Goal: Register for event/course: Sign up to attend an event or enroll in a course

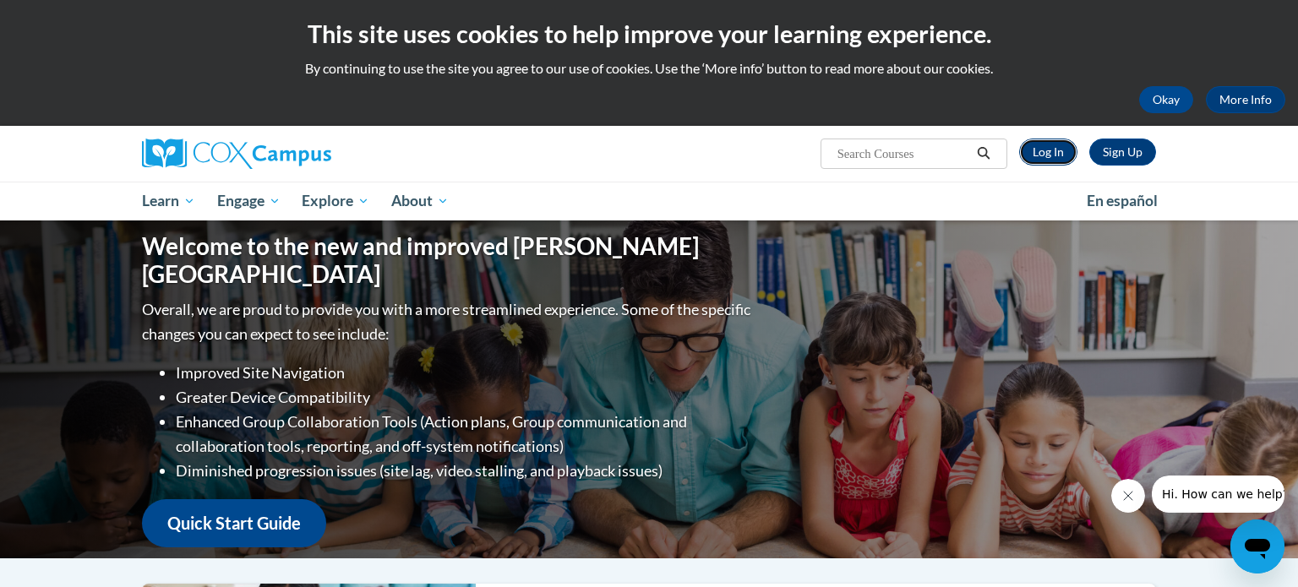
click at [1057, 146] on link "Log In" at bounding box center [1048, 152] width 58 height 27
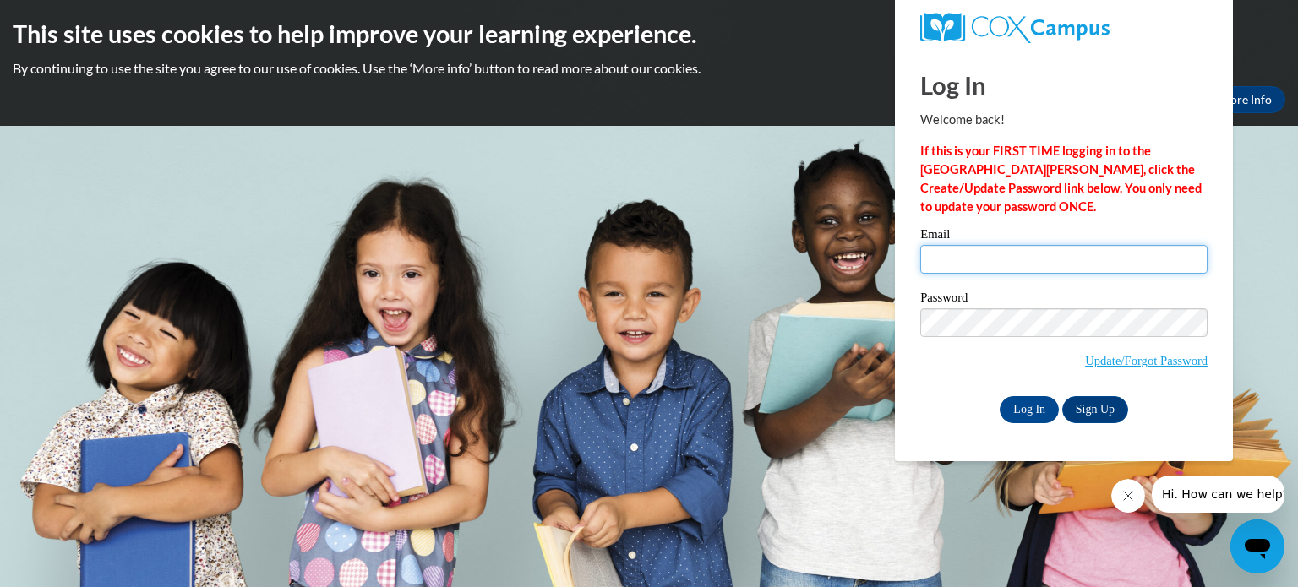
click at [1050, 268] on input "Email" at bounding box center [1064, 259] width 287 height 29
type input "[EMAIL_ADDRESS][DOMAIN_NAME]"
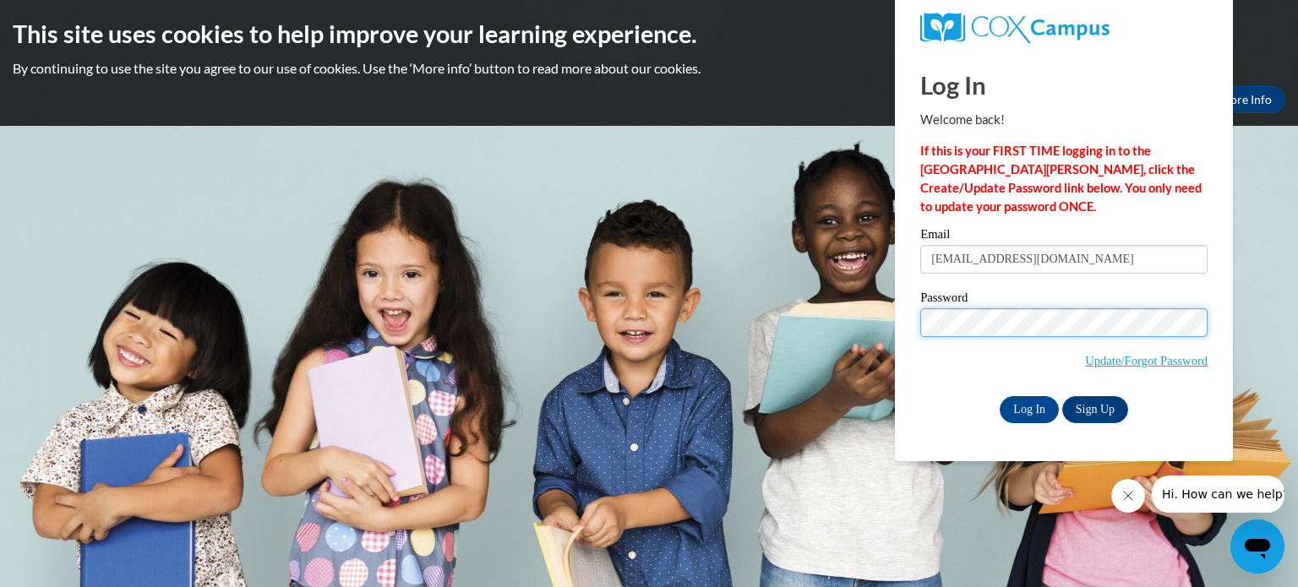
click at [1000, 396] on input "Log In" at bounding box center [1029, 409] width 59 height 27
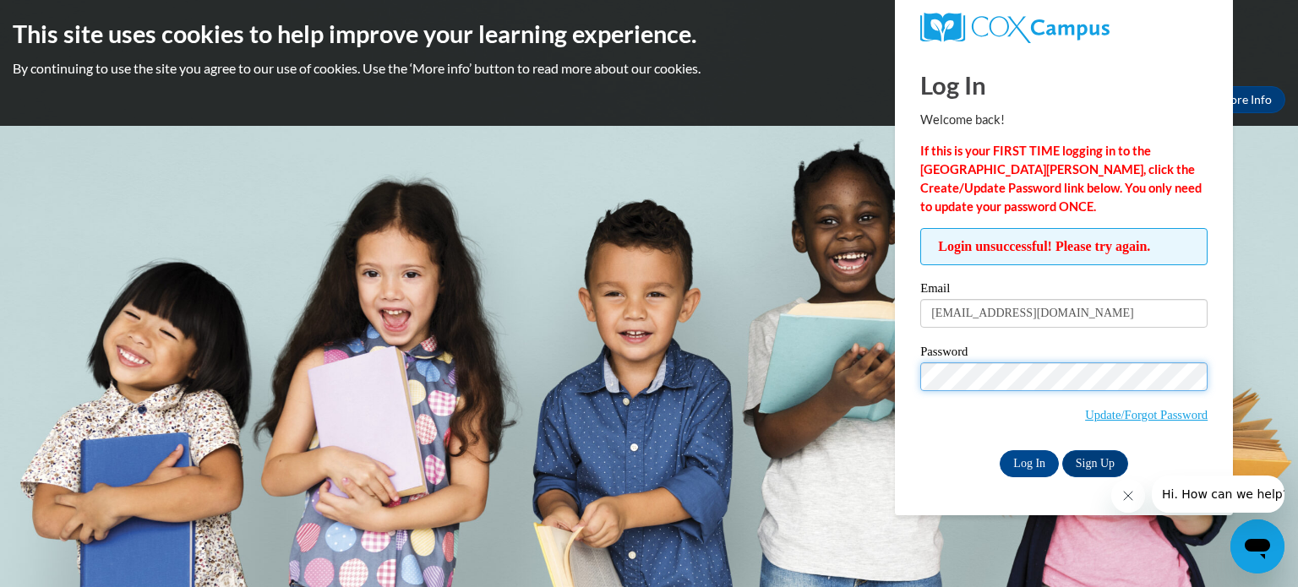
click at [1000, 451] on input "Log In" at bounding box center [1029, 464] width 59 height 27
click at [1023, 460] on input "Log In" at bounding box center [1029, 464] width 59 height 27
click at [1000, 451] on input "Log In" at bounding box center [1029, 464] width 59 height 27
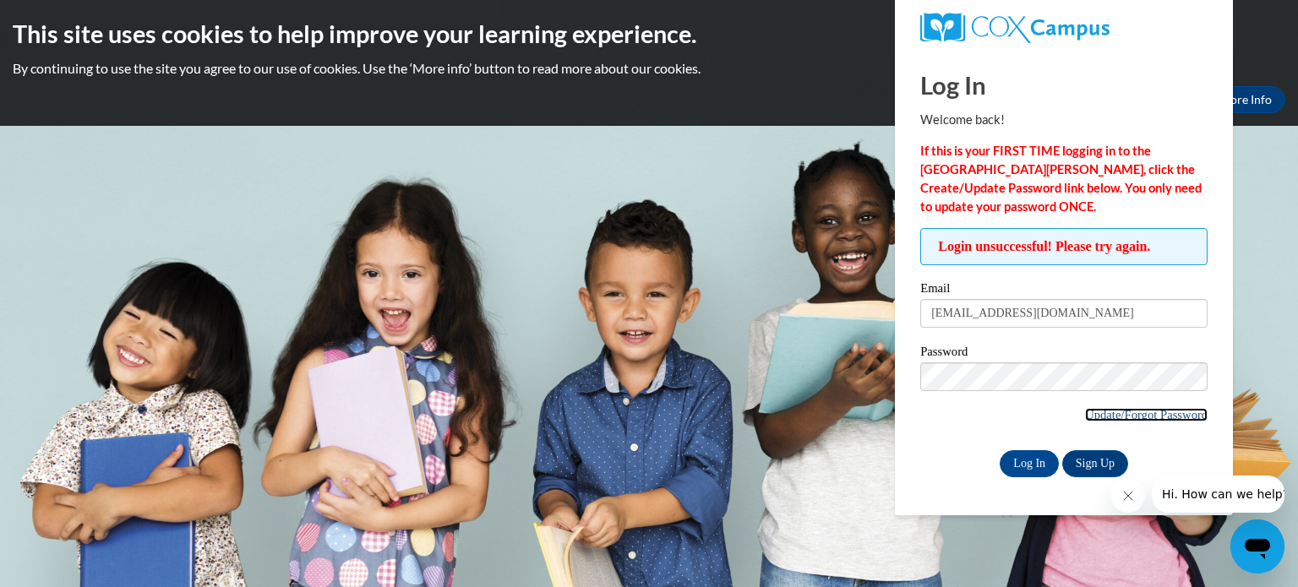
click at [1177, 414] on link "Update/Forgot Password" at bounding box center [1146, 415] width 123 height 14
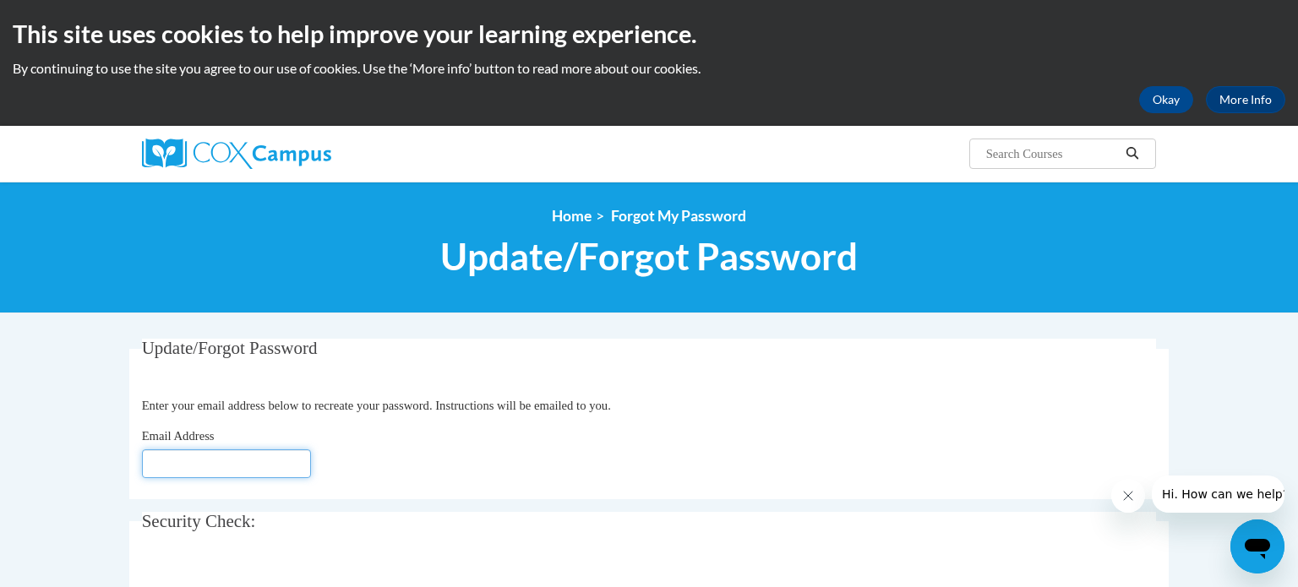
click at [210, 468] on input "Email Address" at bounding box center [226, 464] width 169 height 29
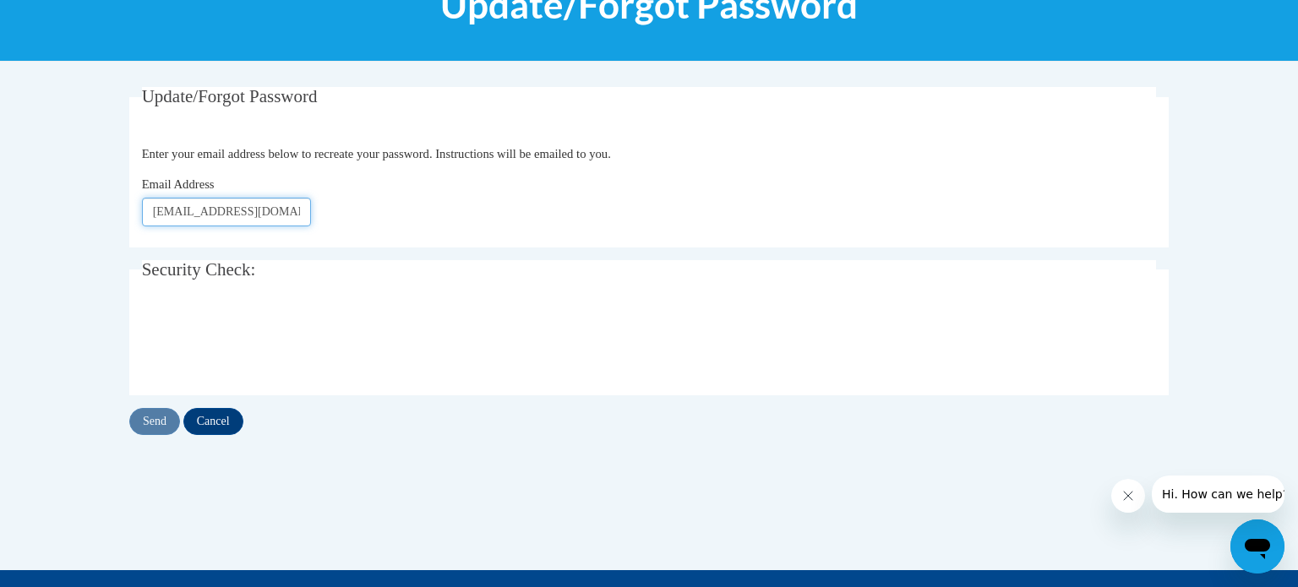
scroll to position [257, 0]
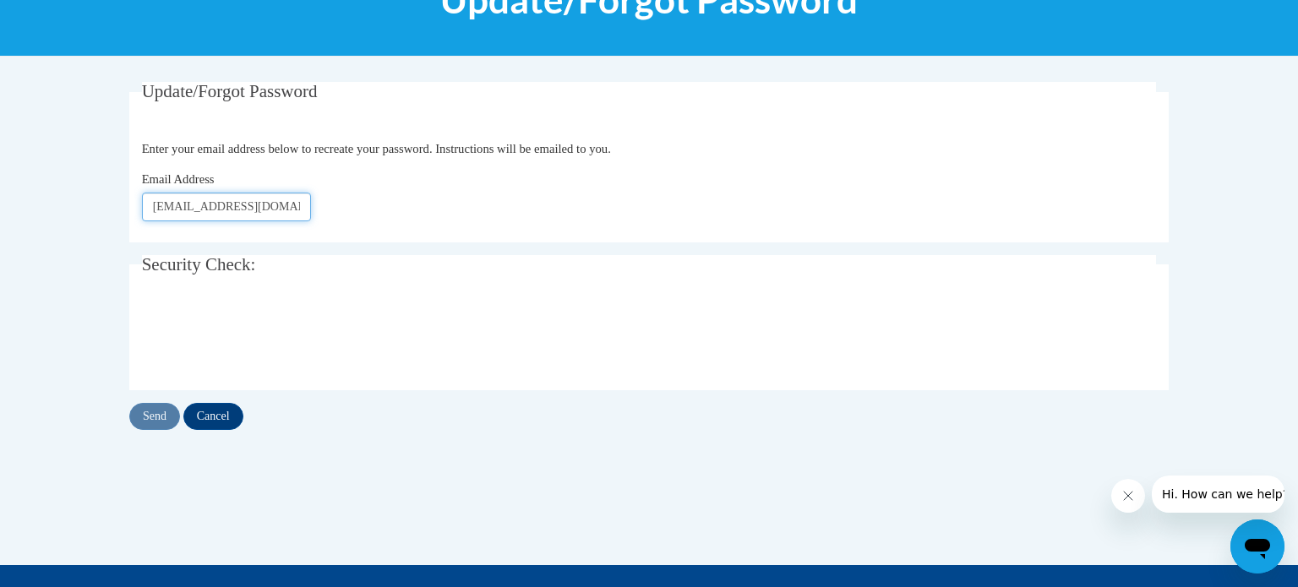
type input "[EMAIL_ADDRESS][DOMAIN_NAME]"
click at [170, 413] on input "Send" at bounding box center [154, 416] width 51 height 27
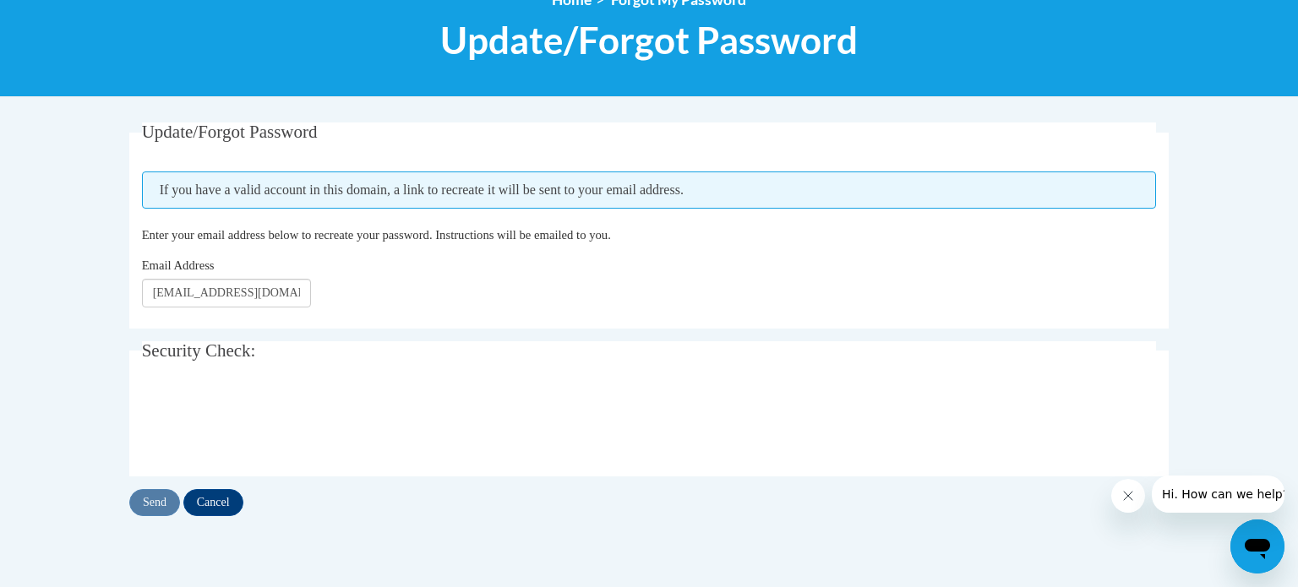
scroll to position [218, 0]
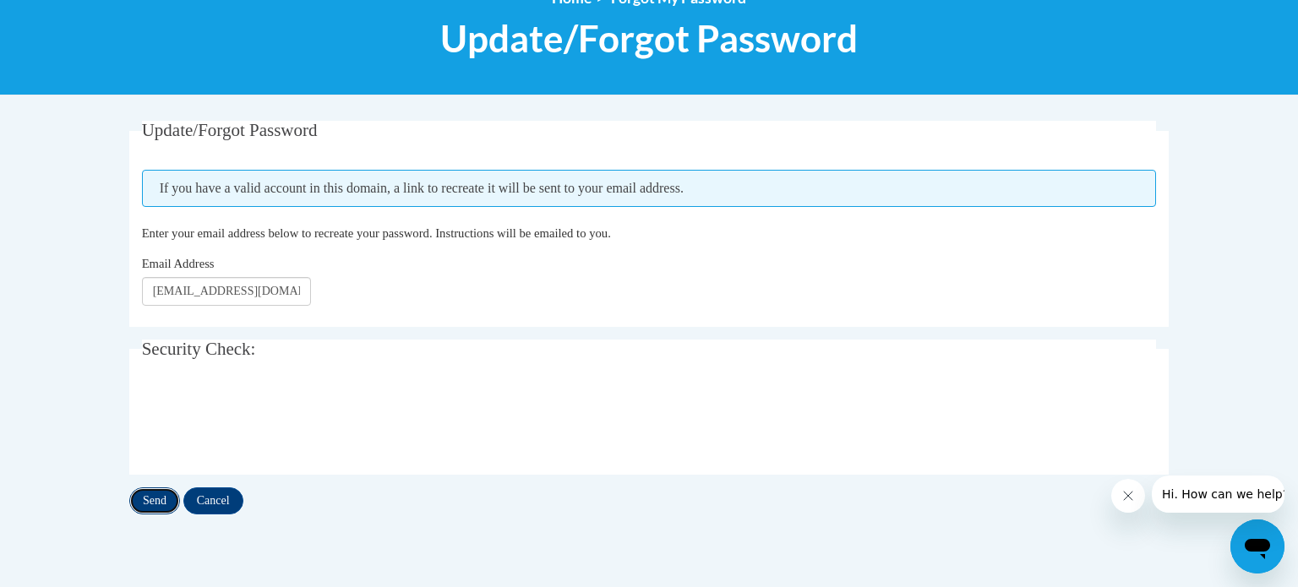
click at [158, 502] on input "Send" at bounding box center [154, 501] width 51 height 27
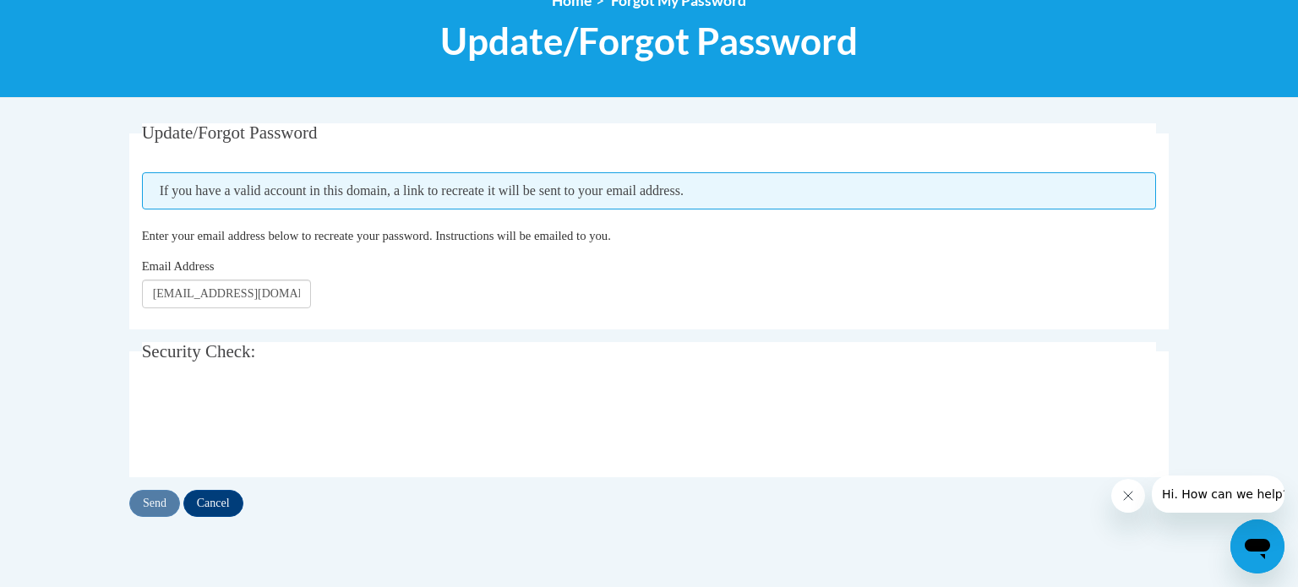
scroll to position [216, 0]
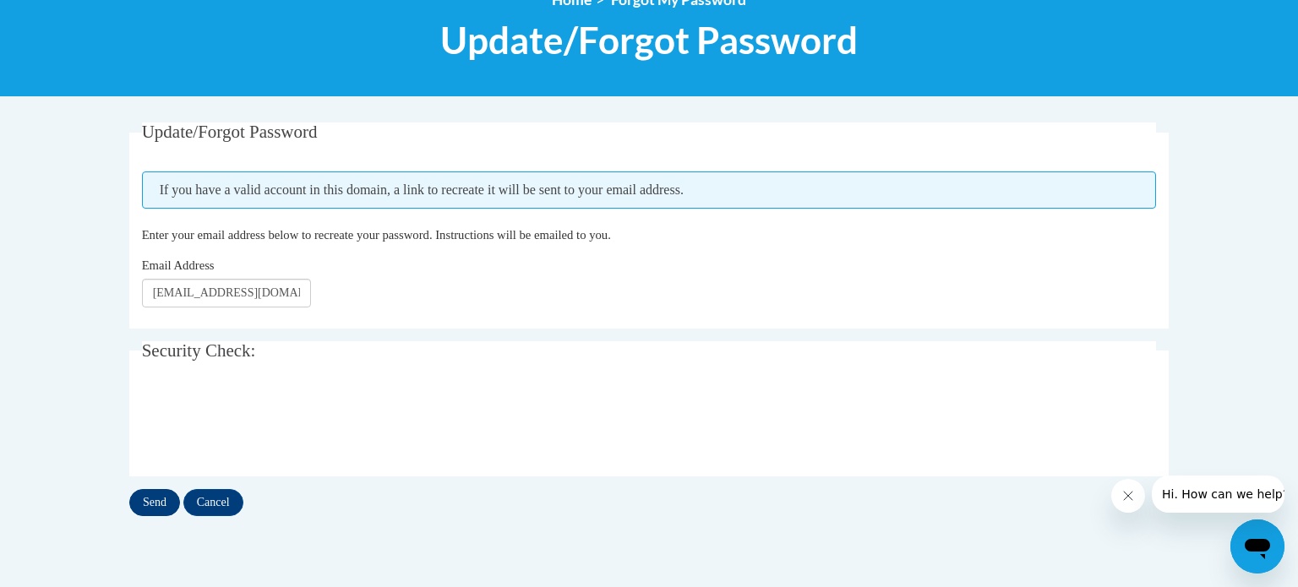
click at [158, 495] on input "Send" at bounding box center [154, 502] width 51 height 27
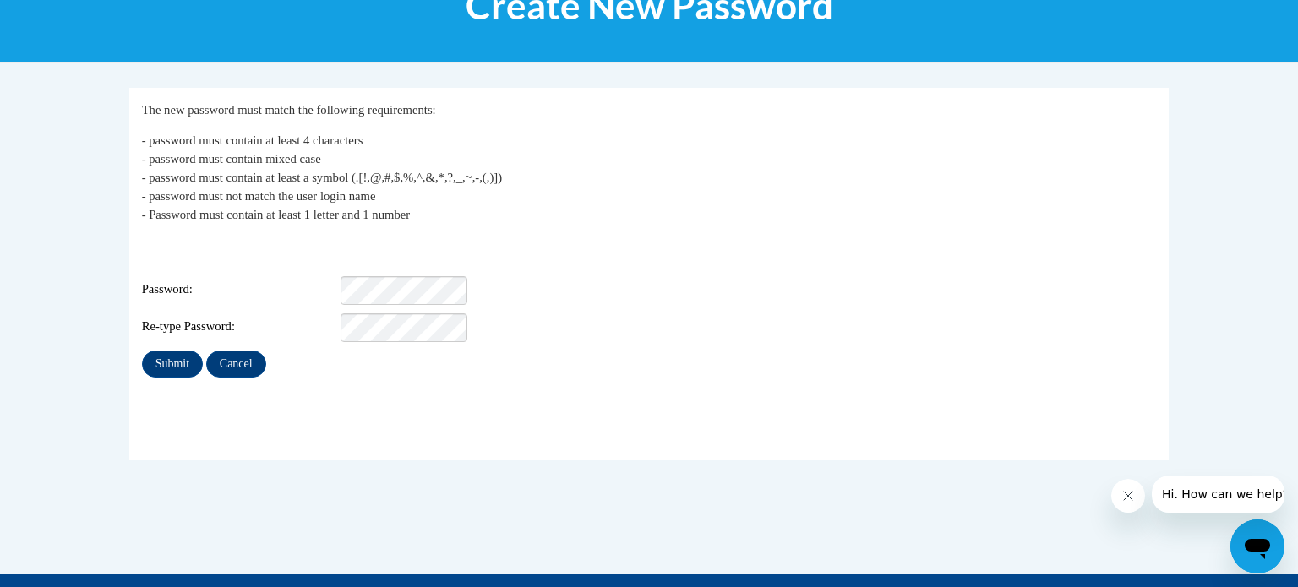
scroll to position [277, 0]
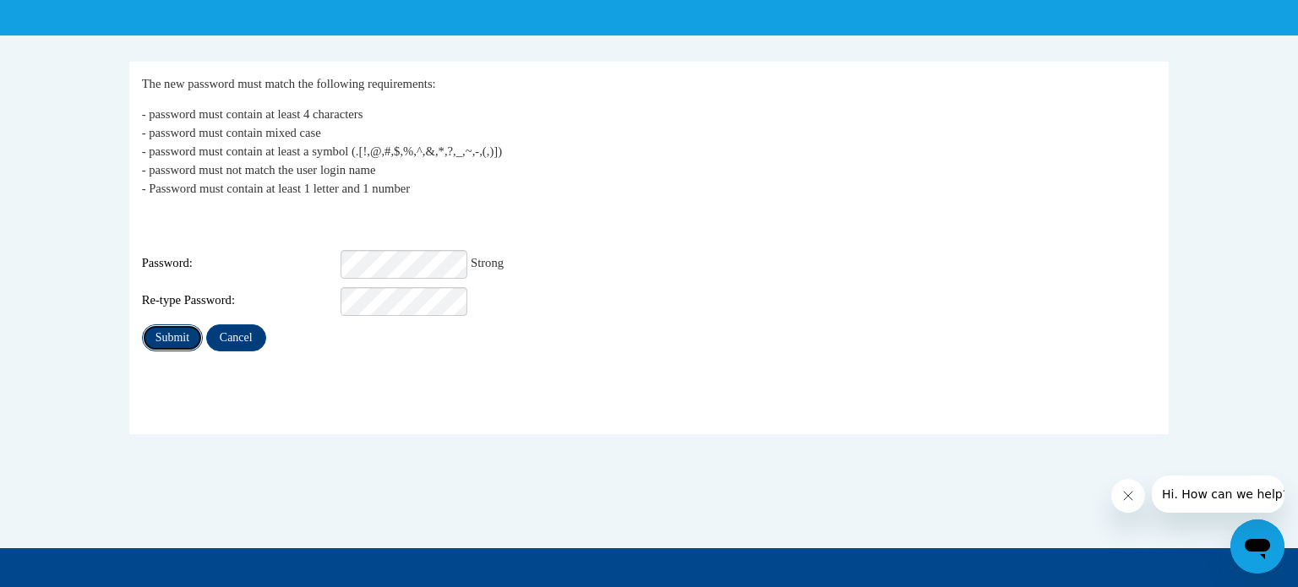
click at [160, 325] on input "Submit" at bounding box center [172, 338] width 61 height 27
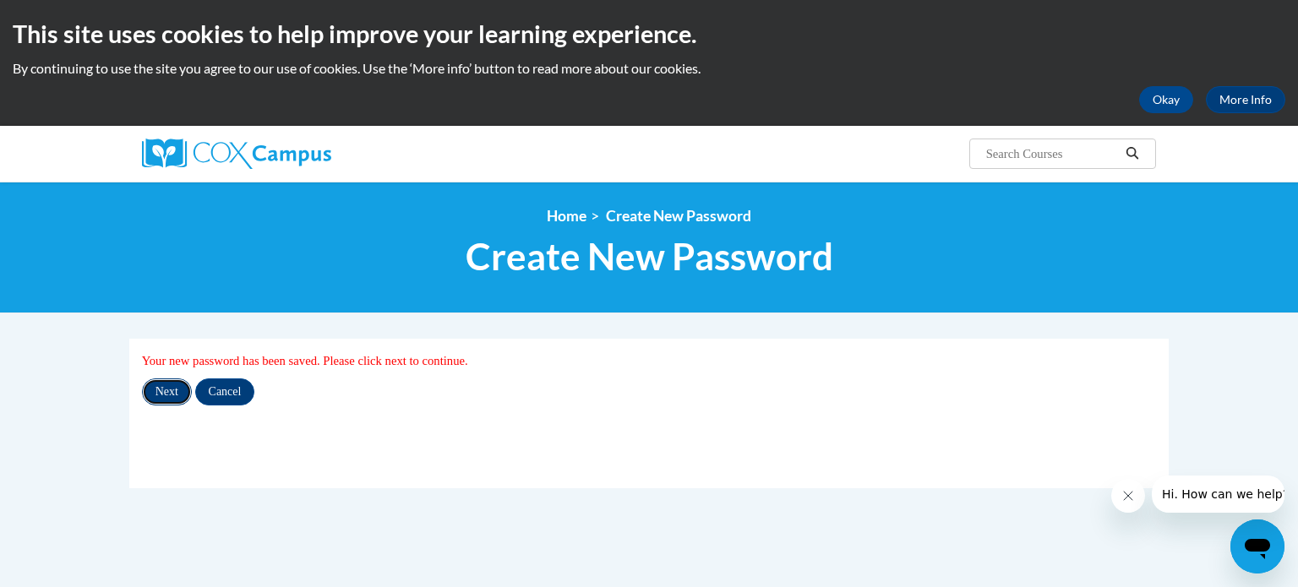
click at [164, 396] on input "Next" at bounding box center [167, 392] width 50 height 27
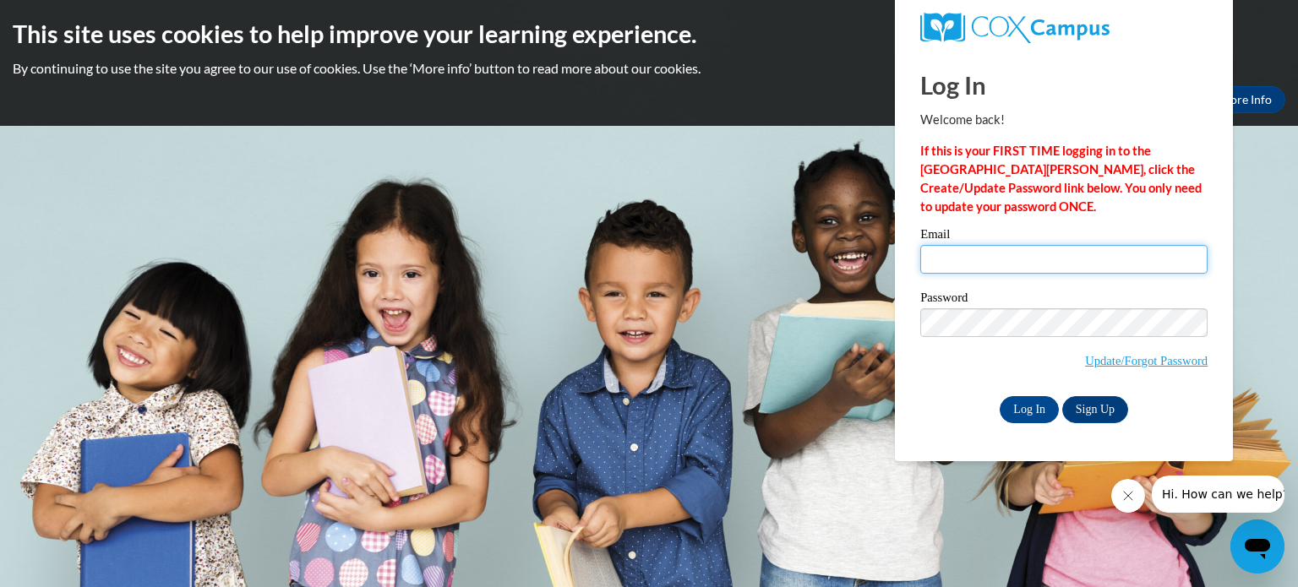
click at [979, 259] on input "Email" at bounding box center [1064, 259] width 287 height 29
type input "[EMAIL_ADDRESS][DOMAIN_NAME]"
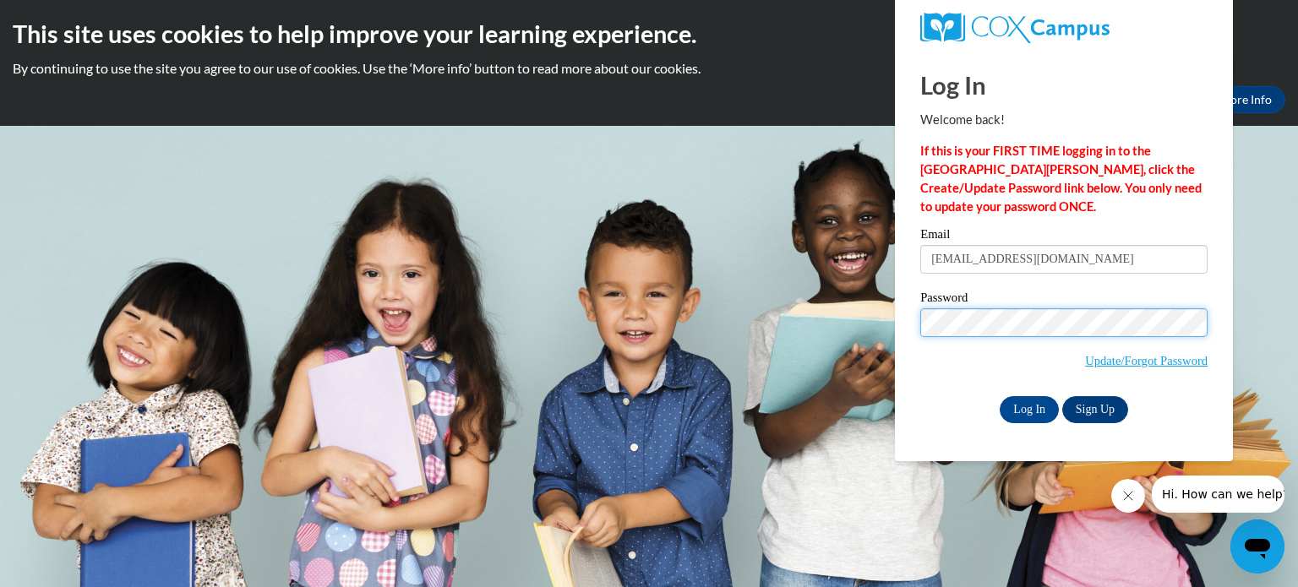
click at [1000, 396] on input "Log In" at bounding box center [1029, 409] width 59 height 27
click at [1021, 408] on input "Log In" at bounding box center [1029, 409] width 59 height 27
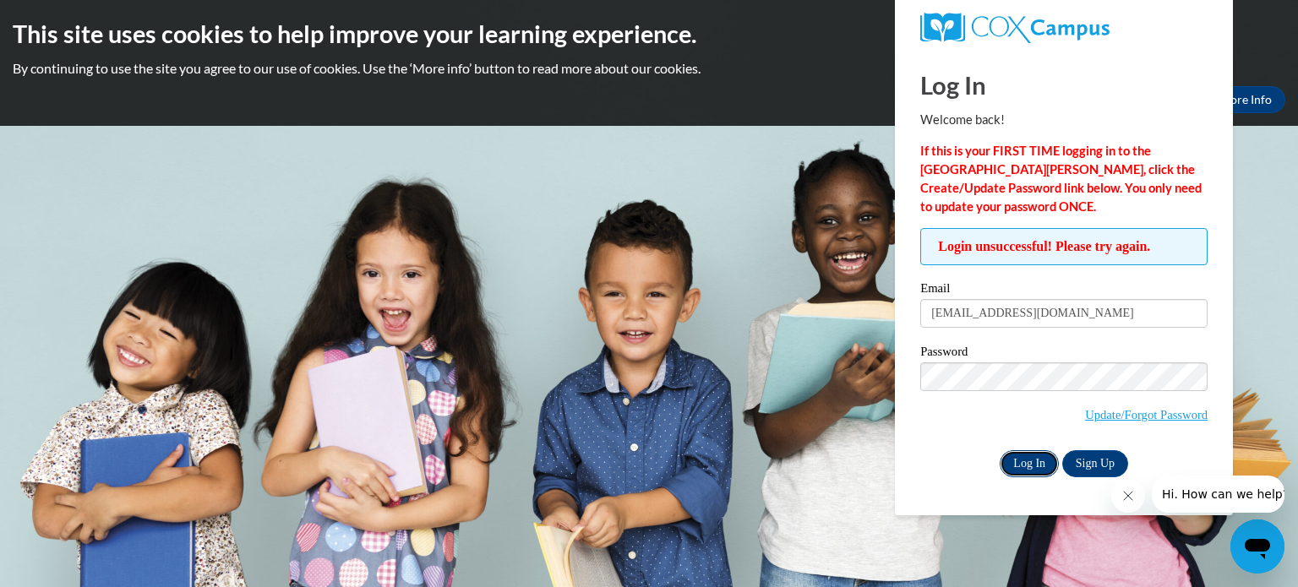
click at [1031, 453] on input "Log In" at bounding box center [1029, 464] width 59 height 27
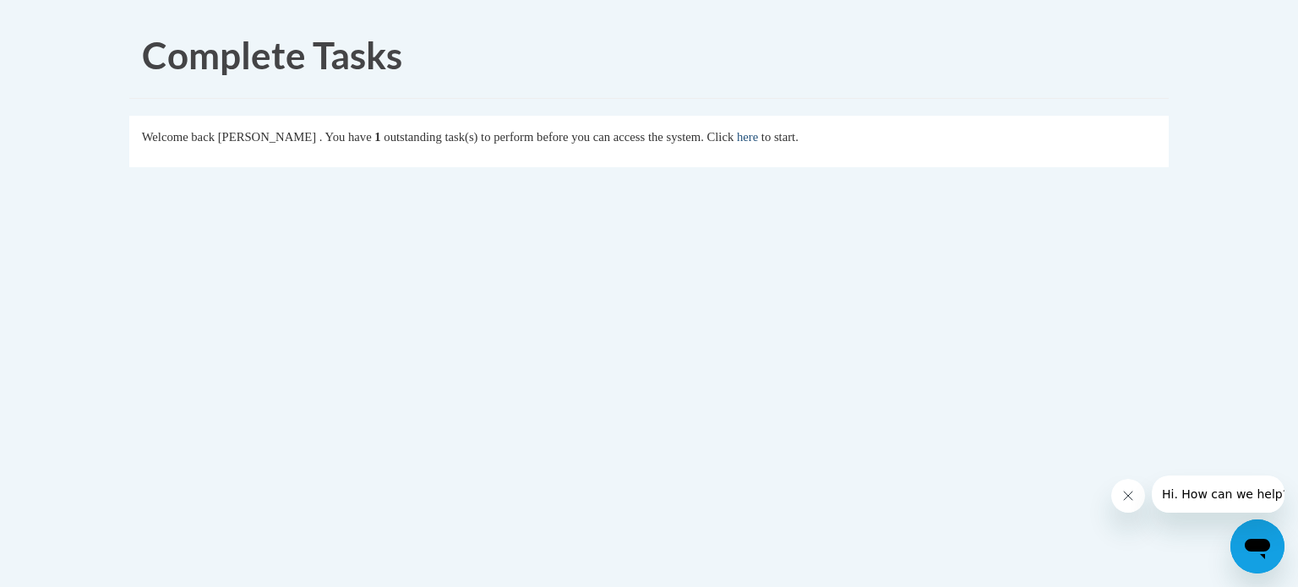
click at [758, 134] on link "here" at bounding box center [747, 137] width 21 height 14
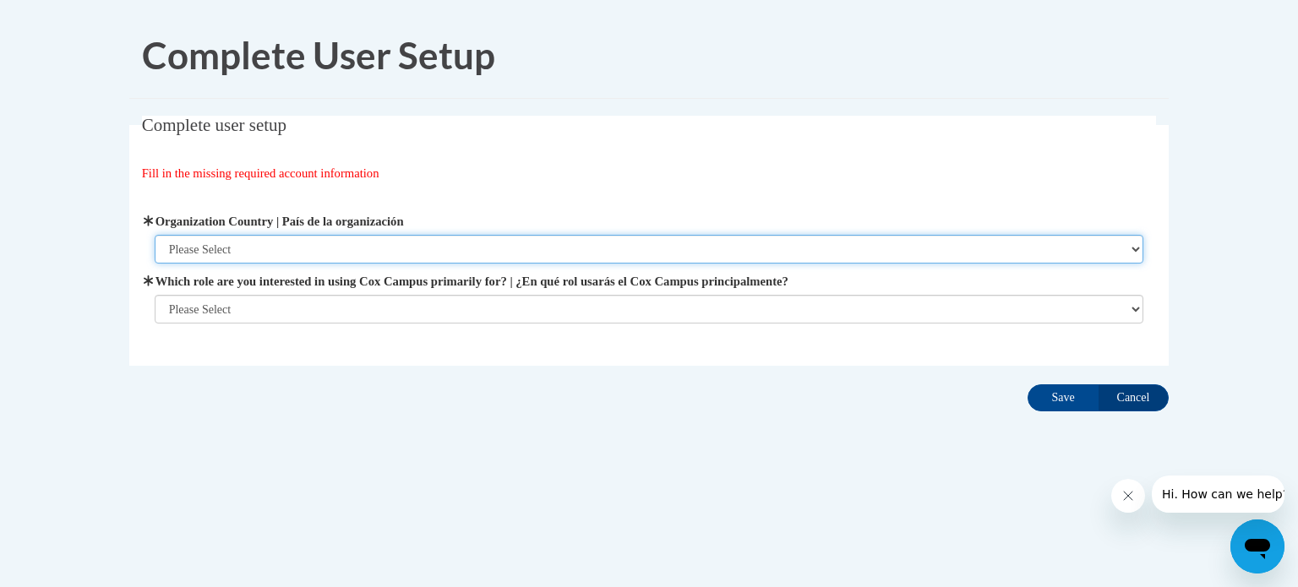
click at [496, 241] on select "Please Select [GEOGRAPHIC_DATA] | [GEOGRAPHIC_DATA] Outside of [GEOGRAPHIC_DATA…" at bounding box center [650, 249] width 990 height 29
select select "ad49bcad-a171-4b2e-b99c-48b446064914"
click at [155, 235] on select "Please Select [GEOGRAPHIC_DATA] | [GEOGRAPHIC_DATA] Outside of [GEOGRAPHIC_DATA…" at bounding box center [650, 249] width 990 height 29
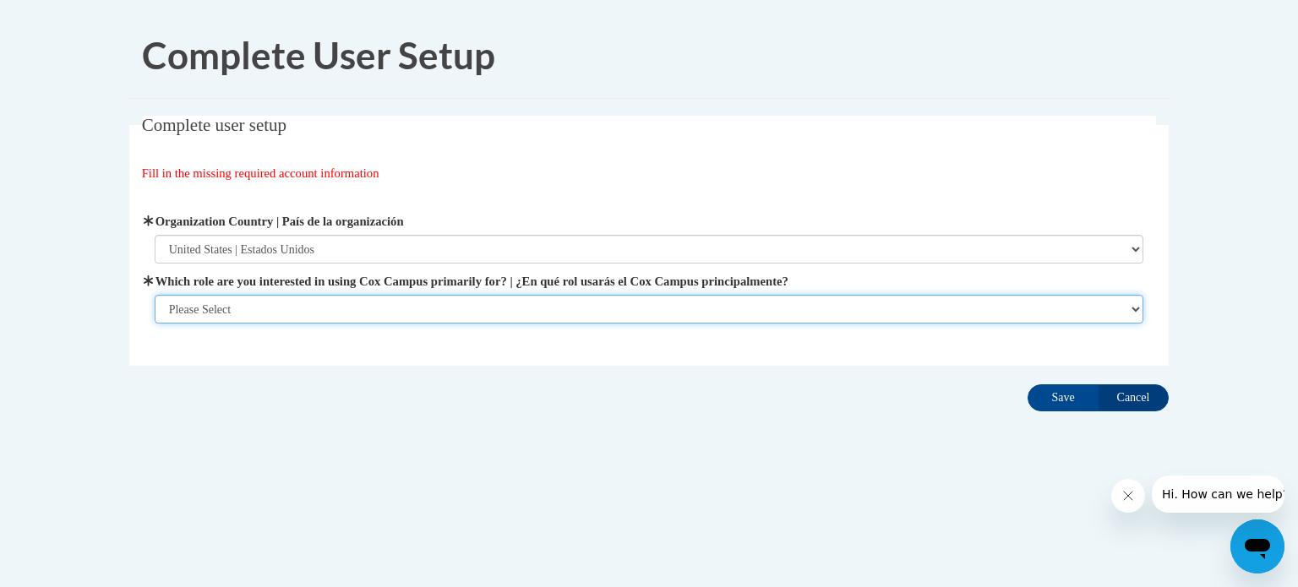
click at [423, 295] on select "Please Select College/University | Colegio/Universidad Community/Nonprofit Part…" at bounding box center [650, 309] width 990 height 29
select select "fbf2d438-af2f-41f8-98f1-81c410e29de3"
click at [155, 324] on select "Please Select College/University | Colegio/Universidad Community/Nonprofit Part…" at bounding box center [650, 309] width 990 height 29
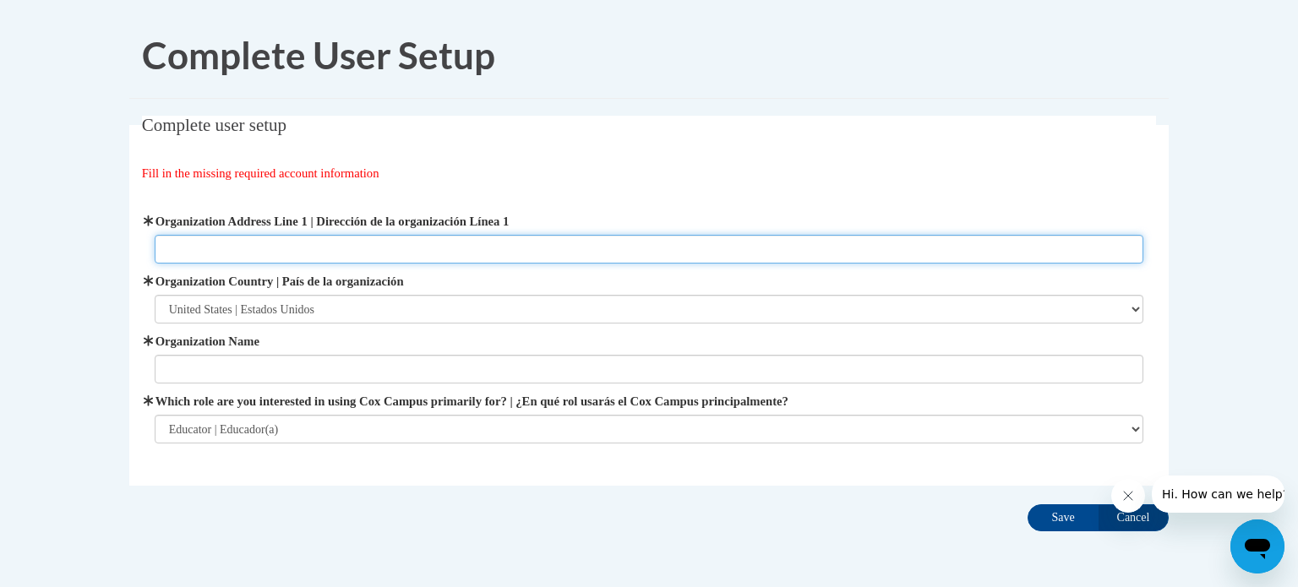
click at [549, 249] on input "Organization Address Line 1 | Dirección de la organización Línea 1" at bounding box center [650, 249] width 990 height 29
type input "Meadow View Primary"
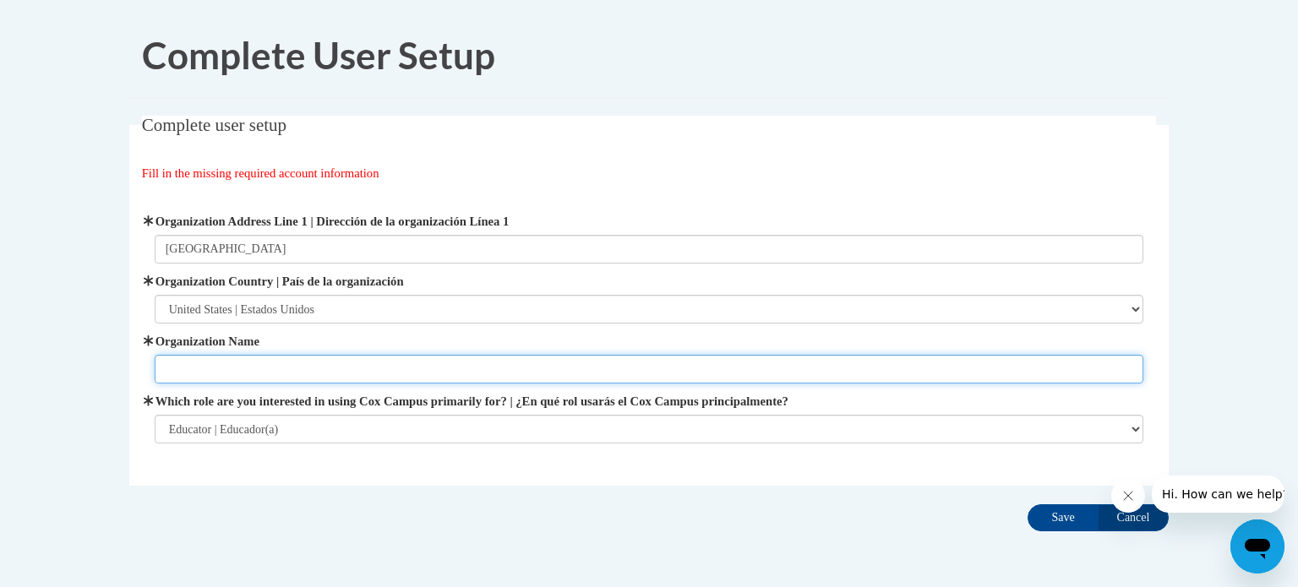
click at [408, 355] on input "Organization Name" at bounding box center [650, 369] width 990 height 29
type input "Waupun Area School District"
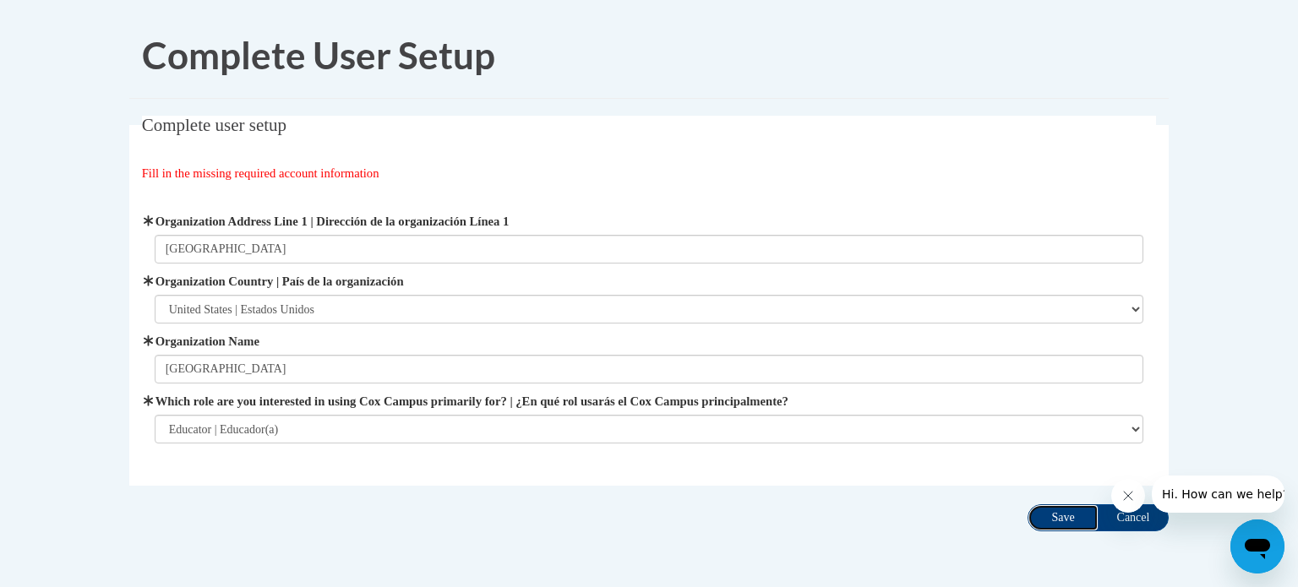
click at [1041, 512] on input "Save" at bounding box center [1063, 518] width 71 height 27
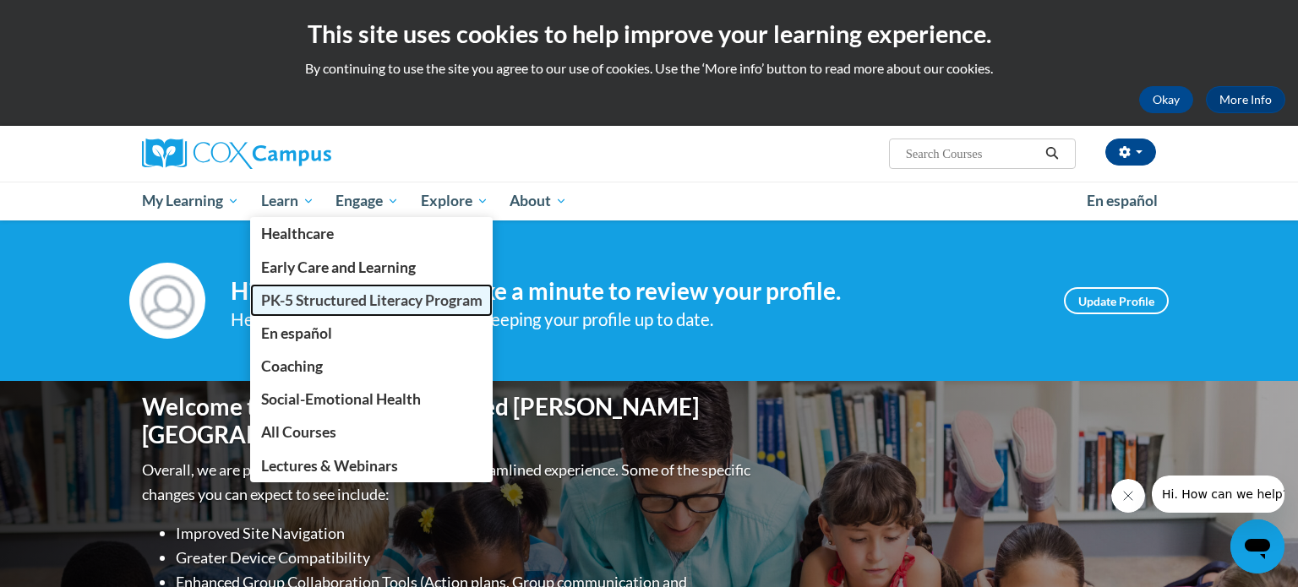
click at [298, 301] on span "PK-5 Structured Literacy Program" at bounding box center [371, 301] width 221 height 18
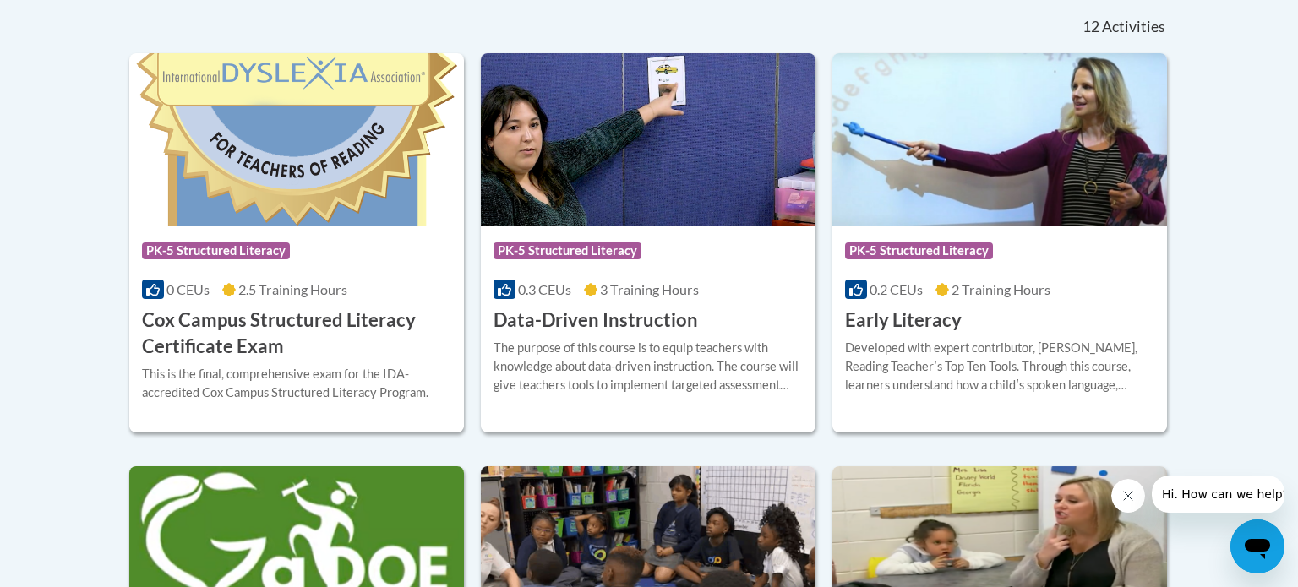
scroll to position [714, 0]
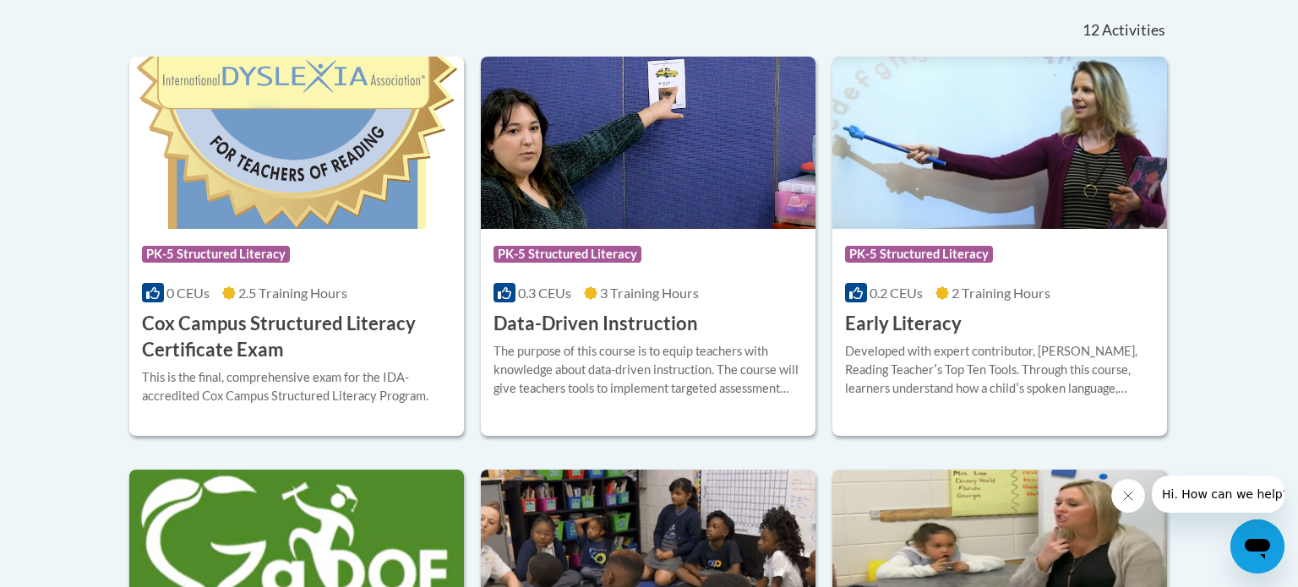
click at [715, 290] on div "0.3 CEUs 3 Training Hours" at bounding box center [648, 293] width 309 height 19
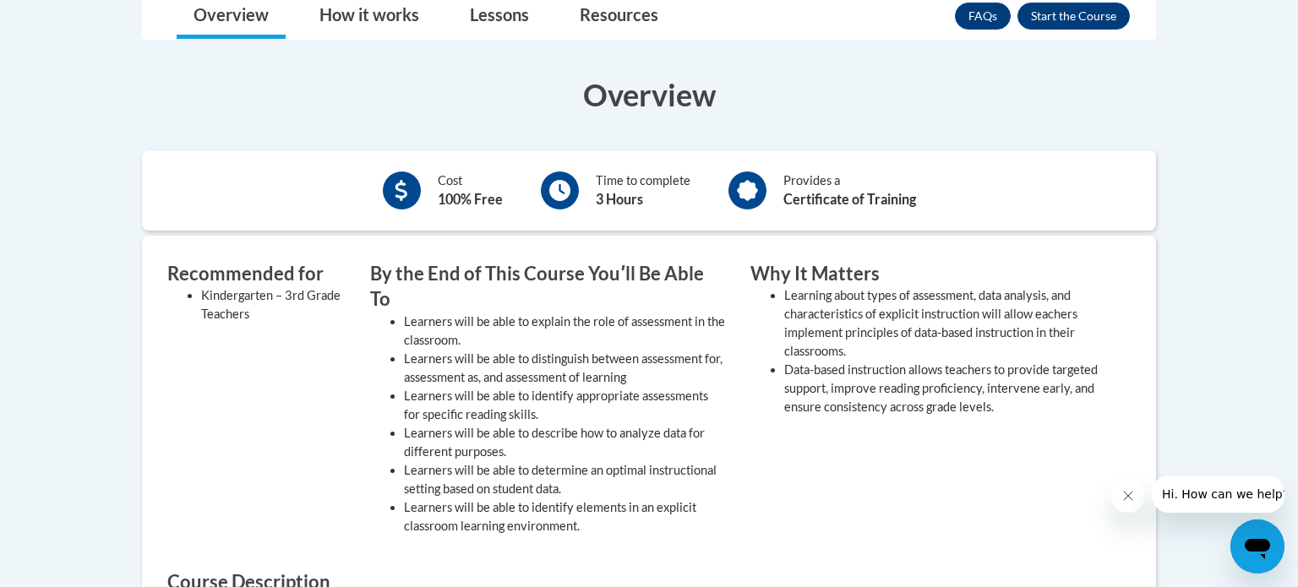
scroll to position [451, 0]
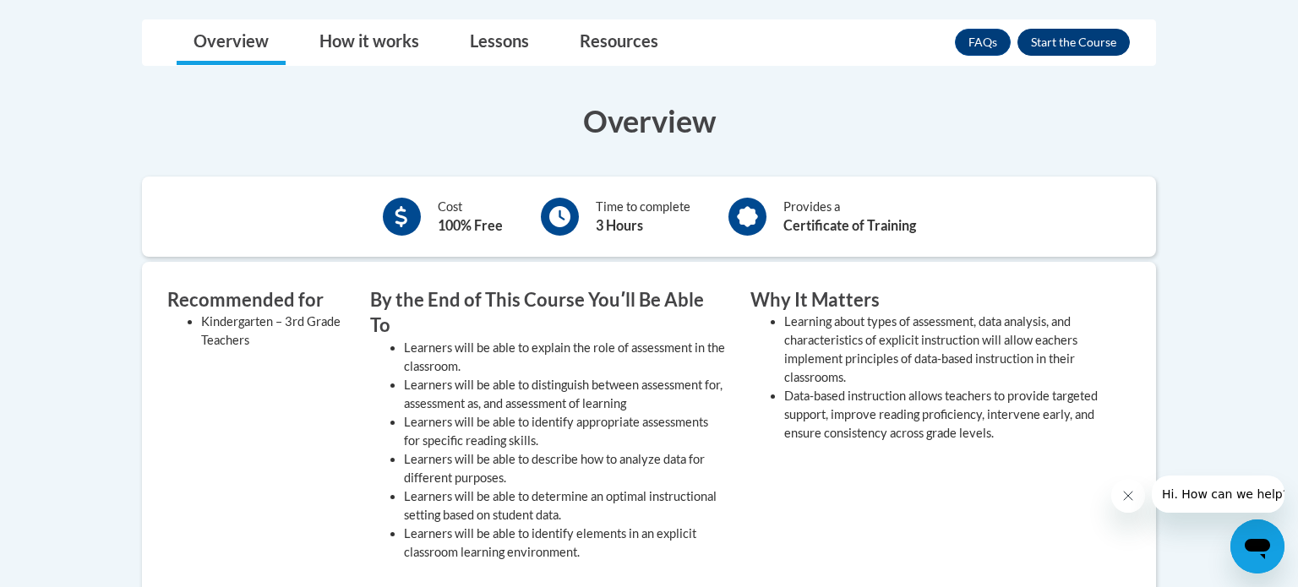
click at [1088, 37] on button "Enroll" at bounding box center [1074, 42] width 112 height 27
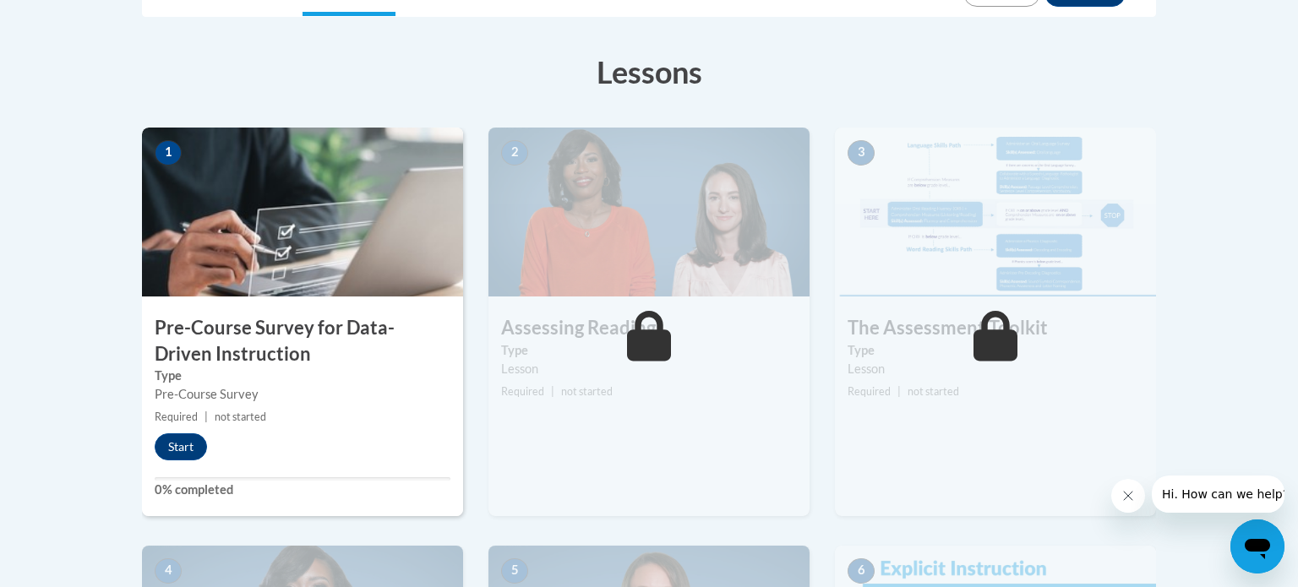
scroll to position [461, 0]
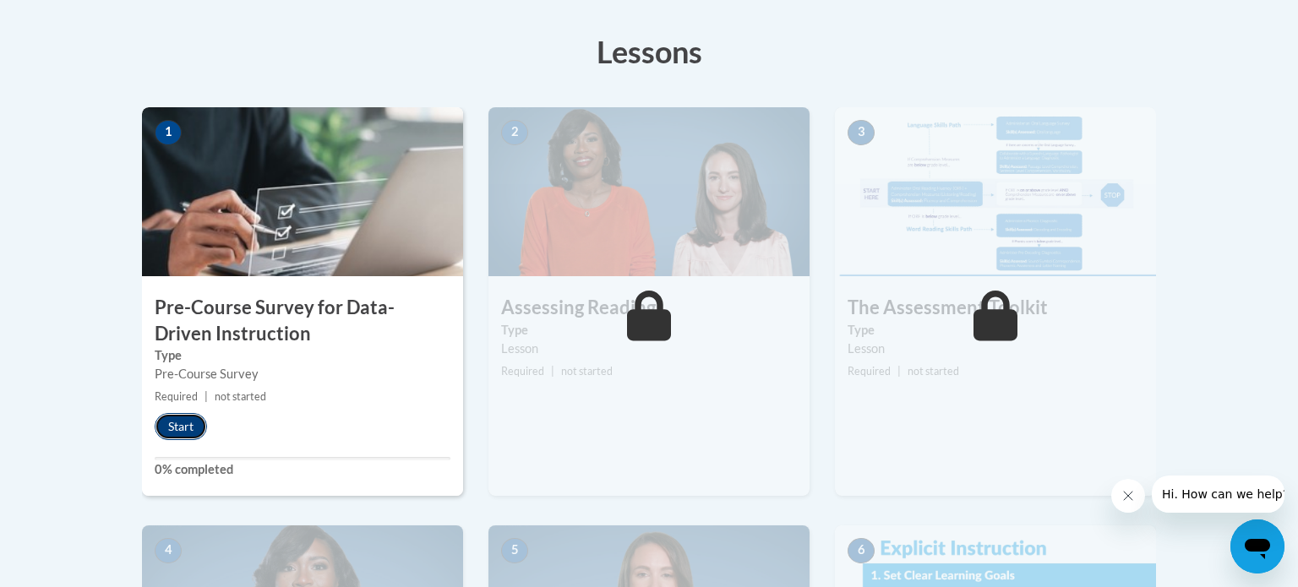
click at [162, 423] on button "Start" at bounding box center [181, 426] width 52 height 27
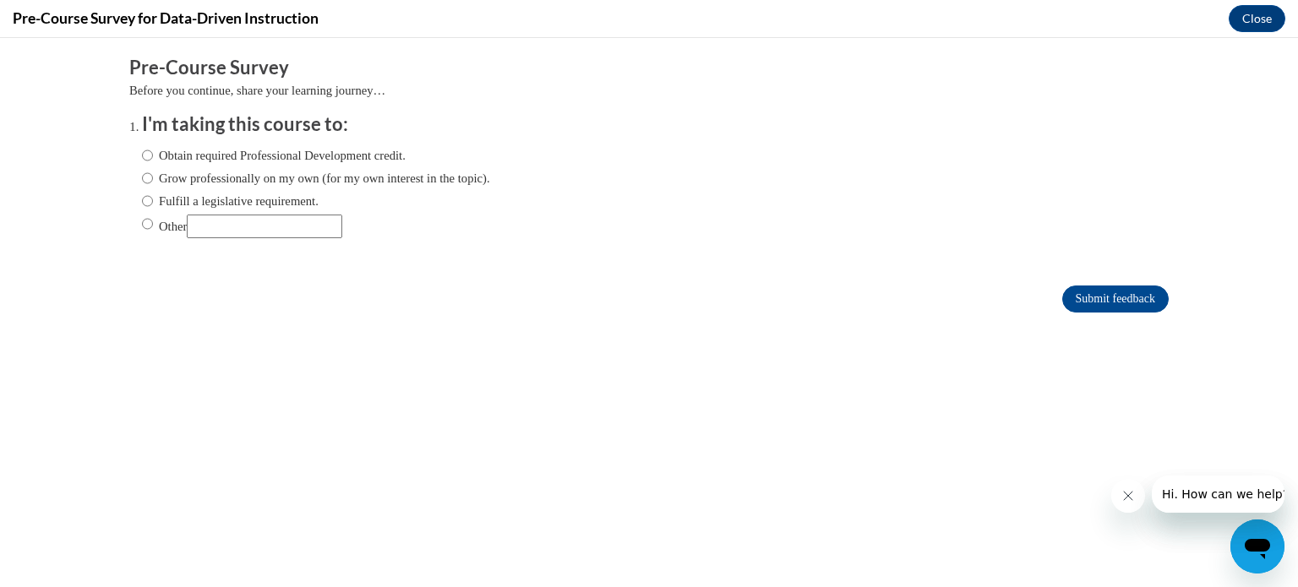
scroll to position [0, 0]
click at [309, 202] on label "Fulfill a legislative requirement." at bounding box center [230, 201] width 177 height 19
click at [153, 202] on input "Fulfill a legislative requirement." at bounding box center [147, 201] width 11 height 19
radio input "true"
click at [1094, 293] on input "Submit feedback" at bounding box center [1116, 299] width 107 height 27
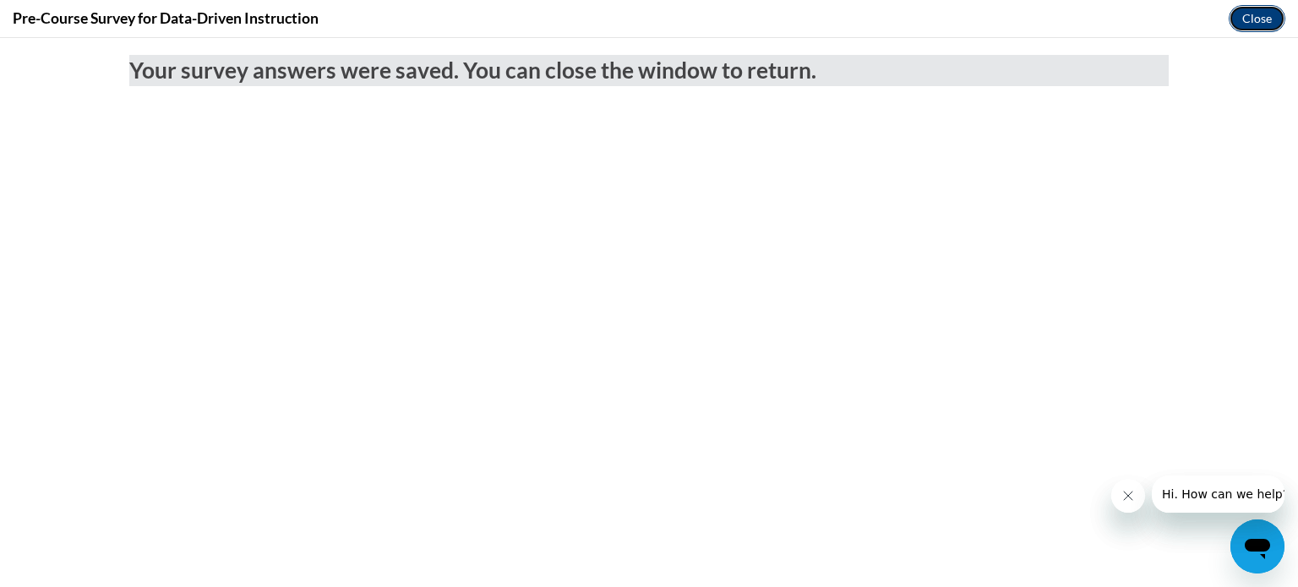
click at [1265, 14] on button "Close" at bounding box center [1257, 18] width 57 height 27
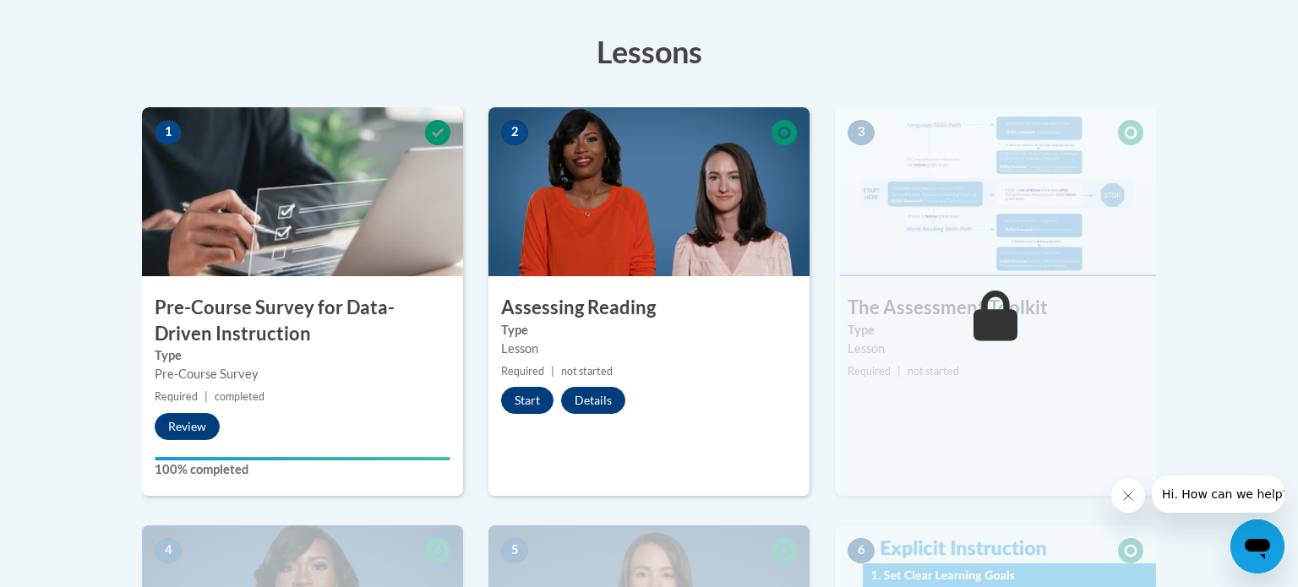
click at [544, 407] on button "Start" at bounding box center [527, 400] width 52 height 27
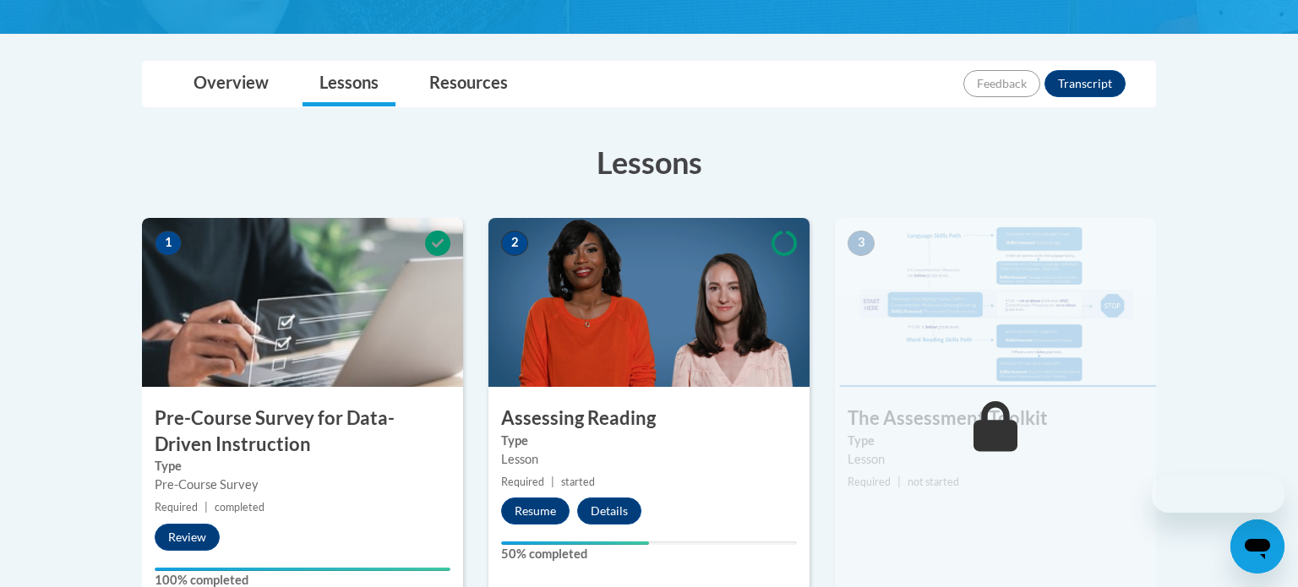
scroll to position [359, 0]
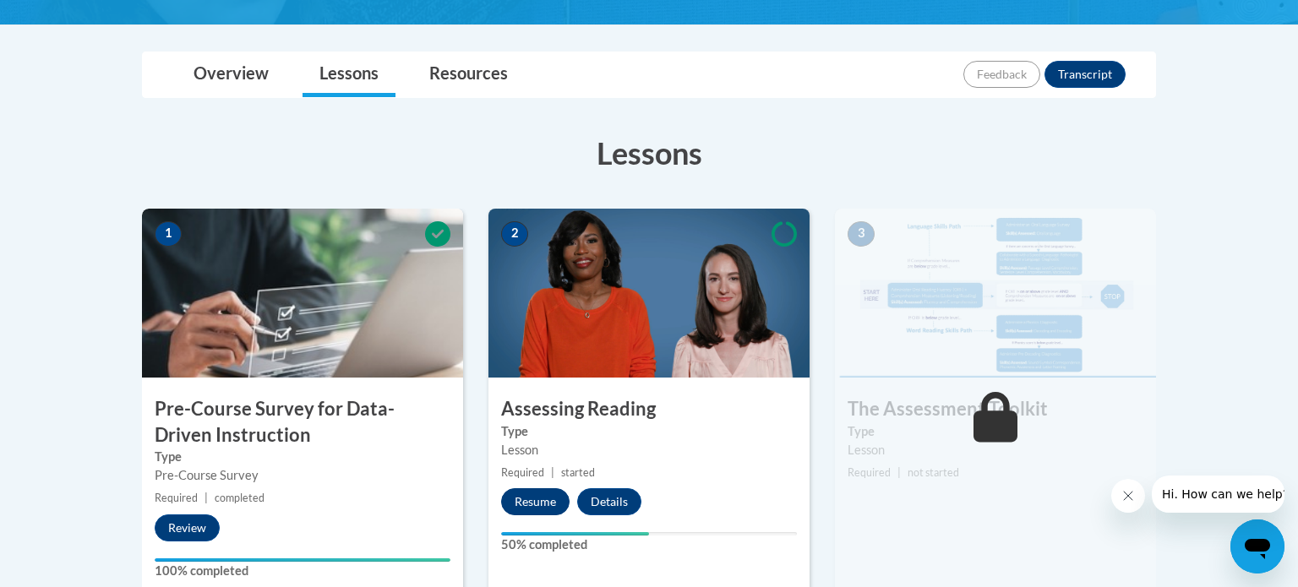
click at [533, 498] on button "Resume" at bounding box center [535, 502] width 68 height 27
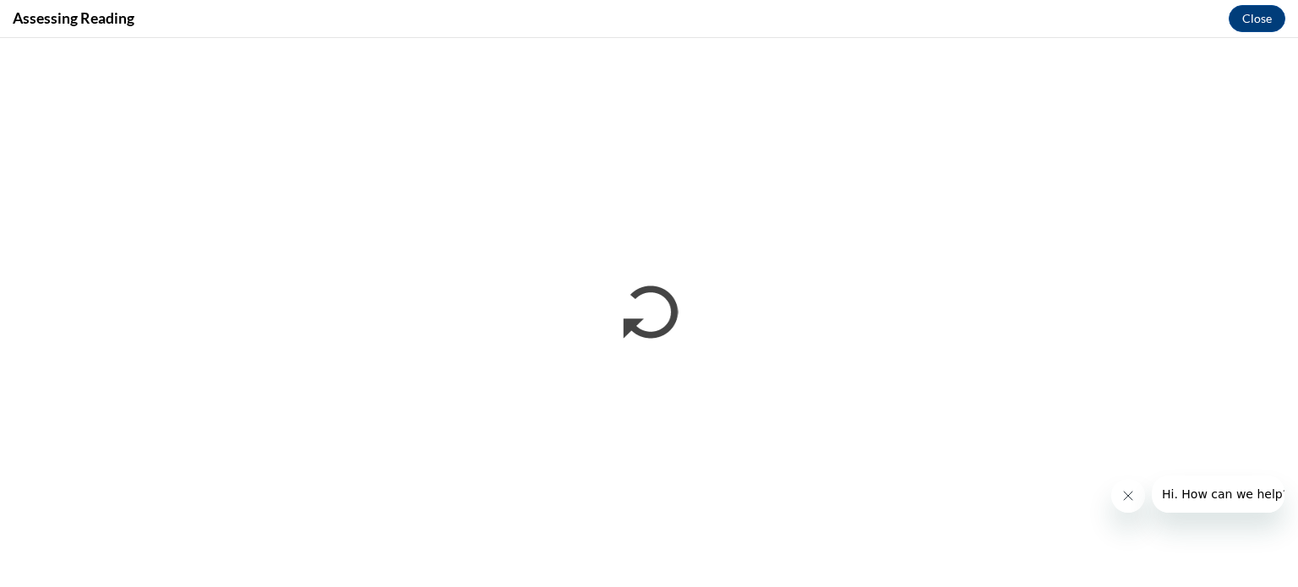
scroll to position [0, 0]
click at [1129, 490] on icon "Close message from company" at bounding box center [1129, 496] width 14 height 14
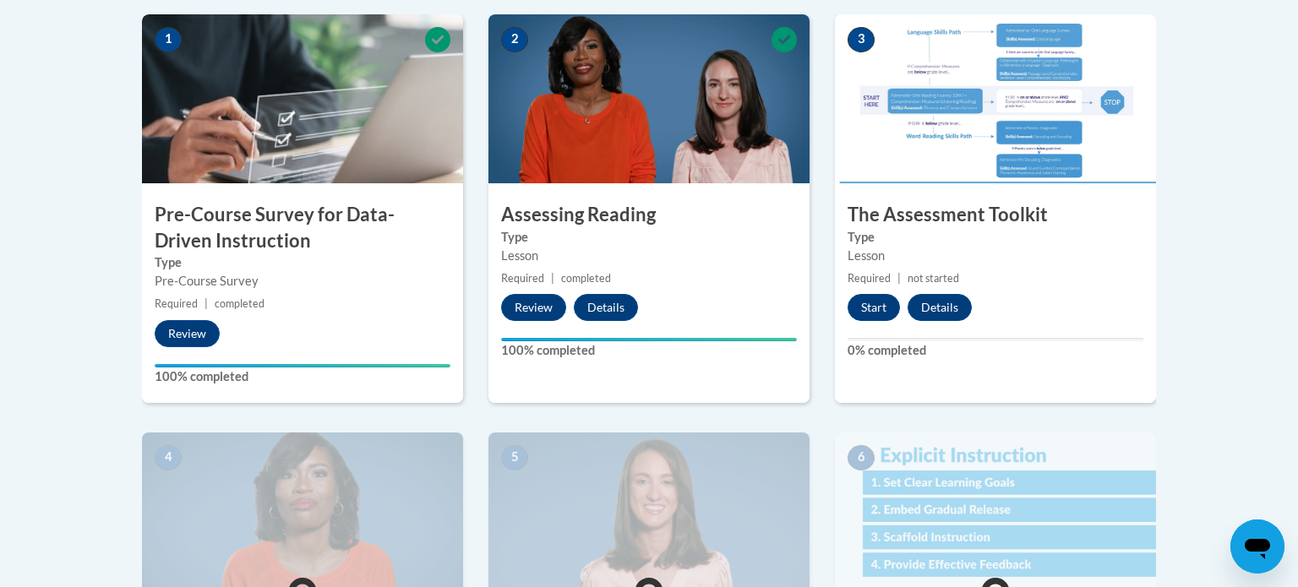
scroll to position [546, 0]
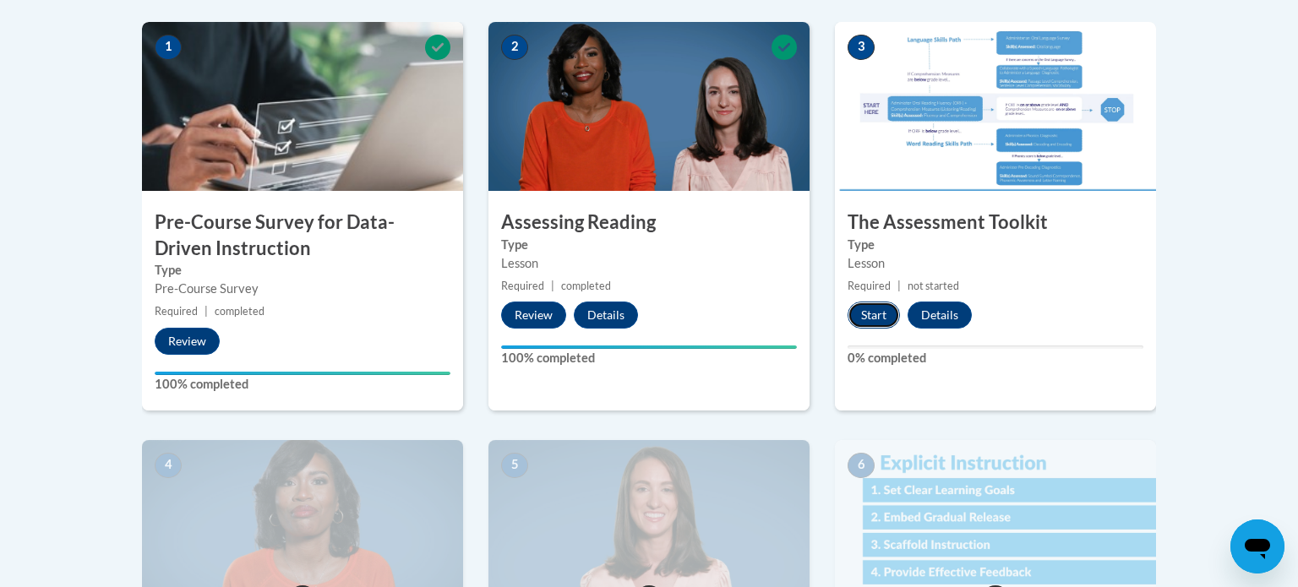
click at [879, 302] on button "Start" at bounding box center [874, 315] width 52 height 27
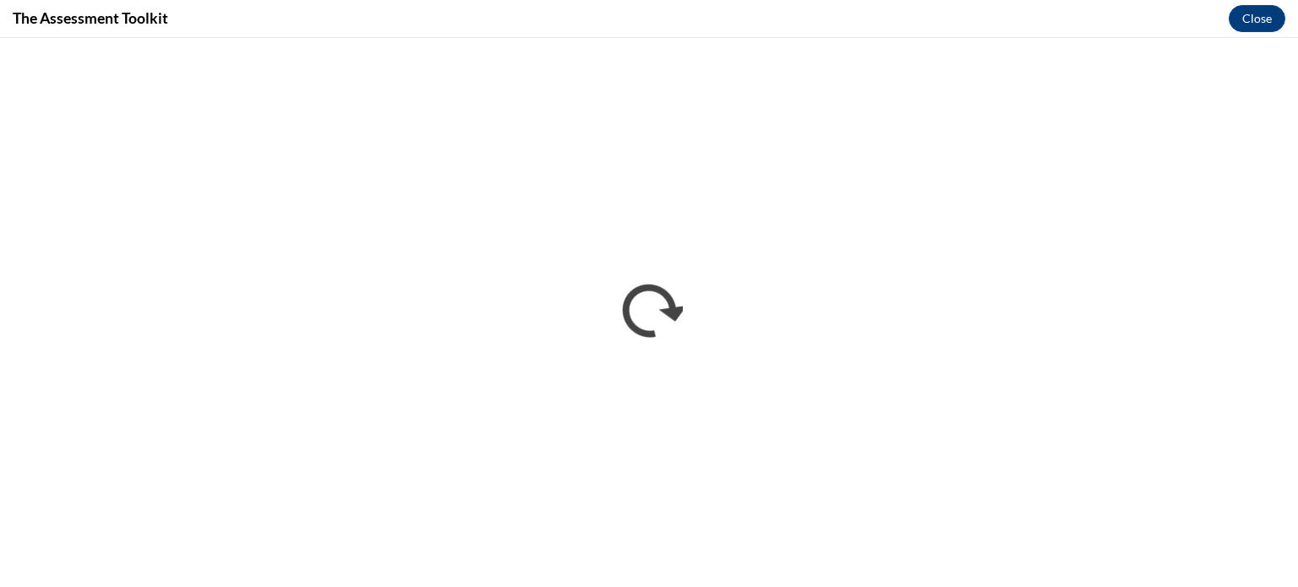
scroll to position [0, 0]
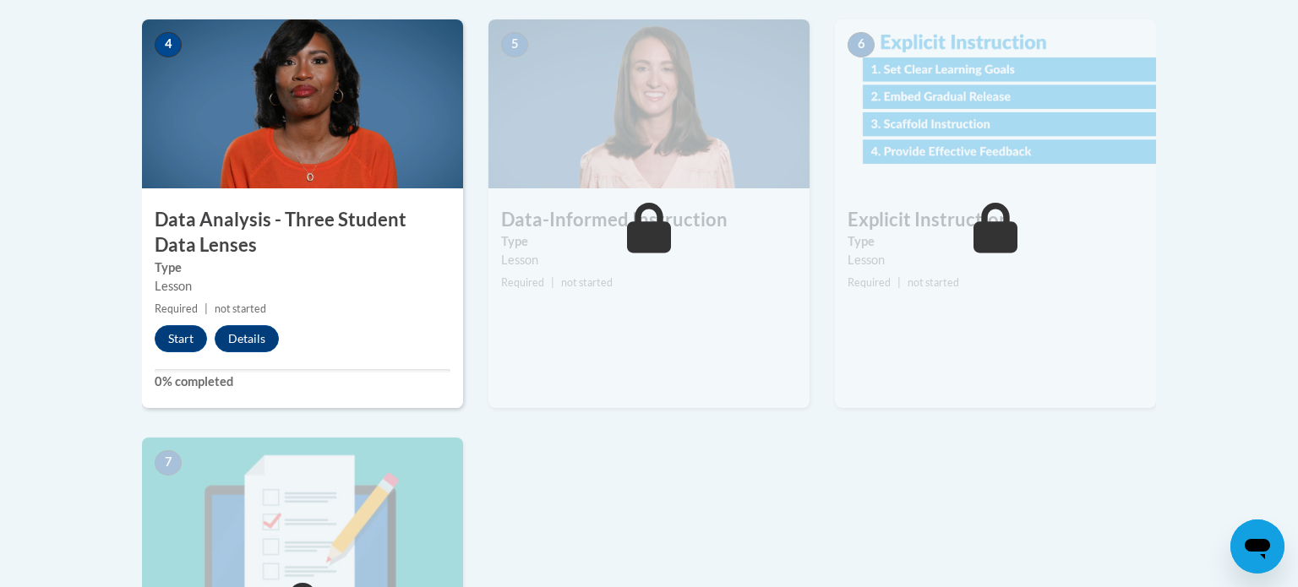
scroll to position [969, 0]
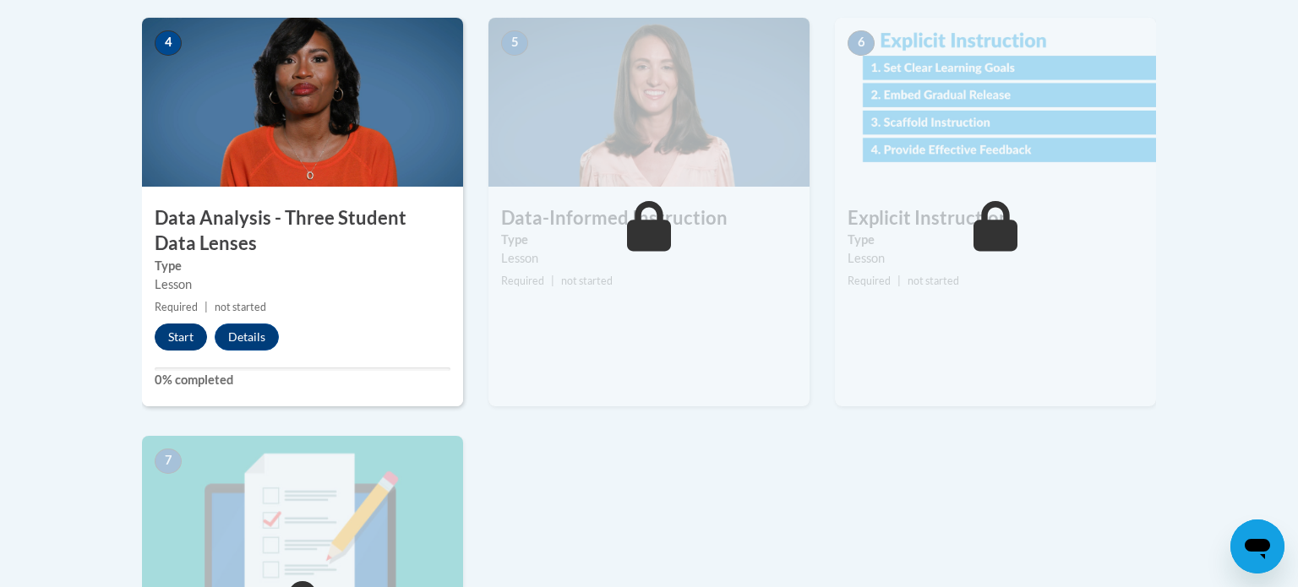
click at [178, 332] on button "Start" at bounding box center [181, 337] width 52 height 27
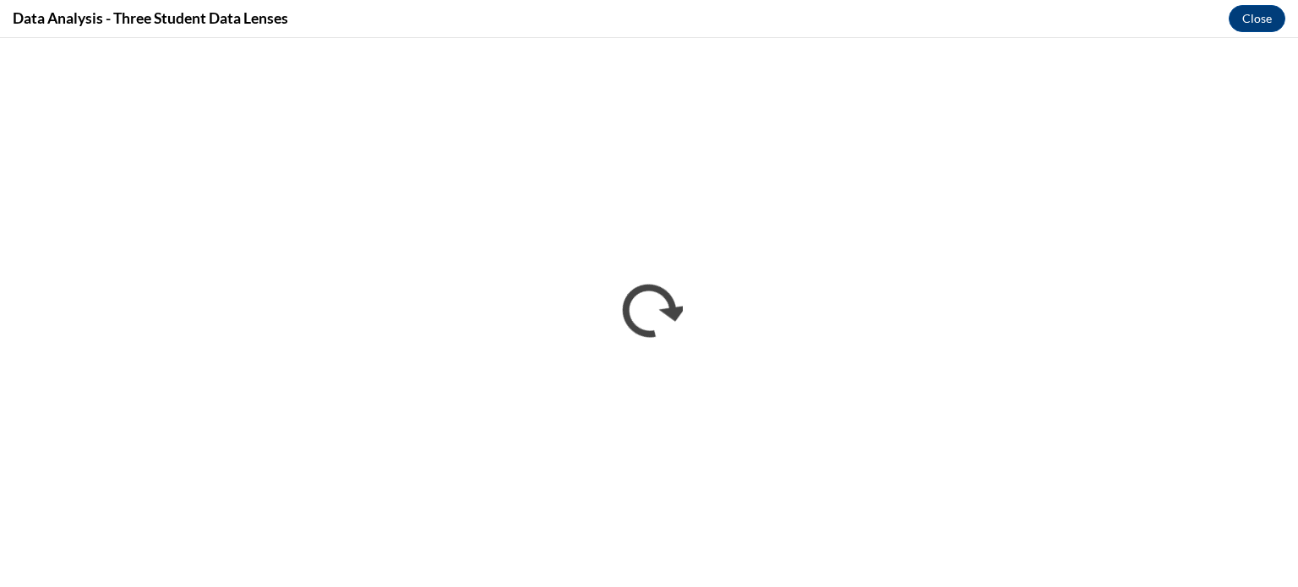
scroll to position [0, 0]
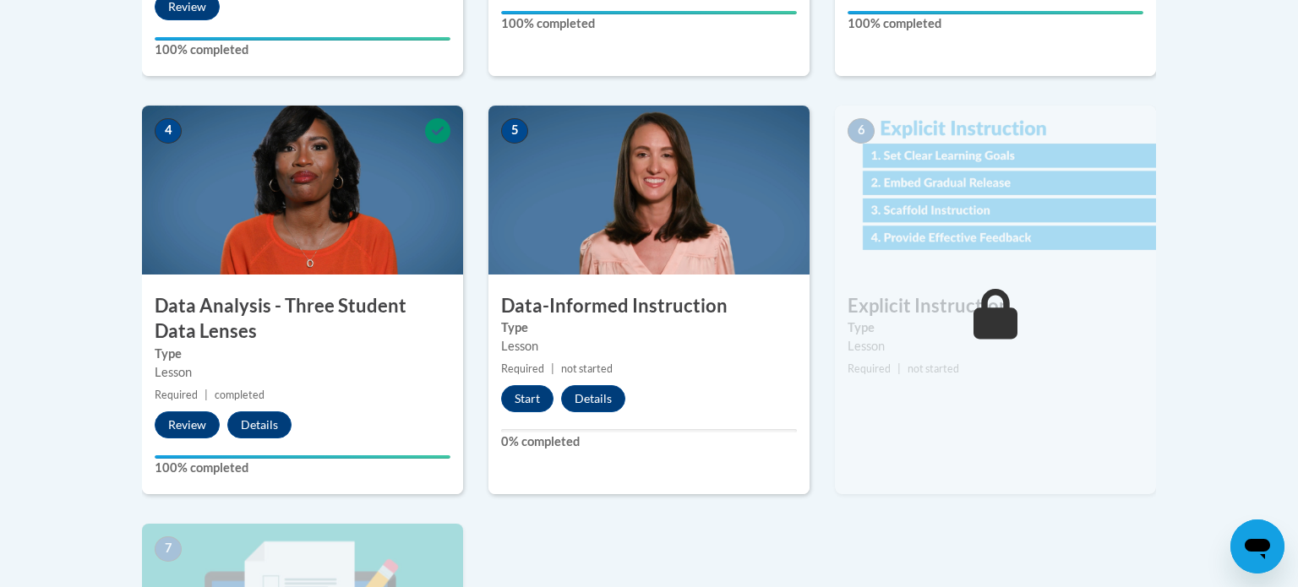
scroll to position [879, 0]
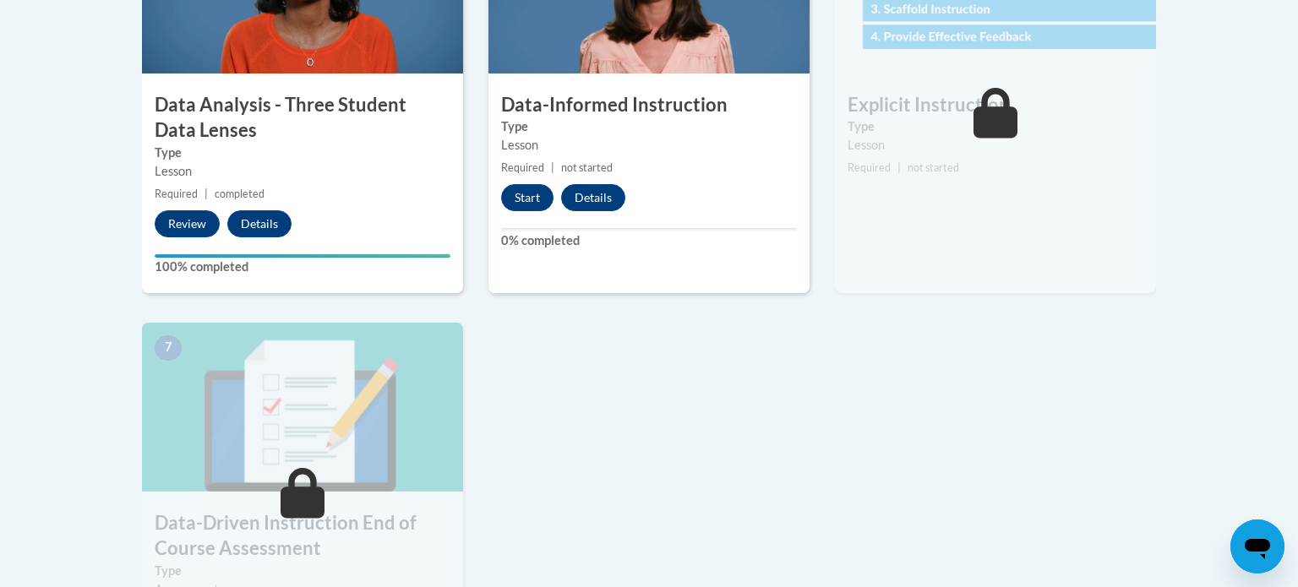
scroll to position [1001, 0]
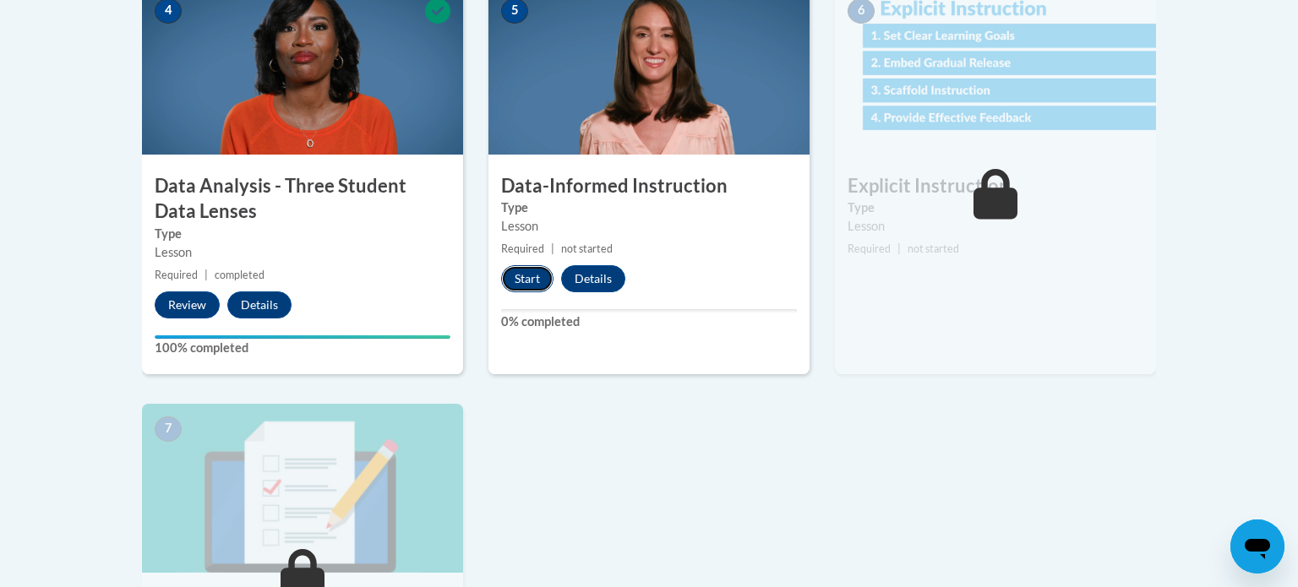
click at [547, 281] on button "Start" at bounding box center [527, 278] width 52 height 27
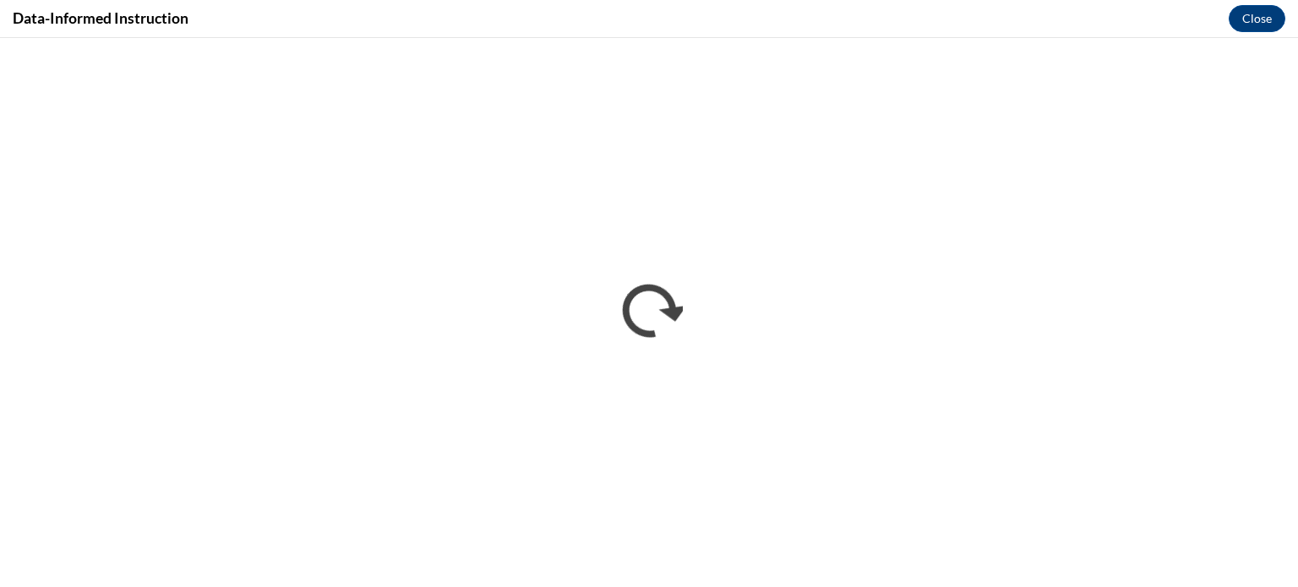
scroll to position [0, 0]
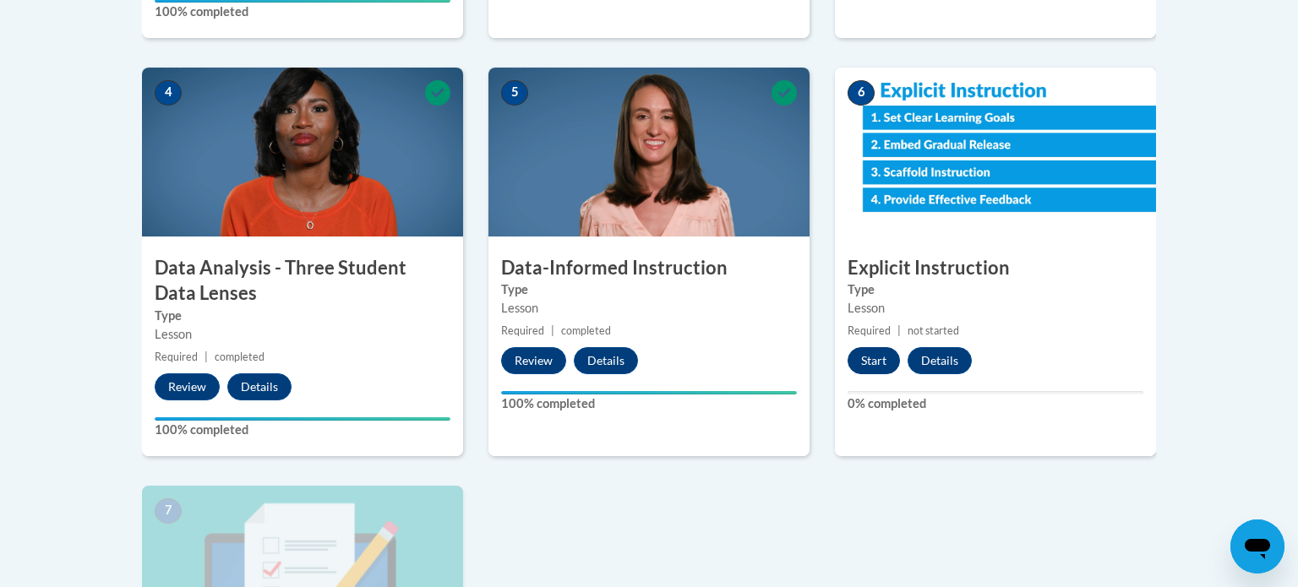
scroll to position [918, 0]
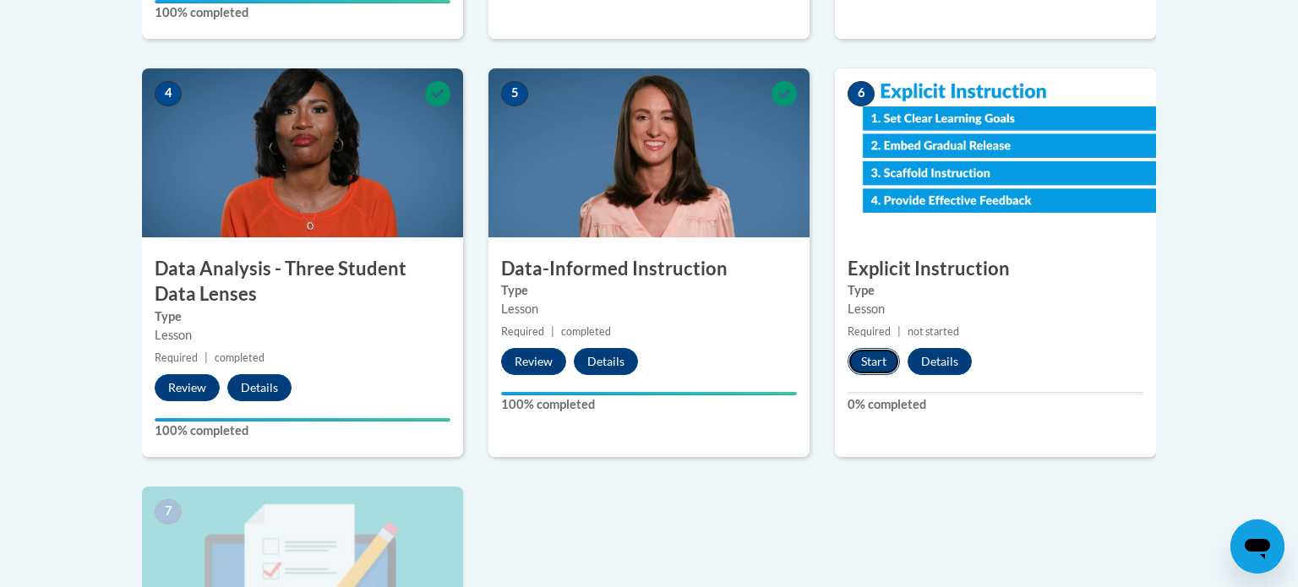
click at [855, 364] on button "Start" at bounding box center [874, 361] width 52 height 27
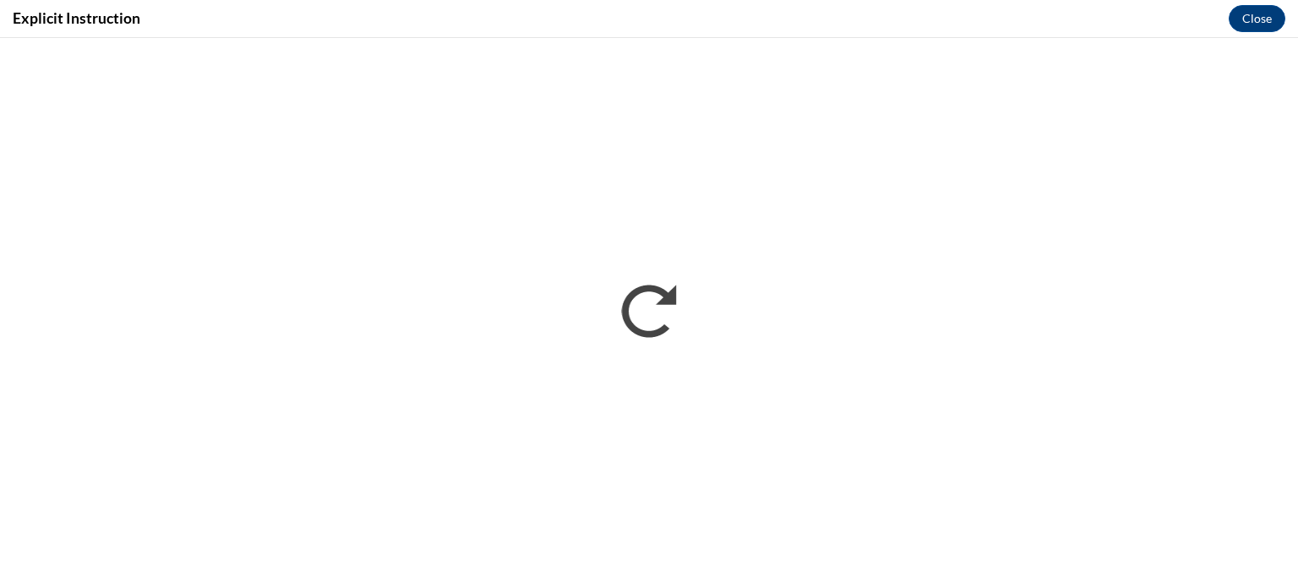
scroll to position [0, 0]
click at [1253, 13] on button "Close" at bounding box center [1257, 18] width 57 height 27
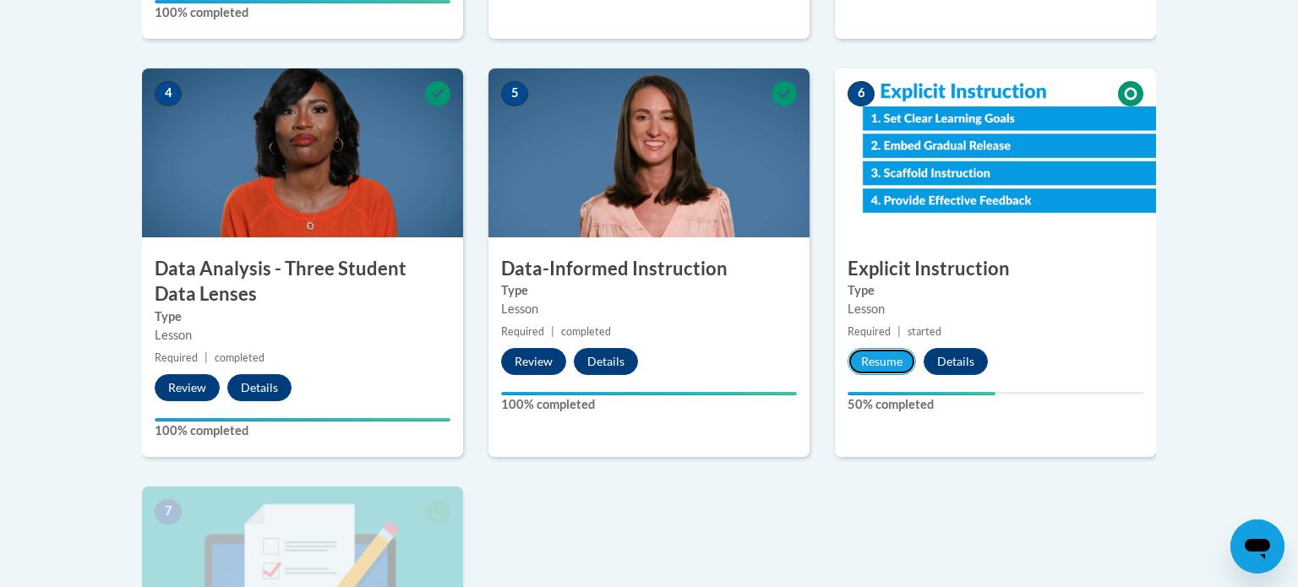
click at [879, 358] on button "Resume" at bounding box center [882, 361] width 68 height 27
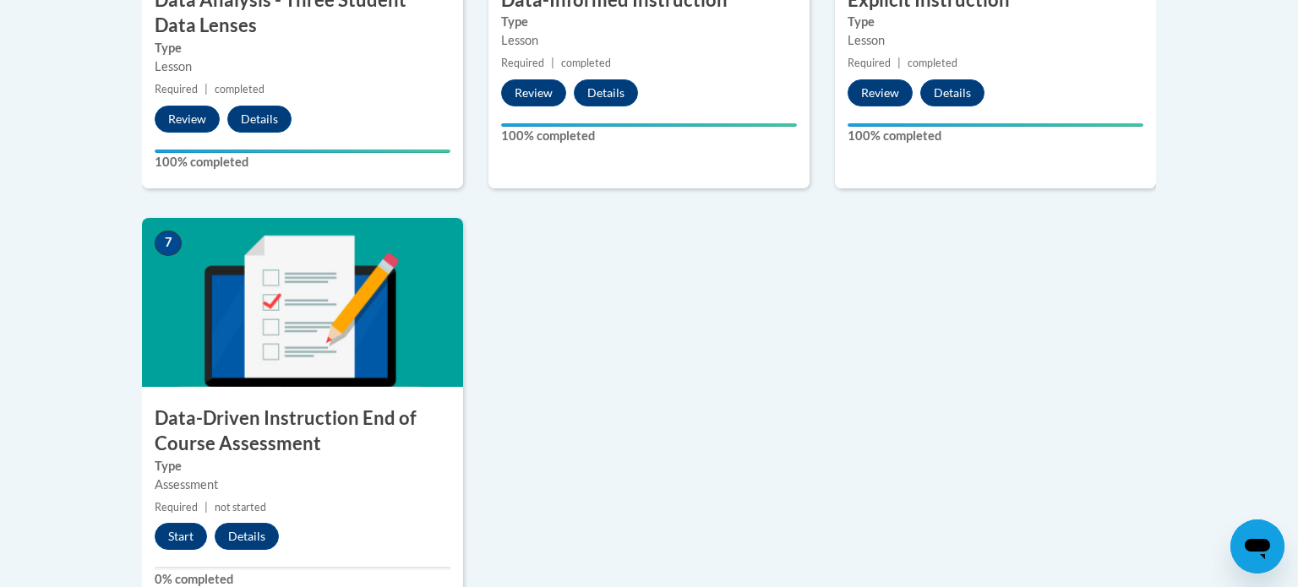
scroll to position [1194, 0]
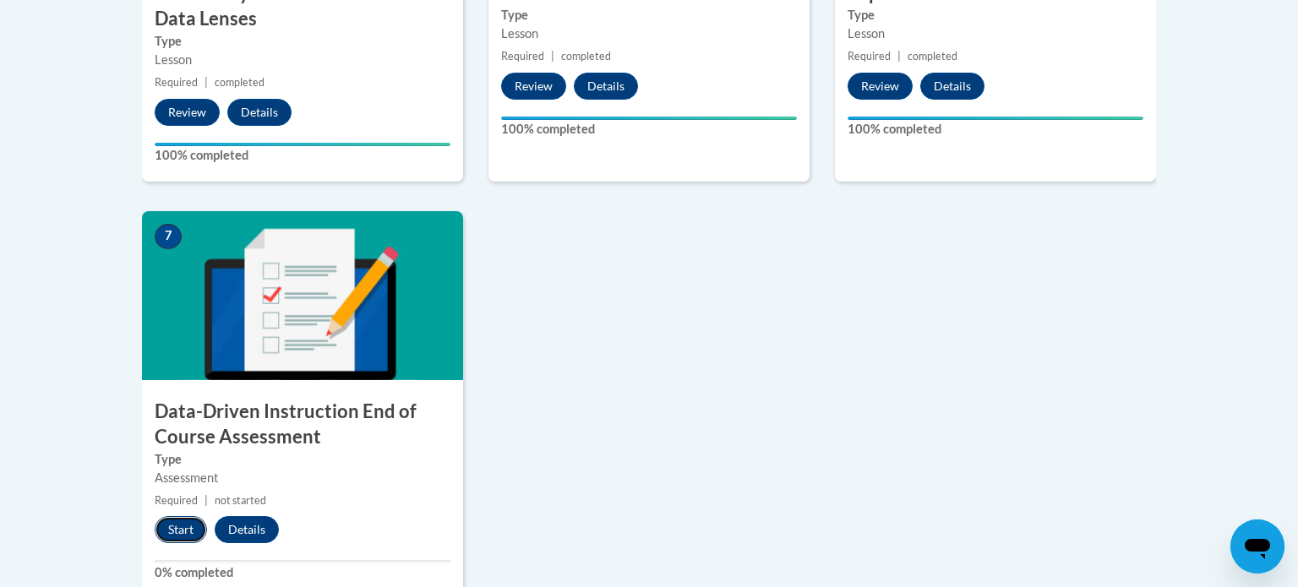
click at [186, 518] on button "Start" at bounding box center [181, 529] width 52 height 27
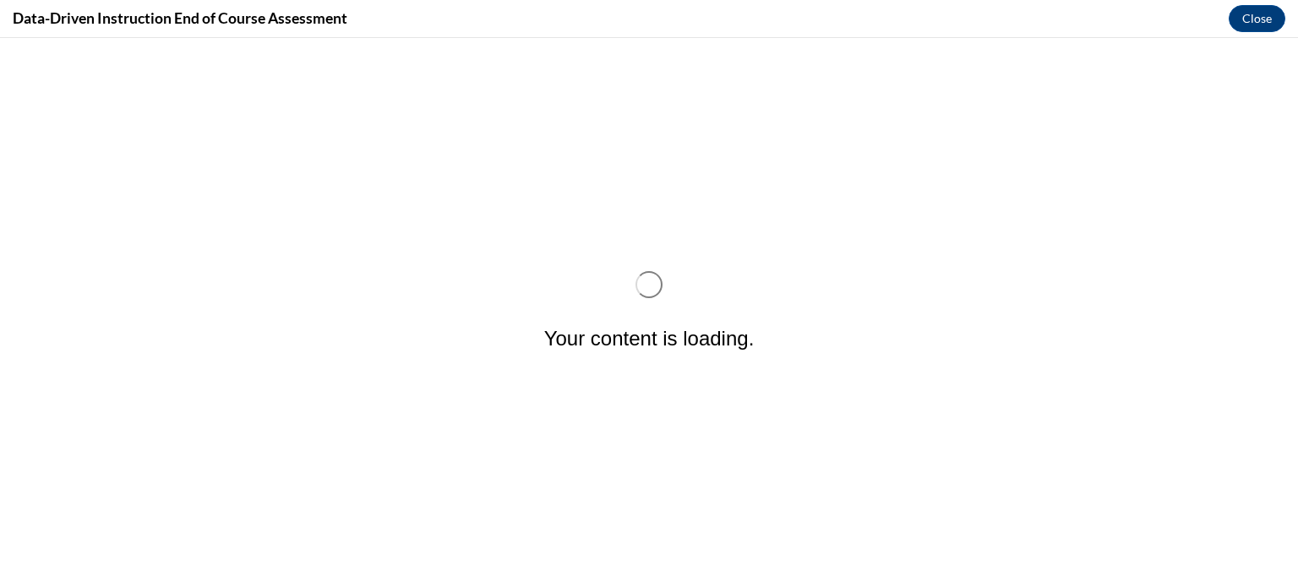
scroll to position [0, 0]
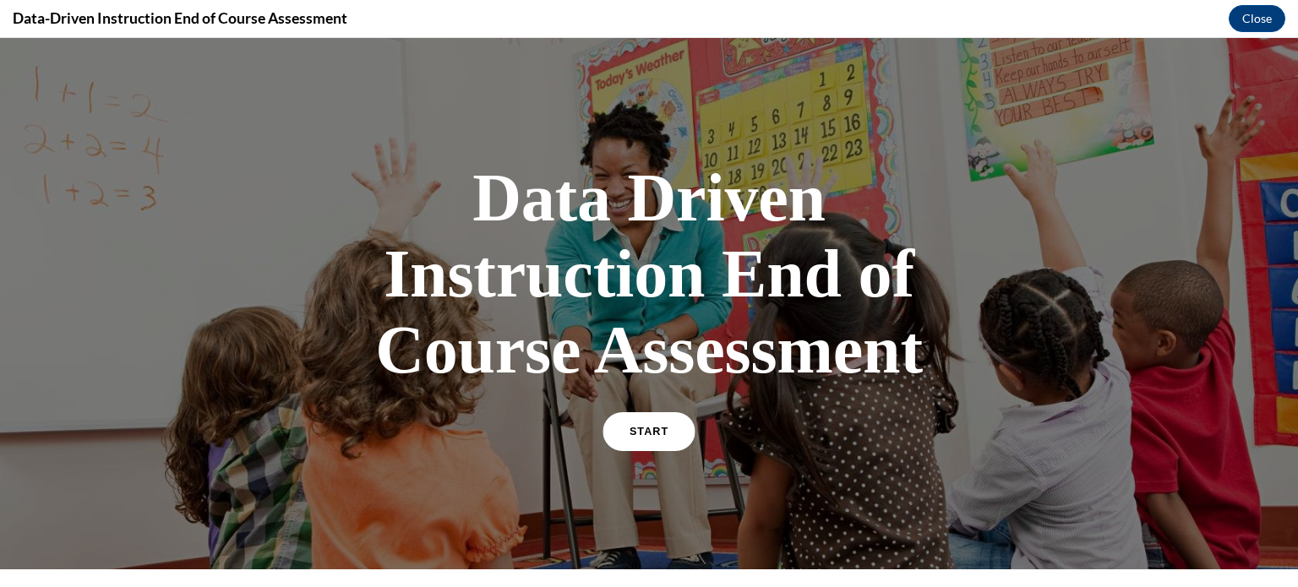
click at [645, 414] on link "START" at bounding box center [649, 432] width 92 height 39
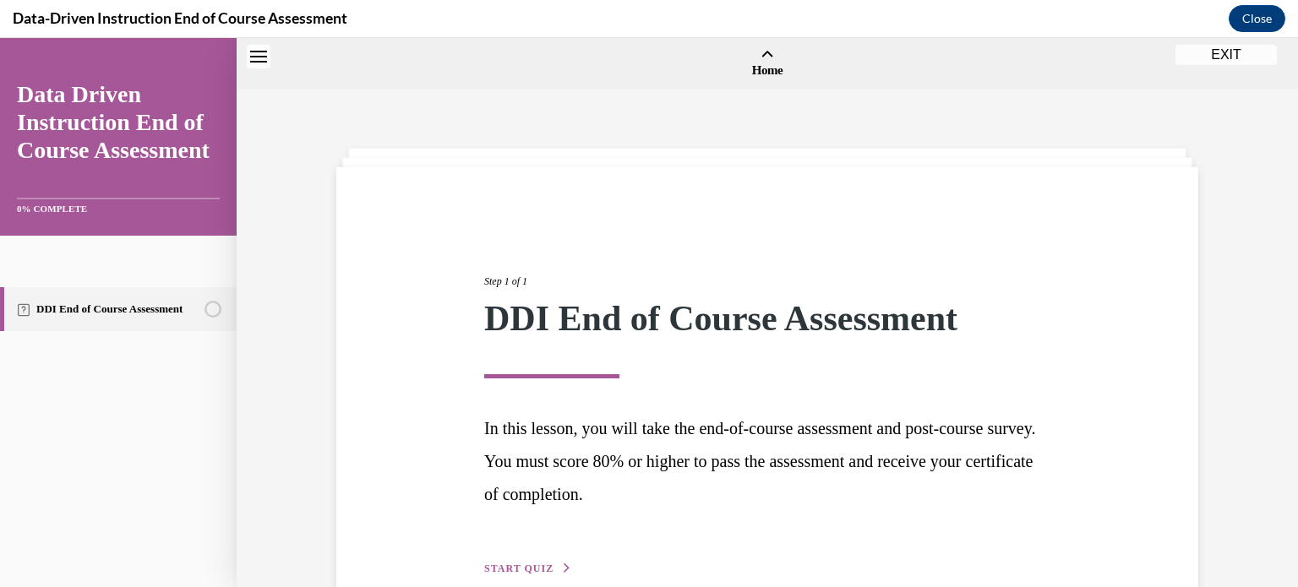
scroll to position [52, 0]
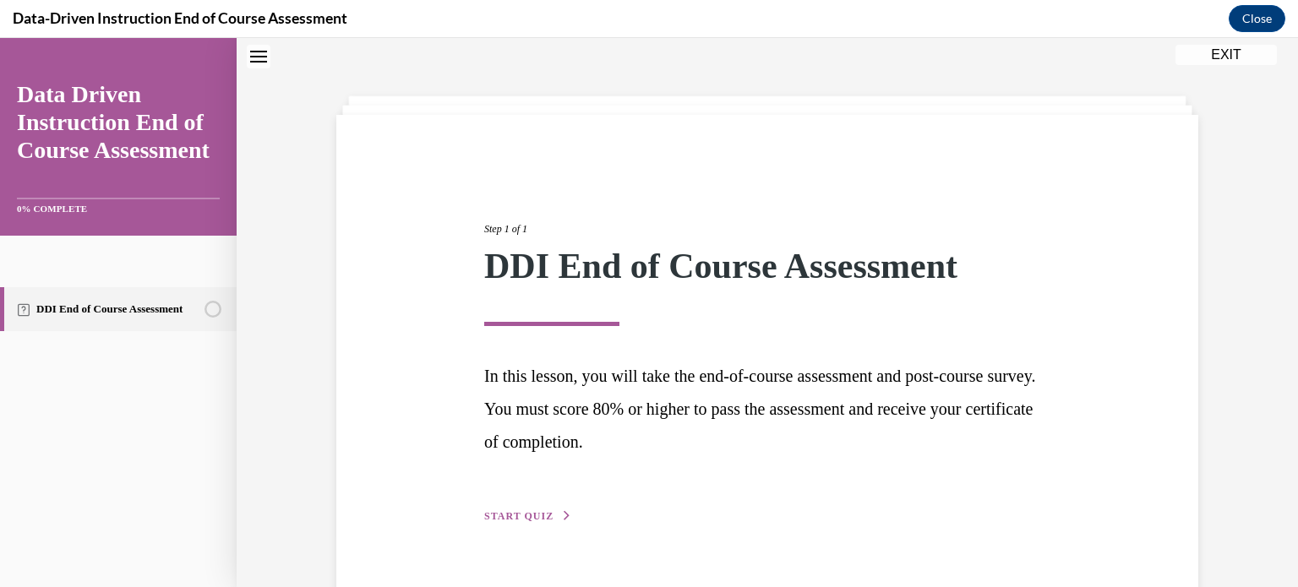
click at [511, 504] on div "Step 1 of 1 DDI End of Course Assessment In this lesson, you will take the end-…" at bounding box center [768, 354] width 592 height 343
click at [512, 514] on span "START QUIZ" at bounding box center [518, 517] width 69 height 12
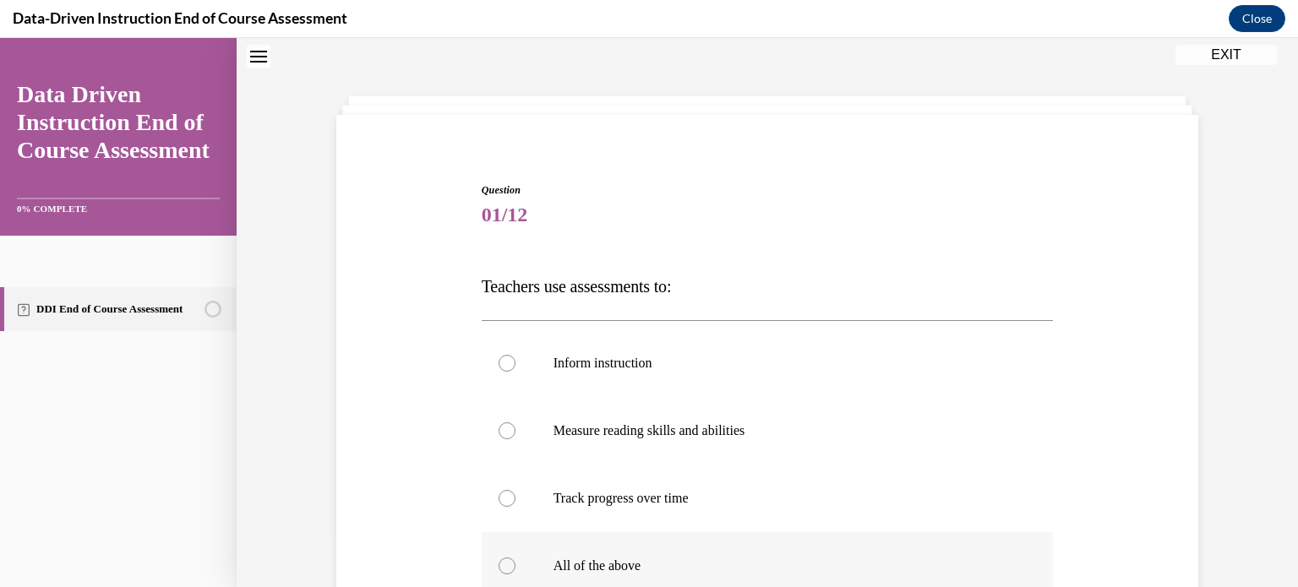
click at [522, 555] on label "All of the above" at bounding box center [768, 567] width 572 height 68
click at [516, 558] on input "All of the above" at bounding box center [507, 566] width 17 height 17
radio input "true"
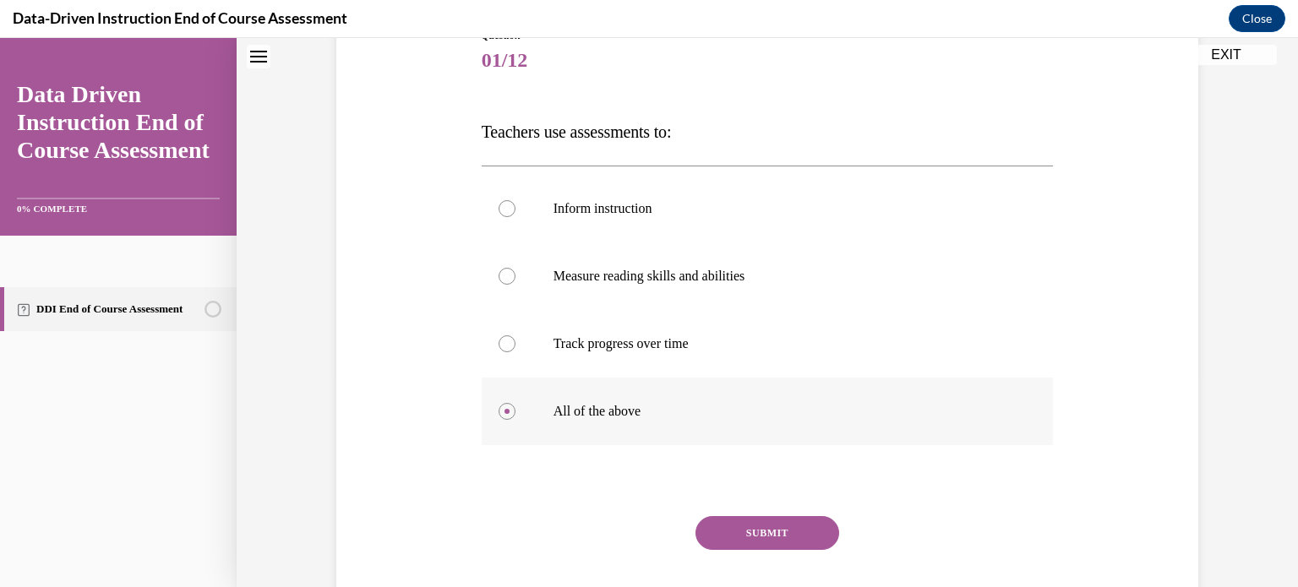
scroll to position [216, 0]
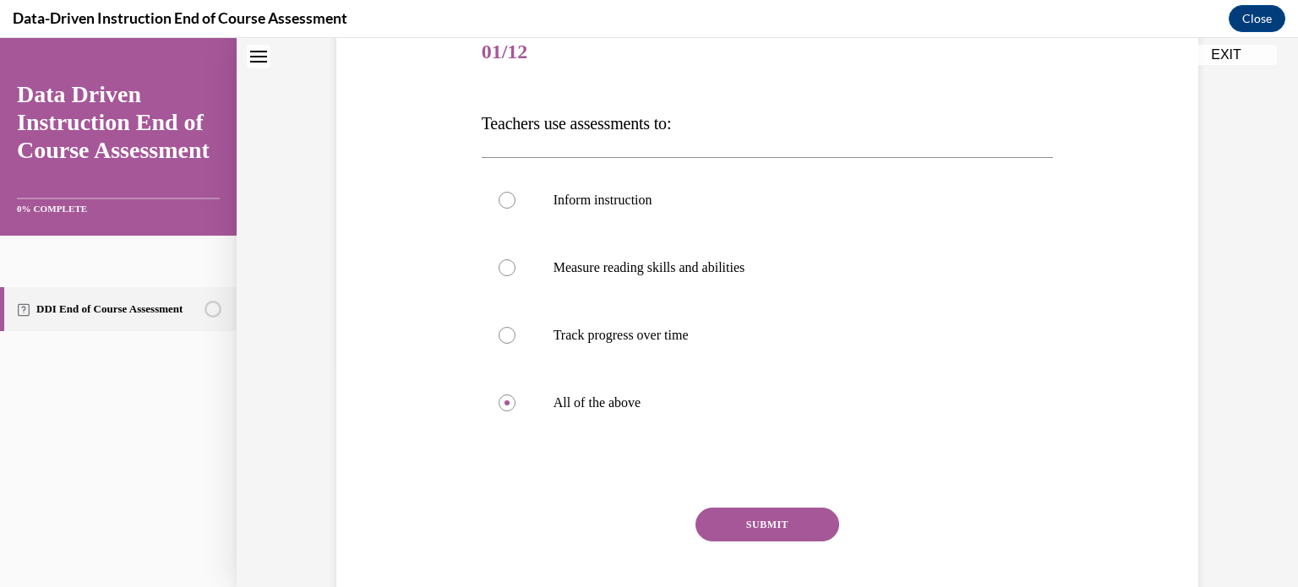
click at [735, 515] on button "SUBMIT" at bounding box center [768, 525] width 144 height 34
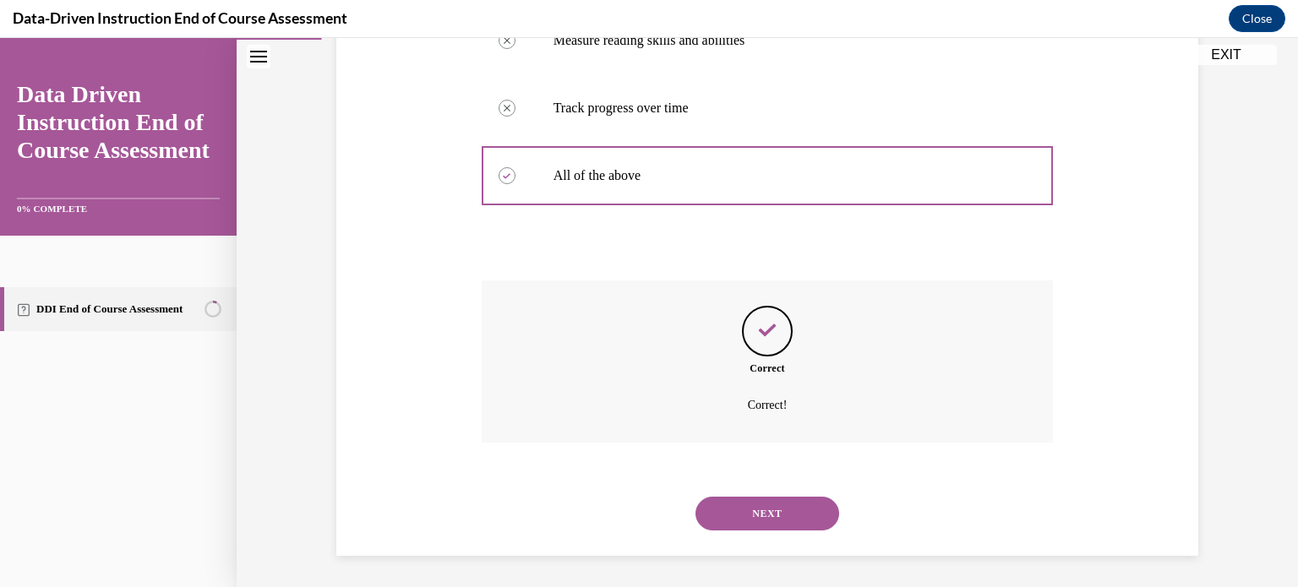
scroll to position [445, 0]
click at [702, 521] on button "NEXT" at bounding box center [768, 512] width 144 height 34
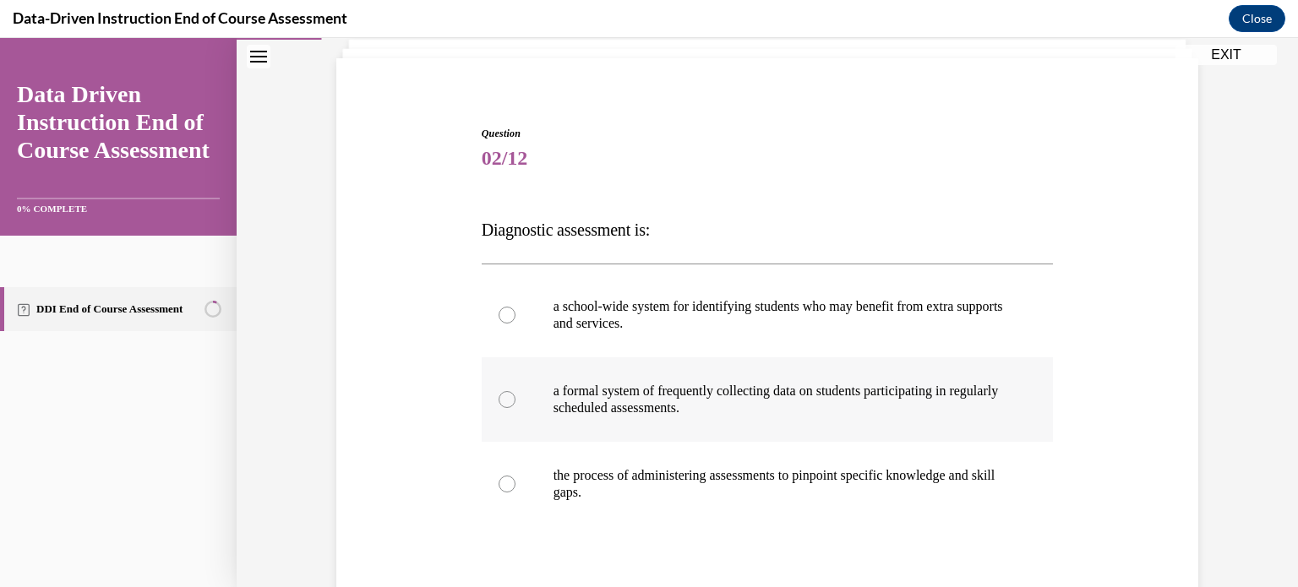
scroll to position [127, 0]
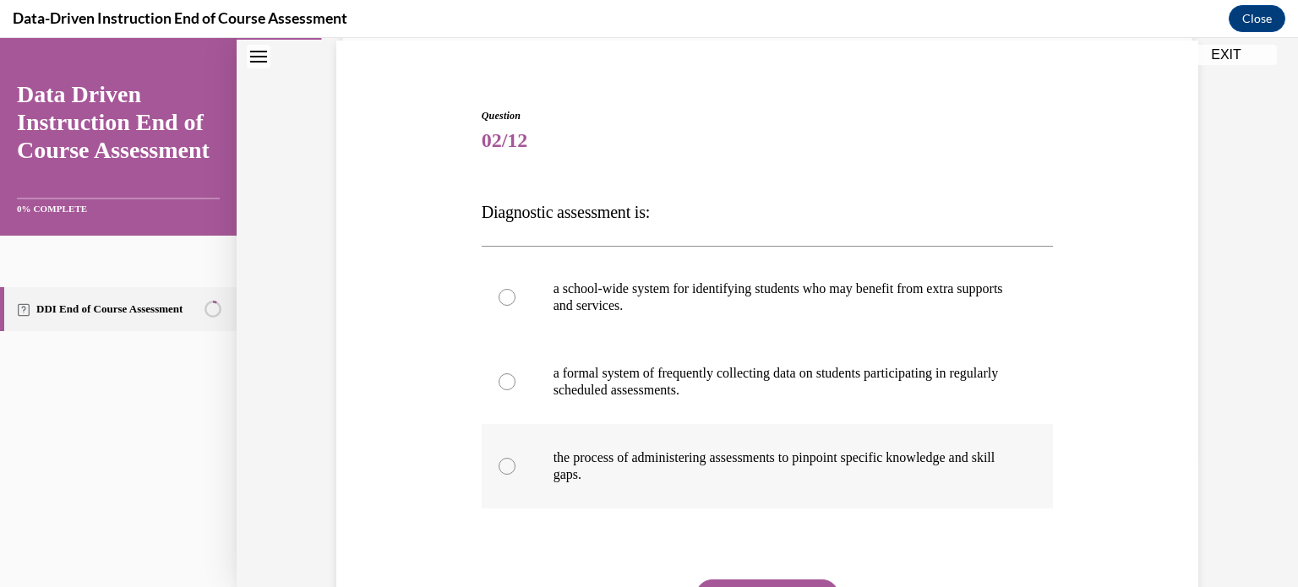
click at [633, 502] on label "the process of administering assessments to pinpoint specific knowledge and ski…" at bounding box center [768, 466] width 572 height 85
click at [516, 475] on input "the process of administering assessments to pinpoint specific knowledge and ski…" at bounding box center [507, 466] width 17 height 17
radio input "true"
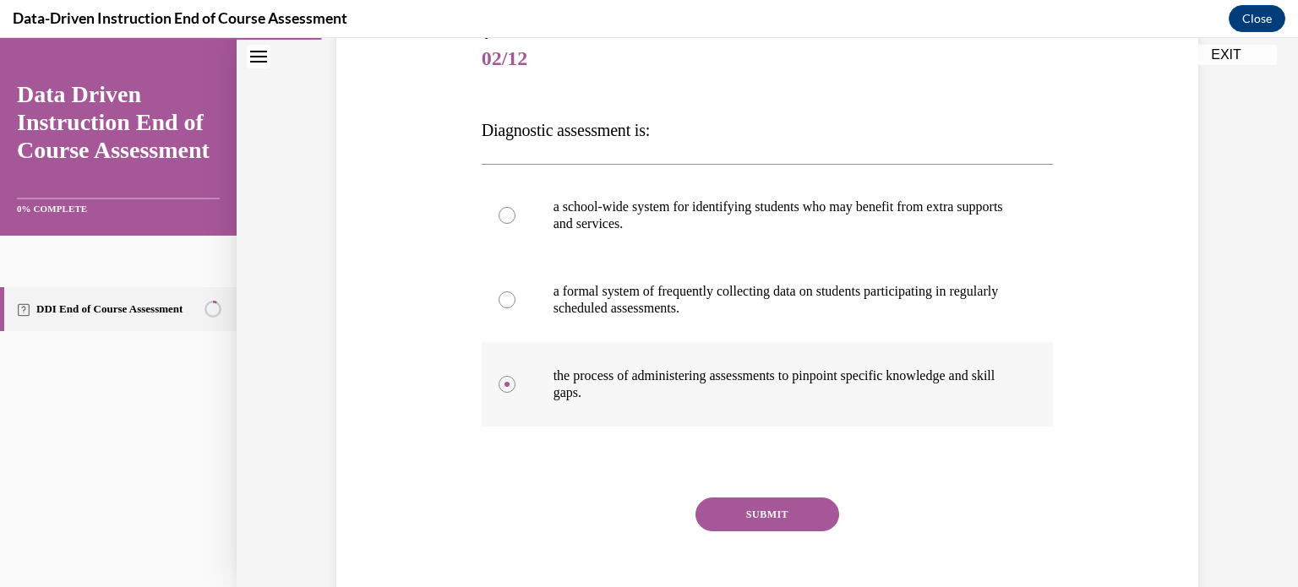
scroll to position [210, 0]
click at [764, 505] on button "SUBMIT" at bounding box center [768, 514] width 144 height 34
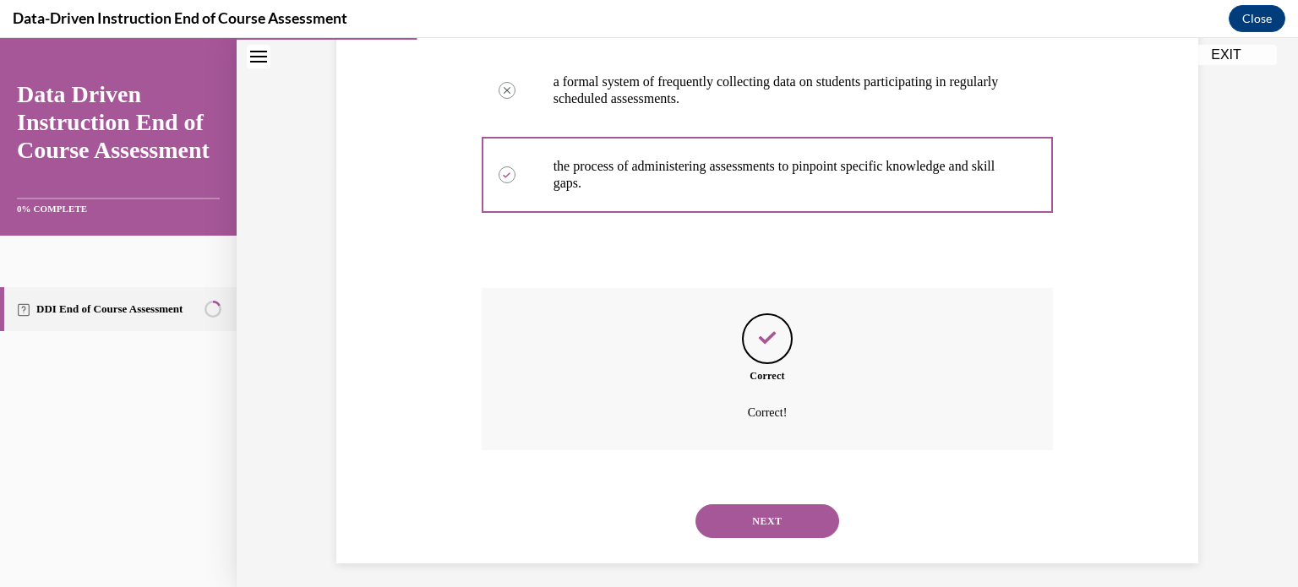
scroll to position [428, 0]
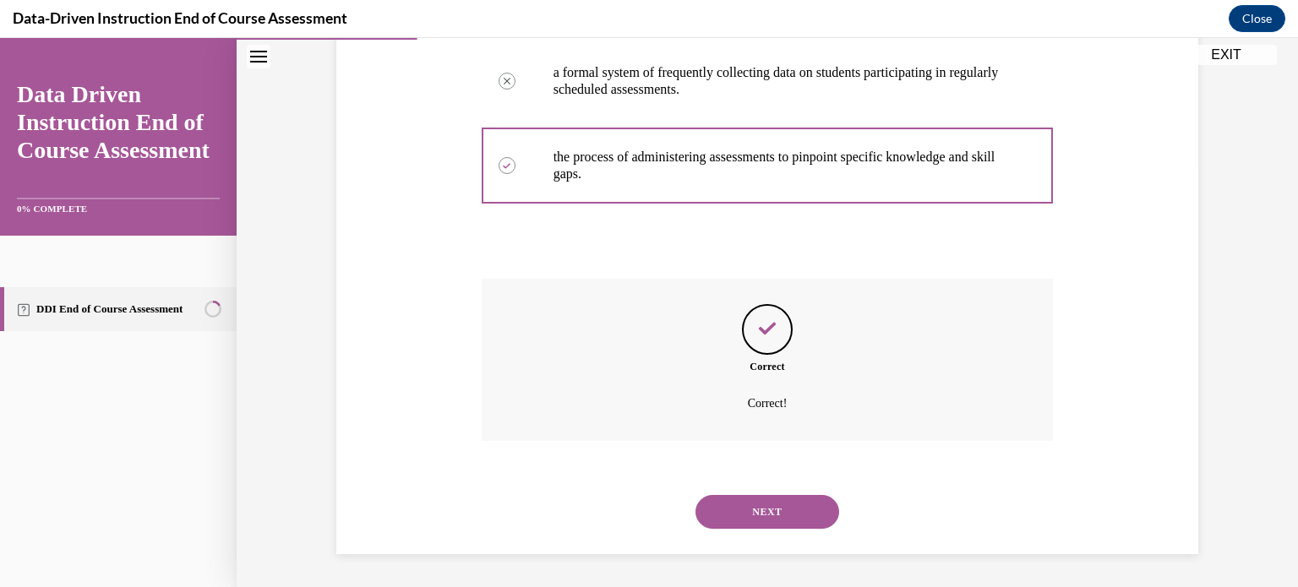
click at [764, 505] on button "NEXT" at bounding box center [768, 512] width 144 height 34
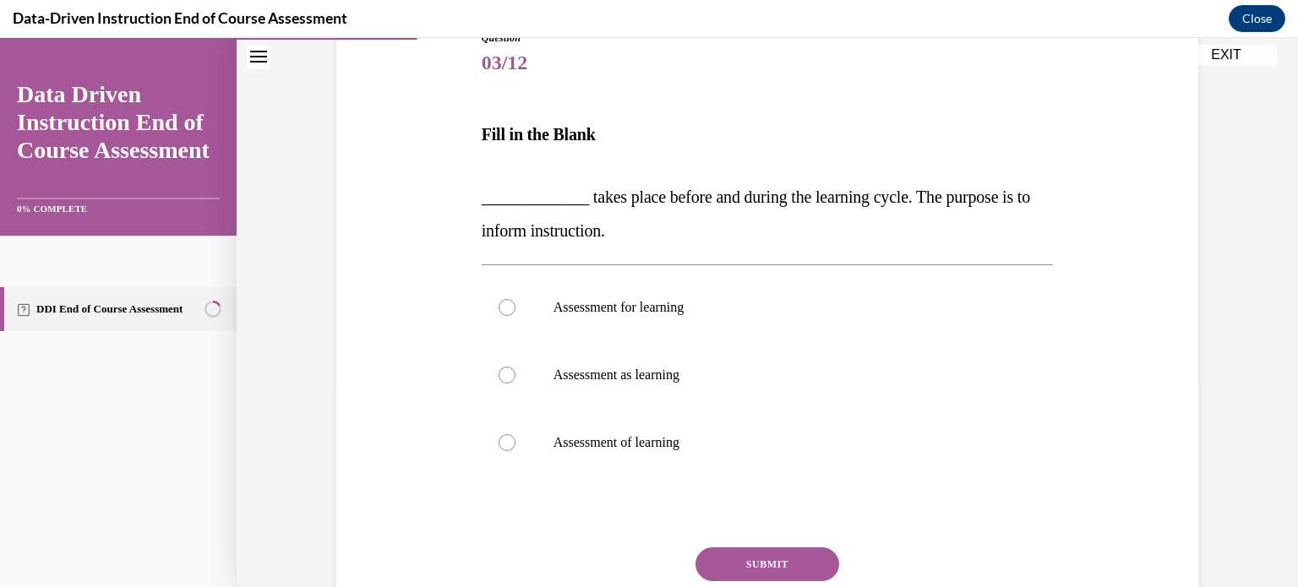
scroll to position [208, 0]
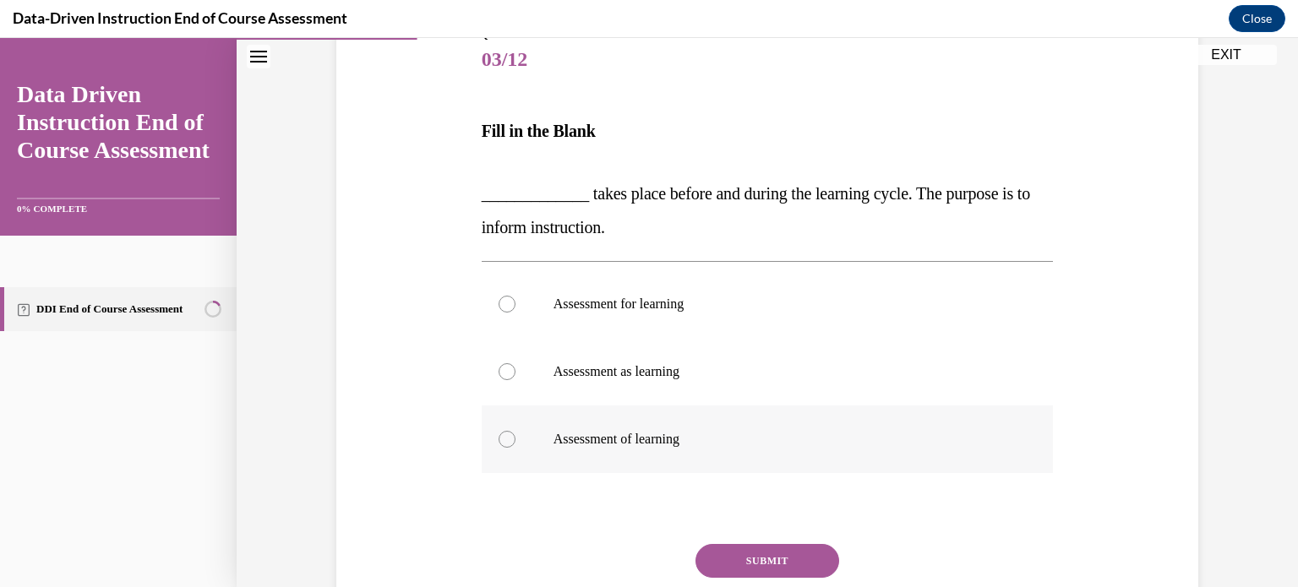
click at [675, 441] on p "Assessment of learning" at bounding box center [783, 439] width 458 height 17
click at [516, 441] on input "Assessment of learning" at bounding box center [507, 439] width 17 height 17
radio input "true"
click at [793, 544] on button "SUBMIT" at bounding box center [768, 561] width 144 height 34
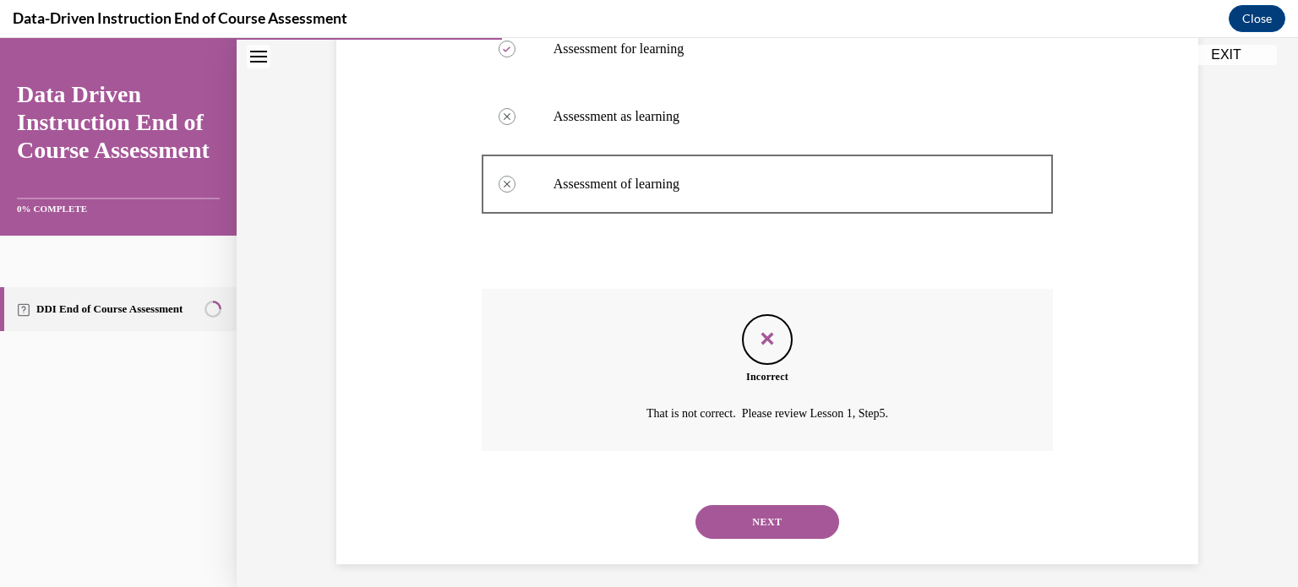
scroll to position [473, 0]
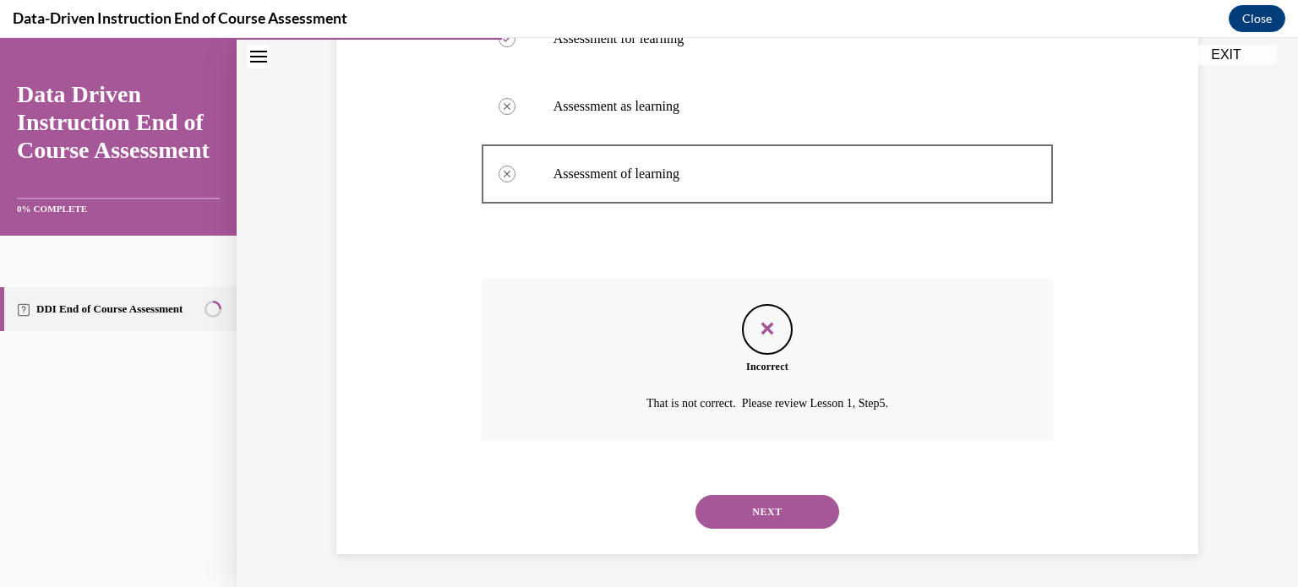
click at [750, 500] on button "NEXT" at bounding box center [768, 512] width 144 height 34
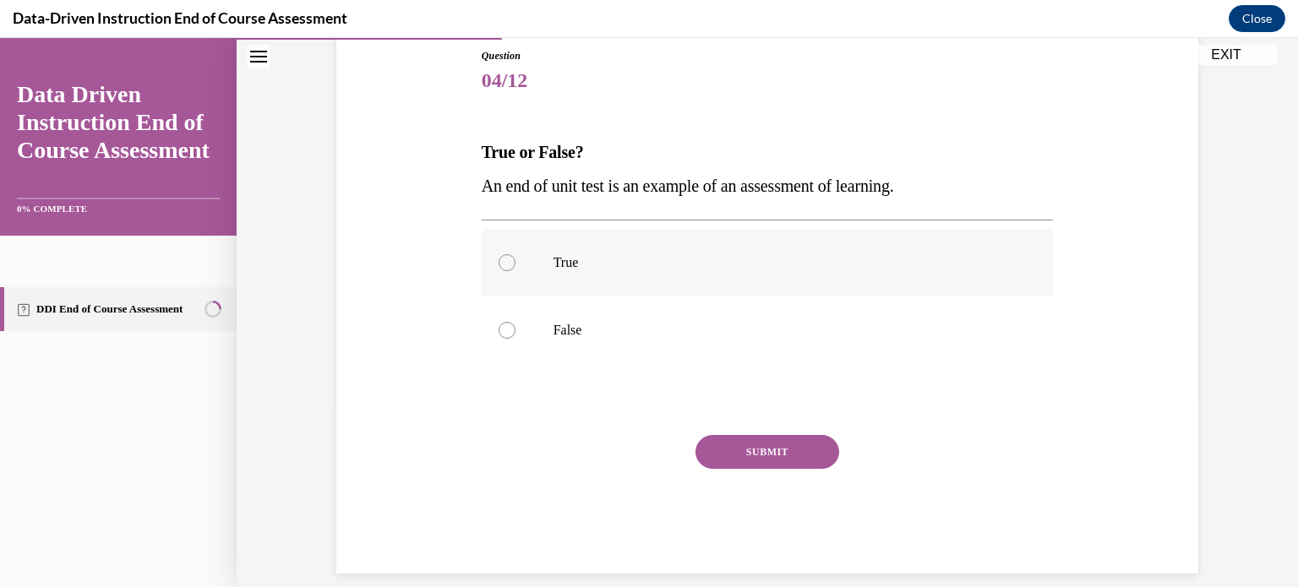
click at [575, 256] on p "True" at bounding box center [783, 262] width 458 height 17
click at [516, 256] on input "True" at bounding box center [507, 262] width 17 height 17
radio input "true"
click at [746, 443] on button "SUBMIT" at bounding box center [768, 452] width 144 height 34
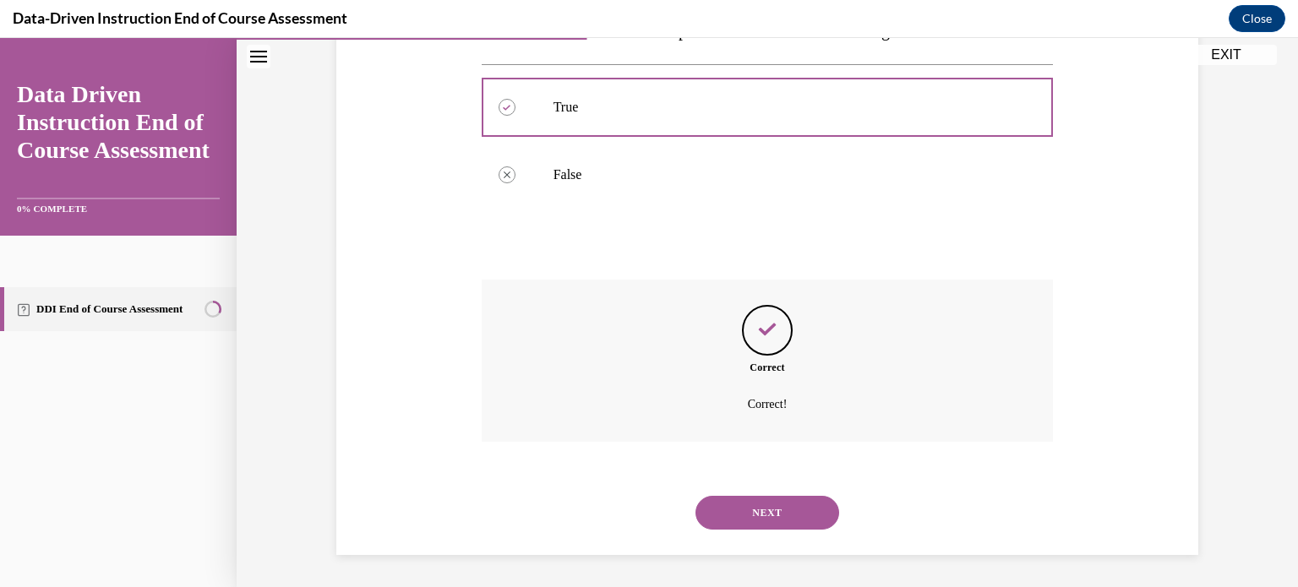
scroll to position [343, 0]
click at [750, 513] on button "NEXT" at bounding box center [768, 512] width 144 height 34
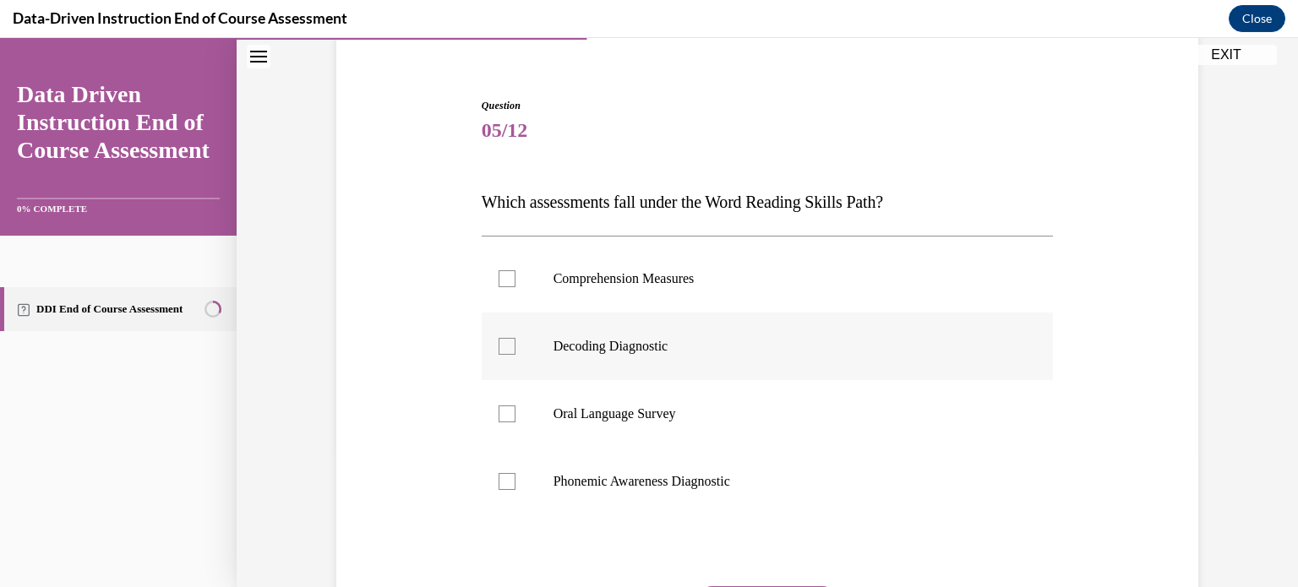
scroll to position [152, 0]
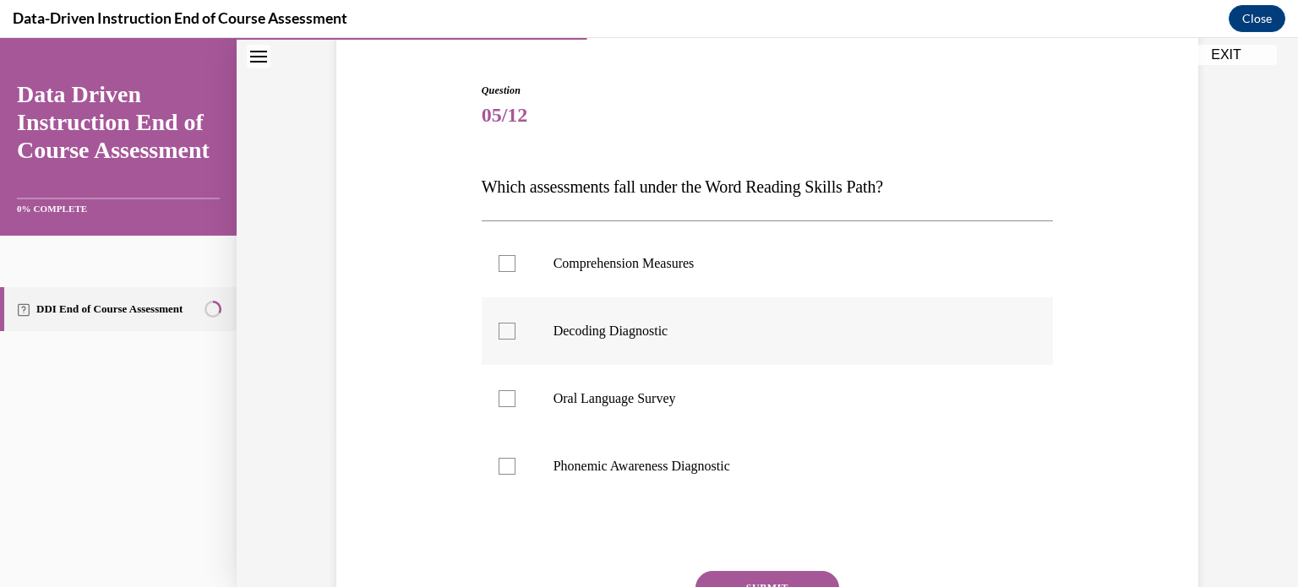
click at [745, 341] on label "Decoding Diagnostic" at bounding box center [768, 332] width 572 height 68
click at [516, 340] on input "Decoding Diagnostic" at bounding box center [507, 331] width 17 height 17
checkbox input "true"
click at [781, 576] on button "SUBMIT" at bounding box center [768, 588] width 144 height 34
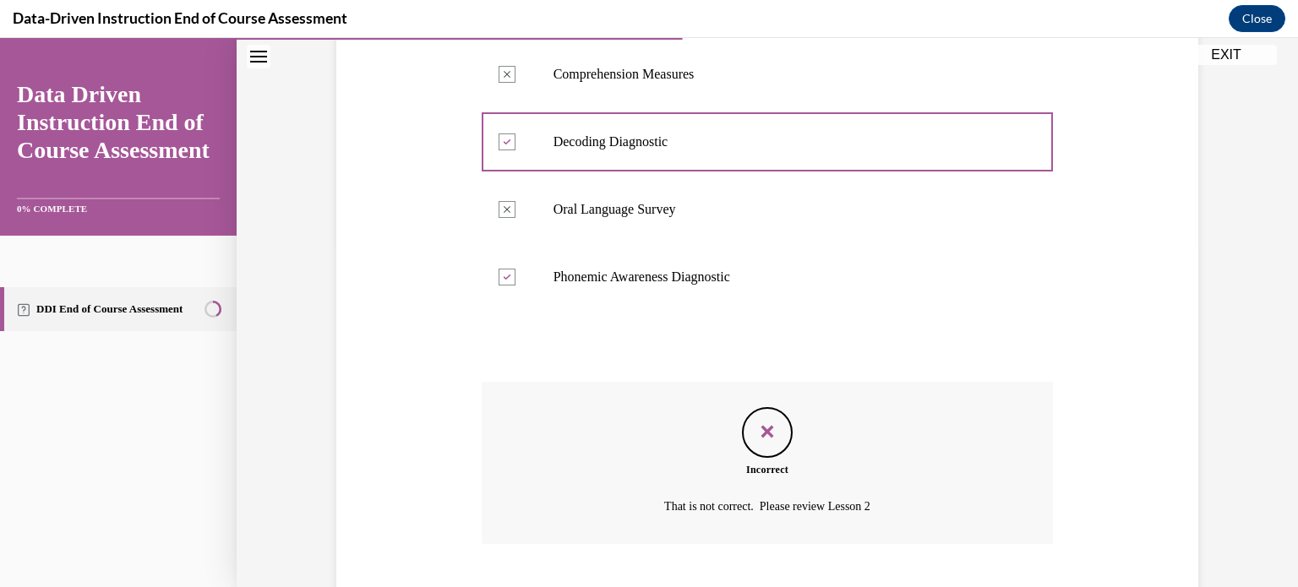
scroll to position [445, 0]
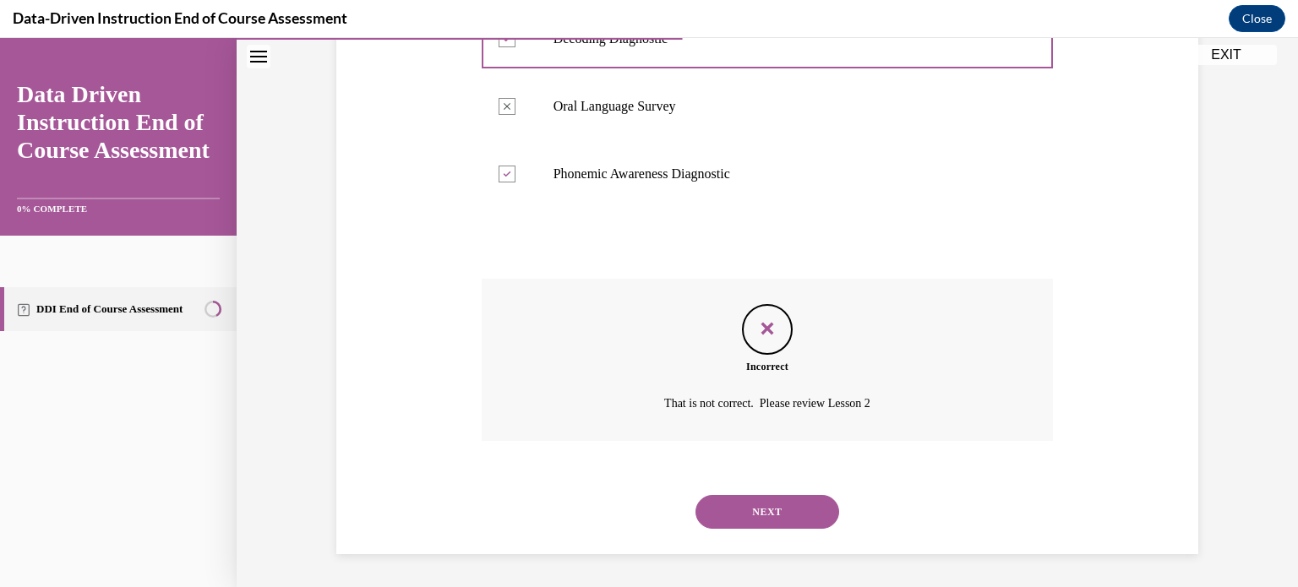
click at [783, 513] on button "NEXT" at bounding box center [768, 512] width 144 height 34
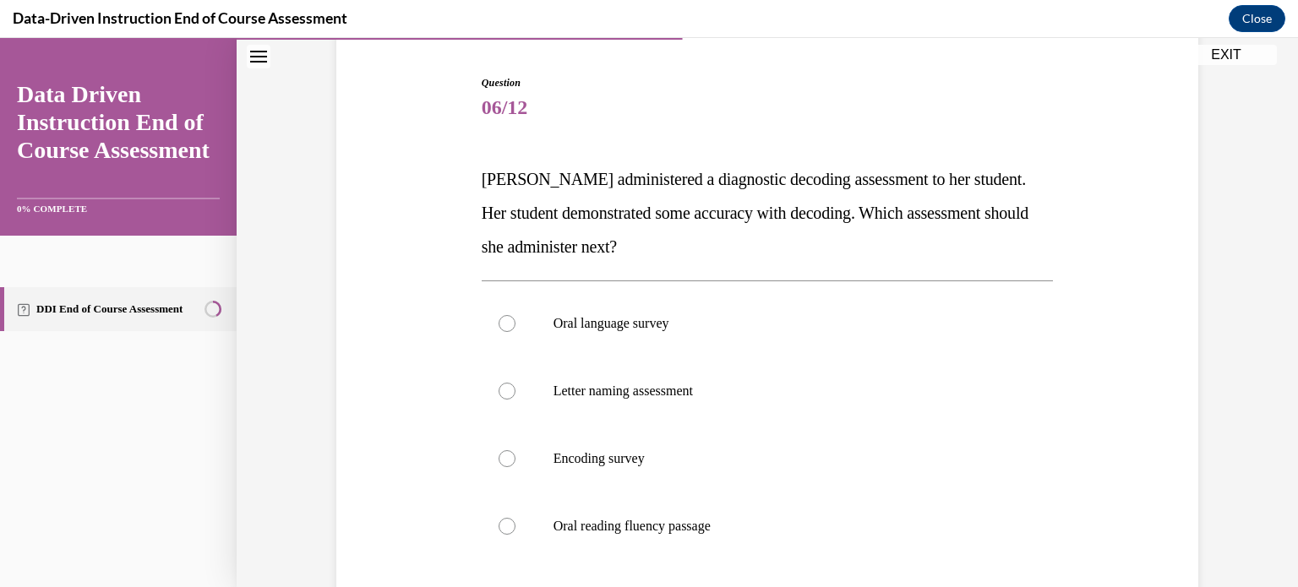
scroll to position [221, 0]
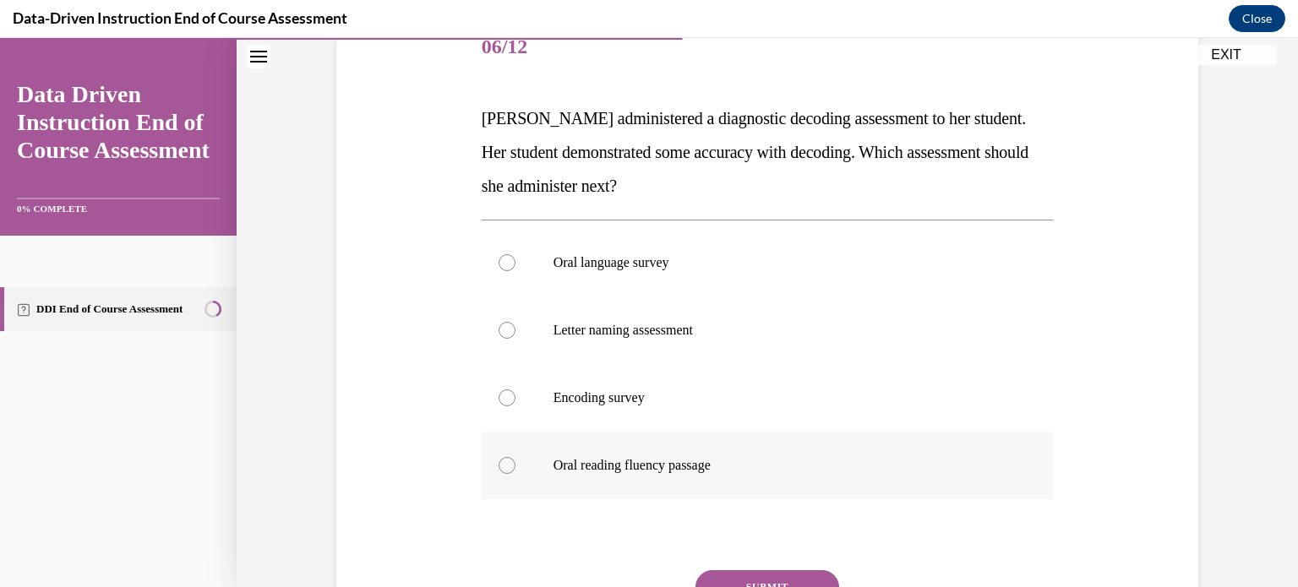
click at [685, 461] on p "Oral reading fluency passage" at bounding box center [783, 465] width 458 height 17
click at [516, 461] on input "Oral reading fluency passage" at bounding box center [507, 465] width 17 height 17
radio input "true"
click at [726, 571] on button "SUBMIT" at bounding box center [768, 588] width 144 height 34
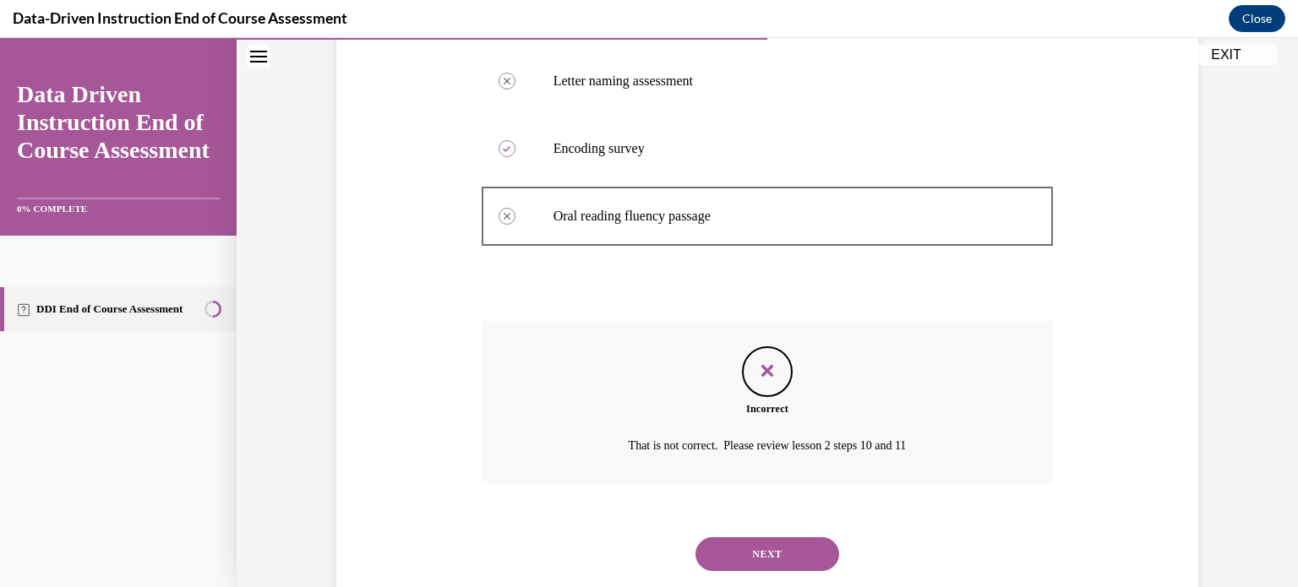
scroll to position [512, 0]
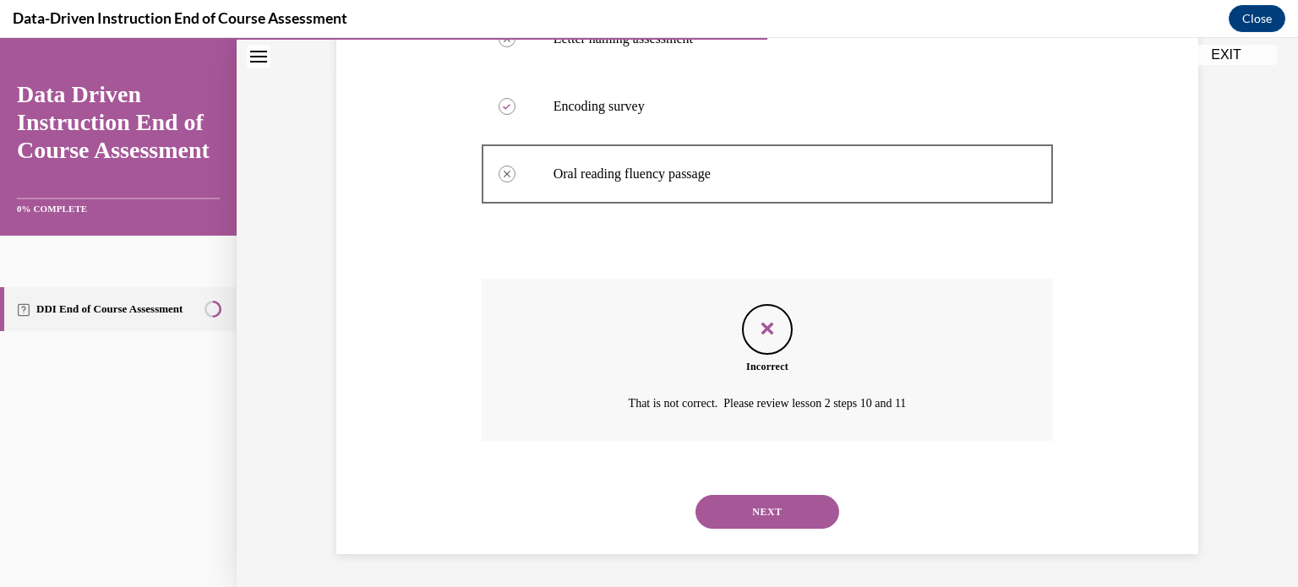
click at [778, 509] on button "NEXT" at bounding box center [768, 512] width 144 height 34
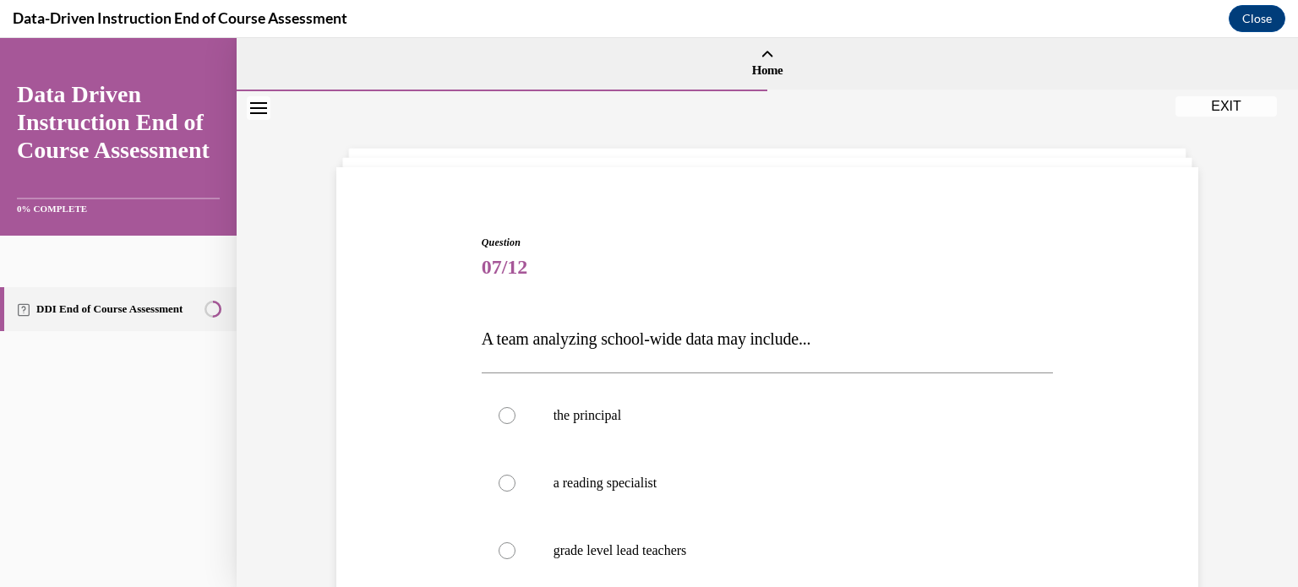
click at [1196, 105] on button "EXIT" at bounding box center [1226, 106] width 101 height 20
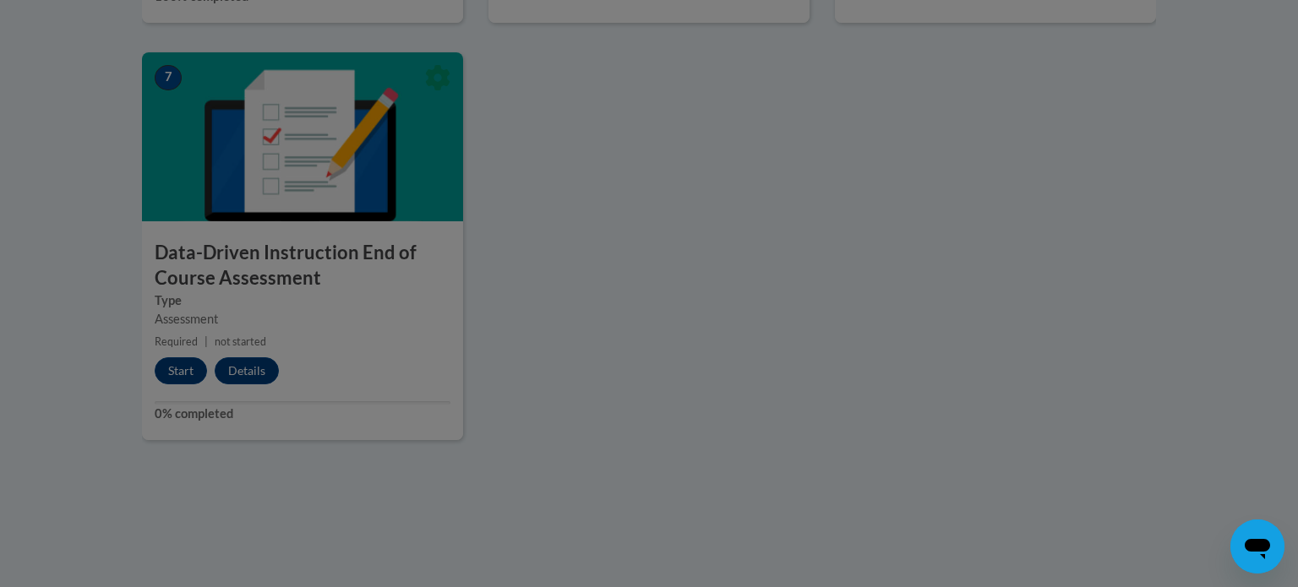
scroll to position [1353, 0]
click at [205, 367] on div at bounding box center [649, 293] width 1298 height 587
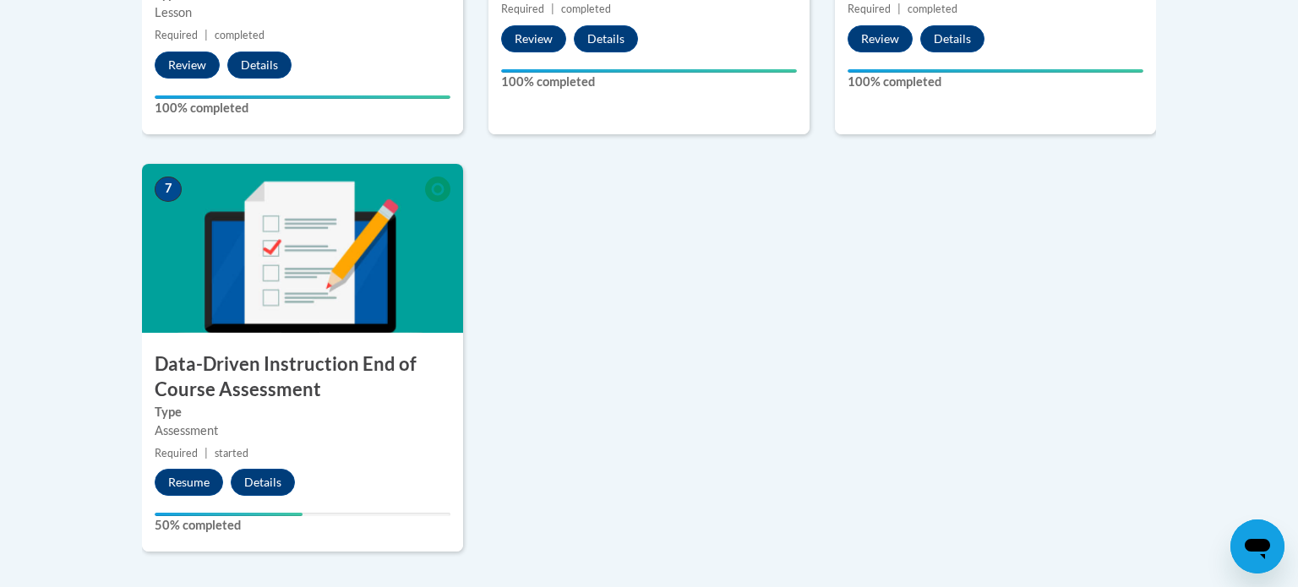
scroll to position [1249, 0]
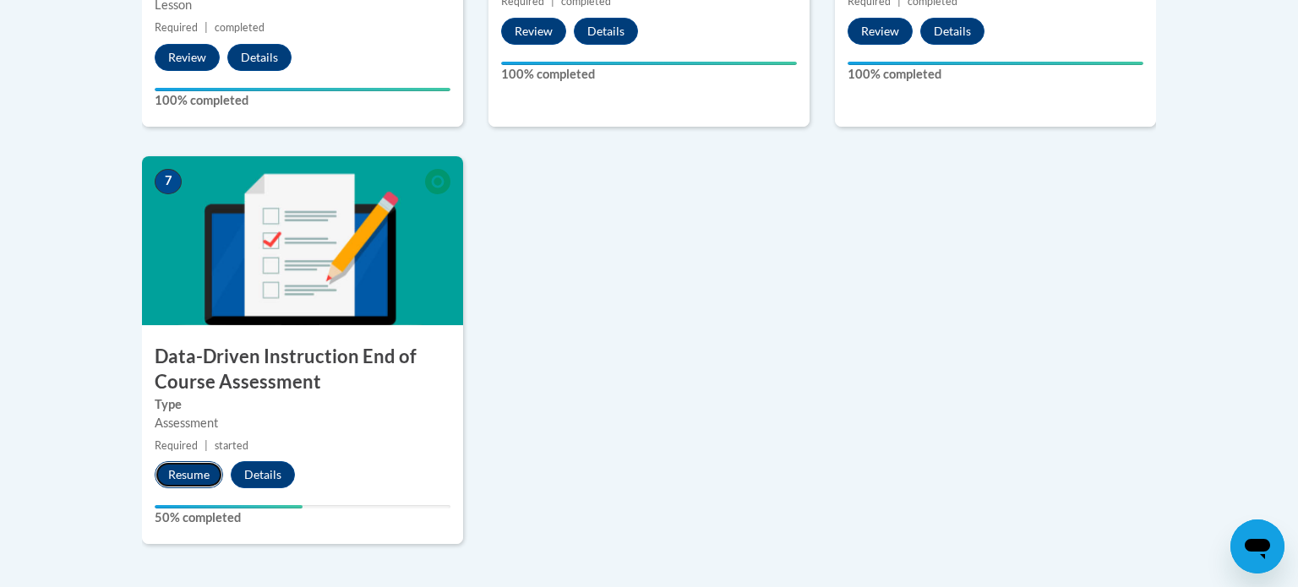
click at [184, 484] on button "Resume" at bounding box center [189, 475] width 68 height 27
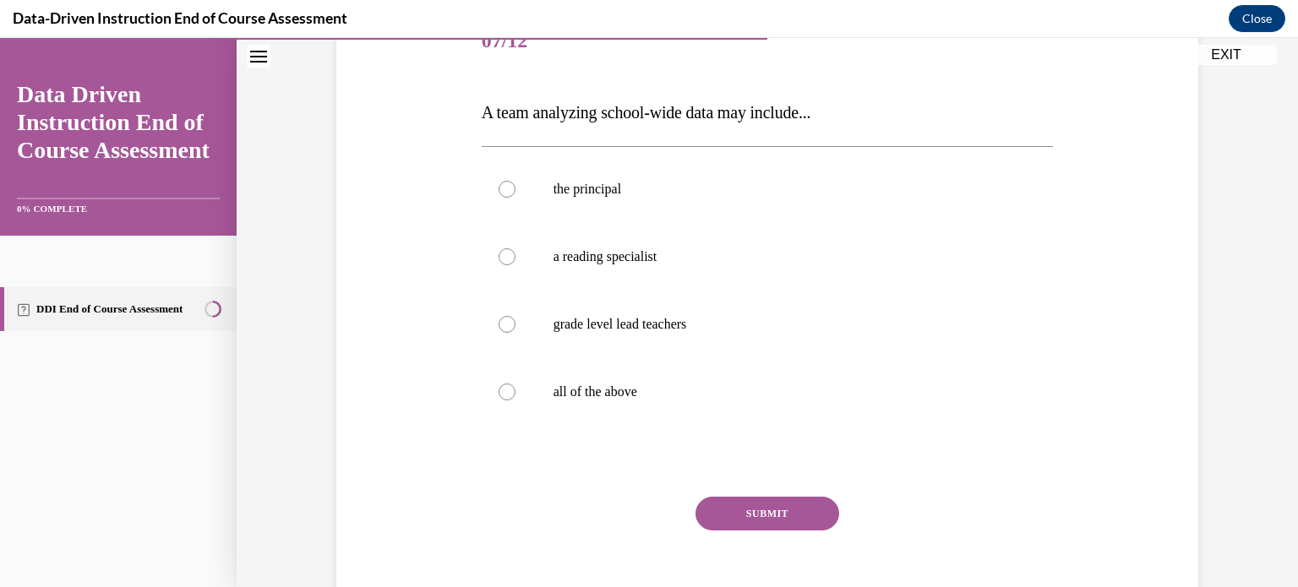
scroll to position [227, 0]
click at [614, 385] on p "all of the above" at bounding box center [783, 392] width 458 height 17
click at [516, 385] on input "all of the above" at bounding box center [507, 392] width 17 height 17
radio input "true"
click at [745, 522] on button "SUBMIT" at bounding box center [768, 514] width 144 height 34
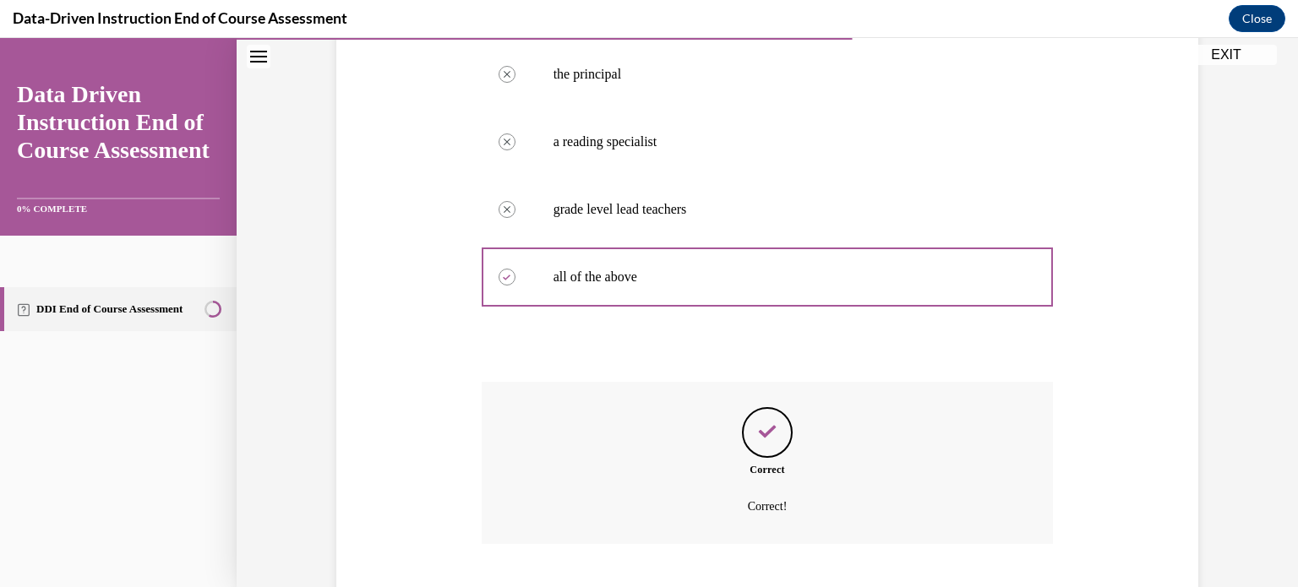
scroll to position [445, 0]
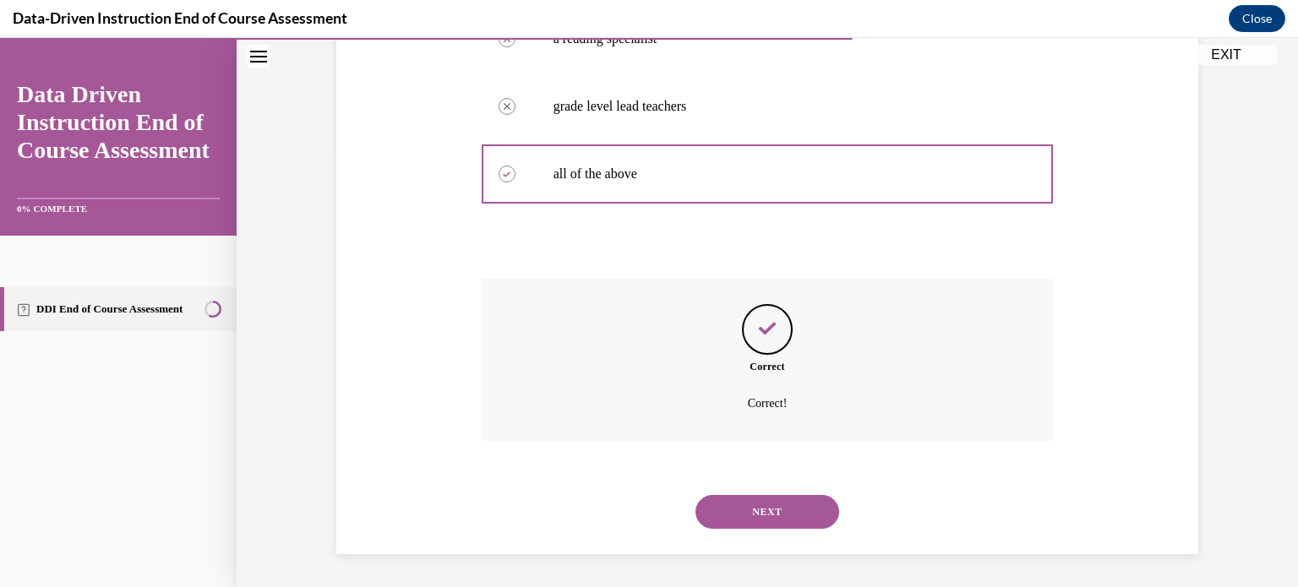
click at [763, 505] on button "NEXT" at bounding box center [768, 512] width 144 height 34
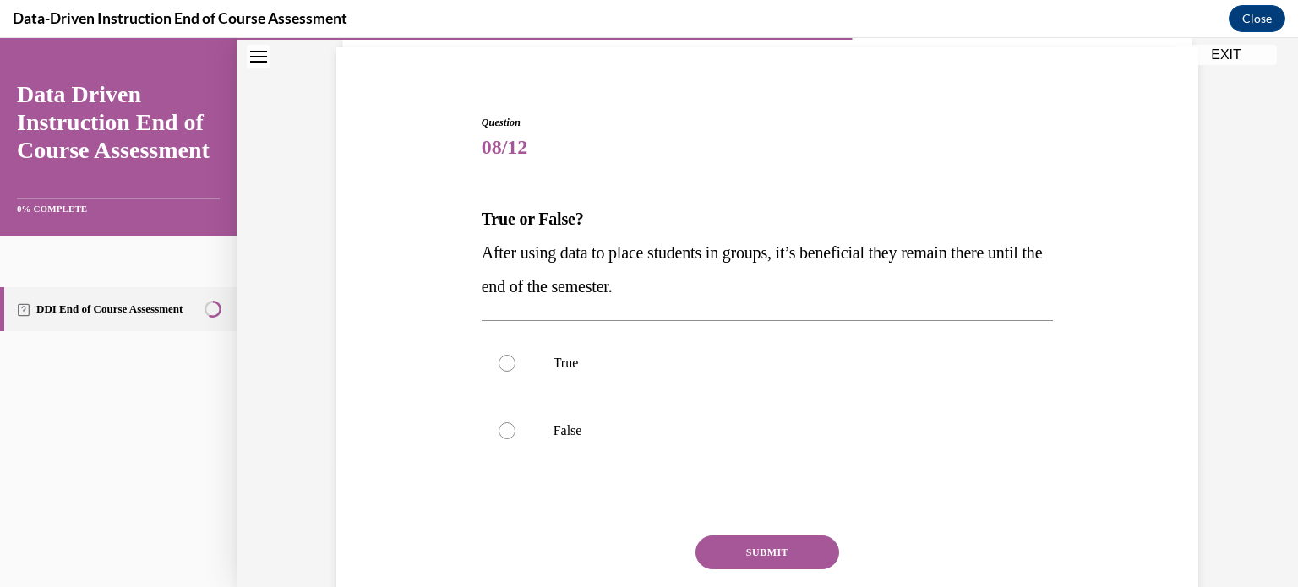
scroll to position [123, 0]
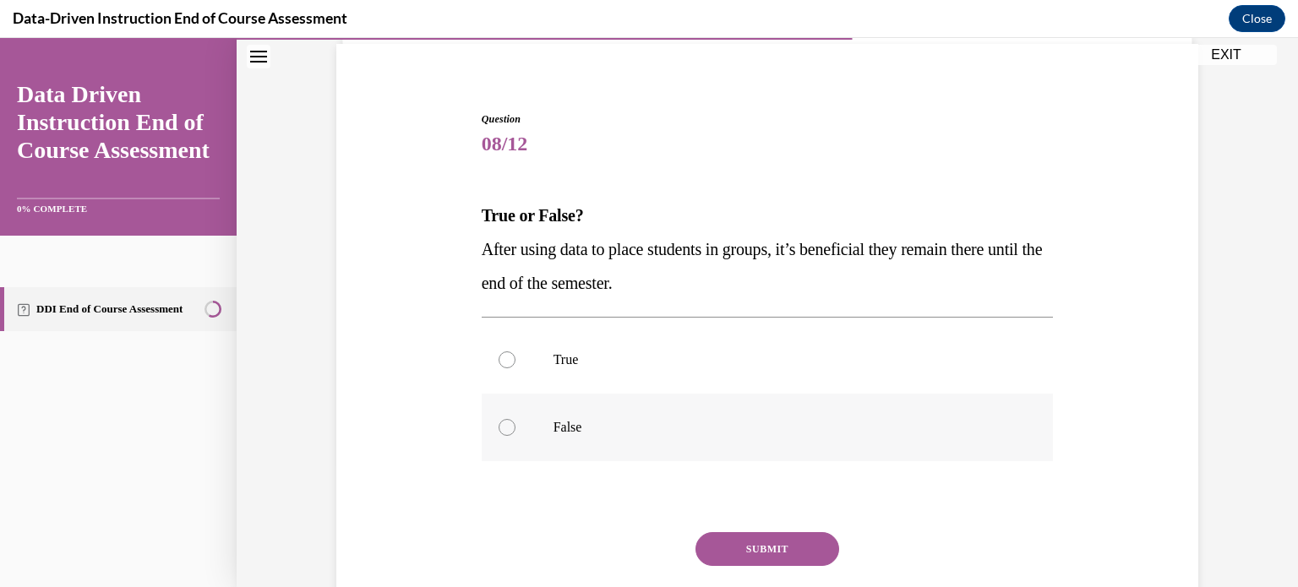
click at [582, 420] on p "False" at bounding box center [783, 427] width 458 height 17
click at [516, 420] on input "False" at bounding box center [507, 427] width 17 height 17
radio input "true"
click at [758, 540] on button "SUBMIT" at bounding box center [768, 550] width 144 height 34
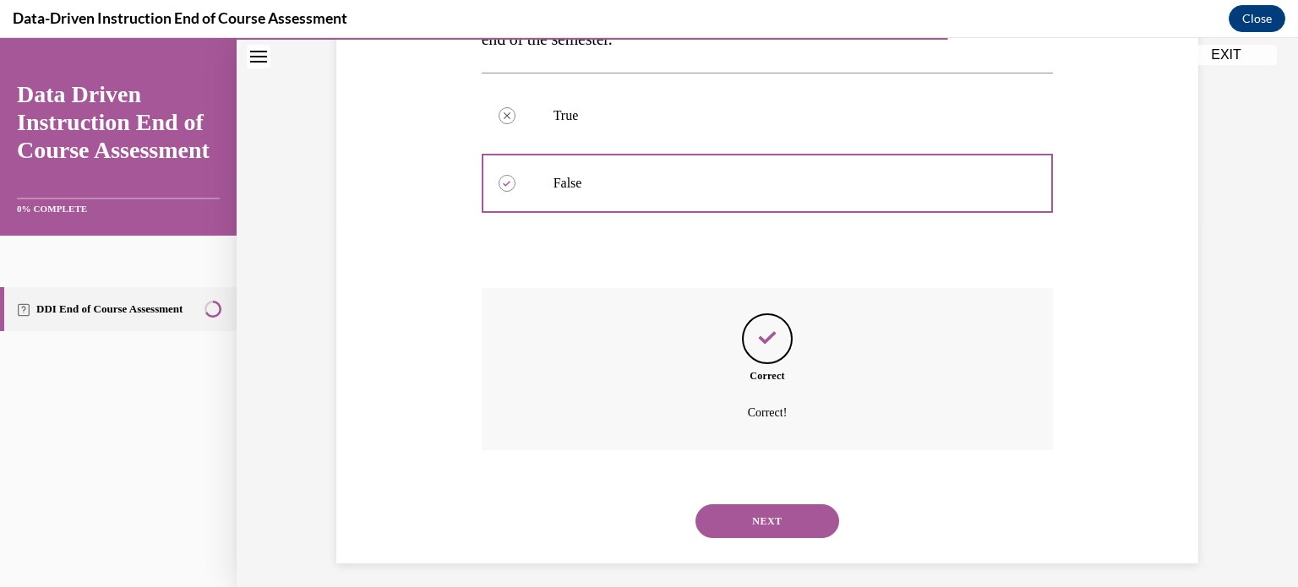
scroll to position [377, 0]
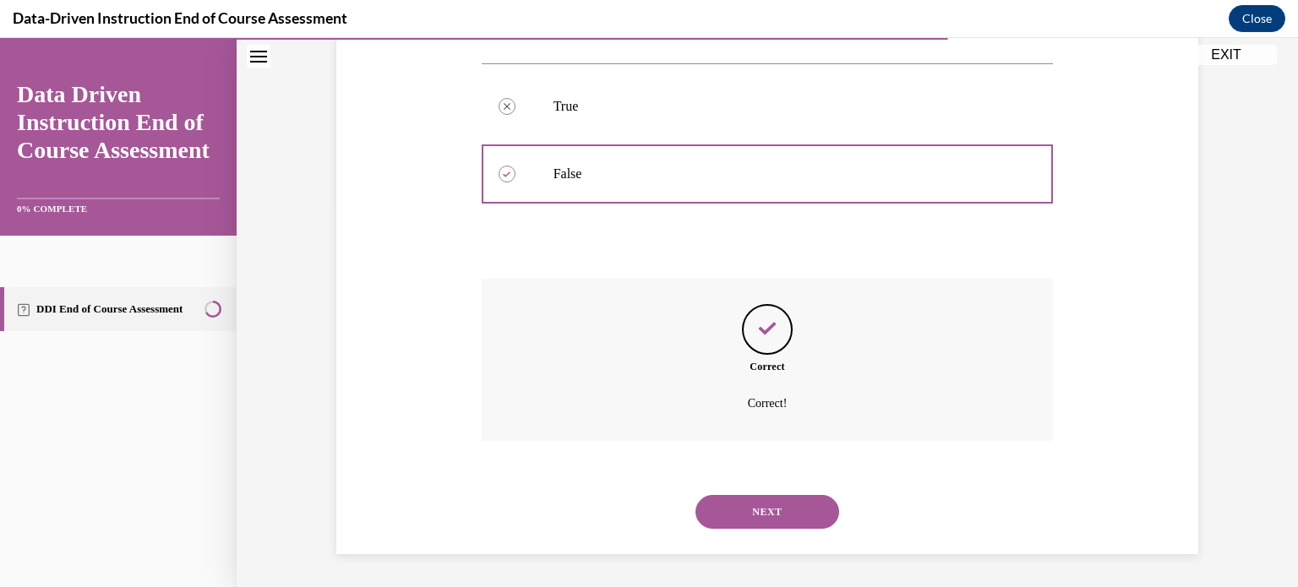
click at [762, 507] on button "NEXT" at bounding box center [768, 512] width 144 height 34
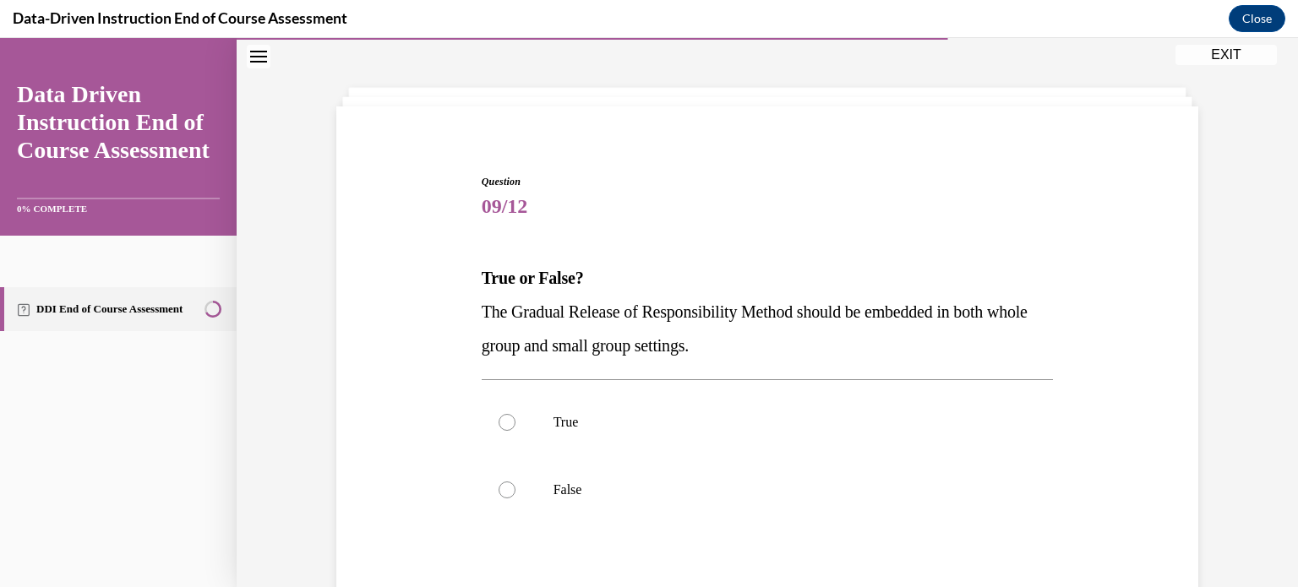
scroll to position [63, 0]
click at [668, 426] on p "True" at bounding box center [783, 421] width 458 height 17
click at [516, 426] on input "True" at bounding box center [507, 421] width 17 height 17
radio input "true"
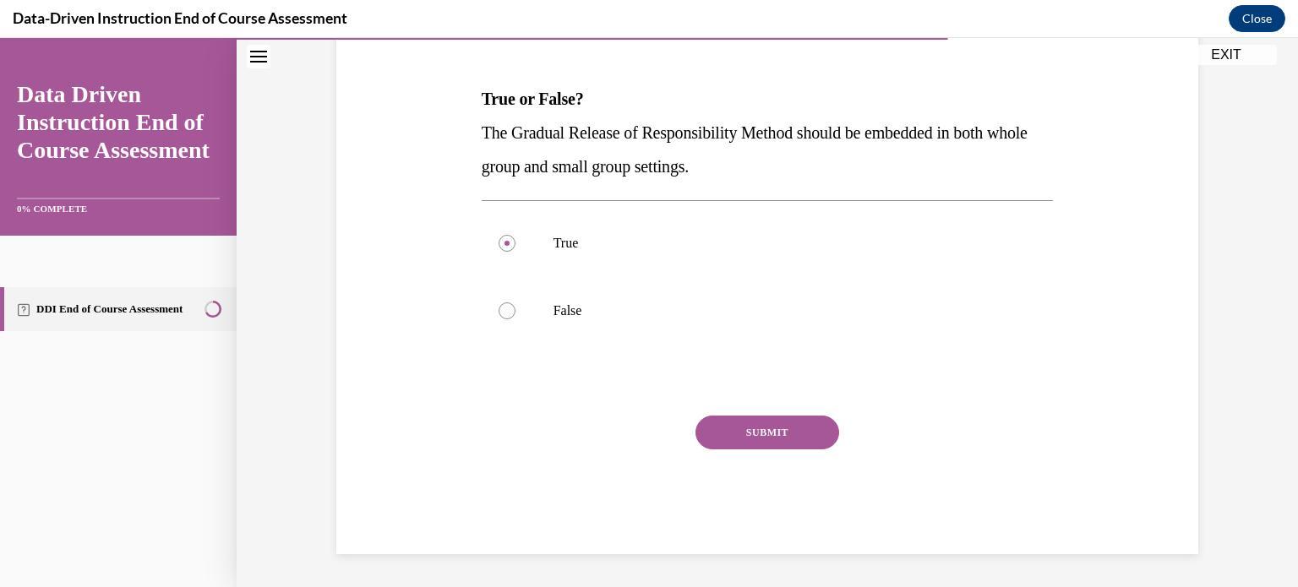
click at [807, 433] on button "SUBMIT" at bounding box center [768, 433] width 144 height 34
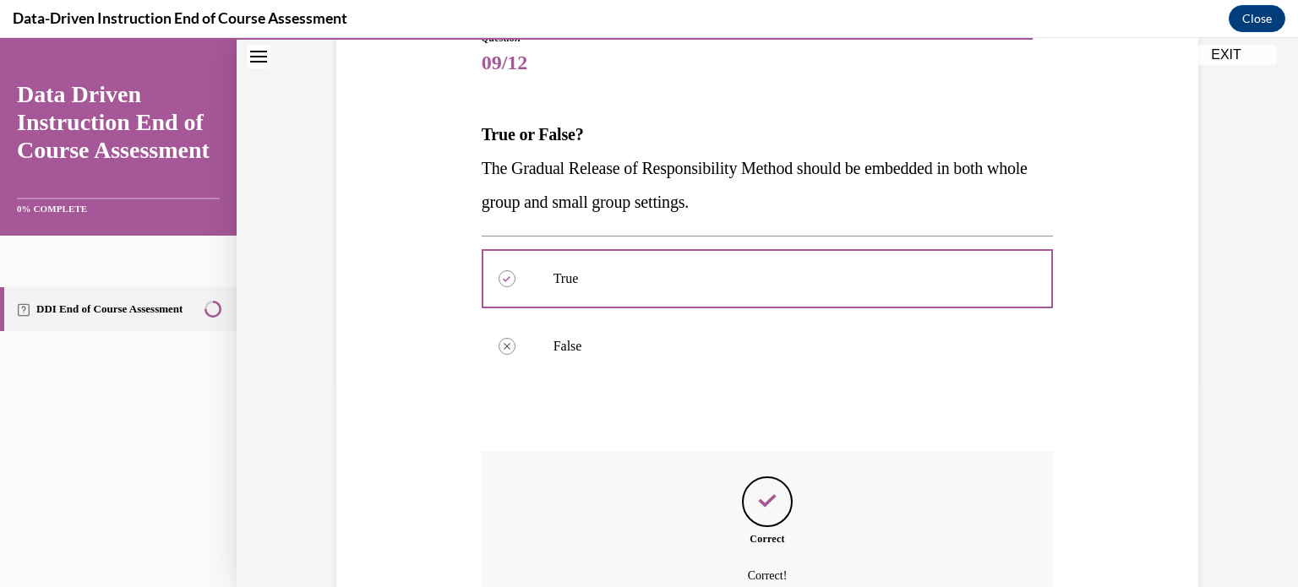
scroll to position [377, 0]
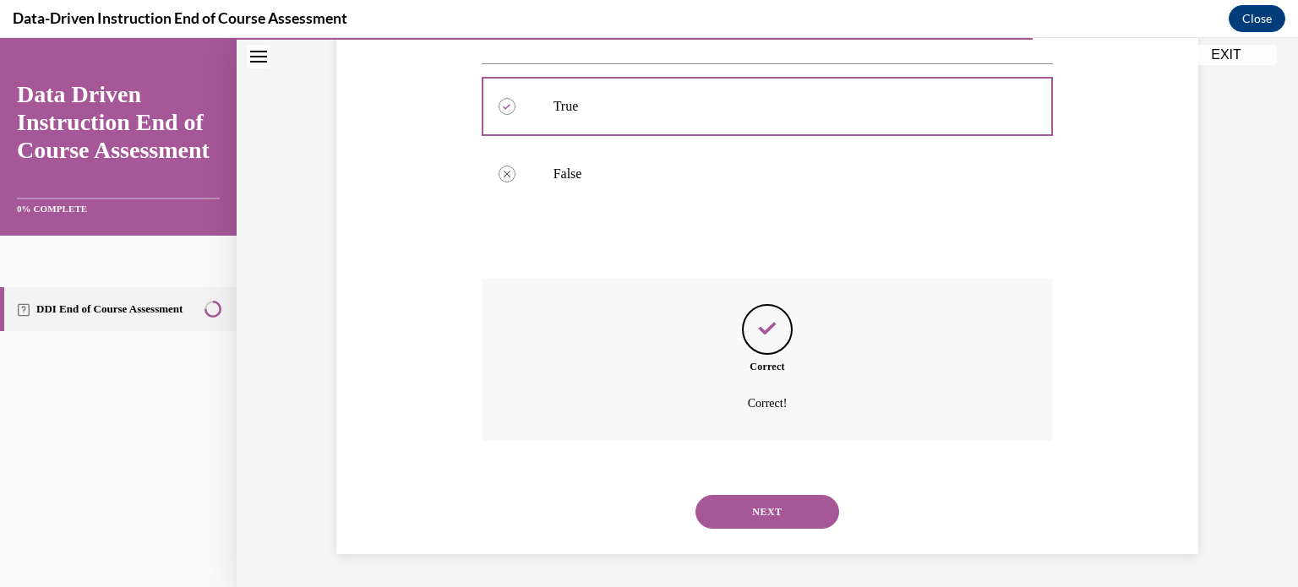
click at [783, 505] on button "NEXT" at bounding box center [768, 512] width 144 height 34
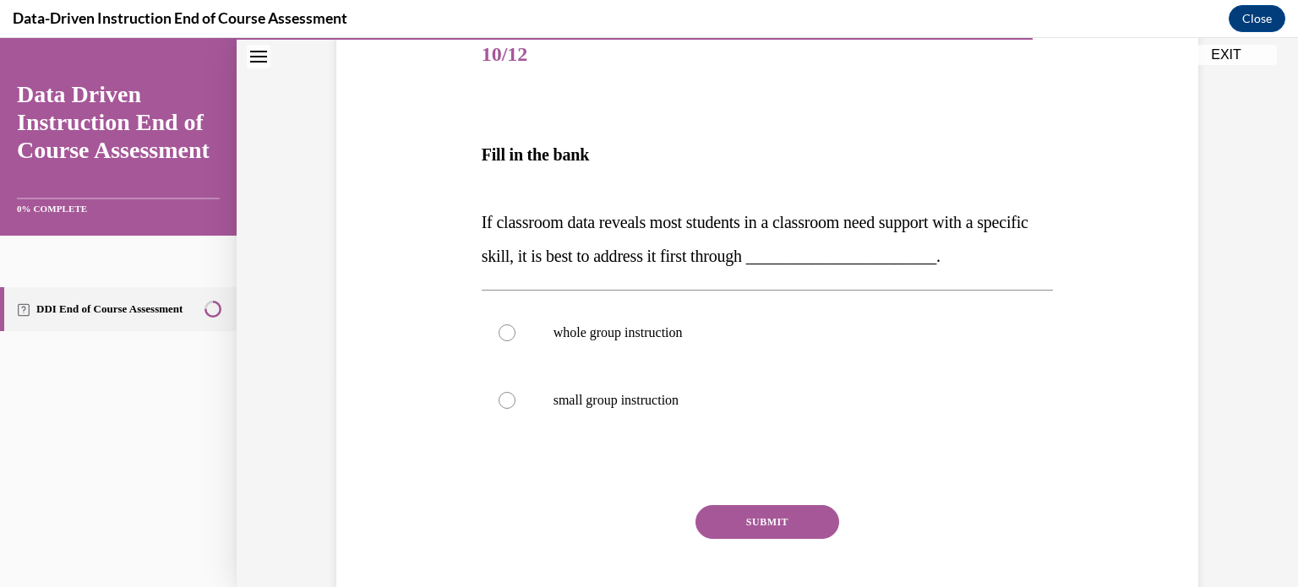
scroll to position [213, 0]
click at [827, 333] on p "whole group instruction" at bounding box center [783, 333] width 458 height 17
click at [516, 333] on input "whole group instruction" at bounding box center [507, 333] width 17 height 17
radio input "true"
click at [798, 535] on button "SUBMIT" at bounding box center [768, 522] width 144 height 34
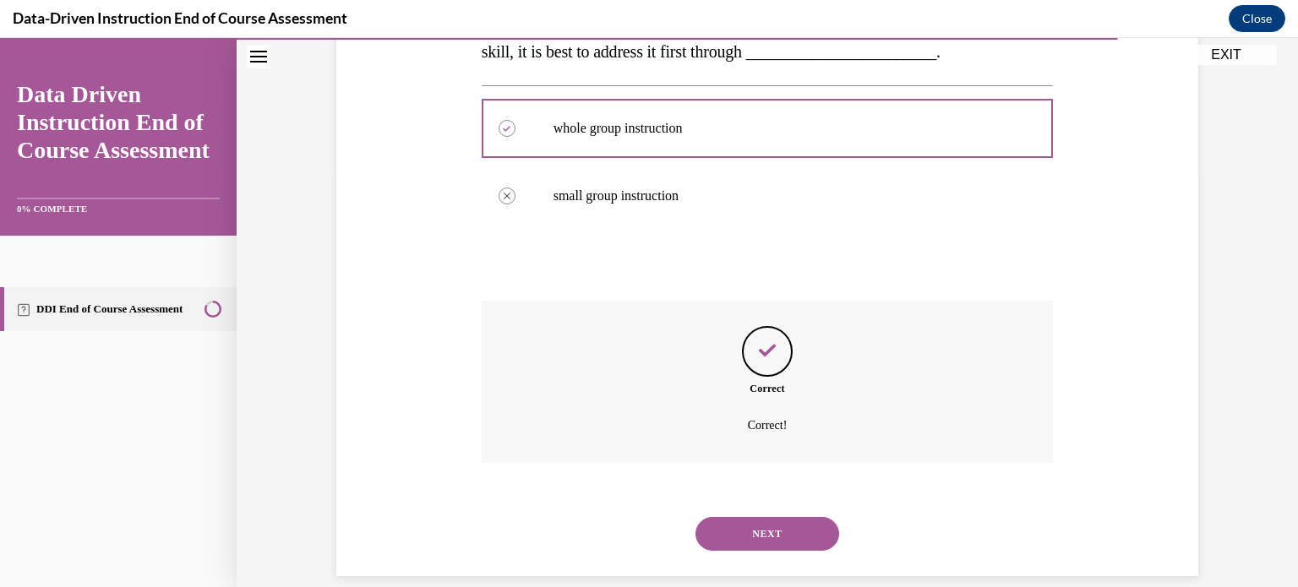
scroll to position [440, 0]
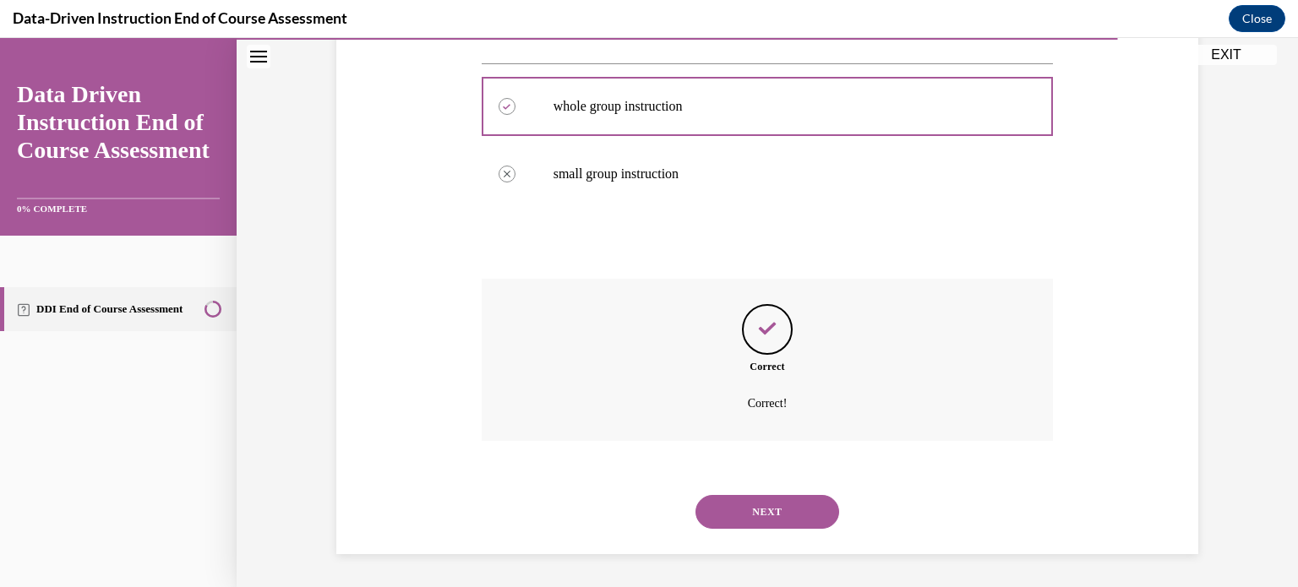
click at [797, 518] on button "NEXT" at bounding box center [768, 512] width 144 height 34
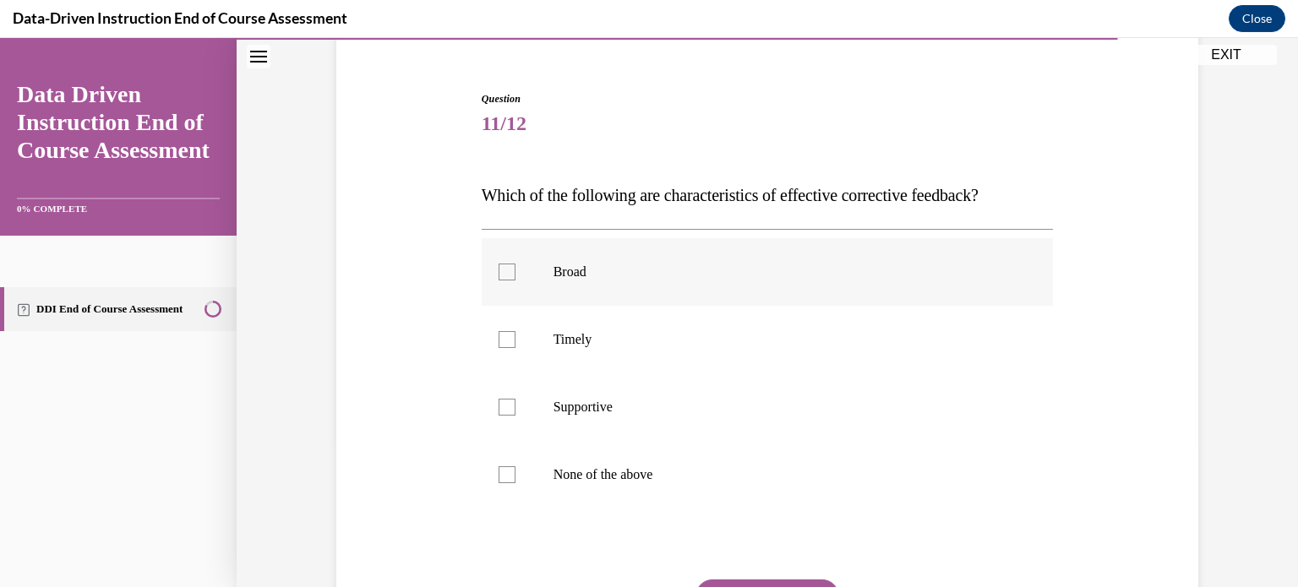
scroll to position [159, 0]
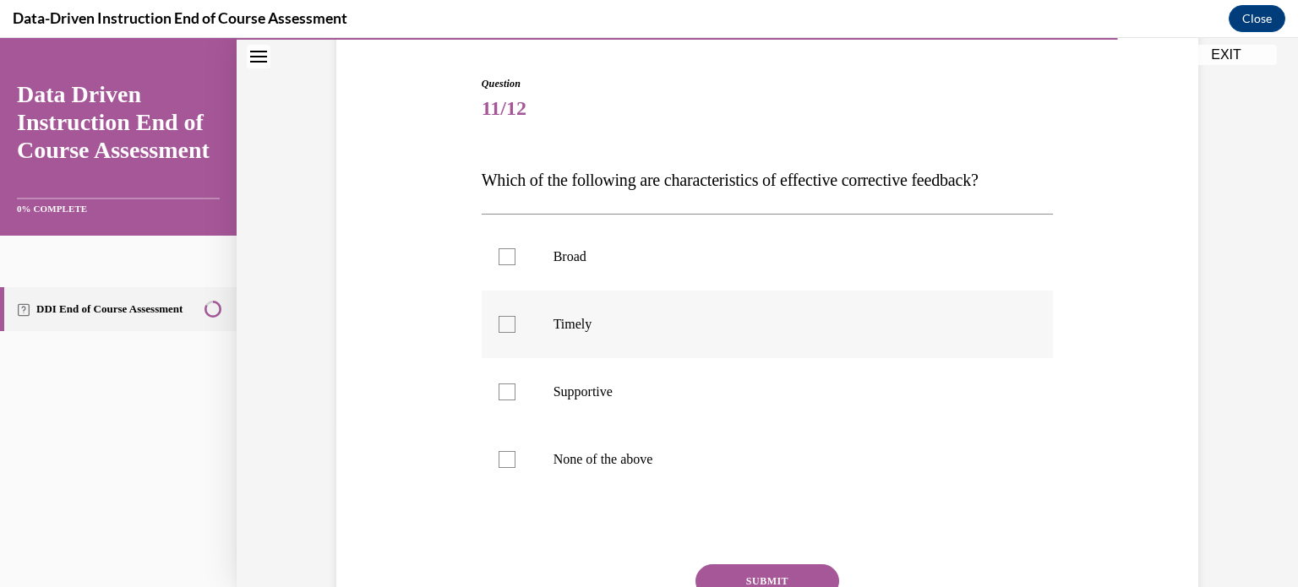
click at [695, 336] on label "Timely" at bounding box center [768, 325] width 572 height 68
click at [516, 333] on input "Timely" at bounding box center [507, 324] width 17 height 17
checkbox input "true"
click at [693, 391] on p "Supportive" at bounding box center [783, 392] width 458 height 17
click at [516, 391] on input "Supportive" at bounding box center [507, 392] width 17 height 17
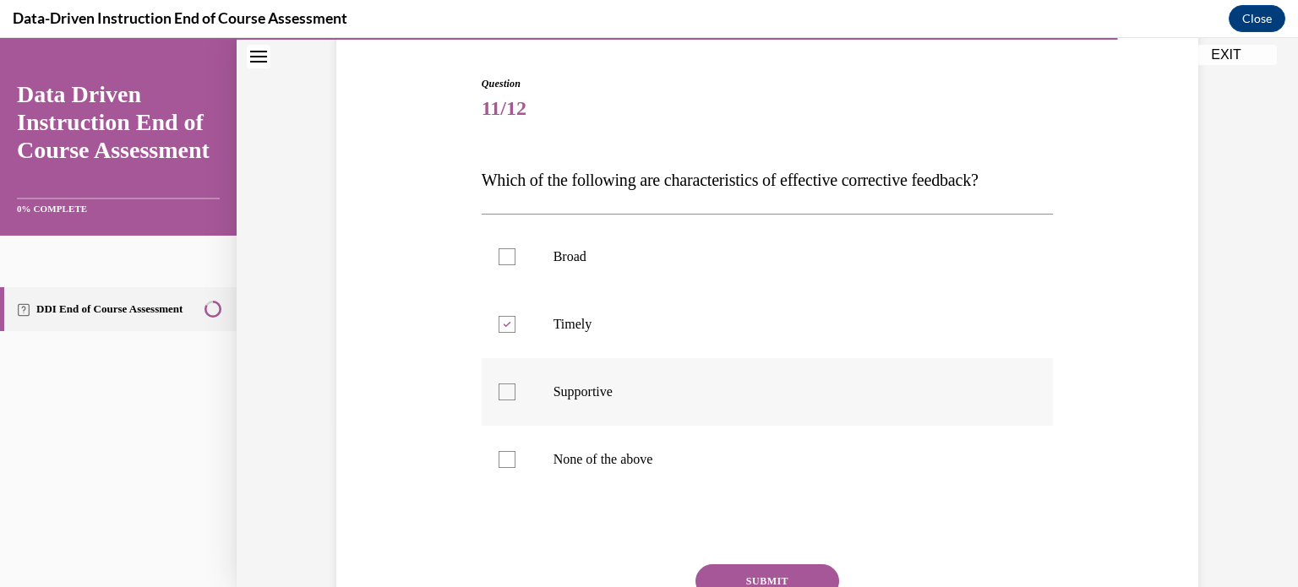
checkbox input "true"
click at [779, 566] on button "SUBMIT" at bounding box center [768, 582] width 144 height 34
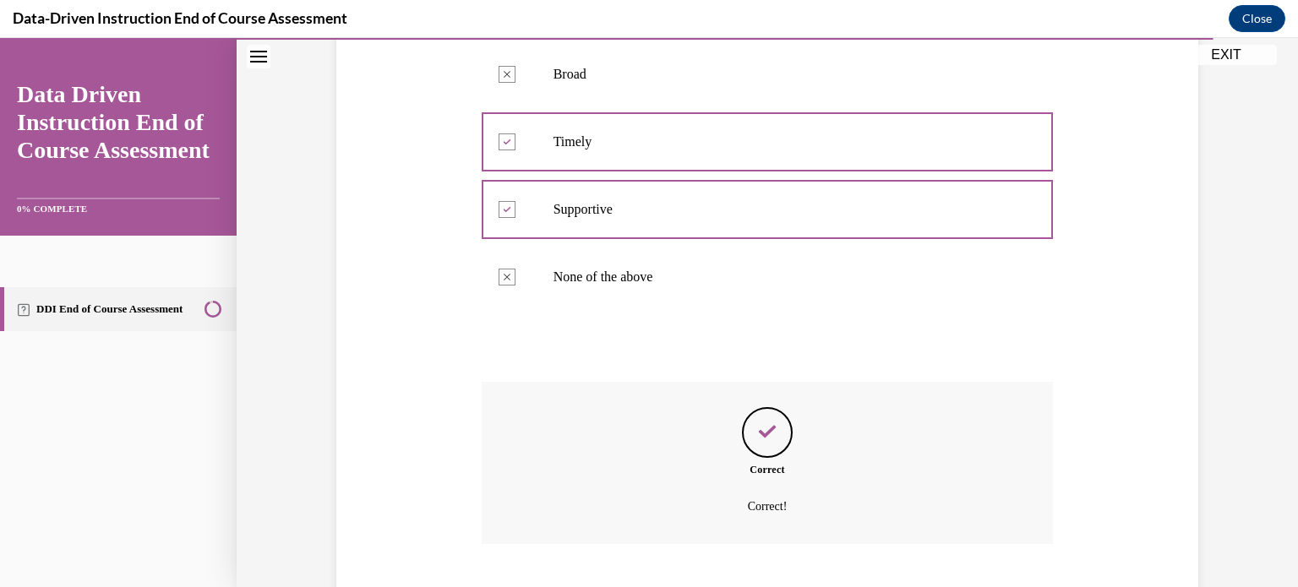
scroll to position [445, 0]
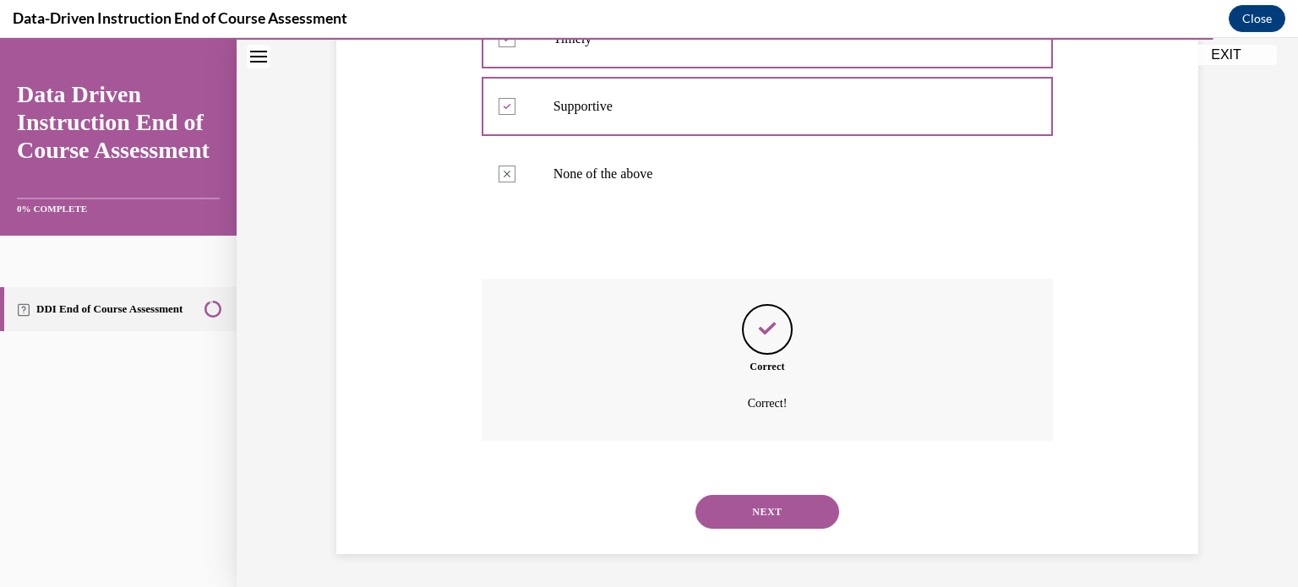
click at [756, 502] on button "NEXT" at bounding box center [768, 512] width 144 height 34
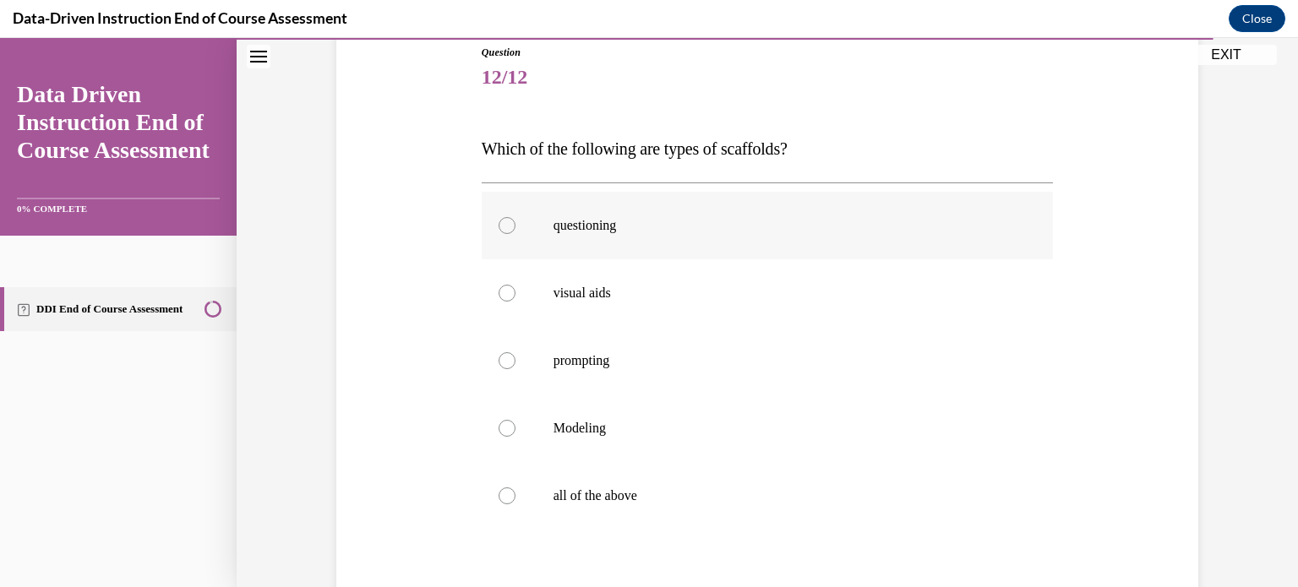
scroll to position [195, 0]
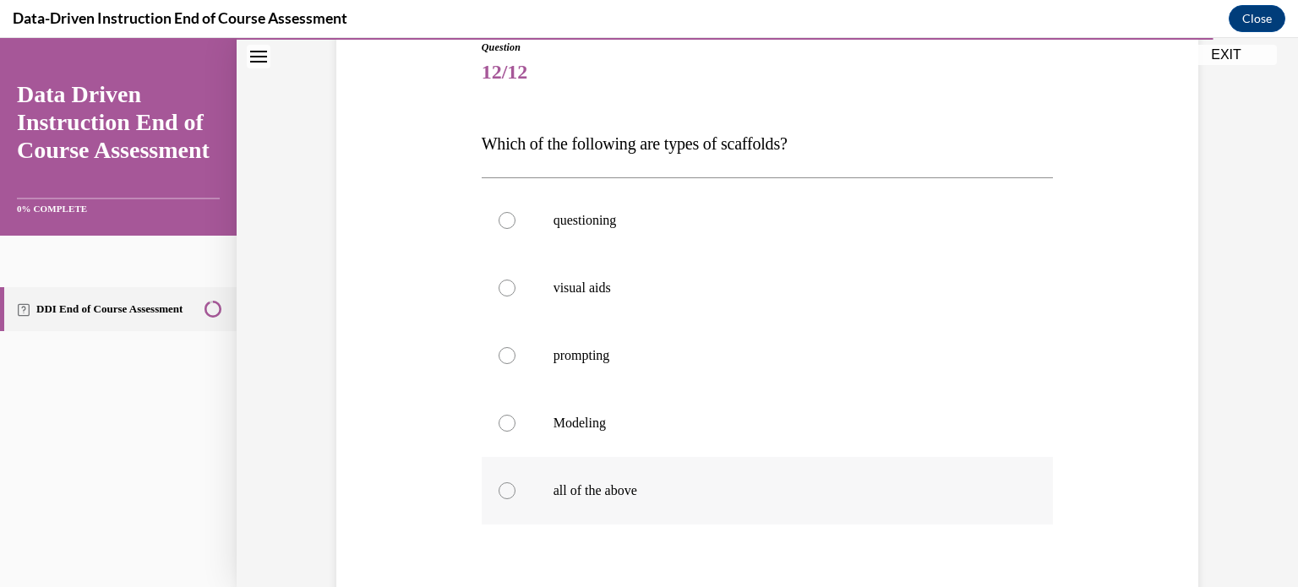
click at [651, 475] on label "all of the above" at bounding box center [768, 491] width 572 height 68
click at [516, 483] on input "all of the above" at bounding box center [507, 491] width 17 height 17
radio input "true"
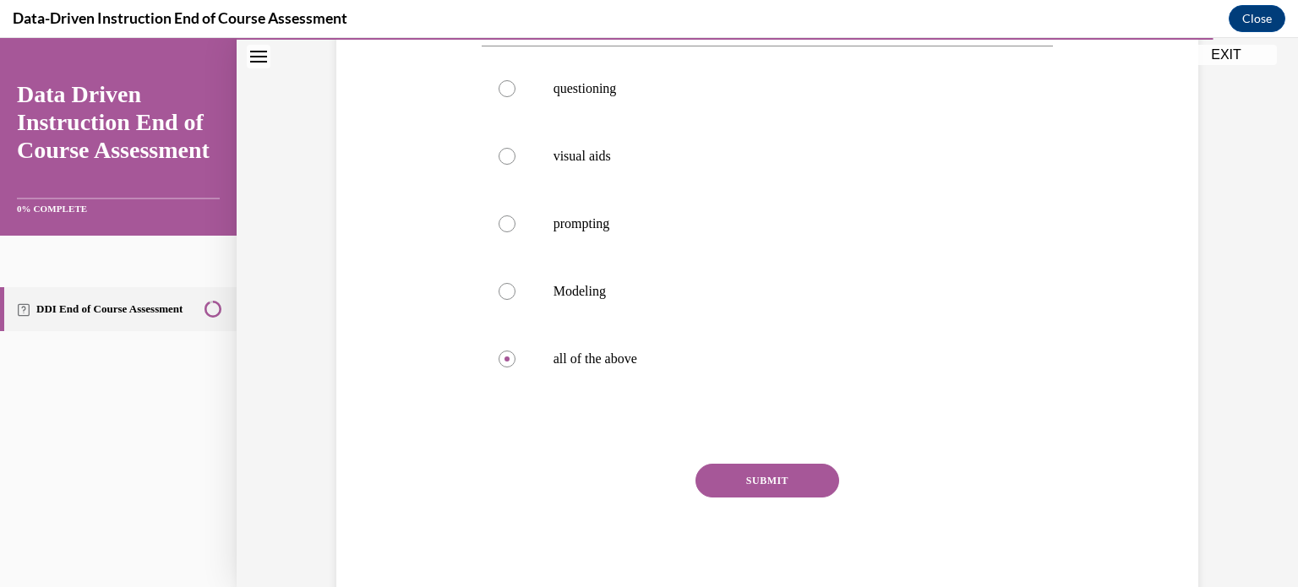
click at [758, 482] on button "SUBMIT" at bounding box center [768, 481] width 144 height 34
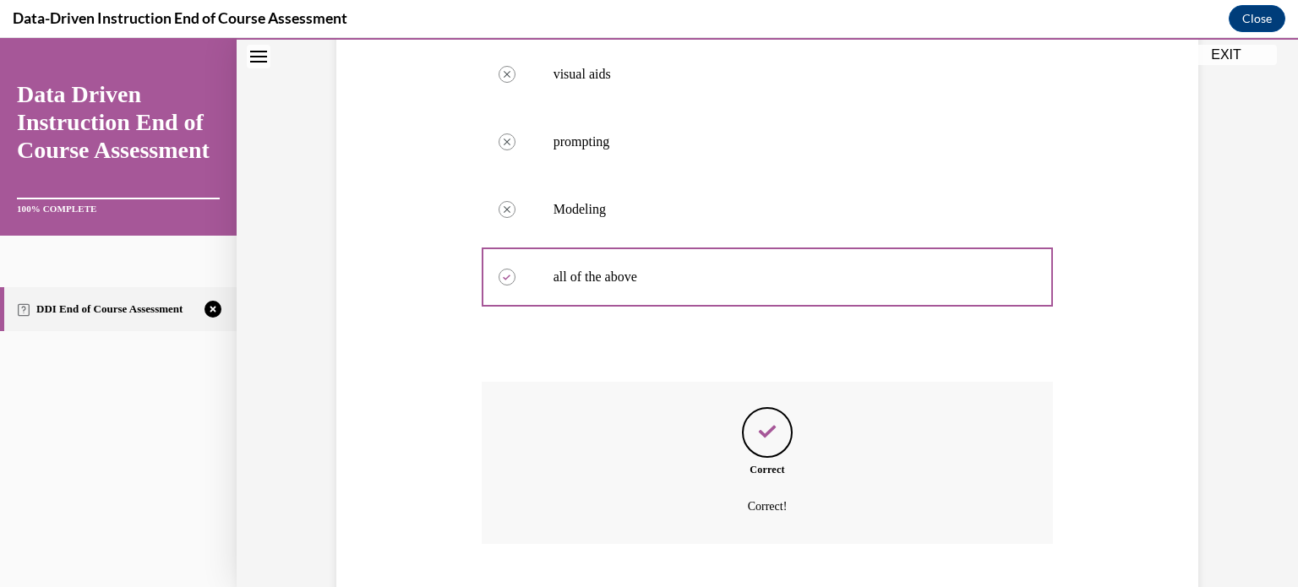
scroll to position [512, 0]
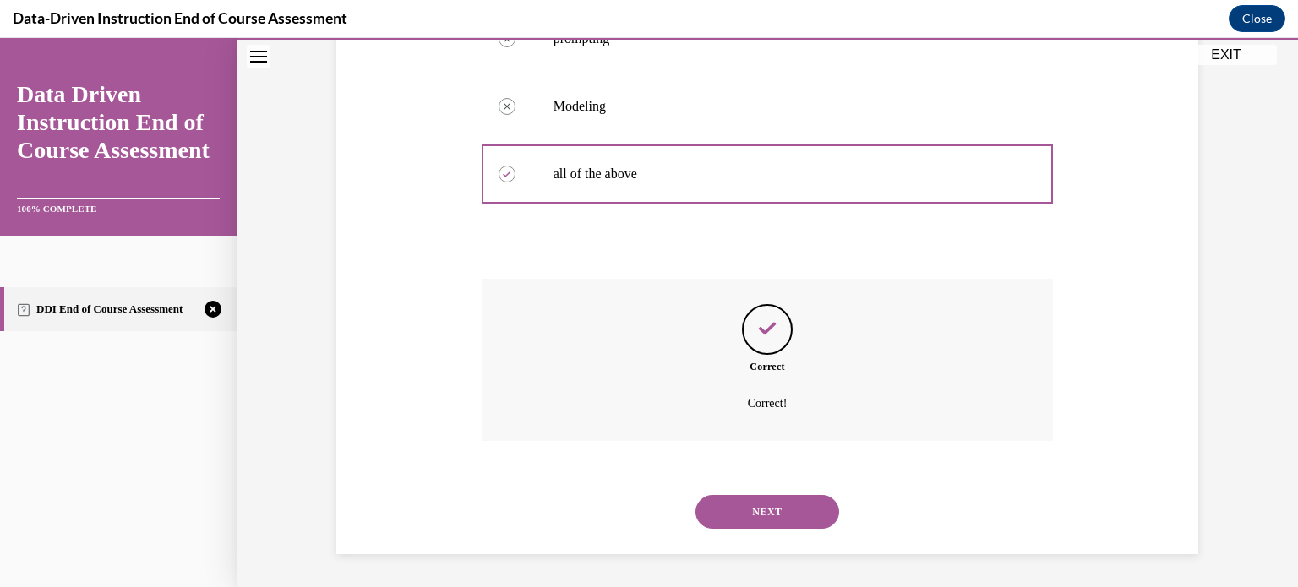
click at [768, 496] on button "NEXT" at bounding box center [768, 512] width 144 height 34
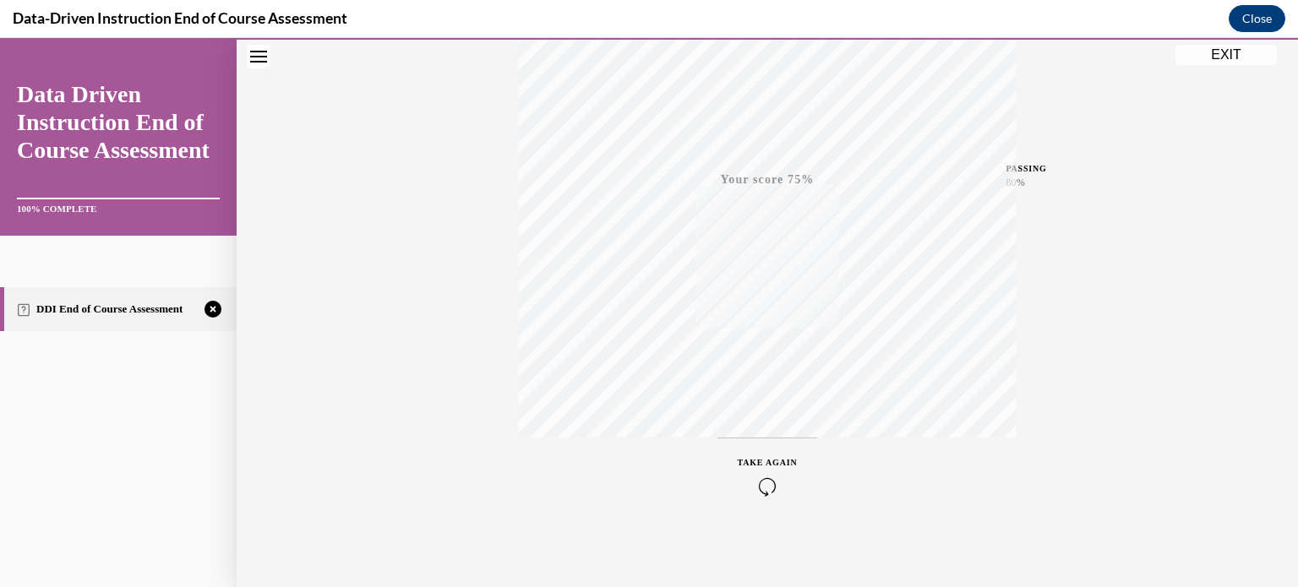
scroll to position [316, 0]
click at [762, 469] on div "TAKE AGAIN" at bounding box center [768, 475] width 60 height 40
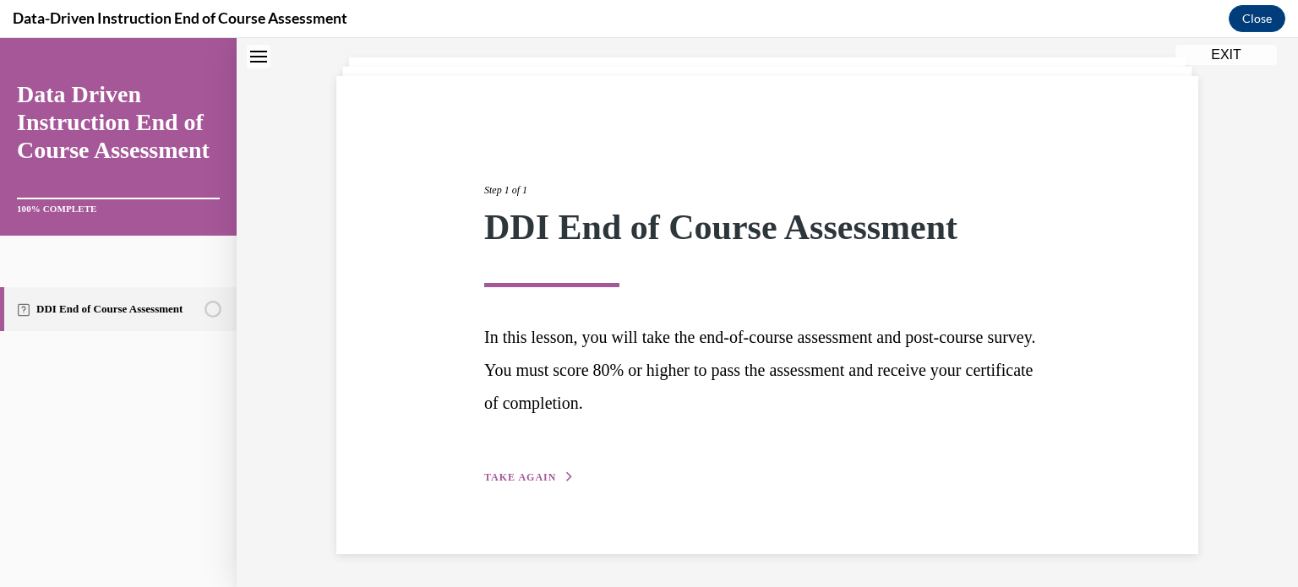
click at [511, 484] on button "TAKE AGAIN" at bounding box center [529, 477] width 90 height 15
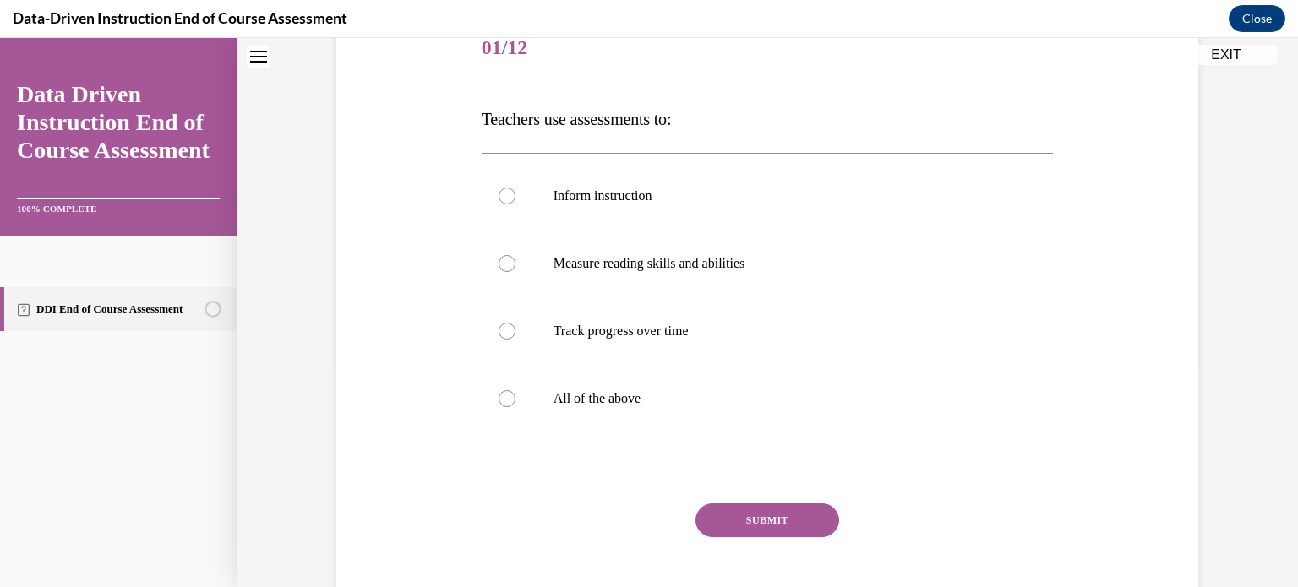
scroll to position [222, 0]
click at [694, 396] on p "All of the above" at bounding box center [783, 396] width 458 height 17
click at [516, 396] on input "All of the above" at bounding box center [507, 396] width 17 height 17
radio input "true"
click at [739, 503] on button "SUBMIT" at bounding box center [768, 518] width 144 height 34
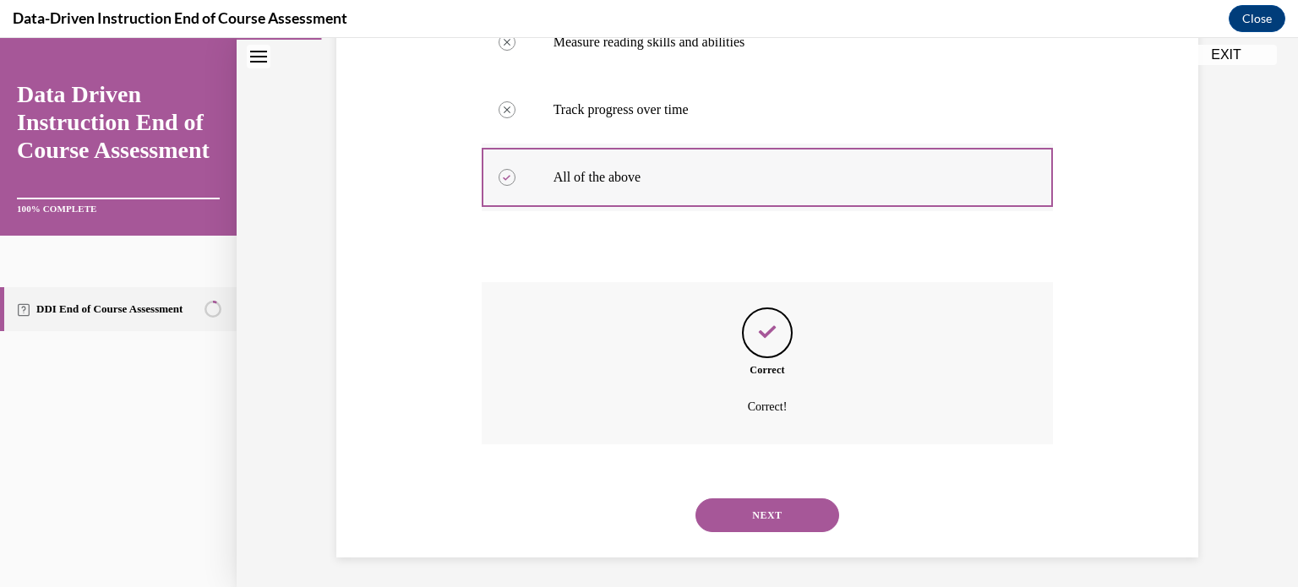
scroll to position [445, 0]
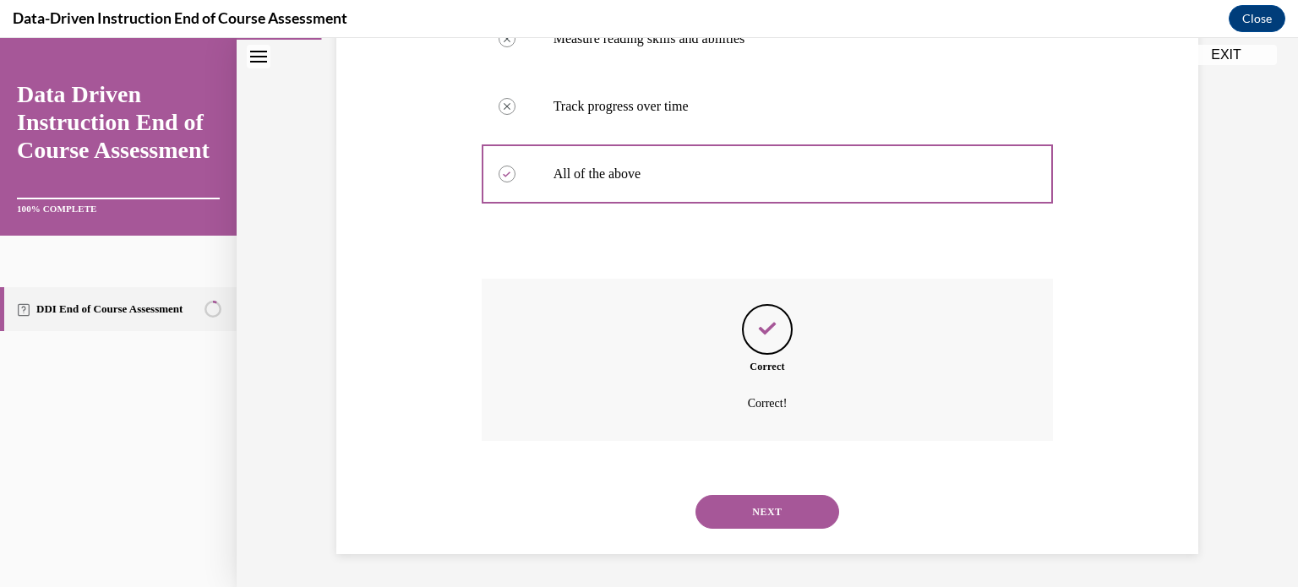
click at [761, 513] on button "NEXT" at bounding box center [768, 512] width 144 height 34
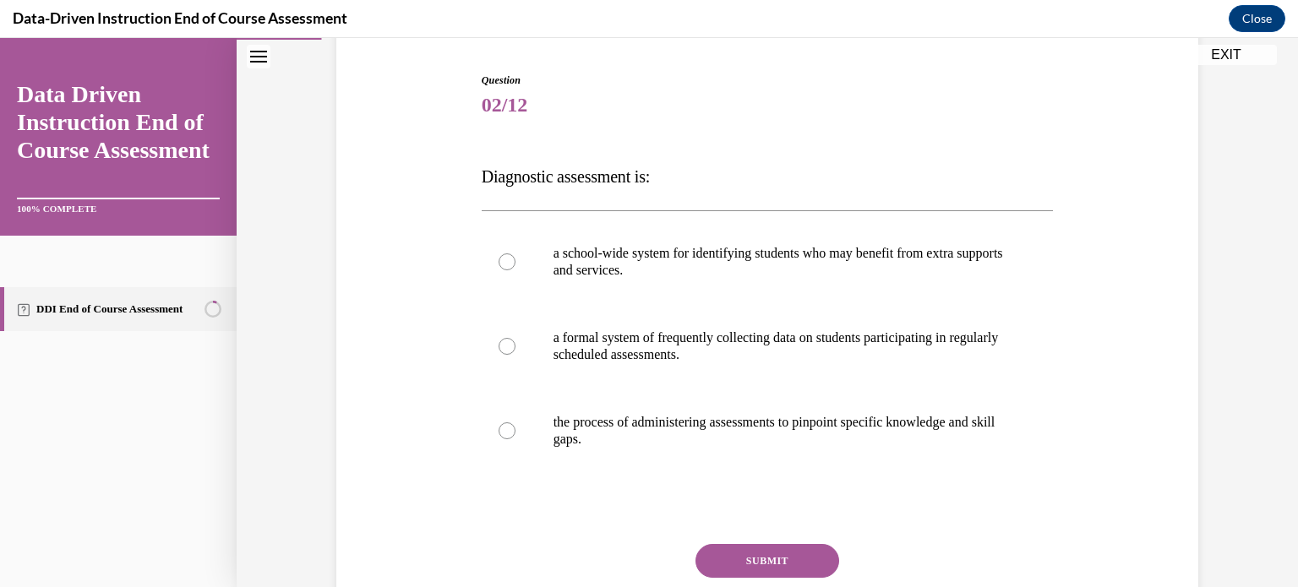
scroll to position [159, 0]
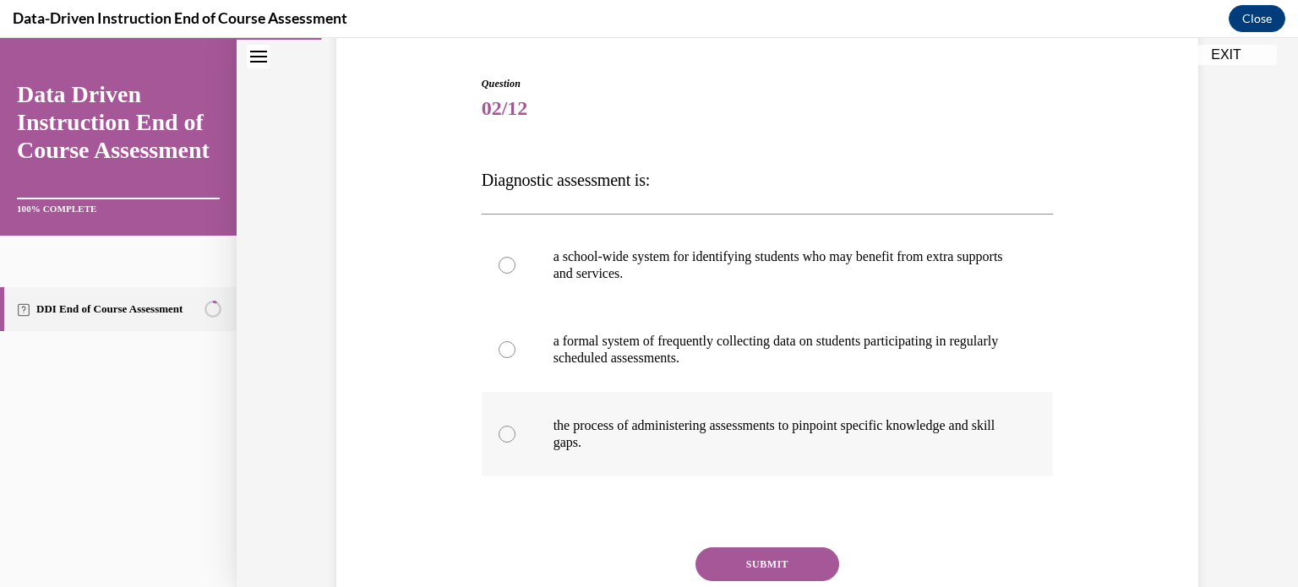
click at [790, 430] on p "the process of administering assessments to pinpoint specific knowledge and ski…" at bounding box center [783, 435] width 458 height 34
click at [516, 430] on input "the process of administering assessments to pinpoint specific knowledge and ski…" at bounding box center [507, 434] width 17 height 17
radio input "true"
click at [766, 549] on button "SUBMIT" at bounding box center [768, 565] width 144 height 34
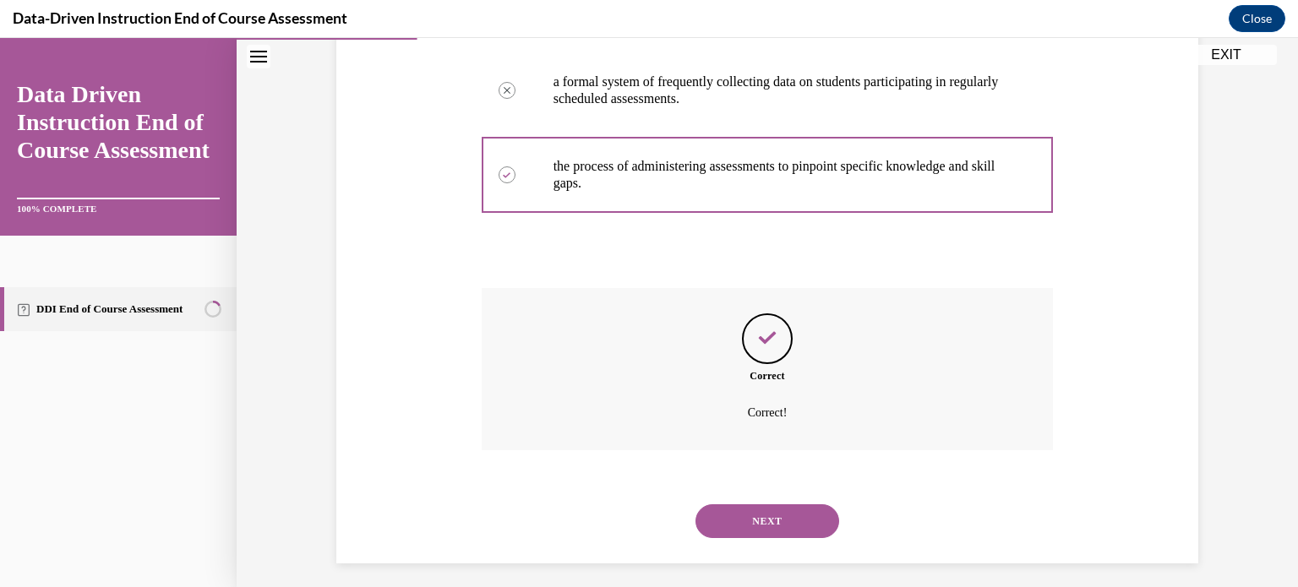
scroll to position [428, 0]
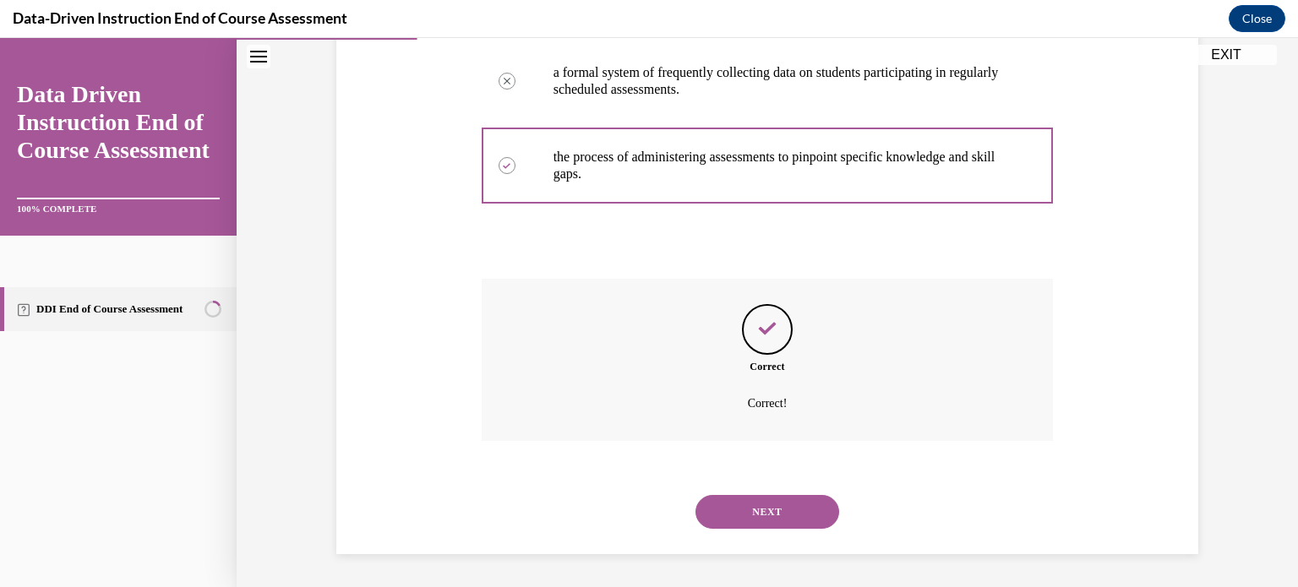
click at [765, 529] on div "NEXT" at bounding box center [768, 512] width 572 height 68
click at [787, 507] on button "NEXT" at bounding box center [768, 512] width 144 height 34
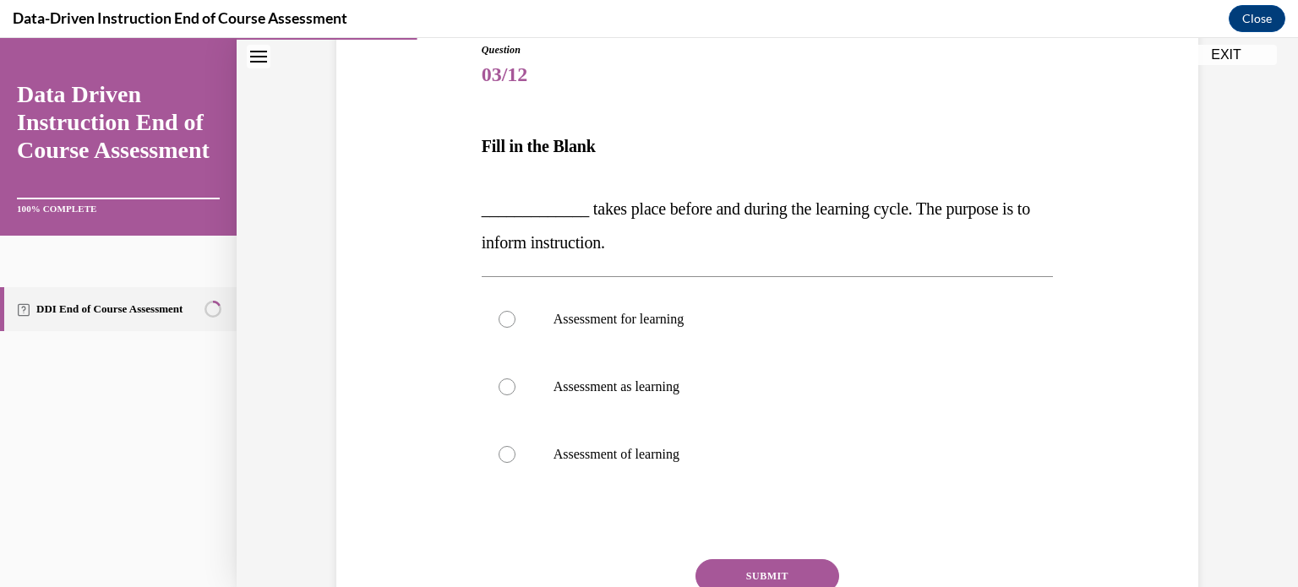
scroll to position [196, 0]
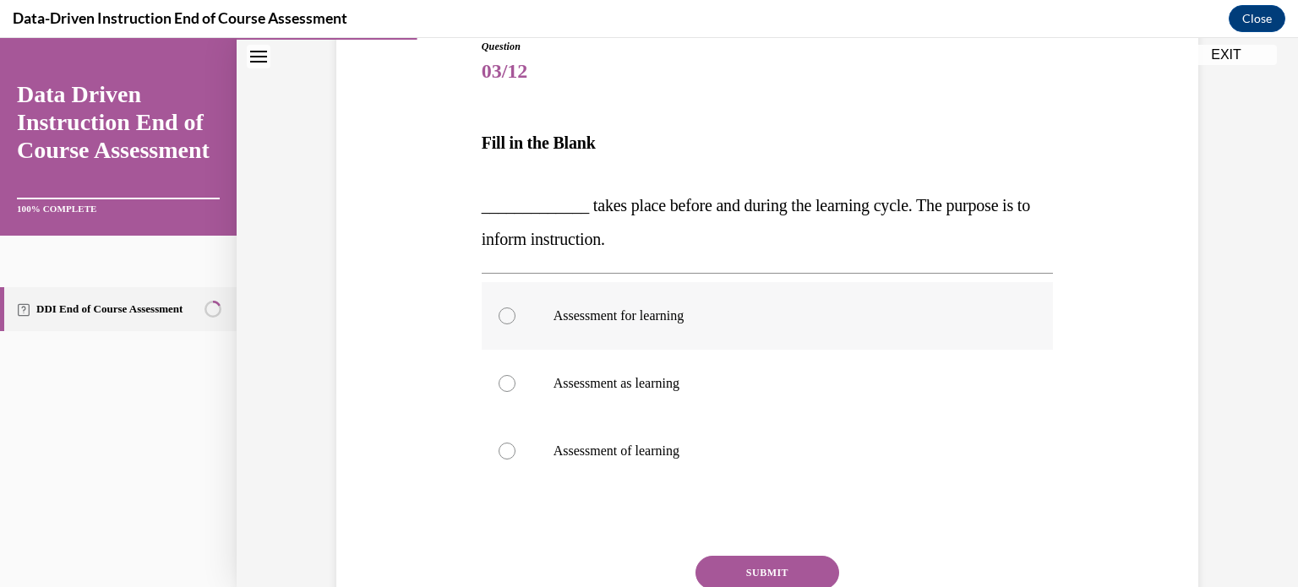
click at [698, 318] on p "Assessment for learning" at bounding box center [783, 316] width 458 height 17
click at [516, 318] on input "Assessment for learning" at bounding box center [507, 316] width 17 height 17
radio input "true"
click at [755, 571] on button "SUBMIT" at bounding box center [768, 573] width 144 height 34
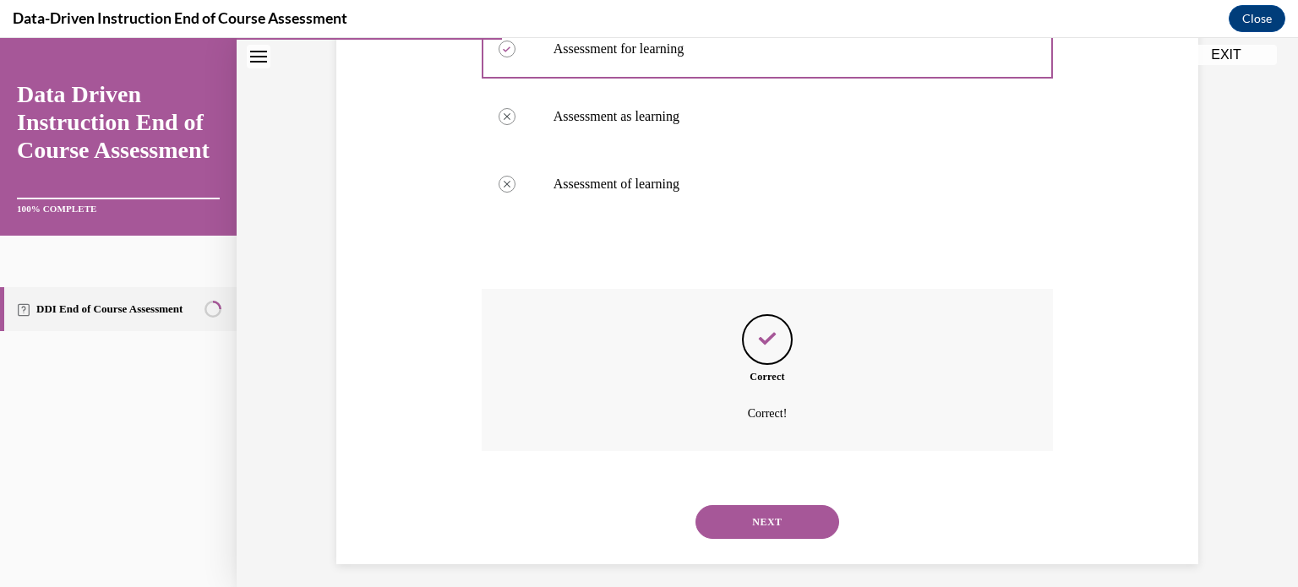
scroll to position [473, 0]
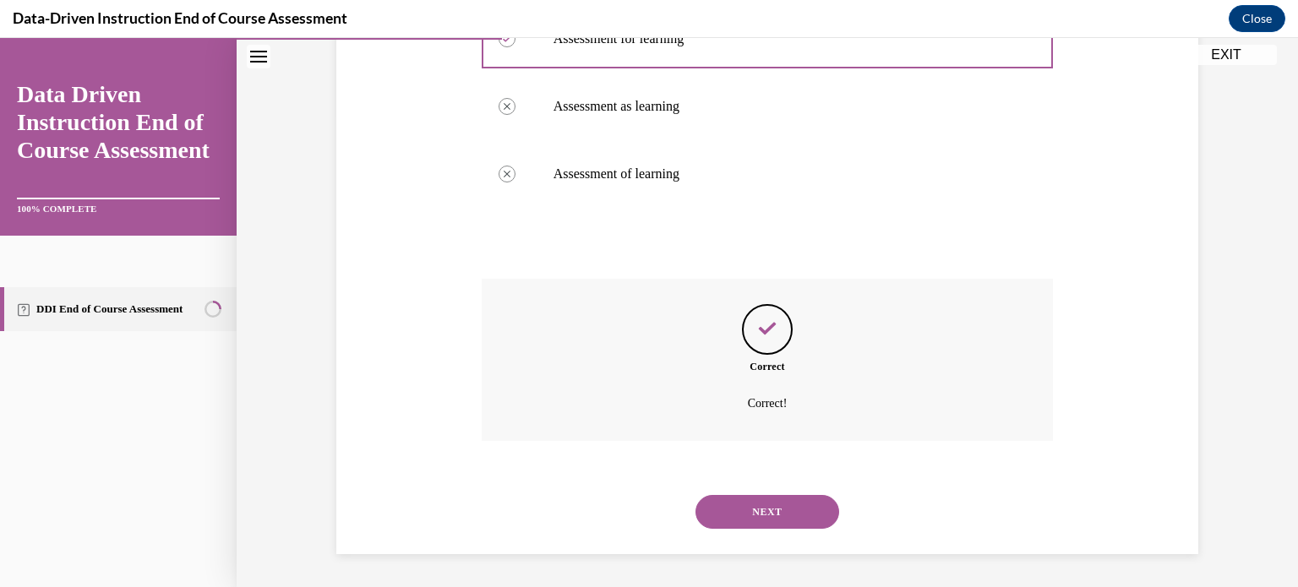
click at [784, 509] on button "NEXT" at bounding box center [768, 512] width 144 height 34
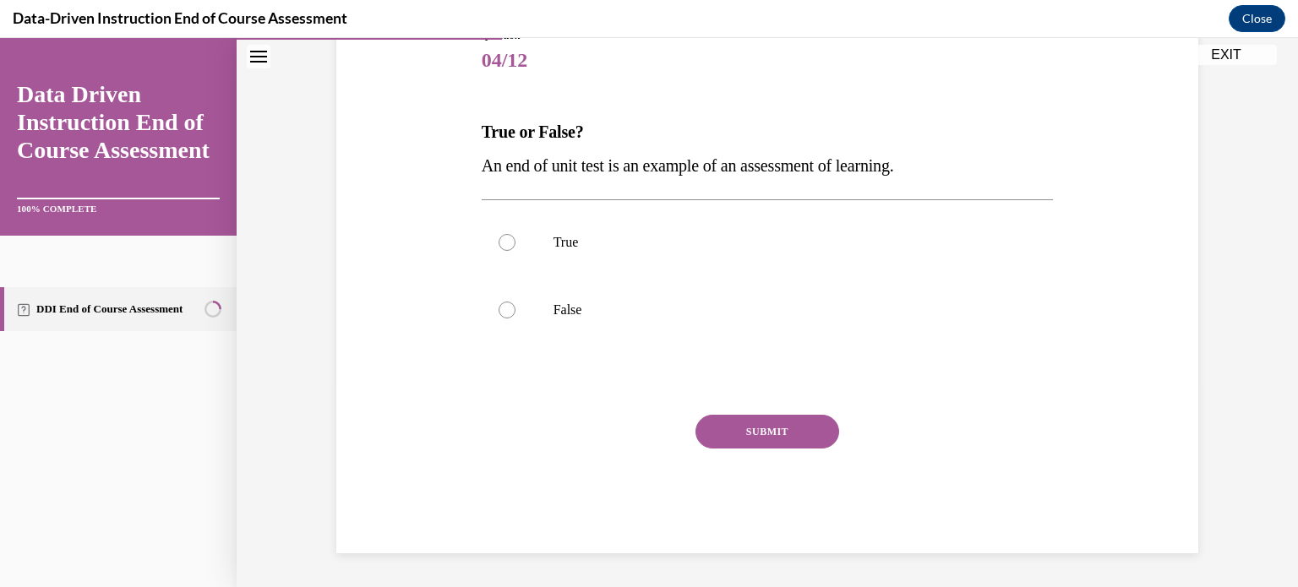
scroll to position [187, 0]
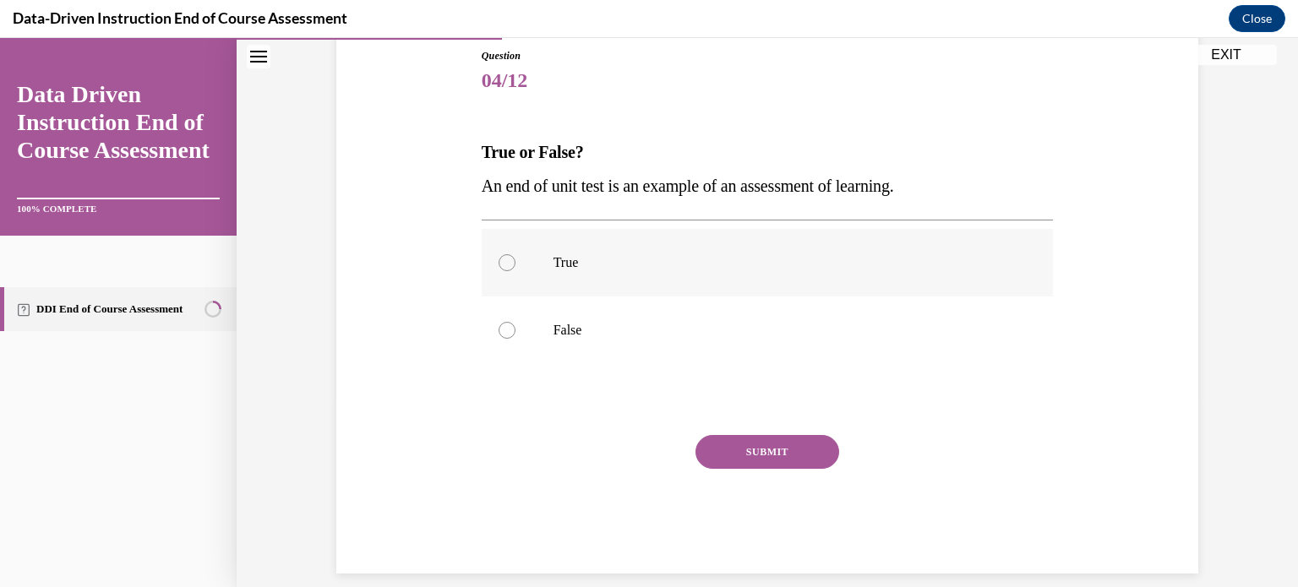
click at [581, 265] on p "True" at bounding box center [783, 262] width 458 height 17
click at [516, 265] on input "True" at bounding box center [507, 262] width 17 height 17
radio input "true"
click at [741, 440] on button "SUBMIT" at bounding box center [768, 452] width 144 height 34
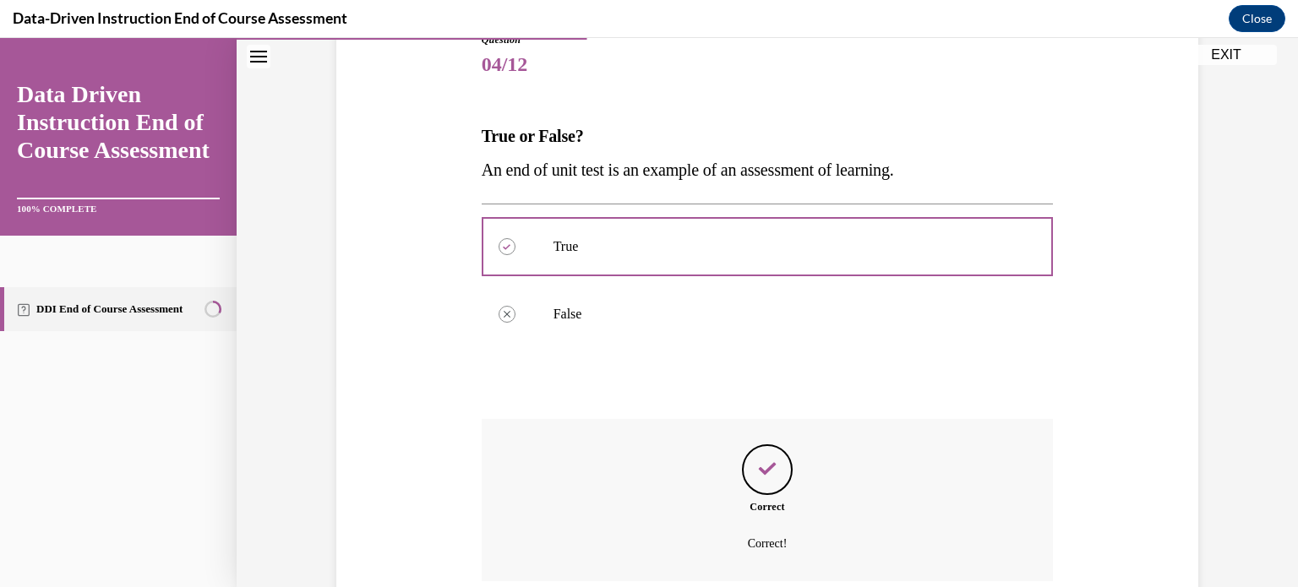
scroll to position [343, 0]
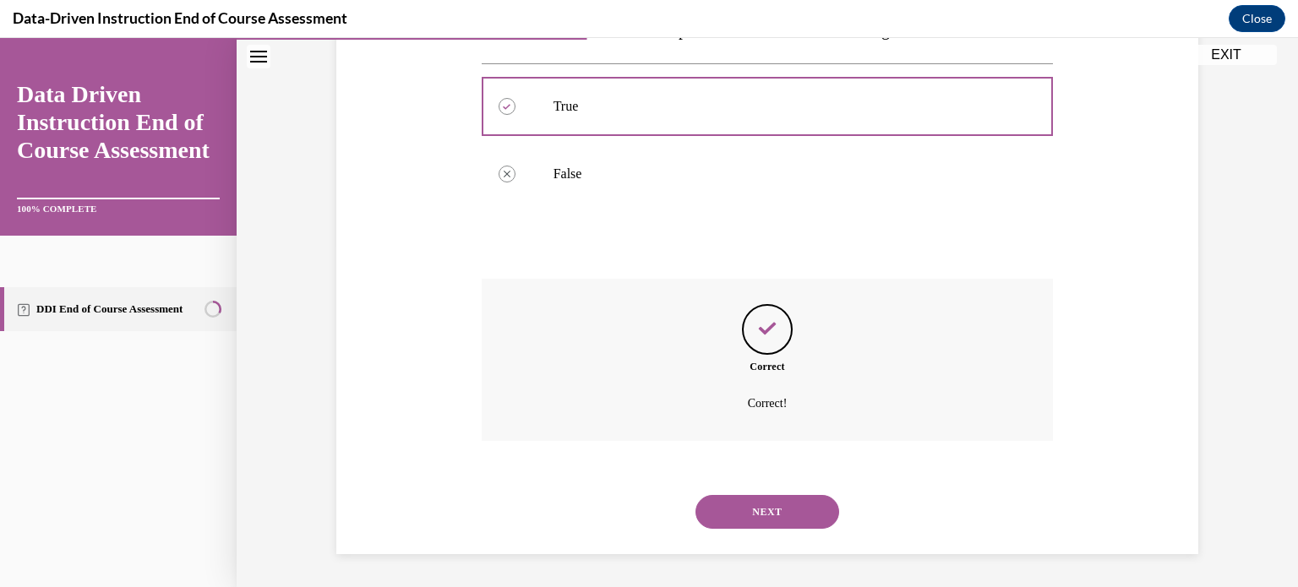
click at [753, 491] on div "NEXT" at bounding box center [768, 512] width 572 height 68
click at [751, 513] on button "NEXT" at bounding box center [768, 512] width 144 height 34
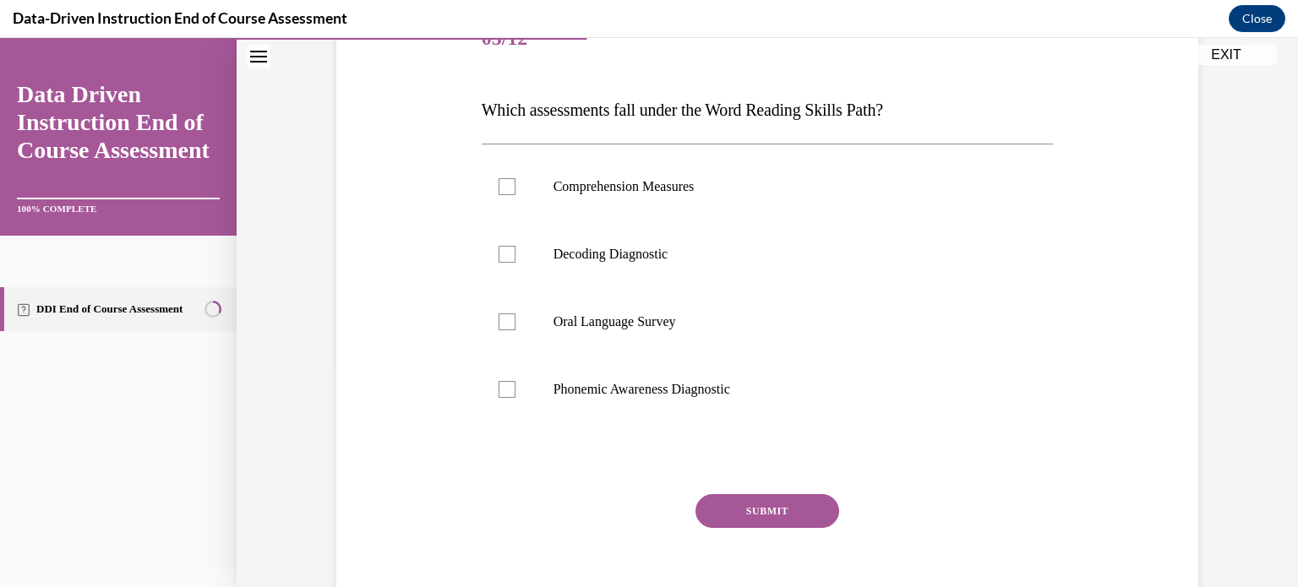
scroll to position [229, 0]
click at [751, 258] on p "Decoding Diagnostic" at bounding box center [783, 254] width 458 height 17
click at [516, 258] on input "Decoding Diagnostic" at bounding box center [507, 254] width 17 height 17
checkbox input "true"
click at [729, 366] on label "Phonemic Awareness Diagnostic" at bounding box center [768, 390] width 572 height 68
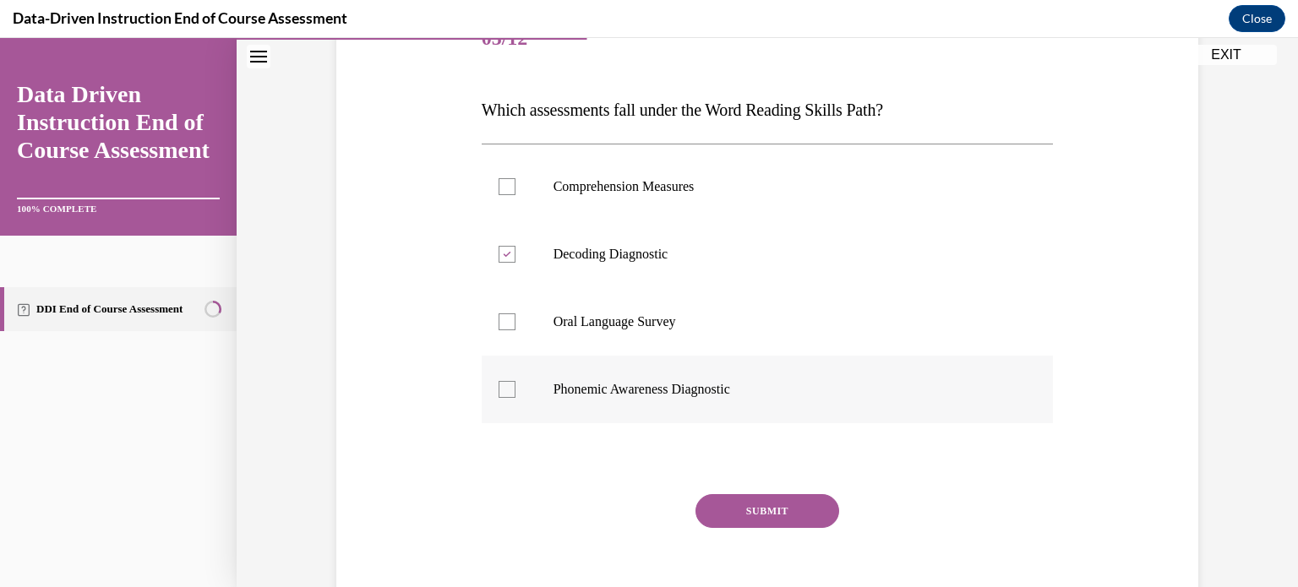
click at [516, 381] on input "Phonemic Awareness Diagnostic" at bounding box center [507, 389] width 17 height 17
checkbox input "true"
click at [755, 516] on button "SUBMIT" at bounding box center [768, 512] width 144 height 34
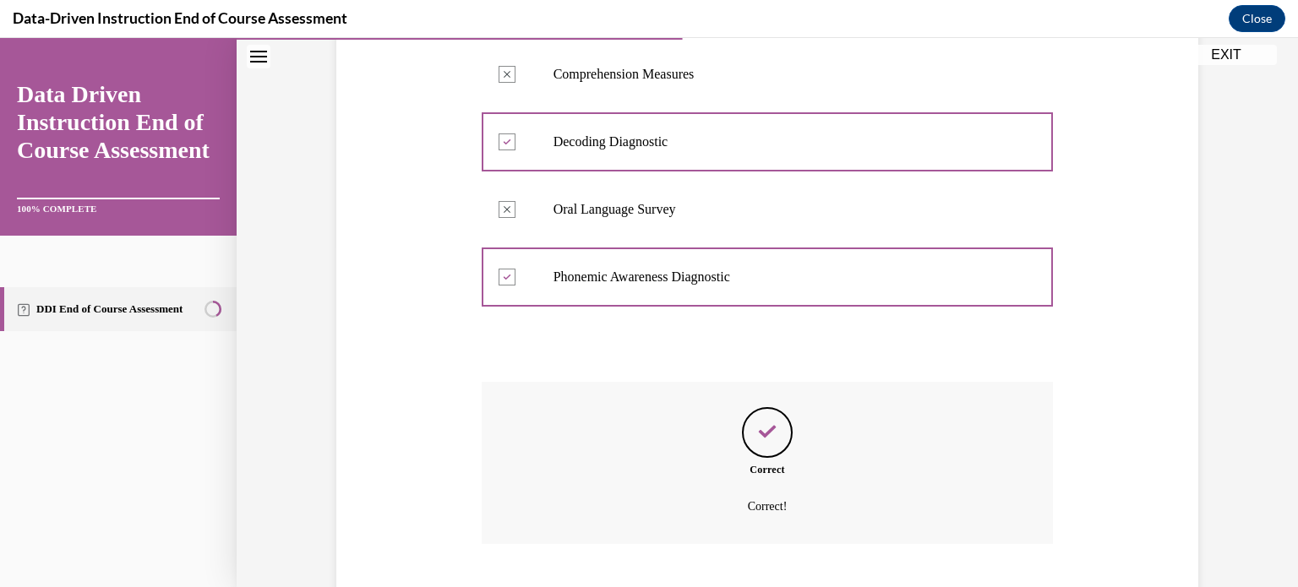
scroll to position [445, 0]
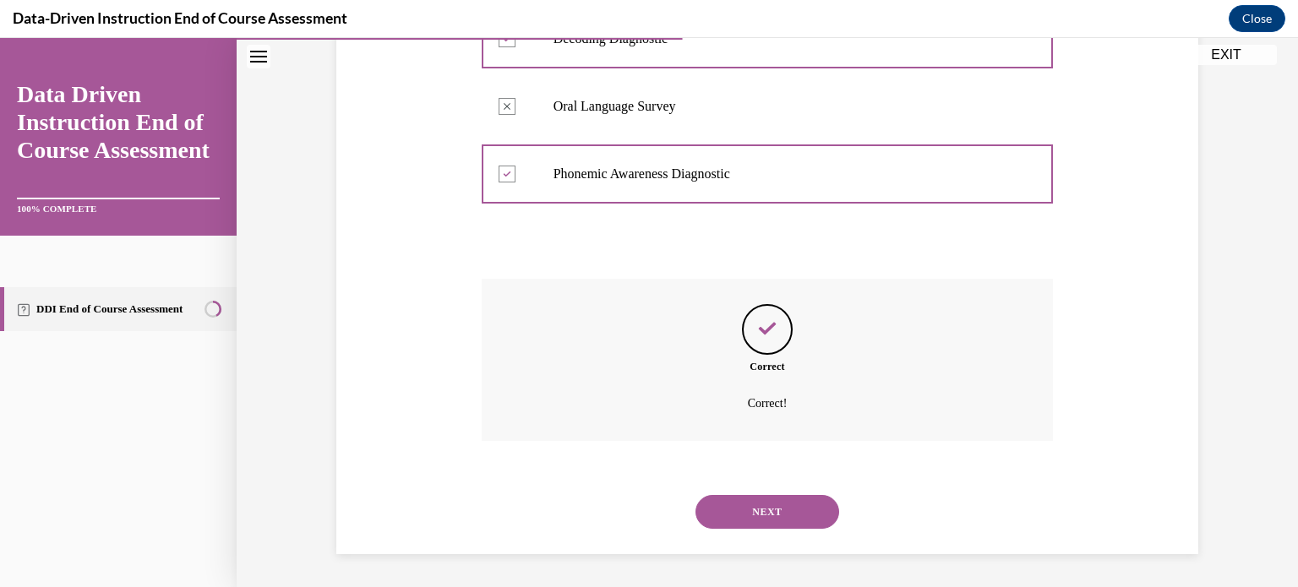
click at [808, 498] on button "NEXT" at bounding box center [768, 512] width 144 height 34
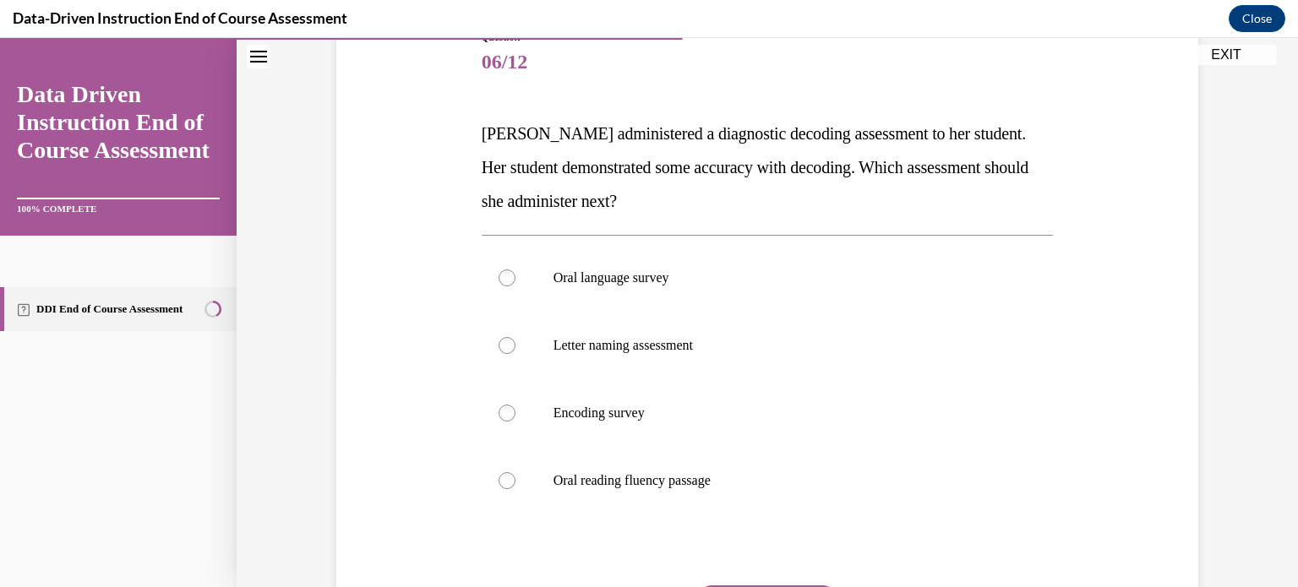
scroll to position [216, 0]
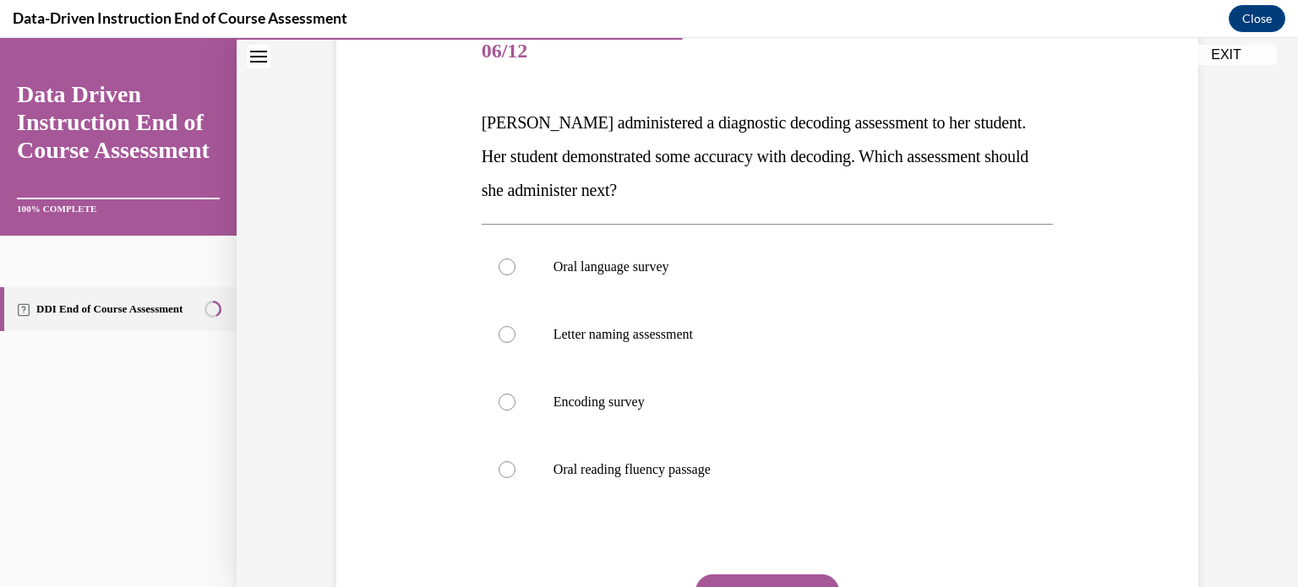
click at [849, 436] on label "Oral reading fluency passage" at bounding box center [768, 470] width 572 height 68
click at [516, 462] on input "Oral reading fluency passage" at bounding box center [507, 470] width 17 height 17
radio input "true"
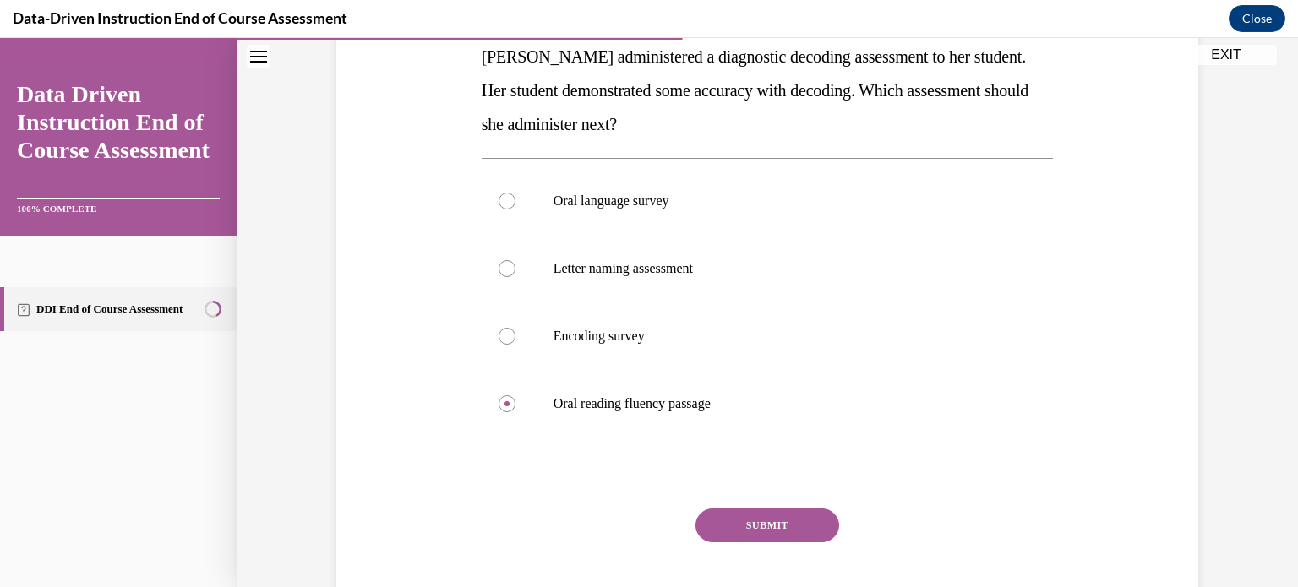
click at [816, 536] on button "SUBMIT" at bounding box center [768, 526] width 144 height 34
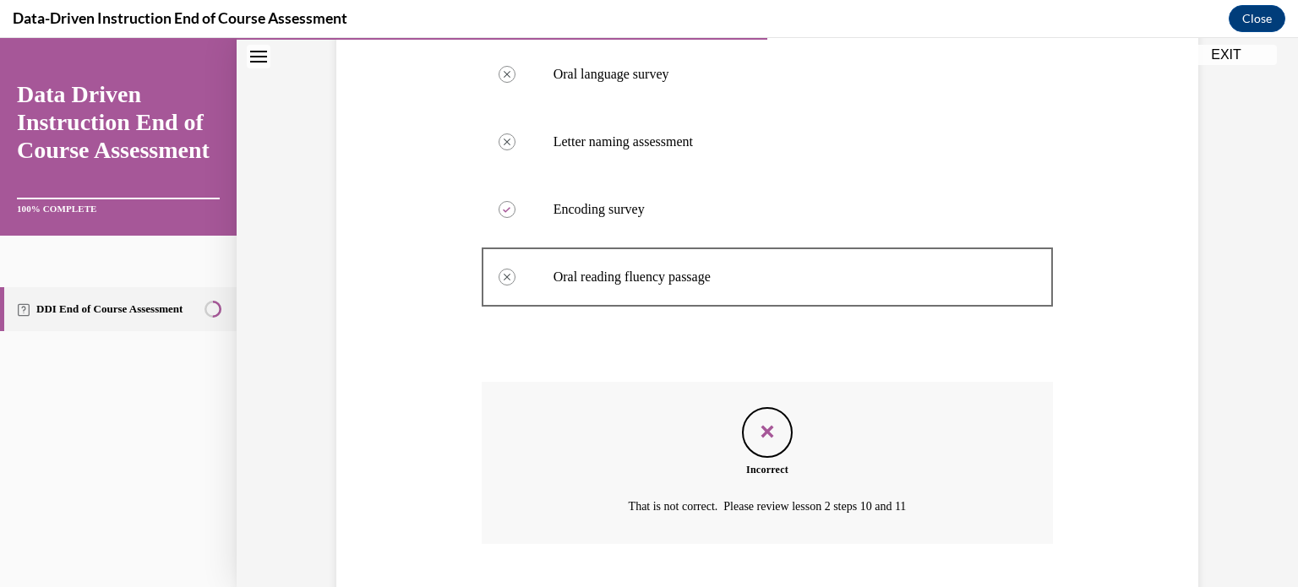
scroll to position [512, 0]
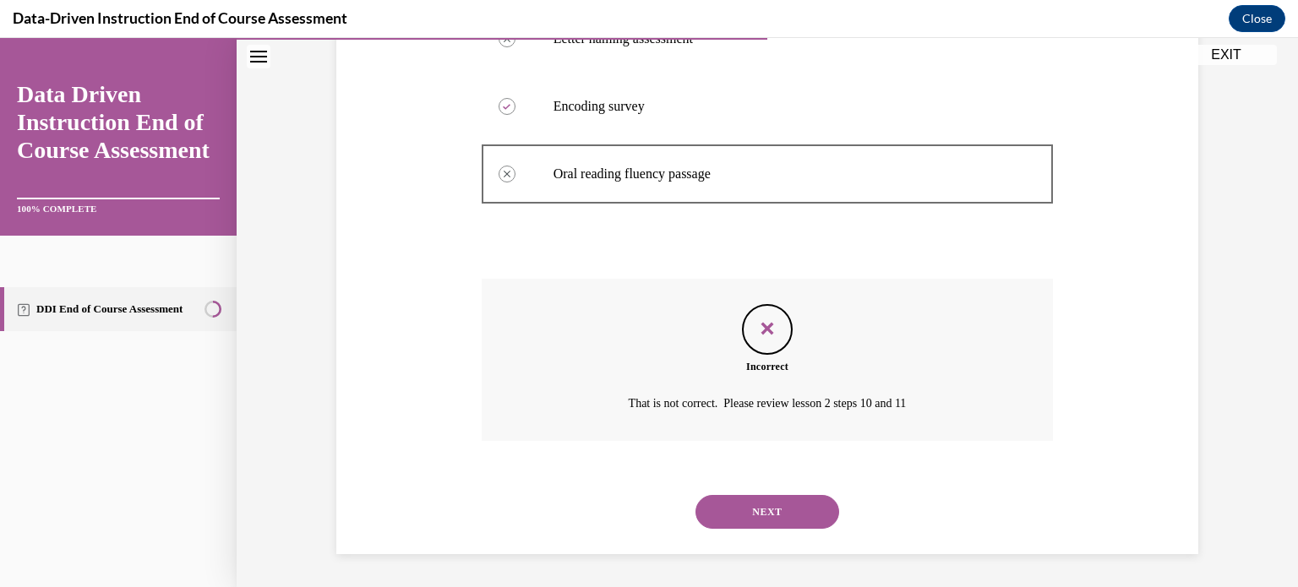
click at [783, 511] on button "NEXT" at bounding box center [768, 512] width 144 height 34
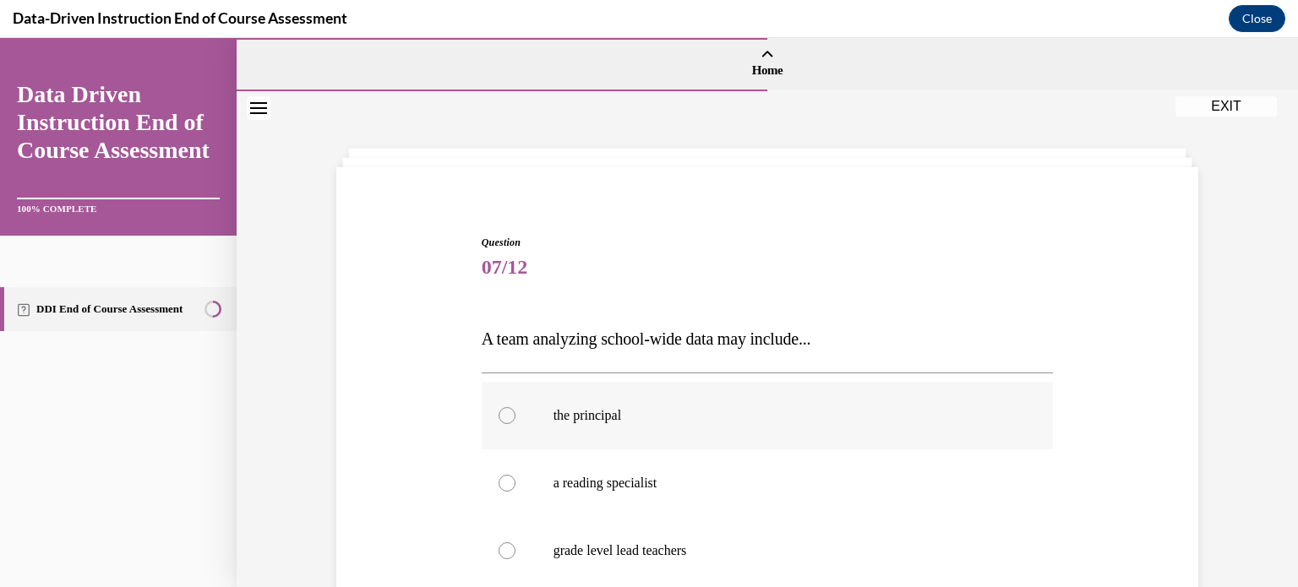
scroll to position [213, 0]
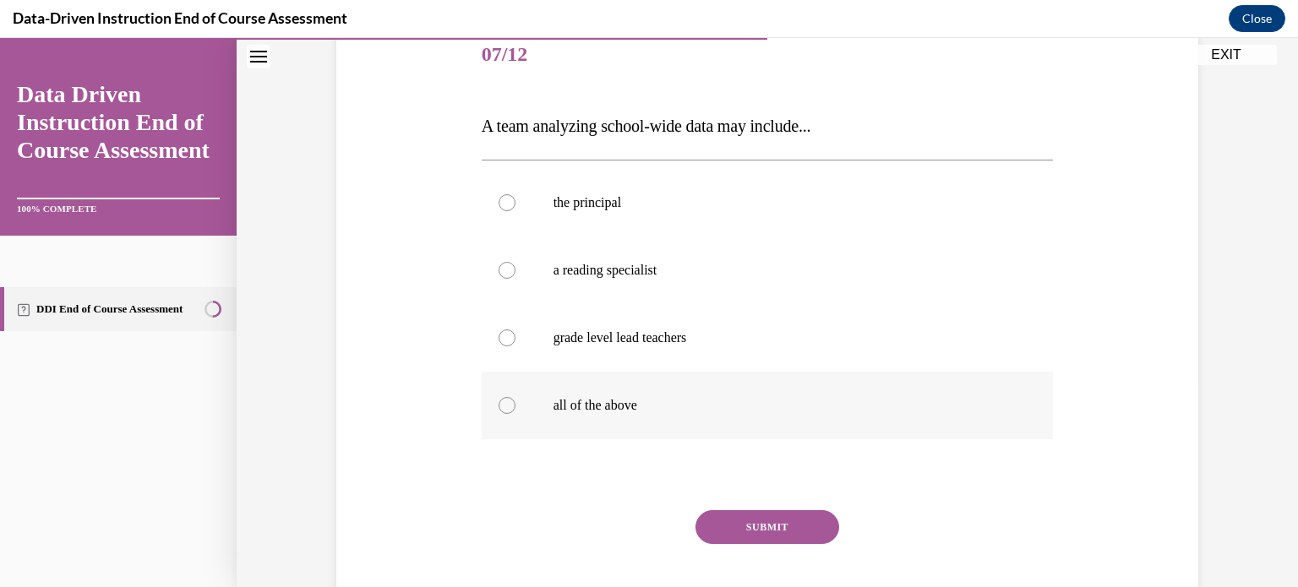
click at [776, 423] on label "all of the above" at bounding box center [768, 406] width 572 height 68
click at [516, 414] on input "all of the above" at bounding box center [507, 405] width 17 height 17
radio input "true"
click at [778, 527] on button "SUBMIT" at bounding box center [768, 528] width 144 height 34
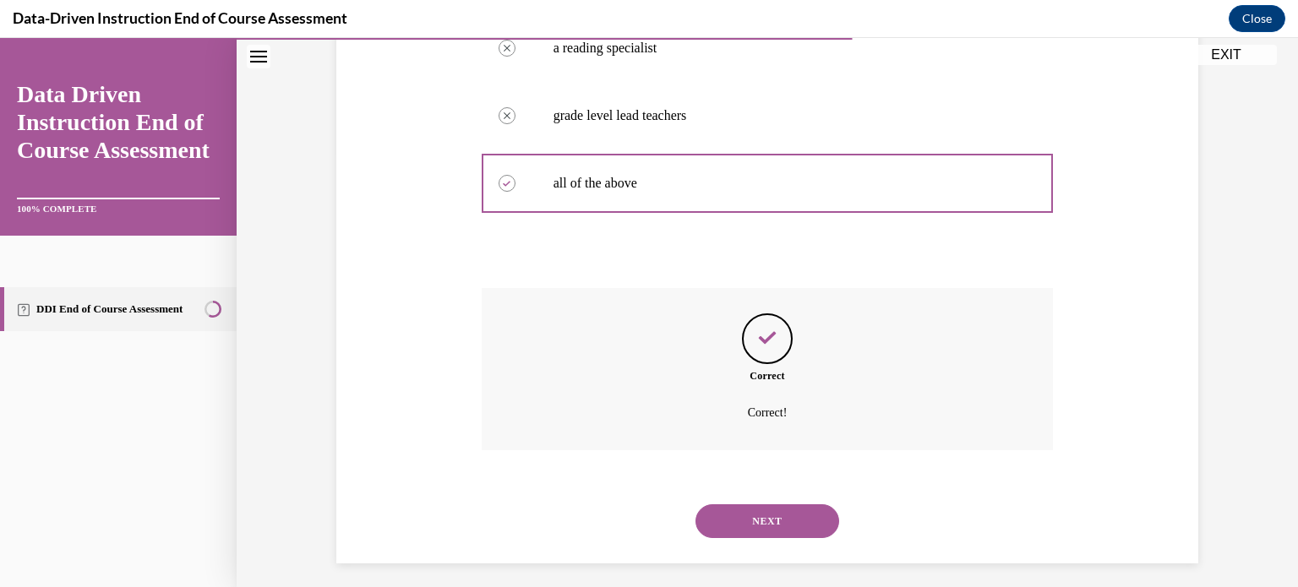
scroll to position [445, 0]
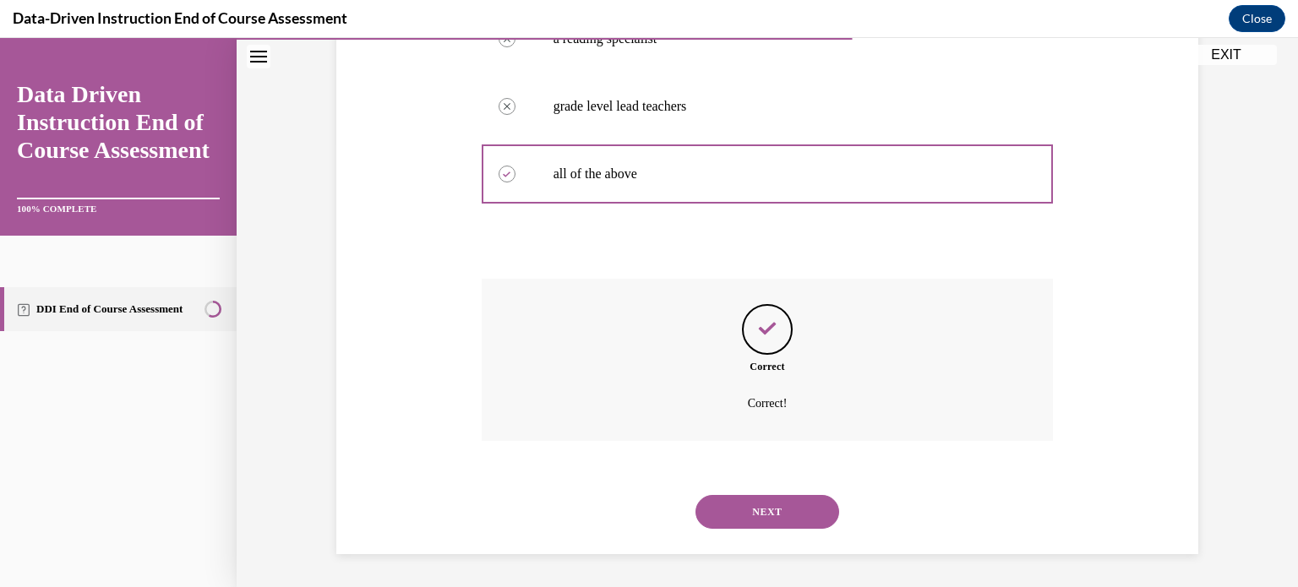
click at [777, 498] on button "NEXT" at bounding box center [768, 512] width 144 height 34
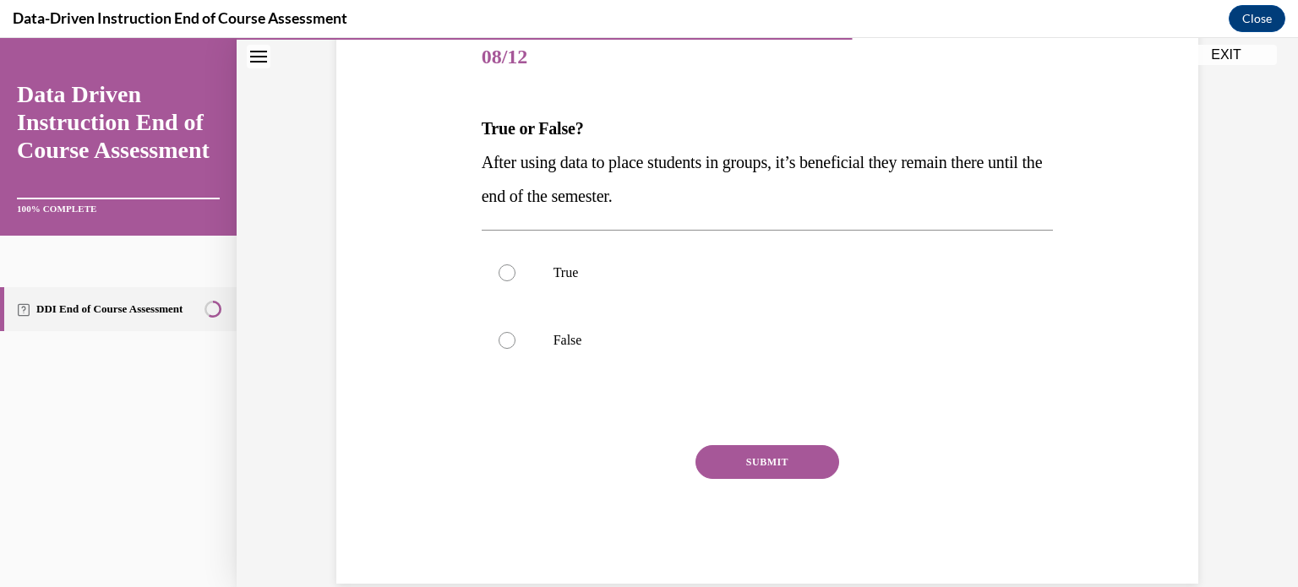
scroll to position [211, 0]
click at [719, 361] on label "False" at bounding box center [768, 340] width 572 height 68
click at [516, 348] on input "False" at bounding box center [507, 339] width 17 height 17
radio input "true"
click at [755, 456] on button "SUBMIT" at bounding box center [768, 462] width 144 height 34
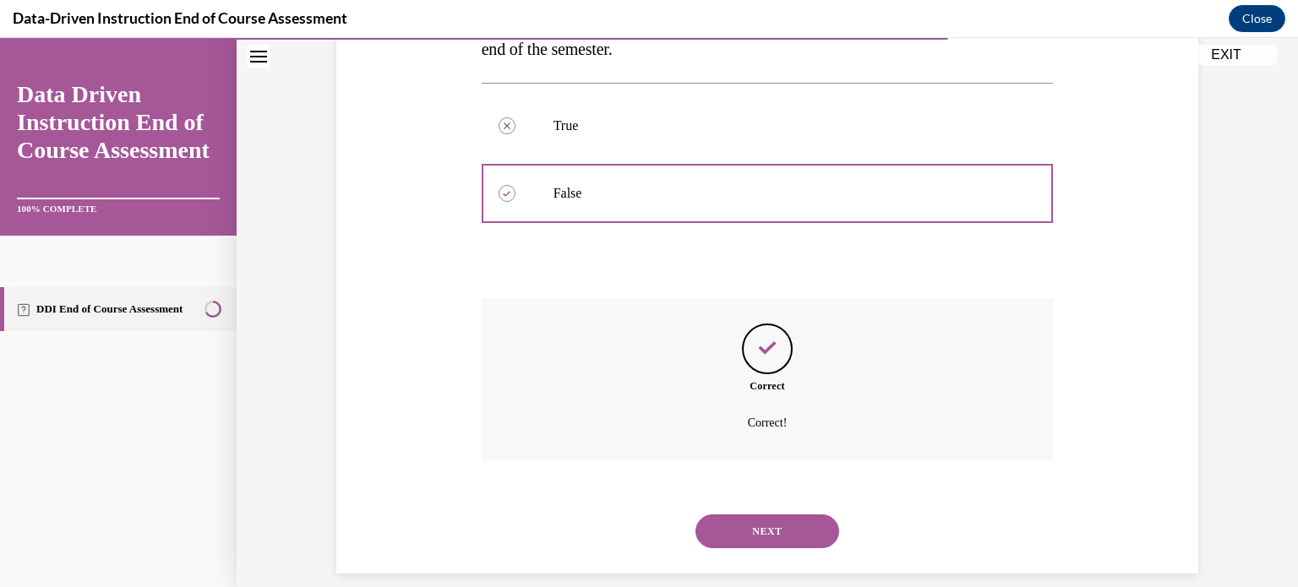
scroll to position [377, 0]
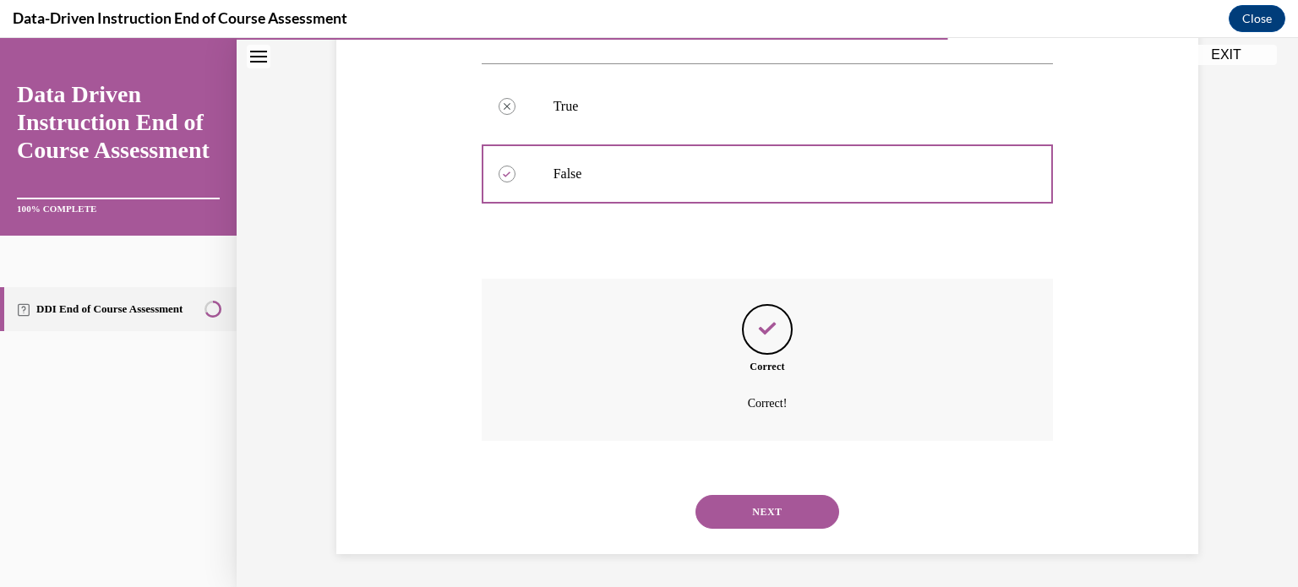
click at [800, 505] on button "NEXT" at bounding box center [768, 512] width 144 height 34
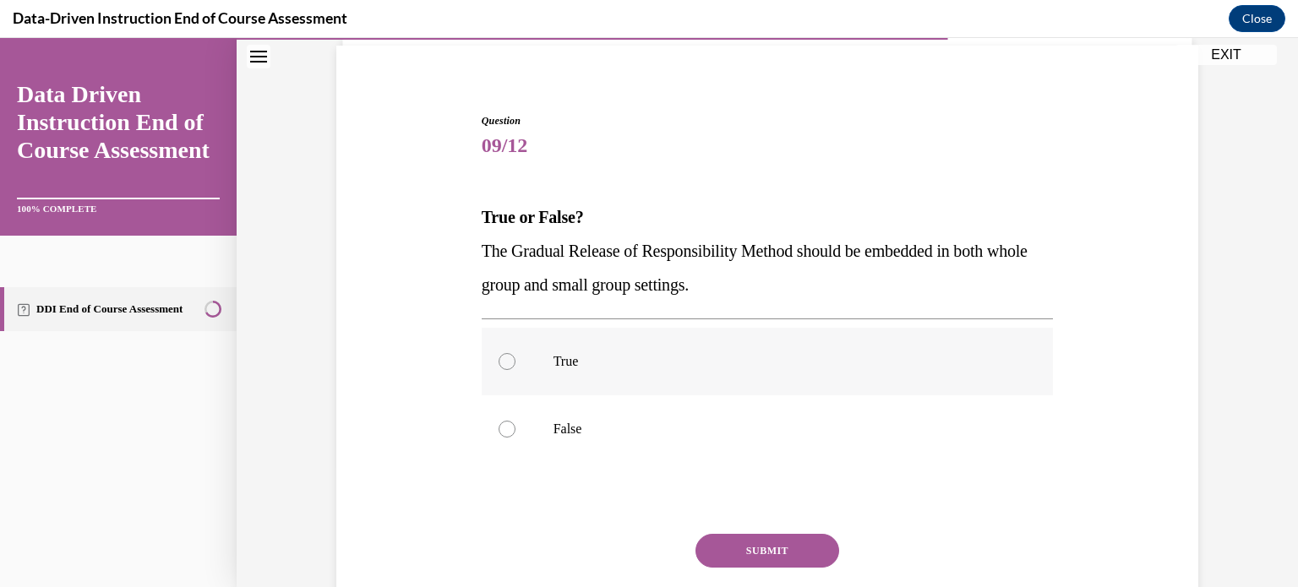
scroll to position [117, 0]
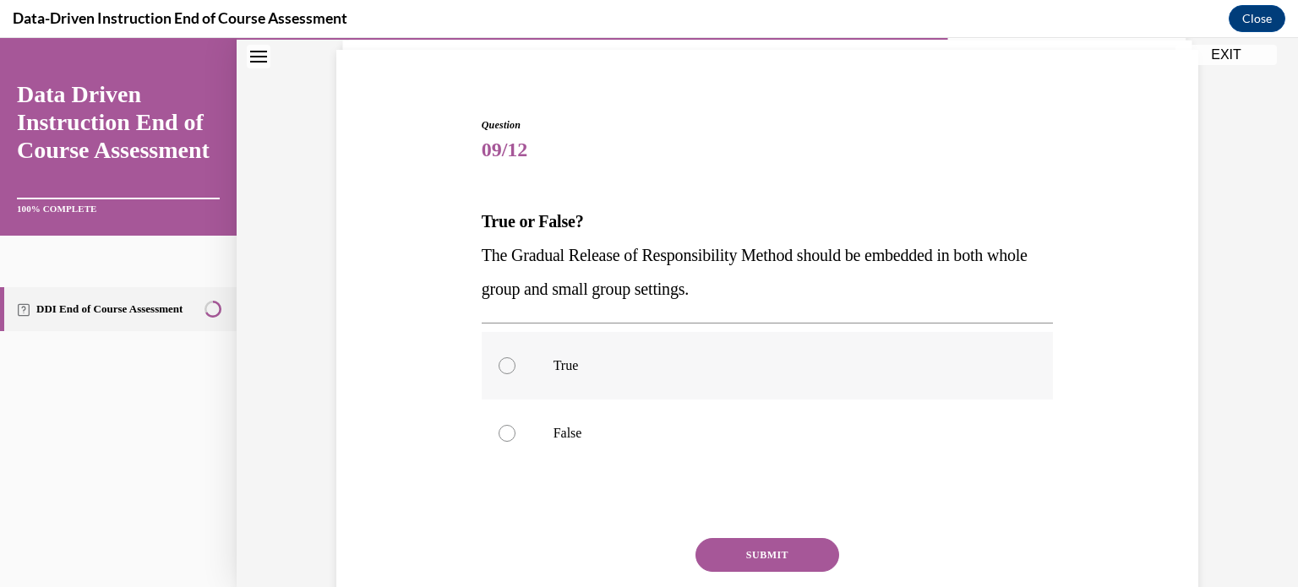
click at [736, 385] on label "True" at bounding box center [768, 366] width 572 height 68
click at [516, 374] on input "True" at bounding box center [507, 366] width 17 height 17
radio input "true"
click at [760, 559] on button "SUBMIT" at bounding box center [768, 555] width 144 height 34
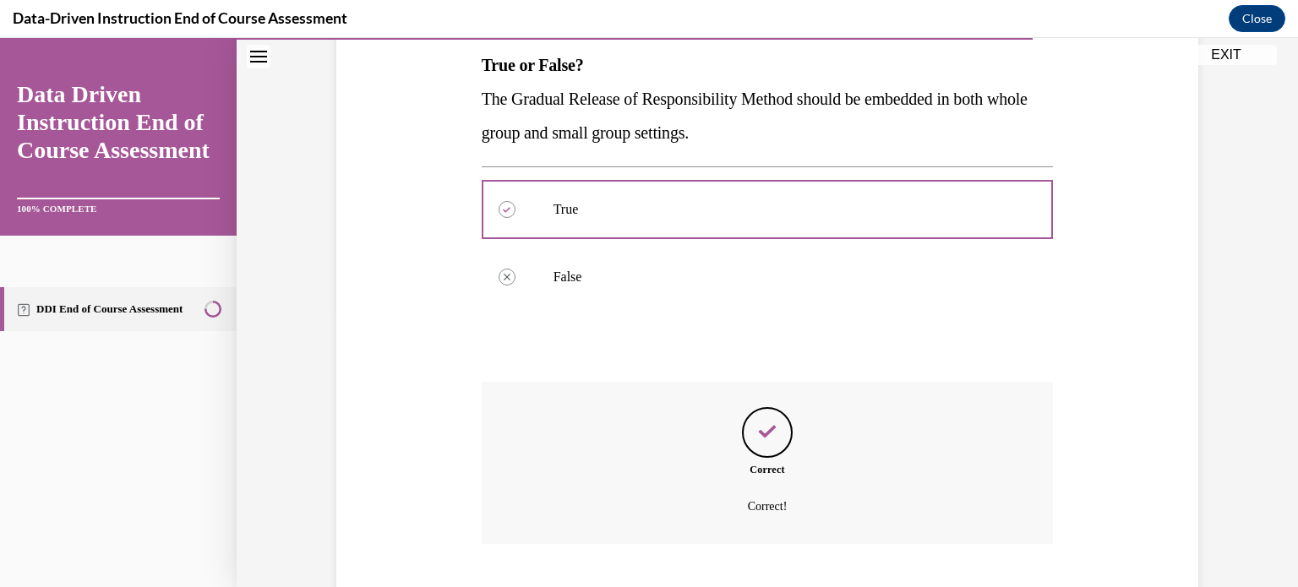
scroll to position [377, 0]
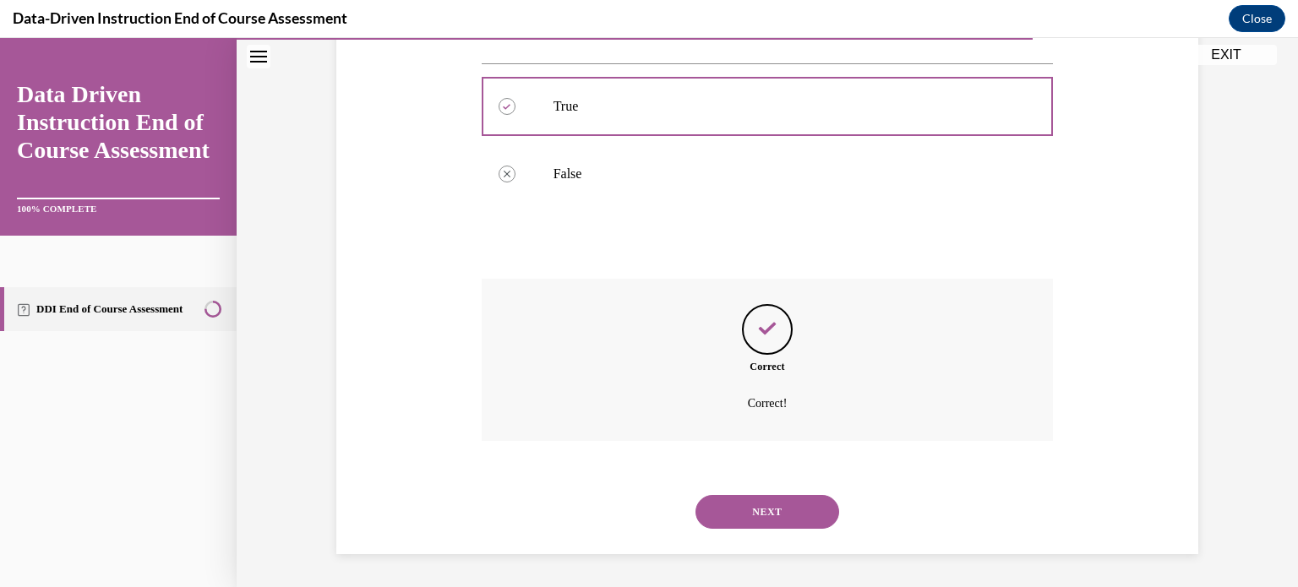
click at [787, 505] on button "NEXT" at bounding box center [768, 512] width 144 height 34
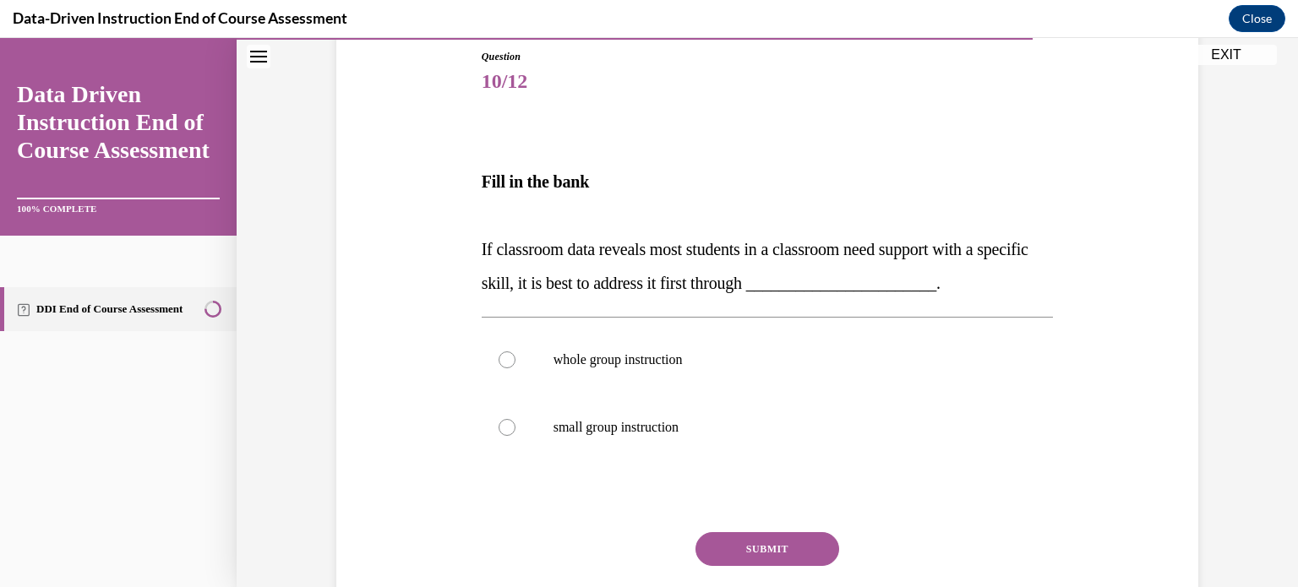
scroll to position [193, 0]
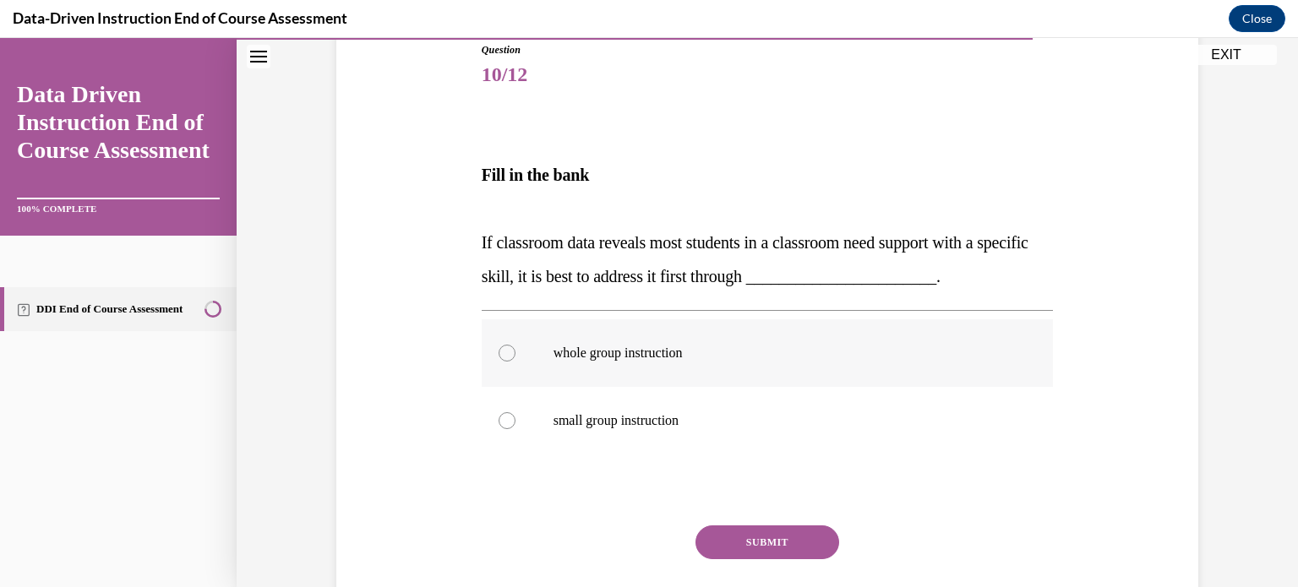
click at [722, 352] on p "whole group instruction" at bounding box center [783, 353] width 458 height 17
click at [516, 352] on input "whole group instruction" at bounding box center [507, 353] width 17 height 17
radio input "true"
click at [725, 533] on button "SUBMIT" at bounding box center [768, 543] width 144 height 34
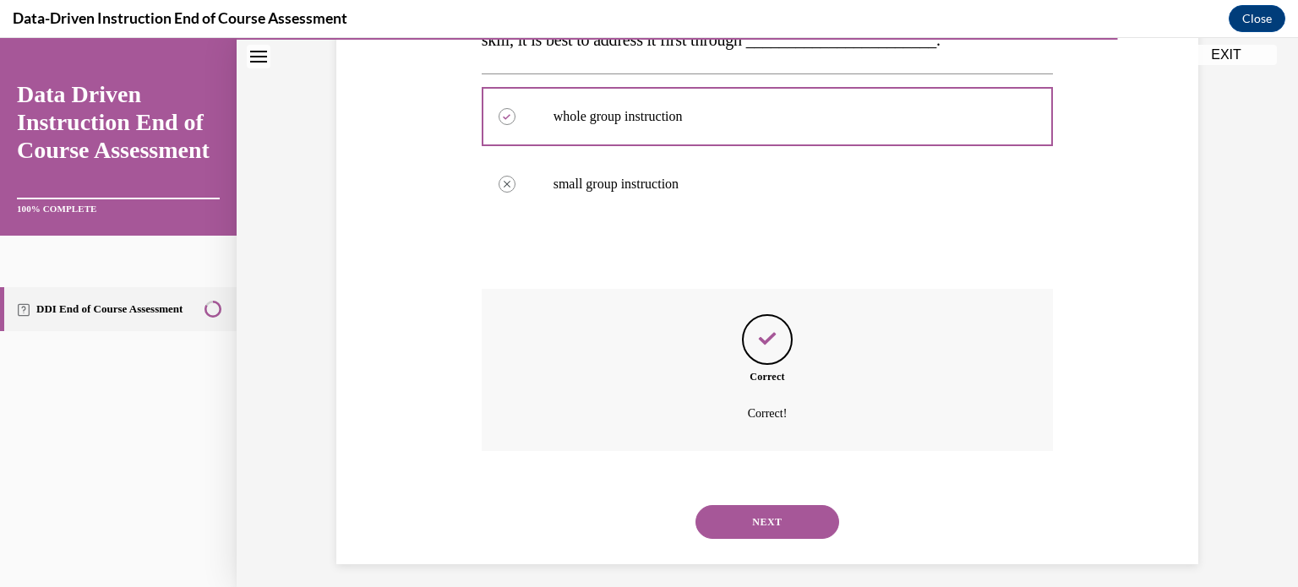
scroll to position [440, 0]
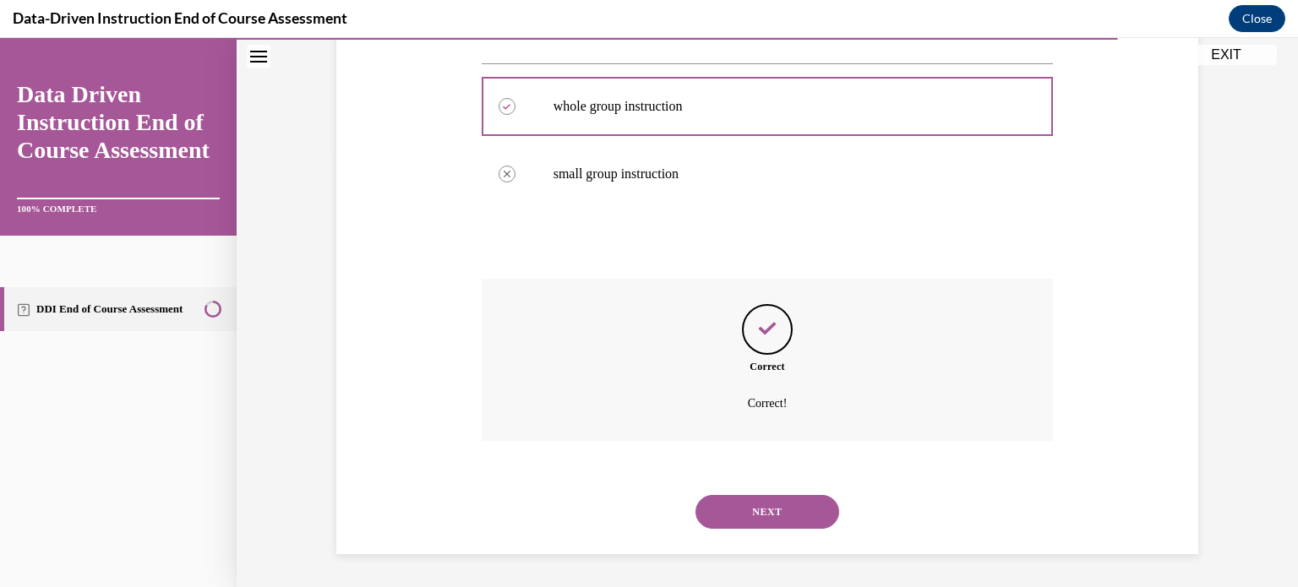
click at [770, 516] on button "NEXT" at bounding box center [768, 512] width 144 height 34
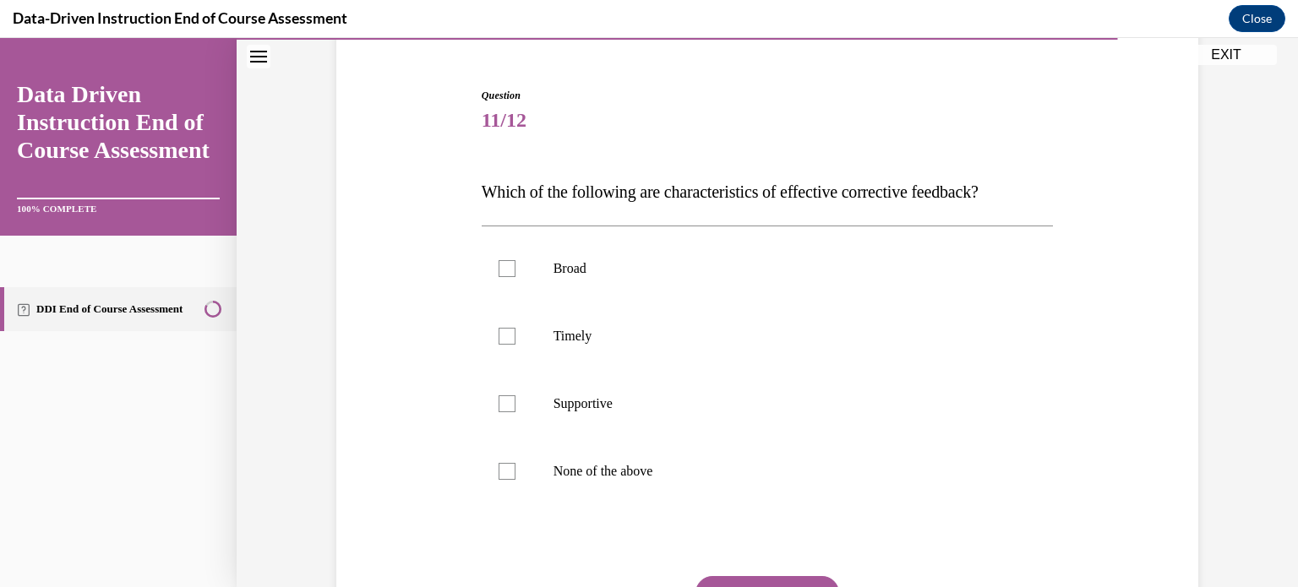
scroll to position [159, 0]
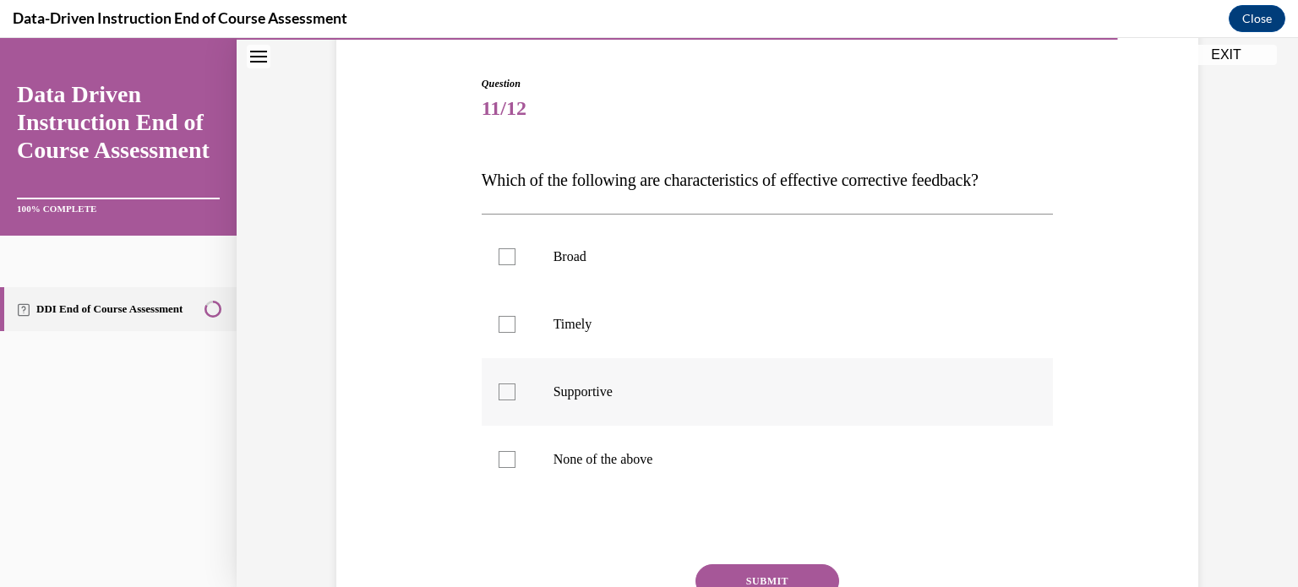
click at [620, 386] on p "Supportive" at bounding box center [783, 392] width 458 height 17
click at [516, 386] on input "Supportive" at bounding box center [507, 392] width 17 height 17
checkbox input "true"
click at [591, 333] on label "Timely" at bounding box center [768, 325] width 572 height 68
click at [516, 333] on input "Timely" at bounding box center [507, 324] width 17 height 17
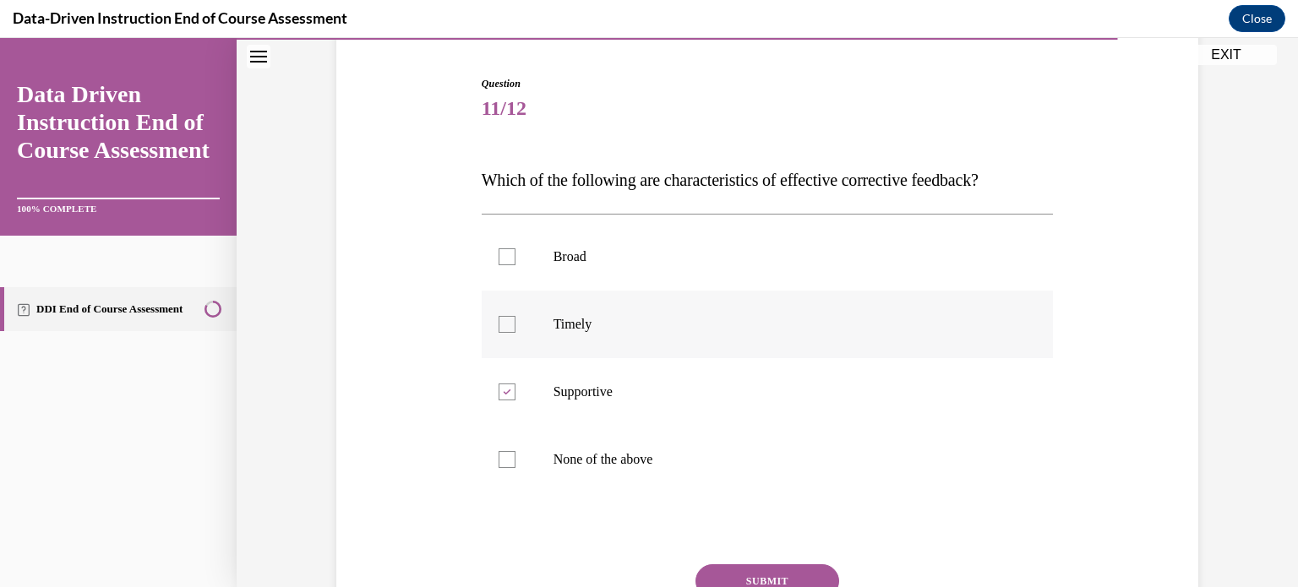
checkbox input "true"
click at [729, 576] on button "SUBMIT" at bounding box center [768, 582] width 144 height 34
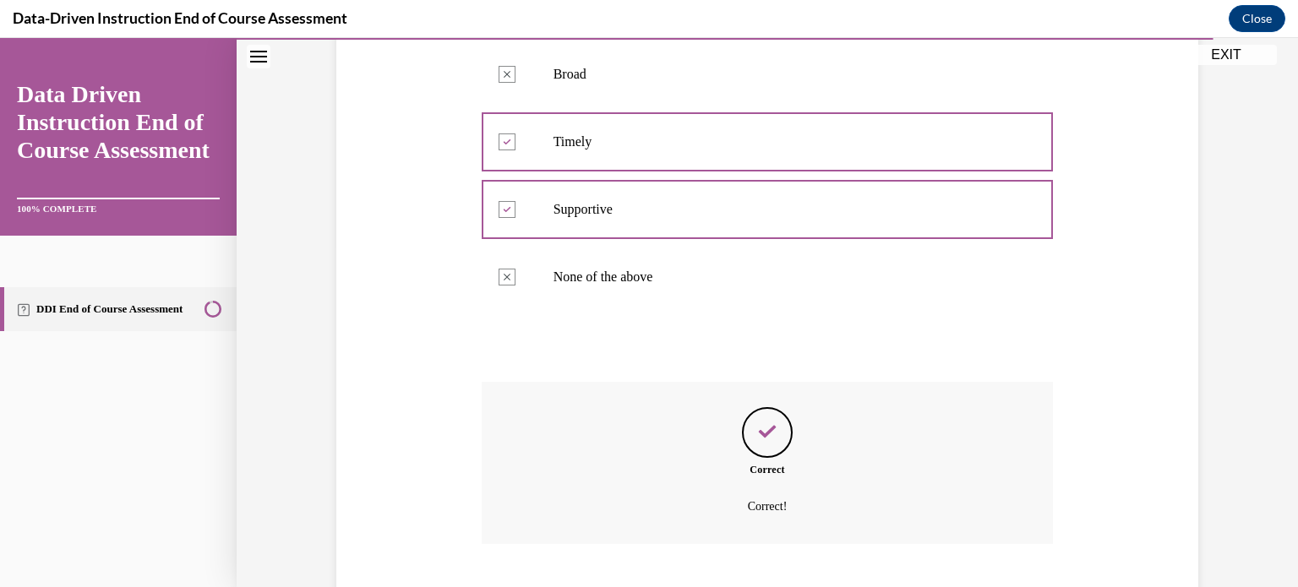
scroll to position [445, 0]
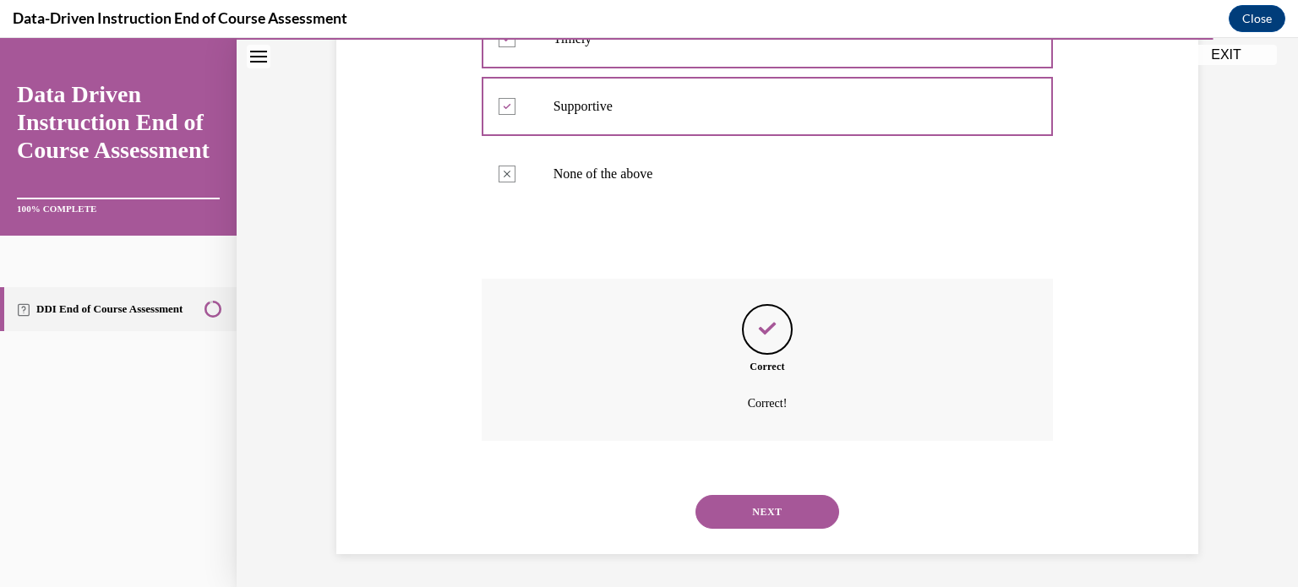
click at [774, 514] on button "NEXT" at bounding box center [768, 512] width 144 height 34
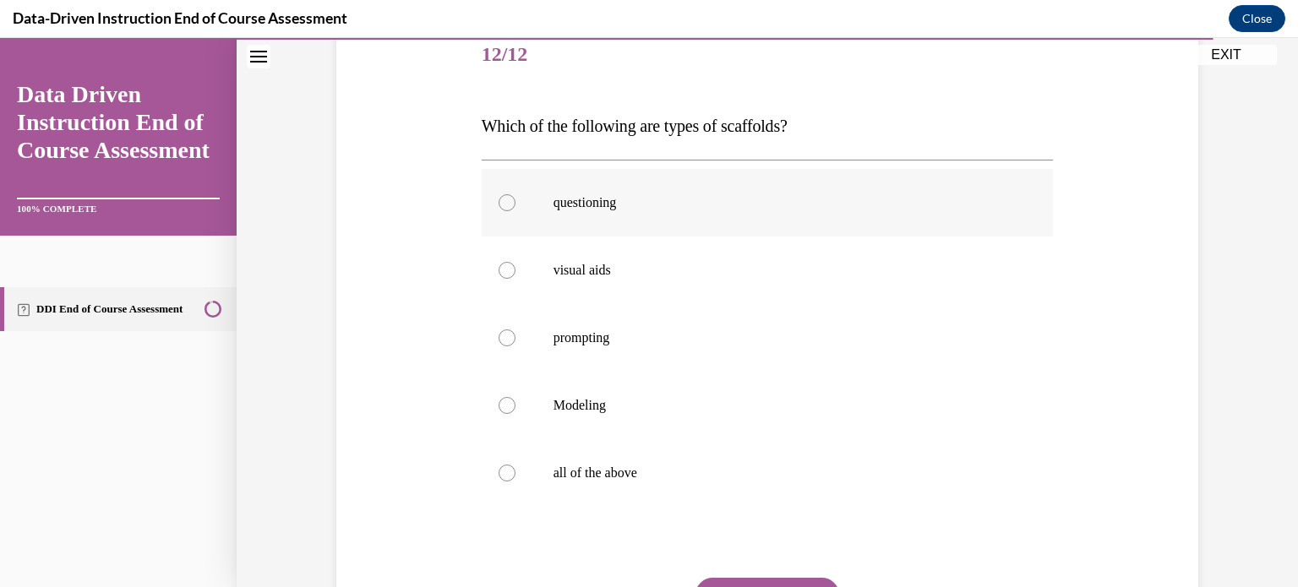
scroll to position [216, 0]
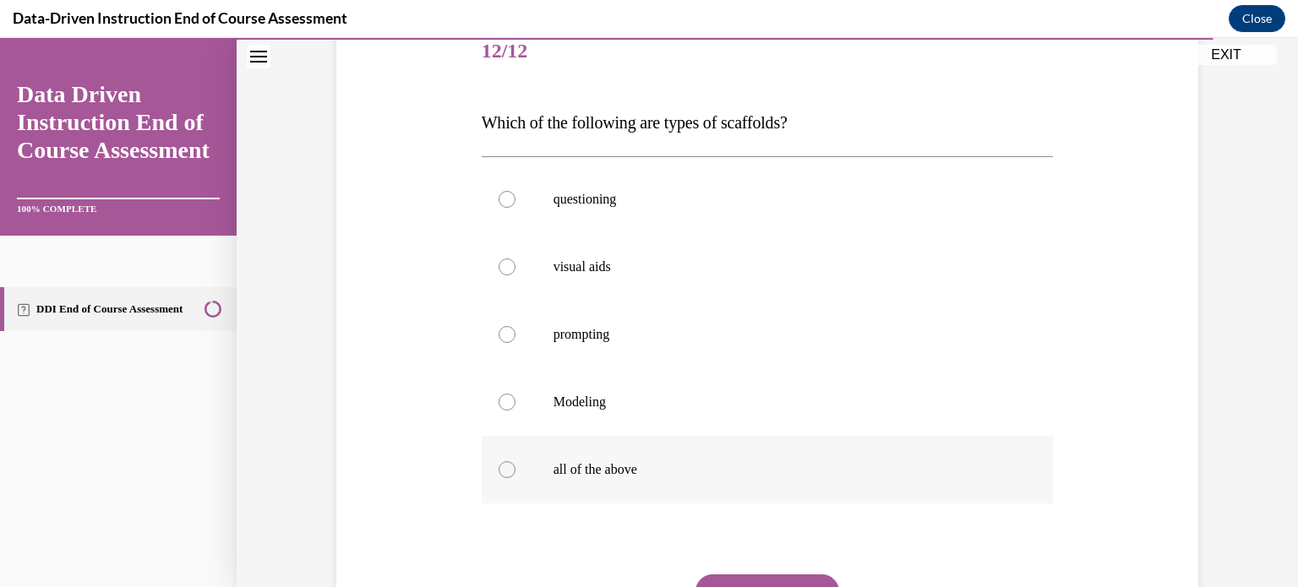
click at [665, 452] on label "all of the above" at bounding box center [768, 470] width 572 height 68
click at [516, 462] on input "all of the above" at bounding box center [507, 470] width 17 height 17
radio input "true"
click at [766, 576] on button "SUBMIT" at bounding box center [768, 592] width 144 height 34
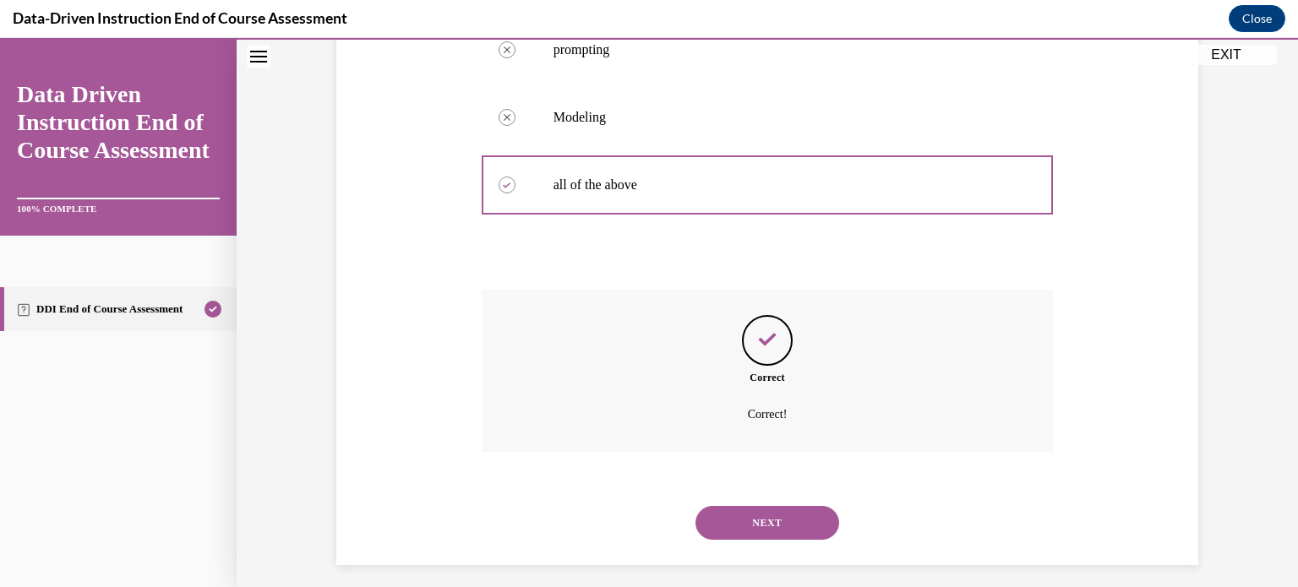
scroll to position [512, 0]
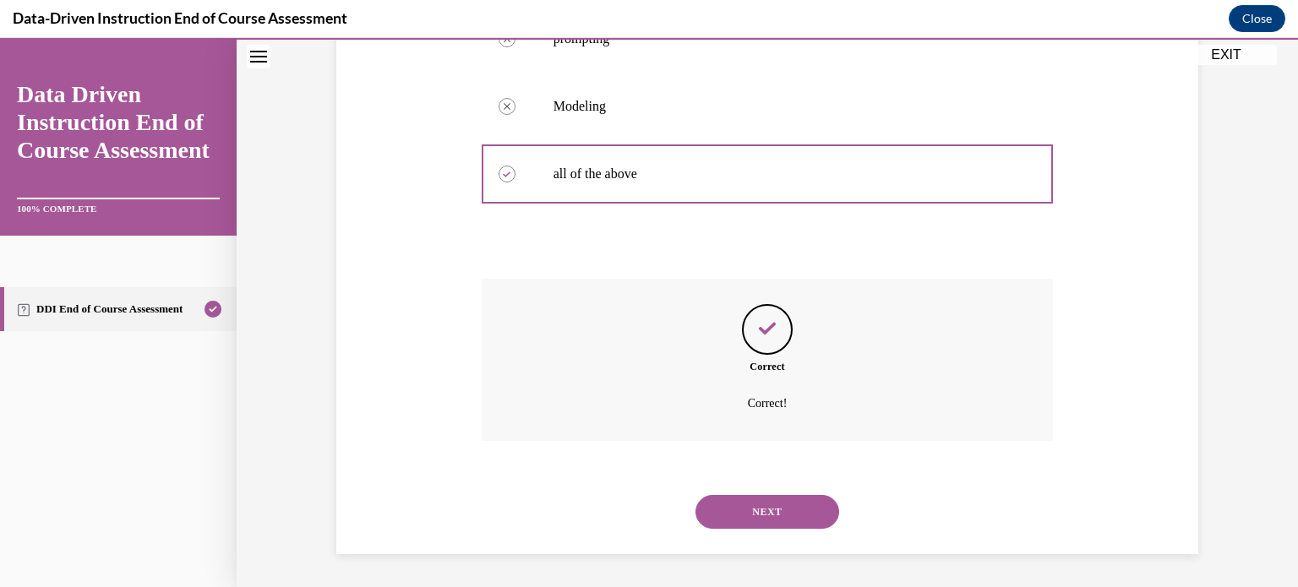
click at [764, 526] on button "NEXT" at bounding box center [768, 512] width 144 height 34
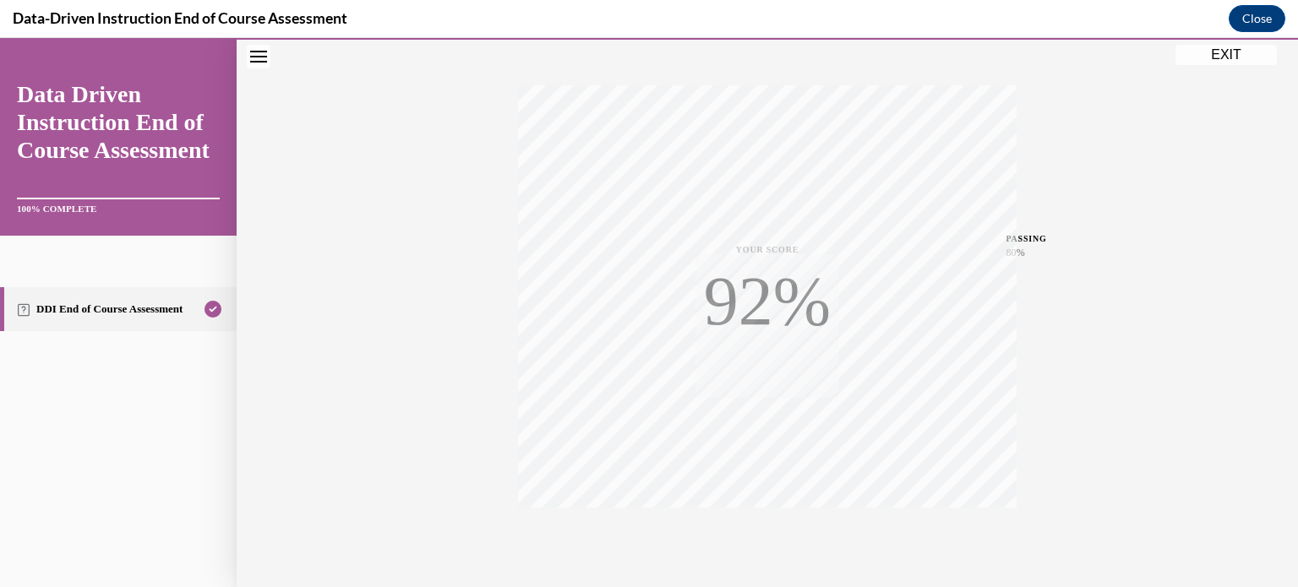
scroll to position [316, 0]
click at [1238, 52] on button "EXIT" at bounding box center [1226, 55] width 101 height 20
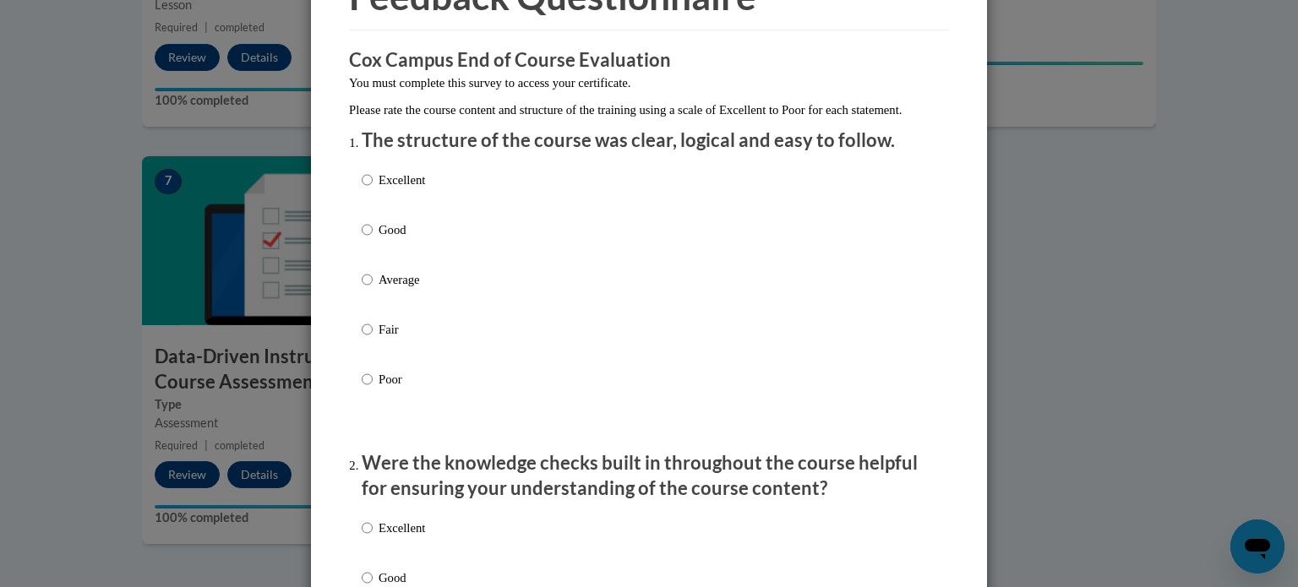
scroll to position [108, 0]
click at [570, 283] on div "Excellent Good Average Fair Poor" at bounding box center [649, 300] width 575 height 276
click at [382, 239] on p "Good" at bounding box center [402, 230] width 46 height 19
click at [373, 239] on input "Good" at bounding box center [367, 230] width 11 height 19
radio input "true"
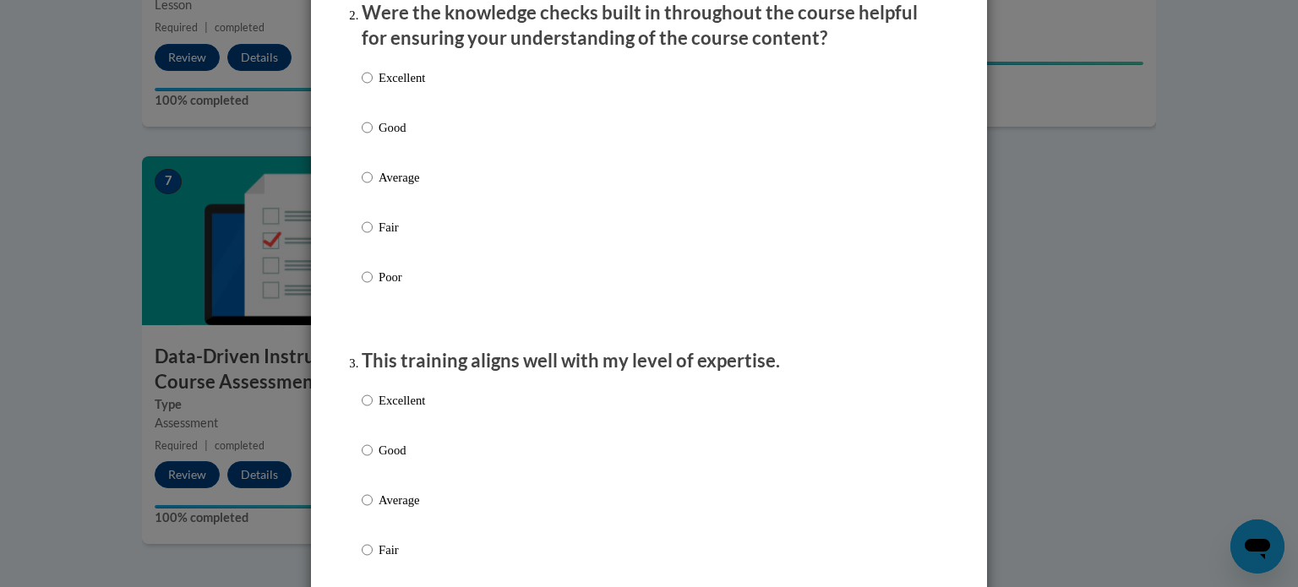
scroll to position [558, 0]
click at [415, 188] on p "Average" at bounding box center [402, 178] width 46 height 19
click at [373, 188] on input "Average" at bounding box center [367, 178] width 11 height 19
radio input "true"
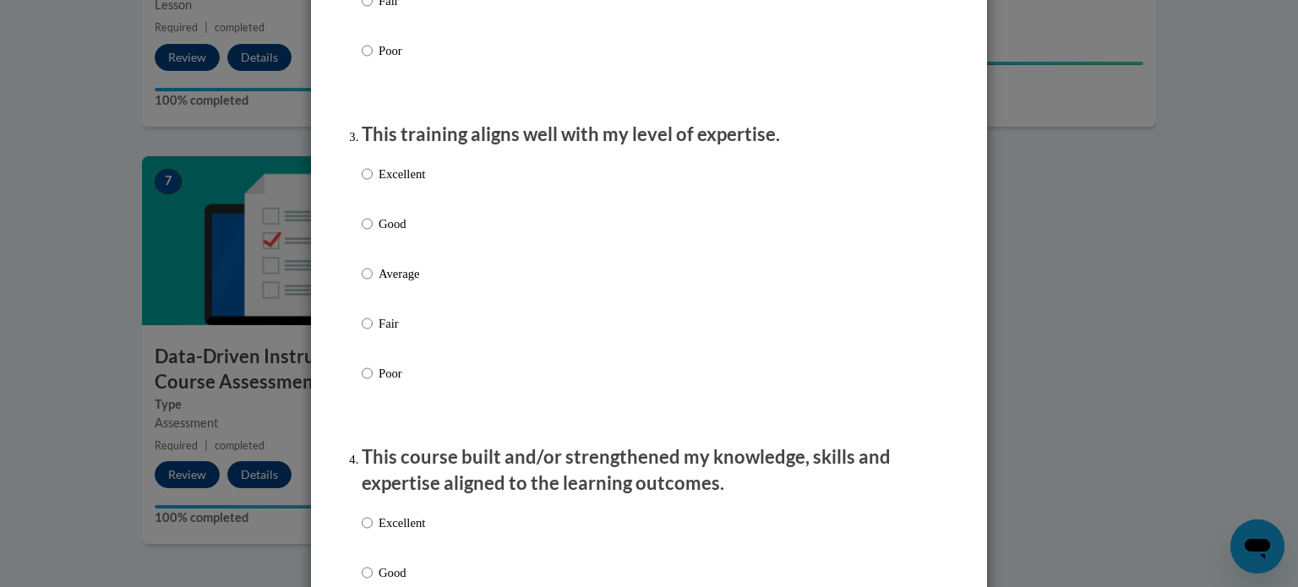
scroll to position [784, 0]
click at [397, 235] on p "Good" at bounding box center [402, 225] width 46 height 19
click at [373, 235] on input "Good" at bounding box center [367, 225] width 11 height 19
radio input "true"
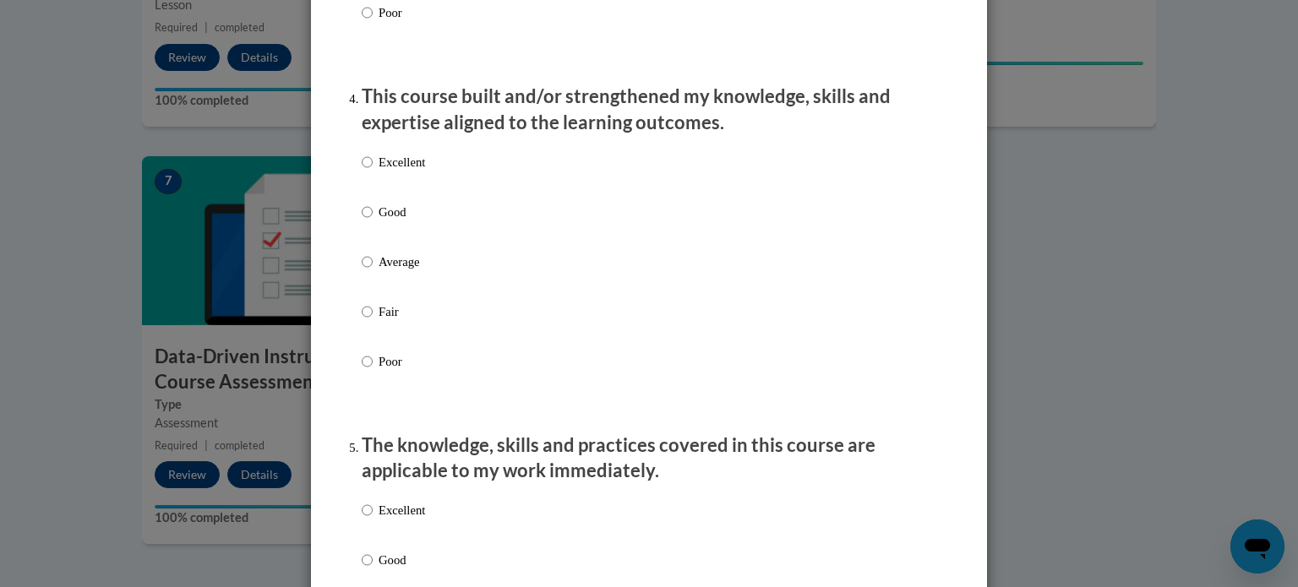
scroll to position [1164, 0]
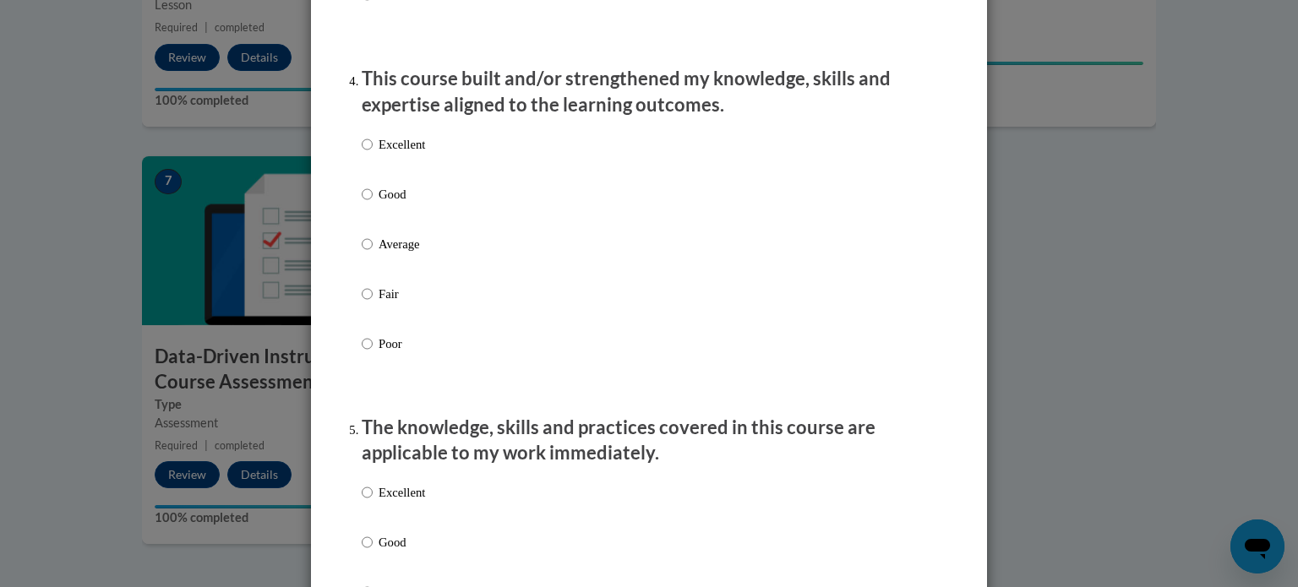
click at [399, 254] on p "Average" at bounding box center [402, 244] width 46 height 19
click at [373, 254] on input "Average" at bounding box center [367, 244] width 11 height 19
radio input "true"
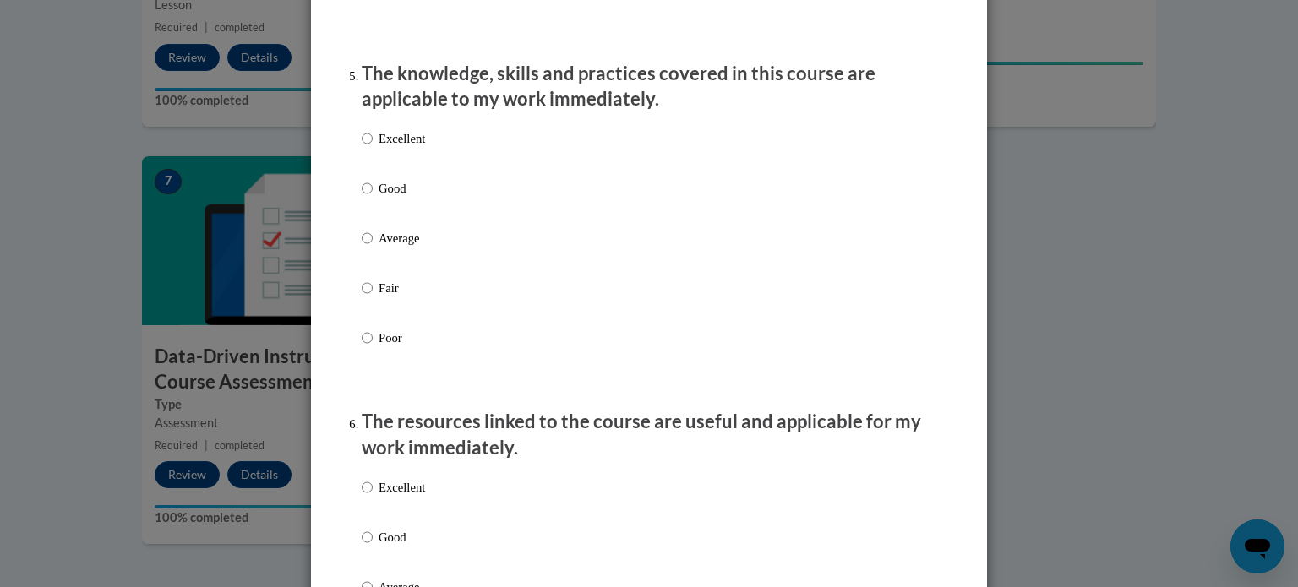
scroll to position [1526, 0]
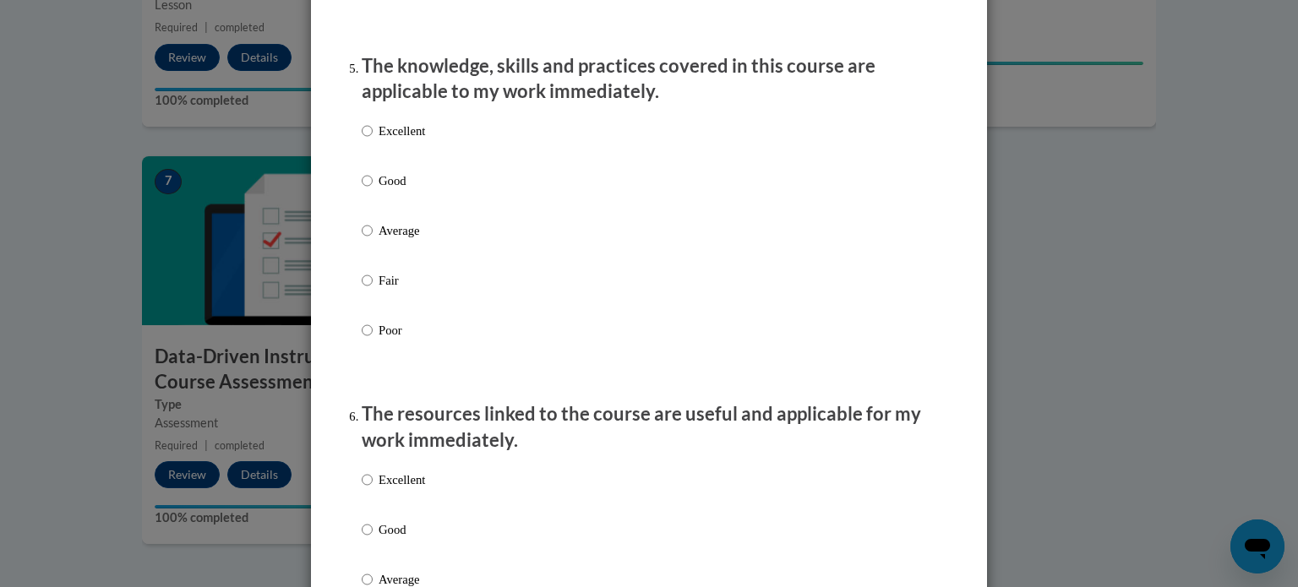
click at [400, 240] on p "Average" at bounding box center [402, 230] width 46 height 19
click at [373, 240] on input "Average" at bounding box center [367, 230] width 11 height 19
radio input "true"
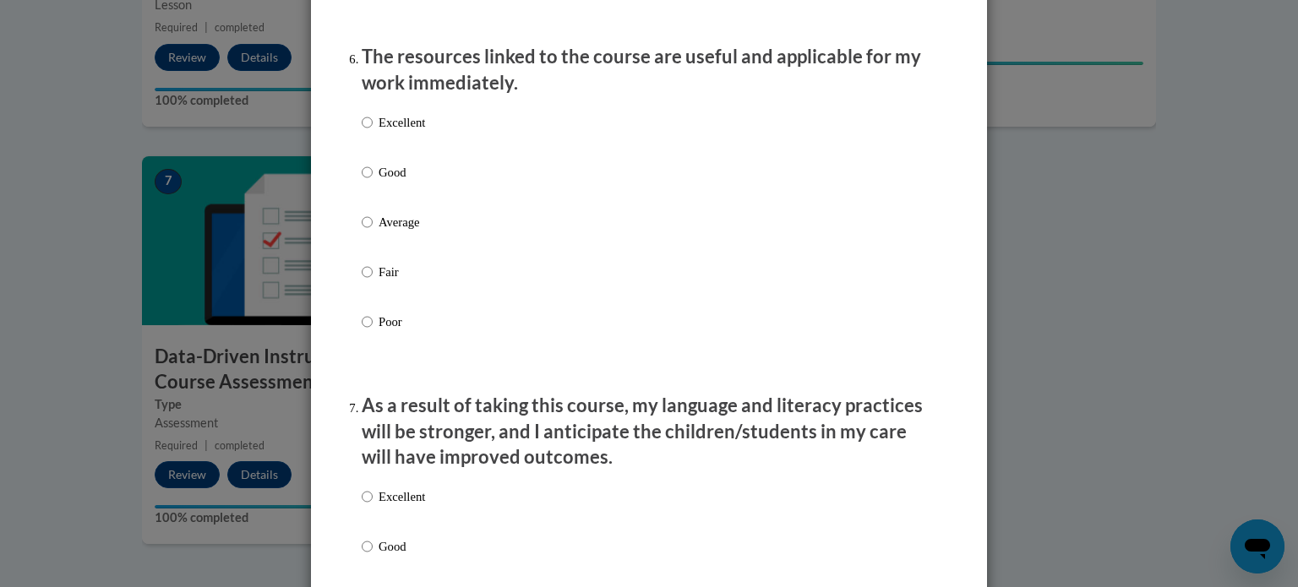
click at [400, 232] on p "Average" at bounding box center [402, 222] width 46 height 19
click at [373, 232] on input "Average" at bounding box center [367, 222] width 11 height 19
radio input "true"
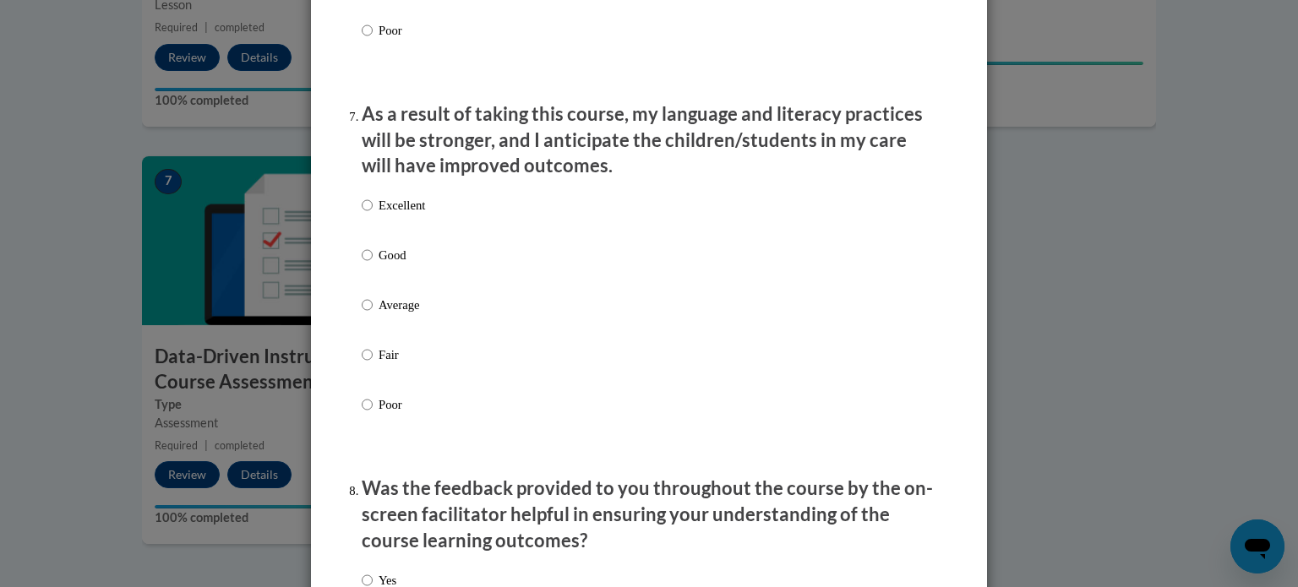
scroll to position [2182, 0]
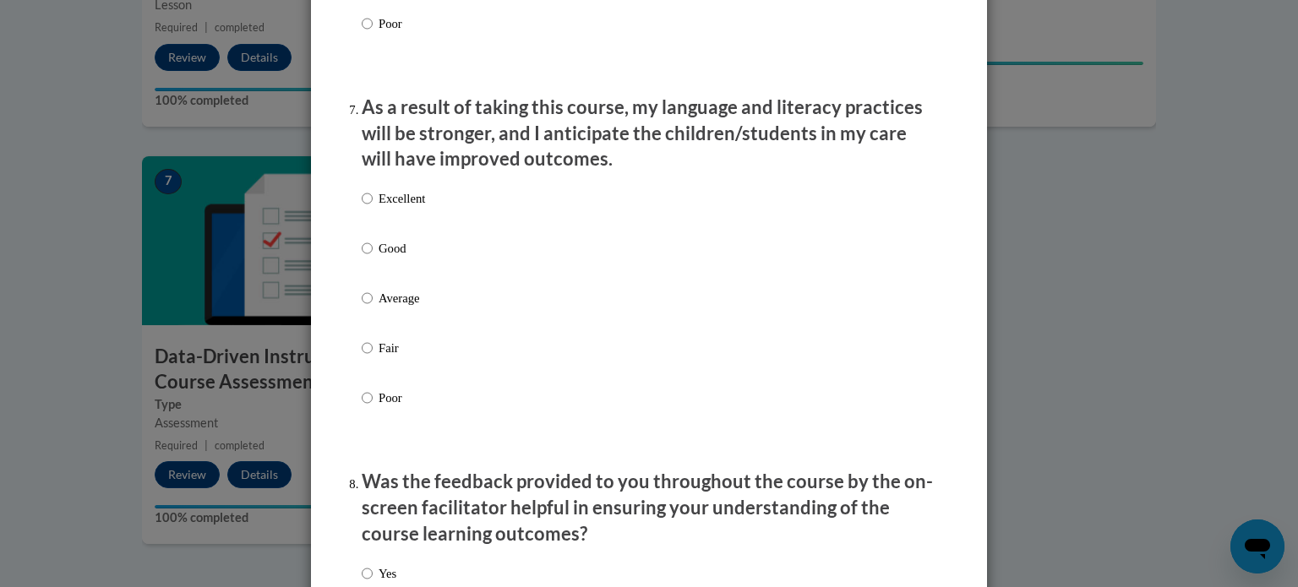
click at [395, 308] on p "Average" at bounding box center [402, 298] width 46 height 19
click at [373, 308] on input "Average" at bounding box center [367, 298] width 11 height 19
radio input "true"
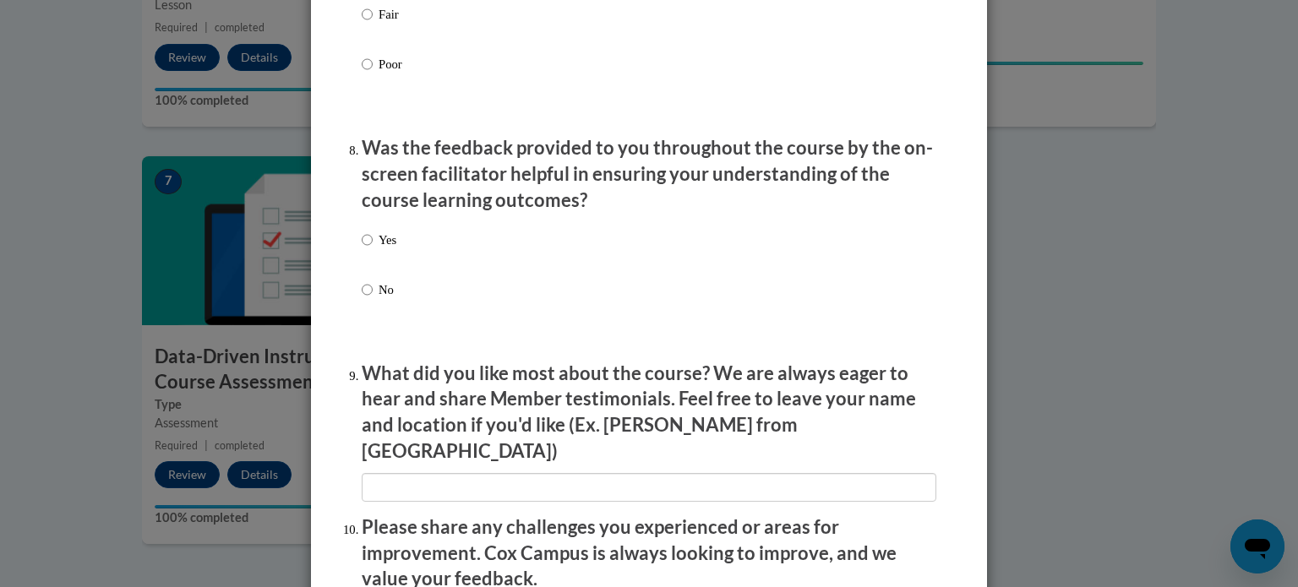
scroll to position [2535, 0]
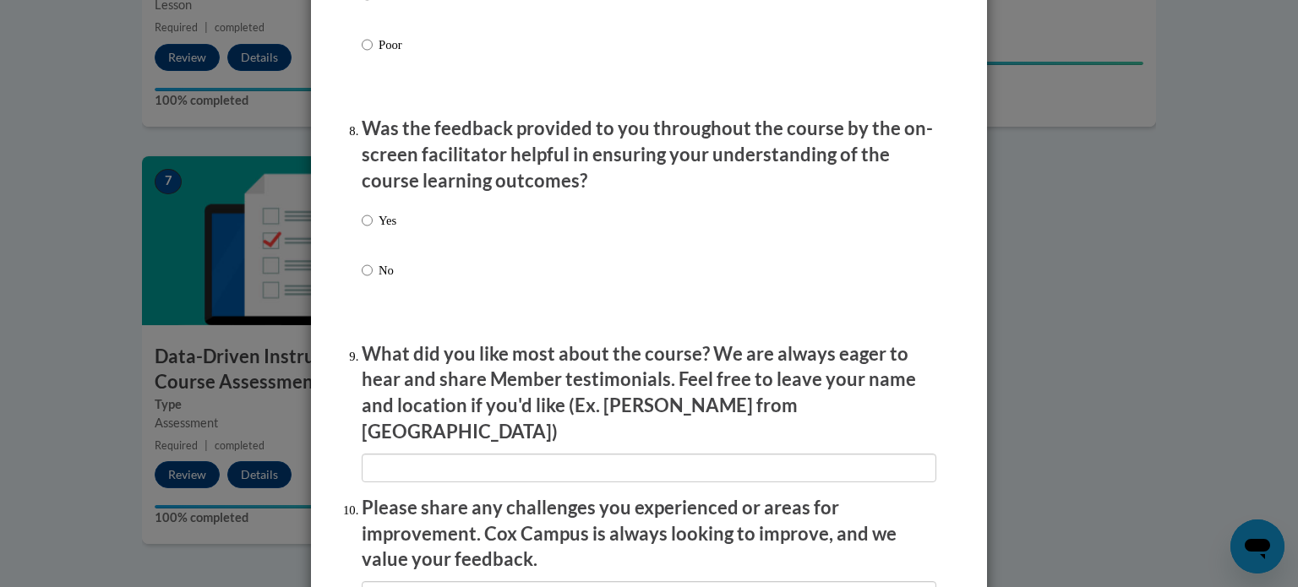
click at [390, 280] on p "No" at bounding box center [388, 270] width 18 height 19
click at [373, 280] on input "No" at bounding box center [367, 270] width 11 height 19
radio input "true"
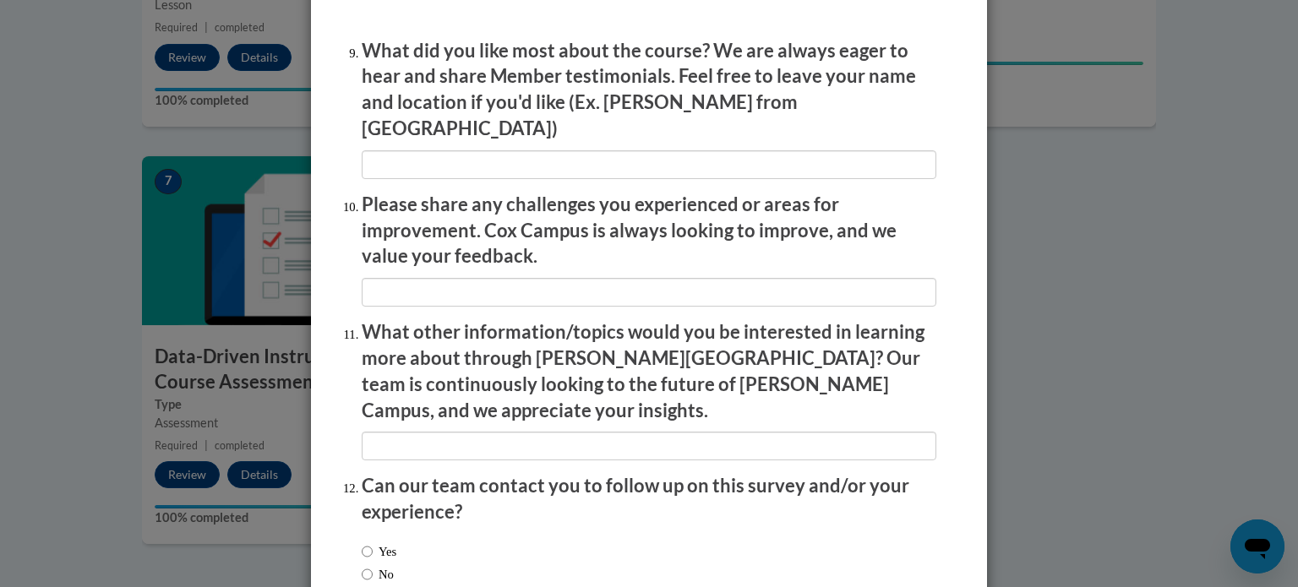
scroll to position [2932, 0]
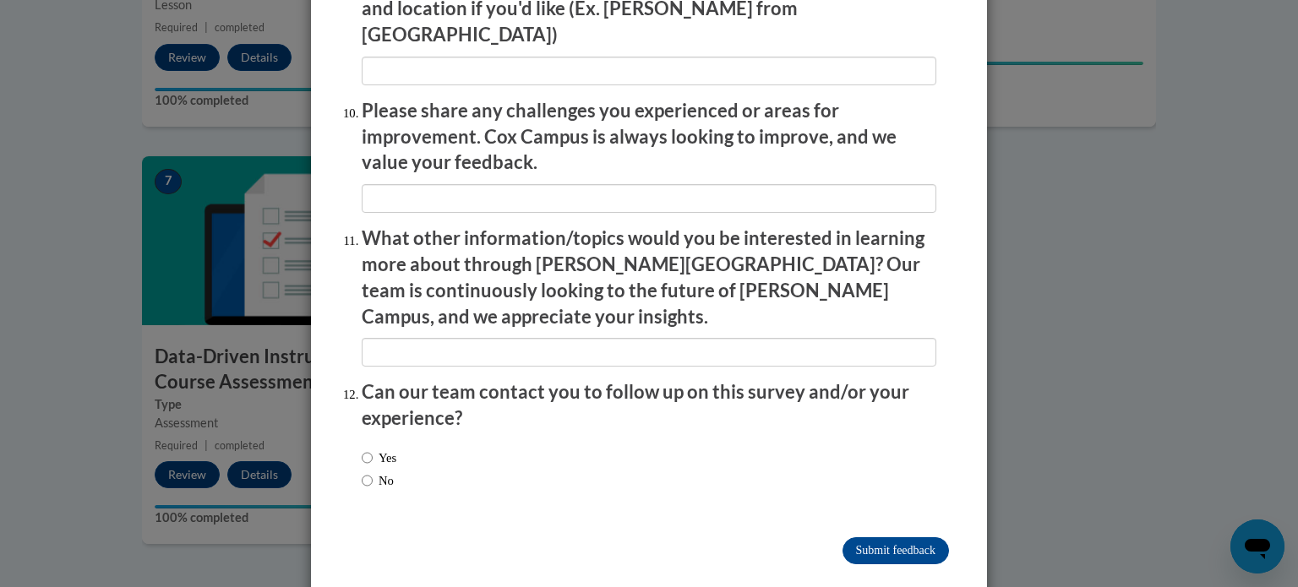
click at [379, 472] on label "No" at bounding box center [378, 481] width 32 height 19
click at [373, 472] on input "No" at bounding box center [367, 481] width 11 height 19
radio input "true"
click at [905, 538] on input "Submit feedback" at bounding box center [896, 551] width 107 height 27
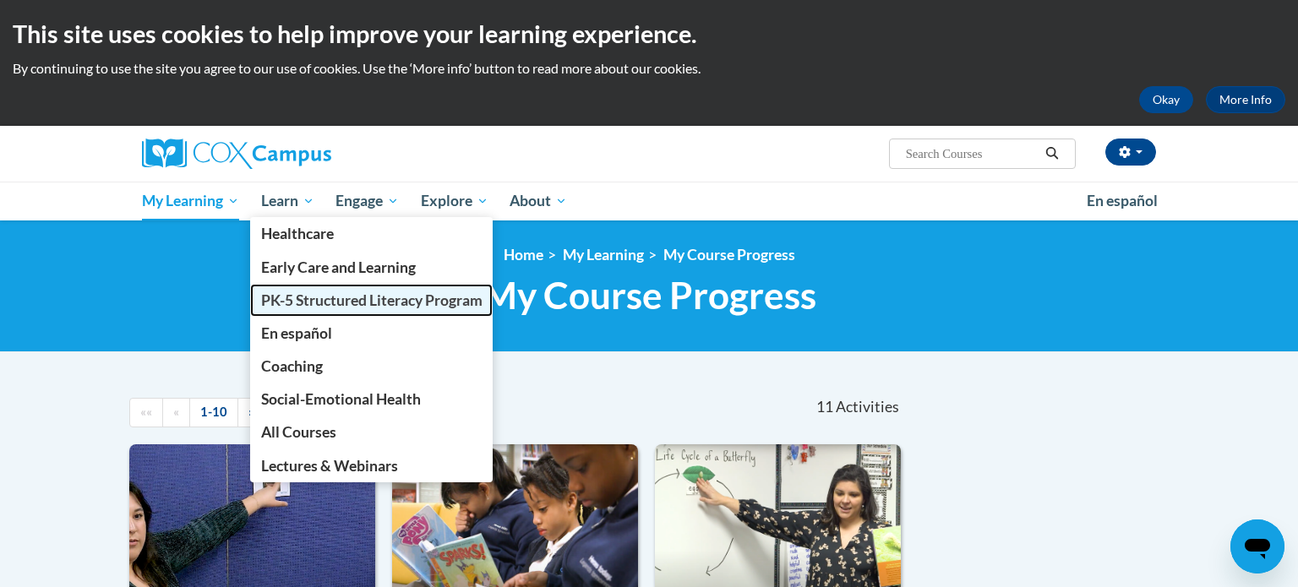
click at [290, 287] on link "PK-5 Structured Literacy Program" at bounding box center [371, 300] width 243 height 33
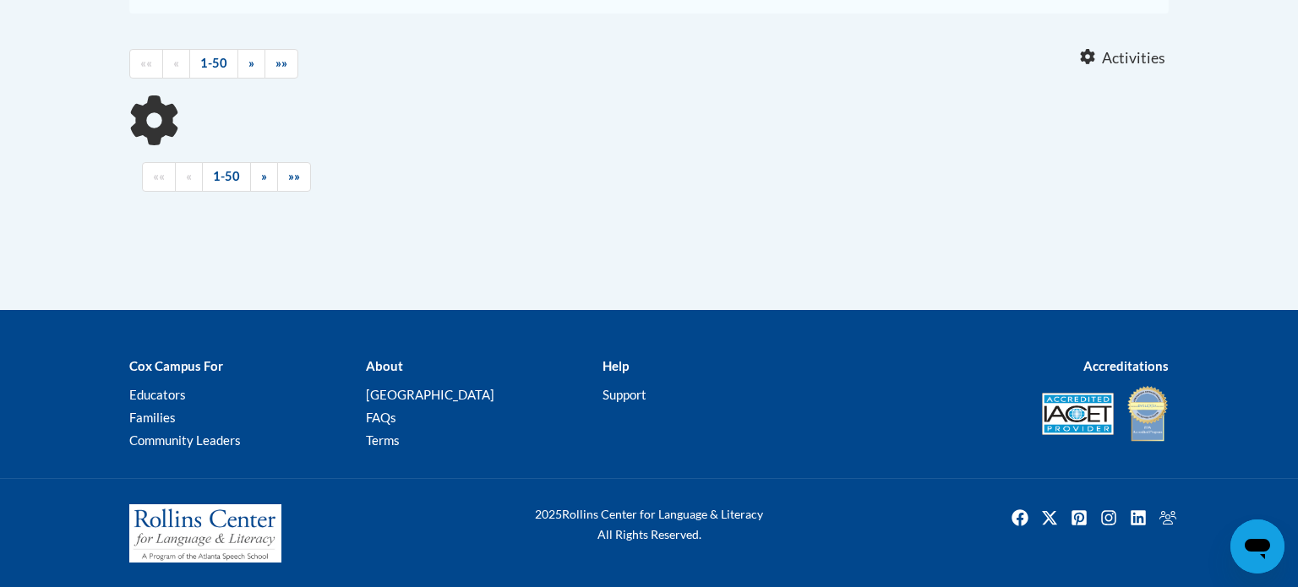
scroll to position [681, 0]
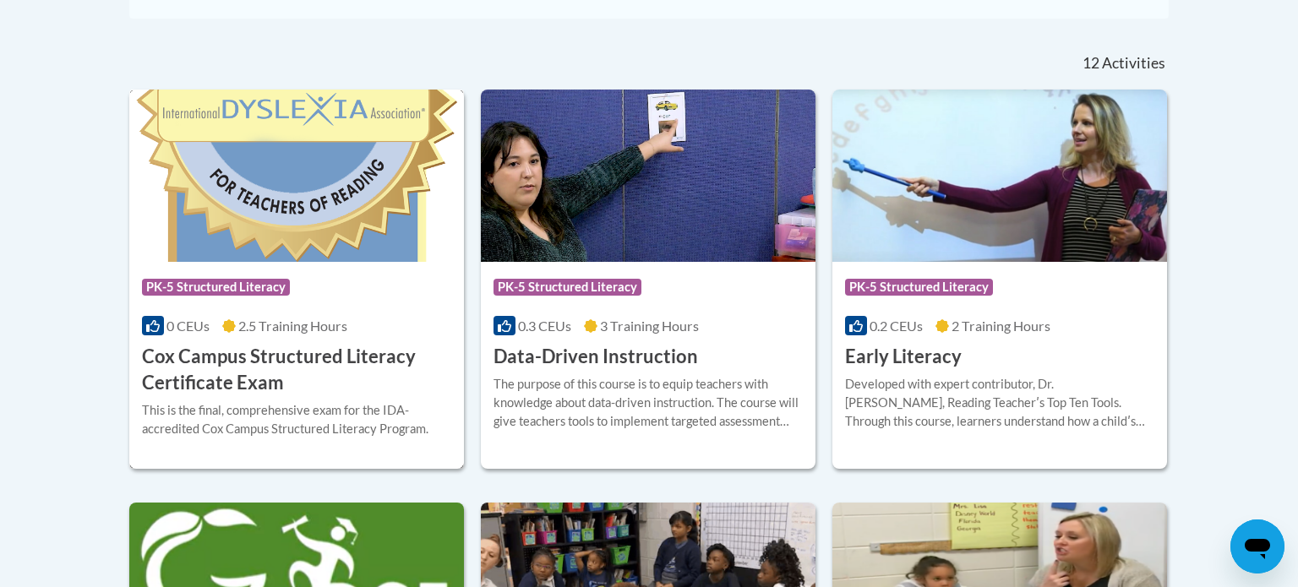
click at [336, 364] on h3 "Cox Campus Structured Literacy Certificate Exam" at bounding box center [296, 370] width 309 height 52
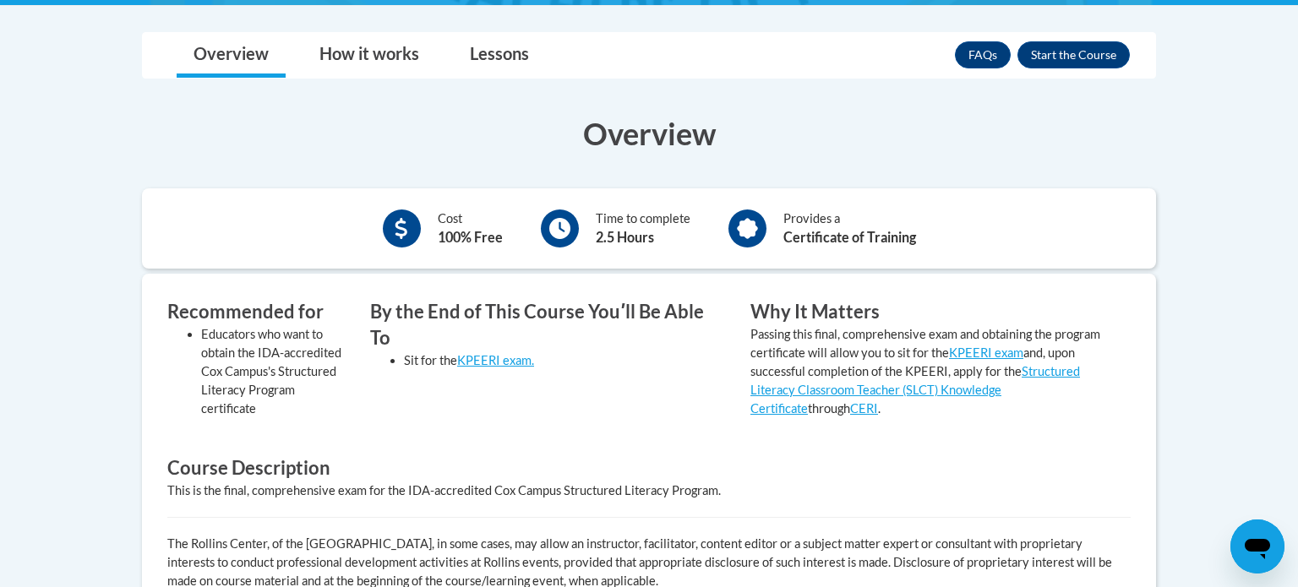
scroll to position [451, 0]
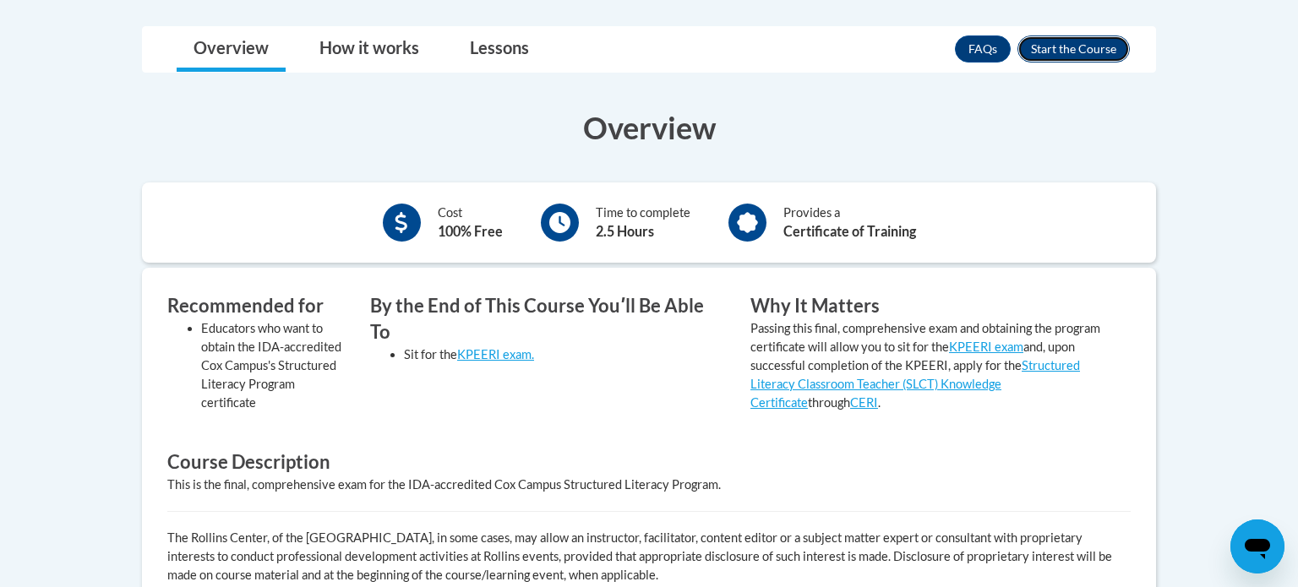
click at [1070, 42] on button "Enroll" at bounding box center [1074, 49] width 112 height 27
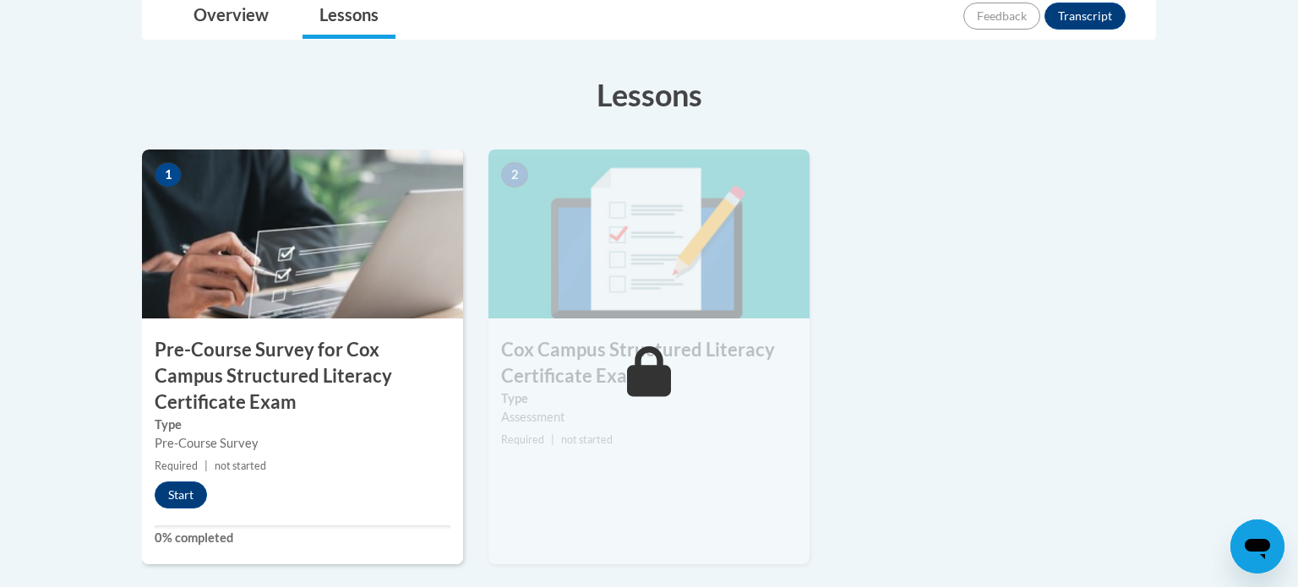
scroll to position [488, 0]
click at [171, 495] on button "Start" at bounding box center [181, 496] width 52 height 27
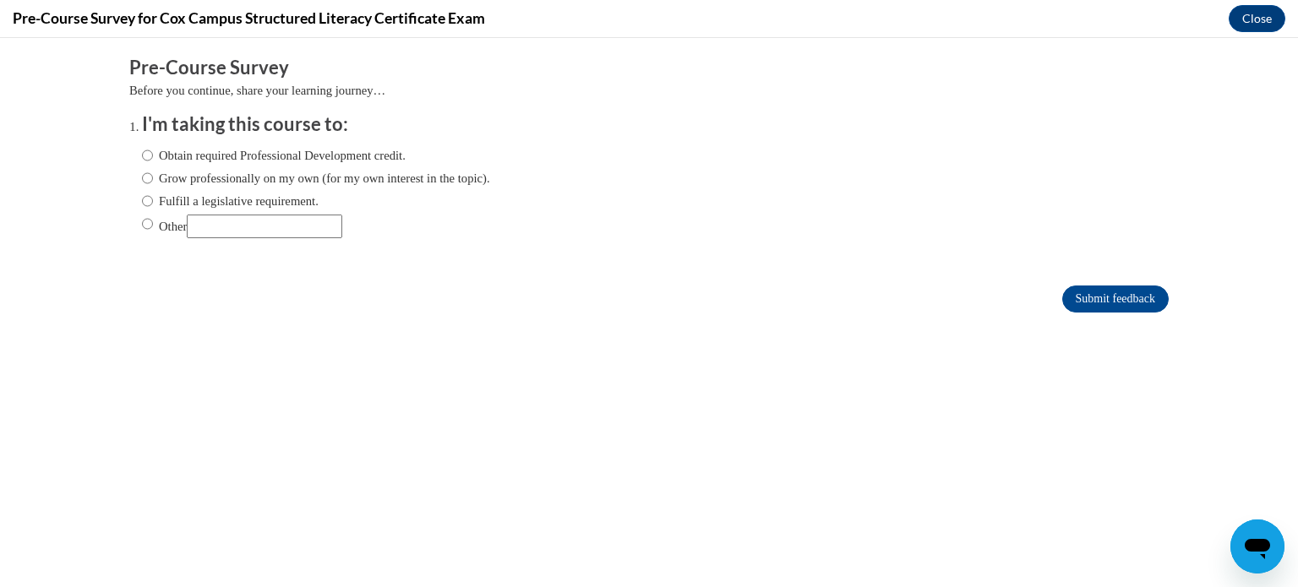
scroll to position [0, 0]
click at [291, 196] on label "Fulfill a legislative requirement." at bounding box center [230, 201] width 177 height 19
click at [153, 196] on input "Fulfill a legislative requirement." at bounding box center [147, 201] width 11 height 19
radio input "true"
click at [1068, 290] on input "Submit feedback" at bounding box center [1116, 299] width 107 height 27
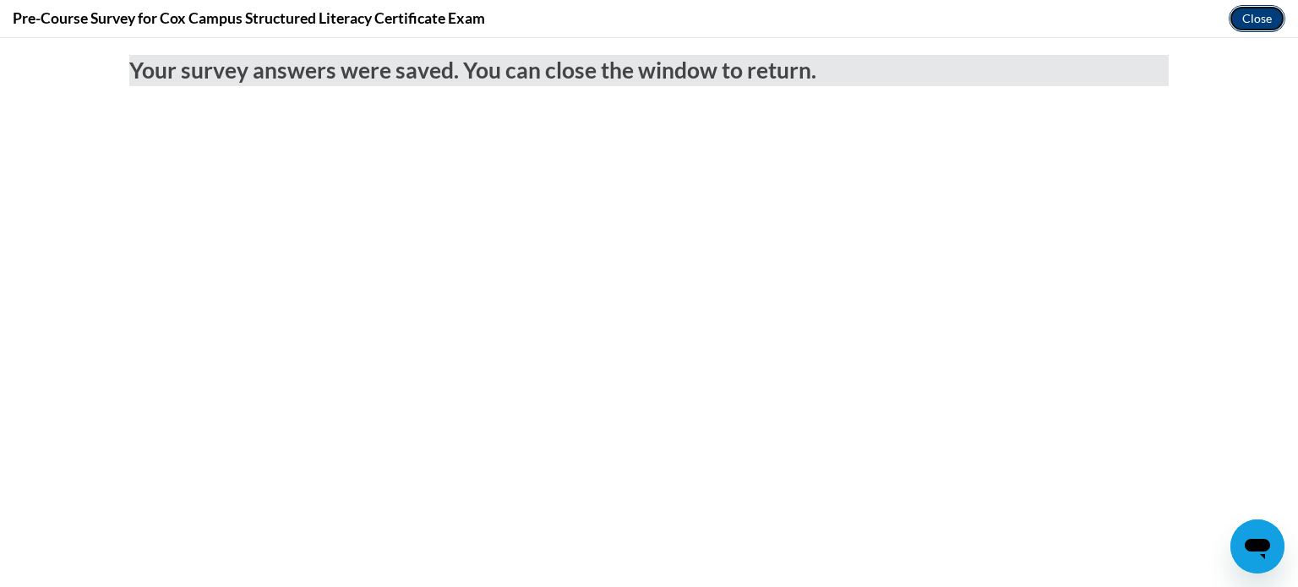
click at [1257, 21] on button "Close" at bounding box center [1257, 18] width 57 height 27
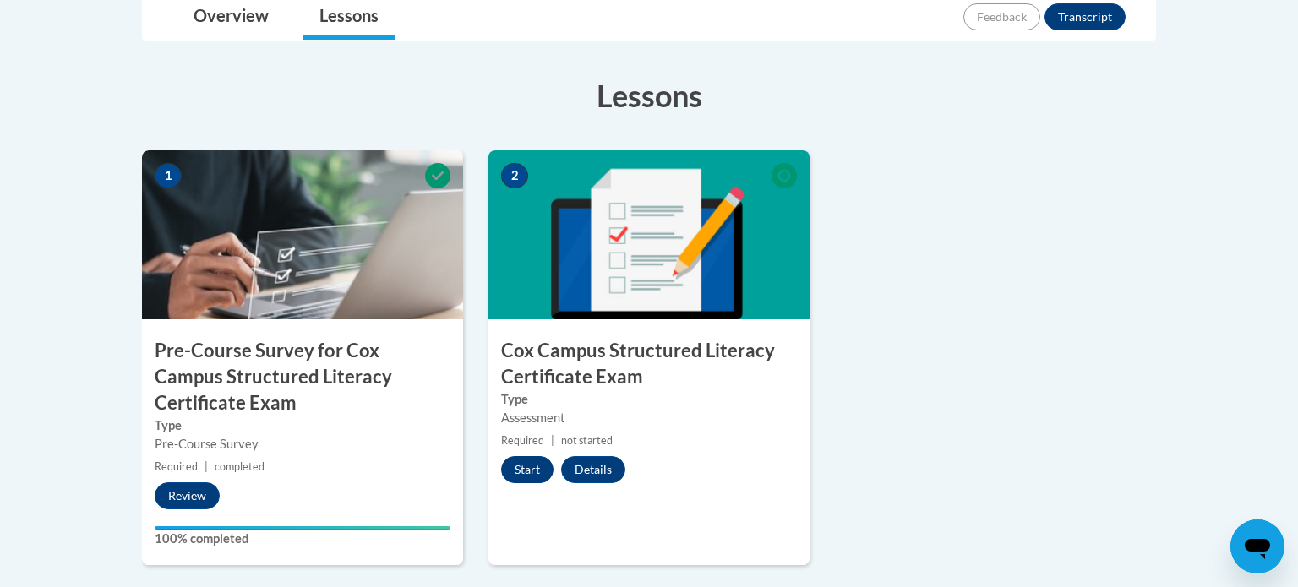
click at [532, 466] on button "Start" at bounding box center [527, 469] width 52 height 27
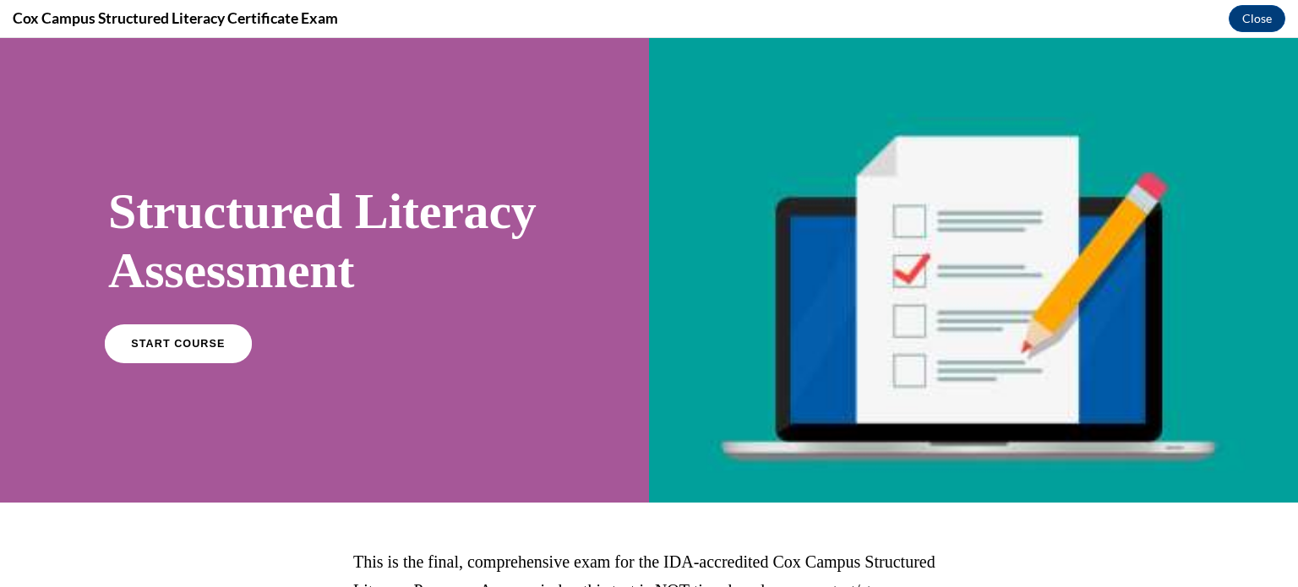
click at [145, 363] on link "START COURSE" at bounding box center [178, 343] width 147 height 39
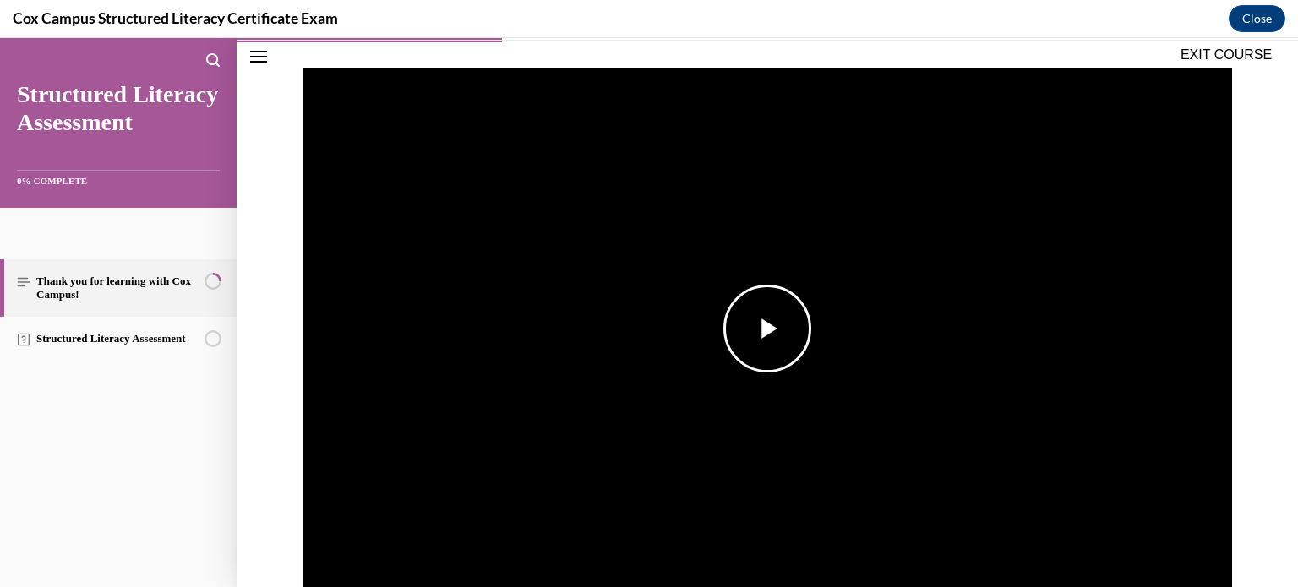
scroll to position [282, 0]
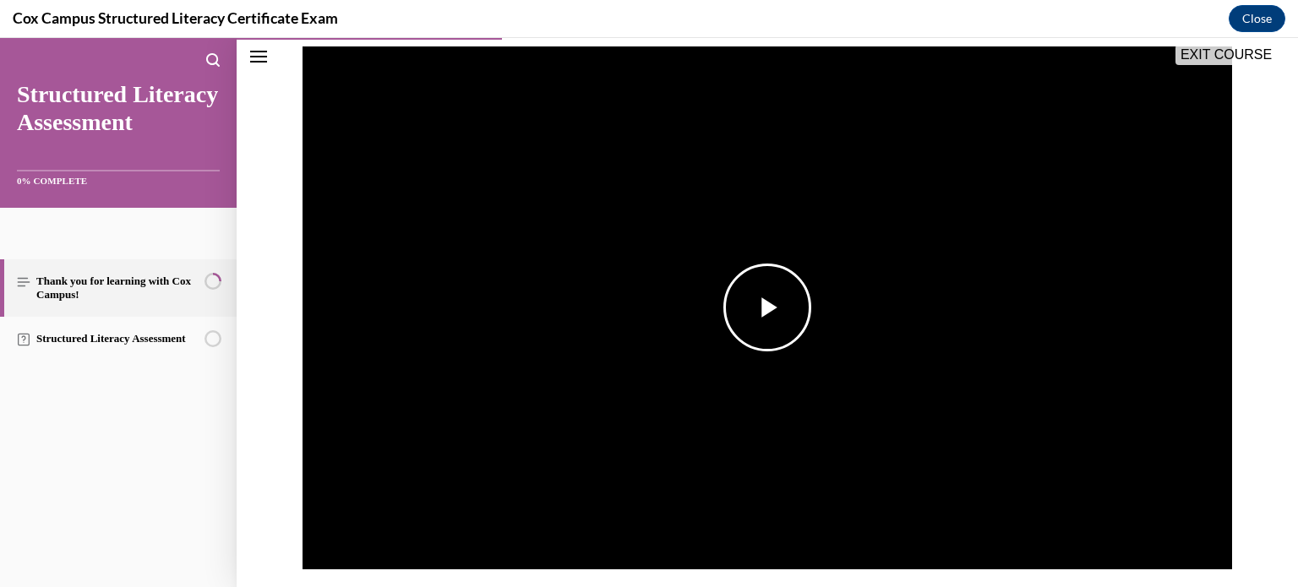
click at [768, 308] on span "Video player" at bounding box center [768, 308] width 0 height 0
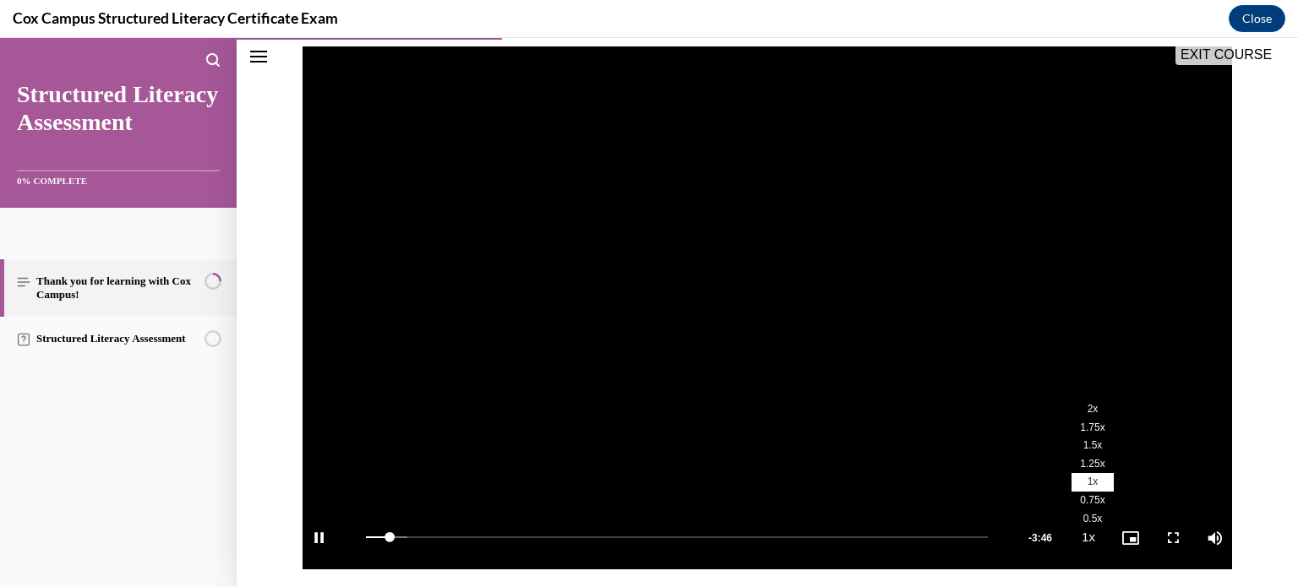
click at [1095, 463] on span "1.25x" at bounding box center [1092, 464] width 25 height 12
click at [1089, 445] on span "1.5x" at bounding box center [1093, 446] width 19 height 12
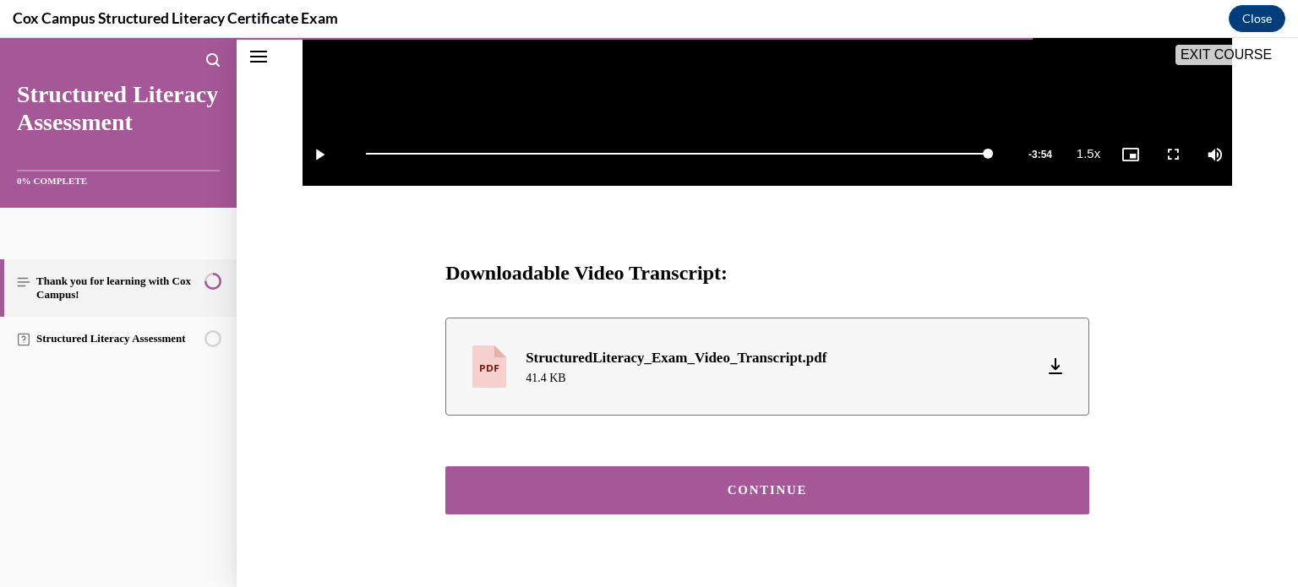
scroll to position [697, 0]
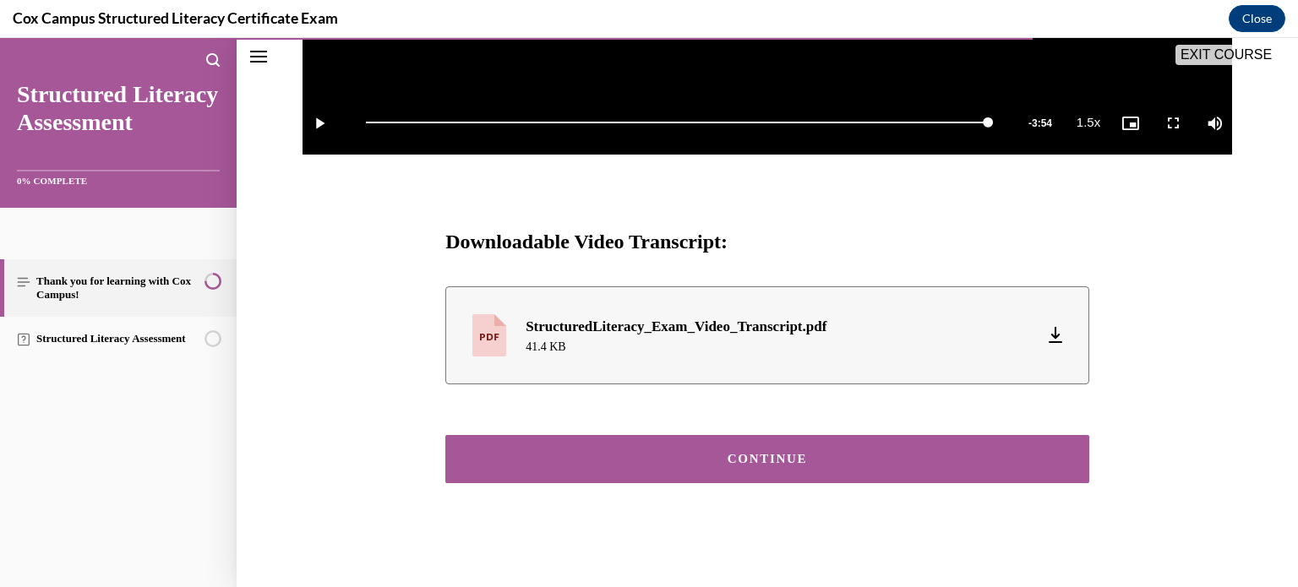
click at [1035, 462] on div "CONTINUE" at bounding box center [768, 459] width 592 height 13
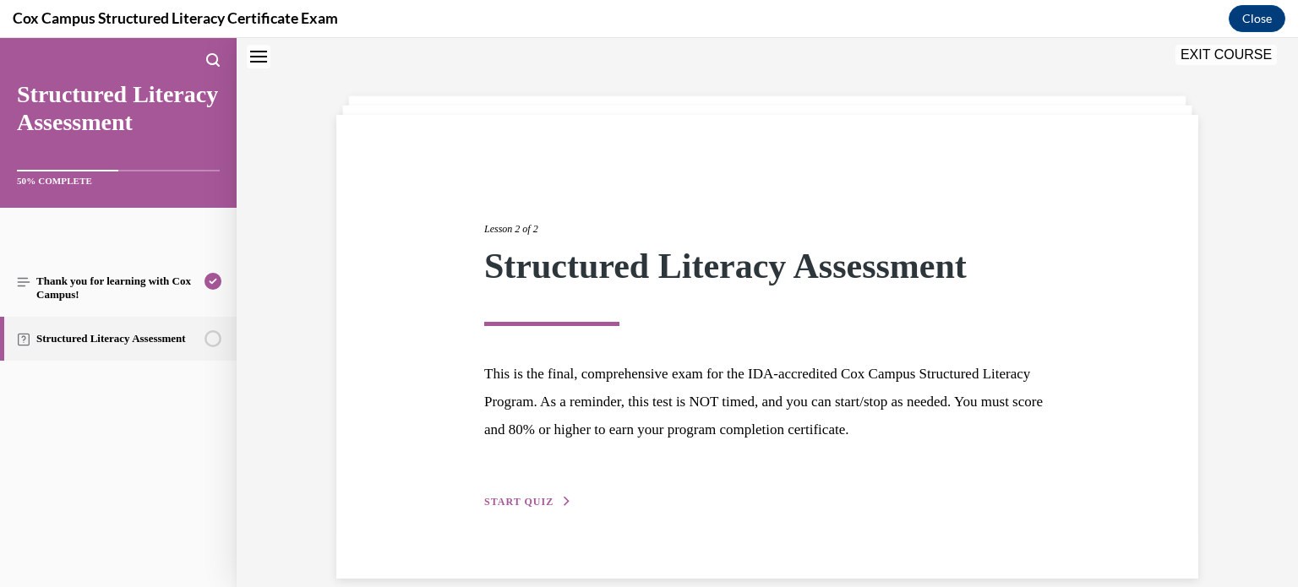
scroll to position [77, 0]
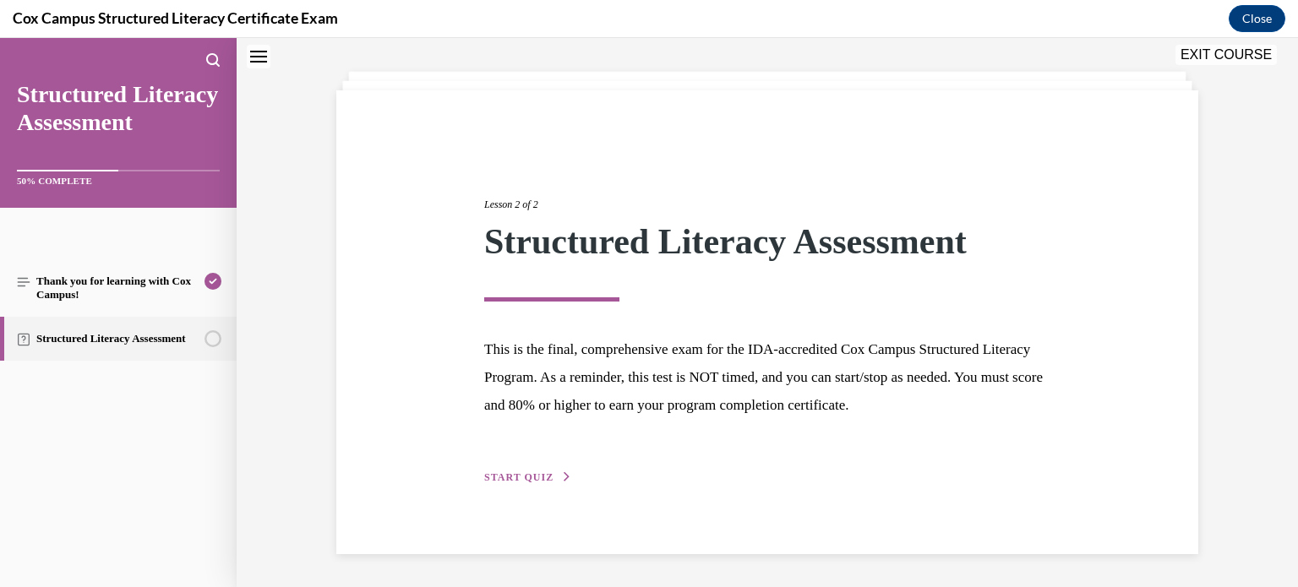
click at [519, 473] on span "START QUIZ" at bounding box center [518, 478] width 69 height 12
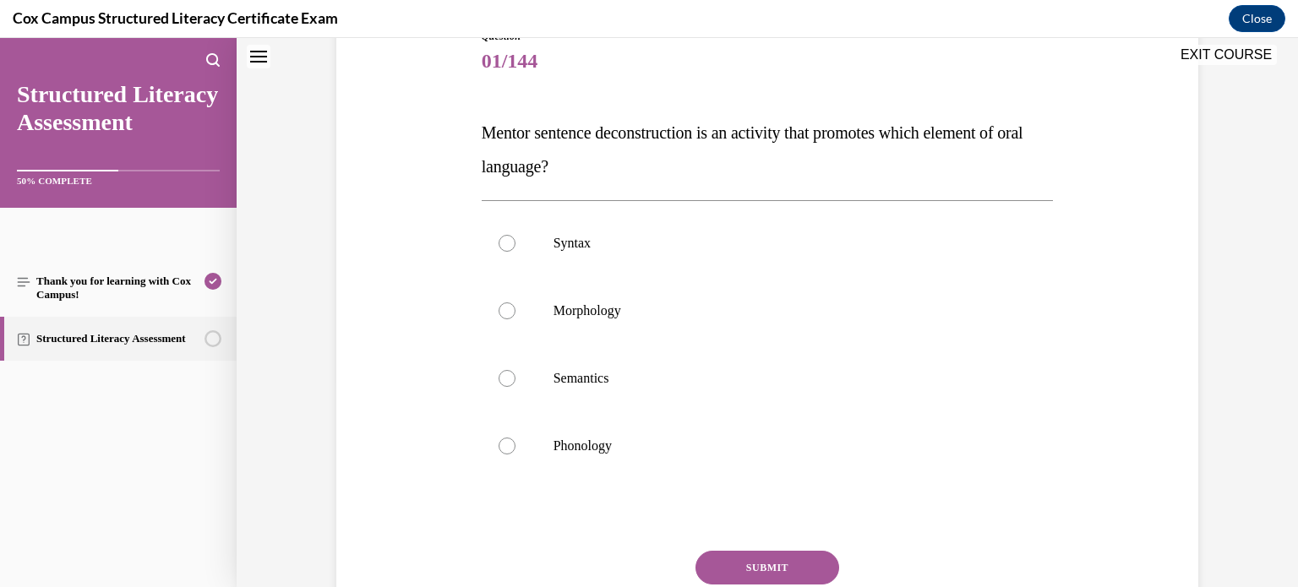
scroll to position [216, 0]
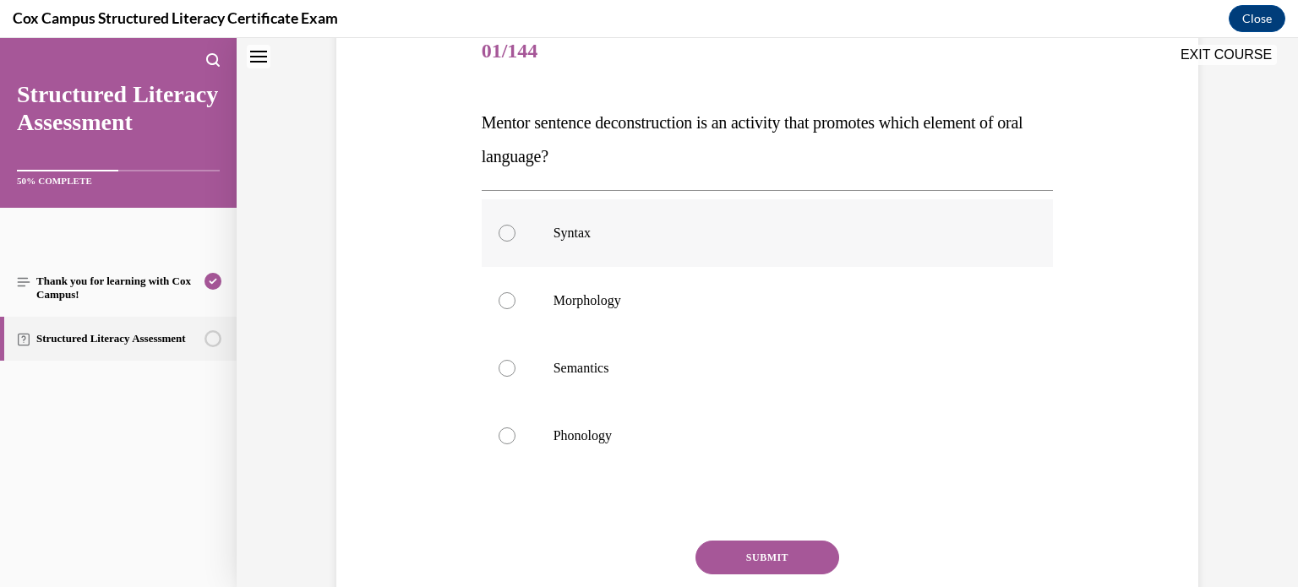
click at [704, 253] on label "Syntax" at bounding box center [768, 233] width 572 height 68
click at [516, 242] on input "Syntax" at bounding box center [507, 233] width 17 height 17
radio input "true"
click at [759, 555] on button "SUBMIT" at bounding box center [768, 558] width 144 height 34
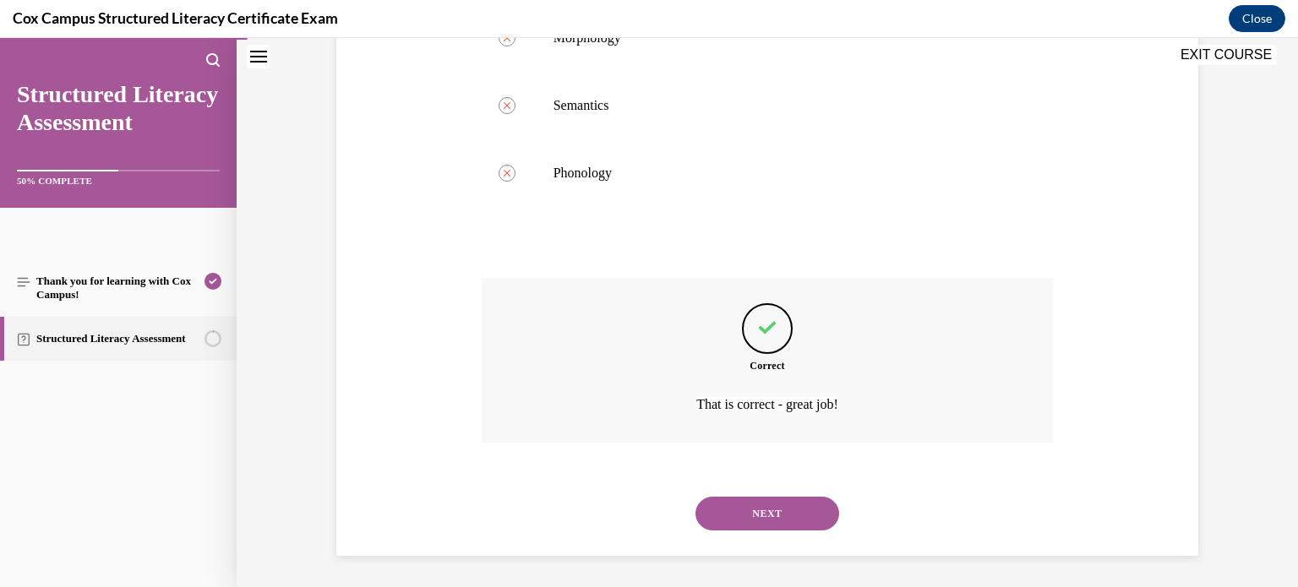
scroll to position [481, 0]
click at [783, 509] on button "NEXT" at bounding box center [768, 512] width 144 height 34
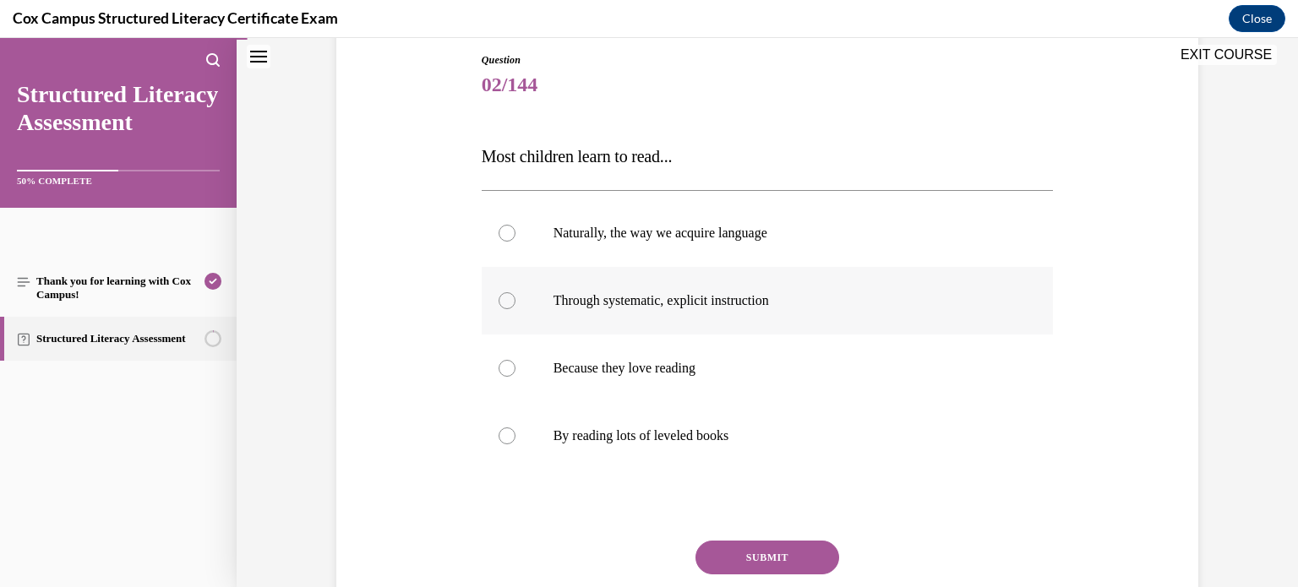
scroll to position [183, 0]
click at [513, 304] on div at bounding box center [507, 300] width 17 height 17
click at [513, 304] on input "Through systematic, explicit instruction" at bounding box center [507, 300] width 17 height 17
radio input "true"
click at [743, 548] on button "SUBMIT" at bounding box center [768, 558] width 144 height 34
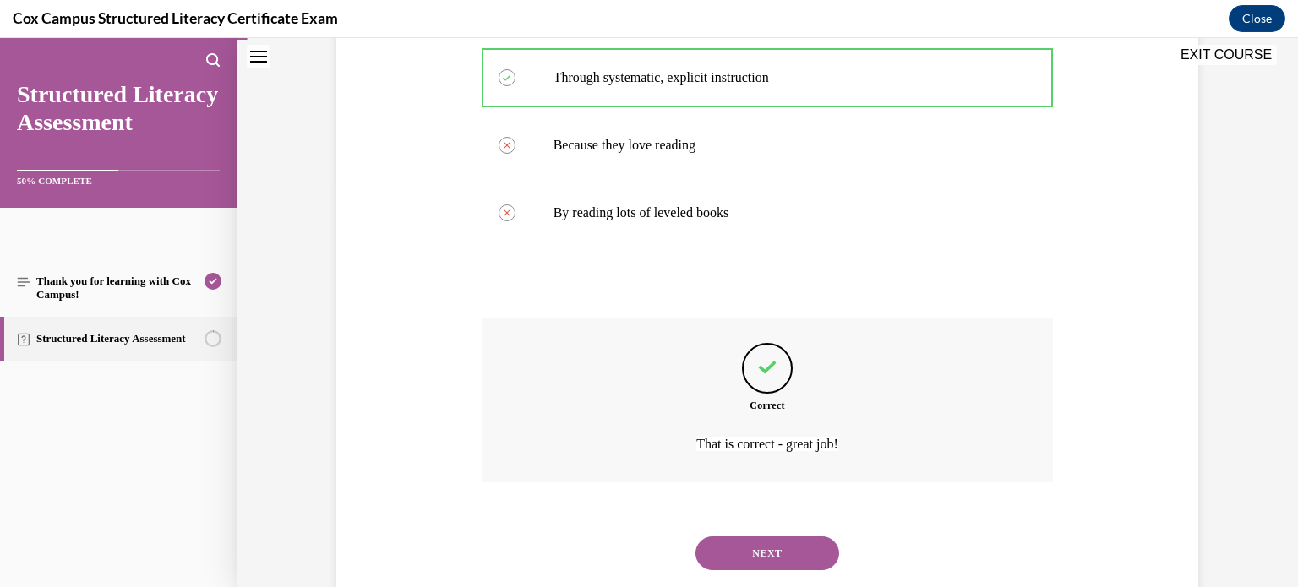
scroll to position [401, 0]
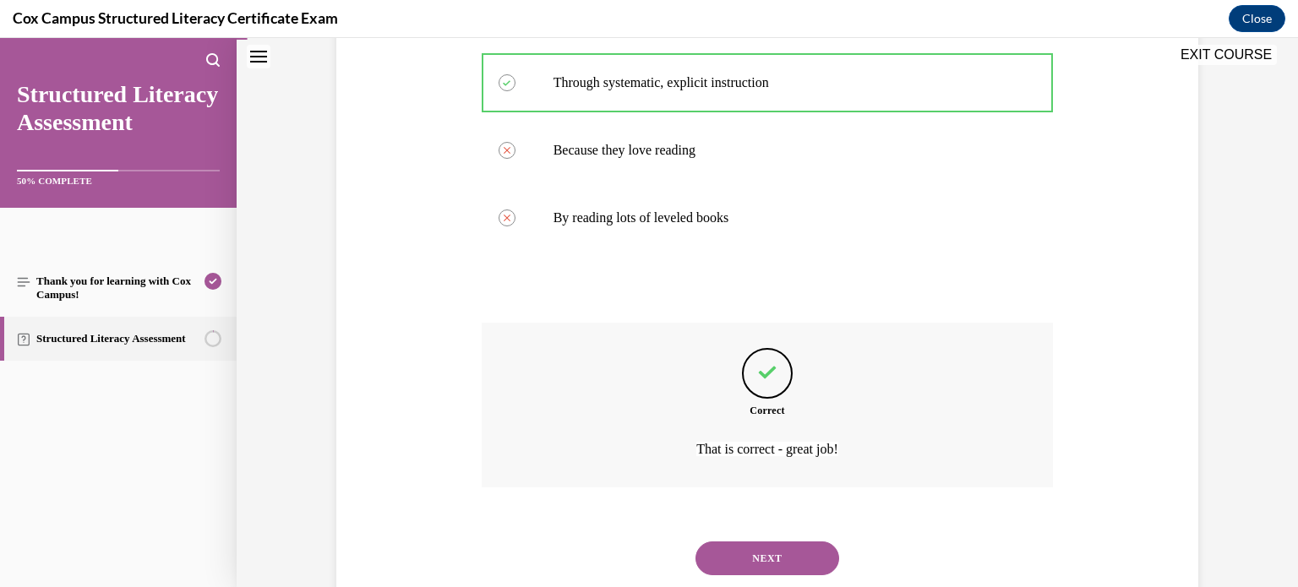
click at [801, 569] on button "NEXT" at bounding box center [768, 559] width 144 height 34
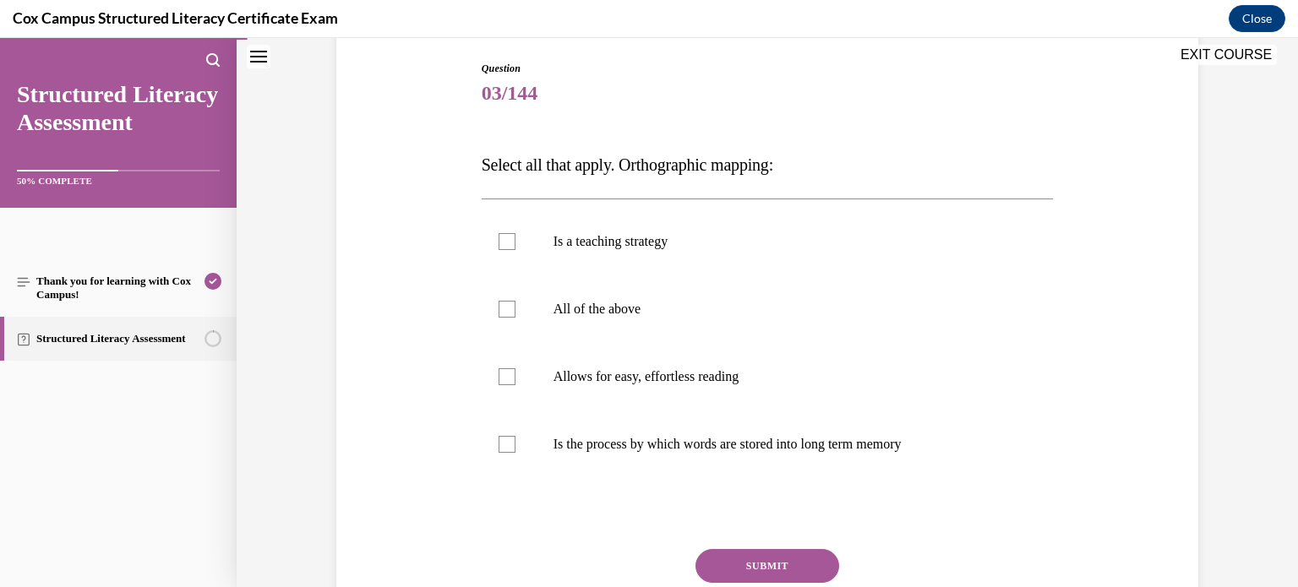
scroll to position [179, 0]
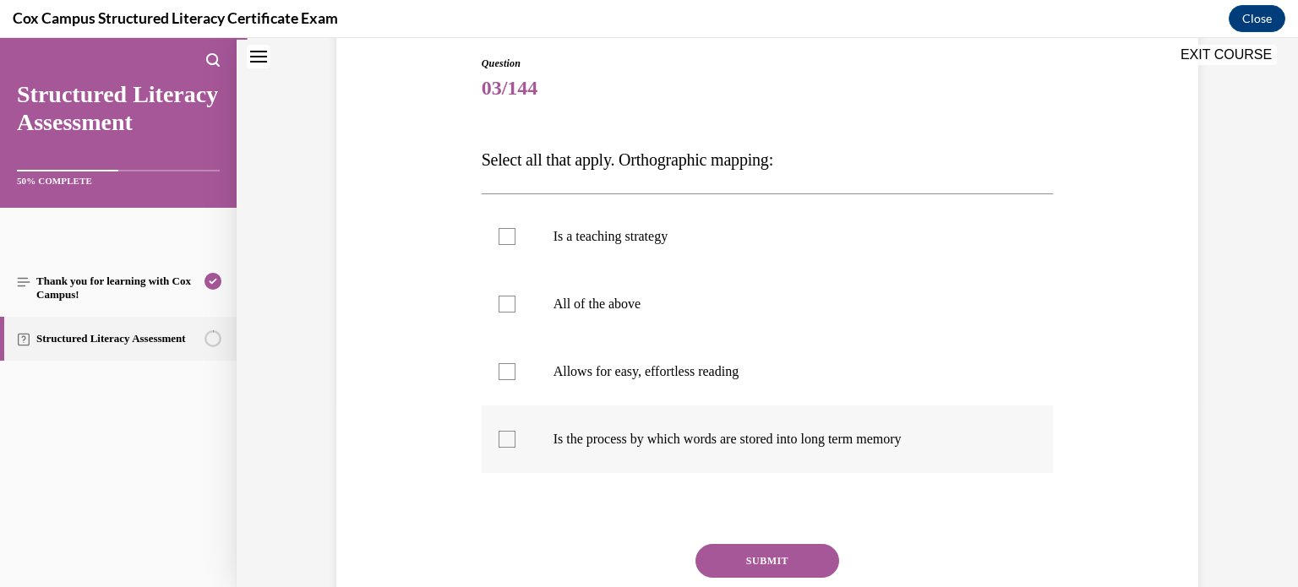
click at [507, 441] on div at bounding box center [507, 439] width 17 height 17
click at [507, 441] on input "Is the process by which words are stored into long term memory" at bounding box center [507, 439] width 17 height 17
checkbox input "true"
click at [510, 370] on div at bounding box center [507, 371] width 17 height 17
click at [510, 370] on input "Allows for easy, effortless reading" at bounding box center [507, 371] width 17 height 17
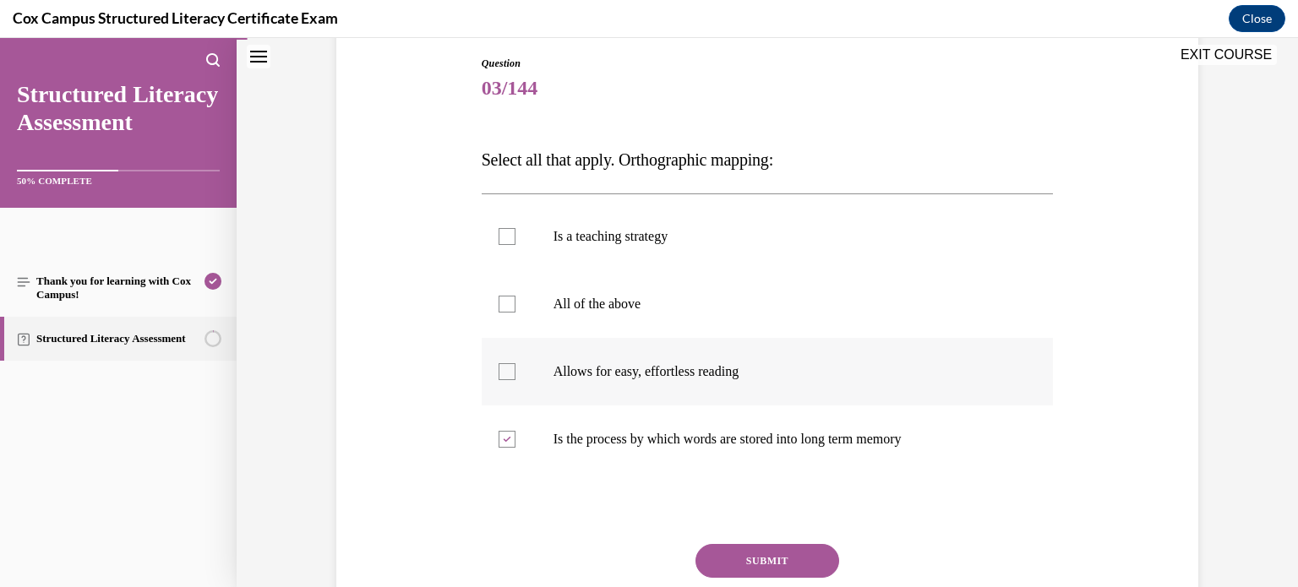
checkbox input "true"
click at [796, 549] on button "SUBMIT" at bounding box center [768, 561] width 144 height 34
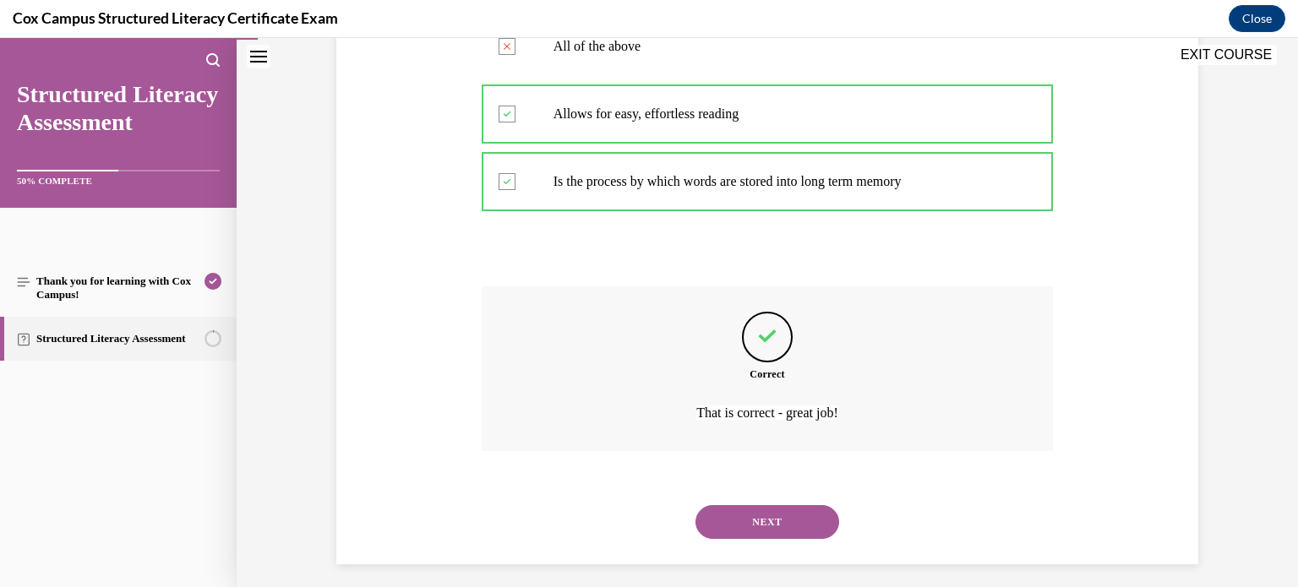
scroll to position [447, 0]
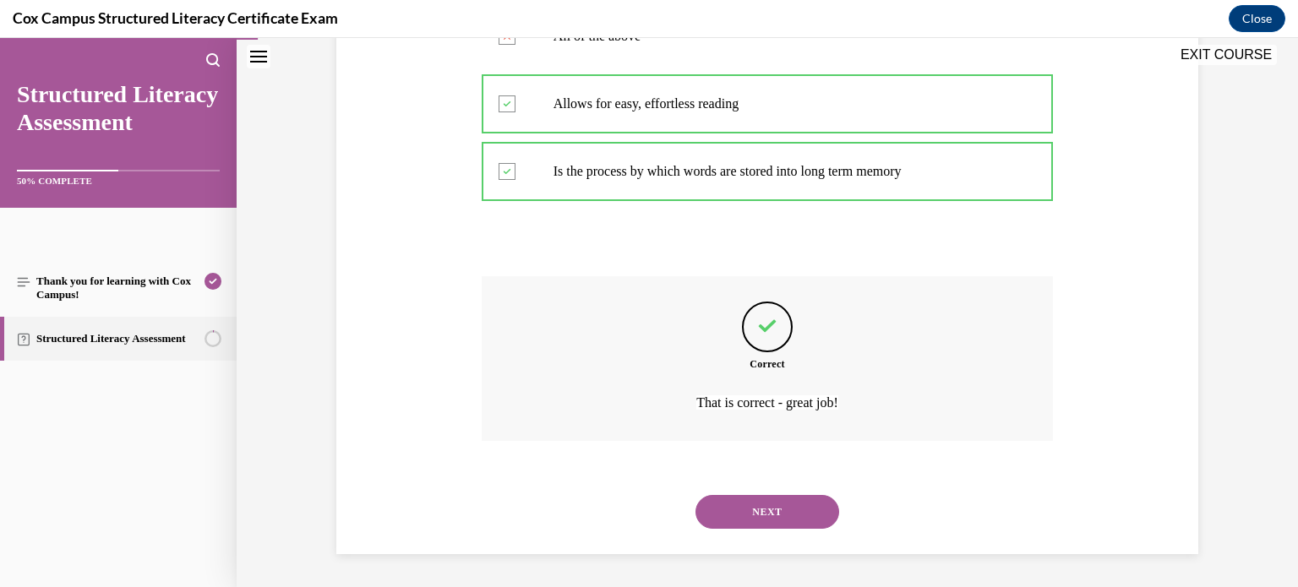
click at [797, 516] on button "NEXT" at bounding box center [768, 512] width 144 height 34
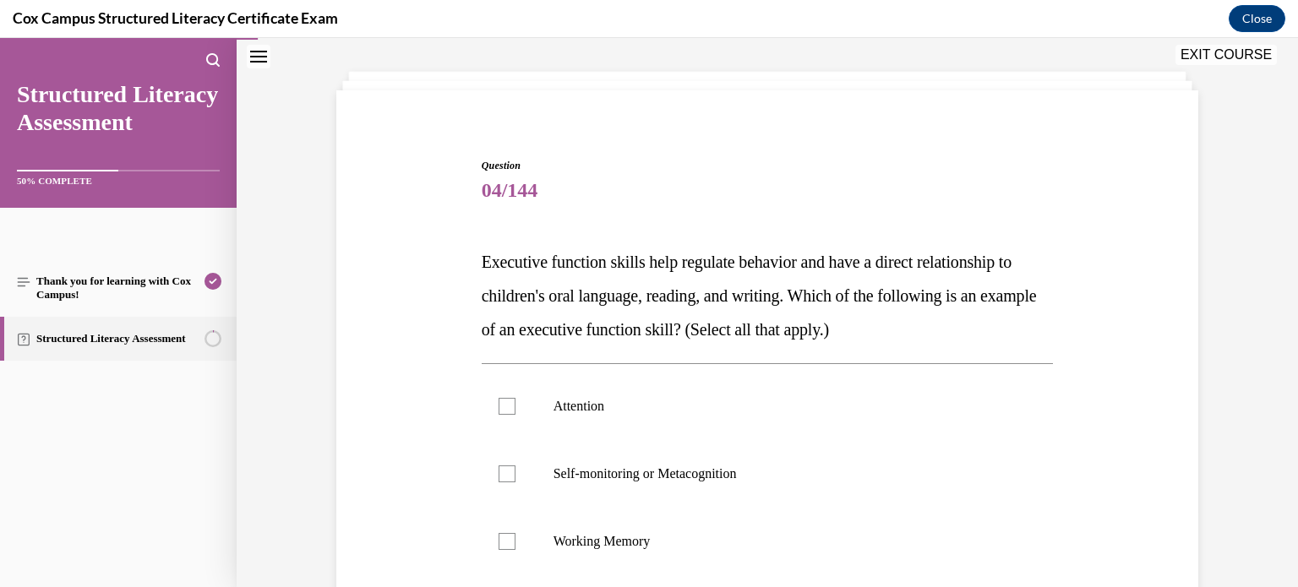
scroll to position [81, 0]
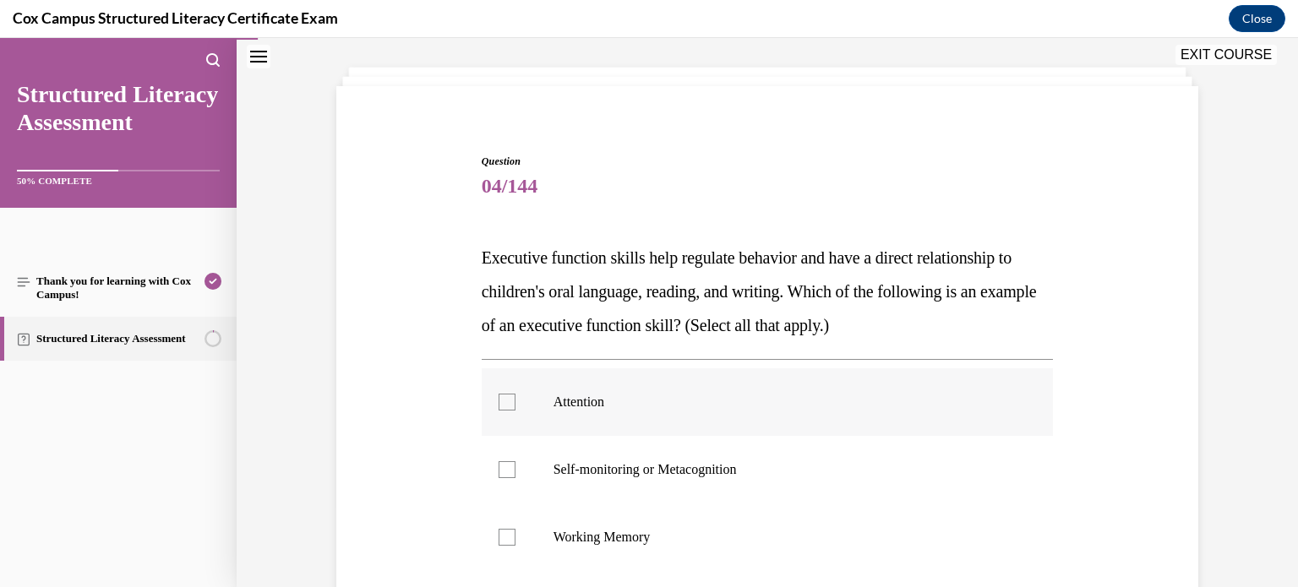
click at [656, 408] on p "Attention" at bounding box center [783, 402] width 458 height 17
click at [516, 408] on input "Attention" at bounding box center [507, 402] width 17 height 17
checkbox input "true"
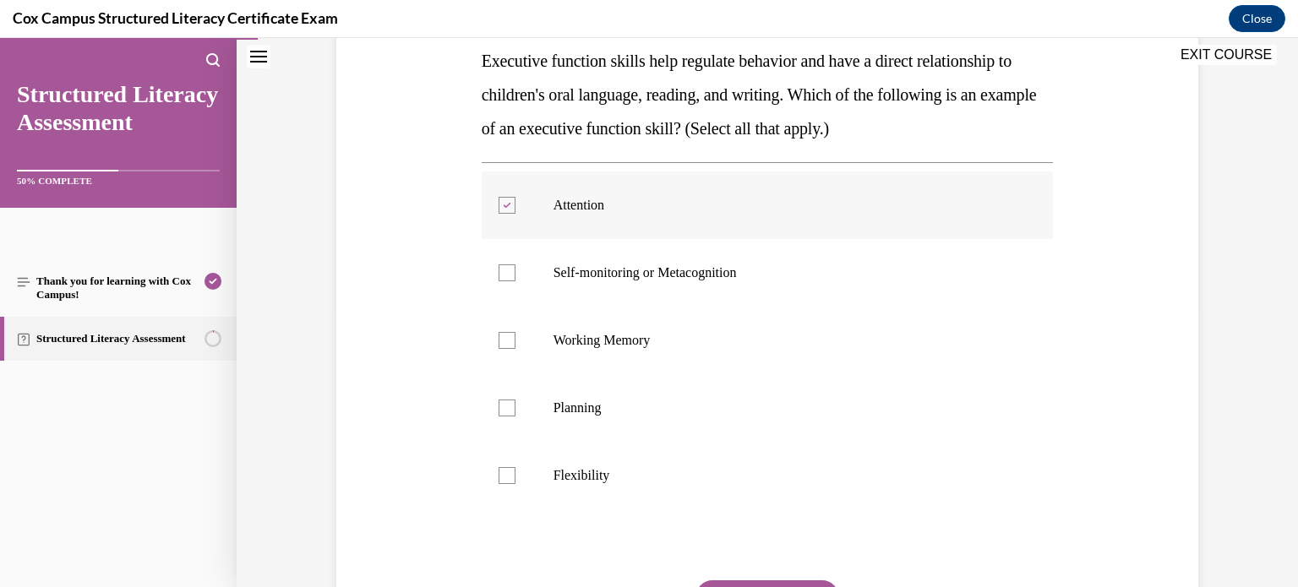
scroll to position [301, 0]
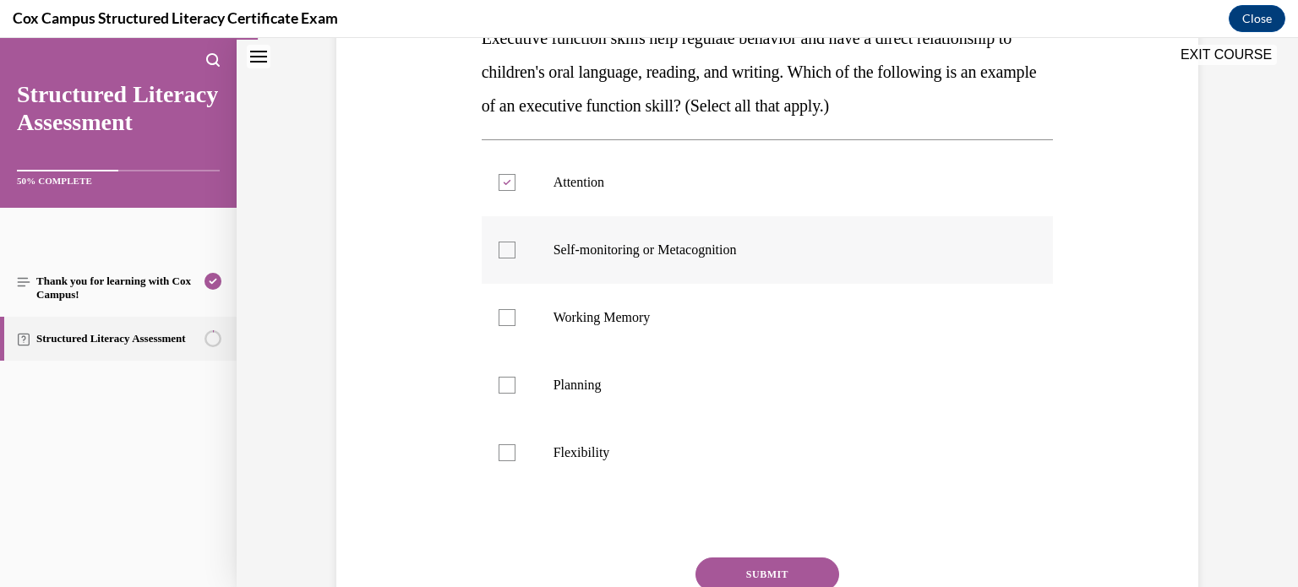
click at [666, 256] on p "Self-monitoring or Metacognition" at bounding box center [783, 250] width 458 height 17
click at [516, 256] on input "Self-monitoring or Metacognition" at bounding box center [507, 250] width 17 height 17
checkbox input "true"
click at [575, 377] on p "Planning" at bounding box center [783, 385] width 458 height 17
click at [516, 377] on input "Planning" at bounding box center [507, 385] width 17 height 17
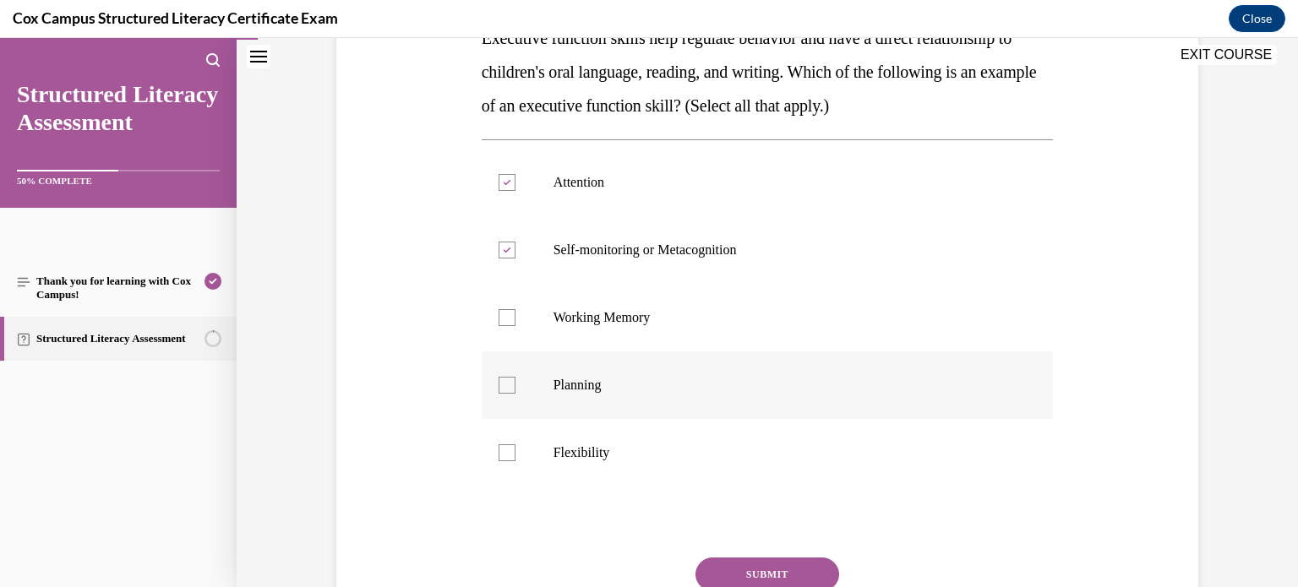
checkbox input "true"
click at [556, 460] on p "Flexibility" at bounding box center [783, 453] width 458 height 17
click at [516, 460] on input "Flexibility" at bounding box center [507, 453] width 17 height 17
checkbox input "true"
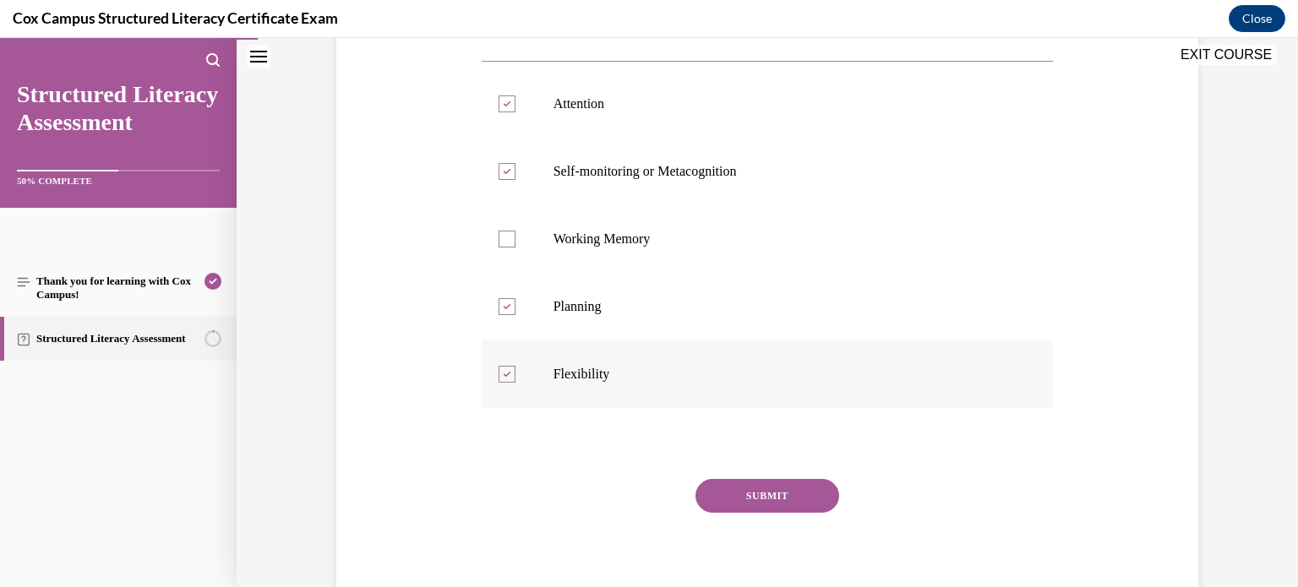
scroll to position [396, 0]
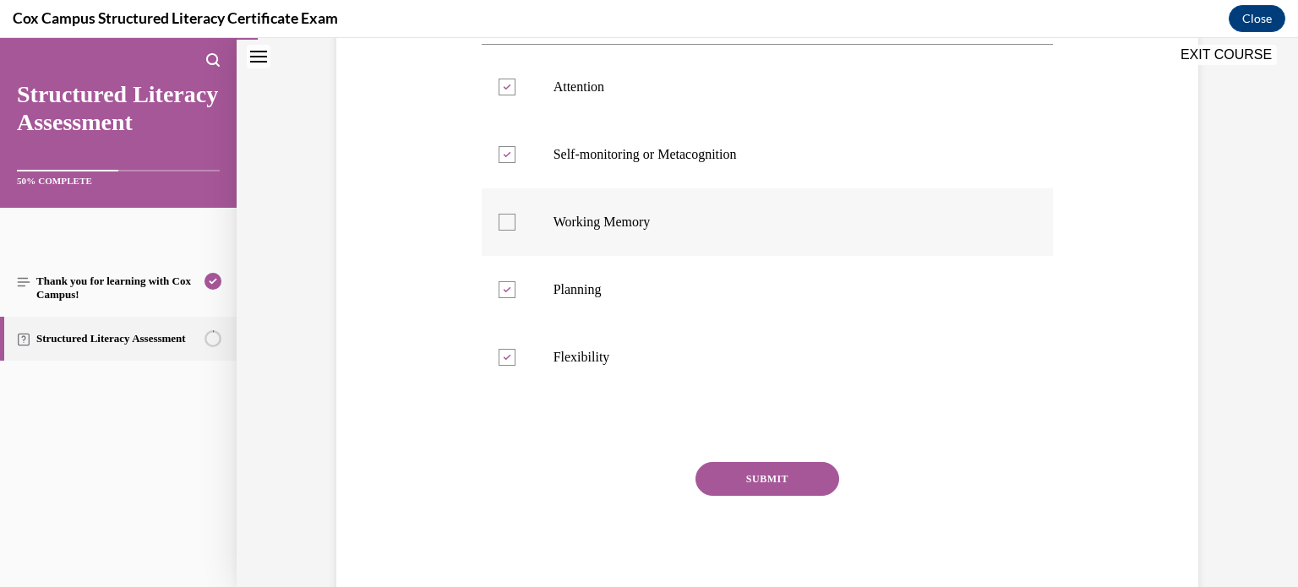
click at [576, 210] on label "Working Memory" at bounding box center [768, 223] width 572 height 68
click at [516, 214] on input "Working Memory" at bounding box center [507, 222] width 17 height 17
checkbox input "true"
click at [735, 482] on button "SUBMIT" at bounding box center [768, 479] width 144 height 34
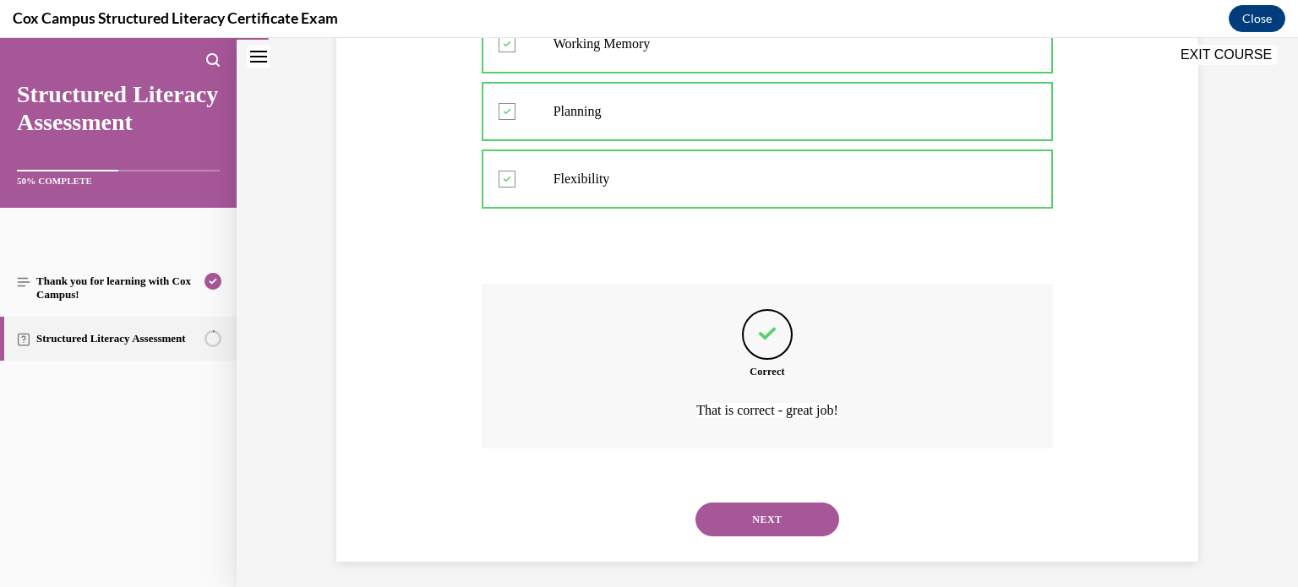
scroll to position [582, 0]
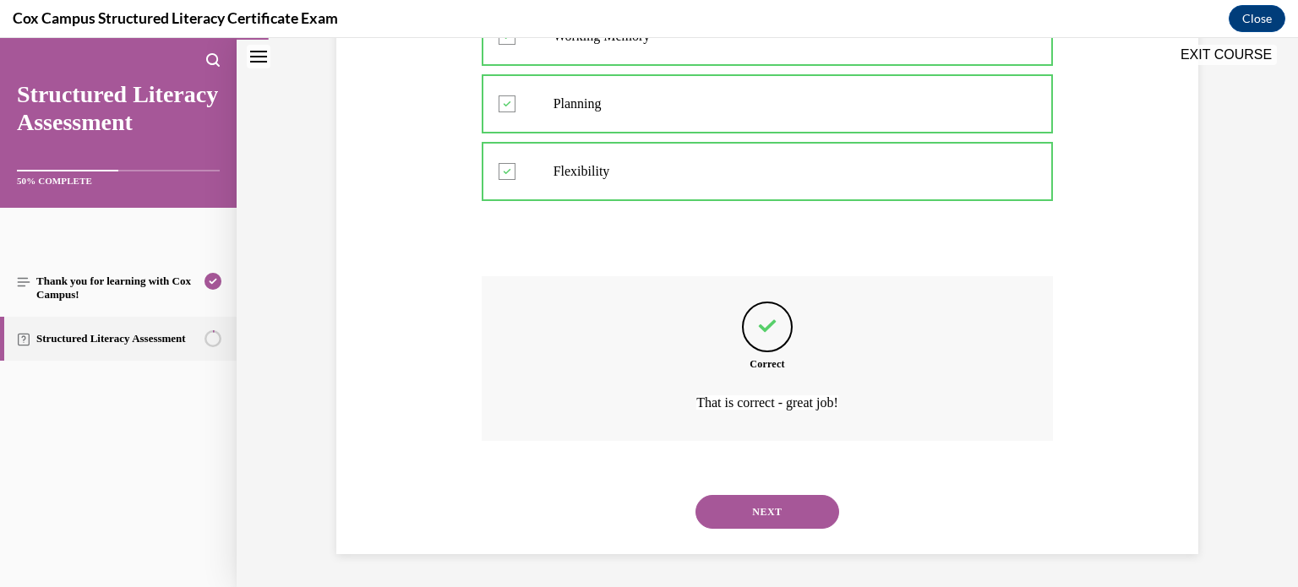
click at [762, 503] on button "NEXT" at bounding box center [768, 512] width 144 height 34
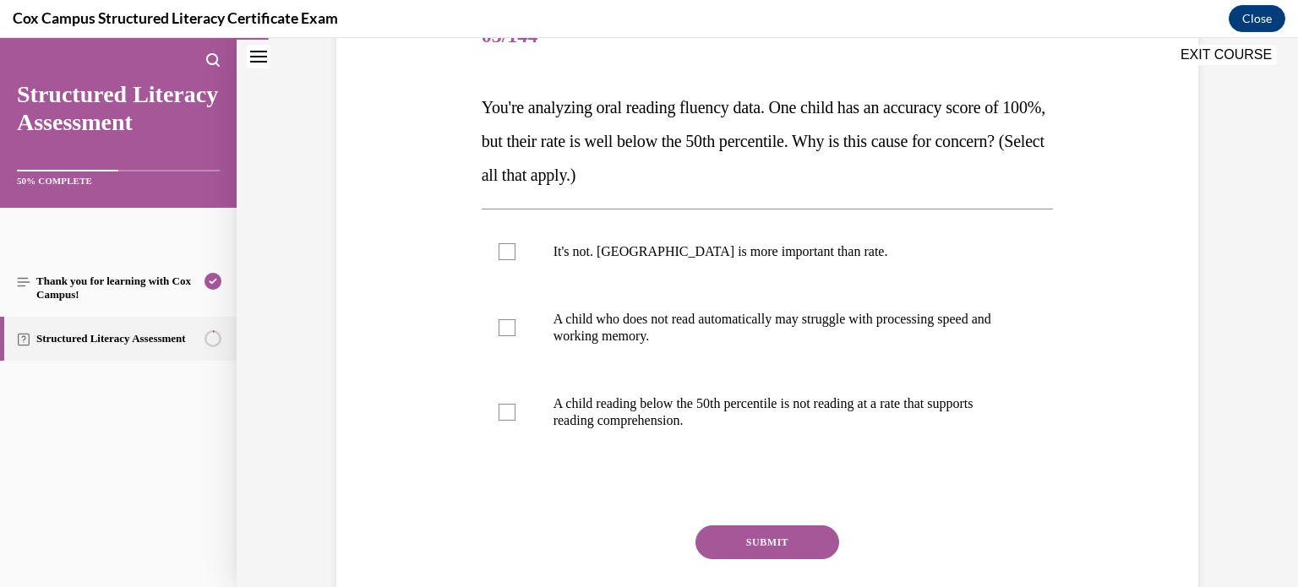
scroll to position [232, 0]
click at [675, 347] on label "A child who does not read automatically may struggle with processing speed and …" at bounding box center [768, 327] width 572 height 85
click at [516, 336] on input "A child who does not read automatically may struggle with processing speed and …" at bounding box center [507, 327] width 17 height 17
checkbox input "true"
click at [666, 405] on span "A child reading below the 50th percentile is not reading at a rate that support…" at bounding box center [764, 411] width 420 height 31
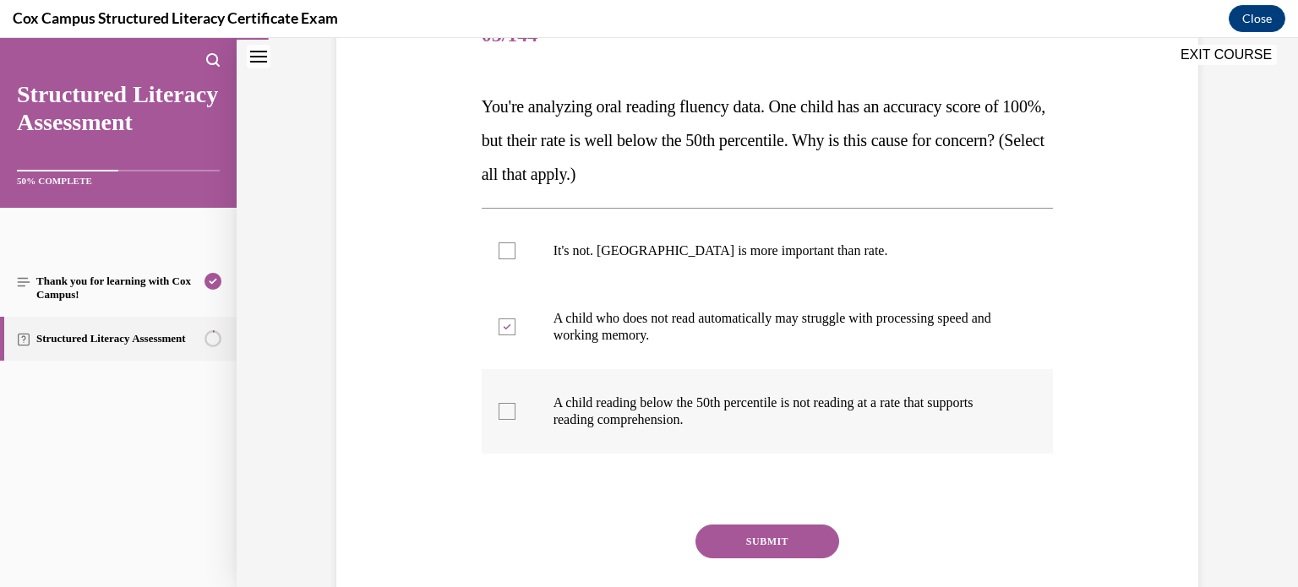
click at [516, 405] on input "A child reading below the 50th percentile is not reading at a rate that support…" at bounding box center [507, 411] width 17 height 17
checkbox input "true"
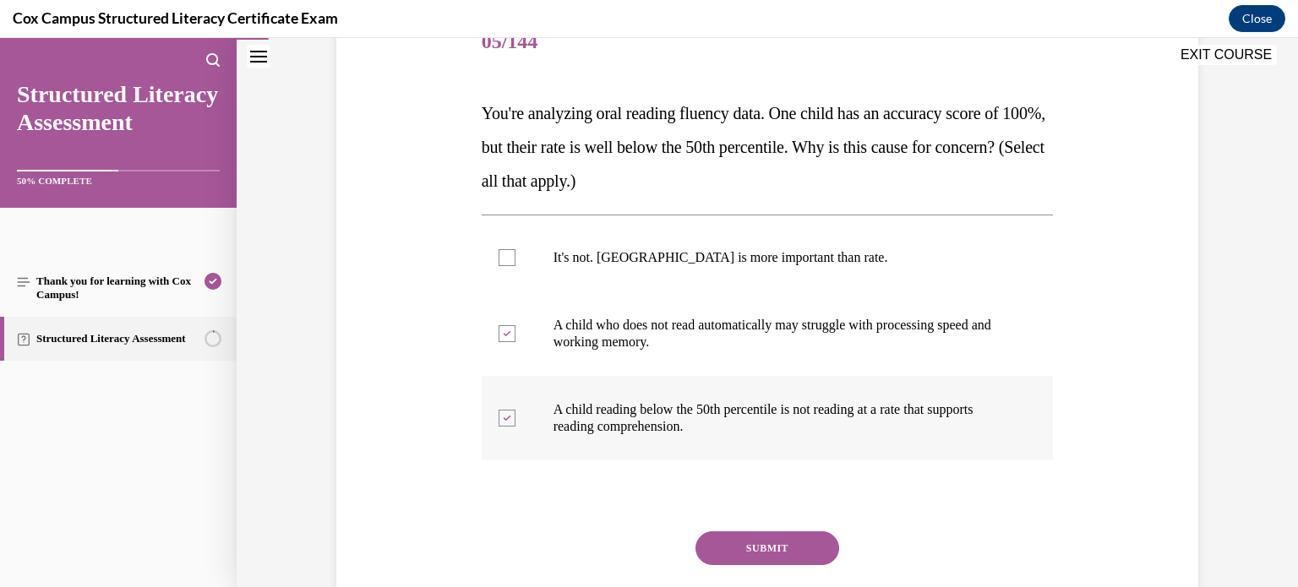
scroll to position [231, 0]
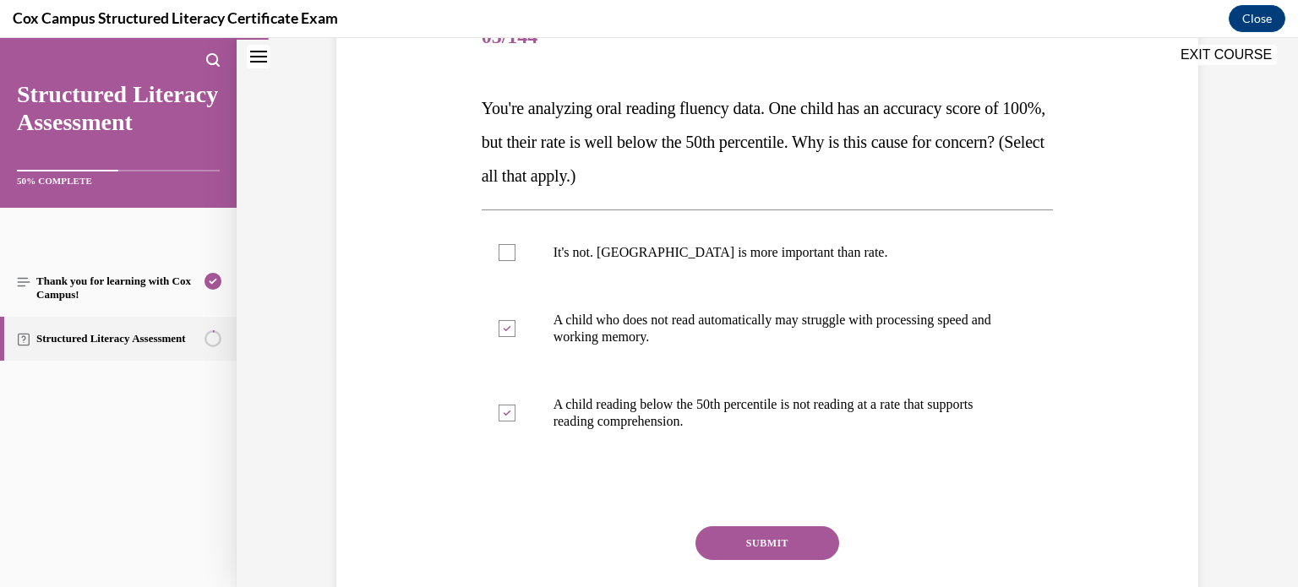
click at [780, 544] on button "SUBMIT" at bounding box center [768, 544] width 144 height 34
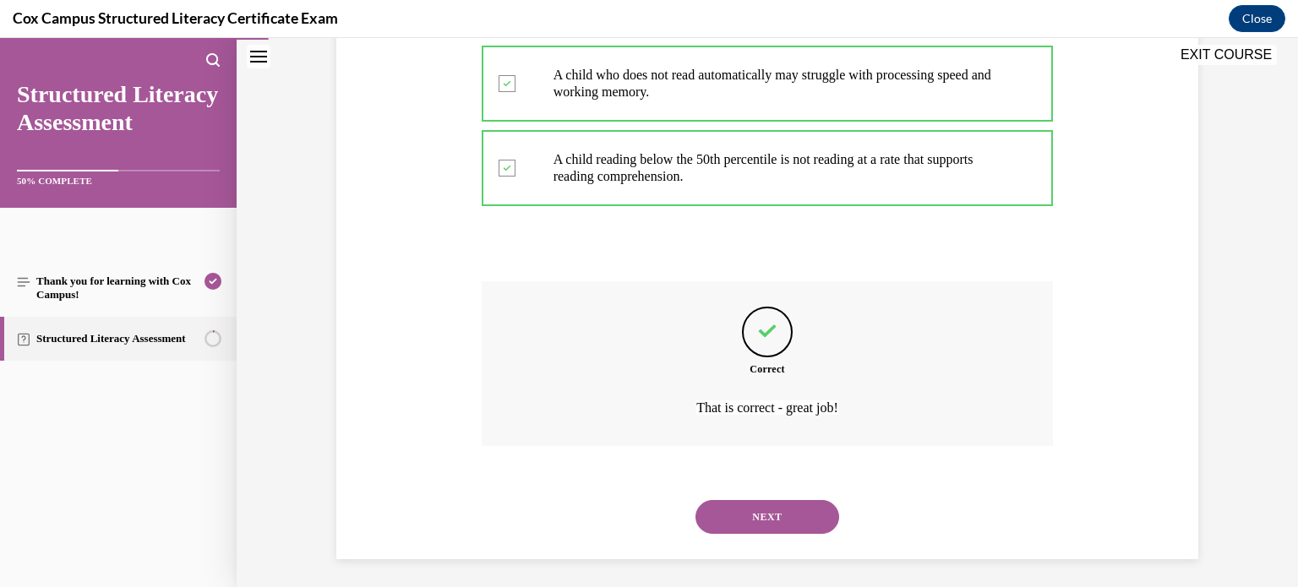
scroll to position [471, 0]
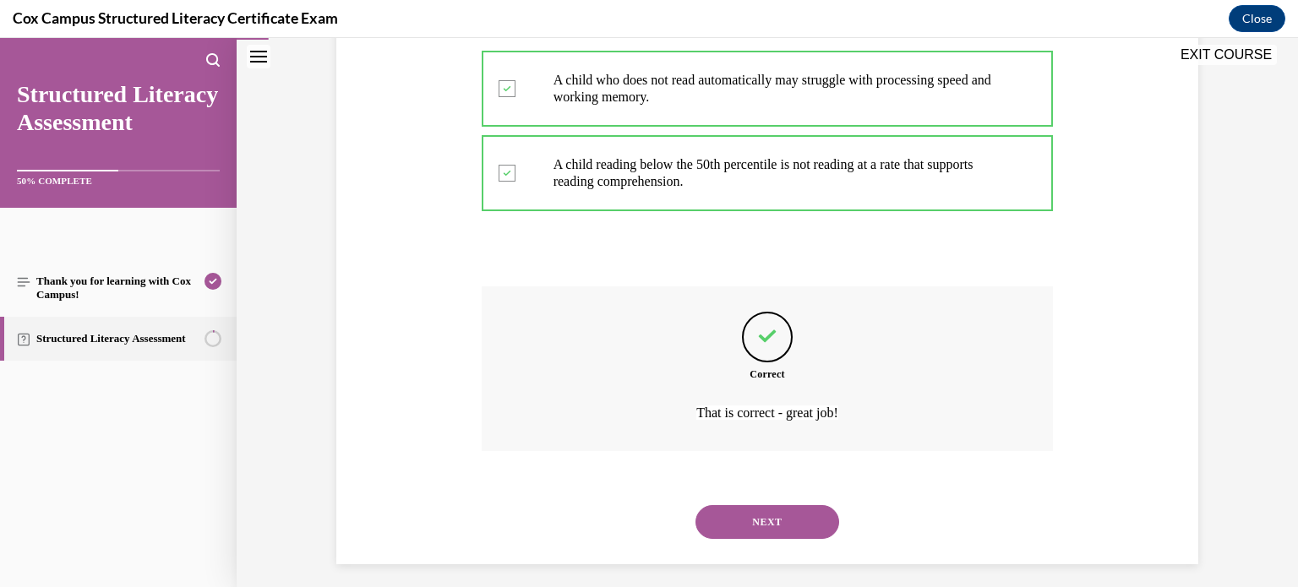
click at [808, 505] on button "NEXT" at bounding box center [768, 522] width 144 height 34
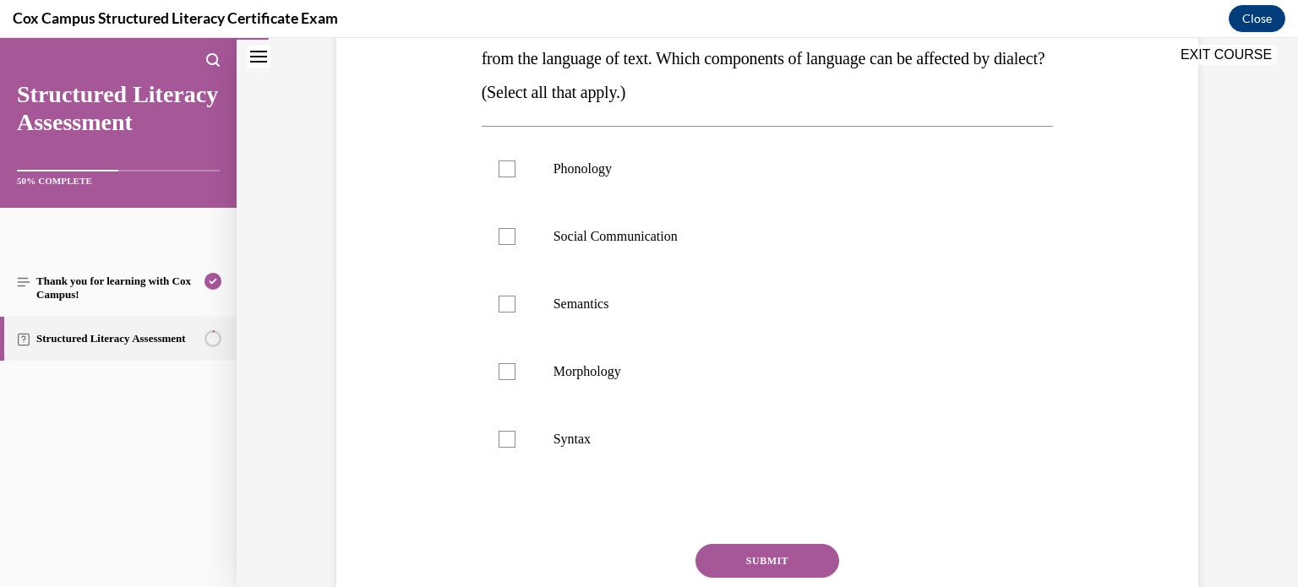
scroll to position [332, 0]
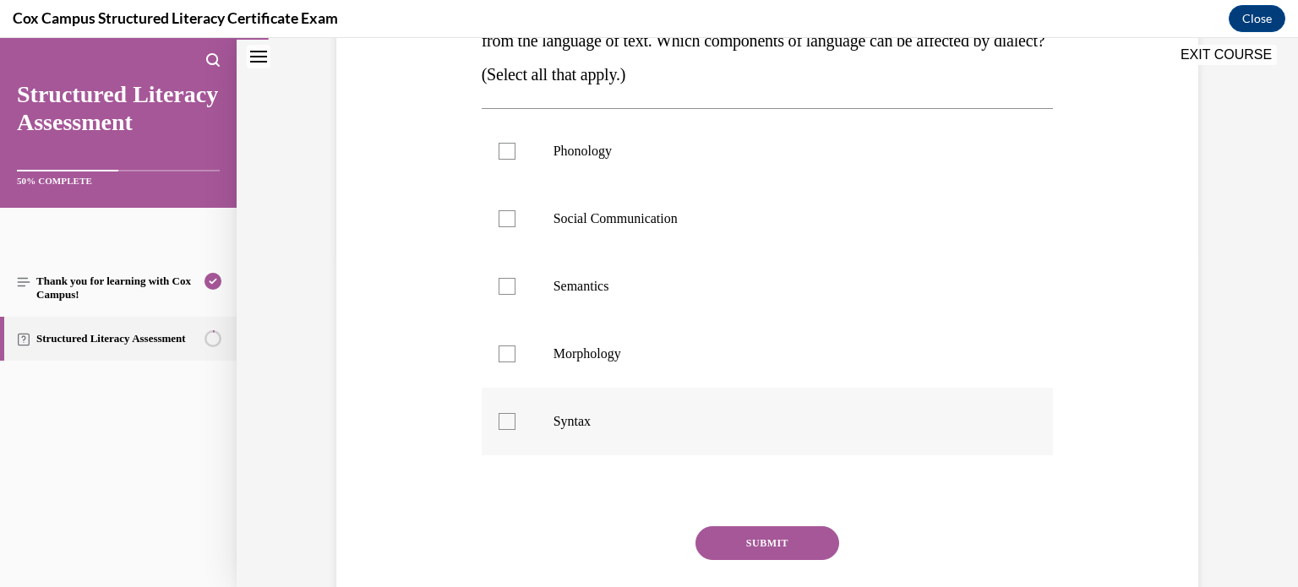
click at [516, 417] on label "Syntax" at bounding box center [768, 422] width 572 height 68
click at [516, 417] on input "Syntax" at bounding box center [507, 421] width 17 height 17
checkbox input "true"
click at [516, 365] on label "Morphology" at bounding box center [768, 354] width 572 height 68
click at [516, 363] on input "Morphology" at bounding box center [507, 354] width 17 height 17
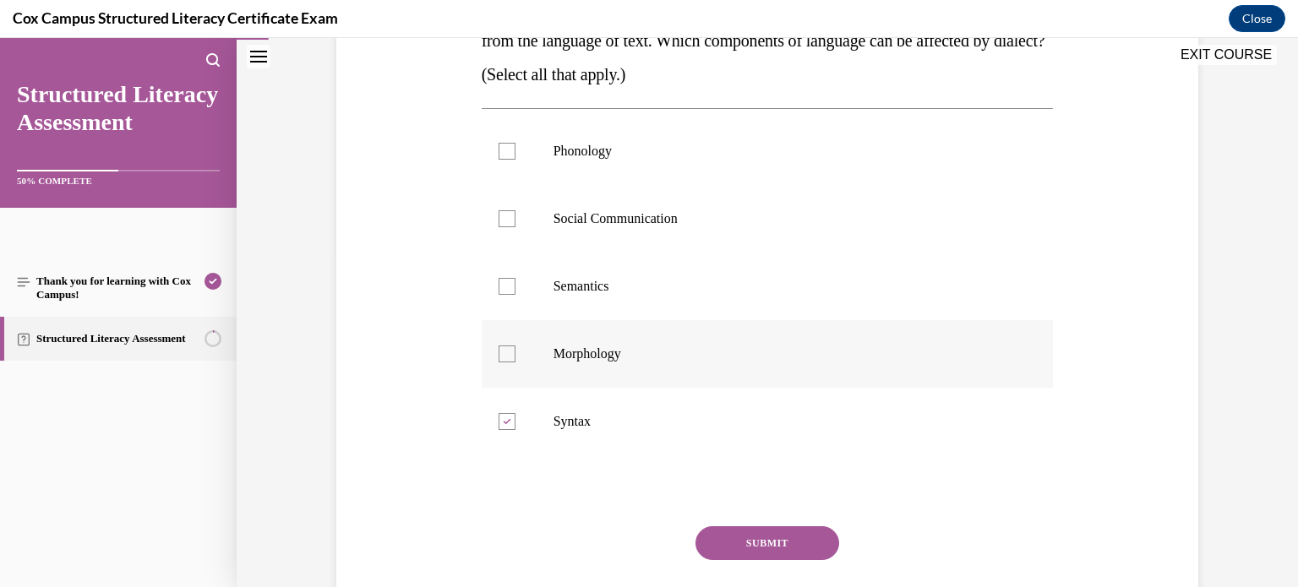
checkbox input "true"
click at [517, 300] on label "Semantics" at bounding box center [768, 287] width 572 height 68
click at [516, 295] on input "Semantics" at bounding box center [507, 286] width 17 height 17
checkbox input "true"
click at [516, 223] on label "Social Communication" at bounding box center [768, 219] width 572 height 68
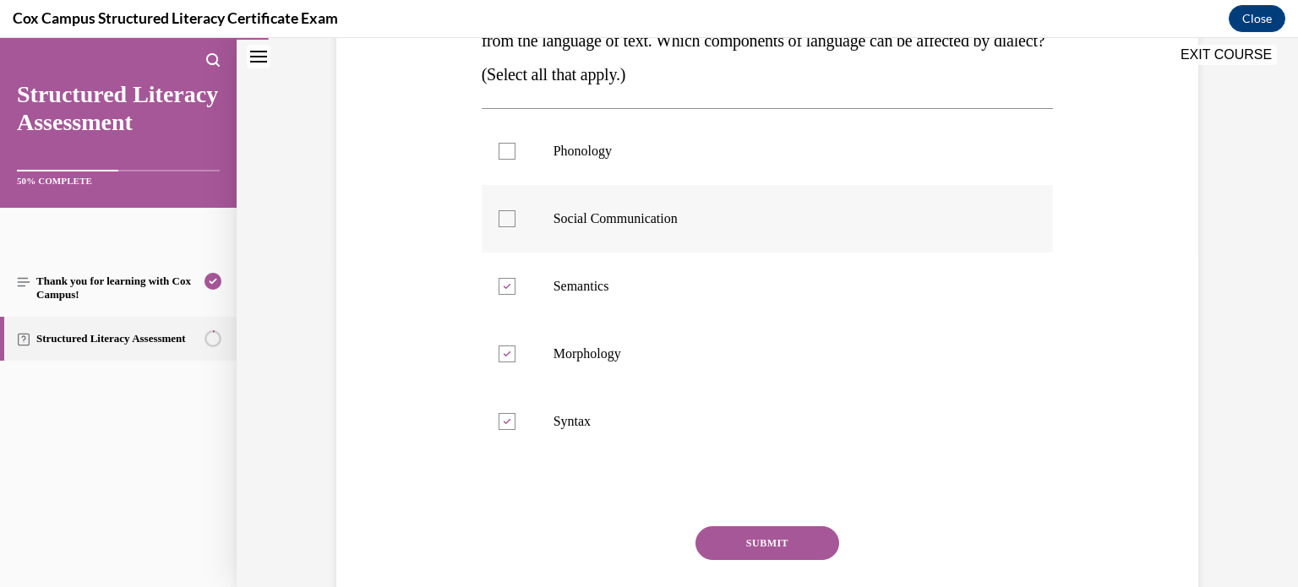
click at [516, 223] on input "Social Communication" at bounding box center [507, 218] width 17 height 17
checkbox input "true"
click at [508, 140] on label "Phonology" at bounding box center [768, 151] width 572 height 68
click at [508, 143] on input "Phonology" at bounding box center [507, 151] width 17 height 17
checkbox input "true"
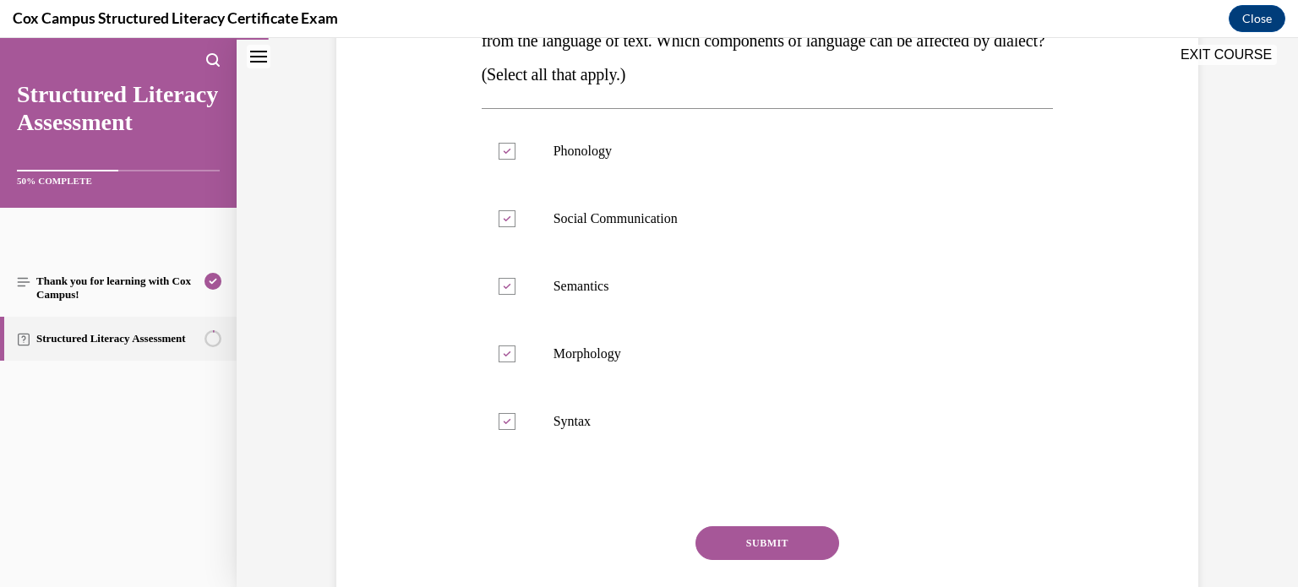
click at [711, 533] on button "SUBMIT" at bounding box center [768, 544] width 144 height 34
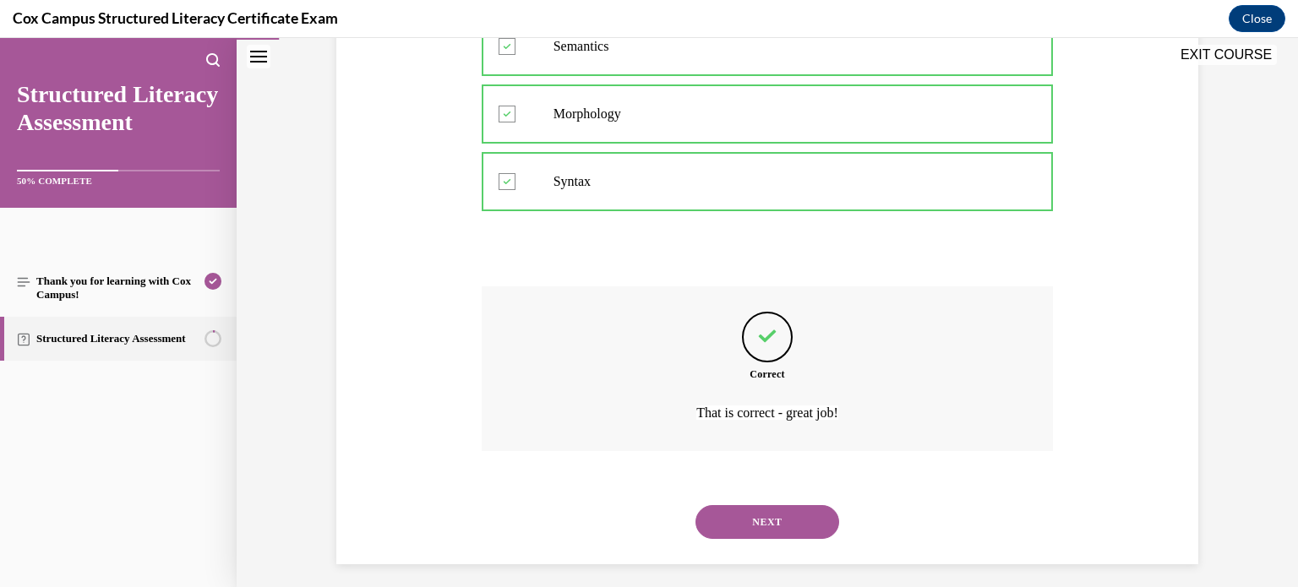
scroll to position [582, 0]
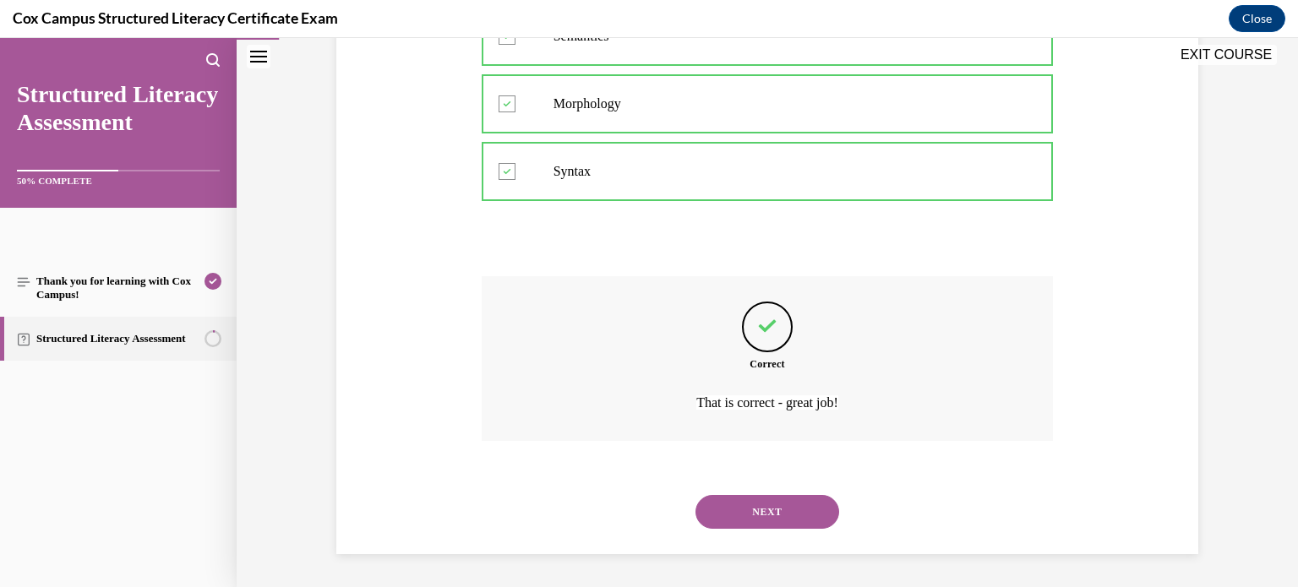
click at [784, 507] on button "NEXT" at bounding box center [768, 512] width 144 height 34
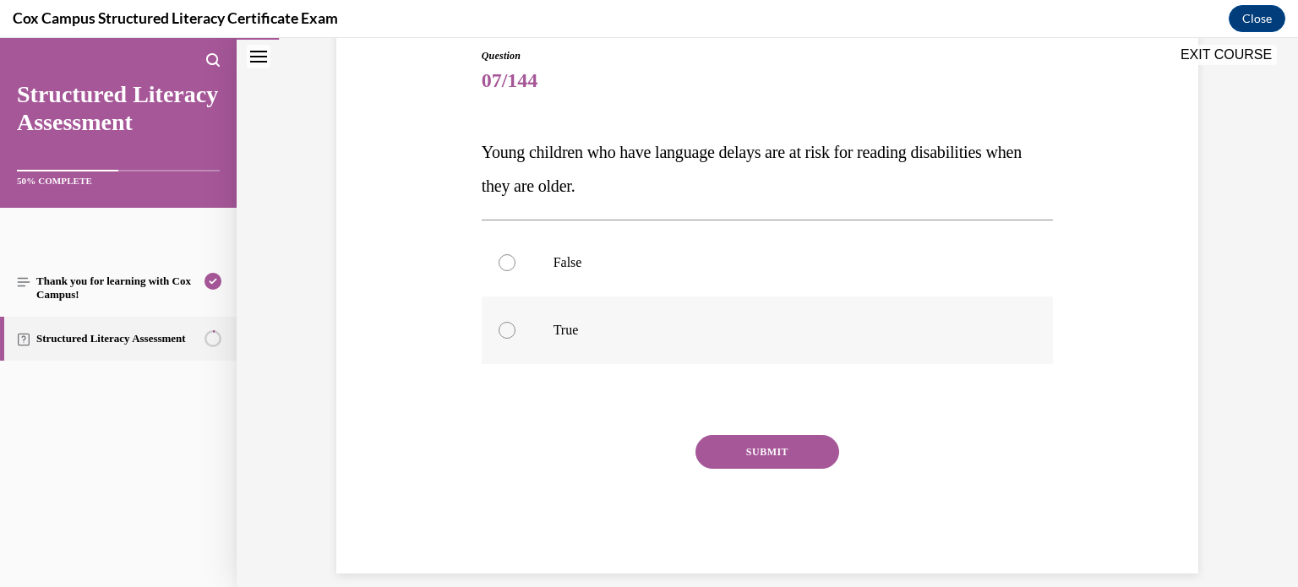
click at [636, 324] on p "True" at bounding box center [783, 330] width 458 height 17
click at [516, 324] on input "True" at bounding box center [507, 330] width 17 height 17
radio input "true"
click at [770, 456] on button "SUBMIT" at bounding box center [768, 452] width 144 height 34
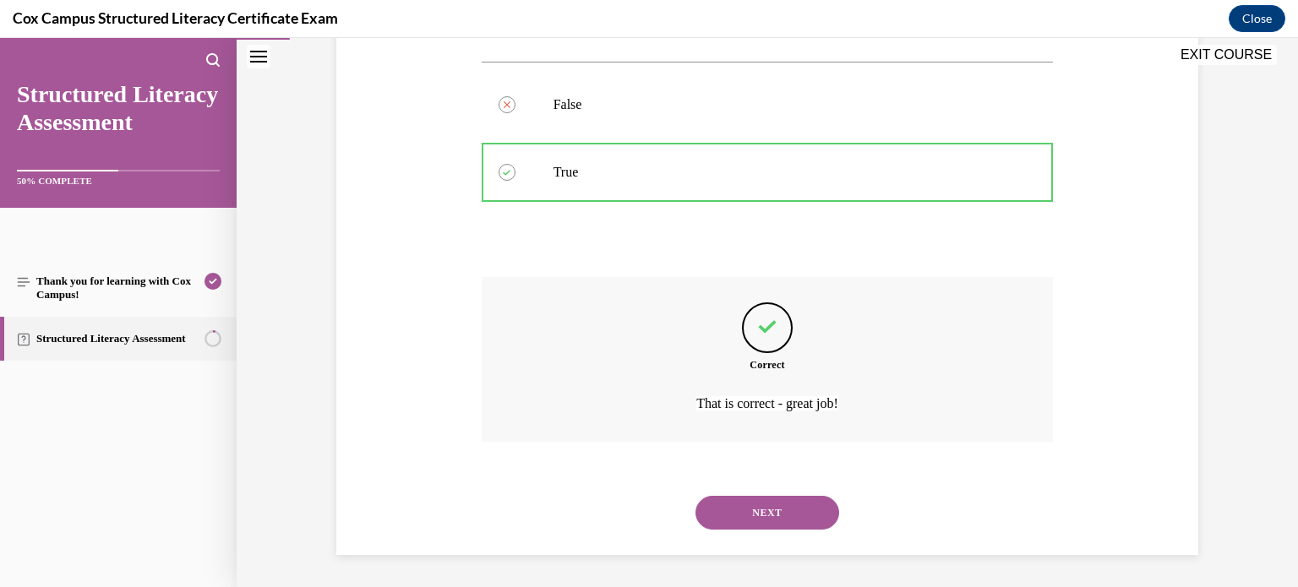
scroll to position [346, 0]
click at [757, 514] on button "NEXT" at bounding box center [768, 512] width 144 height 34
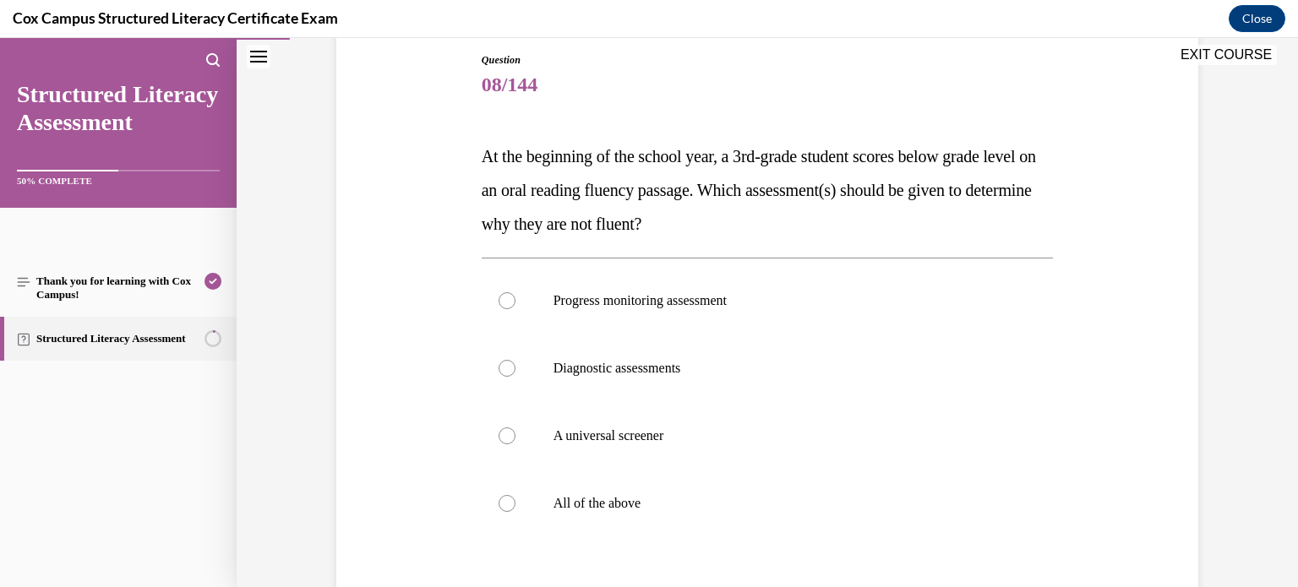
scroll to position [193, 0]
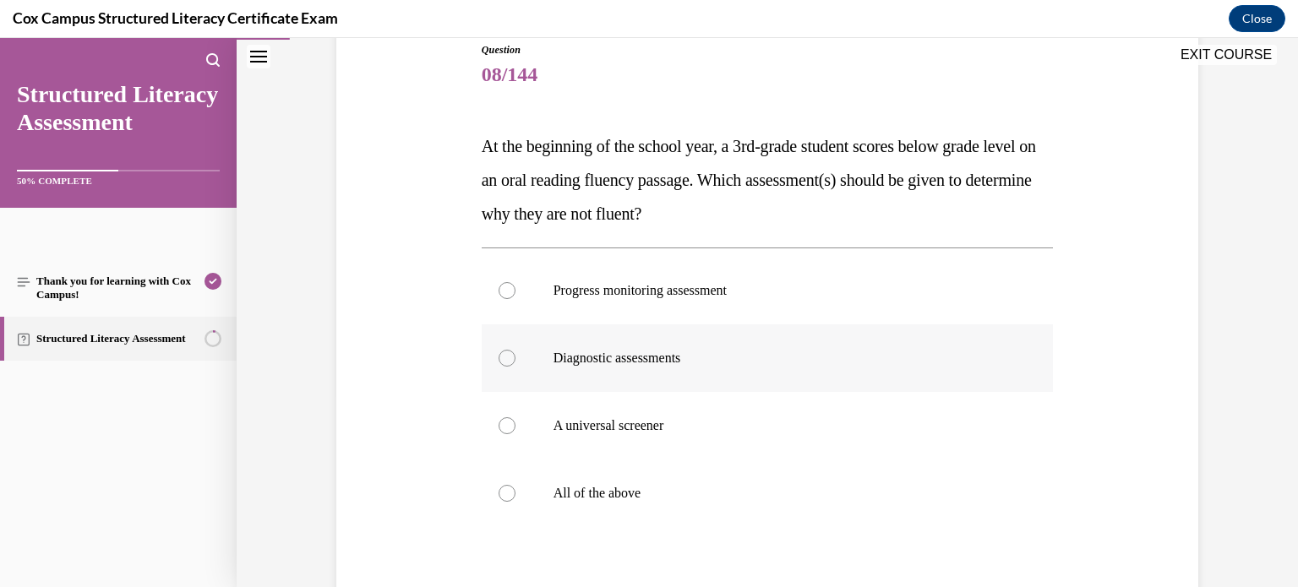
click at [759, 354] on p "Diagnostic assessments" at bounding box center [783, 358] width 458 height 17
click at [516, 354] on input "Diagnostic assessments" at bounding box center [507, 358] width 17 height 17
radio input "true"
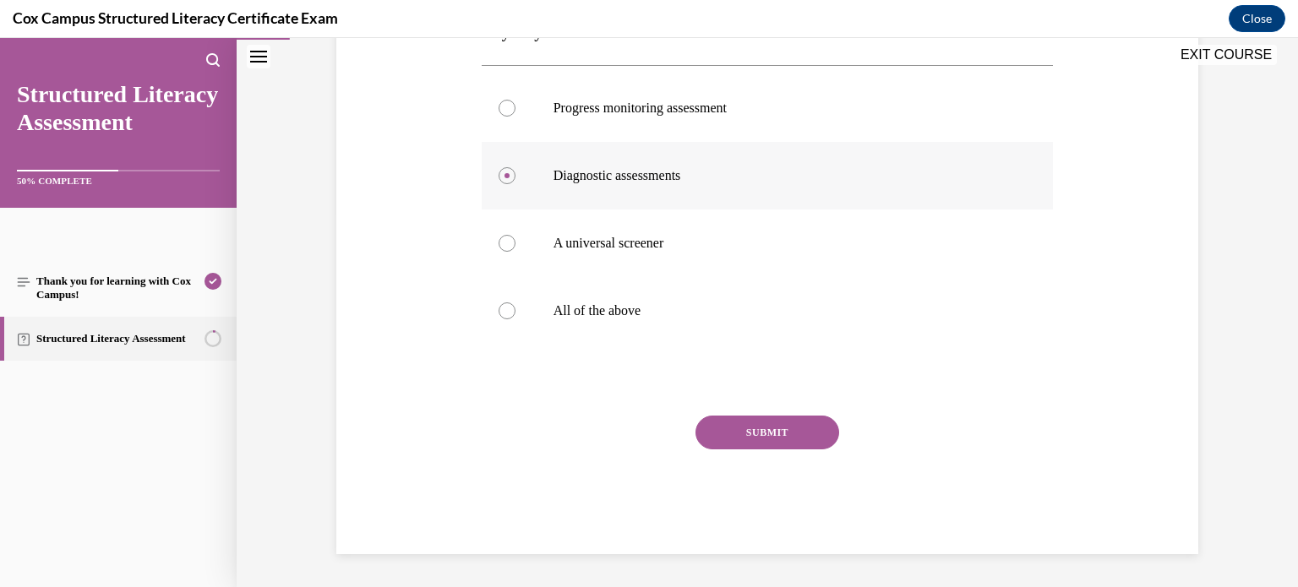
scroll to position [356, 0]
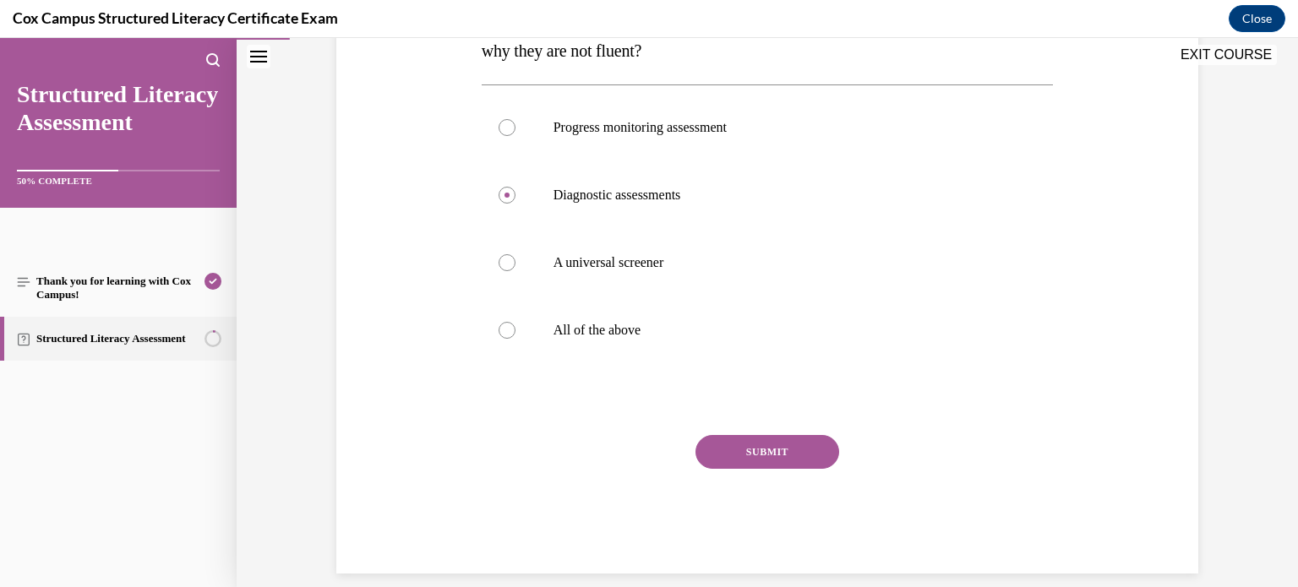
click at [758, 448] on button "SUBMIT" at bounding box center [768, 452] width 144 height 34
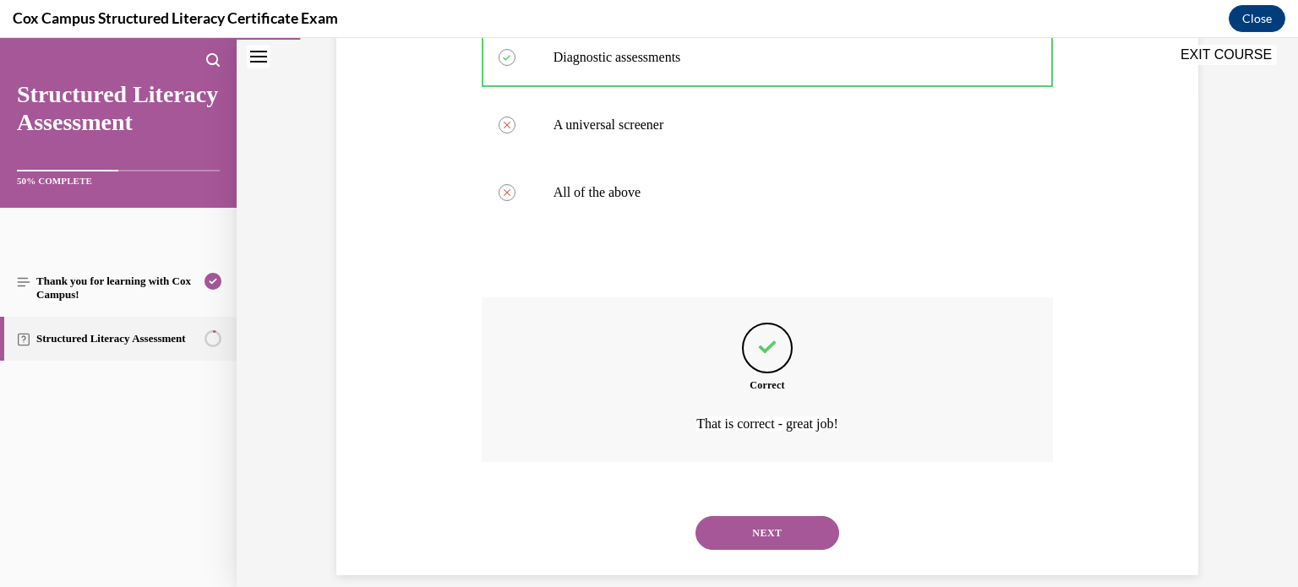
scroll to position [515, 0]
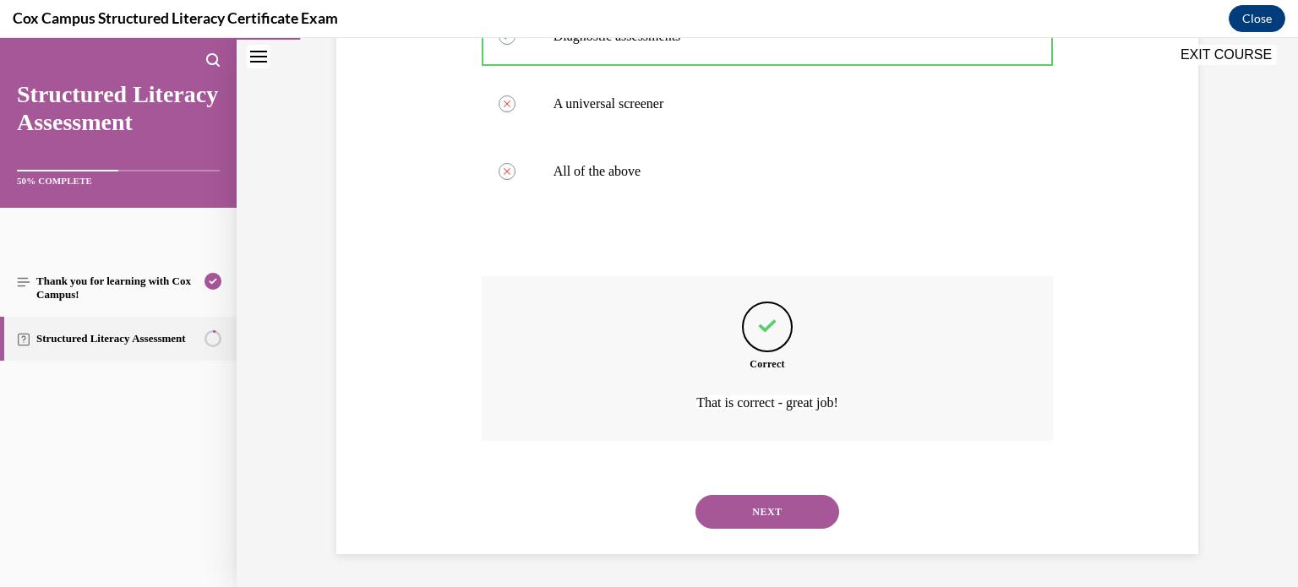
click at [770, 505] on button "NEXT" at bounding box center [768, 512] width 144 height 34
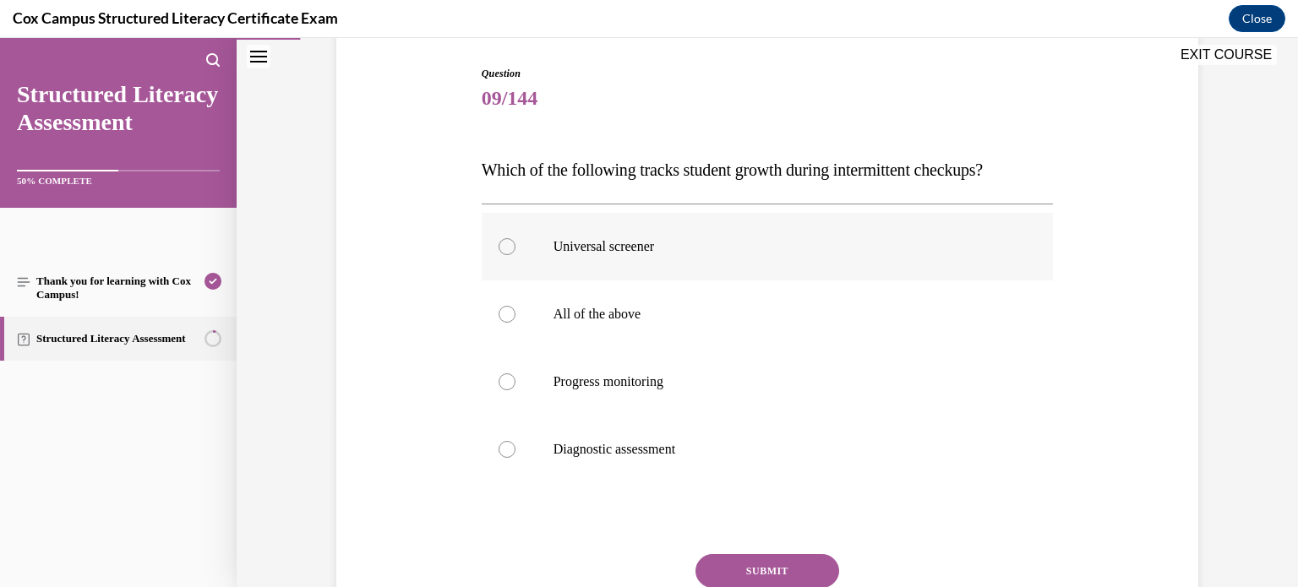
scroll to position [196, 0]
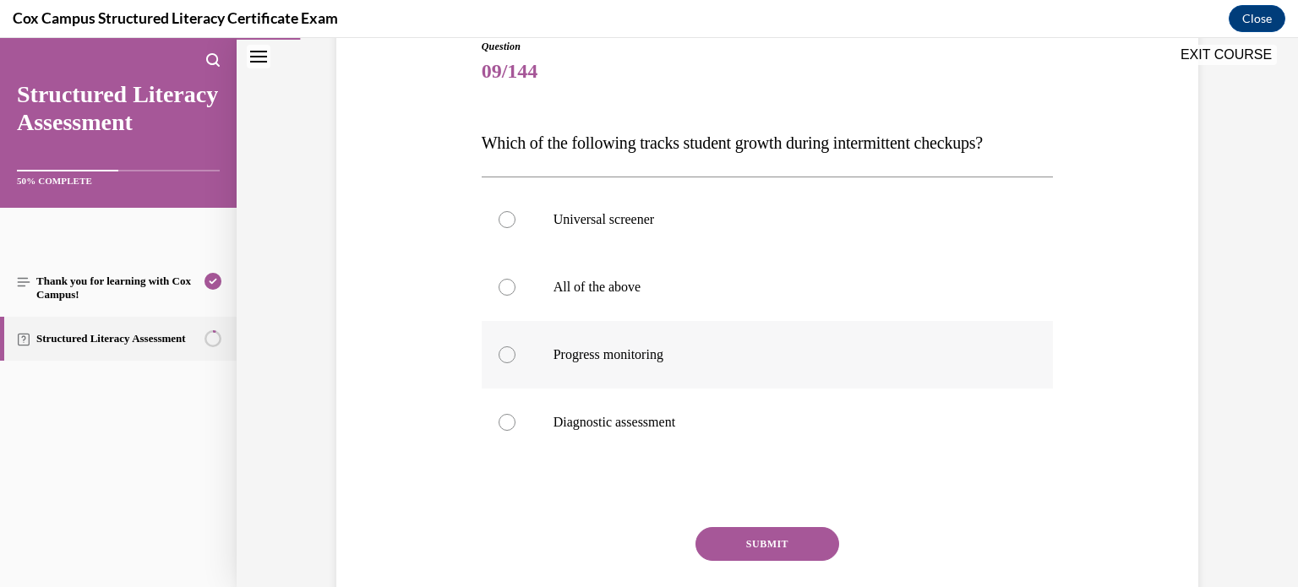
click at [804, 371] on label "Progress monitoring" at bounding box center [768, 355] width 572 height 68
click at [516, 363] on input "Progress monitoring" at bounding box center [507, 355] width 17 height 17
radio input "true"
click at [789, 530] on button "SUBMIT" at bounding box center [768, 544] width 144 height 34
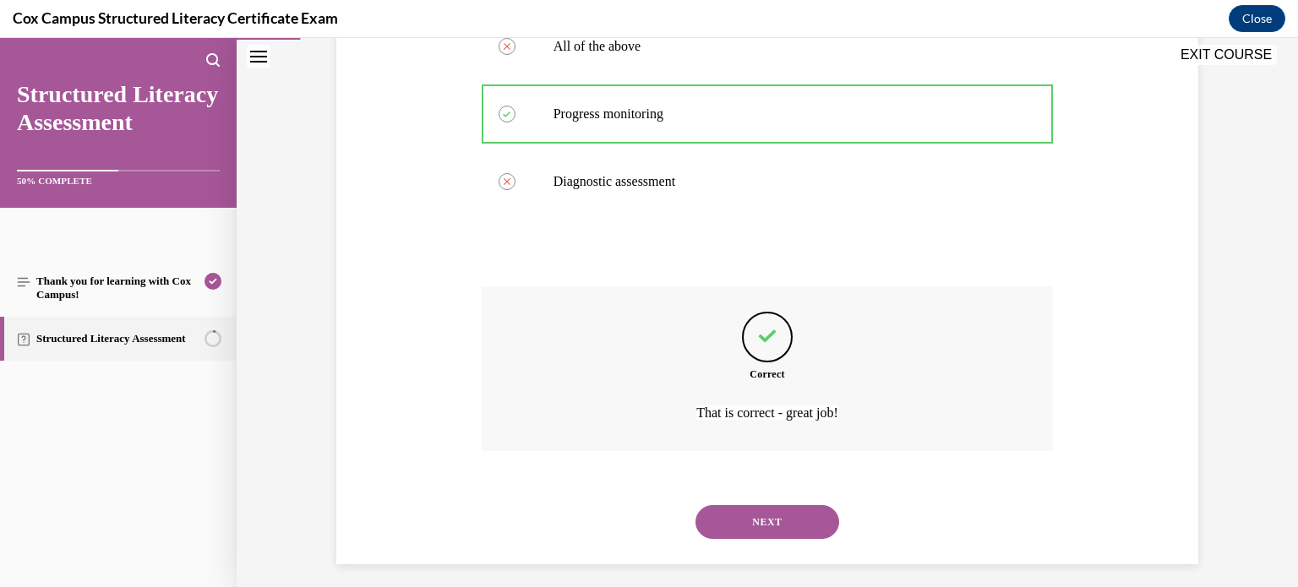
scroll to position [447, 0]
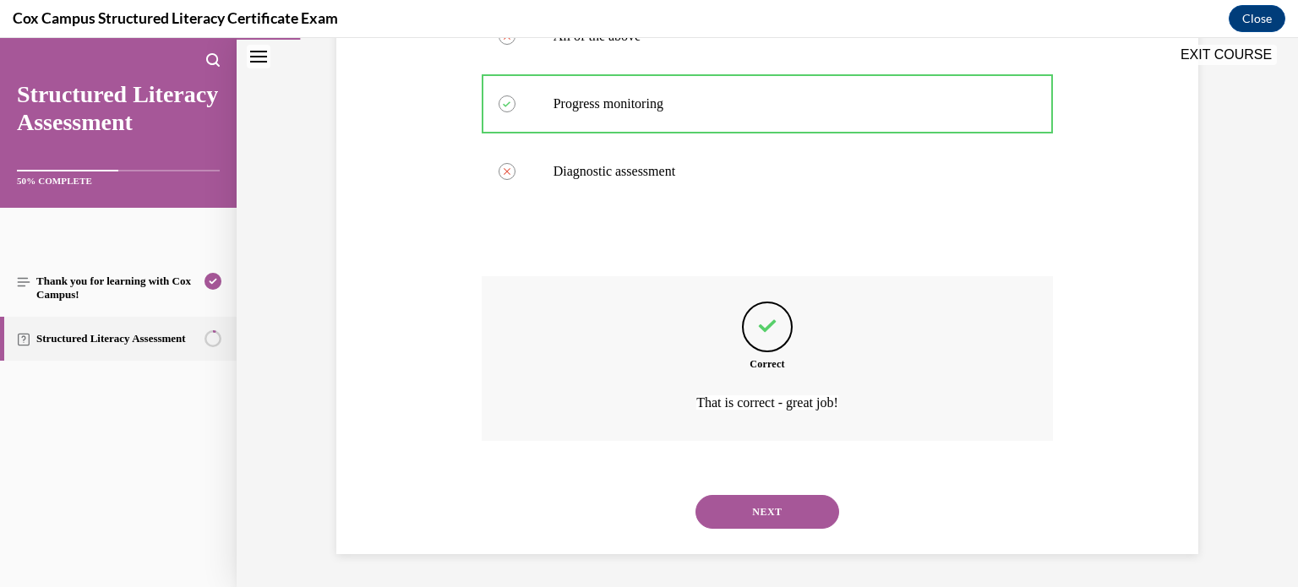
click at [784, 511] on button "NEXT" at bounding box center [768, 512] width 144 height 34
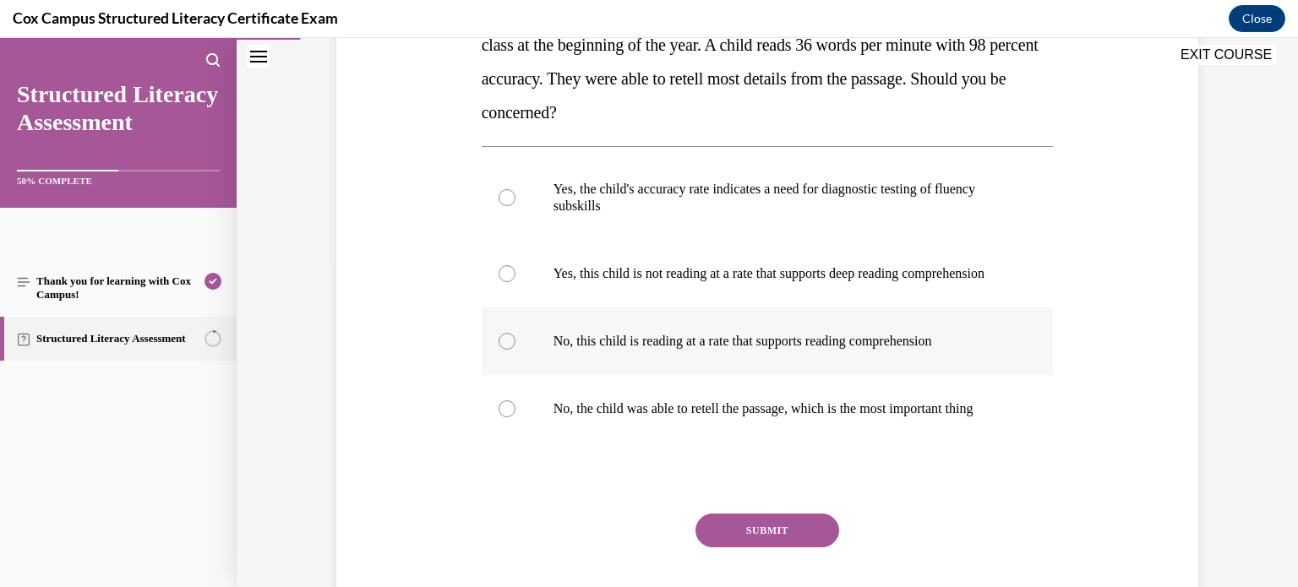
scroll to position [329, 0]
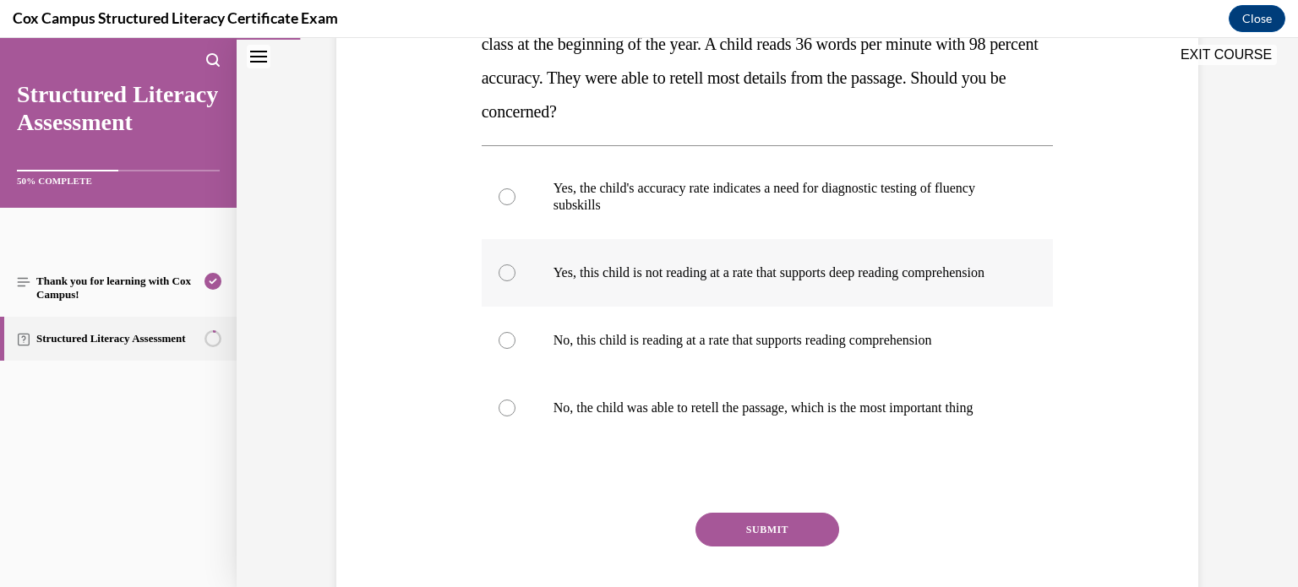
click at [858, 307] on label "Yes, this child is not reading at a rate that supports deep reading comprehensi…" at bounding box center [768, 273] width 572 height 68
click at [516, 281] on input "Yes, this child is not reading at a rate that supports deep reading comprehensi…" at bounding box center [507, 273] width 17 height 17
radio input "true"
click at [813, 547] on button "SUBMIT" at bounding box center [768, 530] width 144 height 34
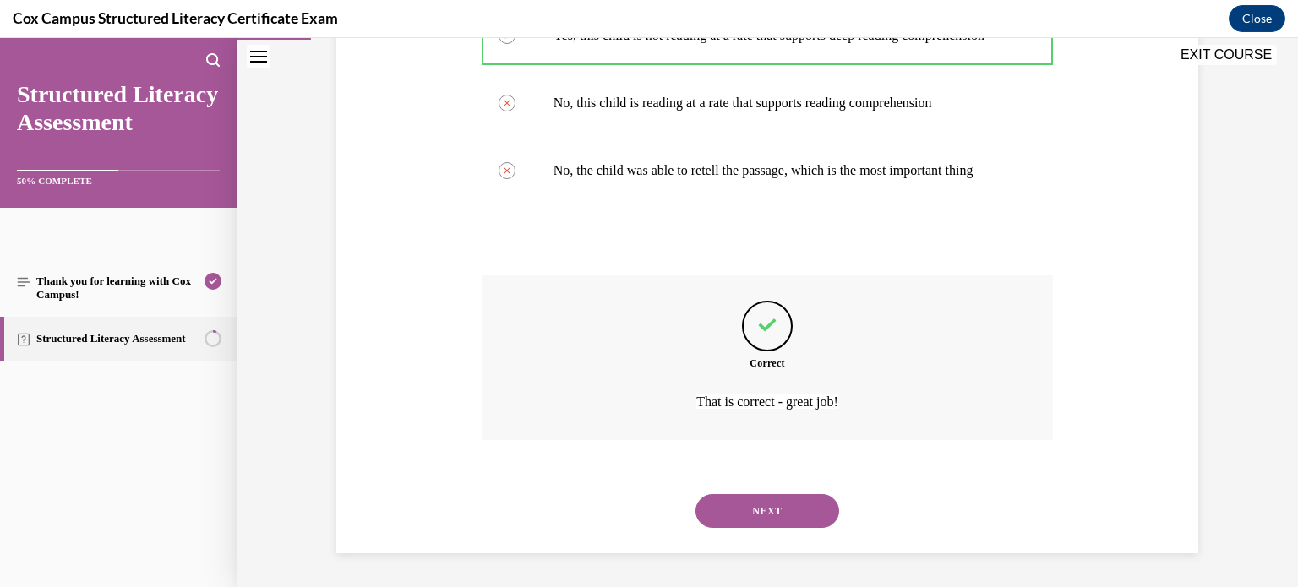
scroll to position [599, 0]
click at [810, 505] on button "NEXT" at bounding box center [768, 512] width 144 height 34
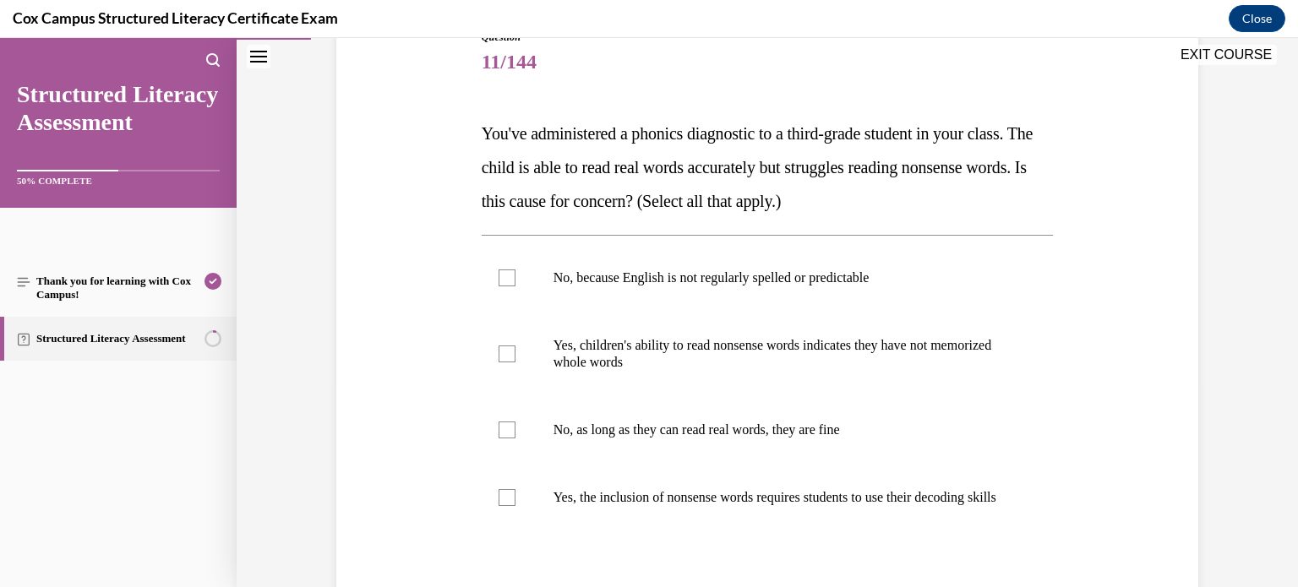
scroll to position [203, 0]
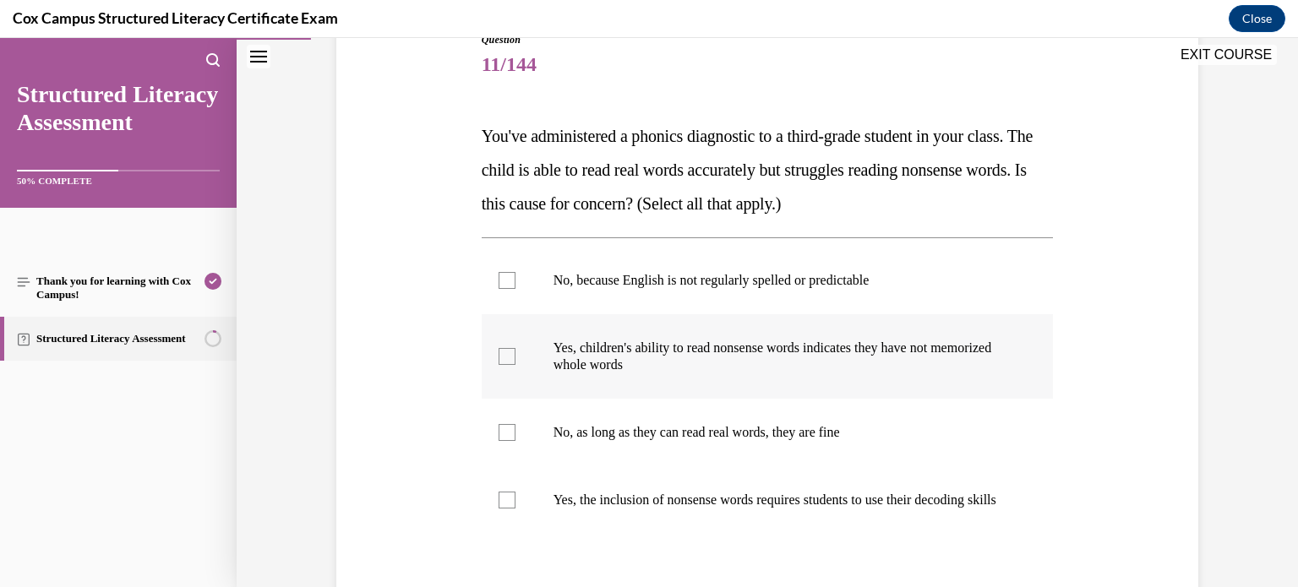
click at [500, 364] on div at bounding box center [507, 356] width 17 height 17
click at [500, 364] on input "Yes, children's ability to read nonsense words indicates they have not memorize…" at bounding box center [507, 356] width 17 height 17
checkbox input "true"
click at [505, 509] on div at bounding box center [507, 500] width 17 height 17
click at [505, 509] on input "Yes, the inclusion of nonsense words requires students to use their decoding sk…" at bounding box center [507, 500] width 17 height 17
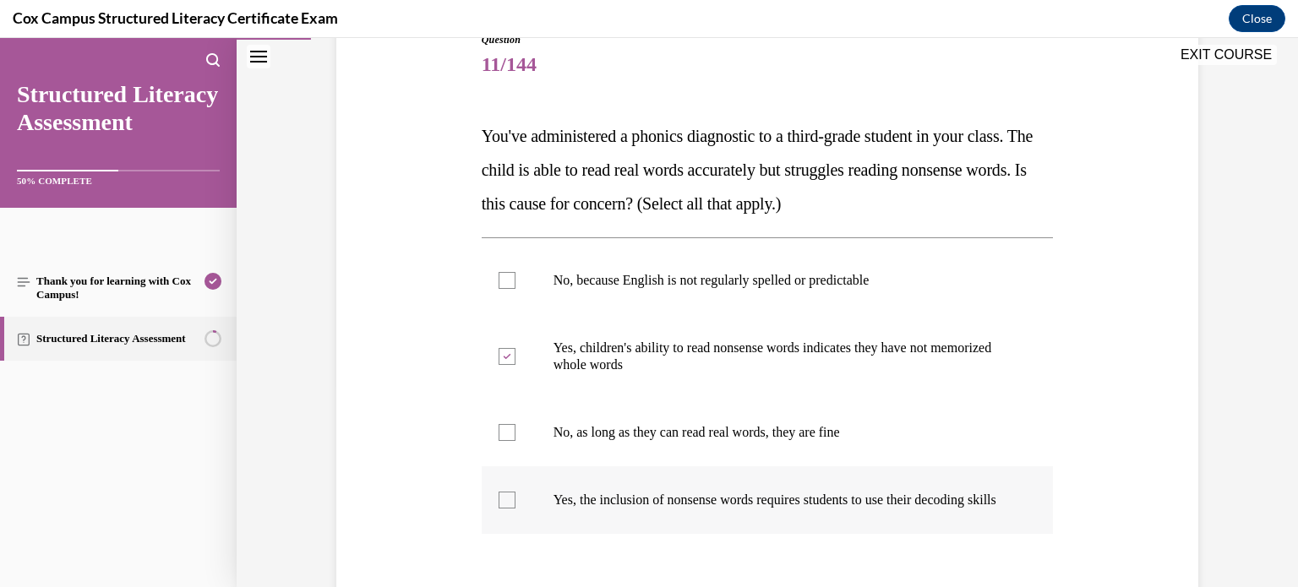
checkbox input "true"
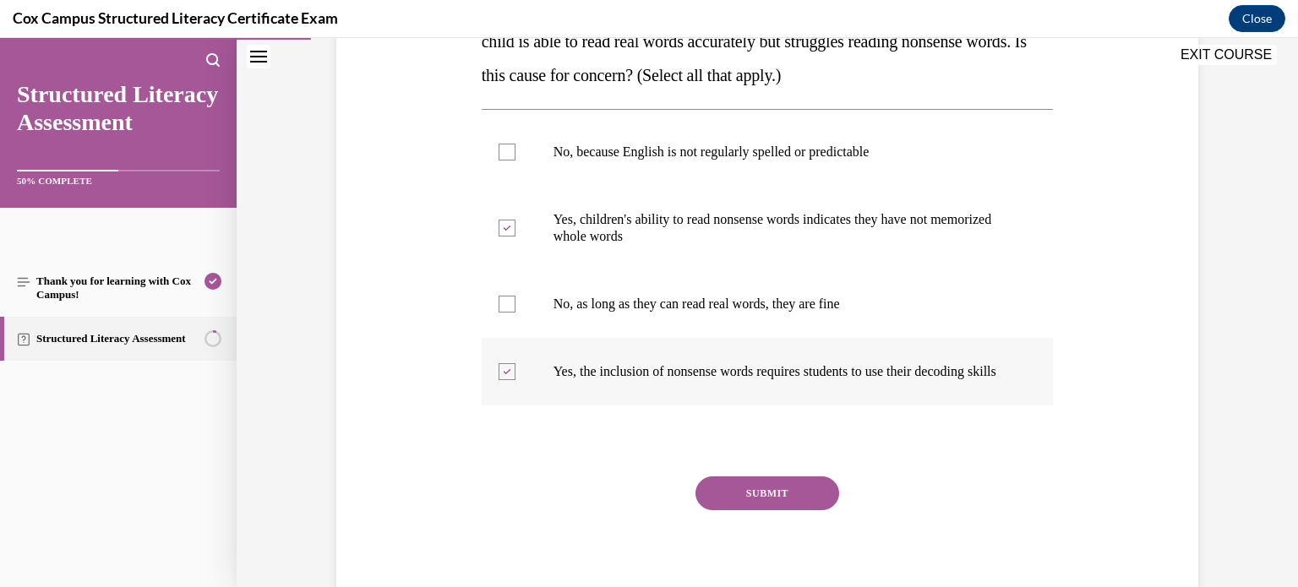
scroll to position [335, 0]
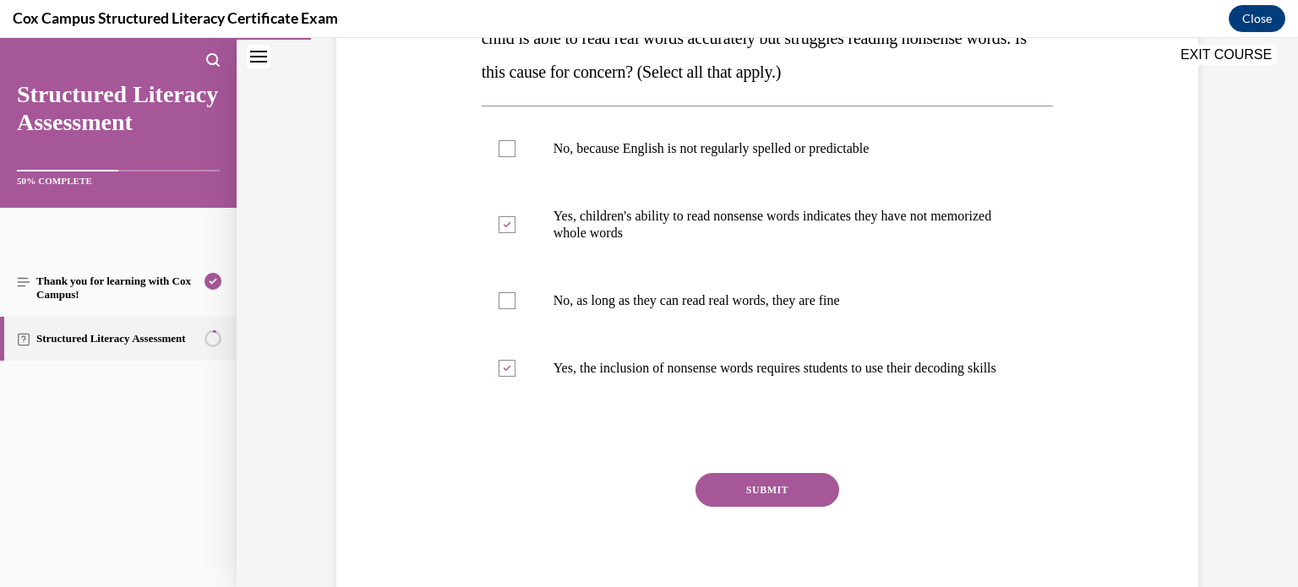
click at [809, 500] on button "SUBMIT" at bounding box center [768, 490] width 144 height 34
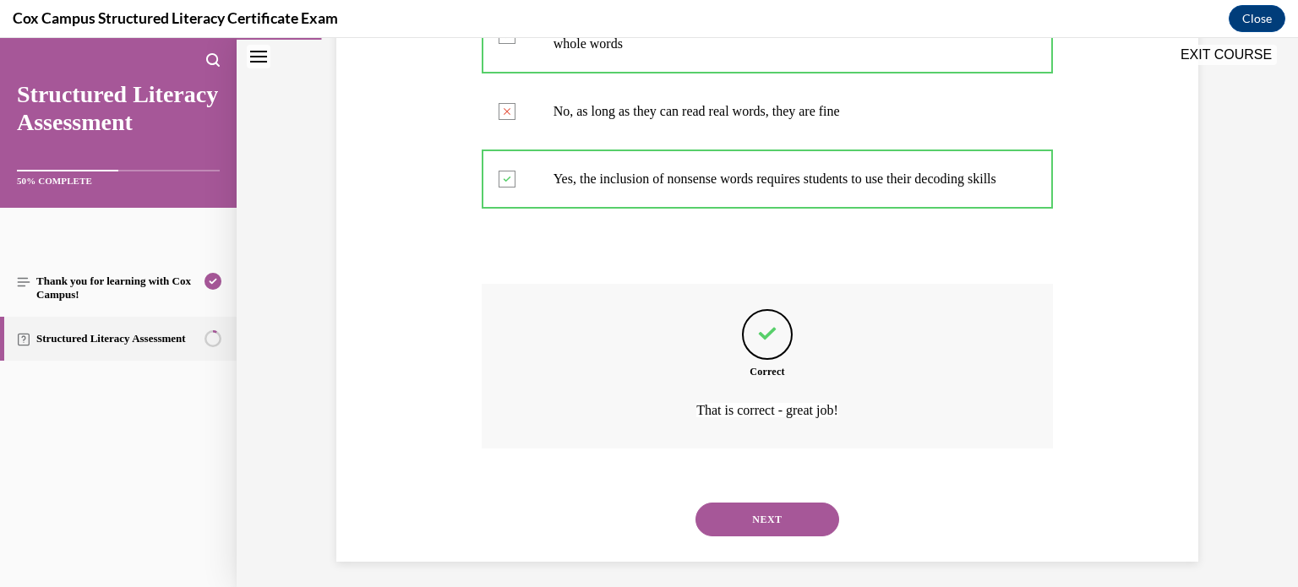
scroll to position [549, 0]
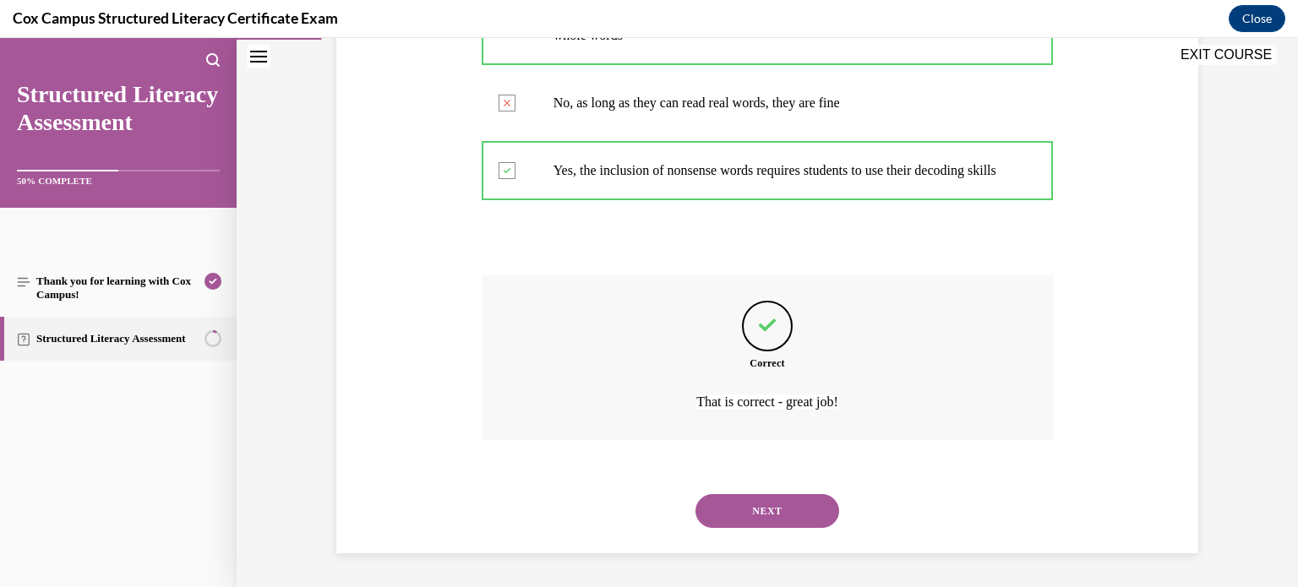
click at [769, 510] on button "NEXT" at bounding box center [768, 512] width 144 height 34
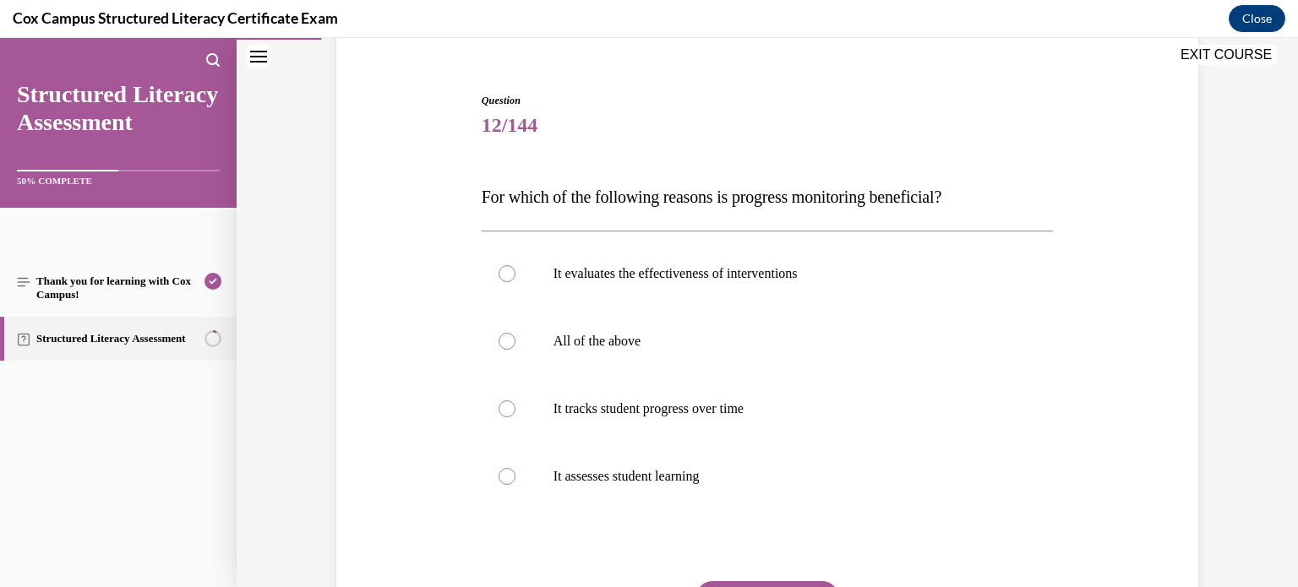
scroll to position [156, 0]
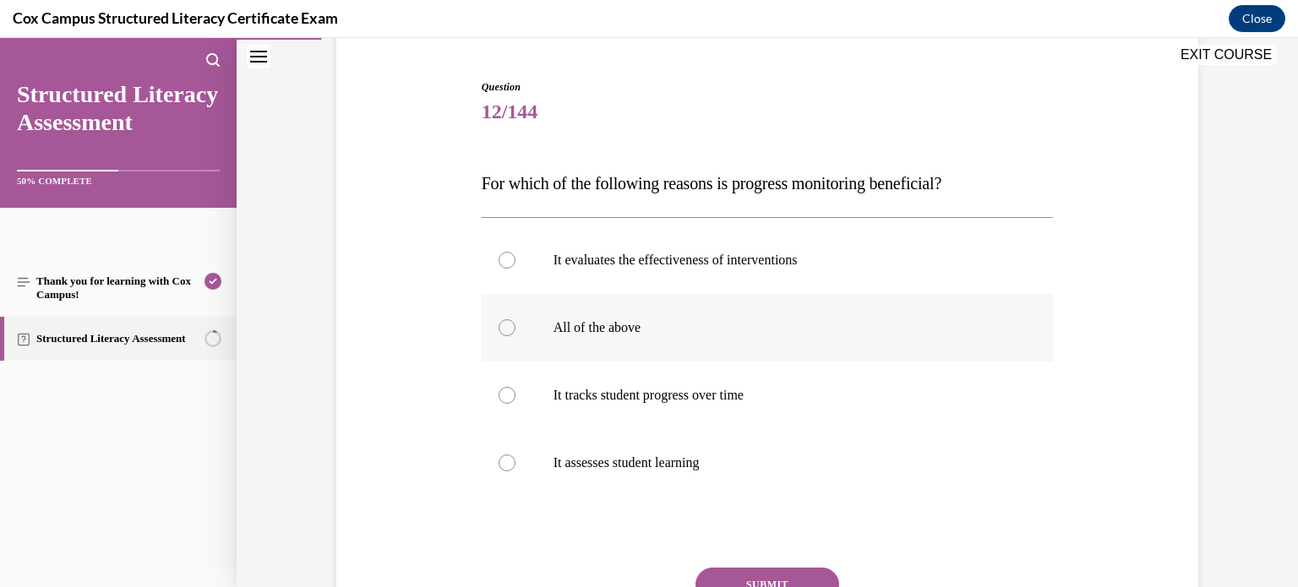
click at [586, 320] on p "All of the above" at bounding box center [783, 328] width 458 height 17
click at [516, 320] on input "All of the above" at bounding box center [507, 328] width 17 height 17
radio input "true"
click at [808, 582] on button "SUBMIT" at bounding box center [768, 585] width 144 height 34
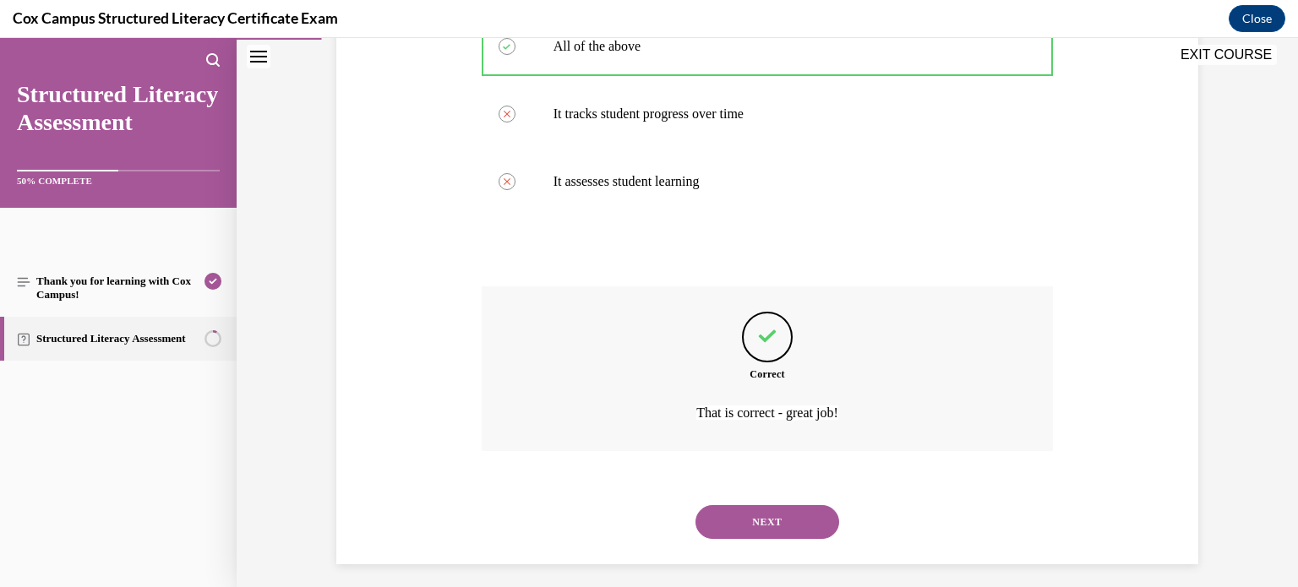
scroll to position [447, 0]
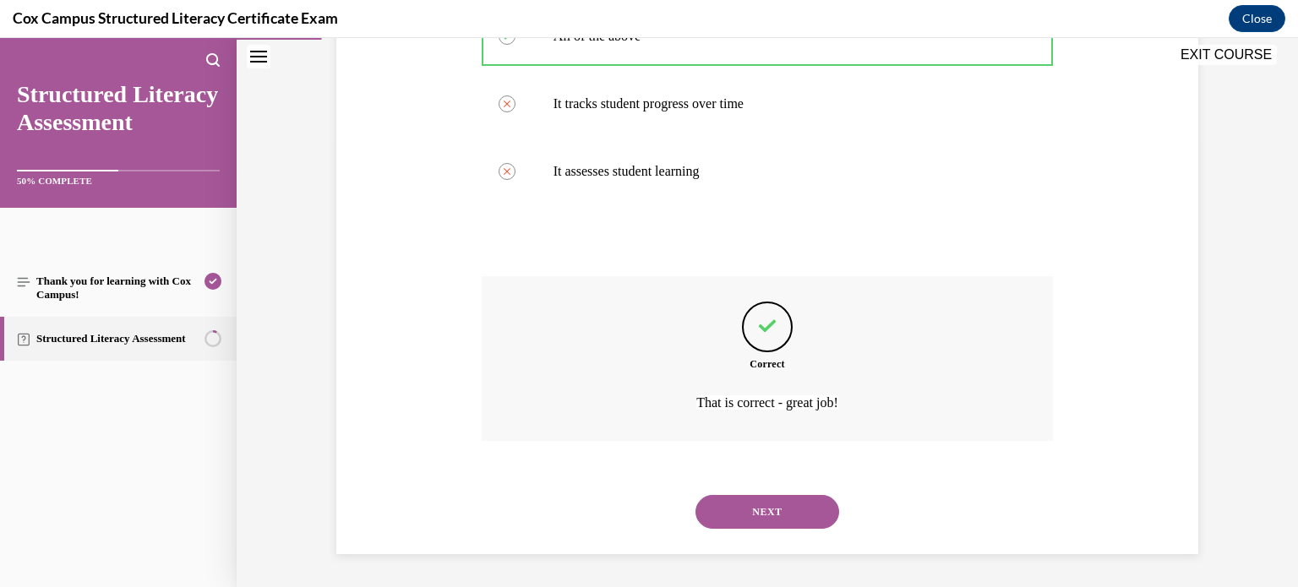
click at [769, 516] on button "NEXT" at bounding box center [768, 512] width 144 height 34
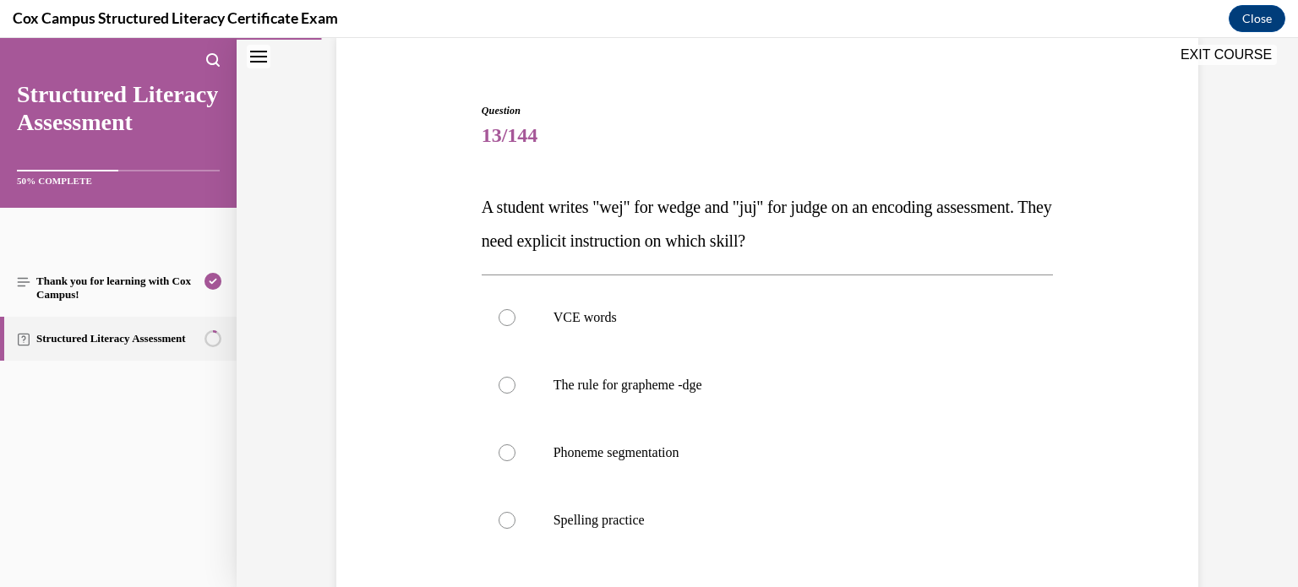
scroll to position [141, 0]
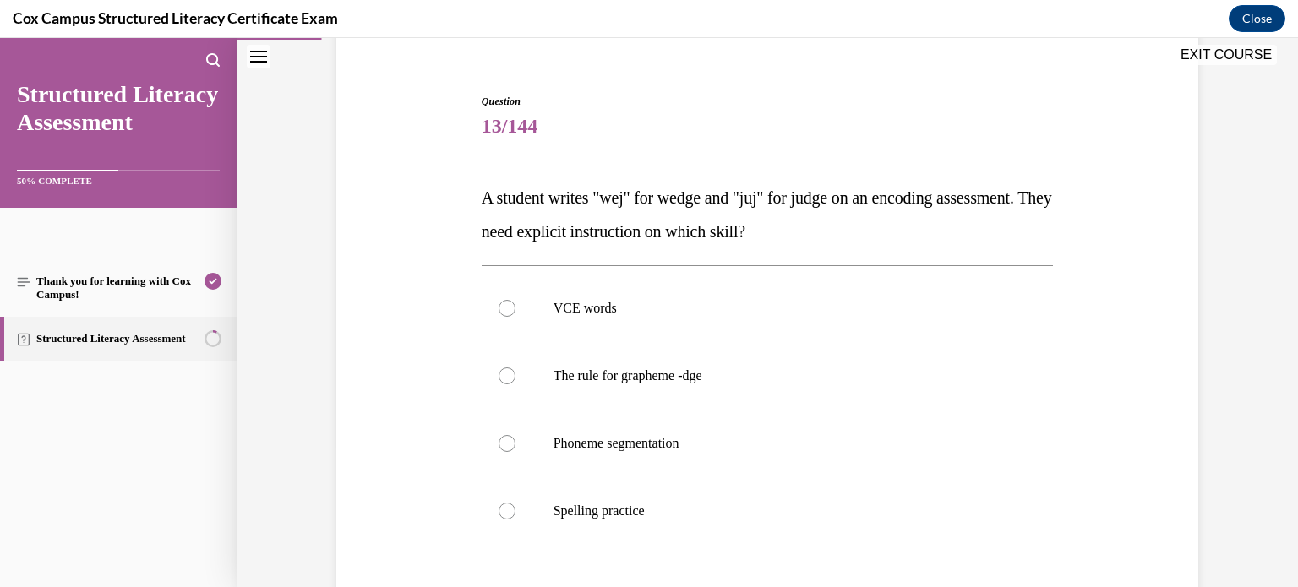
click at [849, 363] on label "The rule for grapheme -dge" at bounding box center [768, 376] width 572 height 68
click at [516, 368] on input "The rule for grapheme -dge" at bounding box center [507, 376] width 17 height 17
radio input "true"
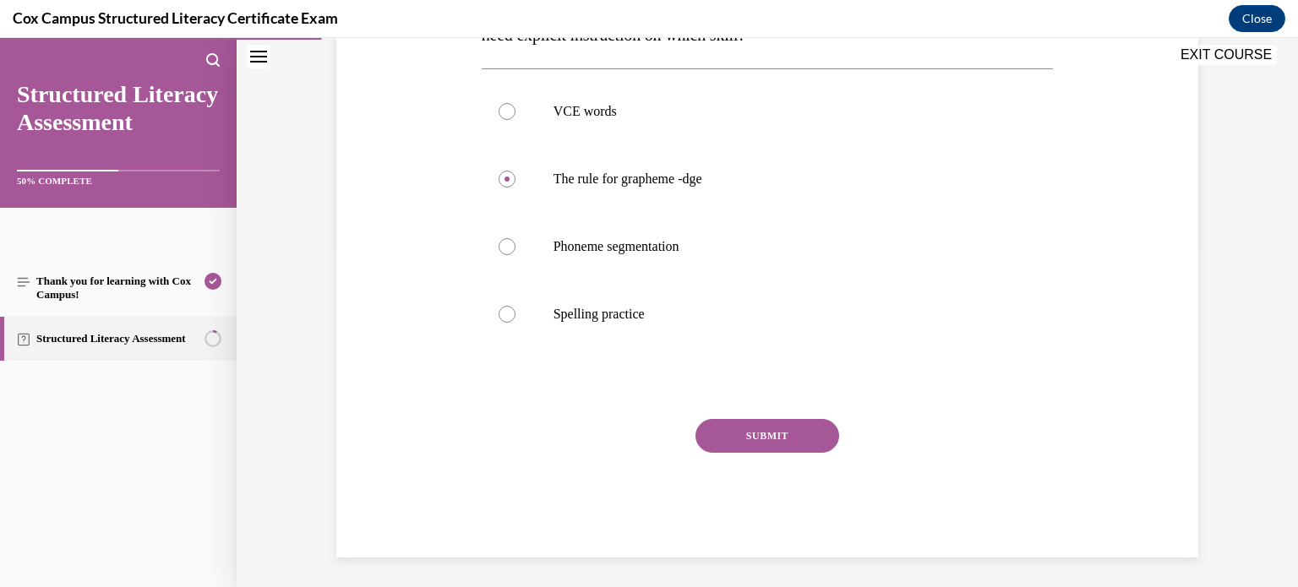
scroll to position [342, 0]
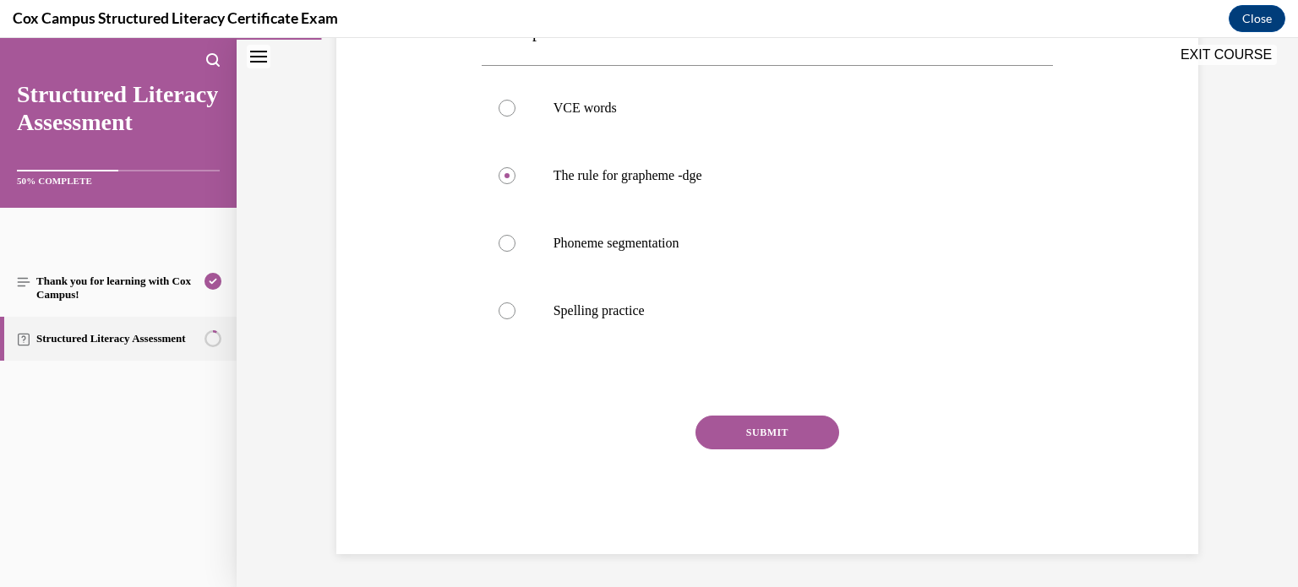
click at [823, 420] on button "SUBMIT" at bounding box center [768, 433] width 144 height 34
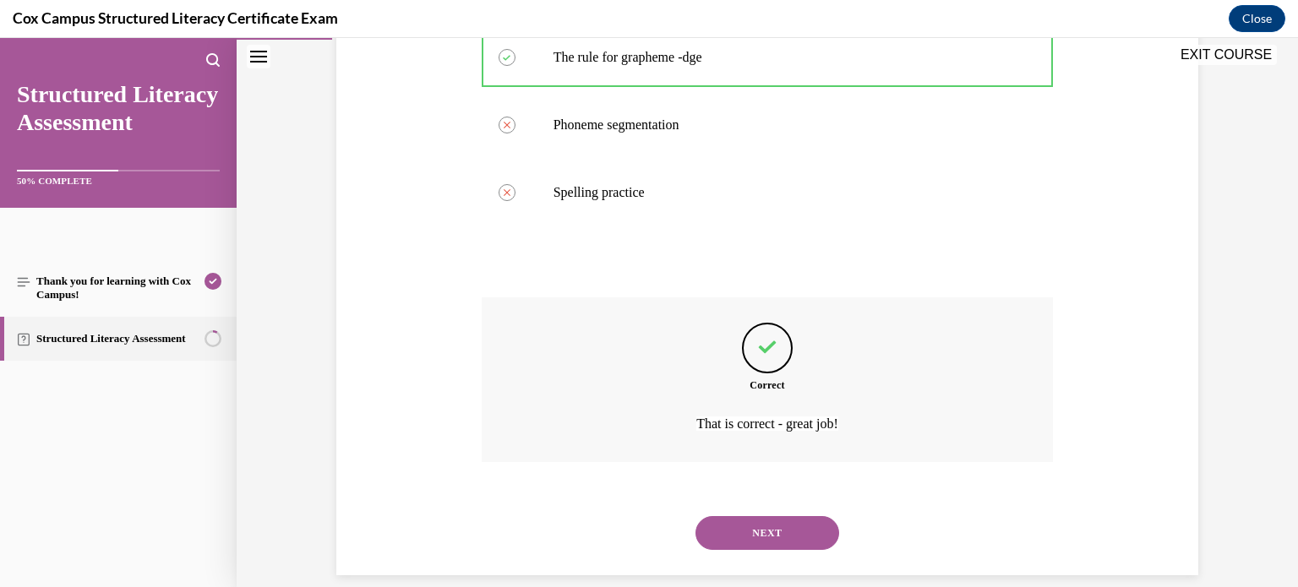
scroll to position [481, 0]
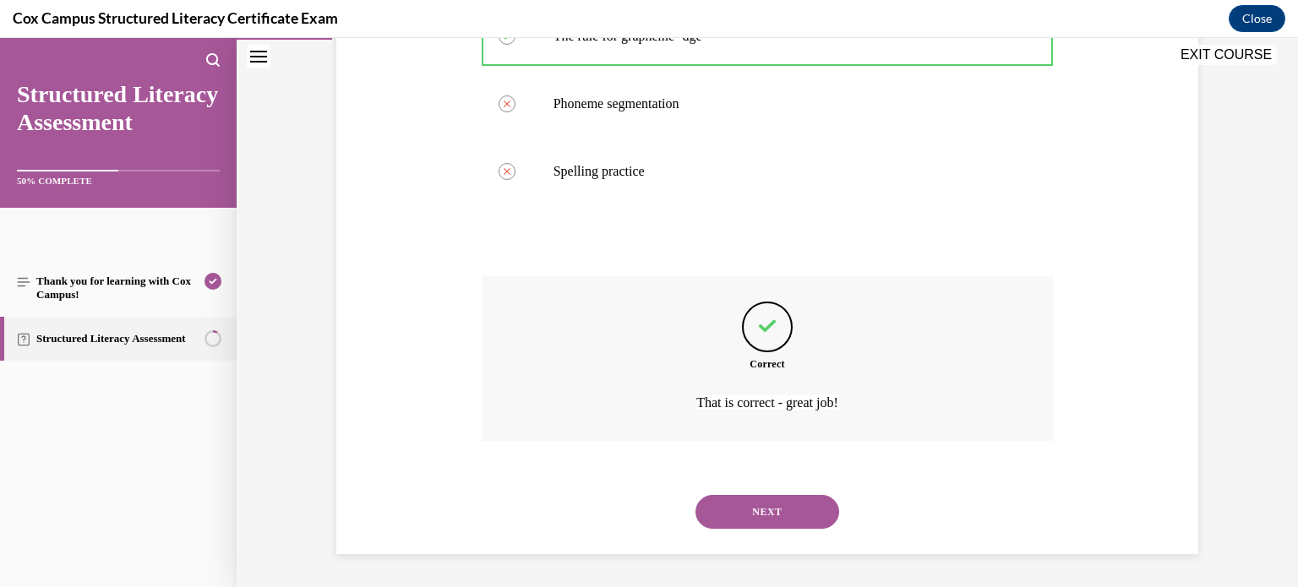
click at [783, 496] on button "NEXT" at bounding box center [768, 512] width 144 height 34
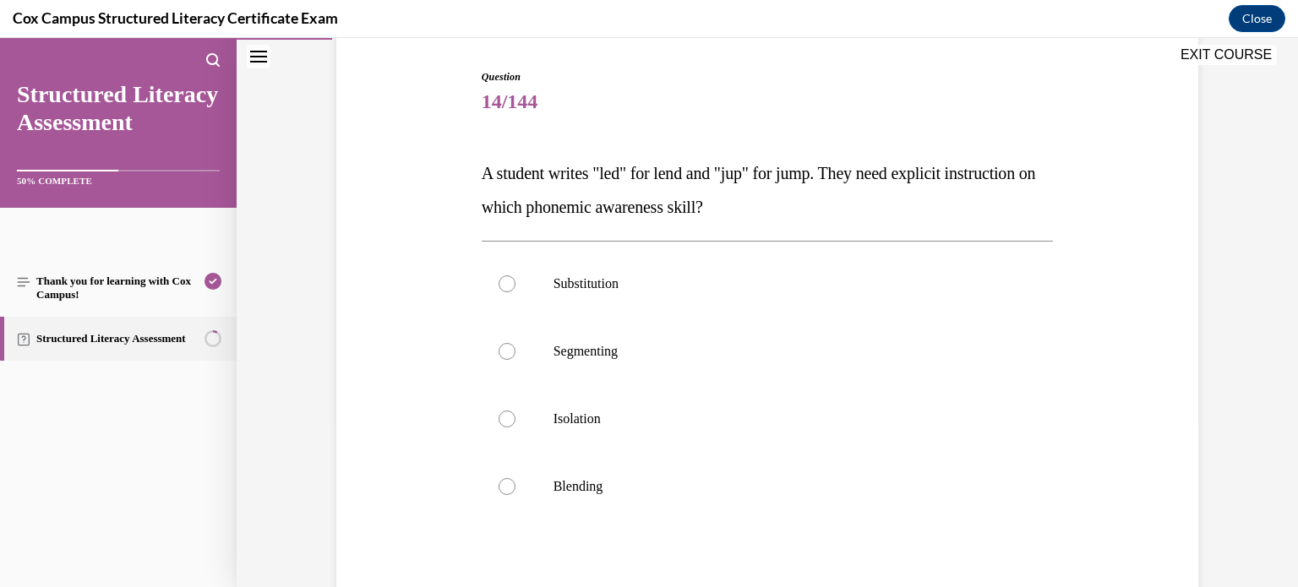
scroll to position [180, 0]
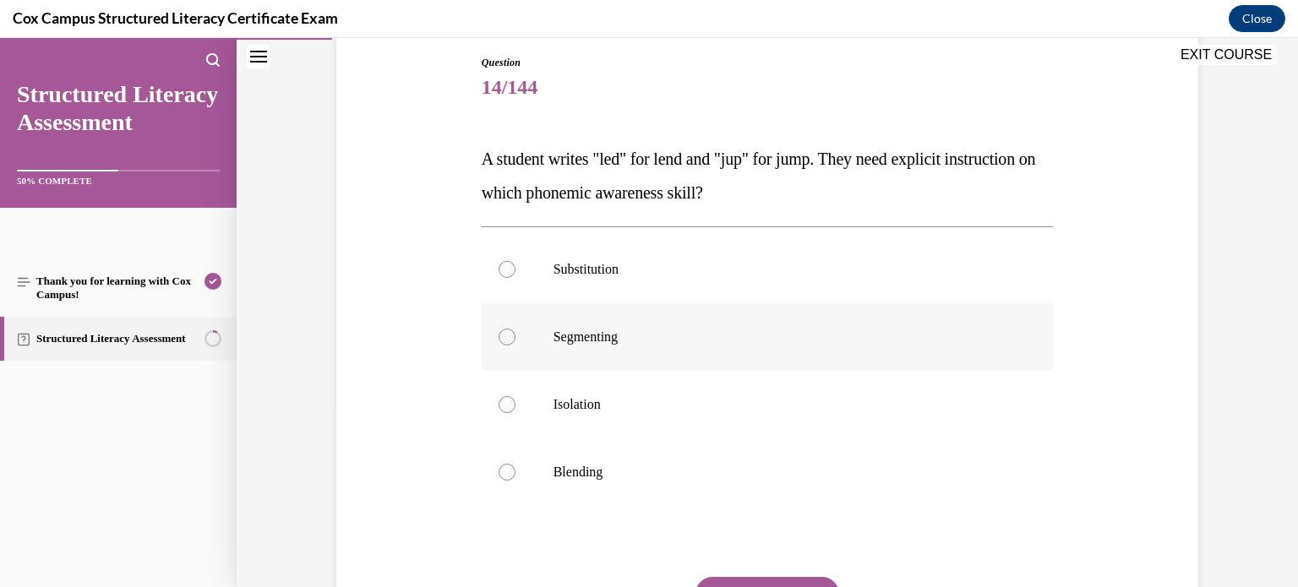
click at [698, 347] on label "Segmenting" at bounding box center [768, 337] width 572 height 68
click at [516, 346] on input "Segmenting" at bounding box center [507, 337] width 17 height 17
radio input "true"
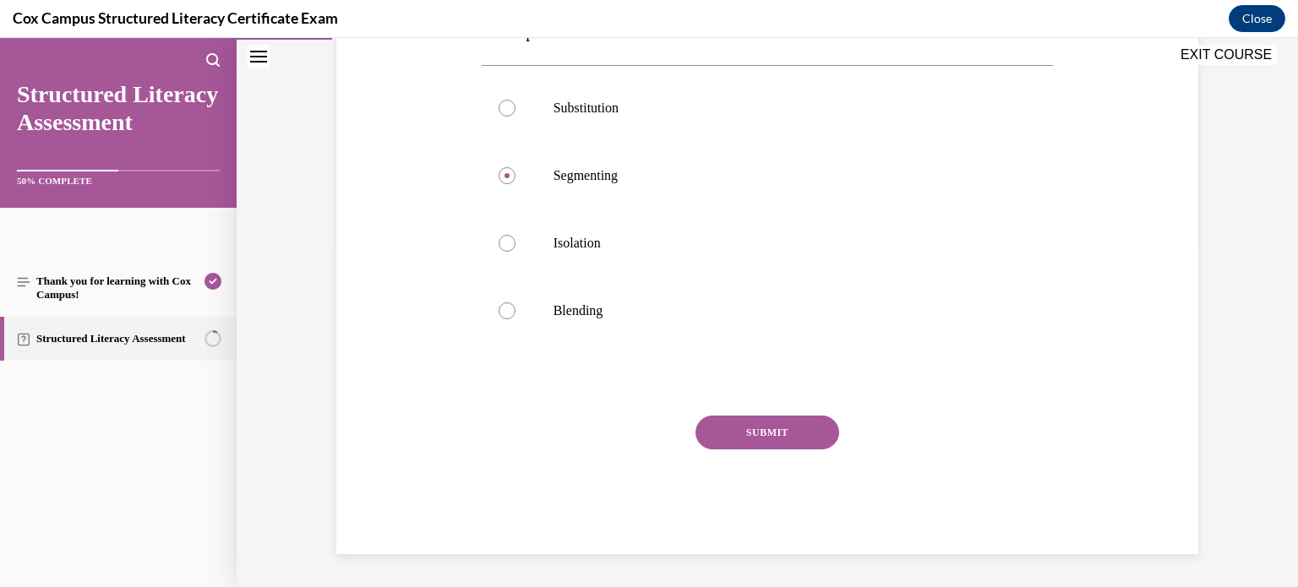
click at [794, 429] on button "SUBMIT" at bounding box center [768, 433] width 144 height 34
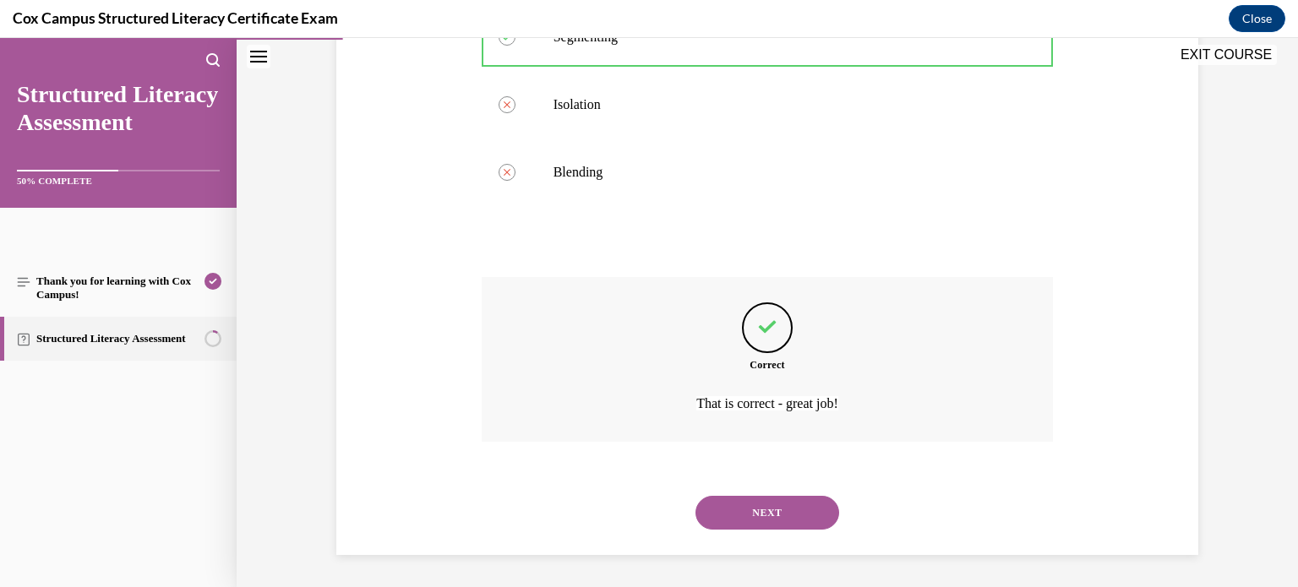
scroll to position [481, 0]
click at [802, 516] on button "NEXT" at bounding box center [768, 512] width 144 height 34
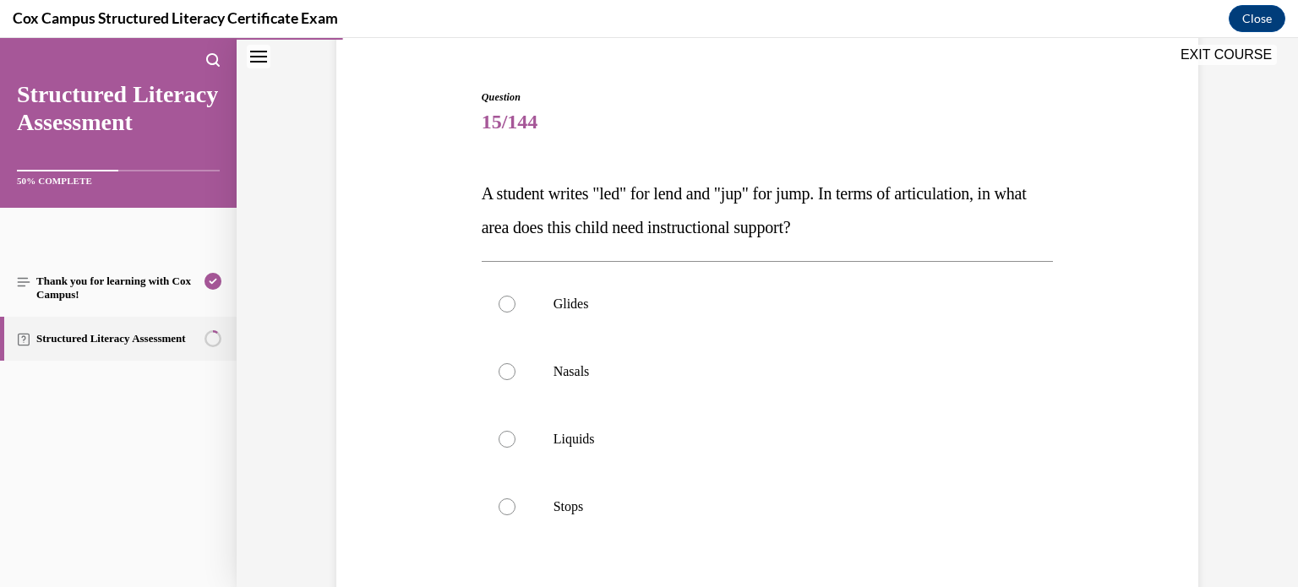
scroll to position [147, 0]
click at [704, 378] on label "Nasals" at bounding box center [768, 370] width 572 height 68
click at [516, 378] on input "Nasals" at bounding box center [507, 370] width 17 height 17
radio input "true"
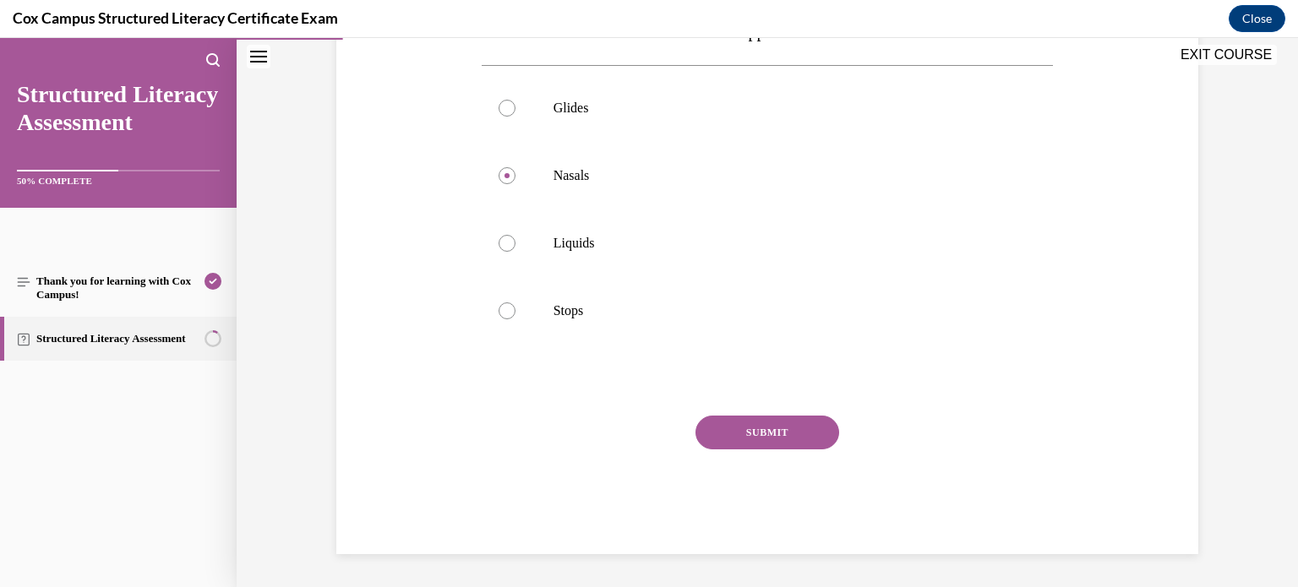
click at [768, 434] on button "SUBMIT" at bounding box center [768, 433] width 144 height 34
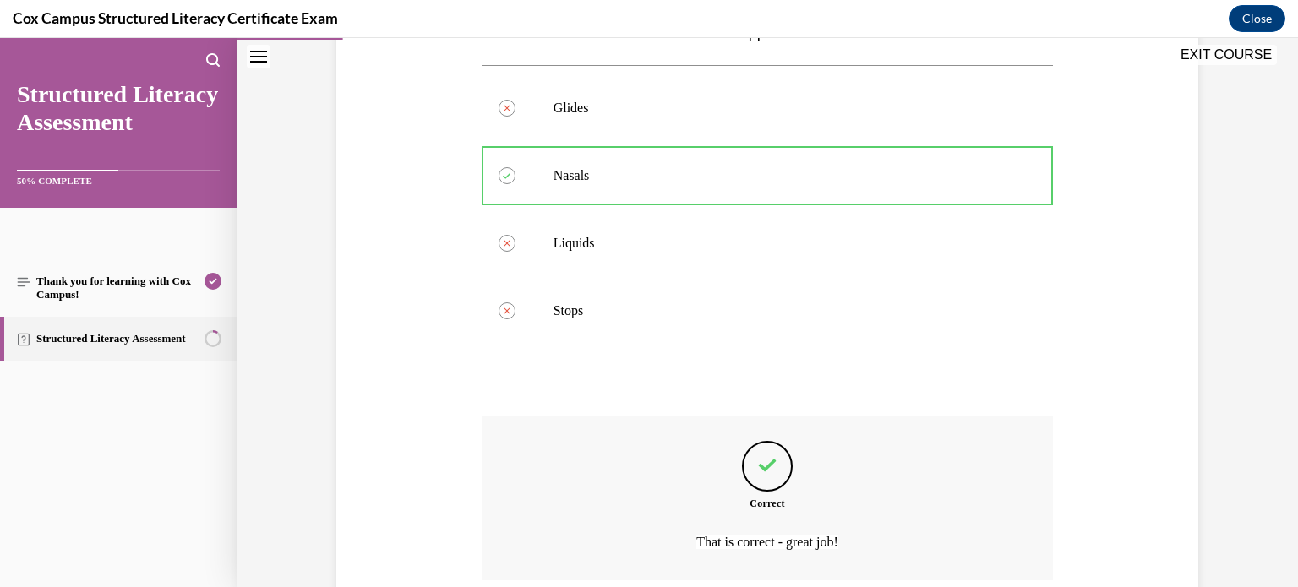
scroll to position [481, 0]
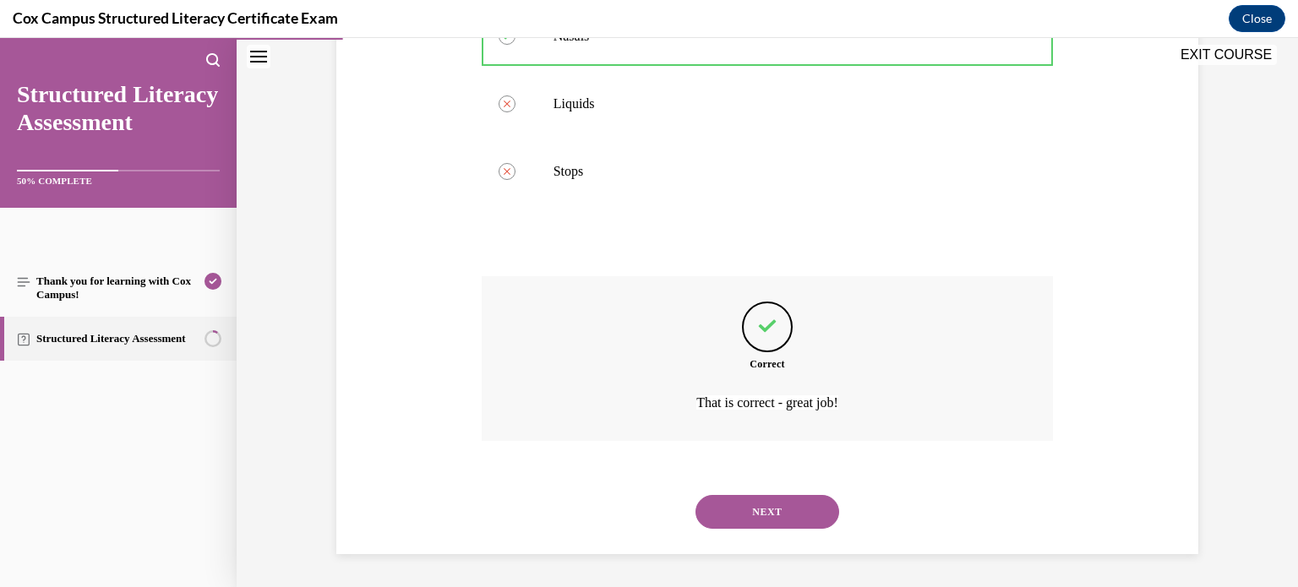
click at [774, 509] on button "NEXT" at bounding box center [768, 512] width 144 height 34
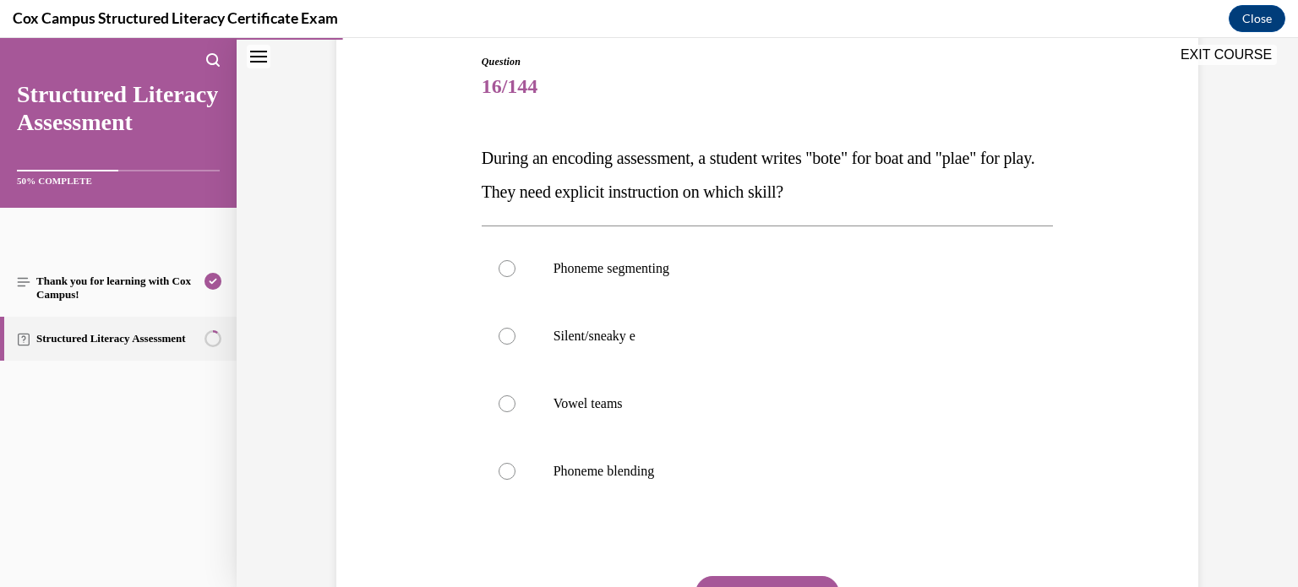
scroll to position [184, 0]
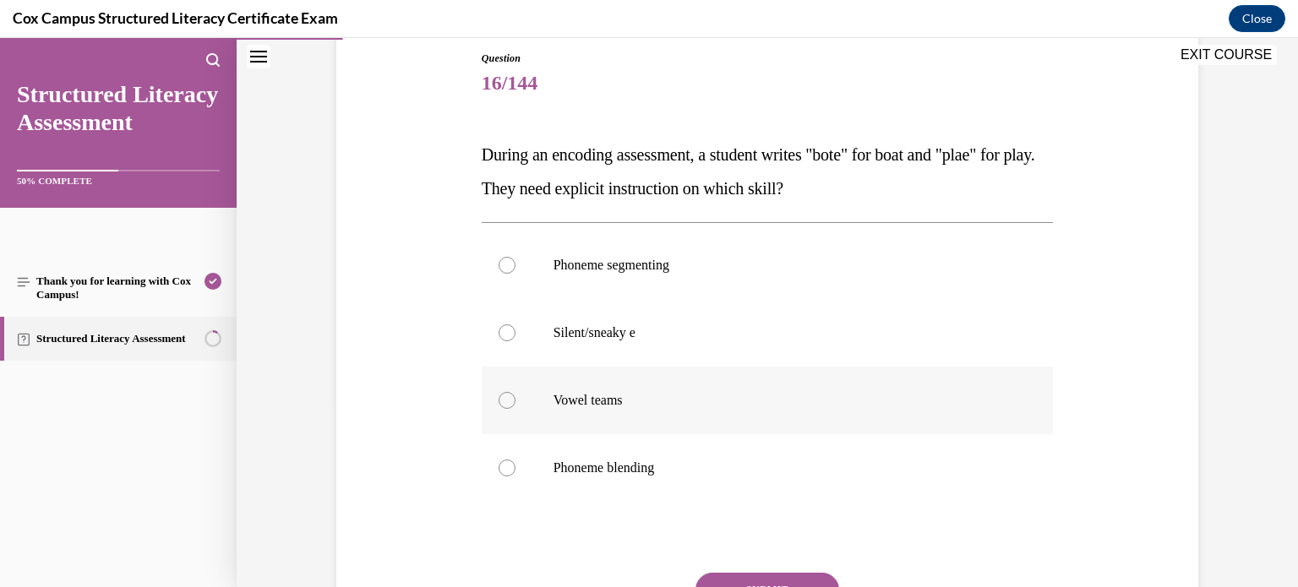
click at [721, 398] on p "Vowel teams" at bounding box center [783, 400] width 458 height 17
click at [516, 398] on input "Vowel teams" at bounding box center [507, 400] width 17 height 17
radio input "true"
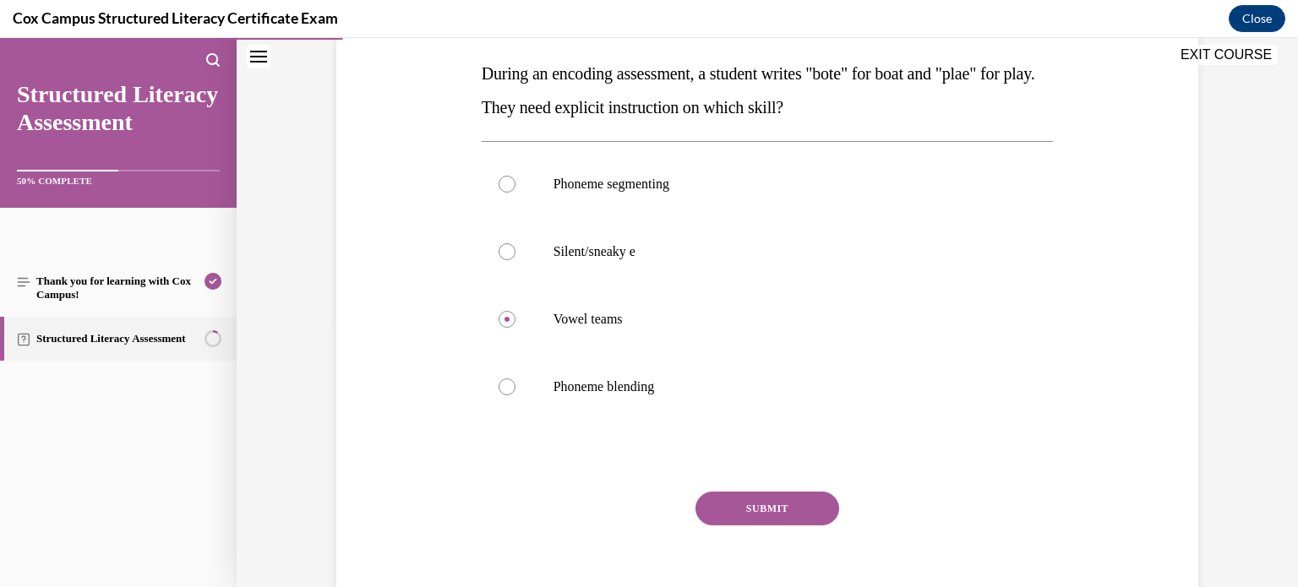
click at [756, 495] on button "SUBMIT" at bounding box center [768, 509] width 144 height 34
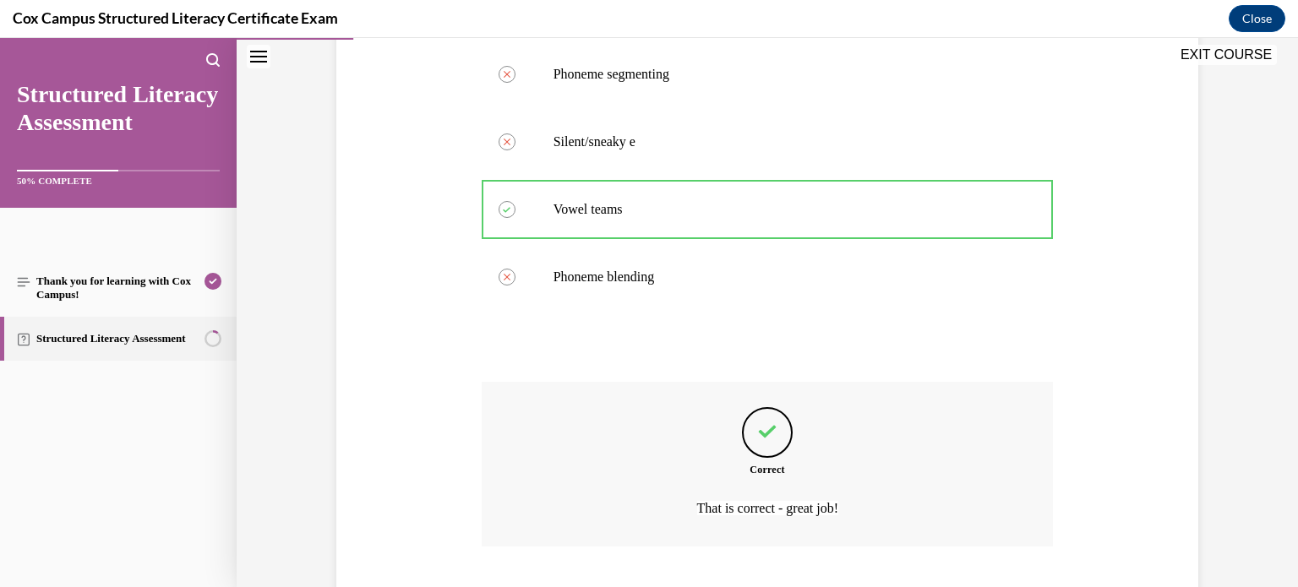
scroll to position [481, 0]
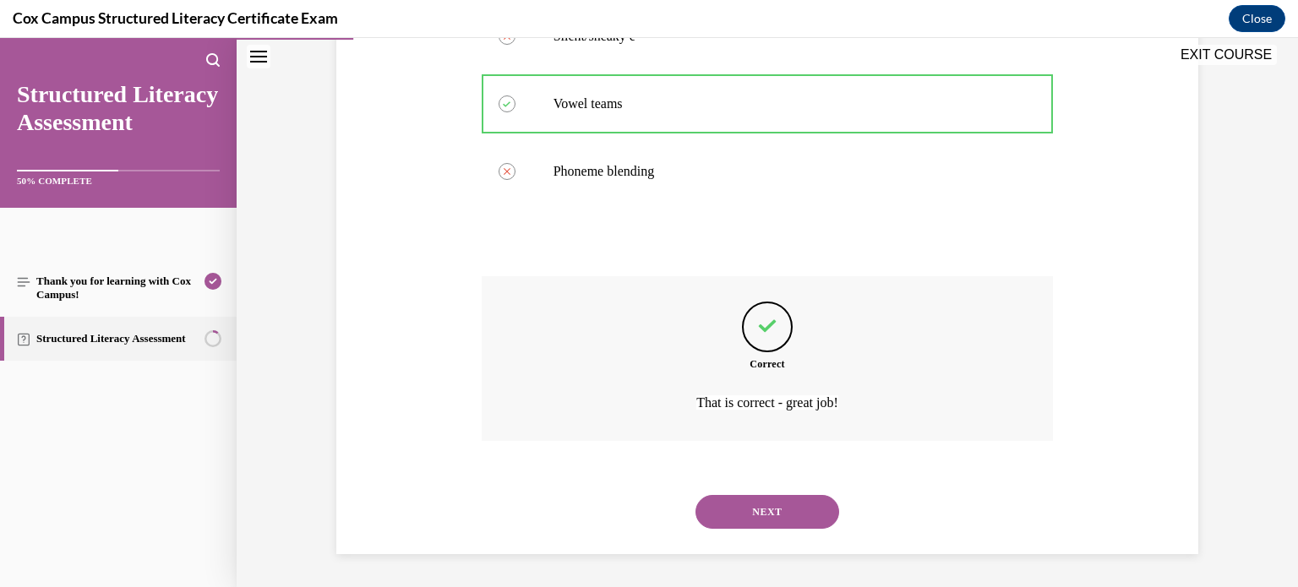
click at [791, 513] on button "NEXT" at bounding box center [768, 512] width 144 height 34
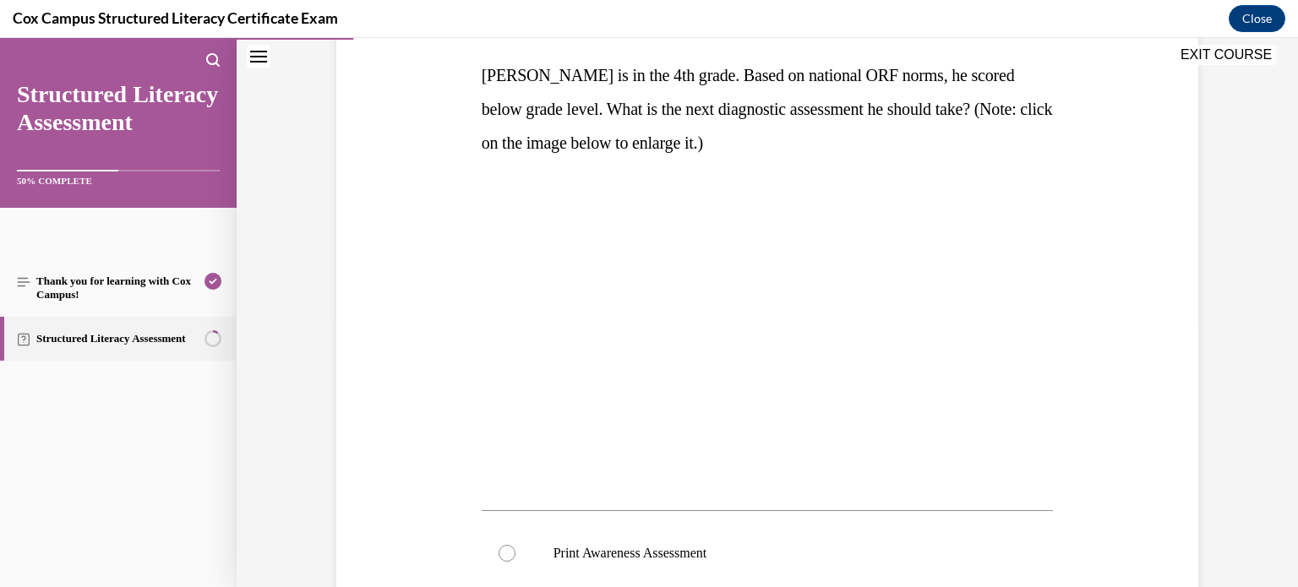
scroll to position [265, 0]
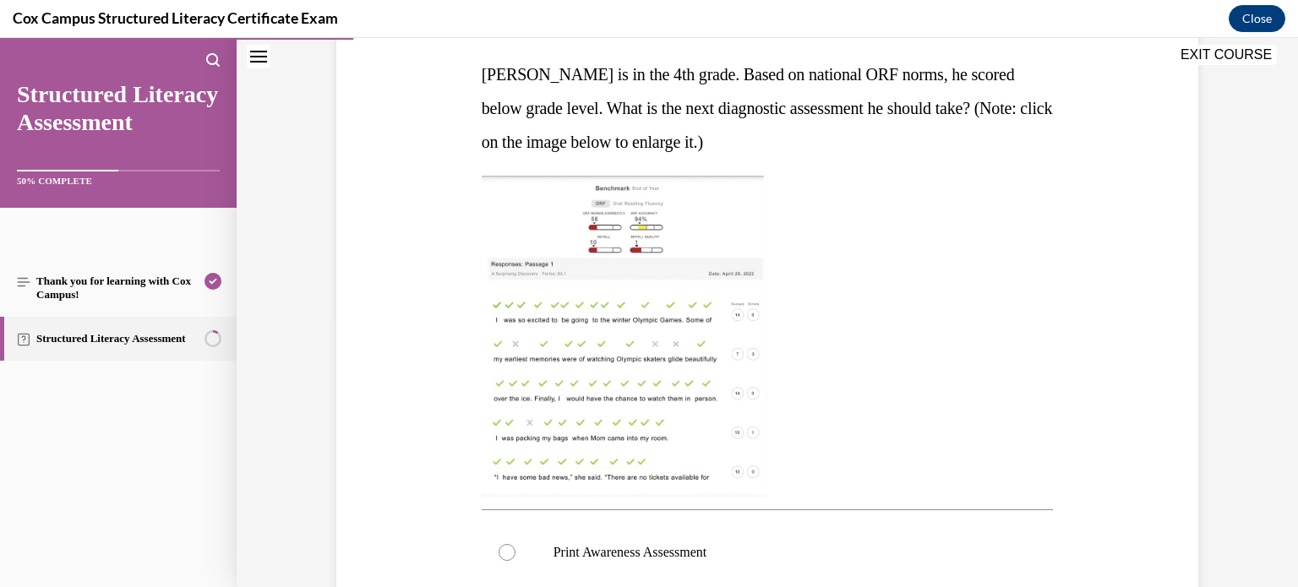
click at [638, 463] on img at bounding box center [625, 336] width 287 height 321
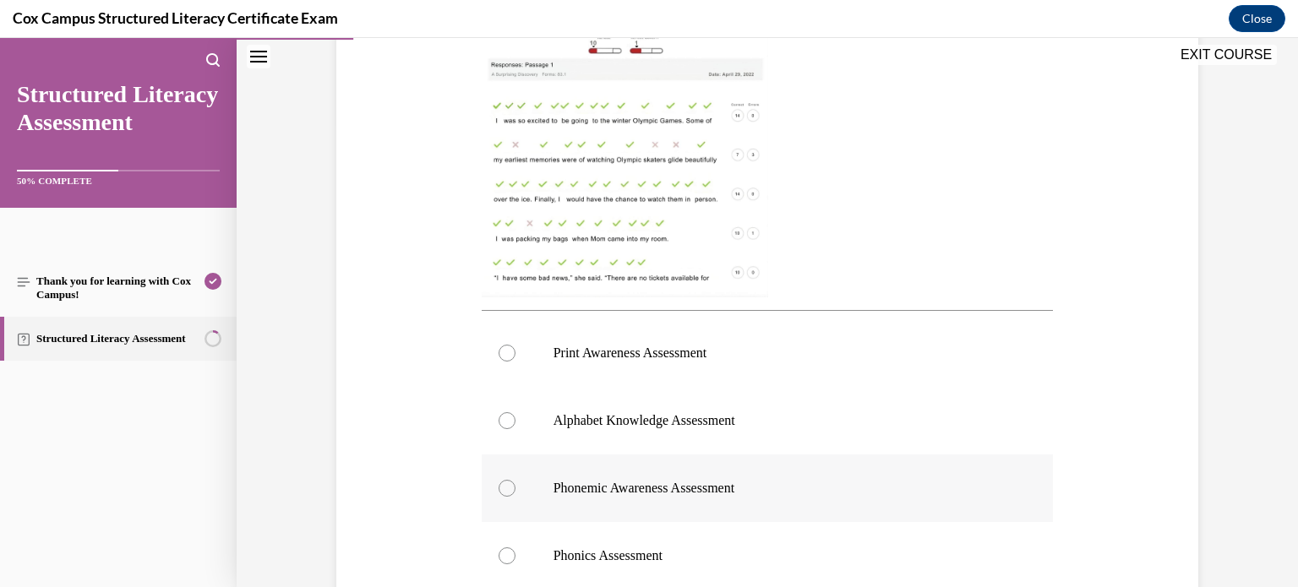
scroll to position [497, 0]
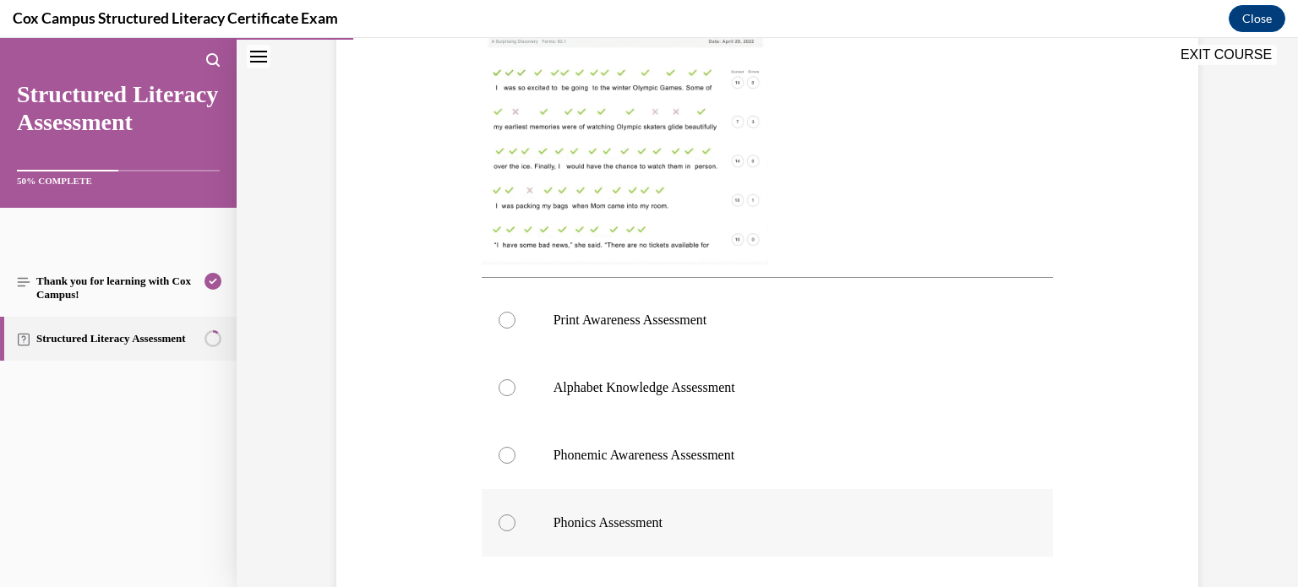
click at [662, 515] on p "Phonics Assessment" at bounding box center [783, 523] width 458 height 17
click at [516, 515] on input "Phonics Assessment" at bounding box center [507, 523] width 17 height 17
radio input "true"
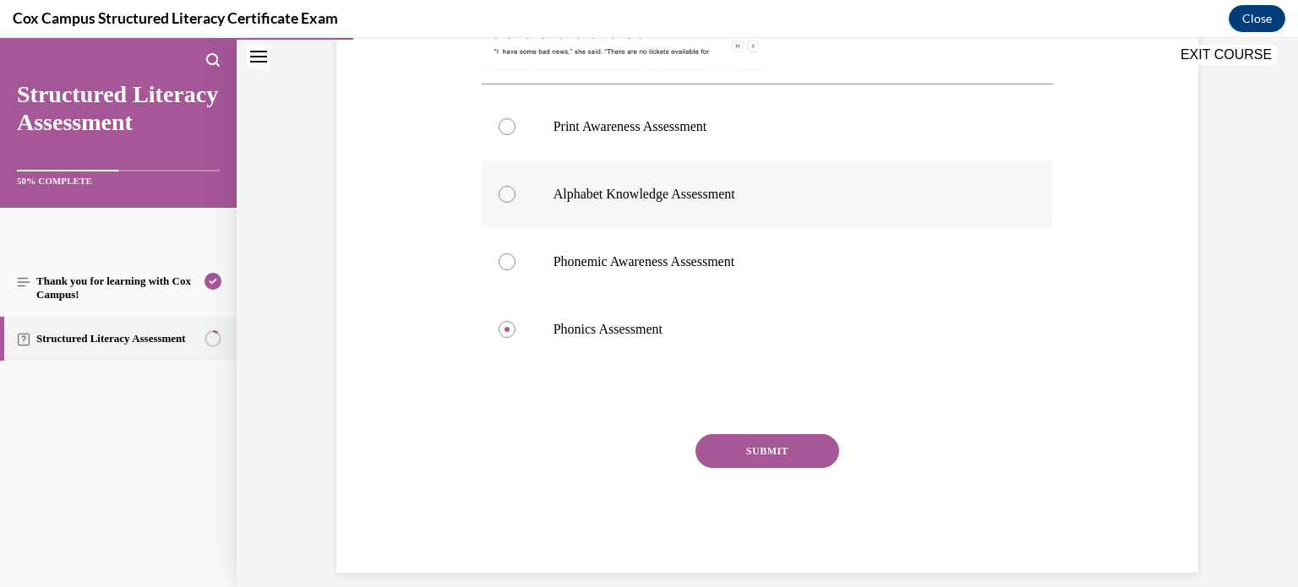
scroll to position [709, 0]
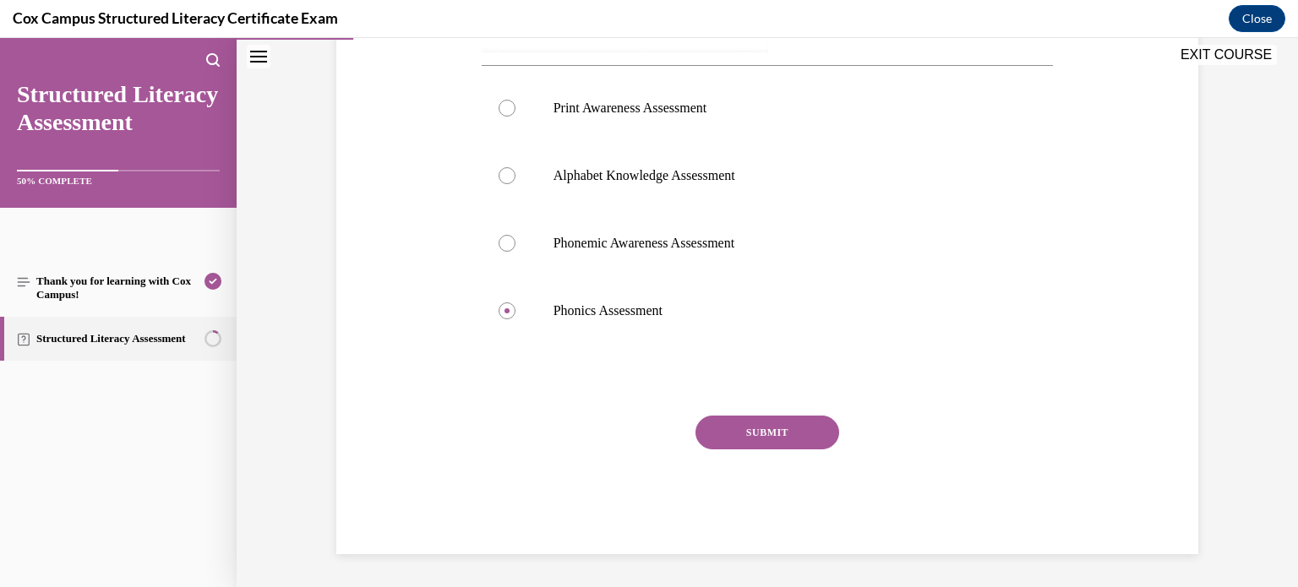
click at [814, 423] on button "SUBMIT" at bounding box center [768, 433] width 144 height 34
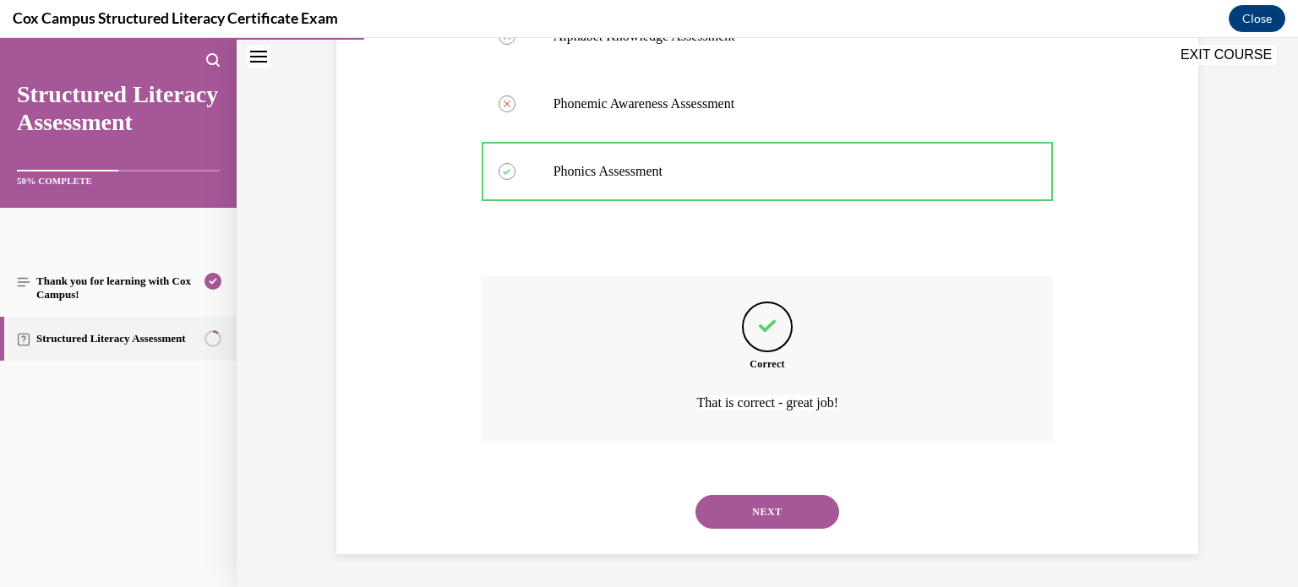
scroll to position [849, 0]
click at [770, 504] on button "NEXT" at bounding box center [768, 512] width 144 height 34
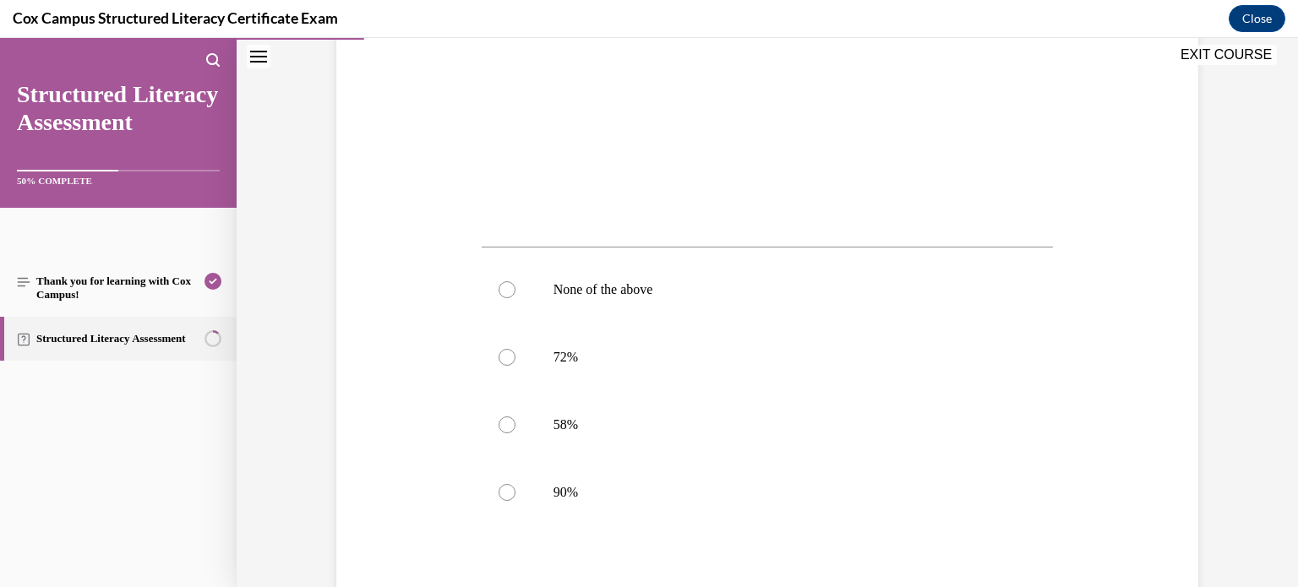
scroll to position [524, 0]
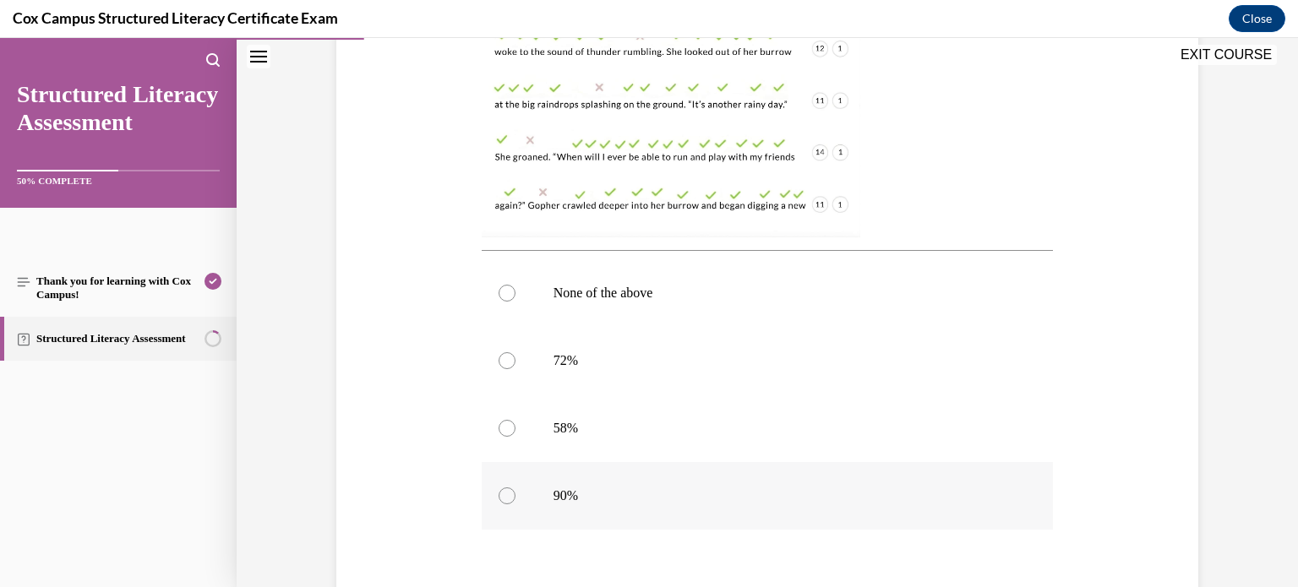
click at [746, 496] on p "90%" at bounding box center [783, 496] width 458 height 17
click at [516, 496] on input "90%" at bounding box center [507, 496] width 17 height 17
radio input "true"
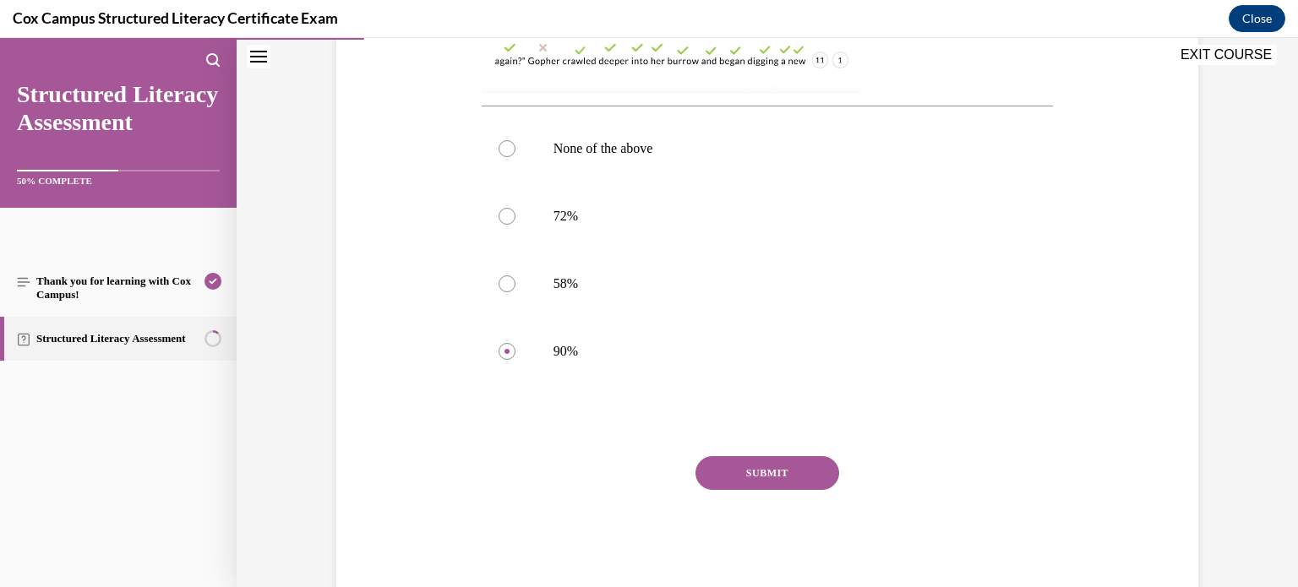
scroll to position [667, 0]
click at [815, 451] on div "Question 18/144 Mrs. Jones administered an ORF assessment to her class. This im…" at bounding box center [768, 82] width 572 height 1029
click at [811, 462] on button "SUBMIT" at bounding box center [768, 475] width 144 height 34
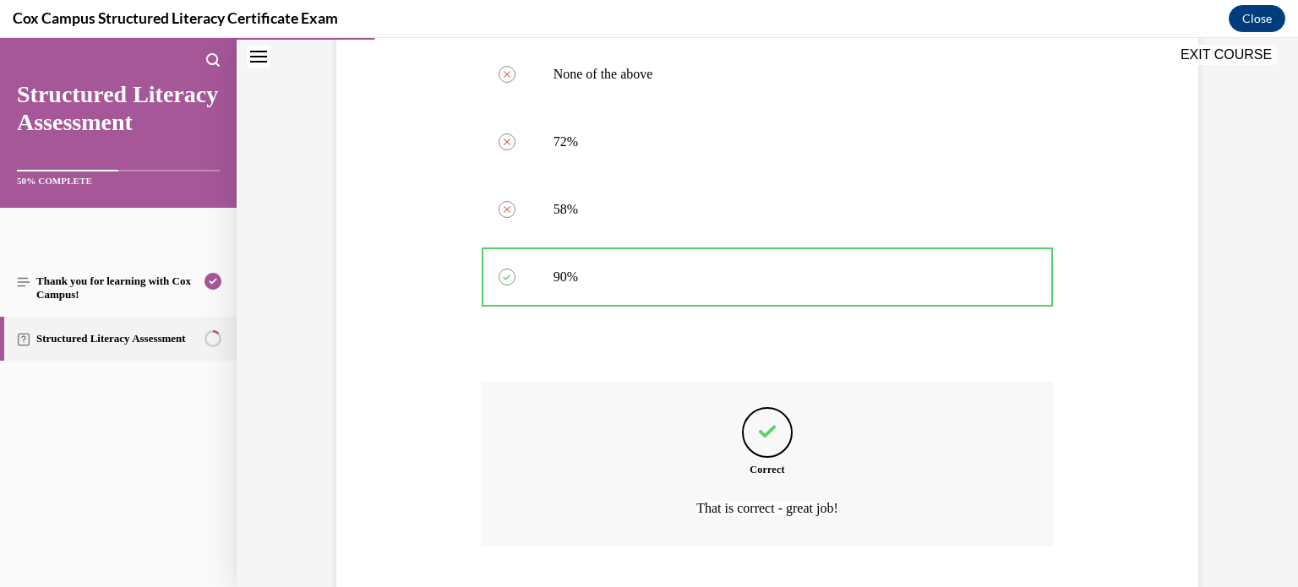
scroll to position [849, 0]
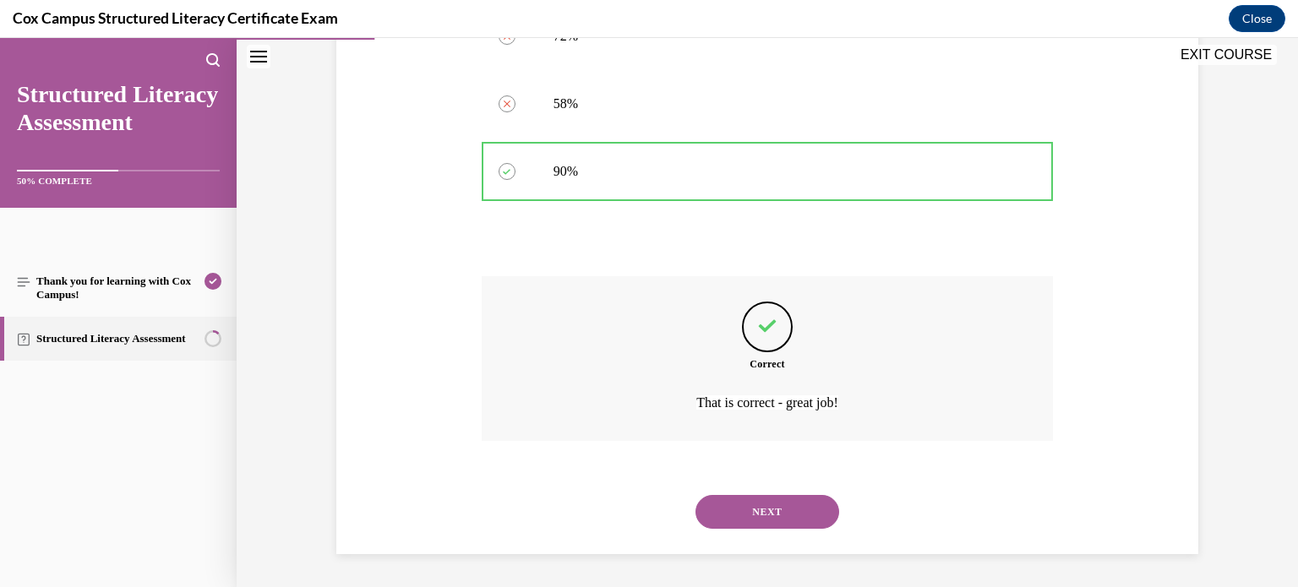
click at [787, 511] on button "NEXT" at bounding box center [768, 512] width 144 height 34
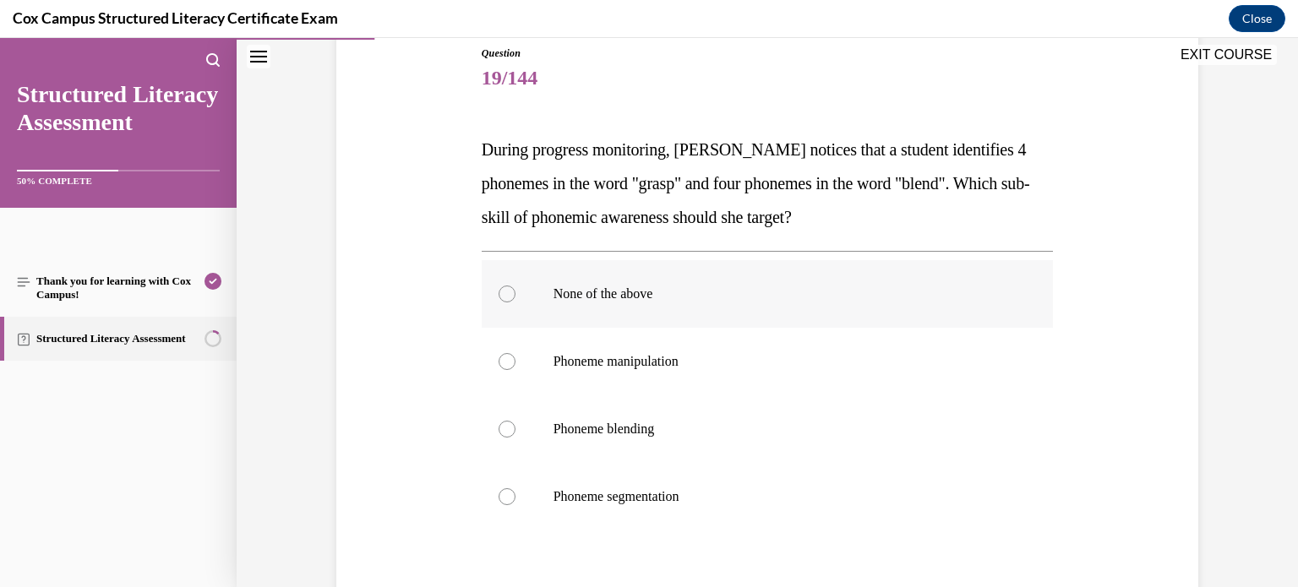
scroll to position [230, 0]
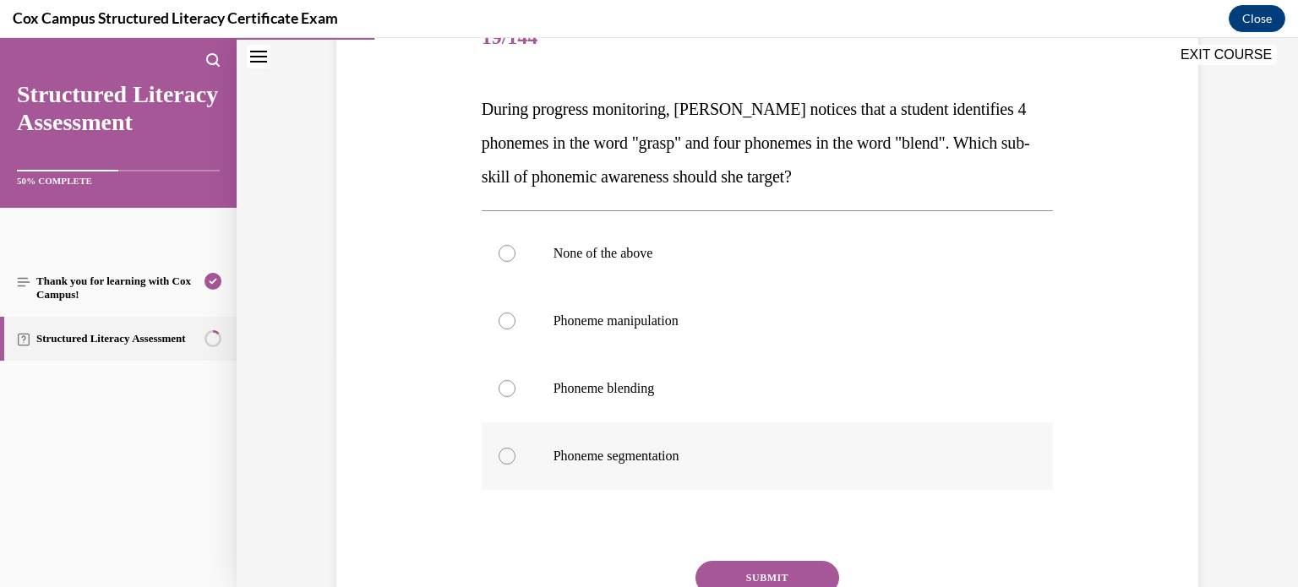
click at [762, 434] on label "Phoneme segmentation" at bounding box center [768, 457] width 572 height 68
click at [516, 448] on input "Phoneme segmentation" at bounding box center [507, 456] width 17 height 17
radio input "true"
click at [771, 571] on button "SUBMIT" at bounding box center [768, 578] width 144 height 34
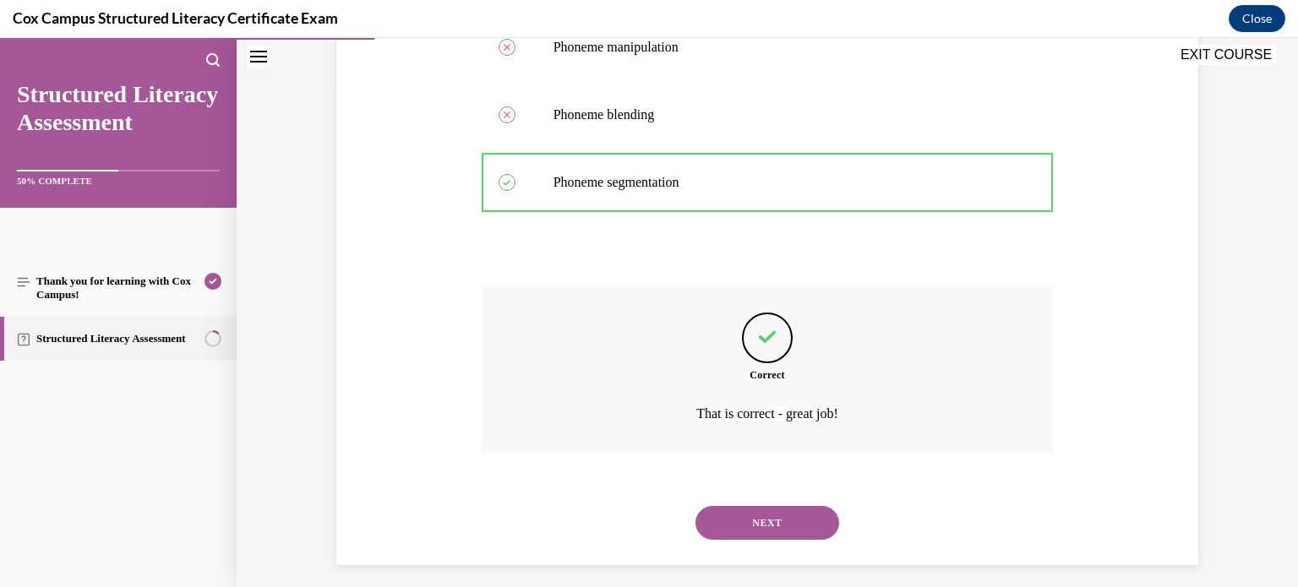
scroll to position [510, 0]
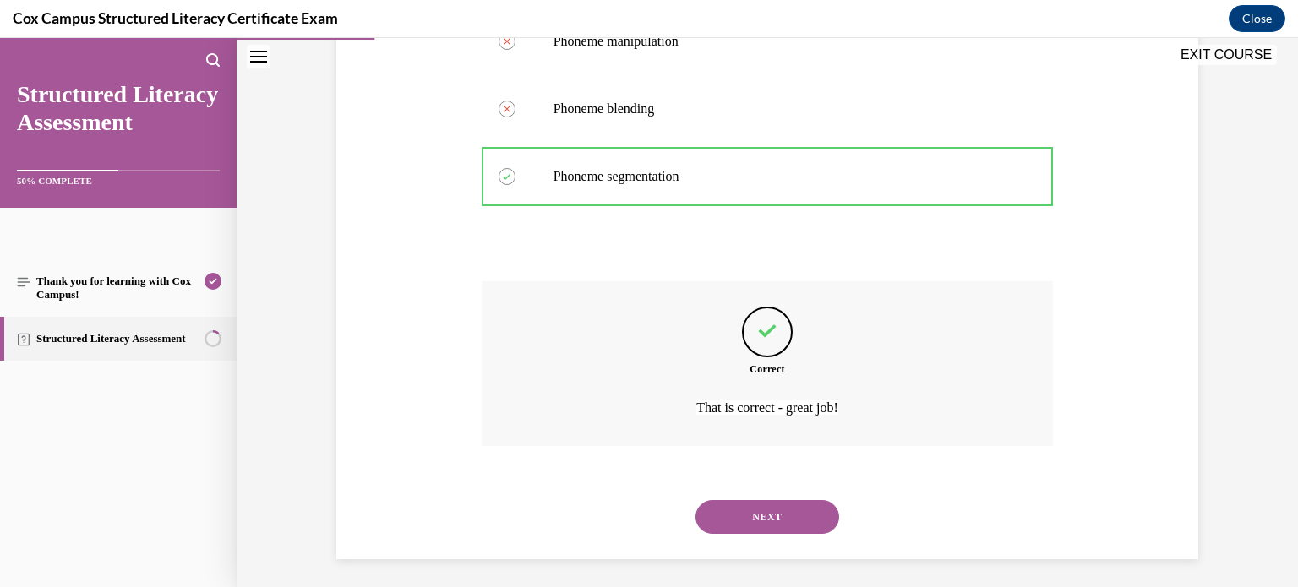
click at [797, 507] on button "NEXT" at bounding box center [768, 517] width 144 height 34
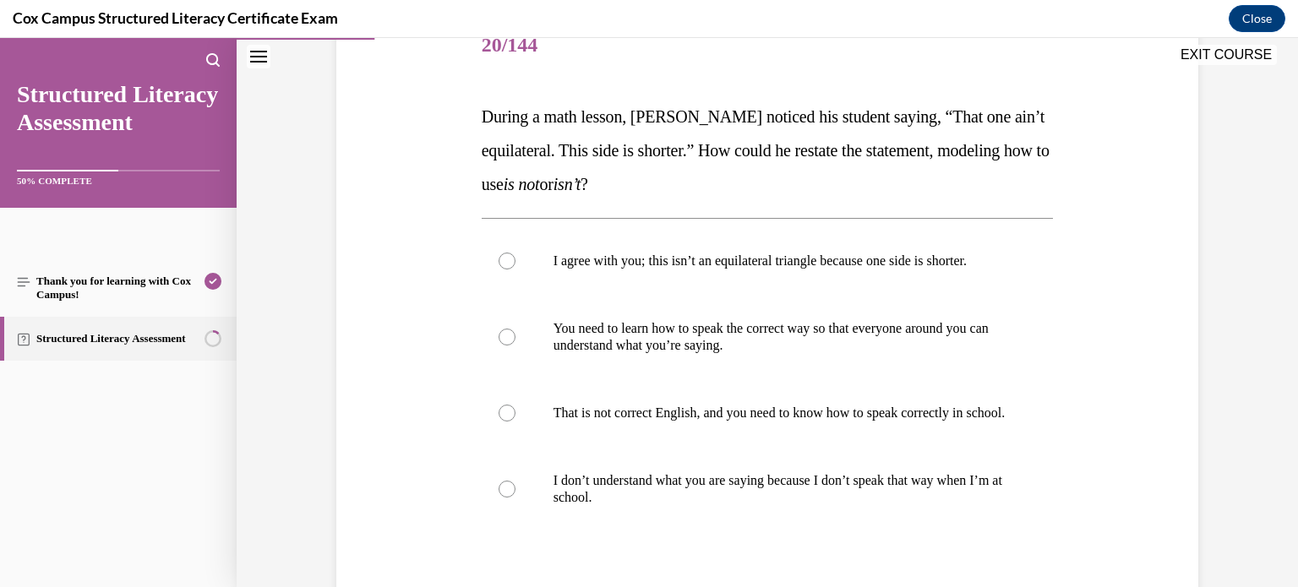
scroll to position [224, 0]
click at [682, 270] on label "I agree with you; this isn’t an equilateral triangle because one side is shorte…" at bounding box center [768, 260] width 572 height 68
click at [516, 268] on input "I agree with you; this isn’t an equilateral triangle because one side is shorte…" at bounding box center [507, 259] width 17 height 17
radio input "true"
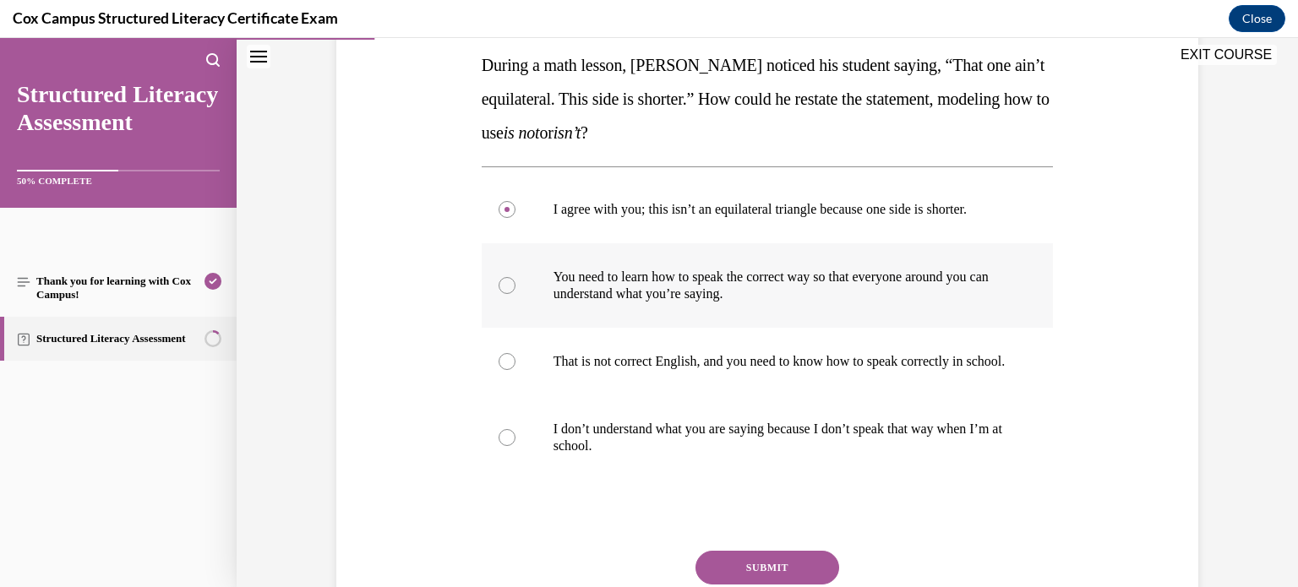
scroll to position [344, 0]
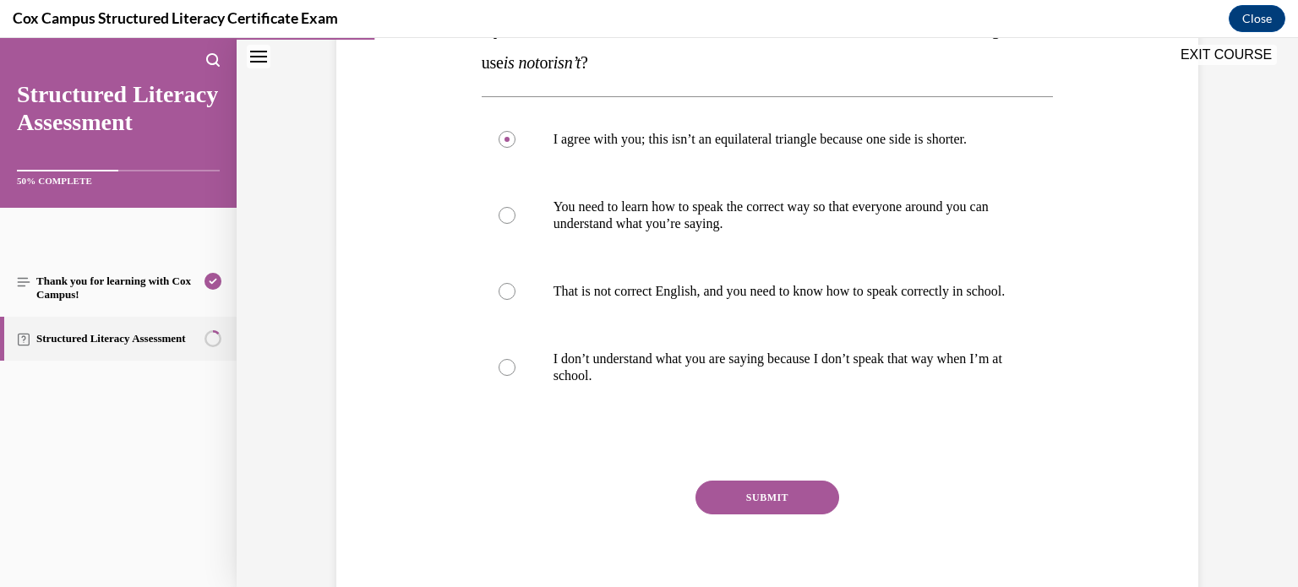
click at [777, 511] on button "SUBMIT" at bounding box center [768, 498] width 144 height 34
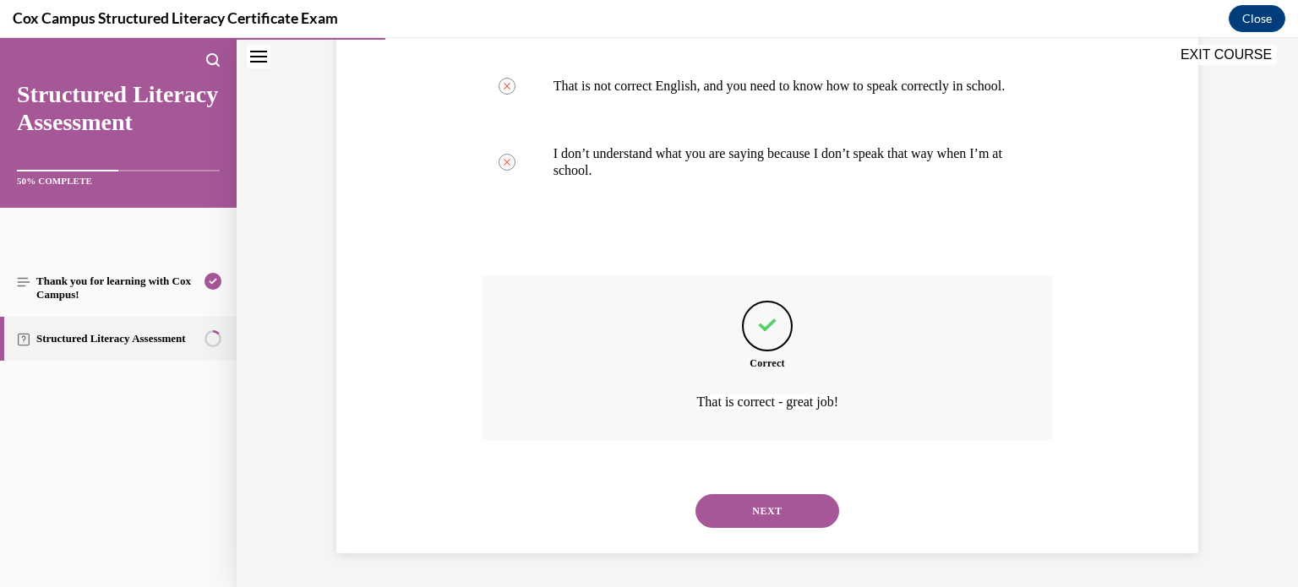
scroll to position [566, 0]
click at [791, 511] on button "NEXT" at bounding box center [768, 512] width 144 height 34
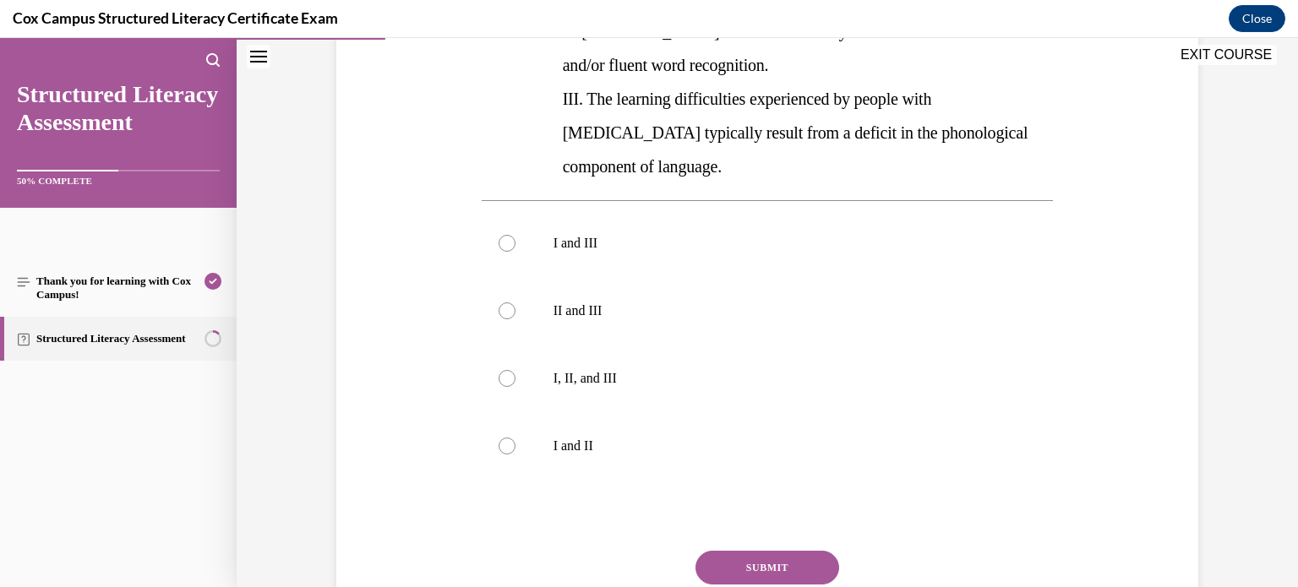
scroll to position [446, 0]
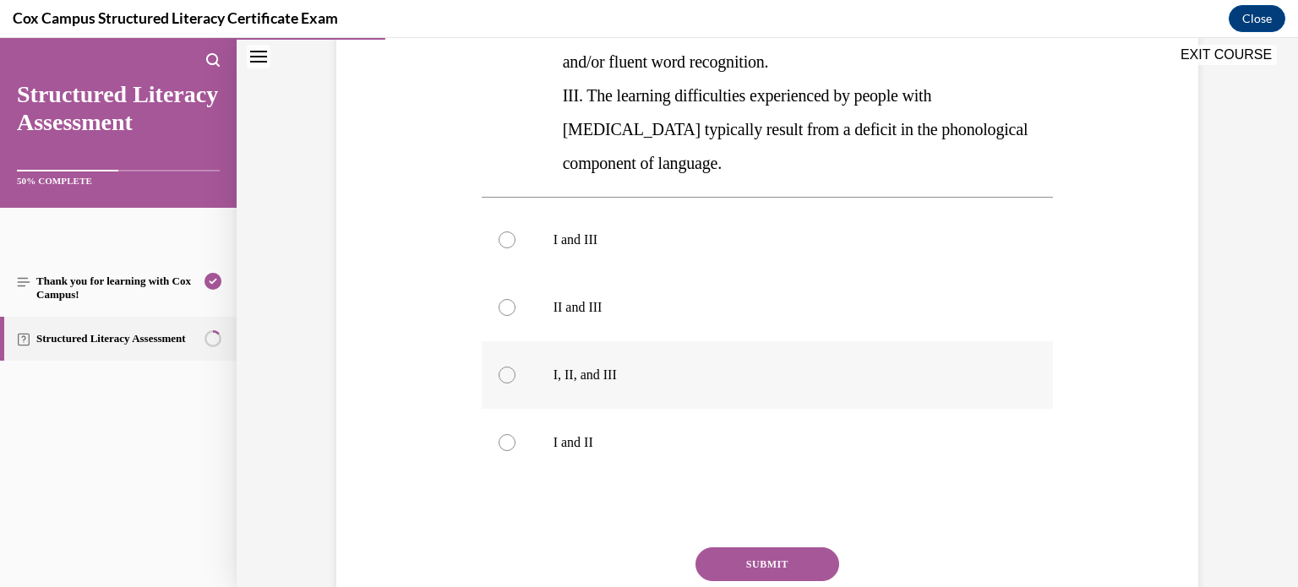
click at [630, 342] on label "I, II, and III" at bounding box center [768, 376] width 572 height 68
click at [516, 367] on input "I, II, and III" at bounding box center [507, 375] width 17 height 17
radio input "true"
click at [750, 548] on button "SUBMIT" at bounding box center [768, 565] width 144 height 34
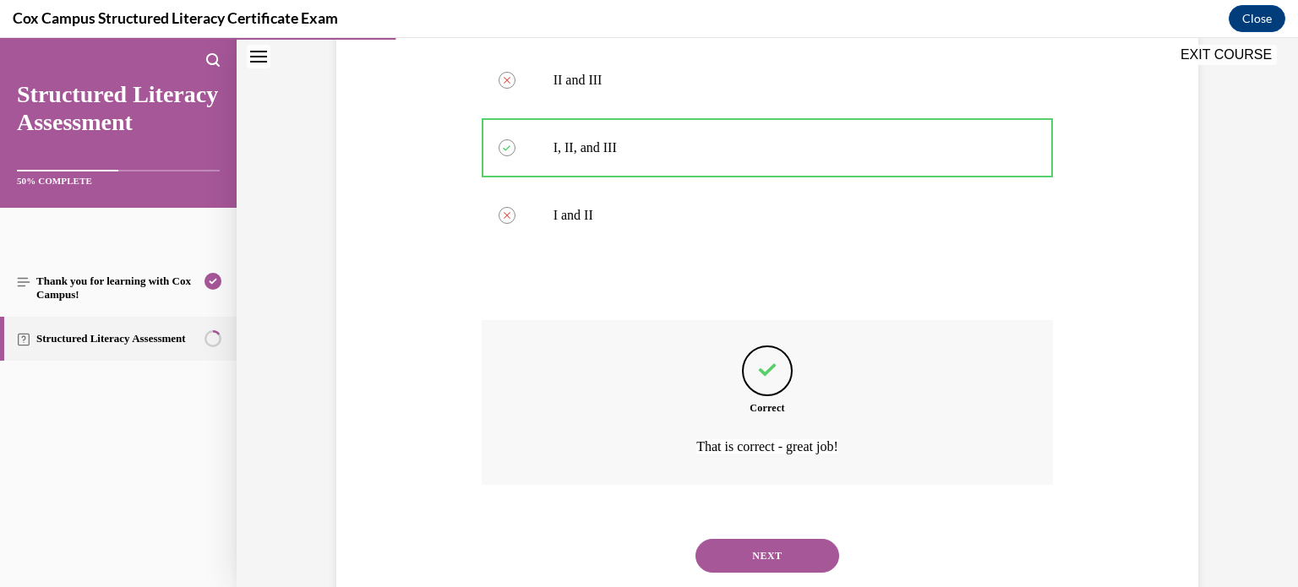
scroll to position [684, 0]
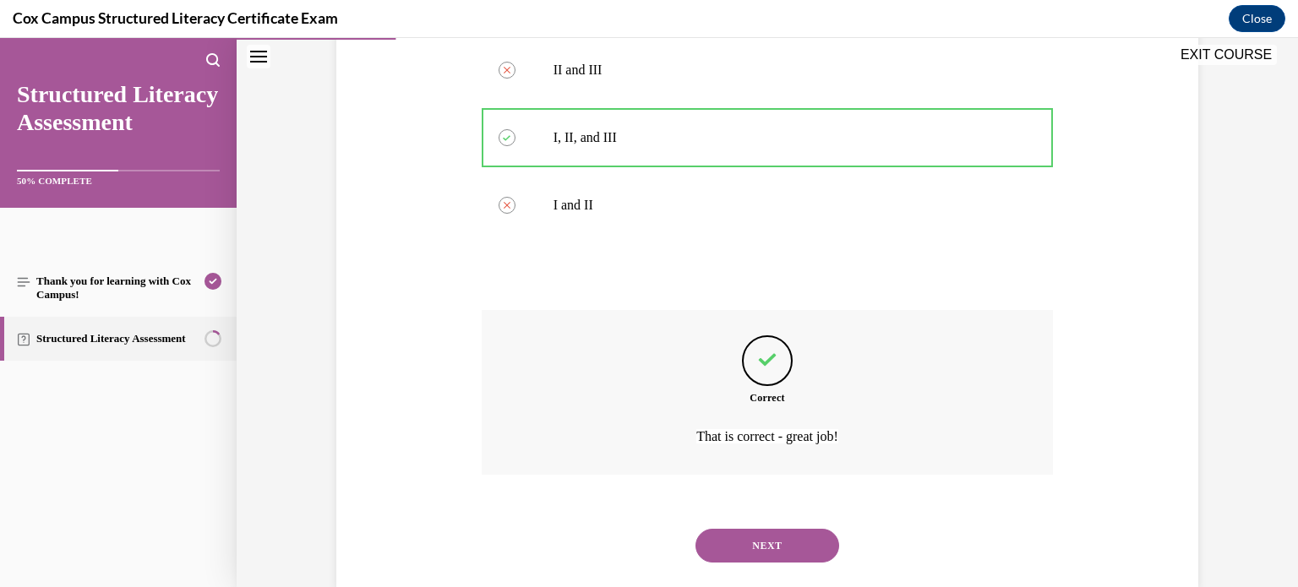
click at [781, 529] on button "NEXT" at bounding box center [768, 546] width 144 height 34
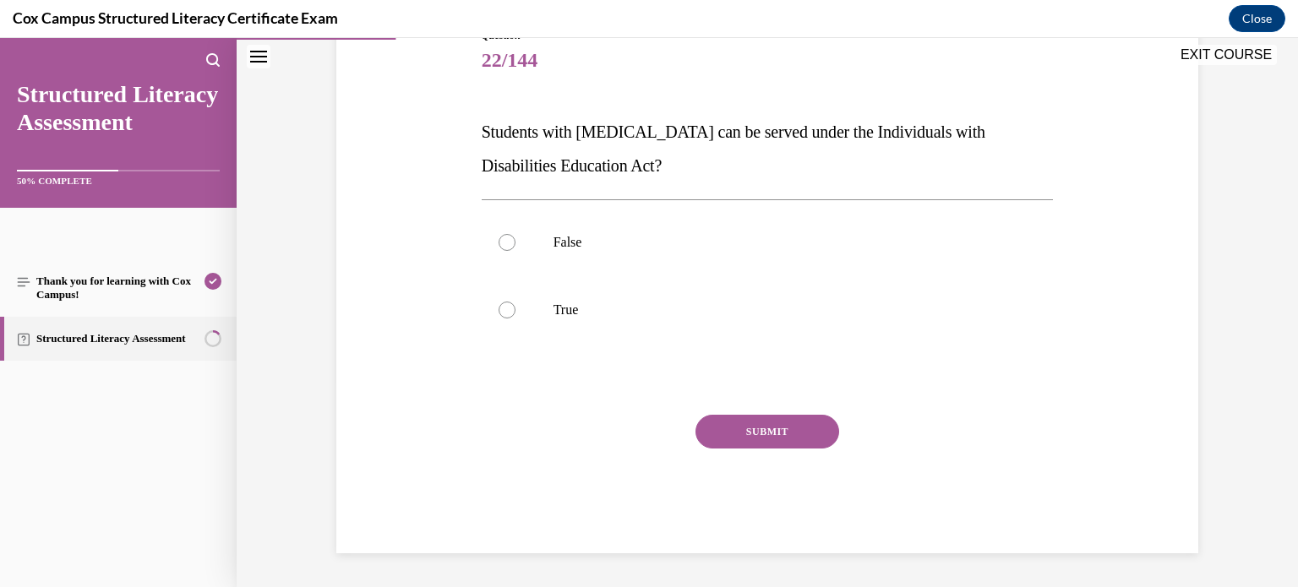
scroll to position [187, 0]
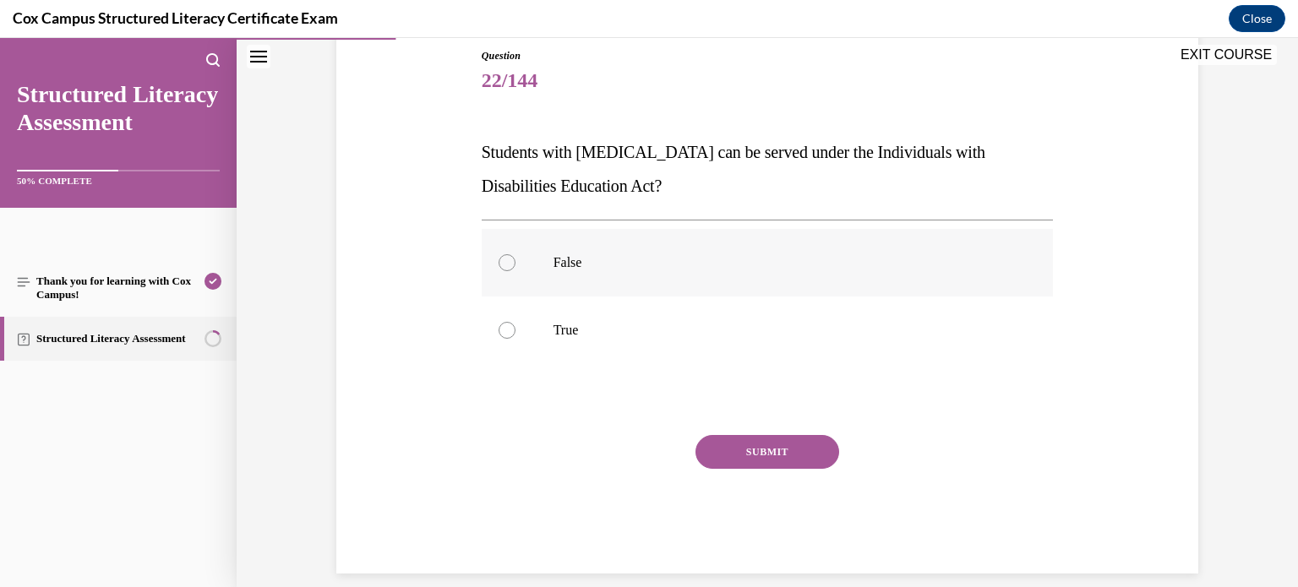
click at [663, 288] on label "False" at bounding box center [768, 263] width 572 height 68
click at [516, 271] on input "False" at bounding box center [507, 262] width 17 height 17
radio input "true"
click at [747, 443] on button "SUBMIT" at bounding box center [768, 452] width 144 height 34
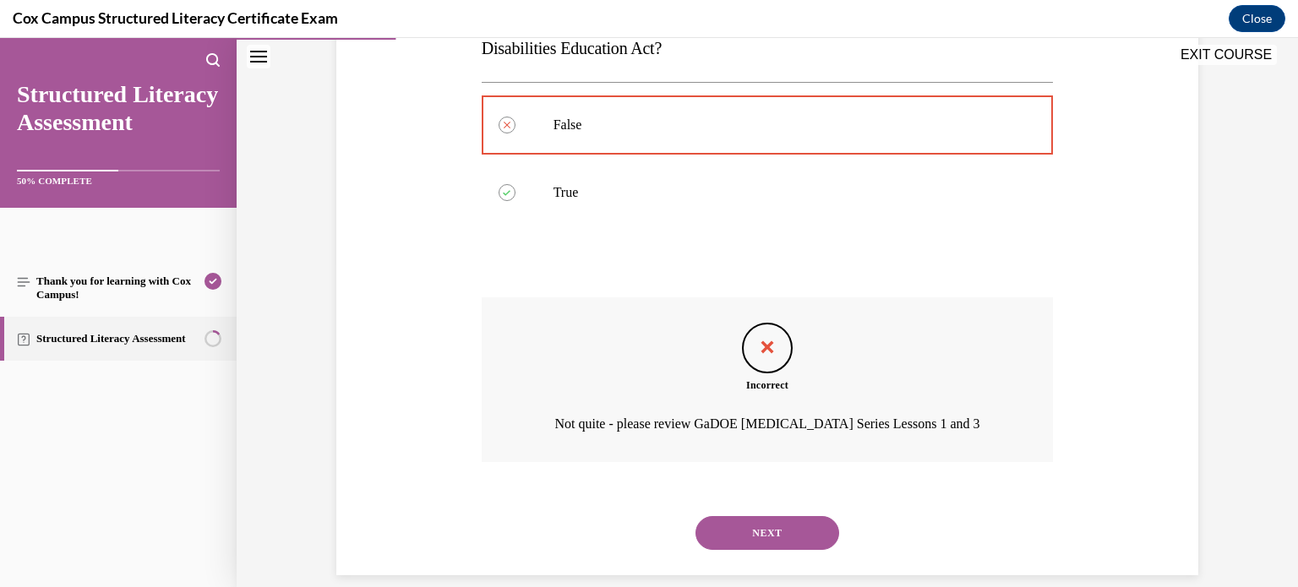
scroll to position [346, 0]
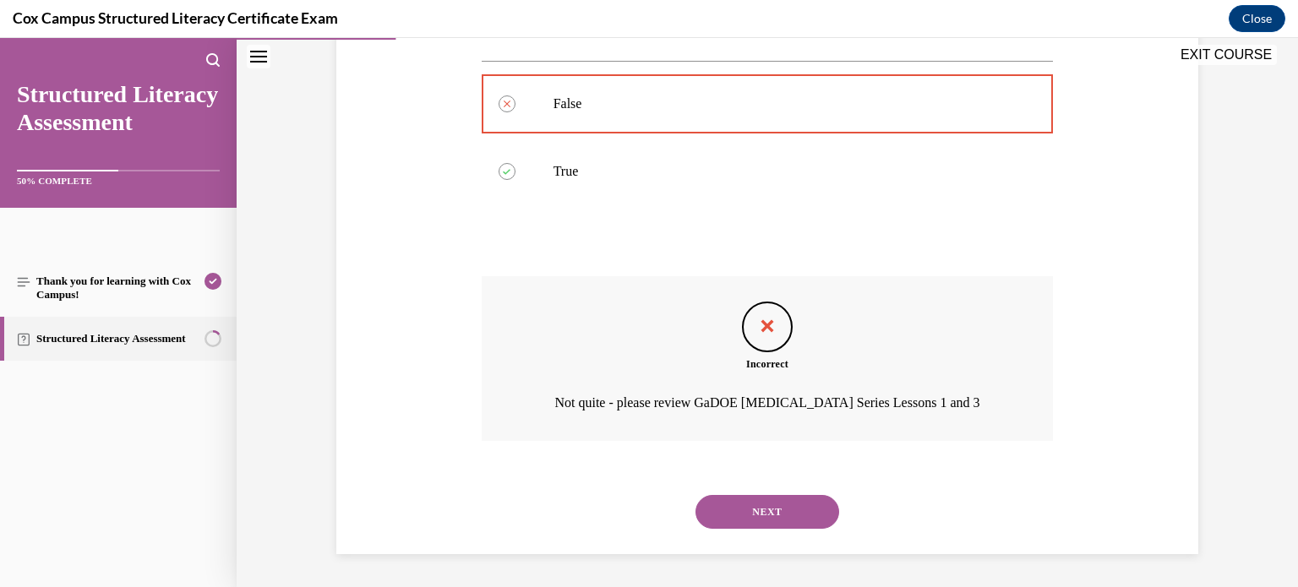
click at [748, 504] on button "NEXT" at bounding box center [768, 512] width 144 height 34
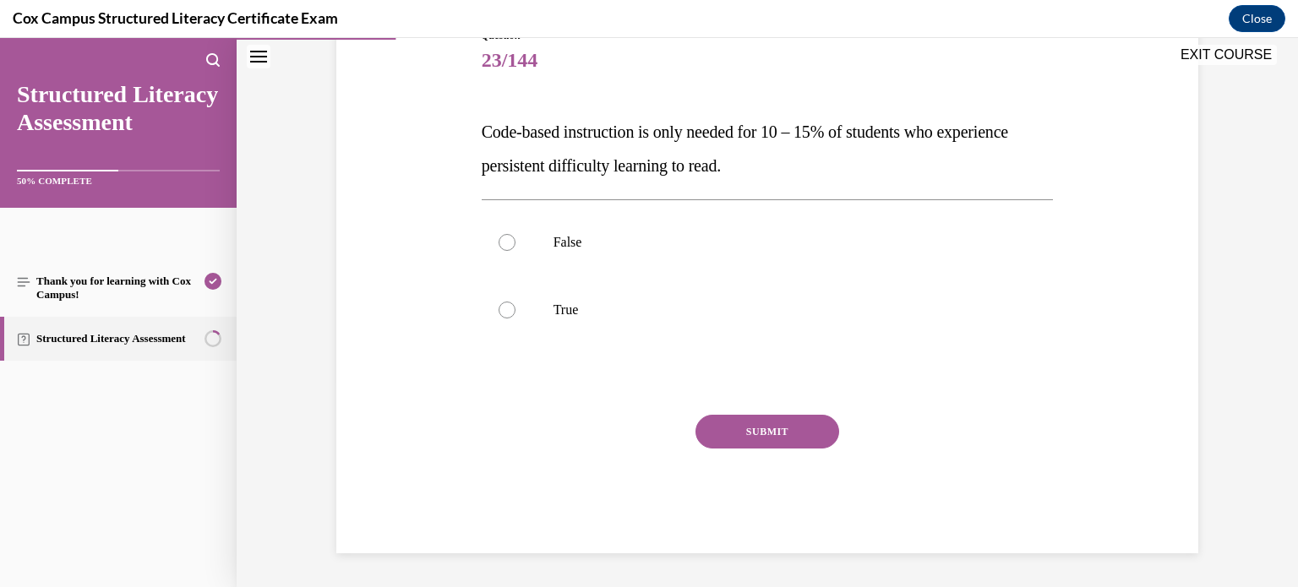
scroll to position [187, 0]
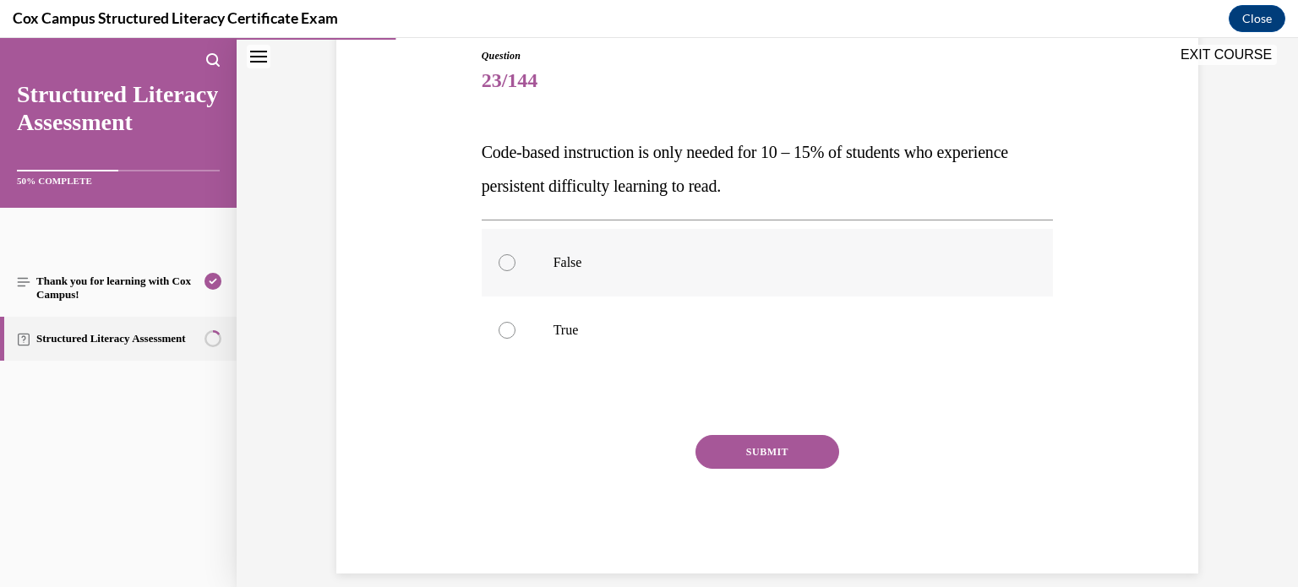
click at [844, 265] on p "False" at bounding box center [783, 262] width 458 height 17
click at [516, 265] on input "False" at bounding box center [507, 262] width 17 height 17
radio input "true"
click at [803, 453] on button "SUBMIT" at bounding box center [768, 452] width 144 height 34
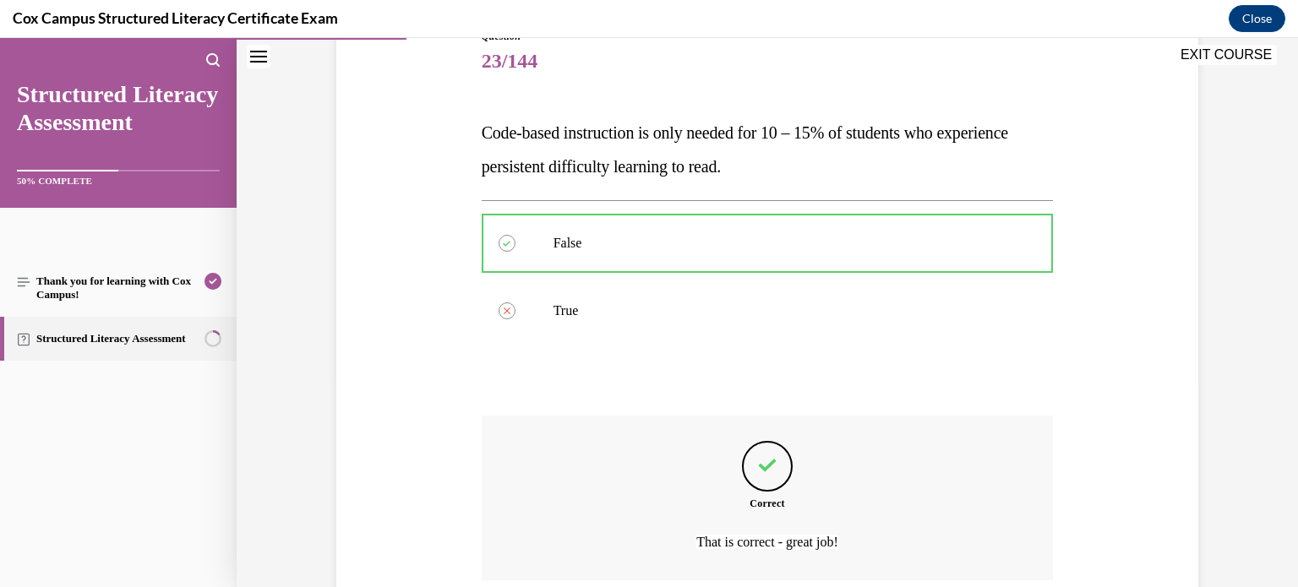
scroll to position [346, 0]
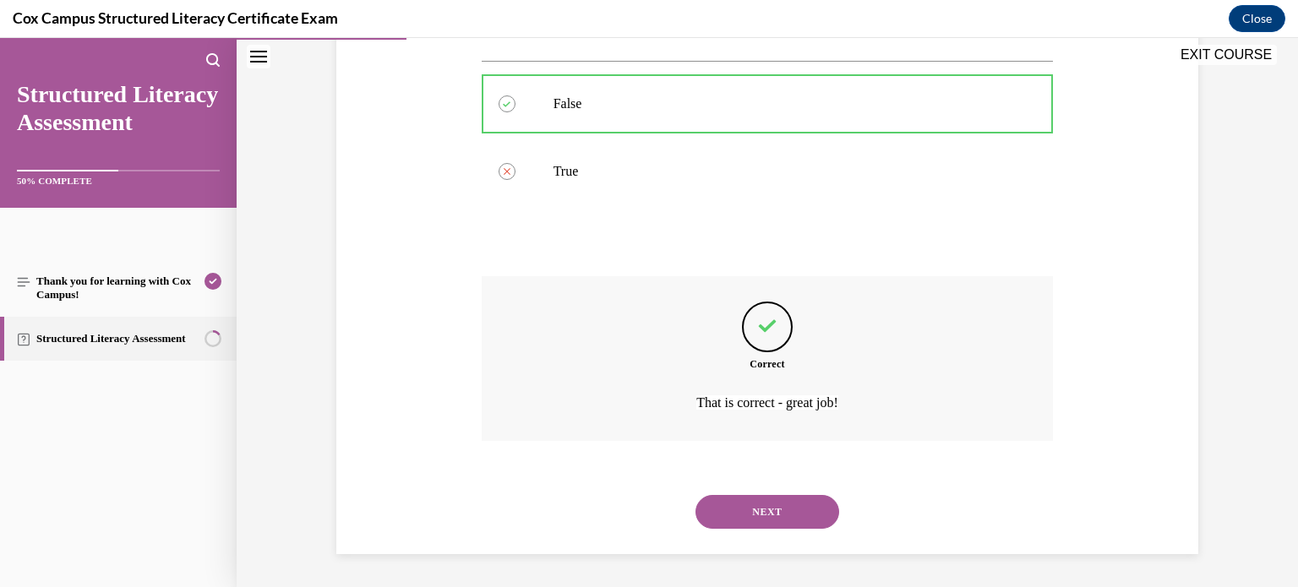
click at [773, 504] on button "NEXT" at bounding box center [768, 512] width 144 height 34
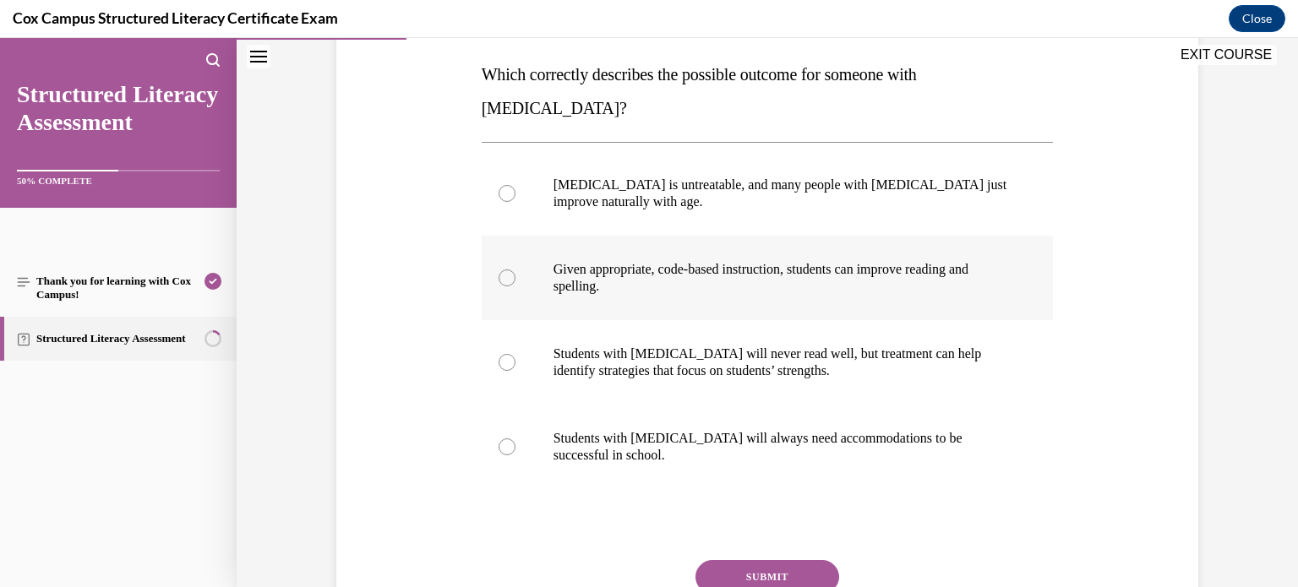
scroll to position [270, 0]
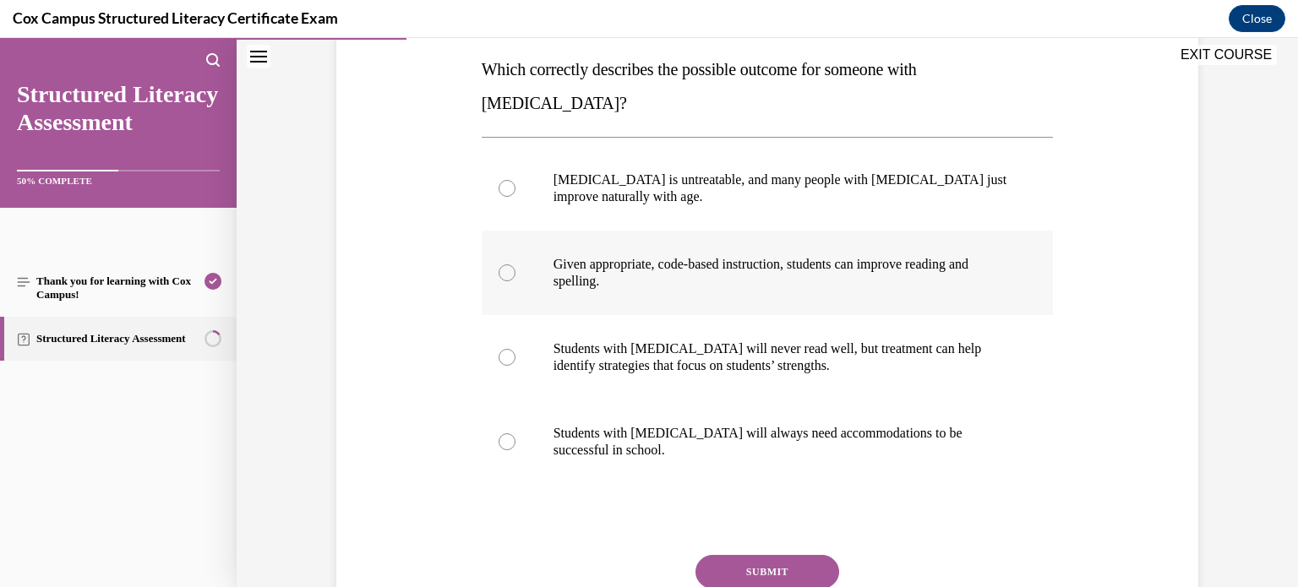
click at [823, 255] on label "Given appropriate, code-based instruction, students can improve reading and spe…" at bounding box center [768, 273] width 572 height 85
click at [516, 265] on input "Given appropriate, code-based instruction, students can improve reading and spe…" at bounding box center [507, 273] width 17 height 17
radio input "true"
click at [777, 555] on button "SUBMIT" at bounding box center [768, 572] width 144 height 34
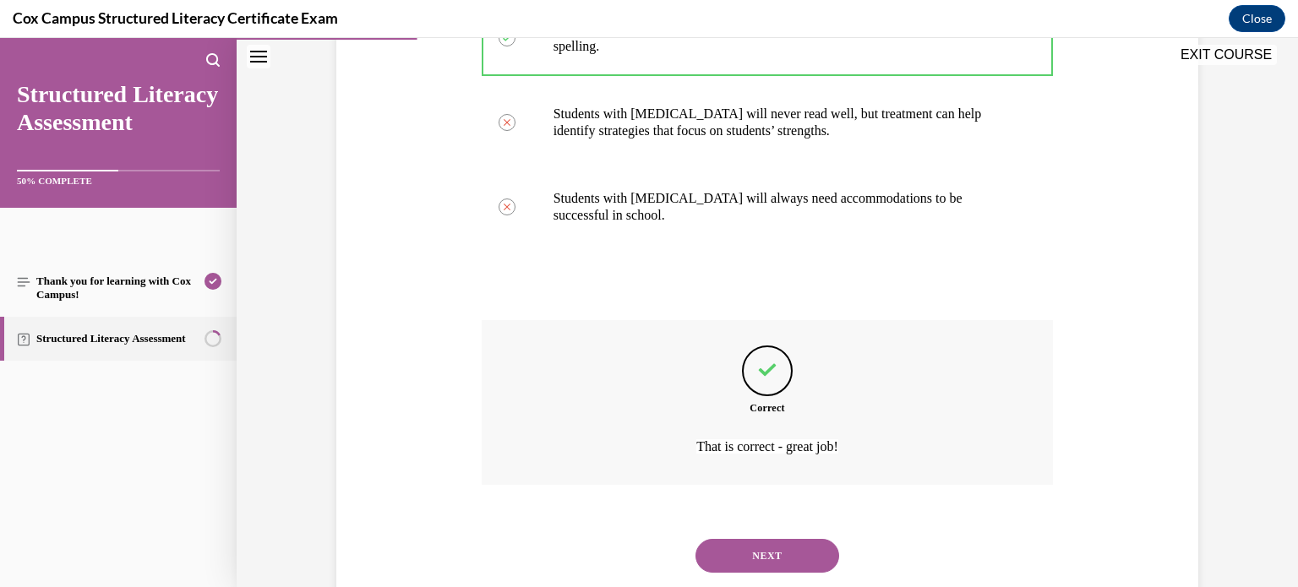
scroll to position [515, 0]
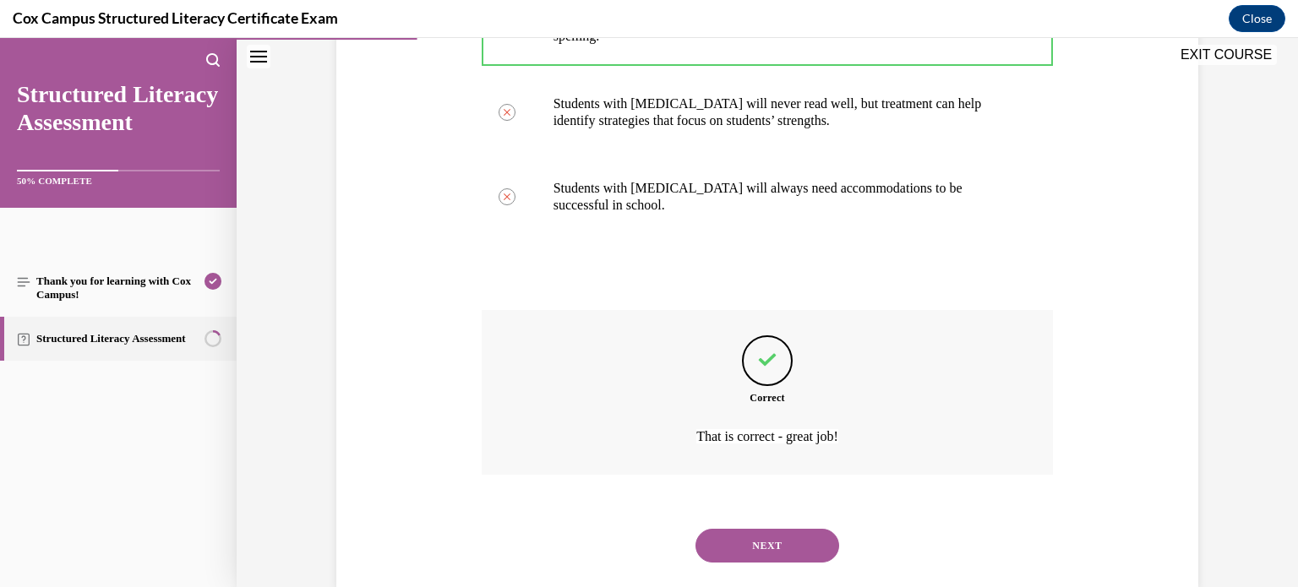
click at [768, 529] on button "NEXT" at bounding box center [768, 546] width 144 height 34
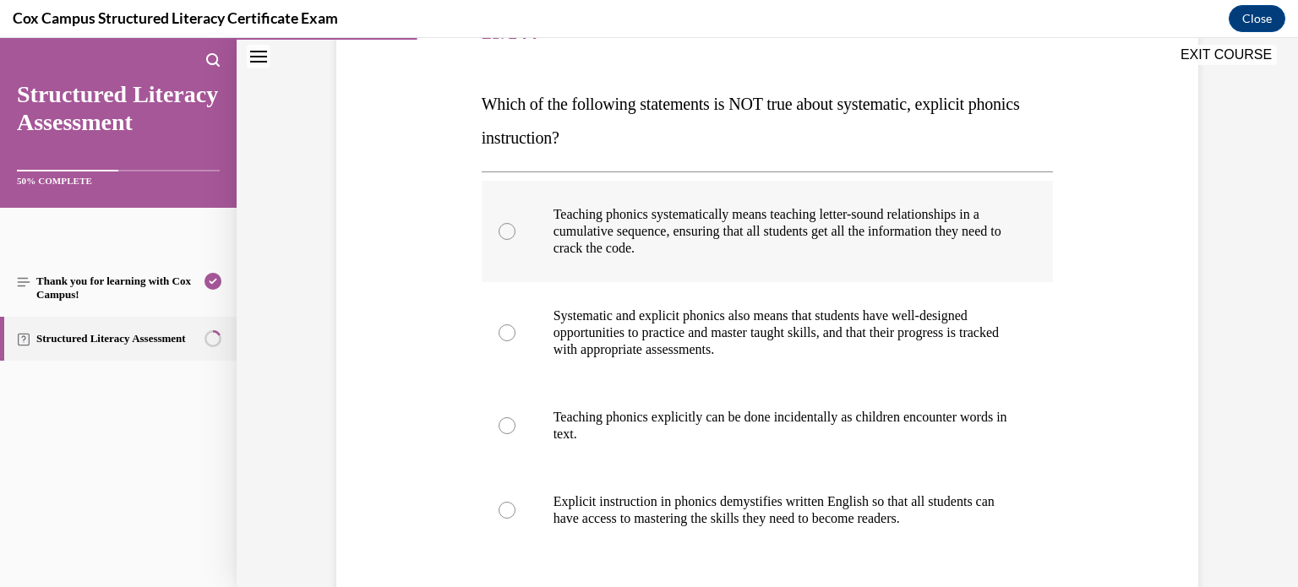
scroll to position [238, 0]
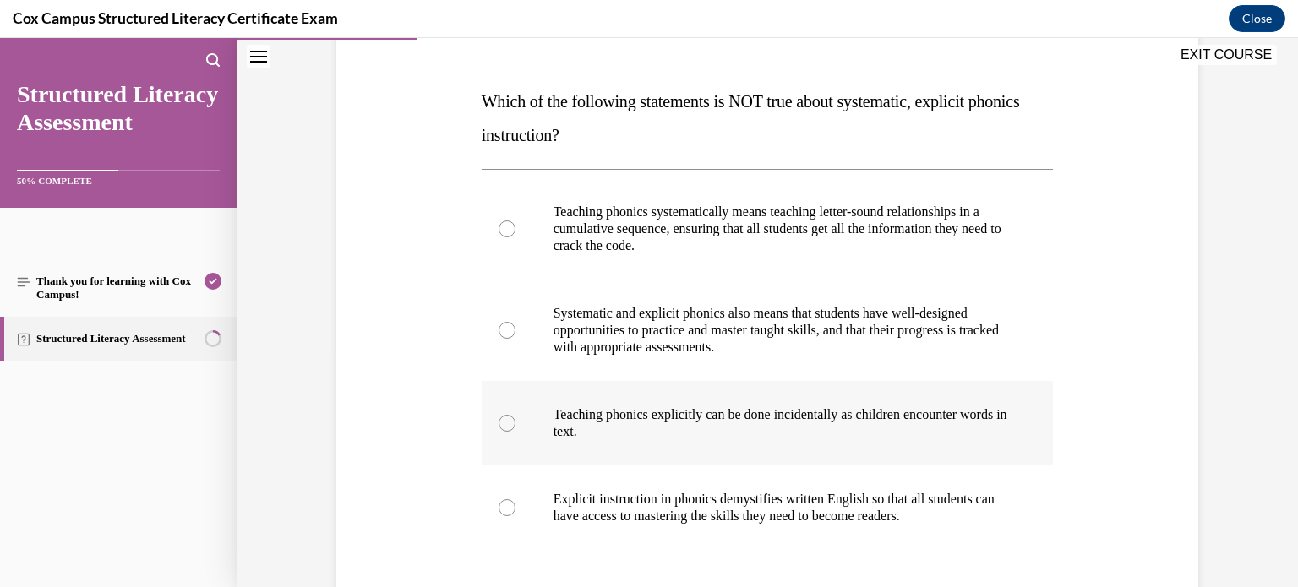
click at [658, 408] on p "Teaching phonics explicitly can be done incidentally as children encounter word…" at bounding box center [783, 424] width 458 height 34
click at [516, 415] on input "Teaching phonics explicitly can be done incidentally as children encounter word…" at bounding box center [507, 423] width 17 height 17
radio input "true"
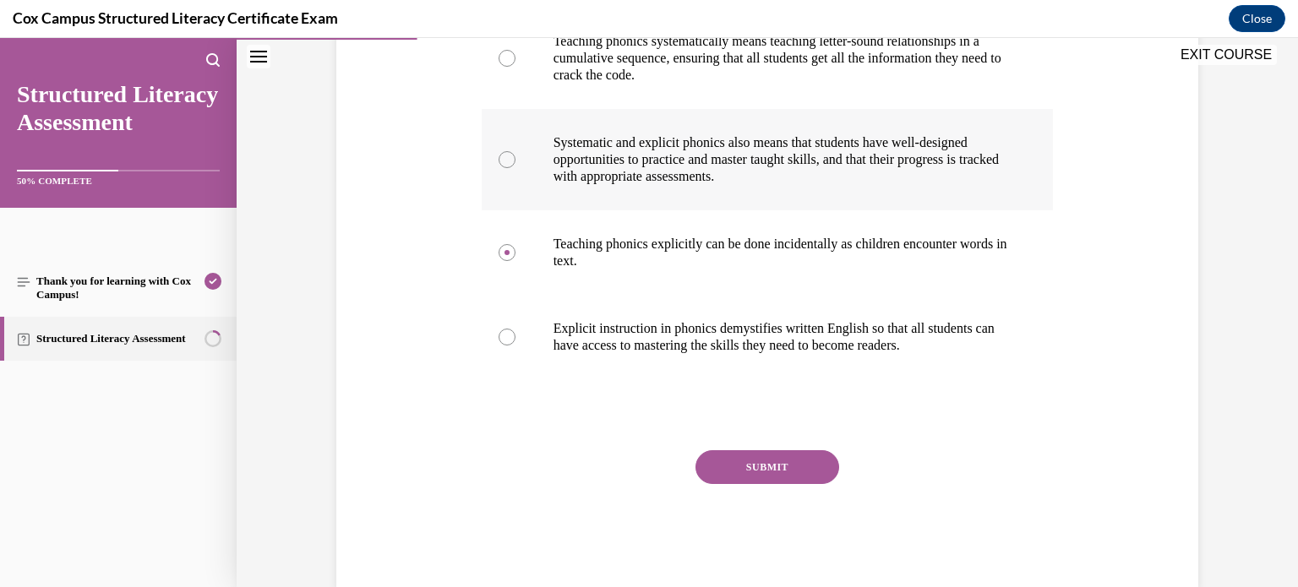
scroll to position [428, 0]
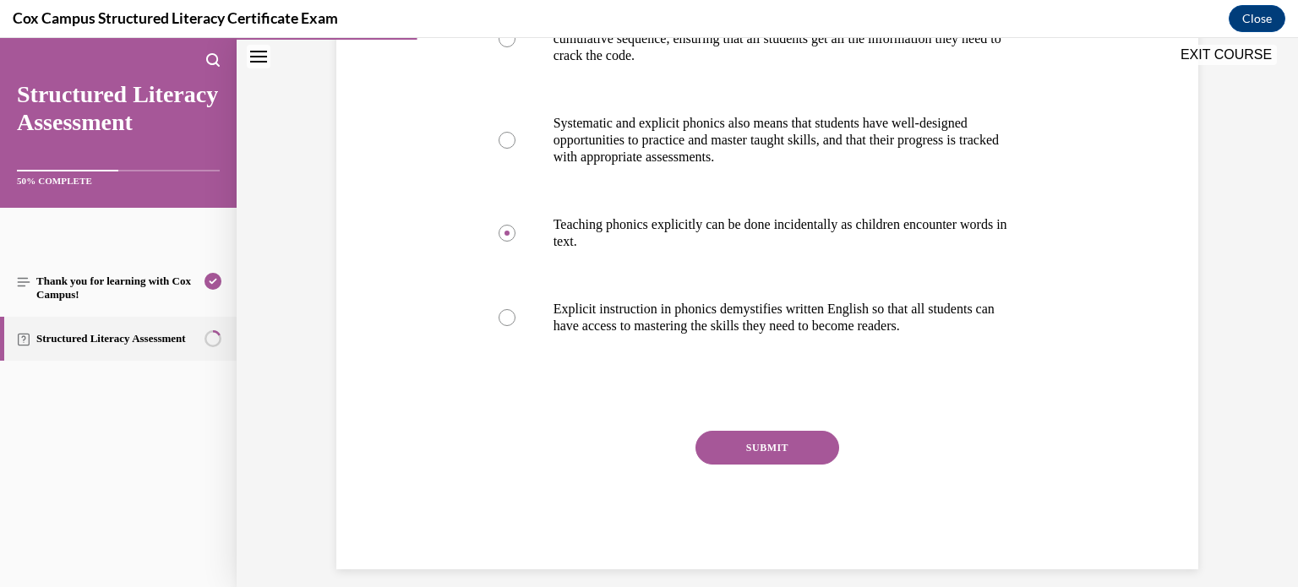
click at [795, 434] on button "SUBMIT" at bounding box center [768, 448] width 144 height 34
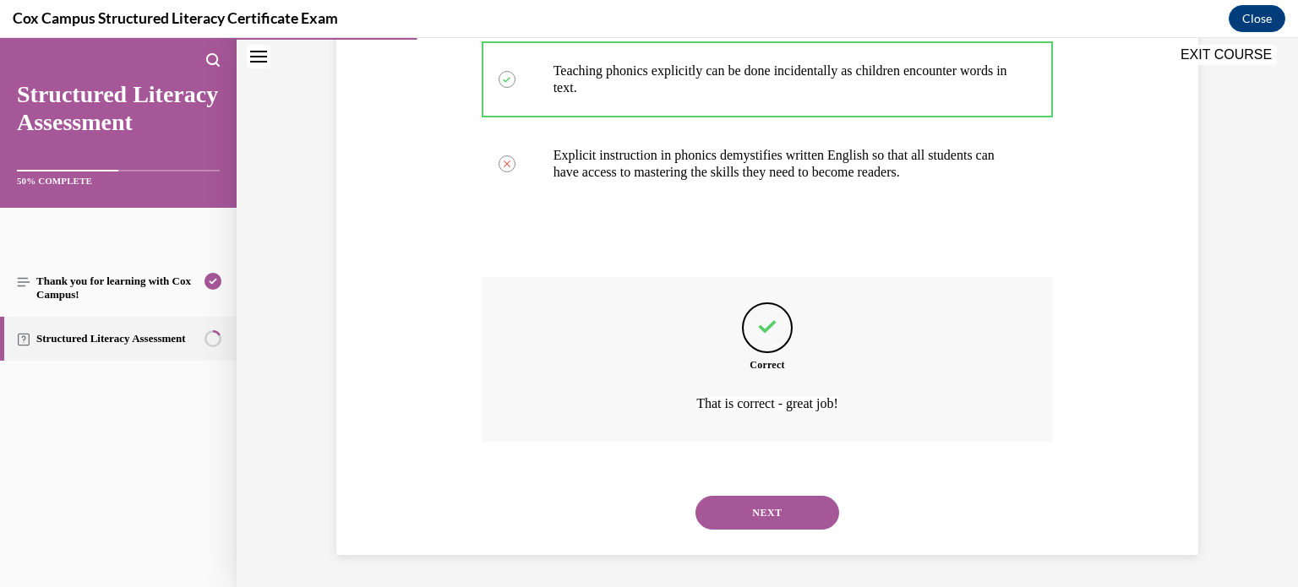
scroll to position [582, 0]
click at [752, 512] on button "NEXT" at bounding box center [768, 512] width 144 height 34
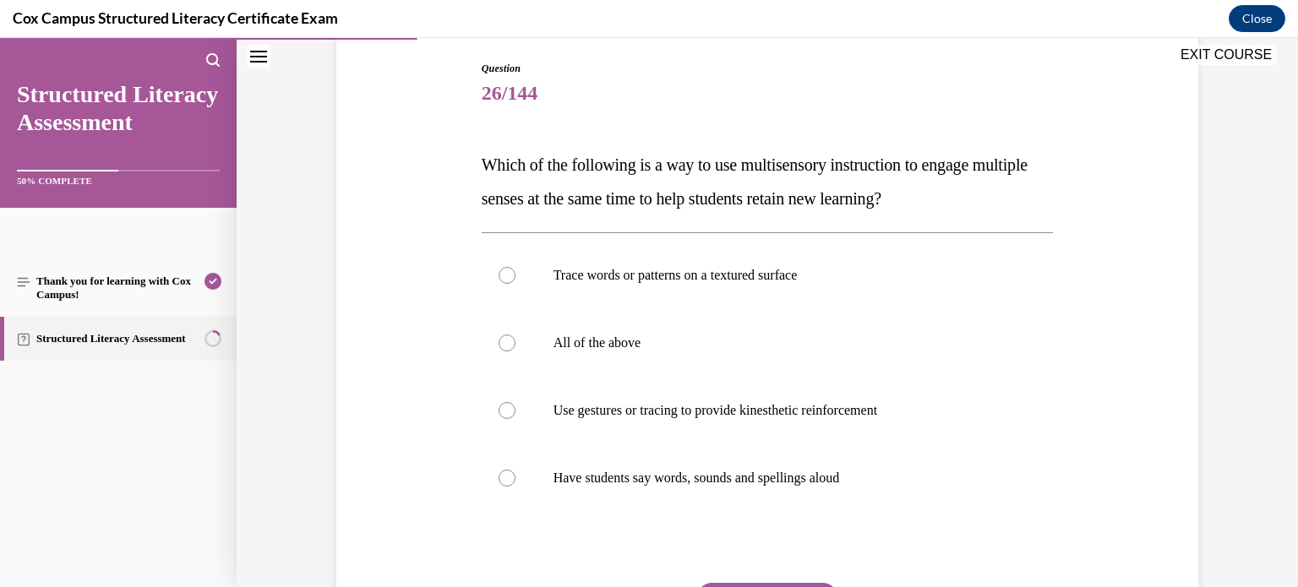
scroll to position [166, 0]
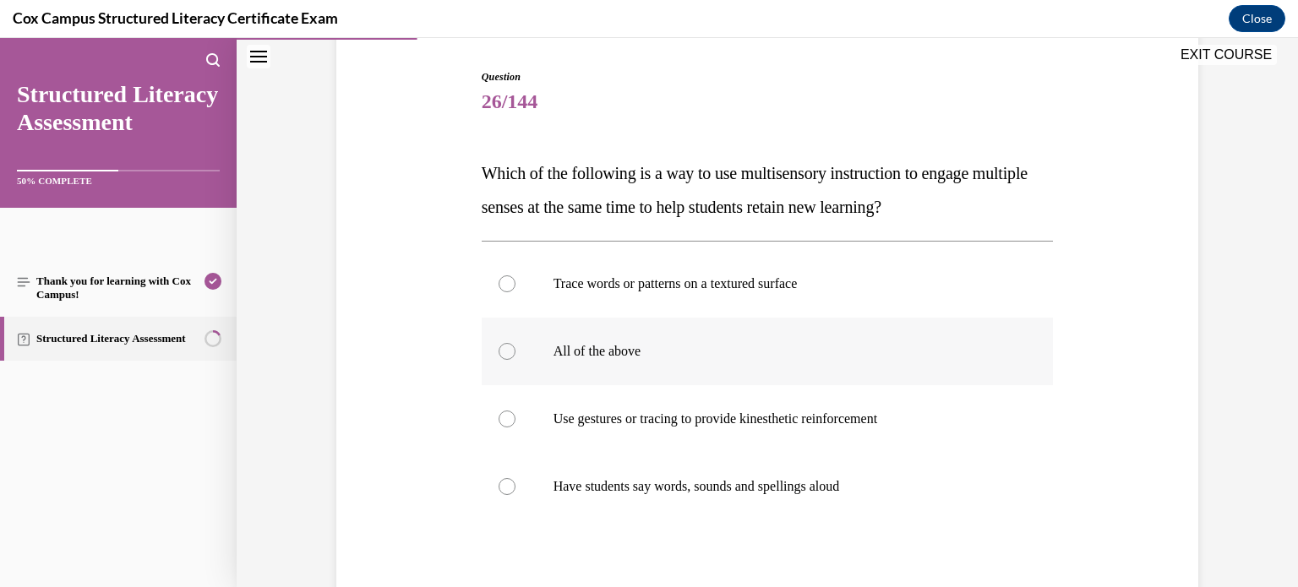
click at [654, 324] on label "All of the above" at bounding box center [768, 352] width 572 height 68
click at [516, 343] on input "All of the above" at bounding box center [507, 351] width 17 height 17
radio input "true"
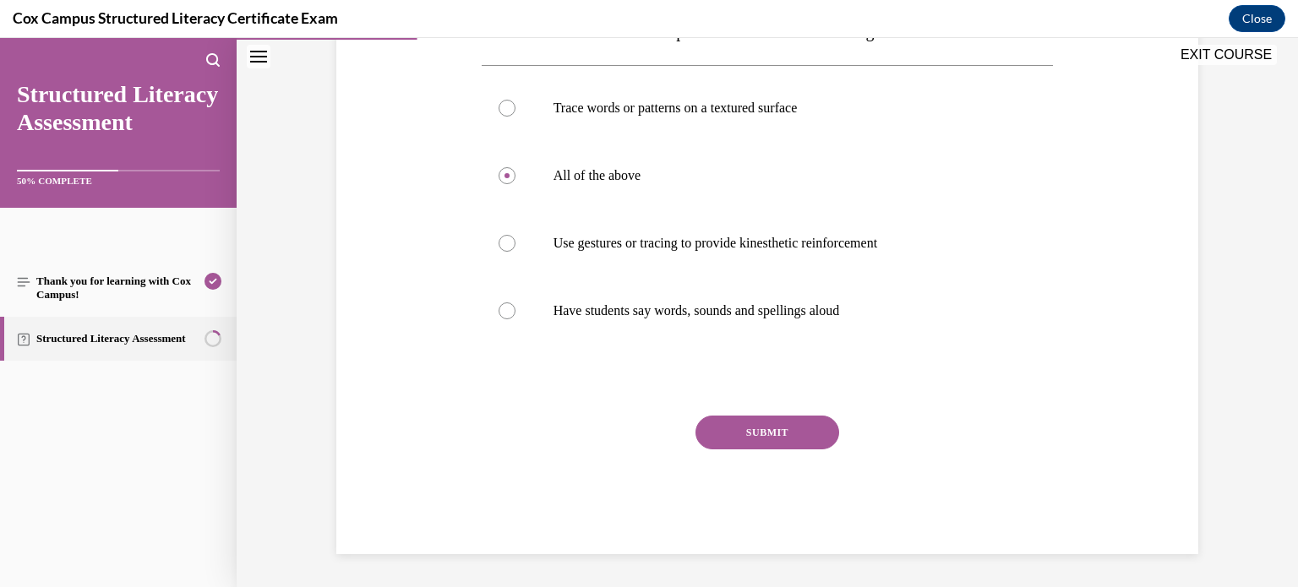
click at [752, 433] on button "SUBMIT" at bounding box center [768, 433] width 144 height 34
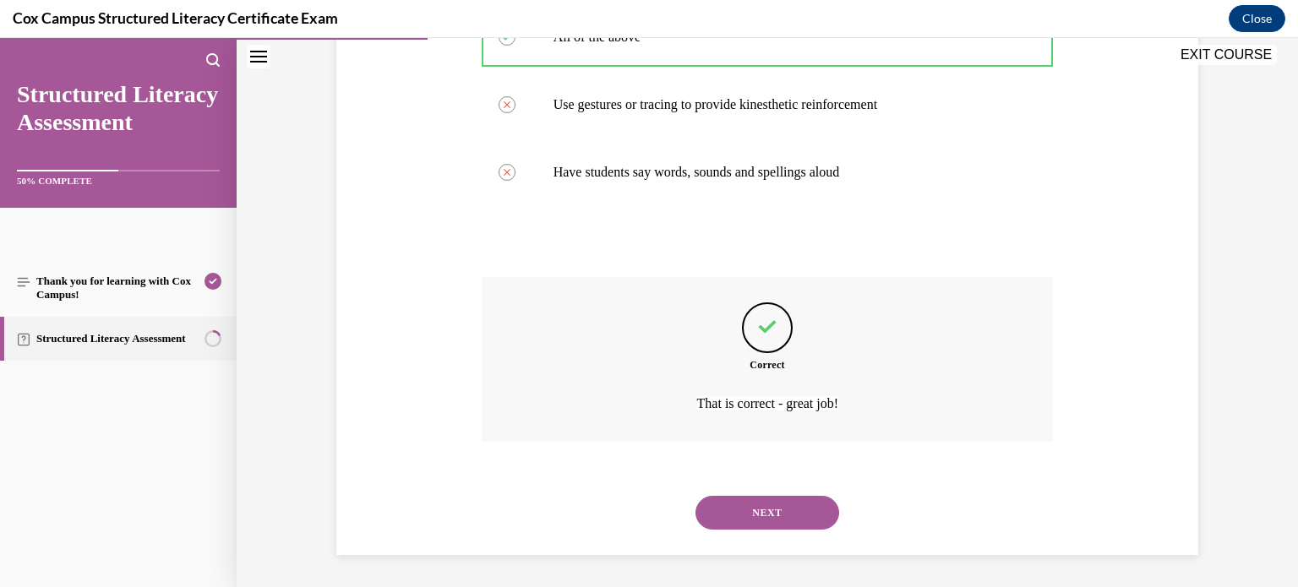
scroll to position [481, 0]
click at [769, 493] on div "NEXT" at bounding box center [768, 512] width 572 height 68
click at [772, 503] on button "NEXT" at bounding box center [768, 512] width 144 height 34
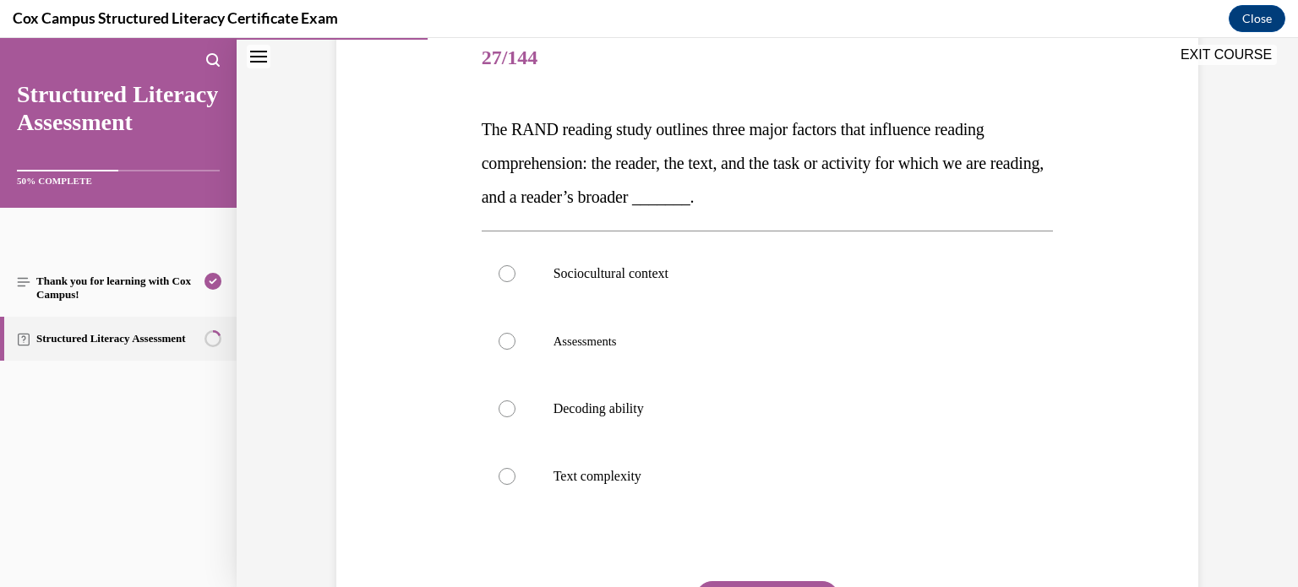
scroll to position [216, 0]
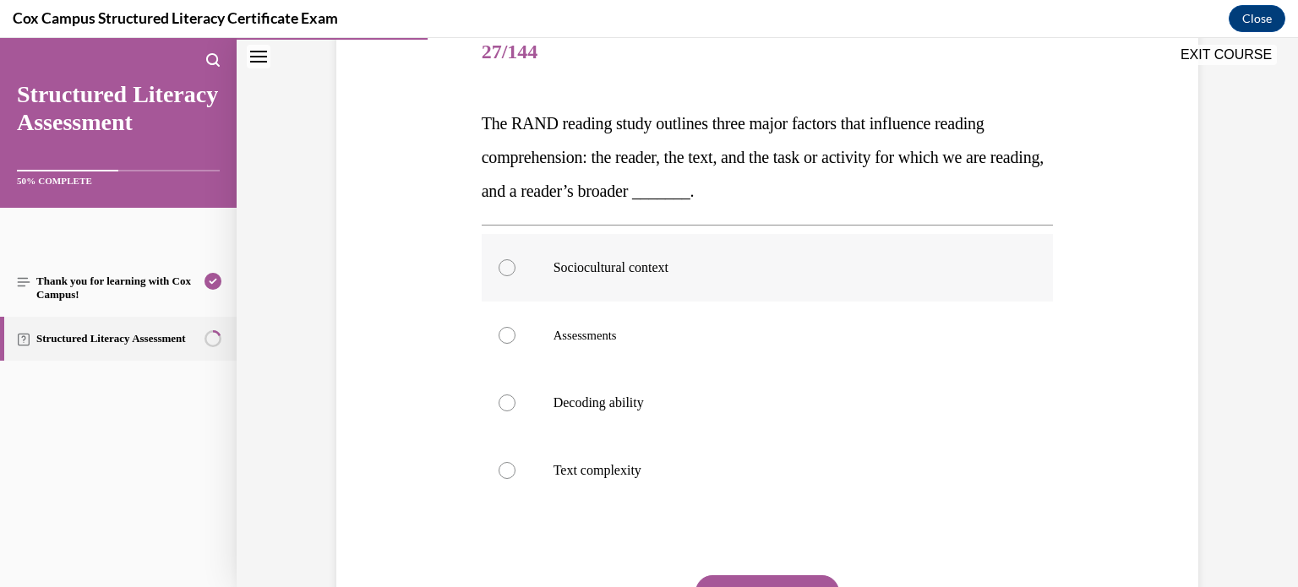
click at [908, 281] on label "Sociocultural context" at bounding box center [768, 268] width 572 height 68
click at [516, 276] on input "Sociocultural context" at bounding box center [507, 268] width 17 height 17
radio input "true"
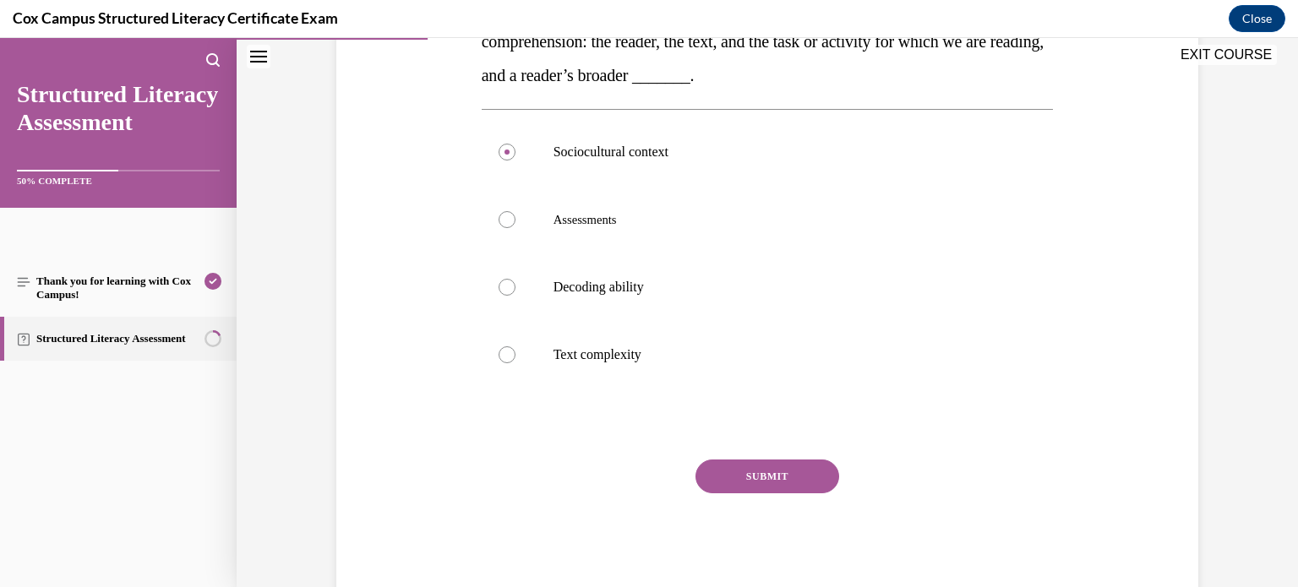
click at [803, 490] on button "SUBMIT" at bounding box center [768, 477] width 144 height 34
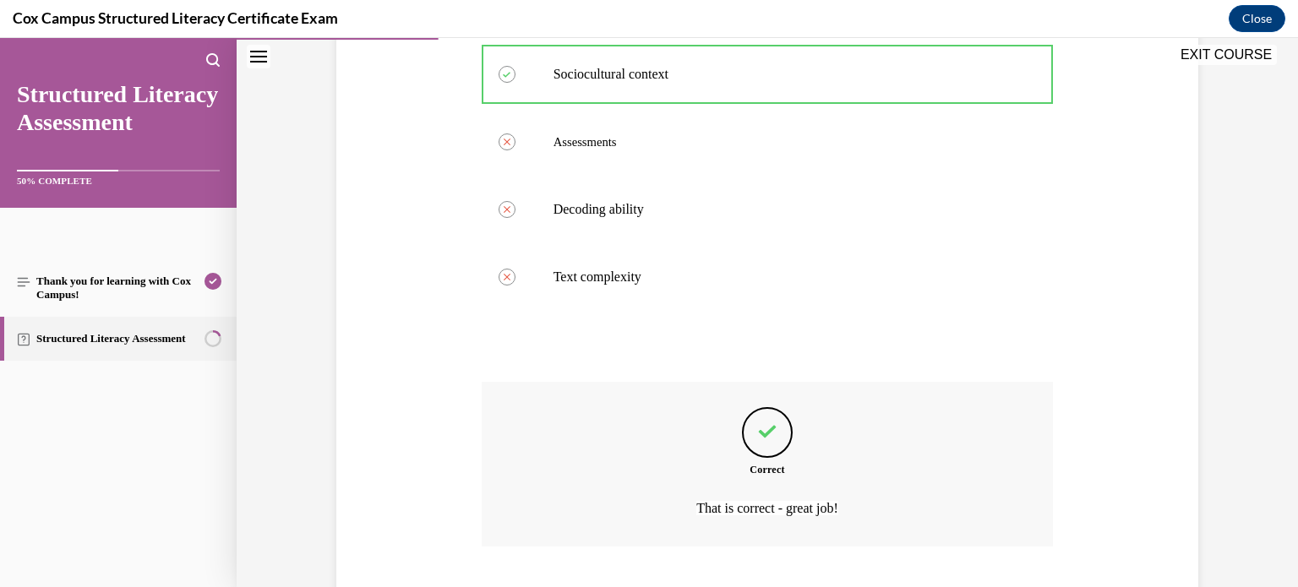
scroll to position [515, 0]
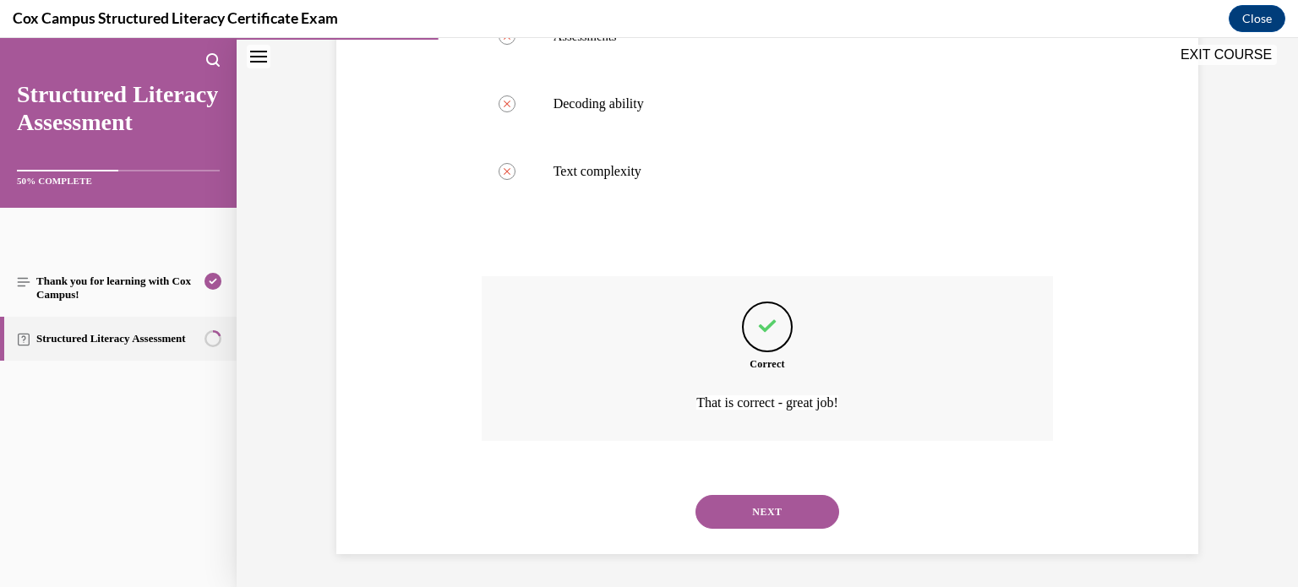
click at [784, 511] on button "NEXT" at bounding box center [768, 512] width 144 height 34
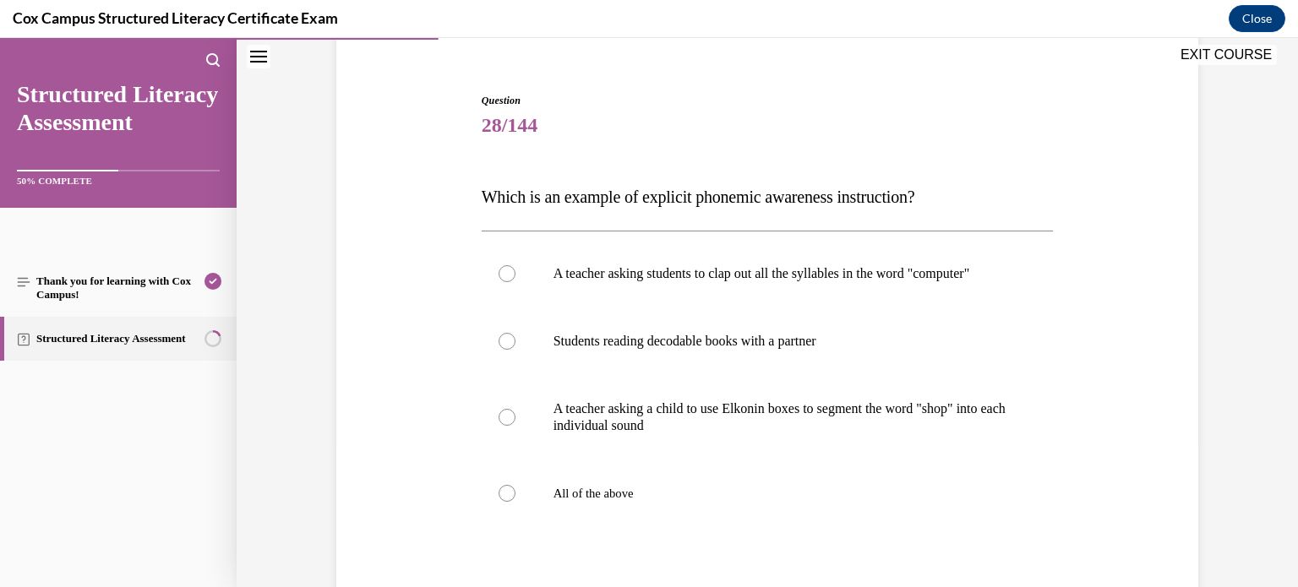
scroll to position [142, 0]
click at [729, 304] on label "A teacher asking students to clap out all the syllables in the word "computer"" at bounding box center [768, 274] width 572 height 68
click at [516, 282] on input "A teacher asking students to clap out all the syllables in the word "computer"" at bounding box center [507, 273] width 17 height 17
radio input "true"
click at [664, 457] on label "A teacher asking a child to use Elkonin boxes to segment the word "shop" into e…" at bounding box center [768, 417] width 572 height 85
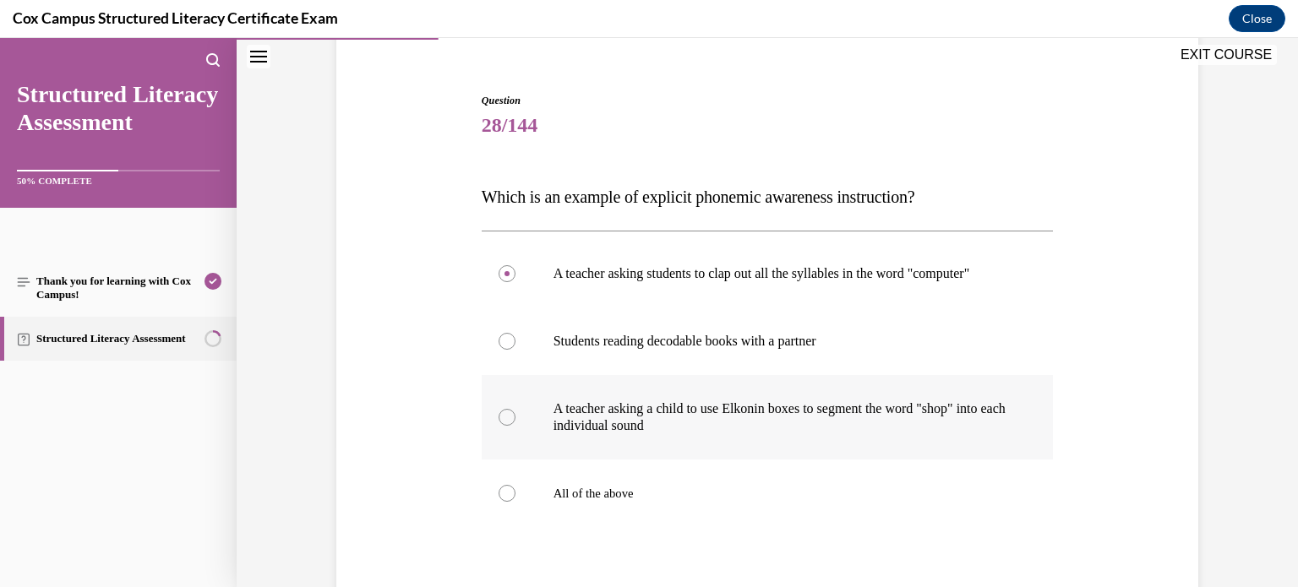
click at [516, 426] on input "A teacher asking a child to use Elkonin boxes to segment the word "shop" into e…" at bounding box center [507, 417] width 17 height 17
radio input "true"
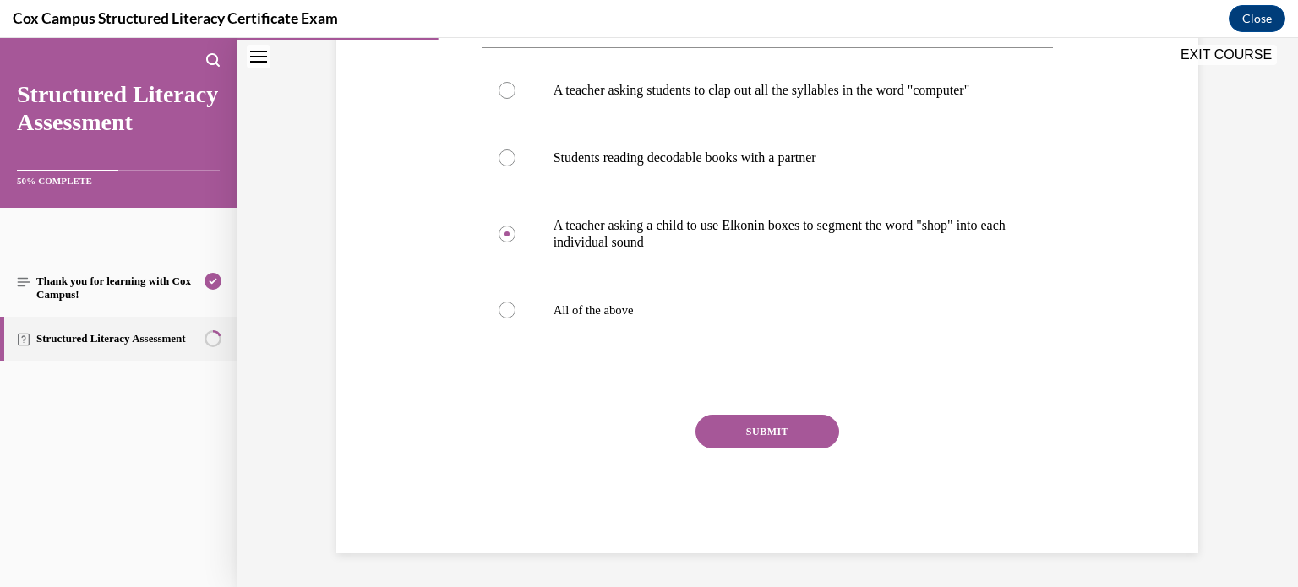
click at [752, 445] on button "SUBMIT" at bounding box center [768, 432] width 144 height 34
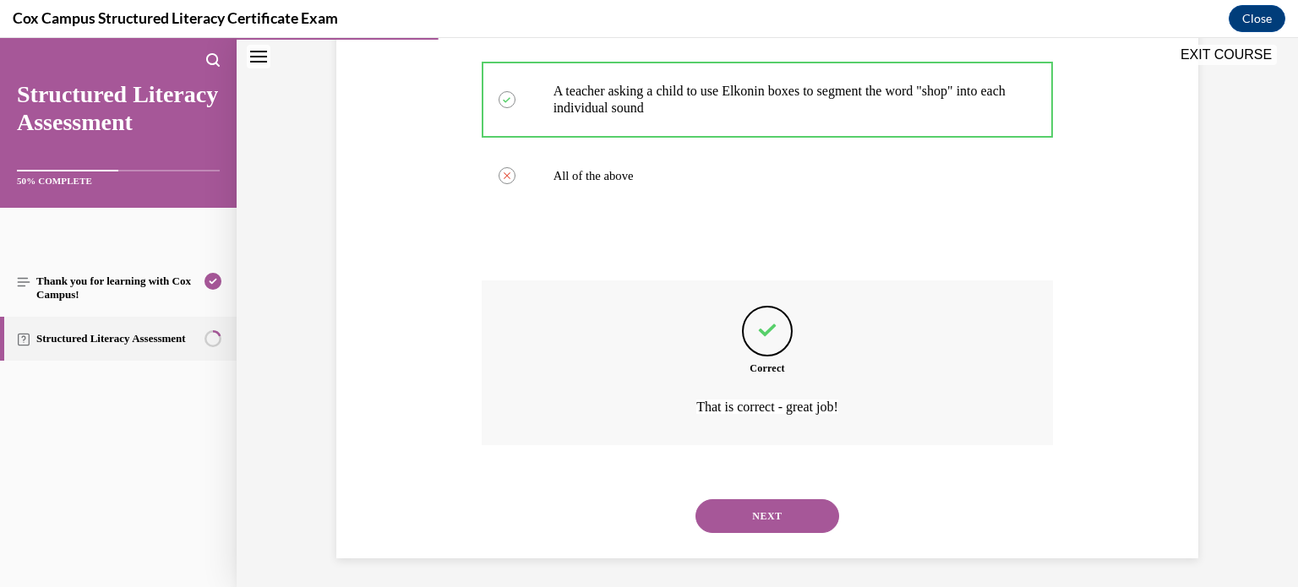
scroll to position [481, 0]
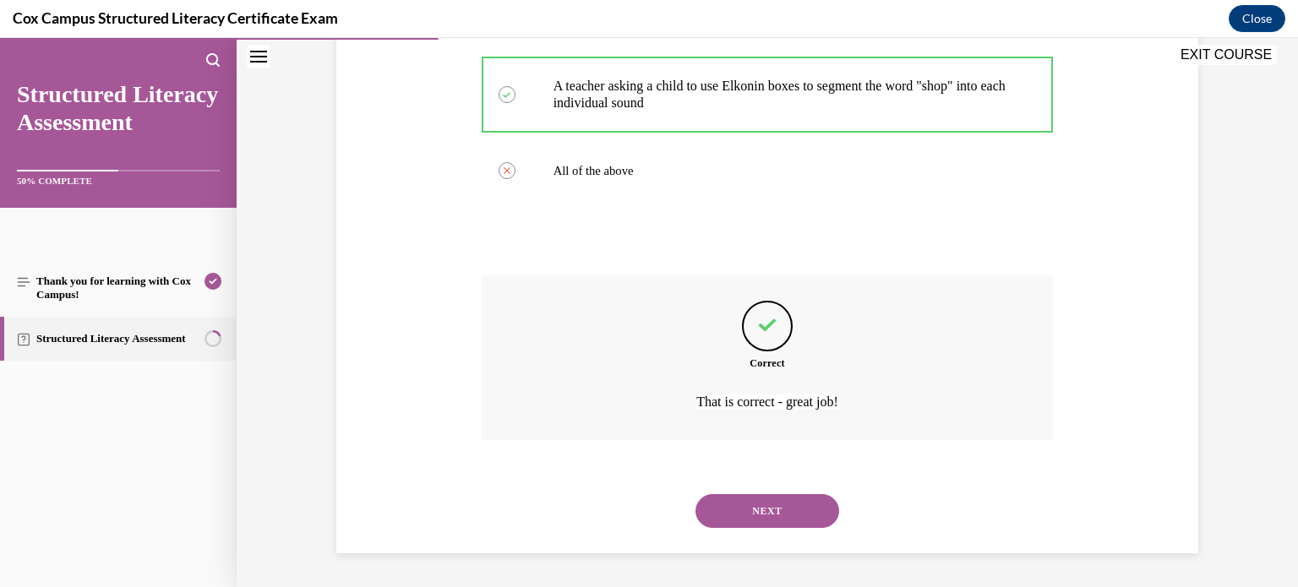
click at [748, 512] on button "NEXT" at bounding box center [768, 512] width 144 height 34
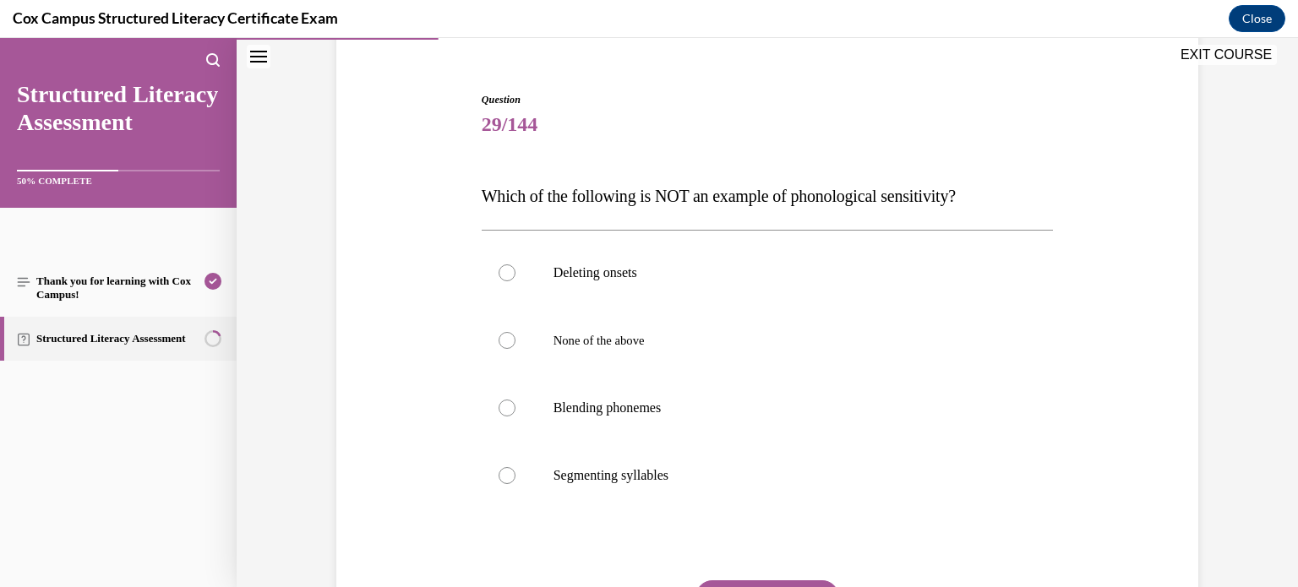
scroll to position [169, 0]
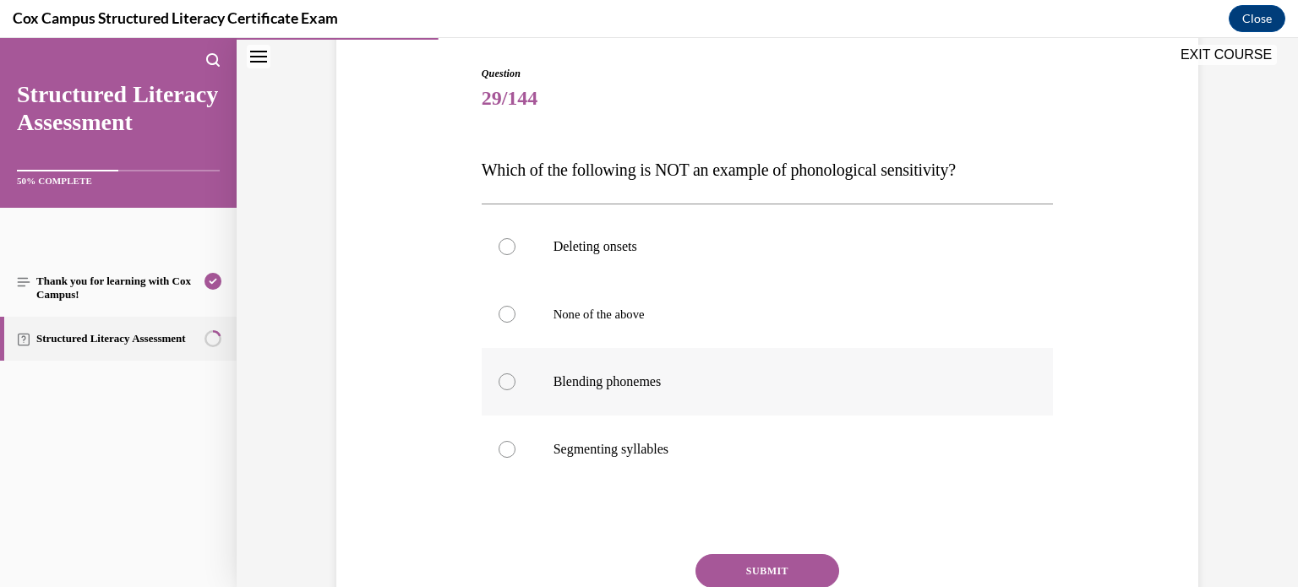
click at [713, 413] on label "Blending phonemes" at bounding box center [768, 382] width 572 height 68
click at [516, 391] on input "Blending phonemes" at bounding box center [507, 382] width 17 height 17
radio input "true"
click at [776, 562] on button "SUBMIT" at bounding box center [768, 572] width 144 height 34
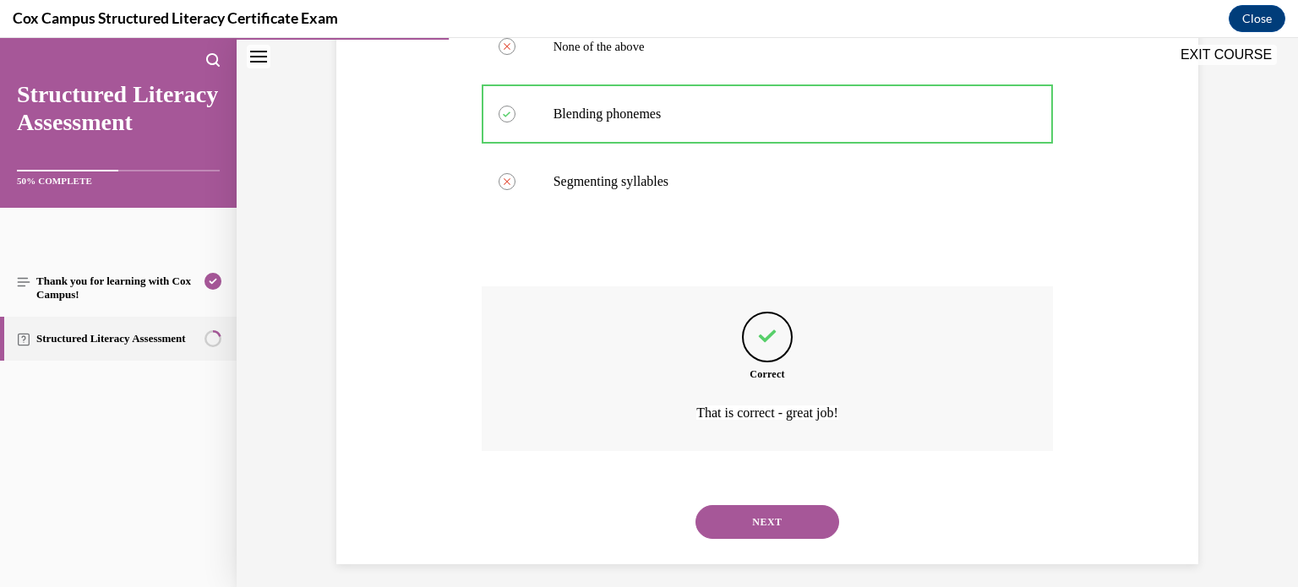
scroll to position [447, 0]
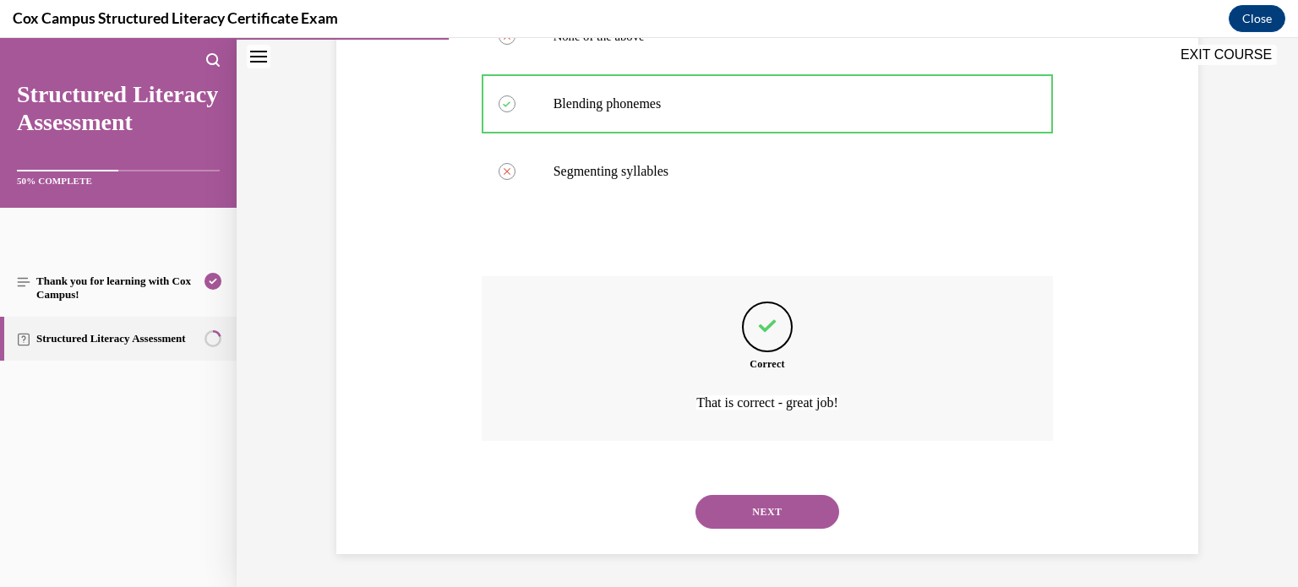
click at [784, 512] on button "NEXT" at bounding box center [768, 512] width 144 height 34
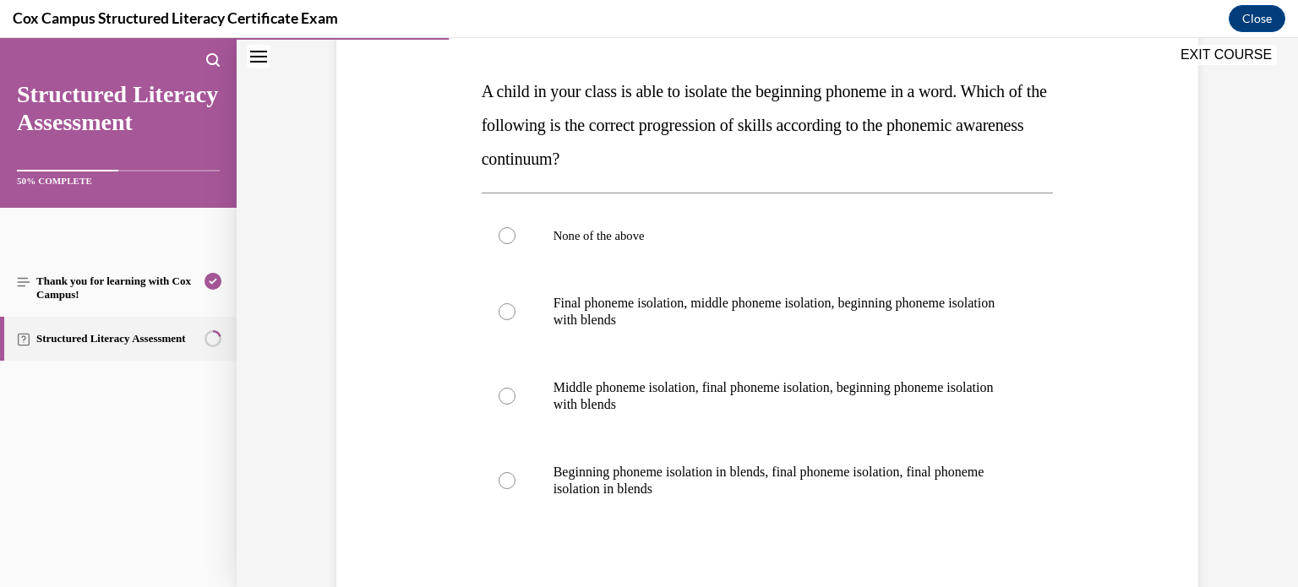
scroll to position [247, 0]
click at [675, 250] on label "None of the above" at bounding box center [768, 237] width 572 height 68
click at [516, 245] on input "None of the above" at bounding box center [507, 236] width 17 height 17
radio input "true"
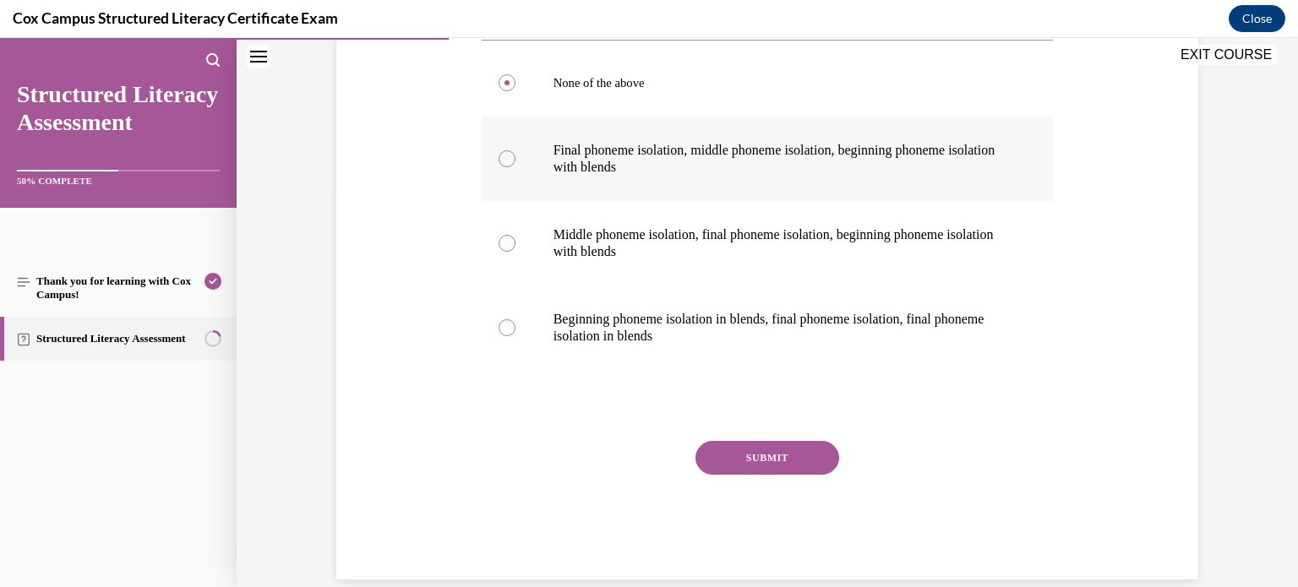
scroll to position [426, 0]
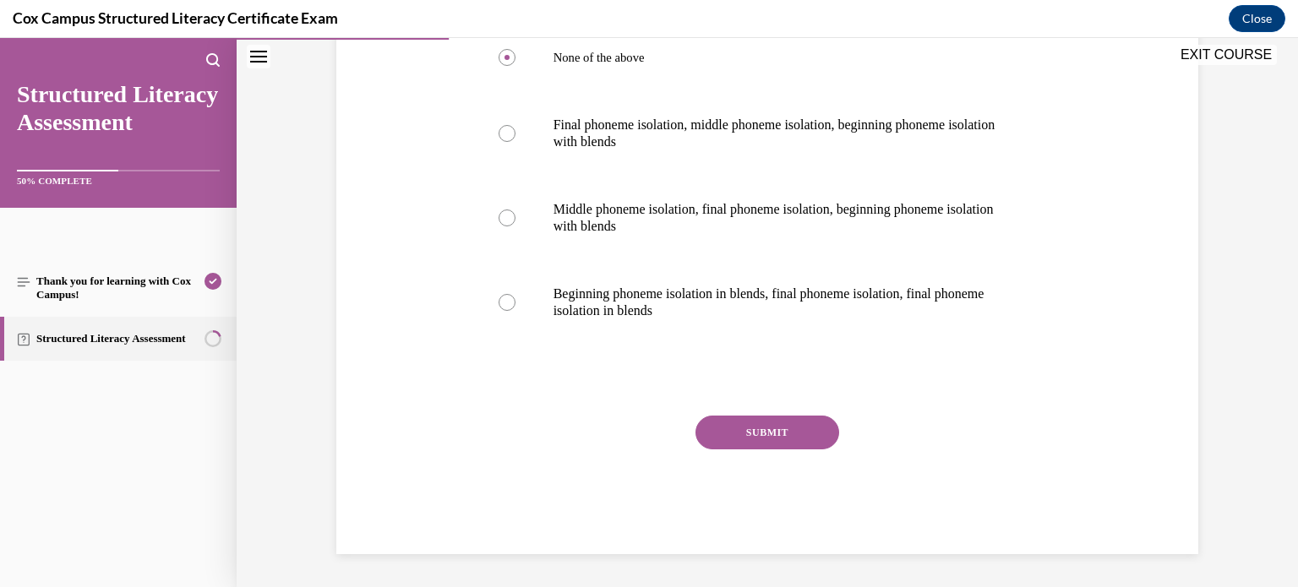
click at [728, 428] on button "SUBMIT" at bounding box center [768, 433] width 144 height 34
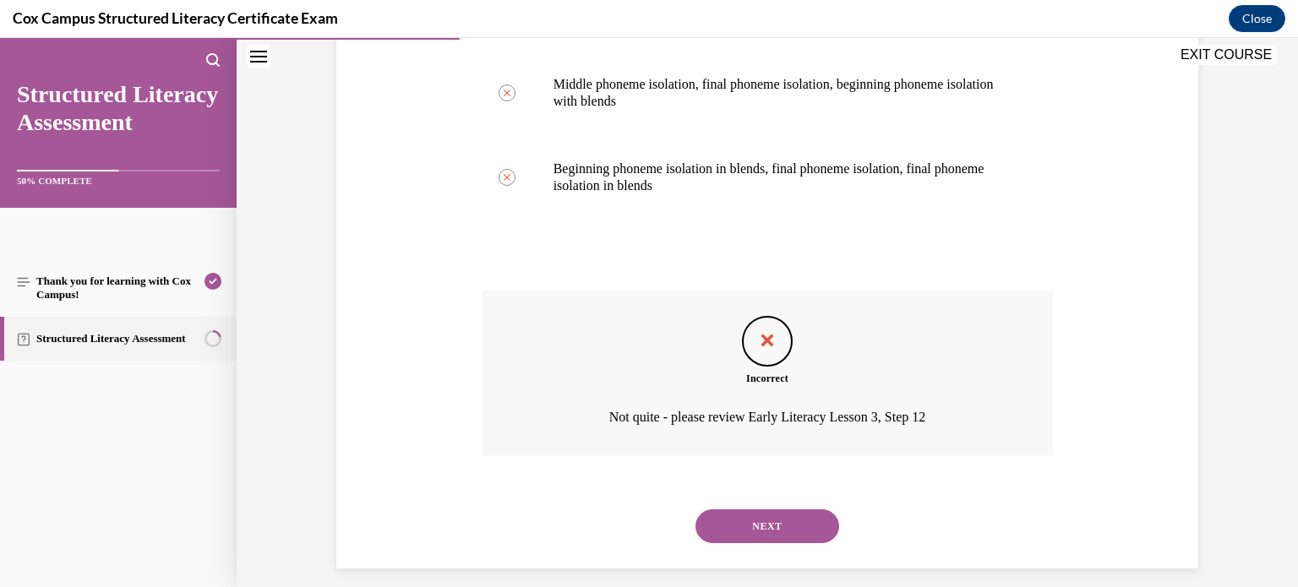
scroll to position [551, 0]
click at [742, 522] on button "NEXT" at bounding box center [768, 527] width 144 height 34
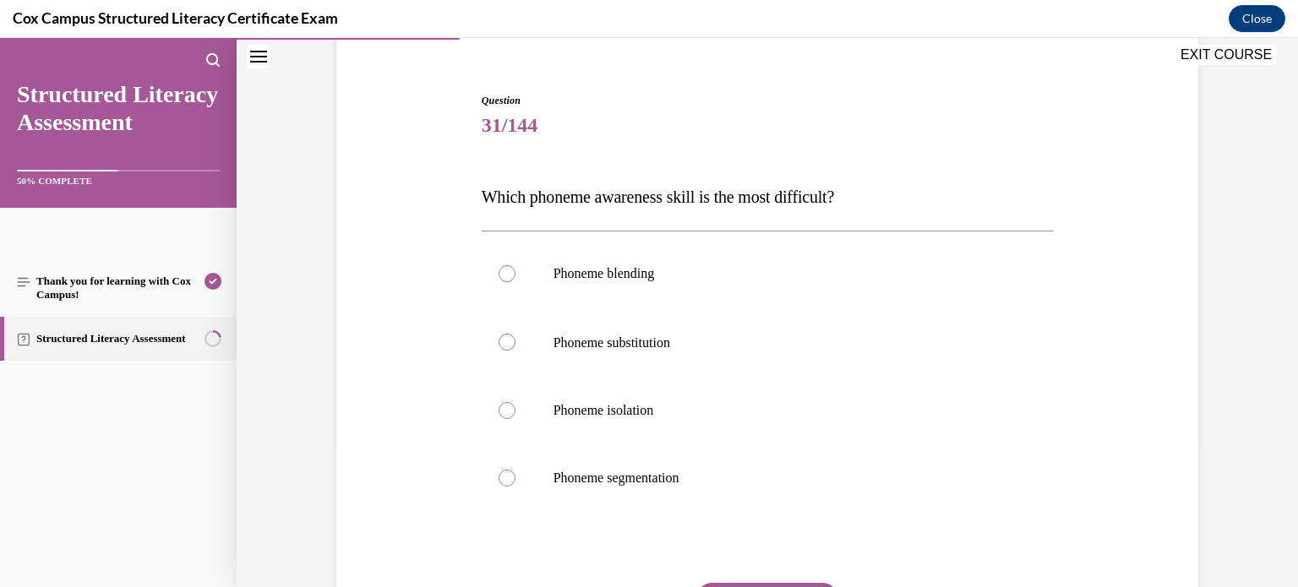
scroll to position [142, 0]
click at [663, 349] on p "Phoneme substitution" at bounding box center [783, 342] width 458 height 19
click at [516, 349] on input "Phoneme substitution" at bounding box center [507, 342] width 17 height 17
radio input "true"
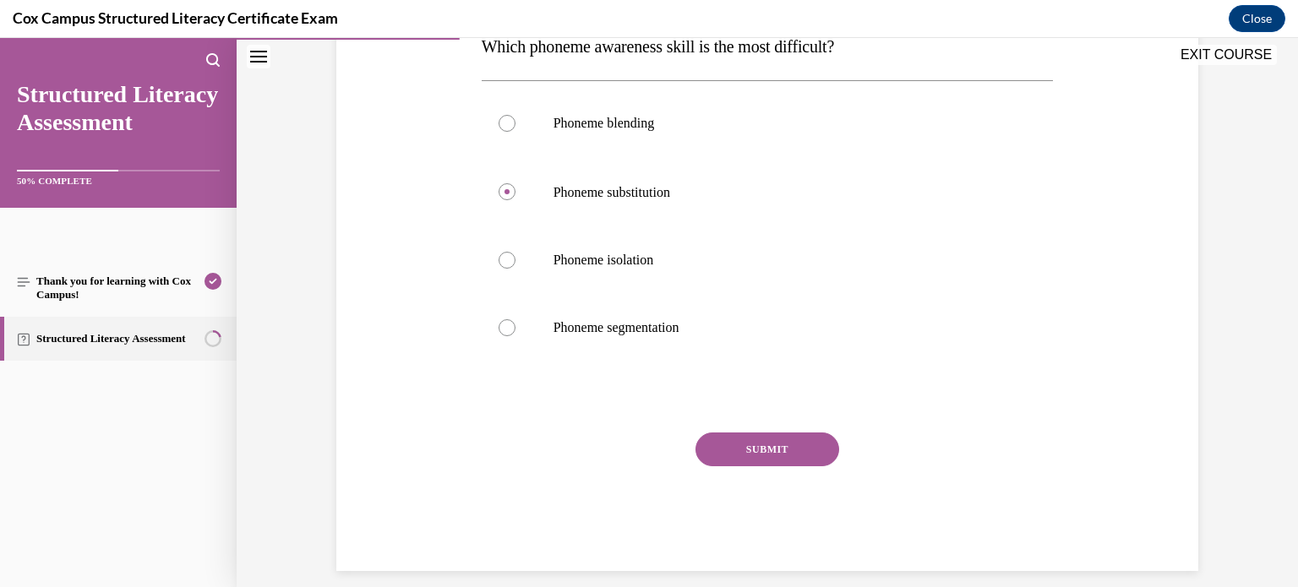
click at [746, 442] on button "SUBMIT" at bounding box center [768, 450] width 144 height 34
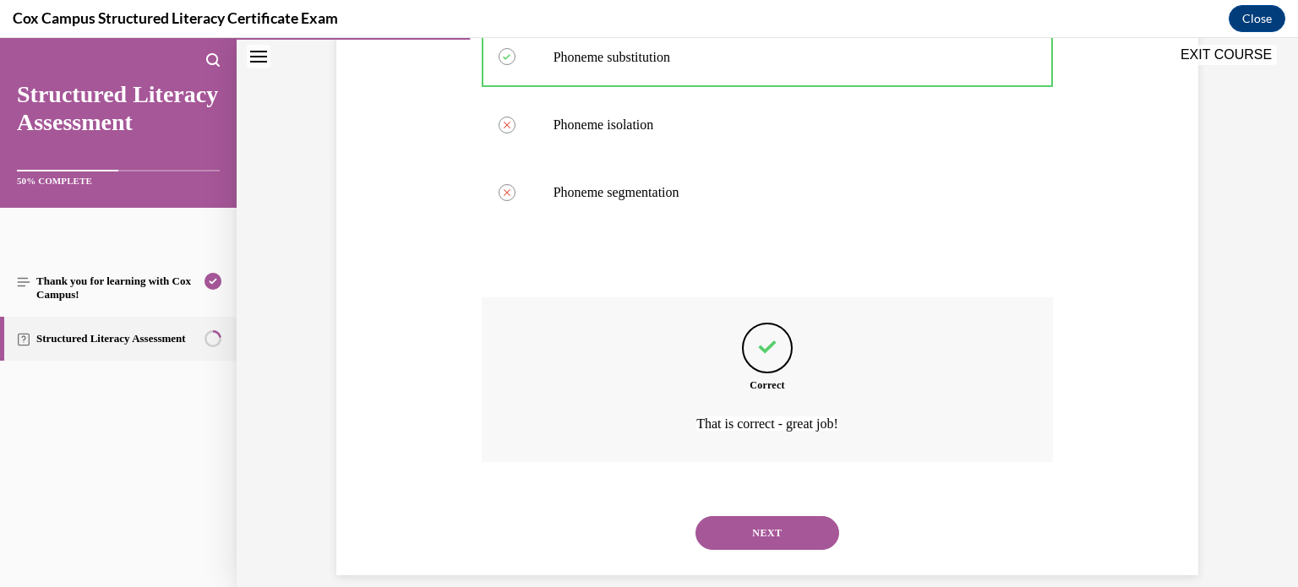
scroll to position [449, 0]
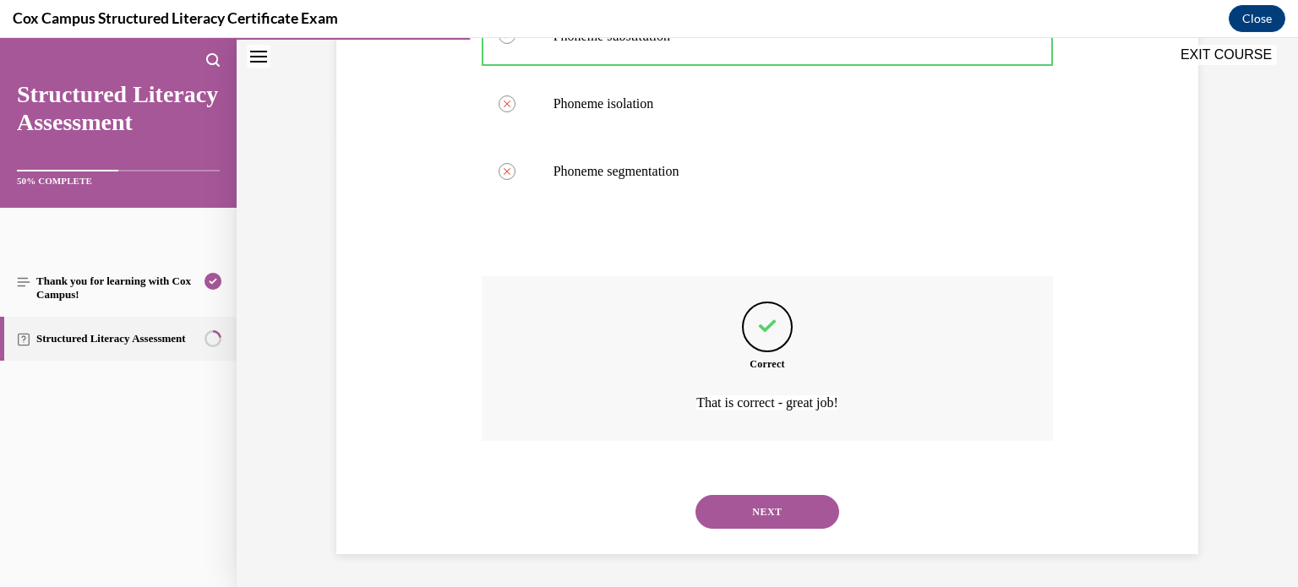
click at [800, 520] on button "NEXT" at bounding box center [768, 512] width 144 height 34
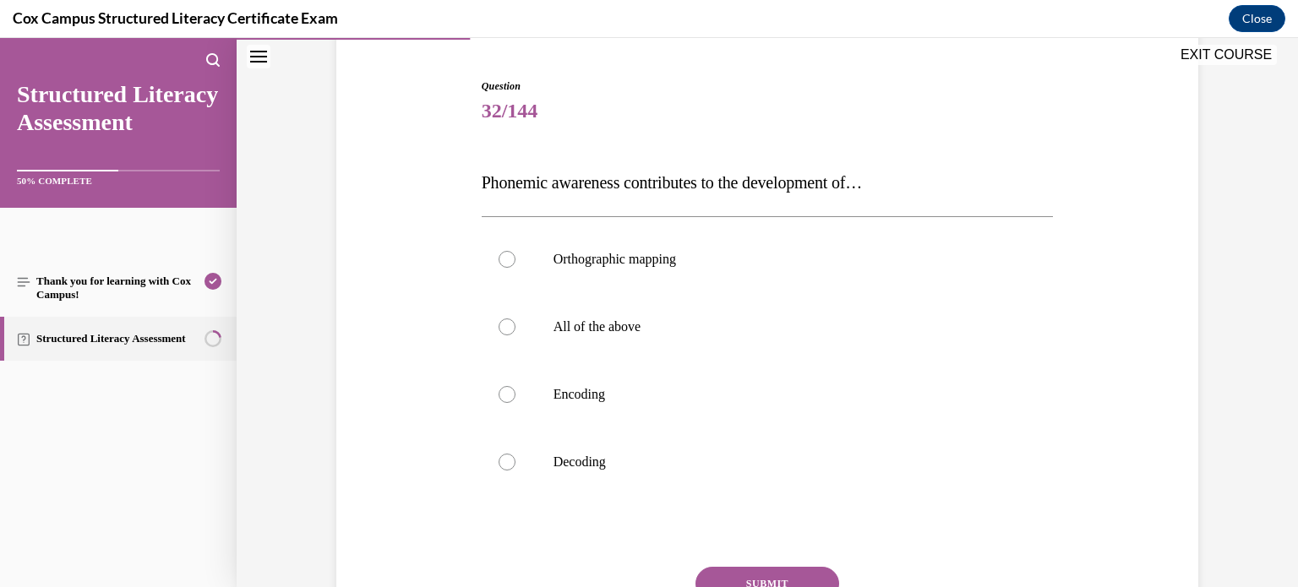
scroll to position [160, 0]
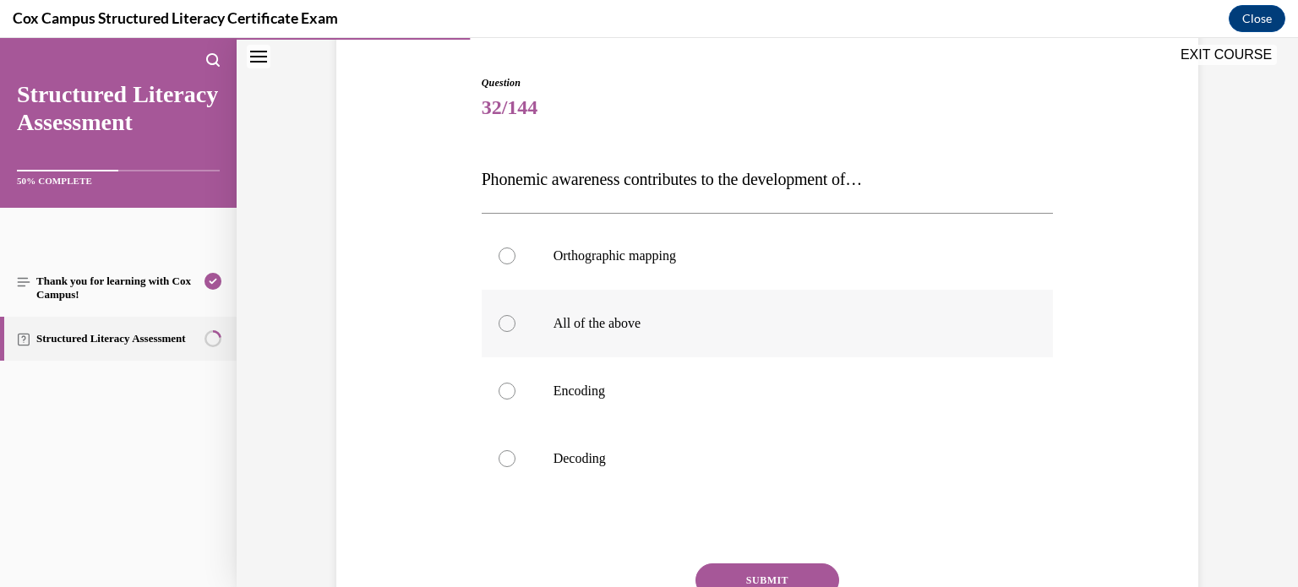
click at [649, 320] on p "All of the above" at bounding box center [783, 323] width 458 height 17
click at [516, 320] on input "All of the above" at bounding box center [507, 323] width 17 height 17
radio input "true"
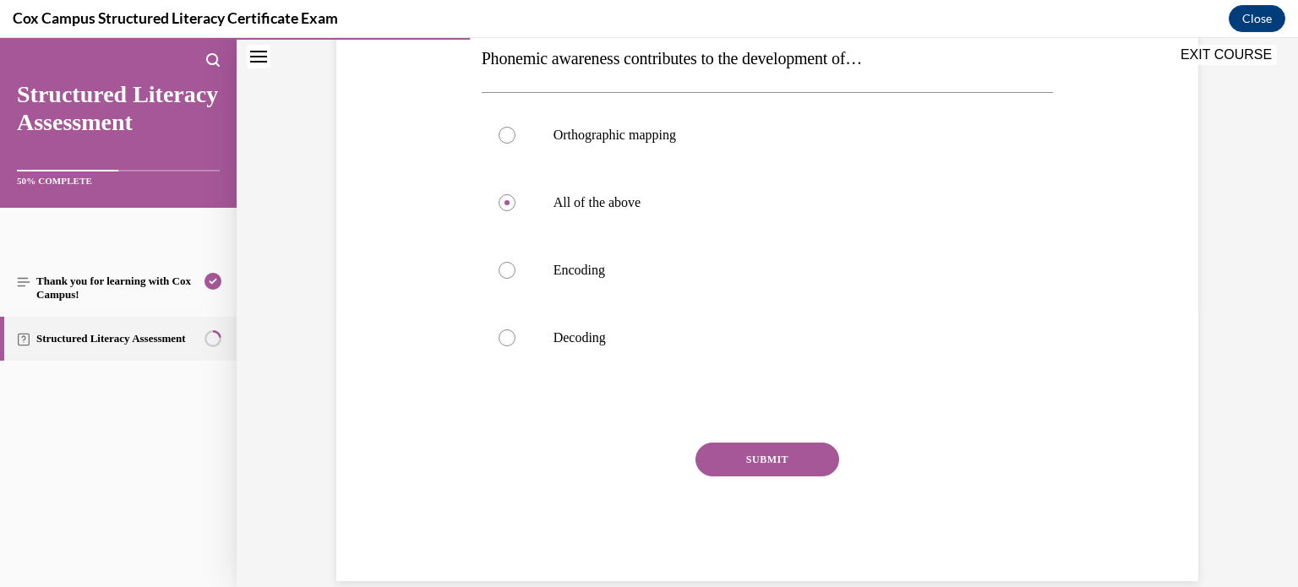
click at [727, 462] on button "SUBMIT" at bounding box center [768, 460] width 144 height 34
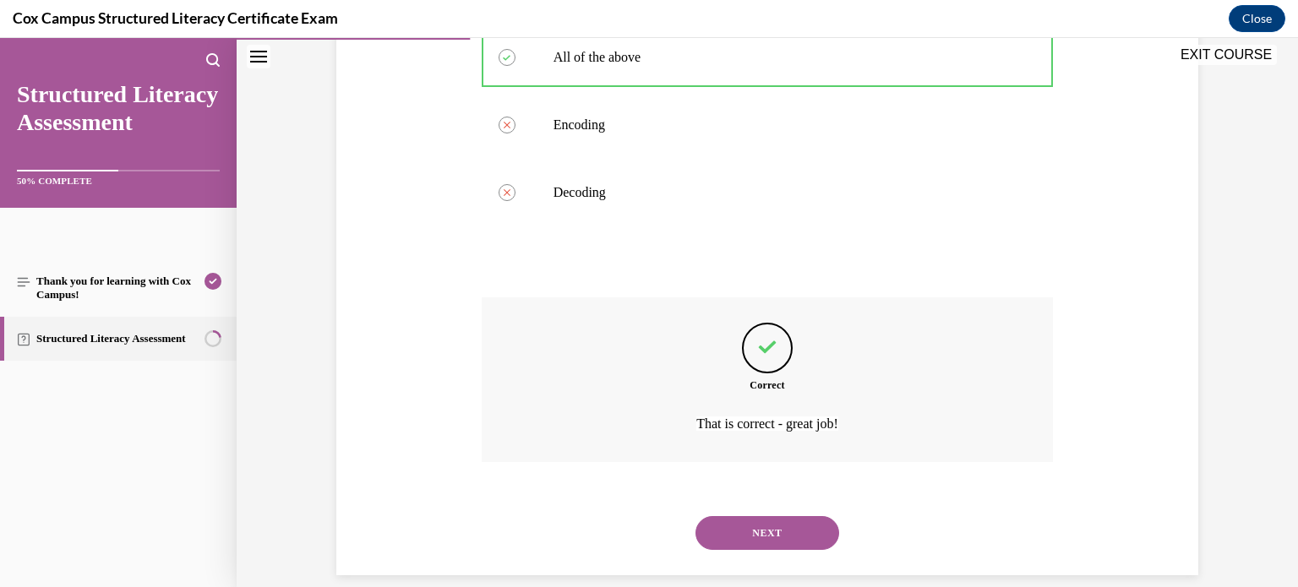
scroll to position [447, 0]
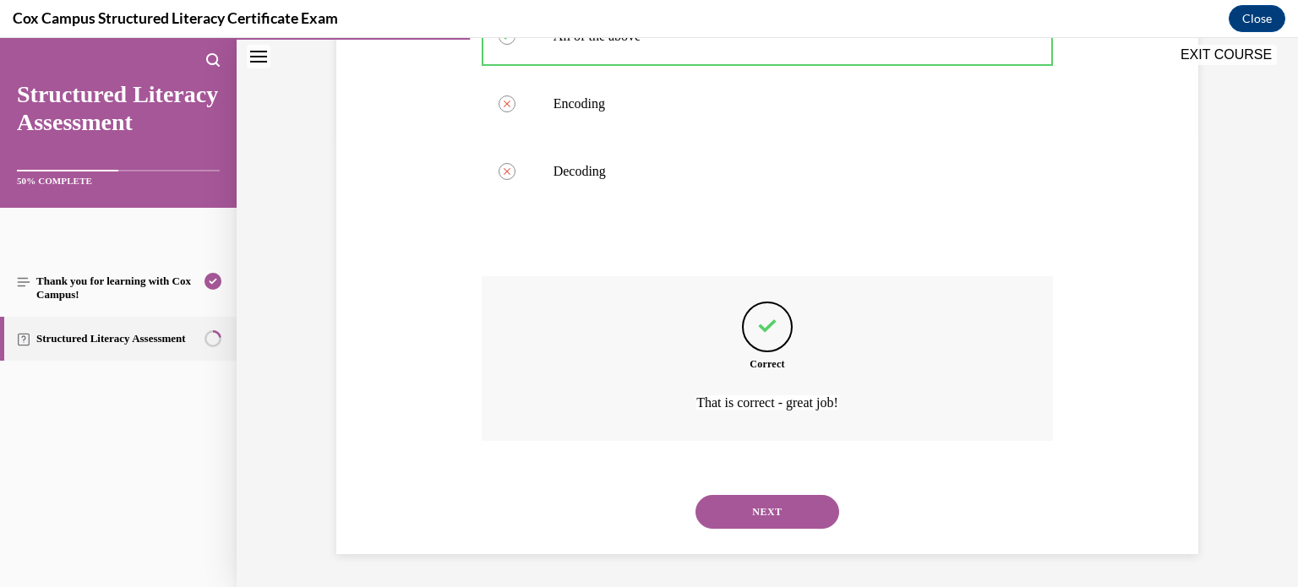
click at [733, 500] on button "NEXT" at bounding box center [768, 512] width 144 height 34
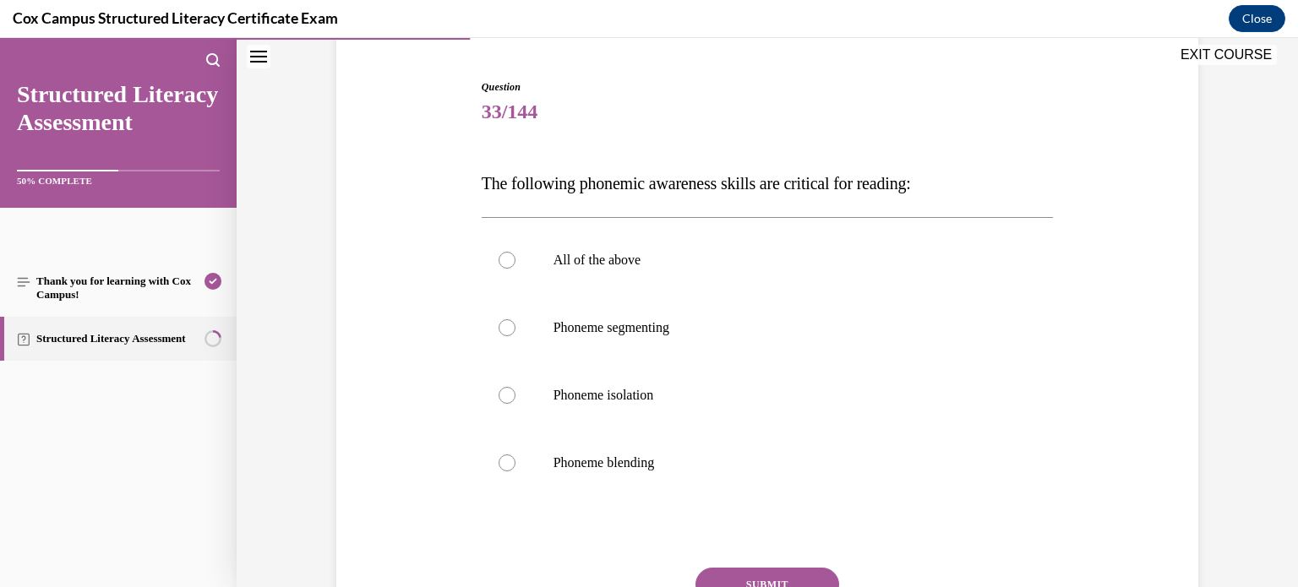
scroll to position [157, 0]
click at [811, 263] on p "All of the above" at bounding box center [783, 258] width 458 height 17
click at [516, 263] on input "All of the above" at bounding box center [507, 258] width 17 height 17
radio input "true"
click at [807, 576] on button "SUBMIT" at bounding box center [768, 583] width 144 height 34
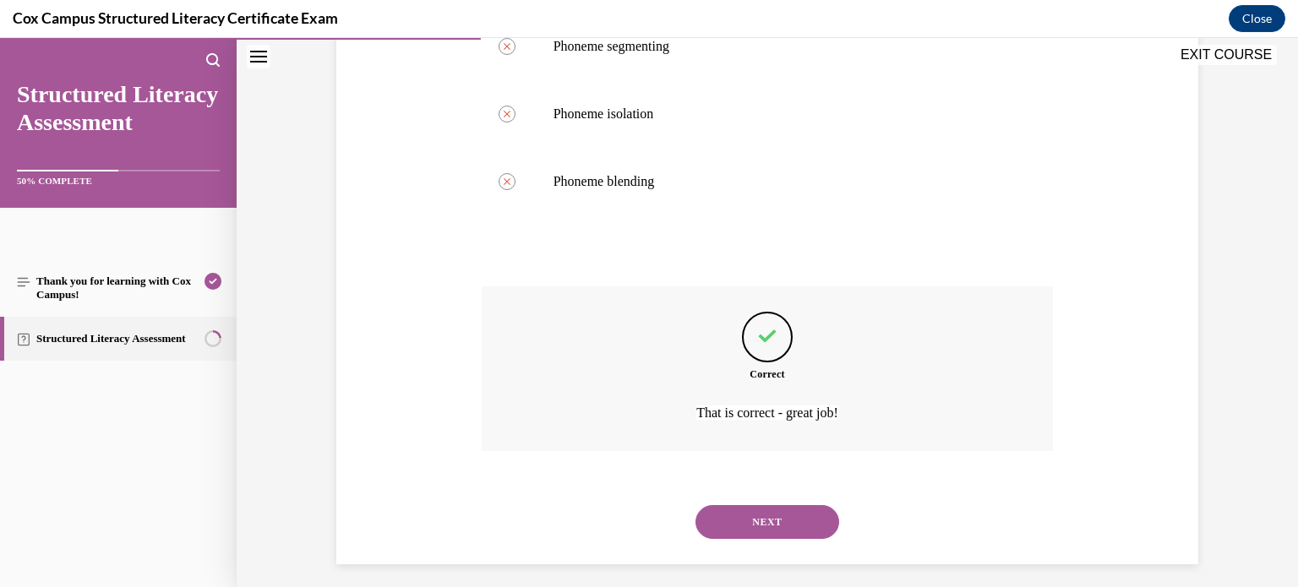
scroll to position [447, 0]
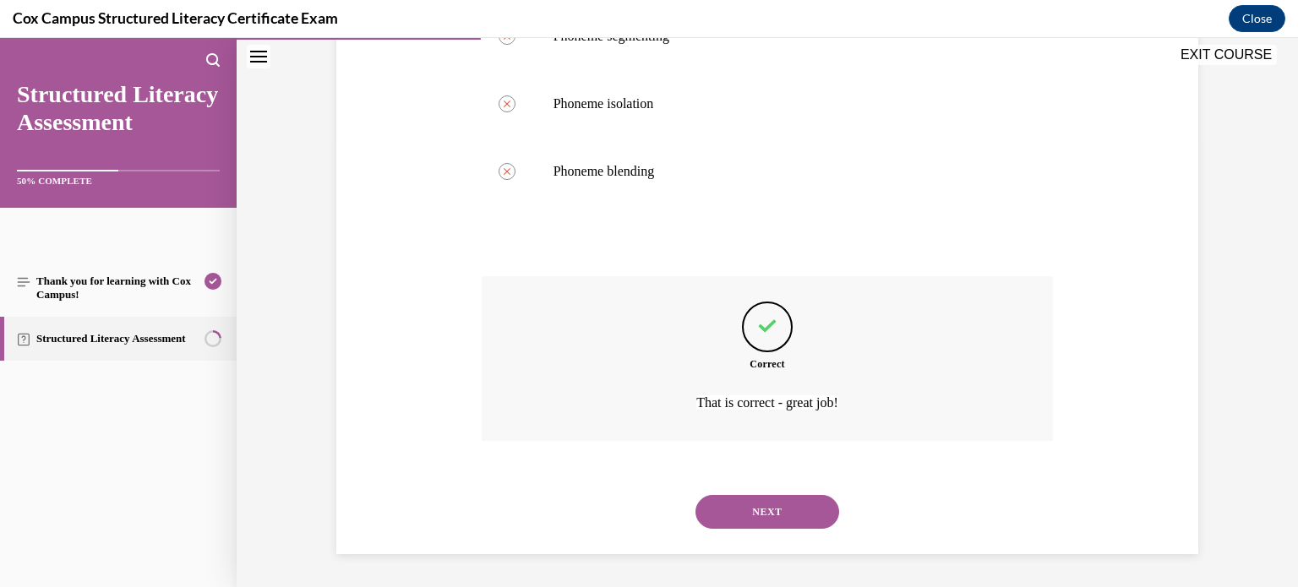
click at [775, 510] on button "NEXT" at bounding box center [768, 512] width 144 height 34
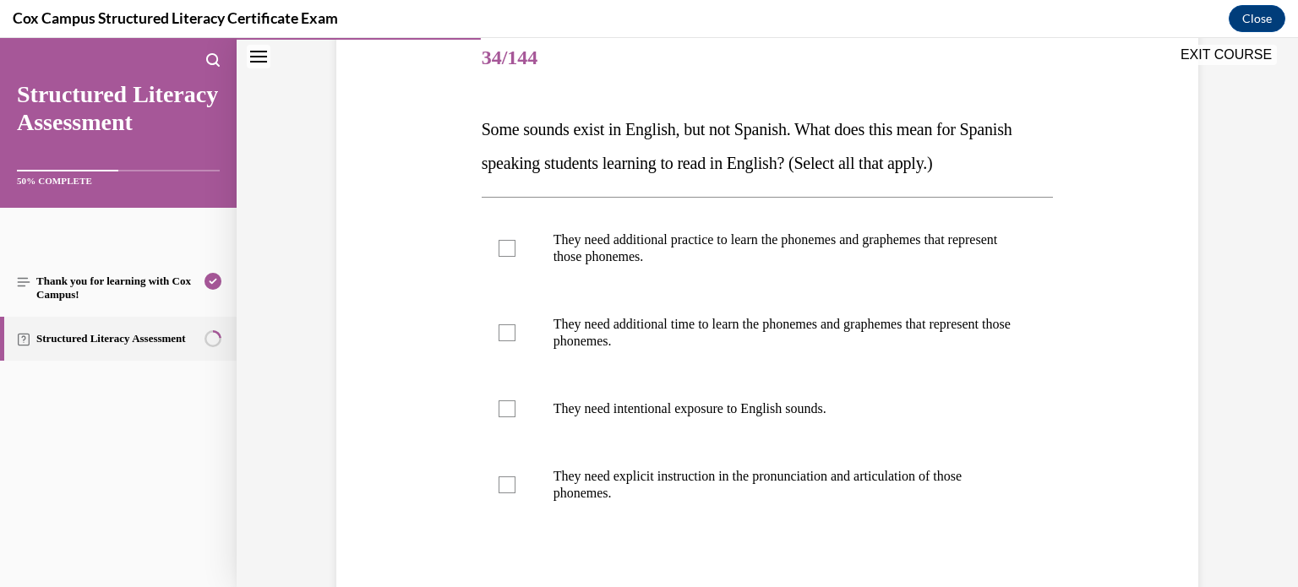
scroll to position [212, 0]
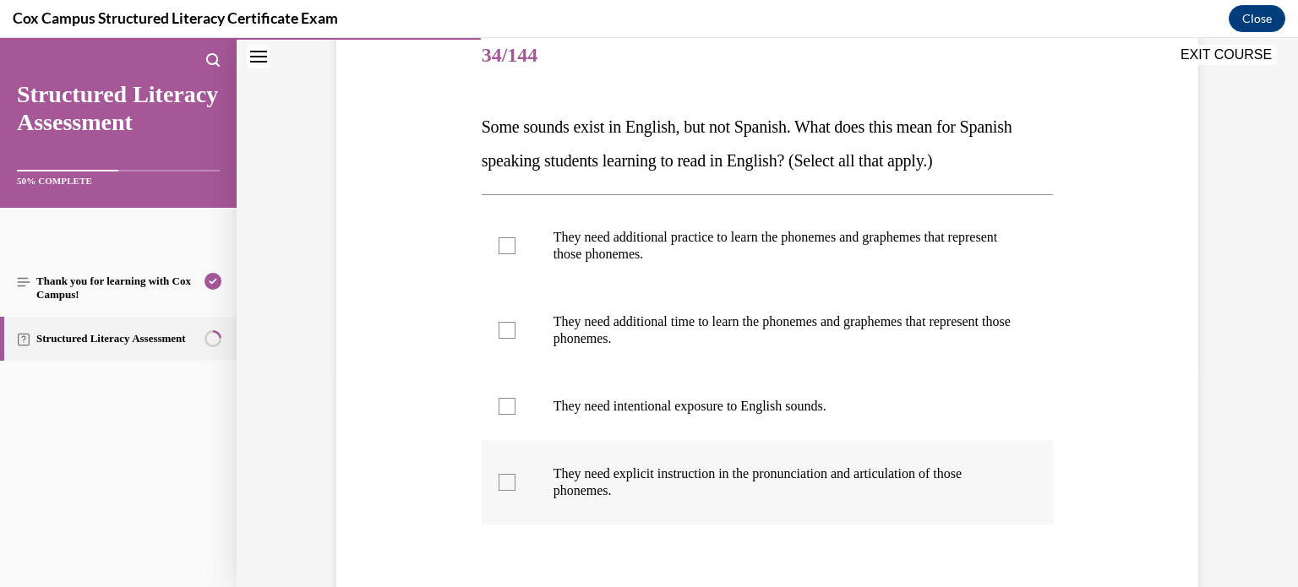
click at [568, 486] on p "They need explicit instruction in the pronunciation and articulation of those p…" at bounding box center [783, 483] width 458 height 34
click at [516, 486] on input "They need explicit instruction in the pronunciation and articulation of those p…" at bounding box center [507, 482] width 17 height 17
checkbox input "true"
click at [510, 403] on div at bounding box center [507, 406] width 17 height 17
click at [510, 403] on input "They need intentional exposure to English sounds." at bounding box center [507, 406] width 17 height 17
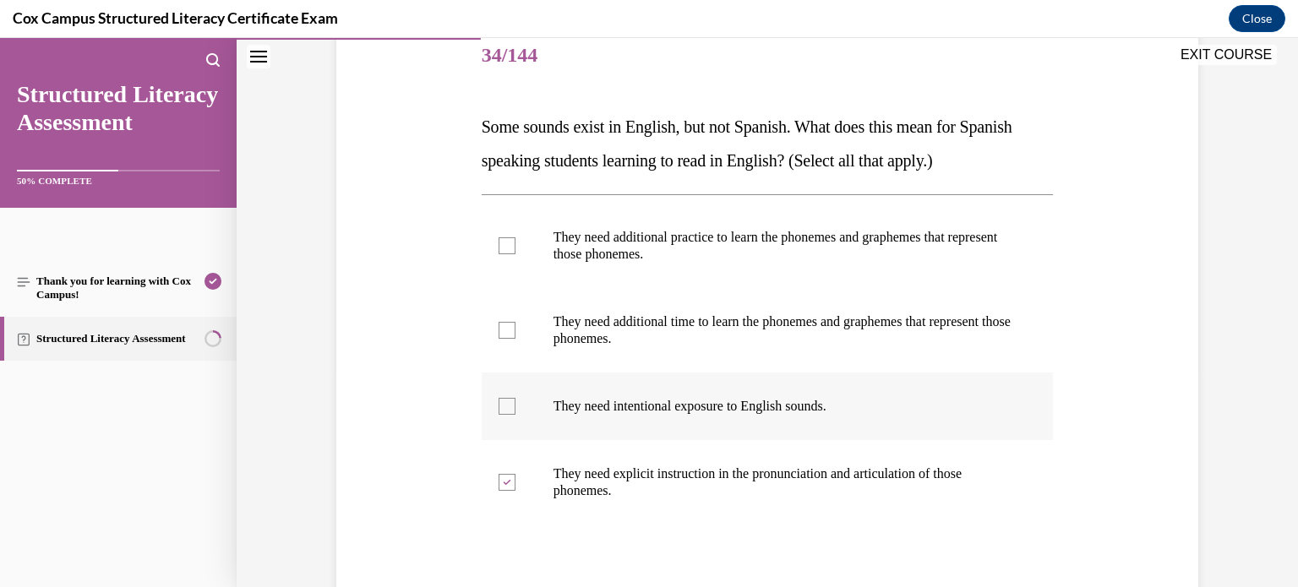
checkbox input "true"
click at [512, 339] on label "They need additional time to learn the phonemes and graphemes that represent th…" at bounding box center [768, 330] width 572 height 85
click at [512, 339] on input "They need additional time to learn the phonemes and graphemes that represent th…" at bounding box center [507, 330] width 17 height 17
checkbox input "true"
click at [511, 252] on div at bounding box center [507, 246] width 17 height 17
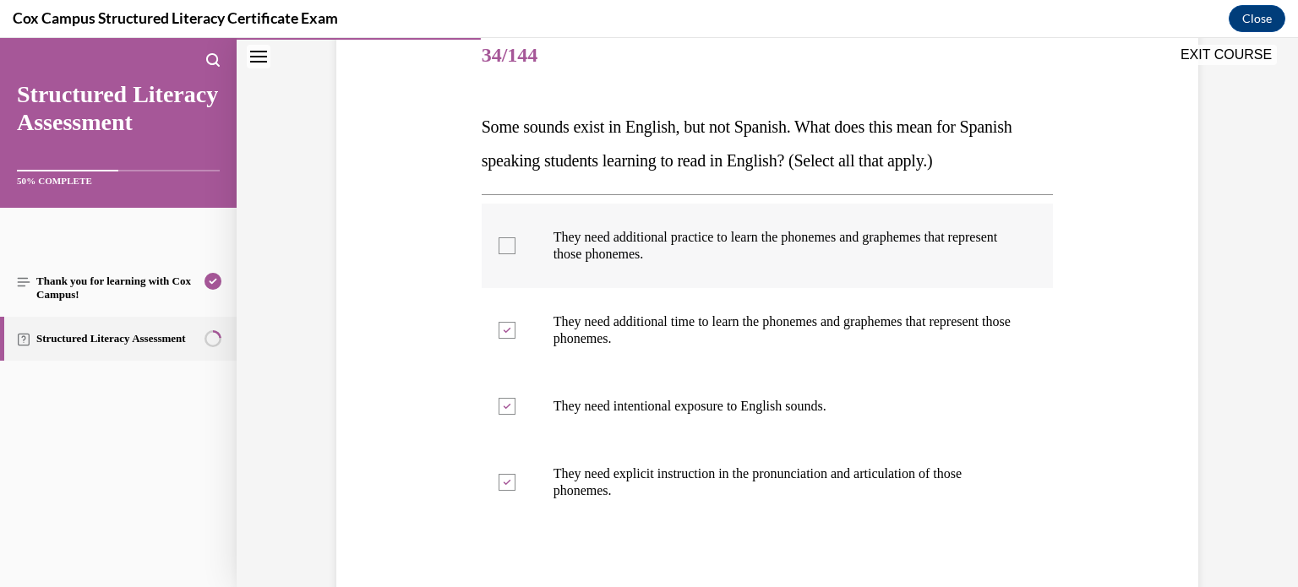
click at [511, 252] on input "They need additional practice to learn the phonemes and graphemes that represen…" at bounding box center [507, 246] width 17 height 17
checkbox input "true"
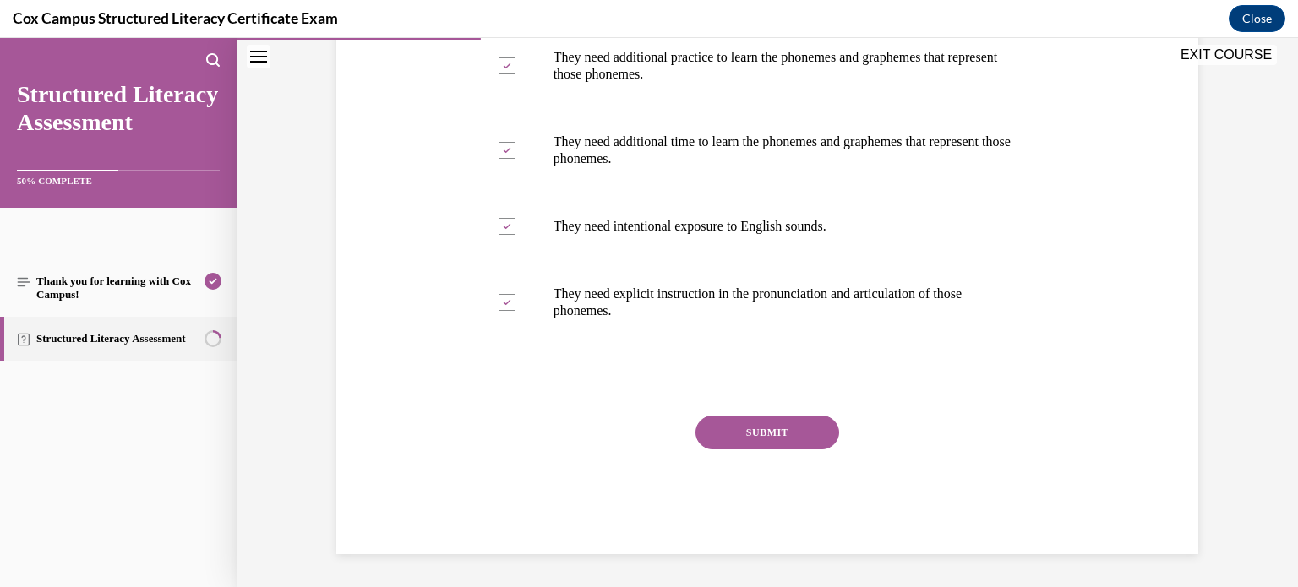
click at [755, 444] on button "SUBMIT" at bounding box center [768, 433] width 144 height 34
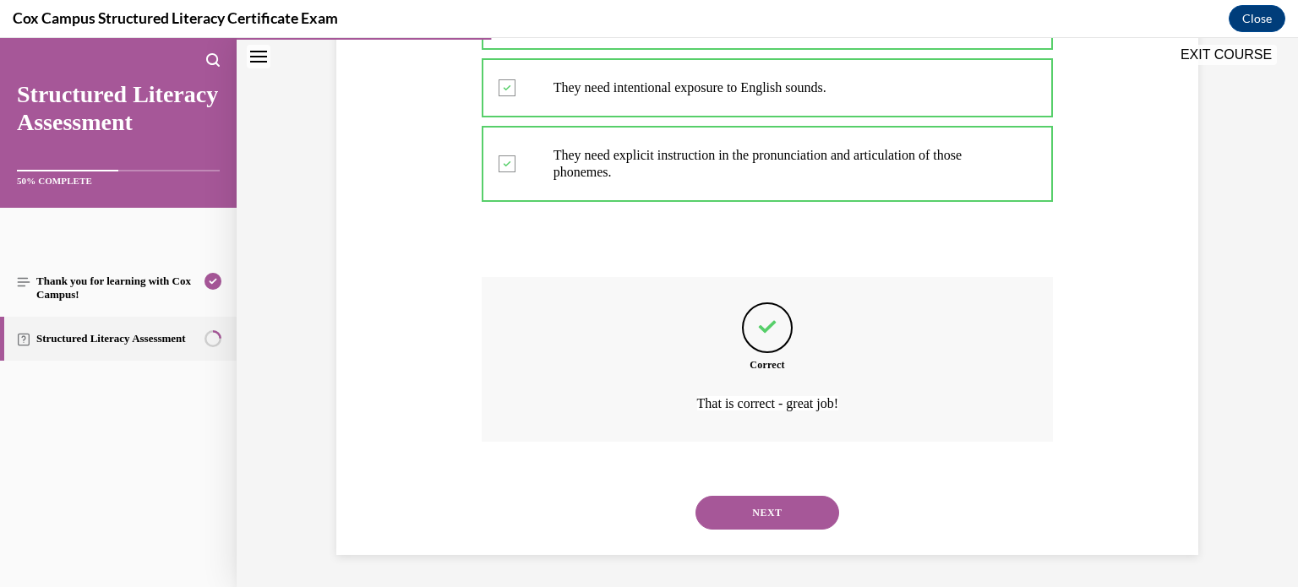
scroll to position [532, 0]
click at [757, 509] on button "NEXT" at bounding box center [768, 512] width 144 height 34
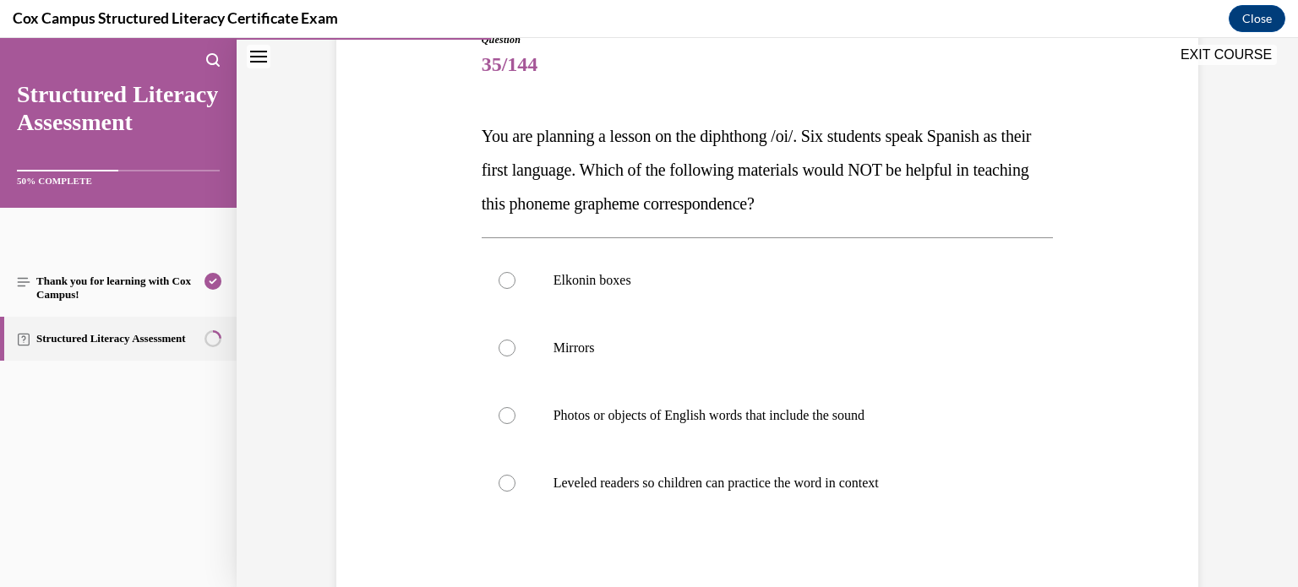
scroll to position [204, 0]
click at [833, 494] on label "Leveled readers so children can practice the word in context" at bounding box center [768, 483] width 572 height 68
click at [516, 491] on input "Leveled readers so children can practice the word in context" at bounding box center [507, 482] width 17 height 17
radio input "true"
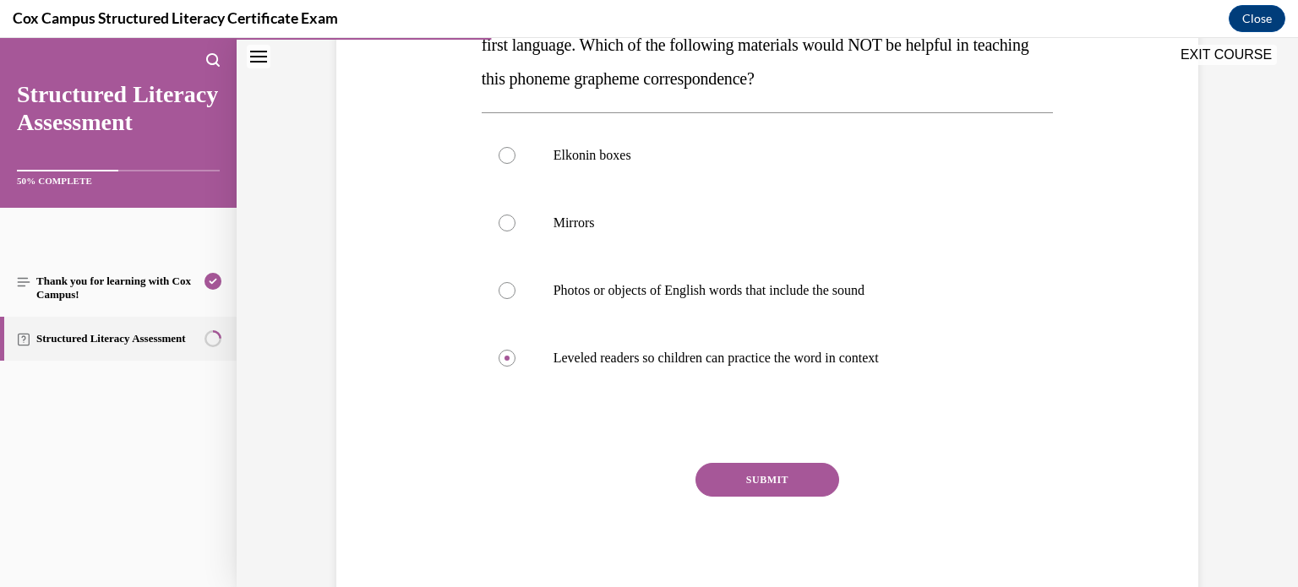
click at [810, 484] on button "SUBMIT" at bounding box center [768, 480] width 144 height 34
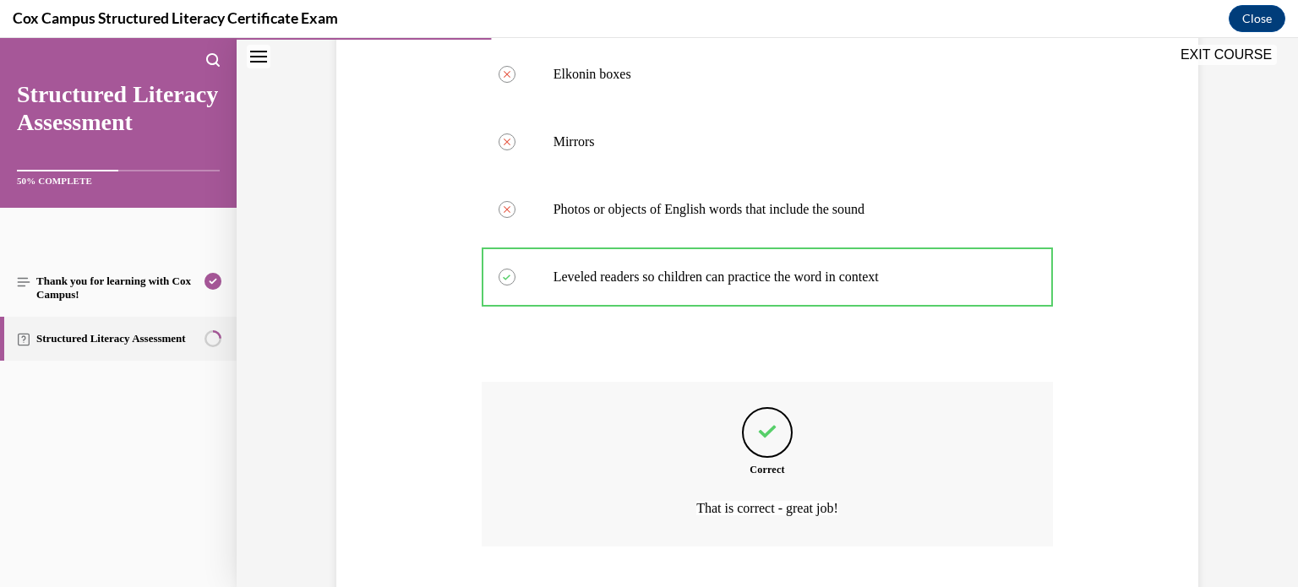
scroll to position [515, 0]
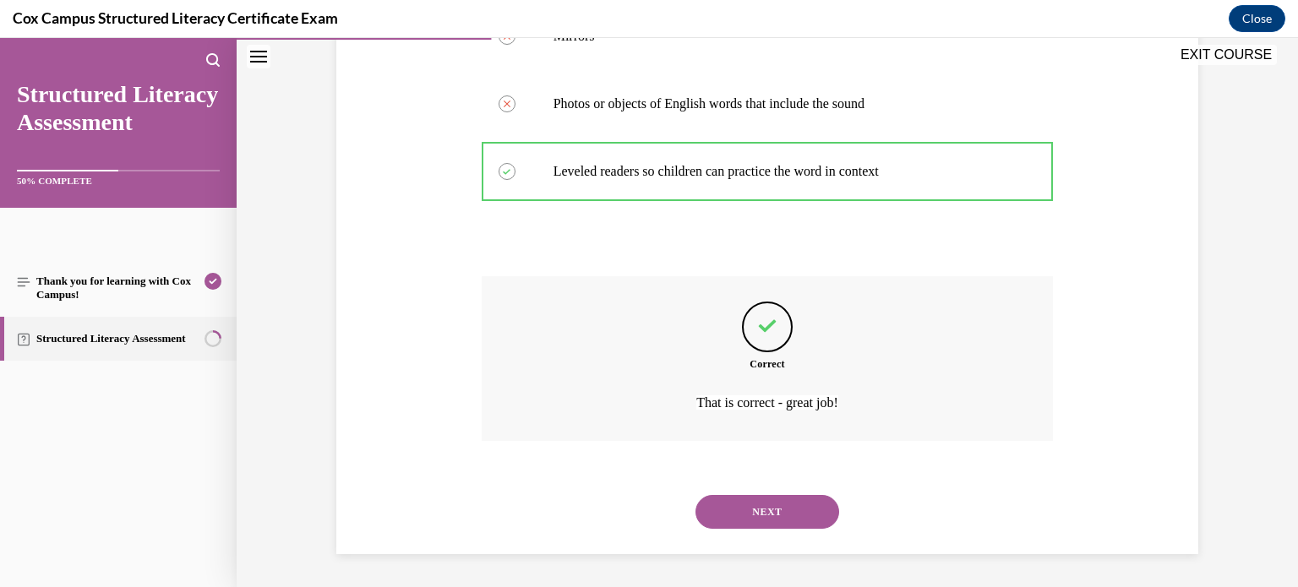
click at [783, 516] on button "NEXT" at bounding box center [768, 512] width 144 height 34
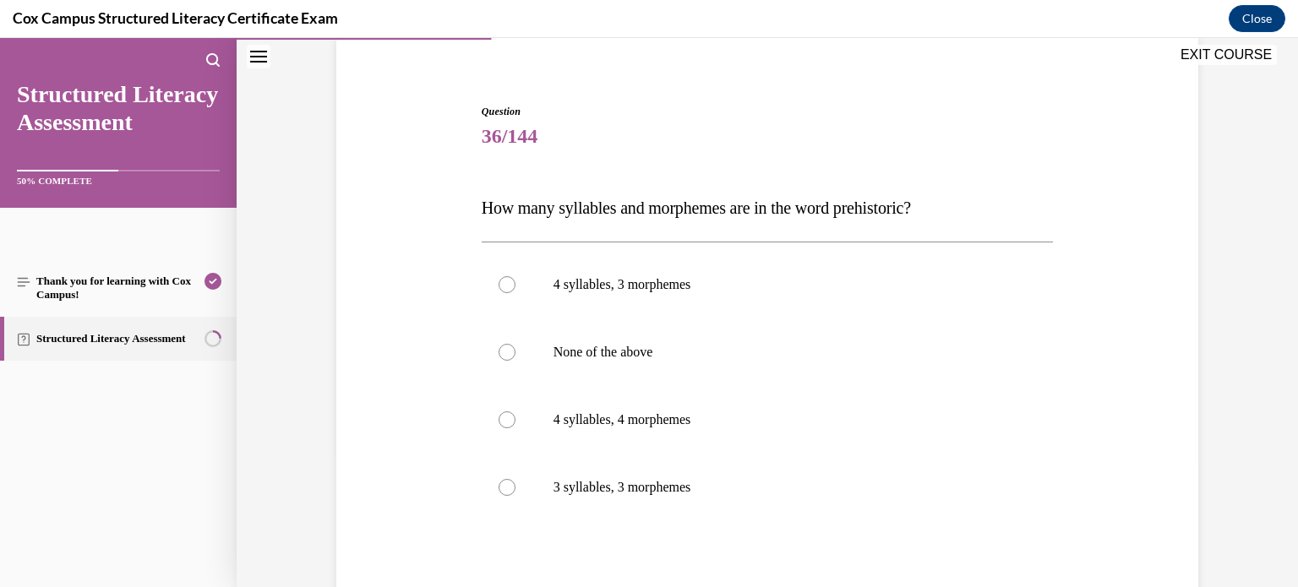
scroll to position [132, 0]
click at [696, 304] on label "4 syllables, 3 morphemes" at bounding box center [768, 284] width 572 height 68
click at [516, 292] on input "4 syllables, 3 morphemes" at bounding box center [507, 284] width 17 height 17
radio input "true"
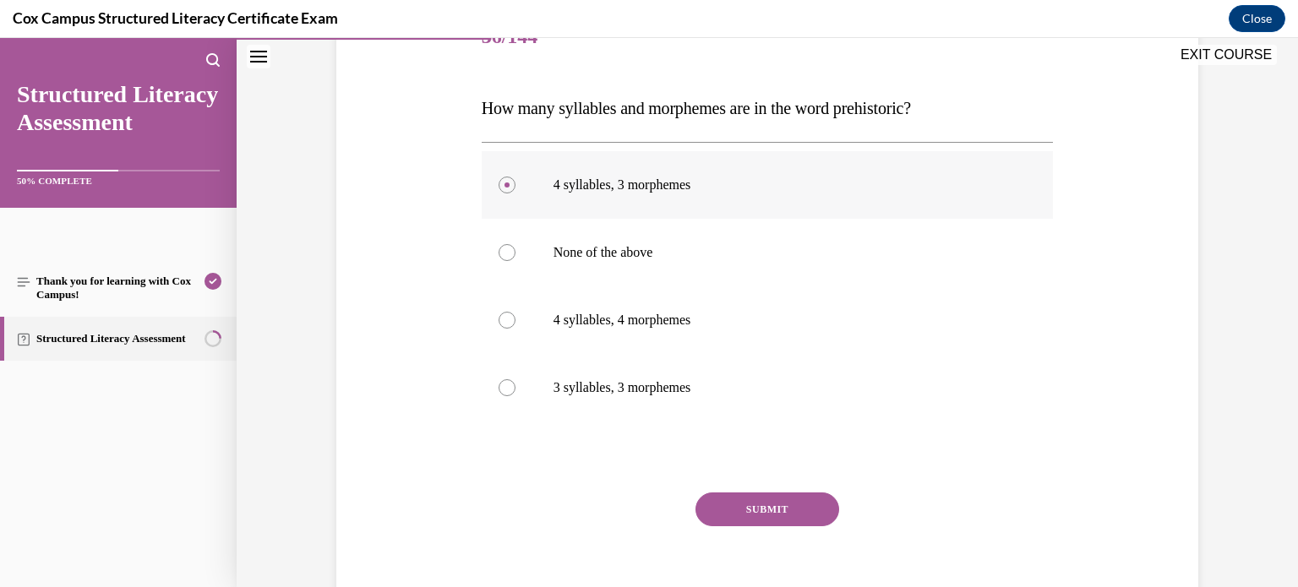
scroll to position [232, 0]
click at [735, 514] on button "SUBMIT" at bounding box center [768, 509] width 144 height 34
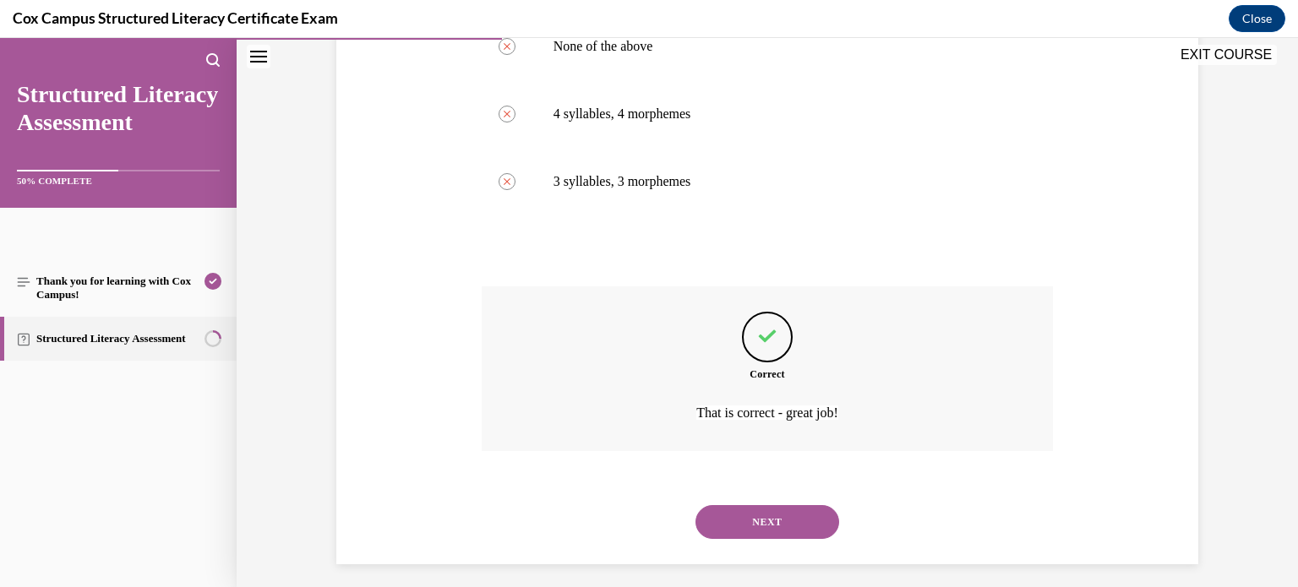
scroll to position [447, 0]
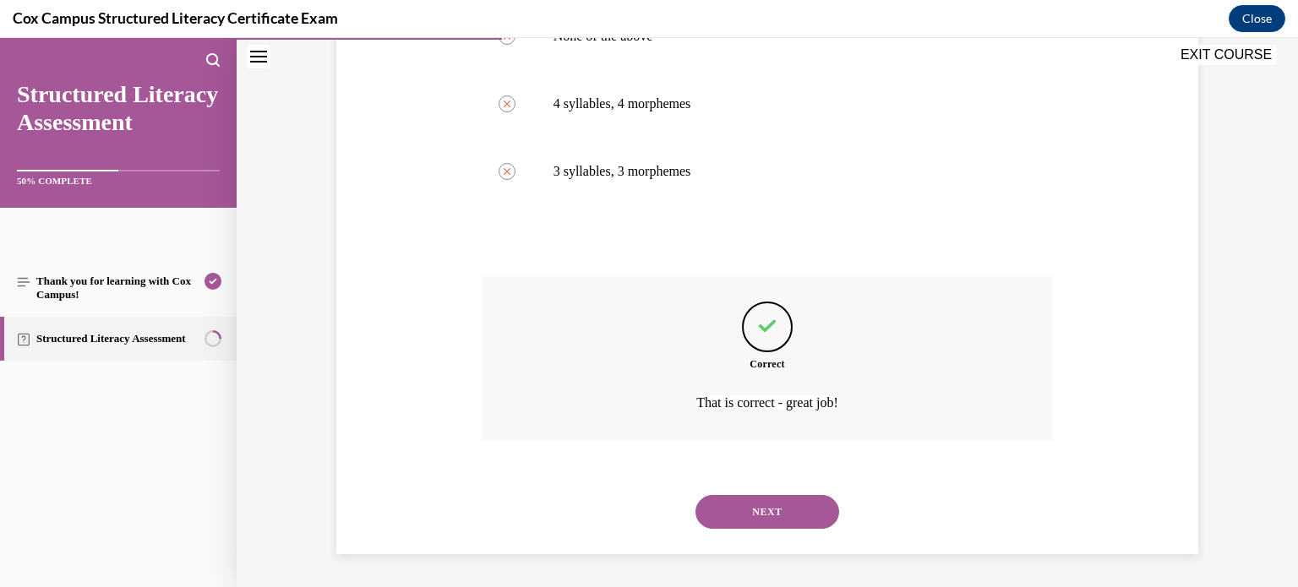
click at [771, 498] on button "NEXT" at bounding box center [768, 512] width 144 height 34
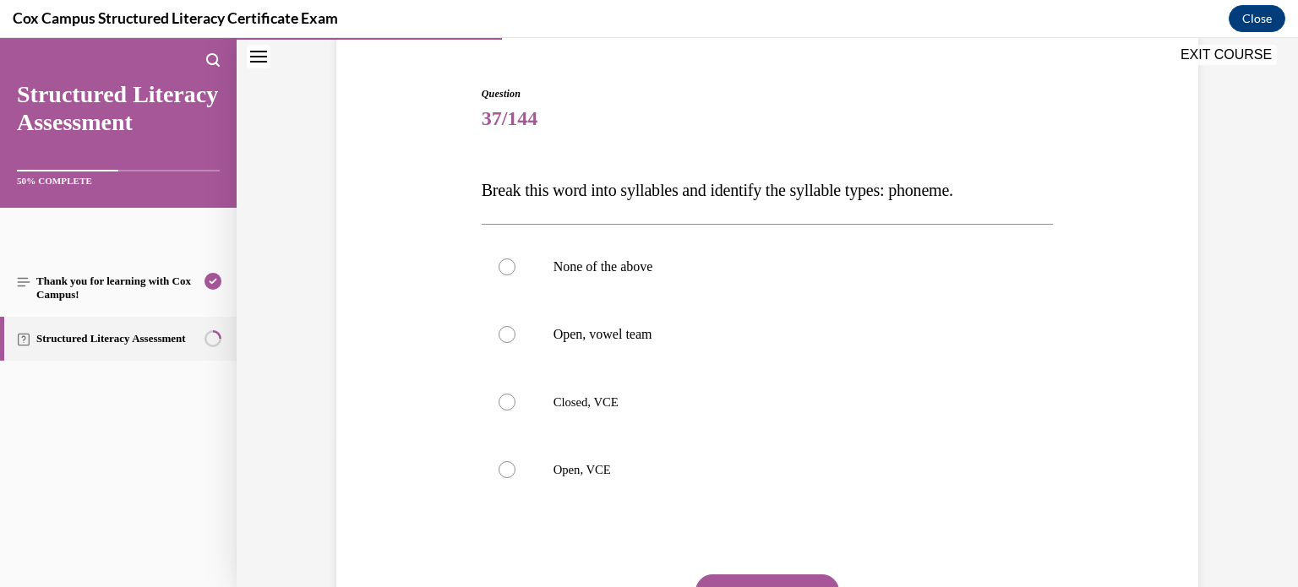
scroll to position [150, 0]
click at [691, 260] on p "None of the above" at bounding box center [783, 266] width 458 height 17
click at [516, 260] on input "None of the above" at bounding box center [507, 266] width 17 height 17
radio input "true"
click at [628, 482] on label "Open, VCE" at bounding box center [768, 469] width 572 height 68
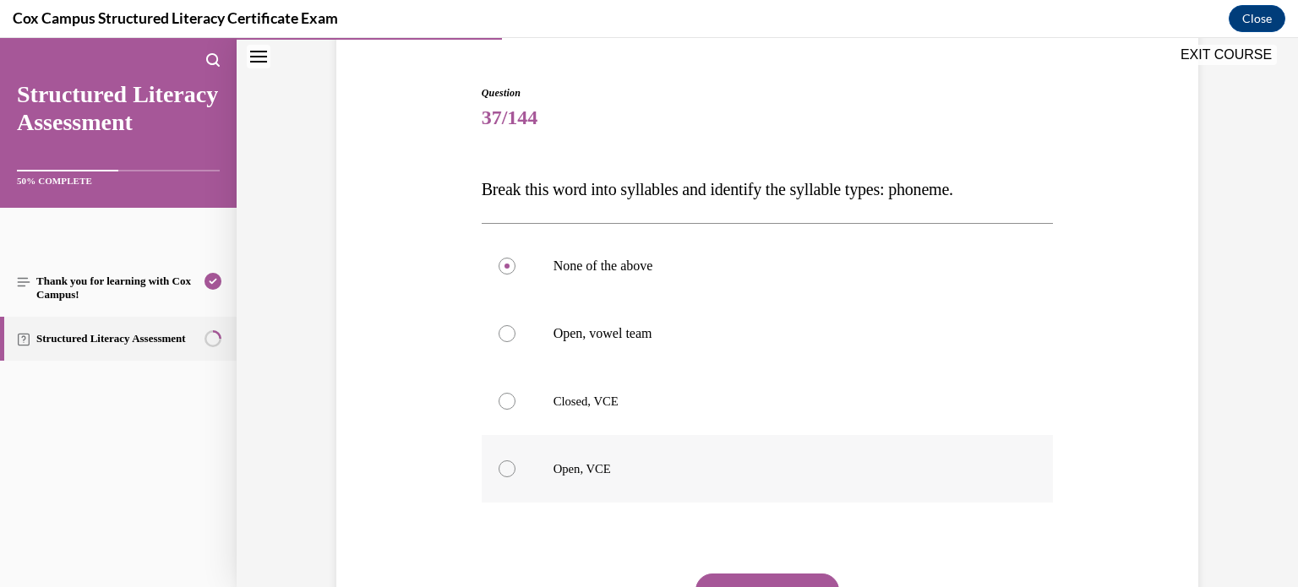
click at [516, 478] on input "Open, VCE" at bounding box center [507, 469] width 17 height 17
radio input "true"
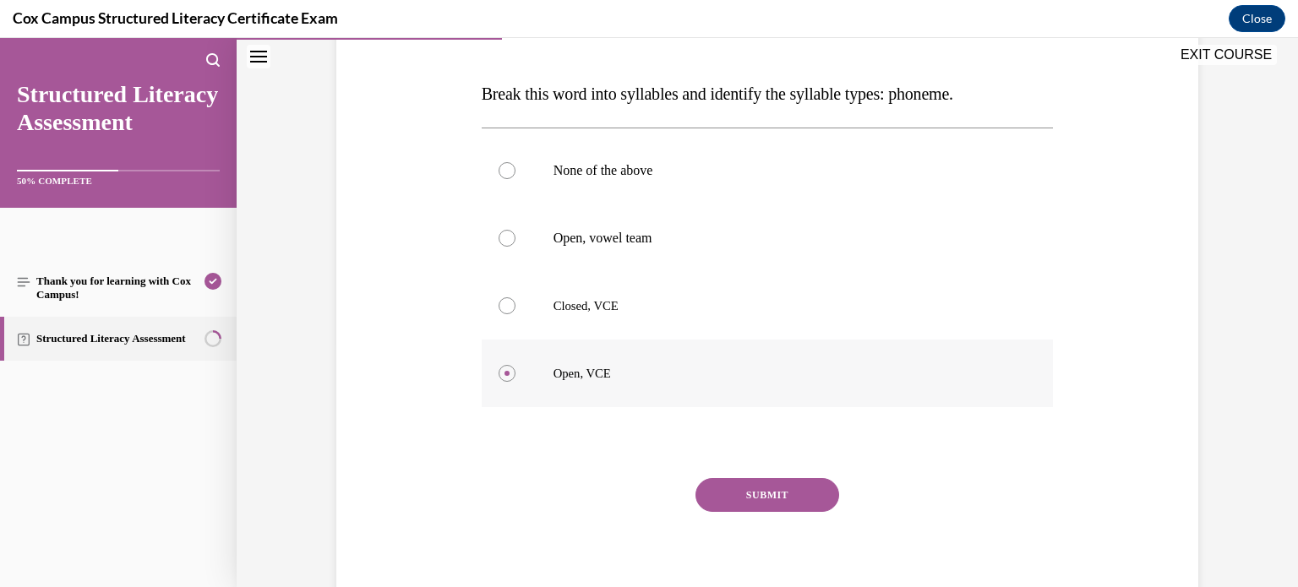
scroll to position [257, 0]
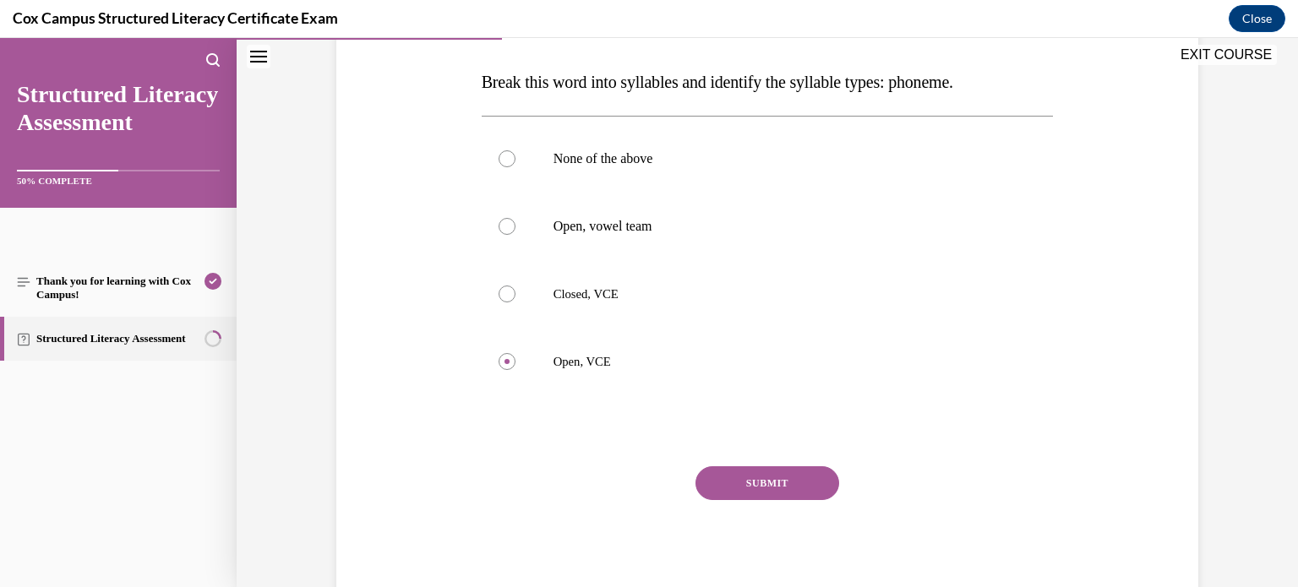
click at [775, 478] on button "SUBMIT" at bounding box center [768, 484] width 144 height 34
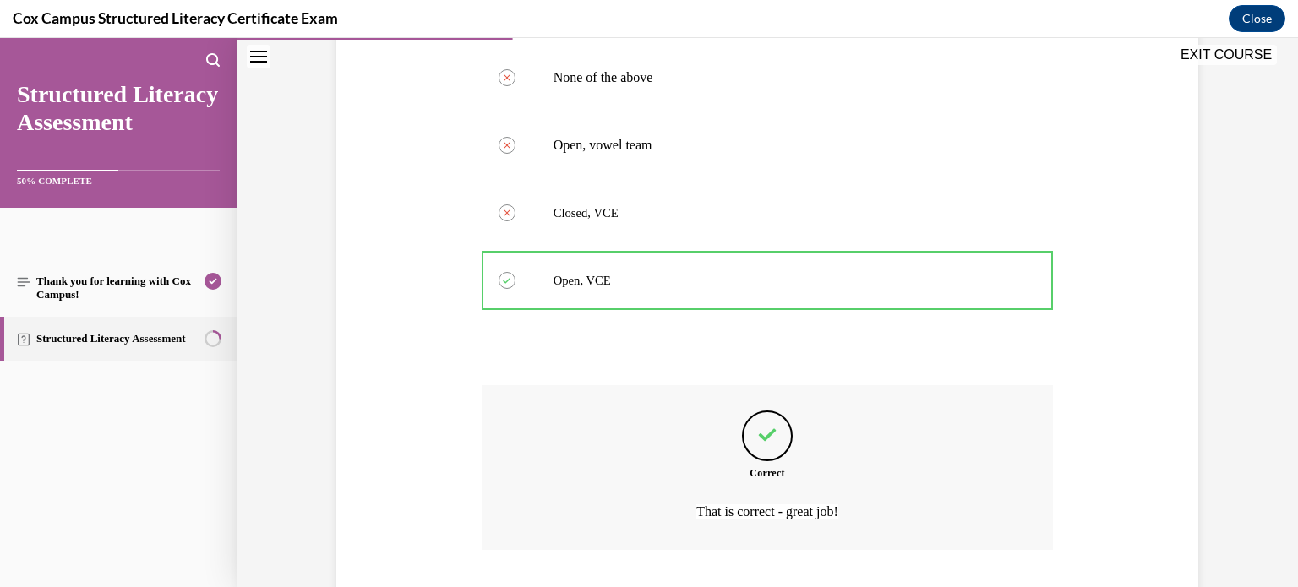
scroll to position [447, 0]
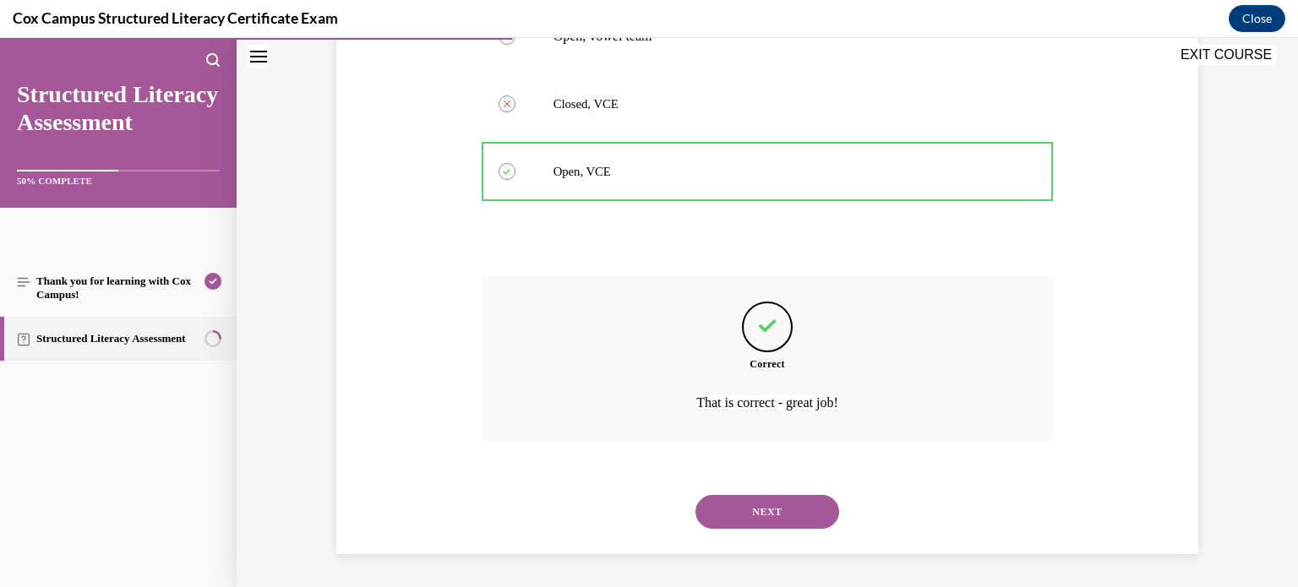
click at [772, 506] on button "NEXT" at bounding box center [768, 512] width 144 height 34
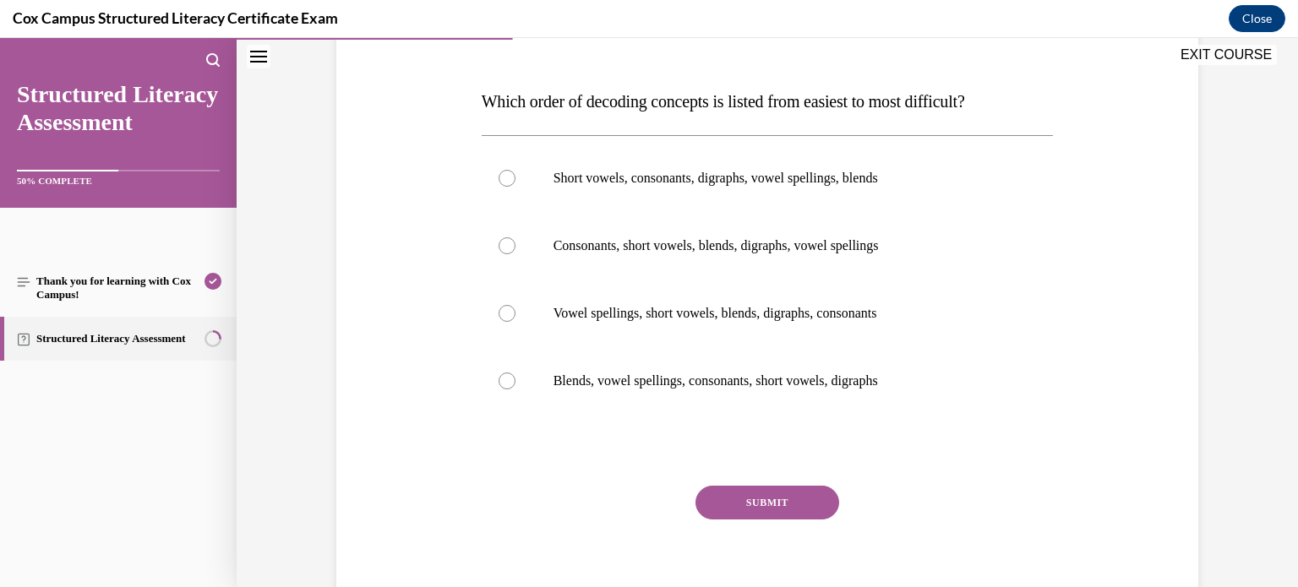
scroll to position [233, 0]
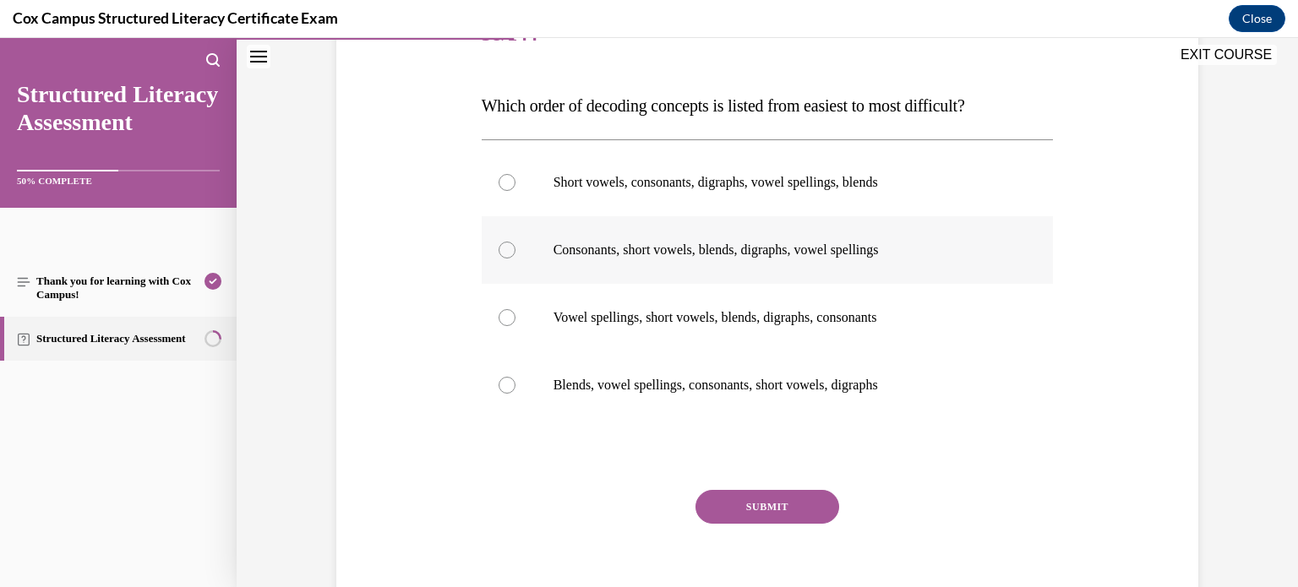
click at [498, 245] on label "Consonants, short vowels, blends, digraphs, vowel spellings" at bounding box center [768, 250] width 572 height 68
click at [499, 245] on input "Consonants, short vowels, blends, digraphs, vowel spellings" at bounding box center [507, 250] width 17 height 17
radio input "true"
click at [711, 495] on button "SUBMIT" at bounding box center [768, 507] width 144 height 34
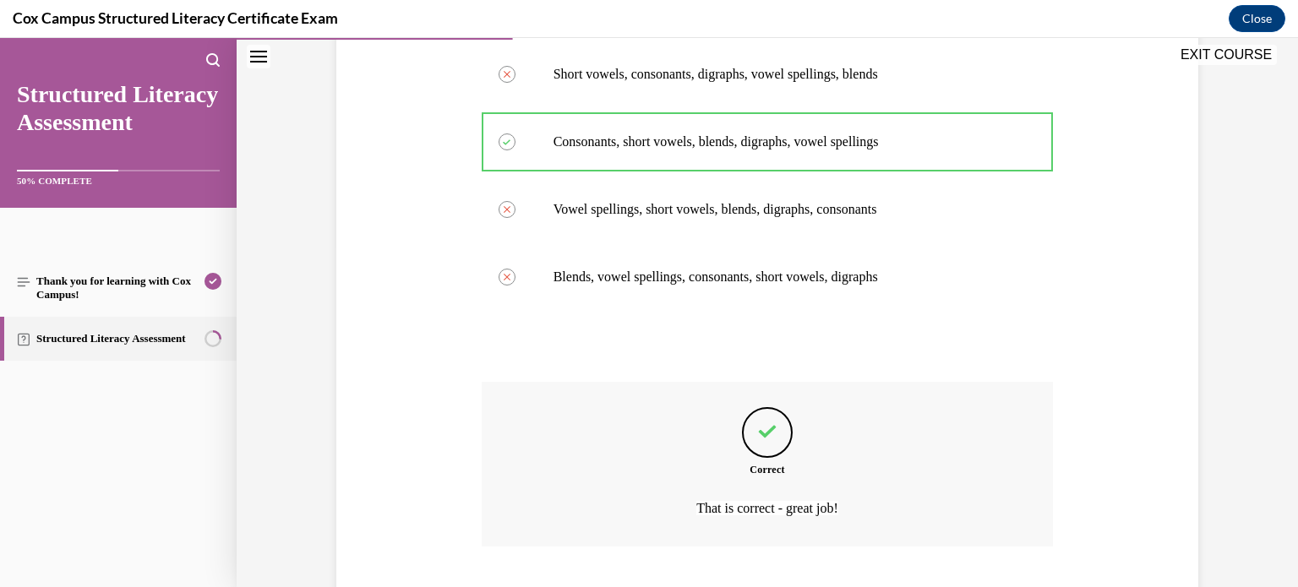
scroll to position [447, 0]
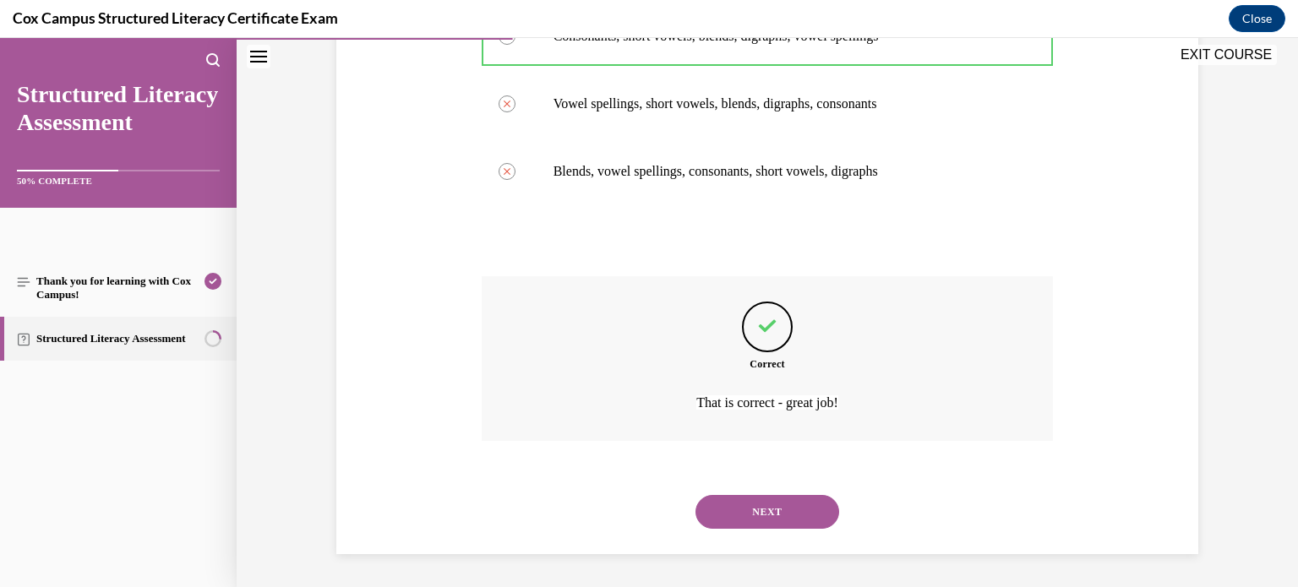
click at [735, 516] on button "NEXT" at bounding box center [768, 512] width 144 height 34
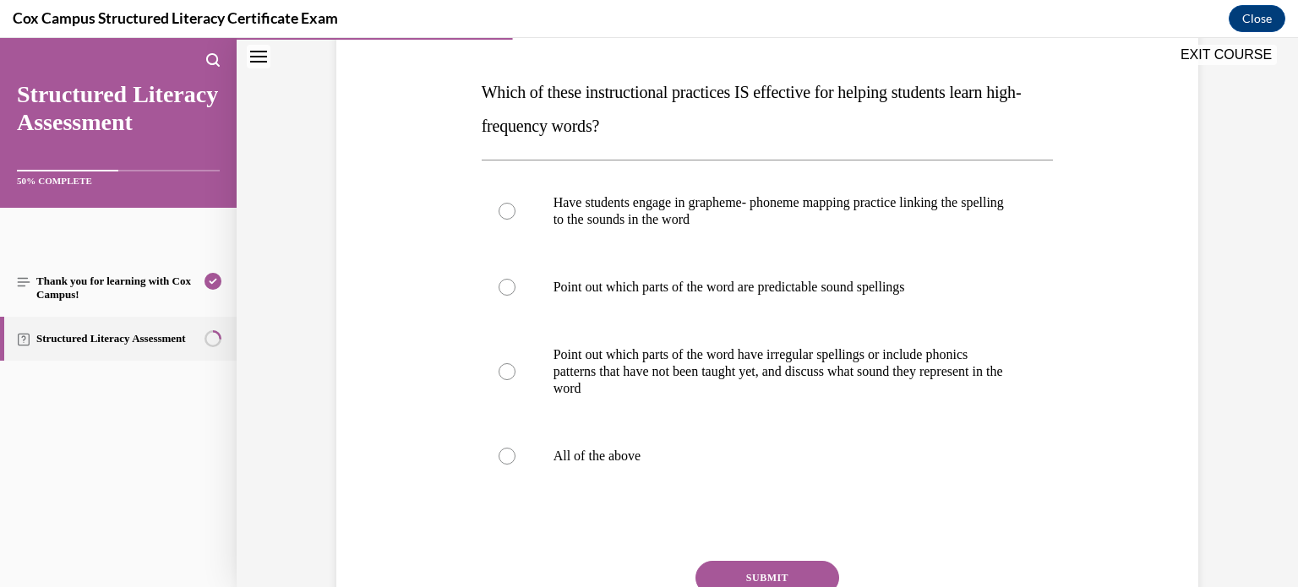
scroll to position [242, 0]
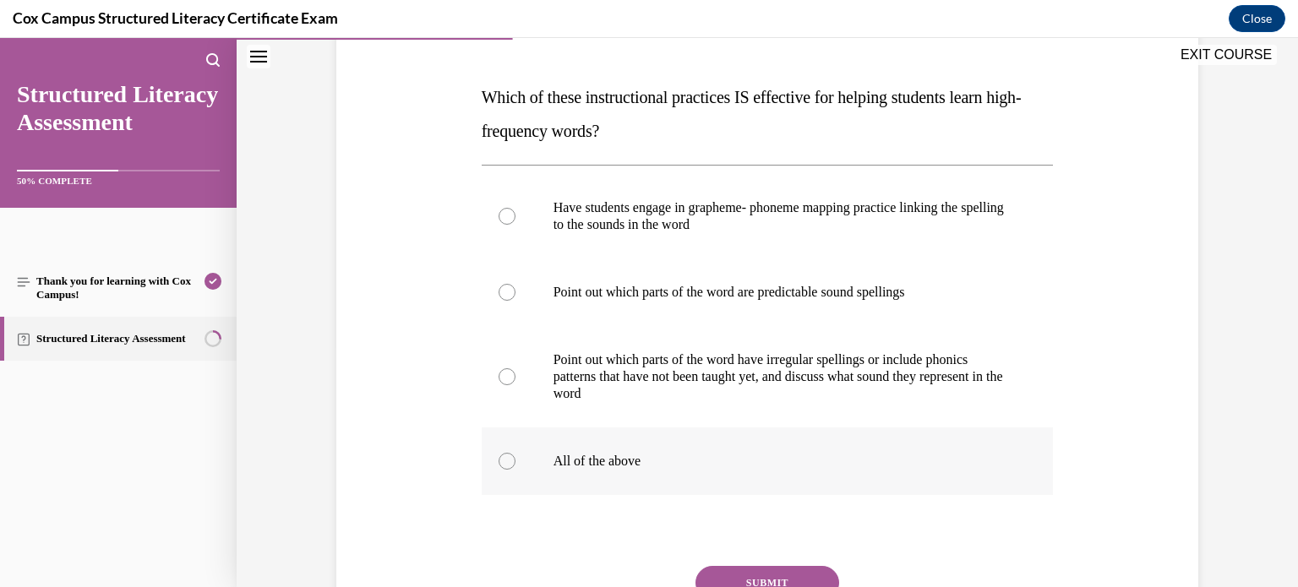
click at [613, 466] on p "All of the above" at bounding box center [783, 461] width 458 height 17
click at [516, 466] on input "All of the above" at bounding box center [507, 461] width 17 height 17
radio input "true"
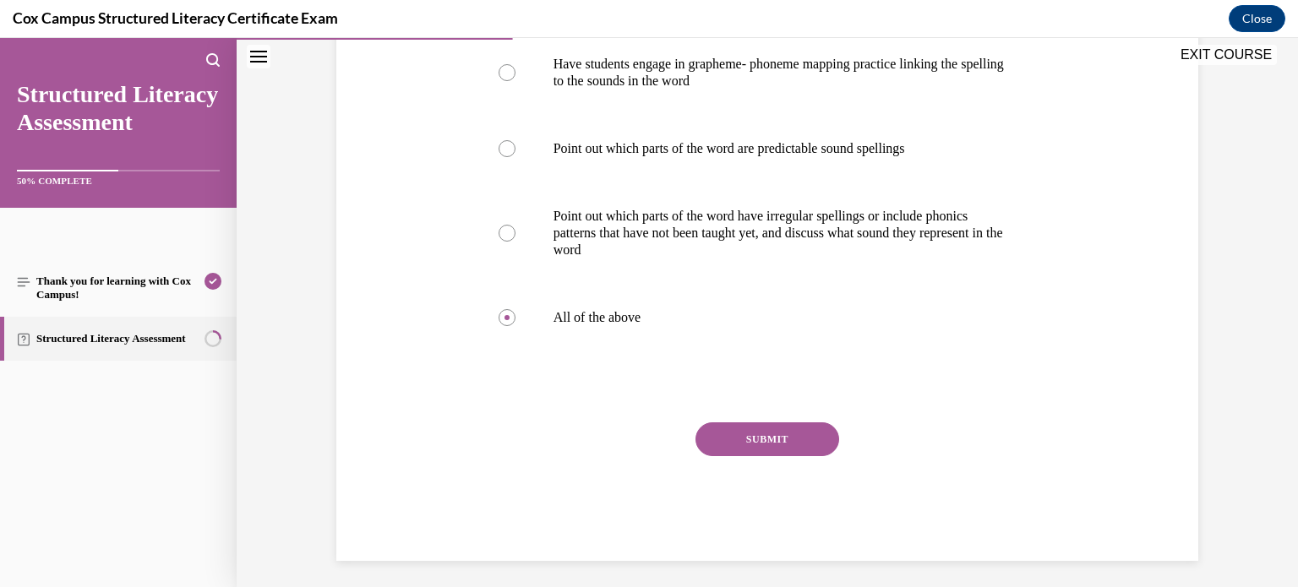
scroll to position [386, 0]
click at [794, 445] on button "SUBMIT" at bounding box center [768, 439] width 144 height 34
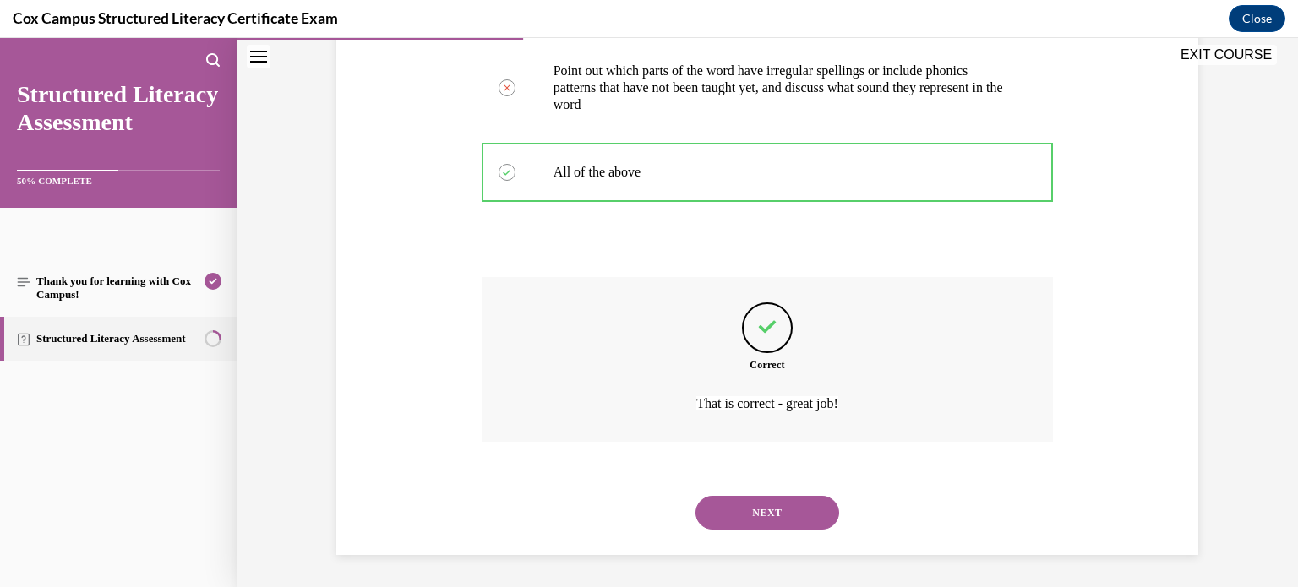
scroll to position [532, 0]
click at [774, 507] on button "NEXT" at bounding box center [768, 512] width 144 height 34
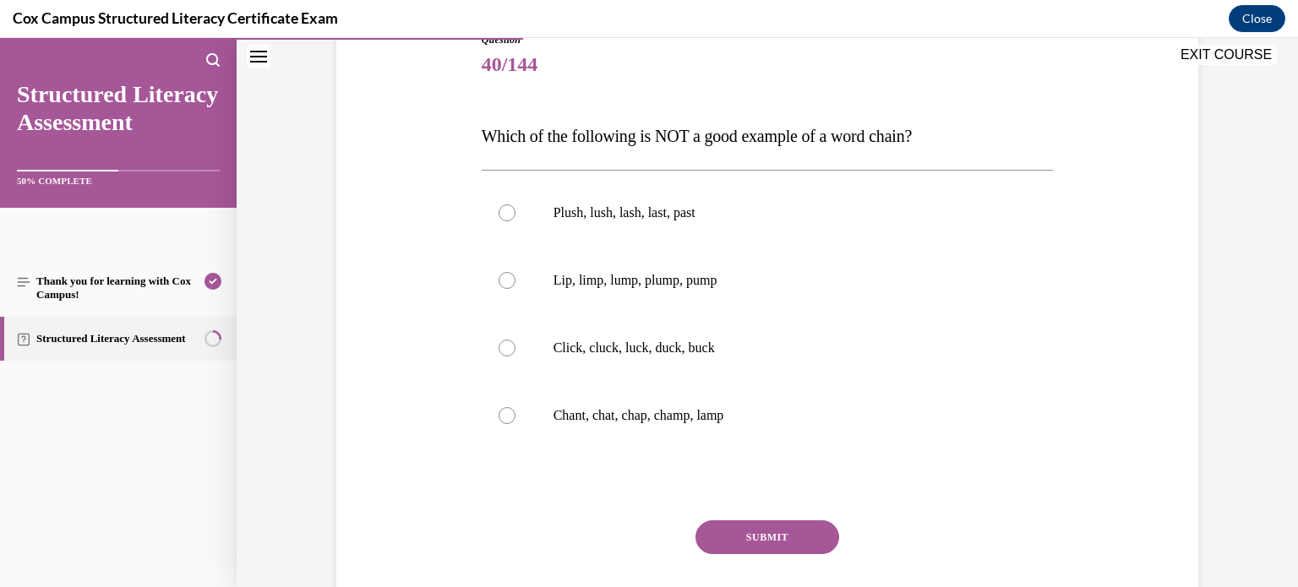
scroll to position [210, 0]
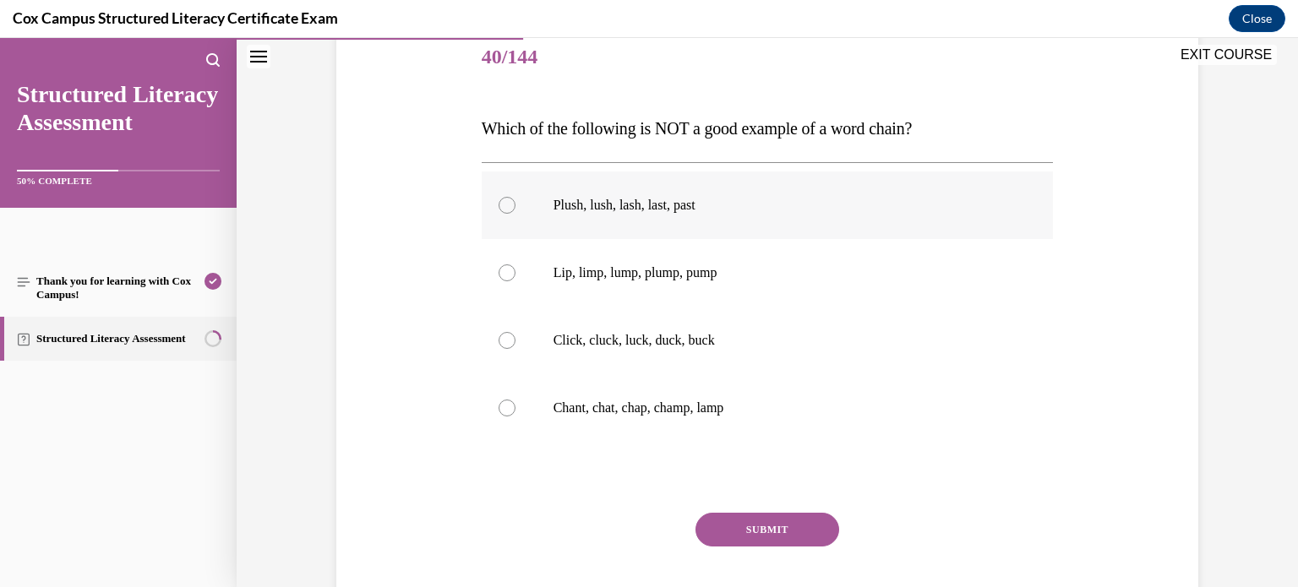
click at [796, 213] on p "Plush, lush, lash, last, past" at bounding box center [783, 205] width 458 height 17
click at [516, 213] on input "Plush, lush, lash, last, past" at bounding box center [507, 205] width 17 height 17
radio input "true"
click at [822, 531] on button "SUBMIT" at bounding box center [768, 530] width 144 height 34
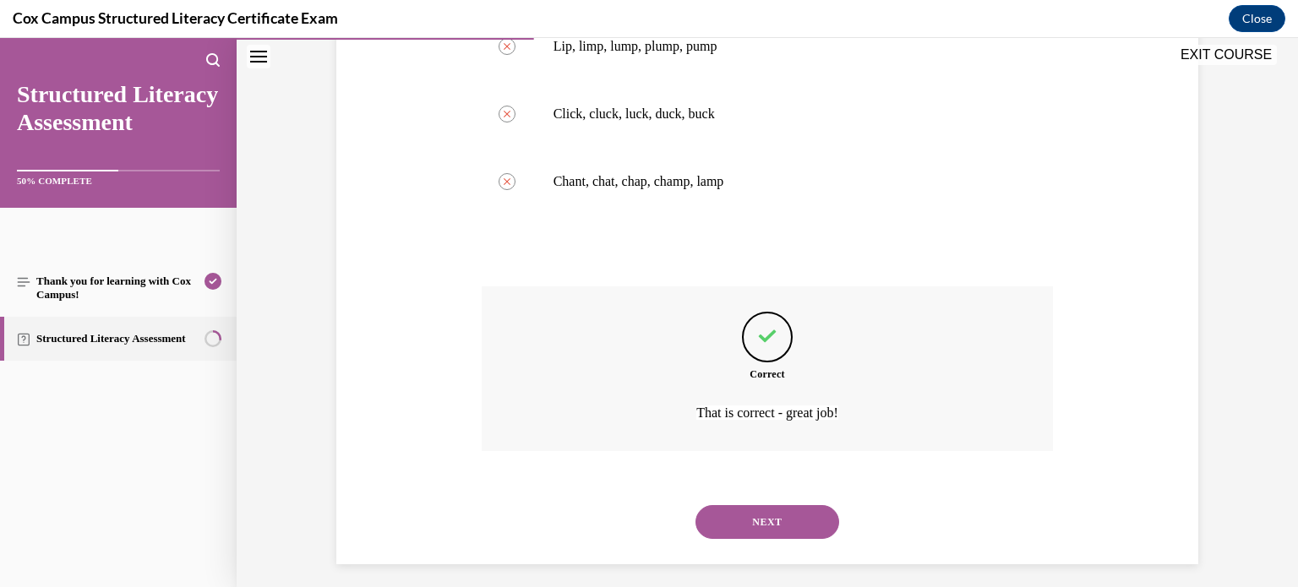
scroll to position [447, 0]
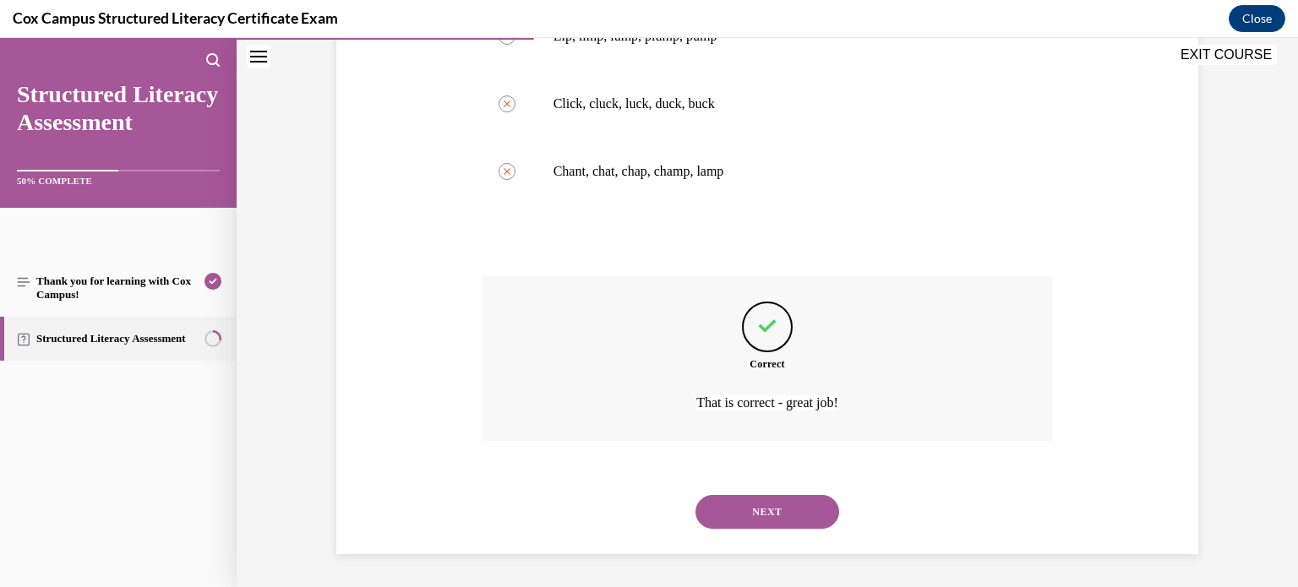
click at [776, 502] on button "NEXT" at bounding box center [768, 512] width 144 height 34
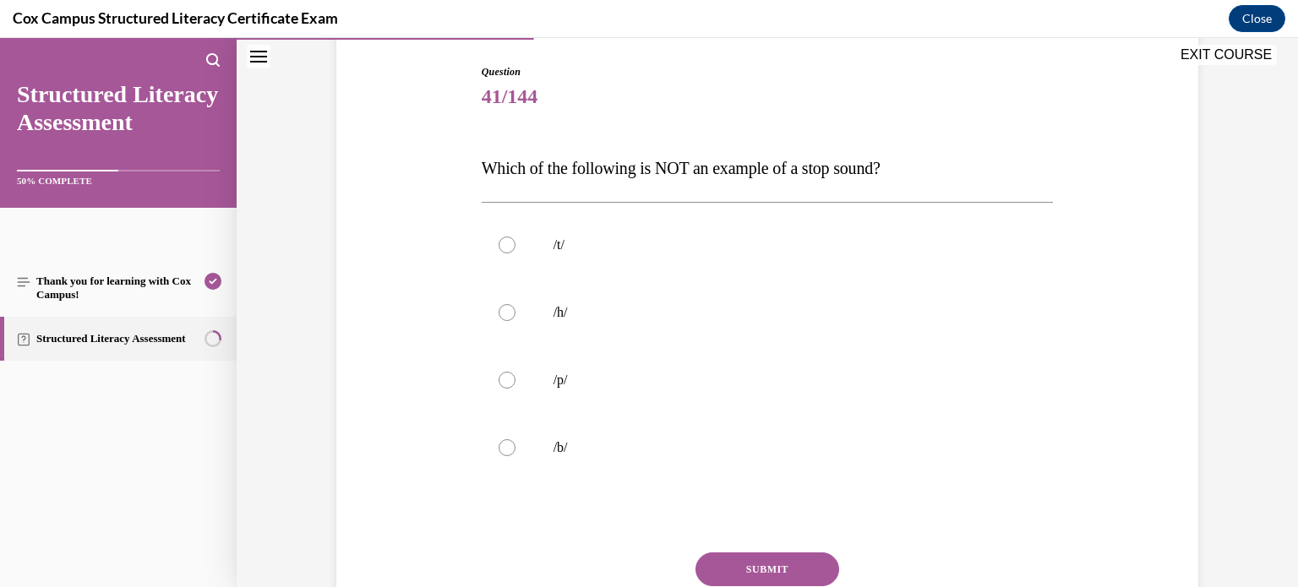
scroll to position [172, 0]
click at [539, 325] on label "/h/" at bounding box center [768, 312] width 572 height 68
click at [516, 320] on input "/h/" at bounding box center [507, 311] width 17 height 17
radio input "true"
click at [801, 570] on button "SUBMIT" at bounding box center [768, 569] width 144 height 34
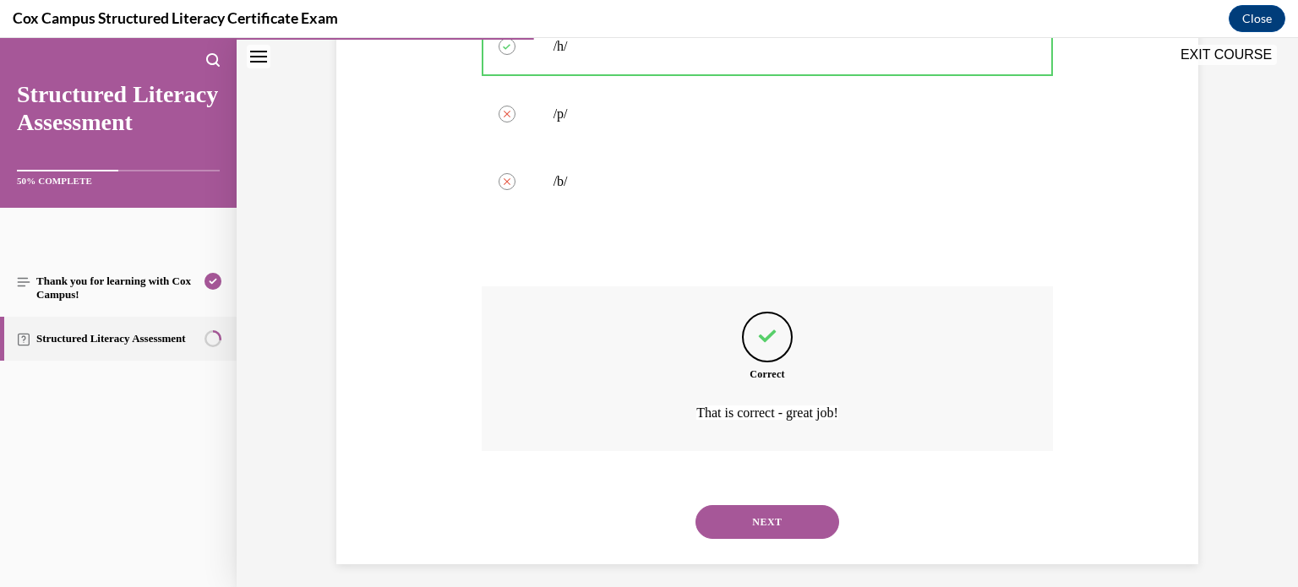
scroll to position [447, 0]
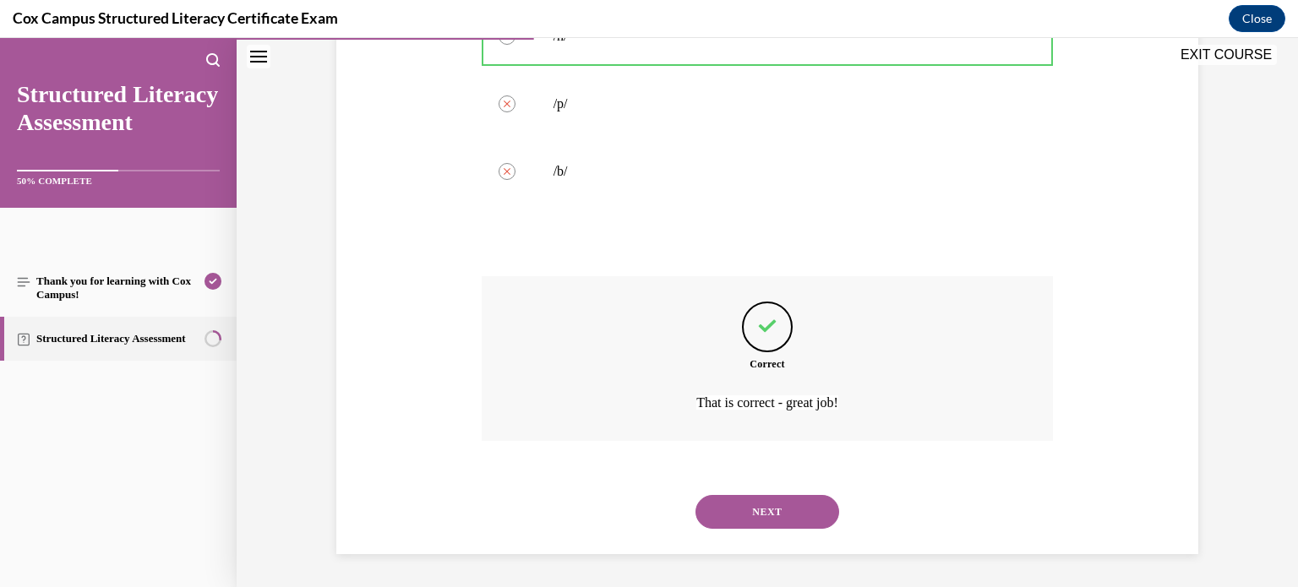
click at [790, 505] on button "NEXT" at bounding box center [768, 512] width 144 height 34
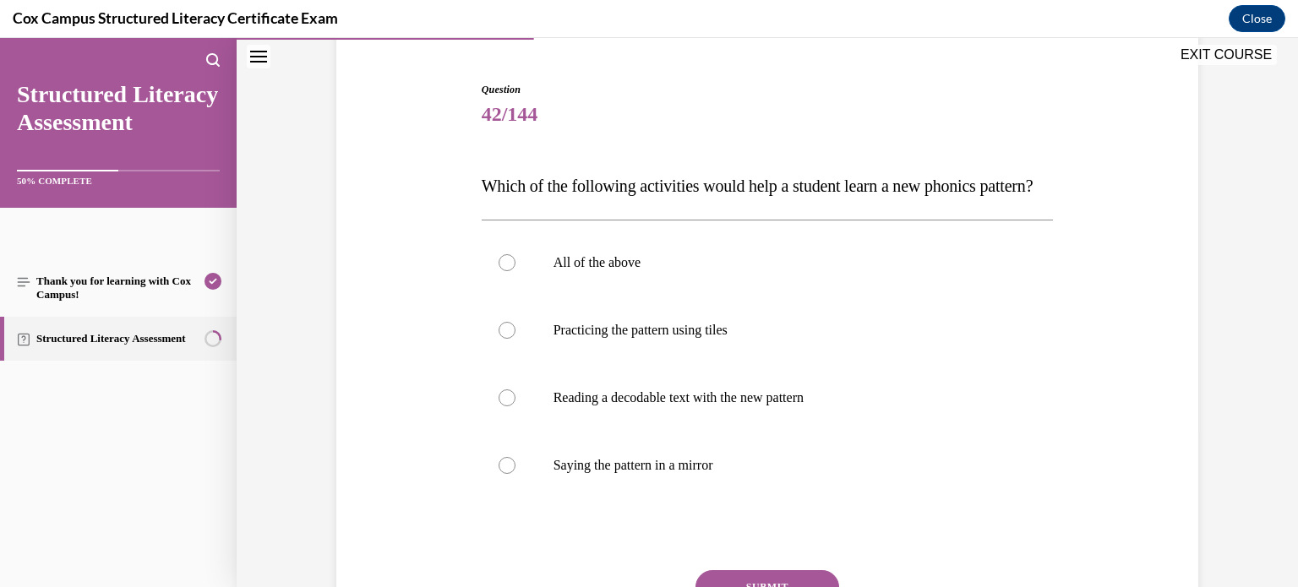
scroll to position [150, 0]
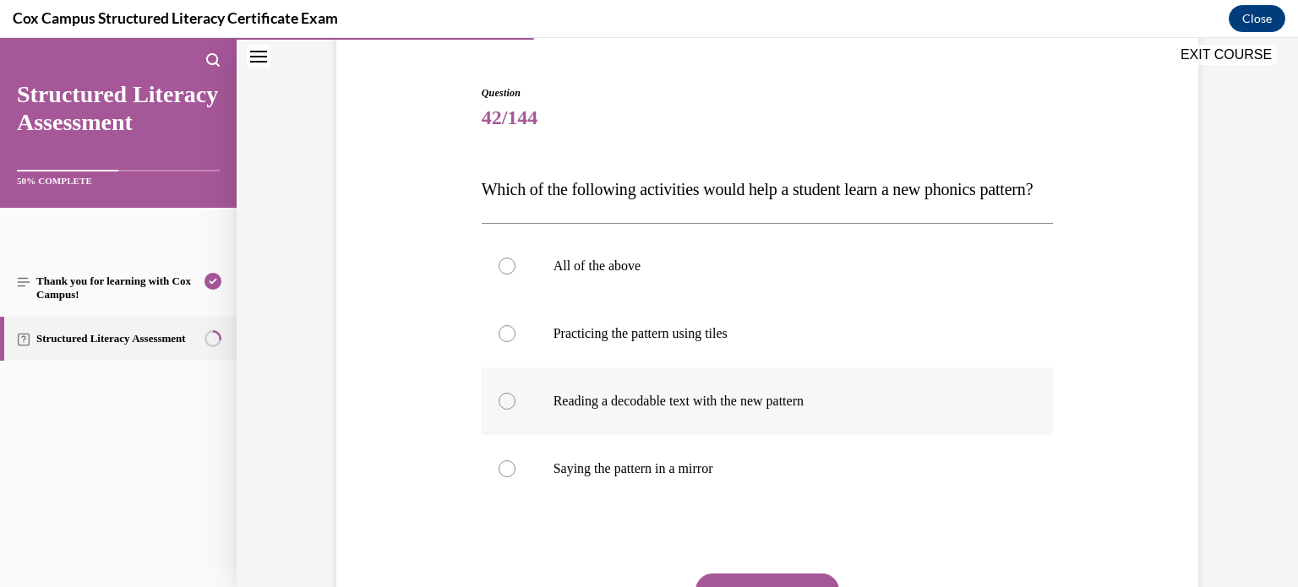
click at [760, 420] on label "Reading a decodable text with the new pattern" at bounding box center [768, 402] width 572 height 68
click at [516, 410] on input "Reading a decodable text with the new pattern" at bounding box center [507, 401] width 17 height 17
radio input "true"
click at [742, 342] on p "Practicing the pattern using tiles" at bounding box center [783, 333] width 458 height 17
click at [516, 342] on input "Practicing the pattern using tiles" at bounding box center [507, 333] width 17 height 17
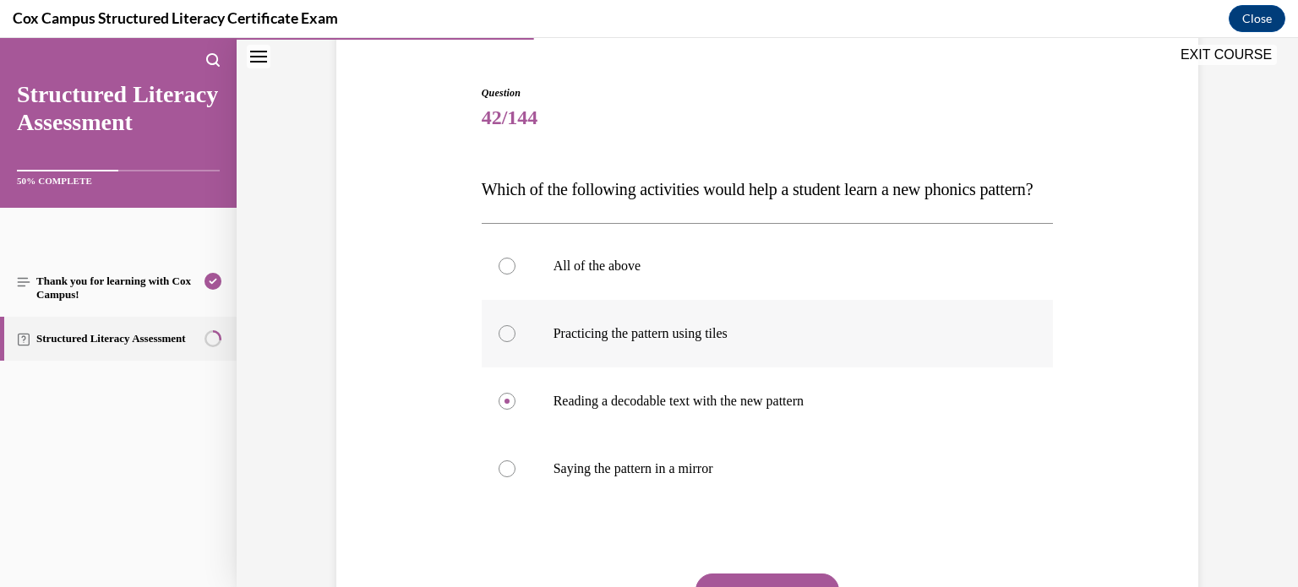
radio input "true"
click at [710, 300] on label "All of the above" at bounding box center [768, 266] width 572 height 68
click at [516, 275] on input "All of the above" at bounding box center [507, 266] width 17 height 17
radio input "true"
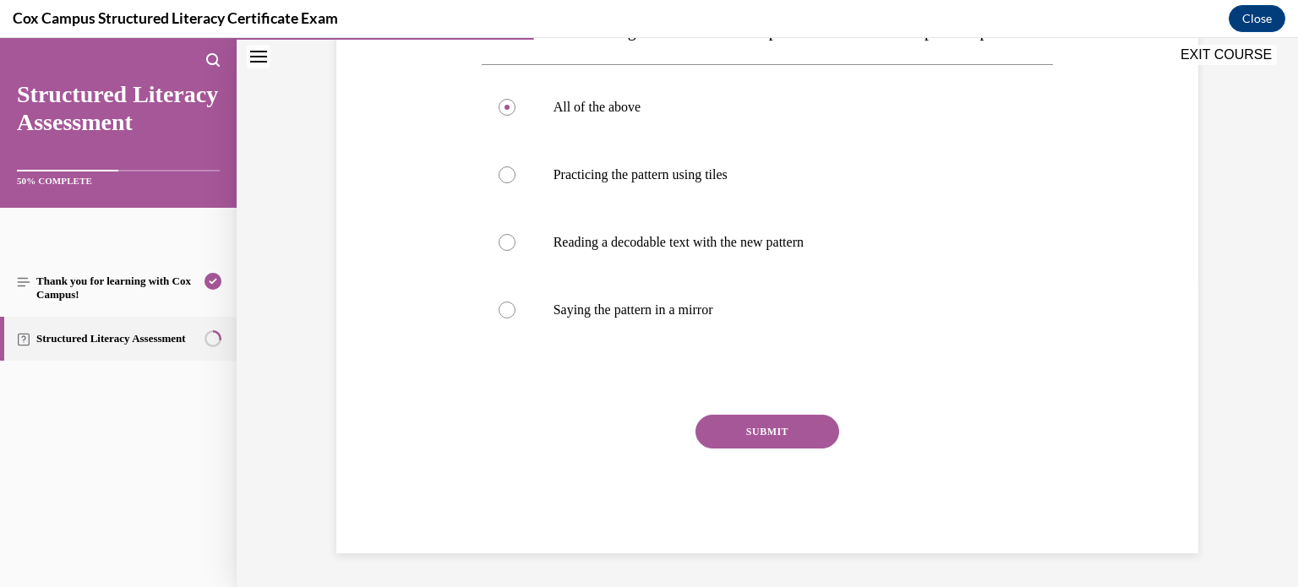
click at [752, 420] on button "SUBMIT" at bounding box center [768, 432] width 144 height 34
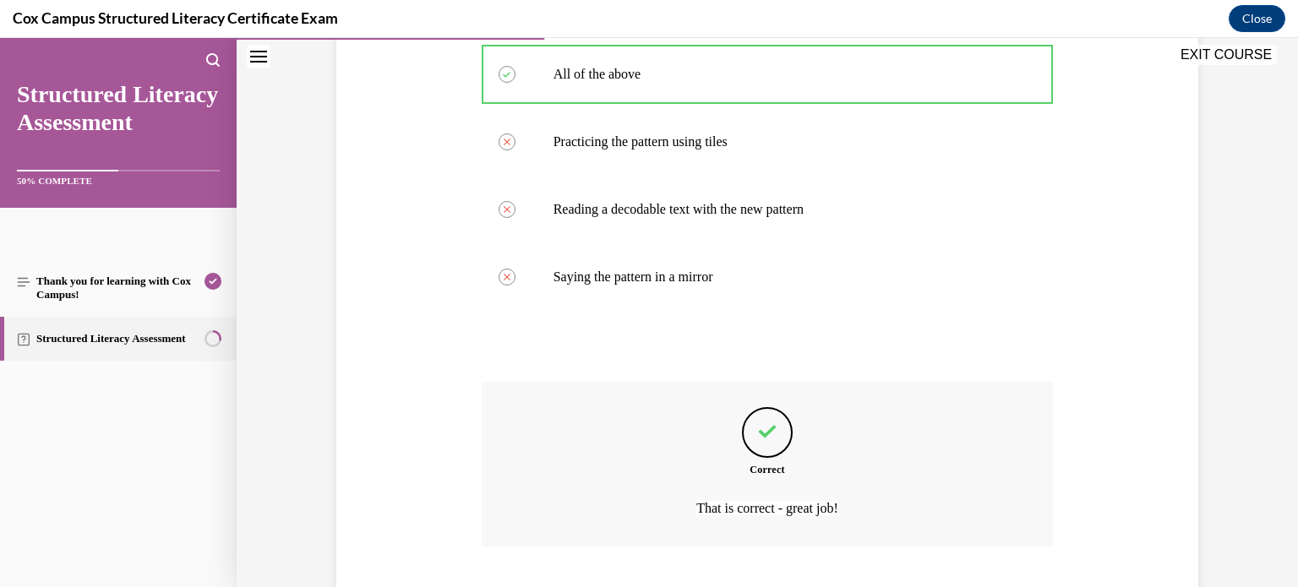
scroll to position [481, 0]
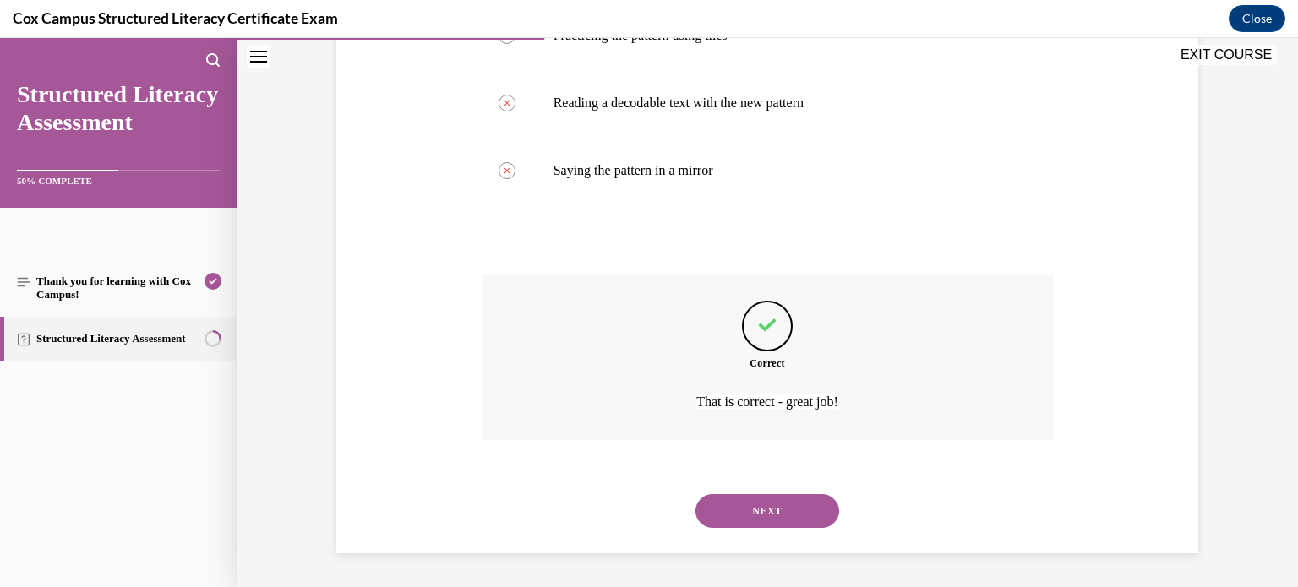
click at [774, 523] on button "NEXT" at bounding box center [768, 512] width 144 height 34
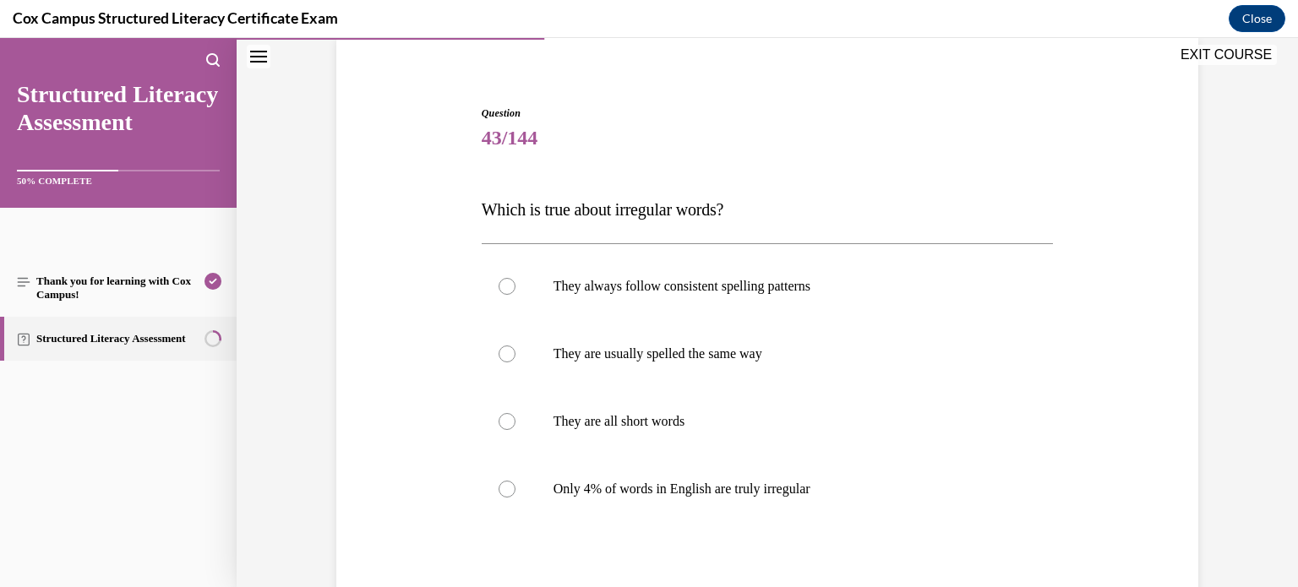
scroll to position [142, 0]
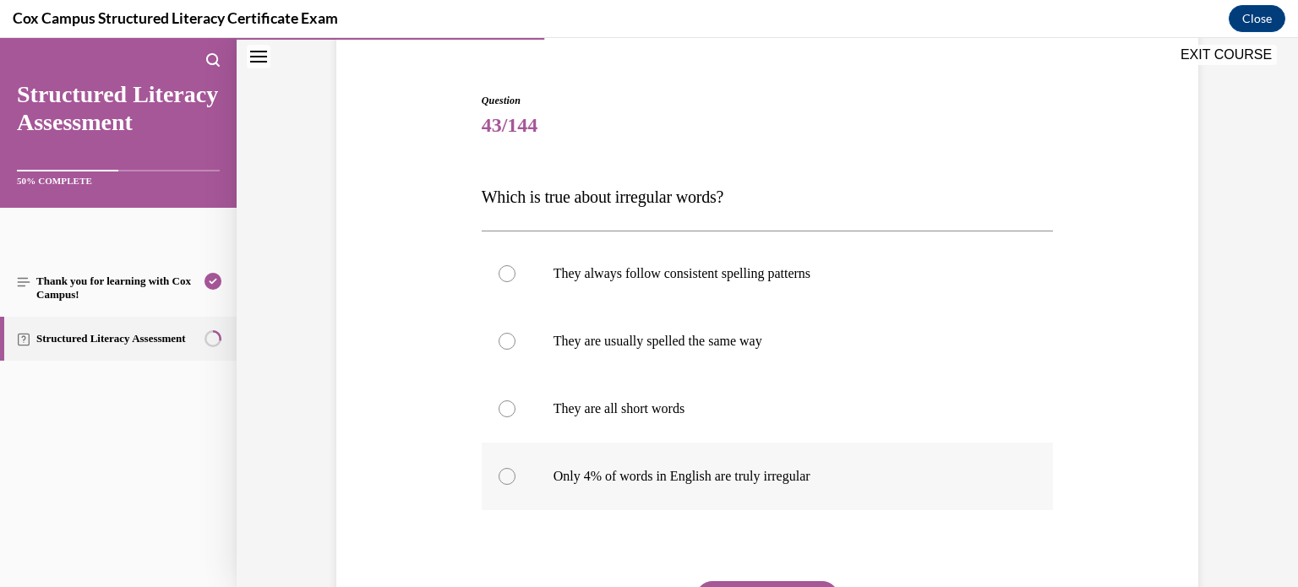
click at [766, 470] on p "Only 4% of words in English are truly irregular" at bounding box center [783, 476] width 458 height 17
click at [516, 470] on input "Only 4% of words in English are truly irregular" at bounding box center [507, 476] width 17 height 17
radio input "true"
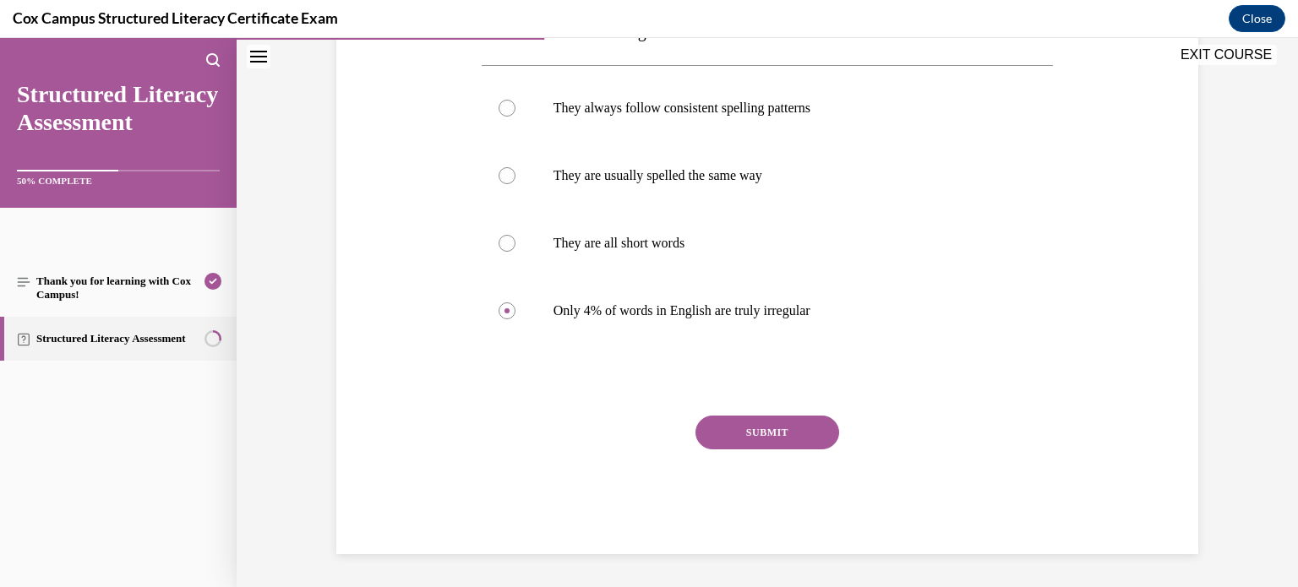
click at [803, 429] on button "SUBMIT" at bounding box center [768, 433] width 144 height 34
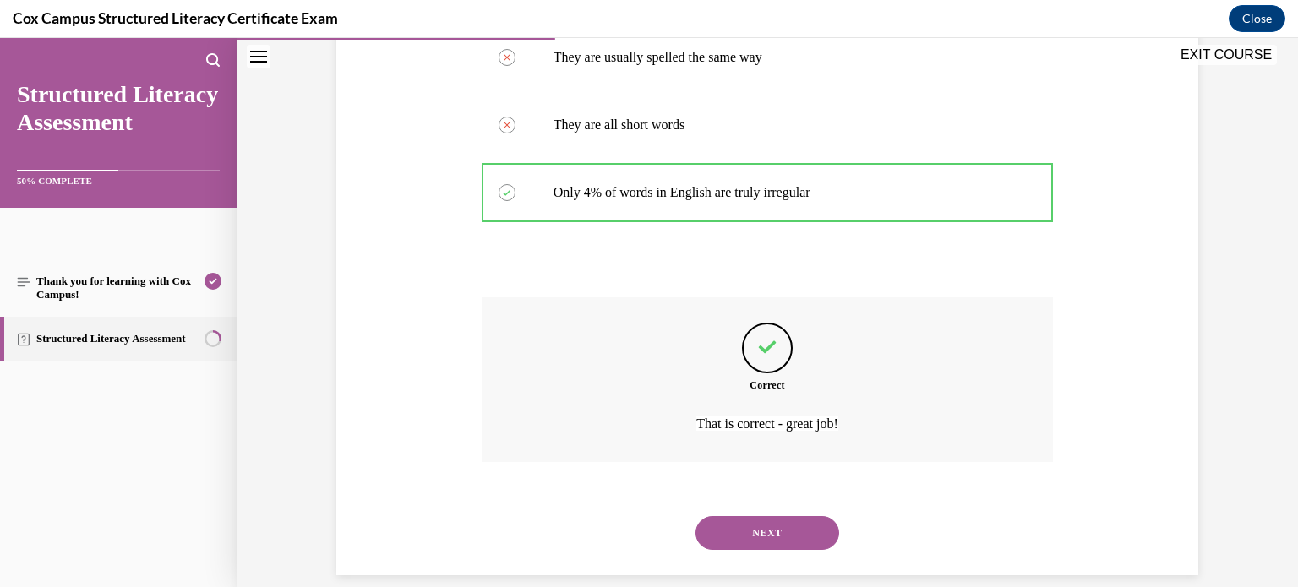
scroll to position [447, 0]
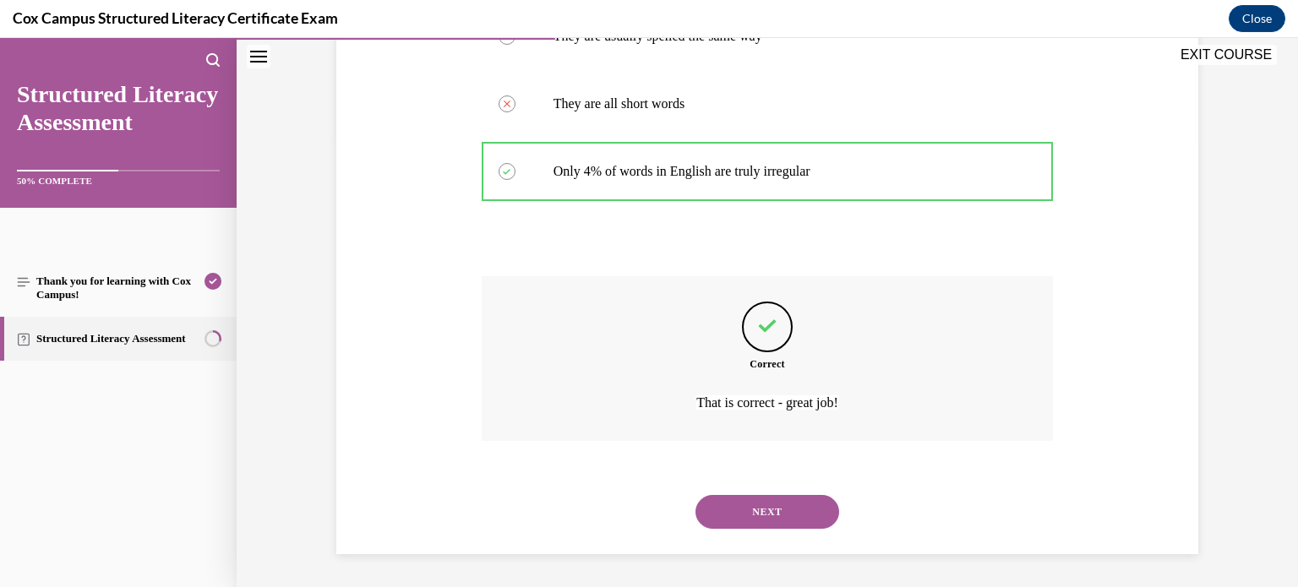
click at [768, 509] on button "NEXT" at bounding box center [768, 512] width 144 height 34
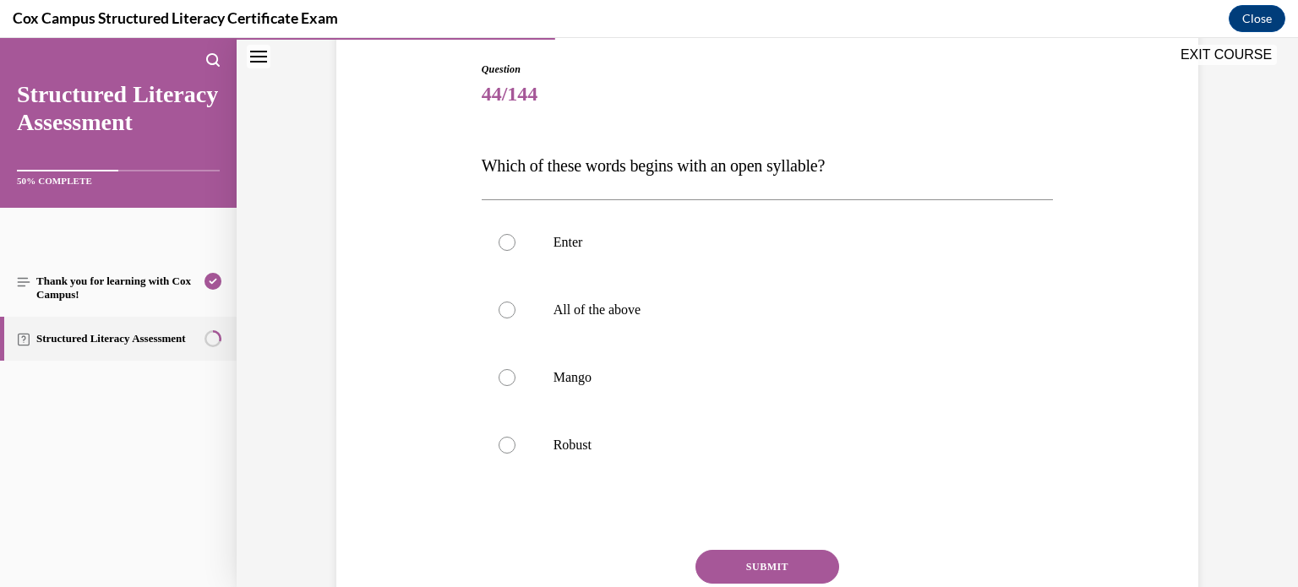
scroll to position [186, 0]
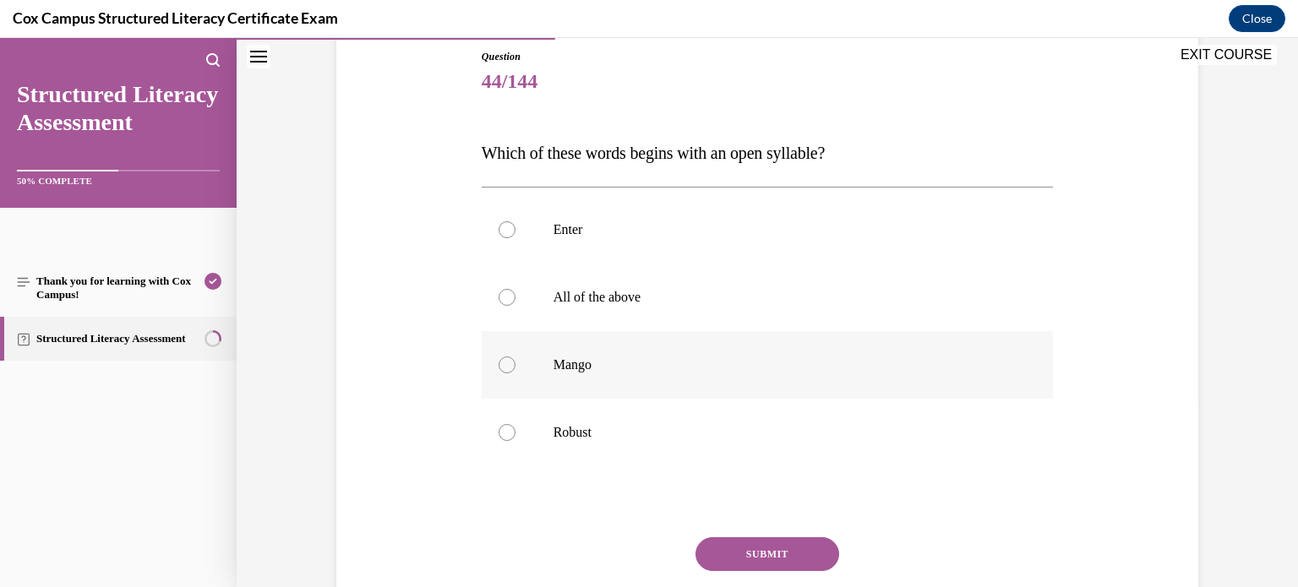
click at [654, 364] on p "Mango" at bounding box center [783, 365] width 458 height 17
click at [516, 364] on input "Mango" at bounding box center [507, 365] width 17 height 17
radio input "true"
click at [620, 436] on p "Robust" at bounding box center [783, 432] width 458 height 17
click at [516, 436] on input "Robust" at bounding box center [507, 432] width 17 height 17
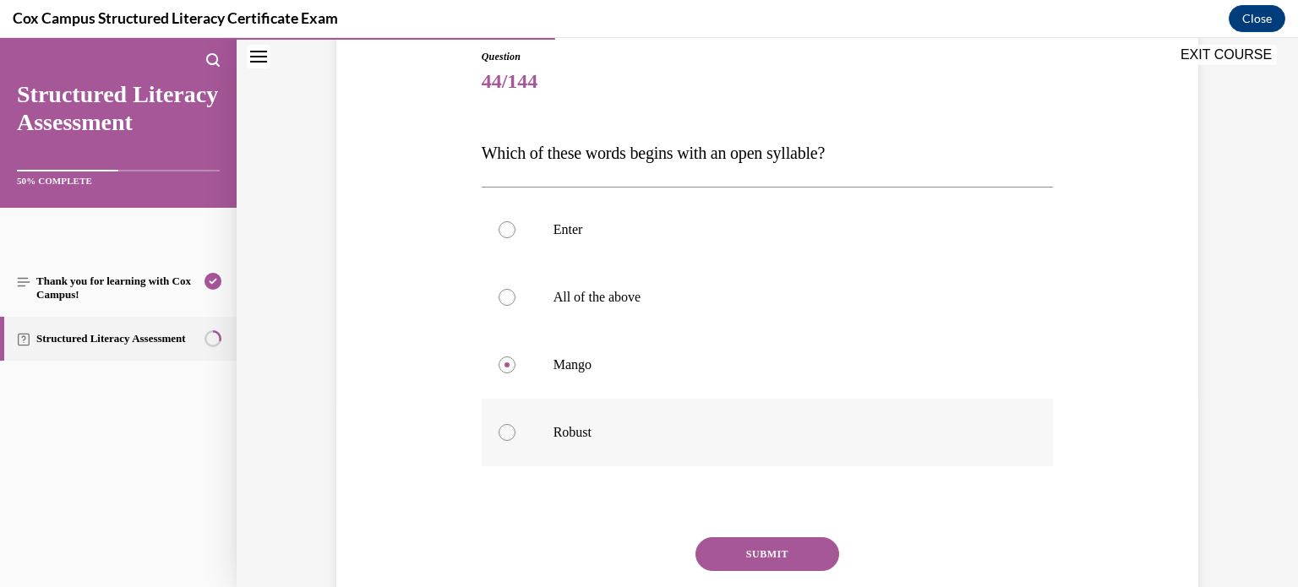
radio input "true"
click at [783, 277] on label "All of the above" at bounding box center [768, 298] width 572 height 68
click at [516, 289] on input "All of the above" at bounding box center [507, 297] width 17 height 17
radio input "true"
click at [565, 444] on label "Robust" at bounding box center [768, 433] width 572 height 68
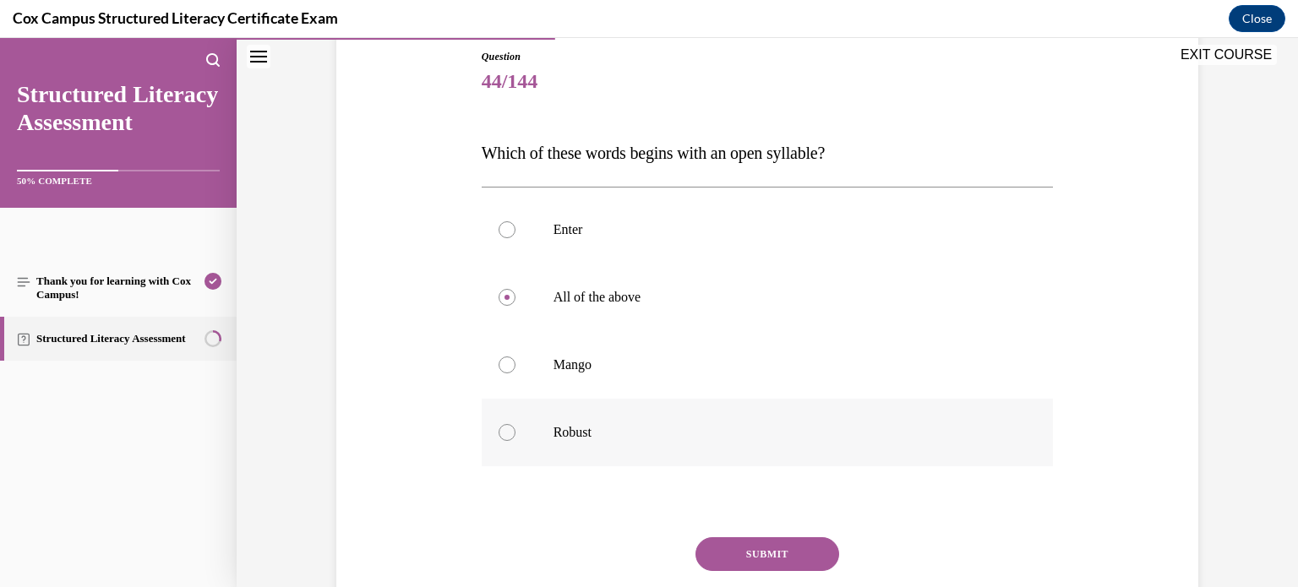
click at [516, 441] on input "Robust" at bounding box center [507, 432] width 17 height 17
radio input "true"
click at [731, 538] on button "SUBMIT" at bounding box center [768, 555] width 144 height 34
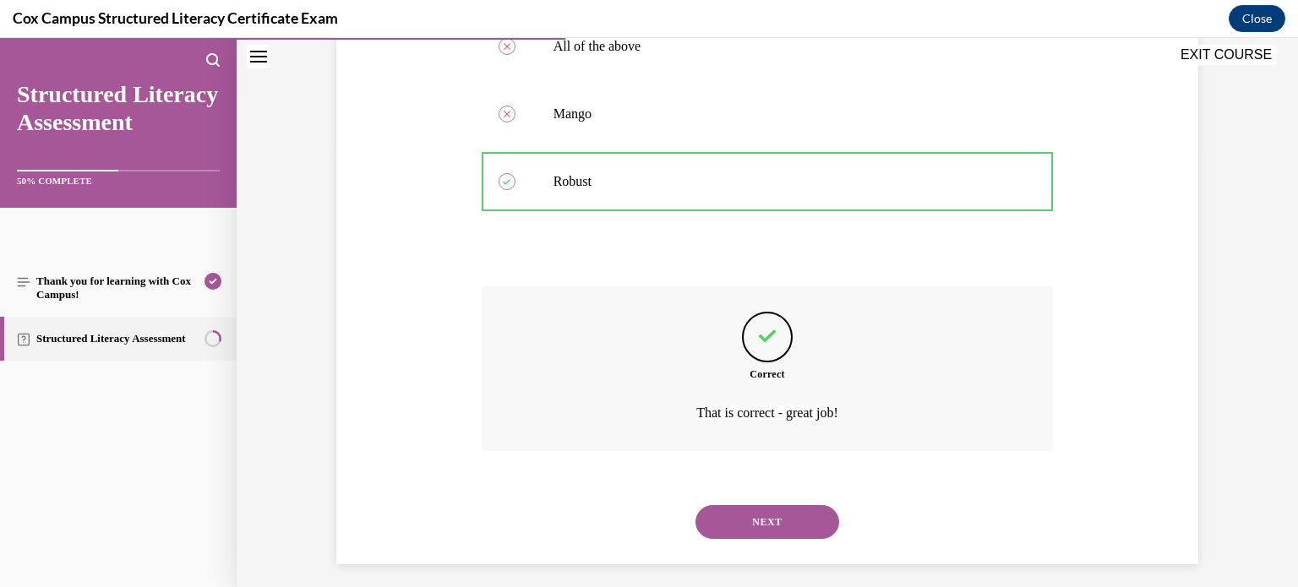
scroll to position [447, 0]
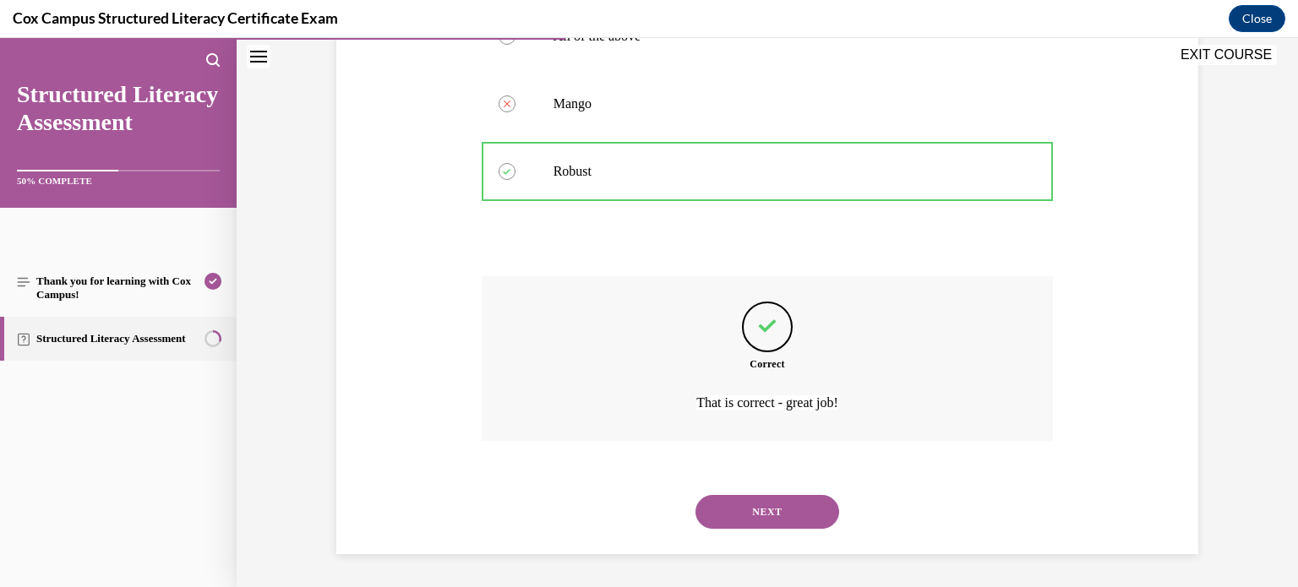
click at [765, 505] on button "NEXT" at bounding box center [768, 512] width 144 height 34
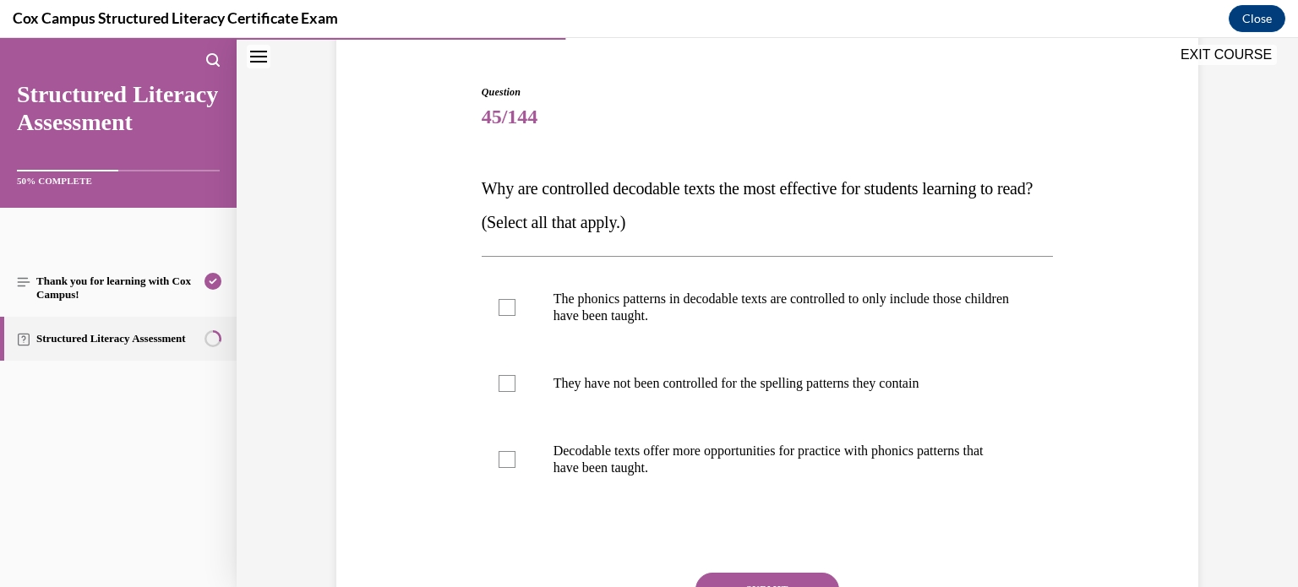
scroll to position [153, 0]
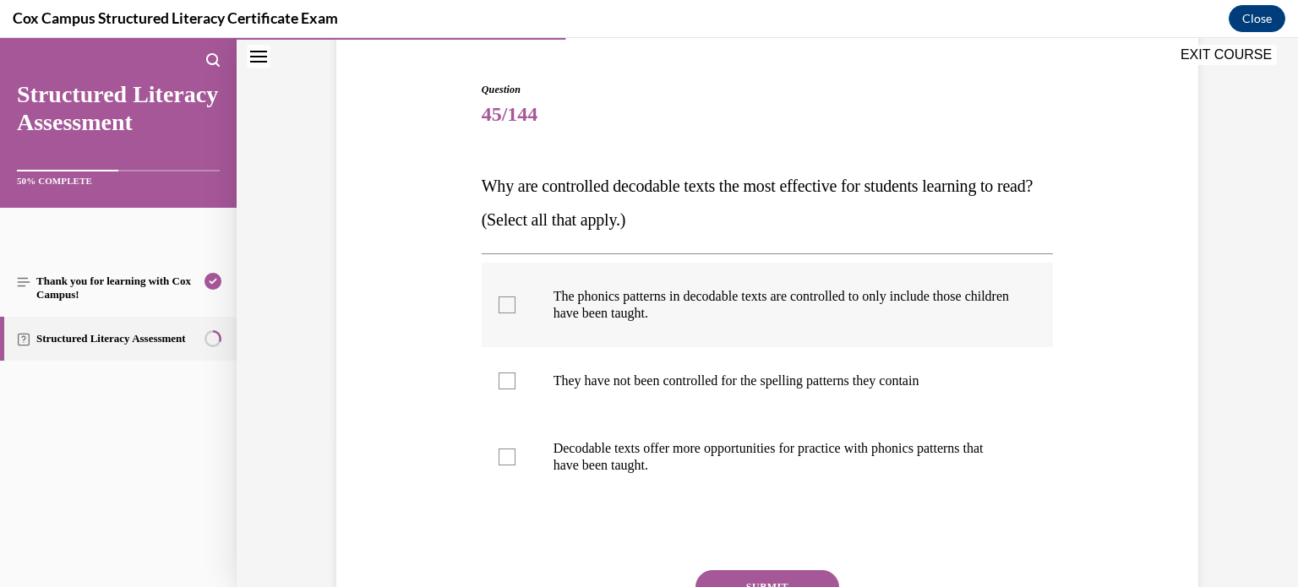
click at [543, 306] on label "The phonics patterns in decodable texts are controlled to only include those ch…" at bounding box center [768, 305] width 572 height 85
click at [516, 306] on input "The phonics patterns in decodable texts are controlled to only include those ch…" at bounding box center [507, 305] width 17 height 17
checkbox input "true"
click at [506, 456] on div at bounding box center [507, 457] width 17 height 17
click at [506, 456] on input "Decodable texts offer more opportunities for practice with phonics patterns tha…" at bounding box center [507, 457] width 17 height 17
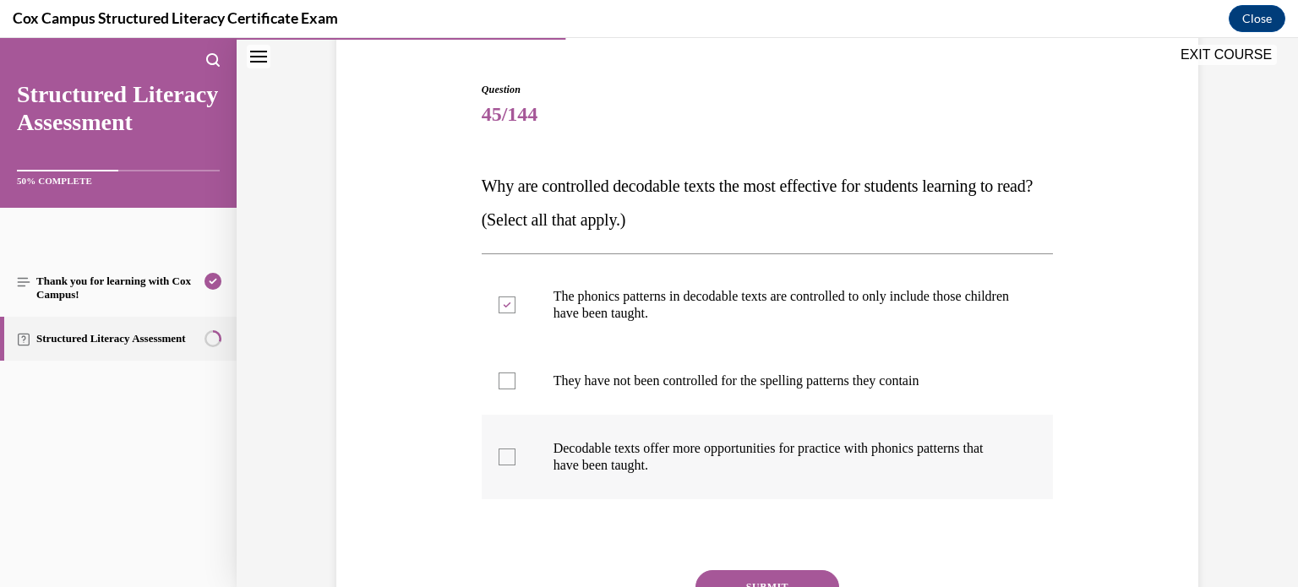
checkbox input "true"
click at [733, 571] on button "SUBMIT" at bounding box center [768, 588] width 144 height 34
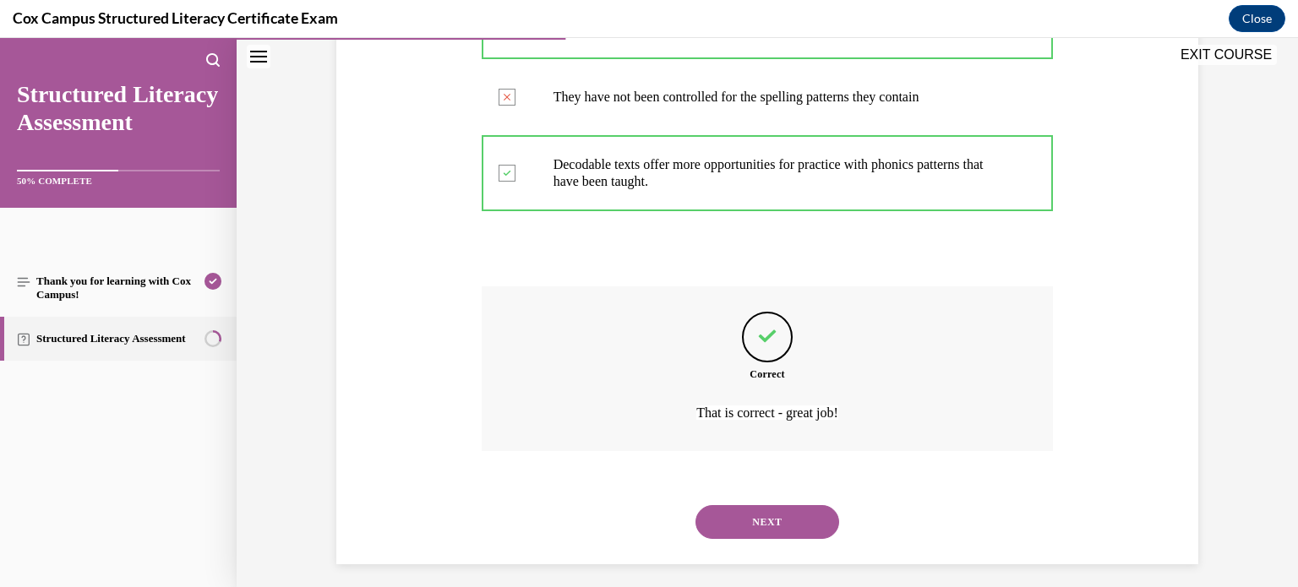
scroll to position [447, 0]
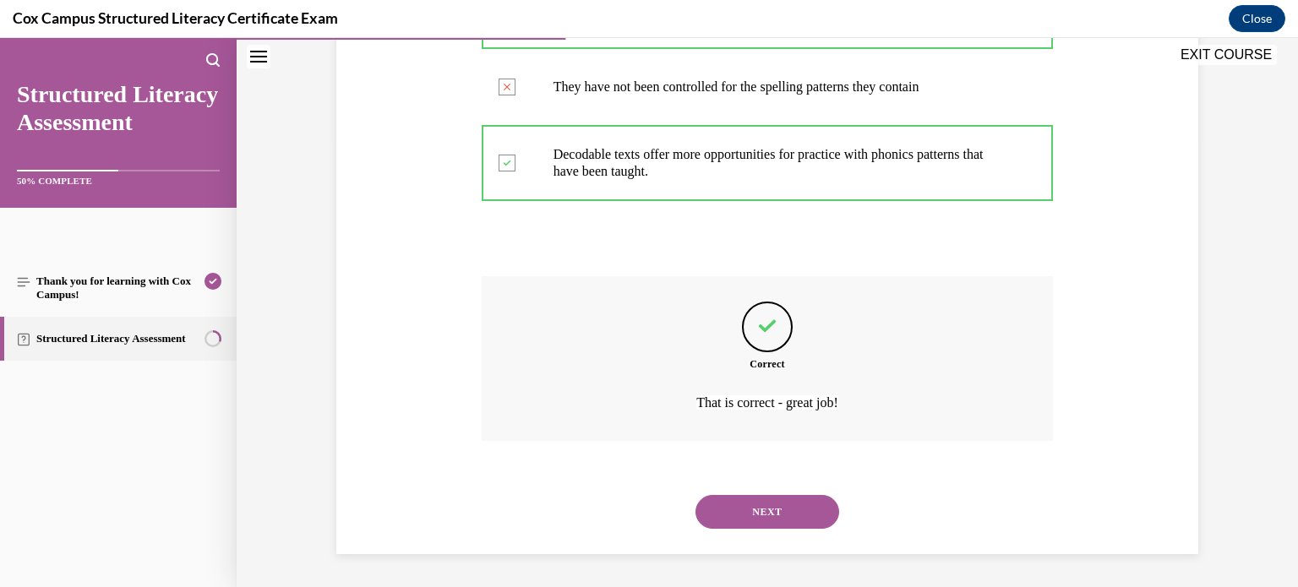
click at [764, 518] on button "NEXT" at bounding box center [768, 512] width 144 height 34
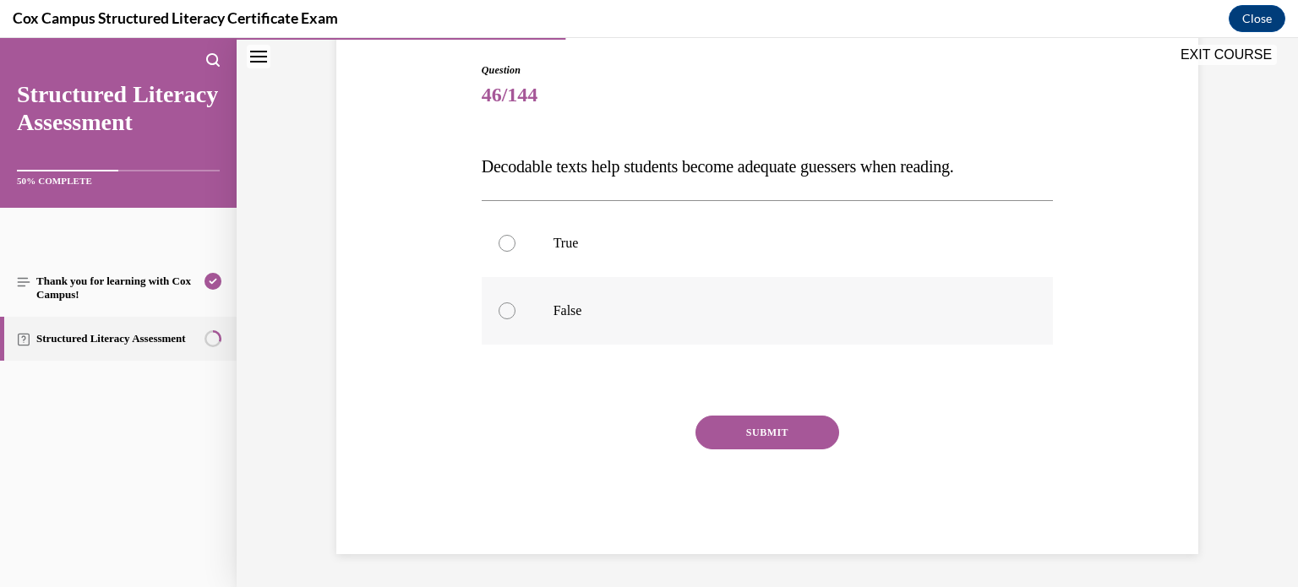
click at [728, 277] on label "False" at bounding box center [768, 311] width 572 height 68
click at [516, 303] on input "False" at bounding box center [507, 311] width 17 height 17
radio input "true"
click at [768, 426] on button "SUBMIT" at bounding box center [768, 433] width 144 height 34
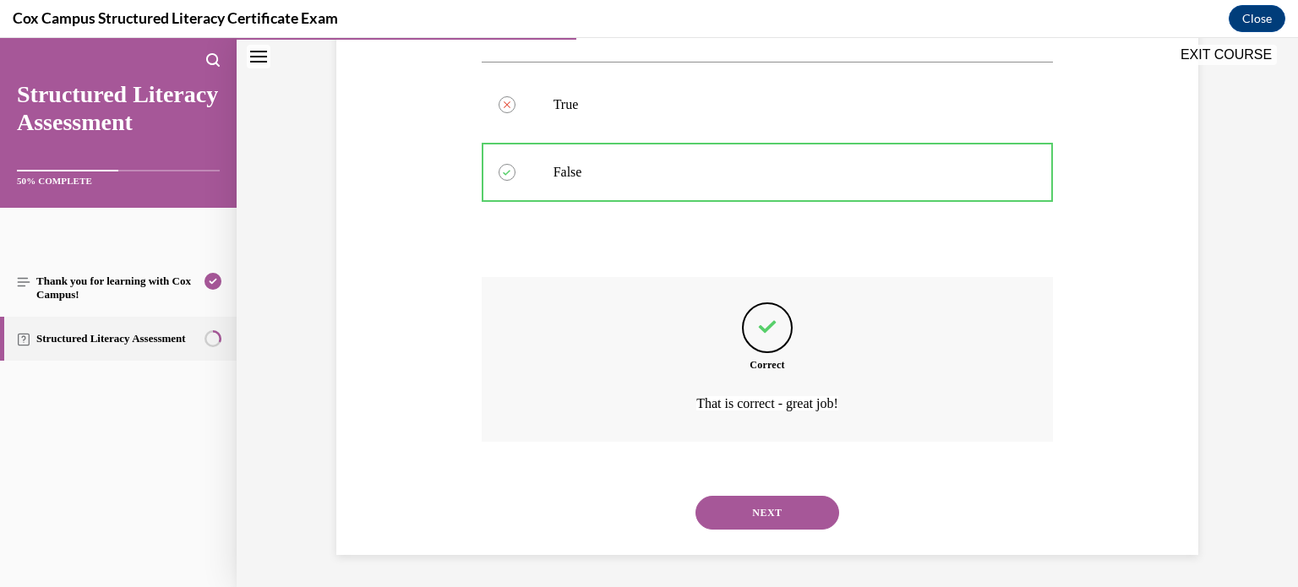
scroll to position [312, 0]
click at [778, 514] on button "NEXT" at bounding box center [768, 512] width 144 height 34
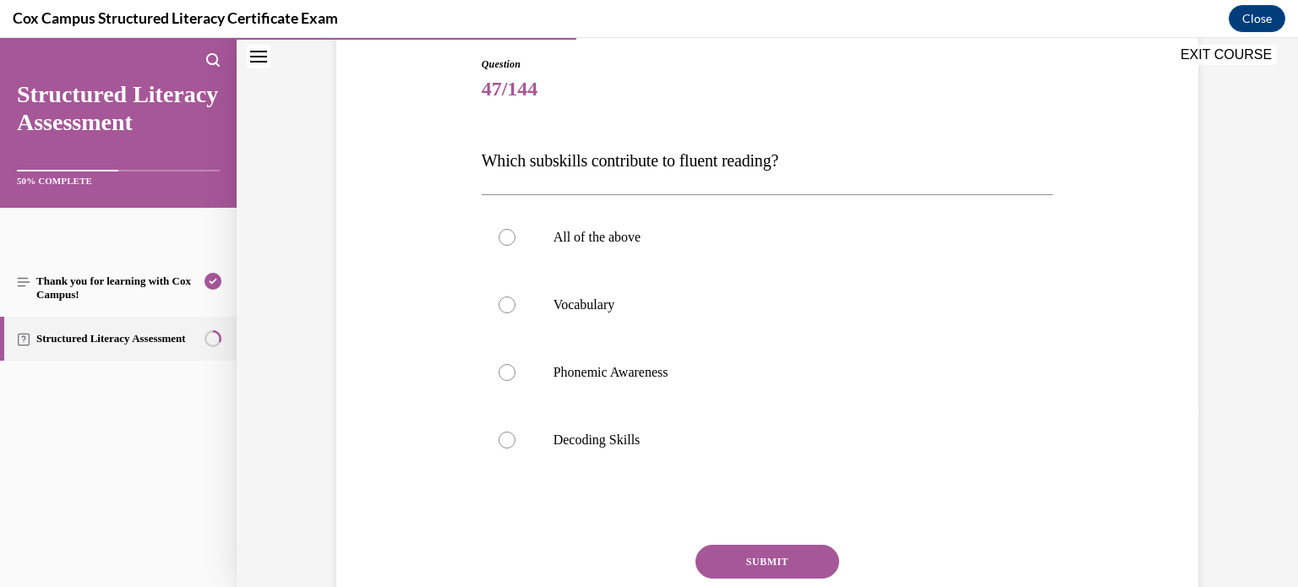
scroll to position [180, 0]
click at [732, 243] on p "All of the above" at bounding box center [783, 235] width 458 height 17
click at [516, 243] on input "All of the above" at bounding box center [507, 235] width 17 height 17
radio input "true"
click at [751, 555] on button "SUBMIT" at bounding box center [768, 561] width 144 height 34
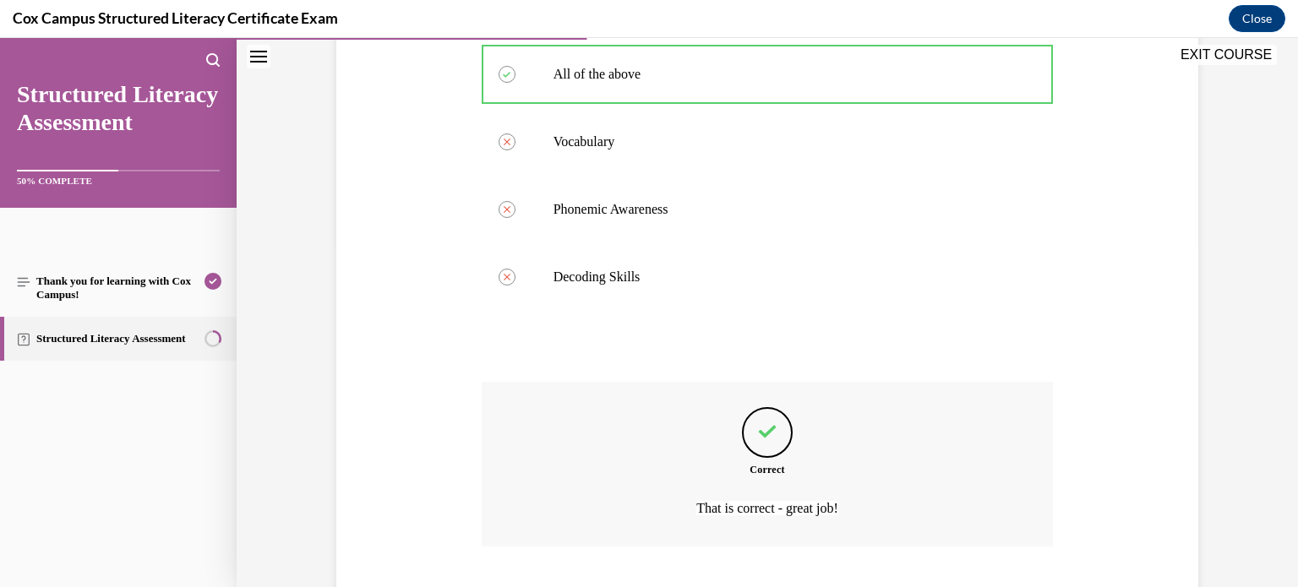
scroll to position [447, 0]
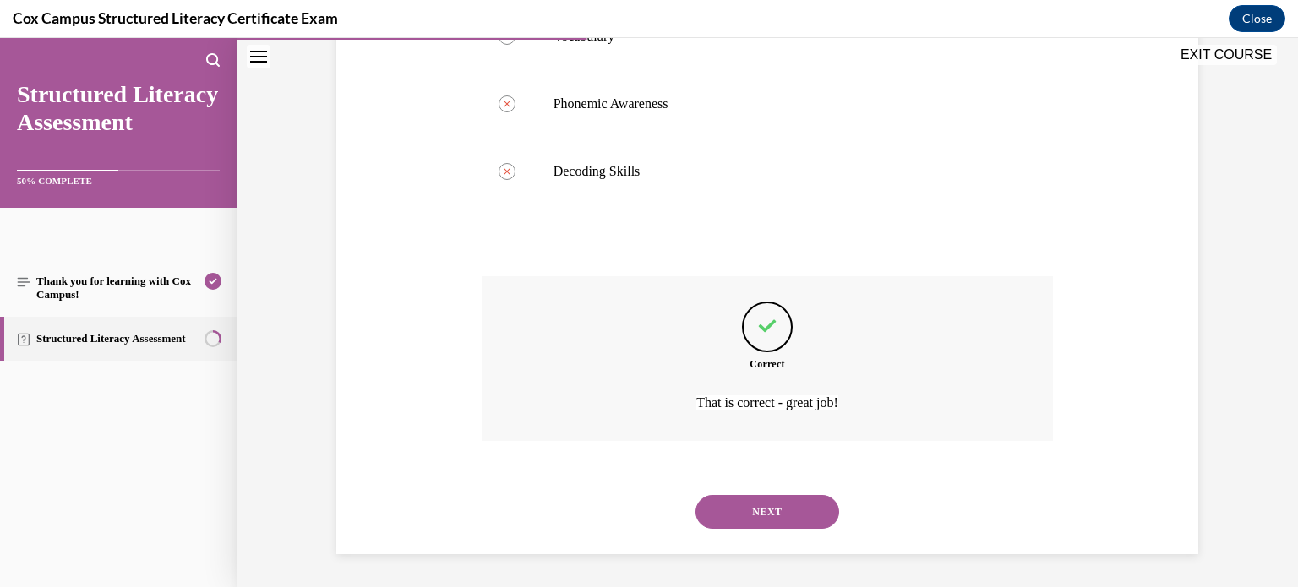
click at [784, 515] on button "NEXT" at bounding box center [768, 512] width 144 height 34
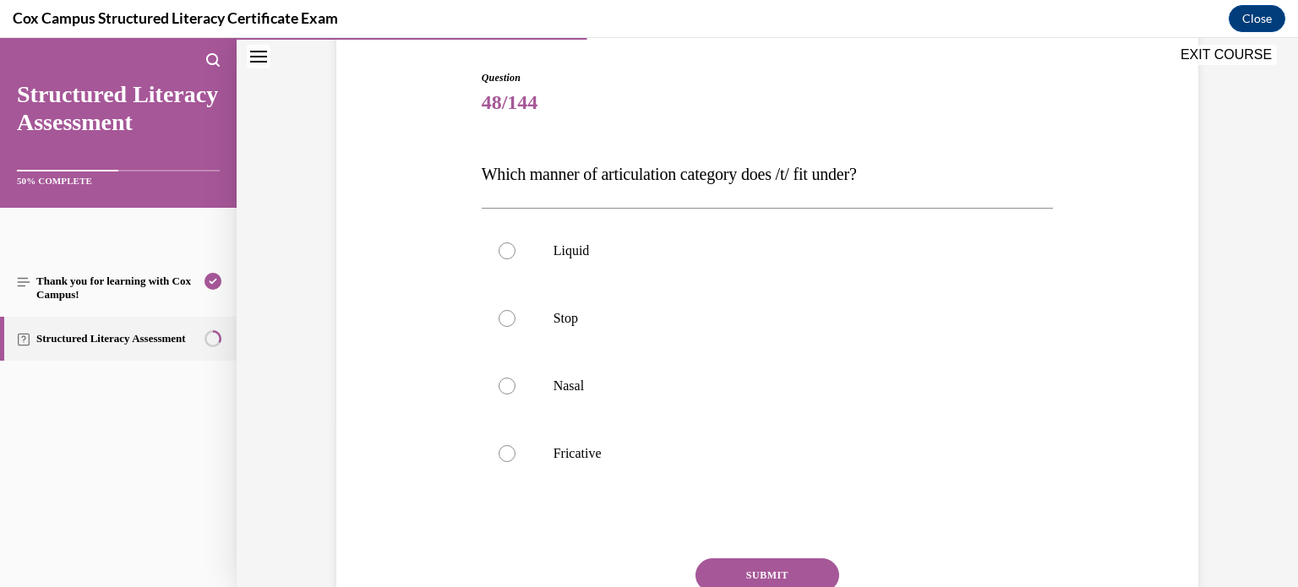
scroll to position [166, 0]
click at [566, 293] on label "Stop" at bounding box center [768, 318] width 572 height 68
click at [516, 309] on input "Stop" at bounding box center [507, 317] width 17 height 17
radio input "true"
click at [765, 576] on button "SUBMIT" at bounding box center [768, 575] width 144 height 34
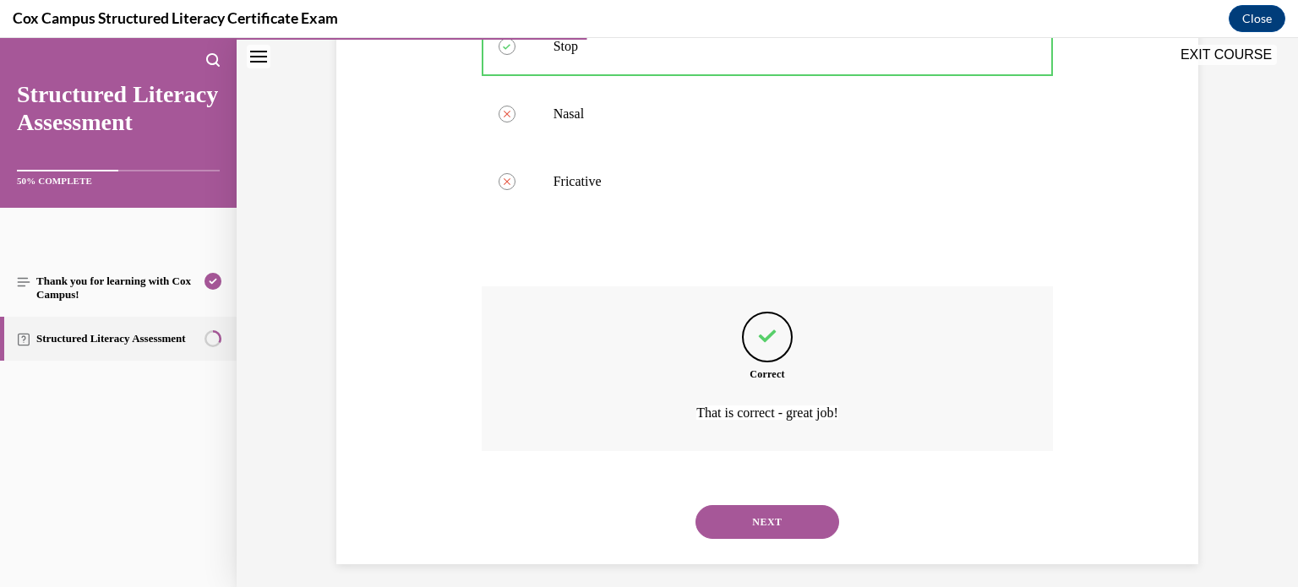
scroll to position [447, 0]
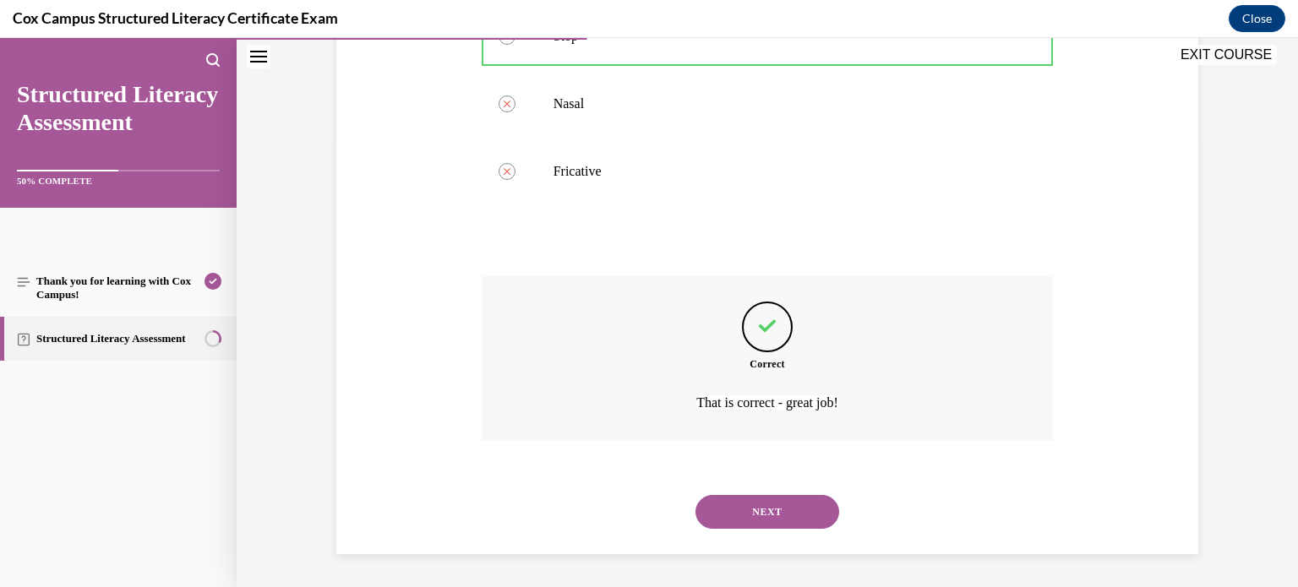
click at [762, 514] on button "NEXT" at bounding box center [768, 512] width 144 height 34
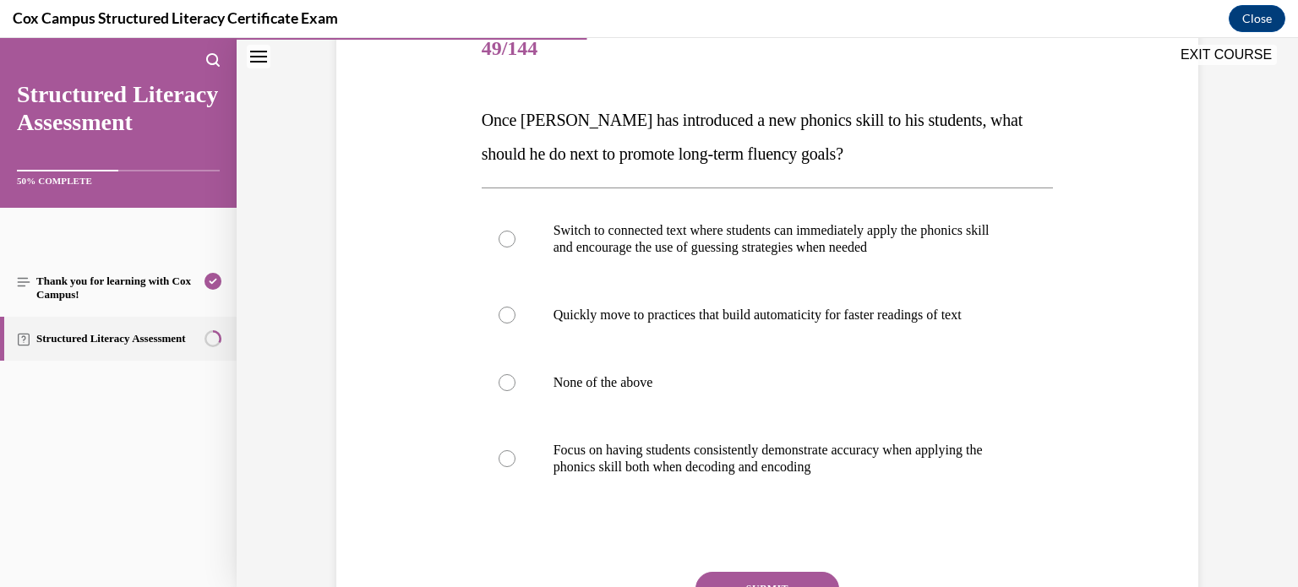
scroll to position [216, 0]
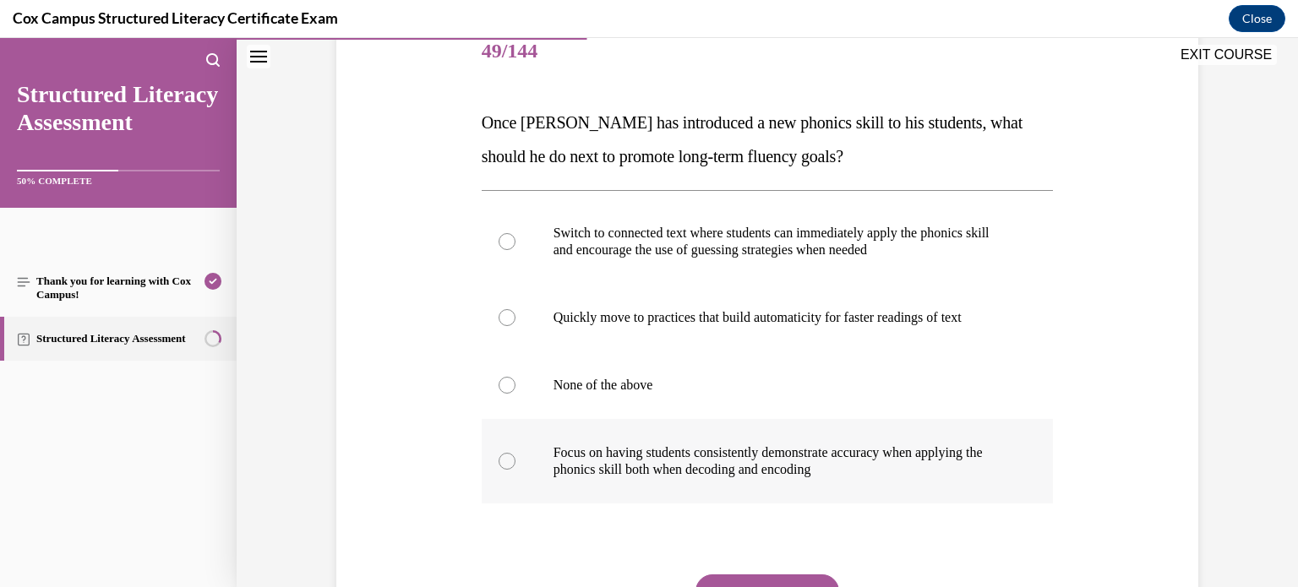
click at [729, 475] on p "Focus on having students consistently demonstrate accuracy when applying the ph…" at bounding box center [783, 462] width 458 height 34
click at [516, 470] on input "Focus on having students consistently demonstrate accuracy when applying the ph…" at bounding box center [507, 461] width 17 height 17
radio input "true"
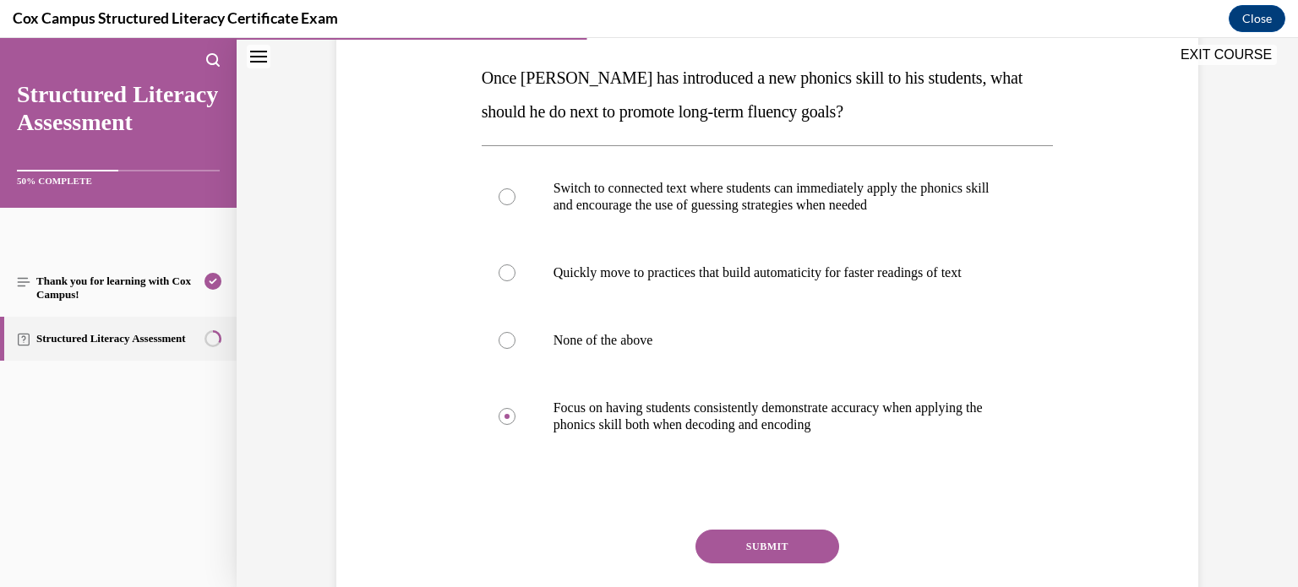
scroll to position [270, 0]
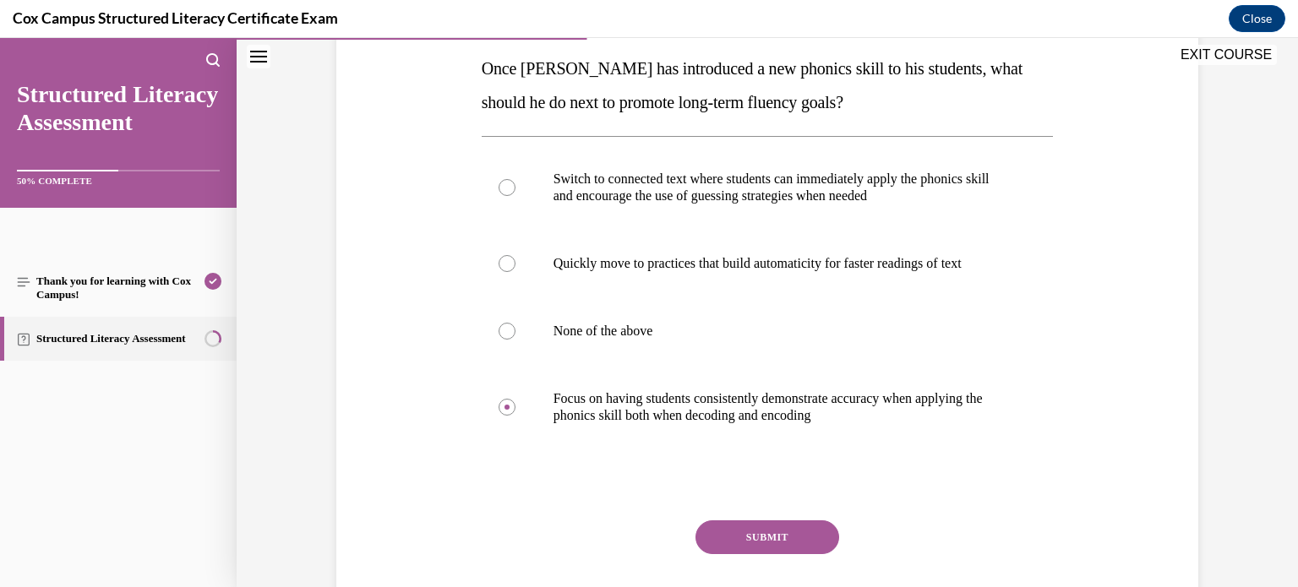
click at [728, 533] on button "SUBMIT" at bounding box center [768, 538] width 144 height 34
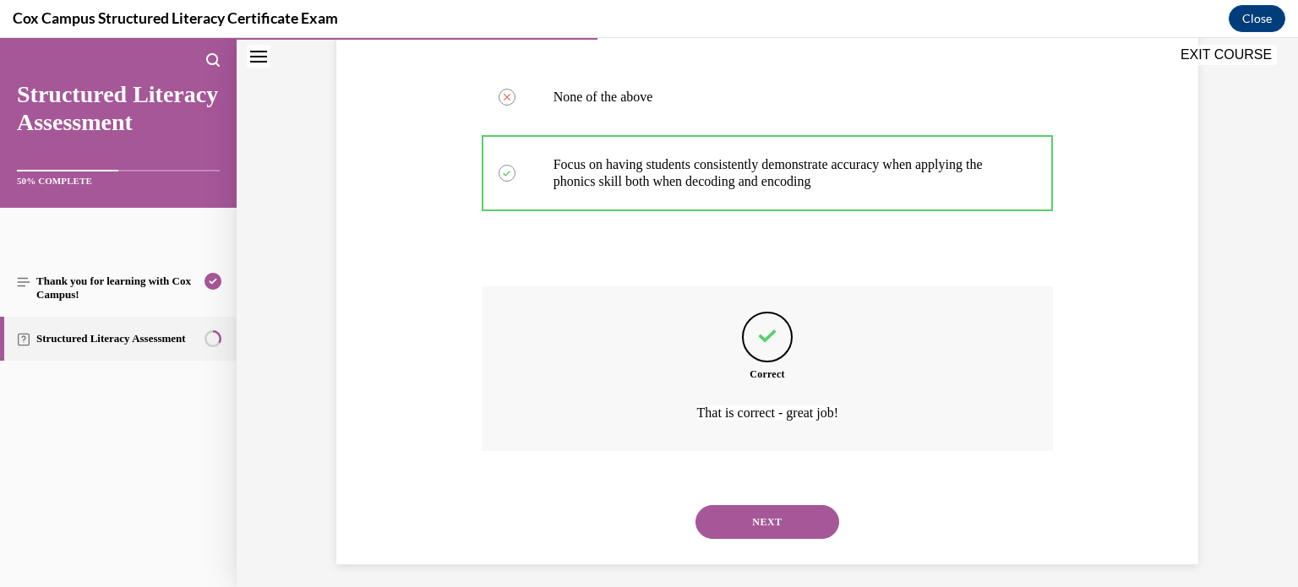
scroll to position [515, 0]
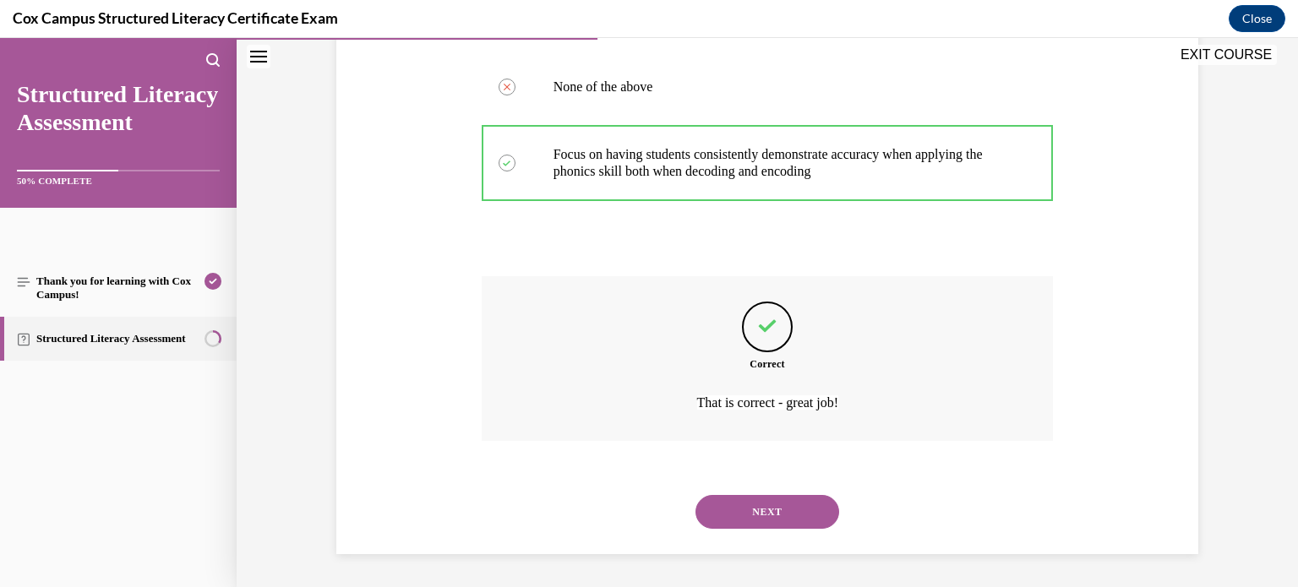
click at [765, 500] on button "NEXT" at bounding box center [768, 512] width 144 height 34
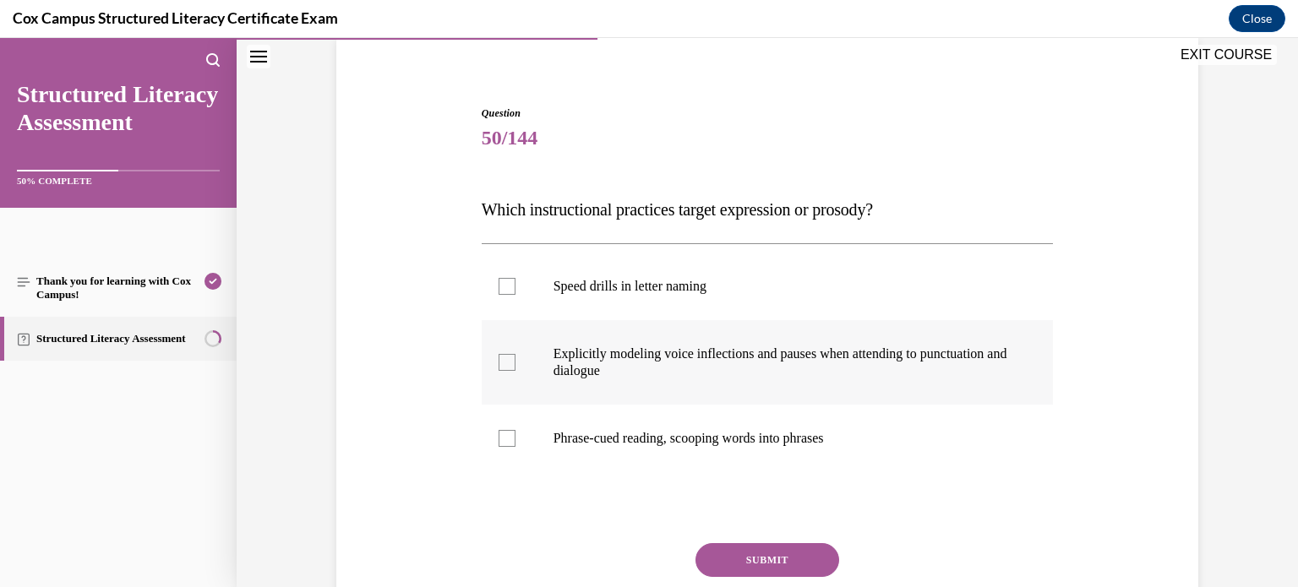
scroll to position [128, 0]
click at [709, 352] on p "Explicitly modeling voice inflections and pauses when attending to punctuation …" at bounding box center [783, 364] width 458 height 34
click at [516, 356] on input "Explicitly modeling voice inflections and pauses when attending to punctuation …" at bounding box center [507, 364] width 17 height 17
checkbox input "true"
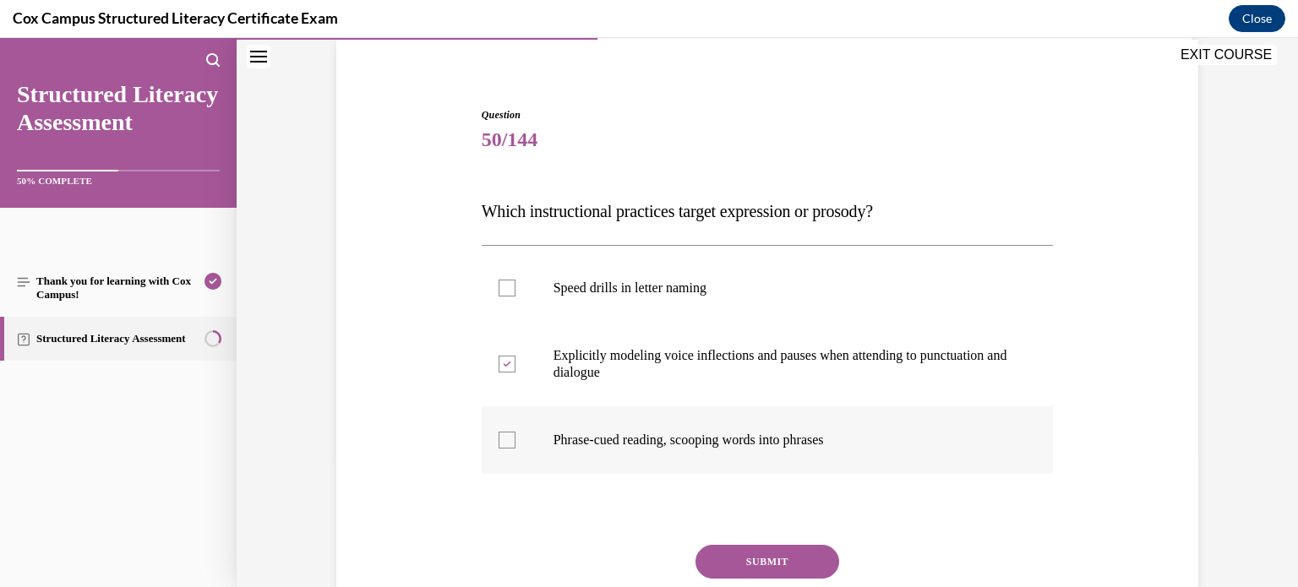
click at [679, 443] on p "Phrase-cued reading, scooping words into phrases" at bounding box center [783, 440] width 458 height 17
click at [516, 443] on input "Phrase-cued reading, scooping words into phrases" at bounding box center [507, 440] width 17 height 17
checkbox input "true"
click at [720, 558] on button "SUBMIT" at bounding box center [768, 562] width 144 height 34
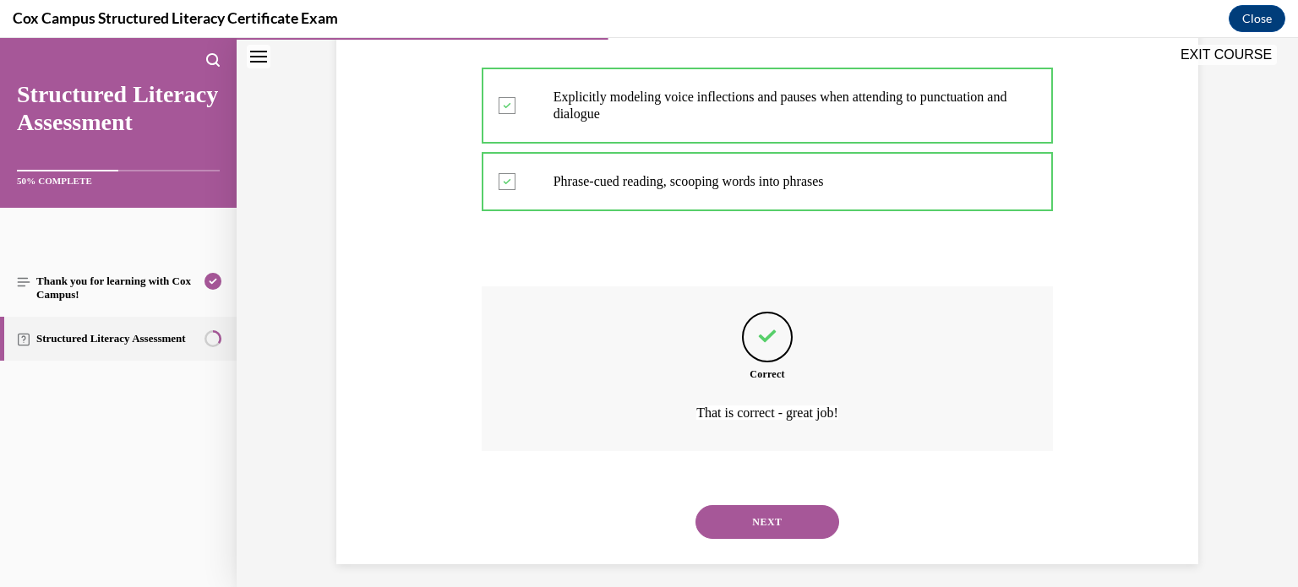
scroll to position [396, 0]
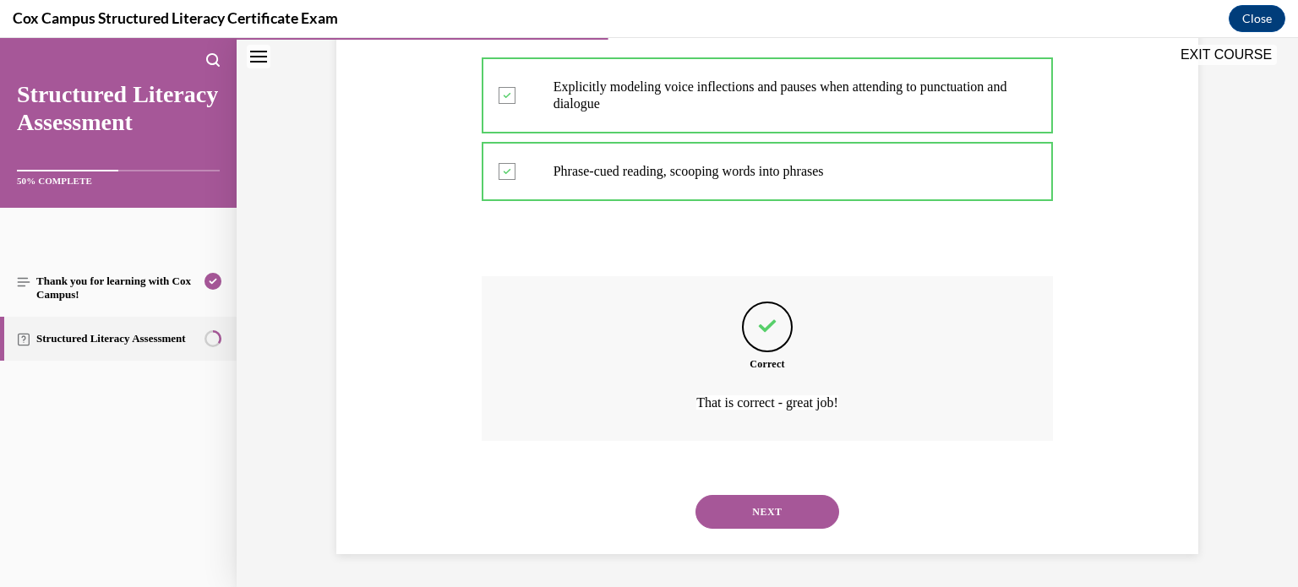
click at [769, 519] on button "NEXT" at bounding box center [768, 512] width 144 height 34
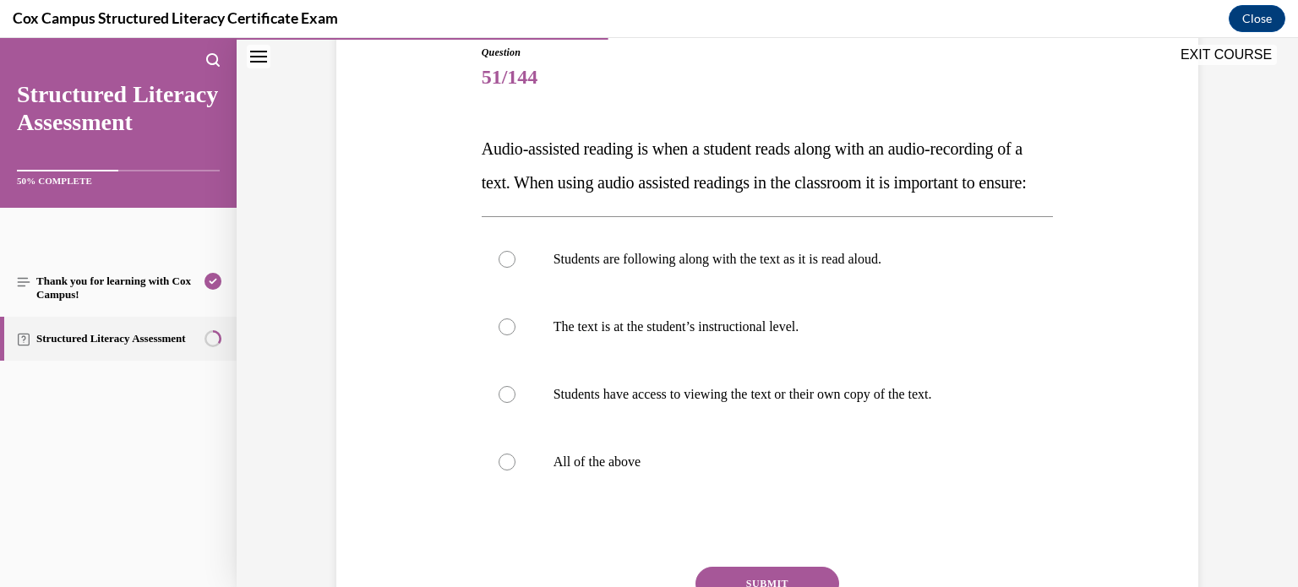
scroll to position [194, 0]
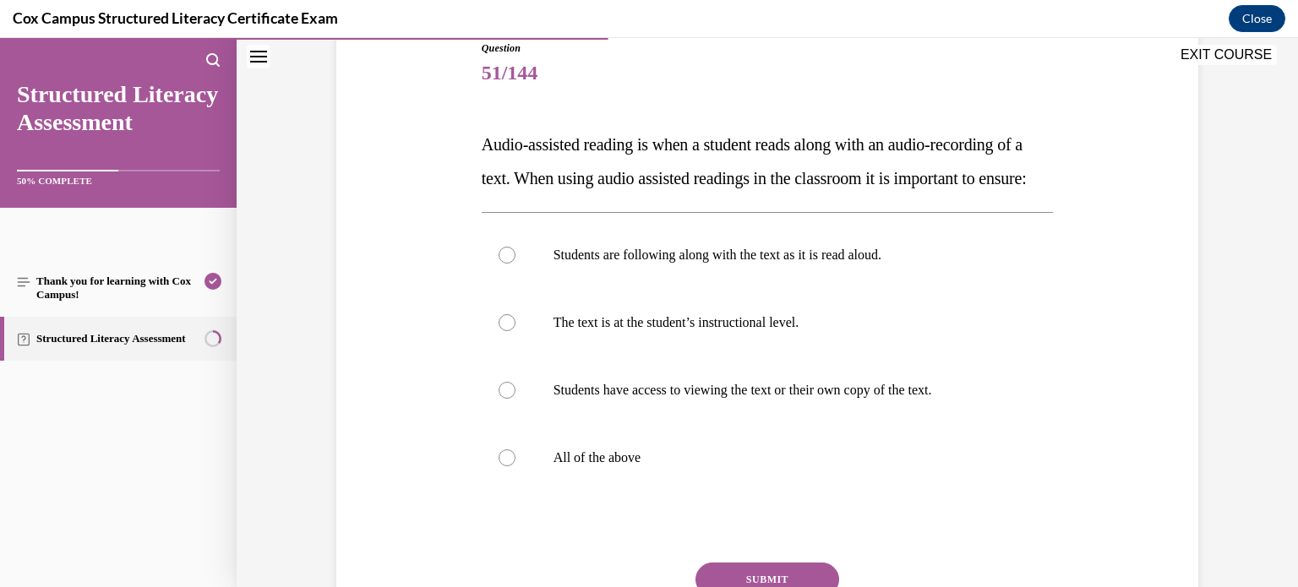
click at [769, 492] on label "All of the above" at bounding box center [768, 458] width 572 height 68
click at [516, 467] on input "All of the above" at bounding box center [507, 458] width 17 height 17
radio input "true"
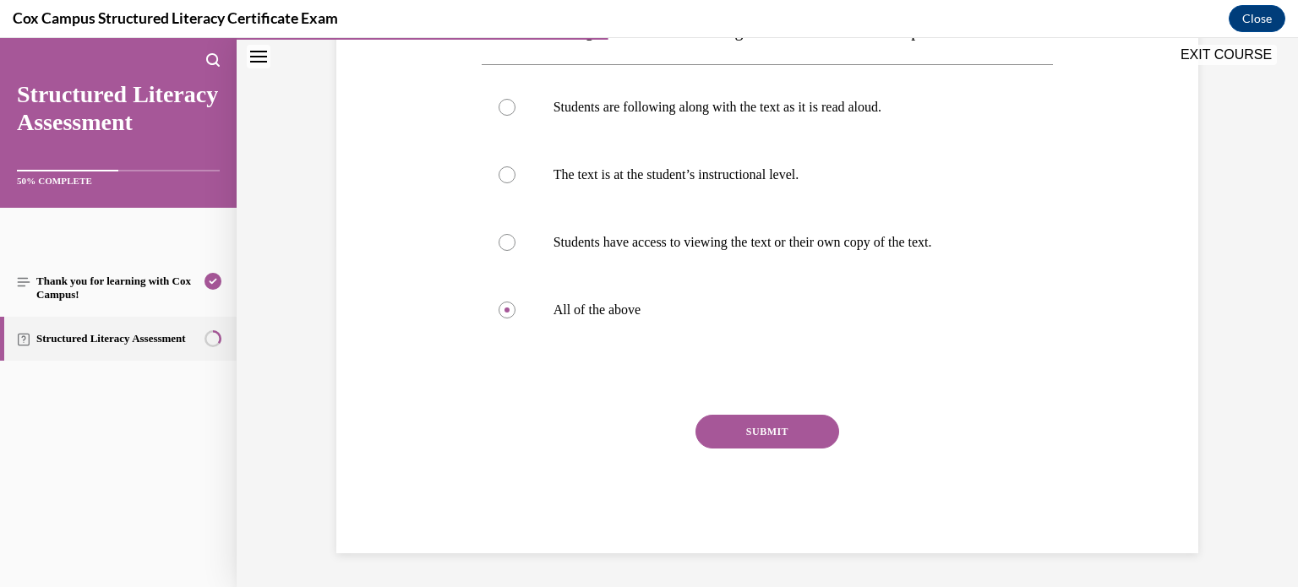
click at [795, 445] on button "SUBMIT" at bounding box center [768, 432] width 144 height 34
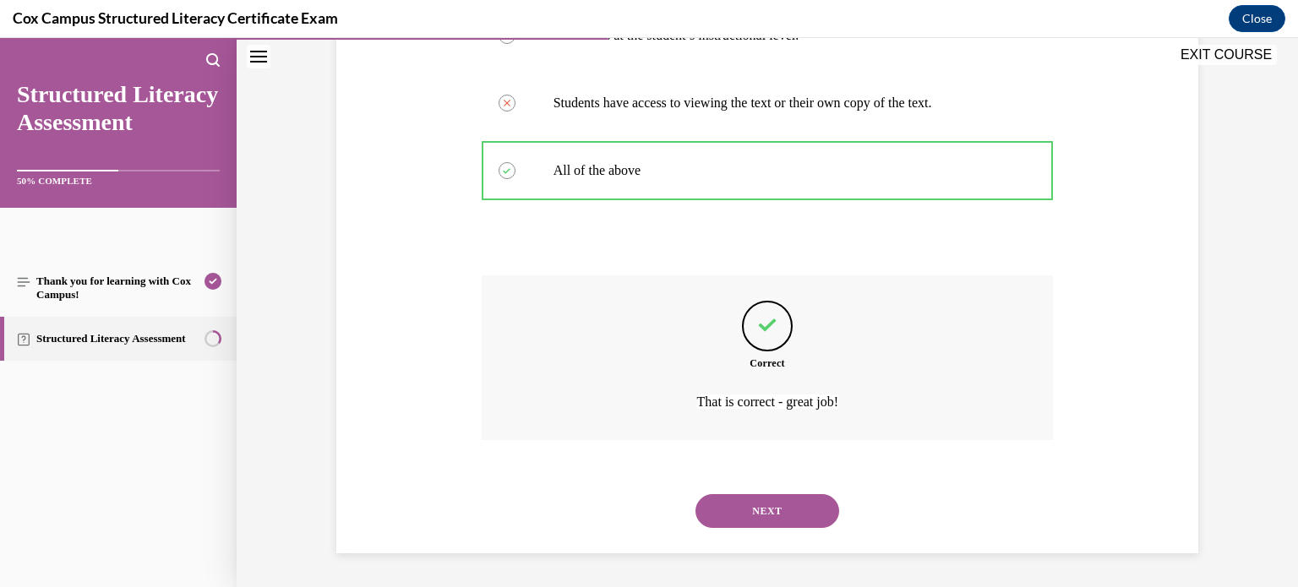
scroll to position [515, 0]
click at [775, 503] on button "NEXT" at bounding box center [768, 512] width 144 height 34
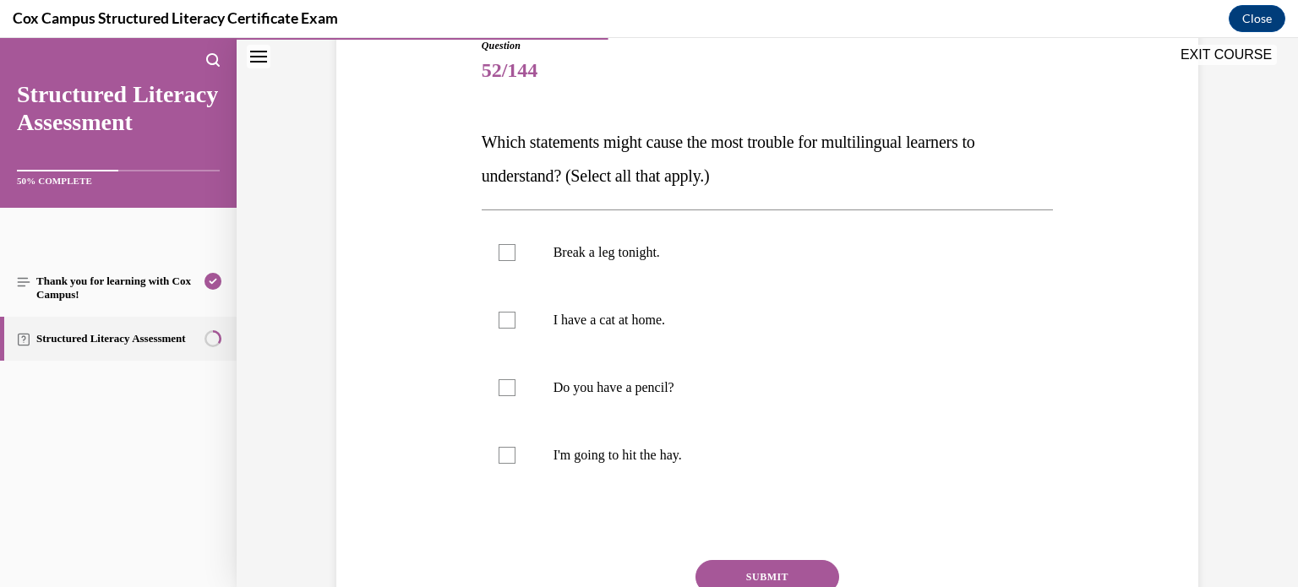
scroll to position [200, 0]
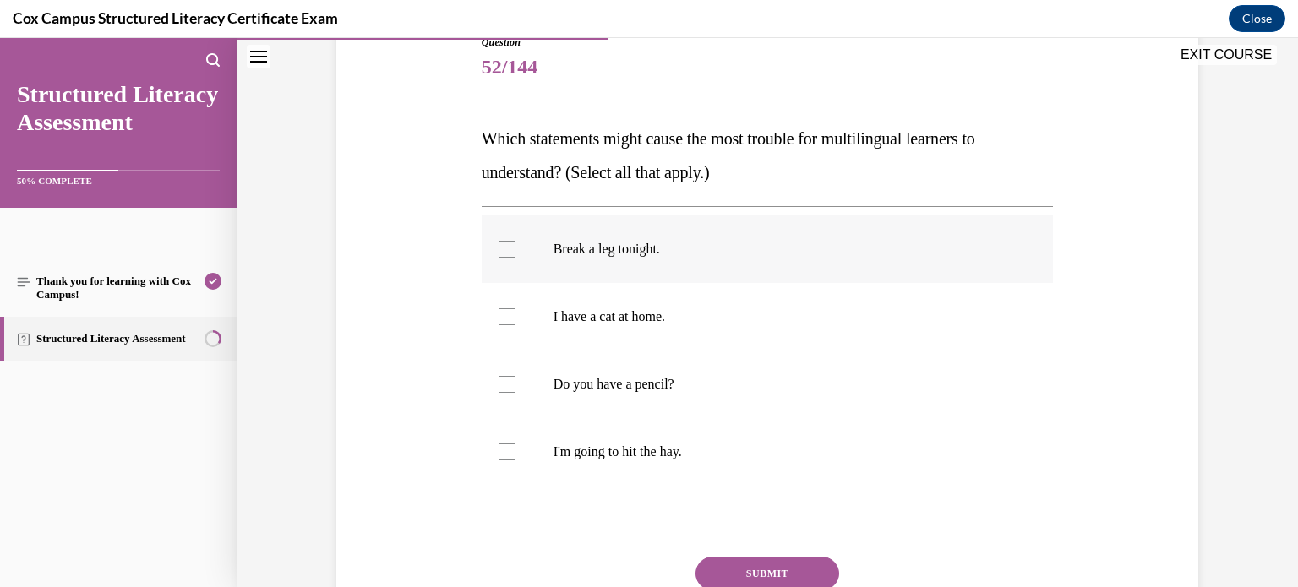
click at [852, 242] on p "Break a leg tonight." at bounding box center [783, 249] width 458 height 17
click at [516, 242] on input "Break a leg tonight." at bounding box center [507, 249] width 17 height 17
checkbox input "true"
click at [807, 426] on label "I'm going to hit the hay." at bounding box center [768, 452] width 572 height 68
click at [516, 444] on input "I'm going to hit the hay." at bounding box center [507, 452] width 17 height 17
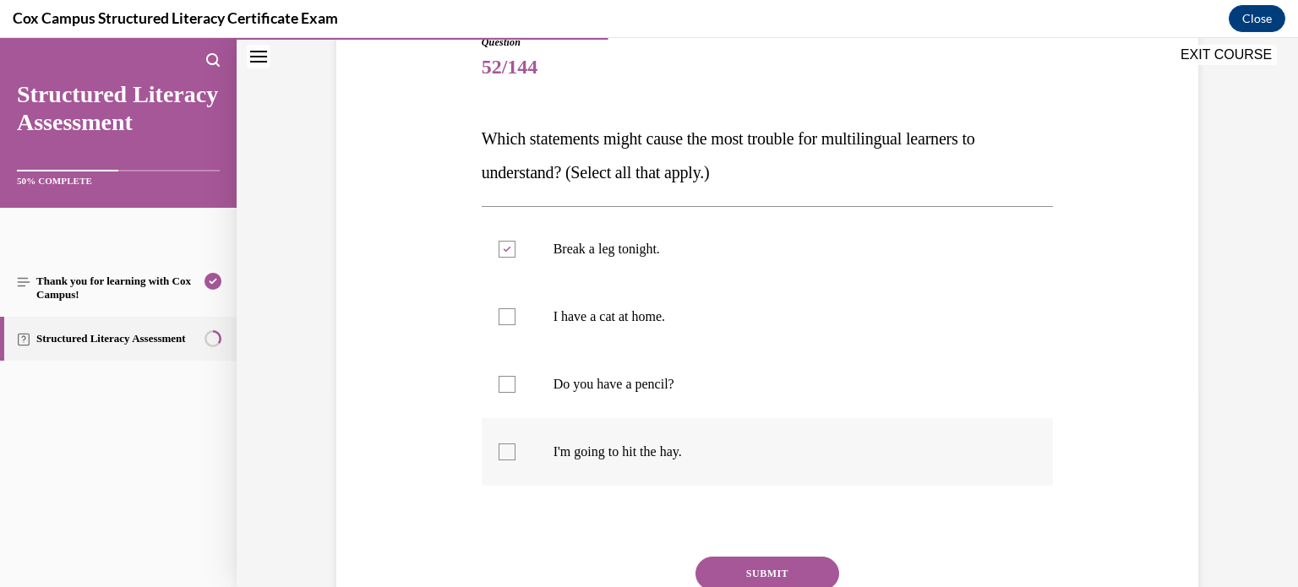
checkbox input "true"
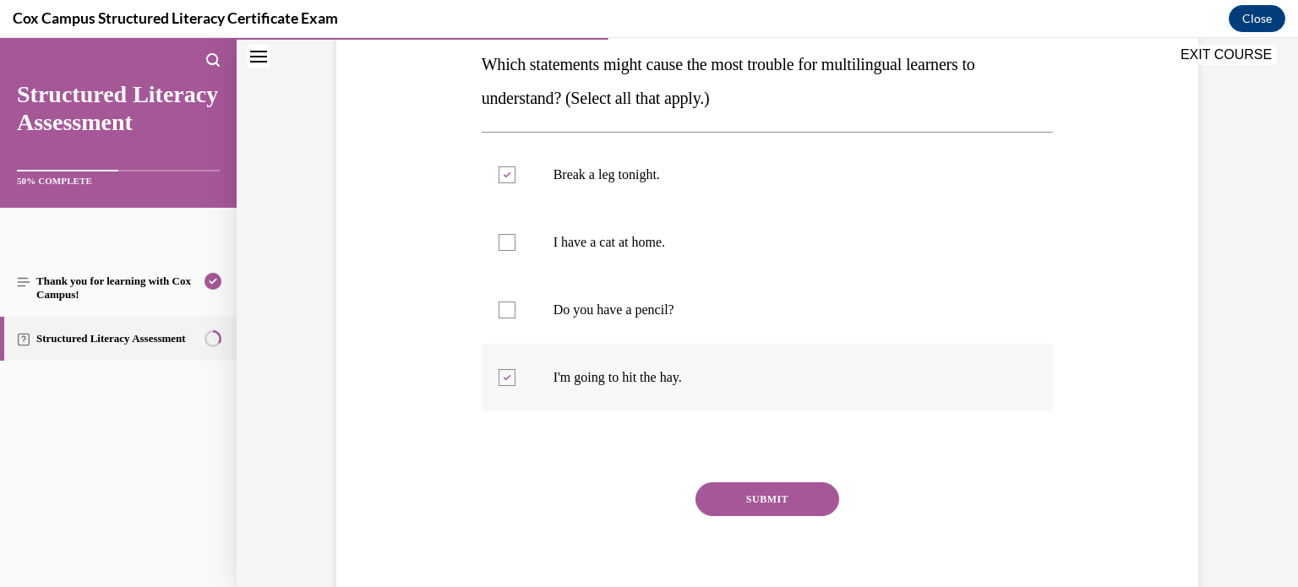
scroll to position [277, 0]
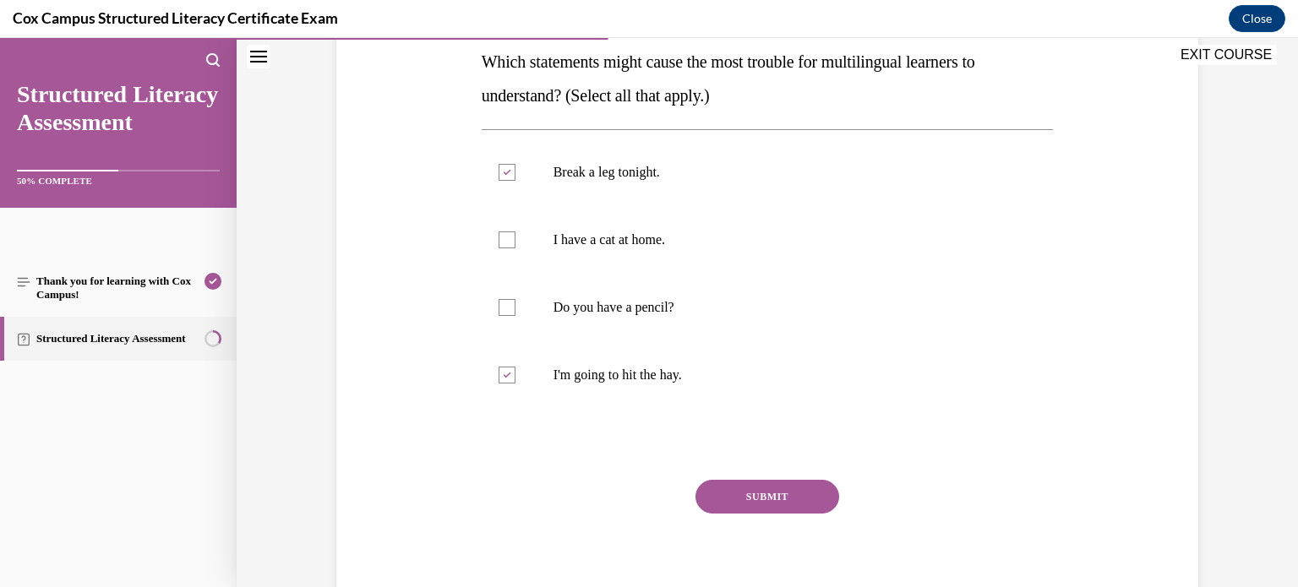
click at [773, 495] on button "SUBMIT" at bounding box center [768, 497] width 144 height 34
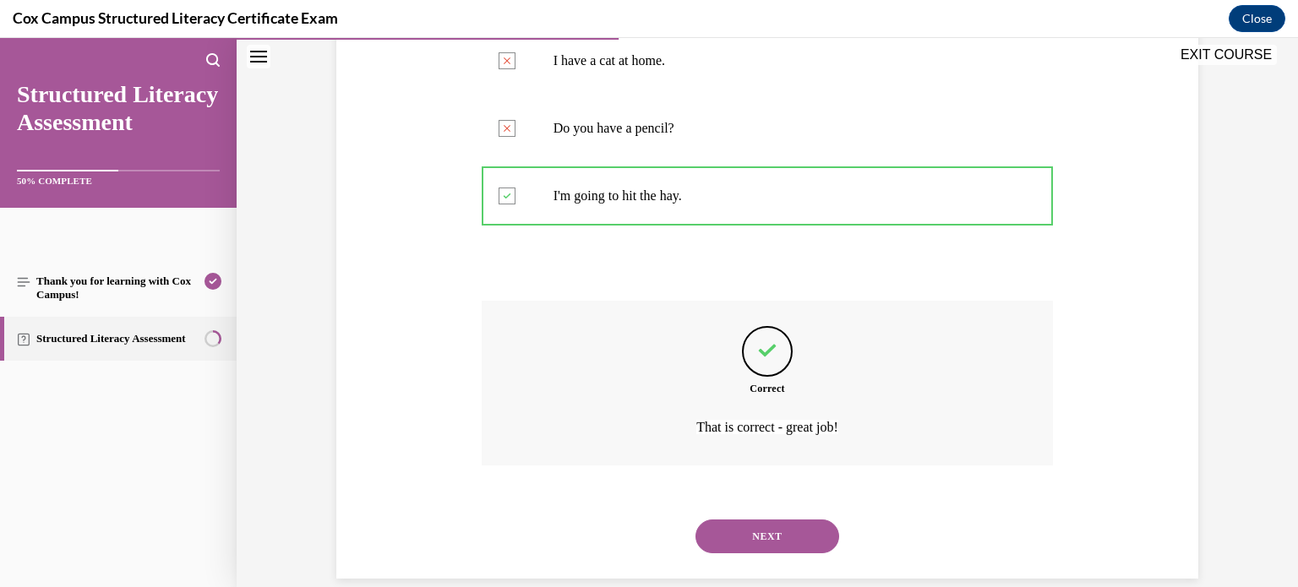
scroll to position [481, 0]
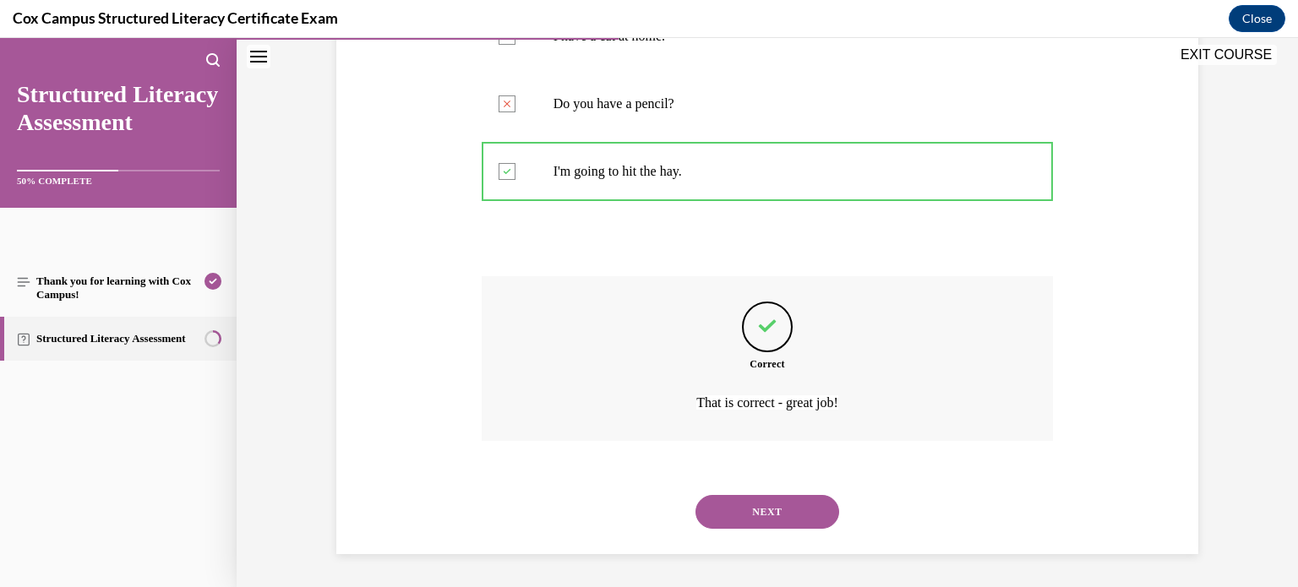
click at [787, 504] on button "NEXT" at bounding box center [768, 512] width 144 height 34
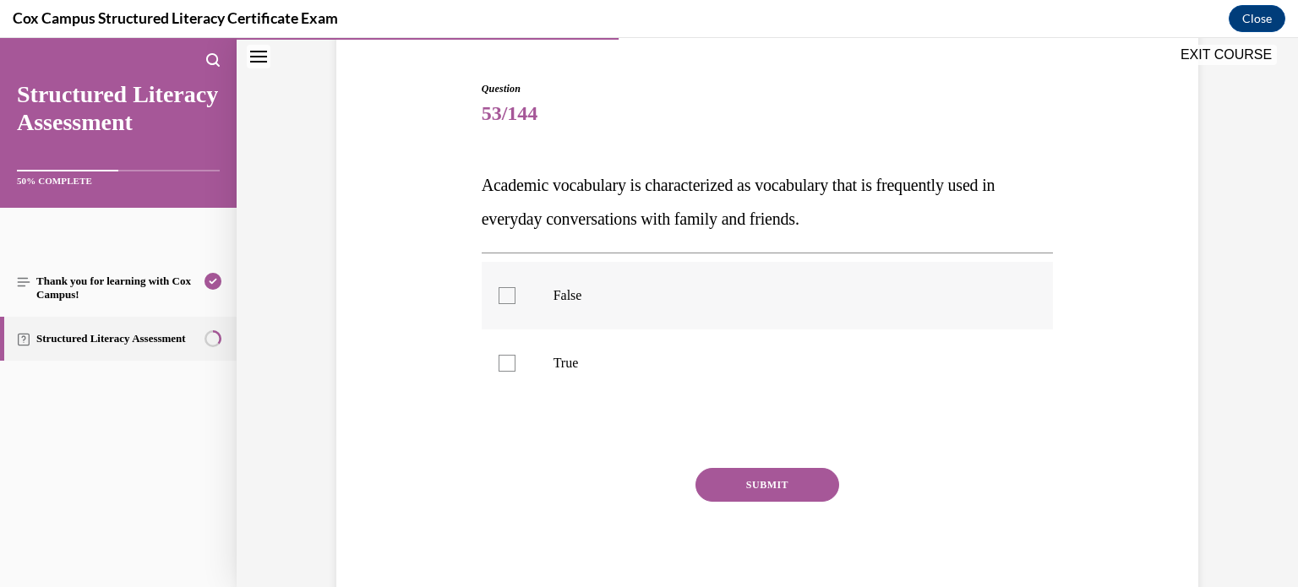
scroll to position [161, 0]
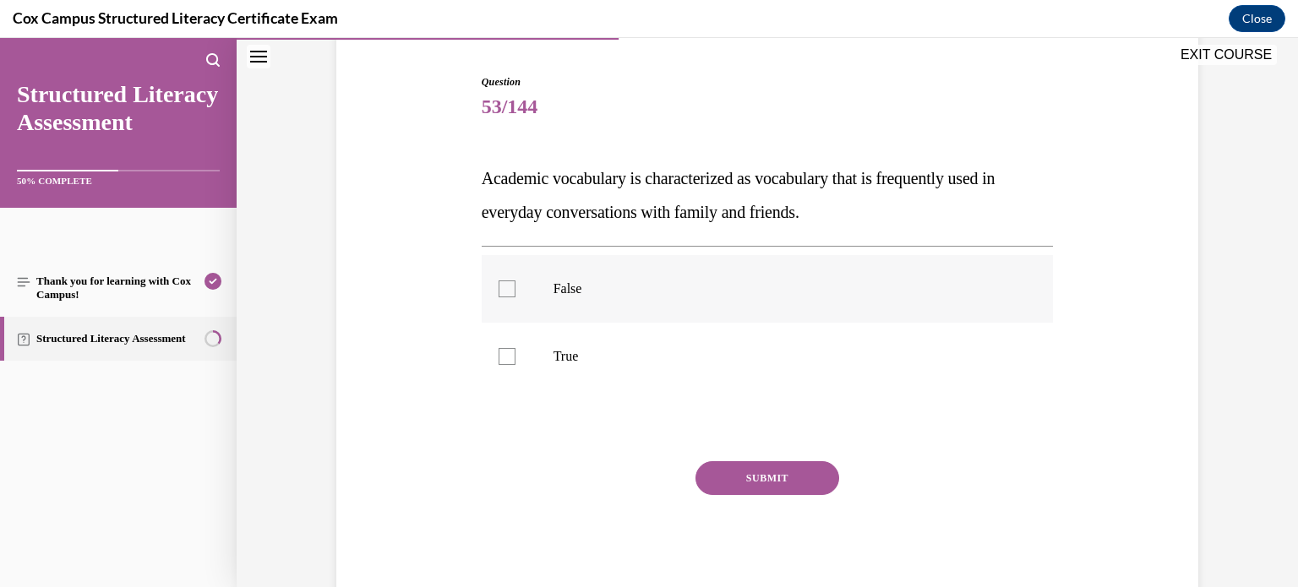
click at [810, 290] on p "False" at bounding box center [783, 289] width 458 height 17
click at [516, 290] on input "False" at bounding box center [507, 289] width 17 height 17
checkbox input "true"
click at [790, 489] on button "SUBMIT" at bounding box center [768, 479] width 144 height 34
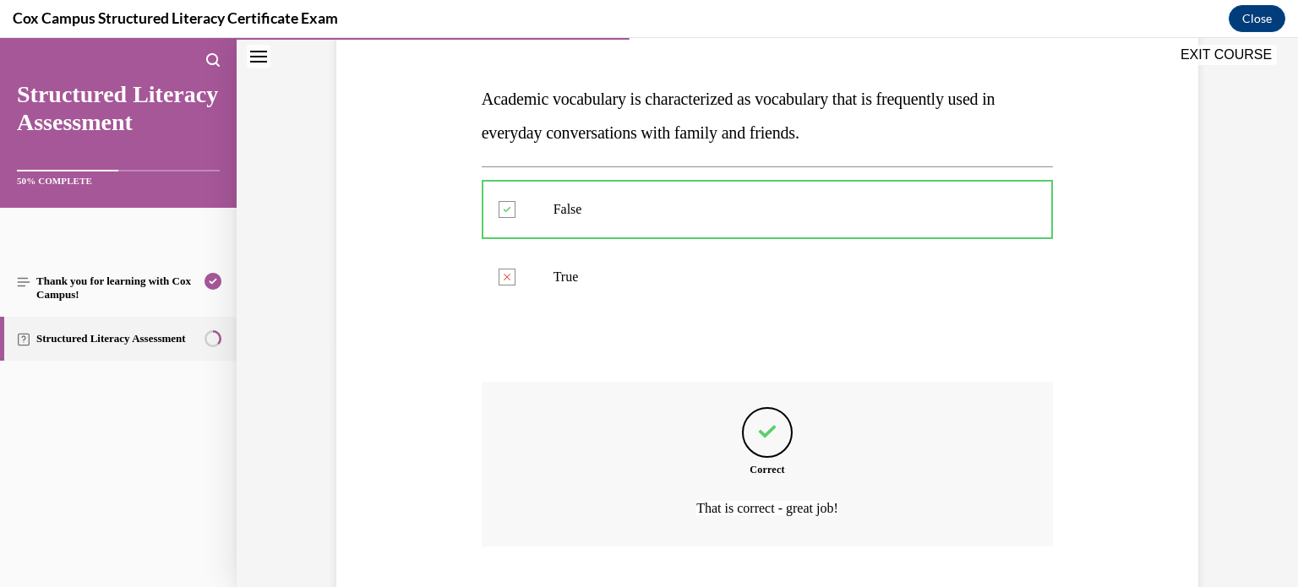
scroll to position [346, 0]
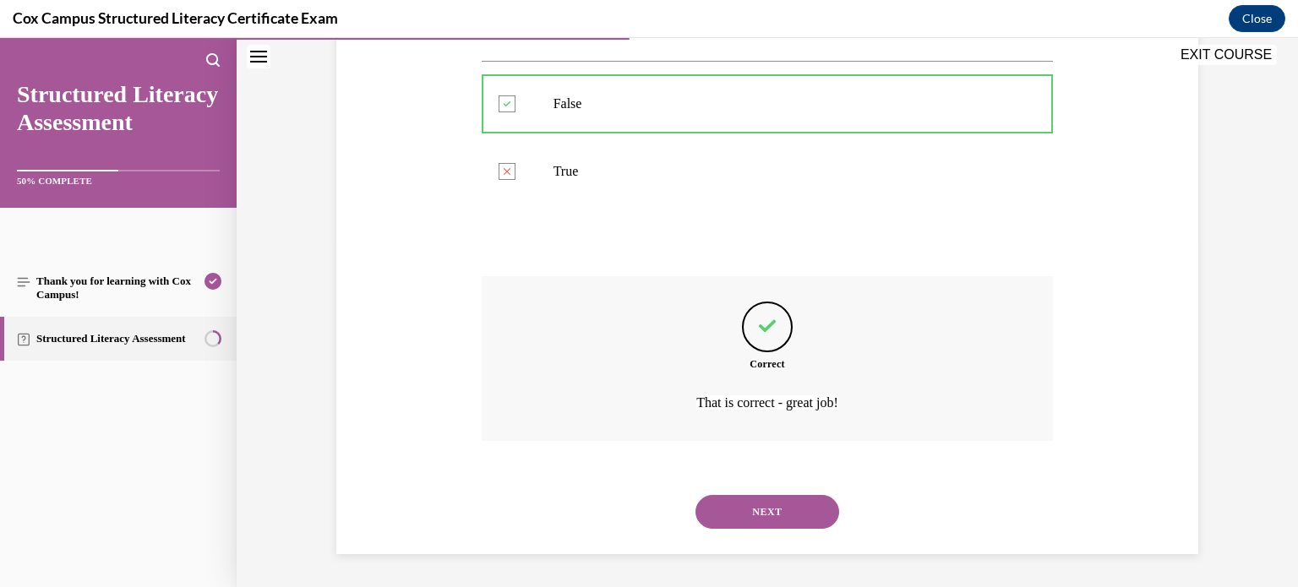
click at [789, 509] on button "NEXT" at bounding box center [768, 512] width 144 height 34
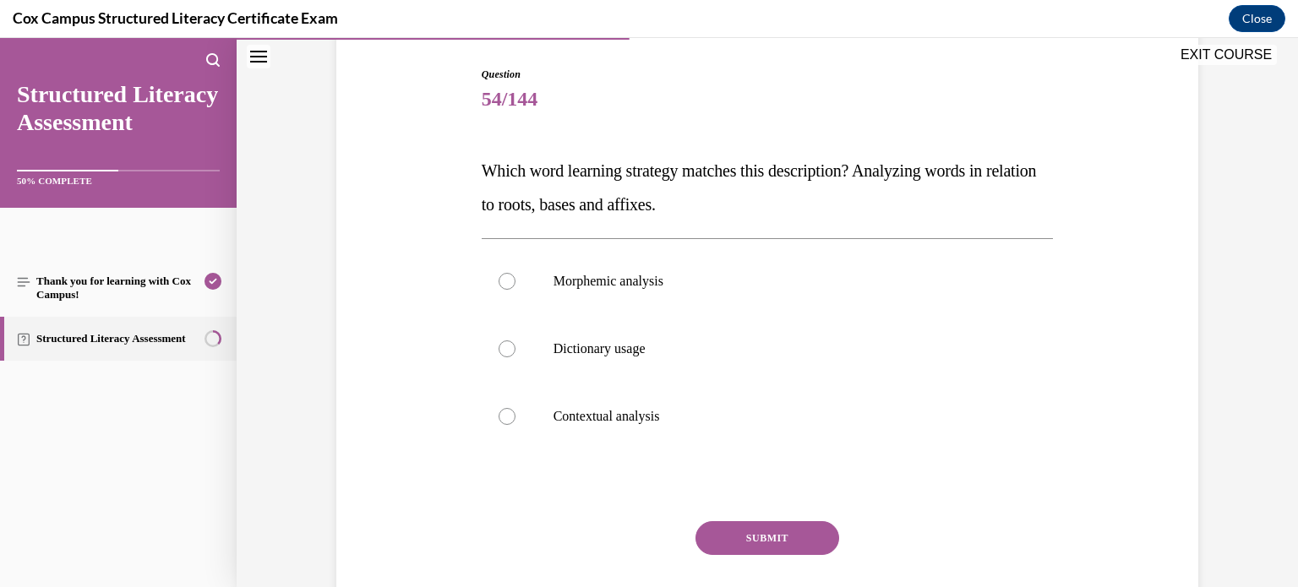
scroll to position [166, 0]
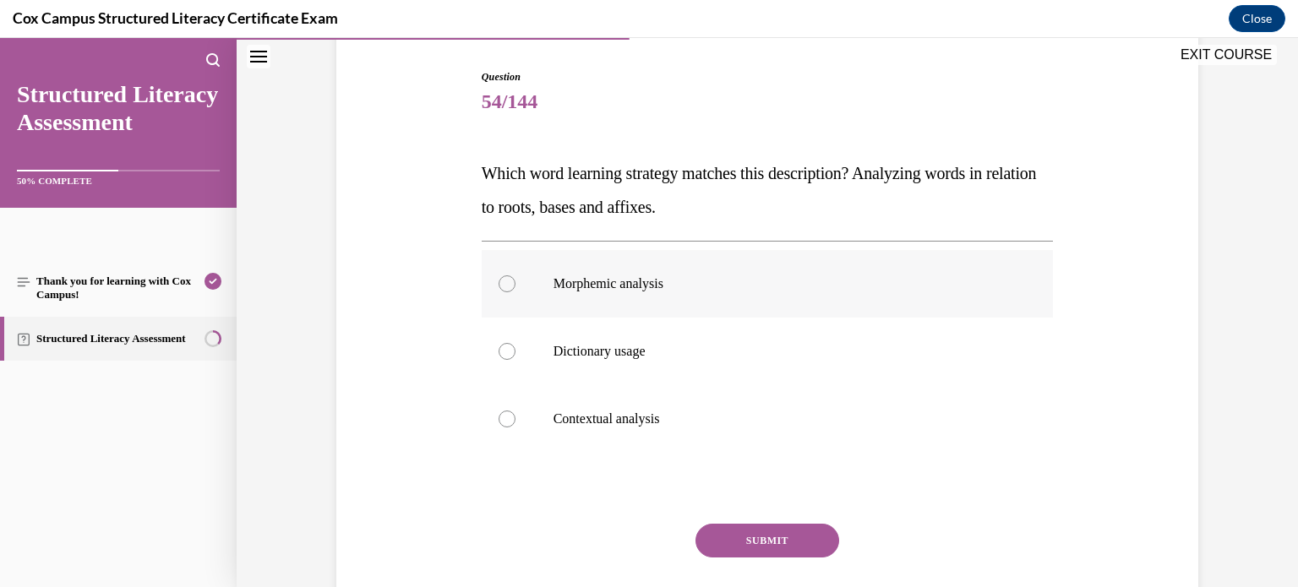
click at [663, 287] on p "Morphemic analysis" at bounding box center [783, 284] width 458 height 17
click at [516, 287] on input "Morphemic analysis" at bounding box center [507, 284] width 17 height 17
radio input "true"
click at [758, 546] on button "SUBMIT" at bounding box center [768, 541] width 144 height 34
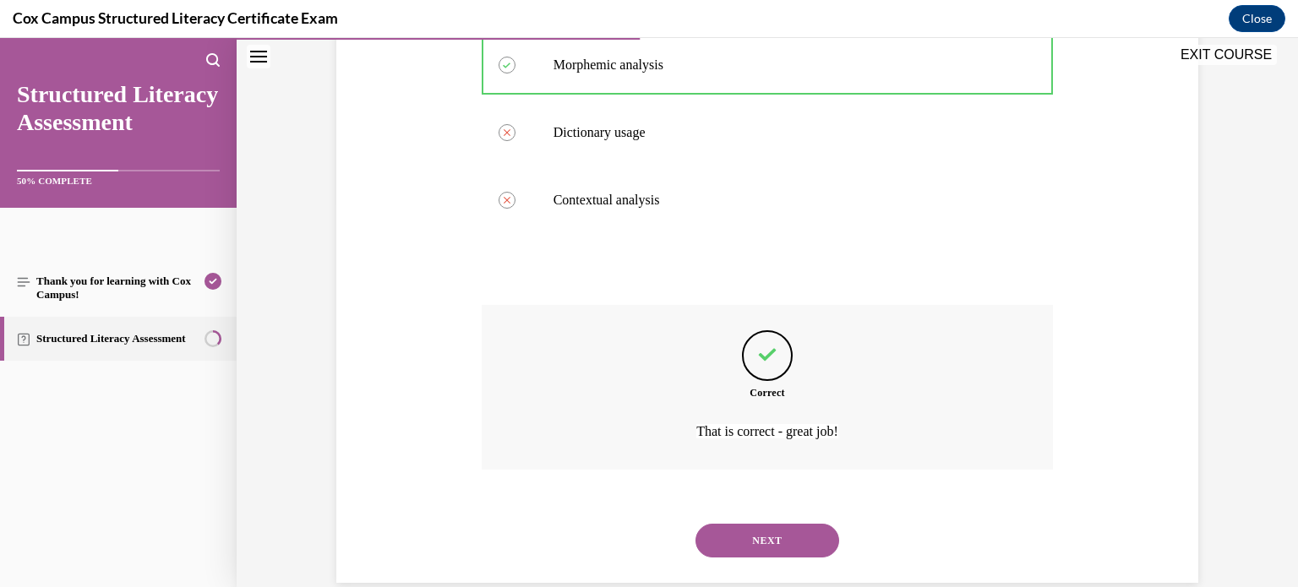
scroll to position [389, 0]
click at [756, 535] on button "NEXT" at bounding box center [768, 537] width 144 height 34
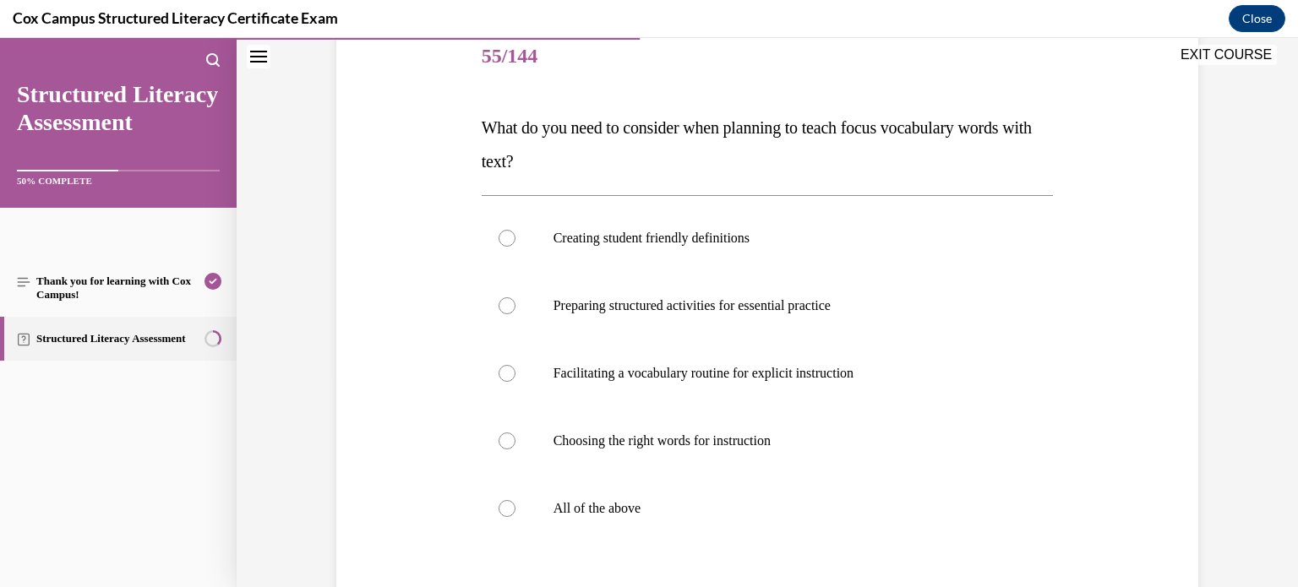
scroll to position [208, 0]
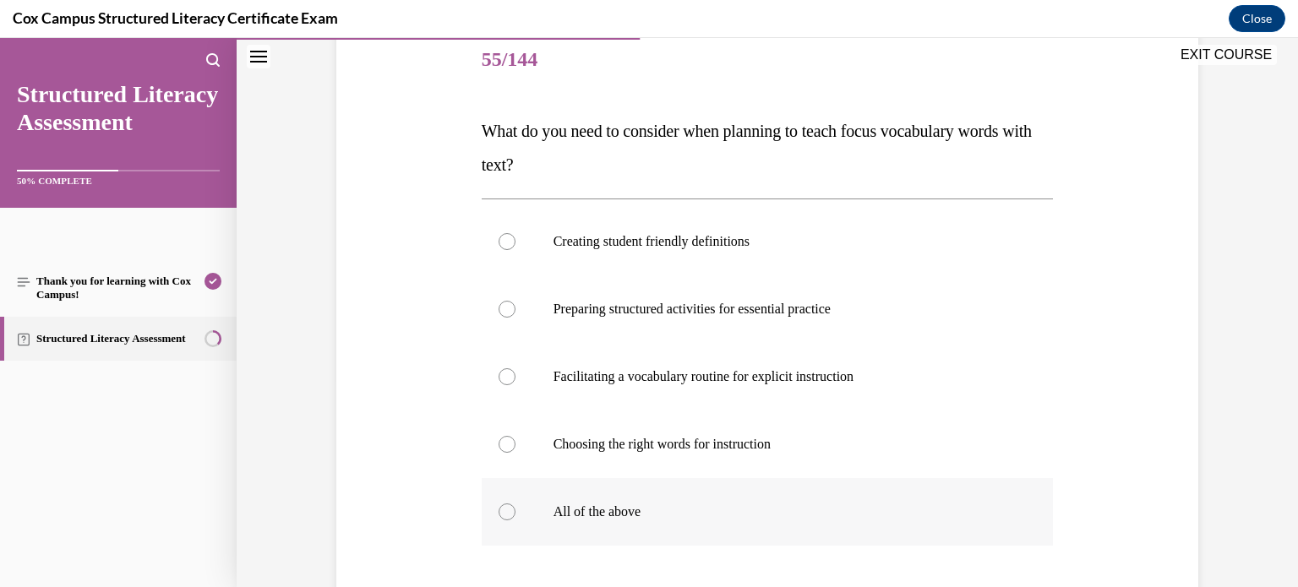
click at [726, 489] on label "All of the above" at bounding box center [768, 512] width 572 height 68
click at [516, 504] on input "All of the above" at bounding box center [507, 512] width 17 height 17
radio input "true"
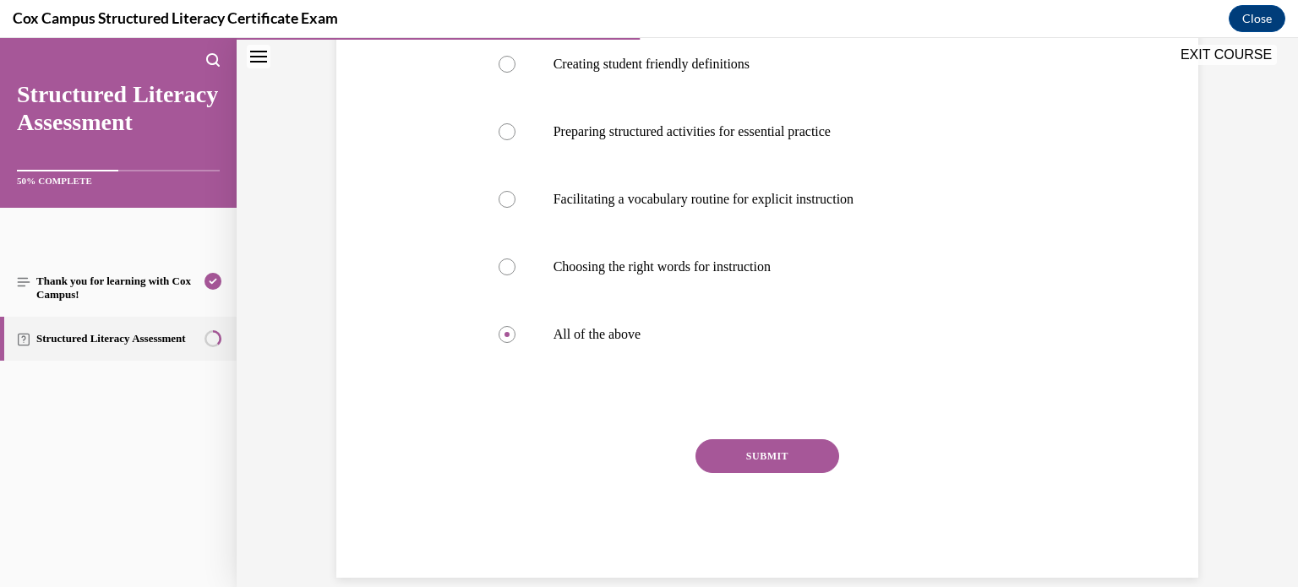
click at [768, 450] on button "SUBMIT" at bounding box center [768, 457] width 144 height 34
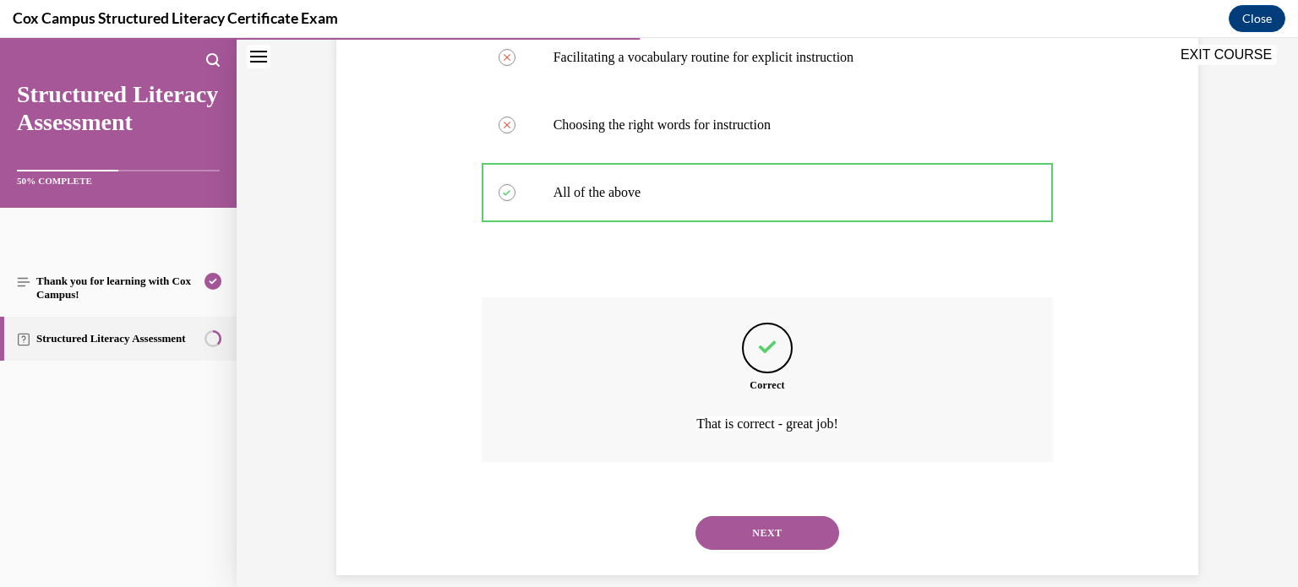
scroll to position [549, 0]
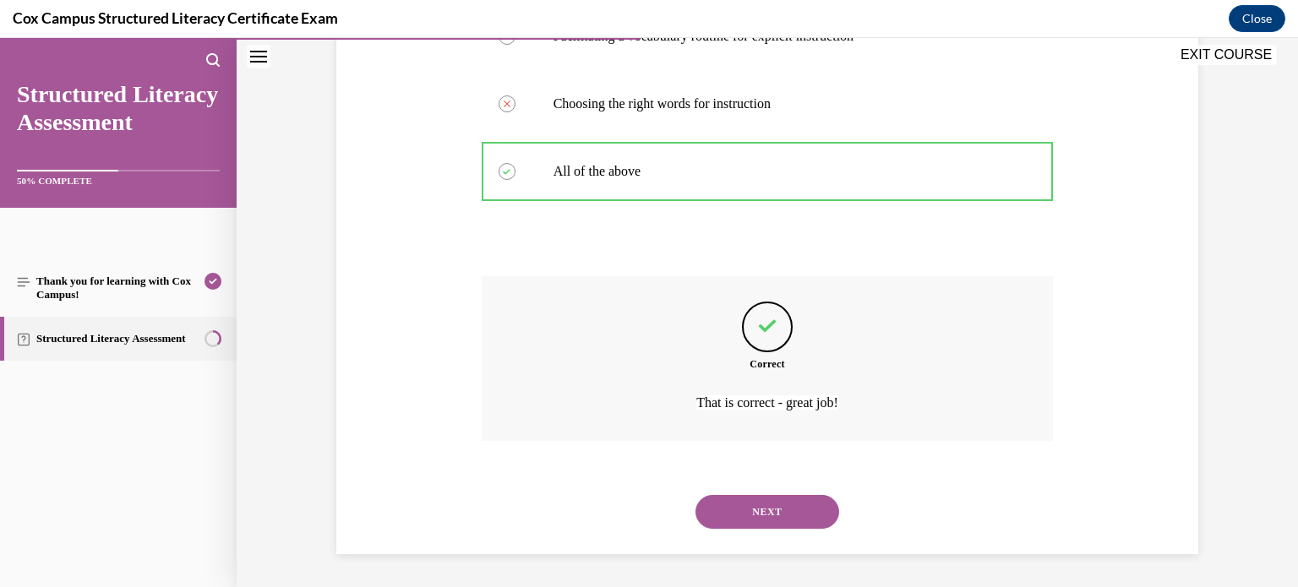
click at [757, 525] on button "NEXT" at bounding box center [768, 512] width 144 height 34
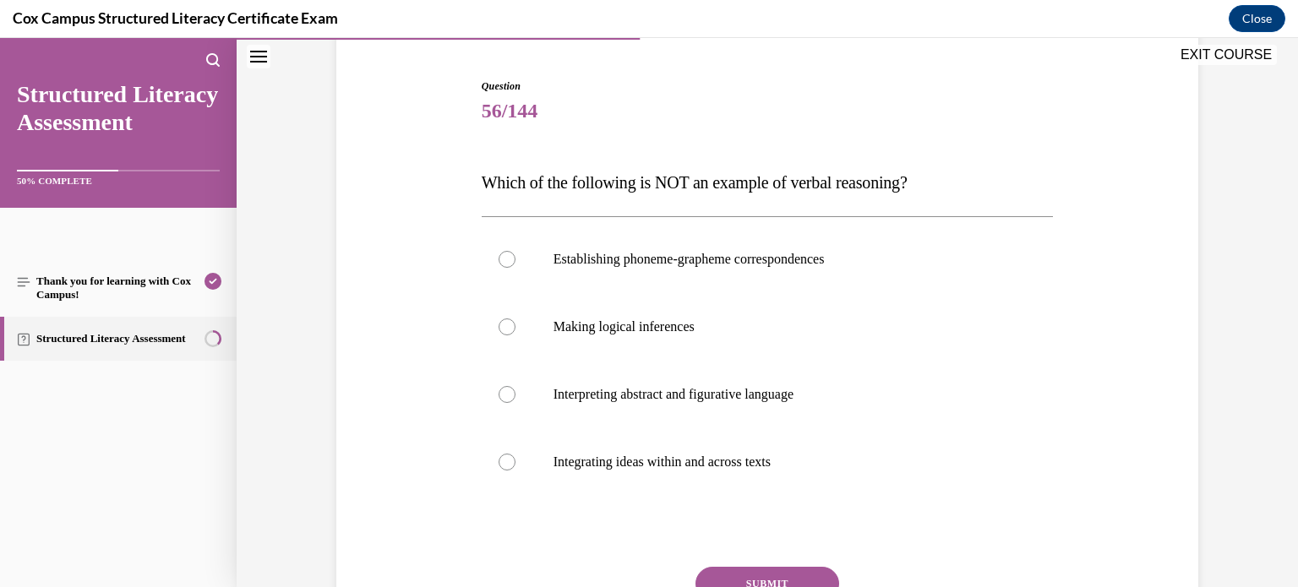
scroll to position [166, 0]
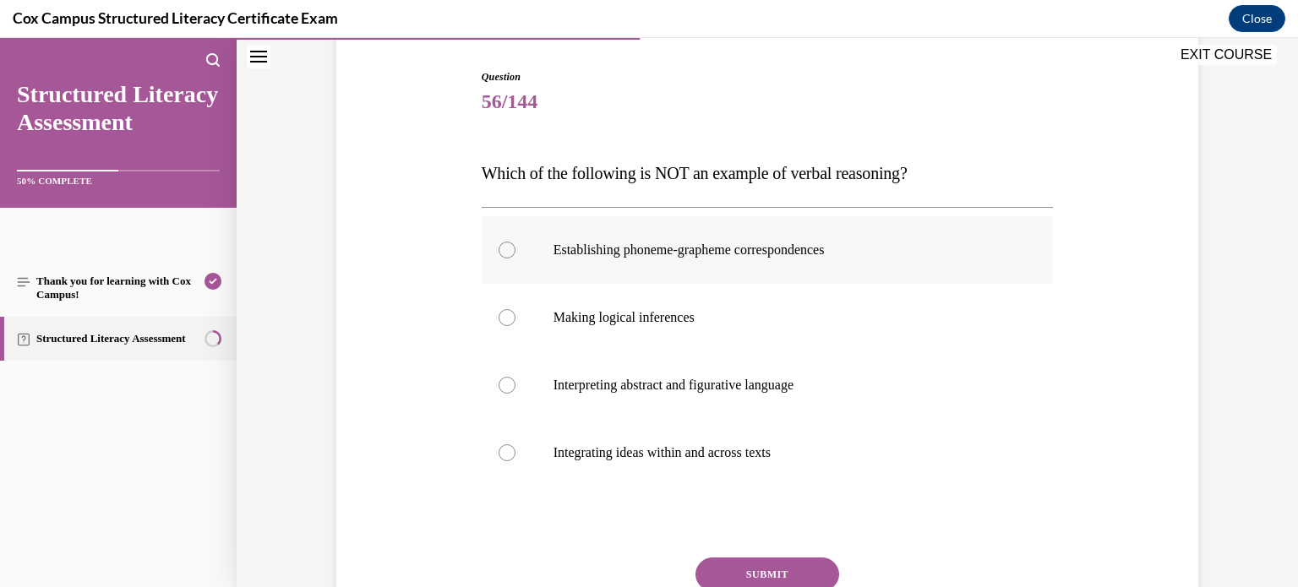
click at [722, 248] on p "Establishing phoneme-grapheme correspondences" at bounding box center [783, 250] width 458 height 17
click at [516, 248] on input "Establishing phoneme-grapheme correspondences" at bounding box center [507, 250] width 17 height 17
radio input "true"
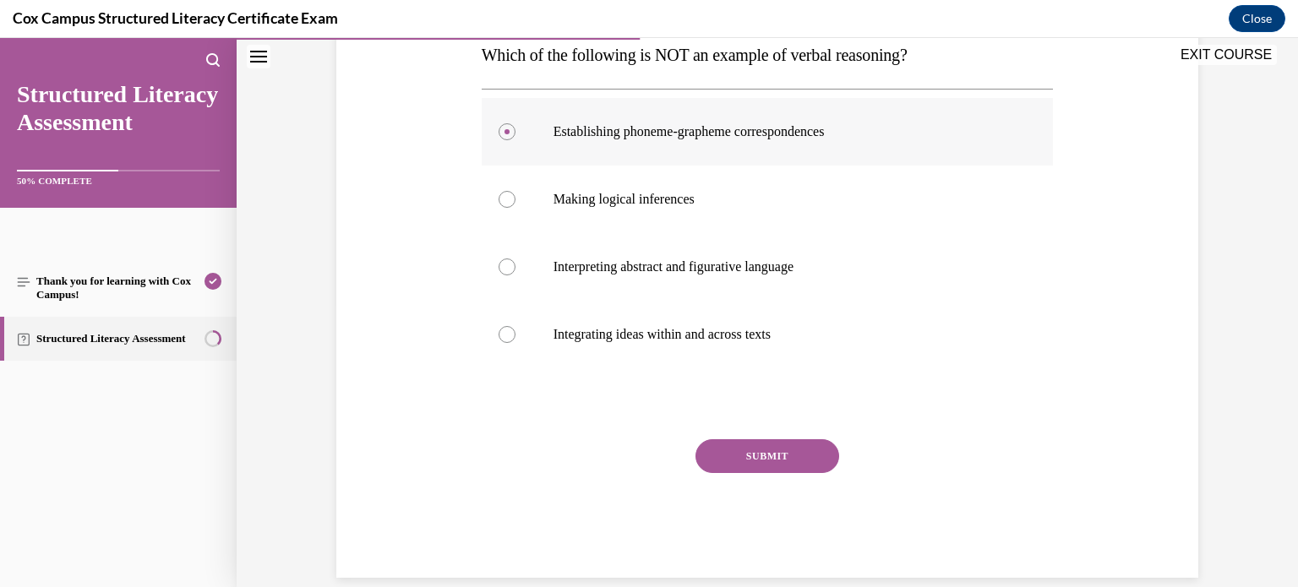
scroll to position [308, 0]
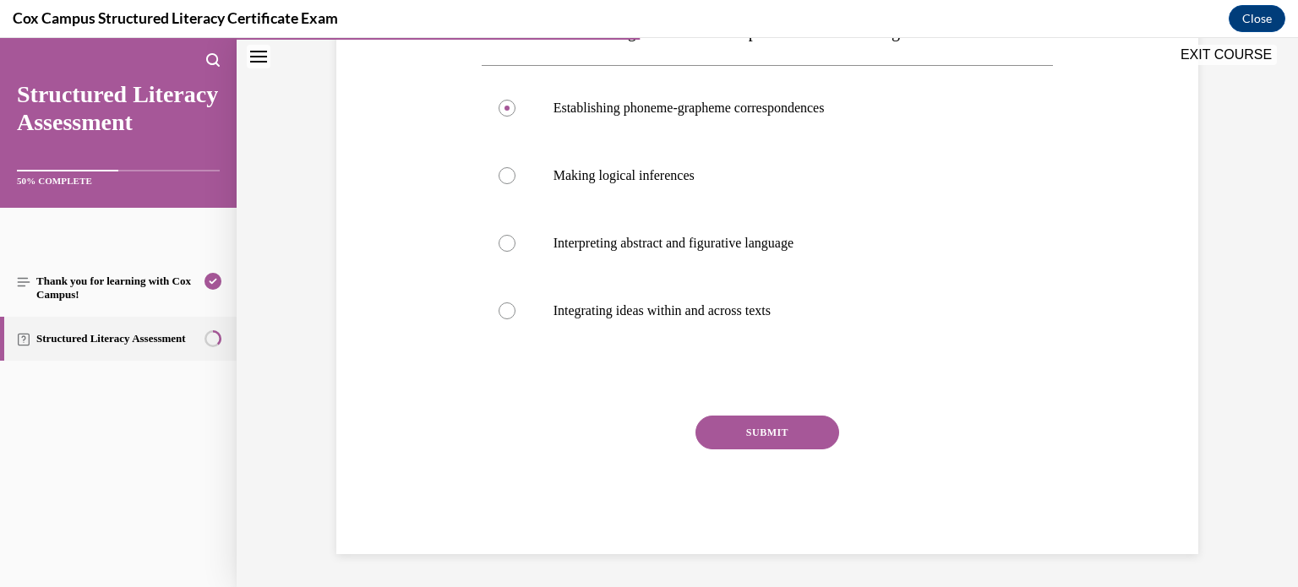
click at [756, 419] on button "SUBMIT" at bounding box center [768, 433] width 144 height 34
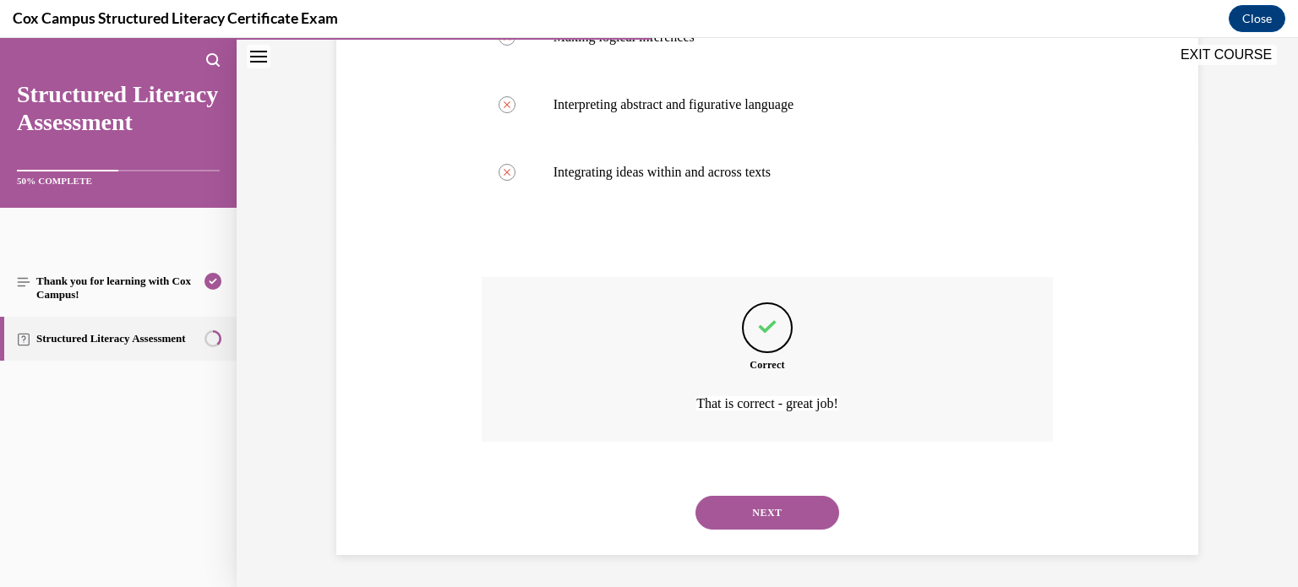
scroll to position [447, 0]
click at [779, 504] on button "NEXT" at bounding box center [768, 512] width 144 height 34
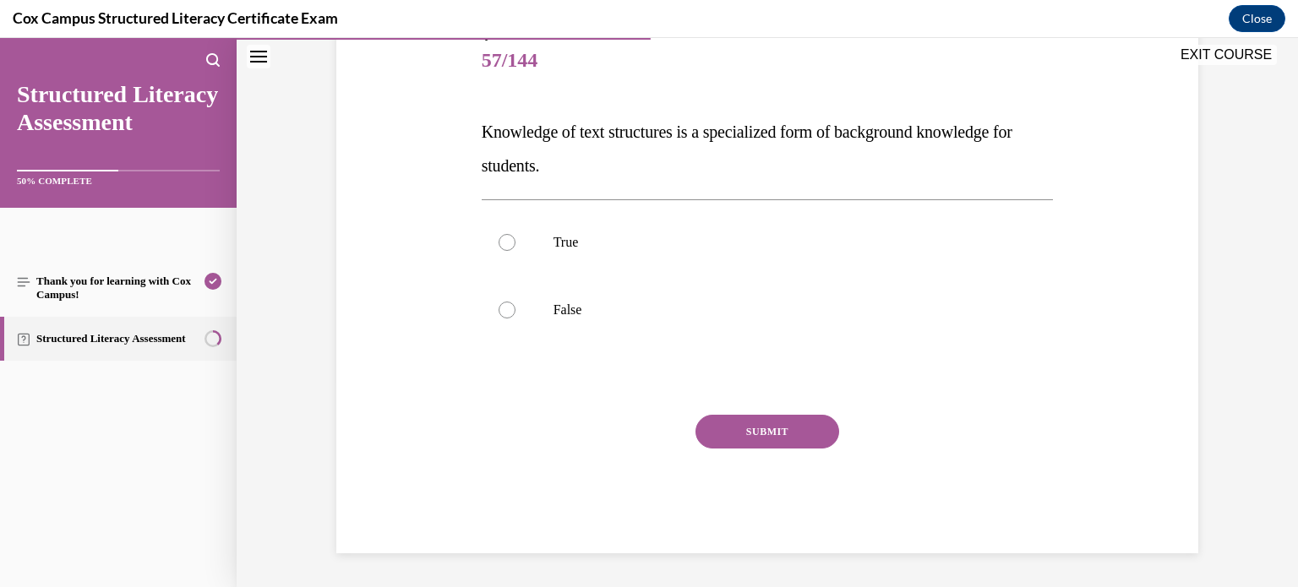
scroll to position [187, 0]
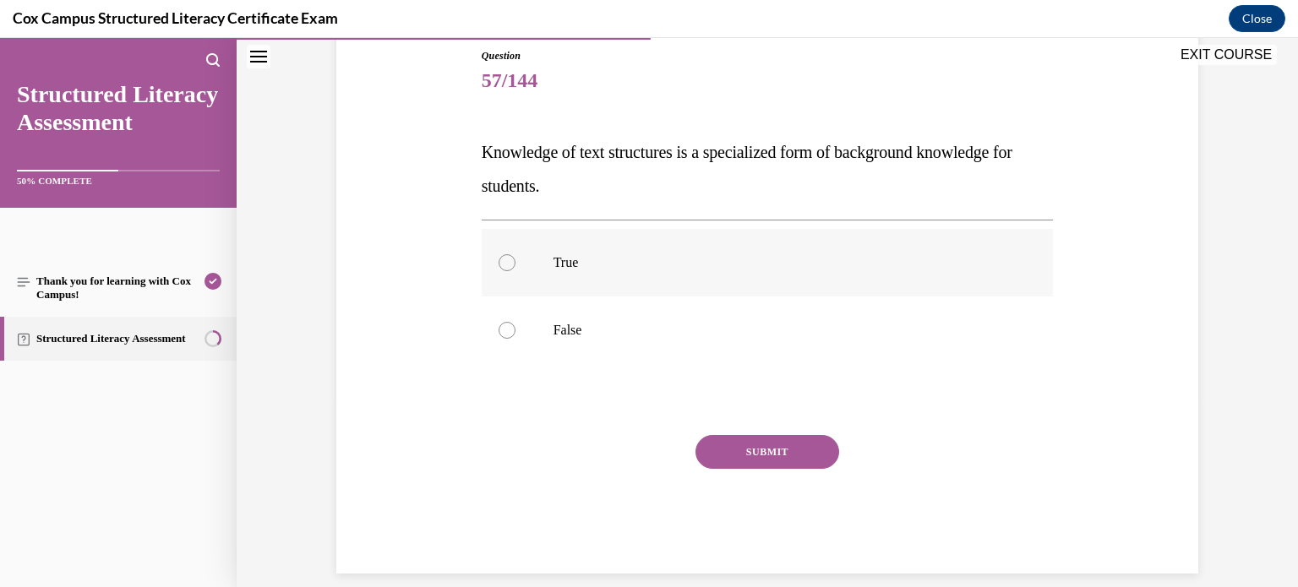
click at [698, 261] on p "True" at bounding box center [783, 262] width 458 height 17
click at [516, 261] on input "True" at bounding box center [507, 262] width 17 height 17
radio input "true"
click at [751, 439] on button "SUBMIT" at bounding box center [768, 452] width 144 height 34
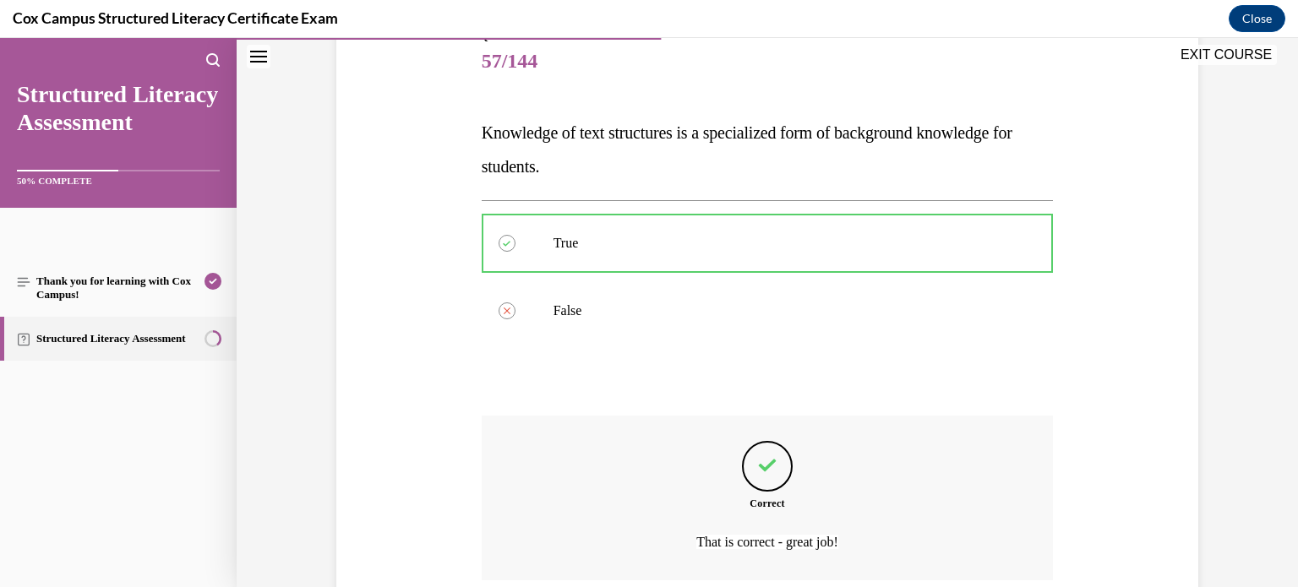
scroll to position [346, 0]
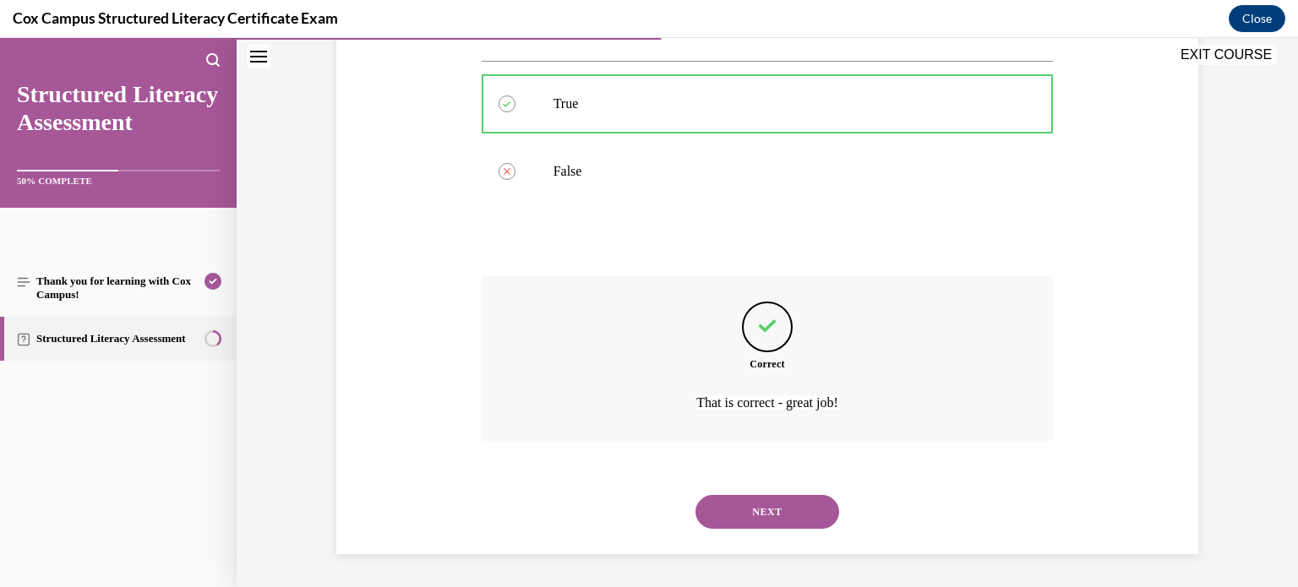
click at [754, 495] on button "NEXT" at bounding box center [768, 512] width 144 height 34
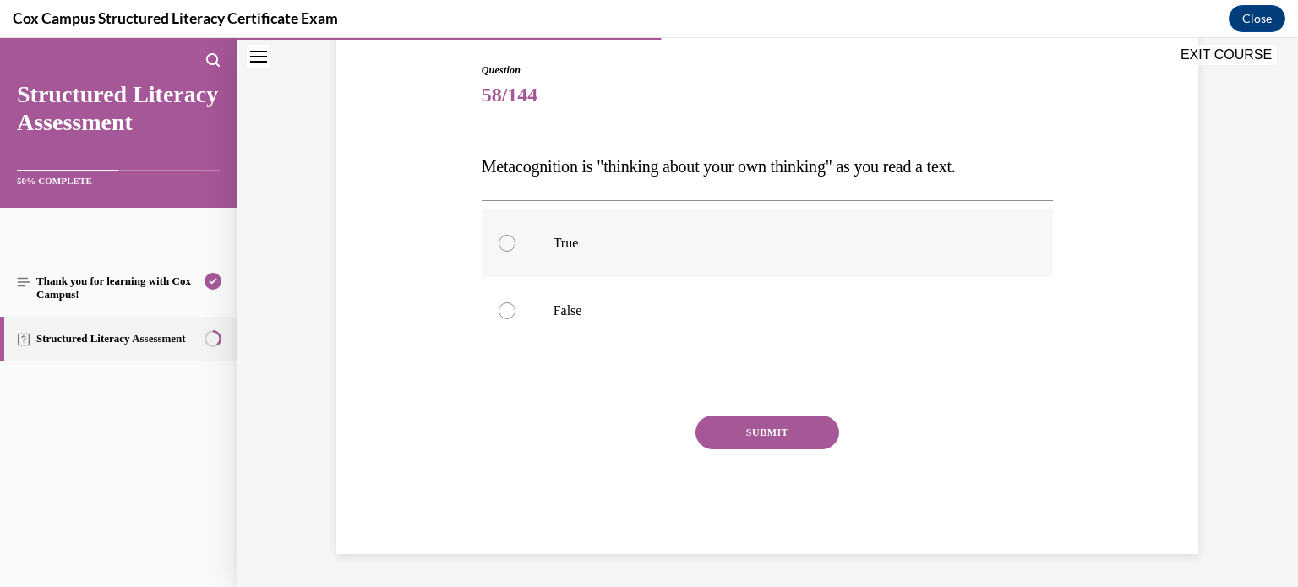
click at [893, 263] on label "True" at bounding box center [768, 244] width 572 height 68
click at [516, 252] on input "True" at bounding box center [507, 243] width 17 height 17
radio input "true"
click at [778, 434] on button "SUBMIT" at bounding box center [768, 433] width 144 height 34
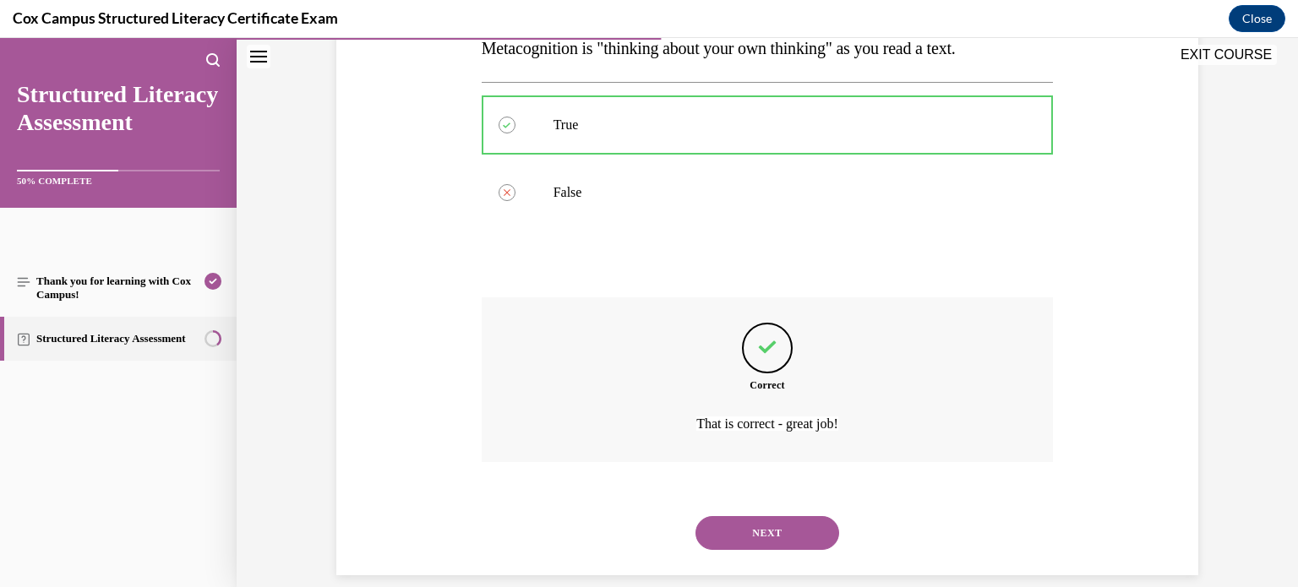
scroll to position [312, 0]
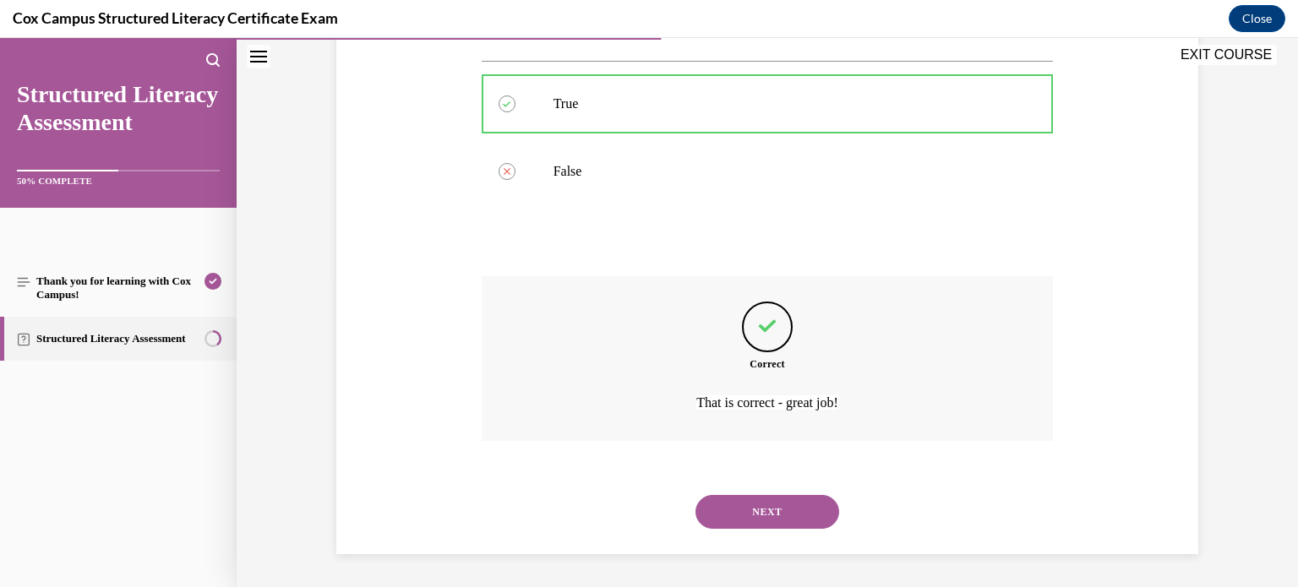
click at [756, 532] on div "NEXT" at bounding box center [768, 512] width 572 height 68
click at [779, 499] on button "NEXT" at bounding box center [768, 512] width 144 height 34
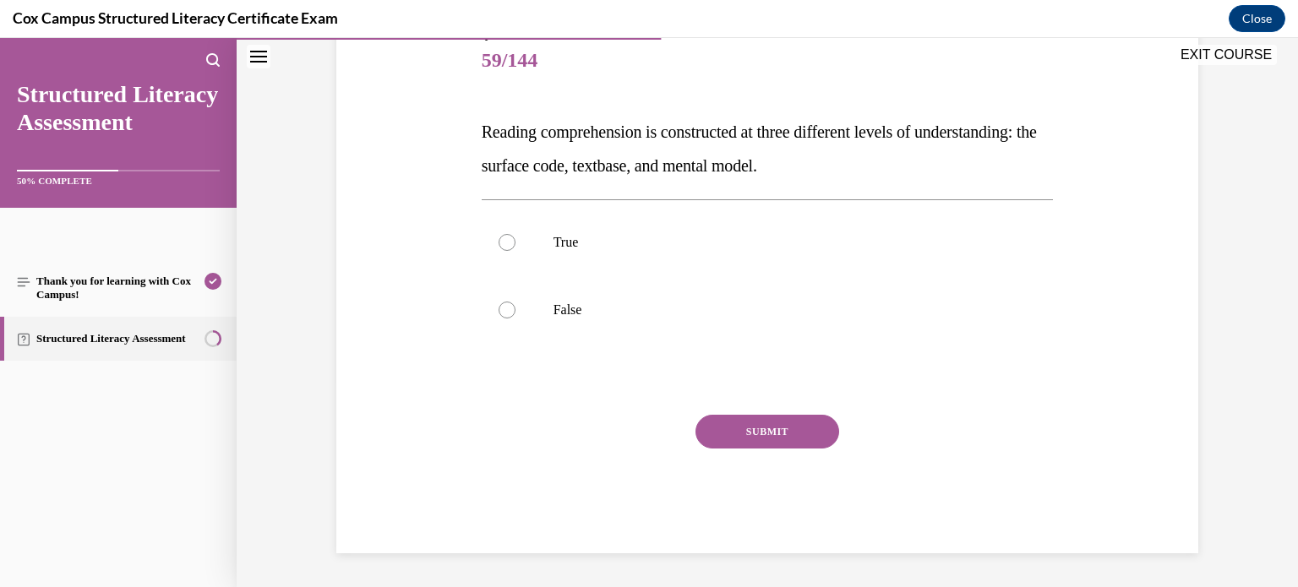
scroll to position [187, 0]
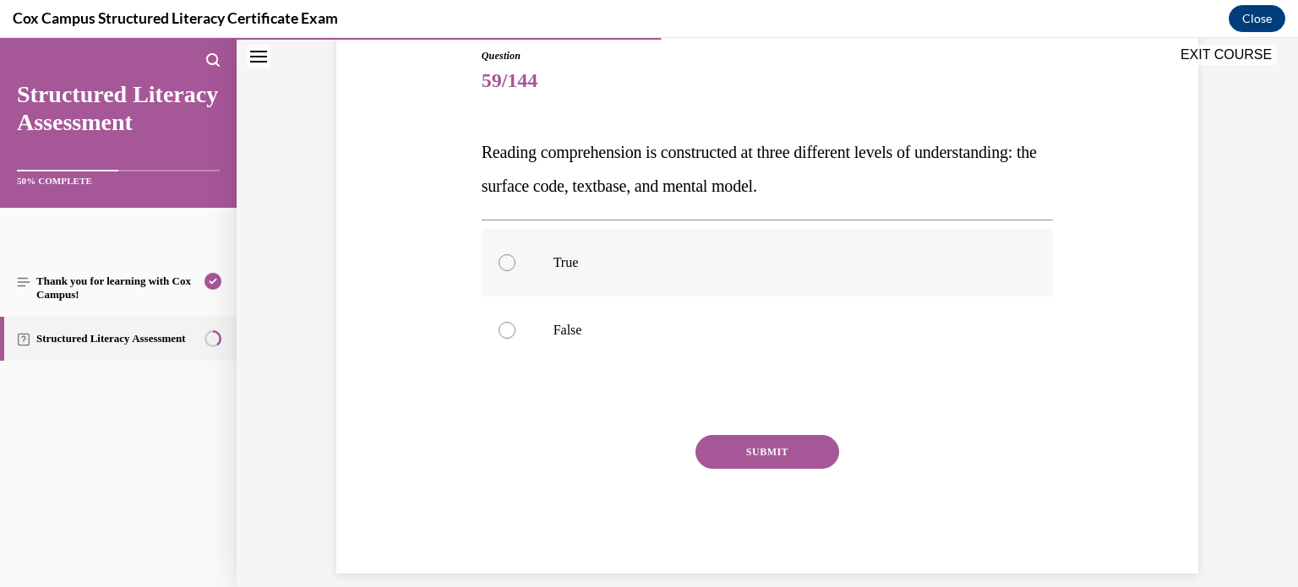
click at [574, 231] on label "True" at bounding box center [768, 263] width 572 height 68
click at [516, 254] on input "True" at bounding box center [507, 262] width 17 height 17
radio input "true"
click at [772, 444] on button "SUBMIT" at bounding box center [768, 452] width 144 height 34
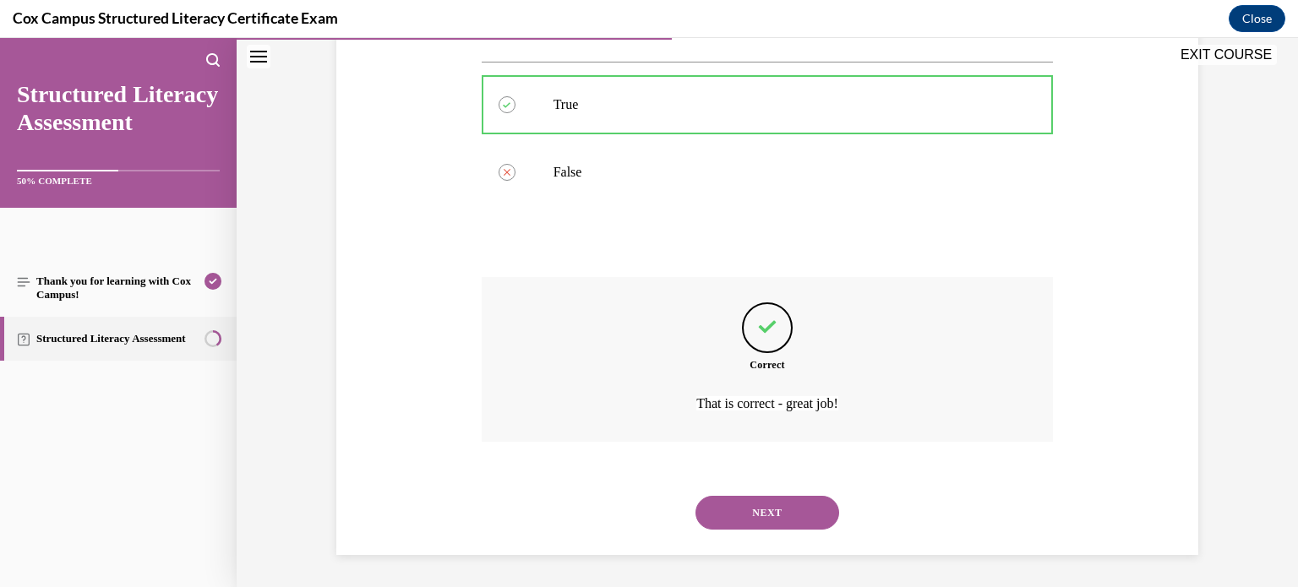
scroll to position [346, 0]
click at [761, 511] on button "NEXT" at bounding box center [768, 512] width 144 height 34
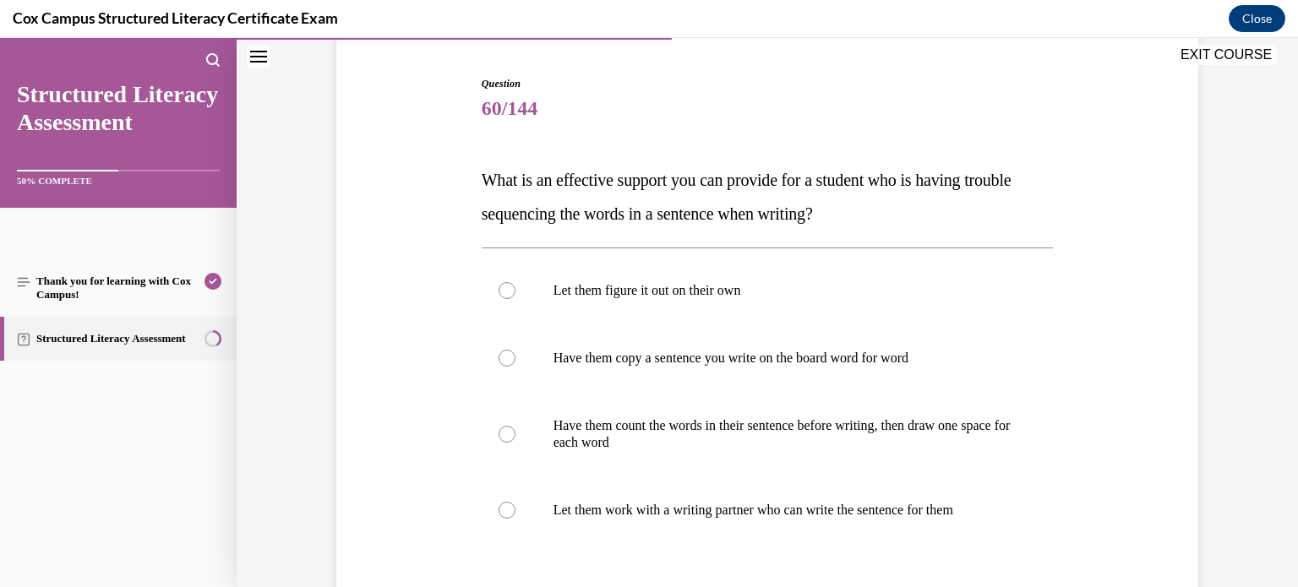
scroll to position [158, 0]
click at [582, 437] on p "Have them count the words in their sentence before writing, then draw one space…" at bounding box center [783, 435] width 458 height 34
click at [516, 437] on input "Have them count the words in their sentence before writing, then draw one space…" at bounding box center [507, 435] width 17 height 17
radio input "true"
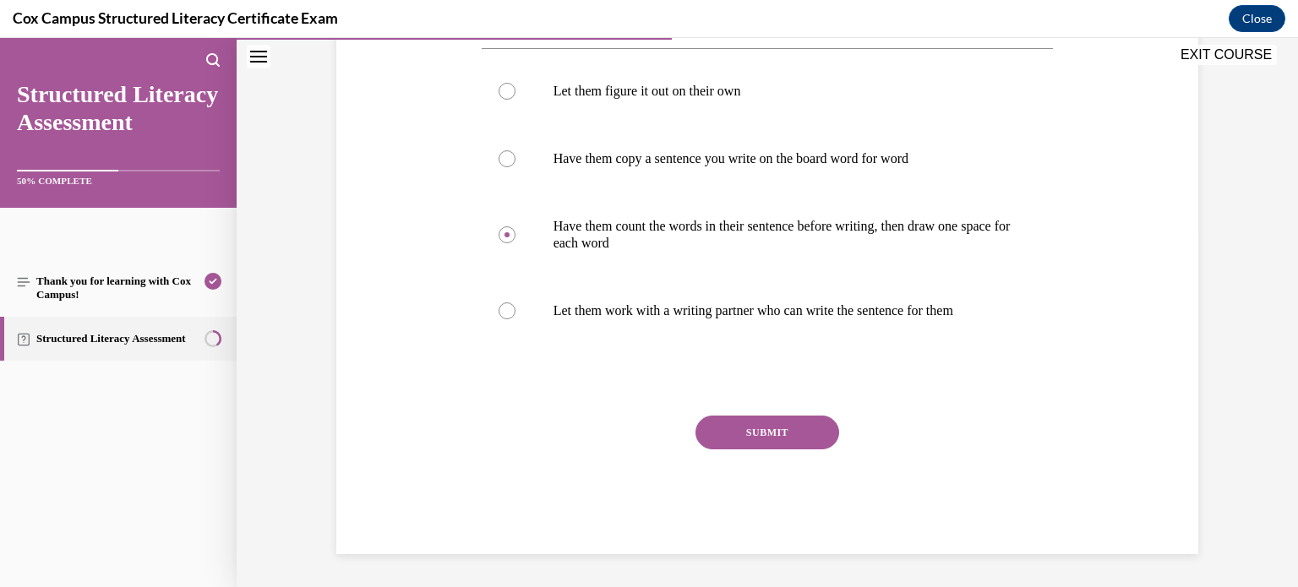
click at [742, 424] on button "SUBMIT" at bounding box center [768, 433] width 144 height 34
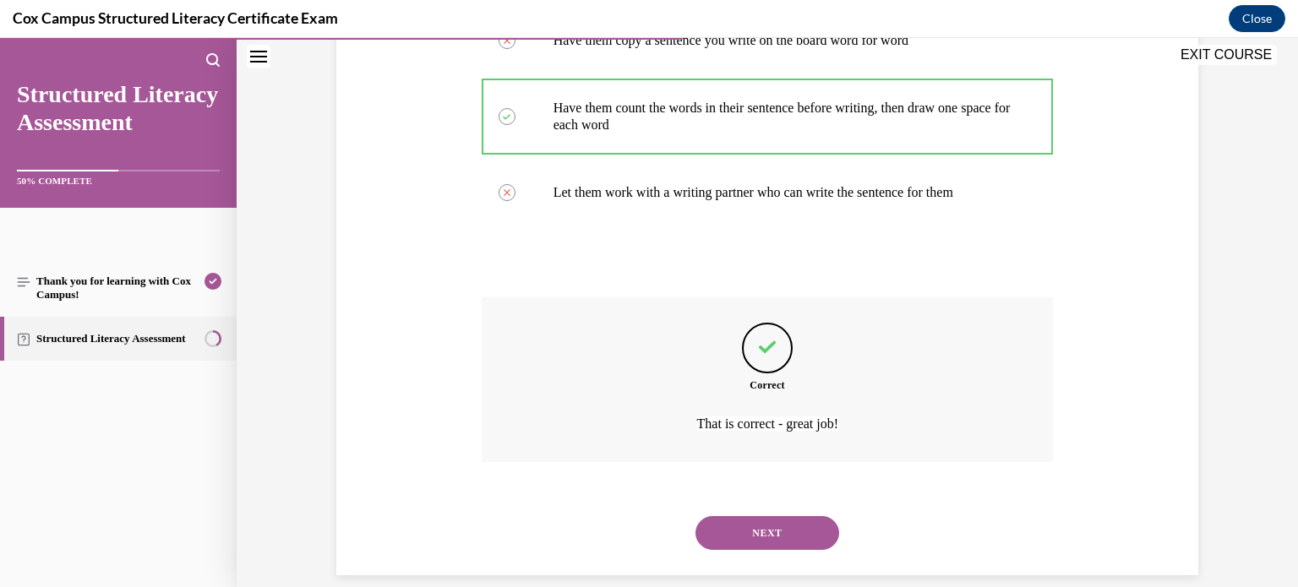
scroll to position [498, 0]
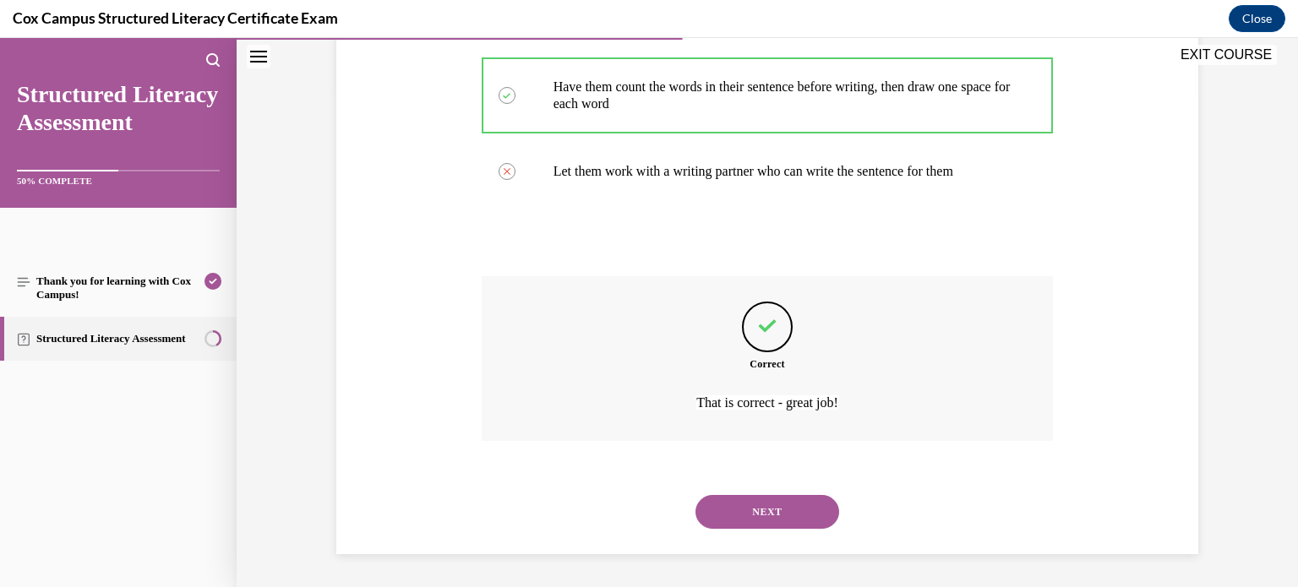
click at [760, 507] on button "NEXT" at bounding box center [768, 512] width 144 height 34
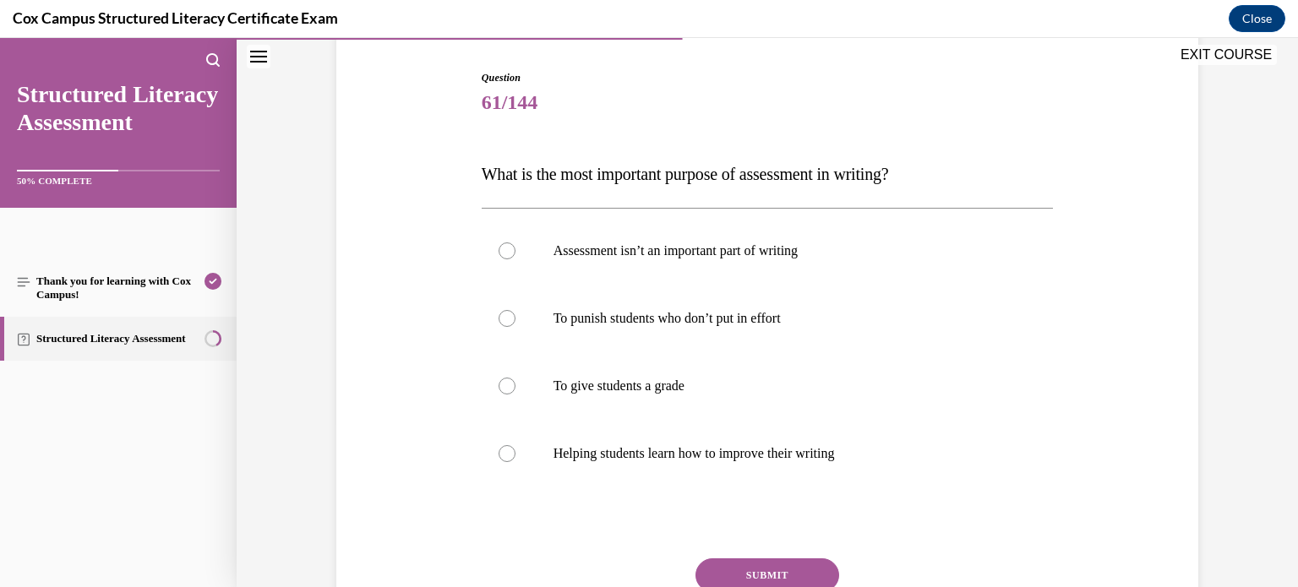
scroll to position [169, 0]
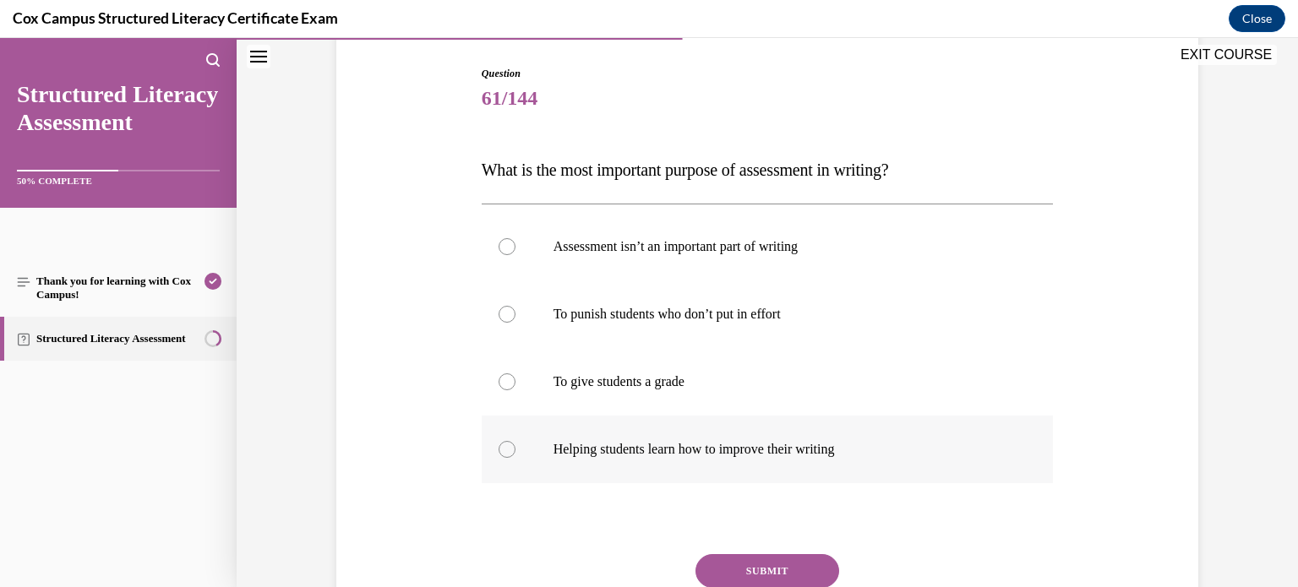
click at [746, 431] on label "Helping students learn how to improve their writing" at bounding box center [768, 450] width 572 height 68
click at [516, 441] on input "Helping students learn how to improve their writing" at bounding box center [507, 449] width 17 height 17
radio input "true"
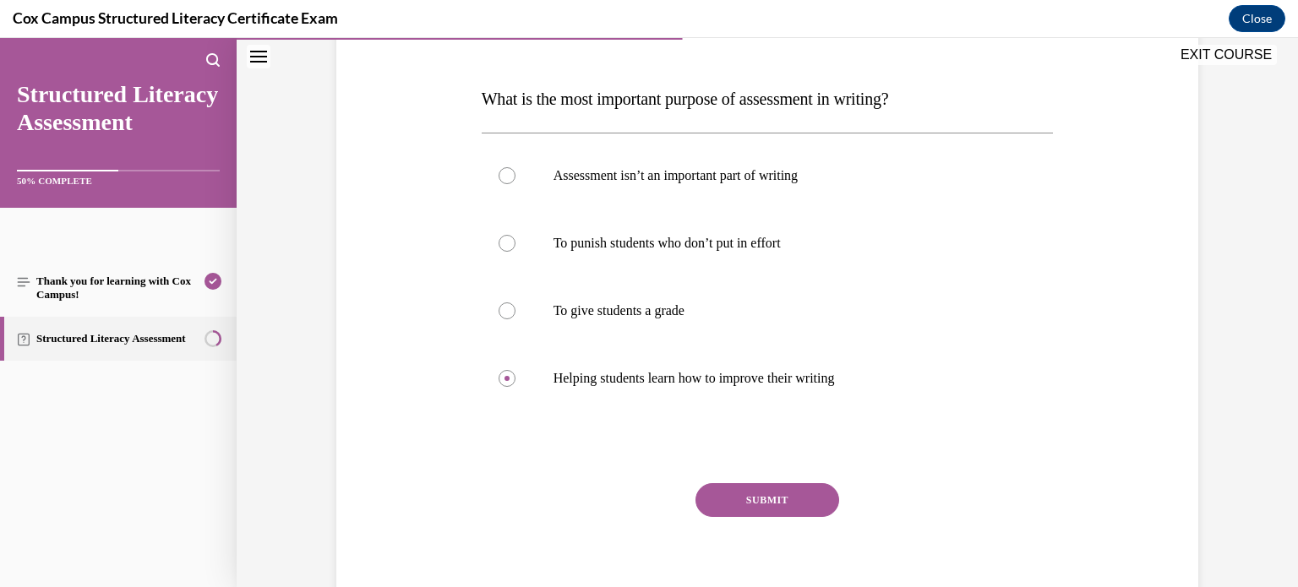
scroll to position [240, 0]
click at [805, 502] on button "SUBMIT" at bounding box center [768, 501] width 144 height 34
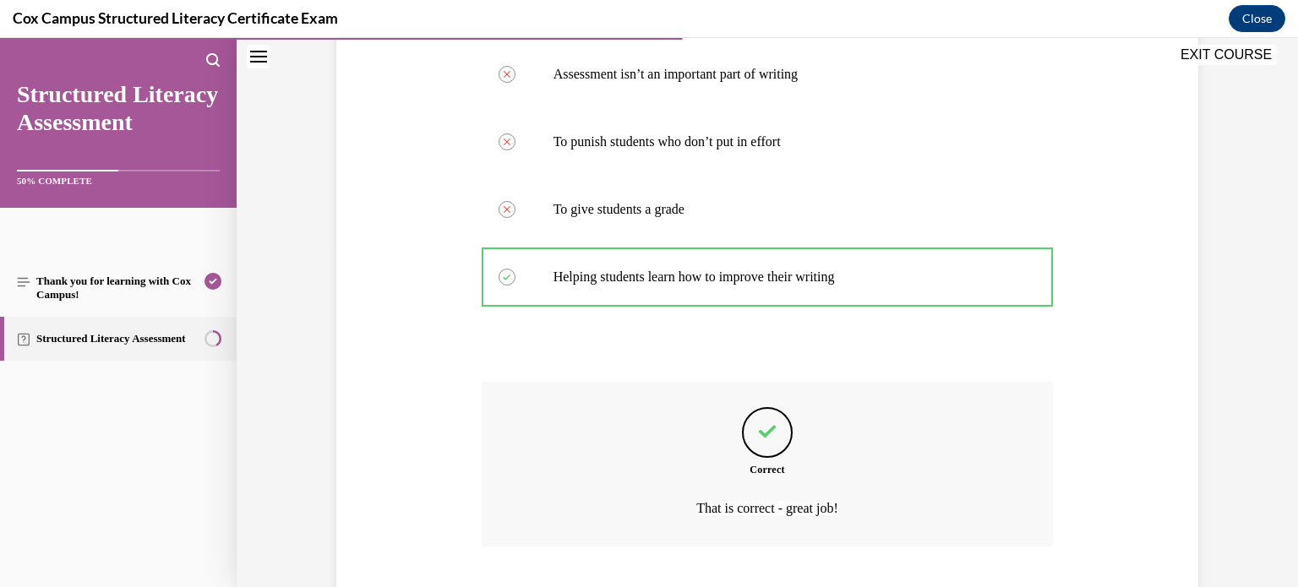
scroll to position [447, 0]
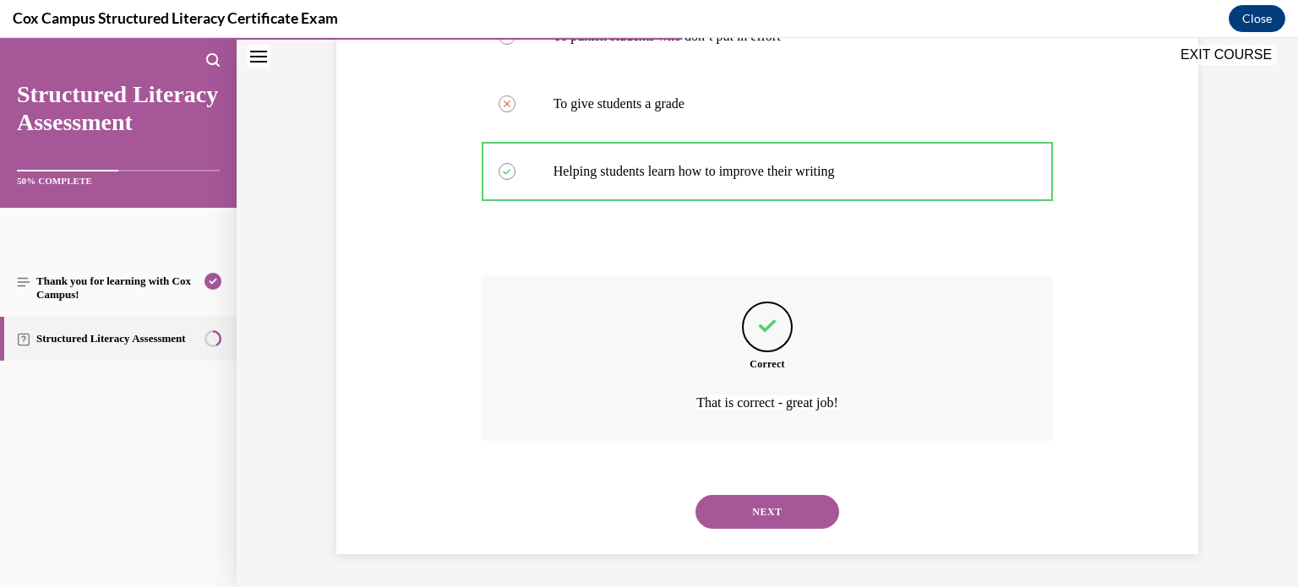
click at [797, 517] on button "NEXT" at bounding box center [768, 512] width 144 height 34
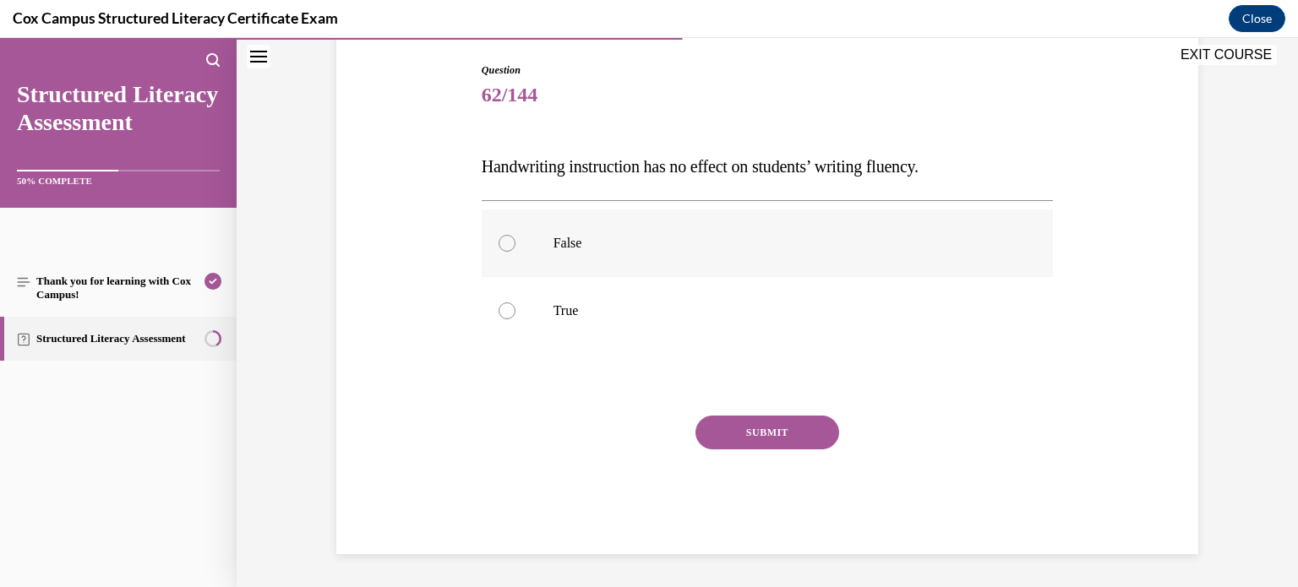
click at [553, 255] on label "False" at bounding box center [768, 244] width 572 height 68
click at [516, 252] on input "False" at bounding box center [507, 243] width 17 height 17
radio input "true"
click at [746, 434] on button "SUBMIT" at bounding box center [768, 433] width 144 height 34
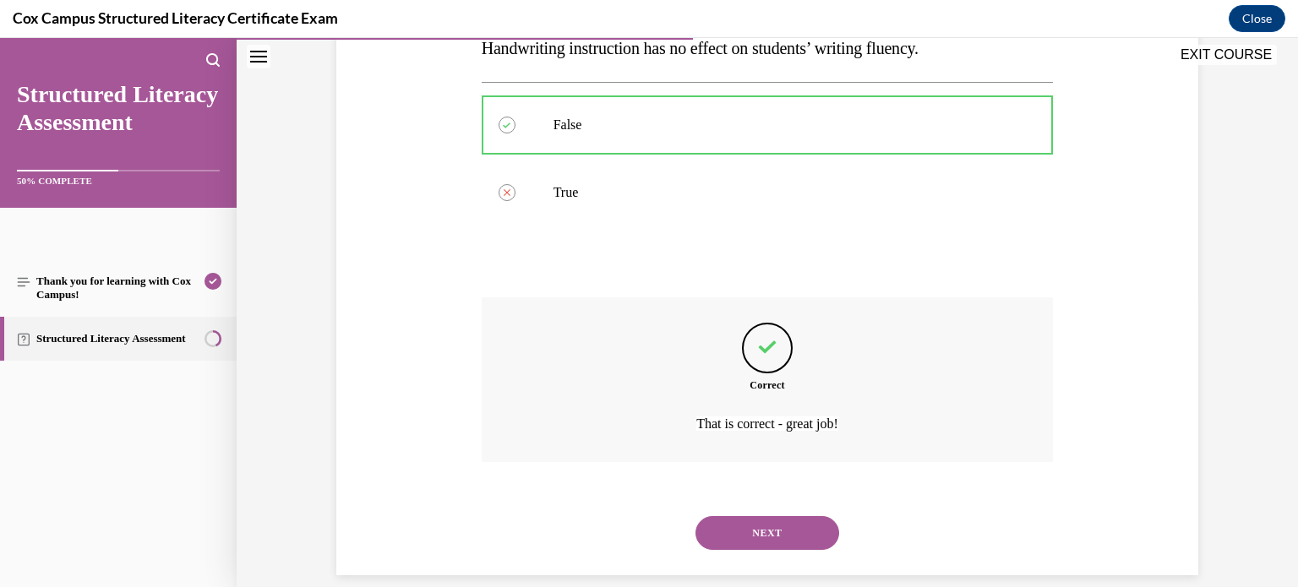
scroll to position [312, 0]
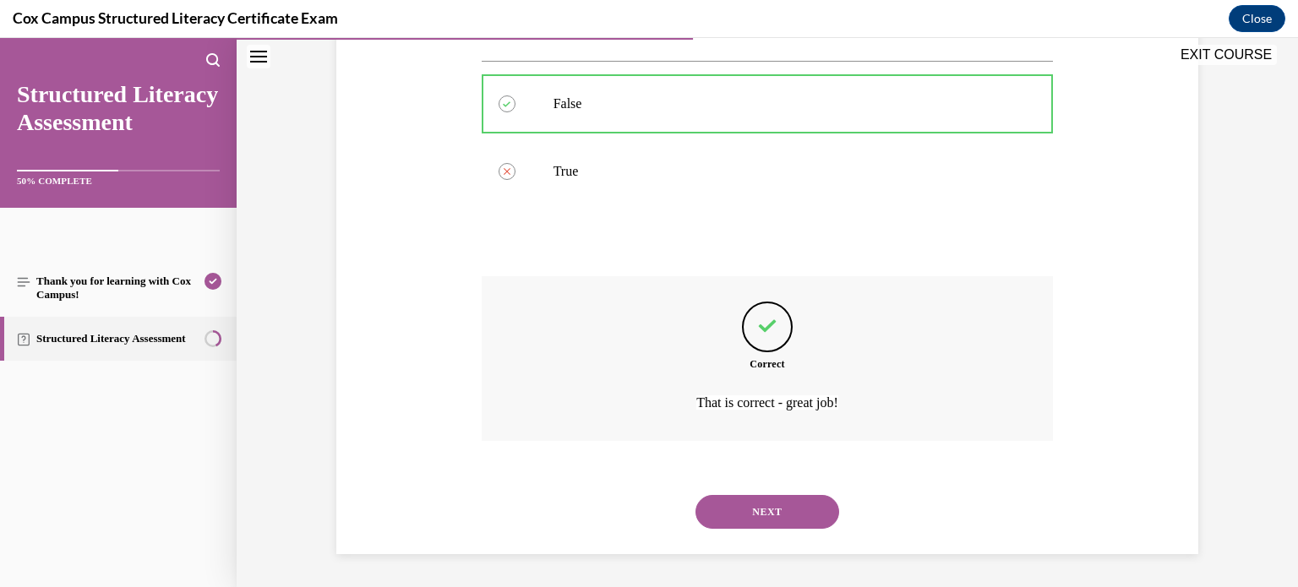
click at [741, 516] on button "NEXT" at bounding box center [768, 512] width 144 height 34
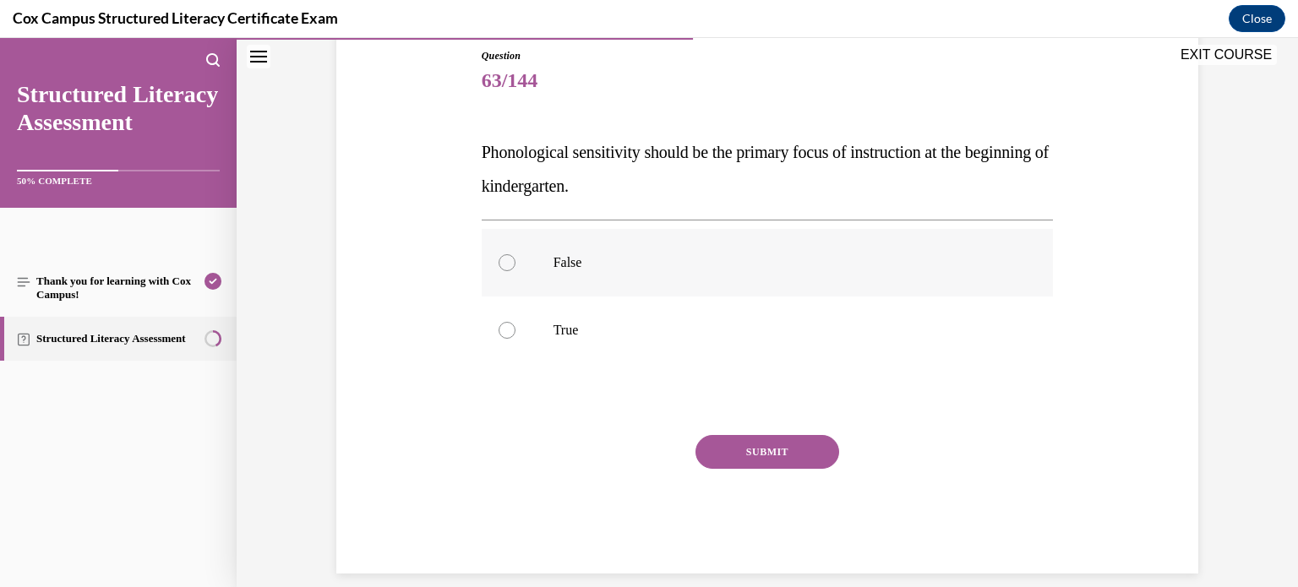
click at [604, 251] on label "False" at bounding box center [768, 263] width 572 height 68
click at [516, 254] on input "False" at bounding box center [507, 262] width 17 height 17
radio input "true"
click at [802, 451] on button "SUBMIT" at bounding box center [768, 452] width 144 height 34
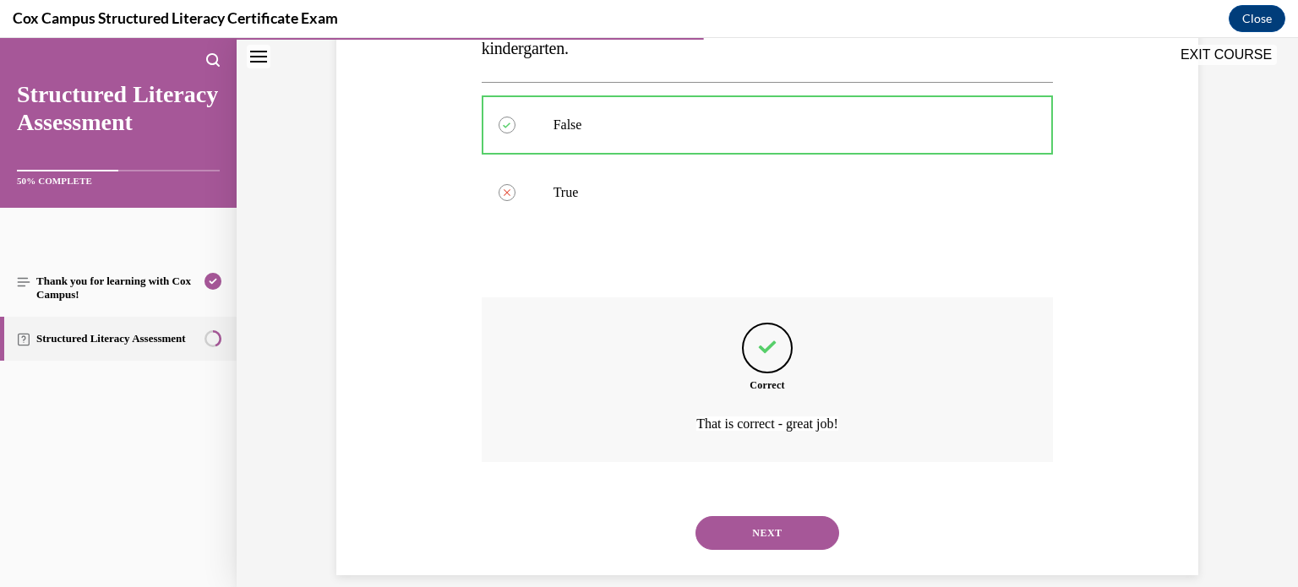
scroll to position [346, 0]
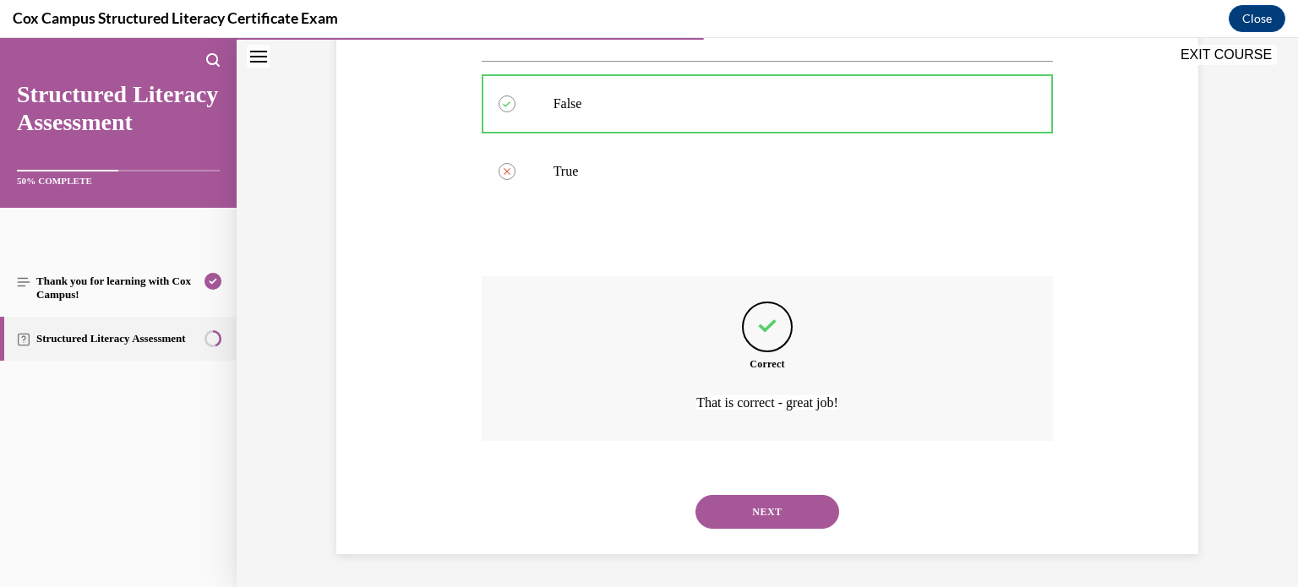
click at [828, 519] on button "NEXT" at bounding box center [768, 512] width 144 height 34
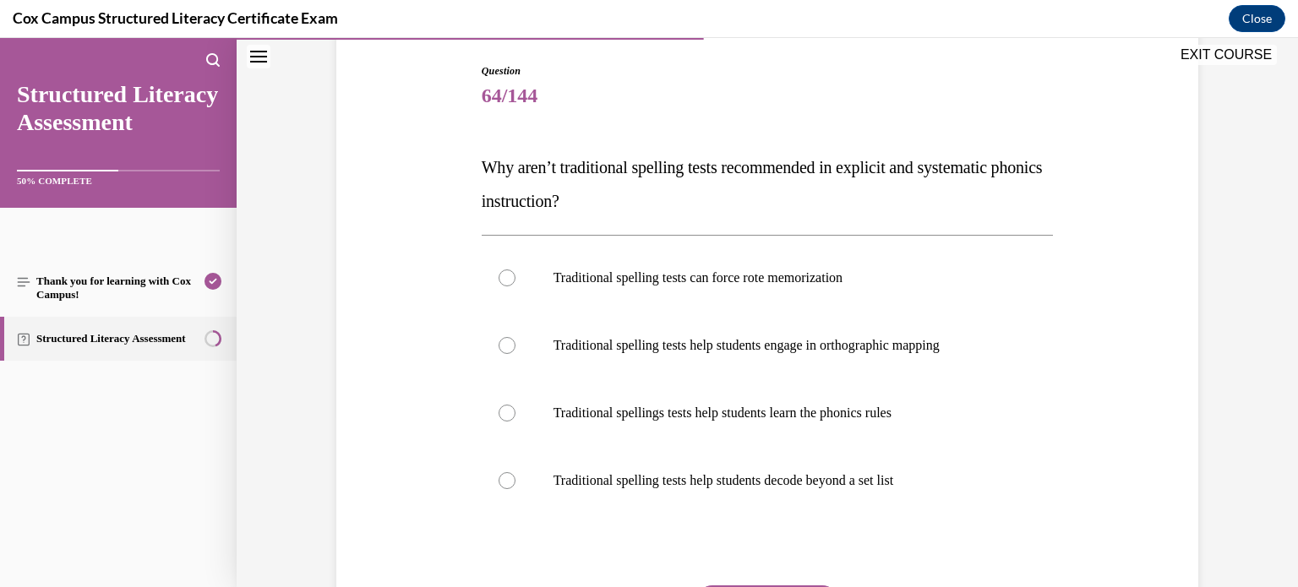
scroll to position [178, 0]
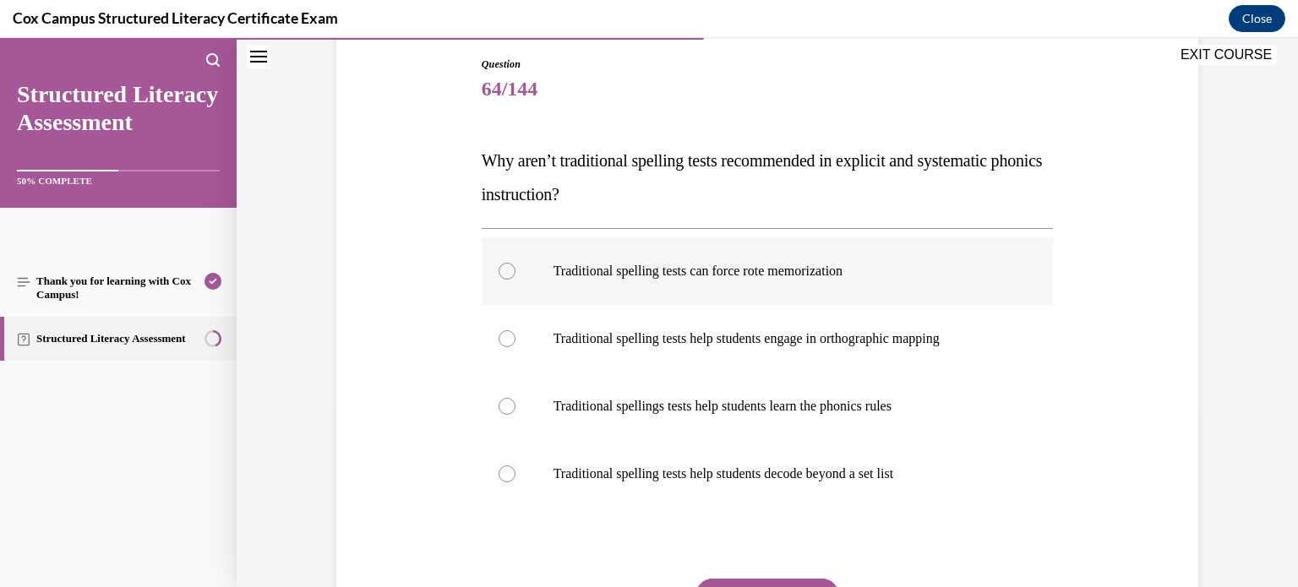
click at [739, 290] on label "Traditional spelling tests can force rote memorization" at bounding box center [768, 272] width 572 height 68
click at [516, 280] on input "Traditional spelling tests can force rote memorization" at bounding box center [507, 271] width 17 height 17
radio input "true"
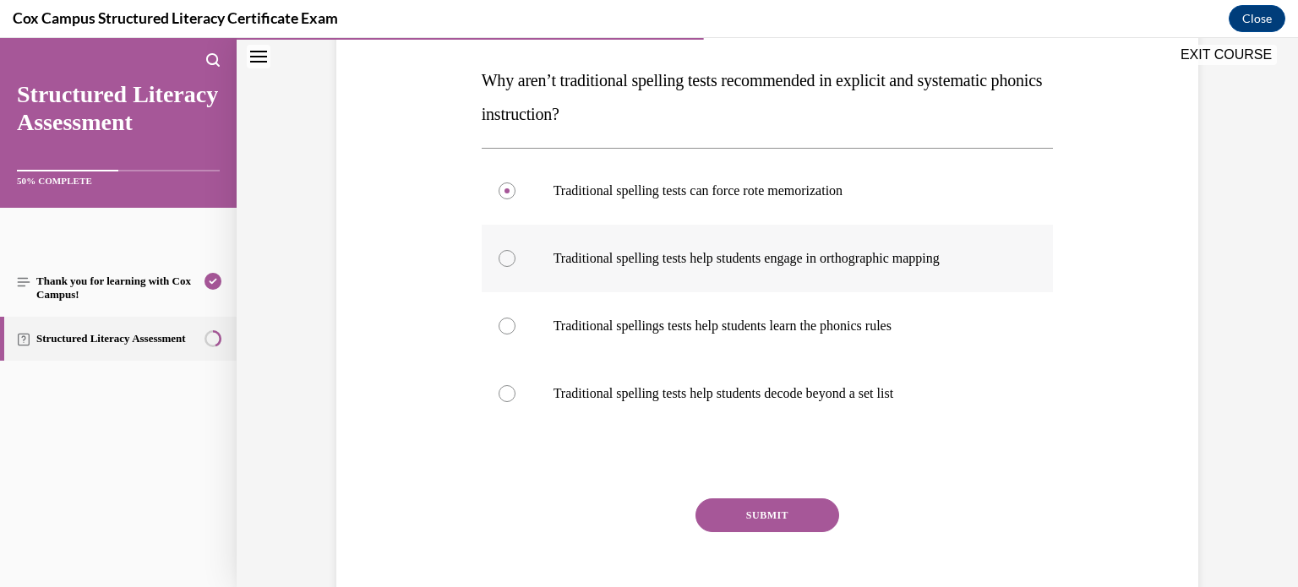
scroll to position [281, 0]
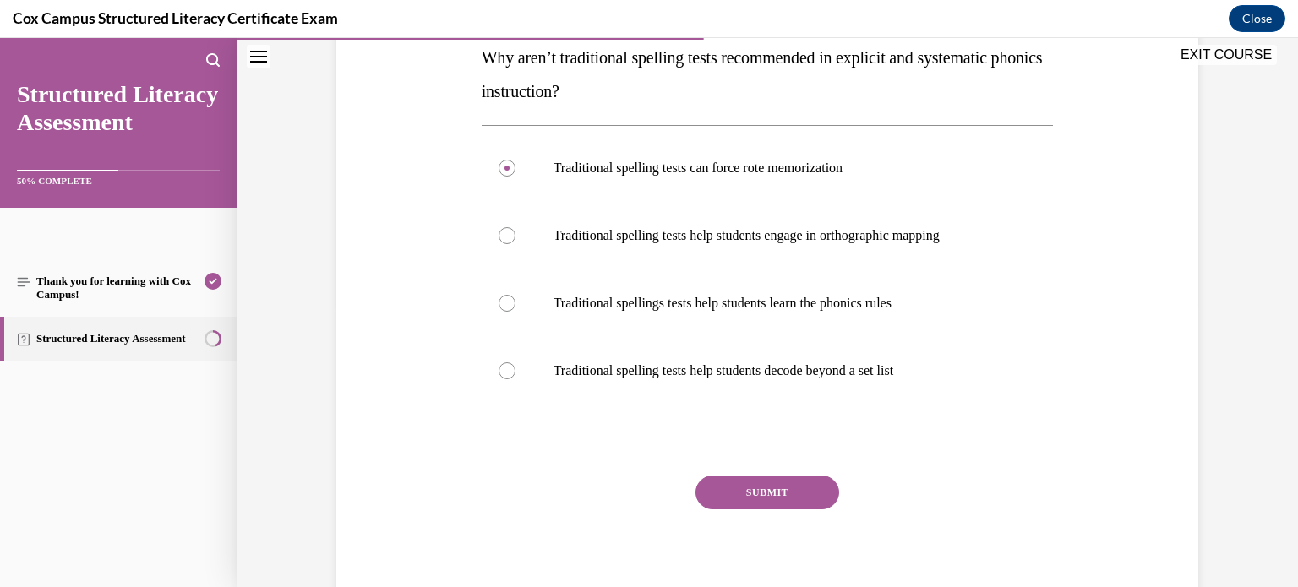
click at [754, 474] on div "Question 64/144 Why aren’t traditional spelling tests recommended in explicit a…" at bounding box center [768, 284] width 572 height 661
click at [755, 482] on button "SUBMIT" at bounding box center [768, 493] width 144 height 34
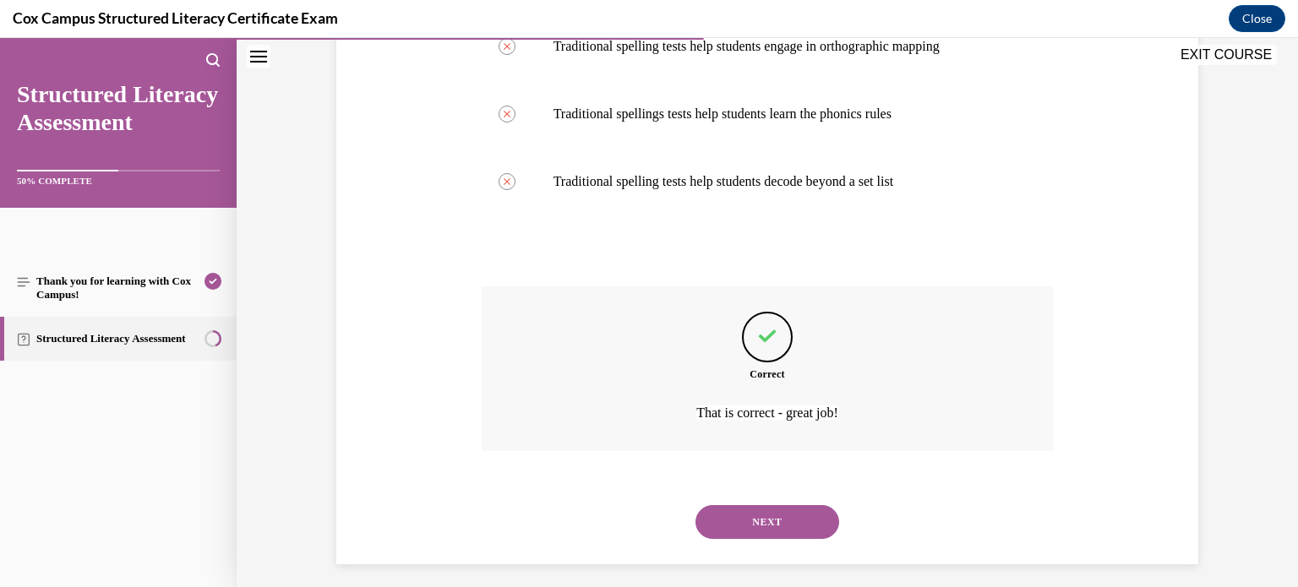
scroll to position [481, 0]
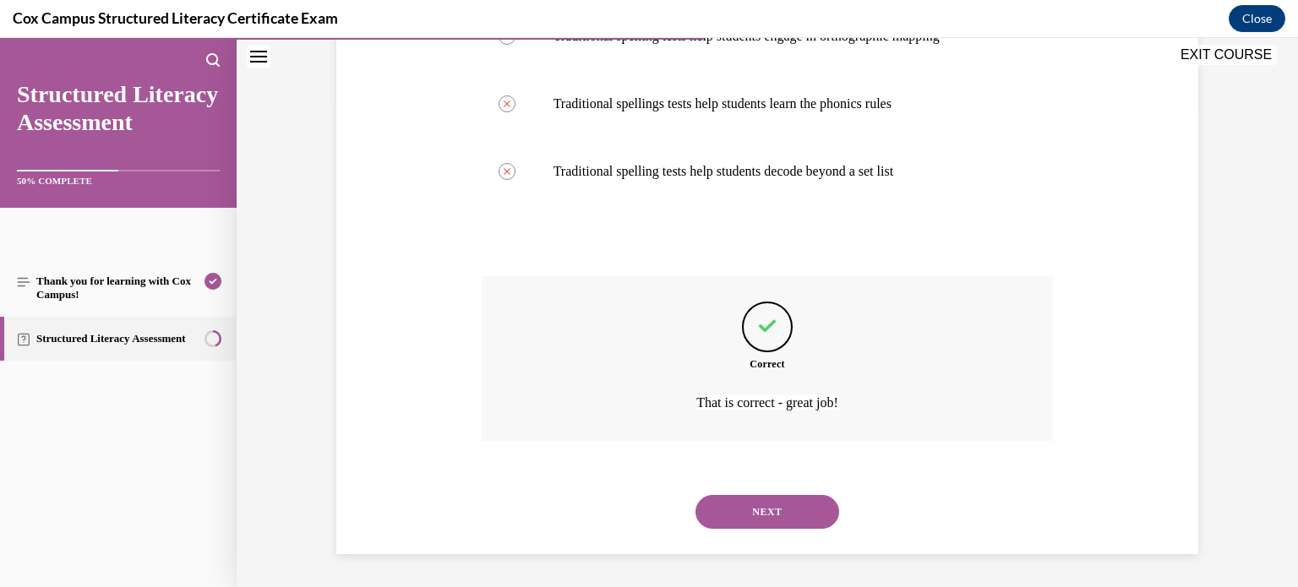
click at [762, 498] on button "NEXT" at bounding box center [768, 512] width 144 height 34
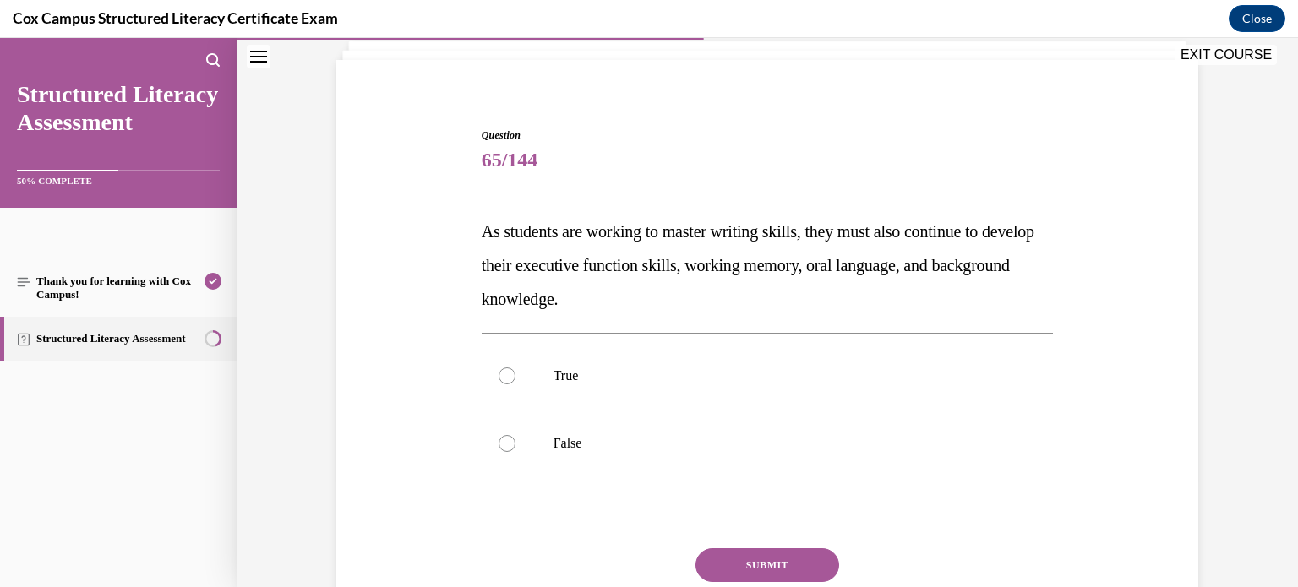
scroll to position [106, 0]
click at [672, 376] on p "True" at bounding box center [783, 377] width 458 height 17
click at [516, 376] on input "True" at bounding box center [507, 377] width 17 height 17
radio input "true"
click at [779, 552] on button "SUBMIT" at bounding box center [768, 567] width 144 height 34
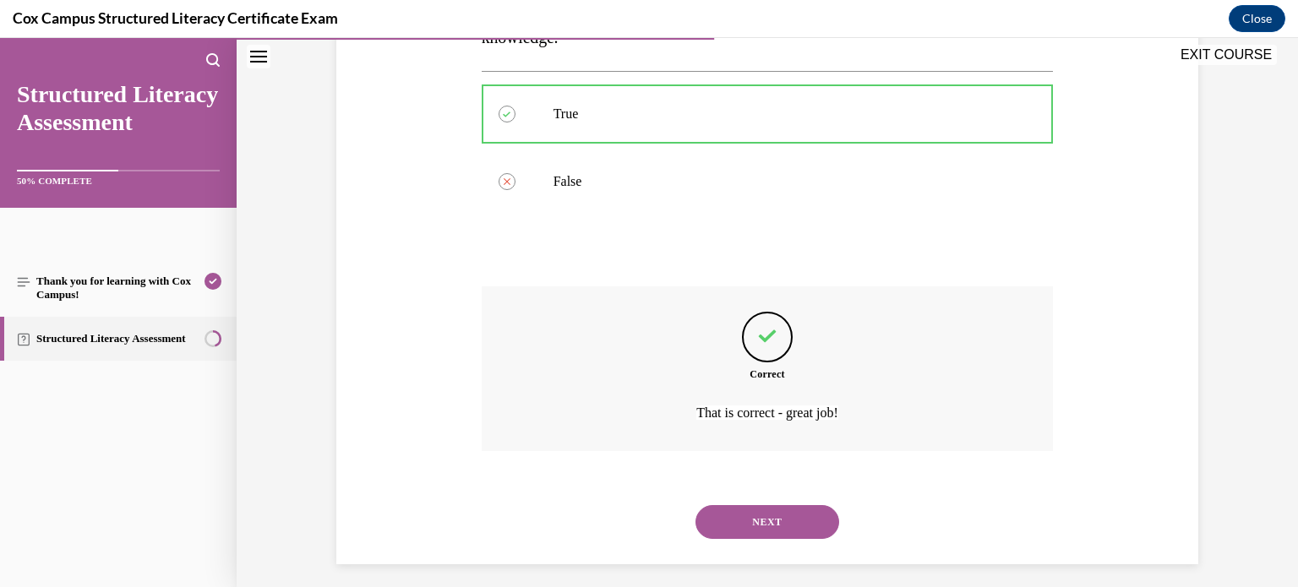
scroll to position [380, 0]
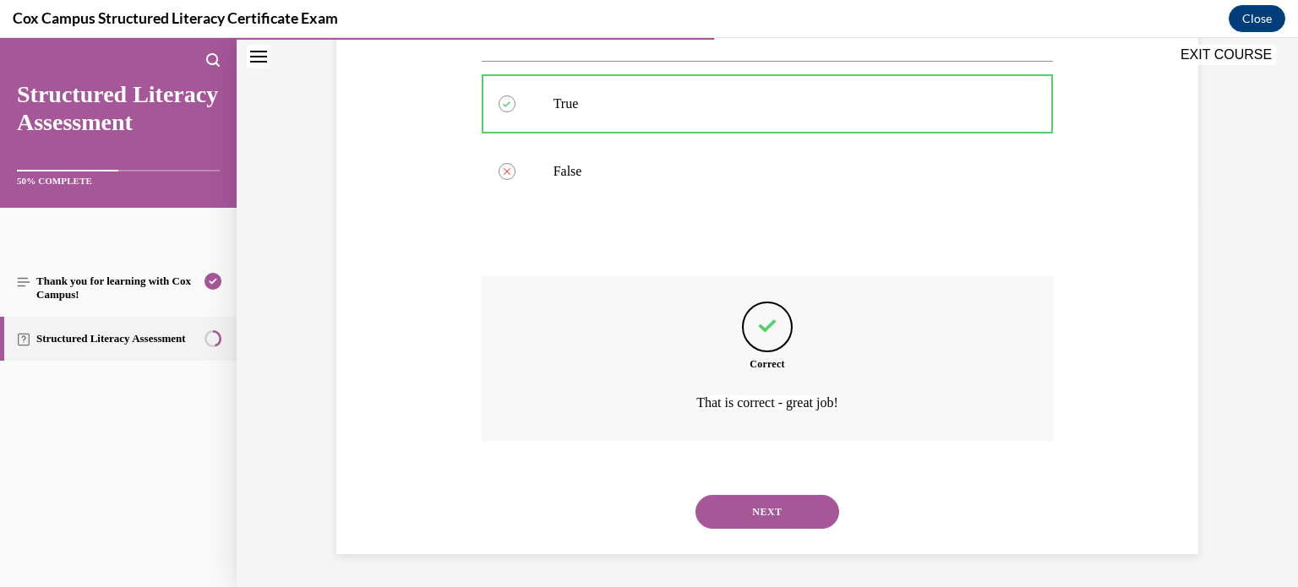
click at [795, 524] on button "NEXT" at bounding box center [768, 512] width 144 height 34
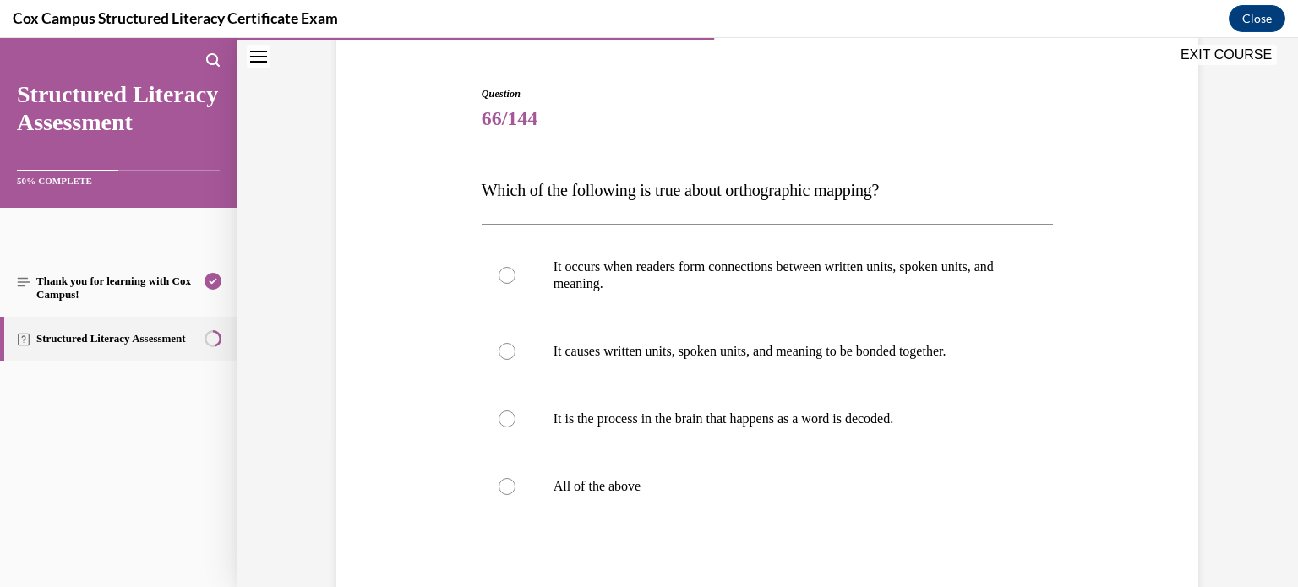
scroll to position [150, 0]
click at [620, 489] on p "All of the above" at bounding box center [783, 485] width 458 height 17
click at [516, 489] on input "All of the above" at bounding box center [507, 485] width 17 height 17
radio input "true"
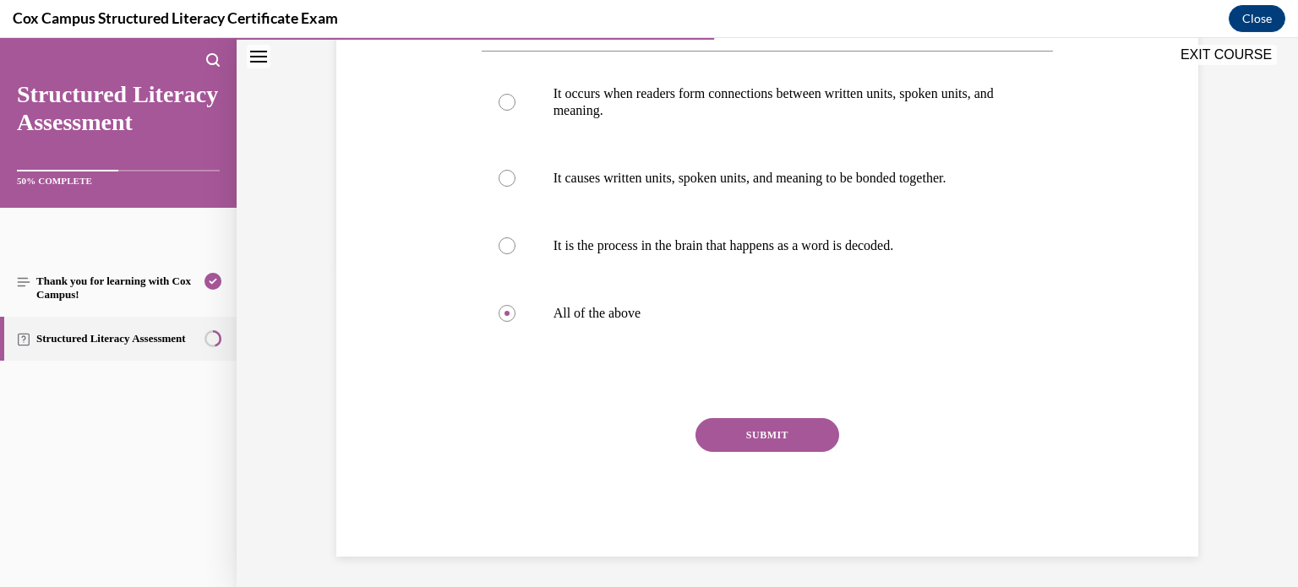
click at [804, 436] on button "SUBMIT" at bounding box center [768, 435] width 144 height 34
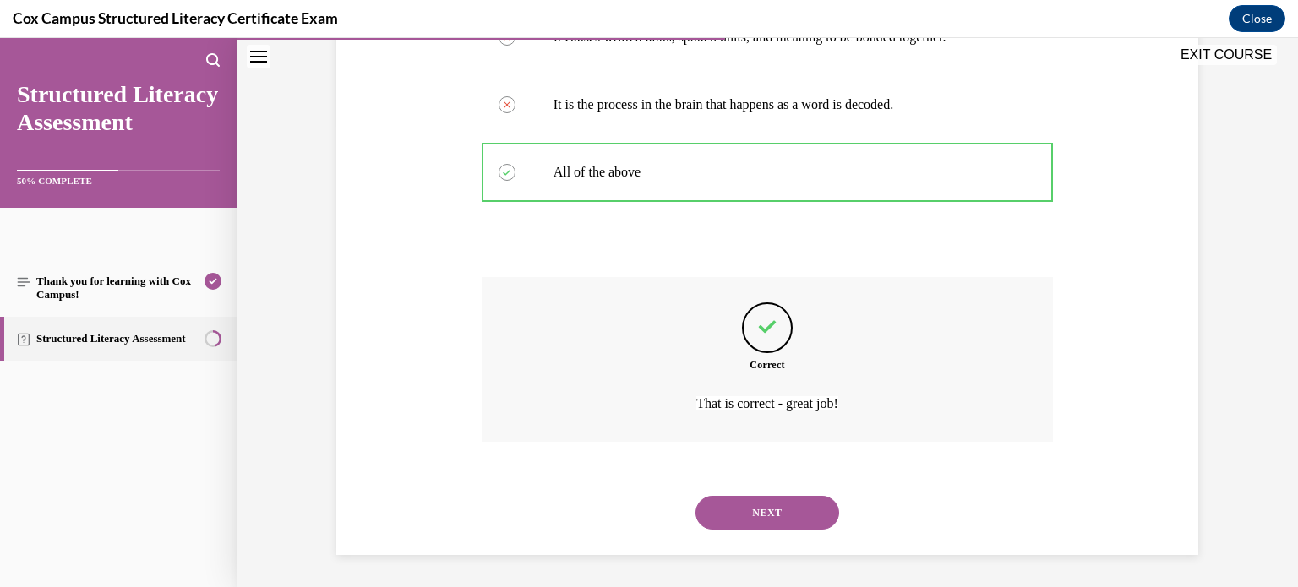
scroll to position [464, 0]
click at [775, 511] on button "NEXT" at bounding box center [768, 512] width 144 height 34
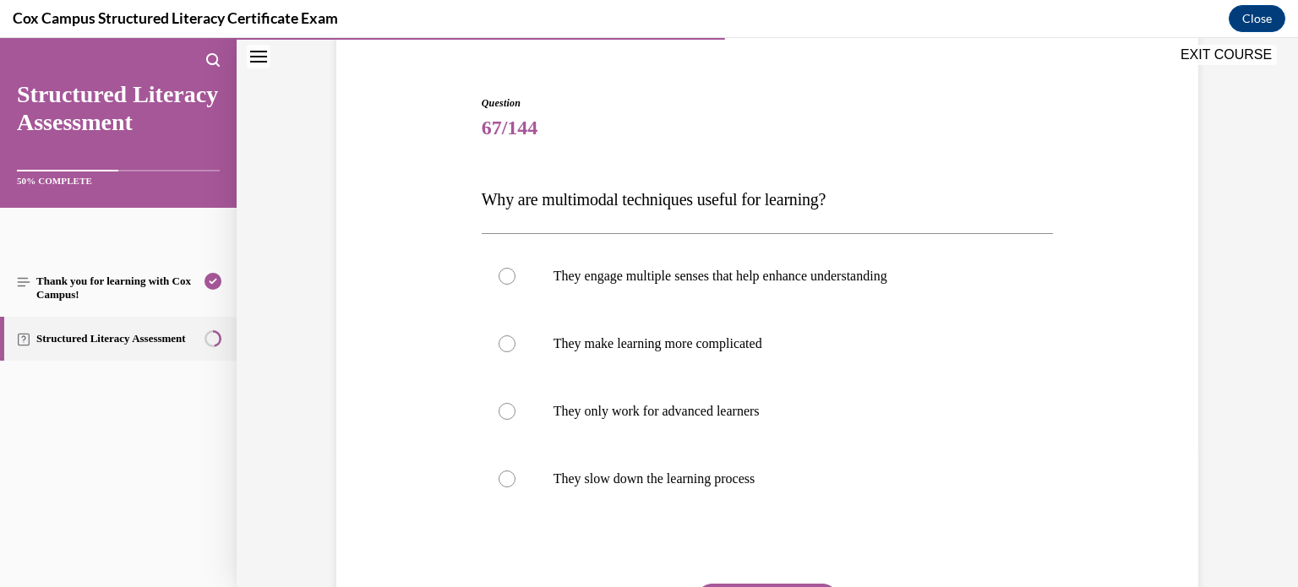
scroll to position [145, 0]
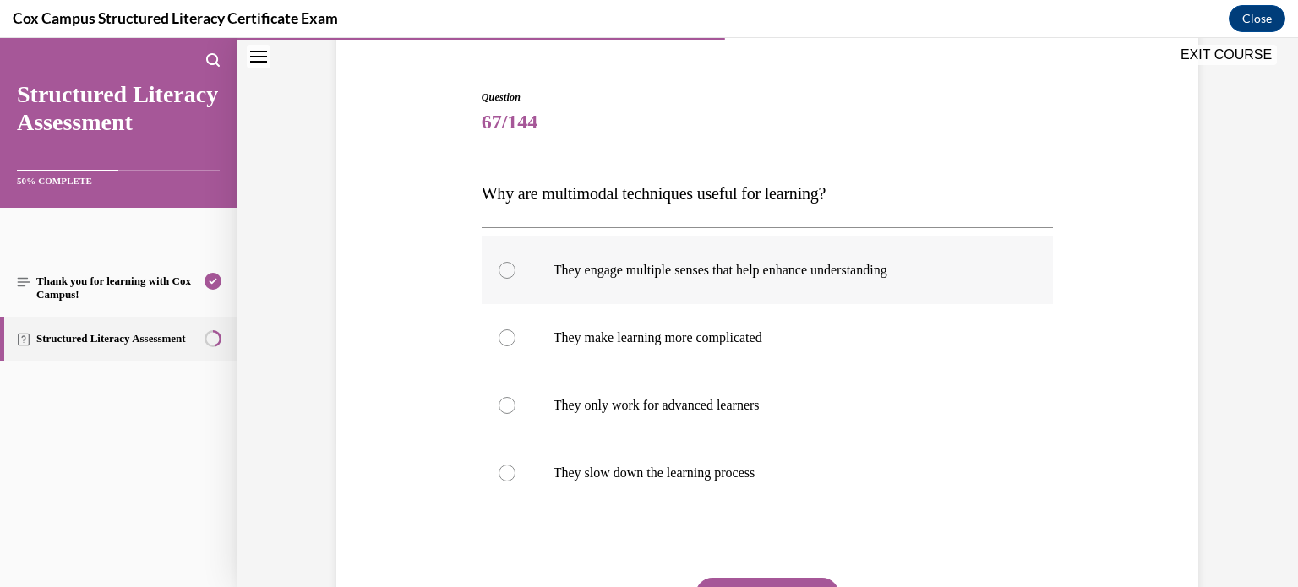
click at [799, 298] on label "They engage multiple senses that help enhance understanding" at bounding box center [768, 271] width 572 height 68
click at [516, 279] on input "They engage multiple senses that help enhance understanding" at bounding box center [507, 270] width 17 height 17
radio input "true"
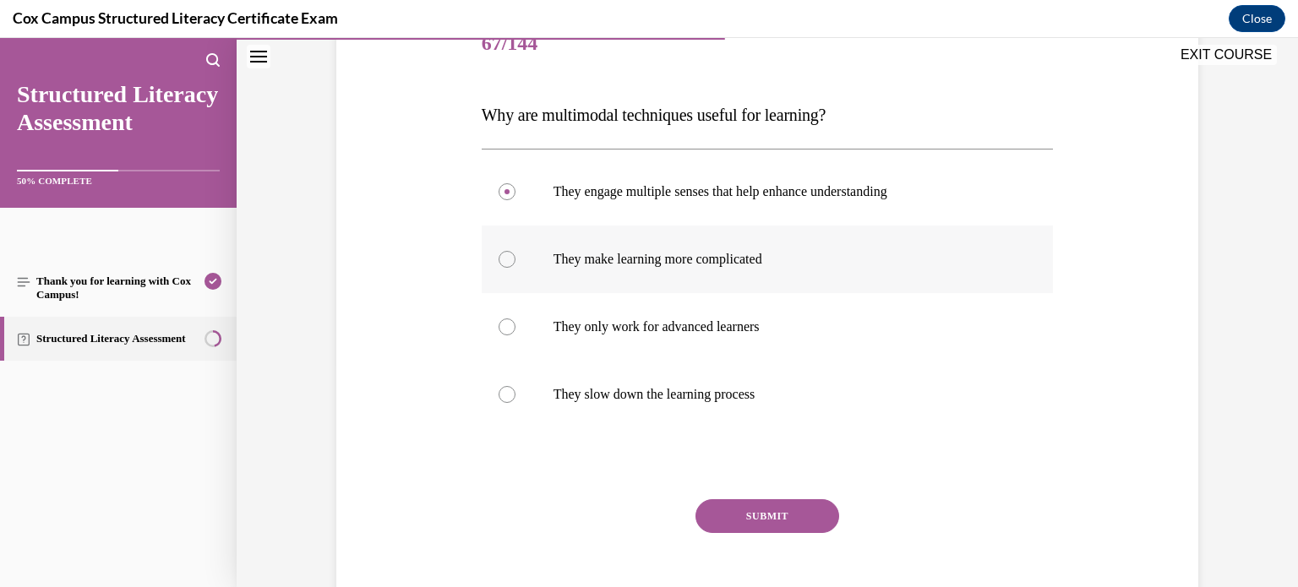
scroll to position [246, 0]
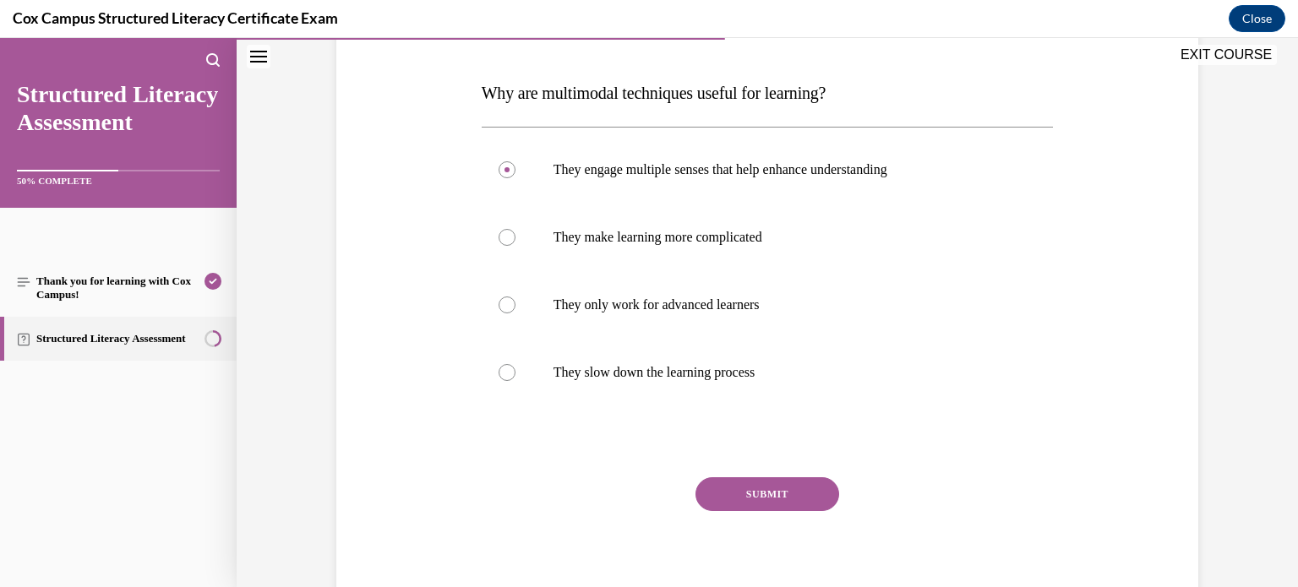
click at [751, 480] on button "SUBMIT" at bounding box center [768, 495] width 144 height 34
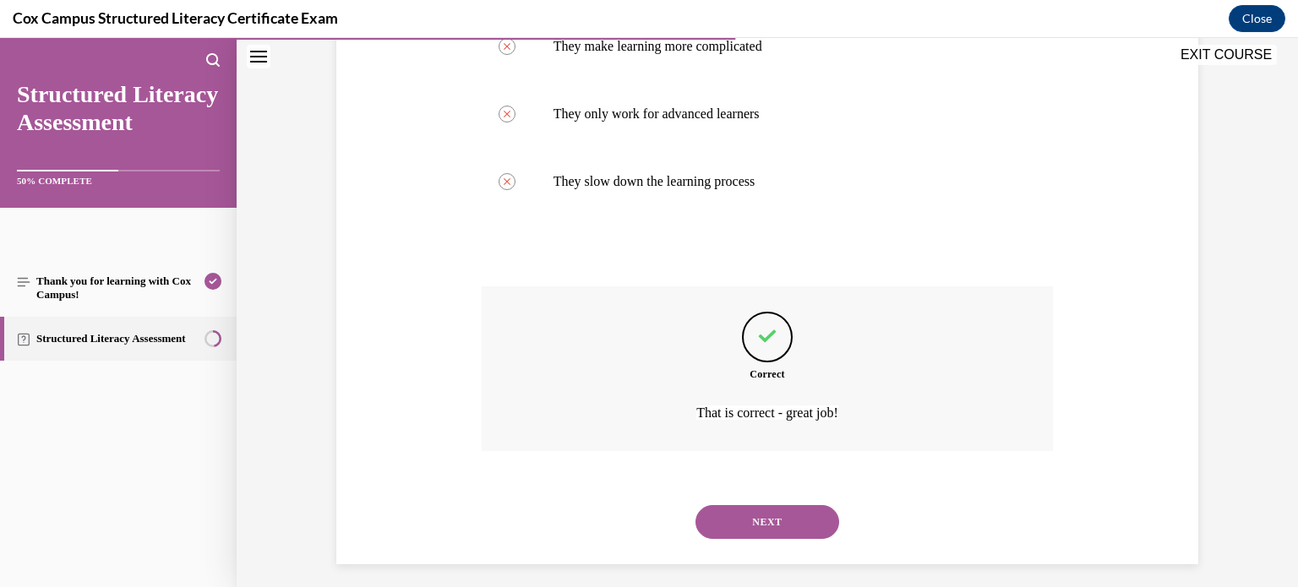
scroll to position [447, 0]
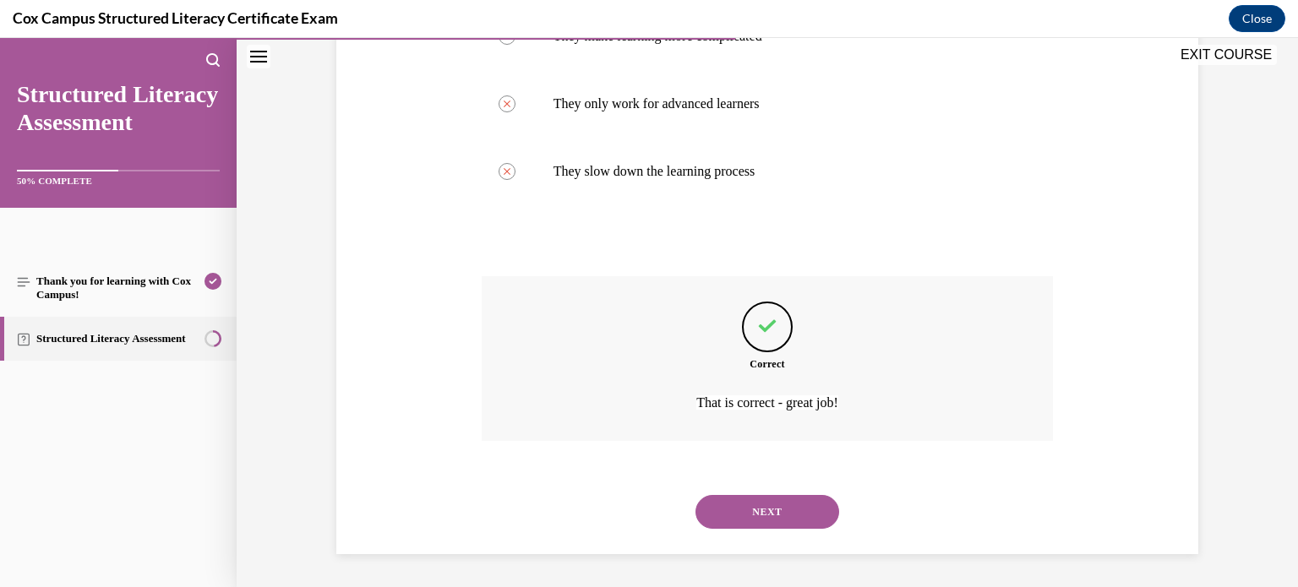
click at [752, 509] on button "NEXT" at bounding box center [768, 512] width 144 height 34
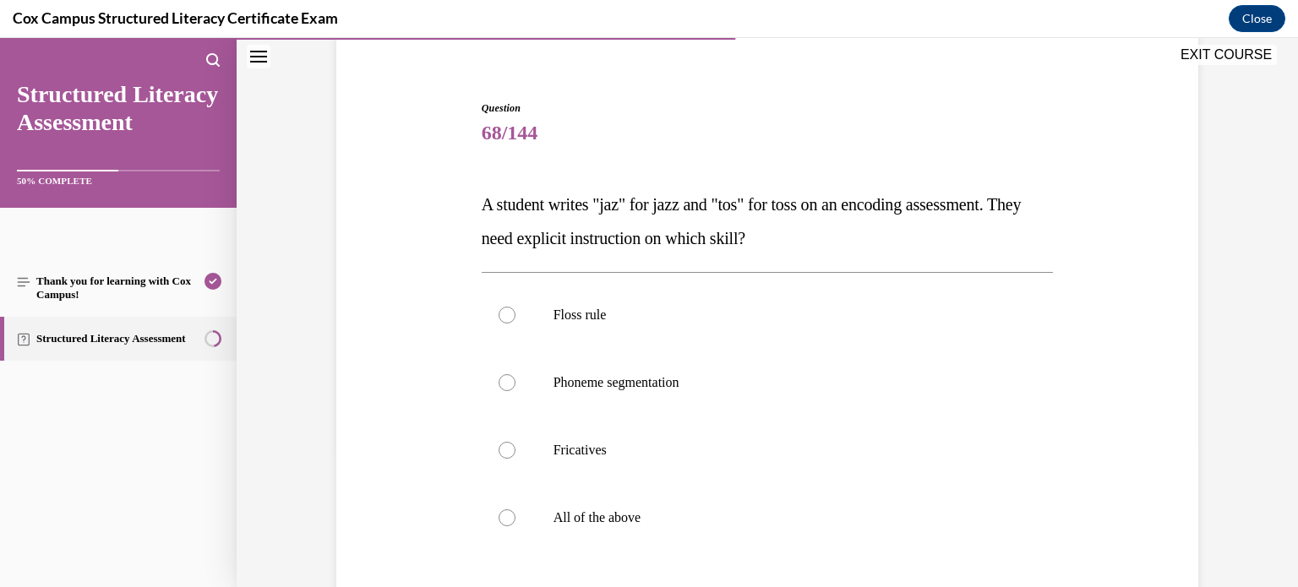
scroll to position [179, 0]
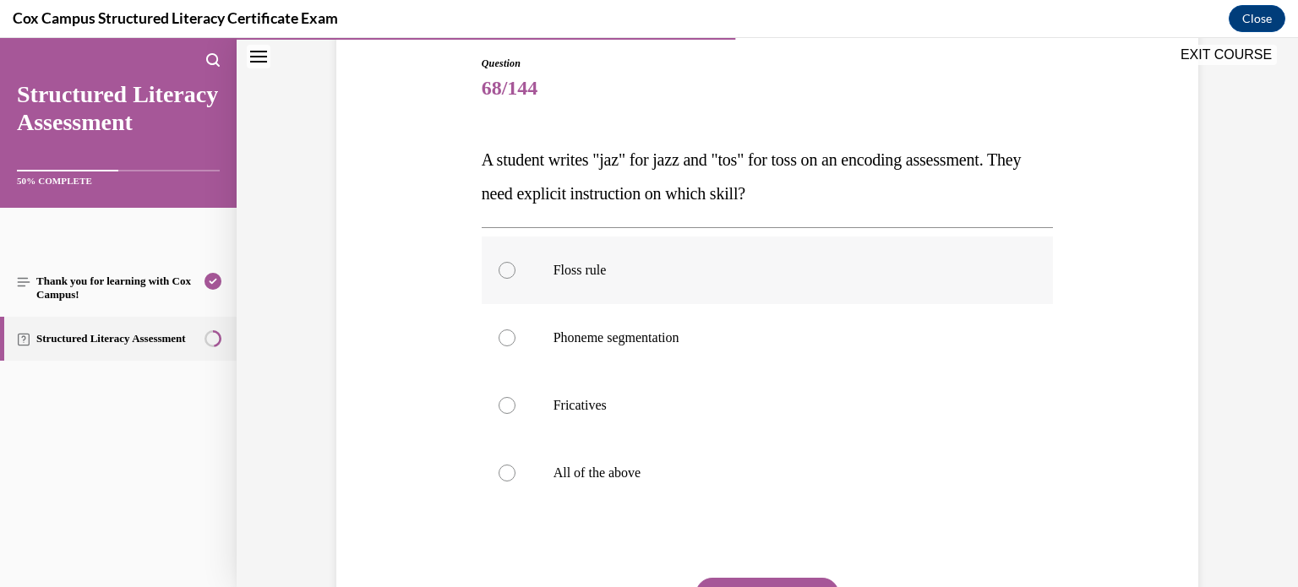
click at [521, 250] on label "Floss rule" at bounding box center [768, 271] width 572 height 68
click at [516, 262] on input "Floss rule" at bounding box center [507, 270] width 17 height 17
radio input "true"
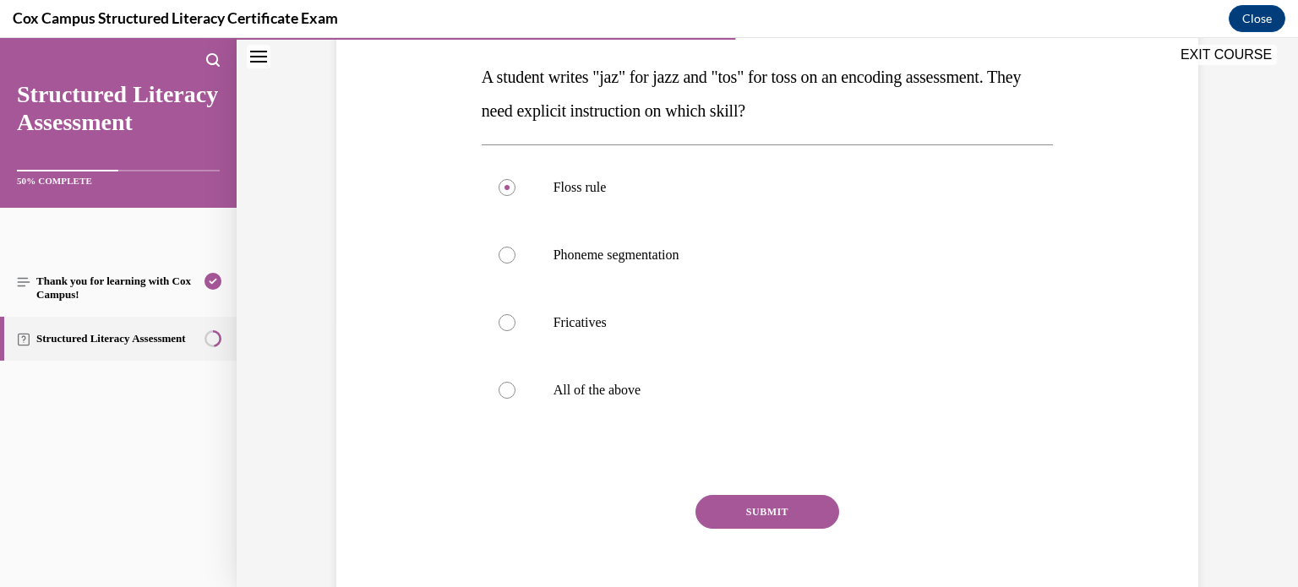
click at [793, 510] on button "SUBMIT" at bounding box center [768, 512] width 144 height 34
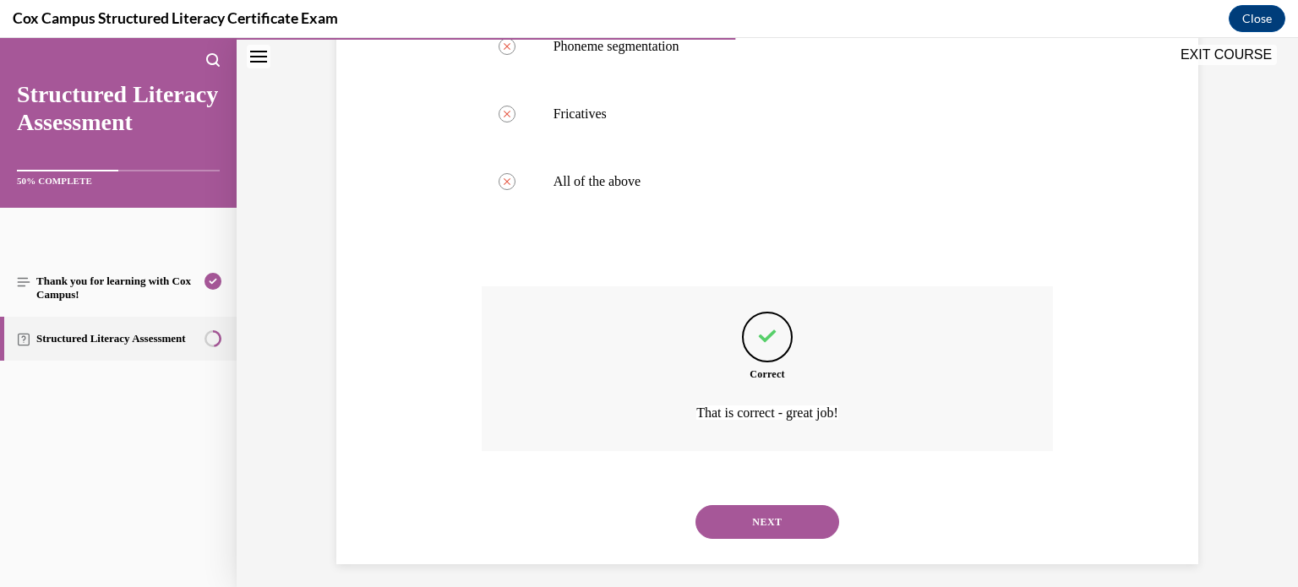
scroll to position [481, 0]
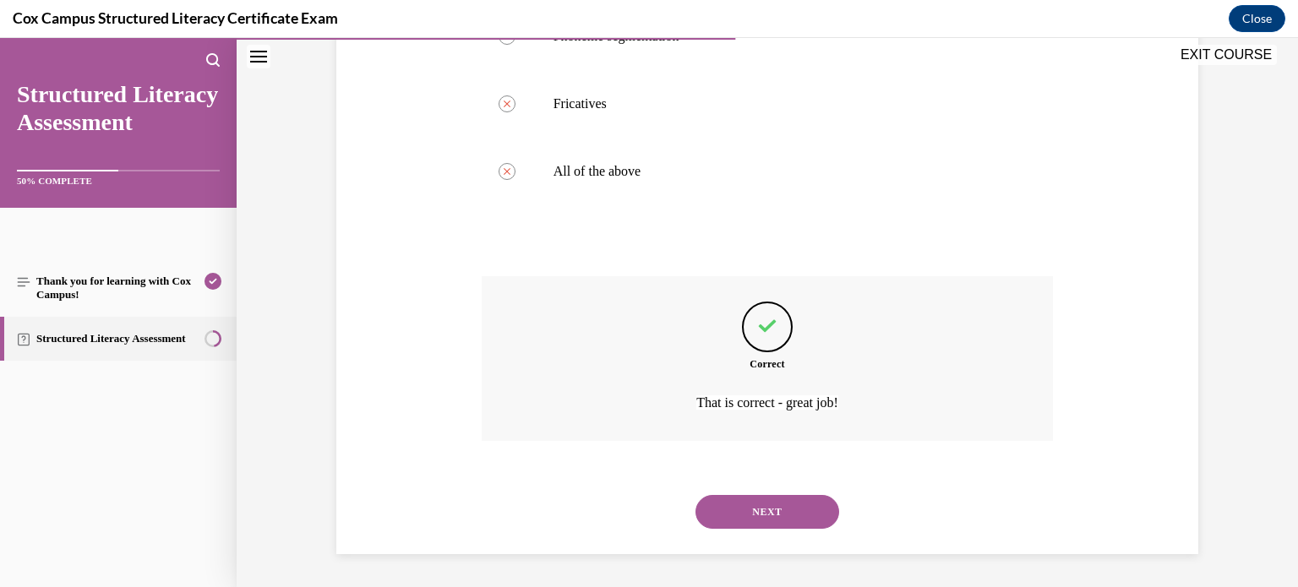
click at [728, 505] on button "NEXT" at bounding box center [768, 512] width 144 height 34
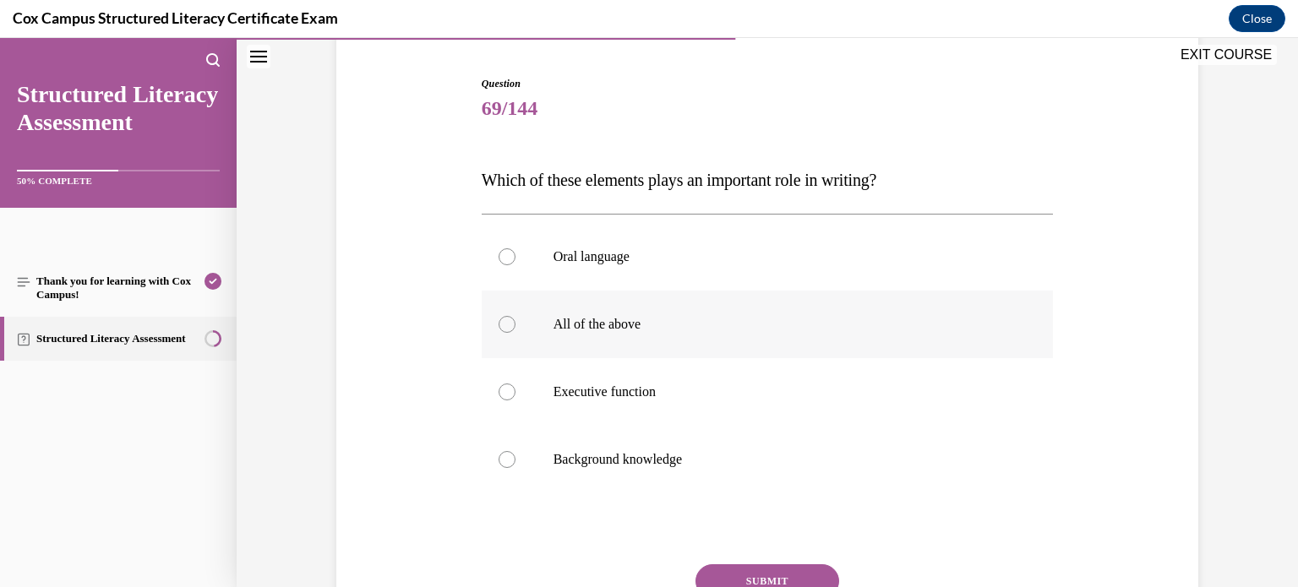
scroll to position [152, 0]
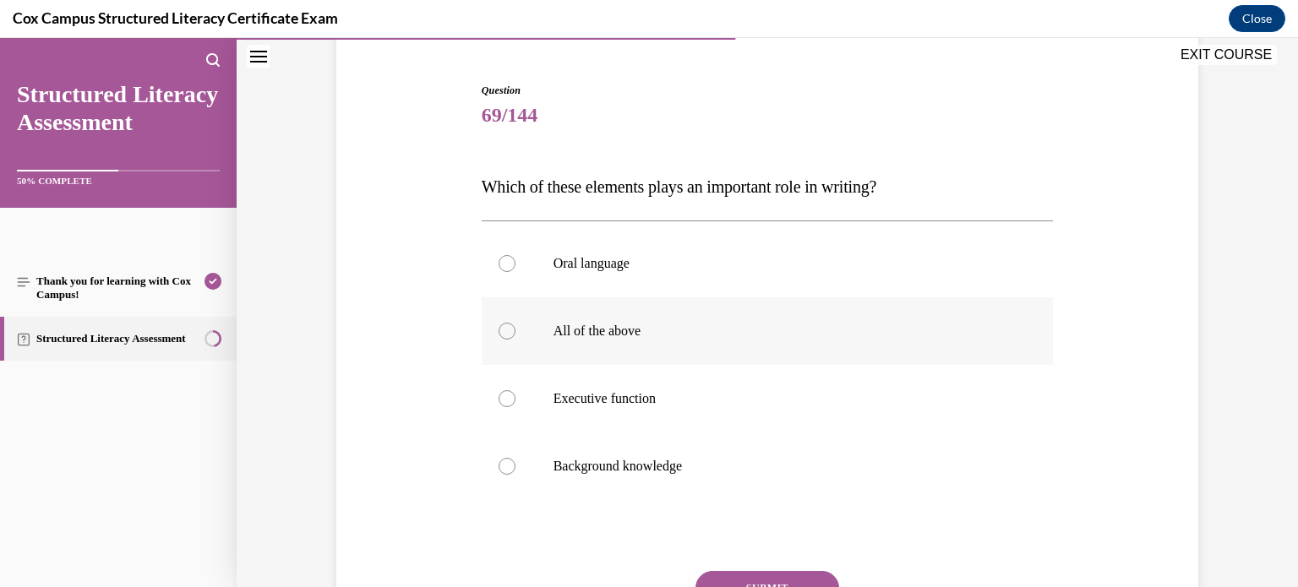
click at [659, 311] on label "All of the above" at bounding box center [768, 332] width 572 height 68
click at [516, 323] on input "All of the above" at bounding box center [507, 331] width 17 height 17
radio input "true"
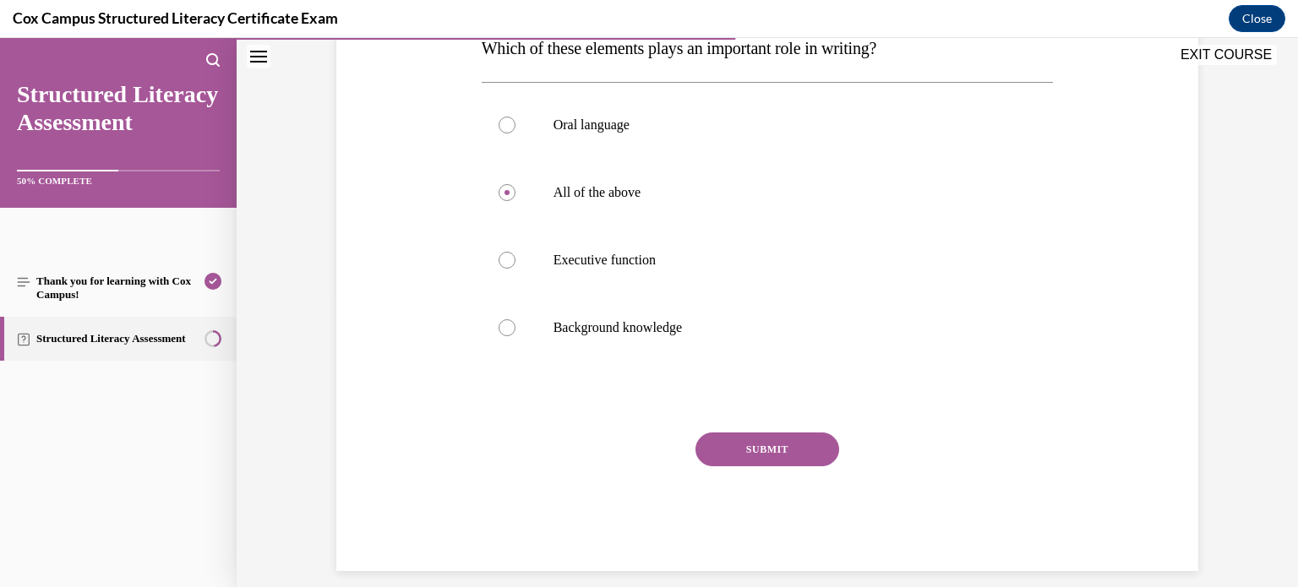
scroll to position [298, 0]
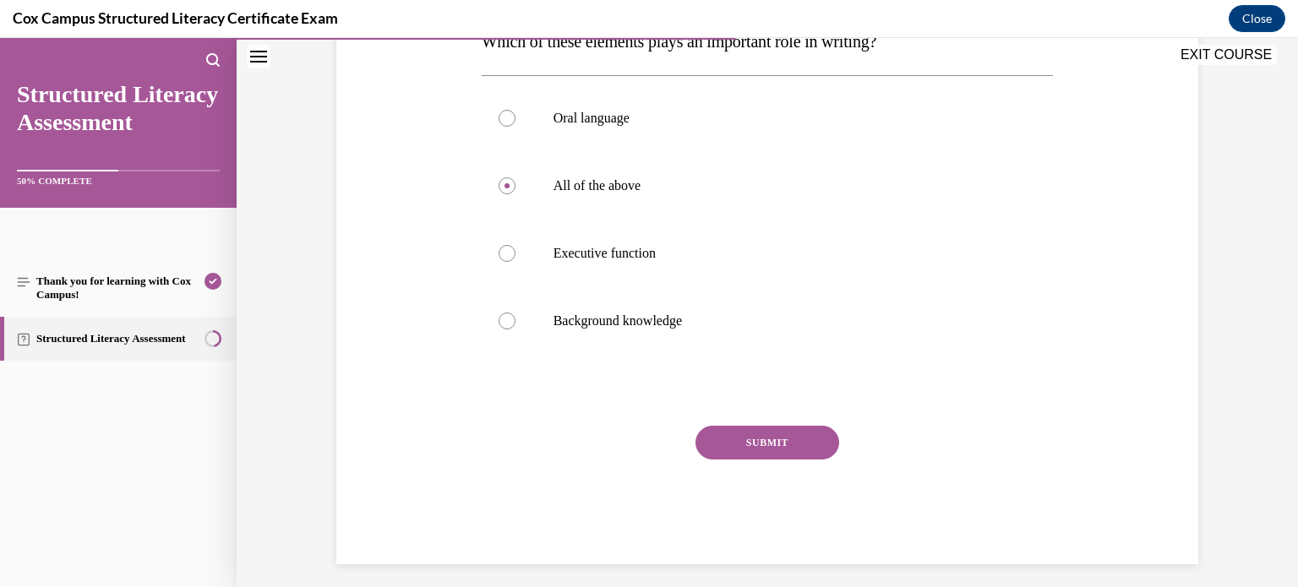
click at [787, 421] on div "Question 69/144 Which of these elements plays an important role in writing?   O…" at bounding box center [768, 250] width 572 height 627
click at [782, 434] on button "SUBMIT" at bounding box center [768, 443] width 144 height 34
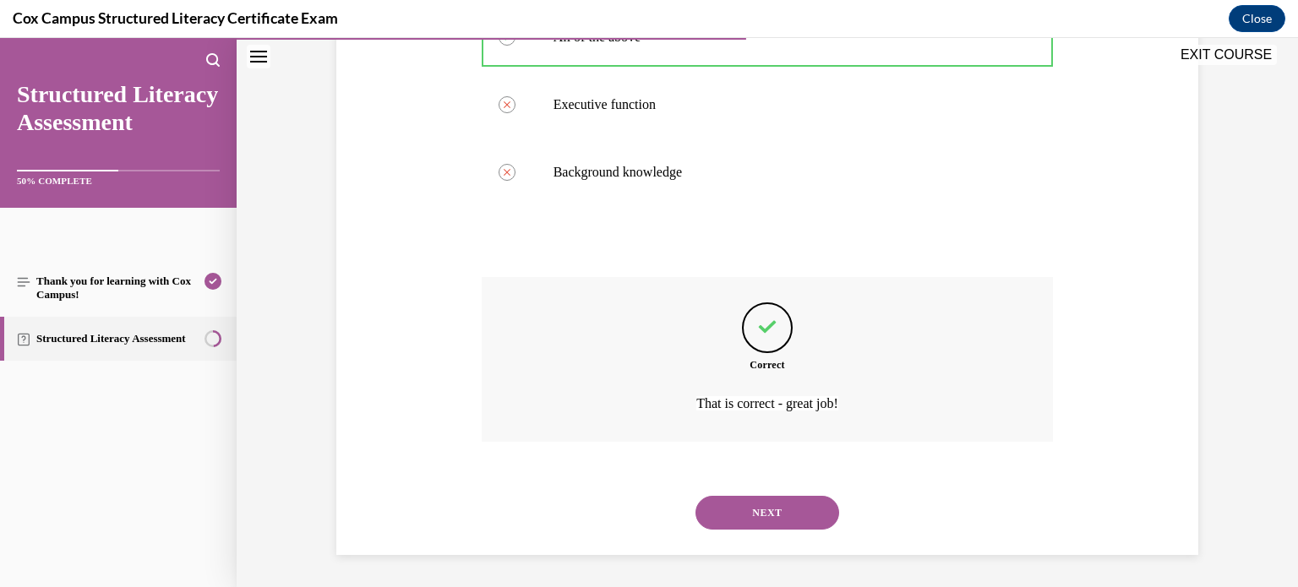
scroll to position [447, 0]
click at [761, 513] on button "NEXT" at bounding box center [768, 512] width 144 height 34
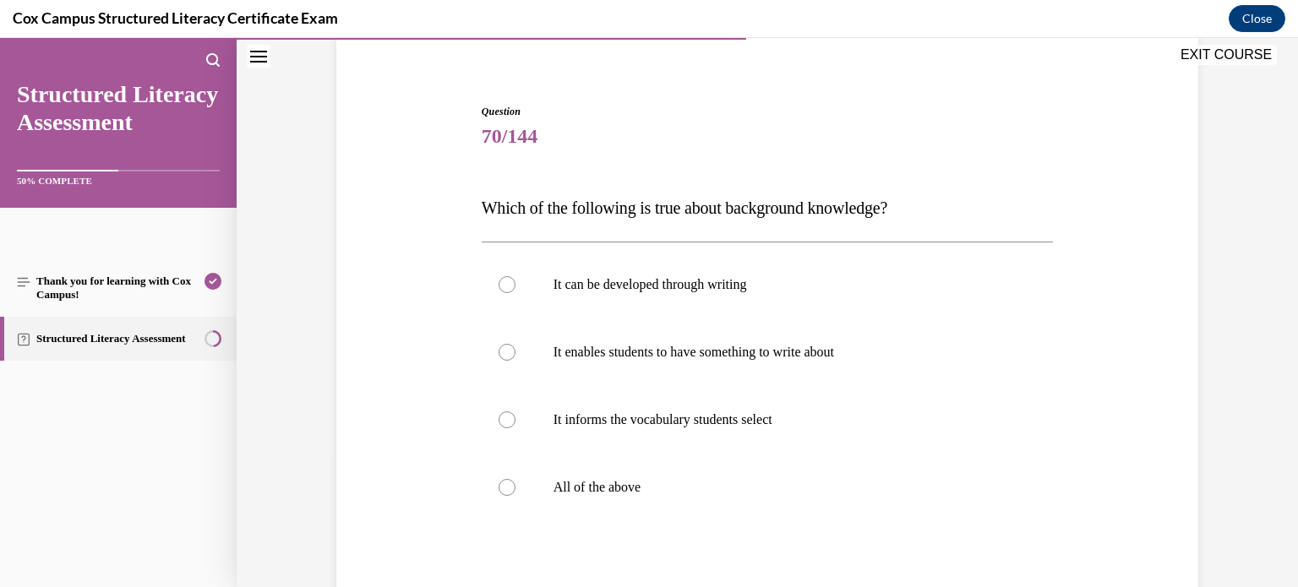
scroll to position [129, 0]
click at [761, 513] on label "All of the above" at bounding box center [768, 490] width 572 height 68
click at [516, 498] on input "All of the above" at bounding box center [507, 489] width 17 height 17
radio input "true"
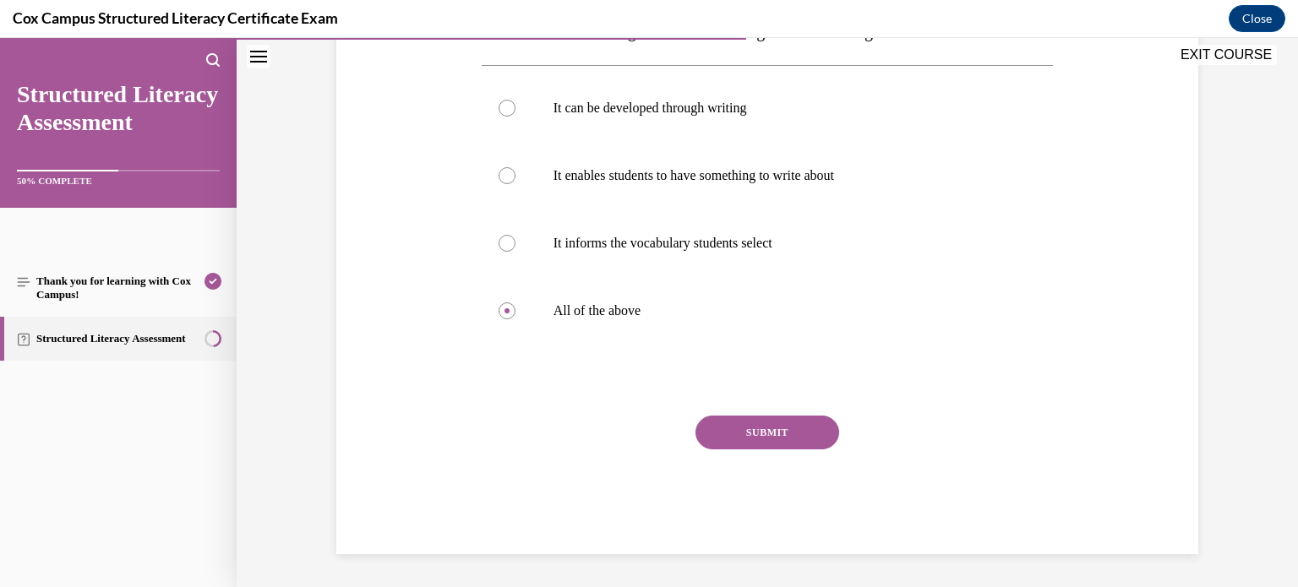
click at [789, 441] on button "SUBMIT" at bounding box center [768, 433] width 144 height 34
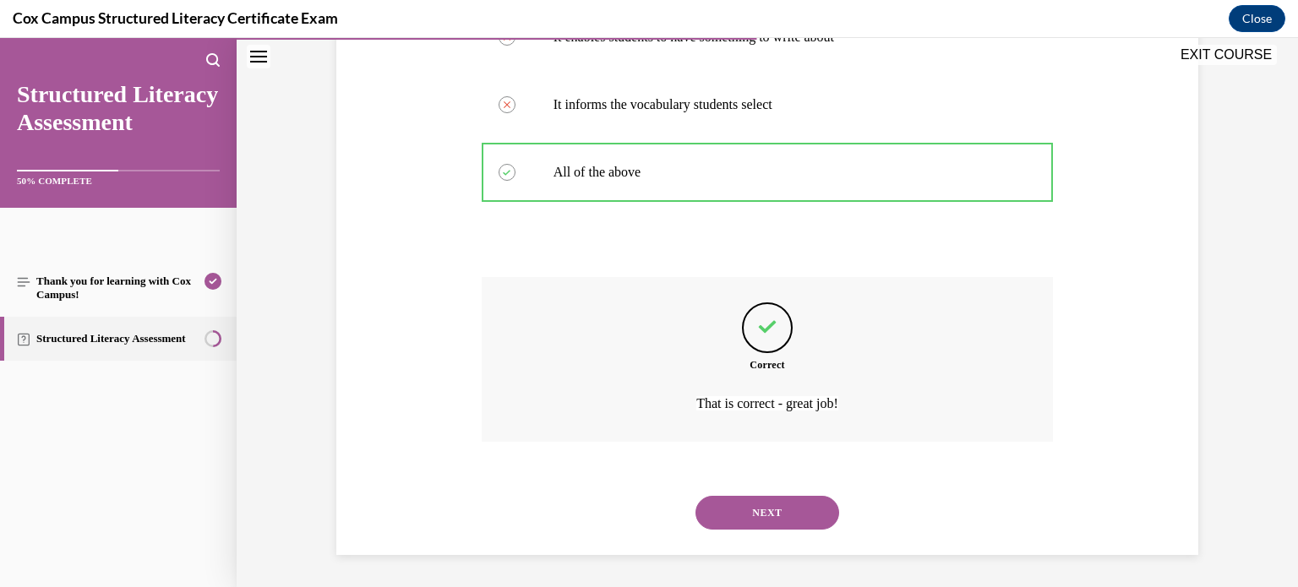
scroll to position [447, 0]
click at [763, 512] on button "NEXT" at bounding box center [768, 512] width 144 height 34
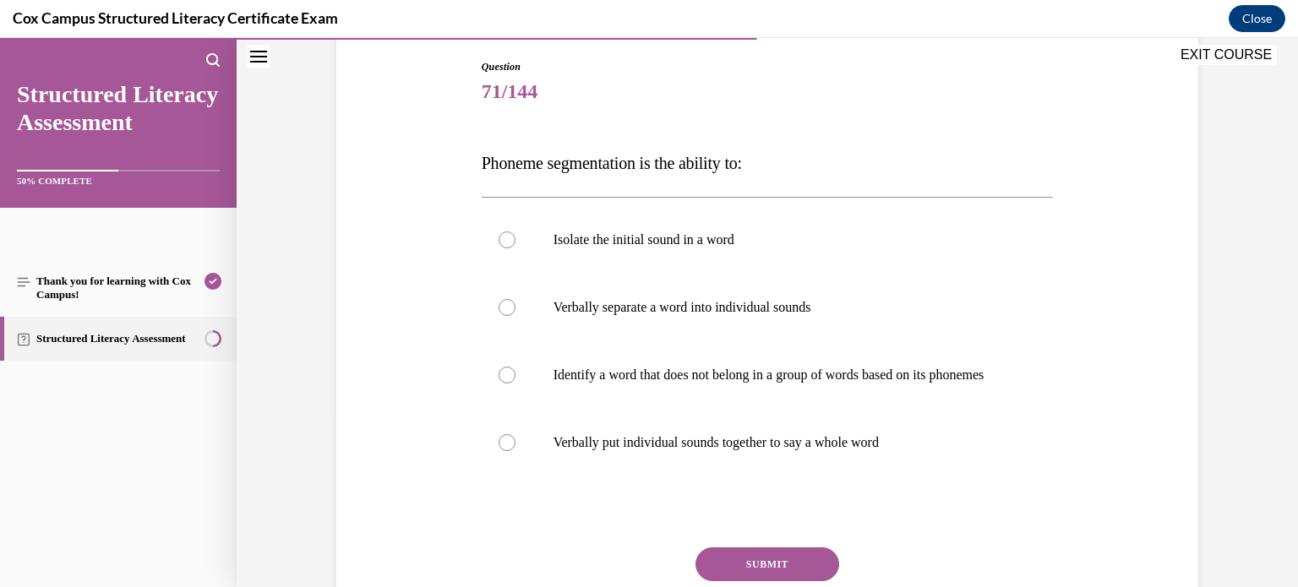
scroll to position [172, 0]
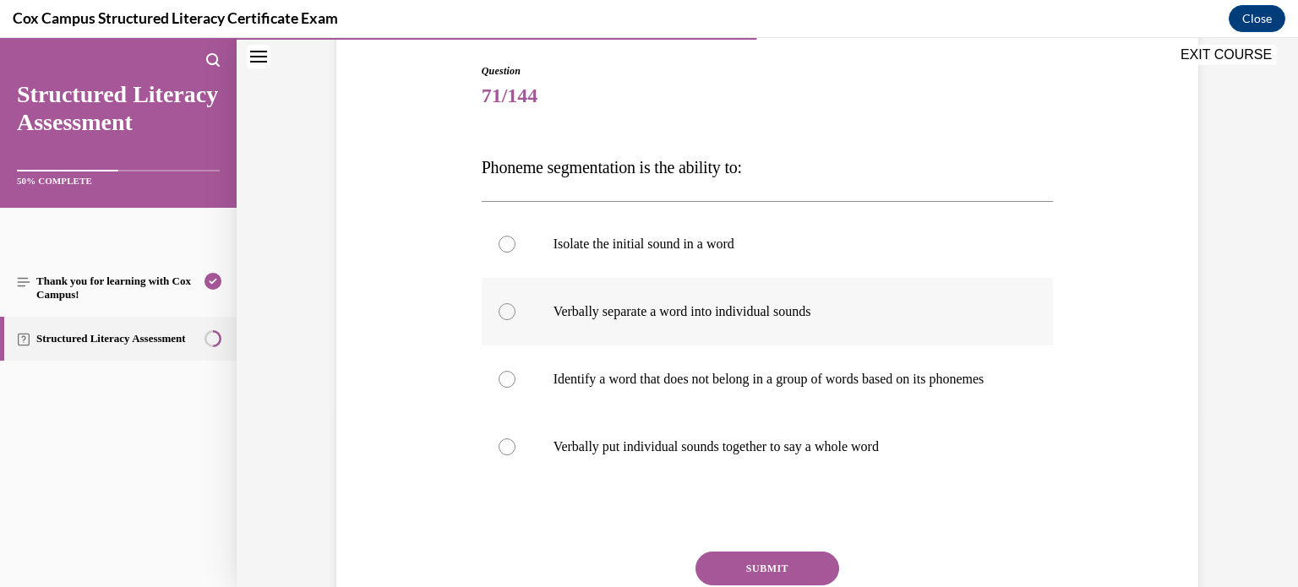
click at [762, 330] on label "Verbally separate a word into individual sounds" at bounding box center [768, 312] width 572 height 68
click at [516, 320] on input "Verbally separate a word into individual sounds" at bounding box center [507, 311] width 17 height 17
radio input "true"
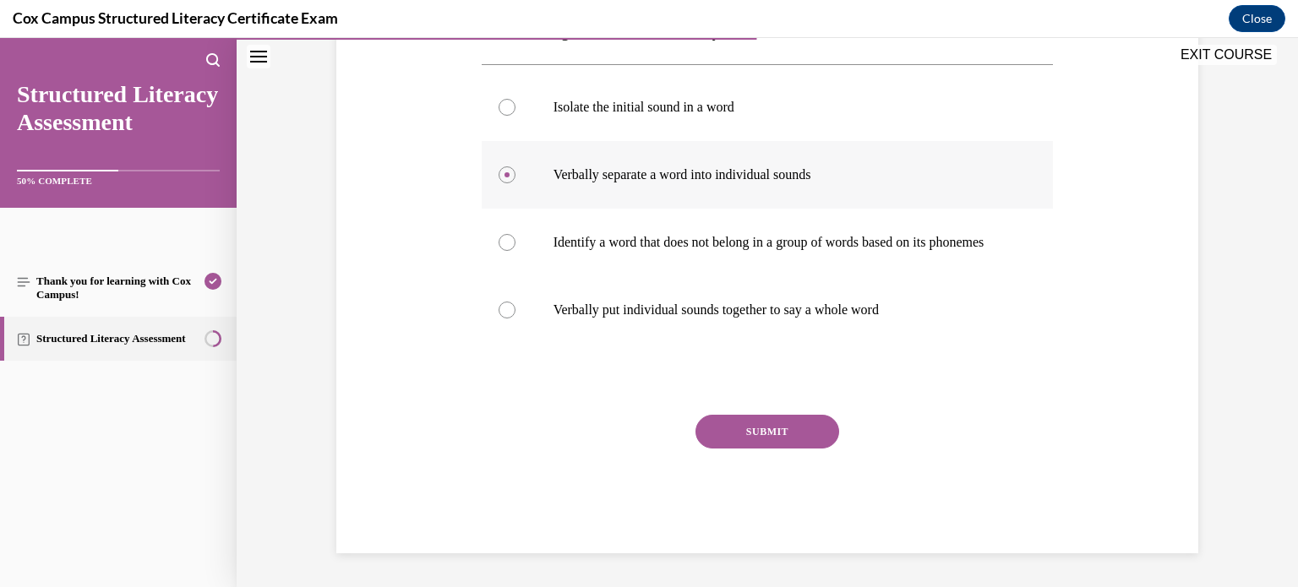
scroll to position [325, 0]
click at [754, 429] on button "SUBMIT" at bounding box center [768, 432] width 144 height 34
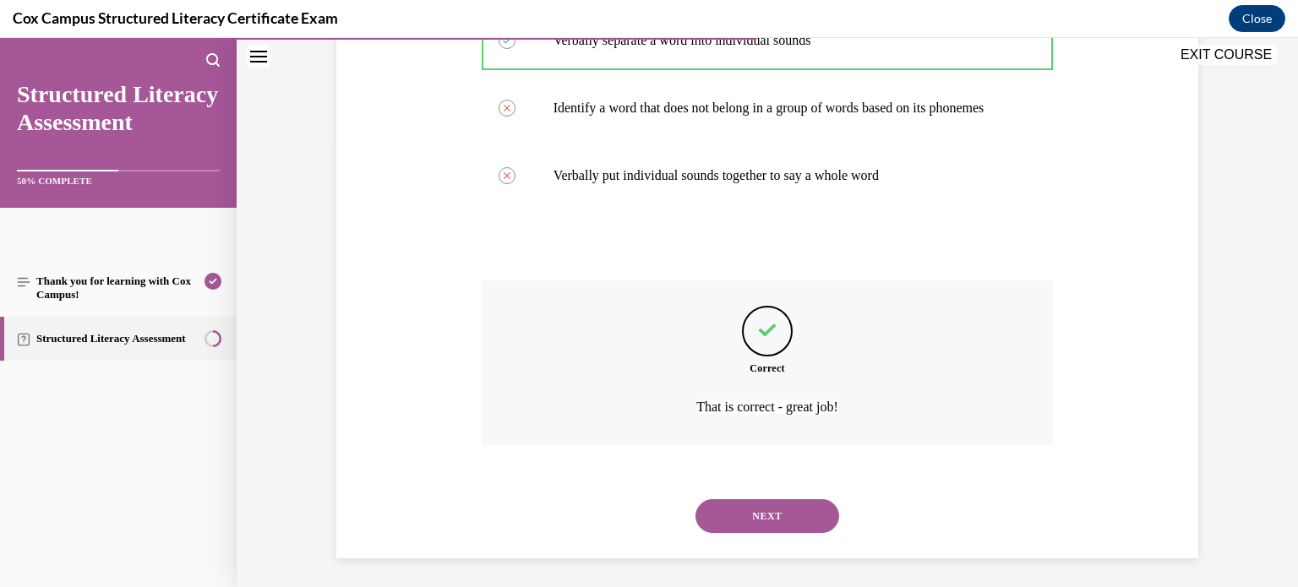
scroll to position [464, 0]
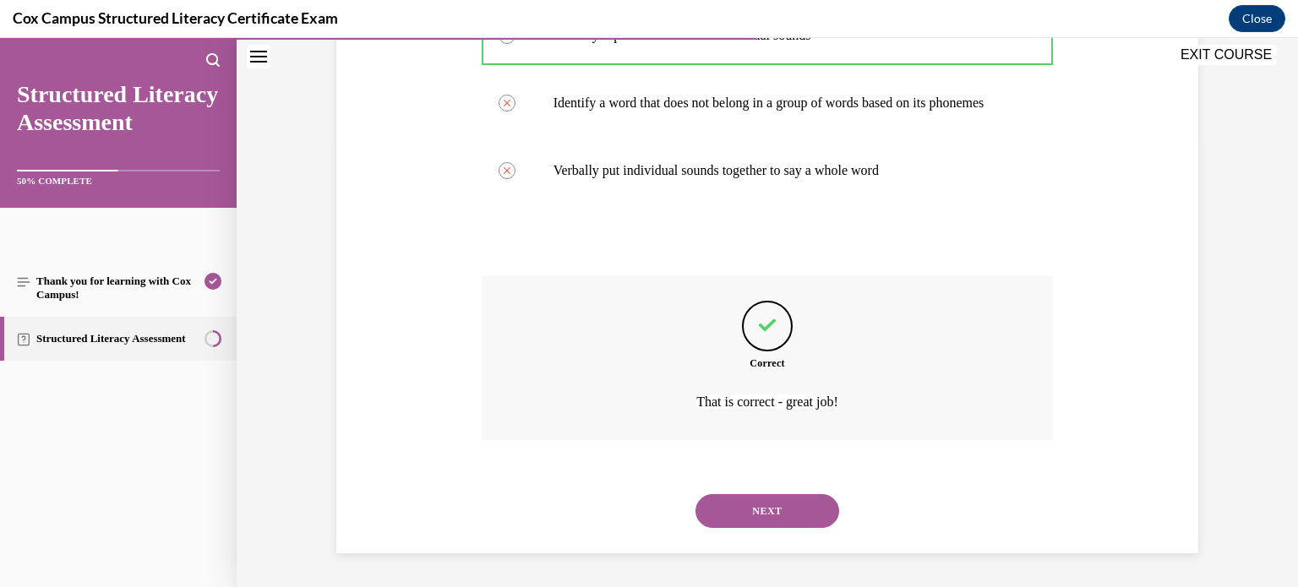
click at [768, 512] on button "NEXT" at bounding box center [768, 512] width 144 height 34
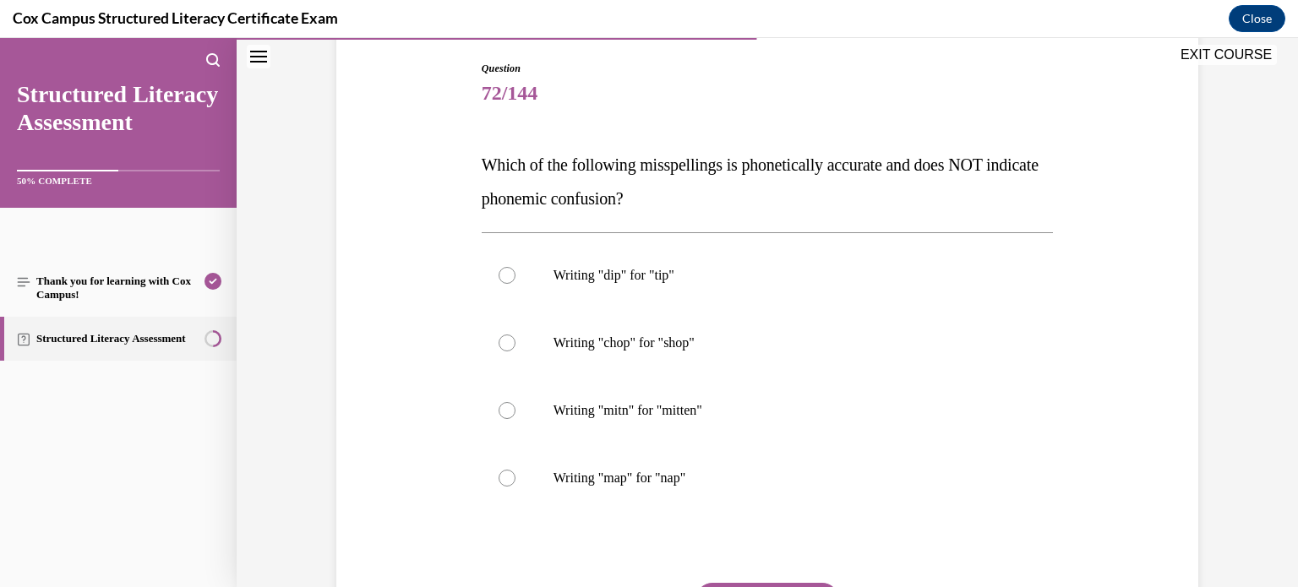
scroll to position [175, 0]
click at [504, 408] on div at bounding box center [507, 410] width 17 height 17
click at [504, 408] on input "Writing "mitn" for "mitten"" at bounding box center [507, 410] width 17 height 17
radio input "true"
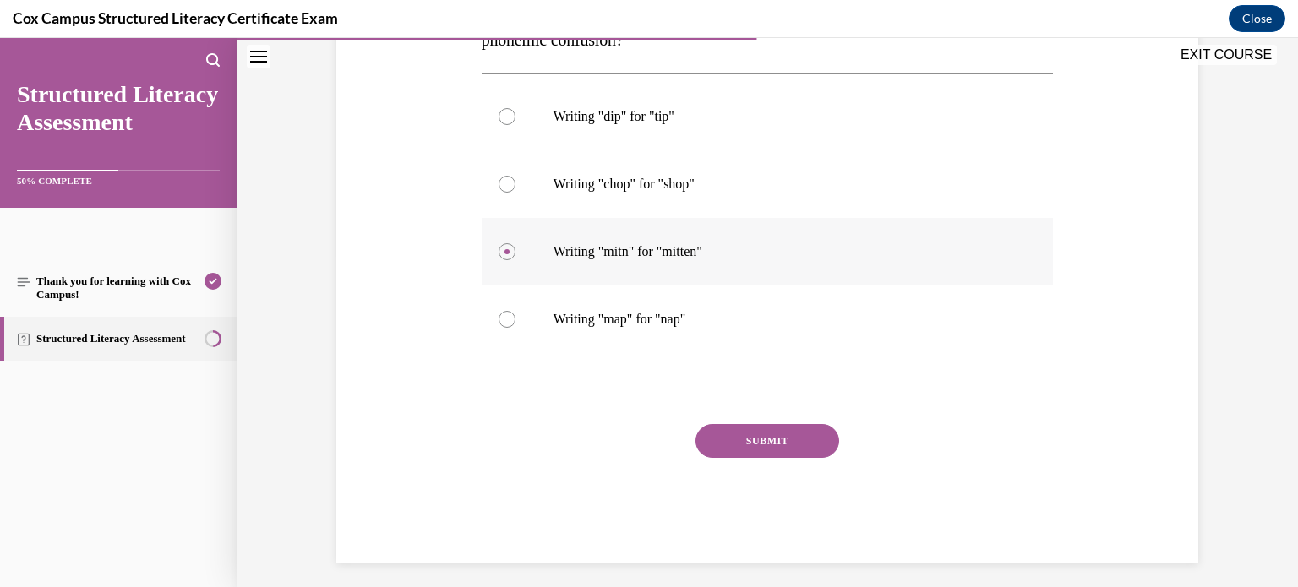
scroll to position [342, 0]
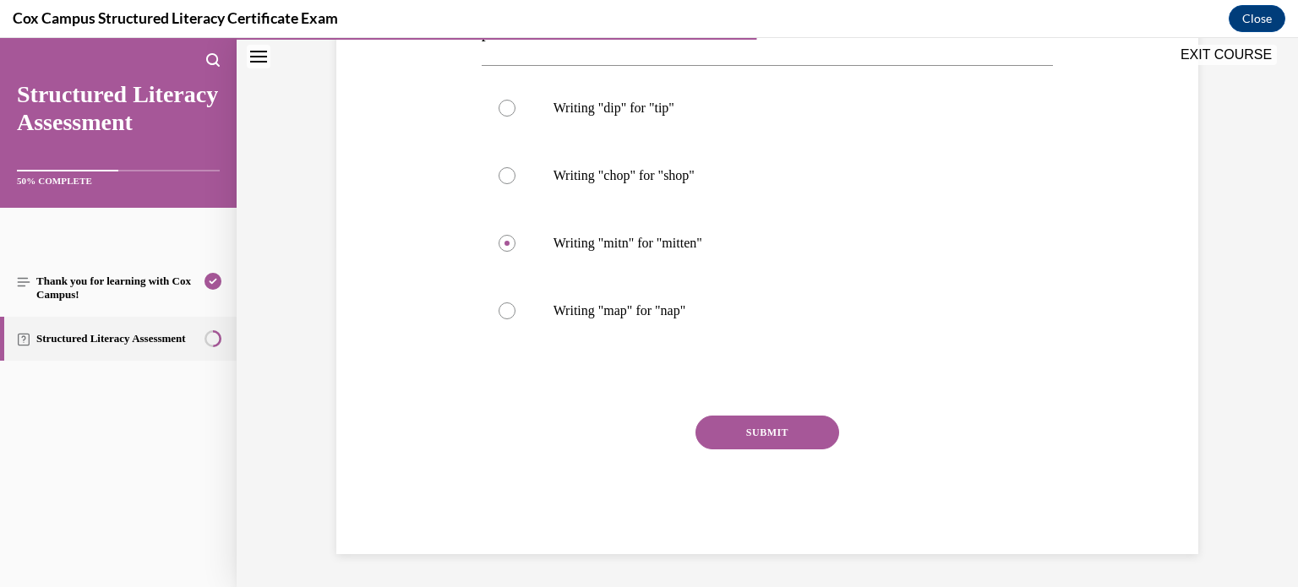
click at [771, 429] on button "SUBMIT" at bounding box center [768, 433] width 144 height 34
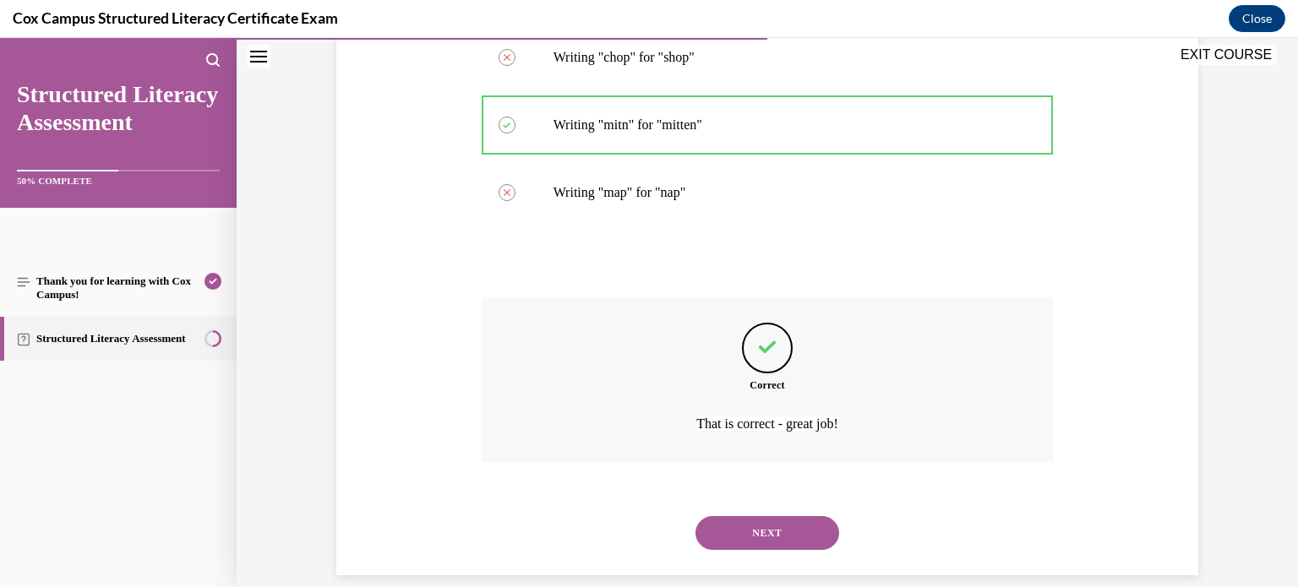
scroll to position [481, 0]
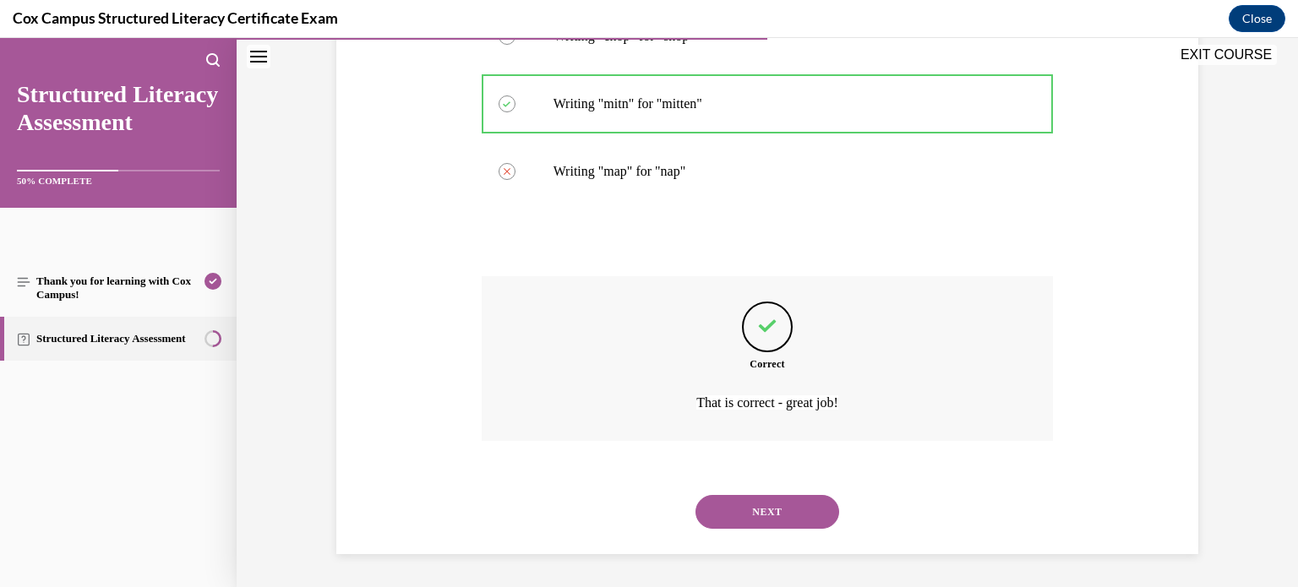
click at [772, 511] on button "NEXT" at bounding box center [768, 512] width 144 height 34
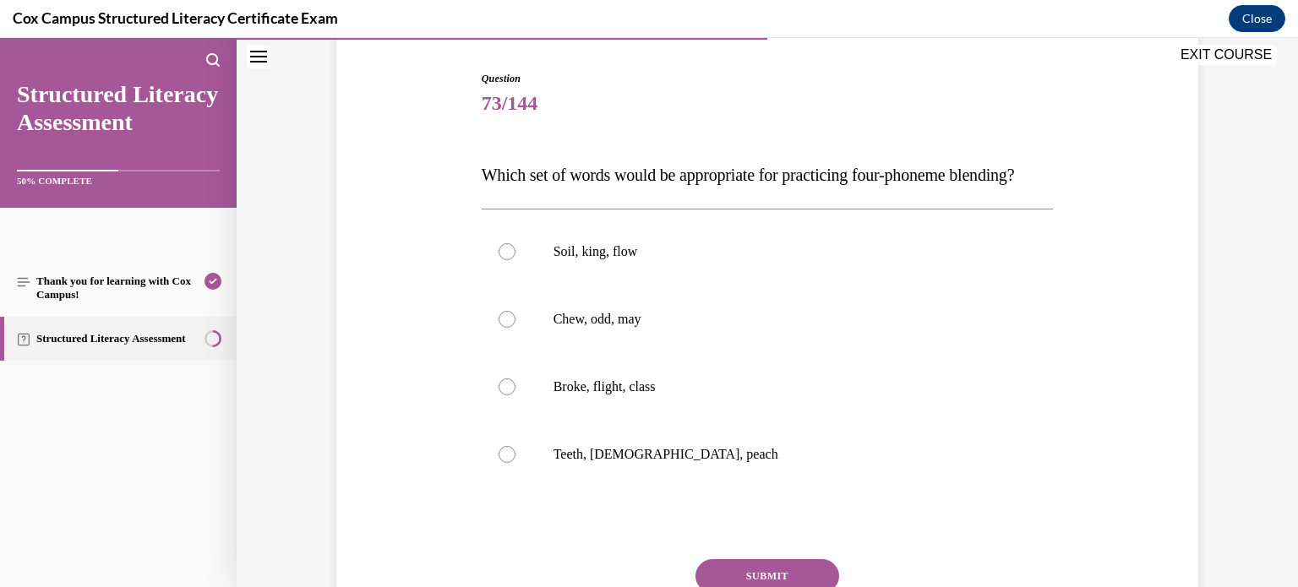
scroll to position [166, 0]
click at [786, 406] on label "Broke, flight, class" at bounding box center [768, 386] width 572 height 68
click at [516, 394] on input "Broke, flight, class" at bounding box center [507, 385] width 17 height 17
radio input "true"
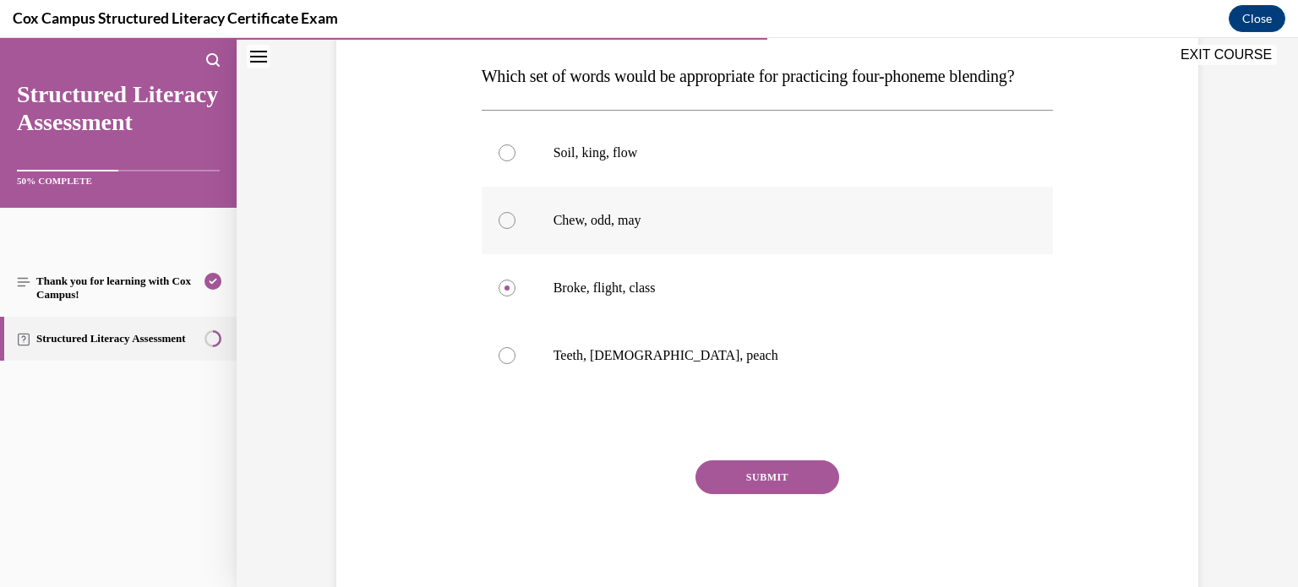
scroll to position [260, 0]
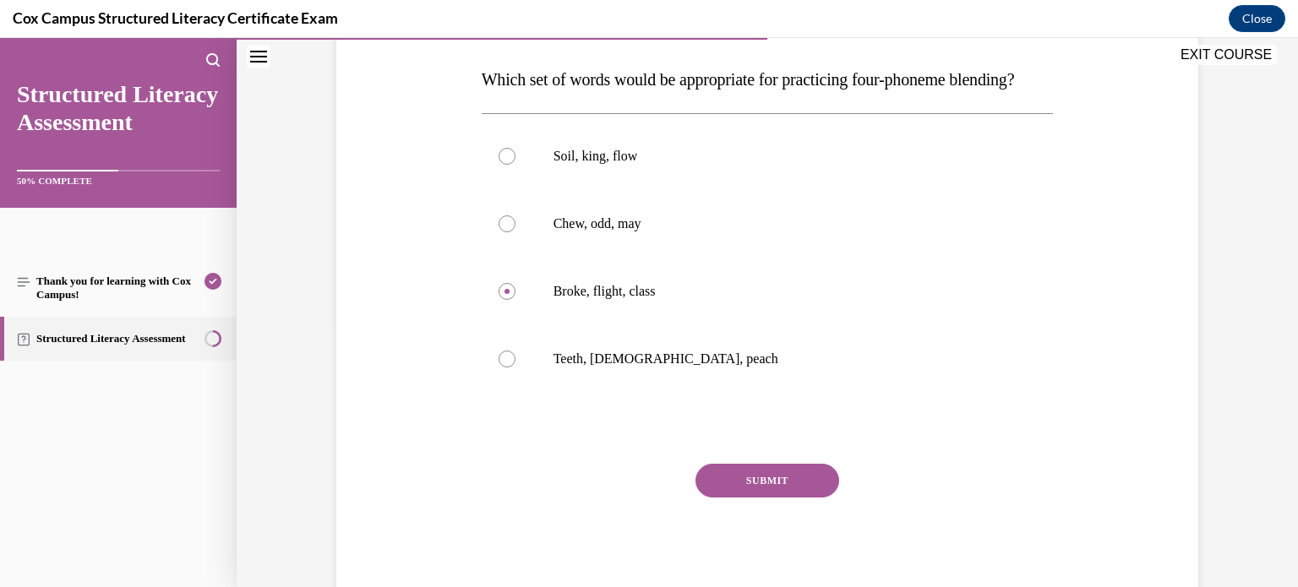
click at [771, 498] on button "SUBMIT" at bounding box center [768, 481] width 144 height 34
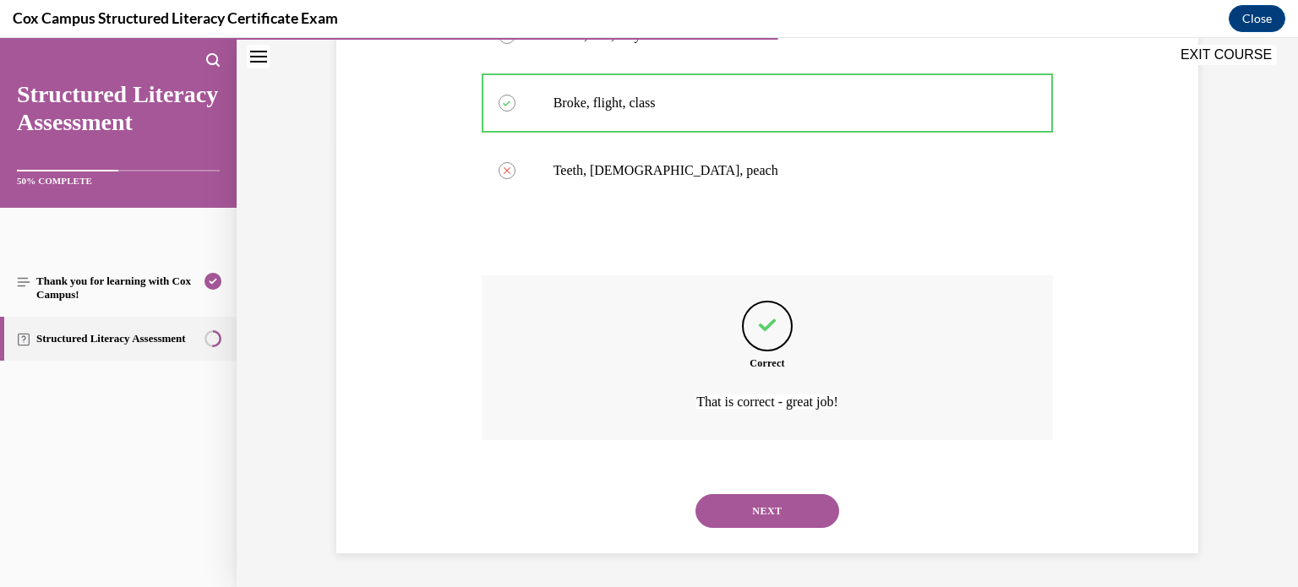
scroll to position [481, 0]
click at [781, 504] on button "NEXT" at bounding box center [768, 512] width 144 height 34
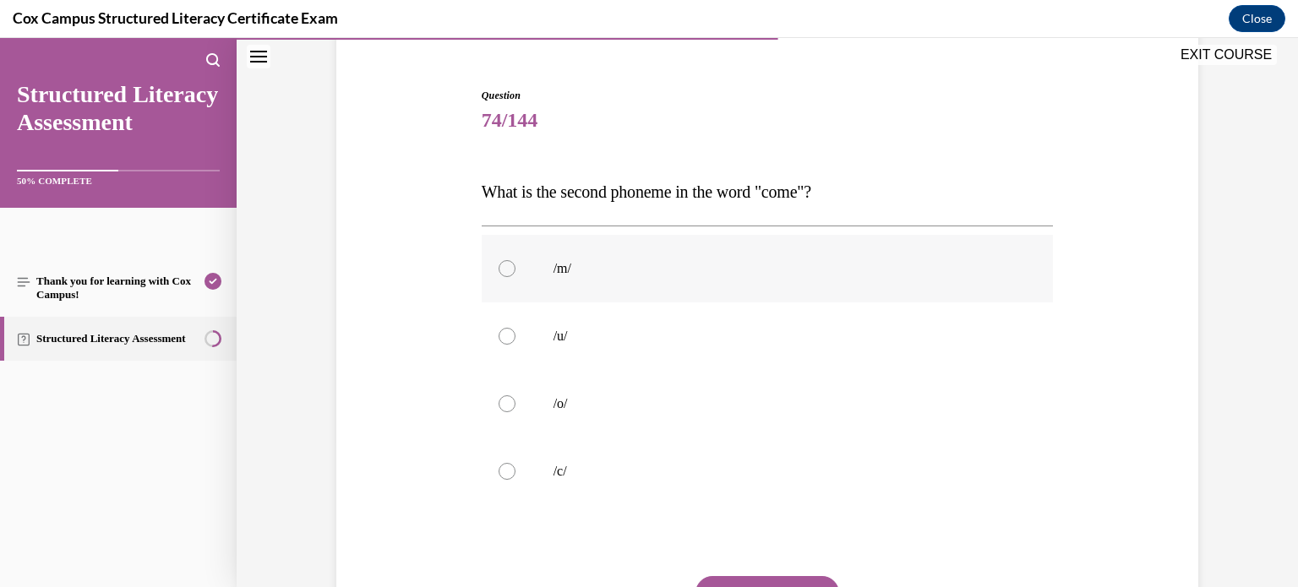
scroll to position [146, 0]
click at [748, 359] on label "/u/" at bounding box center [768, 337] width 572 height 68
click at [516, 346] on input "/u/" at bounding box center [507, 337] width 17 height 17
radio input "true"
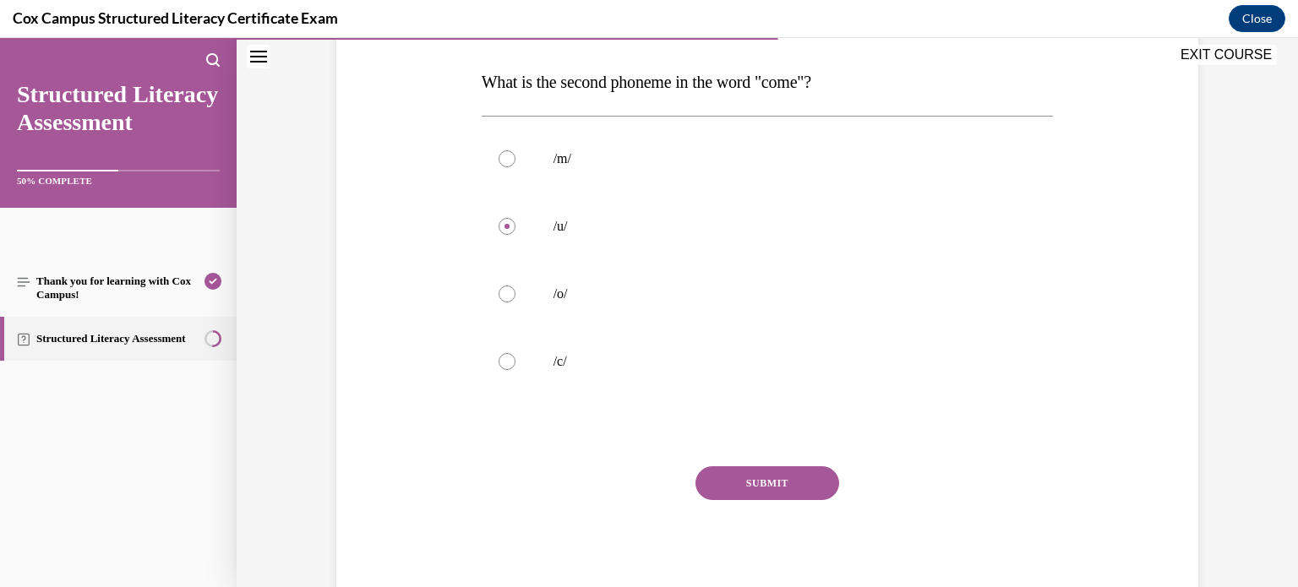
click at [789, 467] on button "SUBMIT" at bounding box center [768, 484] width 144 height 34
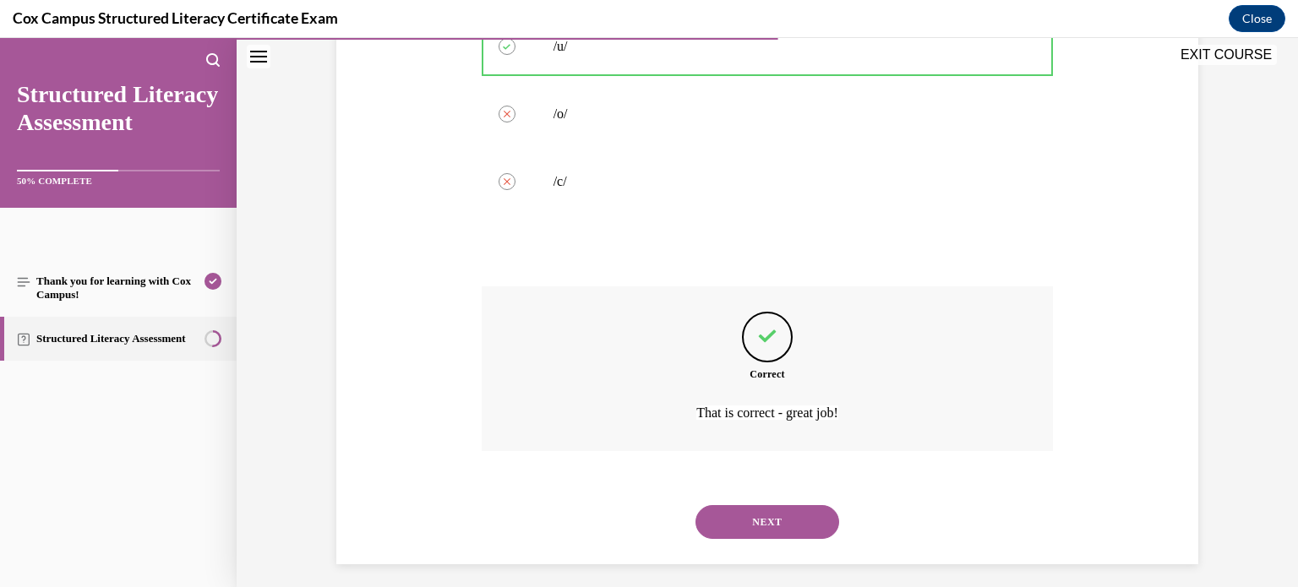
scroll to position [447, 0]
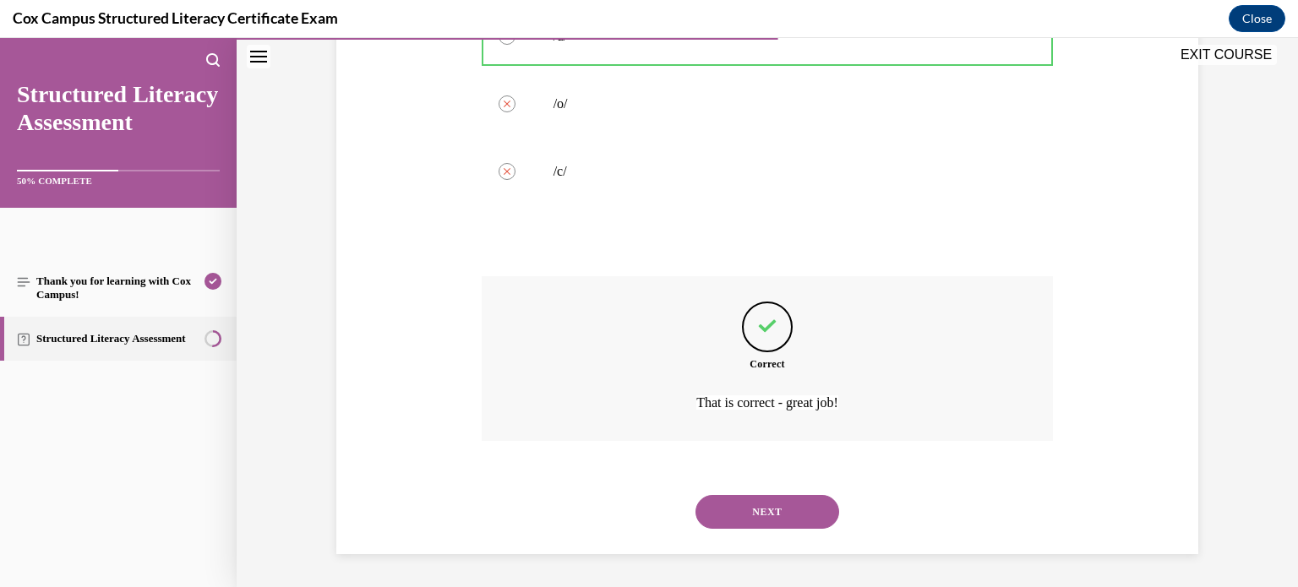
click at [820, 509] on button "NEXT" at bounding box center [768, 512] width 144 height 34
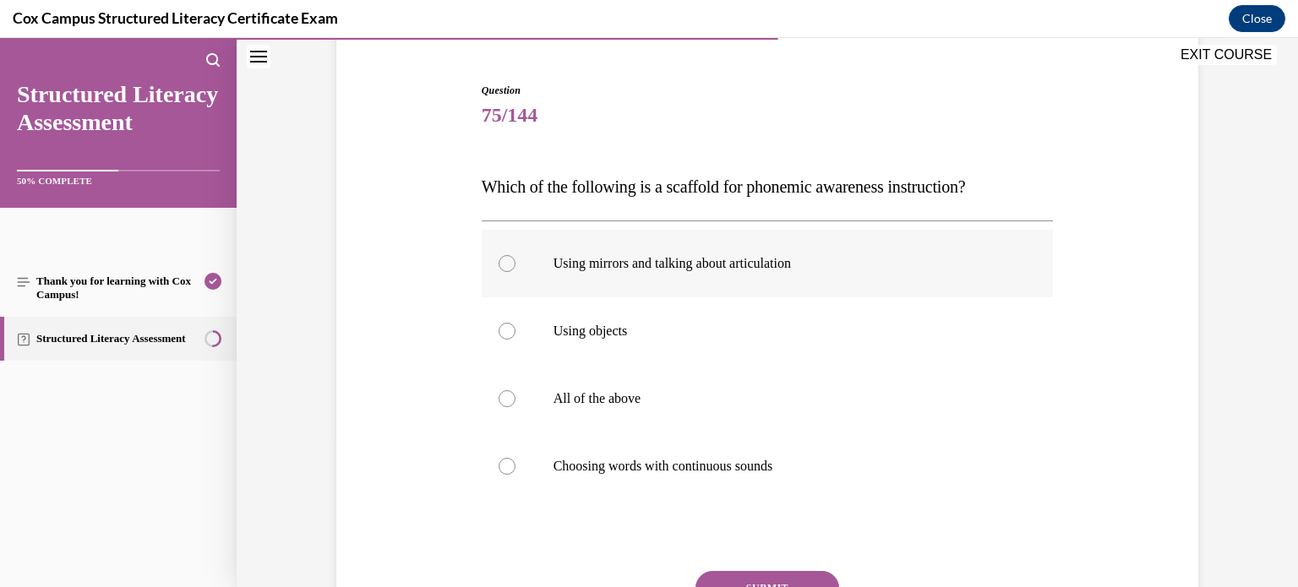
scroll to position [159, 0]
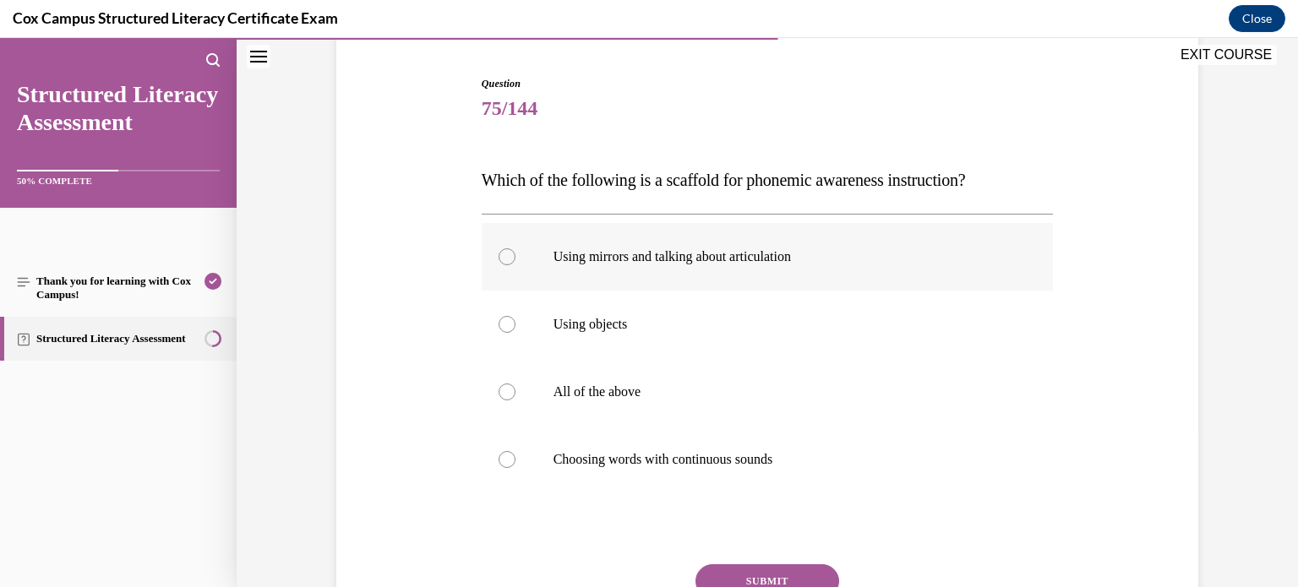
click at [890, 394] on p "All of the above" at bounding box center [783, 392] width 458 height 17
click at [516, 394] on input "All of the above" at bounding box center [507, 392] width 17 height 17
radio input "true"
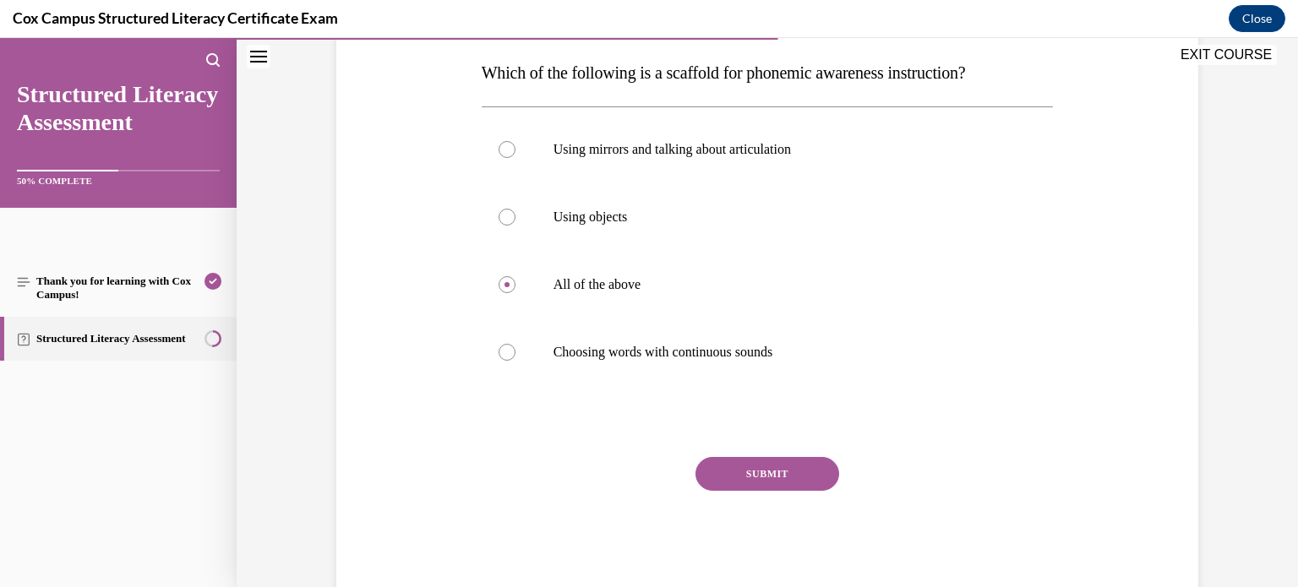
click at [801, 470] on button "SUBMIT" at bounding box center [768, 474] width 144 height 34
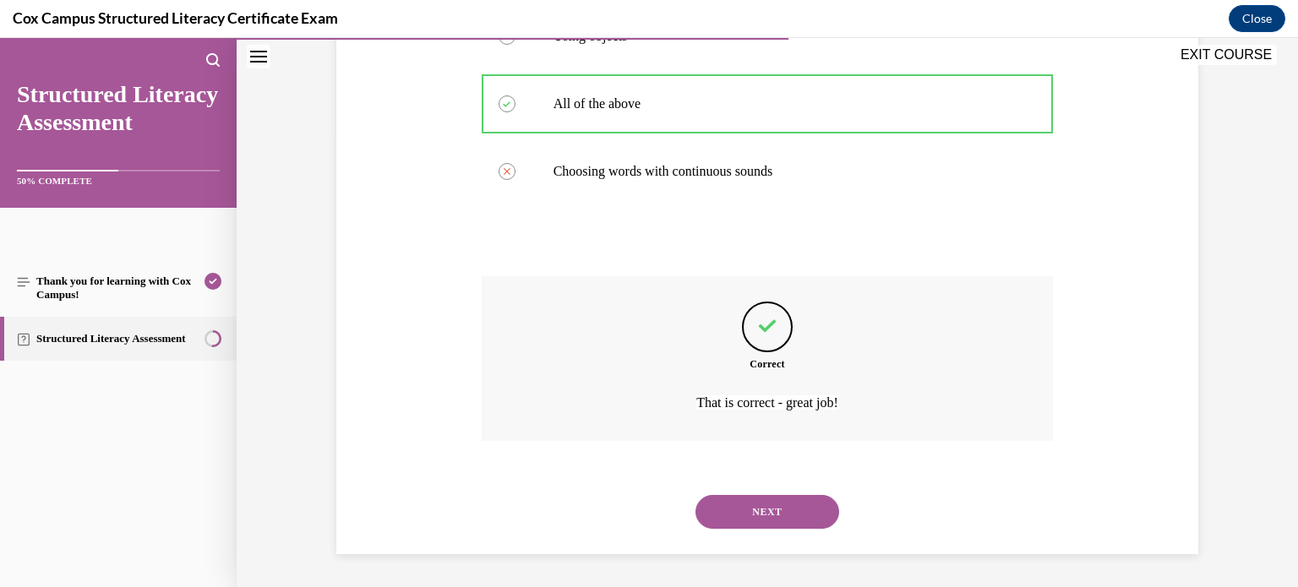
click at [806, 514] on button "NEXT" at bounding box center [768, 512] width 144 height 34
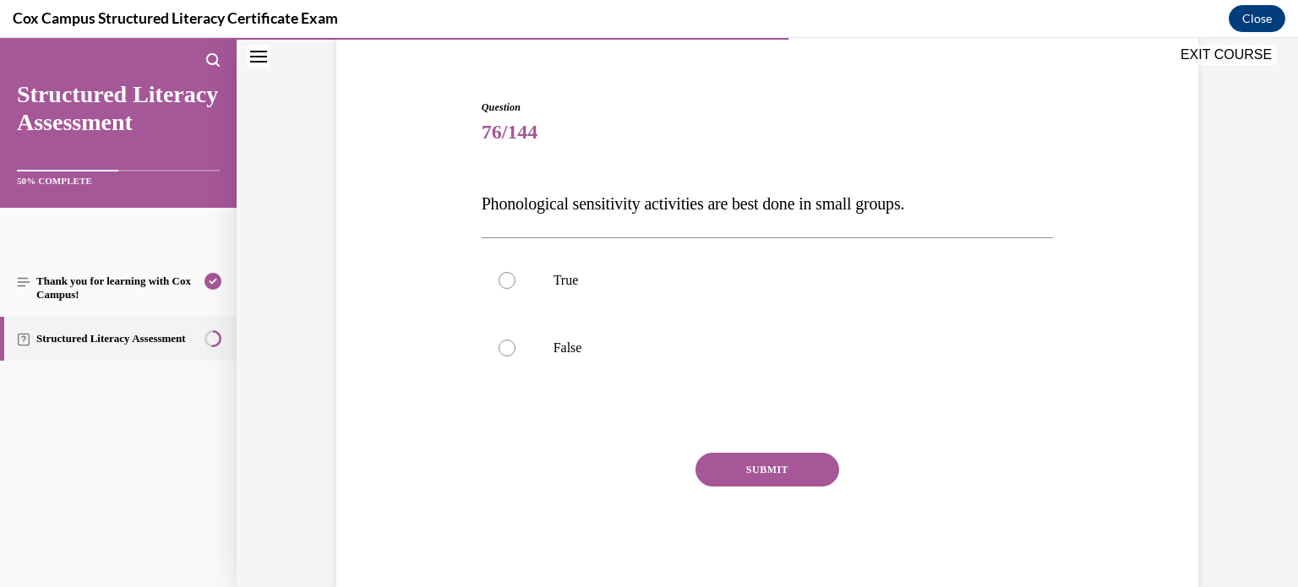
scroll to position [137, 0]
click at [755, 357] on label "False" at bounding box center [768, 347] width 572 height 68
click at [516, 355] on input "False" at bounding box center [507, 346] width 17 height 17
radio input "true"
click at [807, 462] on button "SUBMIT" at bounding box center [768, 468] width 144 height 34
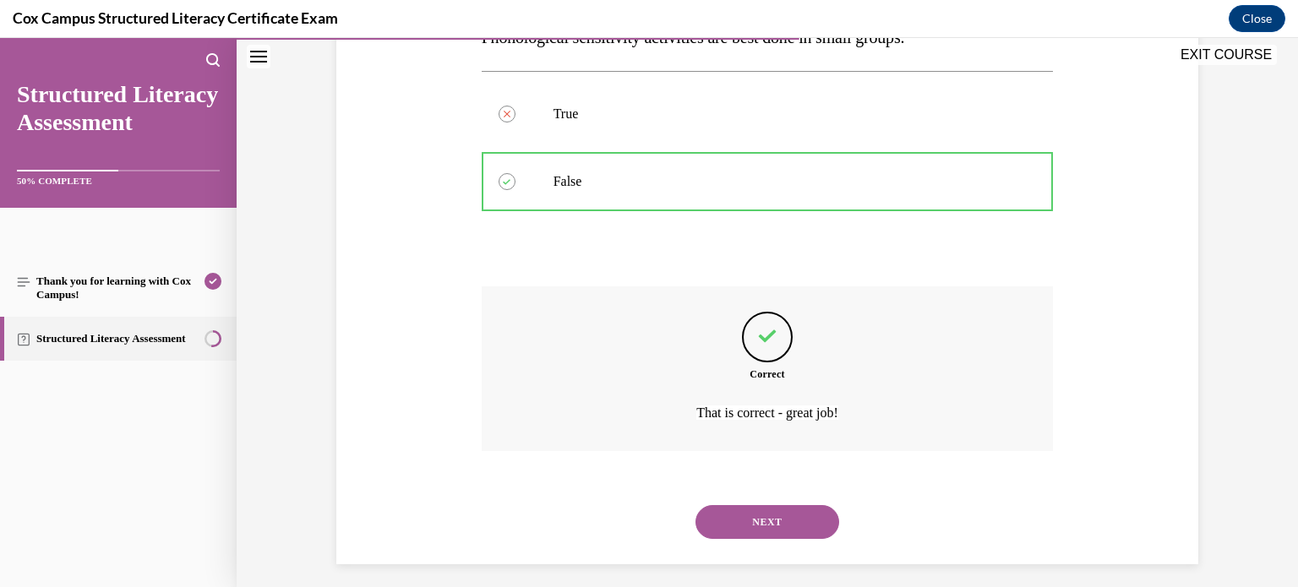
scroll to position [312, 0]
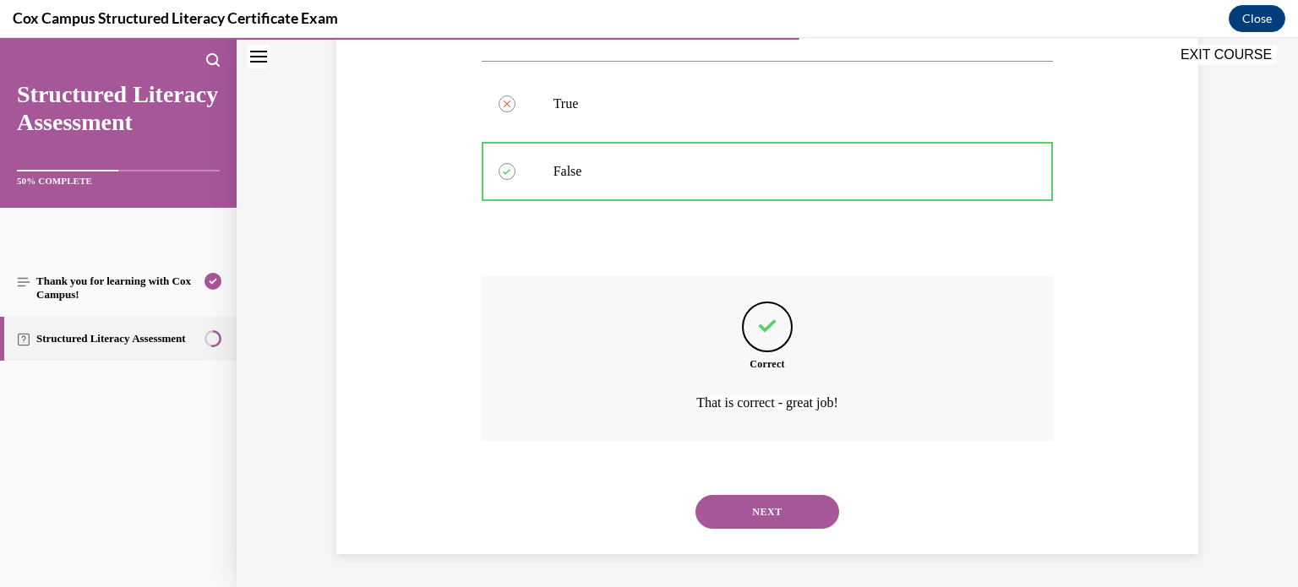
click at [776, 505] on button "NEXT" at bounding box center [768, 512] width 144 height 34
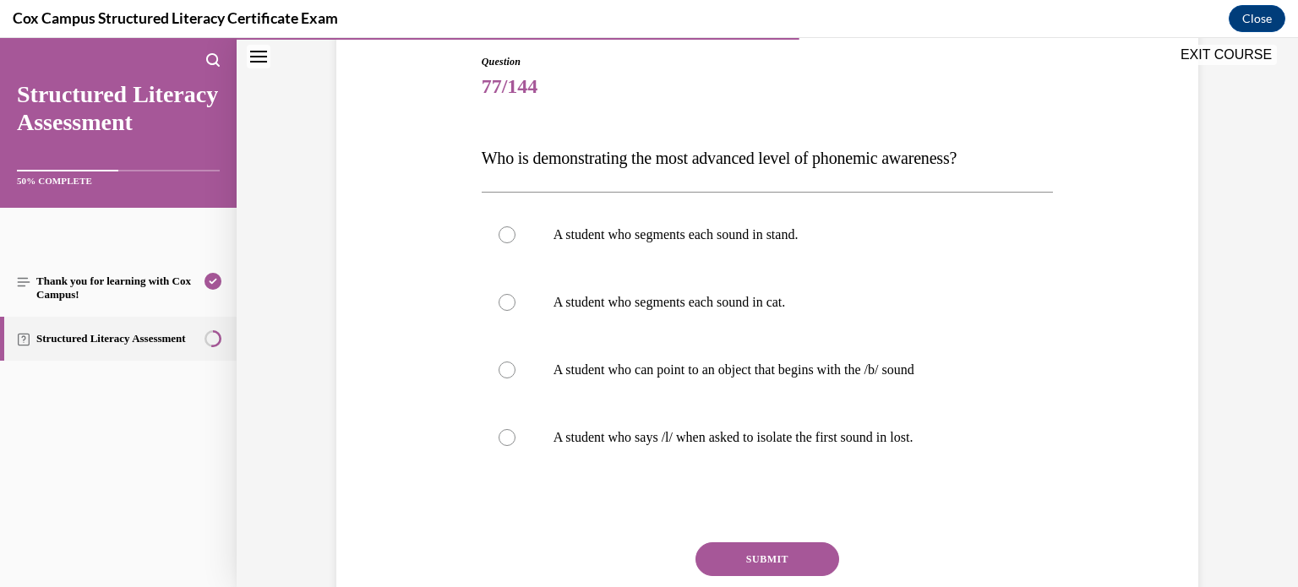
scroll to position [176, 0]
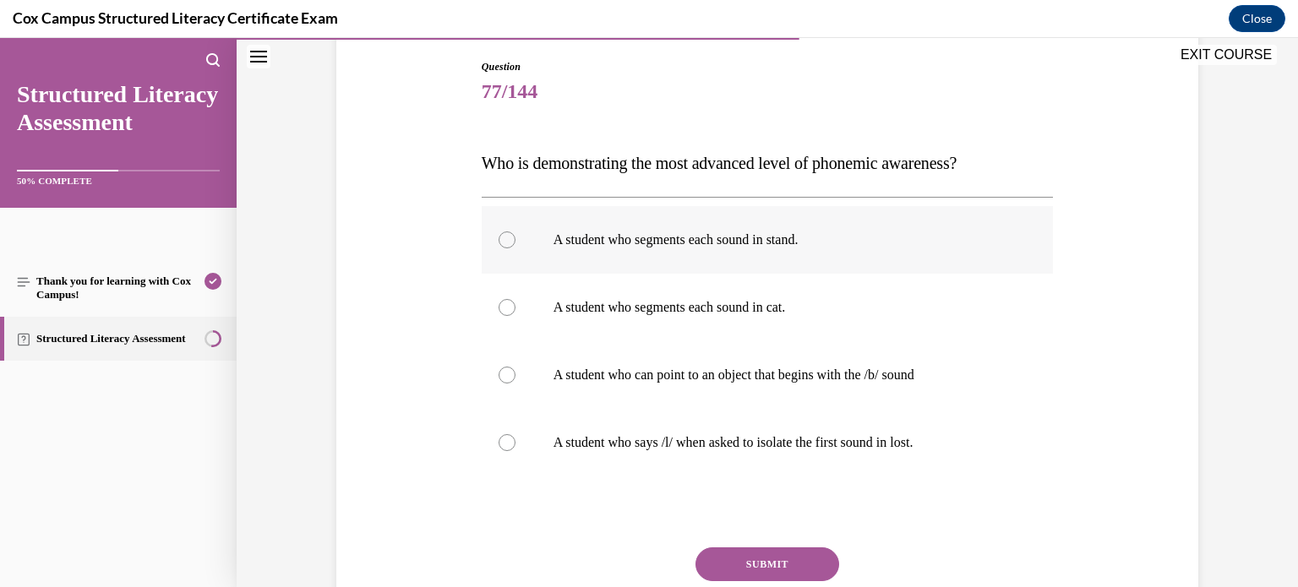
click at [785, 227] on label "A student who segments each sound in stand." at bounding box center [768, 240] width 572 height 68
click at [516, 232] on input "A student who segments each sound in stand." at bounding box center [507, 240] width 17 height 17
radio input "true"
click at [777, 577] on button "SUBMIT" at bounding box center [768, 565] width 144 height 34
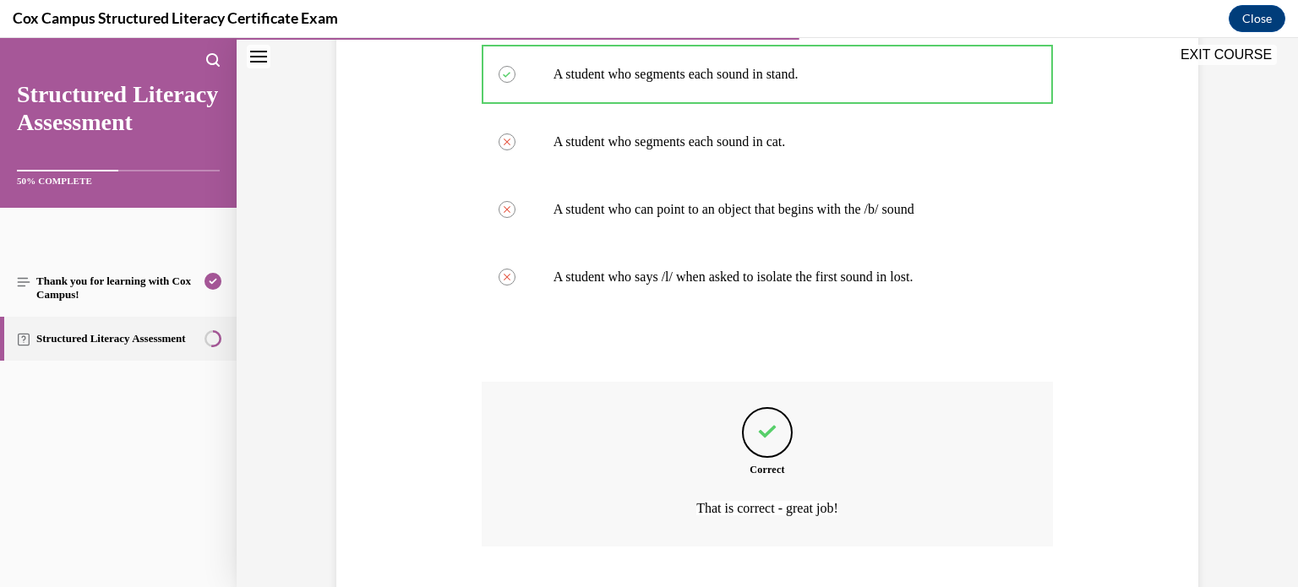
scroll to position [447, 0]
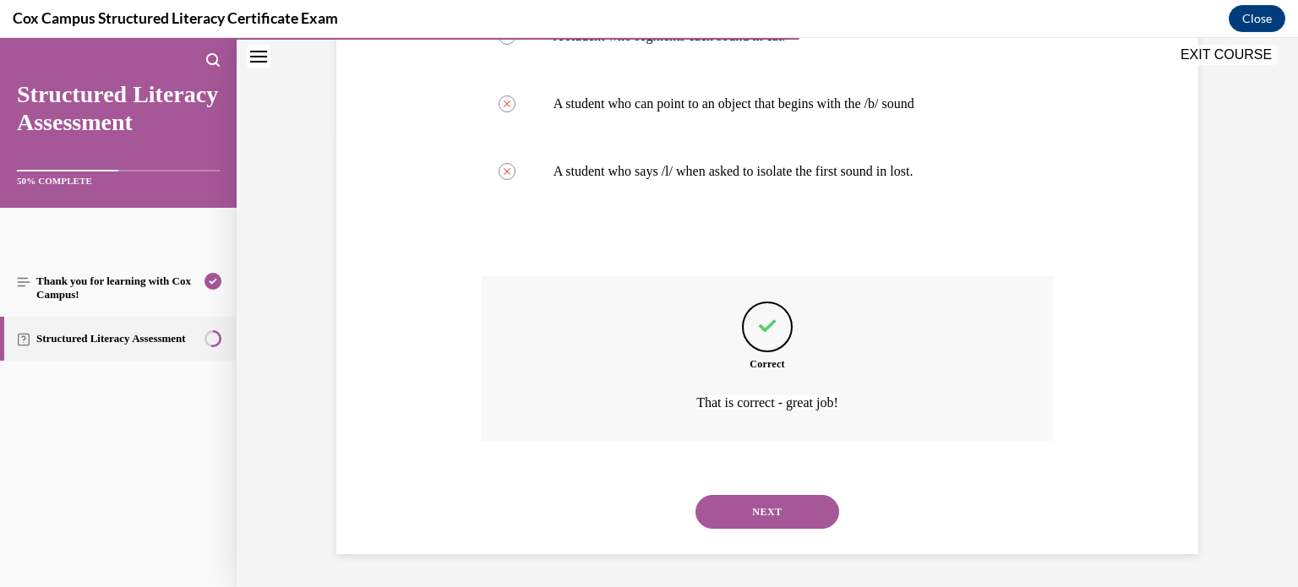
click at [813, 516] on button "NEXT" at bounding box center [768, 512] width 144 height 34
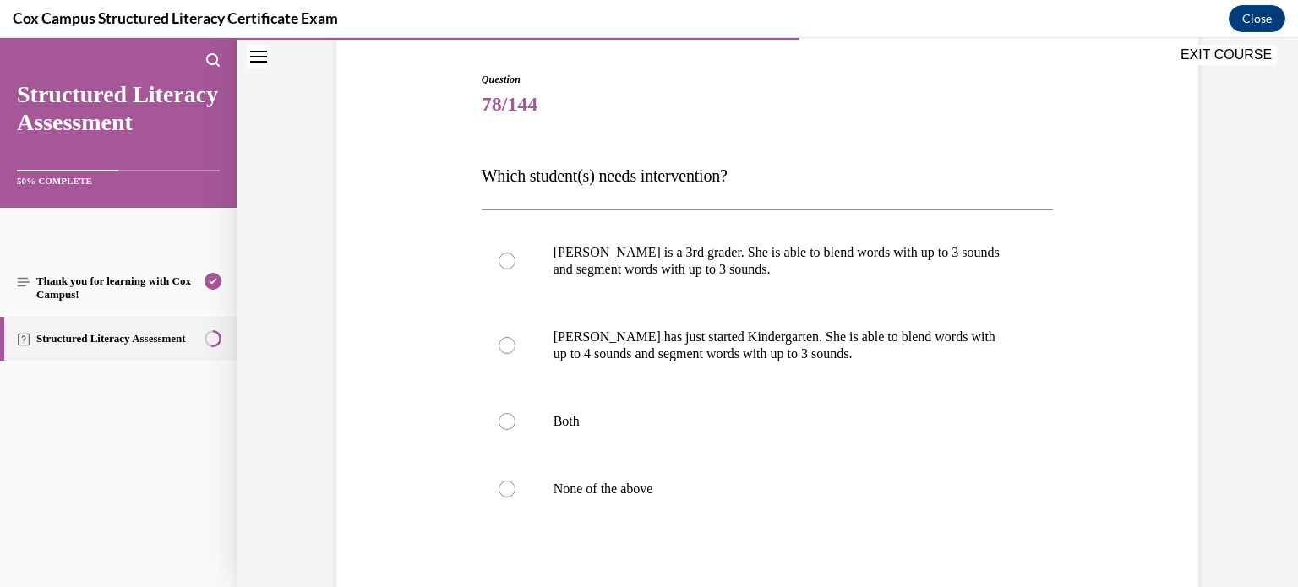
scroll to position [159, 0]
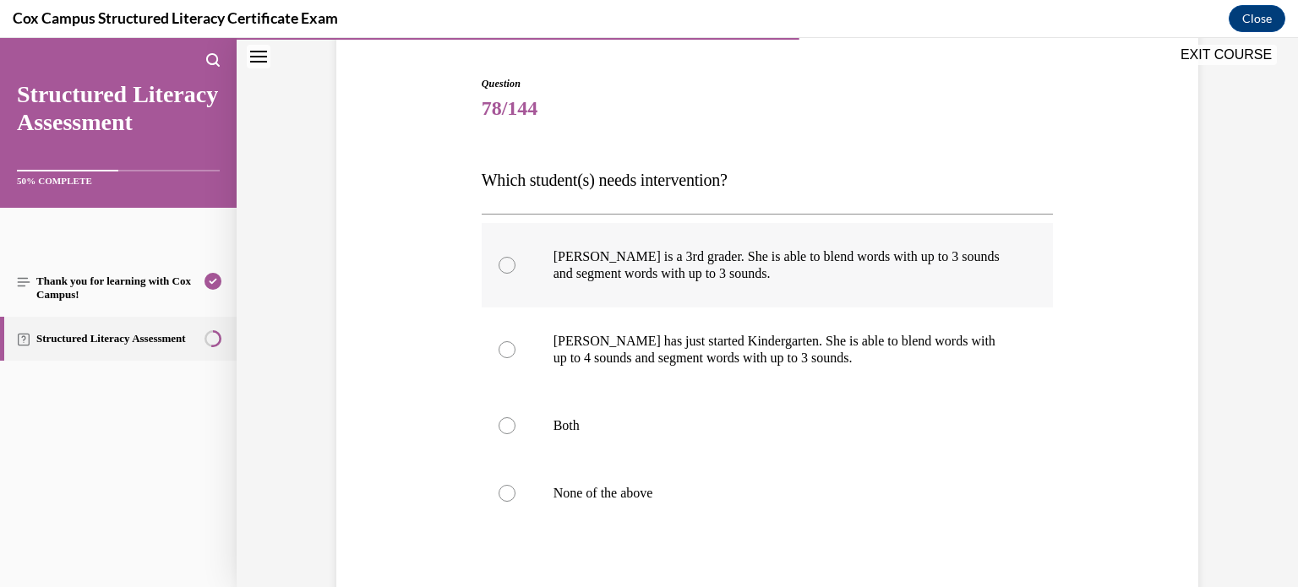
click at [758, 247] on label "Ella is a 3rd grader. She is able to blend words with up to 3 sounds and segmen…" at bounding box center [768, 265] width 572 height 85
click at [516, 257] on input "Ella is a 3rd grader. She is able to blend words with up to 3 sounds and segmen…" at bounding box center [507, 265] width 17 height 17
radio input "true"
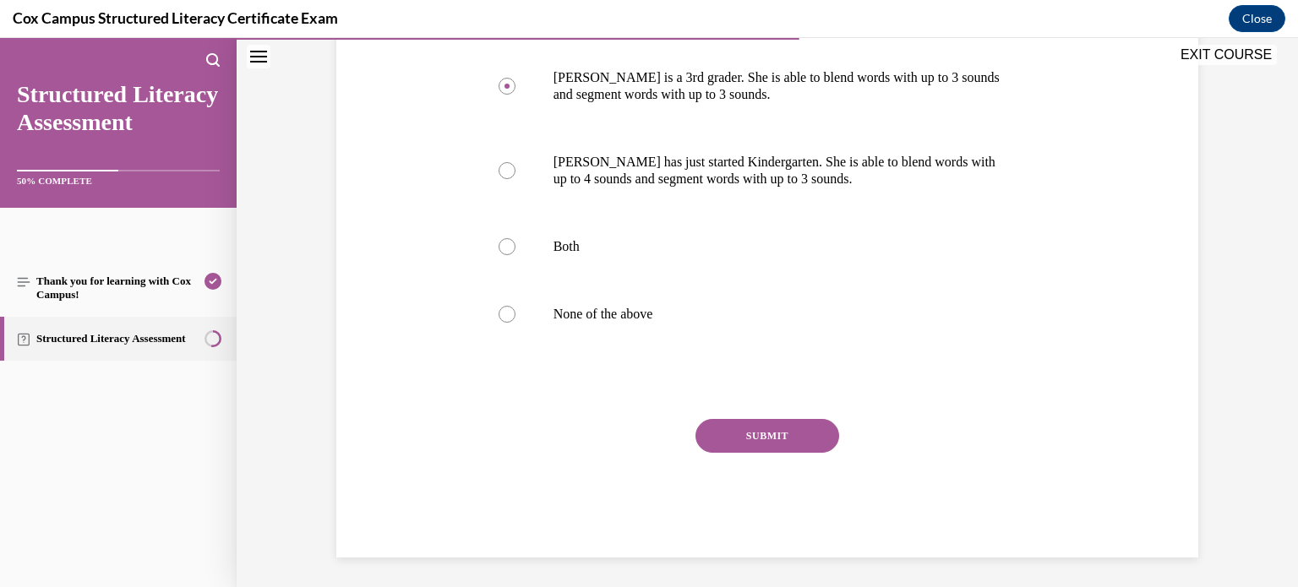
scroll to position [339, 0]
click at [779, 434] on button "SUBMIT" at bounding box center [768, 435] width 144 height 34
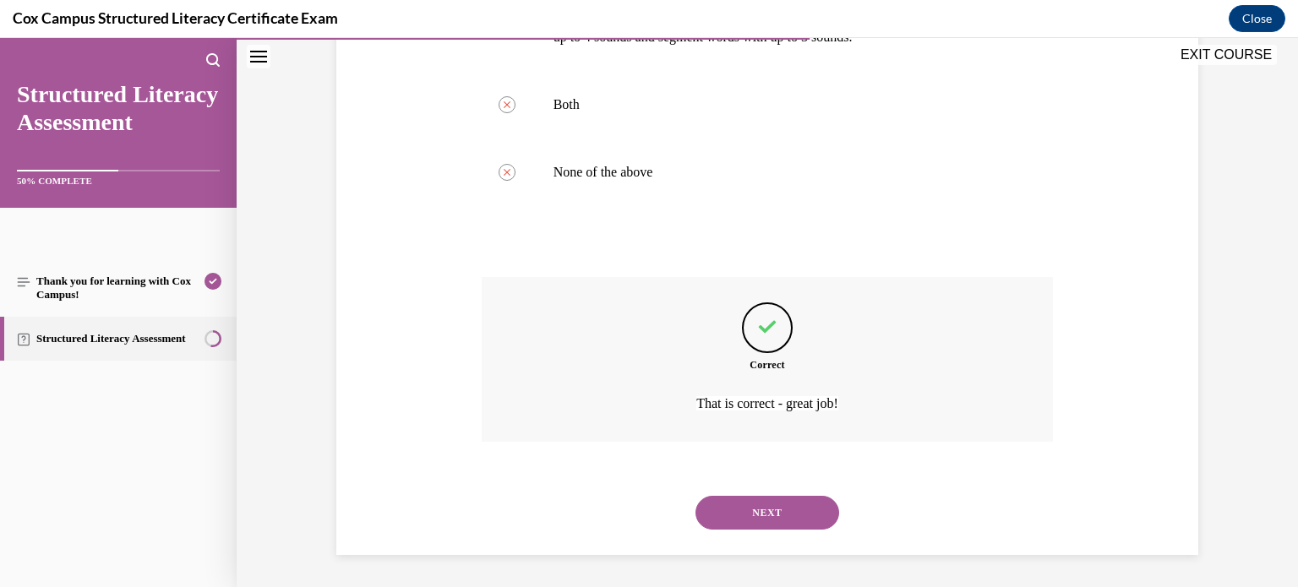
scroll to position [481, 0]
click at [765, 504] on button "NEXT" at bounding box center [768, 512] width 144 height 34
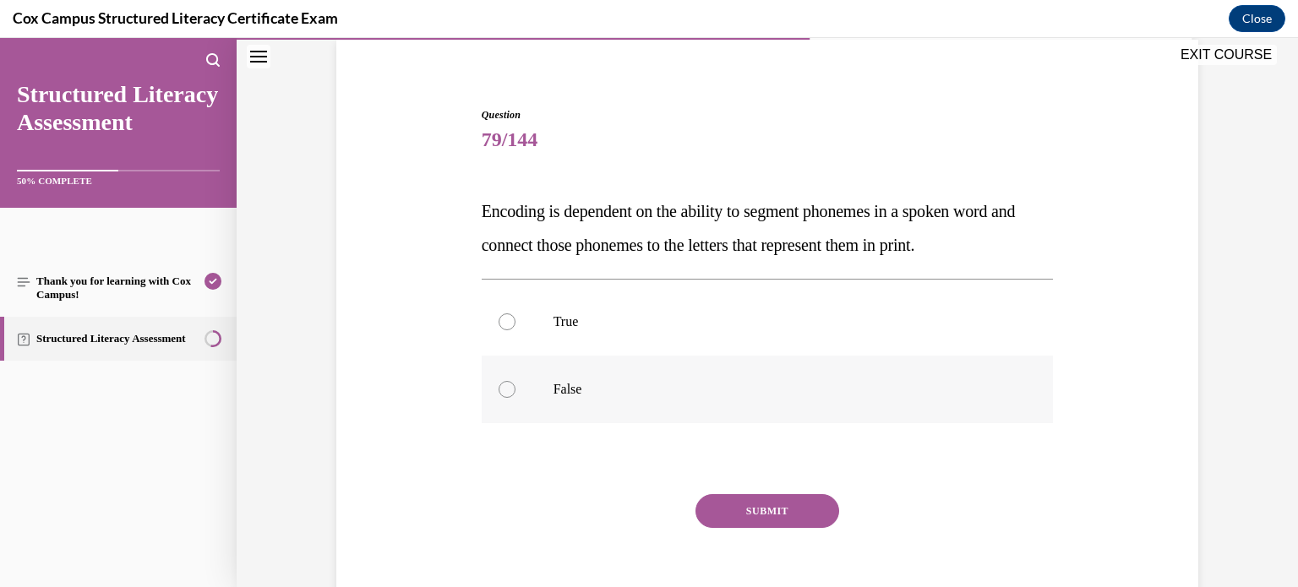
scroll to position [116, 0]
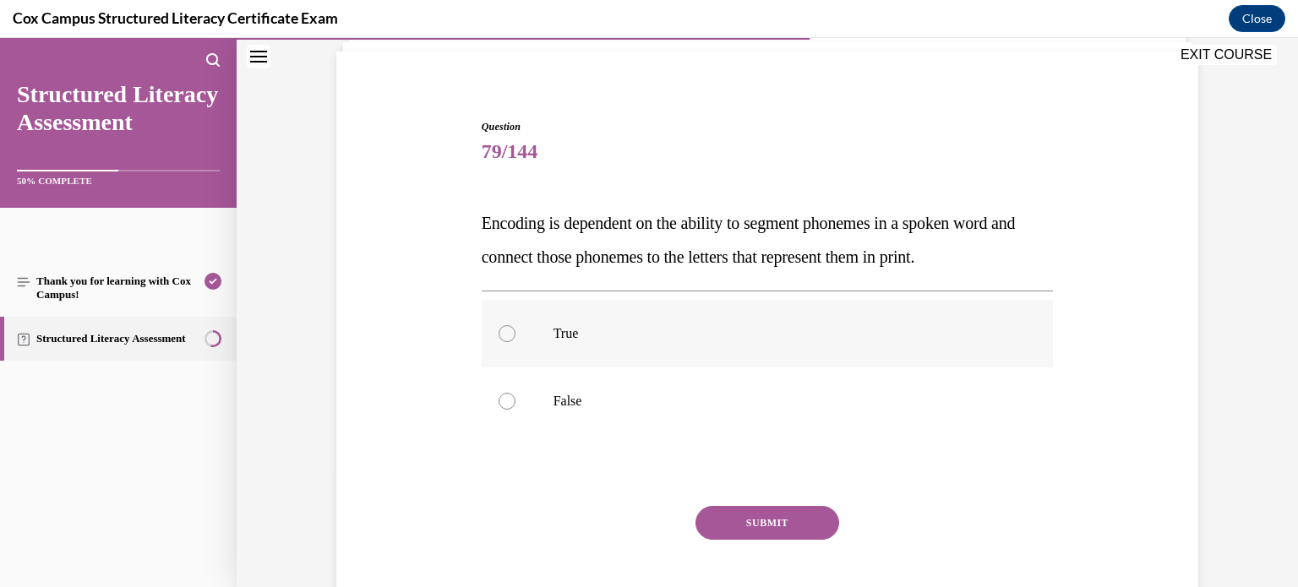
click at [832, 348] on label "True" at bounding box center [768, 334] width 572 height 68
click at [516, 342] on input "True" at bounding box center [507, 333] width 17 height 17
radio input "true"
click at [809, 511] on button "SUBMIT" at bounding box center [768, 523] width 144 height 34
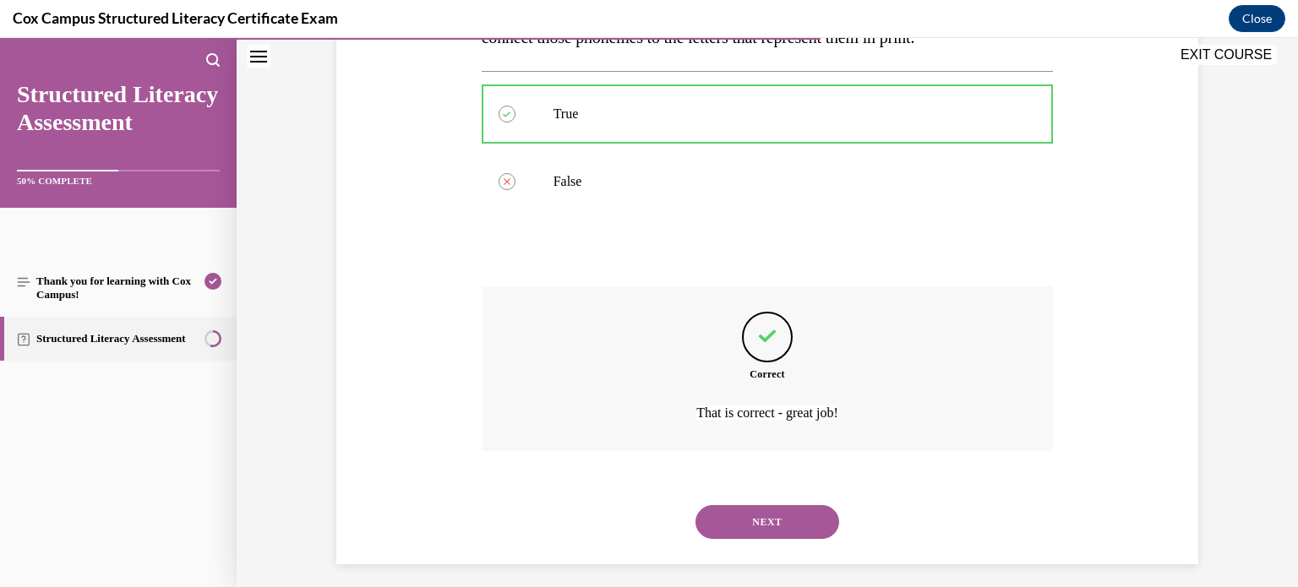
scroll to position [346, 0]
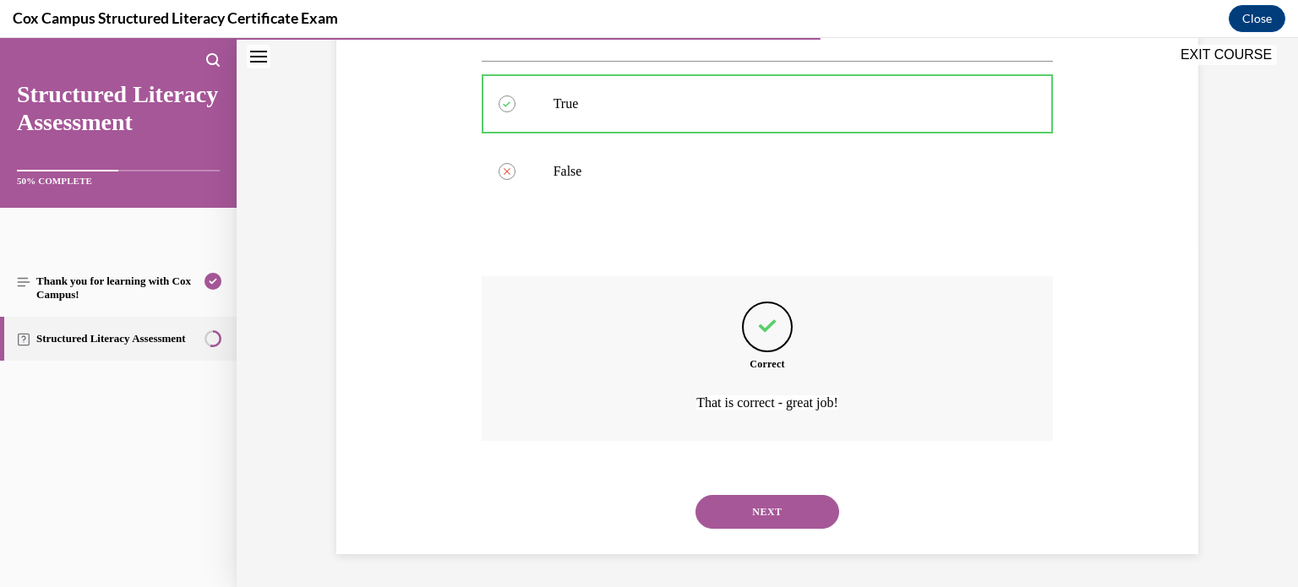
click at [823, 516] on button "NEXT" at bounding box center [768, 512] width 144 height 34
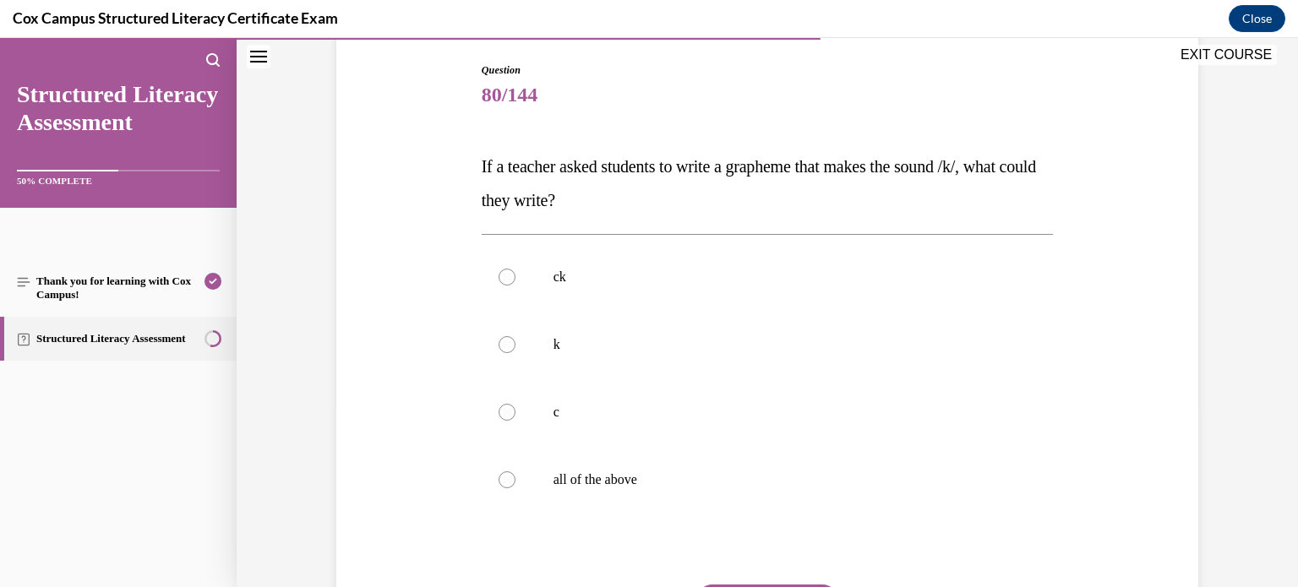
scroll to position [178, 0]
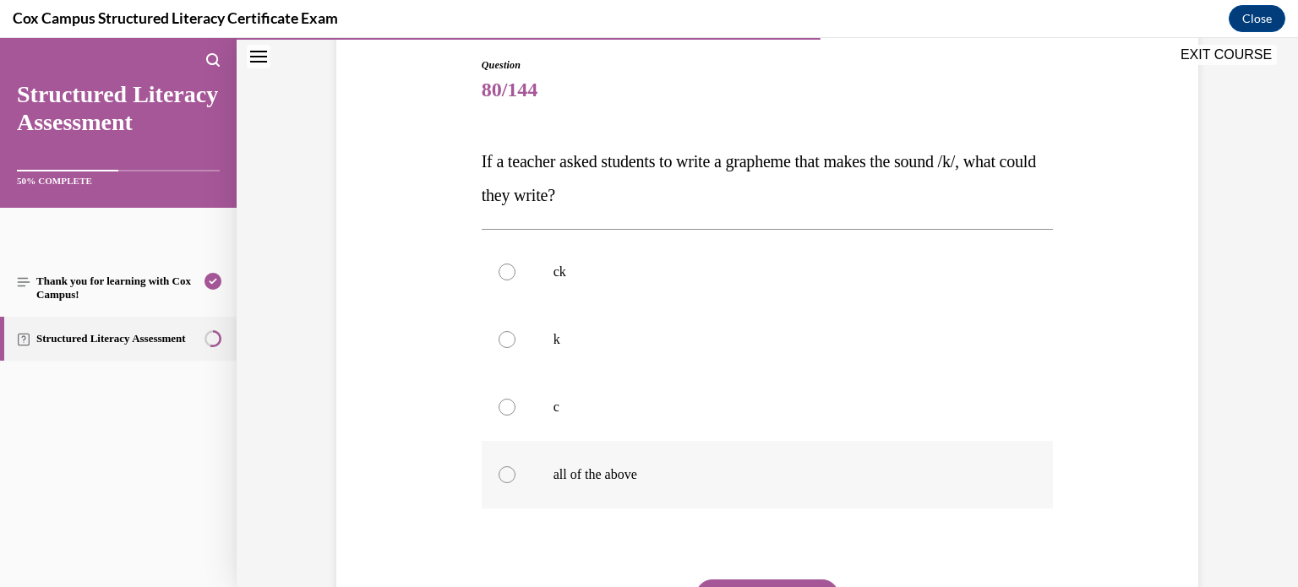
click at [765, 473] on p "all of the above" at bounding box center [783, 475] width 458 height 17
click at [516, 473] on input "all of the above" at bounding box center [507, 475] width 17 height 17
radio input "true"
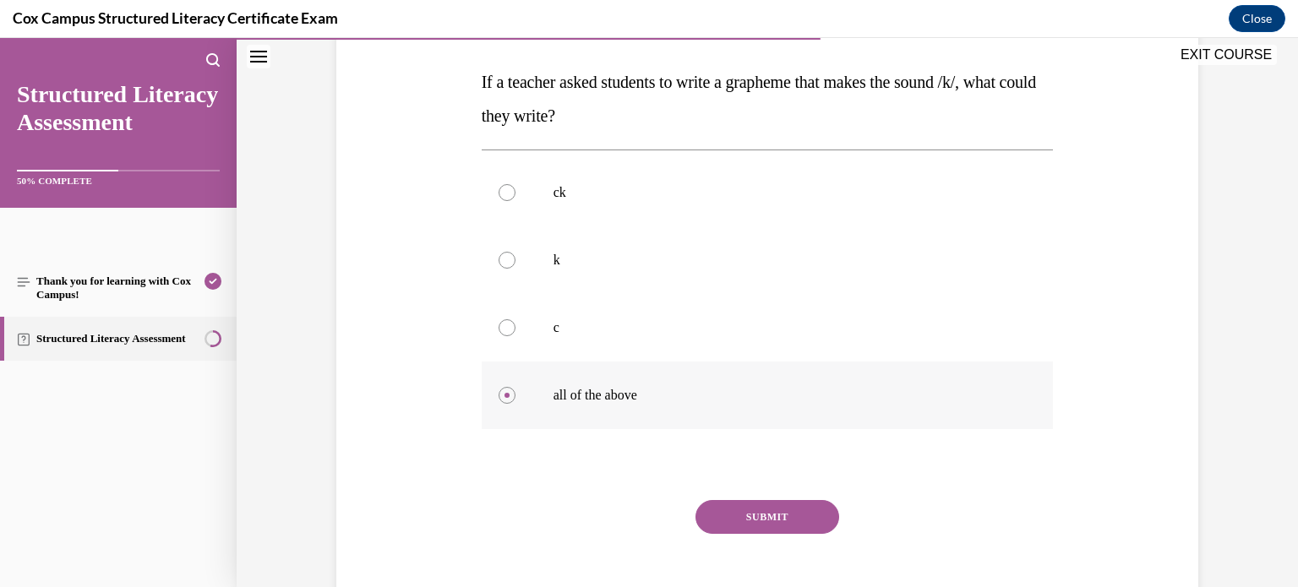
scroll to position [257, 0]
click at [760, 502] on button "SUBMIT" at bounding box center [768, 517] width 144 height 34
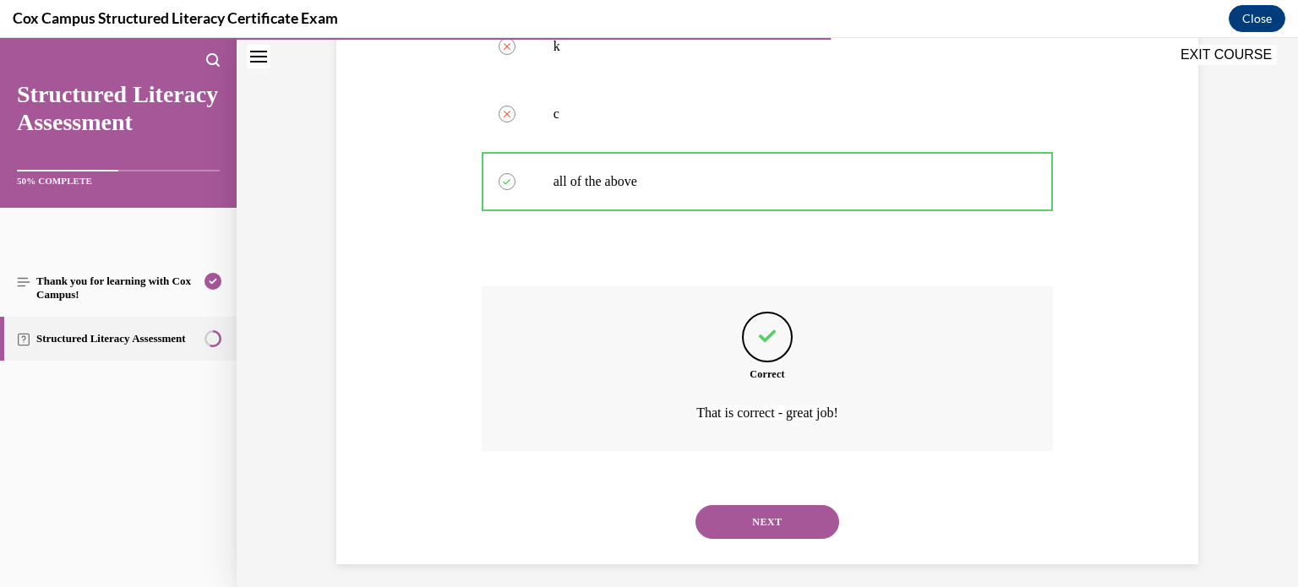
scroll to position [481, 0]
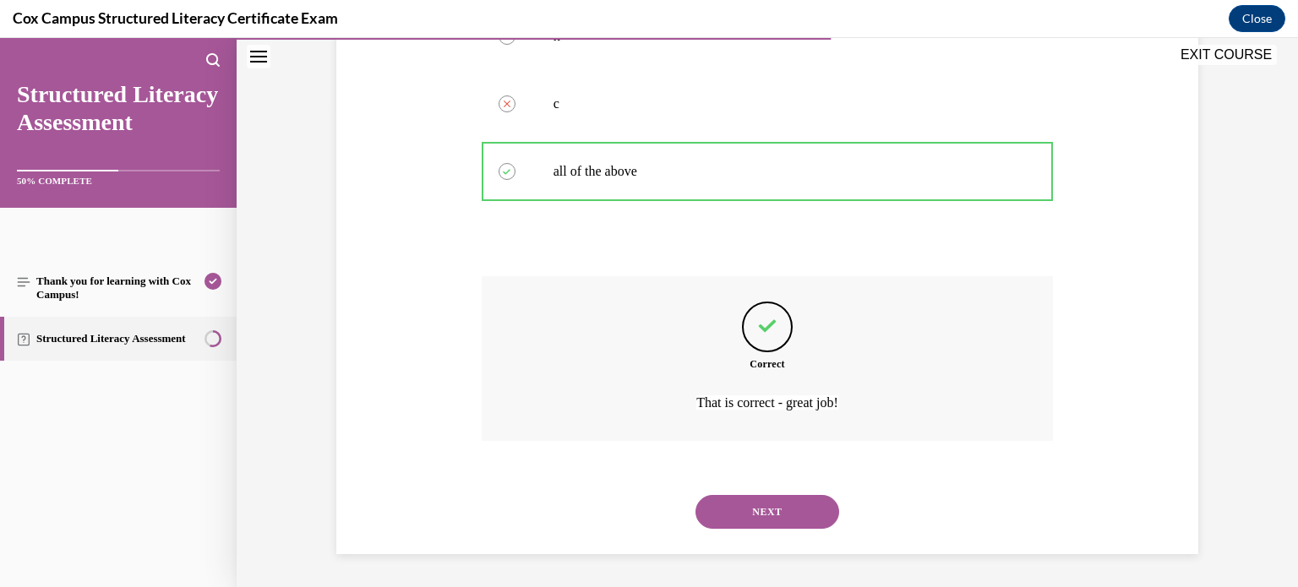
click at [748, 510] on button "NEXT" at bounding box center [768, 512] width 144 height 34
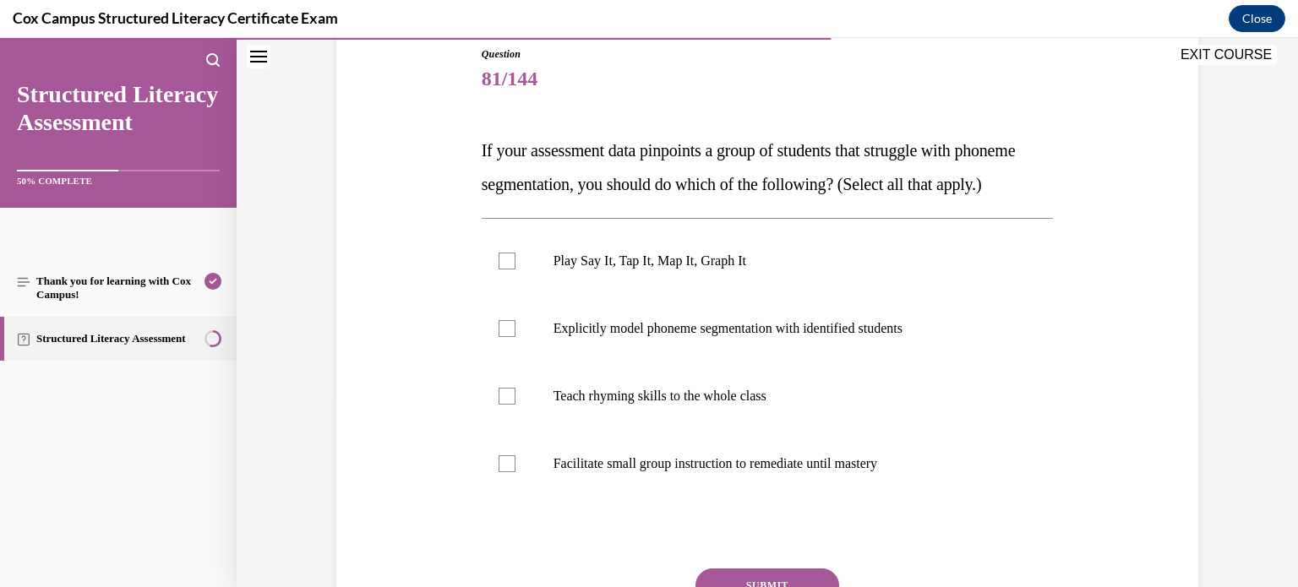
scroll to position [187, 0]
click at [816, 364] on label "Explicitly model phoneme segmentation with identified students" at bounding box center [768, 331] width 572 height 68
click at [516, 339] on input "Explicitly model phoneme segmentation with identified students" at bounding box center [507, 330] width 17 height 17
checkbox input "true"
click at [798, 474] on p "Facilitate small group instruction to remediate until mastery" at bounding box center [783, 465] width 458 height 17
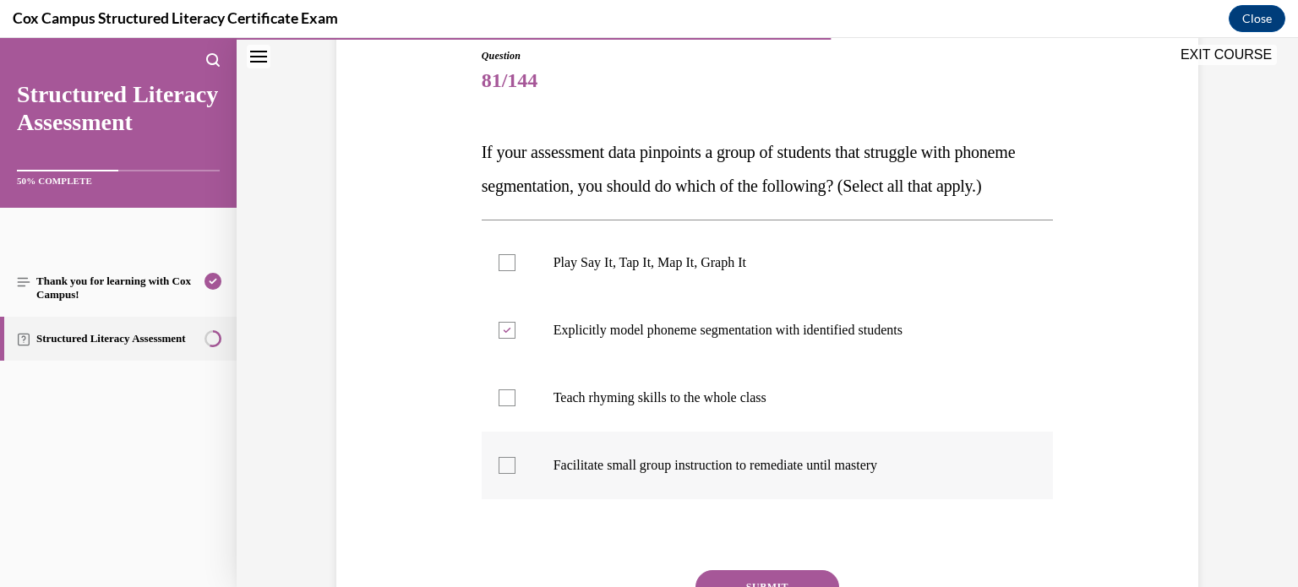
click at [516, 474] on input "Facilitate small group instruction to remediate until mastery" at bounding box center [507, 465] width 17 height 17
checkbox input "true"
click at [722, 297] on label "Play Say It, Tap It, Map It, Graph It" at bounding box center [768, 263] width 572 height 68
click at [516, 271] on input "Play Say It, Tap It, Map It, Graph It" at bounding box center [507, 262] width 17 height 17
checkbox input "true"
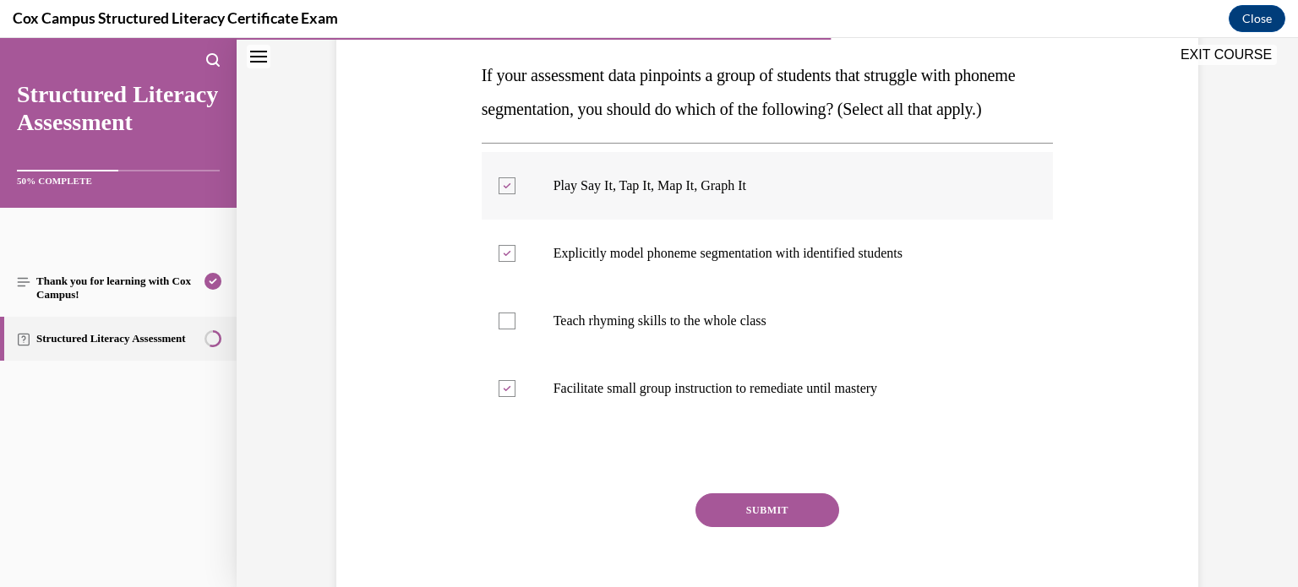
scroll to position [264, 0]
click at [516, 422] on label "Facilitate small group instruction to remediate until mastery" at bounding box center [768, 389] width 572 height 68
click at [516, 397] on input "Facilitate small group instruction to remediate until mastery" at bounding box center [507, 388] width 17 height 17
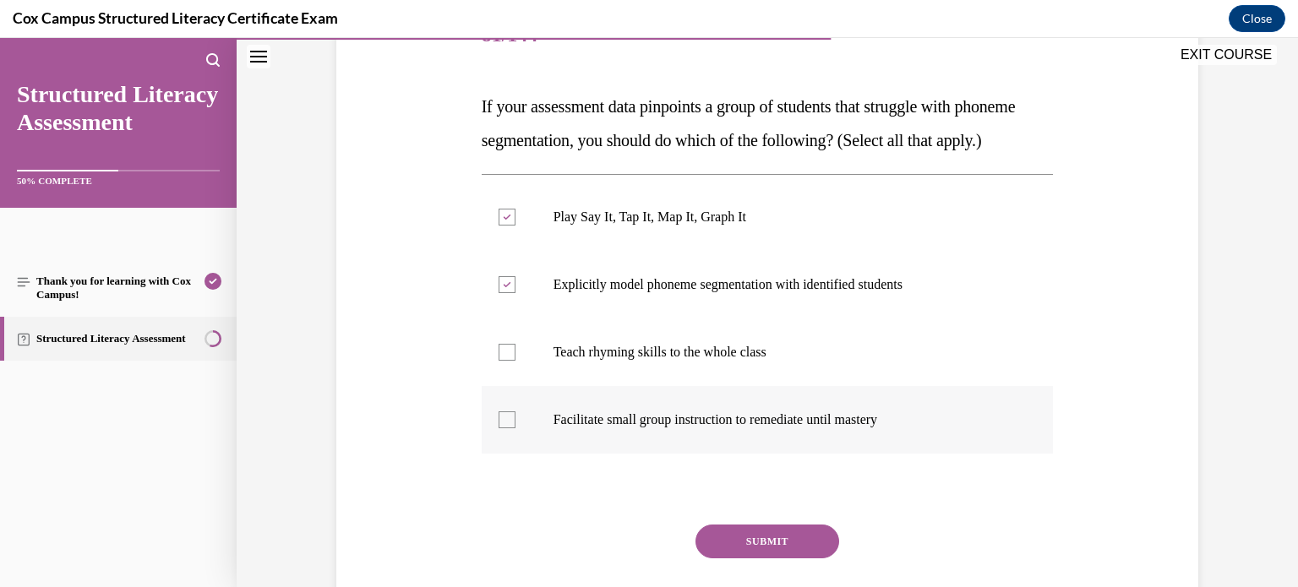
scroll to position [230, 0]
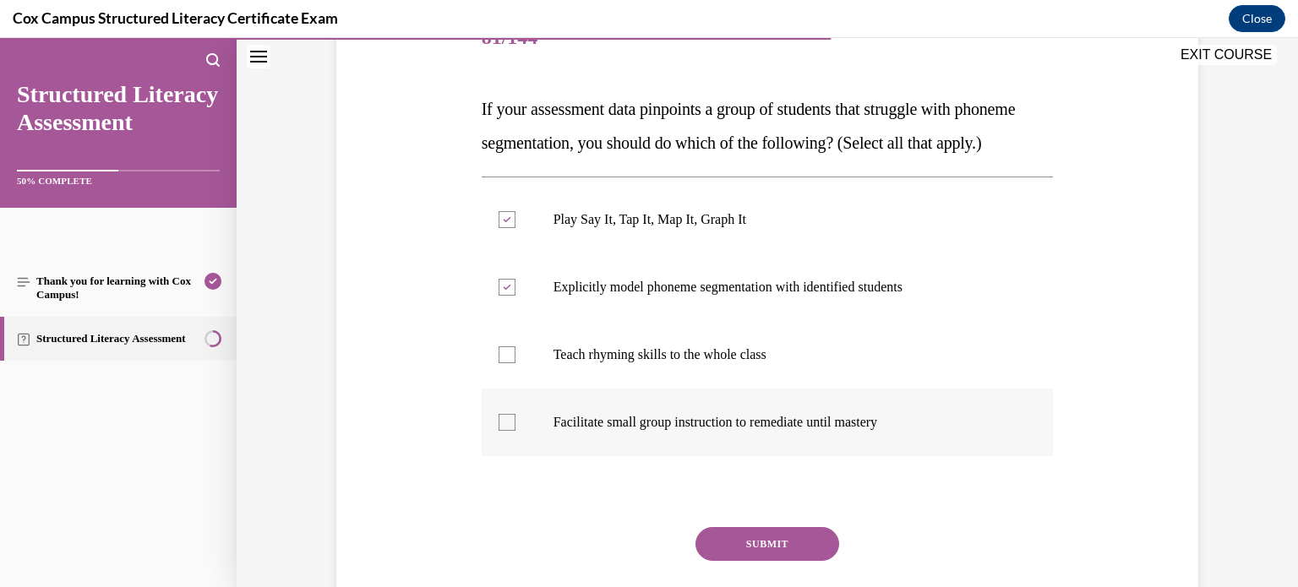
click at [516, 422] on label "Facilitate small group instruction to remediate until mastery" at bounding box center [768, 423] width 572 height 68
click at [516, 422] on input "Facilitate small group instruction to remediate until mastery" at bounding box center [507, 422] width 17 height 17
checkbox input "true"
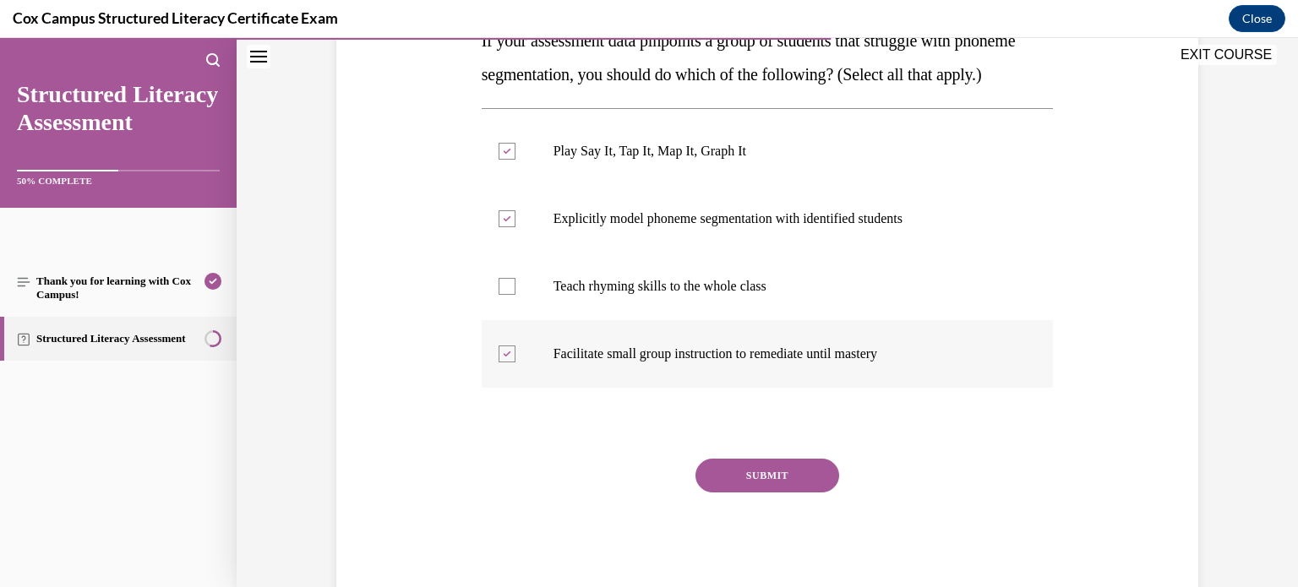
scroll to position [303, 0]
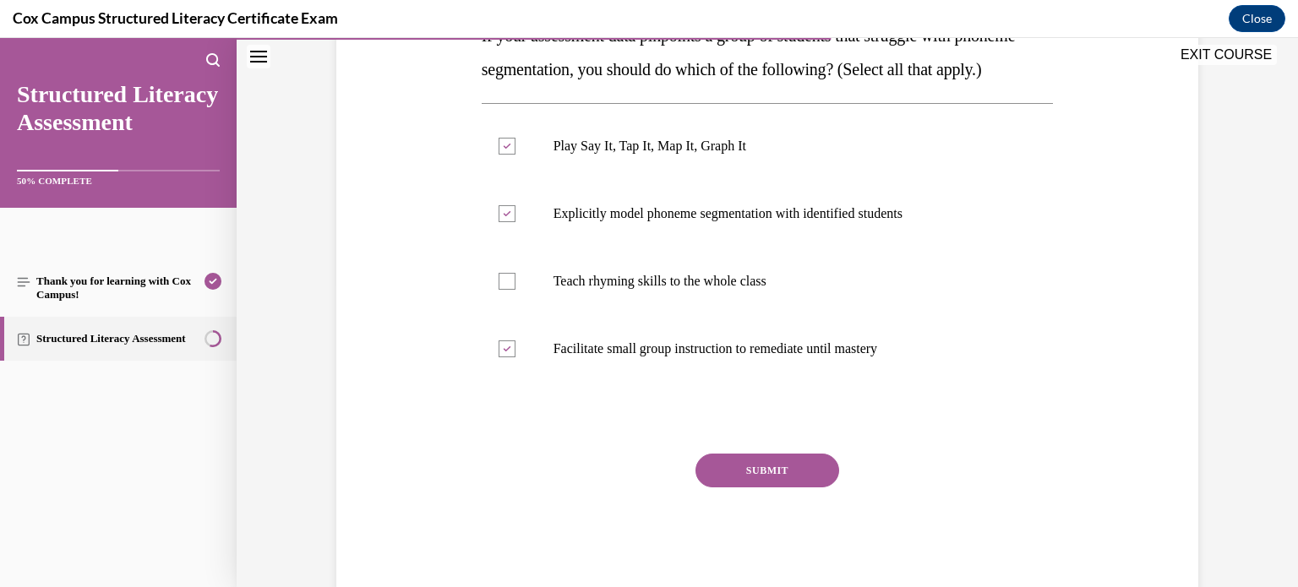
click at [725, 488] on button "SUBMIT" at bounding box center [768, 471] width 144 height 34
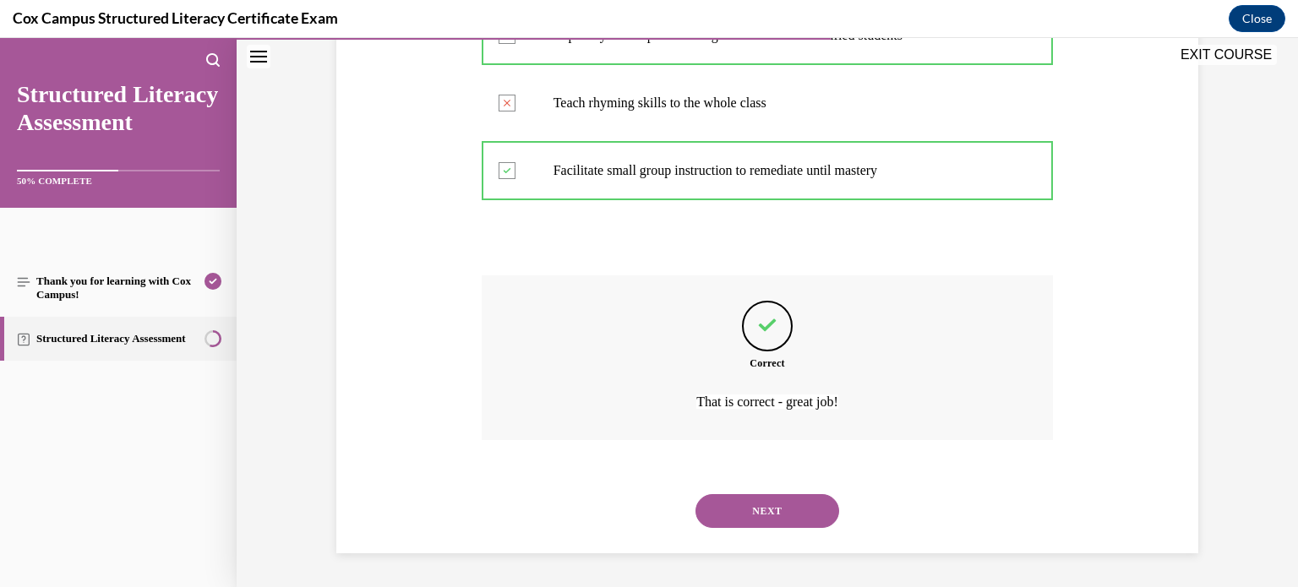
scroll to position [515, 0]
click at [763, 502] on button "NEXT" at bounding box center [768, 512] width 144 height 34
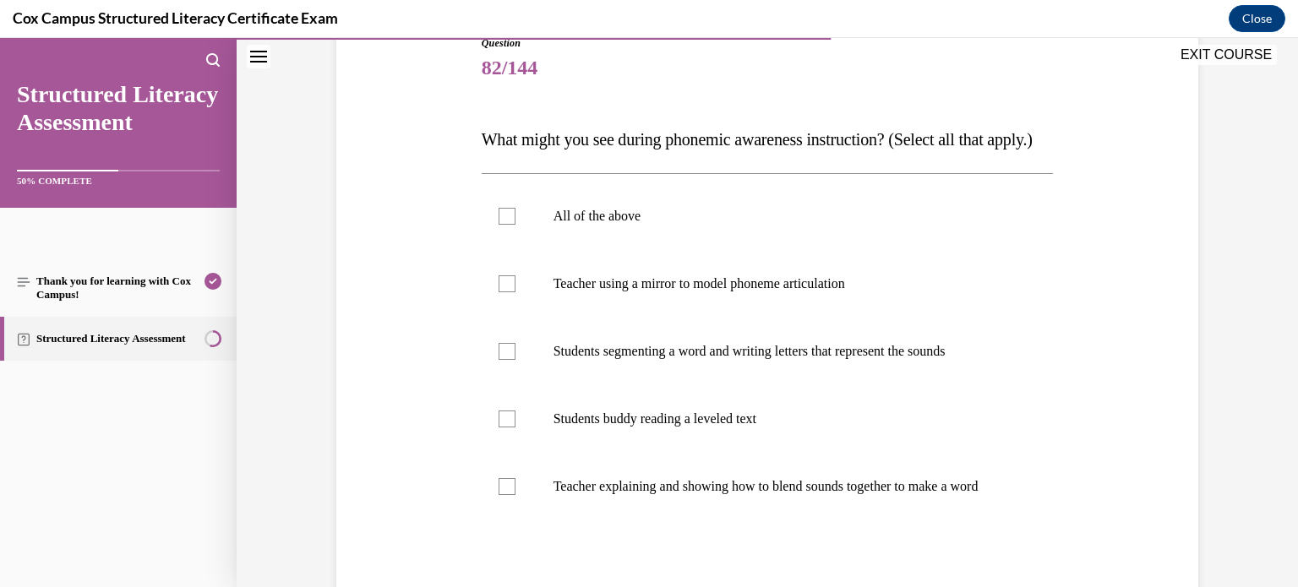
scroll to position [200, 0]
click at [866, 292] on p "Teacher using a mirror to model phoneme articulation" at bounding box center [783, 283] width 458 height 17
click at [516, 292] on input "Teacher using a mirror to model phoneme articulation" at bounding box center [507, 283] width 17 height 17
checkbox input "true"
click at [1007, 360] on label "Students segmenting a word and writing letters that represent the sounds" at bounding box center [768, 351] width 572 height 68
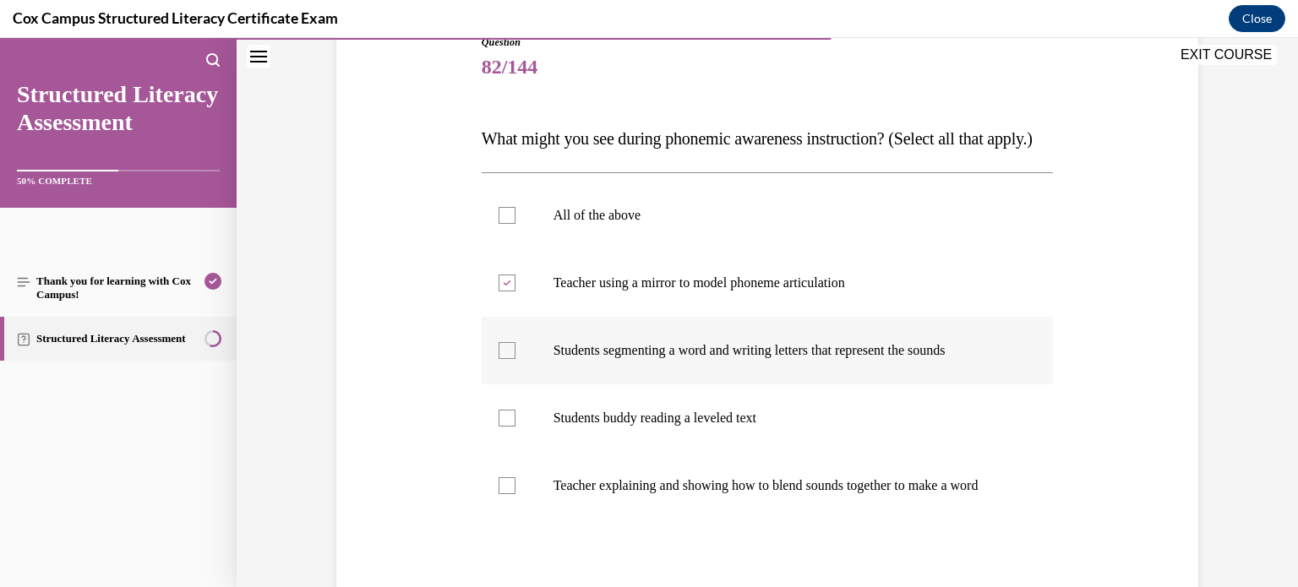
click at [516, 359] on input "Students segmenting a word and writing letters that represent the sounds" at bounding box center [507, 350] width 17 height 17
checkbox input "true"
click at [903, 505] on label "Teacher explaining and showing how to blend sounds together to make a word" at bounding box center [768, 486] width 572 height 68
click at [516, 495] on input "Teacher explaining and showing how to blend sounds together to make a word" at bounding box center [507, 486] width 17 height 17
checkbox input "true"
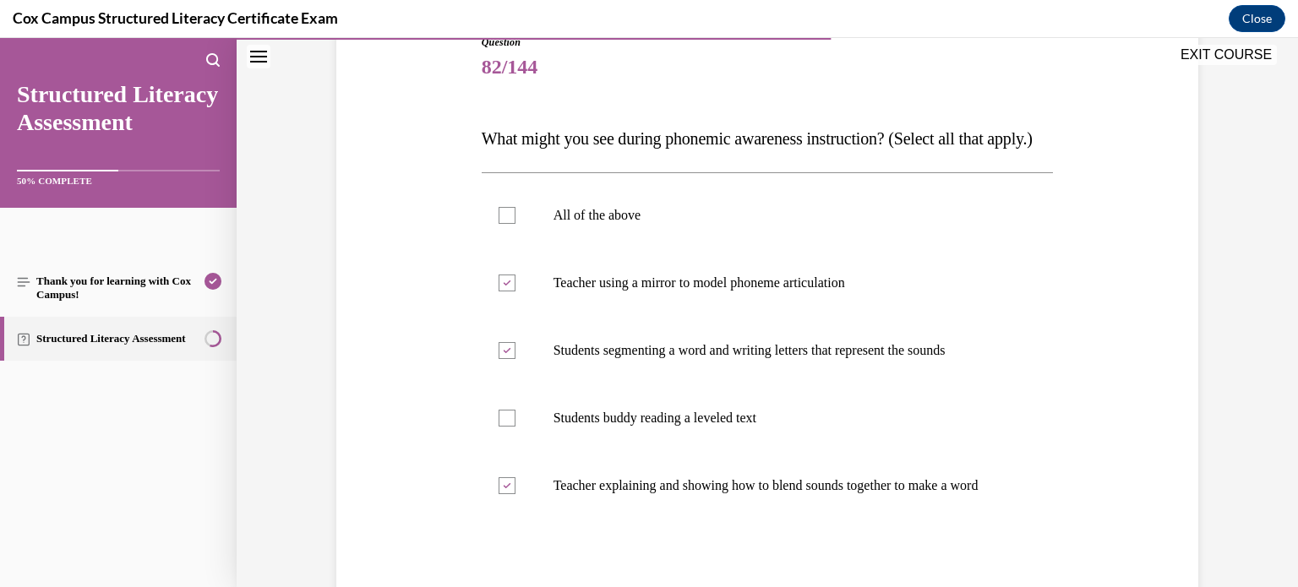
scroll to position [345, 0]
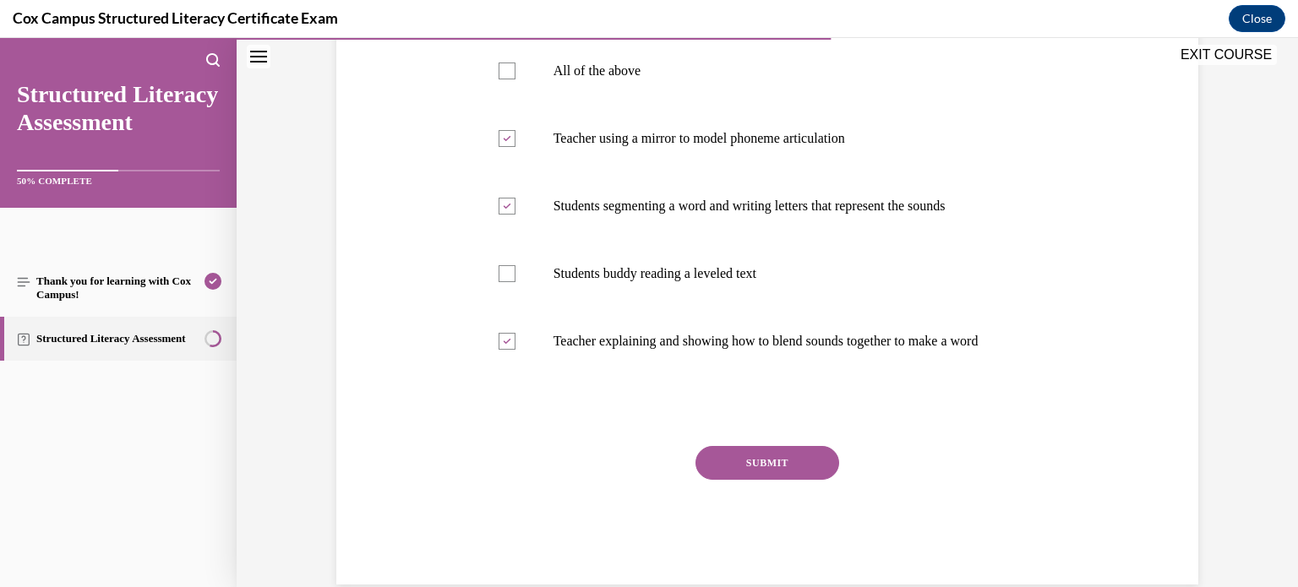
click at [784, 480] on button "SUBMIT" at bounding box center [768, 463] width 144 height 34
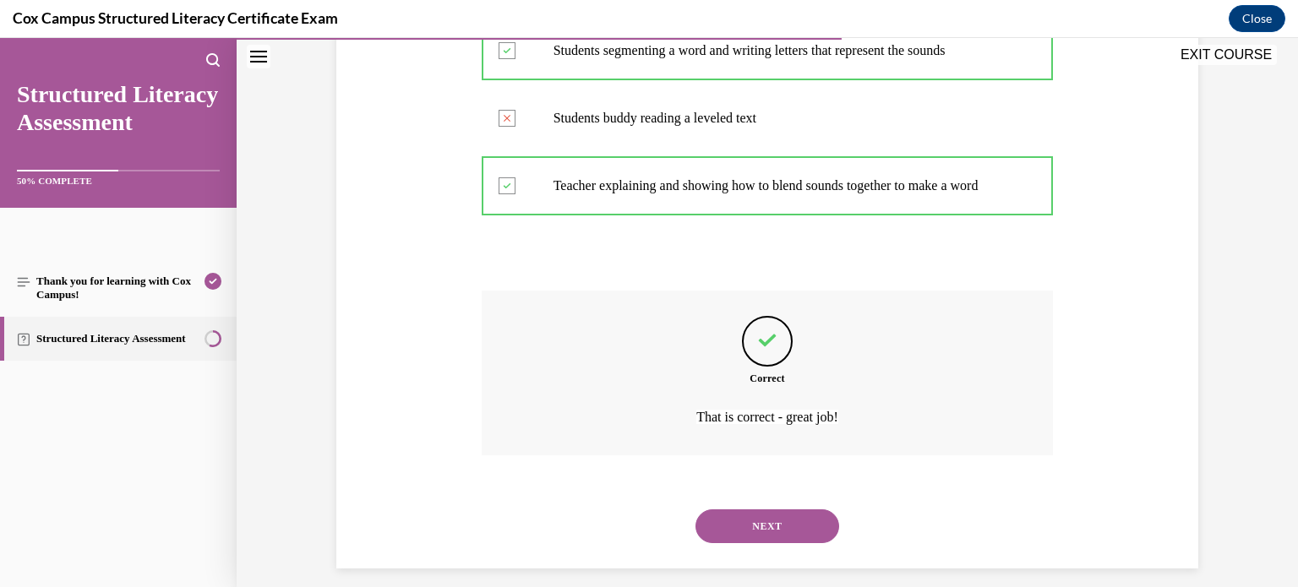
scroll to position [507, 0]
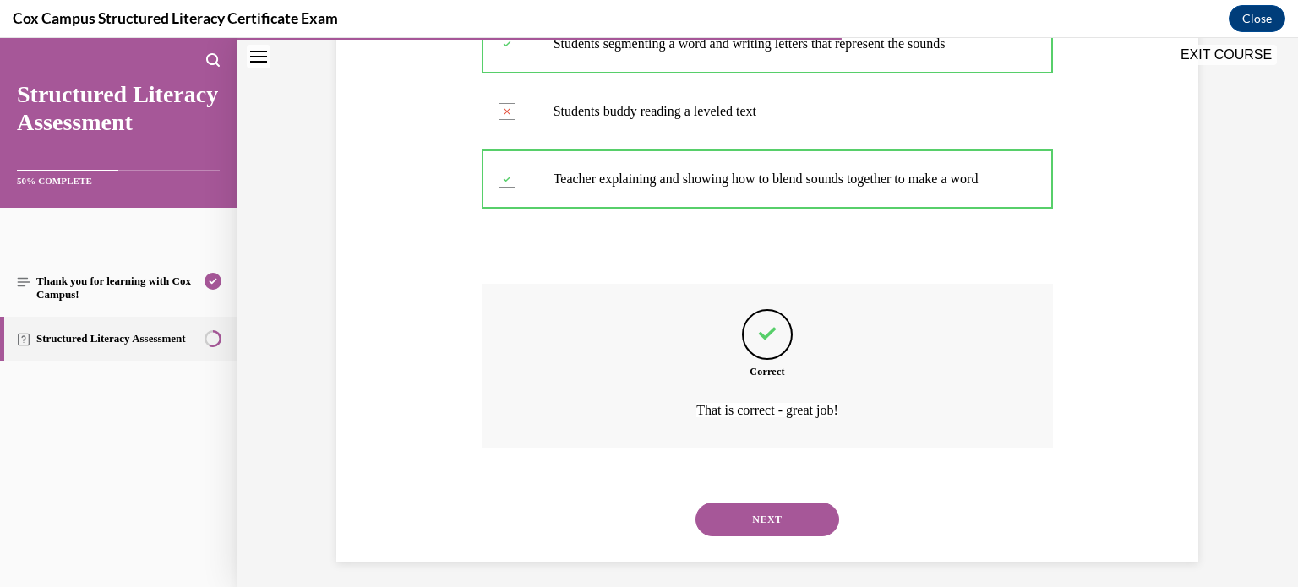
click at [819, 537] on button "NEXT" at bounding box center [768, 520] width 144 height 34
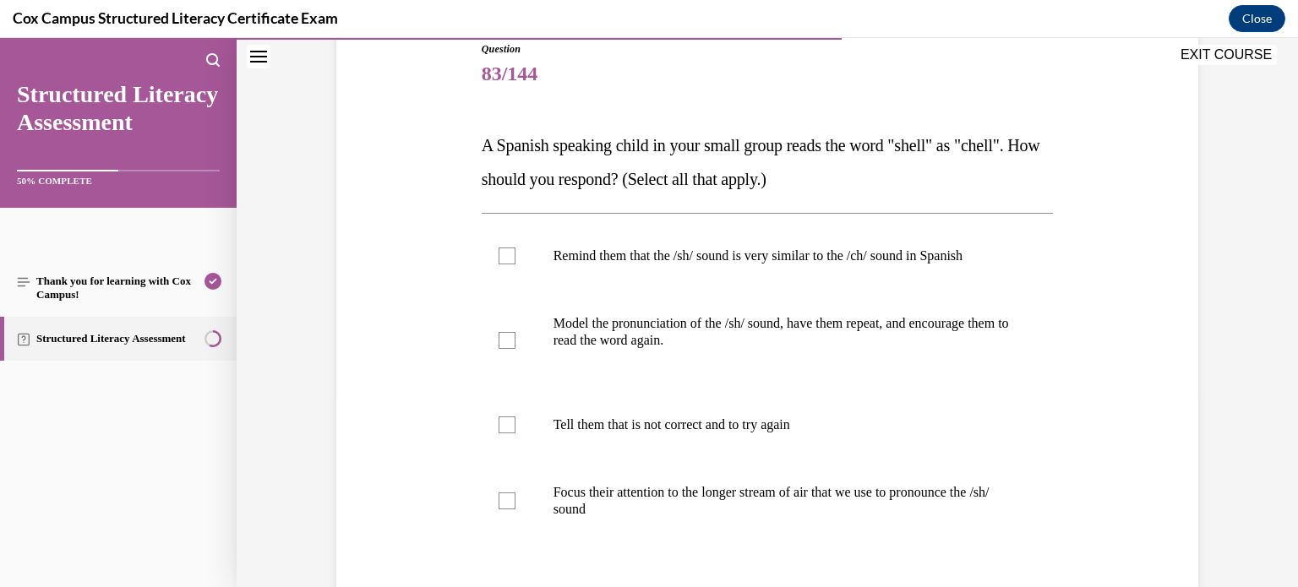
scroll to position [194, 0]
click at [907, 268] on label "Remind them that the /sh/ sound is very similar to the /ch/ sound in Spanish" at bounding box center [768, 255] width 572 height 68
click at [516, 264] on input "Remind them that the /sh/ sound is very similar to the /ch/ sound in Spanish" at bounding box center [507, 255] width 17 height 17
checkbox input "true"
click at [864, 317] on p "Model the pronunciation of the /sh/ sound, have them repeat, and encourage them…" at bounding box center [783, 331] width 458 height 34
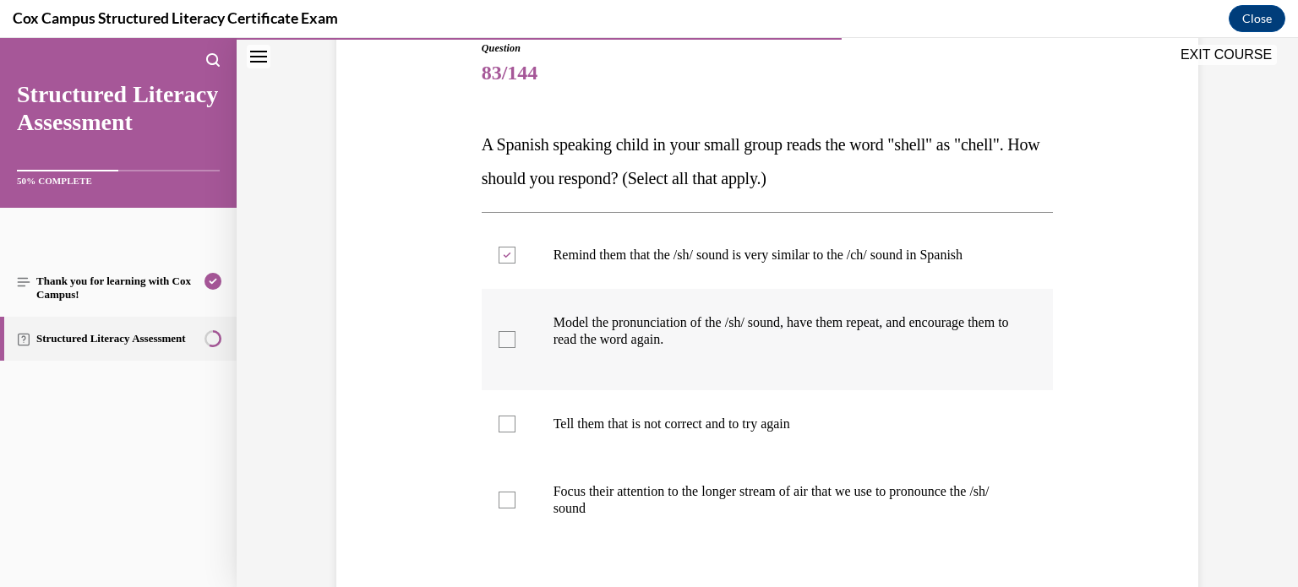
click at [516, 331] on input "Model the pronunciation of the /sh/ sound, have them repeat, and encourage them…" at bounding box center [507, 339] width 17 height 17
checkbox input "true"
click at [517, 502] on label "Focus their attention to the longer stream of air that we use to pronounce the …" at bounding box center [768, 500] width 572 height 85
click at [516, 502] on input "Focus their attention to the longer stream of air that we use to pronounce the …" at bounding box center [507, 500] width 17 height 17
checkbox input "true"
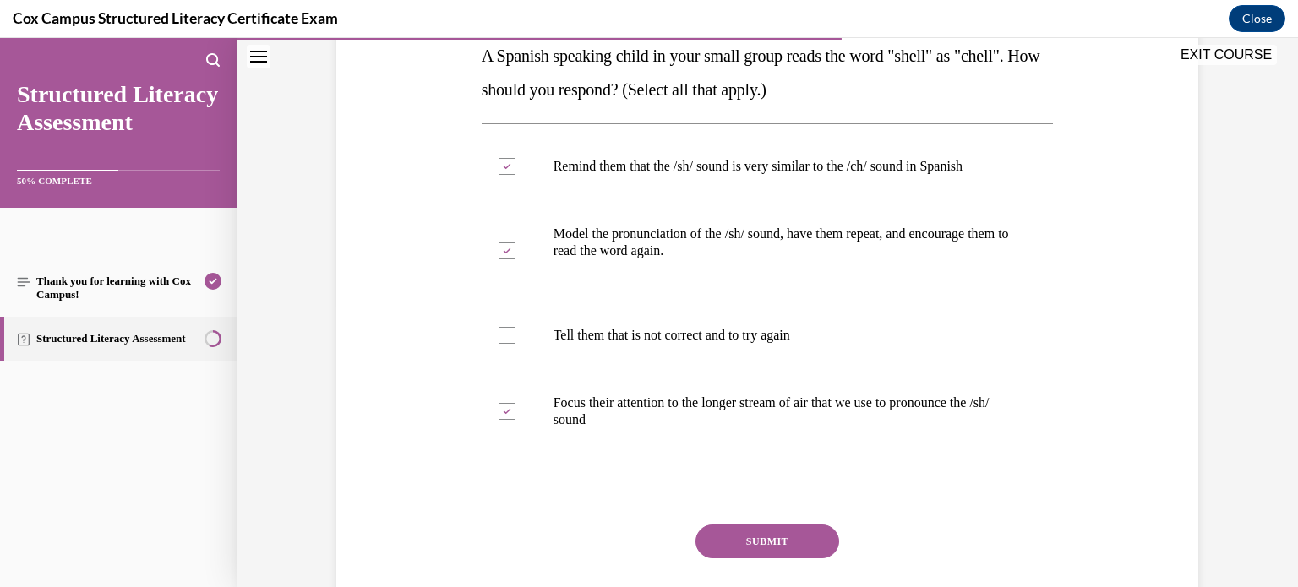
click at [809, 539] on button "SUBMIT" at bounding box center [768, 542] width 144 height 34
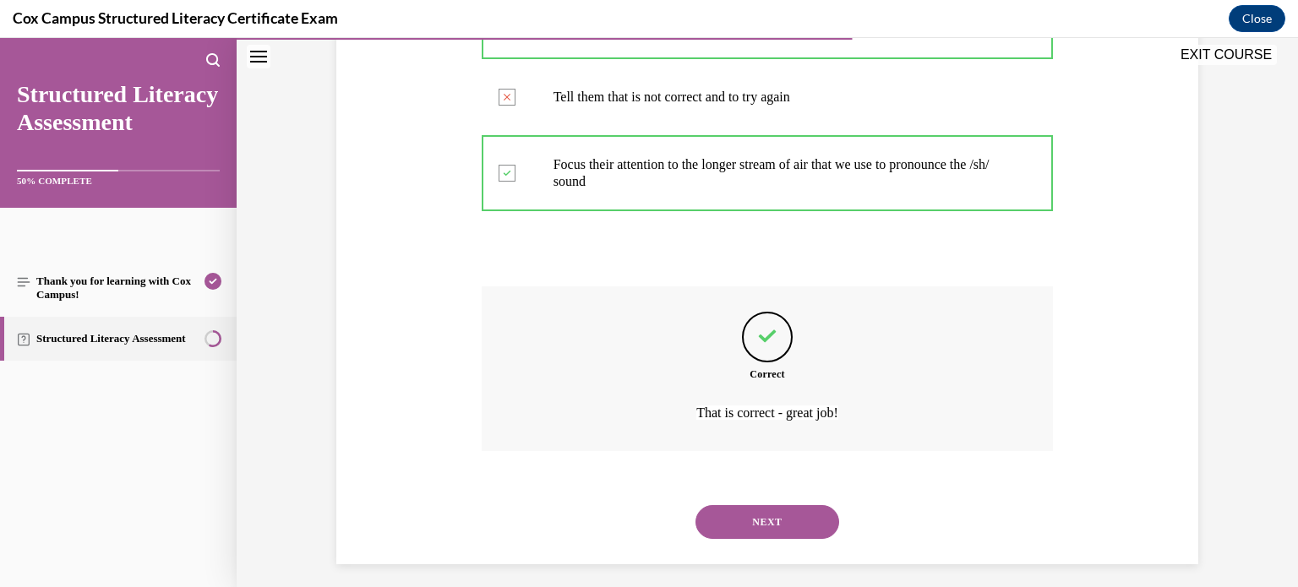
scroll to position [532, 0]
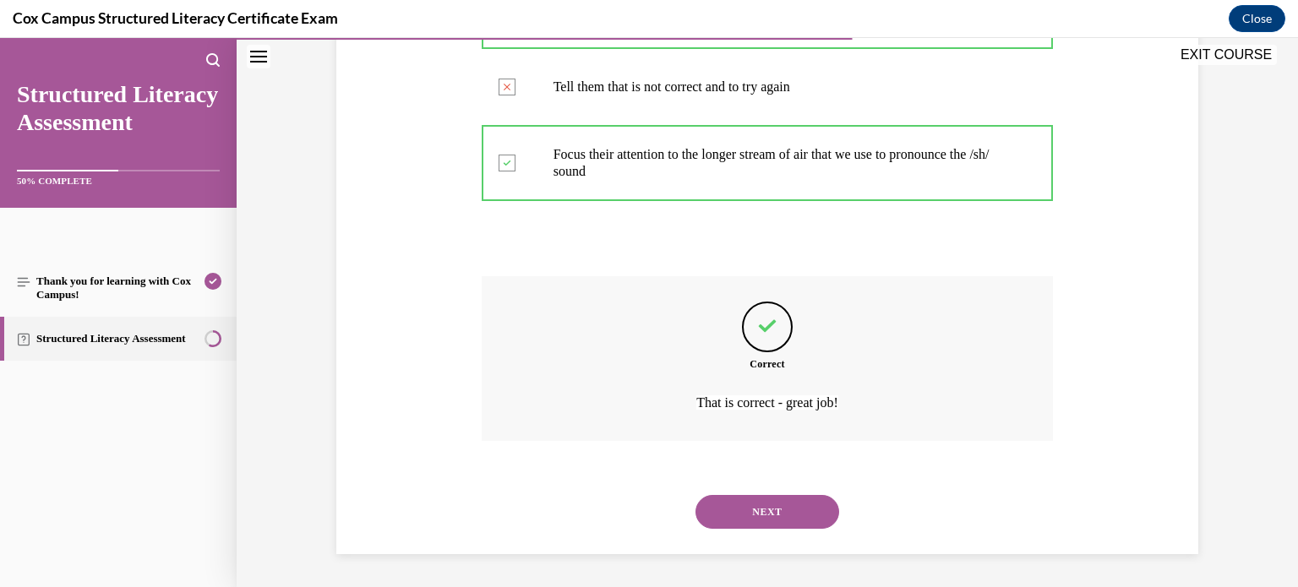
click at [785, 509] on button "NEXT" at bounding box center [768, 512] width 144 height 34
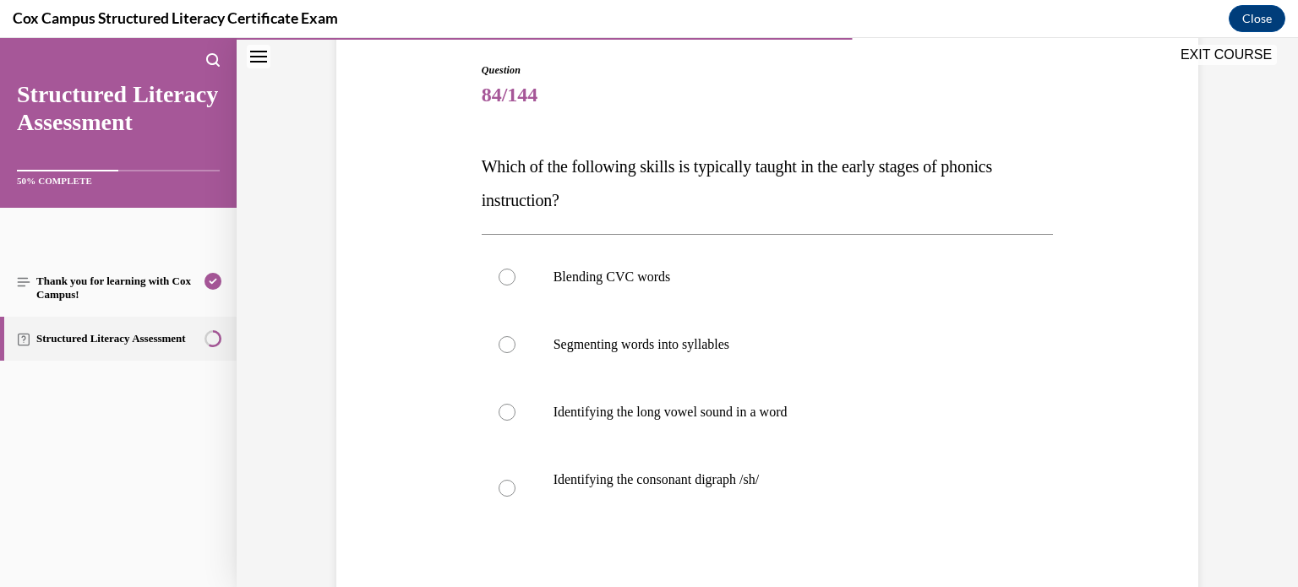
scroll to position [172, 0]
click at [678, 346] on p "Segmenting words into syllables" at bounding box center [783, 344] width 458 height 17
click at [516, 346] on input "Segmenting words into syllables" at bounding box center [507, 344] width 17 height 17
radio input "true"
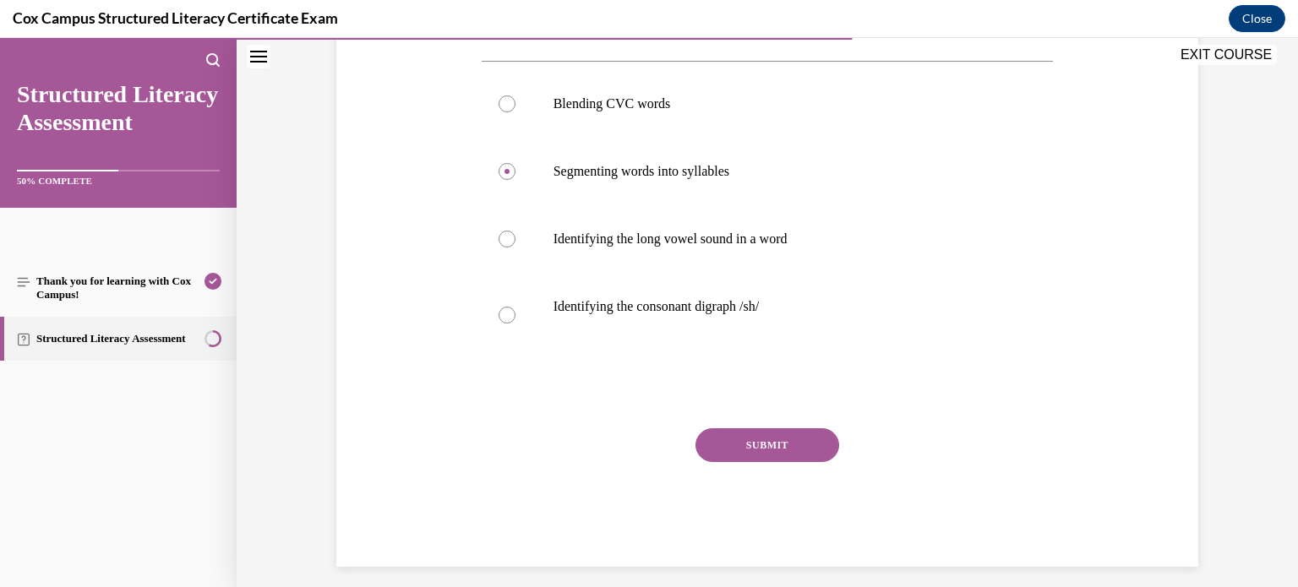
click at [758, 440] on button "SUBMIT" at bounding box center [768, 446] width 144 height 34
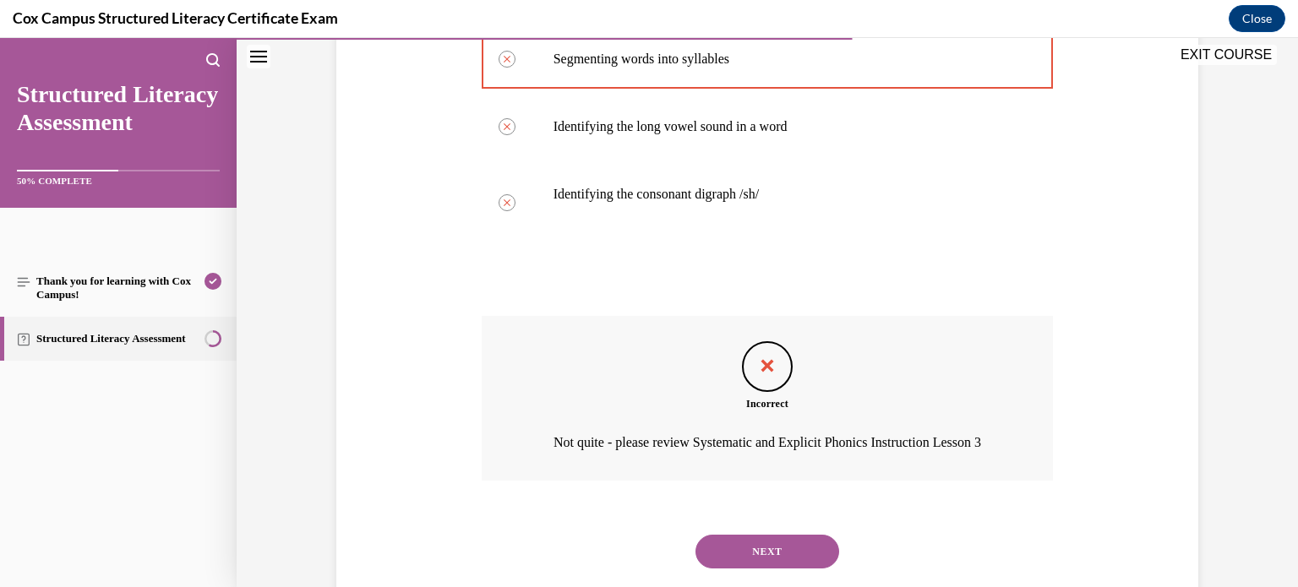
scroll to position [467, 0]
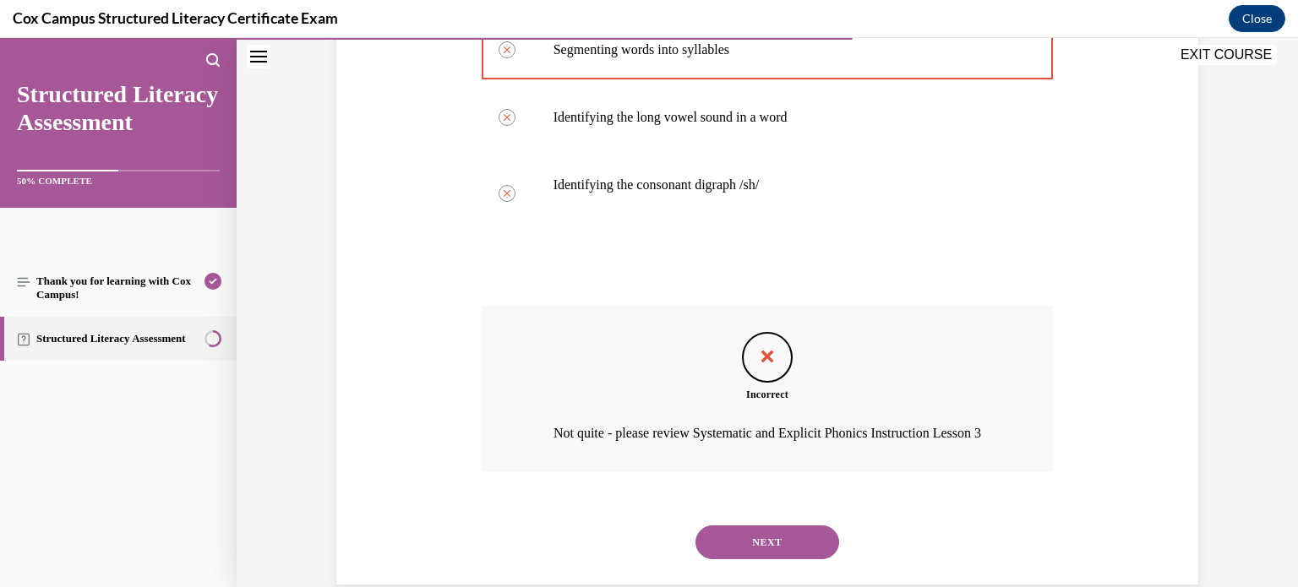
click at [751, 558] on button "NEXT" at bounding box center [768, 543] width 144 height 34
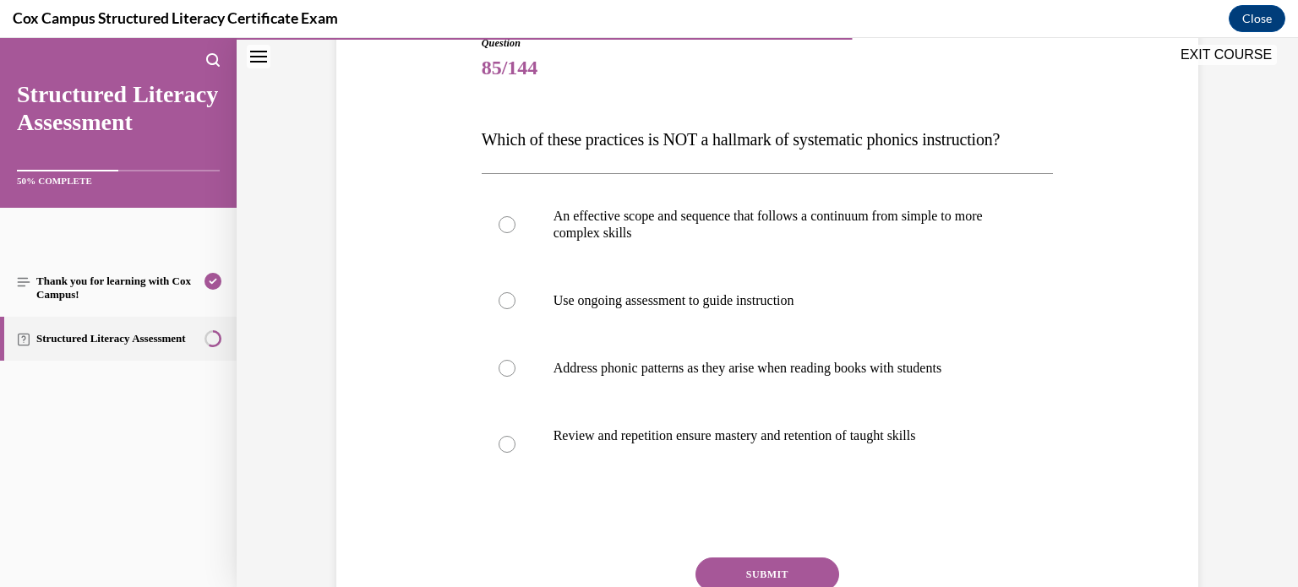
scroll to position [206, 0]
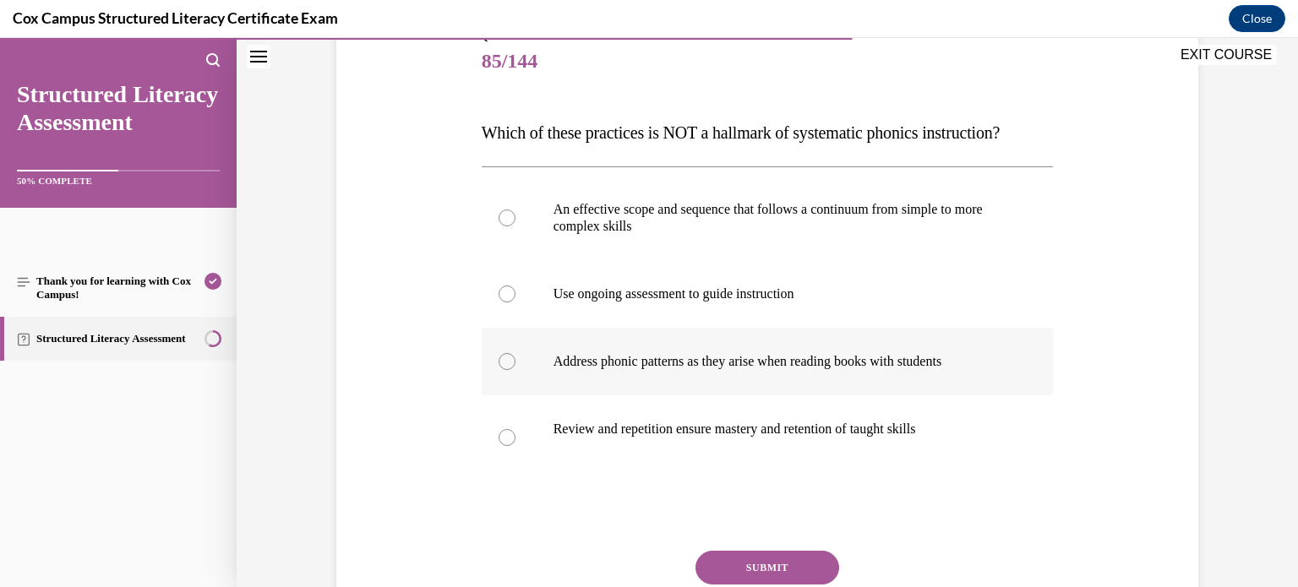
click at [711, 396] on label "Address phonic patterns as they arise when reading books with students" at bounding box center [768, 362] width 572 height 68
click at [516, 370] on input "Address phonic patterns as they arise when reading books with students" at bounding box center [507, 361] width 17 height 17
radio input "true"
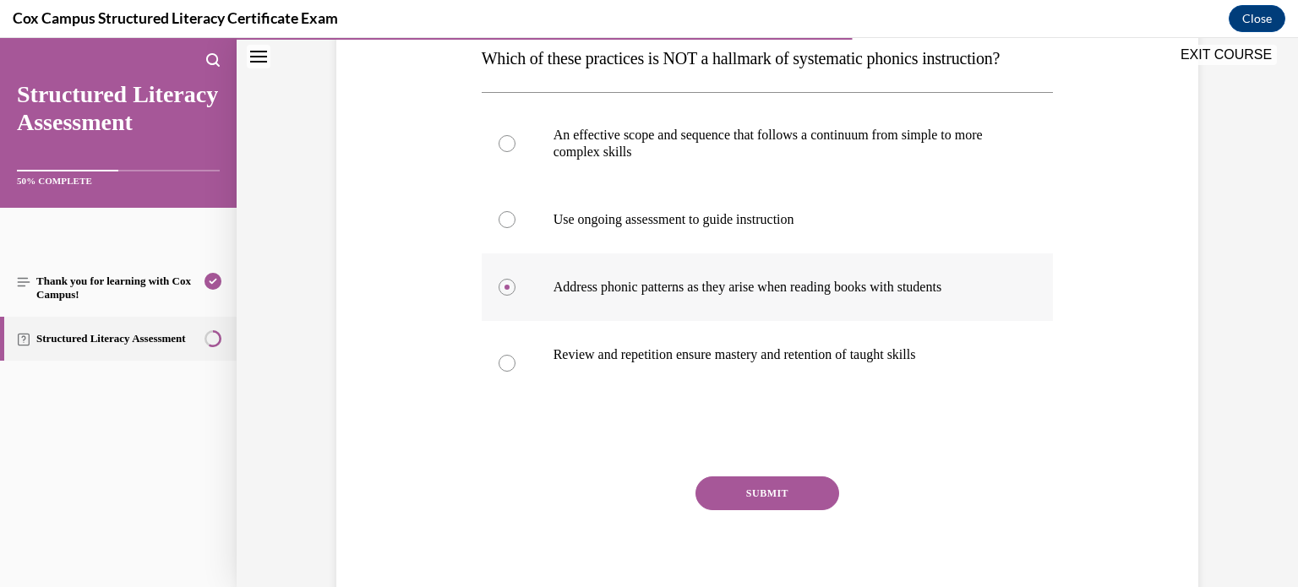
scroll to position [281, 0]
click at [746, 510] on button "SUBMIT" at bounding box center [768, 493] width 144 height 34
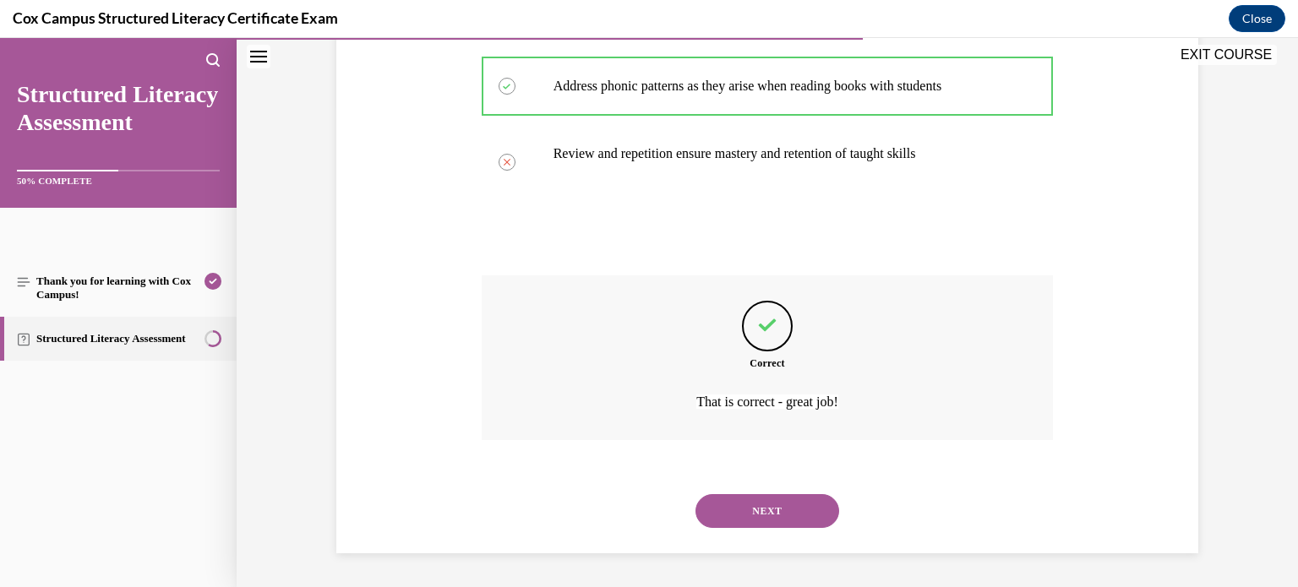
scroll to position [515, 0]
click at [746, 521] on button "NEXT" at bounding box center [768, 512] width 144 height 34
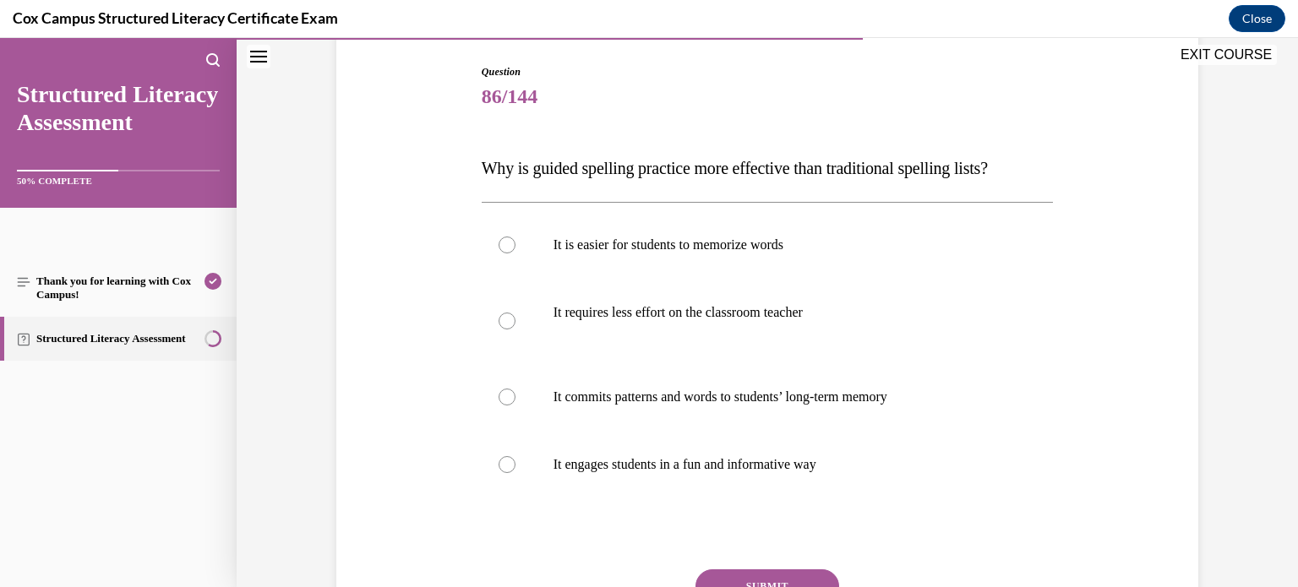
scroll to position [172, 0]
click at [875, 396] on p "It commits patterns and words to students’ long-term memory" at bounding box center [783, 395] width 458 height 17
click at [516, 396] on input "It commits patterns and words to students’ long-term memory" at bounding box center [507, 395] width 17 height 17
radio input "true"
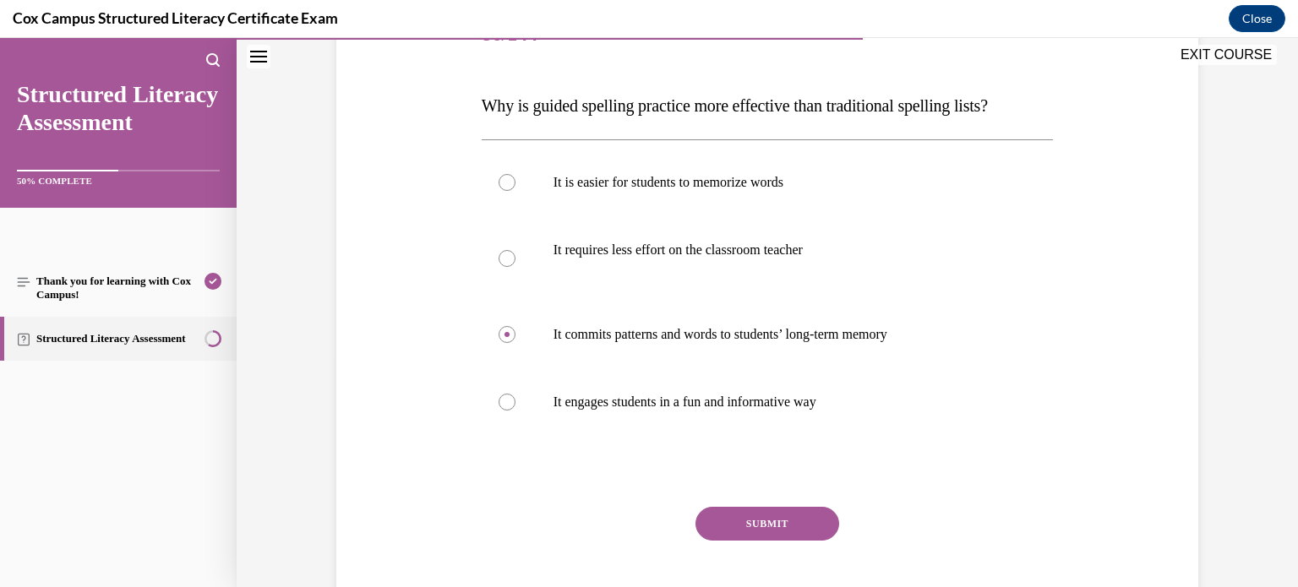
click at [770, 523] on button "SUBMIT" at bounding box center [768, 524] width 144 height 34
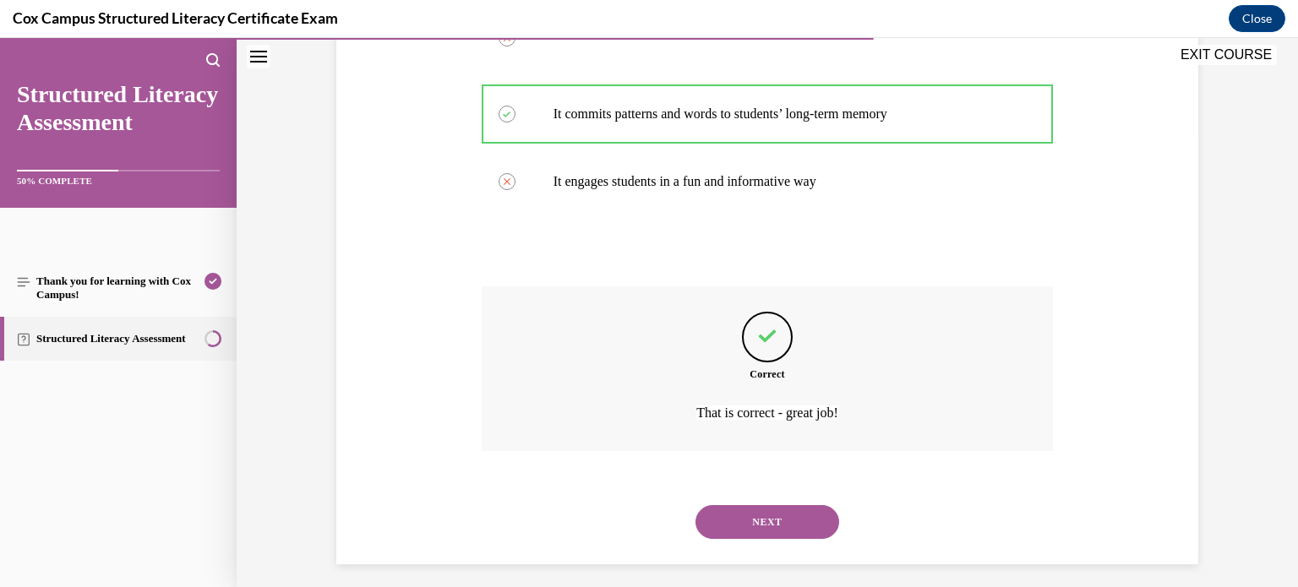
scroll to position [464, 0]
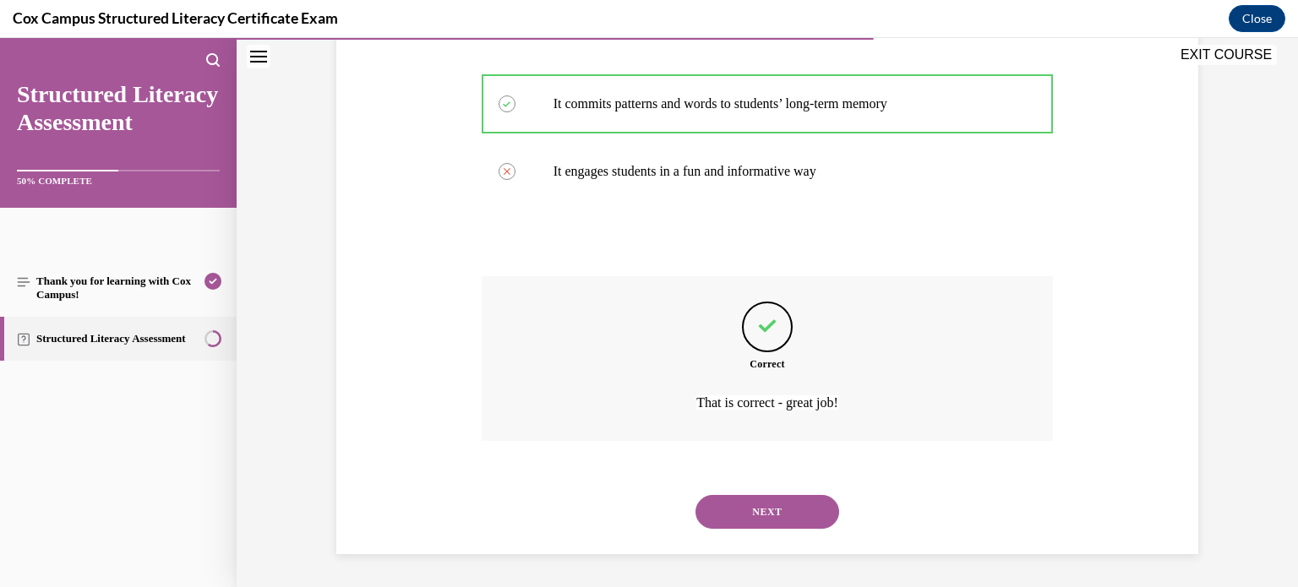
click at [779, 528] on button "NEXT" at bounding box center [768, 512] width 144 height 34
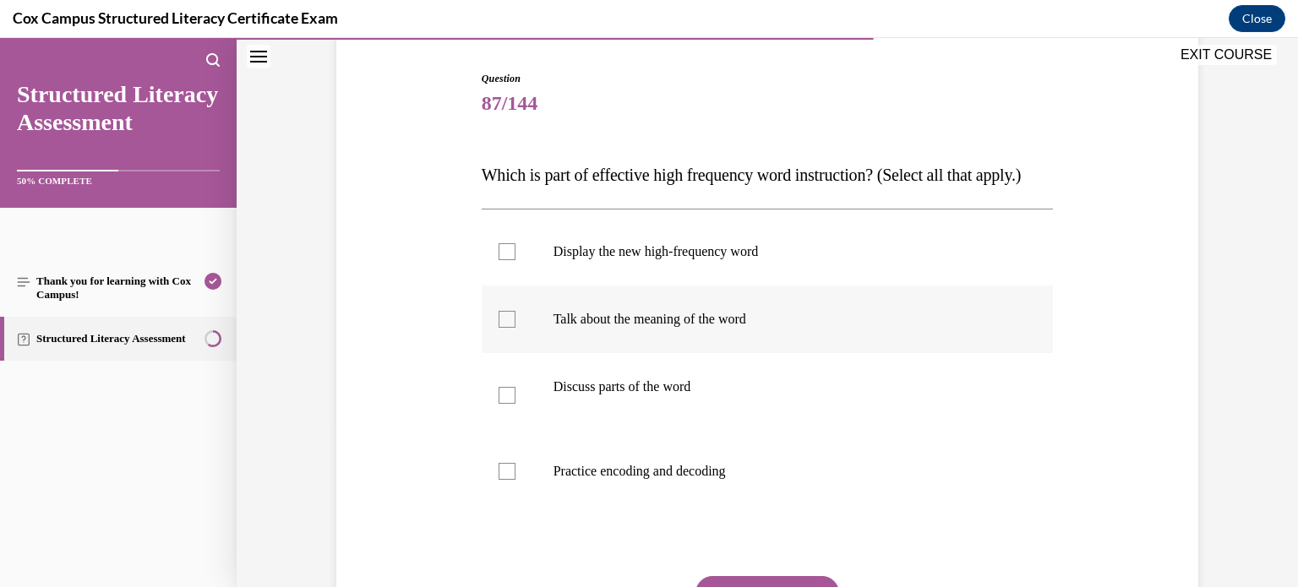
scroll to position [162, 0]
click at [788, 287] on label "Display the new high-frequency word" at bounding box center [768, 254] width 572 height 68
click at [516, 262] on input "Display the new high-frequency word" at bounding box center [507, 253] width 17 height 17
checkbox input "true"
click at [742, 355] on label "Talk about the meaning of the word" at bounding box center [768, 321] width 572 height 68
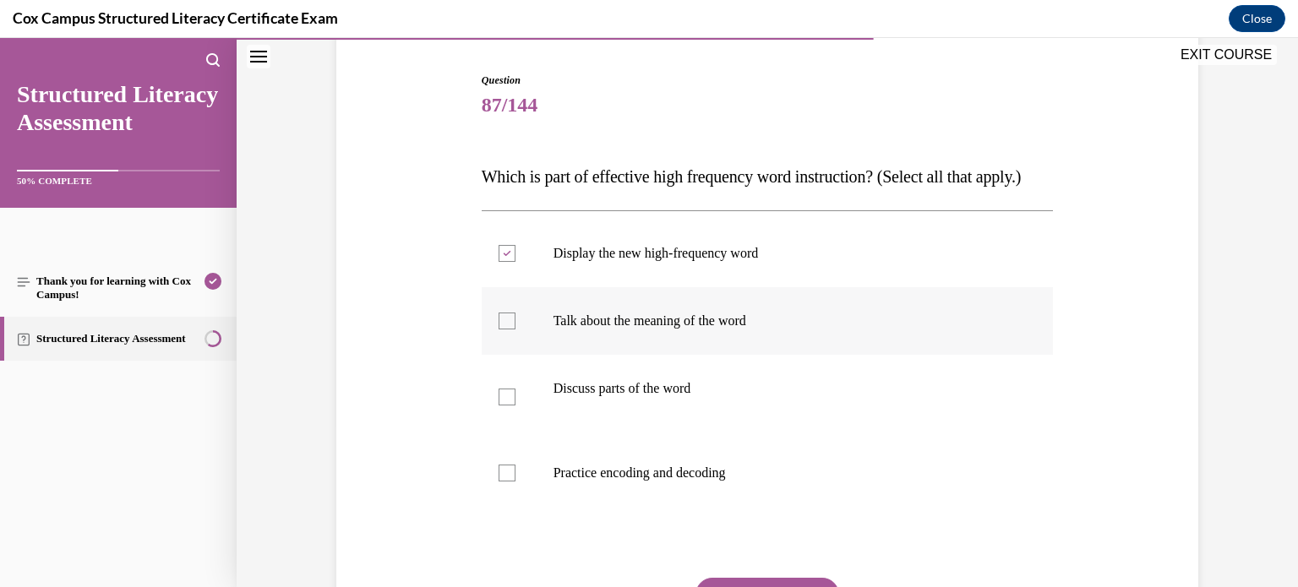
click at [516, 330] on input "Talk about the meaning of the word" at bounding box center [507, 321] width 17 height 17
checkbox input "true"
click at [713, 397] on p "Discuss parts of the word" at bounding box center [783, 388] width 458 height 17
click at [516, 406] on input "Discuss parts of the word" at bounding box center [507, 397] width 17 height 17
checkbox input "true"
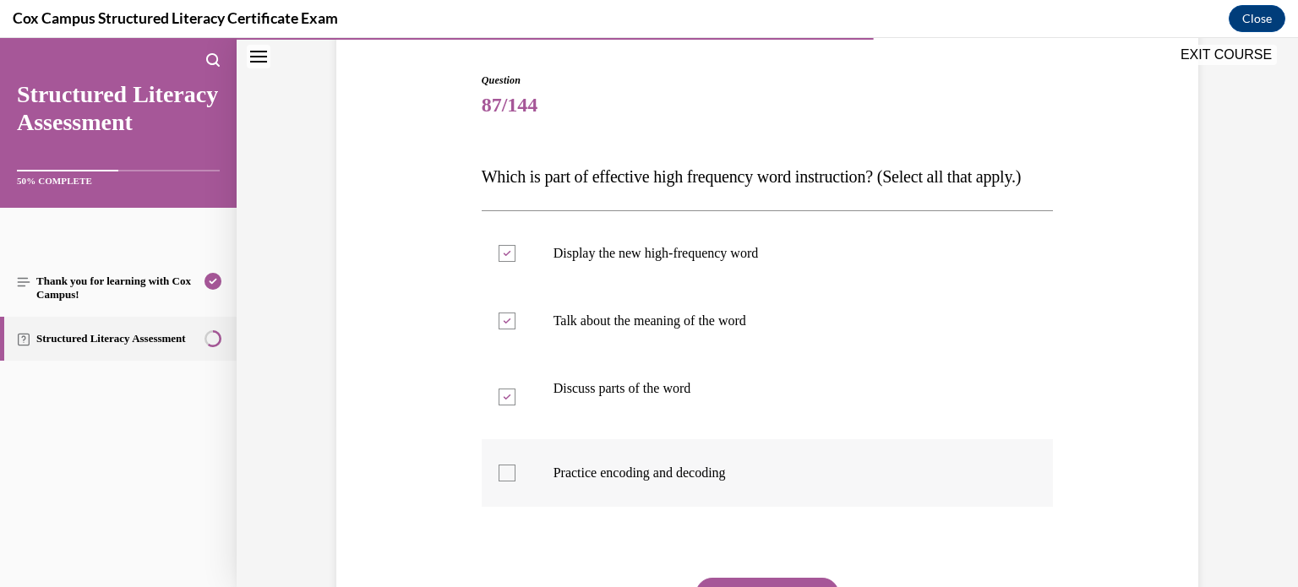
click at [683, 473] on label "Practice encoding and decoding" at bounding box center [768, 474] width 572 height 68
click at [516, 473] on input "Practice encoding and decoding" at bounding box center [507, 473] width 17 height 17
checkbox input "true"
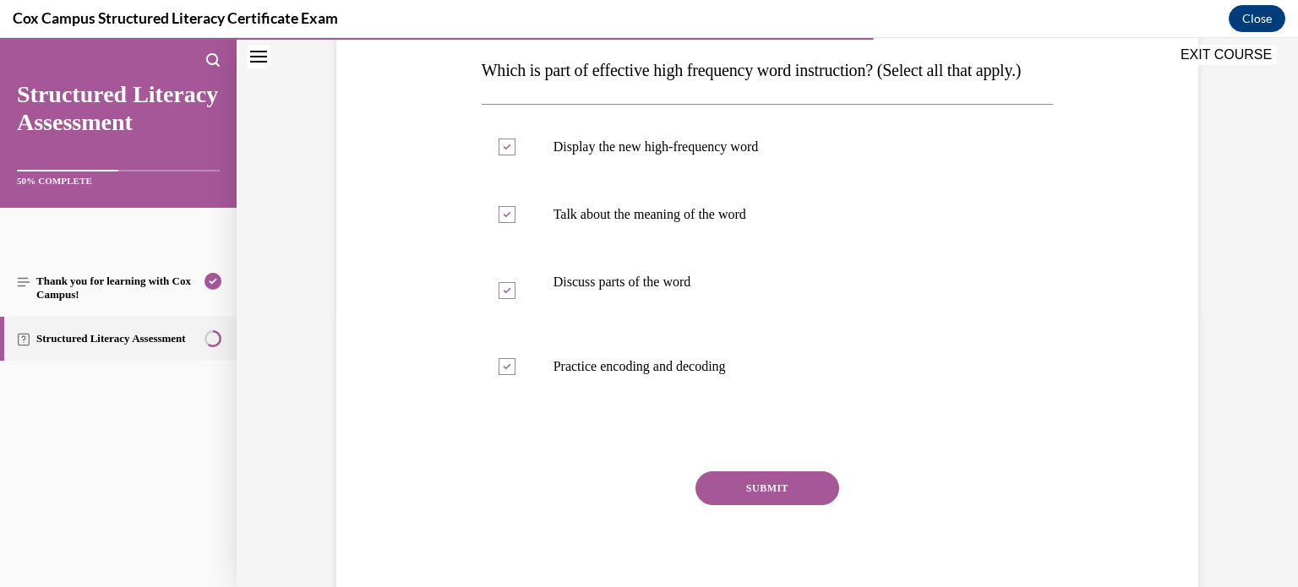
click at [731, 505] on button "SUBMIT" at bounding box center [768, 489] width 144 height 34
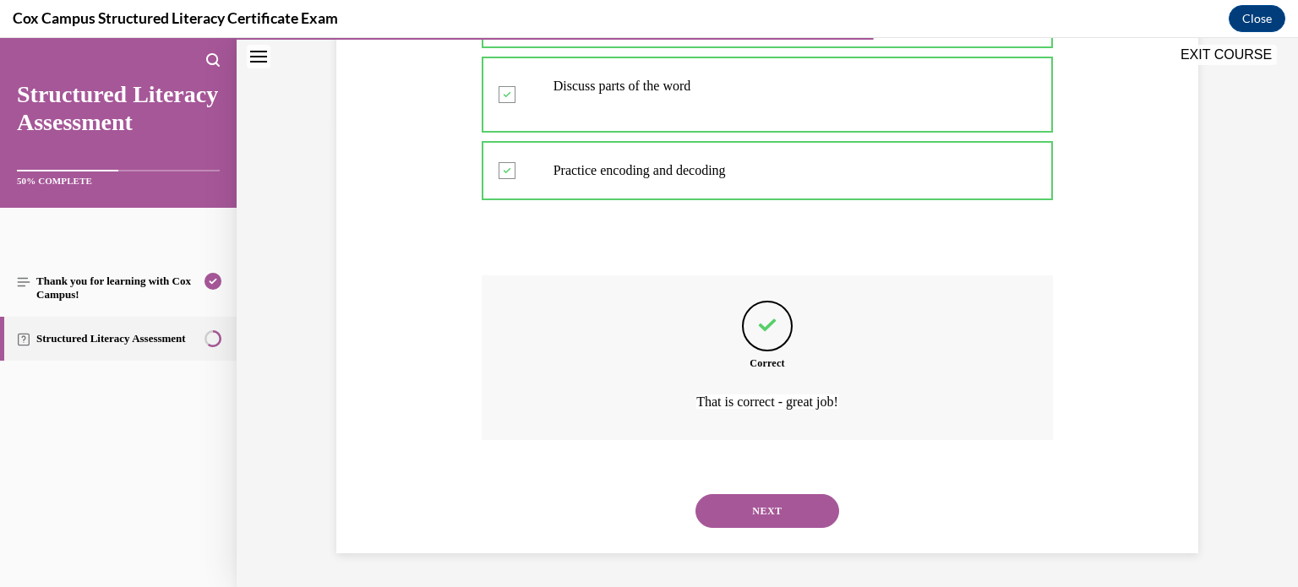
click at [763, 519] on button "NEXT" at bounding box center [768, 512] width 144 height 34
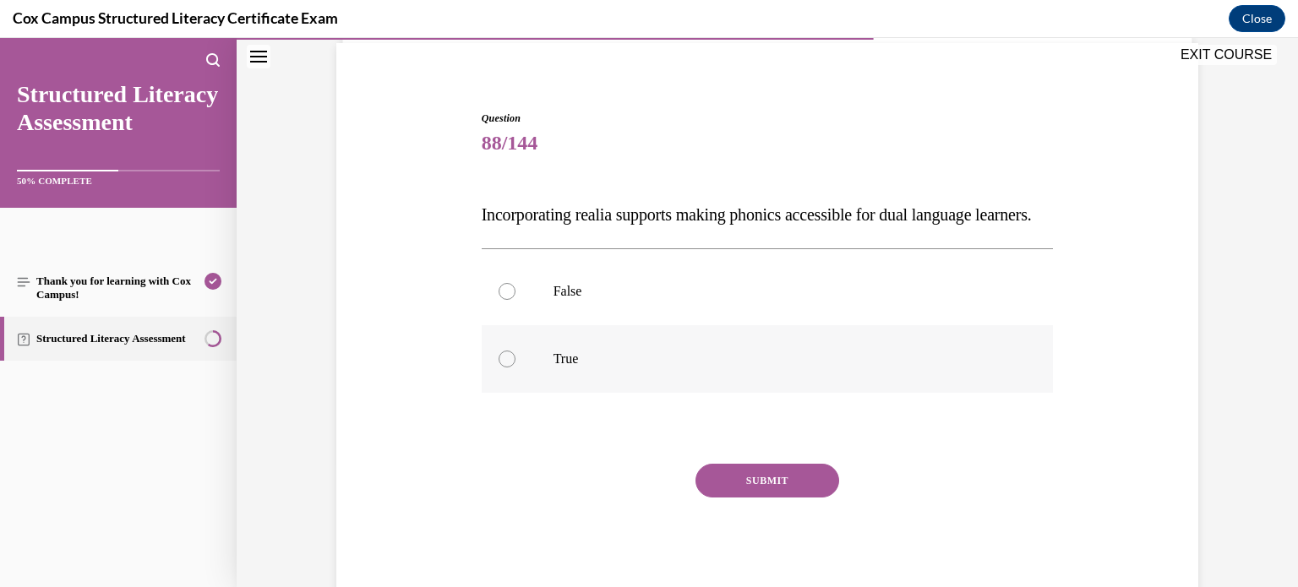
scroll to position [121, 0]
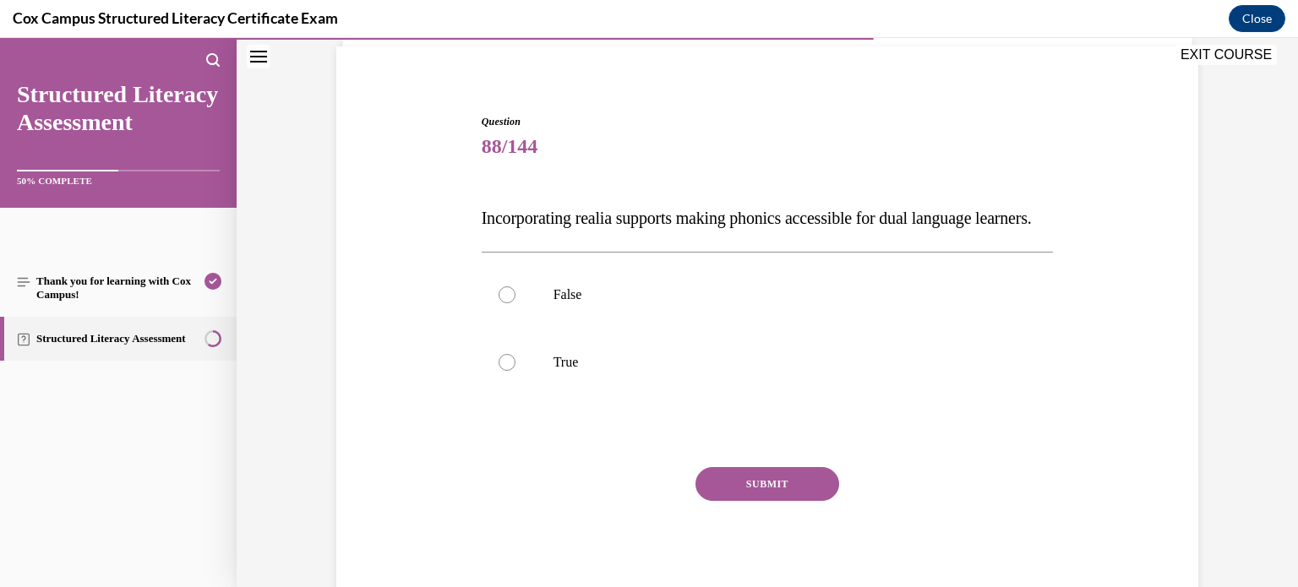
click at [750, 501] on button "SUBMIT" at bounding box center [768, 484] width 144 height 34
click at [658, 396] on label "True" at bounding box center [768, 363] width 572 height 68
click at [516, 371] on input "True" at bounding box center [507, 362] width 17 height 17
radio input "true"
click at [757, 501] on button "SUBMIT" at bounding box center [768, 484] width 144 height 34
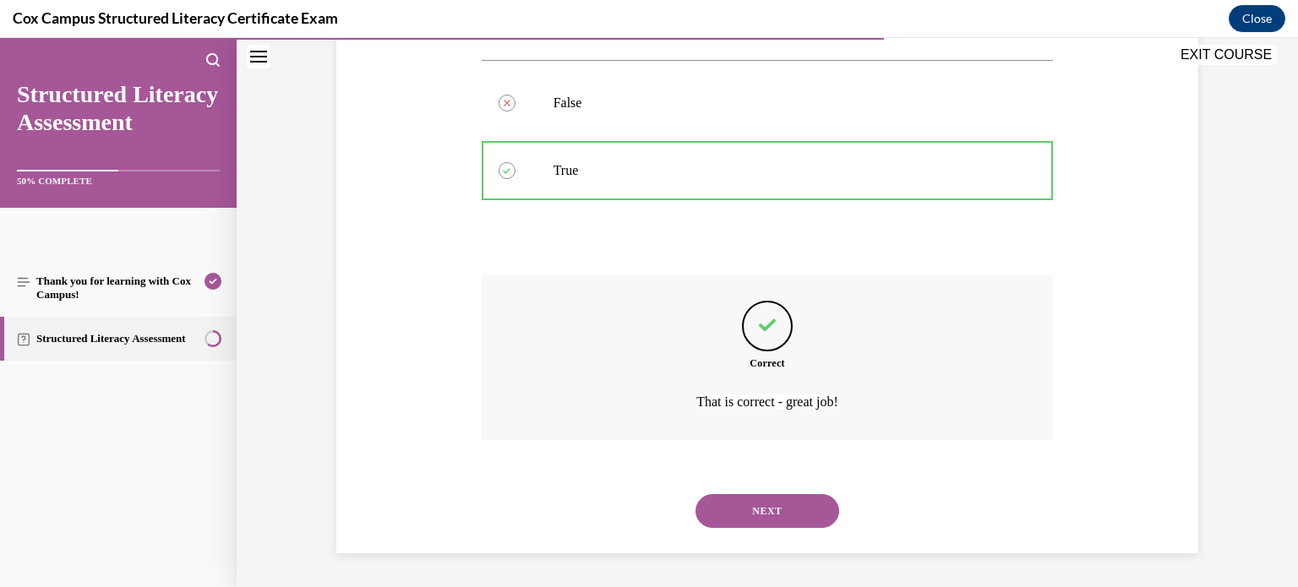
scroll to position [346, 0]
click at [791, 509] on button "NEXT" at bounding box center [768, 512] width 144 height 34
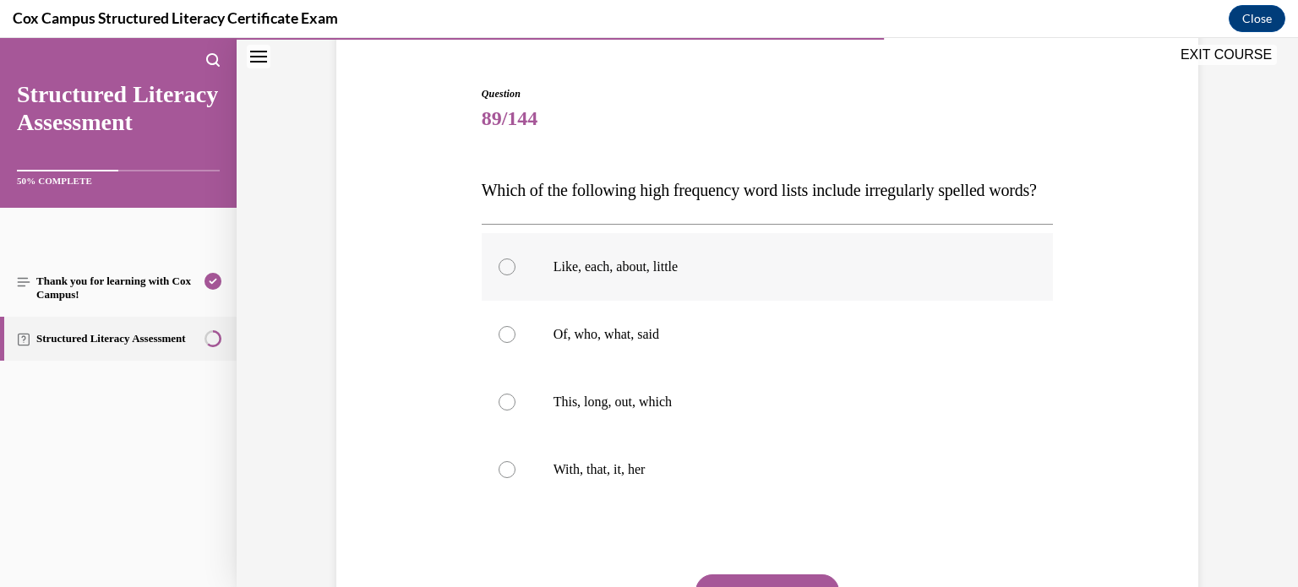
scroll to position [181, 0]
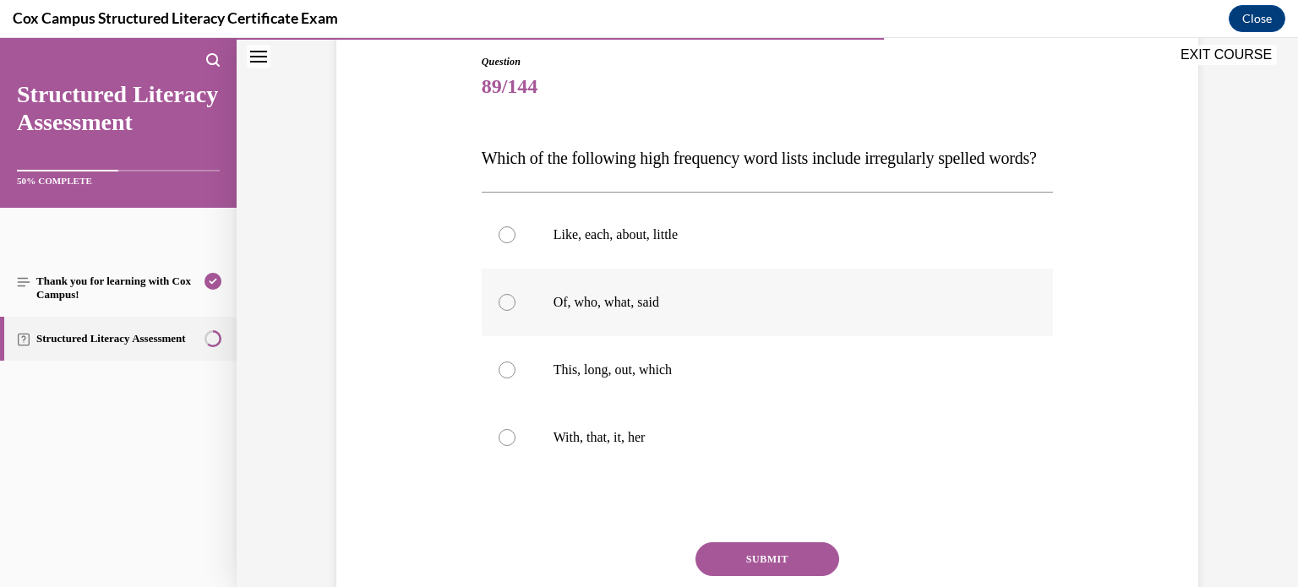
click at [789, 336] on label "Of, who, what, said" at bounding box center [768, 303] width 572 height 68
click at [516, 311] on input "Of, who, what, said" at bounding box center [507, 302] width 17 height 17
radio input "true"
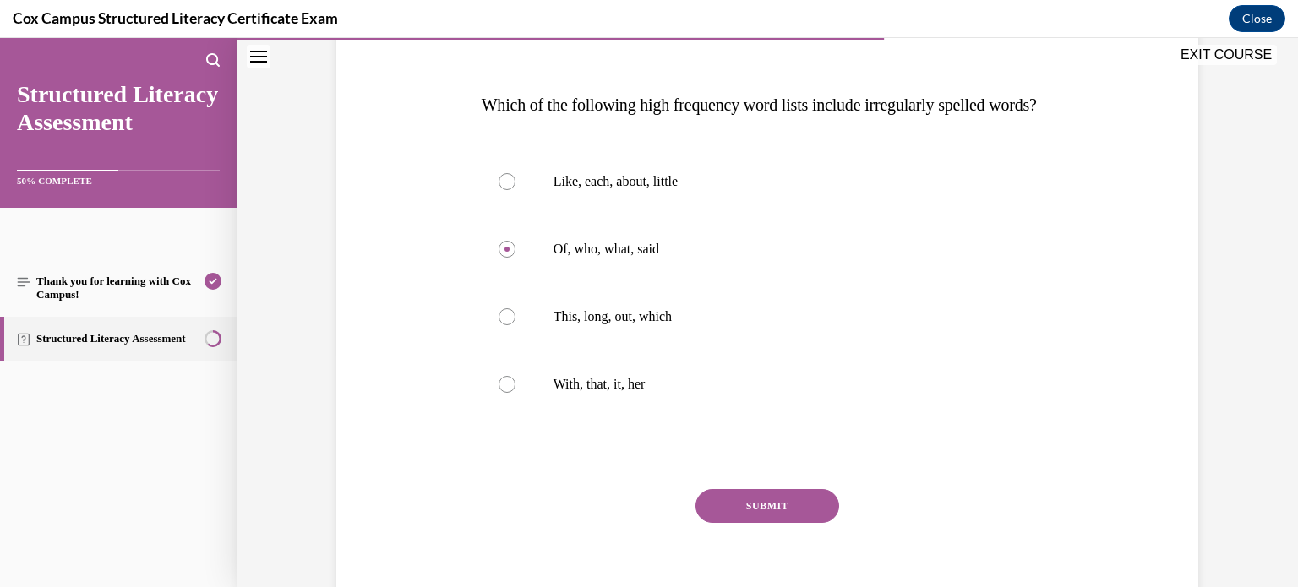
click at [775, 523] on button "SUBMIT" at bounding box center [768, 506] width 144 height 34
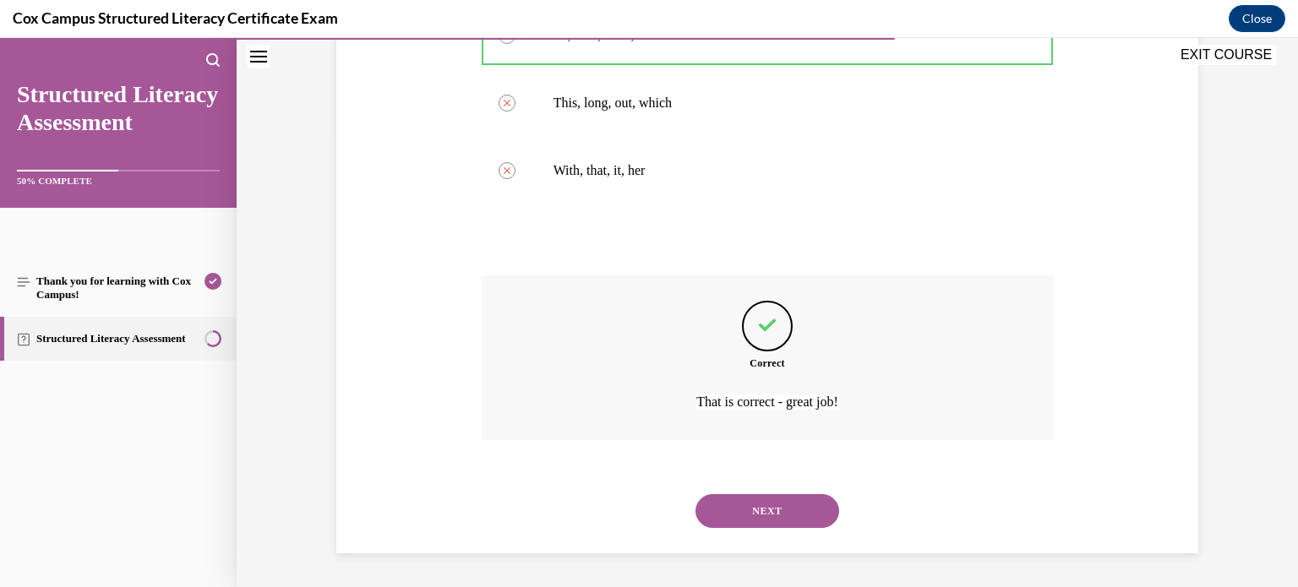
scroll to position [481, 0]
click at [787, 508] on button "NEXT" at bounding box center [768, 512] width 144 height 34
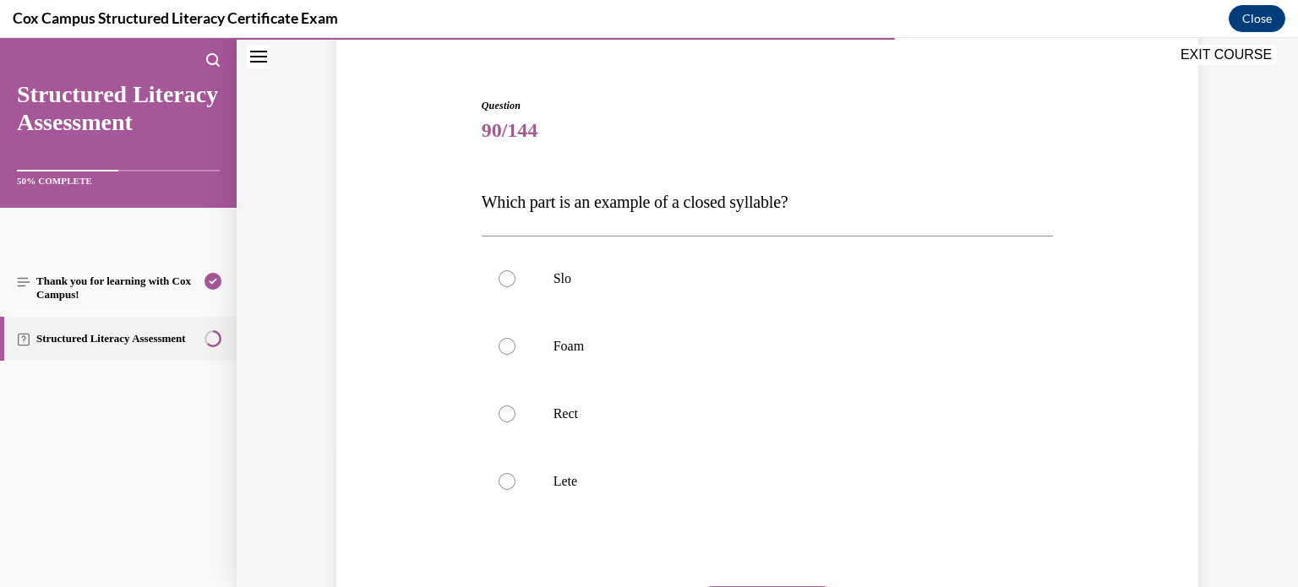
scroll to position [142, 0]
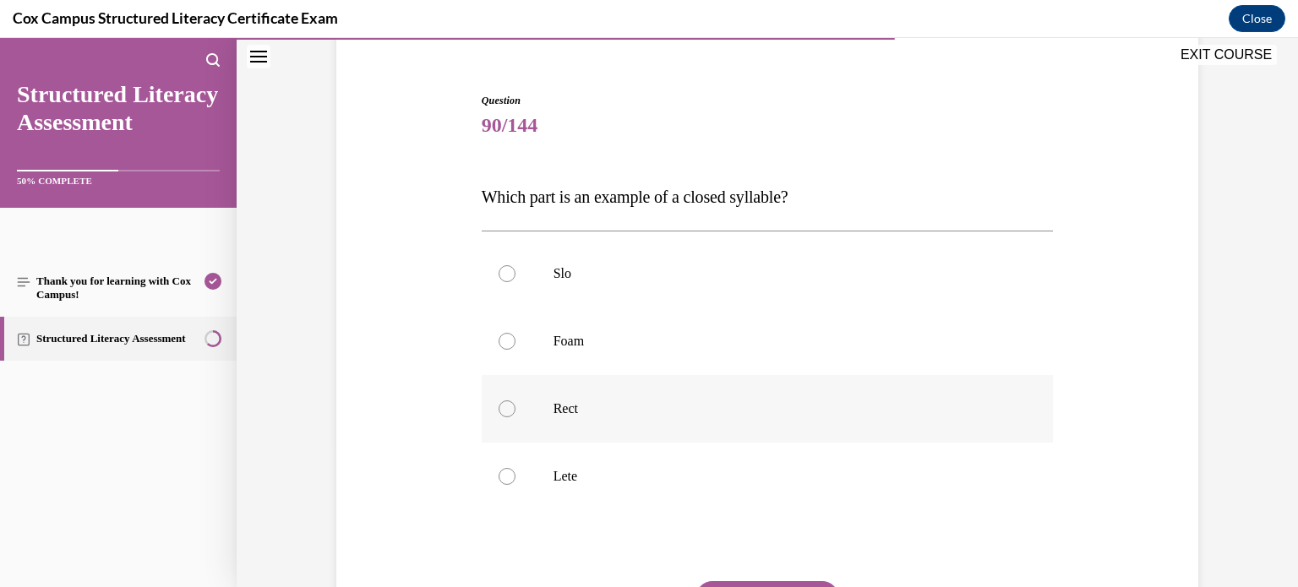
click at [691, 423] on label "Rect" at bounding box center [768, 409] width 572 height 68
click at [516, 418] on input "Rect" at bounding box center [507, 409] width 17 height 17
radio input "true"
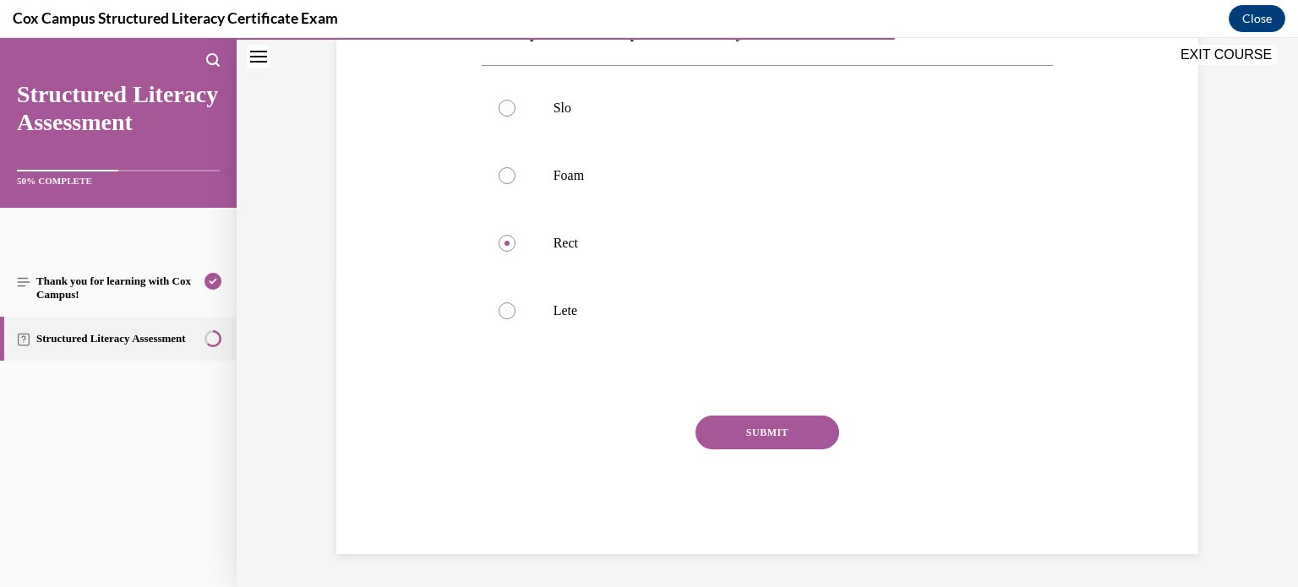
click at [795, 433] on button "SUBMIT" at bounding box center [768, 433] width 144 height 34
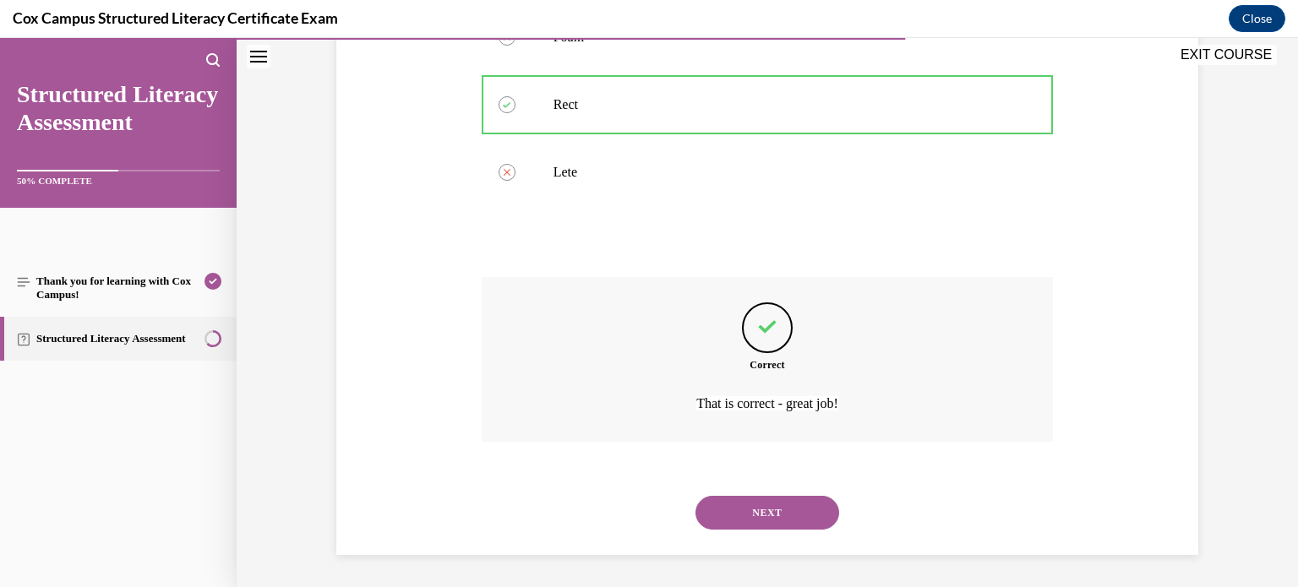
scroll to position [447, 0]
click at [769, 511] on button "NEXT" at bounding box center [768, 512] width 144 height 34
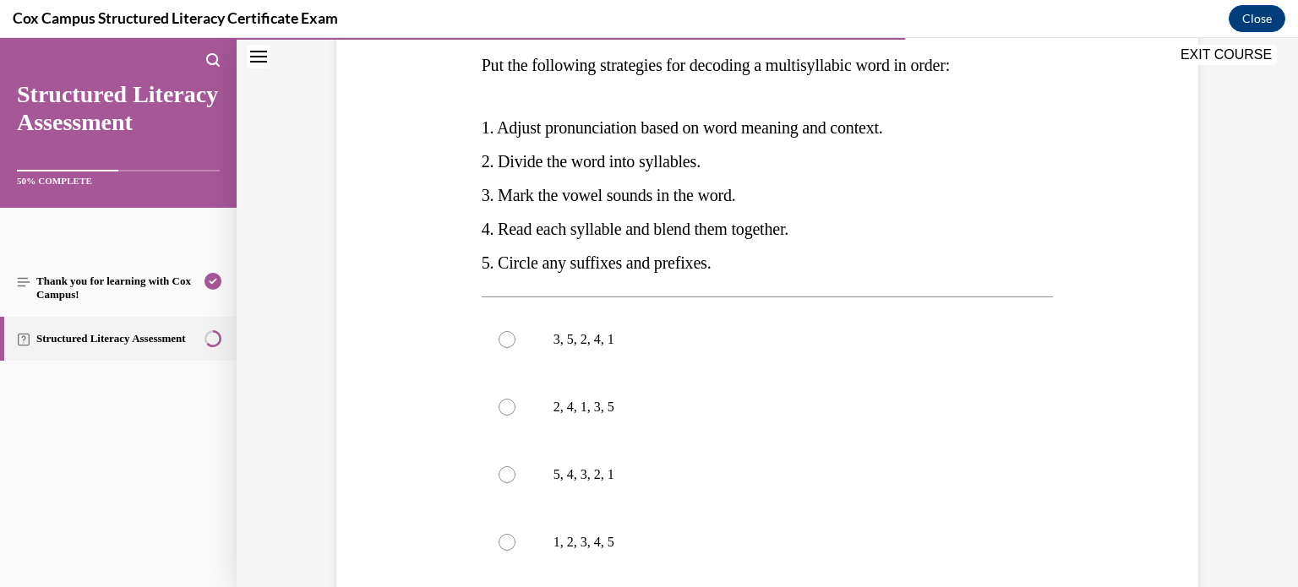
scroll to position [305, 0]
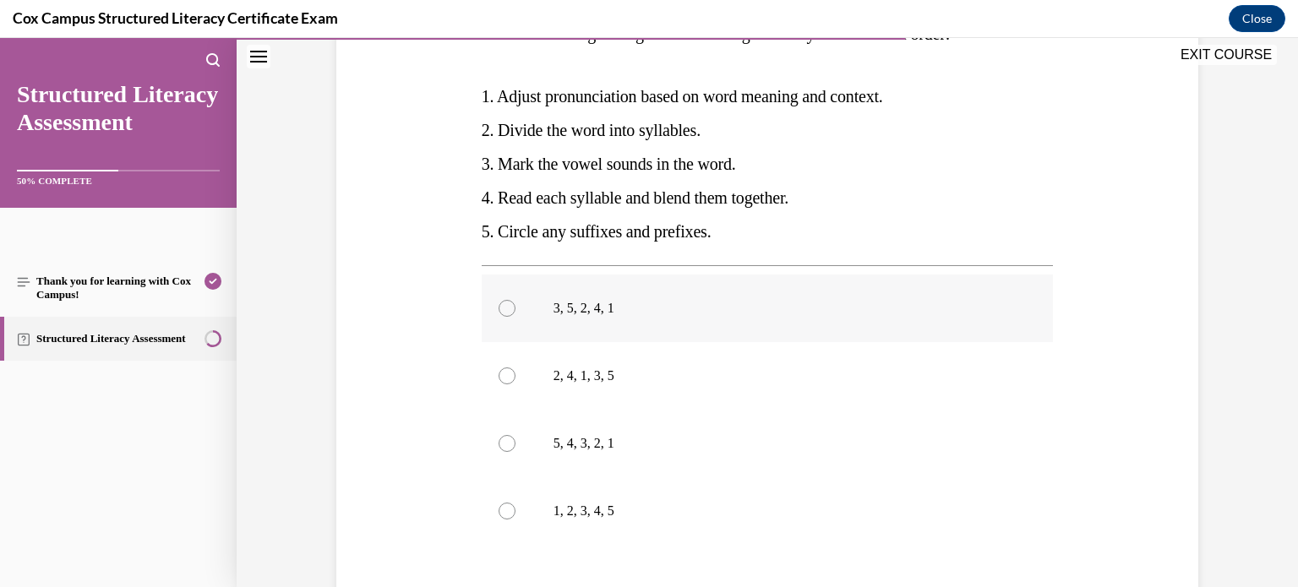
click at [709, 321] on label "3, 5, 2, 4, 1" at bounding box center [768, 309] width 572 height 68
click at [516, 317] on input "3, 5, 2, 4, 1" at bounding box center [507, 308] width 17 height 17
radio input "true"
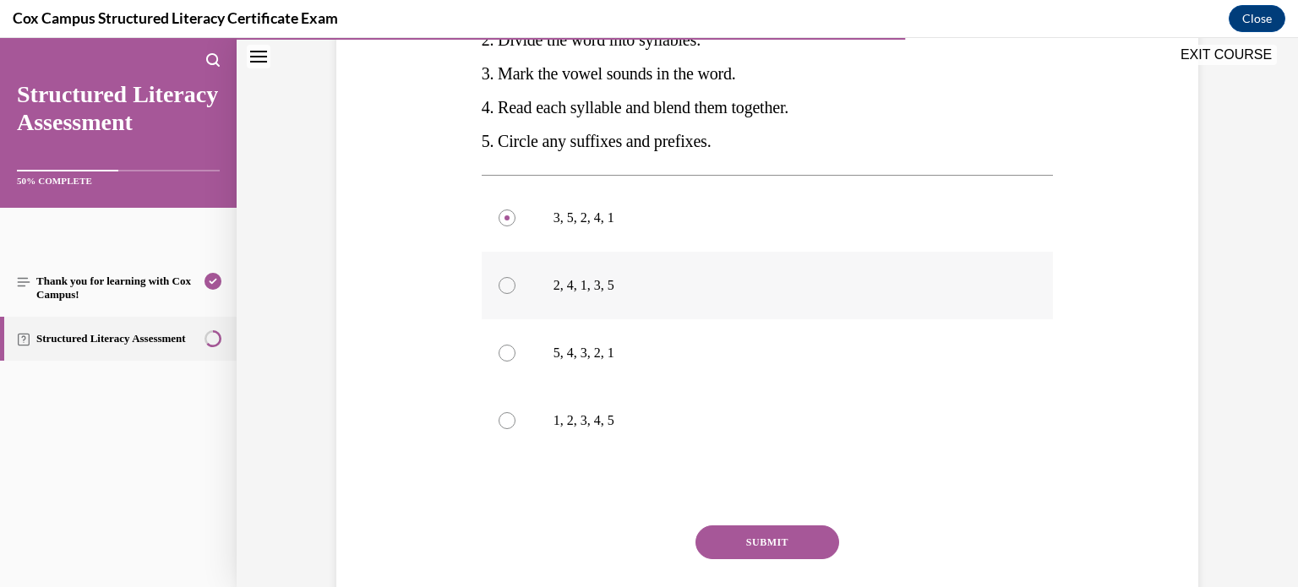
scroll to position [398, 0]
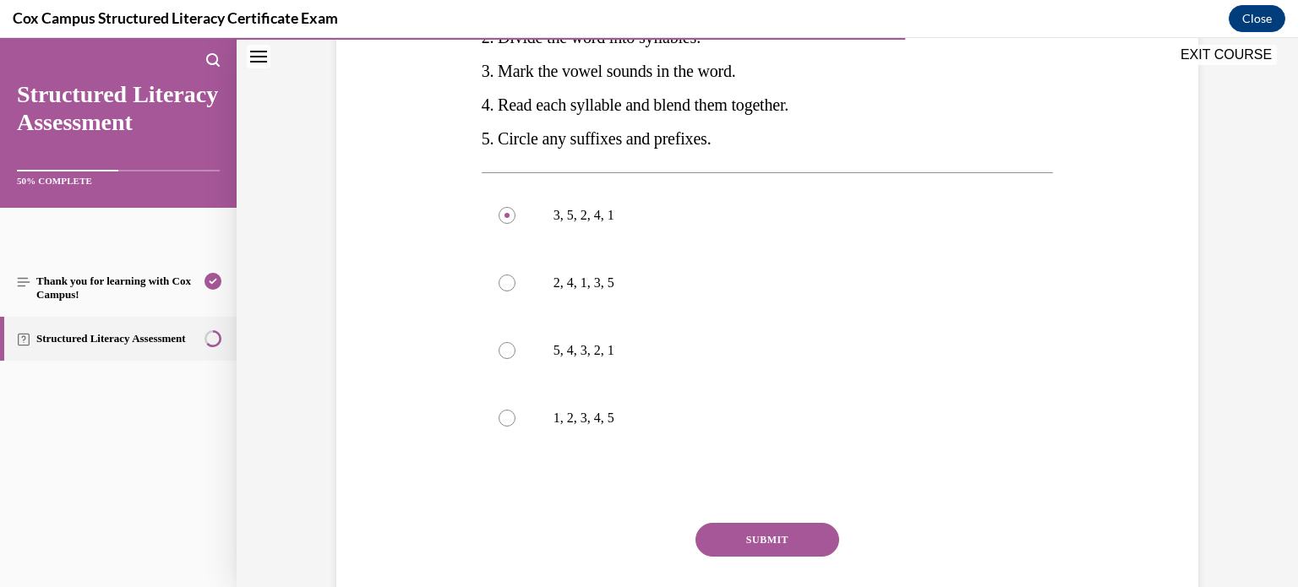
click at [728, 528] on button "SUBMIT" at bounding box center [768, 540] width 144 height 34
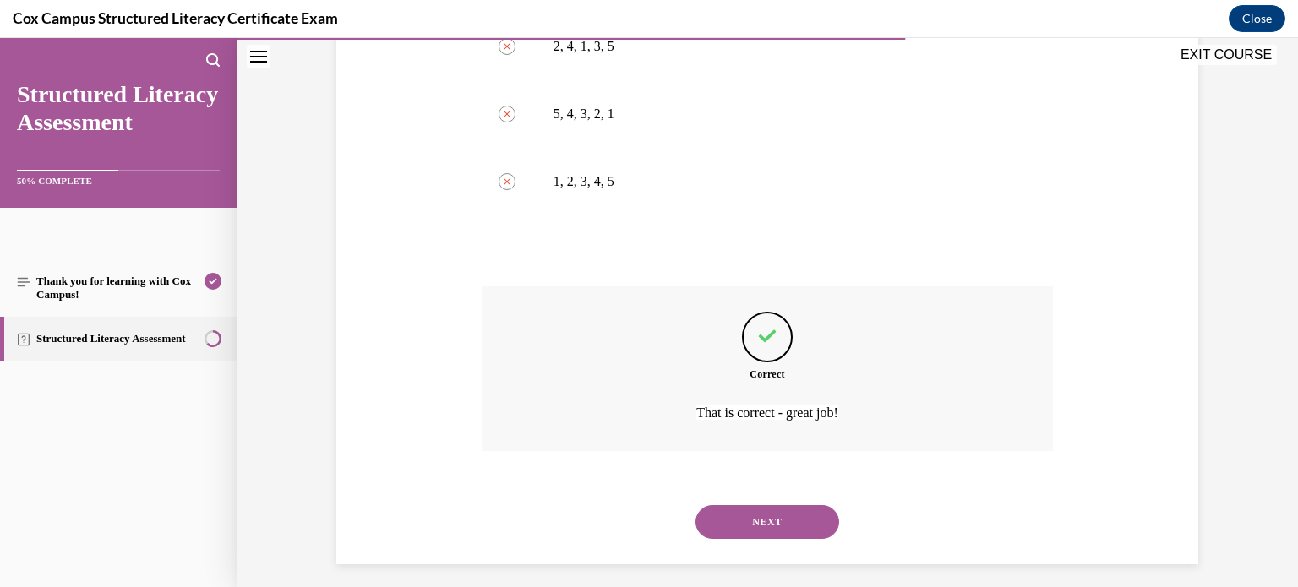
scroll to position [646, 0]
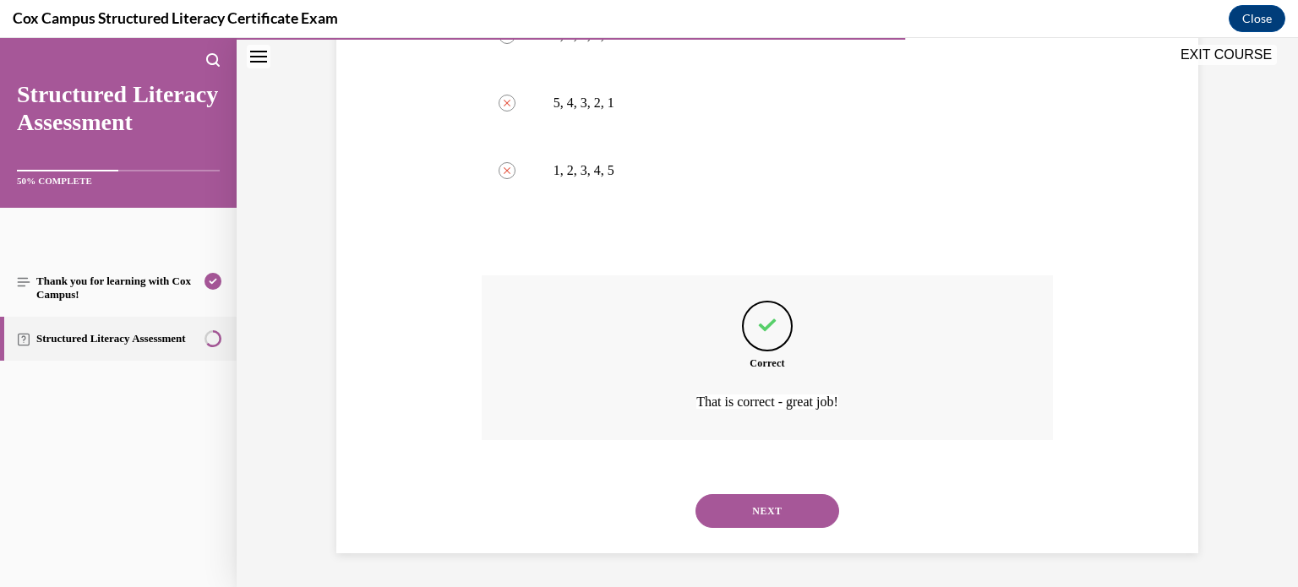
click at [757, 505] on button "NEXT" at bounding box center [768, 512] width 144 height 34
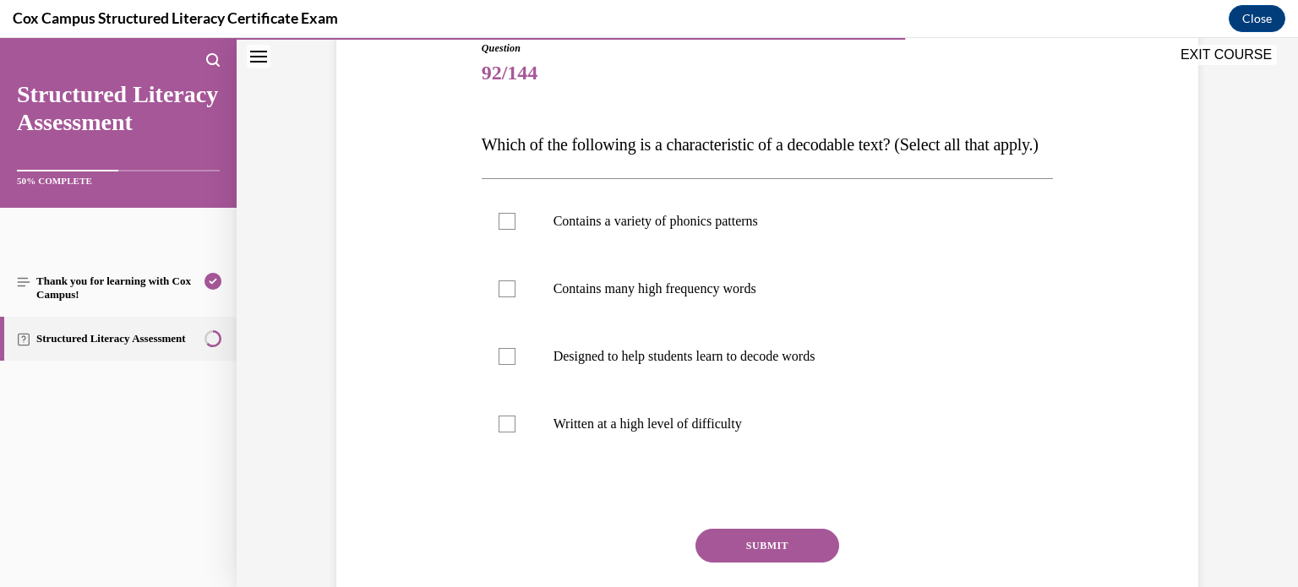
scroll to position [192, 0]
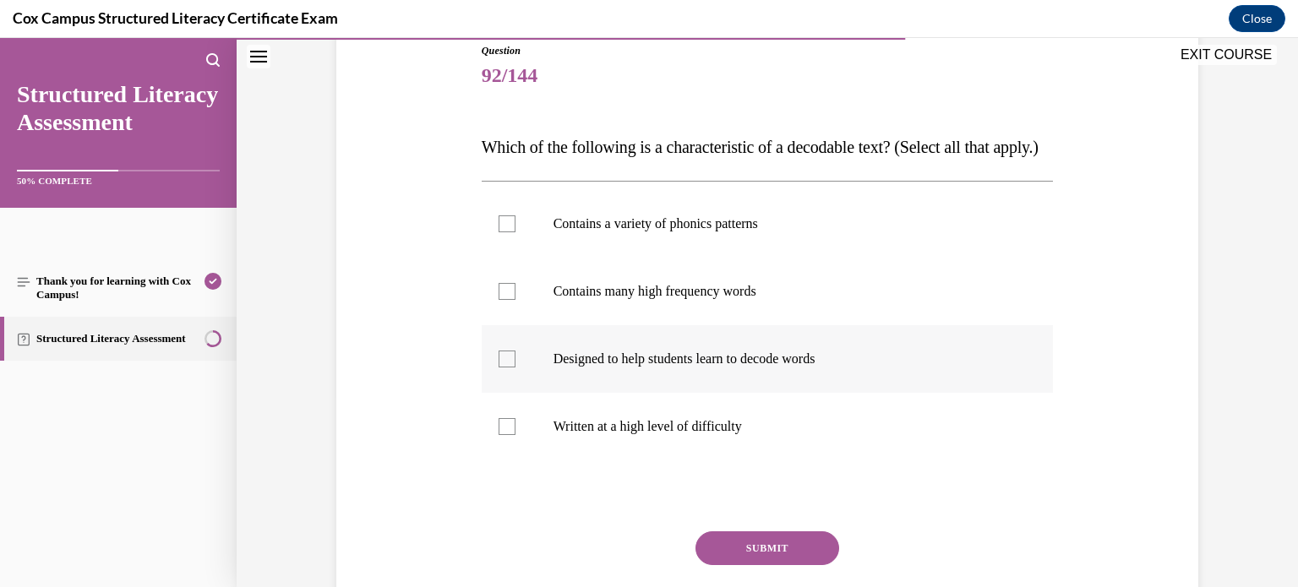
click at [800, 380] on label "Designed to help students learn to decode words" at bounding box center [768, 359] width 572 height 68
click at [516, 368] on input "Designed to help students learn to decode words" at bounding box center [507, 359] width 17 height 17
checkbox input "true"
click at [840, 258] on label "Contains a variety of phonics patterns" at bounding box center [768, 224] width 572 height 68
click at [516, 232] on input "Contains a variety of phonics patterns" at bounding box center [507, 224] width 17 height 17
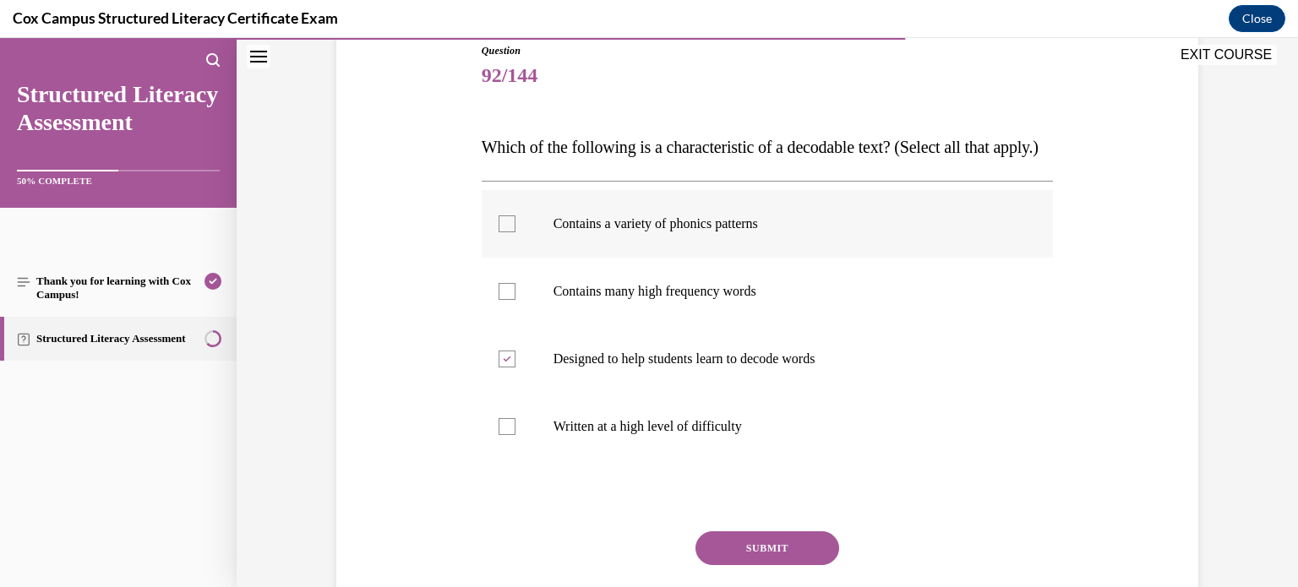
checkbox input "true"
click at [851, 298] on label "Contains many high frequency words" at bounding box center [768, 292] width 572 height 68
click at [516, 298] on input "Contains many high frequency words" at bounding box center [507, 291] width 17 height 17
checkbox input "true"
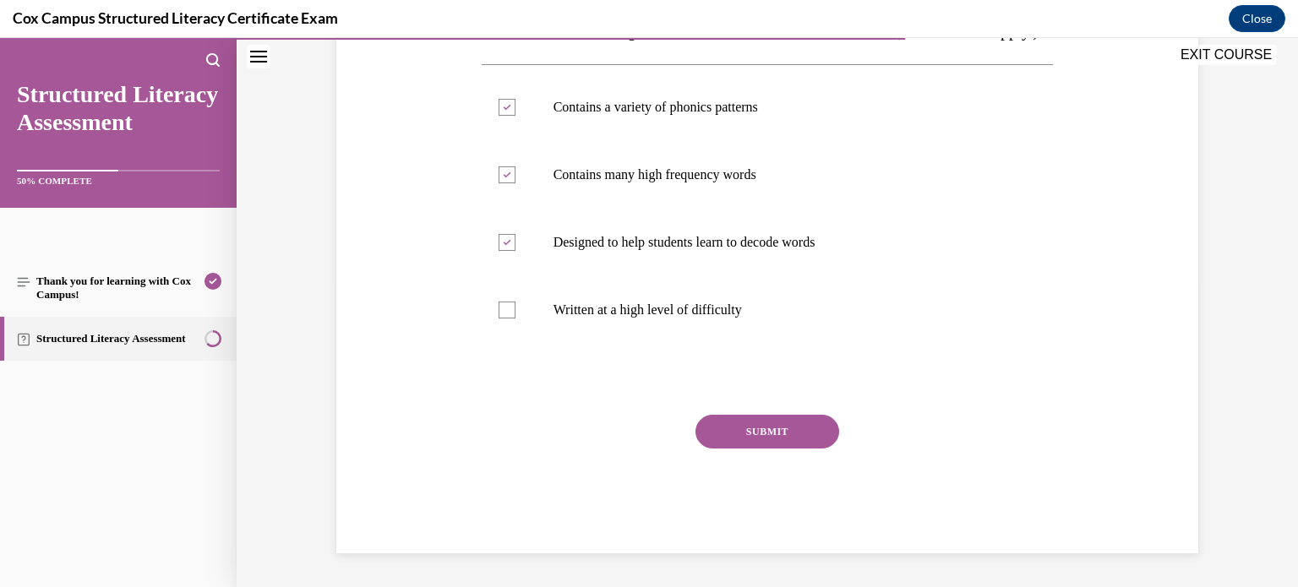
click at [790, 449] on button "SUBMIT" at bounding box center [768, 432] width 144 height 34
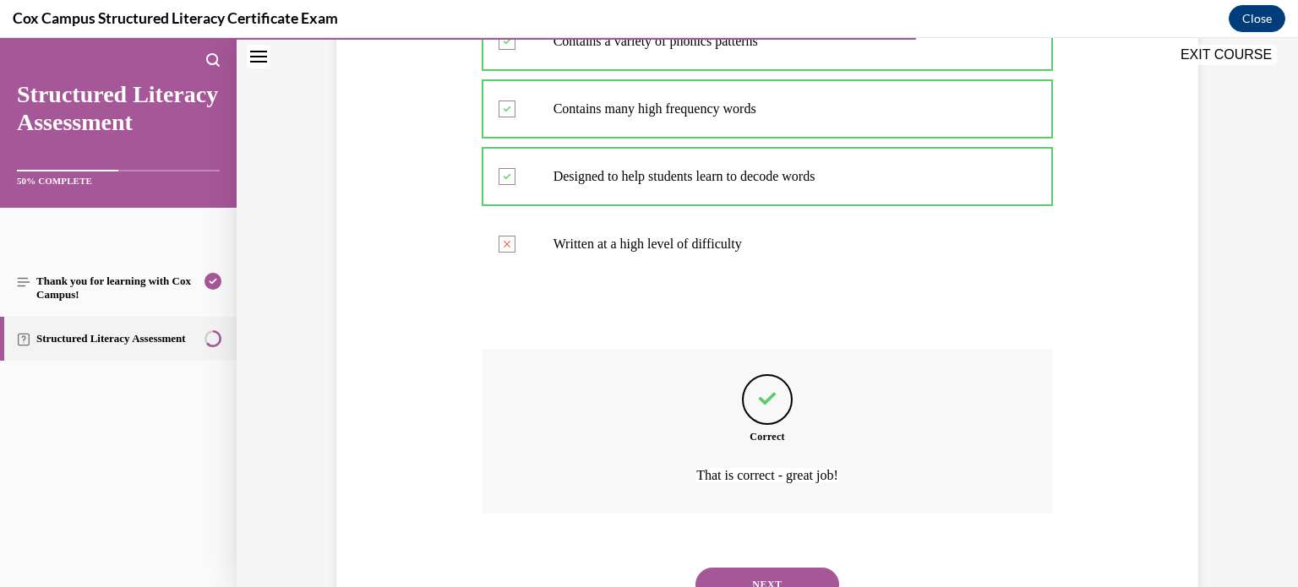
scroll to position [481, 0]
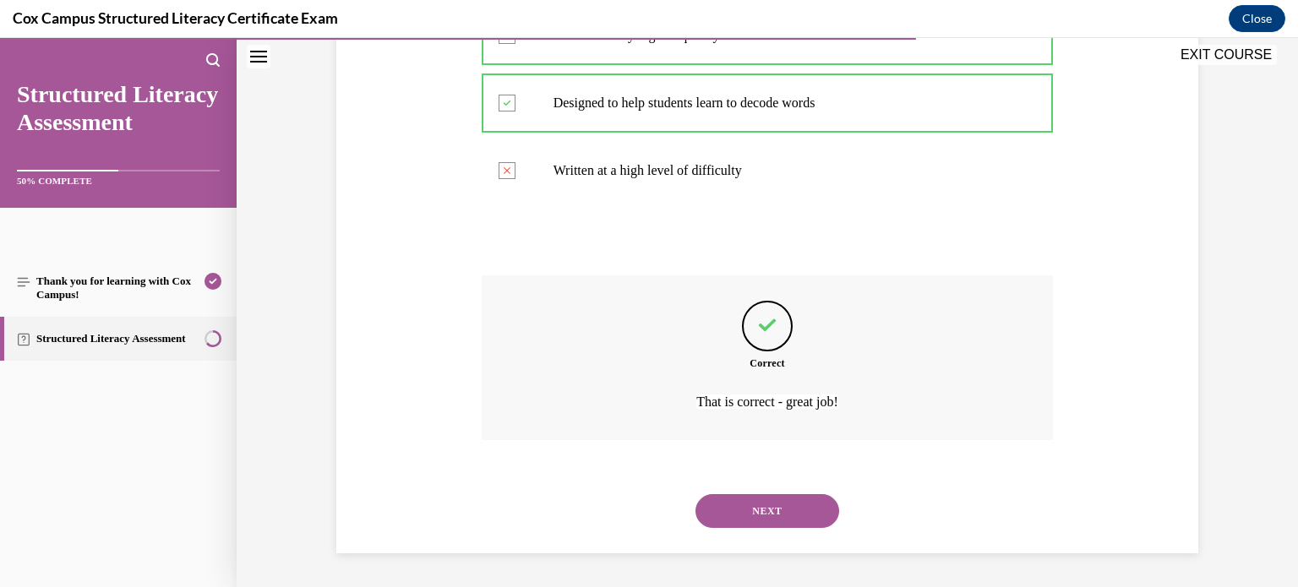
click at [773, 503] on button "NEXT" at bounding box center [768, 512] width 144 height 34
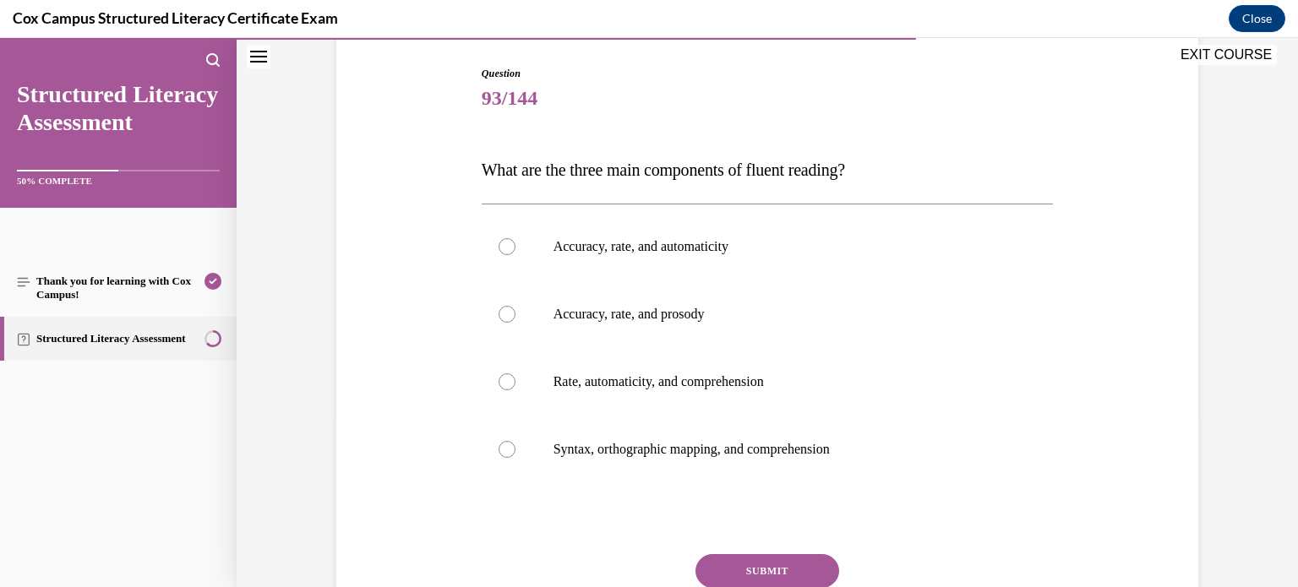
scroll to position [170, 0]
click at [890, 296] on label "Accuracy, rate, and prosody" at bounding box center [768, 314] width 572 height 68
click at [516, 305] on input "Accuracy, rate, and prosody" at bounding box center [507, 313] width 17 height 17
radio input "true"
click at [799, 574] on button "SUBMIT" at bounding box center [768, 571] width 144 height 34
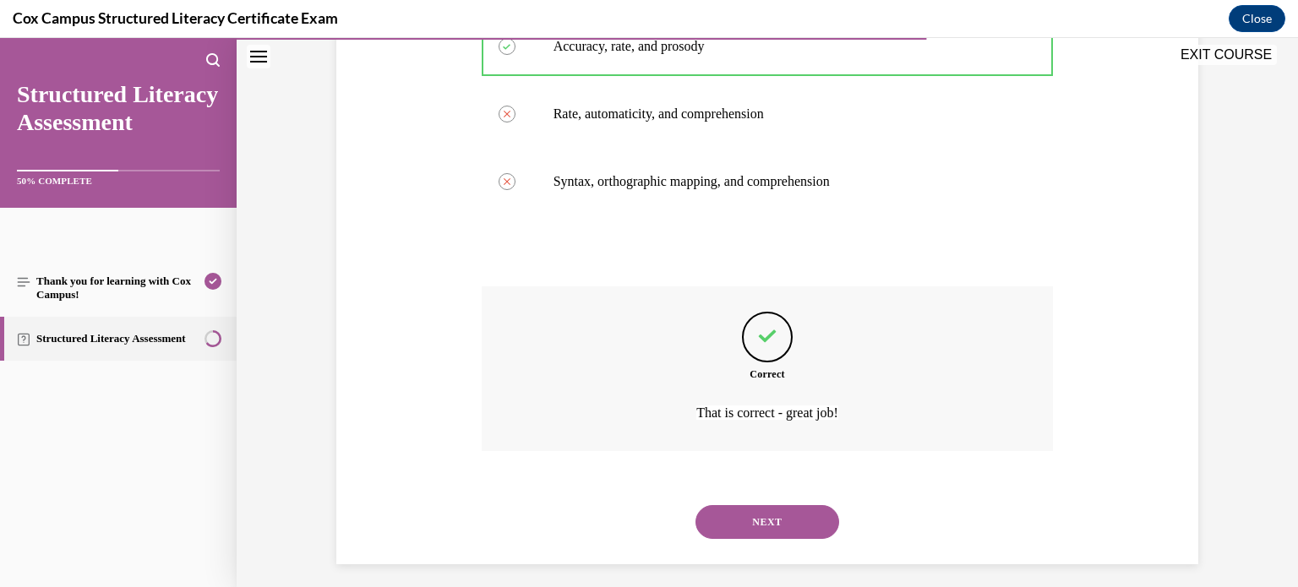
scroll to position [447, 0]
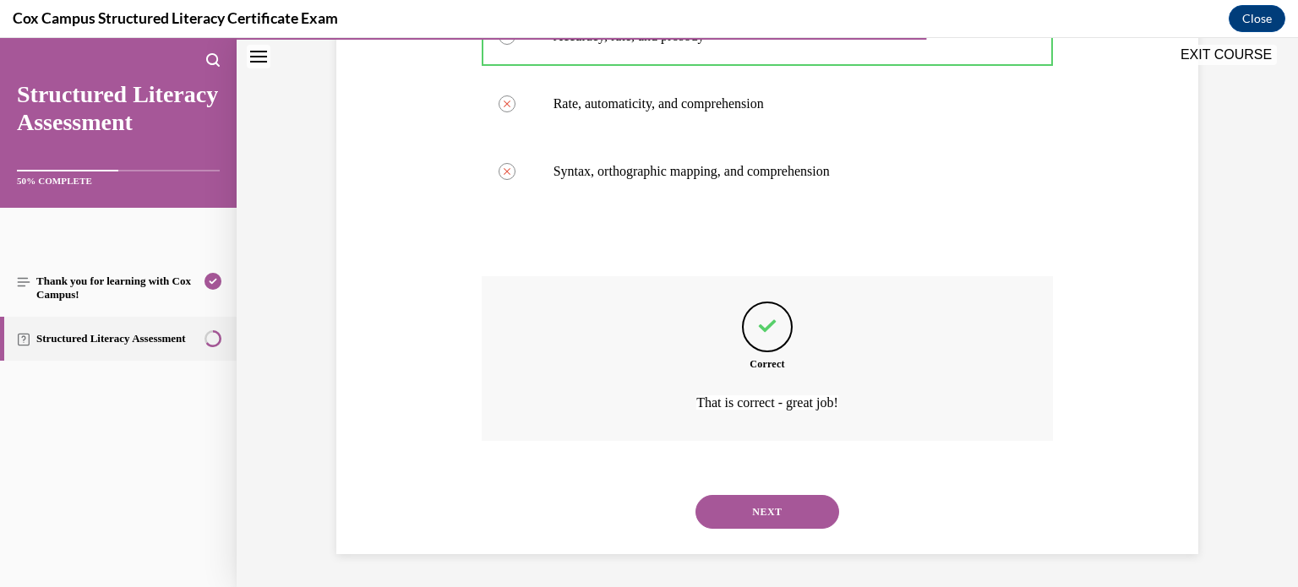
click at [829, 512] on button "NEXT" at bounding box center [768, 512] width 144 height 34
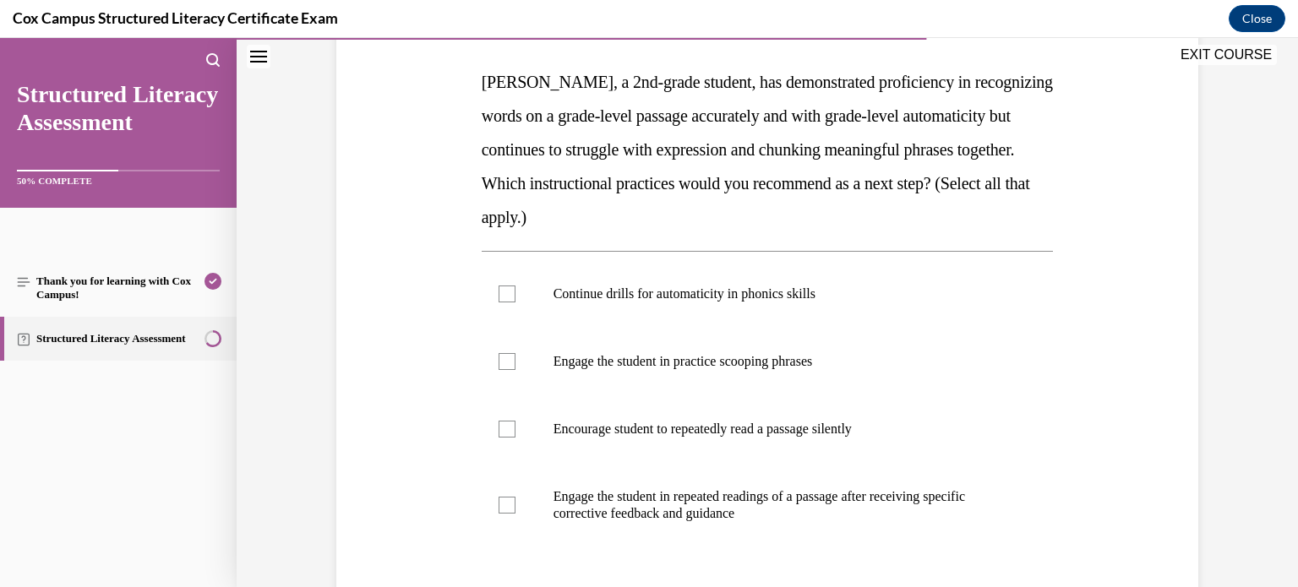
scroll to position [262, 0]
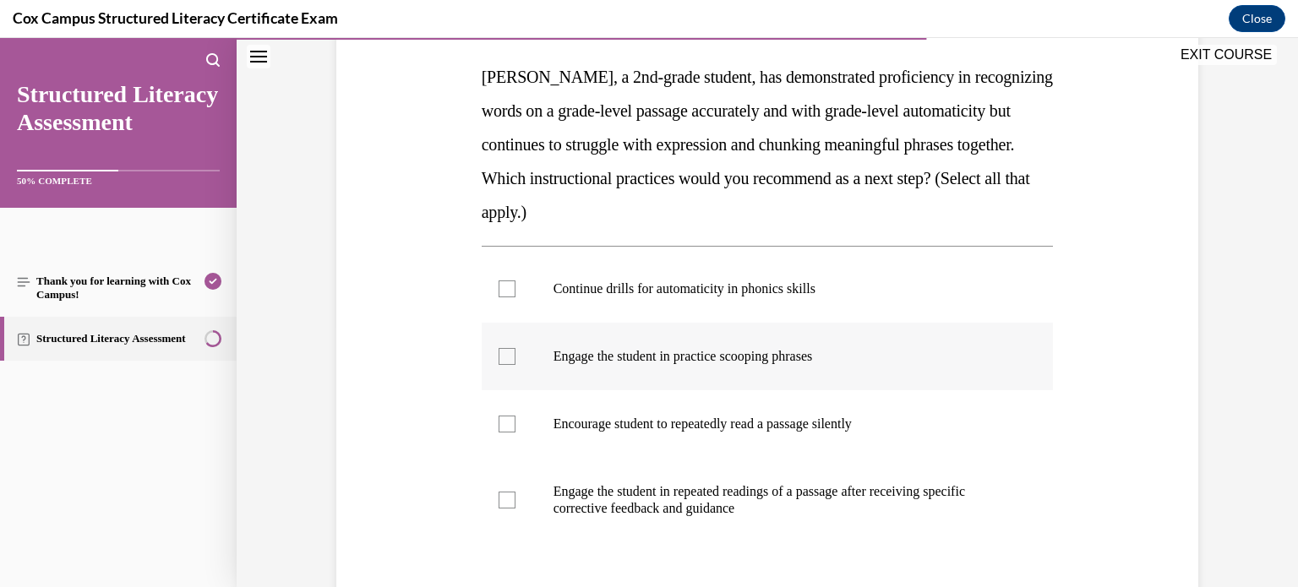
click at [963, 366] on label "Engage the student in practice scooping phrases" at bounding box center [768, 357] width 572 height 68
click at [516, 365] on input "Engage the student in practice scooping phrases" at bounding box center [507, 356] width 17 height 17
checkbox input "true"
click at [902, 467] on label "Engage the student in repeated readings of a passage after receiving specific c…" at bounding box center [768, 500] width 572 height 85
click at [516, 492] on input "Engage the student in repeated readings of a passage after receiving specific c…" at bounding box center [507, 500] width 17 height 17
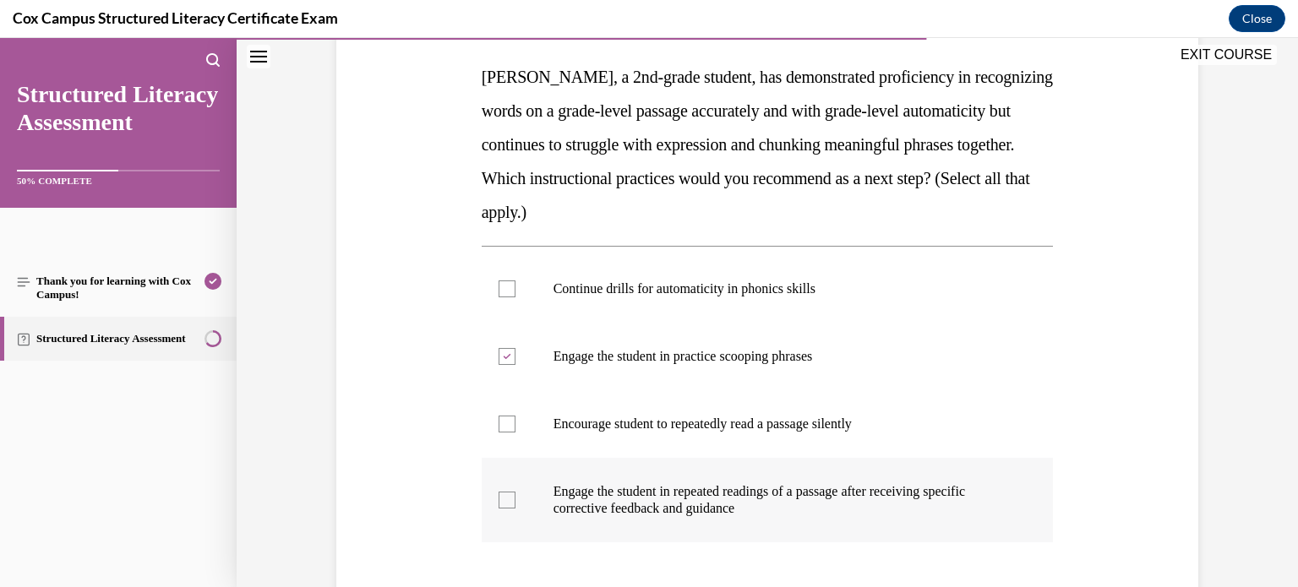
checkbox input "true"
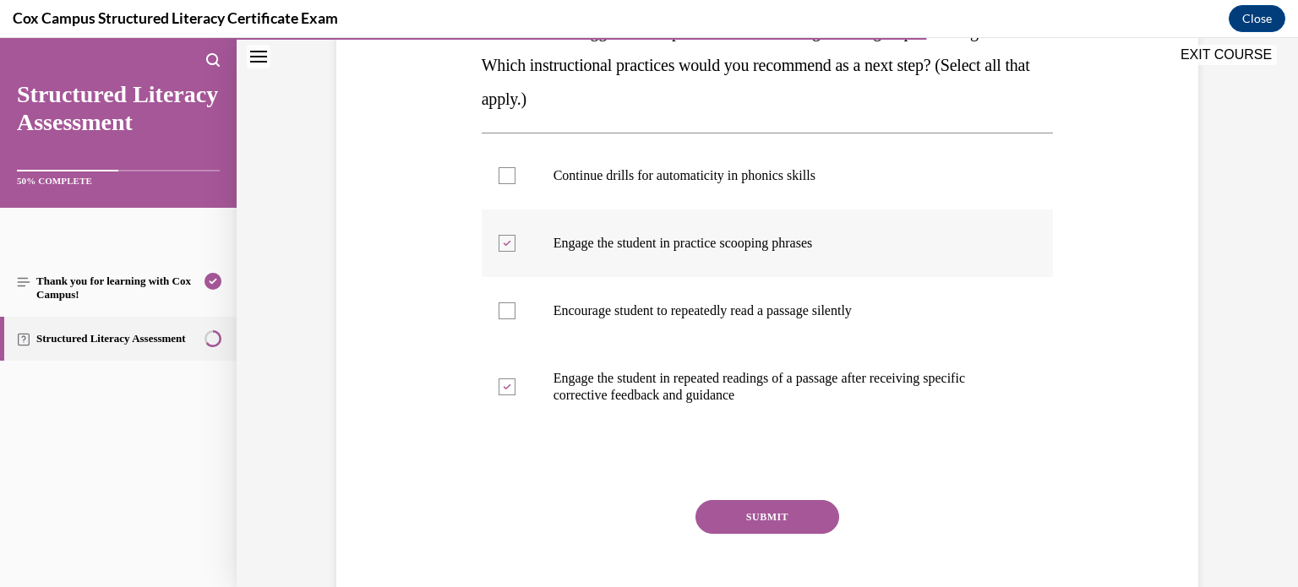
scroll to position [382, 0]
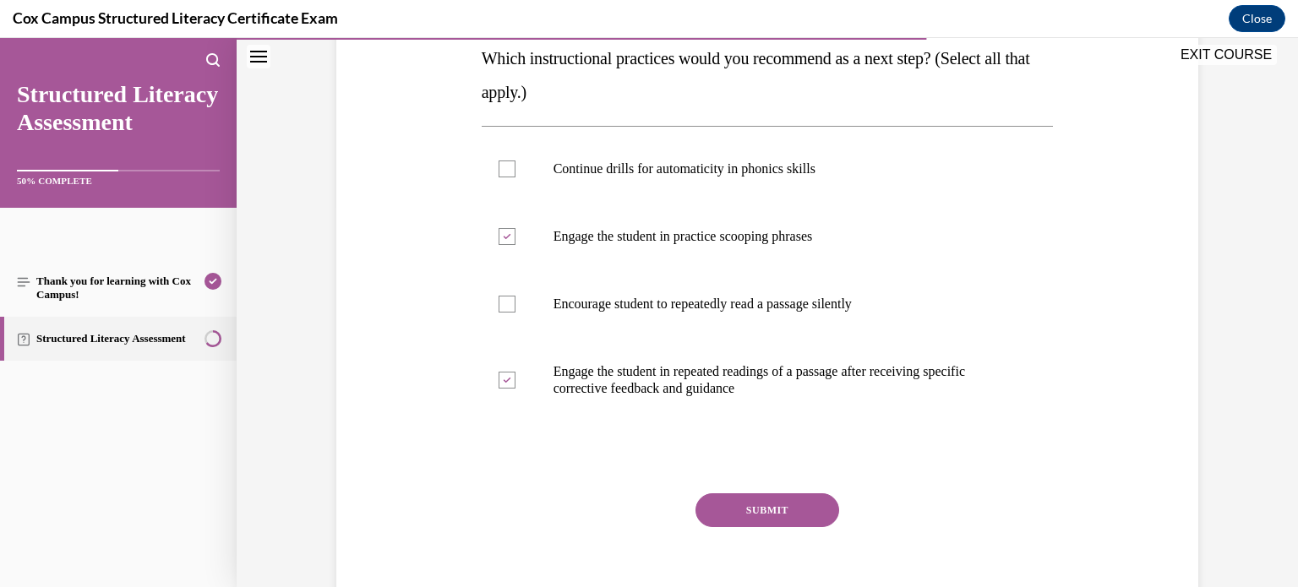
click at [822, 513] on button "SUBMIT" at bounding box center [768, 511] width 144 height 34
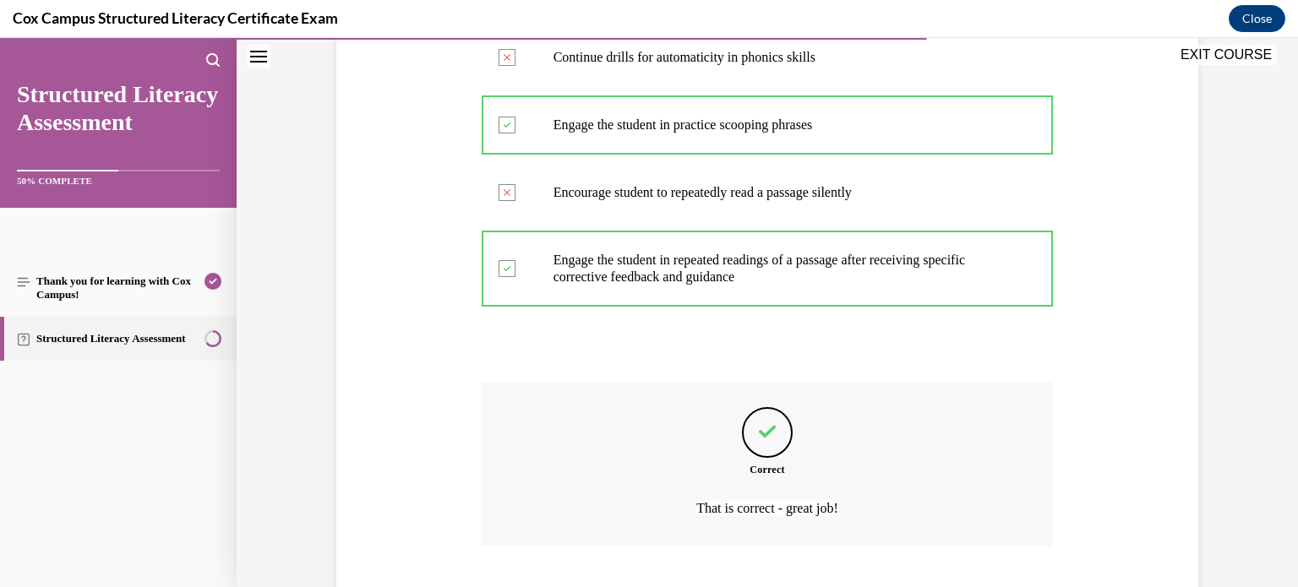
scroll to position [599, 0]
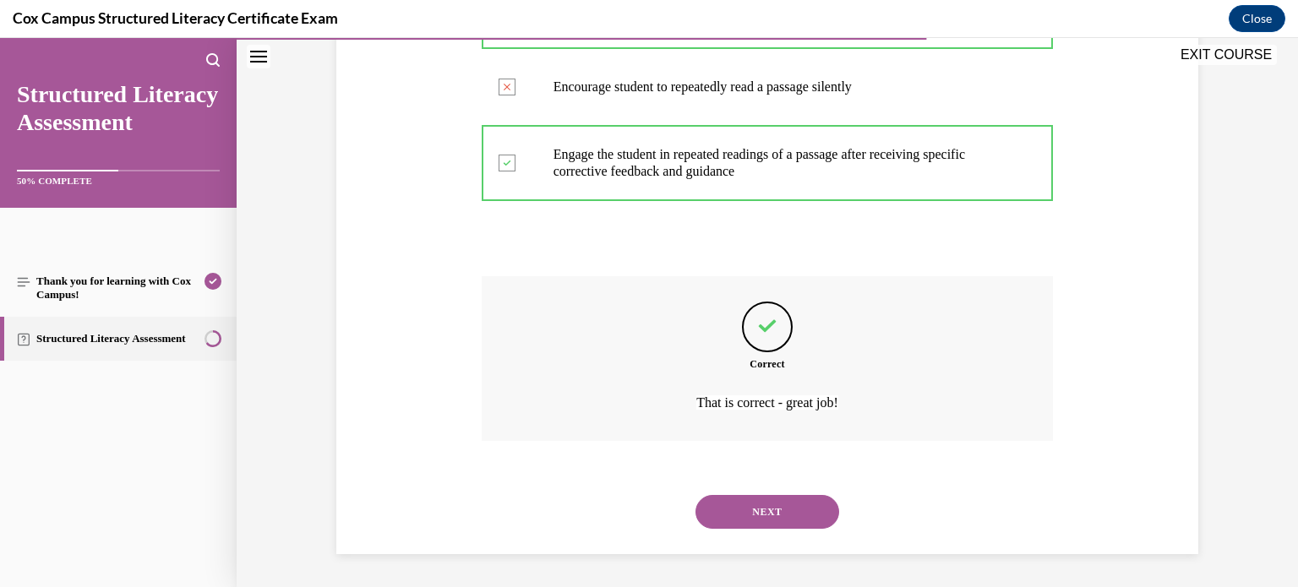
click at [812, 509] on button "NEXT" at bounding box center [768, 512] width 144 height 34
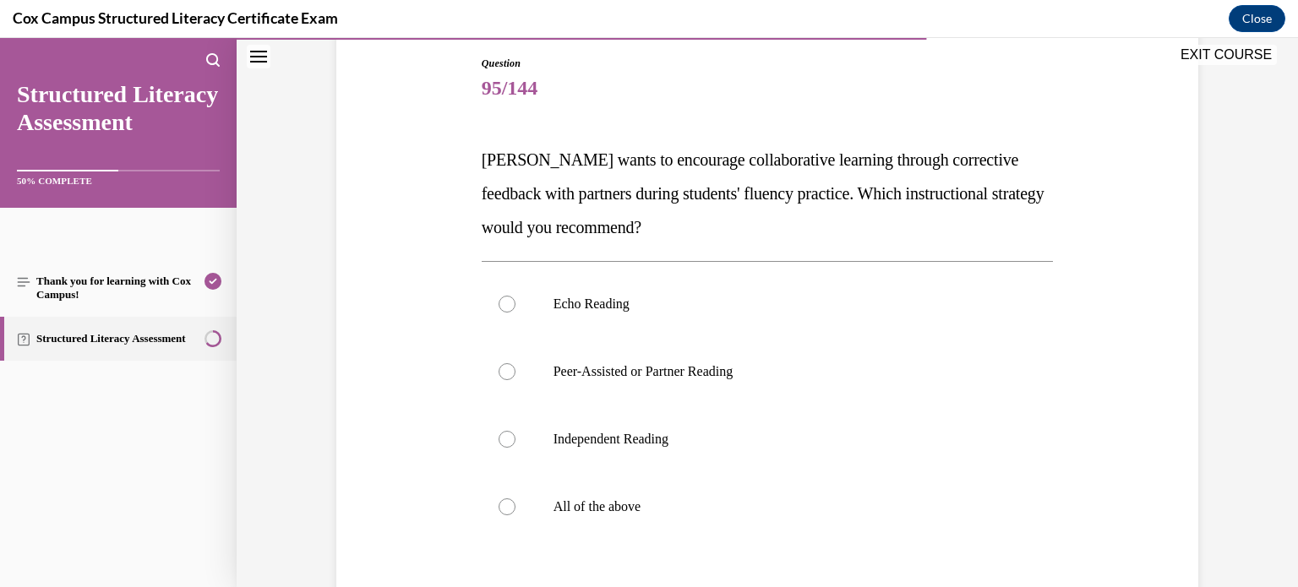
scroll to position [233, 0]
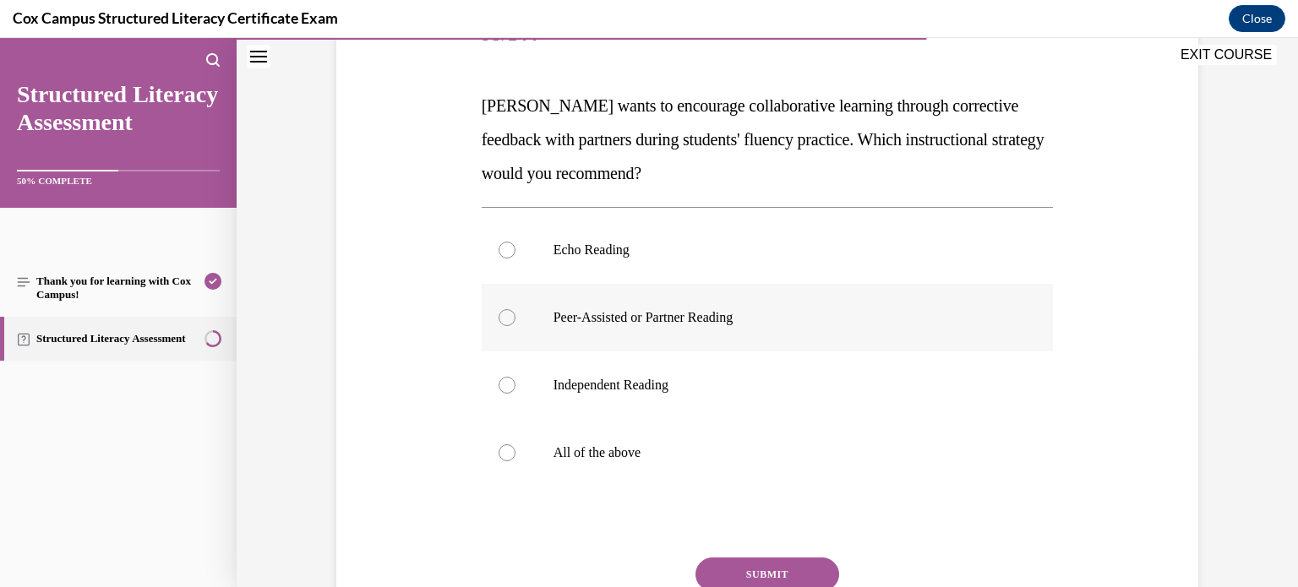
click at [843, 297] on label "Peer-Assisted or Partner Reading" at bounding box center [768, 318] width 572 height 68
click at [516, 309] on input "Peer-Assisted or Partner Reading" at bounding box center [507, 317] width 17 height 17
radio input "true"
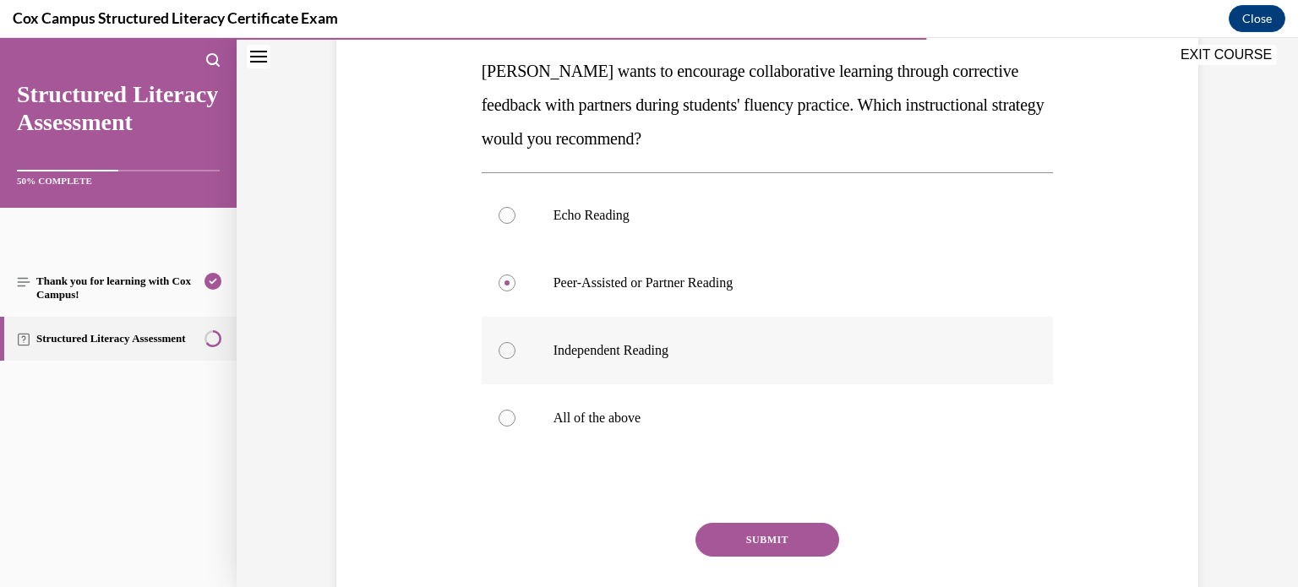
scroll to position [264, 0]
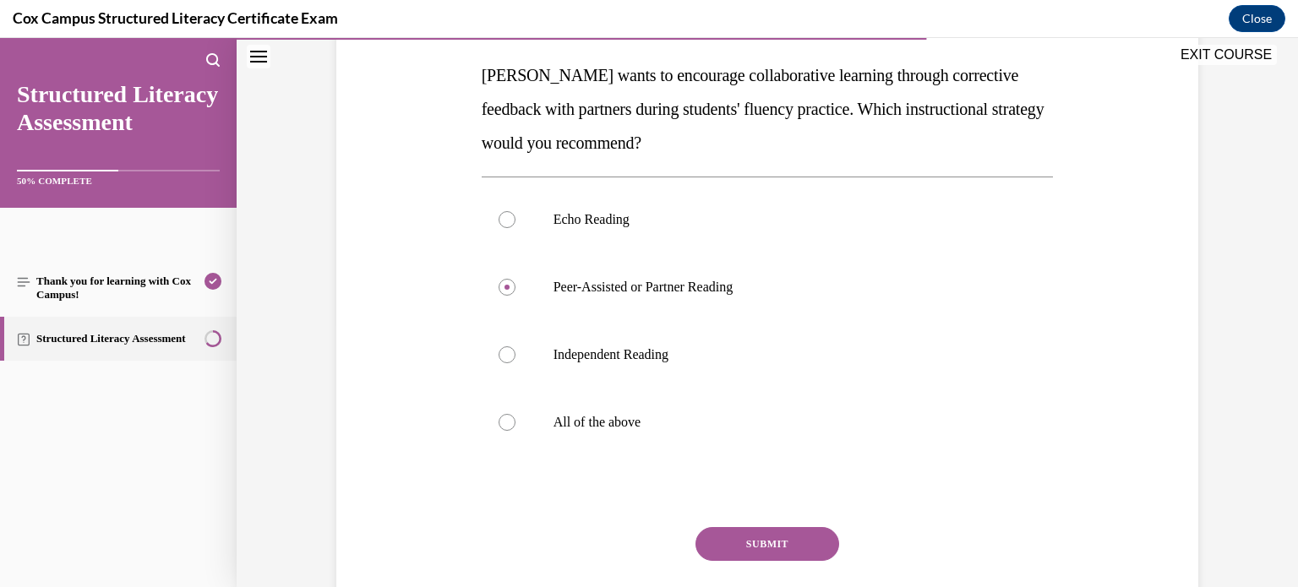
click at [779, 538] on button "SUBMIT" at bounding box center [768, 544] width 144 height 34
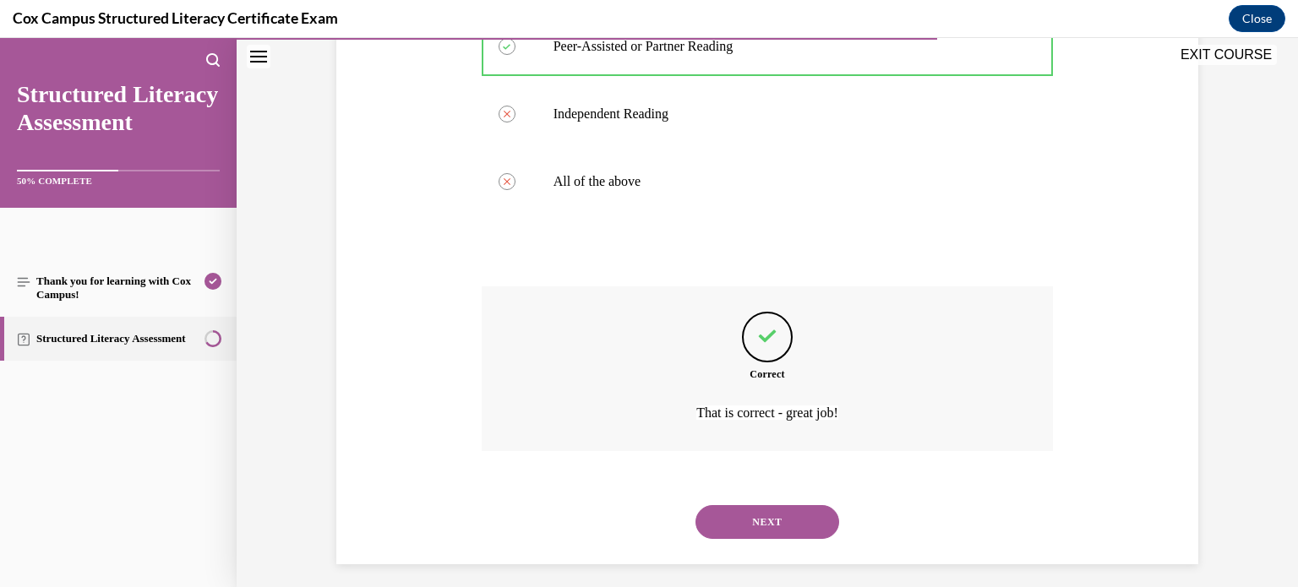
scroll to position [515, 0]
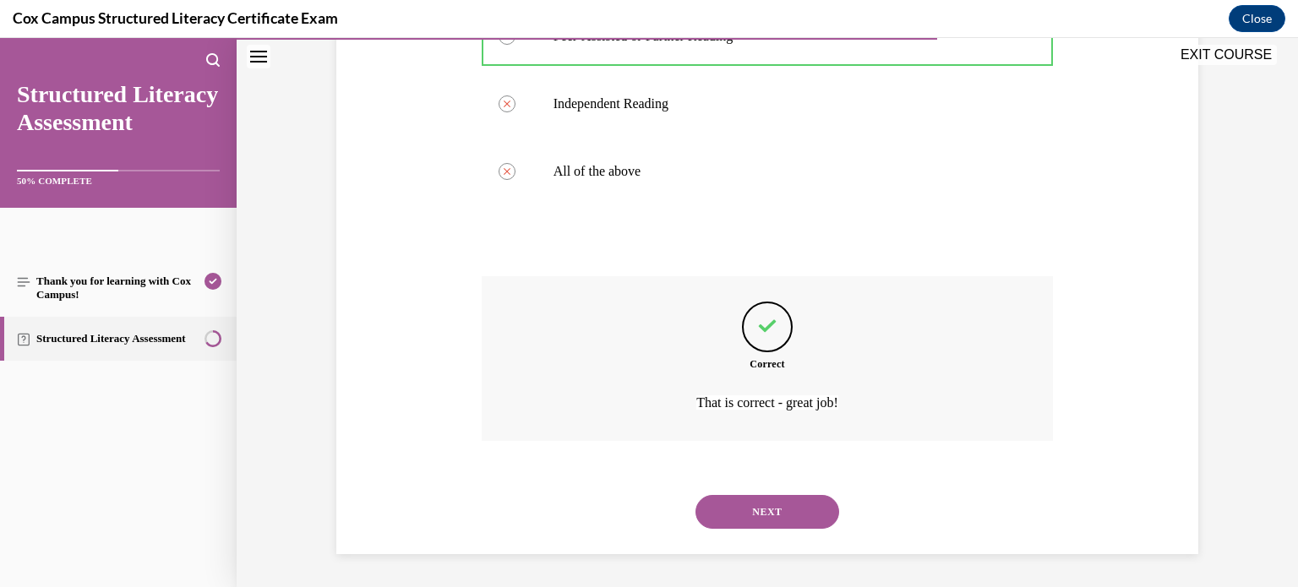
click at [795, 512] on button "NEXT" at bounding box center [768, 512] width 144 height 34
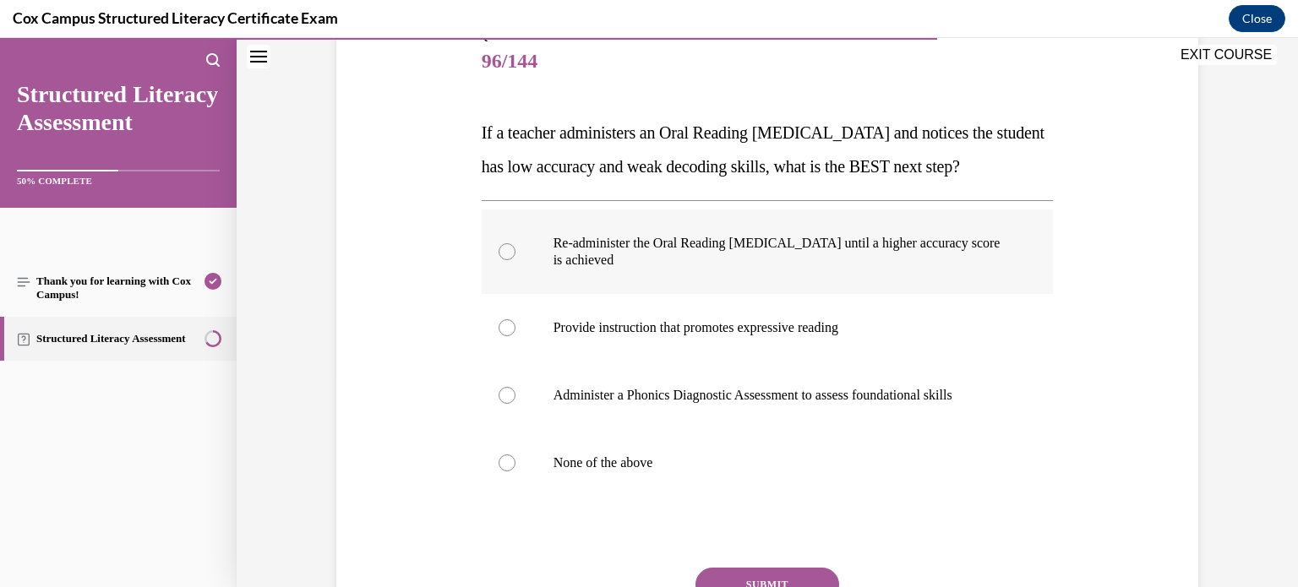
scroll to position [205, 0]
click at [904, 405] on p "Administer a Phonics Diagnostic Assessment to assess foundational skills" at bounding box center [783, 396] width 458 height 17
click at [516, 405] on input "Administer a Phonics Diagnostic Assessment to assess foundational skills" at bounding box center [507, 396] width 17 height 17
radio input "true"
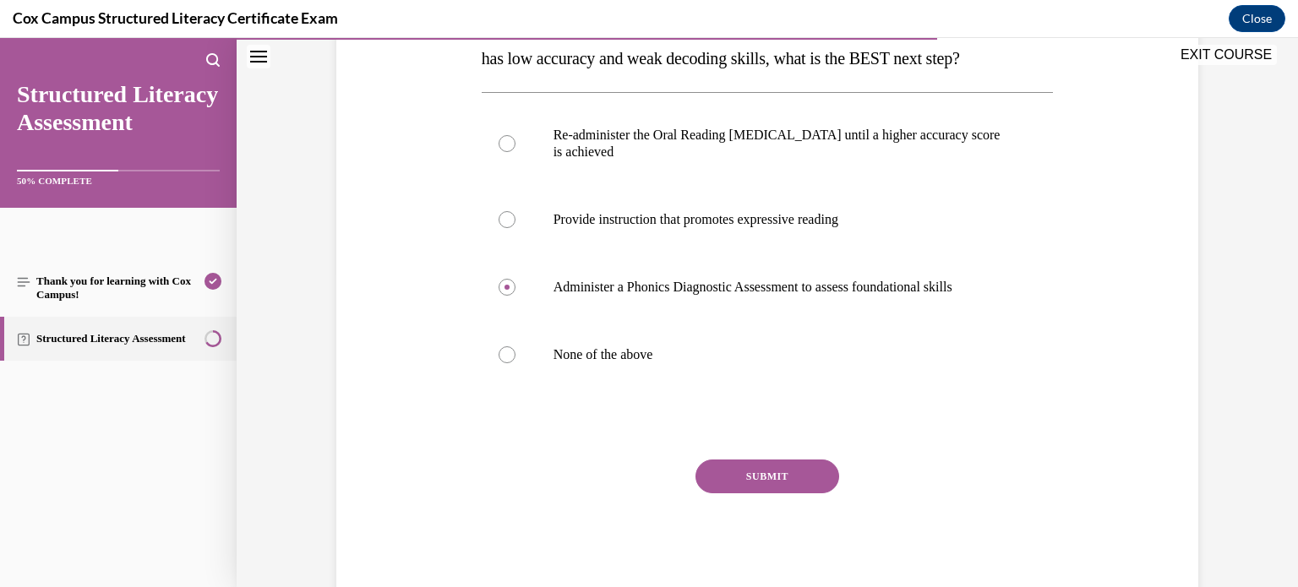
click at [819, 494] on button "SUBMIT" at bounding box center [768, 477] width 144 height 34
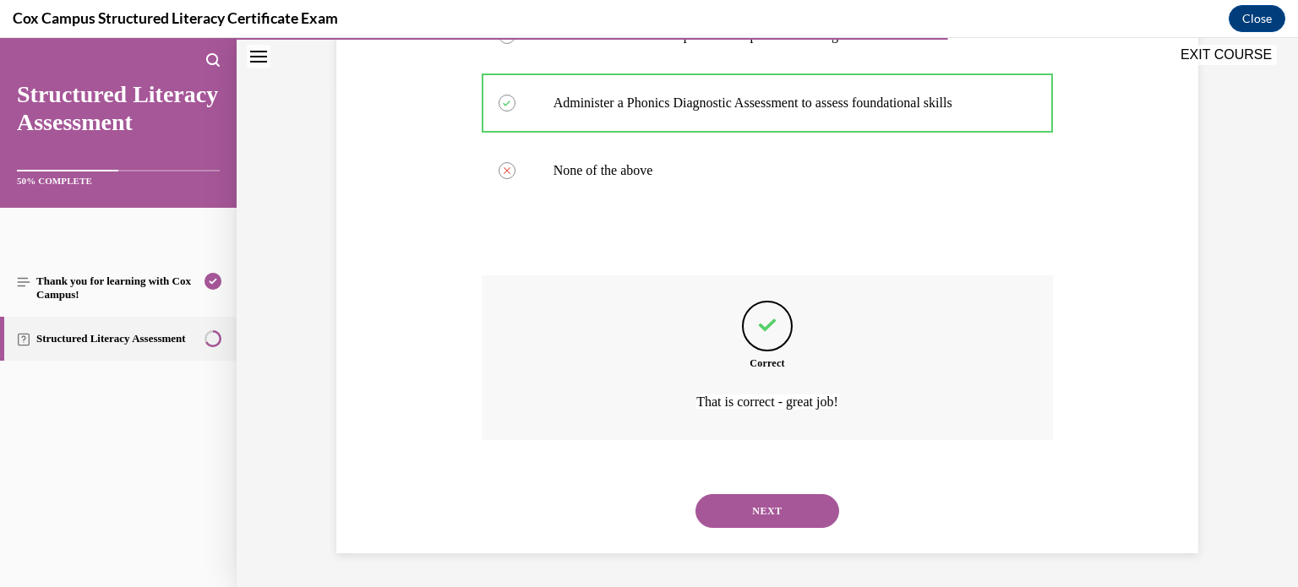
scroll to position [532, 0]
click at [807, 522] on button "NEXT" at bounding box center [768, 512] width 144 height 34
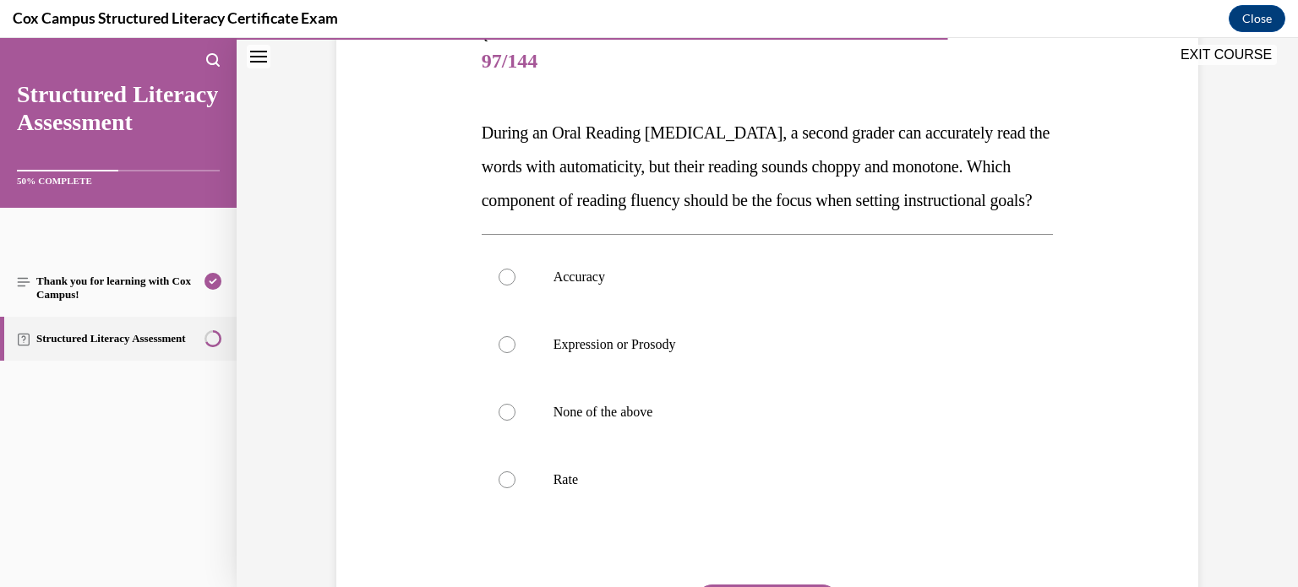
scroll to position [240, 0]
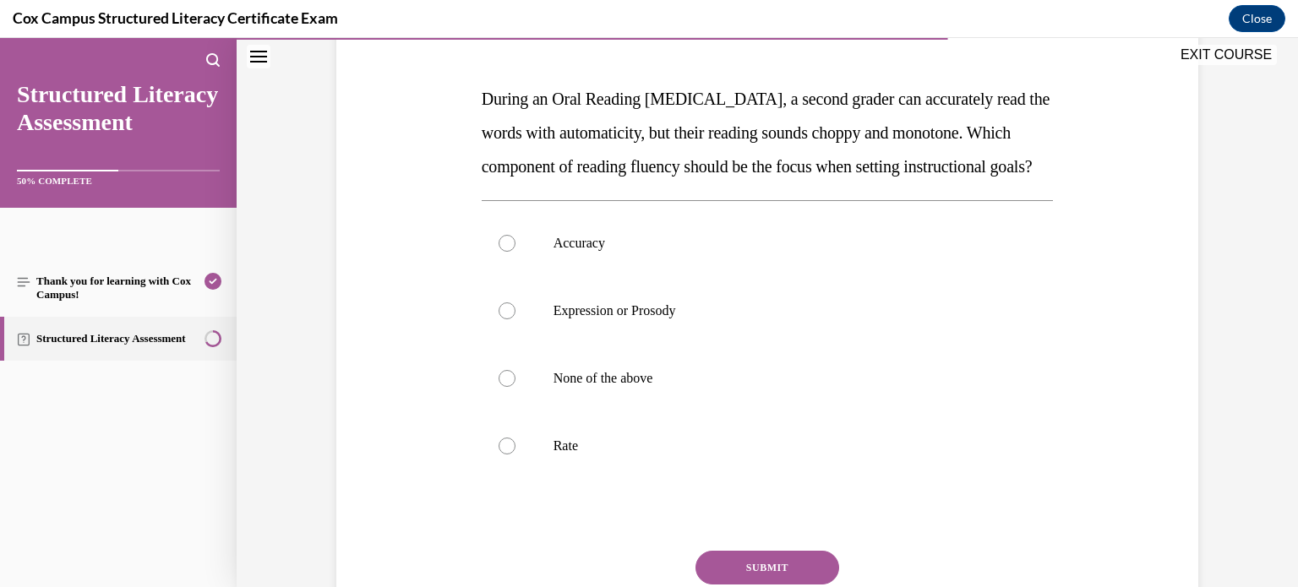
click at [807, 522] on div "Question 97/144 During an Oral Reading Fluency assessment, a second grader can …" at bounding box center [768, 342] width 572 height 695
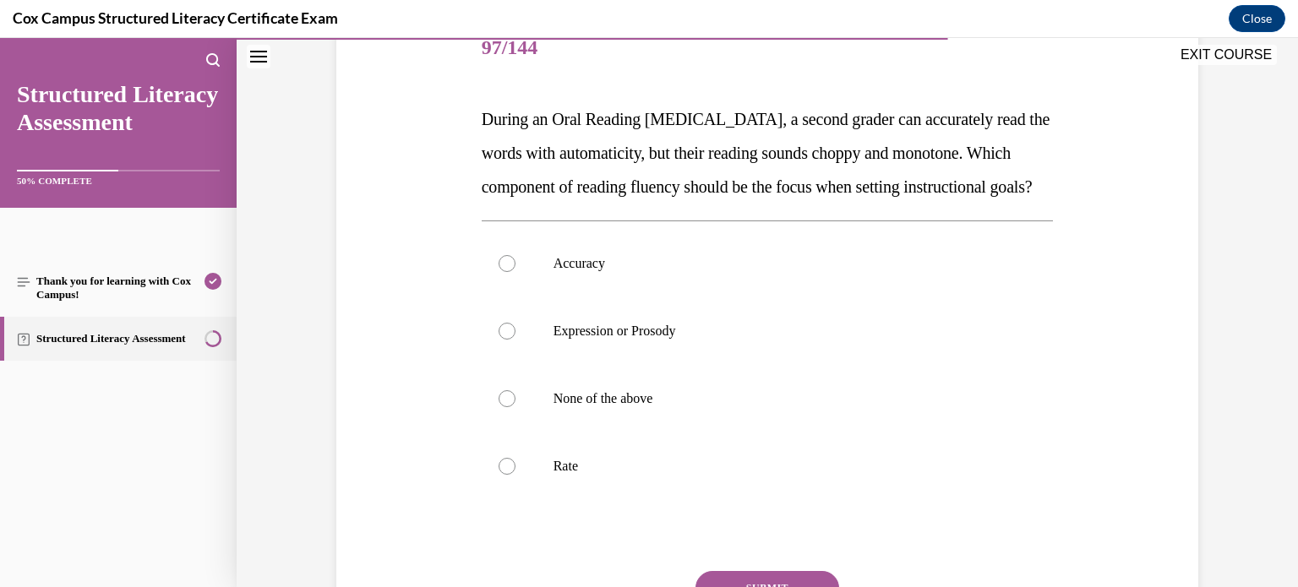
scroll to position [217, 0]
click at [710, 342] on p "Expression or Prosody" at bounding box center [783, 333] width 458 height 17
click at [516, 342] on input "Expression or Prosody" at bounding box center [507, 333] width 17 height 17
radio input "true"
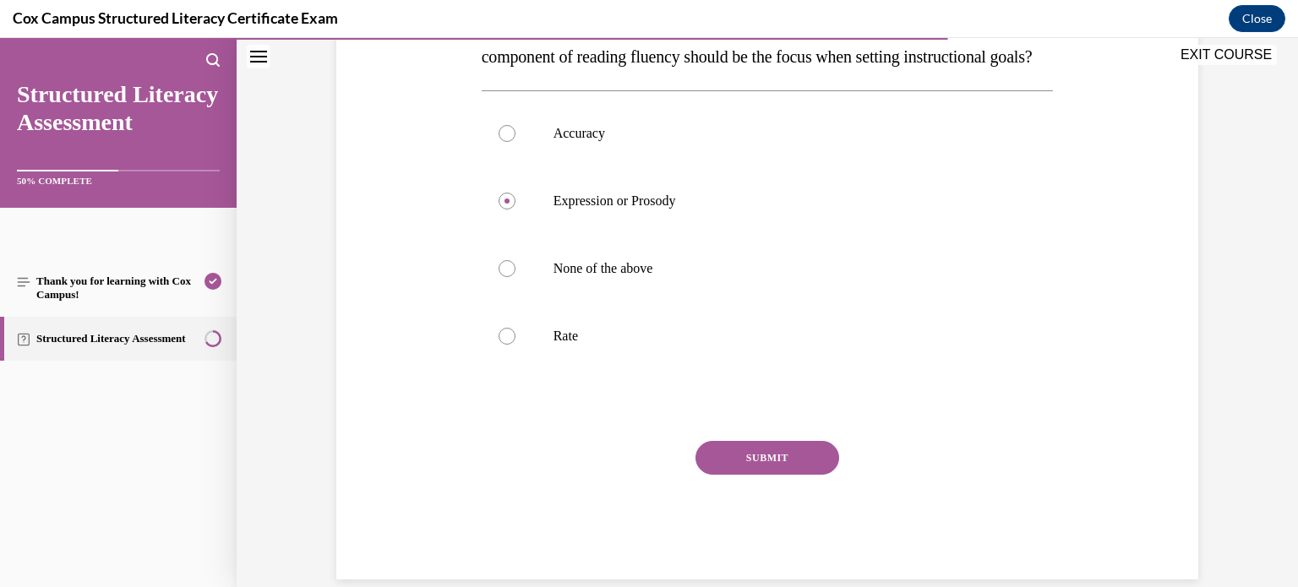
click at [749, 475] on button "SUBMIT" at bounding box center [768, 458] width 144 height 34
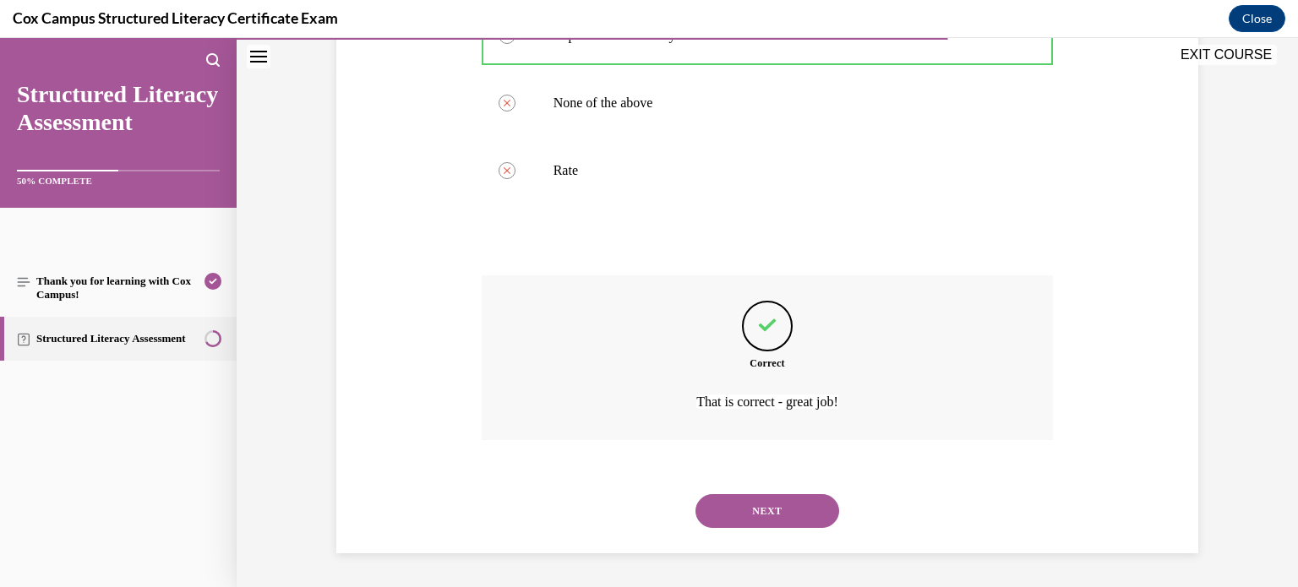
scroll to position [549, 0]
click at [746, 516] on button "NEXT" at bounding box center [768, 512] width 144 height 34
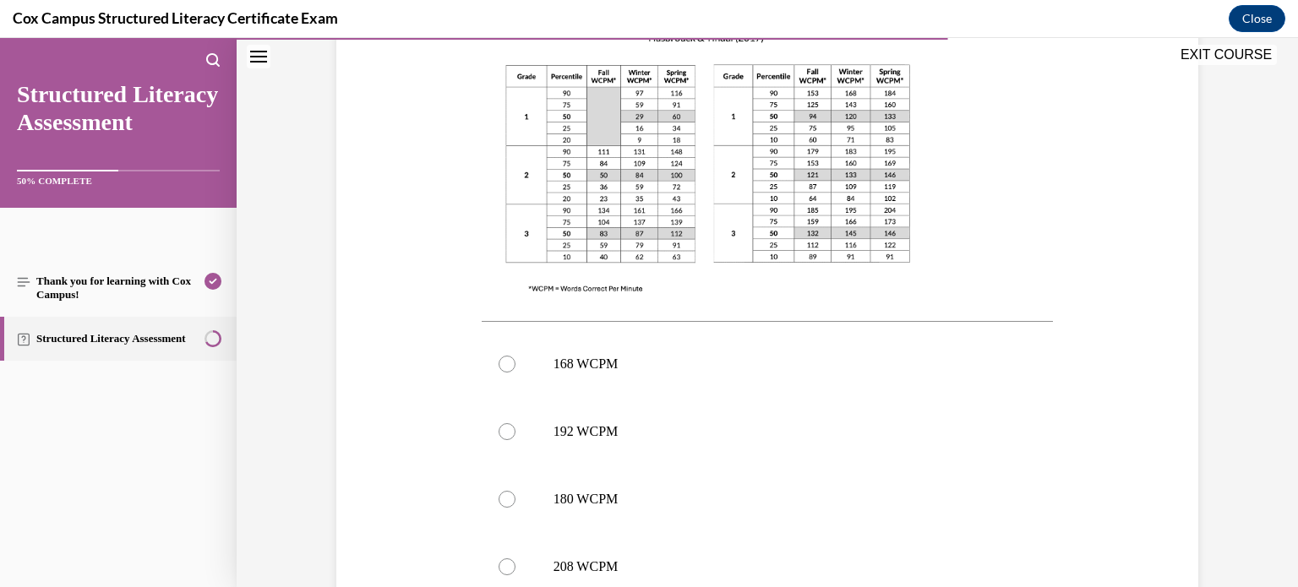
scroll to position [515, 0]
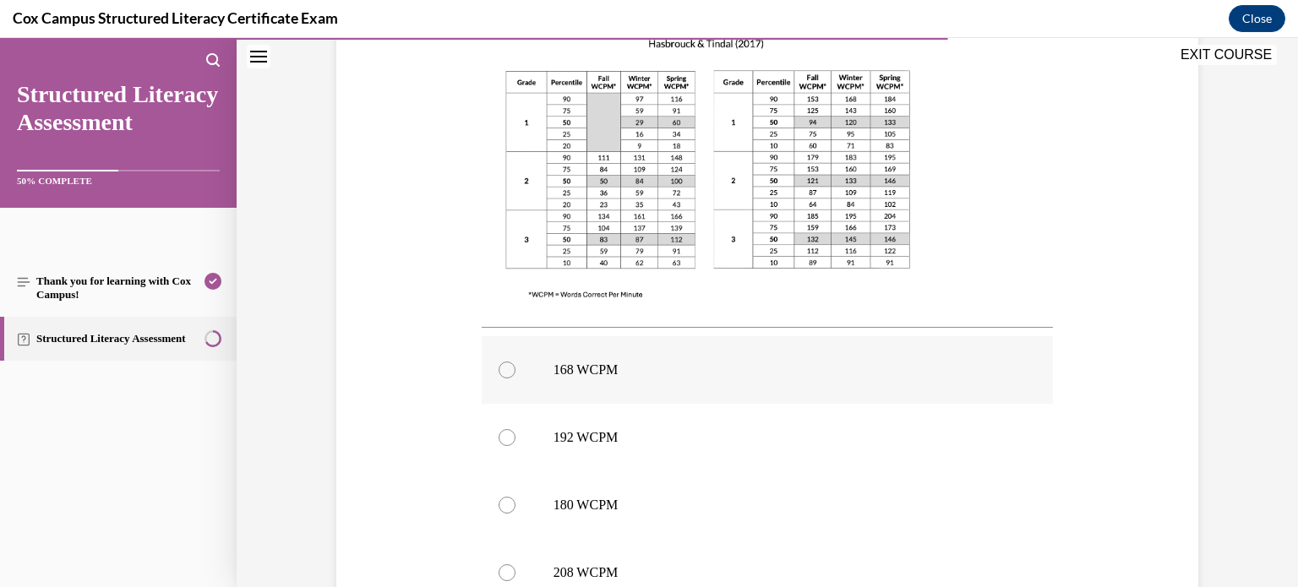
click at [625, 395] on label "168 WCPM" at bounding box center [768, 370] width 572 height 68
click at [516, 379] on input "168 WCPM" at bounding box center [507, 370] width 17 height 17
radio input "true"
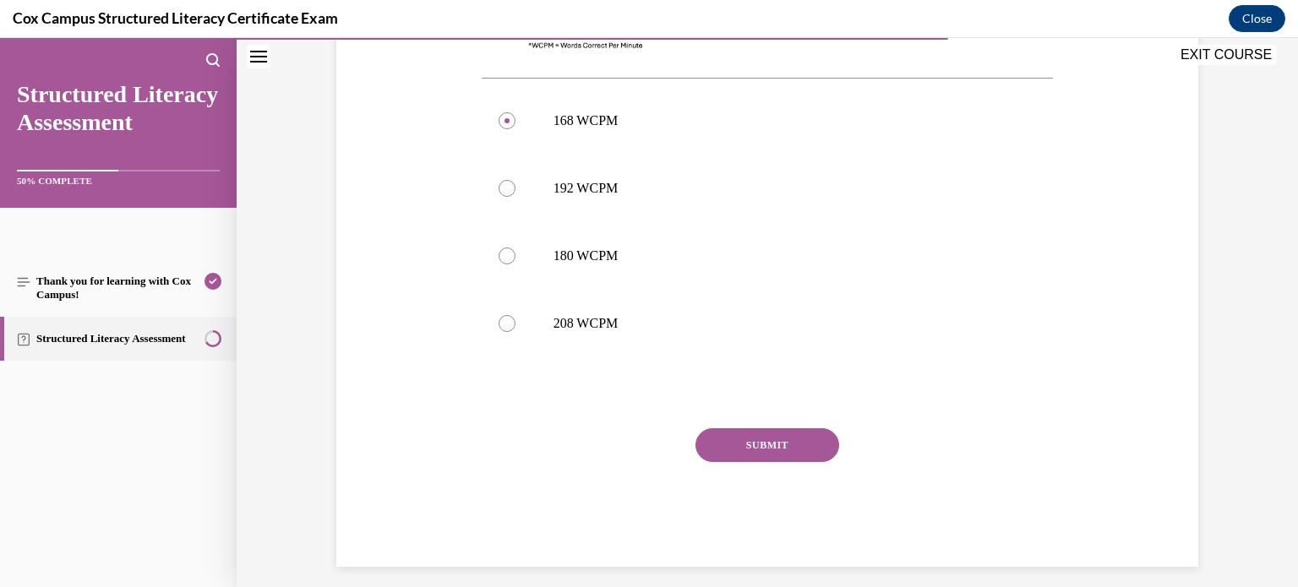
click at [753, 440] on button "SUBMIT" at bounding box center [768, 446] width 144 height 34
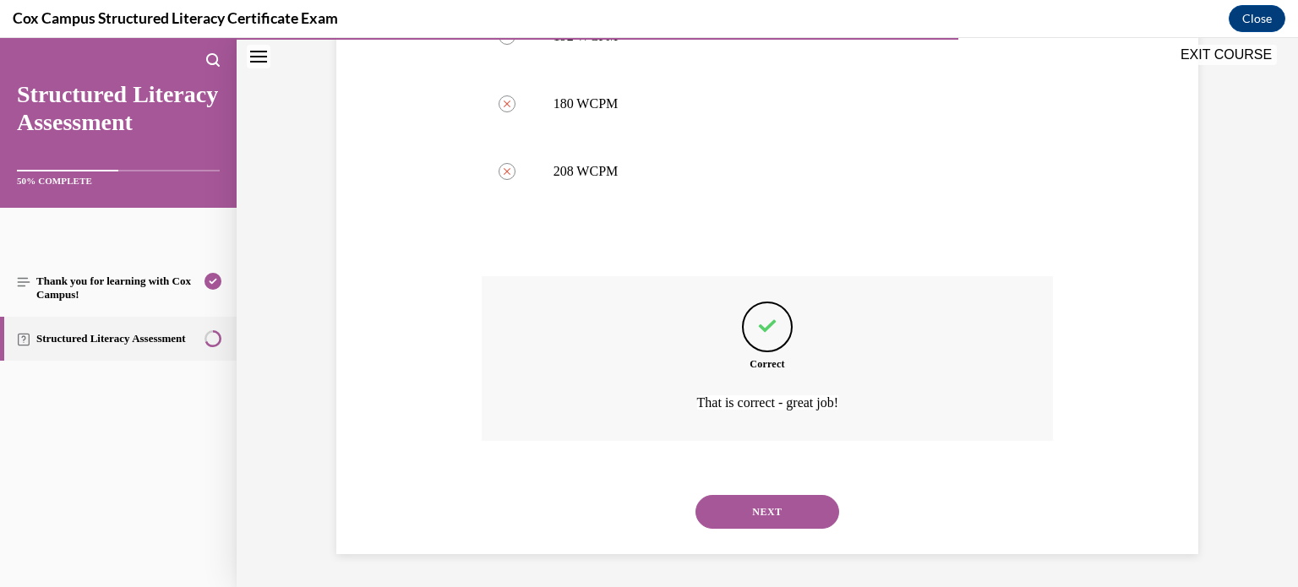
scroll to position [916, 0]
click at [752, 505] on button "NEXT" at bounding box center [768, 512] width 144 height 34
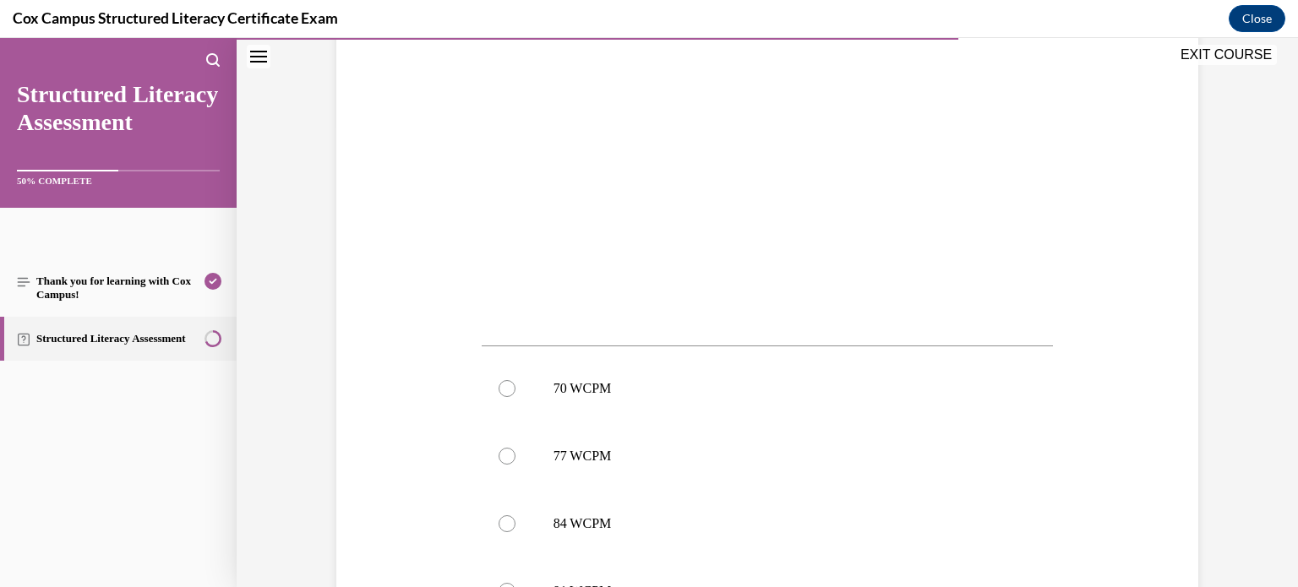
scroll to position [478, 0]
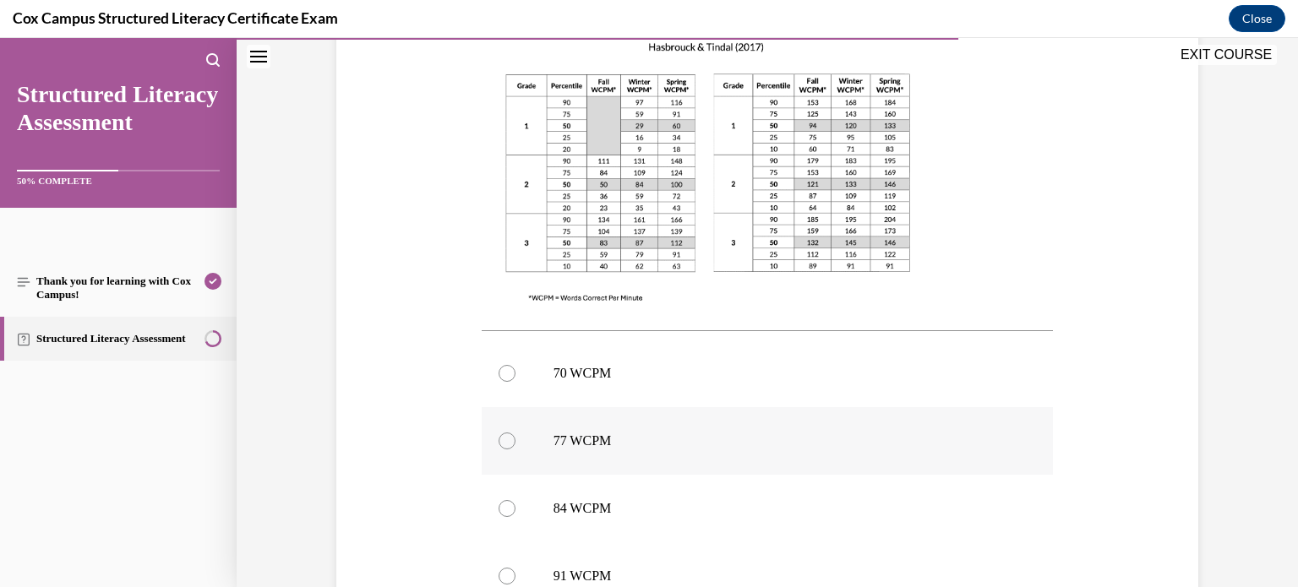
click at [591, 466] on label "77 WCPM" at bounding box center [768, 441] width 572 height 68
click at [516, 450] on input "77 WCPM" at bounding box center [507, 441] width 17 height 17
radio input "true"
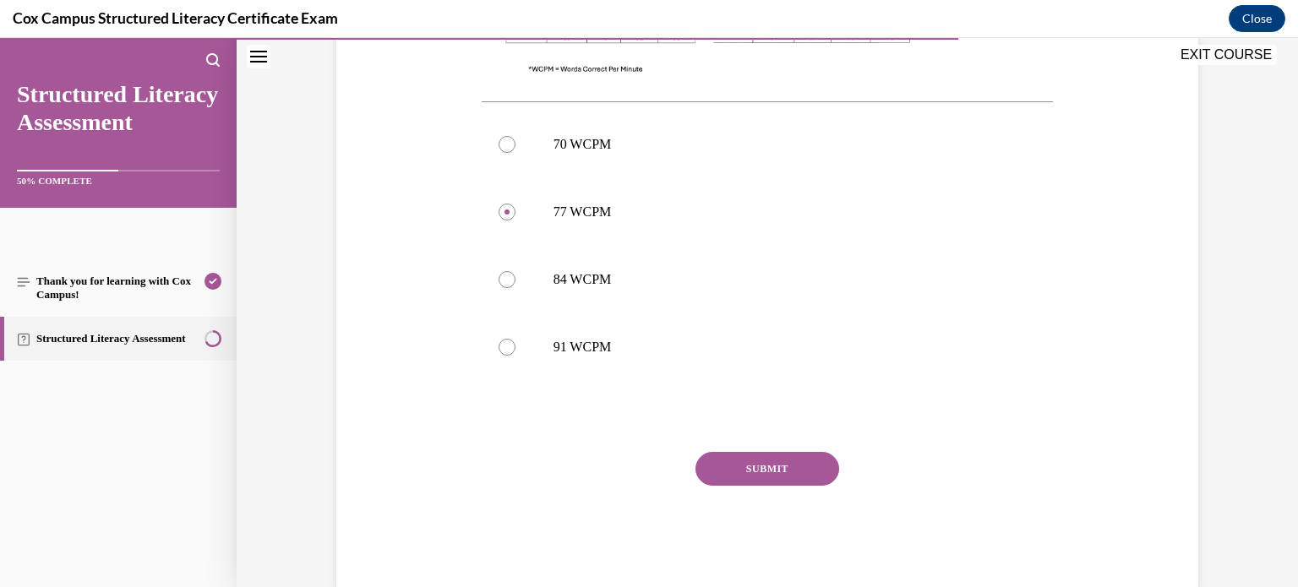
click at [772, 469] on button "SUBMIT" at bounding box center [768, 469] width 144 height 34
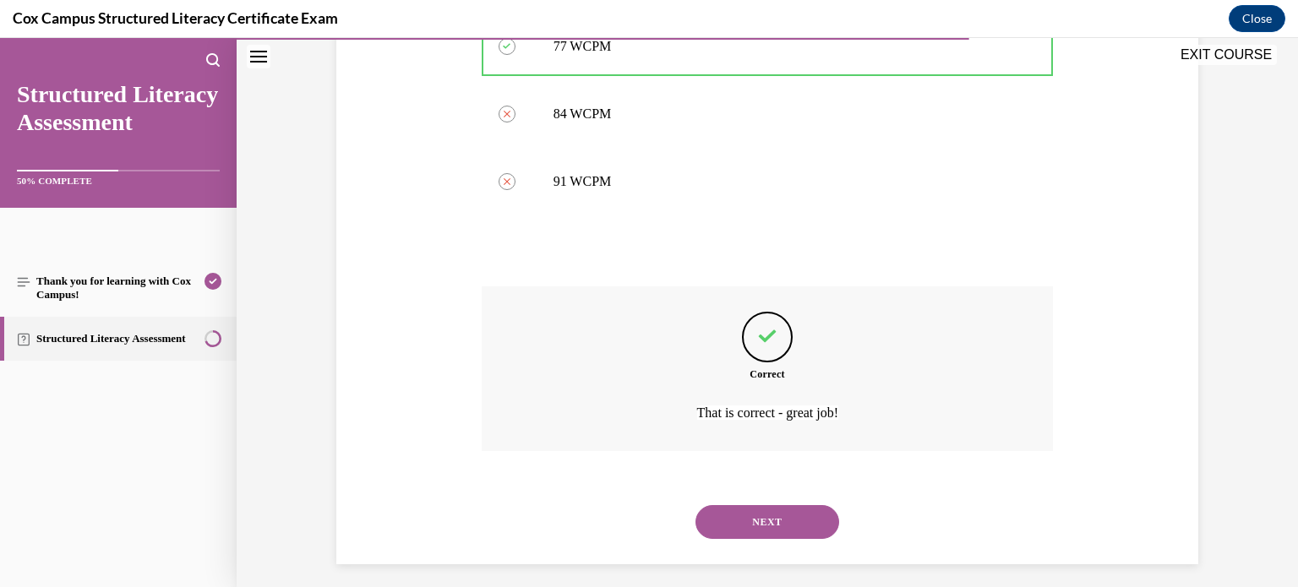
scroll to position [882, 0]
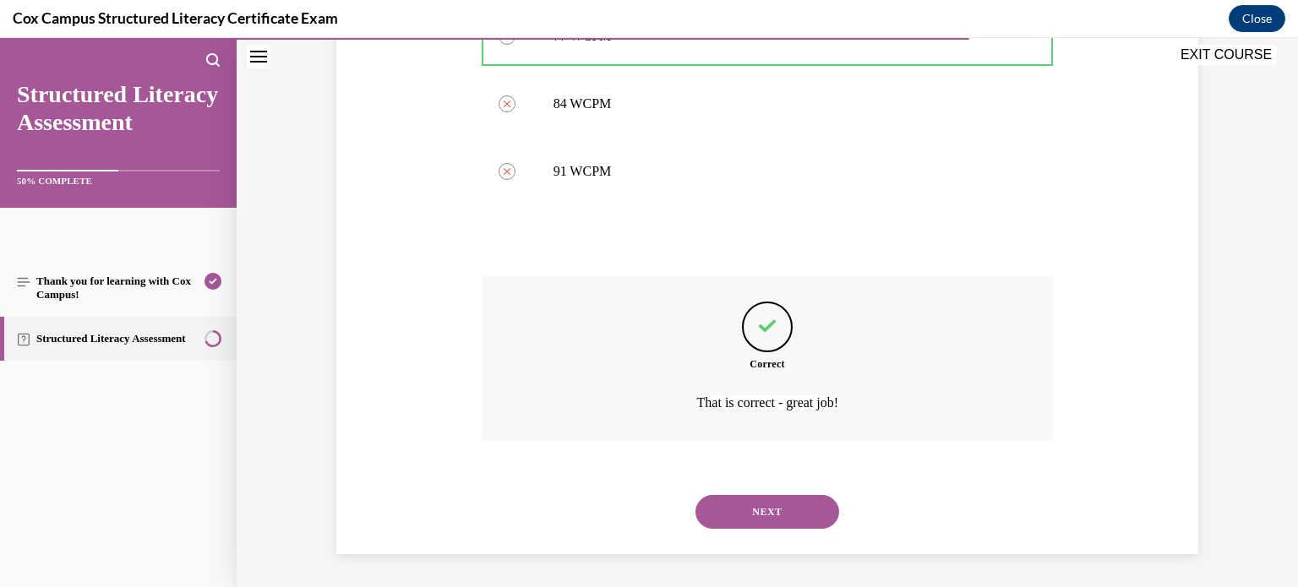
click at [777, 500] on button "NEXT" at bounding box center [768, 512] width 144 height 34
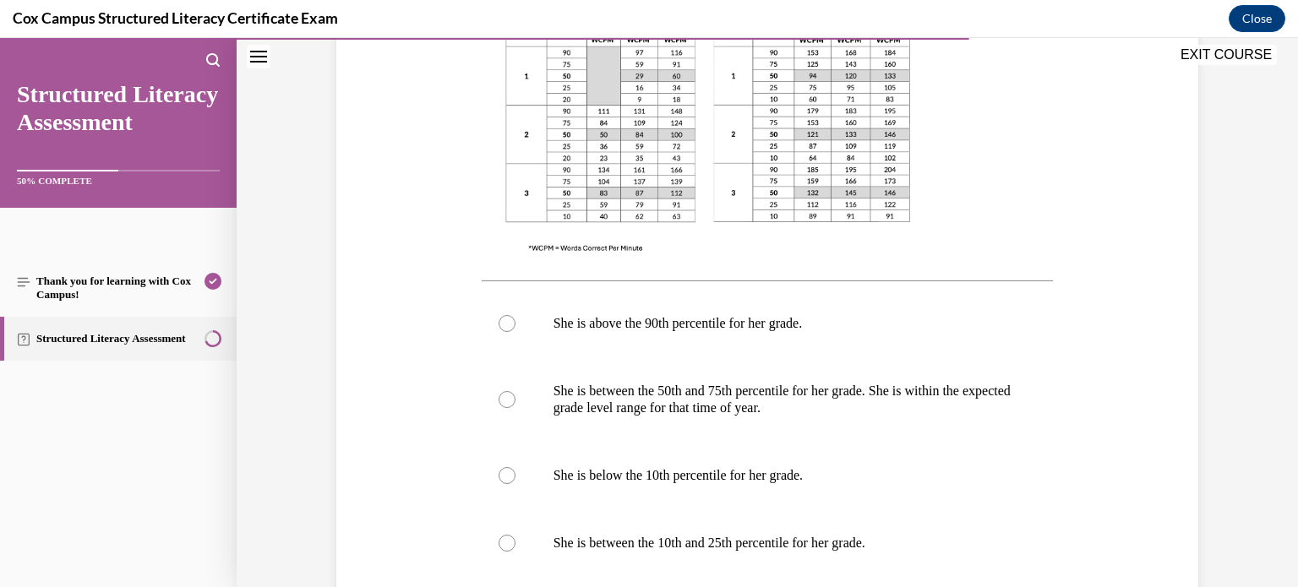
scroll to position [609, 0]
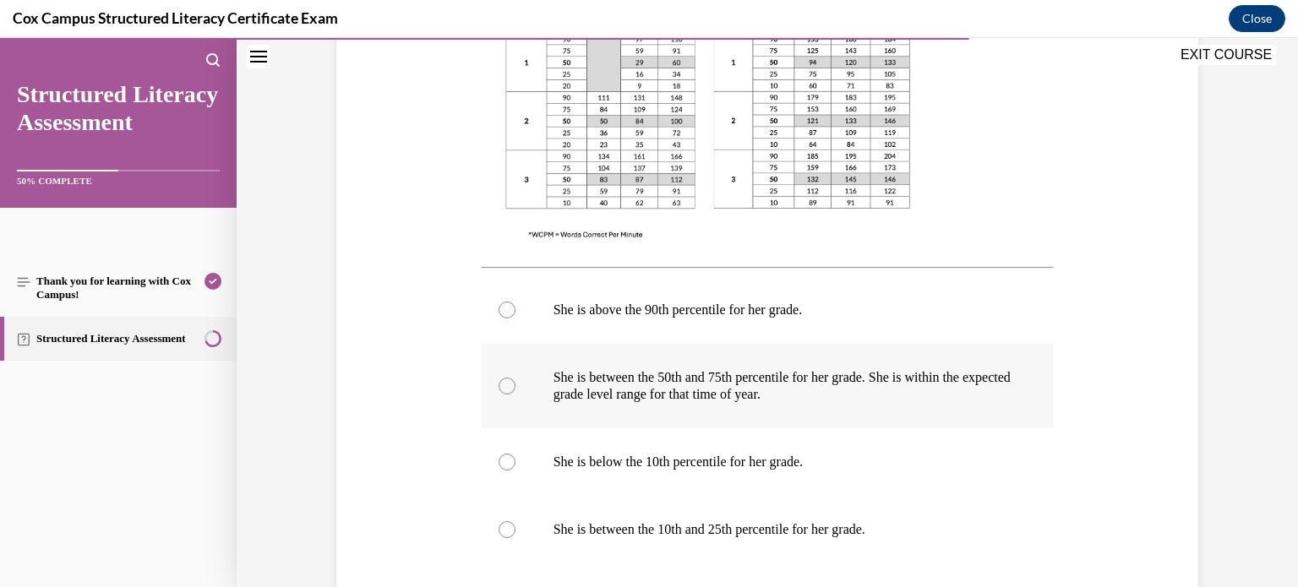
click at [630, 399] on p "She is between the 50th and 75th percentile for her grade. She is within the ex…" at bounding box center [783, 386] width 458 height 34
click at [516, 395] on input "She is between the 50th and 75th percentile for her grade. She is within the ex…" at bounding box center [507, 386] width 17 height 17
radio input "true"
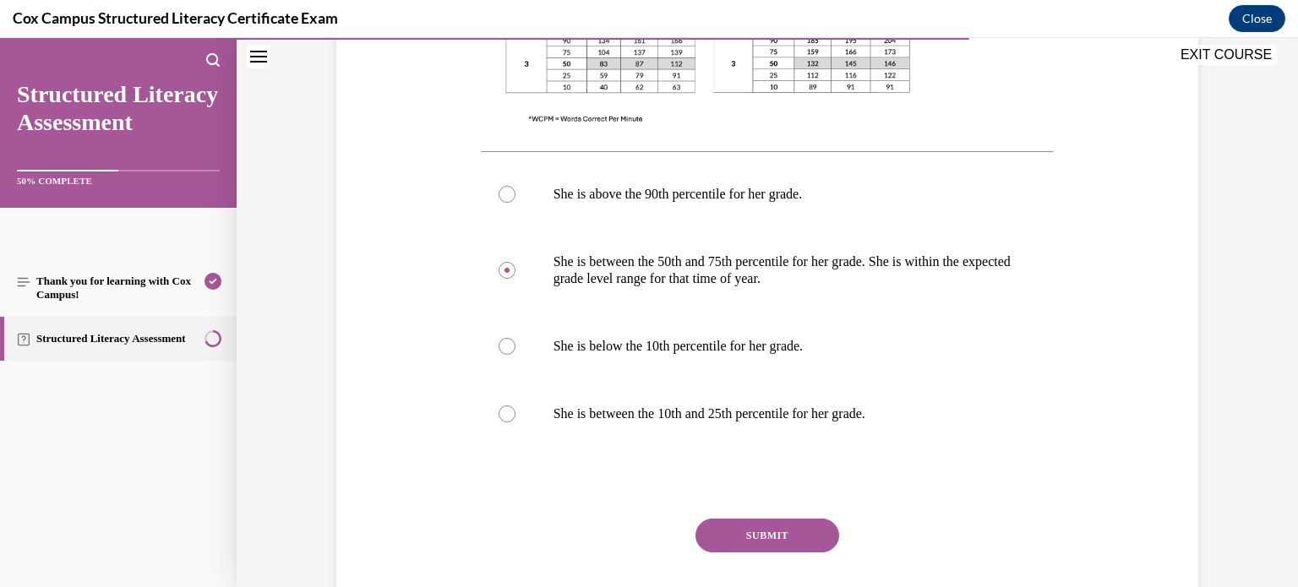
click at [747, 527] on button "SUBMIT" at bounding box center [768, 536] width 144 height 34
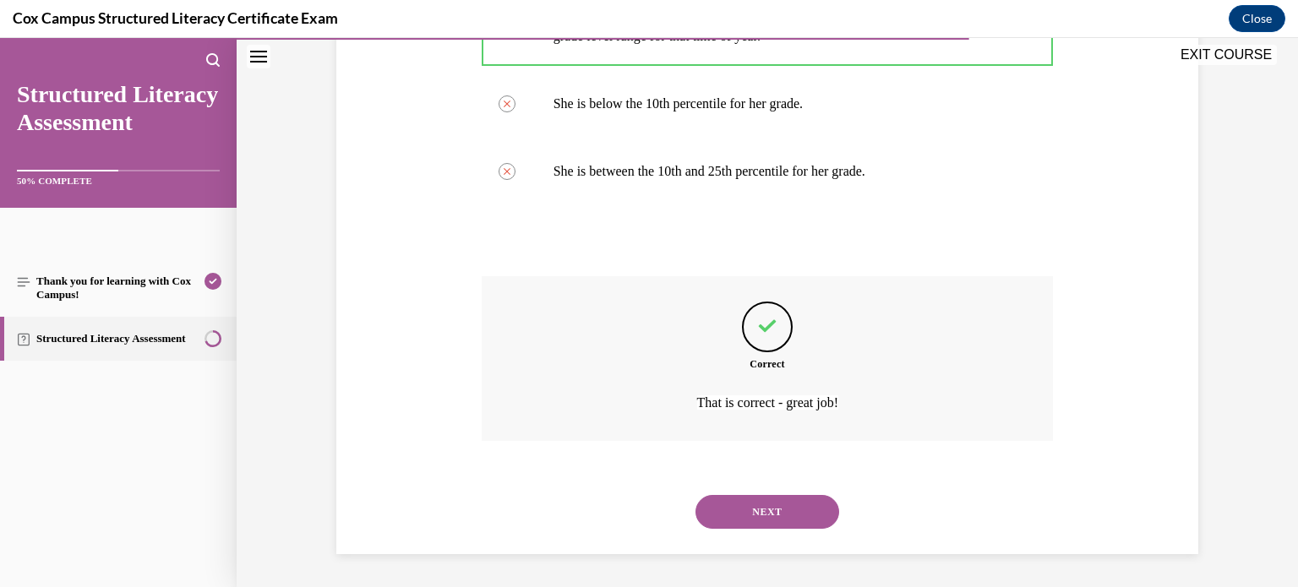
scroll to position [959, 0]
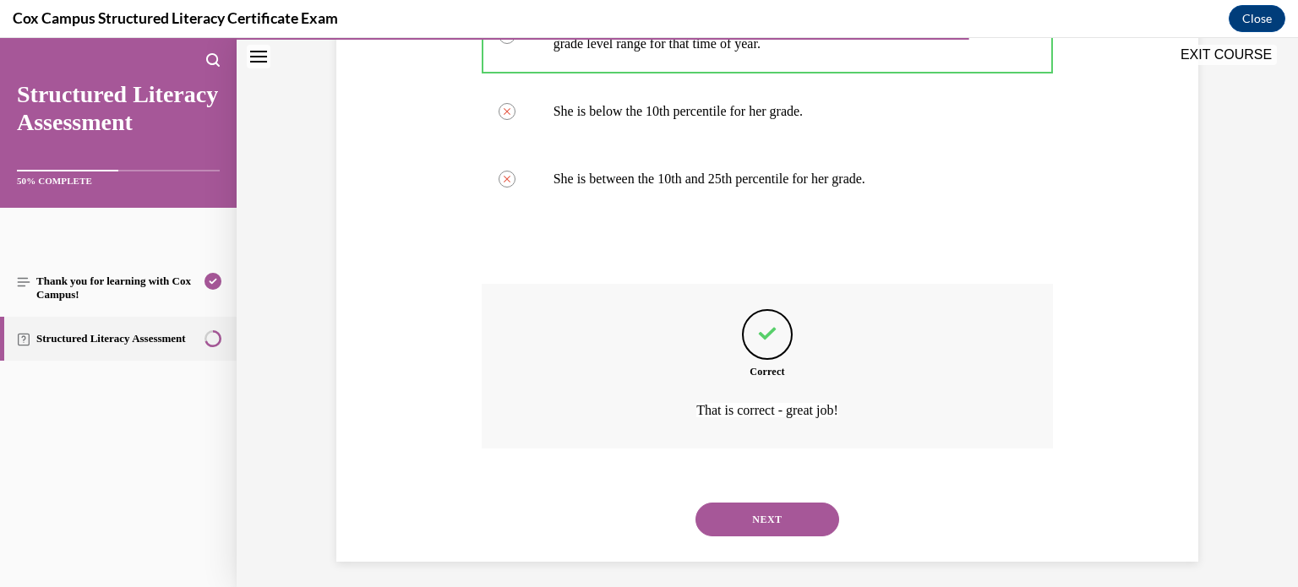
click at [792, 520] on button "NEXT" at bounding box center [768, 520] width 144 height 34
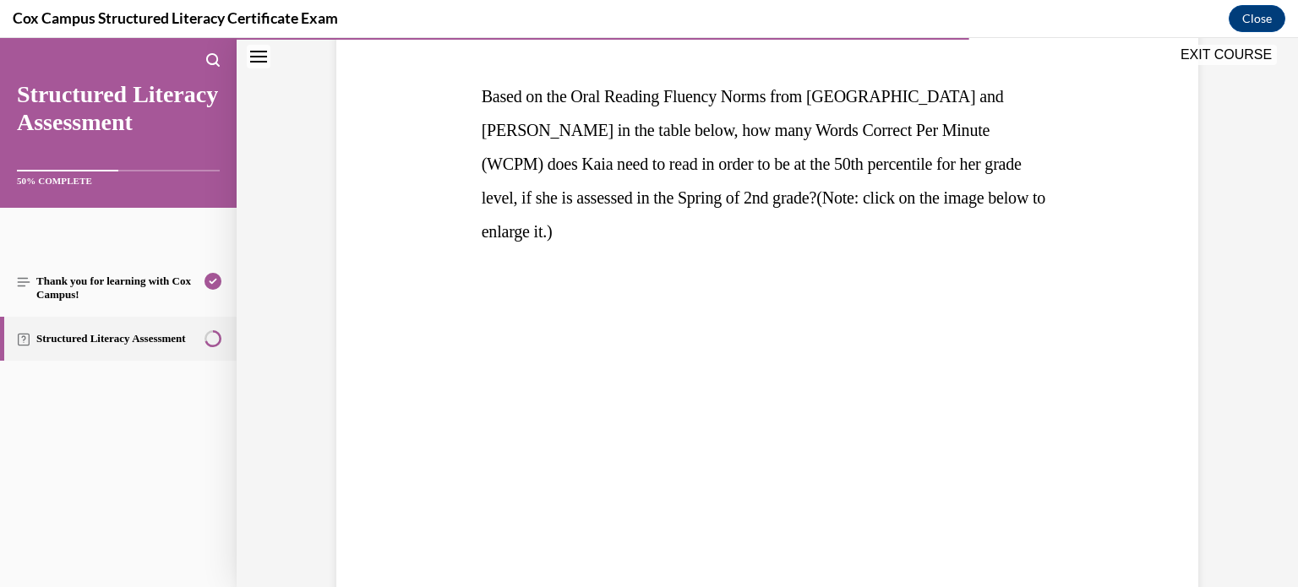
scroll to position [240, 0]
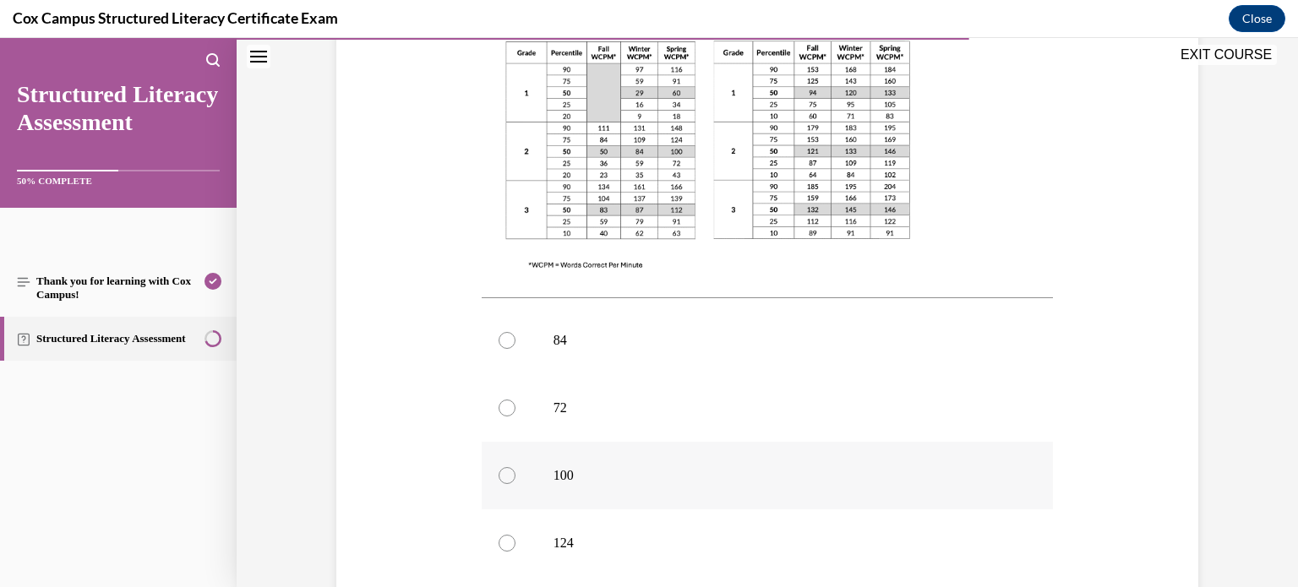
click at [637, 467] on p "100" at bounding box center [783, 475] width 458 height 17
click at [516, 467] on input "100" at bounding box center [507, 475] width 17 height 17
radio input "true"
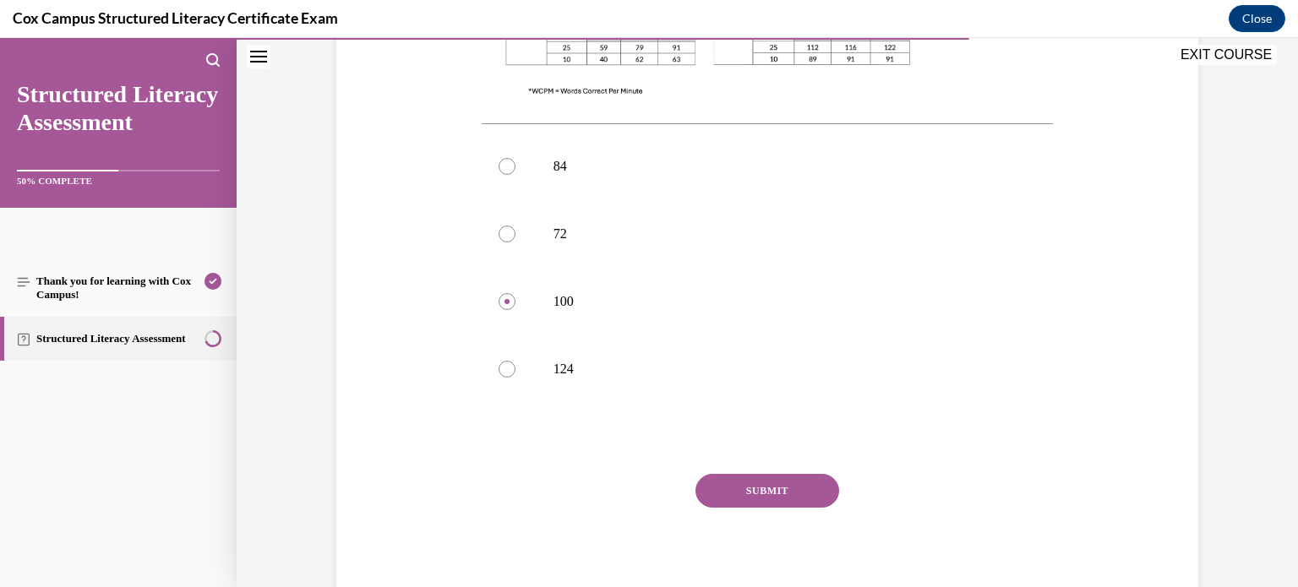
scroll to position [713, 0]
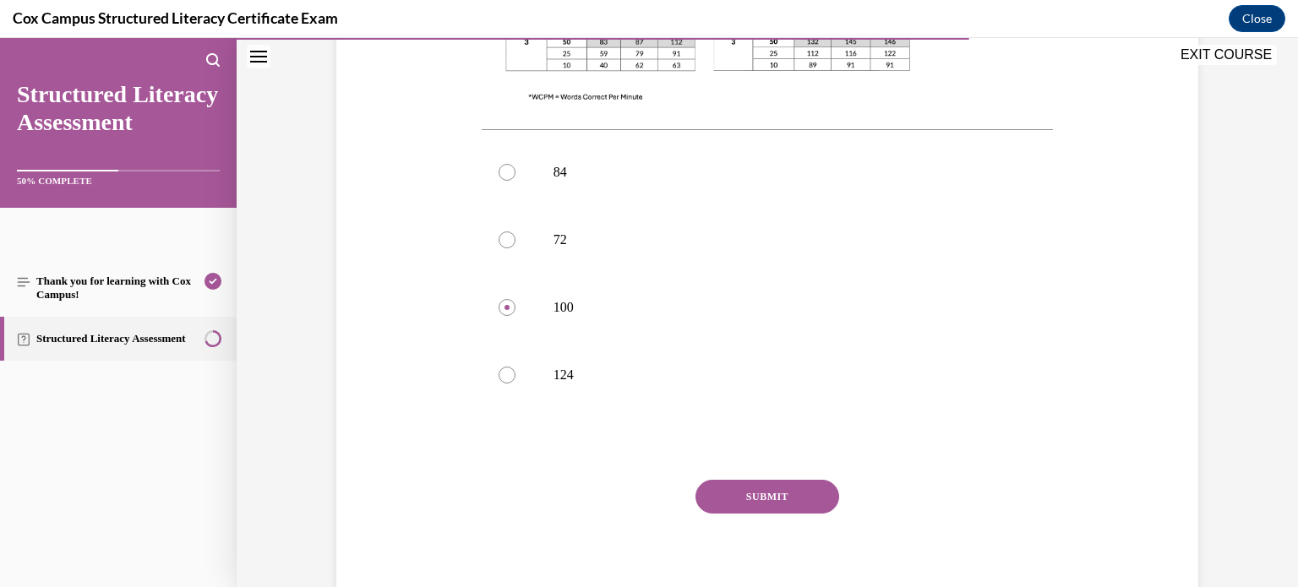
click at [735, 480] on button "SUBMIT" at bounding box center [768, 497] width 144 height 34
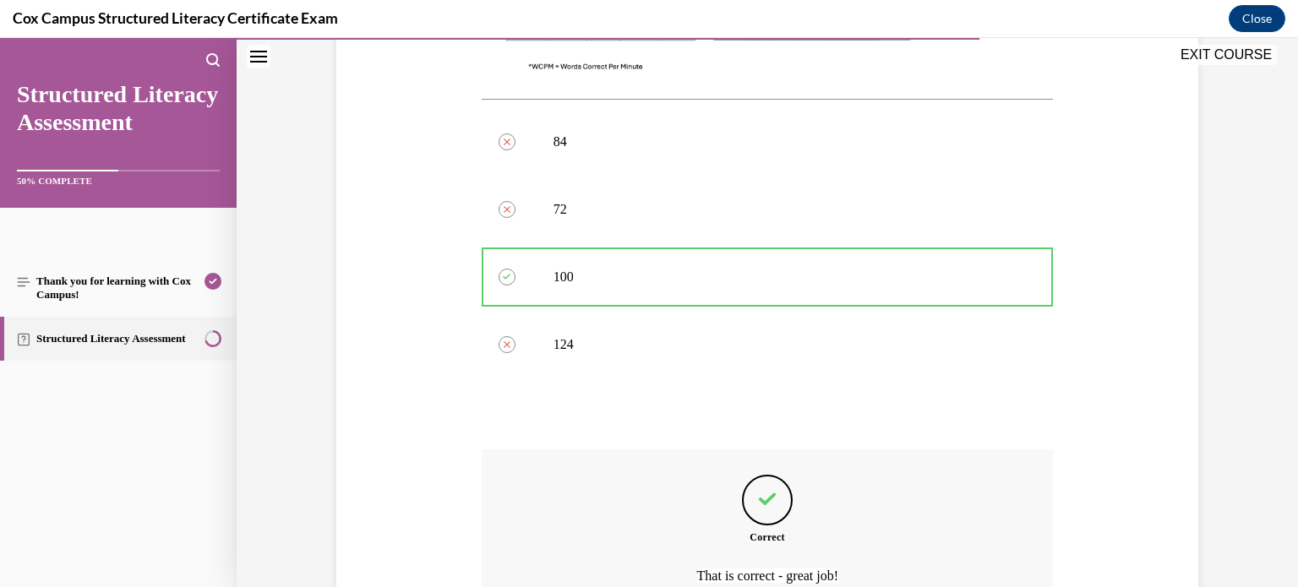
scroll to position [882, 0]
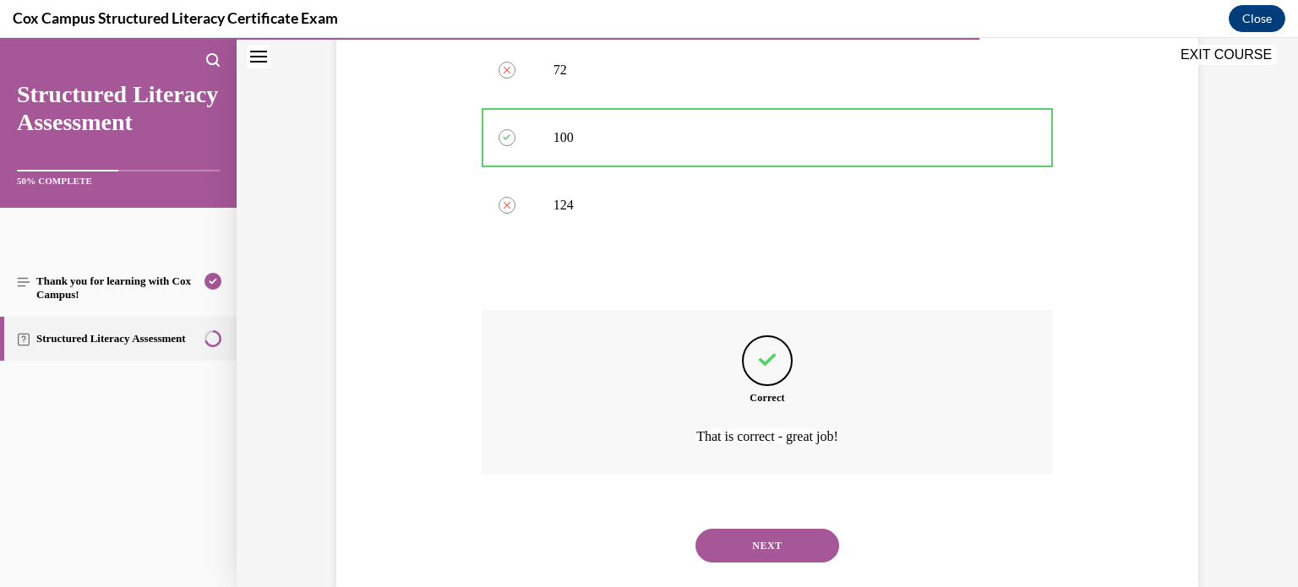
click at [758, 529] on button "NEXT" at bounding box center [768, 546] width 144 height 34
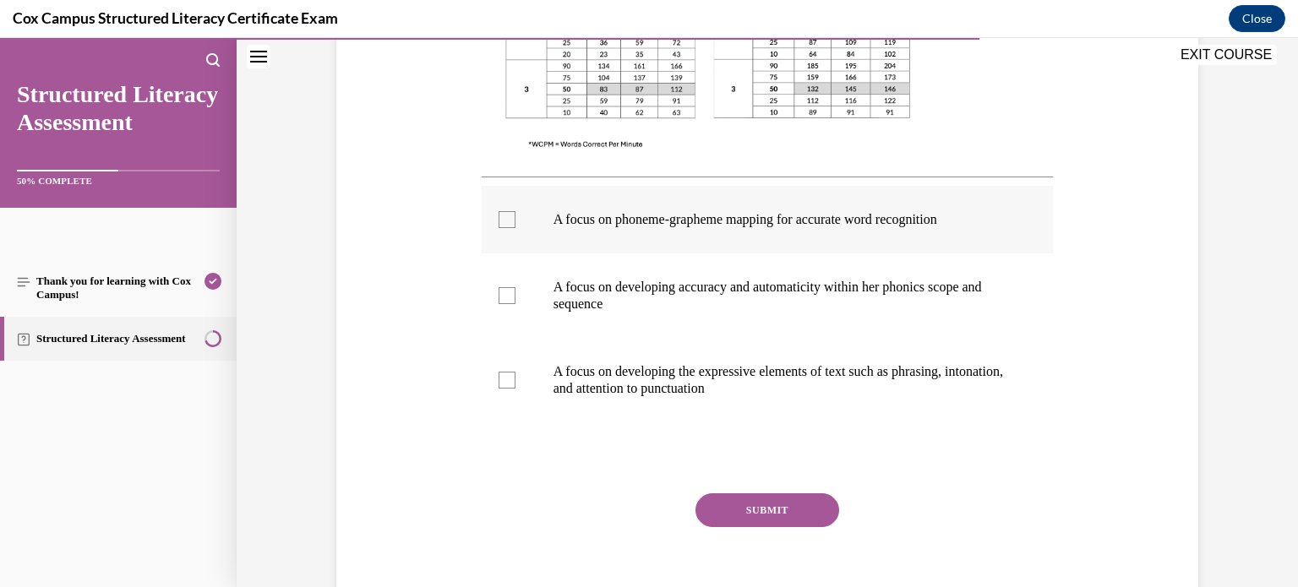
scroll to position [629, 0]
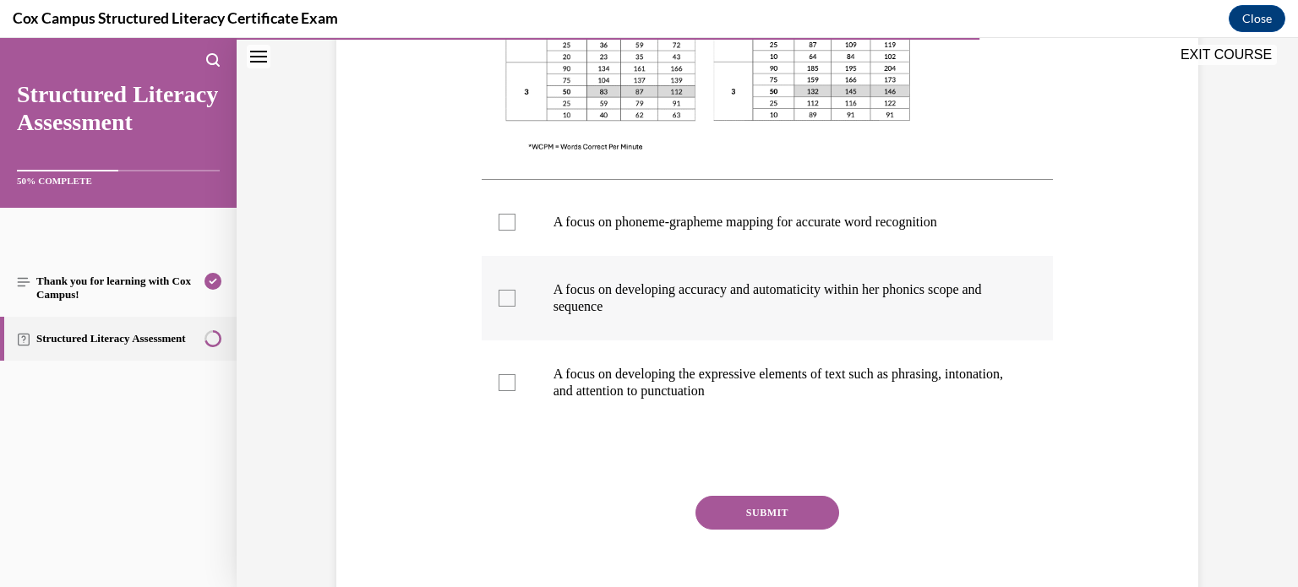
click at [800, 258] on label "A focus on developing accuracy and automaticity within her phonics scope and se…" at bounding box center [768, 298] width 572 height 85
click at [516, 290] on input "A focus on developing accuracy and automaticity within her phonics scope and se…" at bounding box center [507, 298] width 17 height 17
checkbox input "true"
click at [751, 400] on label "A focus on developing the expressive elements of text such as phrasing, intonat…" at bounding box center [768, 383] width 572 height 85
click at [516, 391] on input "A focus on developing the expressive elements of text such as phrasing, intonat…" at bounding box center [507, 382] width 17 height 17
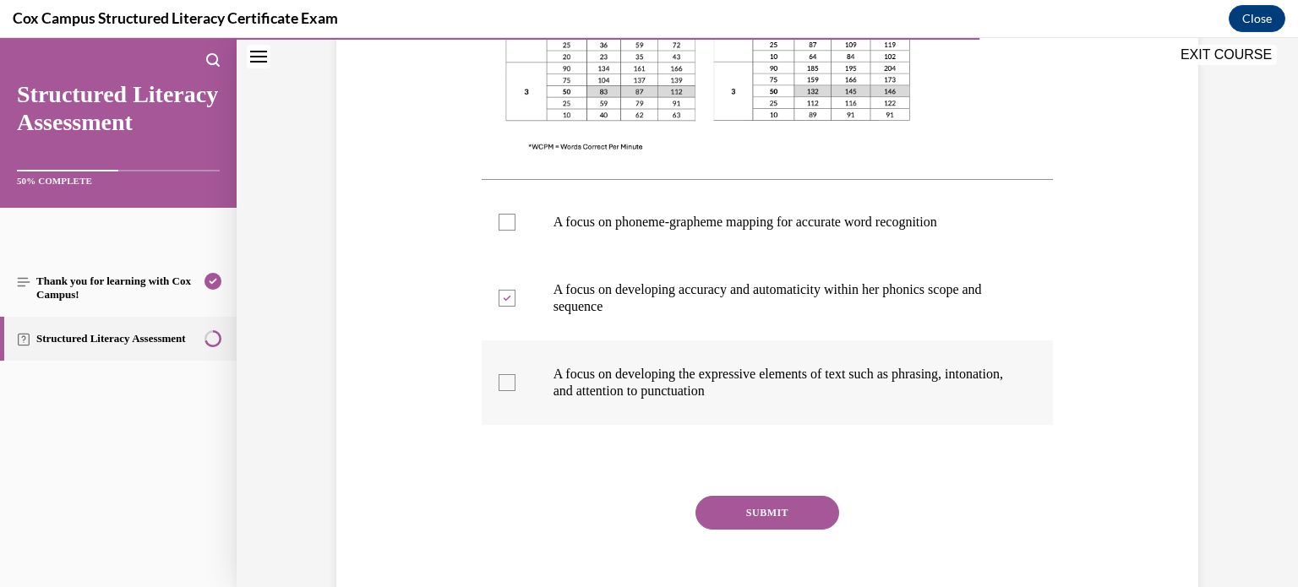
checkbox input "true"
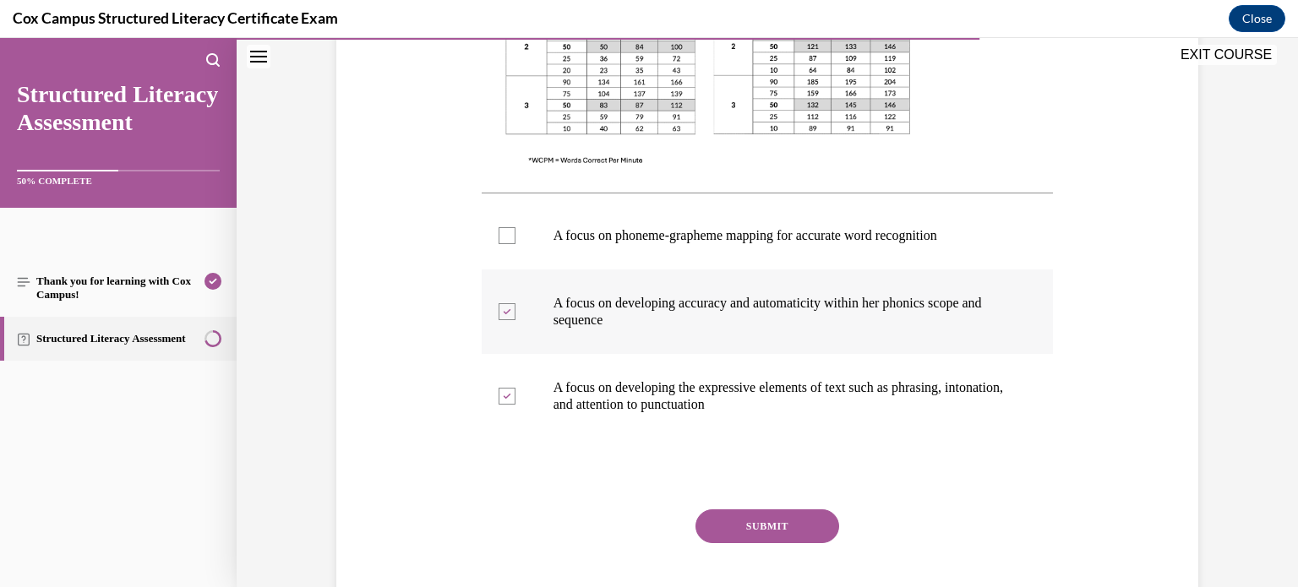
scroll to position [620, 0]
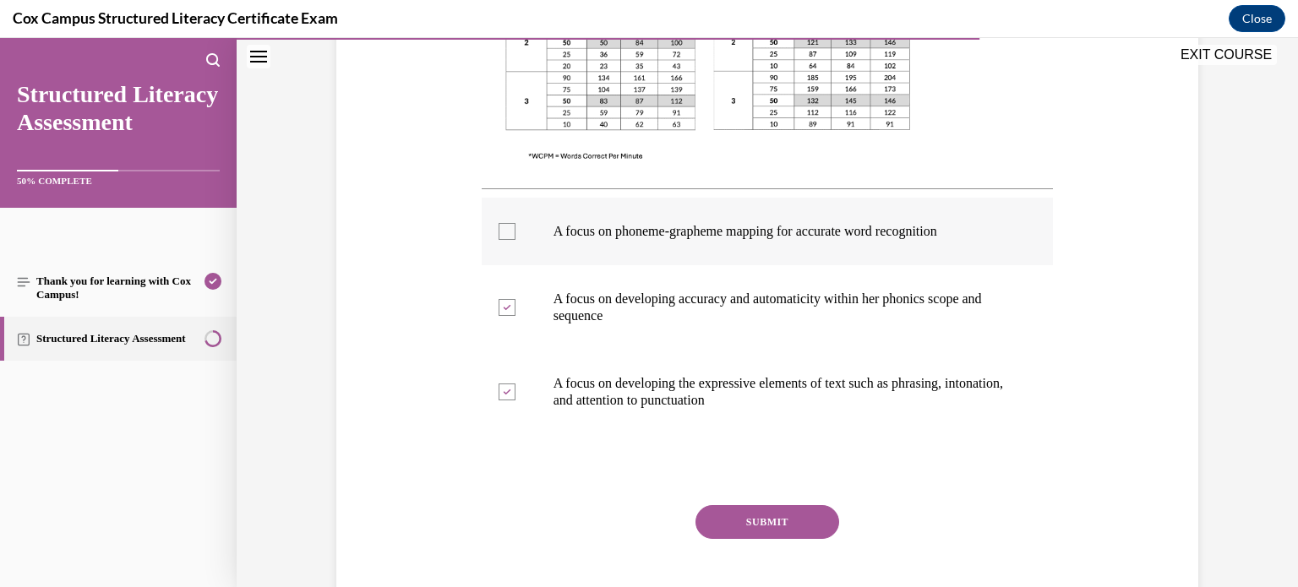
click at [773, 224] on p "A focus on phoneme-grapheme mapping for accurate word recognition" at bounding box center [783, 231] width 458 height 17
click at [516, 224] on input "A focus on phoneme-grapheme mapping for accurate word recognition" at bounding box center [507, 231] width 17 height 17
checkbox input "true"
click at [740, 505] on button "SUBMIT" at bounding box center [768, 522] width 144 height 34
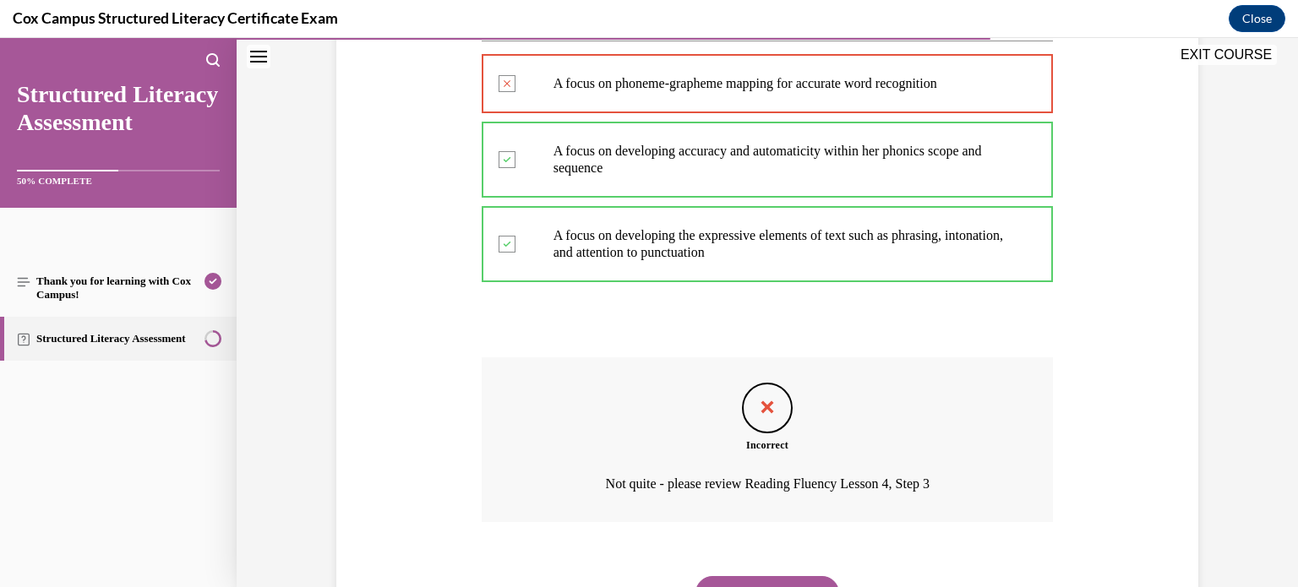
scroll to position [817, 0]
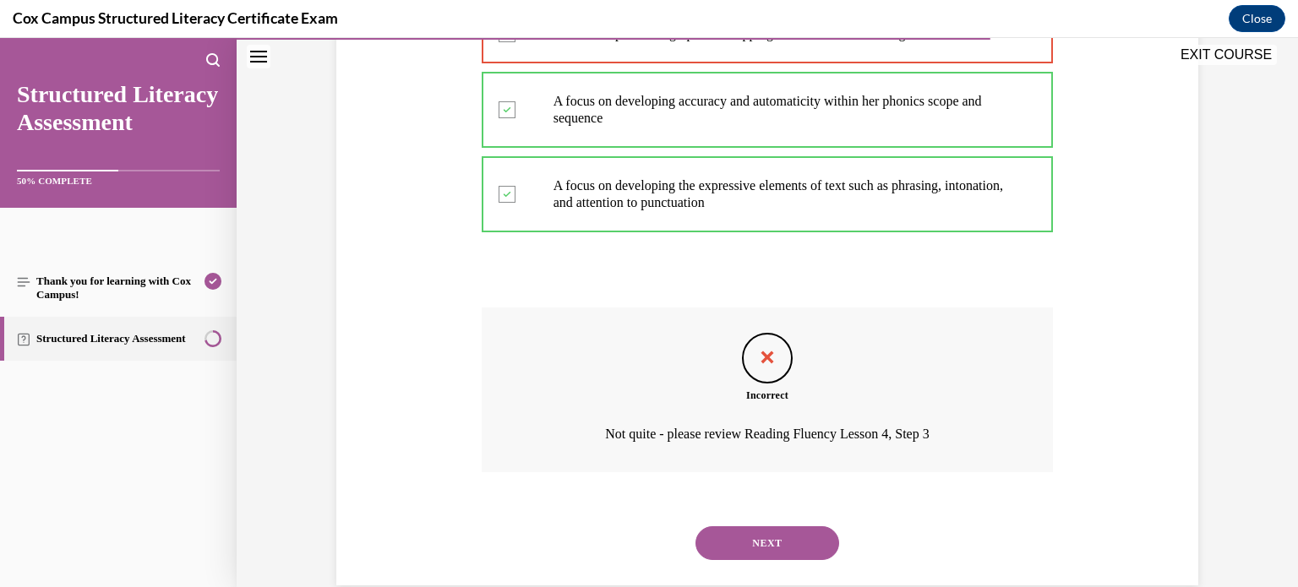
click at [755, 537] on button "NEXT" at bounding box center [768, 544] width 144 height 34
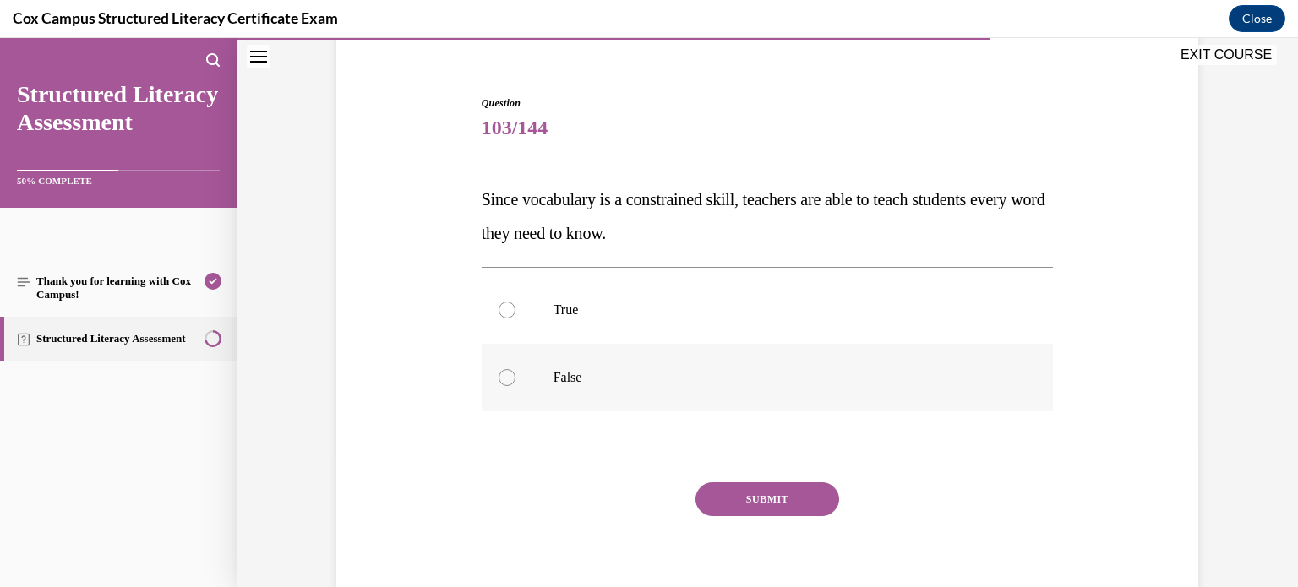
scroll to position [136, 0]
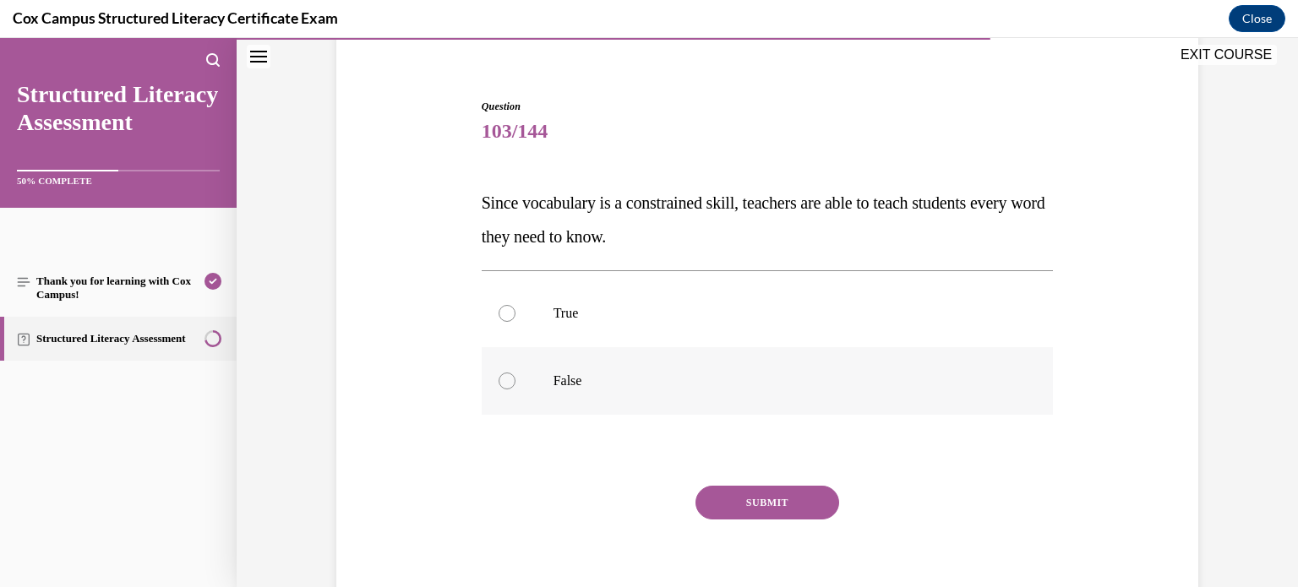
click at [759, 402] on label "False" at bounding box center [768, 381] width 572 height 68
click at [516, 390] on input "False" at bounding box center [507, 381] width 17 height 17
radio input "true"
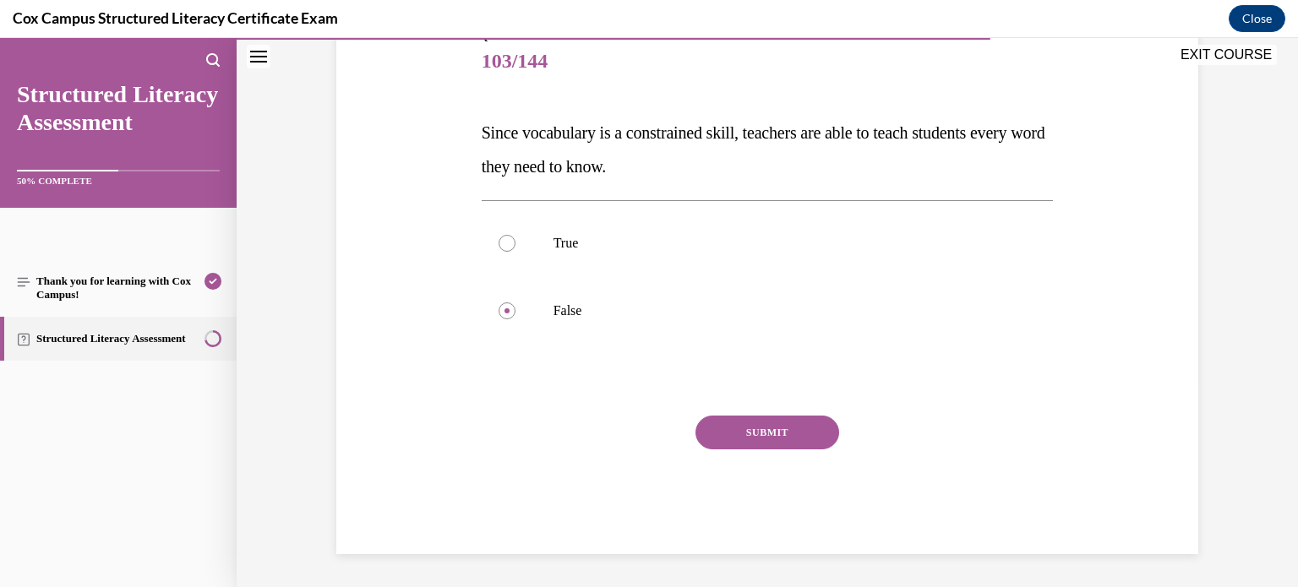
click at [759, 416] on button "SUBMIT" at bounding box center [768, 433] width 144 height 34
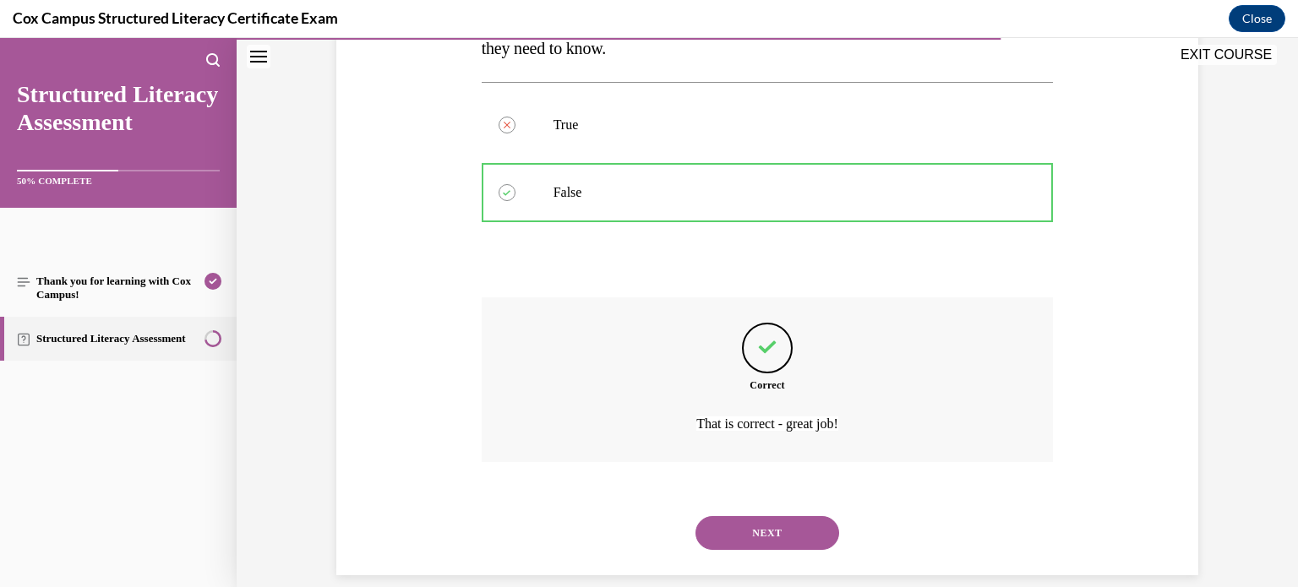
scroll to position [346, 0]
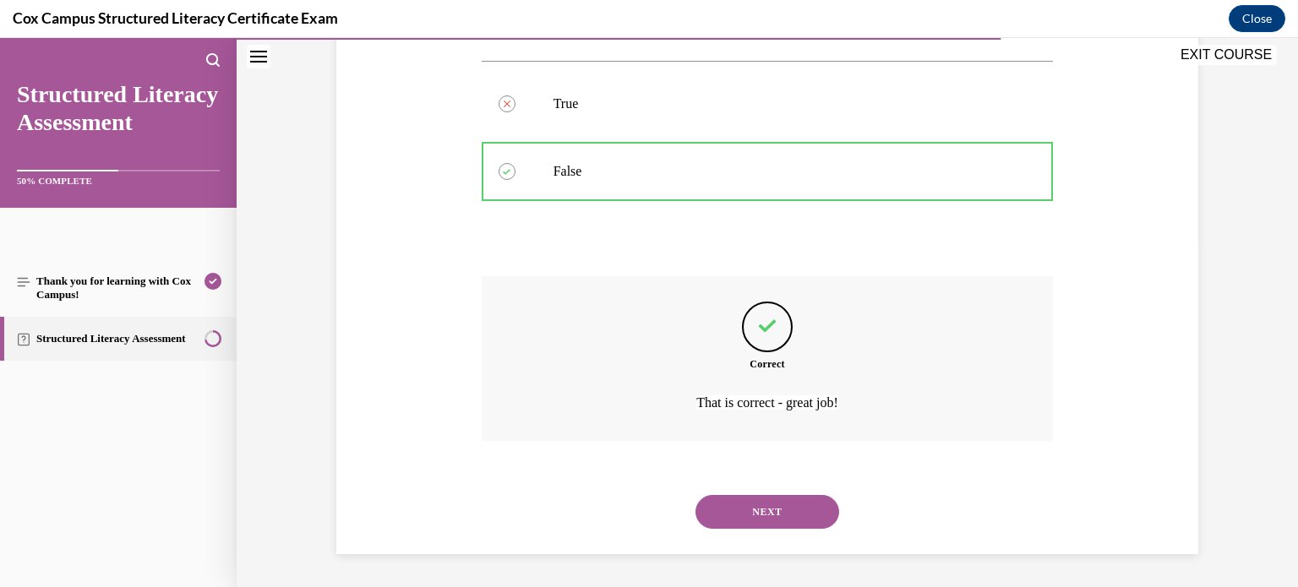
click at [752, 523] on button "NEXT" at bounding box center [768, 512] width 144 height 34
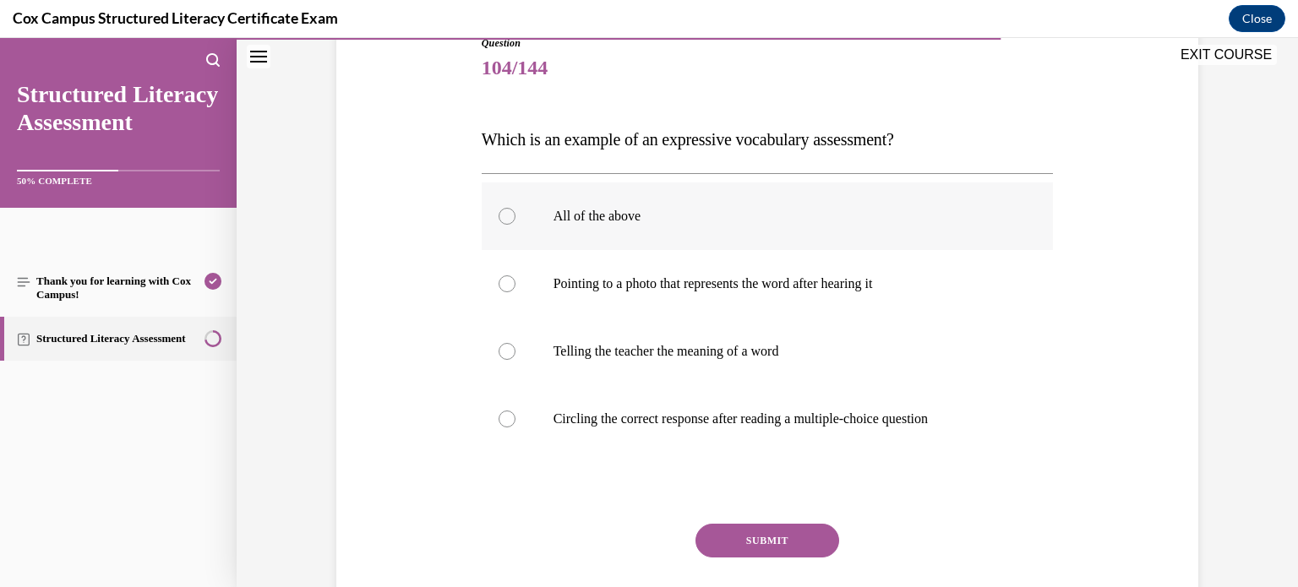
scroll to position [197, 0]
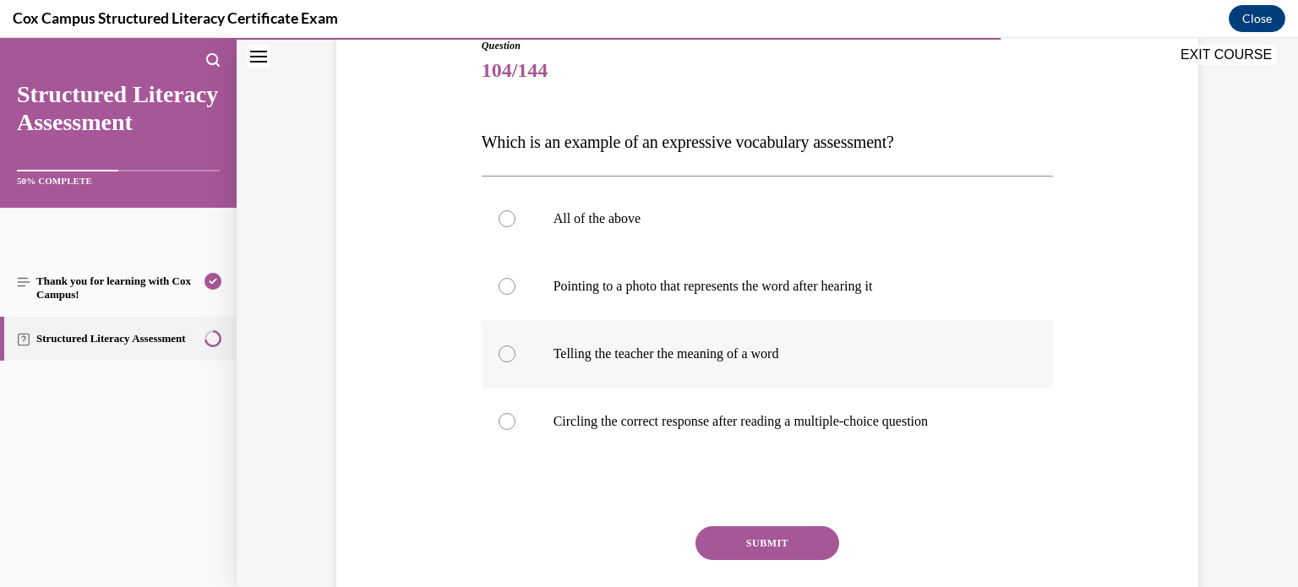
click at [682, 352] on p "Telling the teacher the meaning of a word" at bounding box center [783, 354] width 458 height 17
click at [516, 352] on input "Telling the teacher the meaning of a word" at bounding box center [507, 354] width 17 height 17
radio input "true"
click at [720, 549] on button "SUBMIT" at bounding box center [768, 544] width 144 height 34
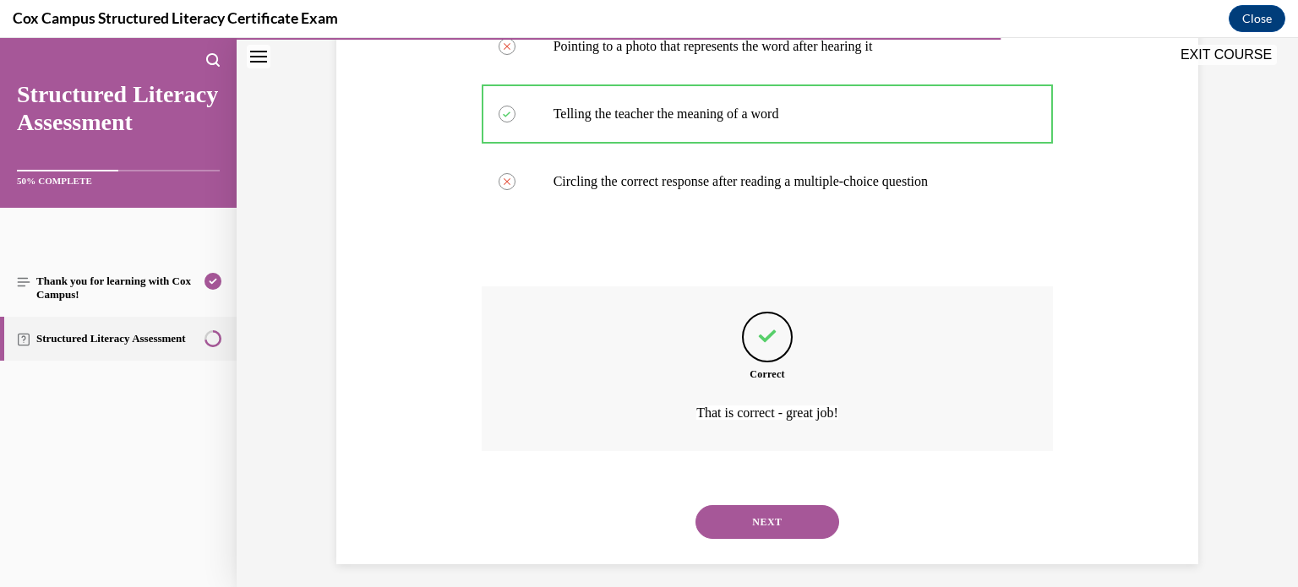
scroll to position [447, 0]
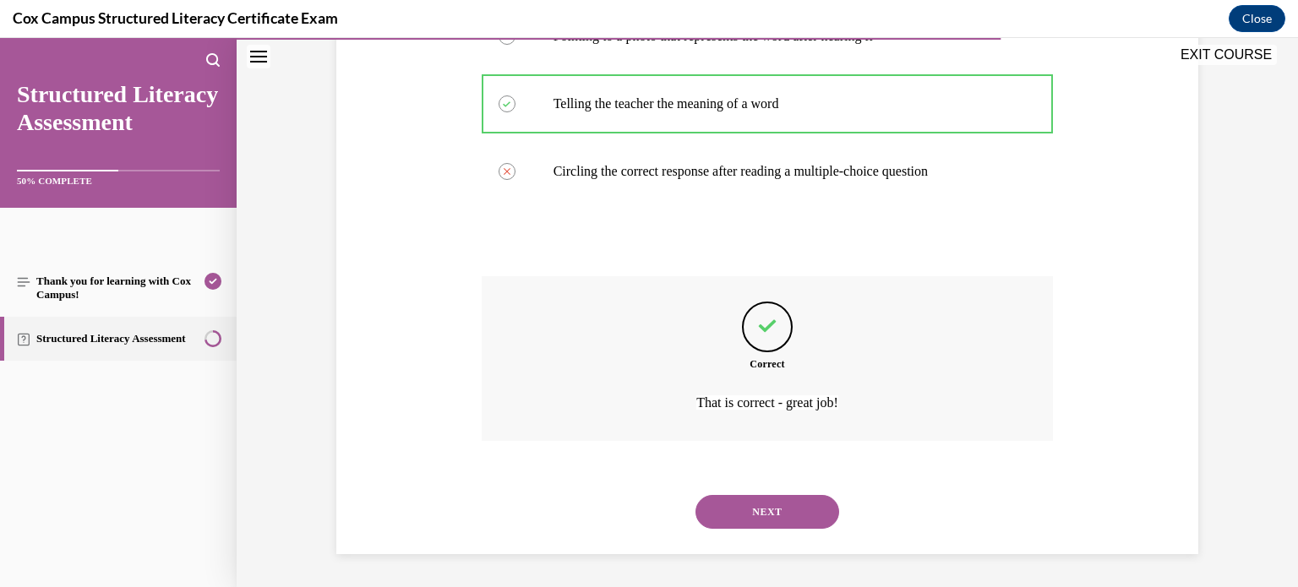
click at [778, 503] on button "NEXT" at bounding box center [768, 512] width 144 height 34
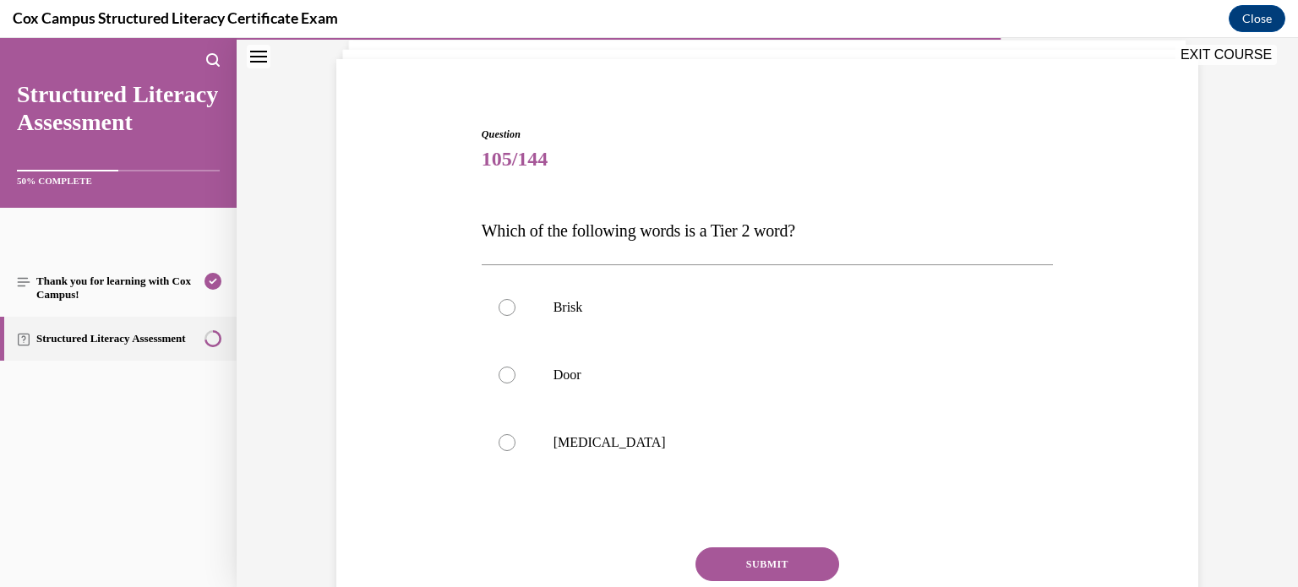
scroll to position [114, 0]
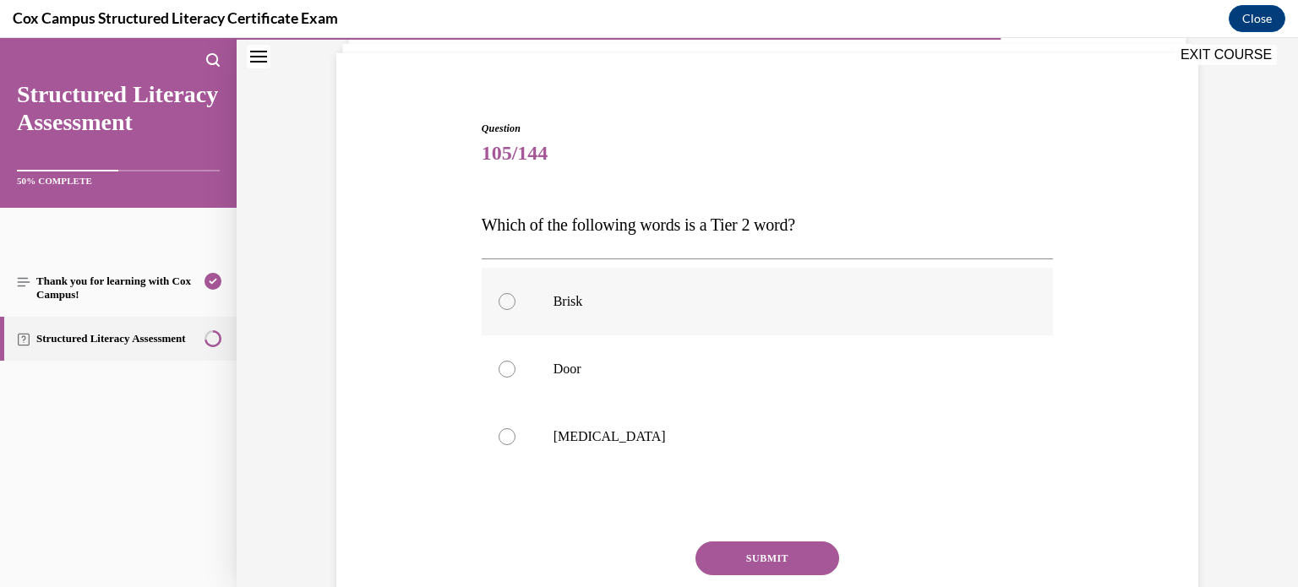
click at [727, 321] on label "Brisk" at bounding box center [768, 302] width 572 height 68
click at [516, 310] on input "Brisk" at bounding box center [507, 301] width 17 height 17
radio input "true"
click at [755, 560] on button "SUBMIT" at bounding box center [768, 559] width 144 height 34
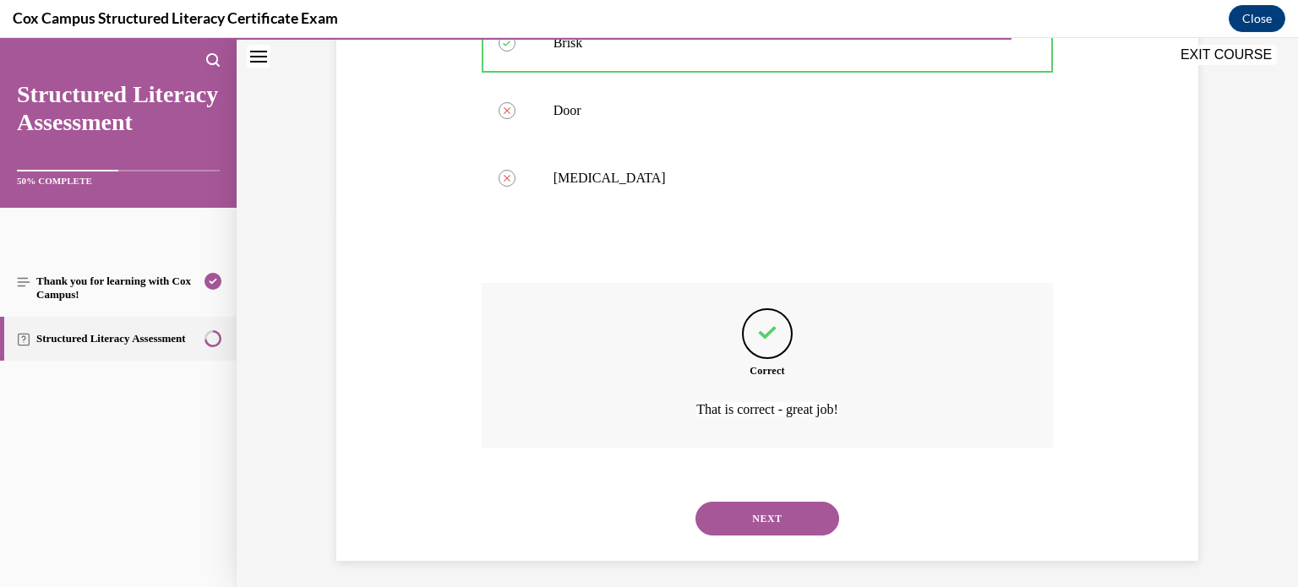
scroll to position [379, 0]
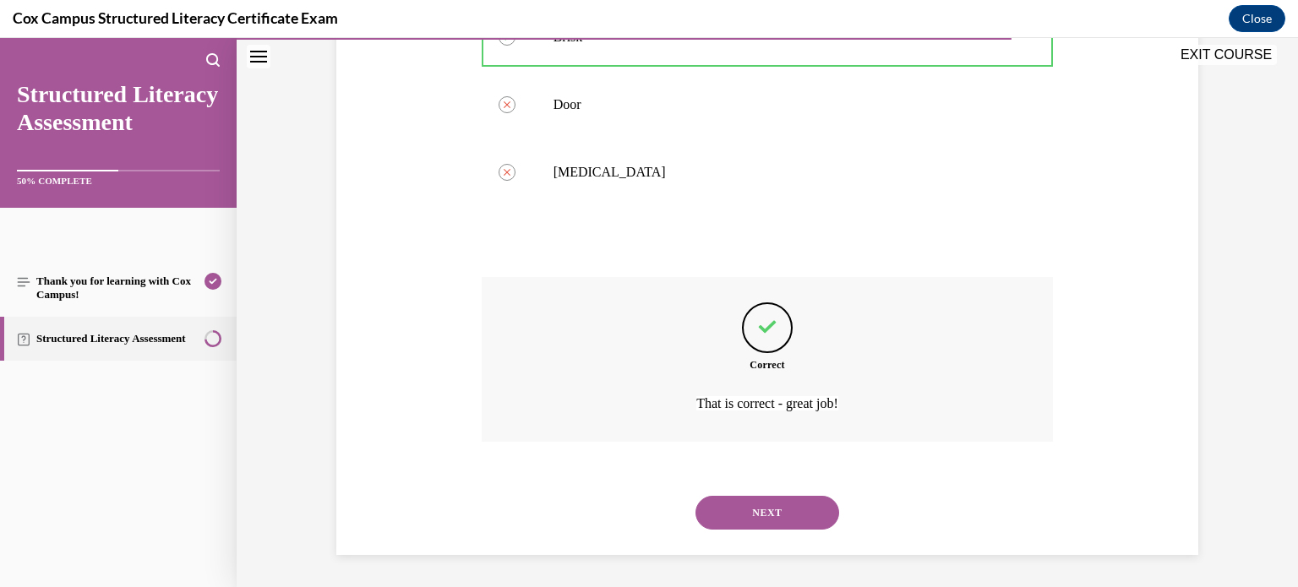
click at [765, 521] on button "NEXT" at bounding box center [768, 513] width 144 height 34
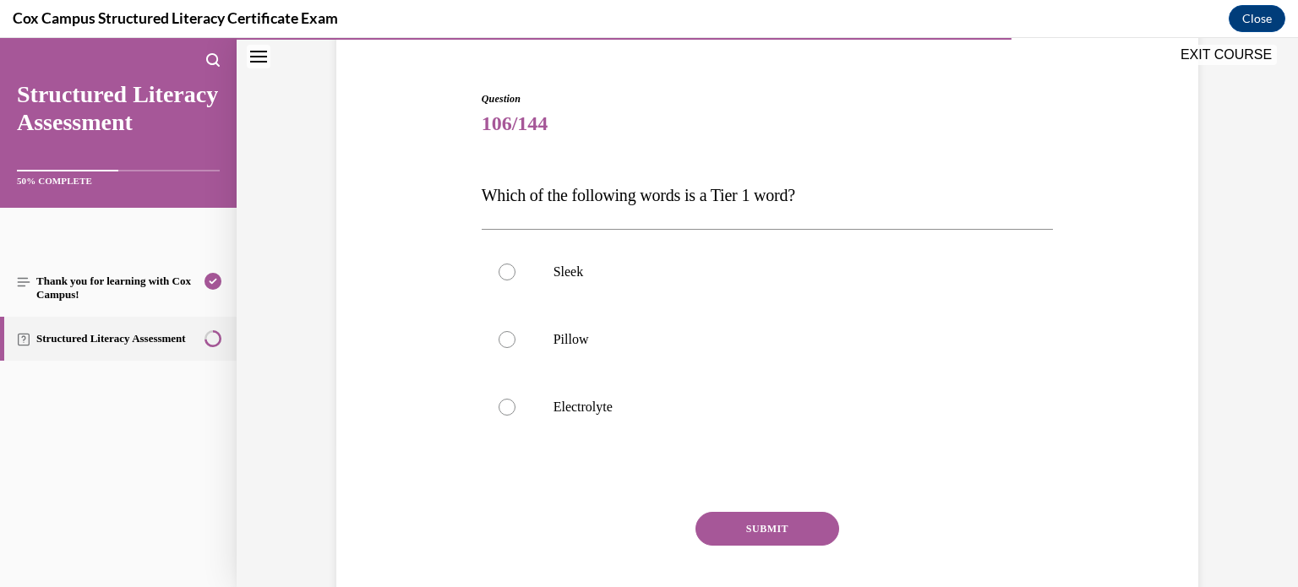
scroll to position [139, 0]
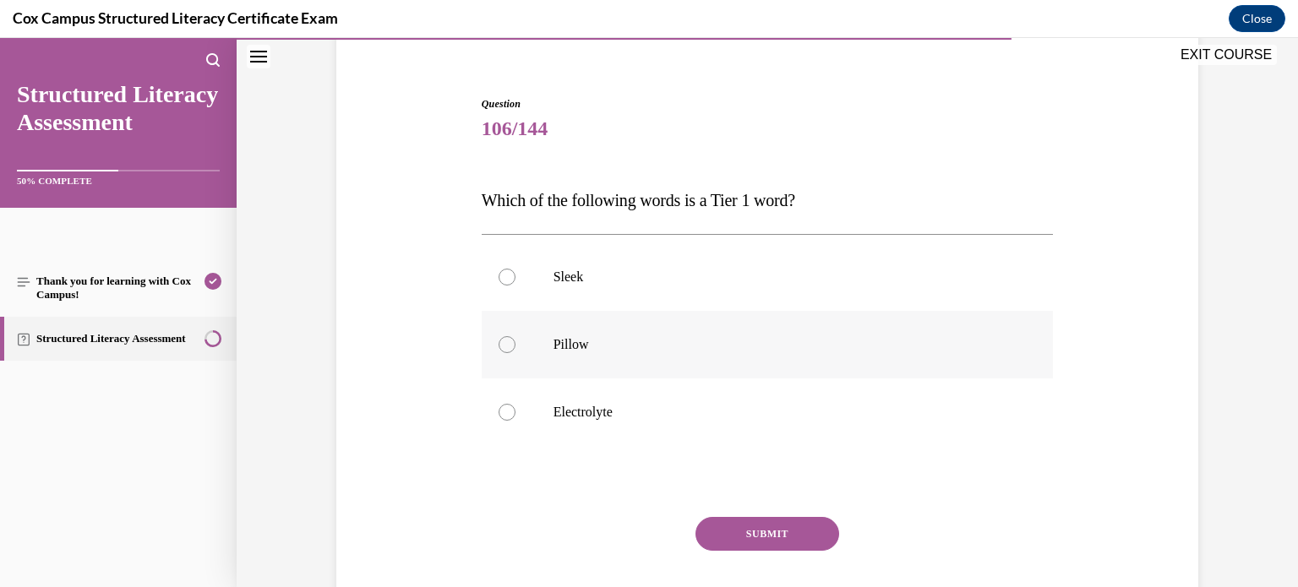
click at [664, 331] on label "Pillow" at bounding box center [768, 345] width 572 height 68
click at [516, 336] on input "Pillow" at bounding box center [507, 344] width 17 height 17
radio input "true"
click at [761, 522] on button "SUBMIT" at bounding box center [768, 534] width 144 height 34
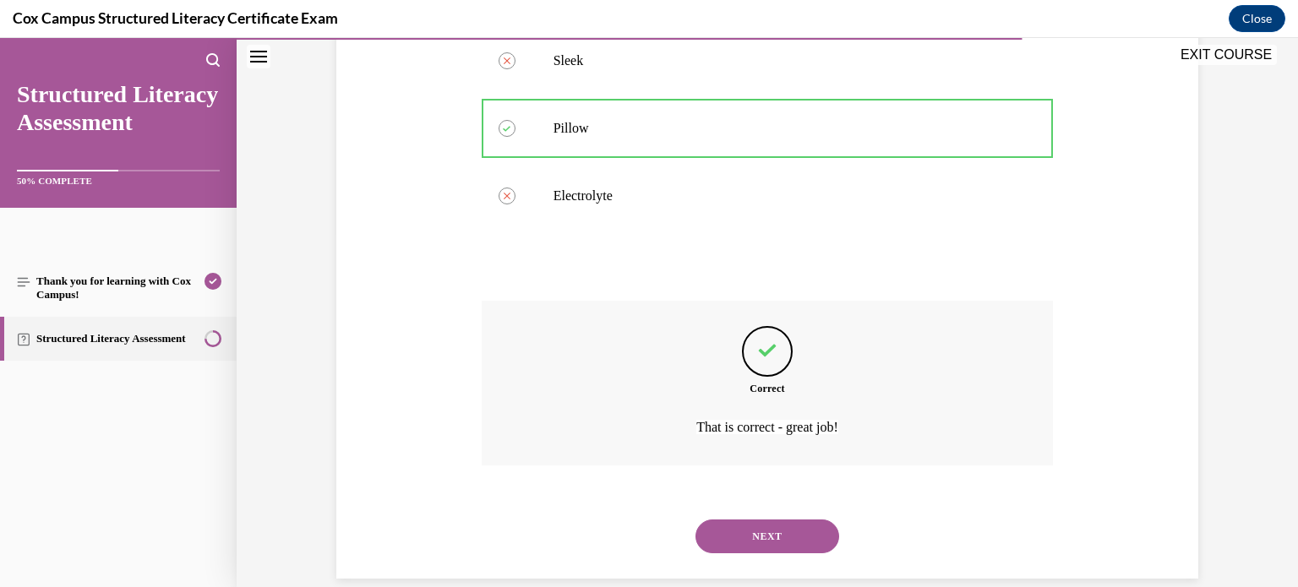
scroll to position [380, 0]
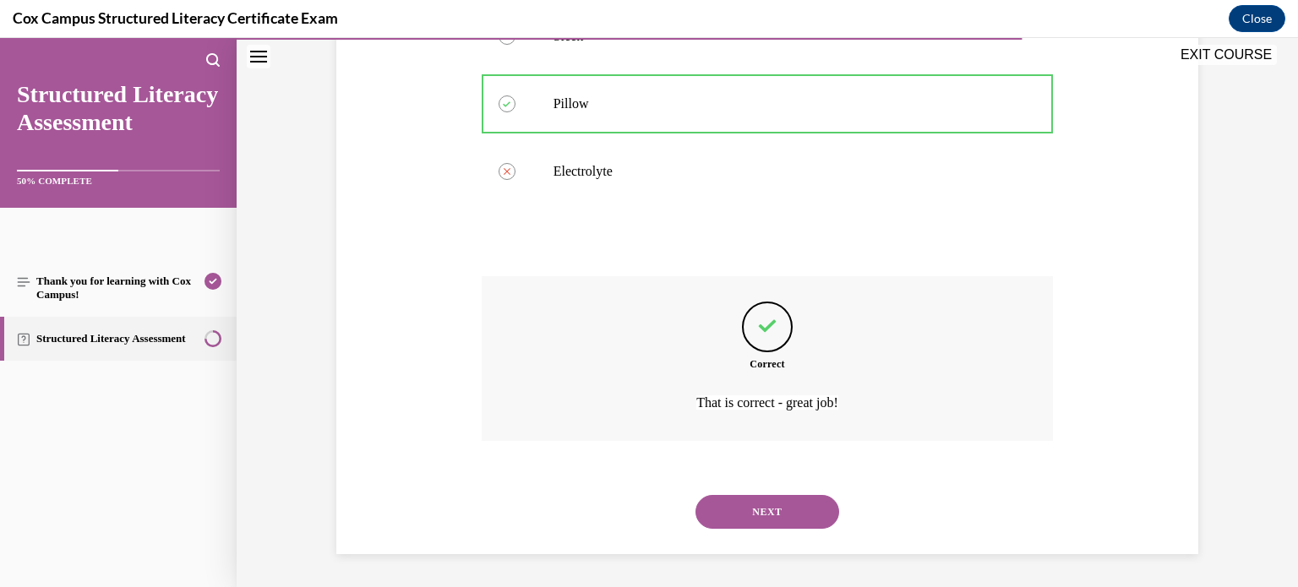
click at [814, 506] on button "NEXT" at bounding box center [768, 512] width 144 height 34
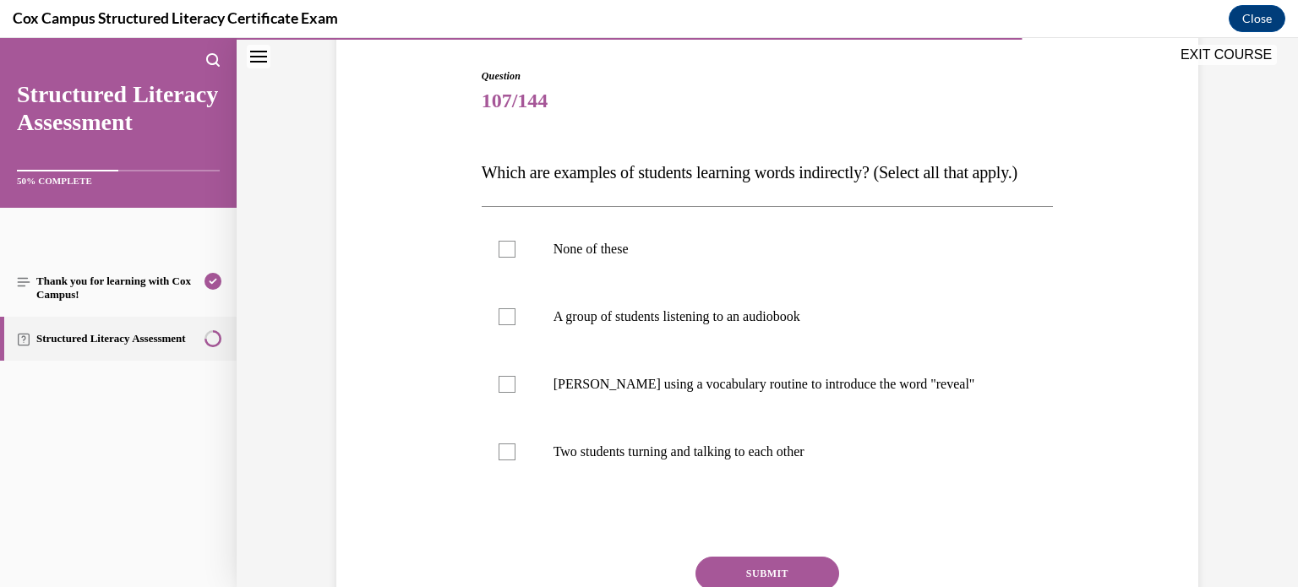
scroll to position [166, 0]
click at [811, 326] on p "A group of students listening to an audiobook" at bounding box center [783, 317] width 458 height 17
click at [516, 326] on input "A group of students listening to an audiobook" at bounding box center [507, 317] width 17 height 17
checkbox input "true"
click at [818, 487] on label "Two students turning and talking to each other" at bounding box center [768, 453] width 572 height 68
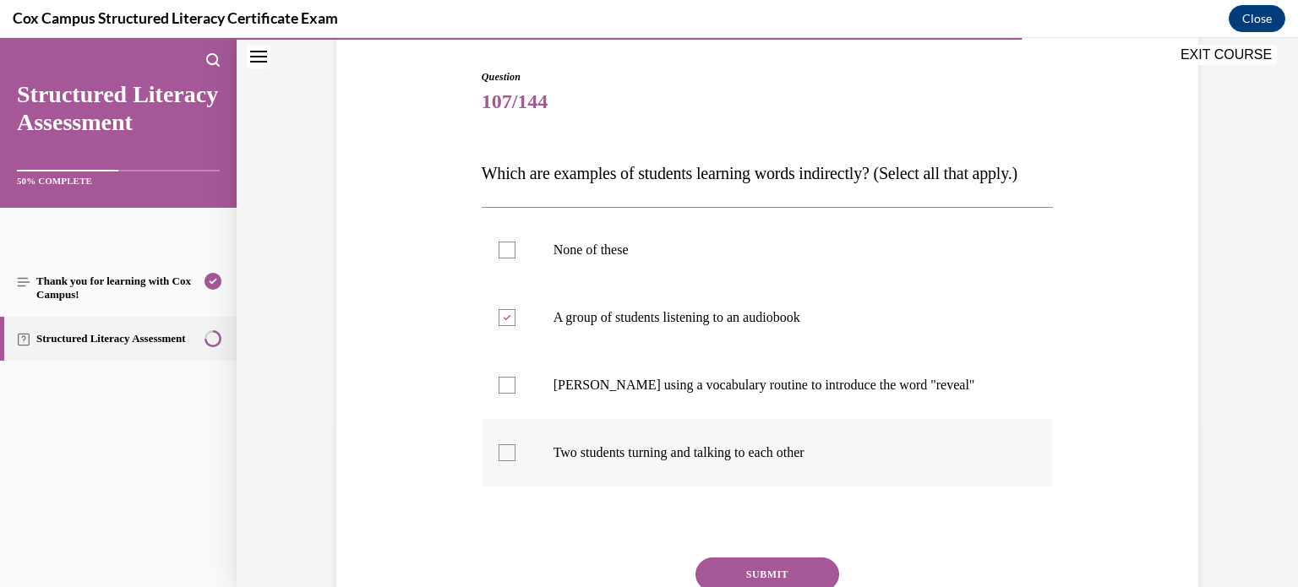
click at [516, 462] on input "Two students turning and talking to each other" at bounding box center [507, 453] width 17 height 17
checkbox input "true"
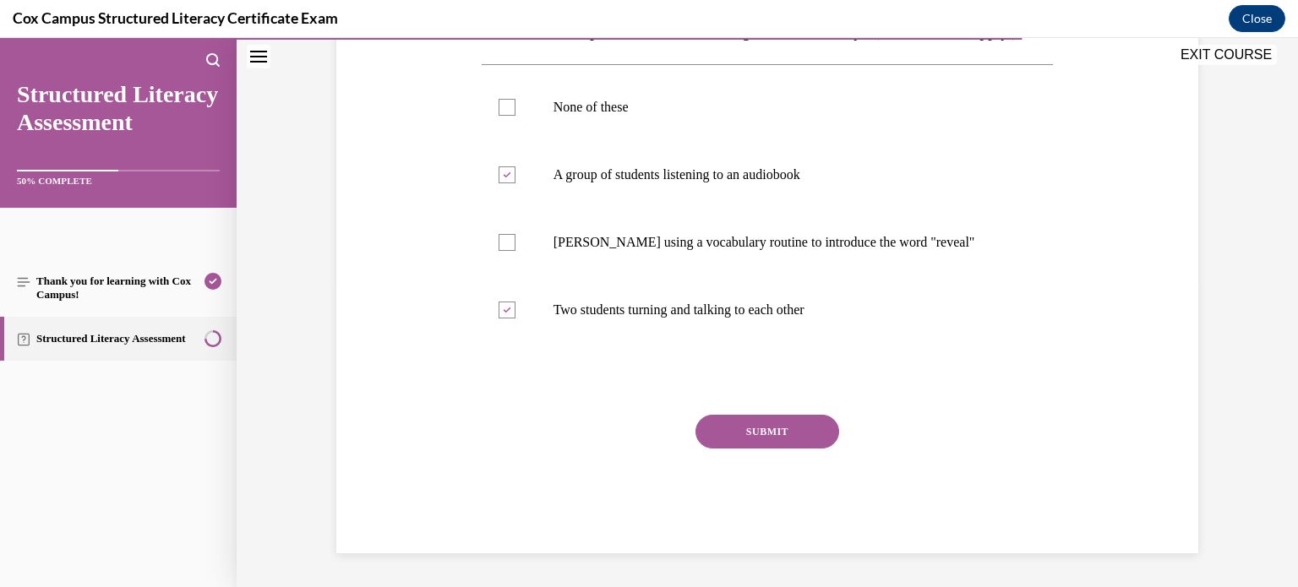
click at [786, 443] on button "SUBMIT" at bounding box center [768, 432] width 144 height 34
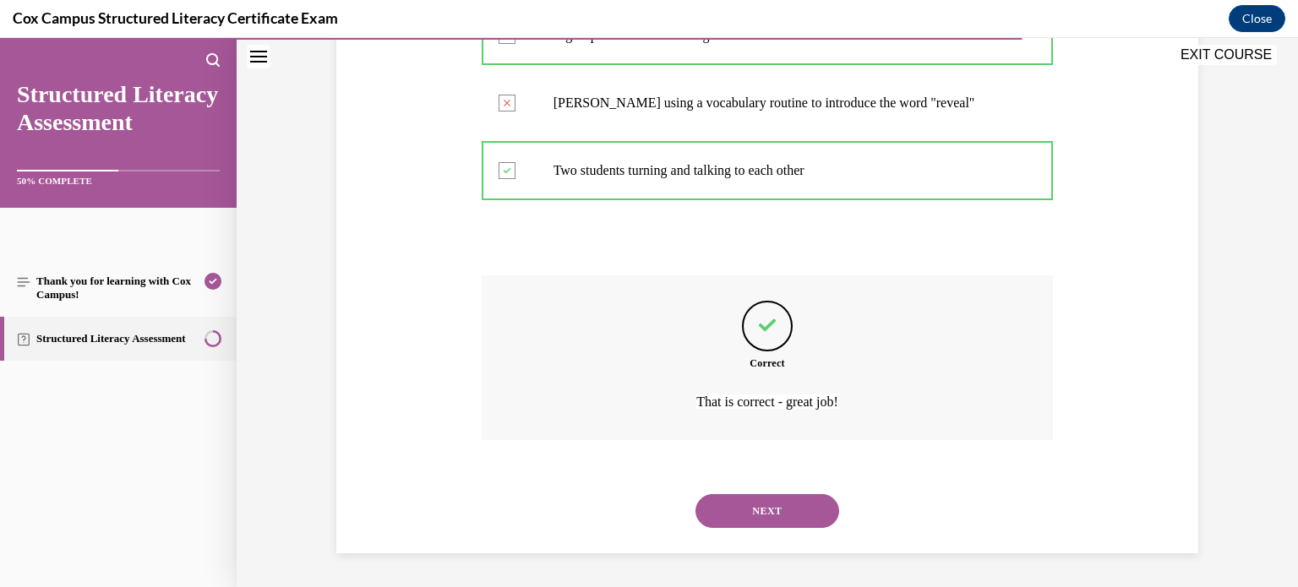
scroll to position [481, 0]
click at [776, 522] on button "NEXT" at bounding box center [768, 512] width 144 height 34
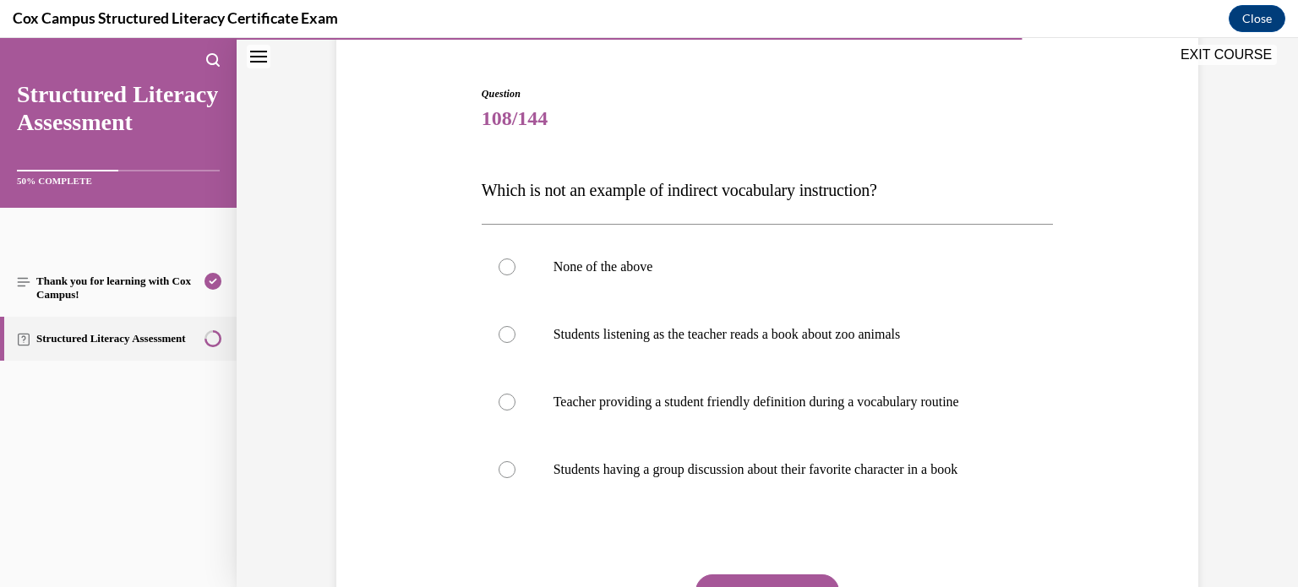
scroll to position [153, 0]
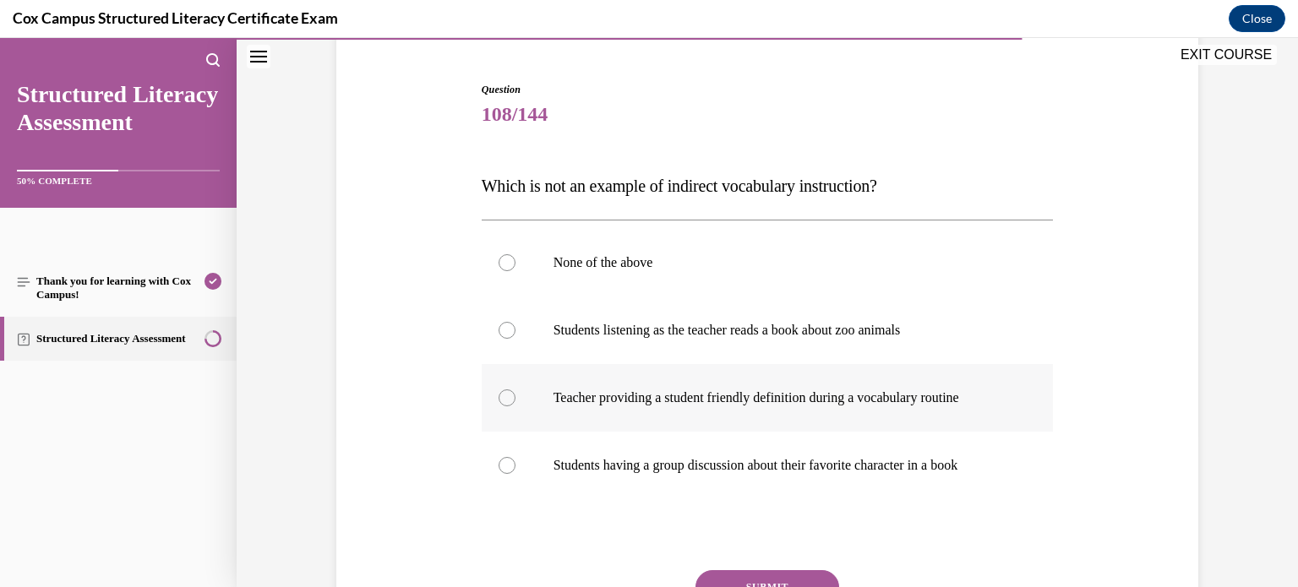
click at [904, 408] on label "Teacher providing a student friendly definition during a vocabulary routine" at bounding box center [768, 398] width 572 height 68
click at [516, 407] on input "Teacher providing a student friendly definition during a vocabulary routine" at bounding box center [507, 398] width 17 height 17
radio input "true"
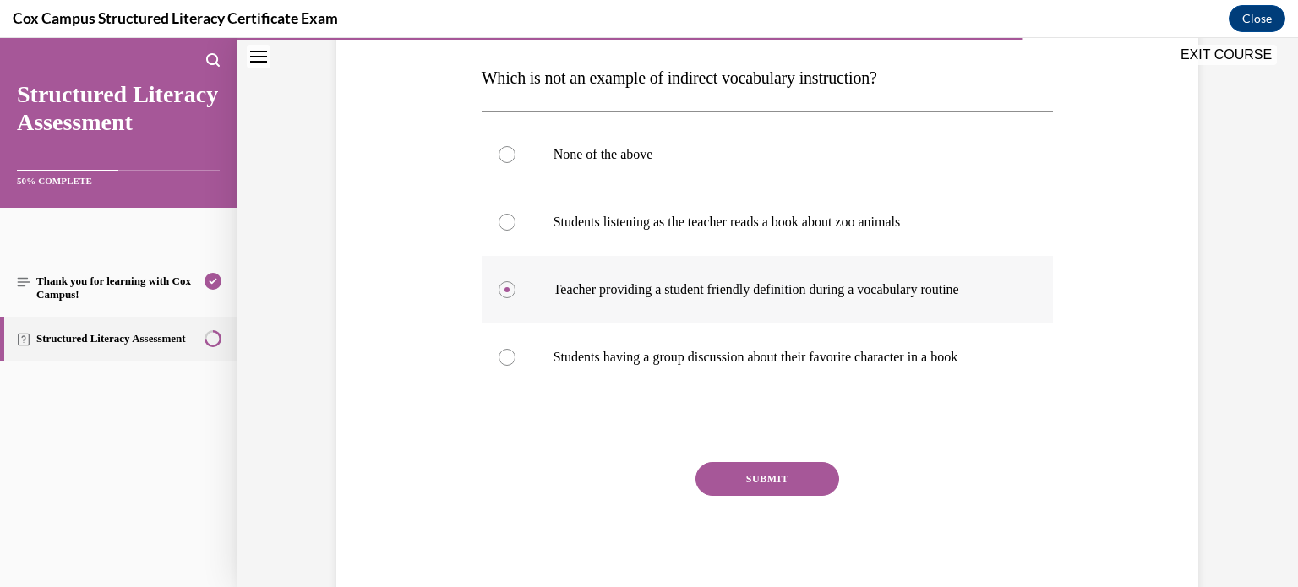
scroll to position [260, 0]
click at [799, 496] on div "SUBMIT" at bounding box center [768, 505] width 572 height 85
click at [816, 478] on button "SUBMIT" at bounding box center [768, 480] width 144 height 34
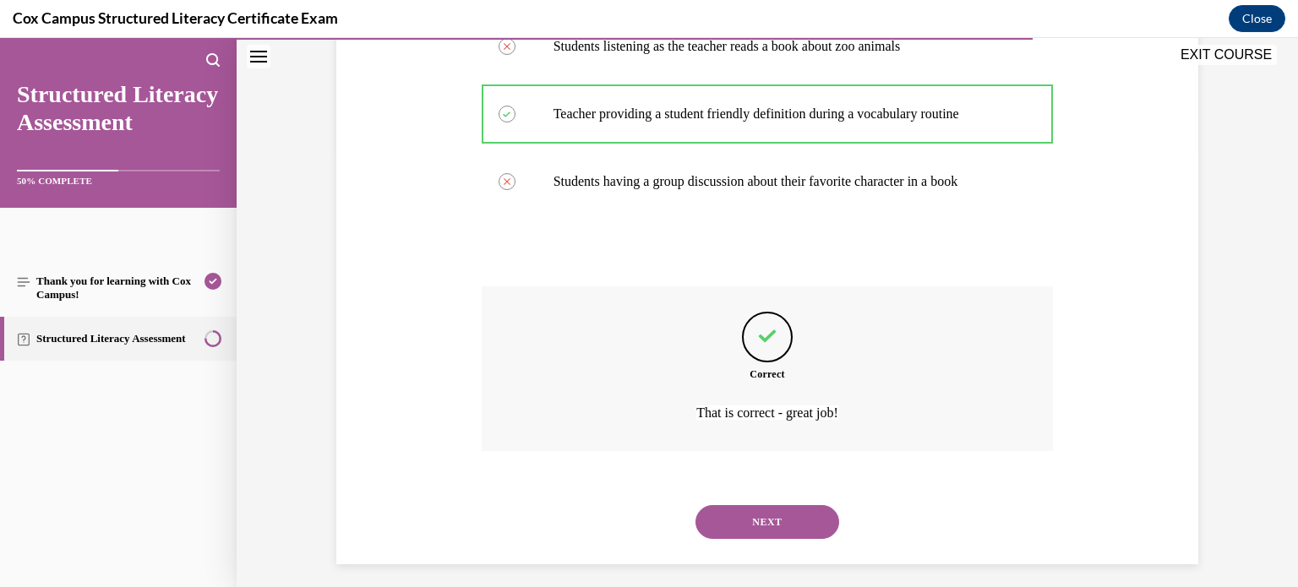
scroll to position [447, 0]
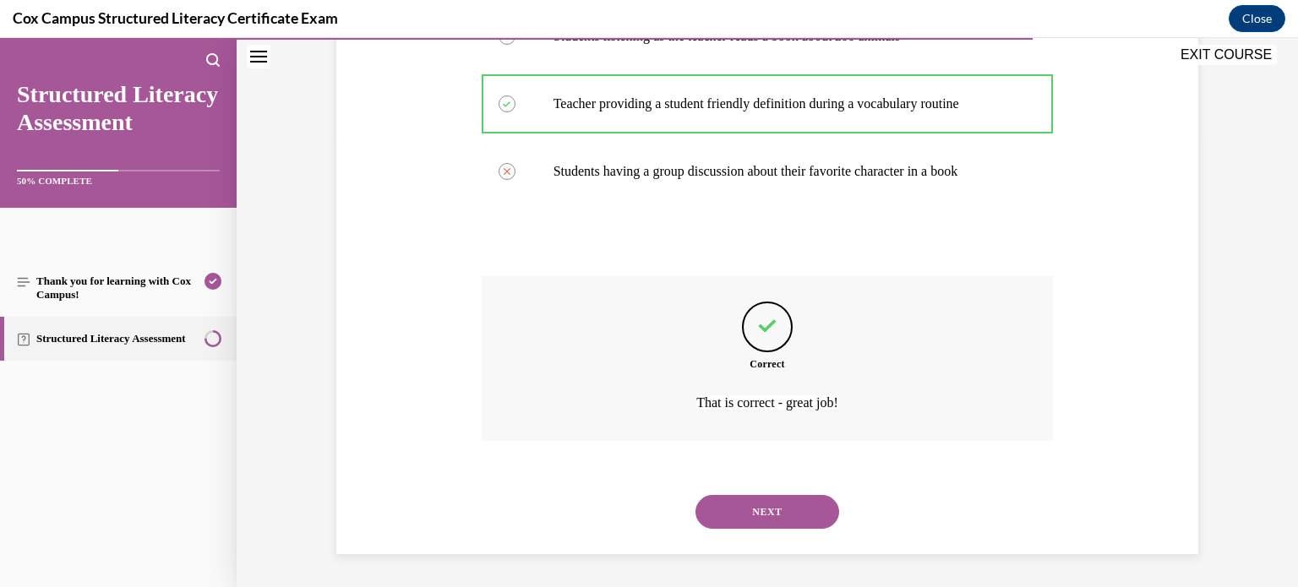
click at [805, 503] on button "NEXT" at bounding box center [768, 512] width 144 height 34
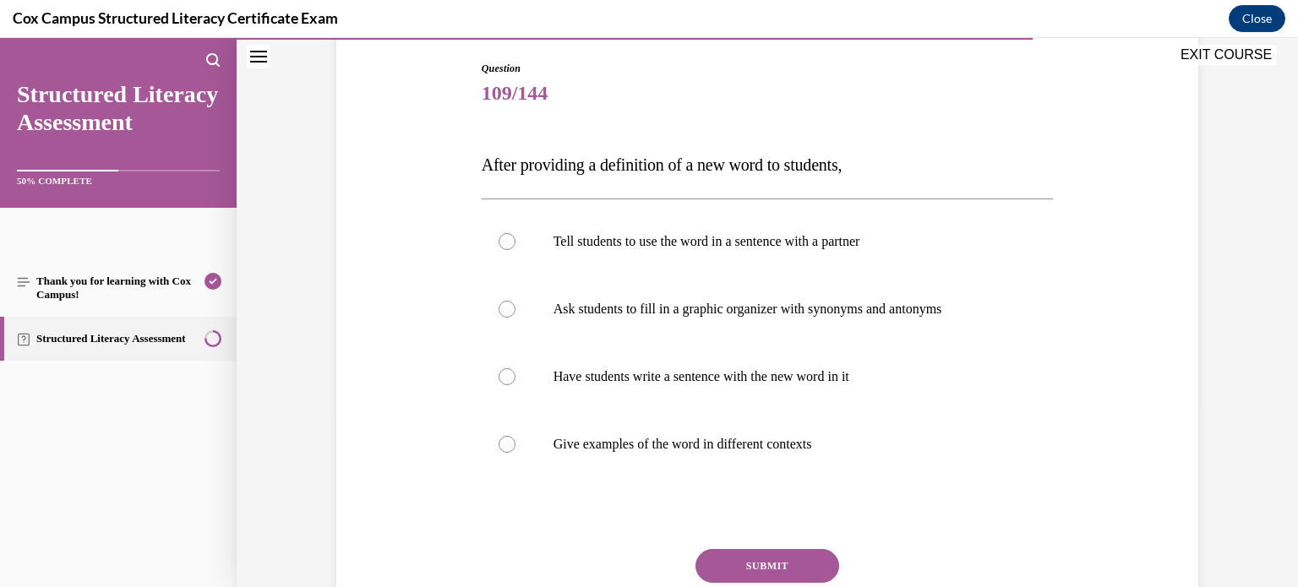
scroll to position [172, 0]
click at [887, 438] on p "Give examples of the word in different contexts" at bounding box center [783, 446] width 458 height 17
click at [516, 438] on input "Give examples of the word in different contexts" at bounding box center [507, 446] width 17 height 17
radio input "true"
click at [897, 358] on label "Have students write a sentence with the new word in it" at bounding box center [768, 379] width 572 height 68
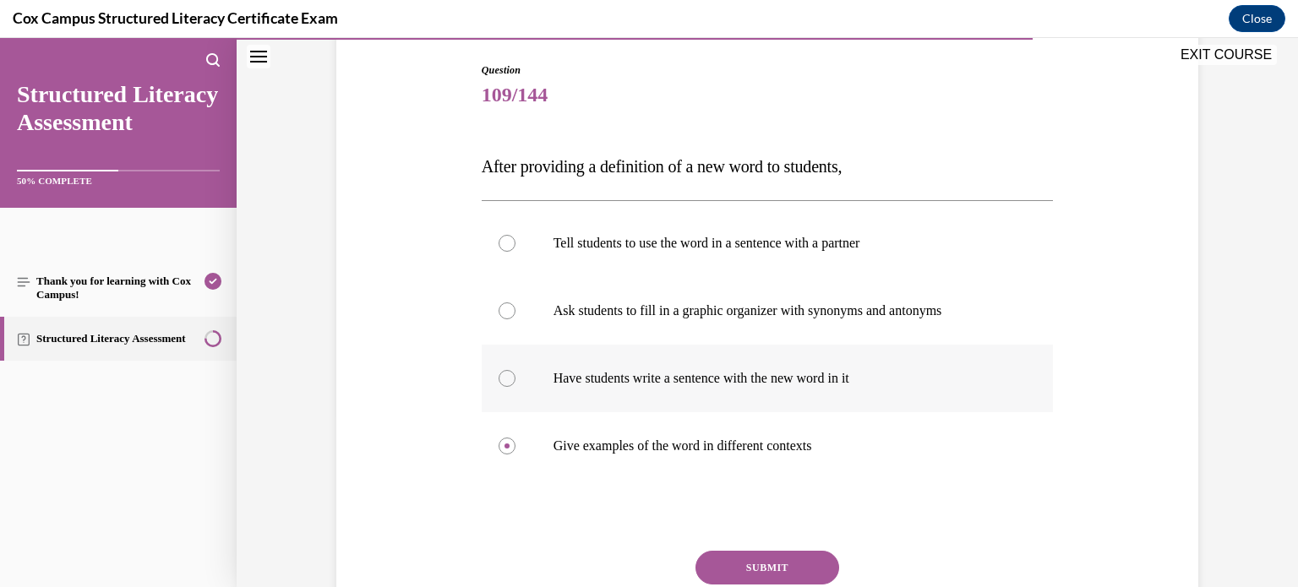
click at [516, 370] on input "Have students write a sentence with the new word in it" at bounding box center [507, 378] width 17 height 17
radio input "true"
click at [886, 429] on label "Give examples of the word in different contexts" at bounding box center [768, 447] width 572 height 68
click at [516, 438] on input "Give examples of the word in different contexts" at bounding box center [507, 446] width 17 height 17
radio input "true"
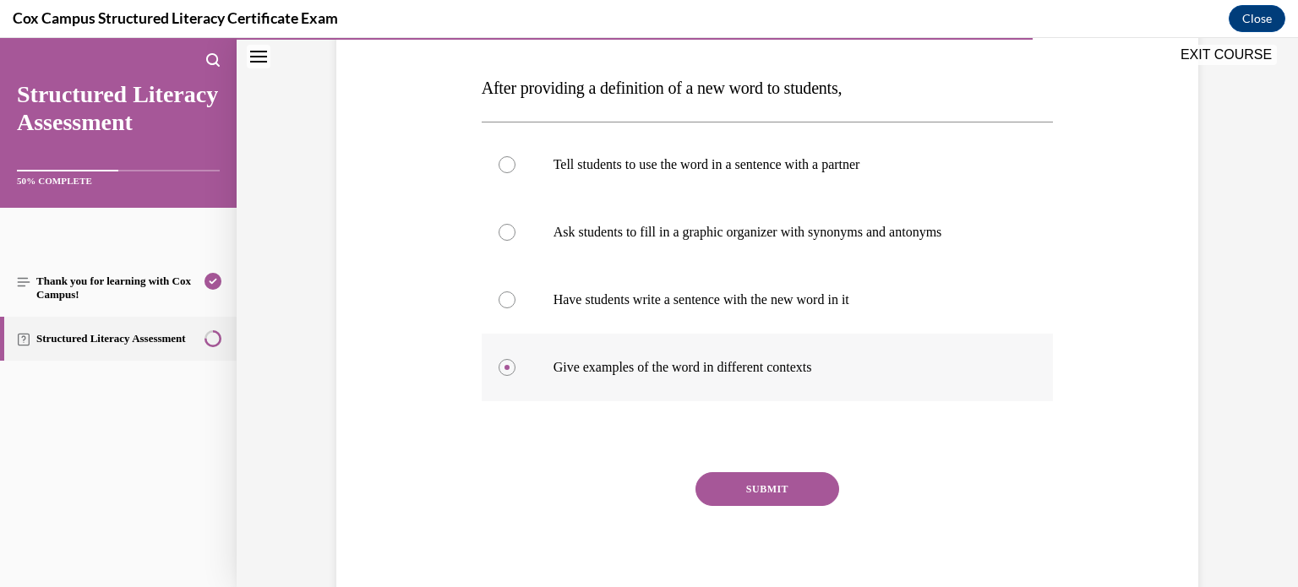
scroll to position [258, 0]
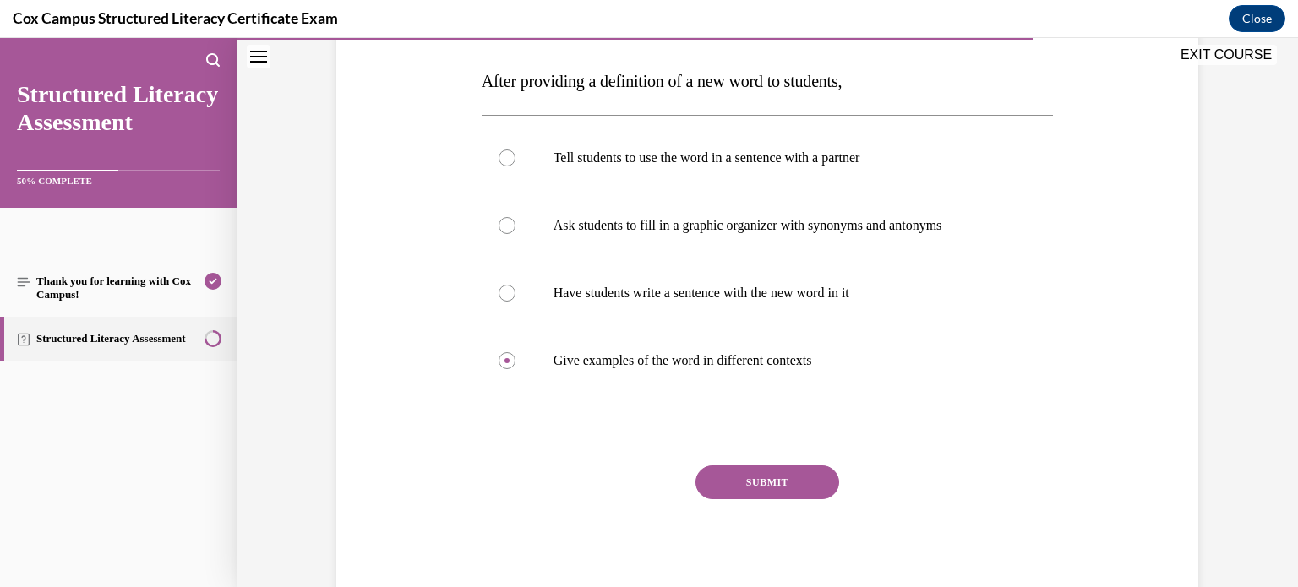
click at [916, 440] on div at bounding box center [768, 430] width 572 height 20
click at [761, 495] on button "SUBMIT" at bounding box center [768, 483] width 144 height 34
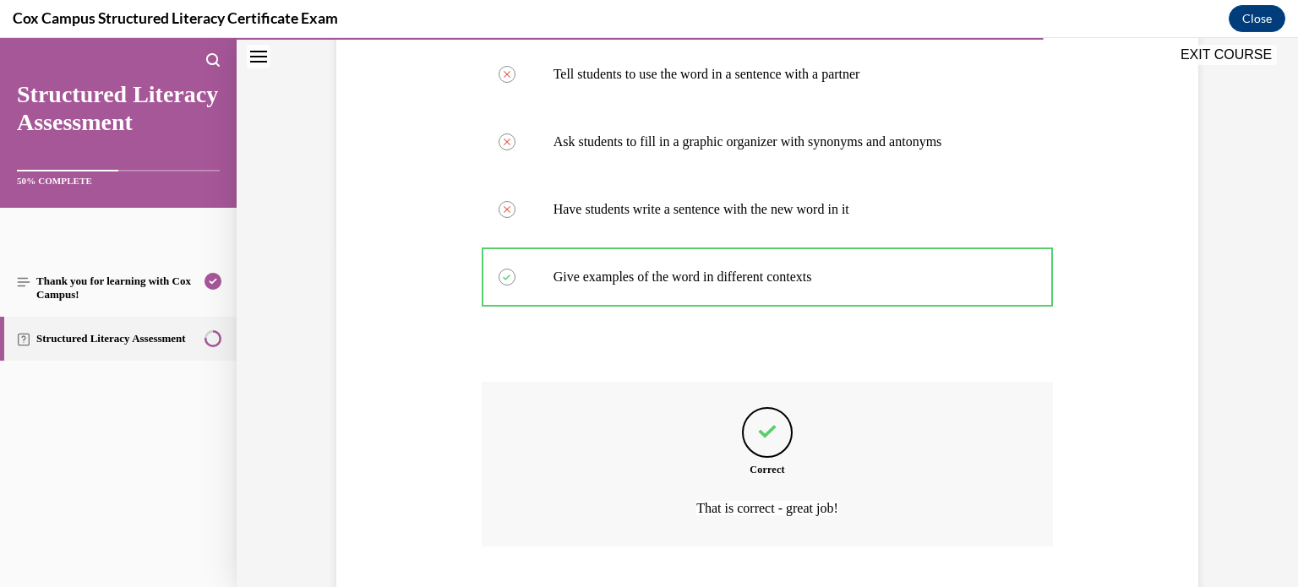
scroll to position [447, 0]
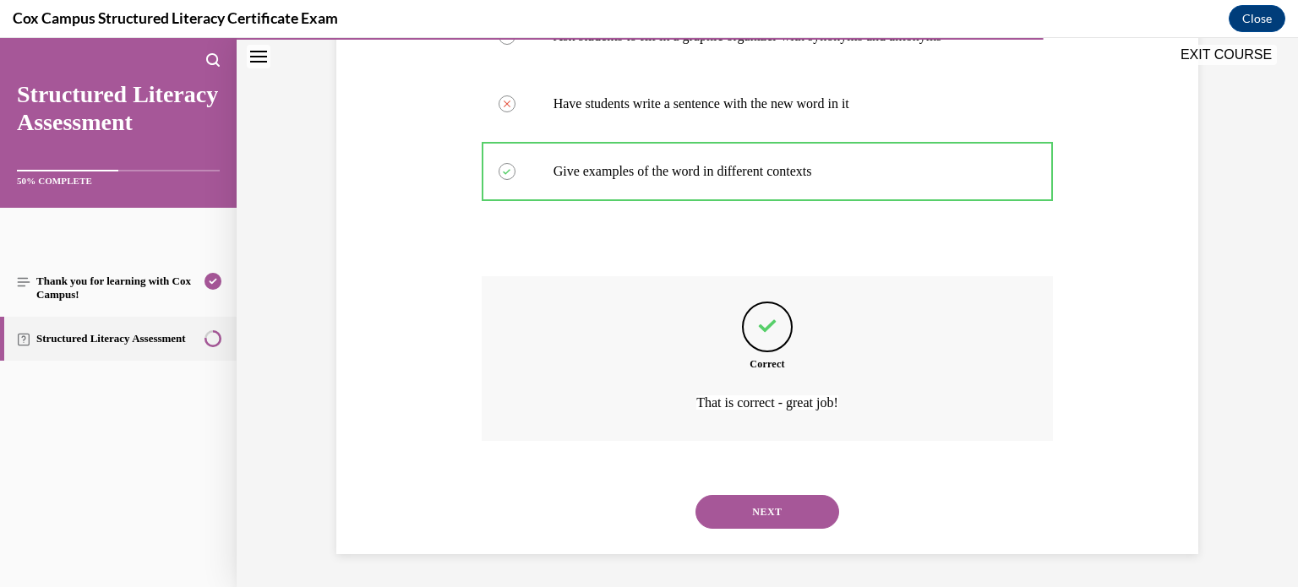
click at [772, 504] on button "NEXT" at bounding box center [768, 512] width 144 height 34
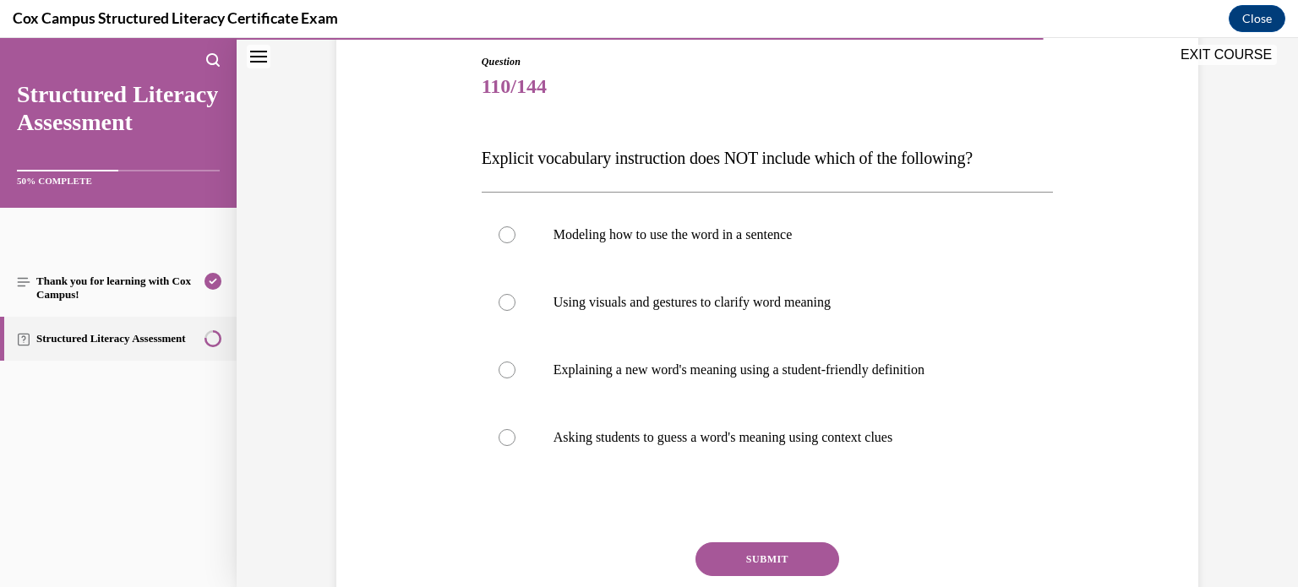
scroll to position [184, 0]
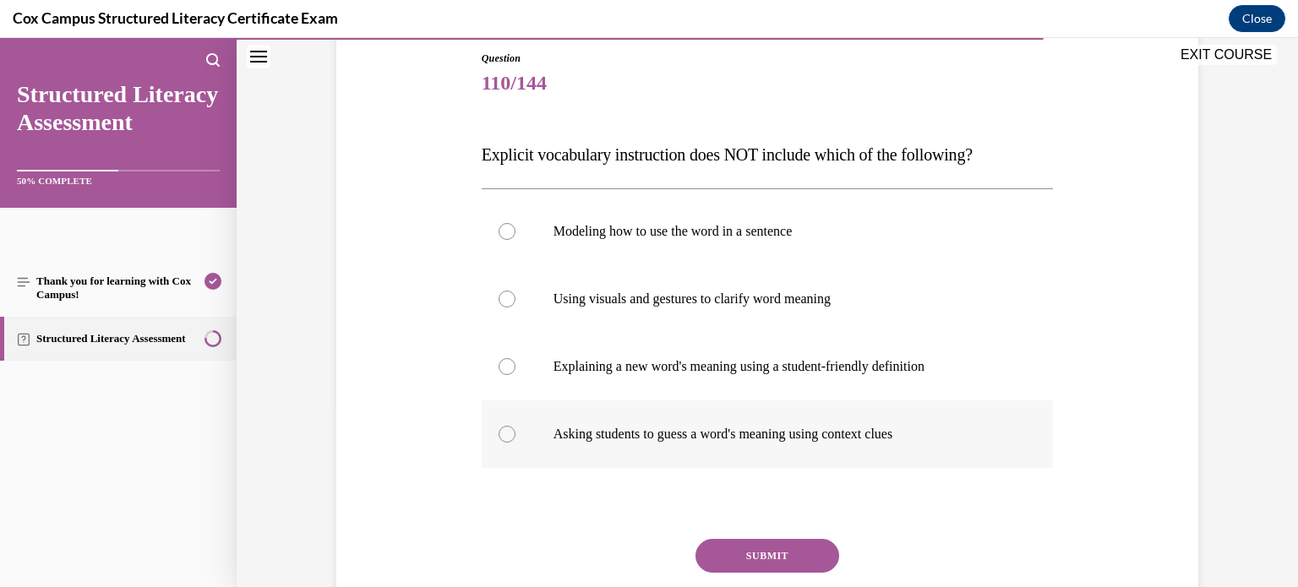
click at [910, 415] on label "Asking students to guess a word's meaning using context clues" at bounding box center [768, 435] width 572 height 68
click at [516, 426] on input "Asking students to guess a word's meaning using context clues" at bounding box center [507, 434] width 17 height 17
radio input "true"
click at [811, 554] on button "SUBMIT" at bounding box center [768, 556] width 144 height 34
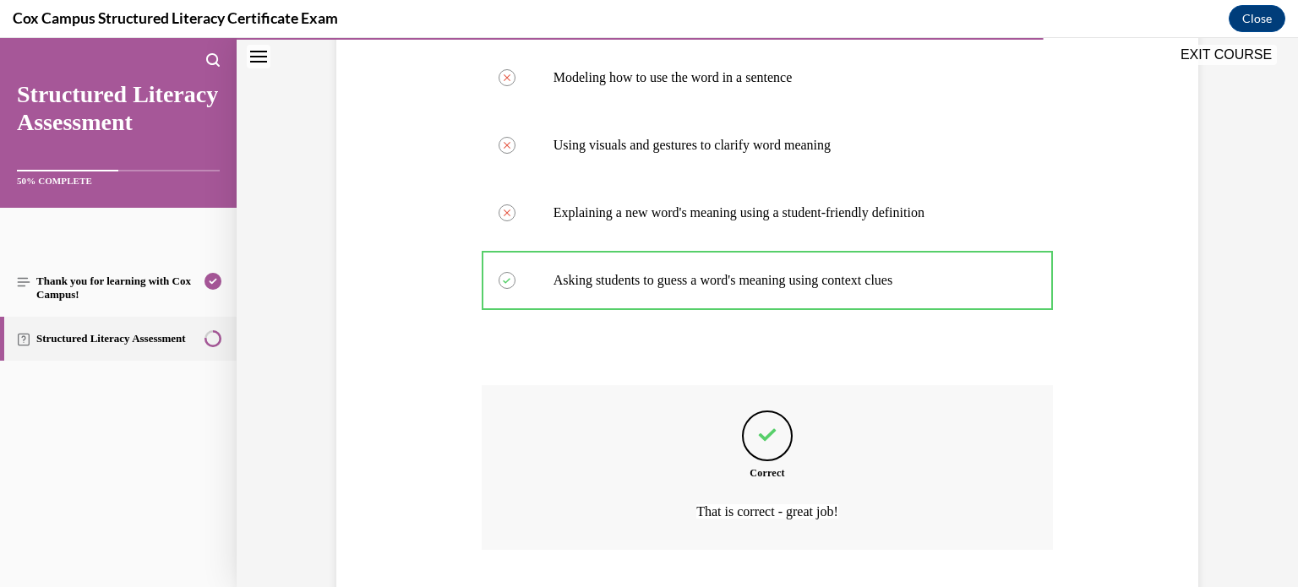
scroll to position [447, 0]
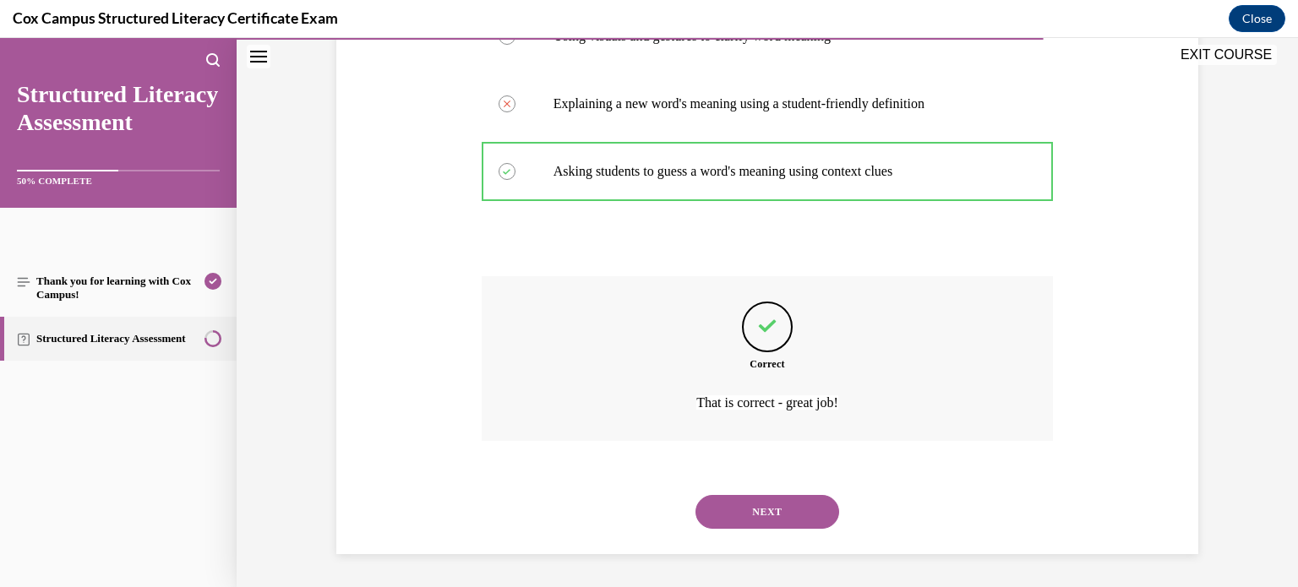
click at [805, 524] on button "NEXT" at bounding box center [768, 512] width 144 height 34
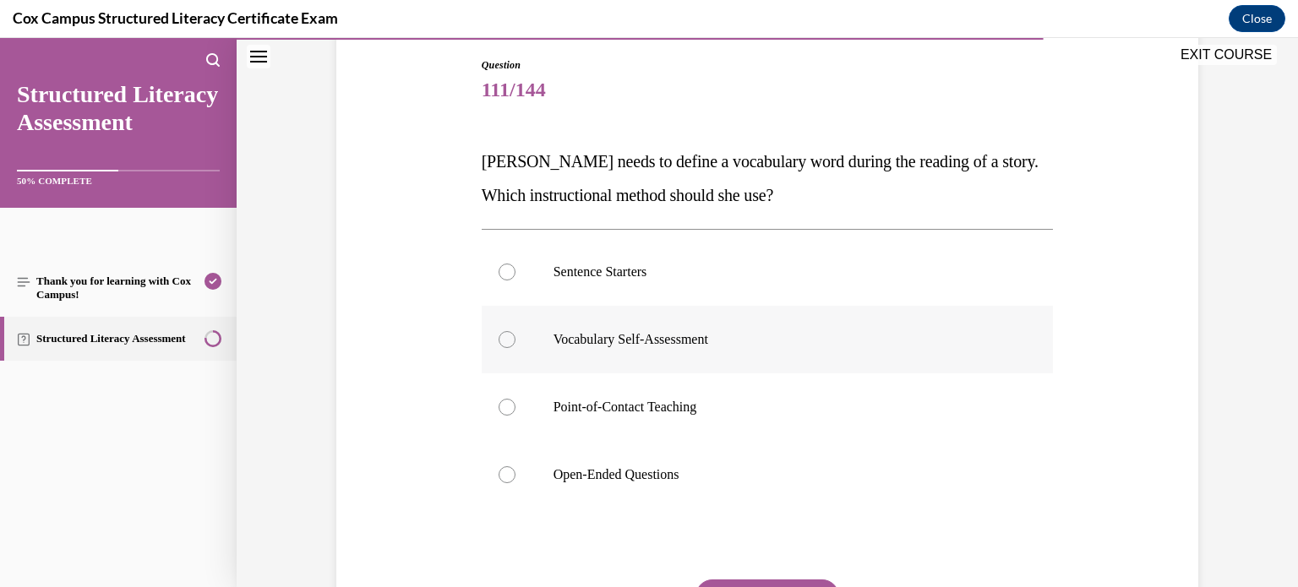
scroll to position [196, 0]
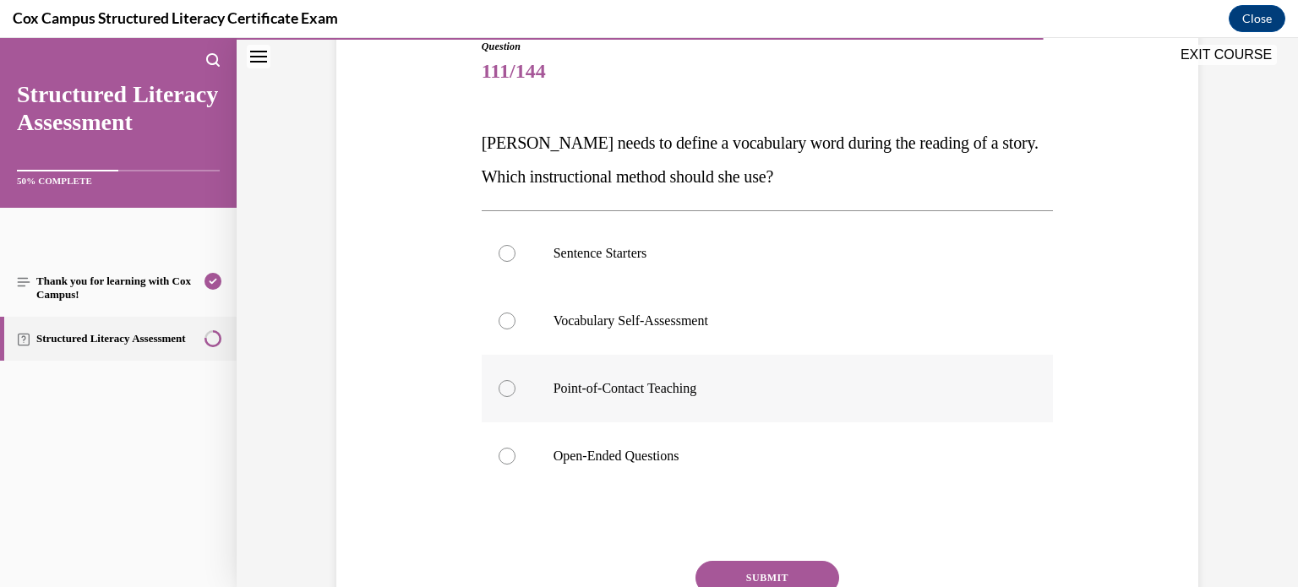
click at [844, 382] on p "Point-of-Contact Teaching" at bounding box center [783, 388] width 458 height 17
click at [516, 382] on input "Point-of-Contact Teaching" at bounding box center [507, 388] width 17 height 17
radio input "true"
click at [782, 570] on button "SUBMIT" at bounding box center [768, 578] width 144 height 34
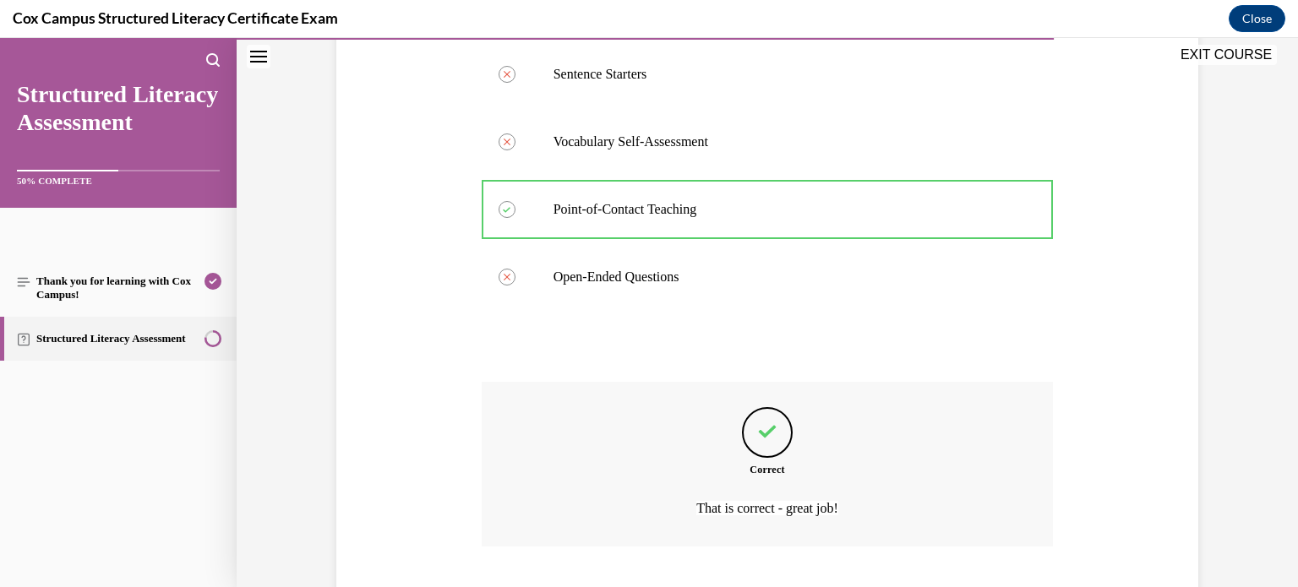
scroll to position [481, 0]
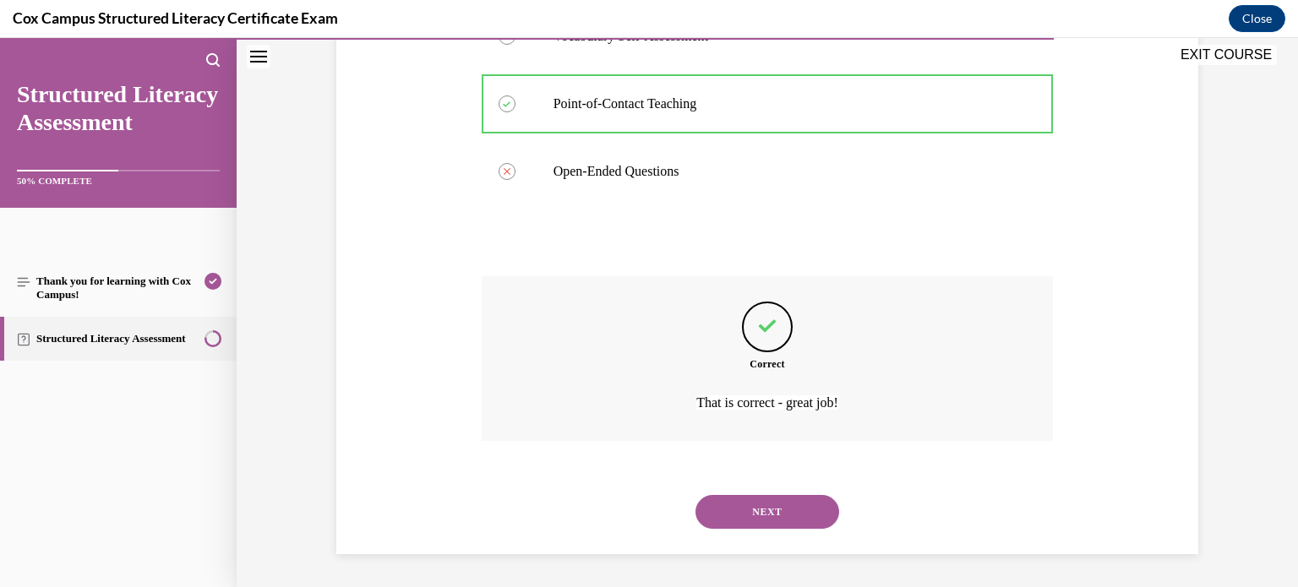
click at [809, 511] on button "NEXT" at bounding box center [768, 512] width 144 height 34
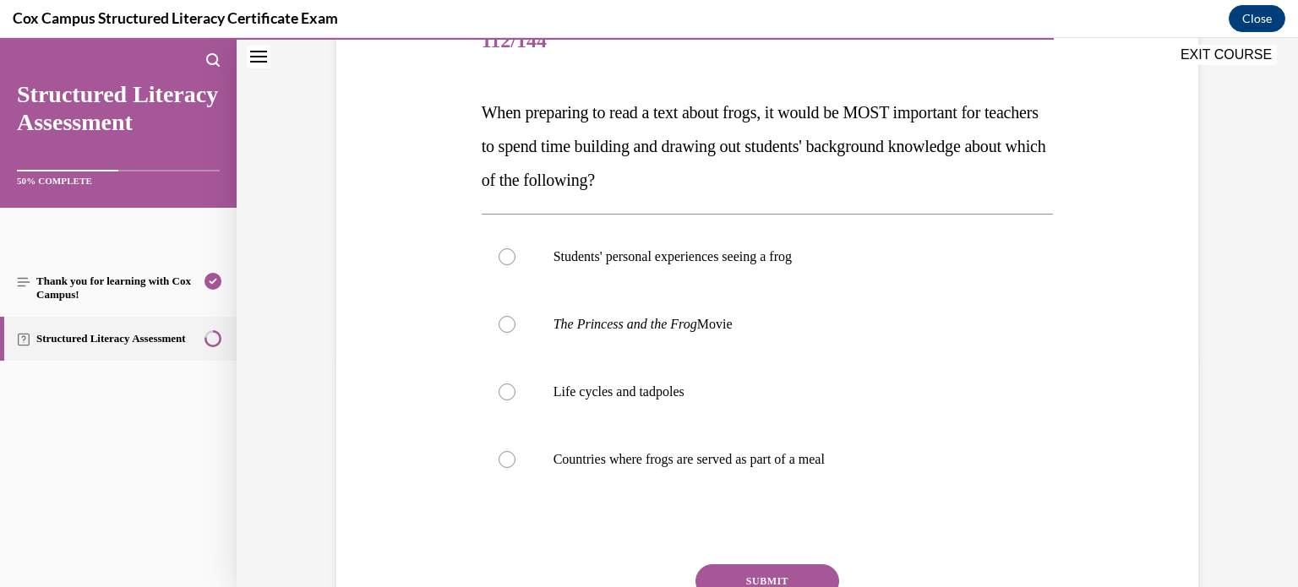
scroll to position [223, 0]
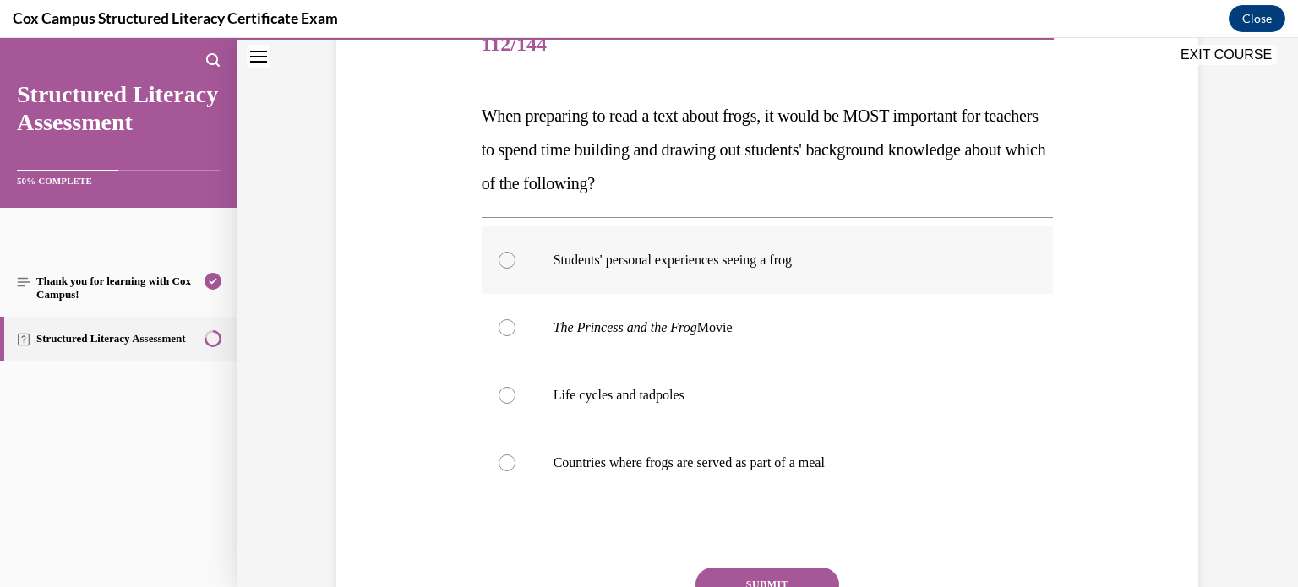
click at [825, 265] on p "Students' personal experiences seeing a frog" at bounding box center [783, 260] width 458 height 17
click at [516, 265] on input "Students' personal experiences seeing a frog" at bounding box center [507, 260] width 17 height 17
radio input "true"
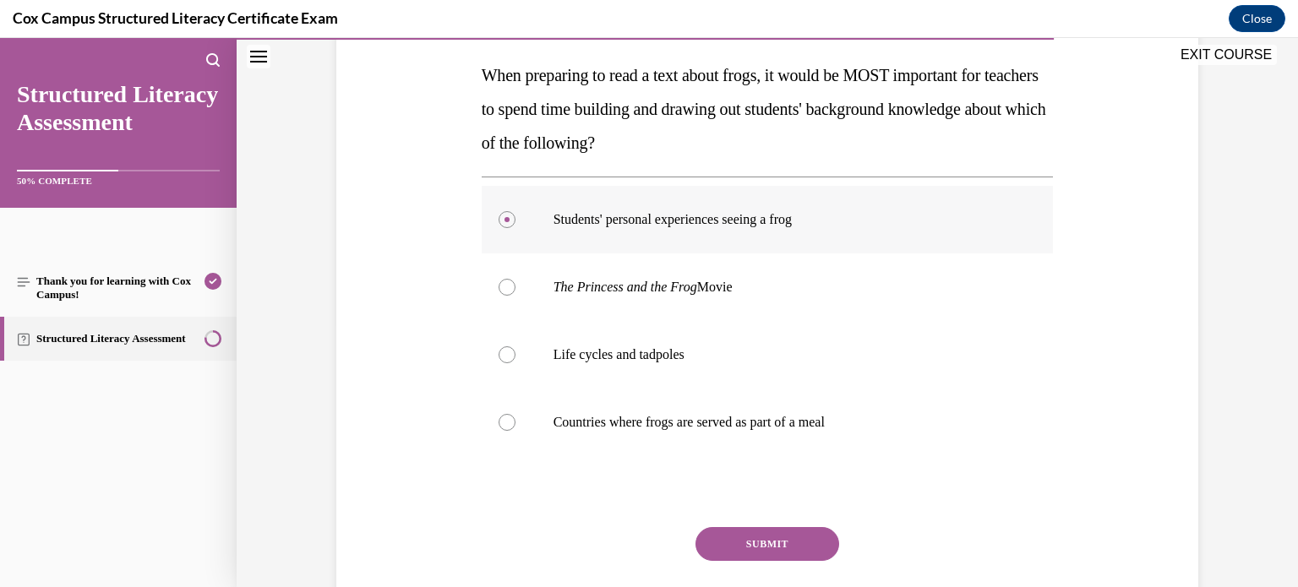
scroll to position [268, 0]
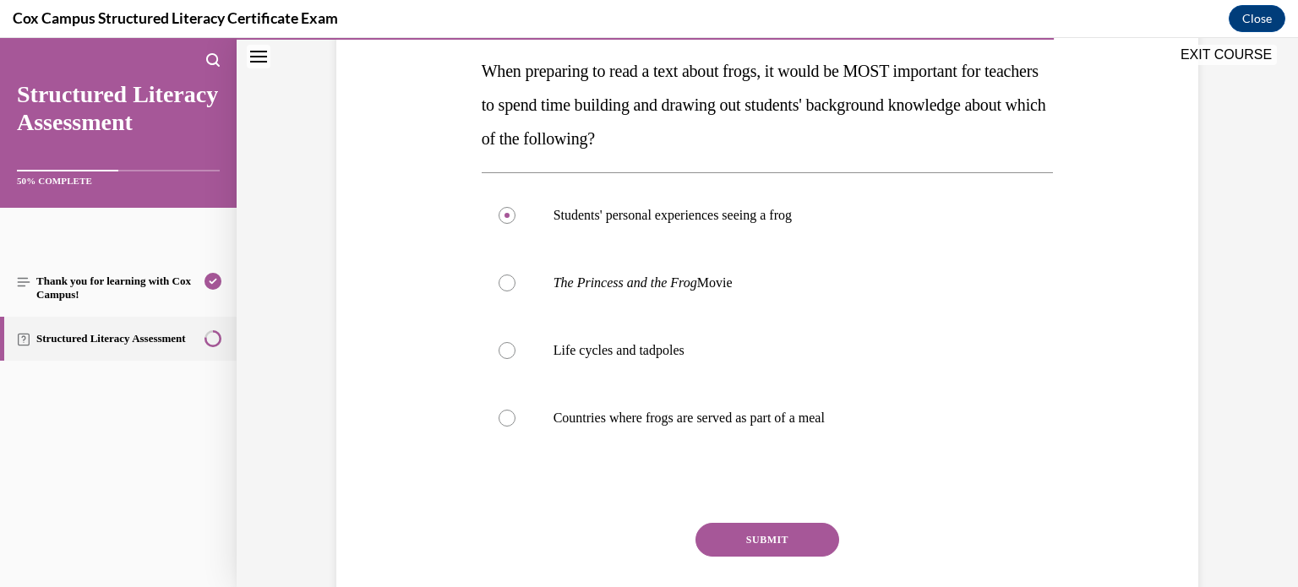
click at [782, 533] on button "SUBMIT" at bounding box center [768, 540] width 144 height 34
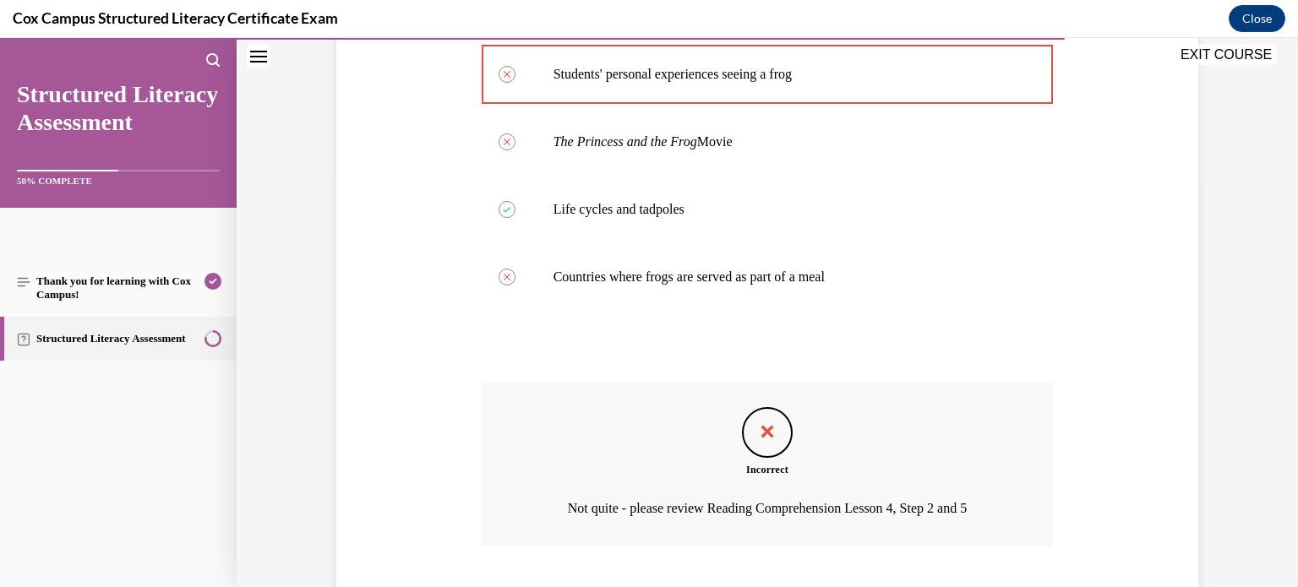
scroll to position [515, 0]
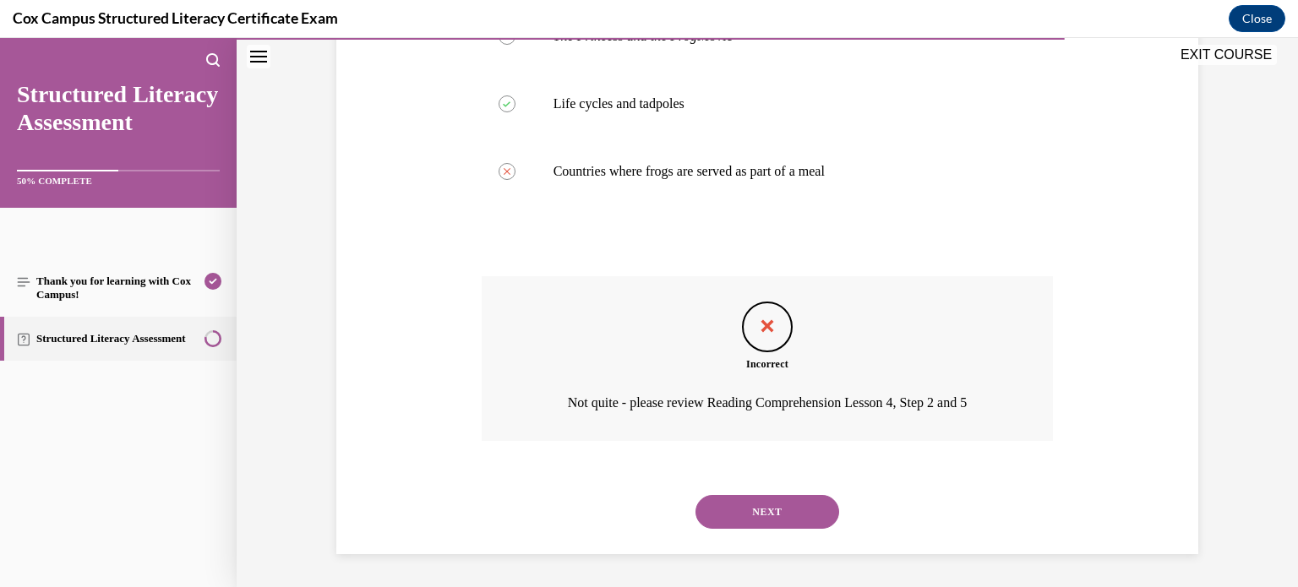
click at [800, 510] on button "NEXT" at bounding box center [768, 512] width 144 height 34
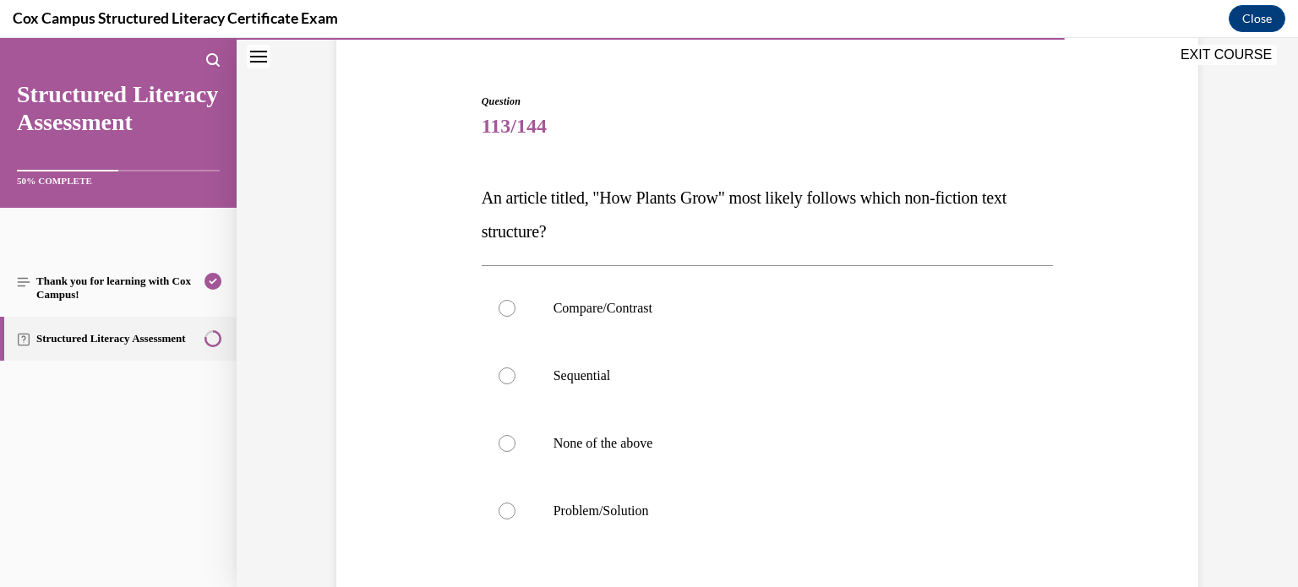
scroll to position [142, 0]
click at [822, 347] on label "Sequential" at bounding box center [768, 376] width 572 height 68
click at [516, 367] on input "Sequential" at bounding box center [507, 375] width 17 height 17
radio input "true"
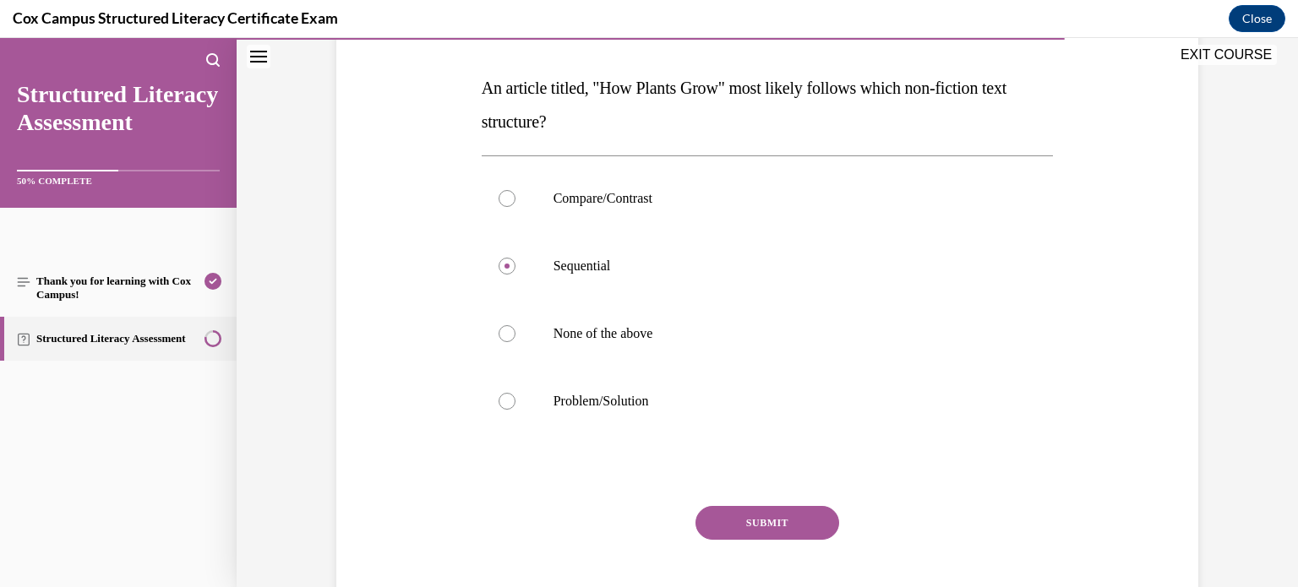
click at [788, 520] on button "SUBMIT" at bounding box center [768, 523] width 144 height 34
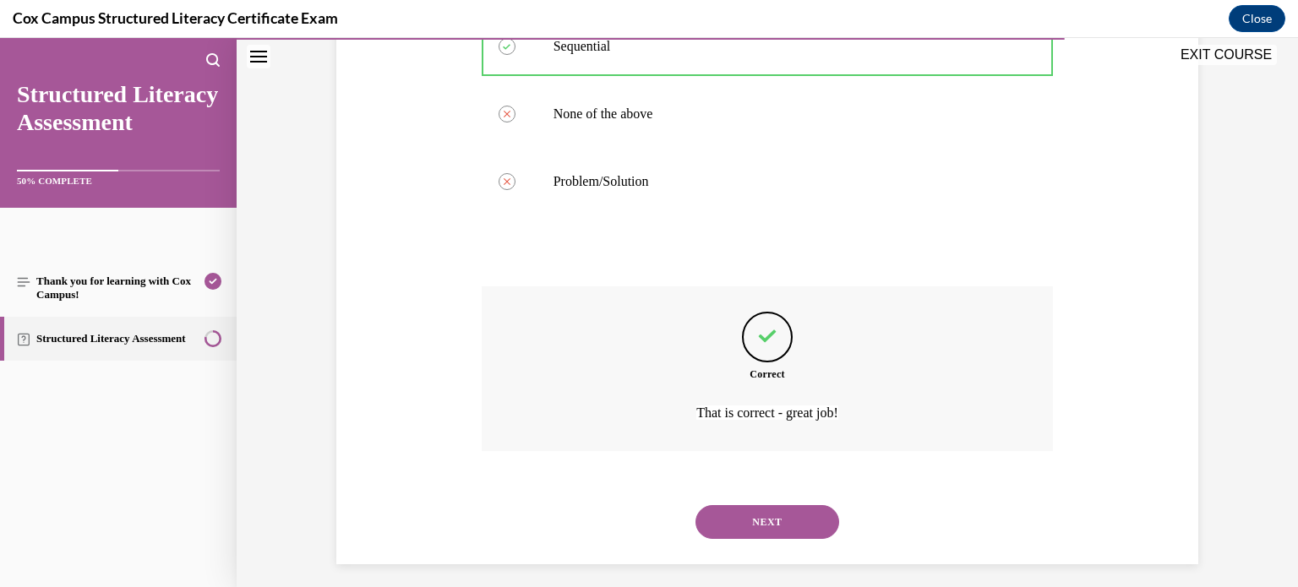
scroll to position [481, 0]
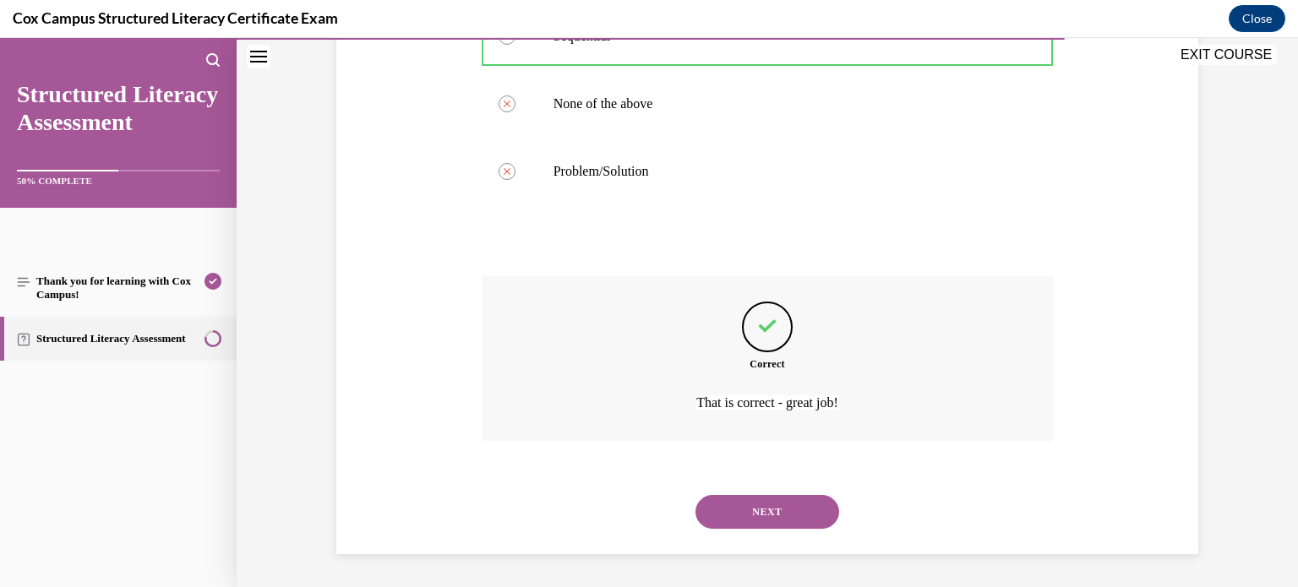
click at [793, 500] on button "NEXT" at bounding box center [768, 512] width 144 height 34
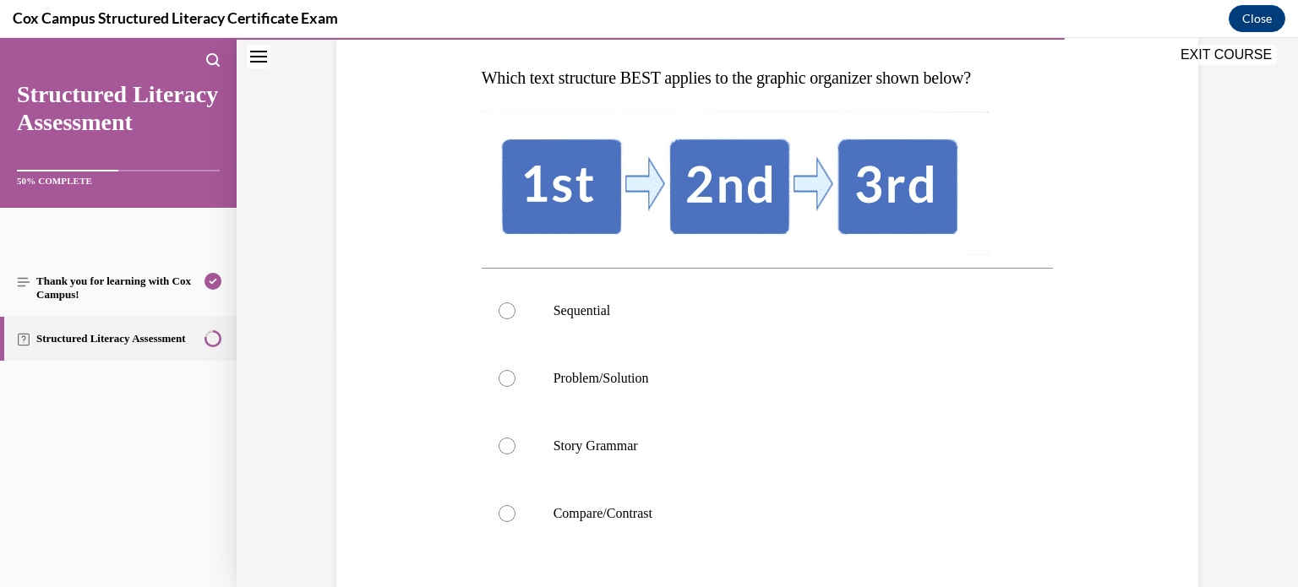
scroll to position [260, 0]
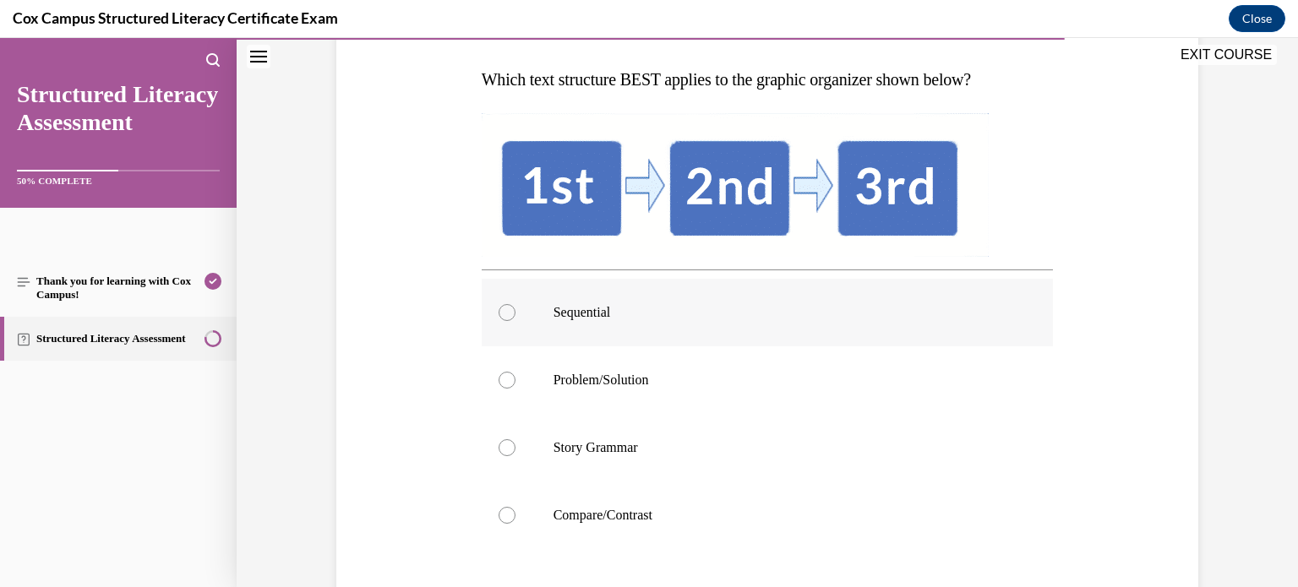
click at [694, 304] on p "Sequential" at bounding box center [783, 312] width 458 height 17
click at [516, 304] on input "Sequential" at bounding box center [507, 312] width 17 height 17
radio input "true"
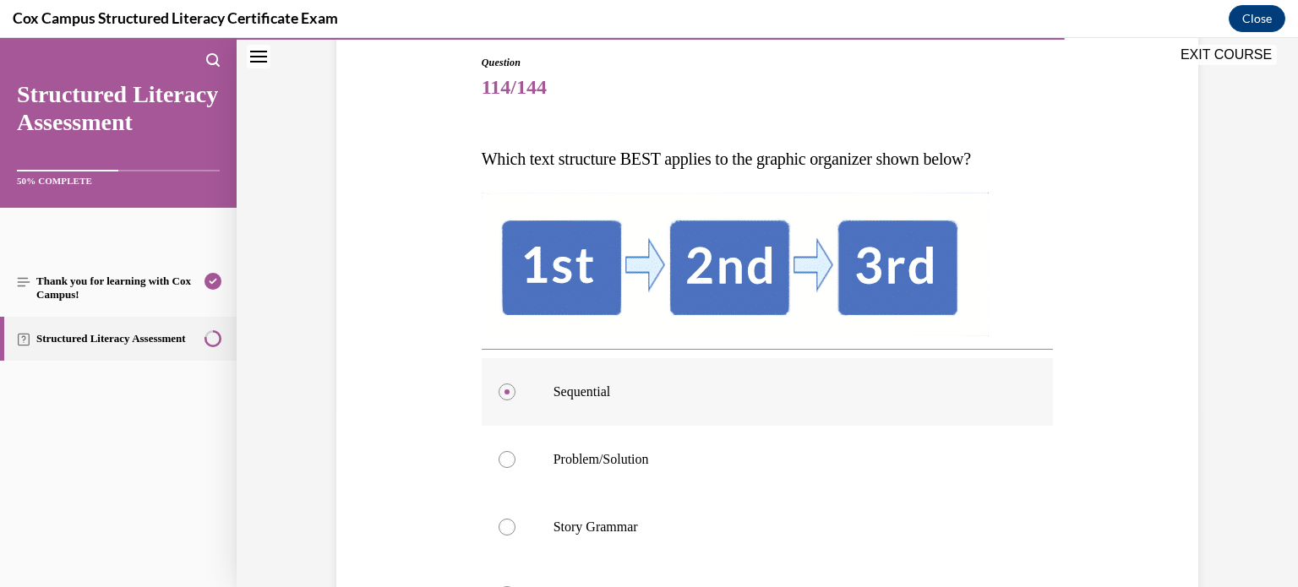
scroll to position [322, 0]
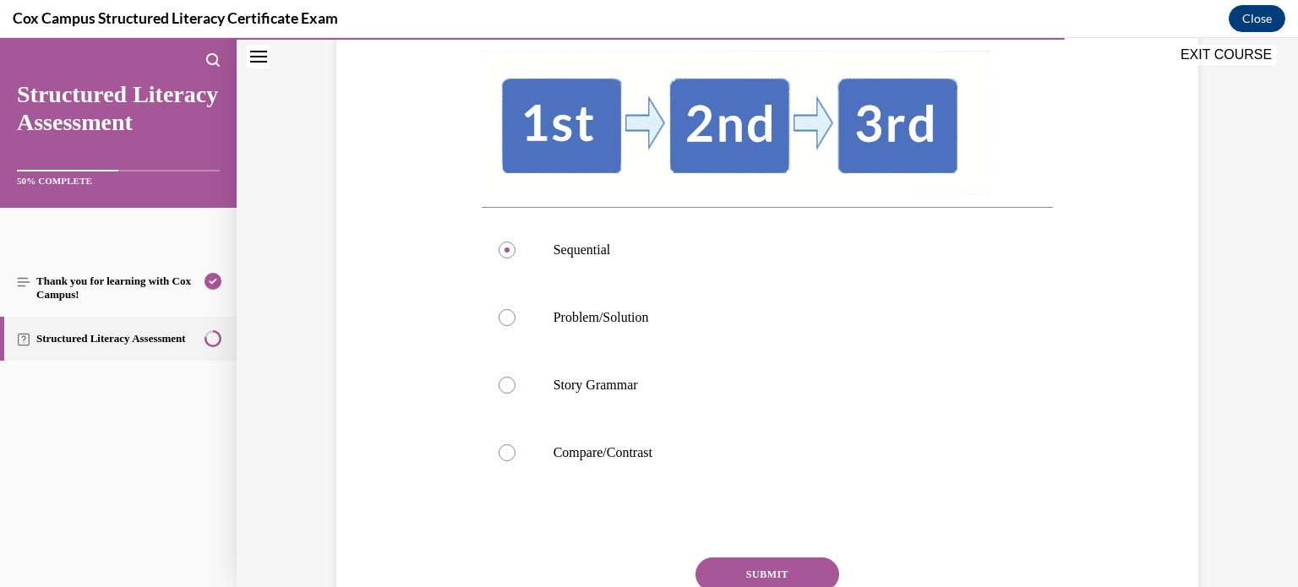
click at [731, 564] on button "SUBMIT" at bounding box center [768, 575] width 144 height 34
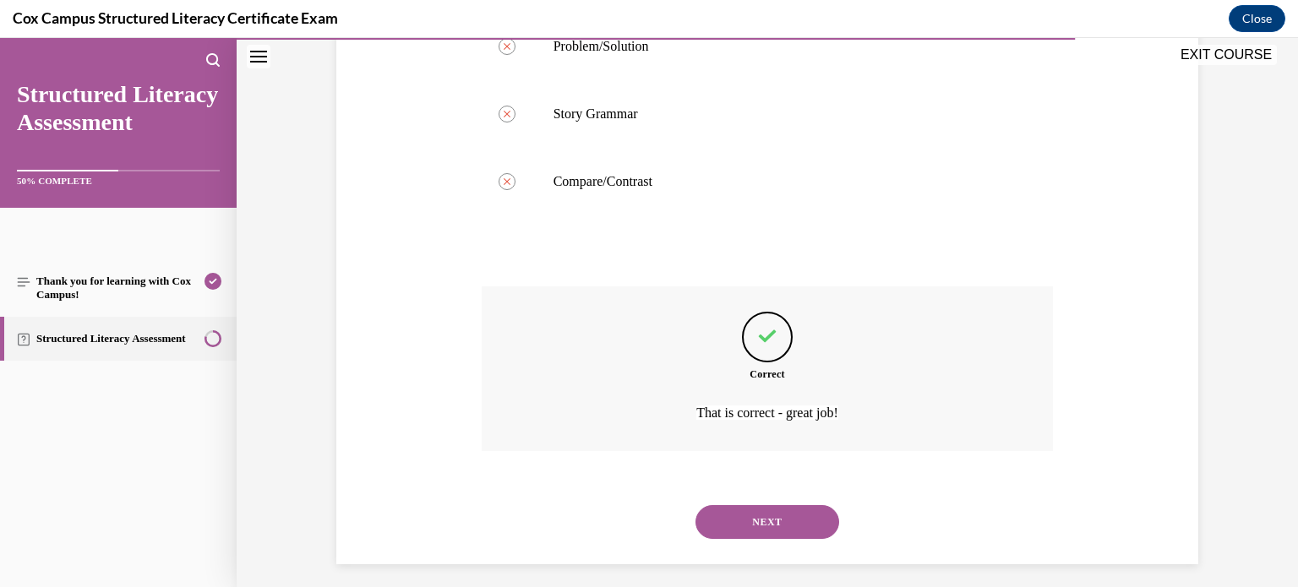
scroll to position [604, 0]
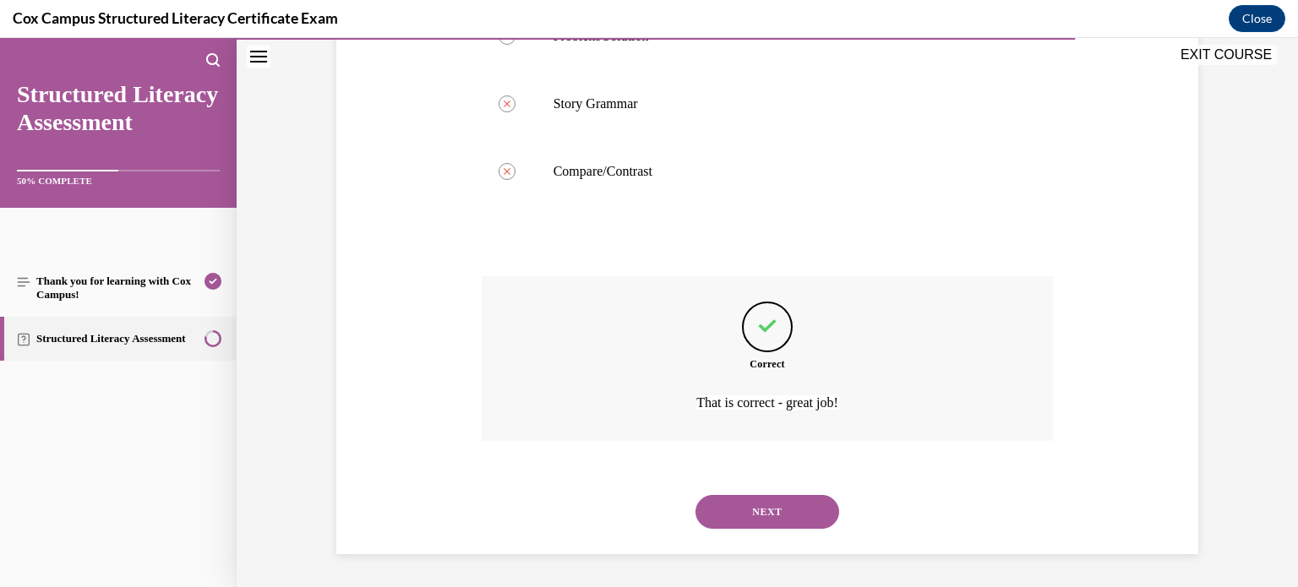
click at [783, 500] on button "NEXT" at bounding box center [768, 512] width 144 height 34
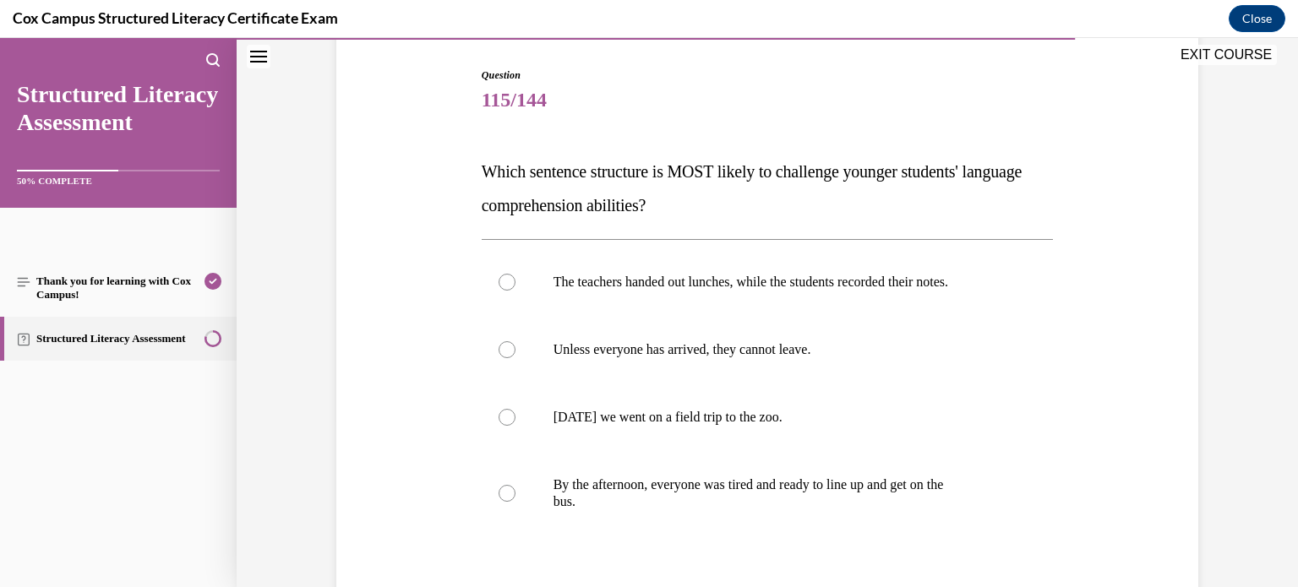
scroll to position [166, 0]
click at [826, 337] on label "Unless everyone has arrived, they cannot leave." at bounding box center [768, 352] width 572 height 68
click at [516, 343] on input "Unless everyone has arrived, they cannot leave." at bounding box center [507, 351] width 17 height 17
radio input "true"
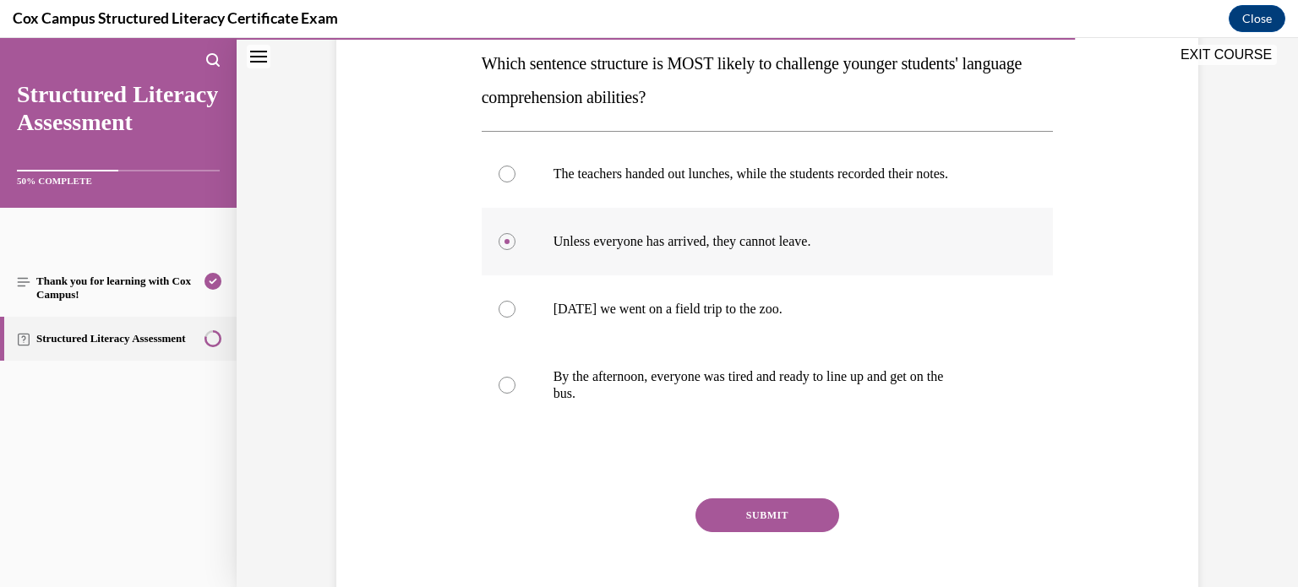
scroll to position [280, 0]
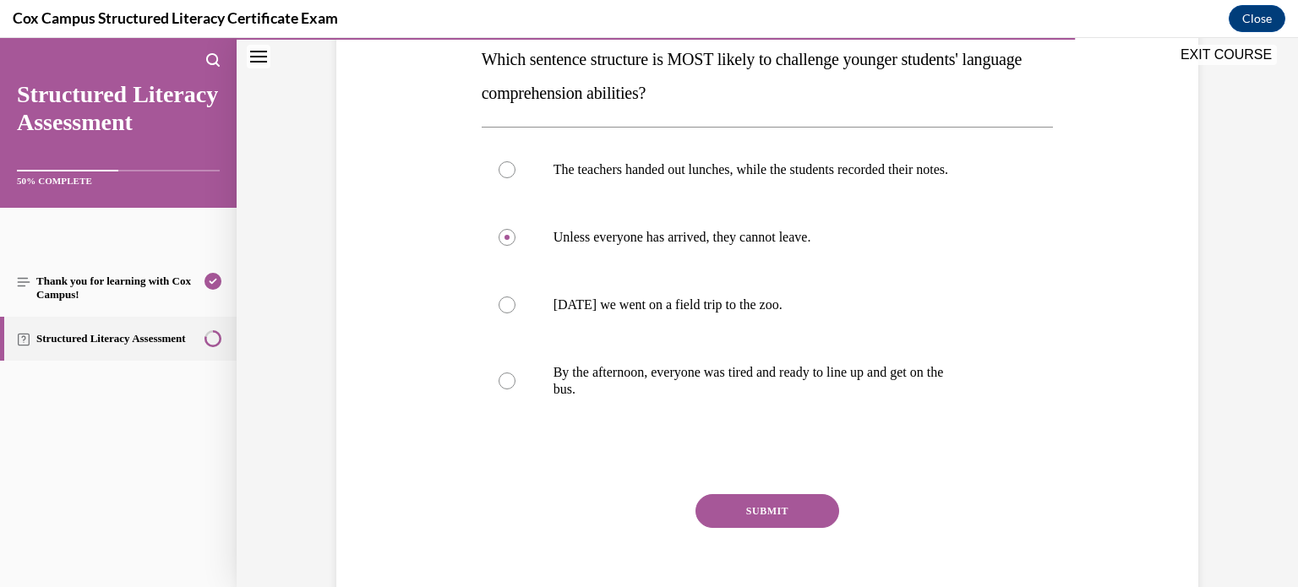
click at [790, 496] on button "SUBMIT" at bounding box center [768, 512] width 144 height 34
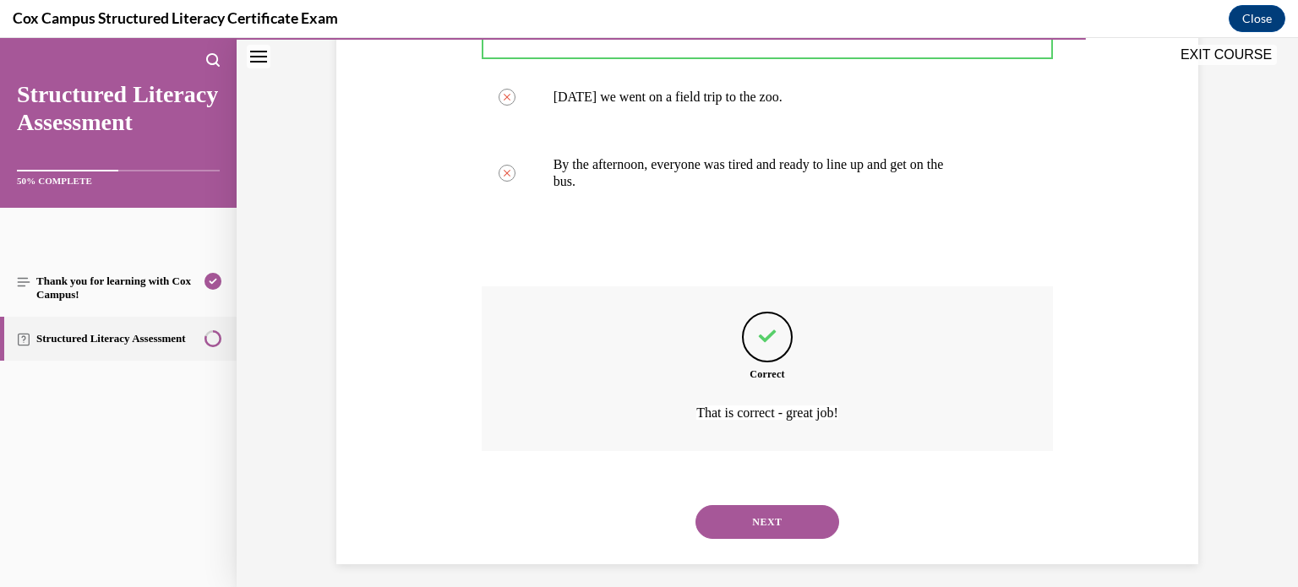
scroll to position [498, 0]
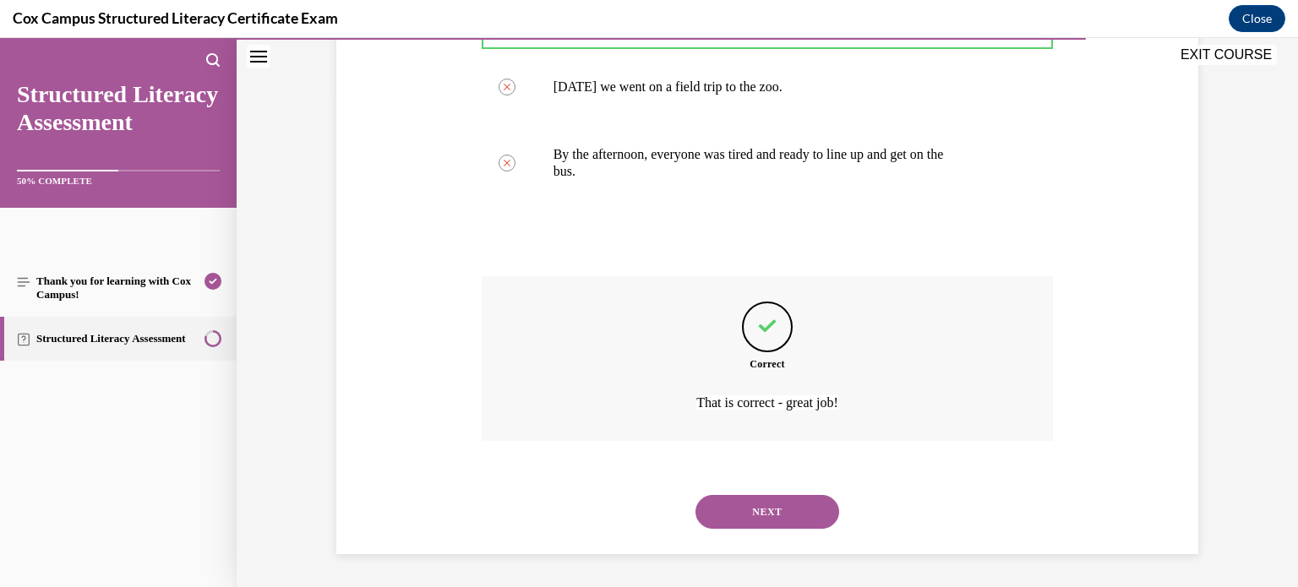
click at [791, 503] on button "NEXT" at bounding box center [768, 512] width 144 height 34
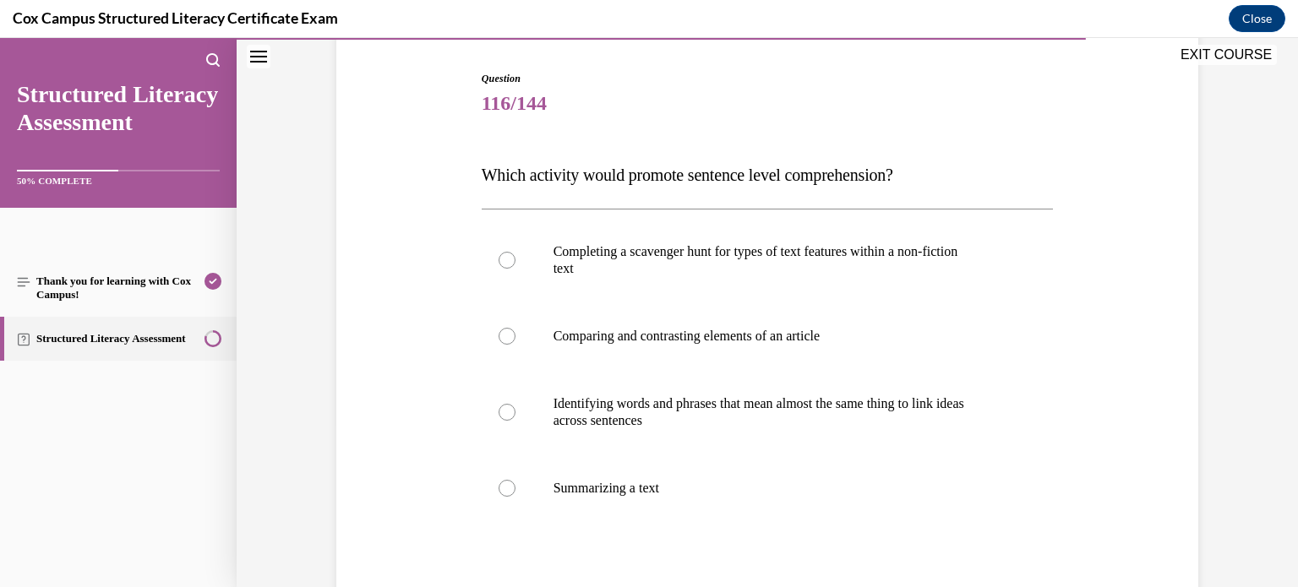
scroll to position [167, 0]
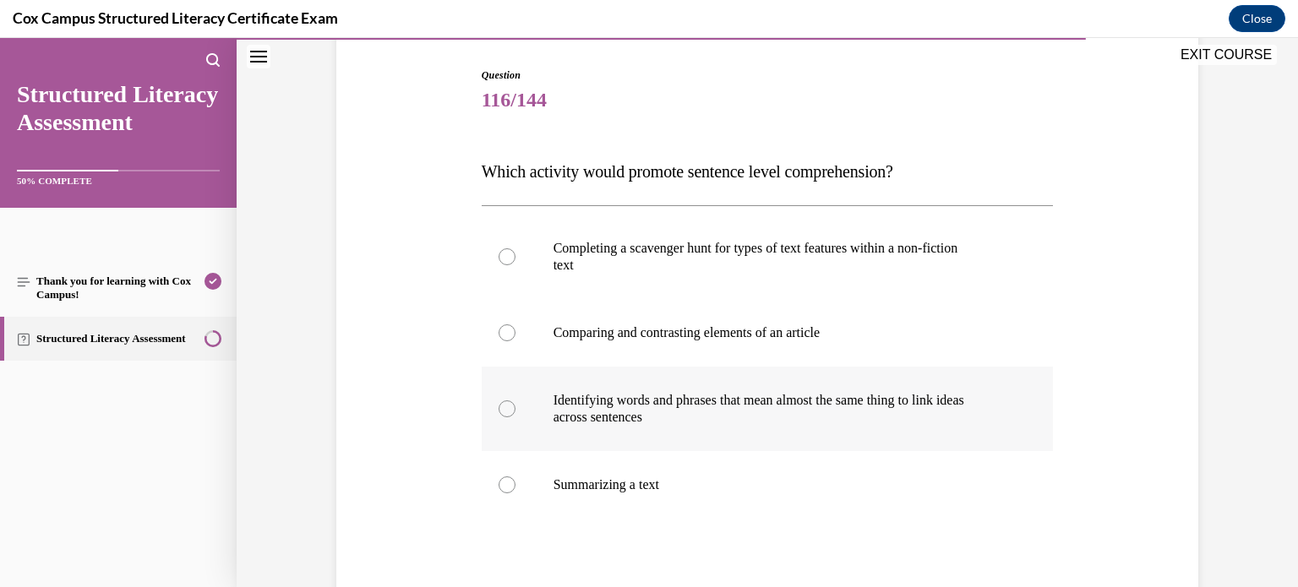
click at [770, 418] on p "across sentences" at bounding box center [783, 417] width 458 height 17
click at [516, 418] on input "Identifying words and phrases that mean almost the same thing to link ideas acr…" at bounding box center [507, 409] width 17 height 17
radio input "true"
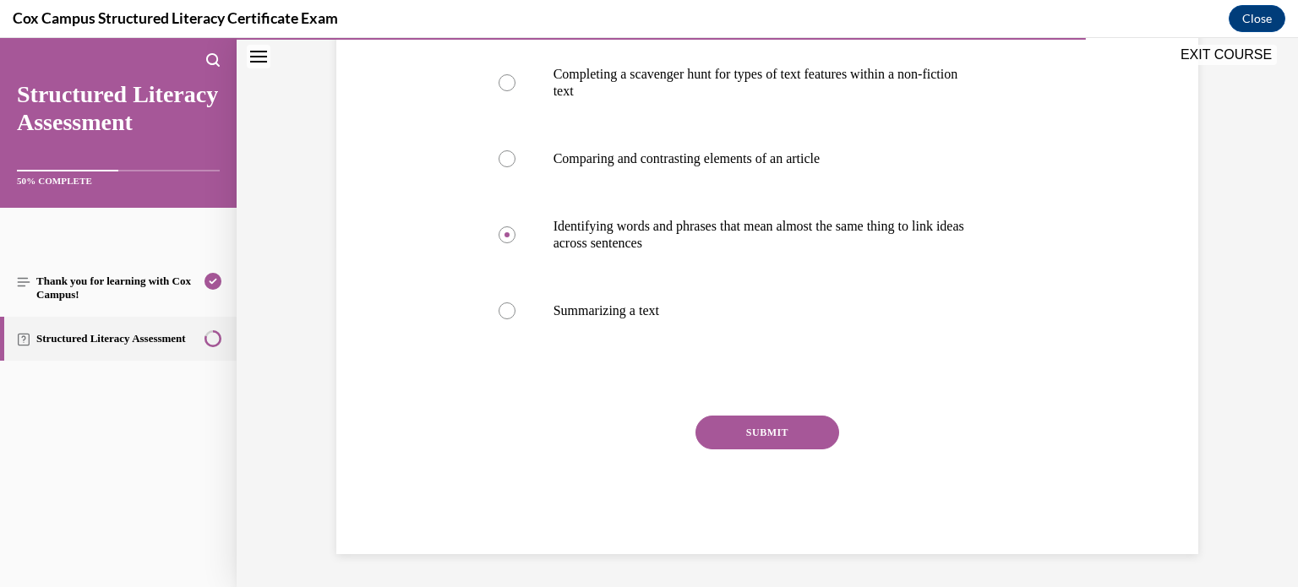
click at [770, 429] on button "SUBMIT" at bounding box center [768, 433] width 144 height 34
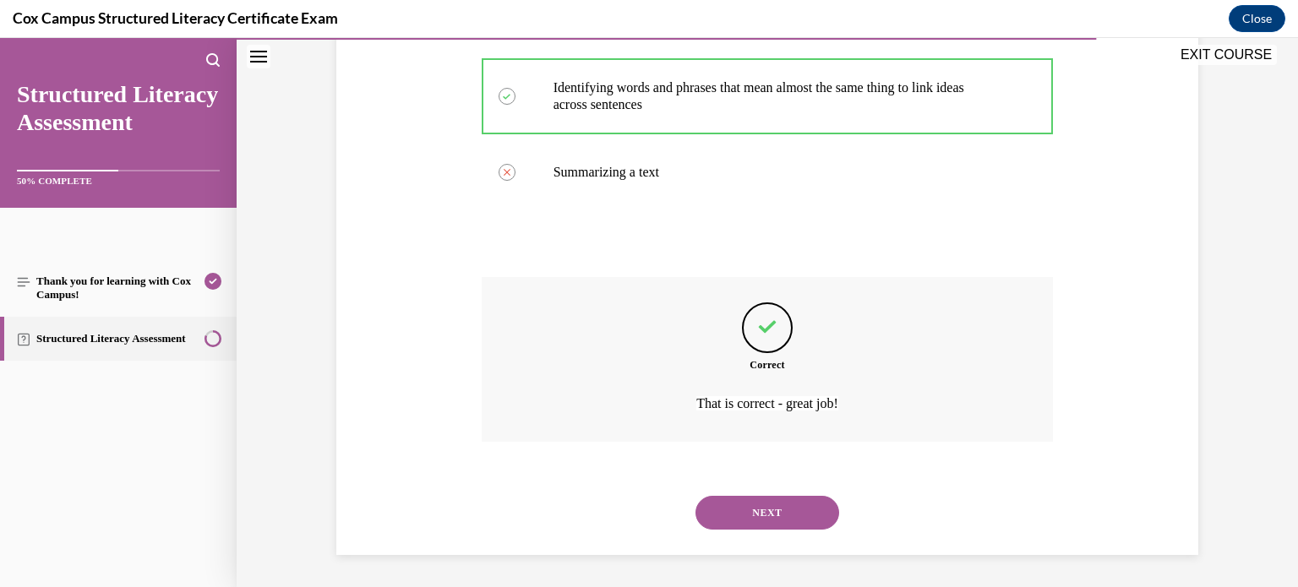
scroll to position [481, 0]
click at [767, 504] on button "NEXT" at bounding box center [768, 512] width 144 height 34
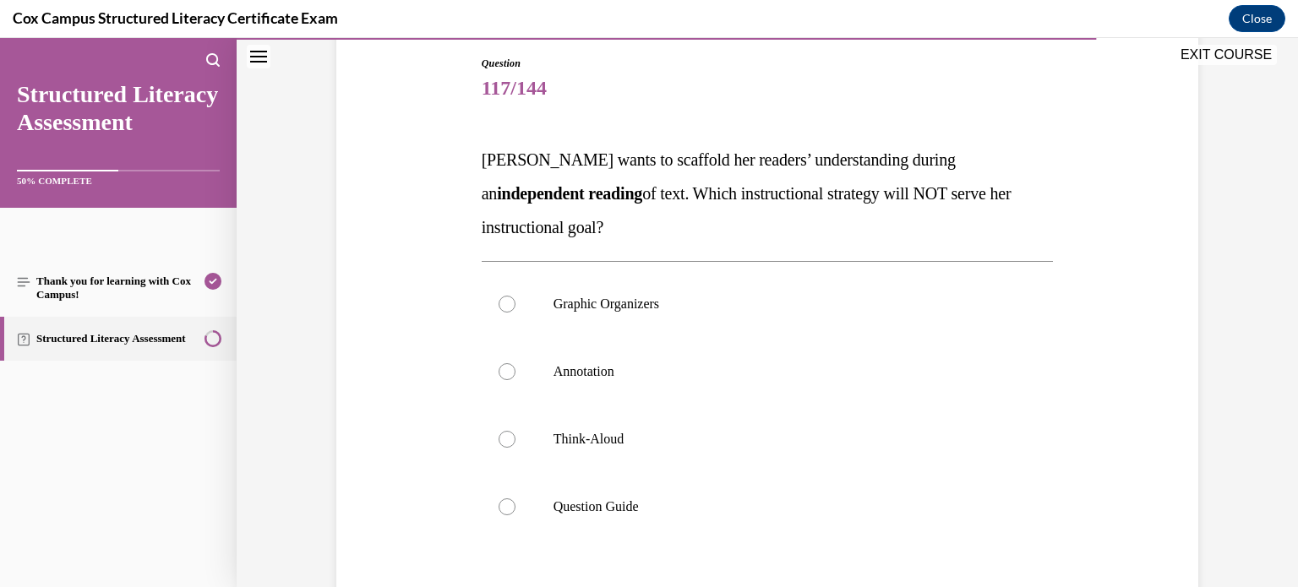
scroll to position [180, 0]
click at [699, 432] on p "Think-Aloud" at bounding box center [783, 438] width 458 height 17
click at [516, 432] on input "Think-Aloud" at bounding box center [507, 438] width 17 height 17
radio input "true"
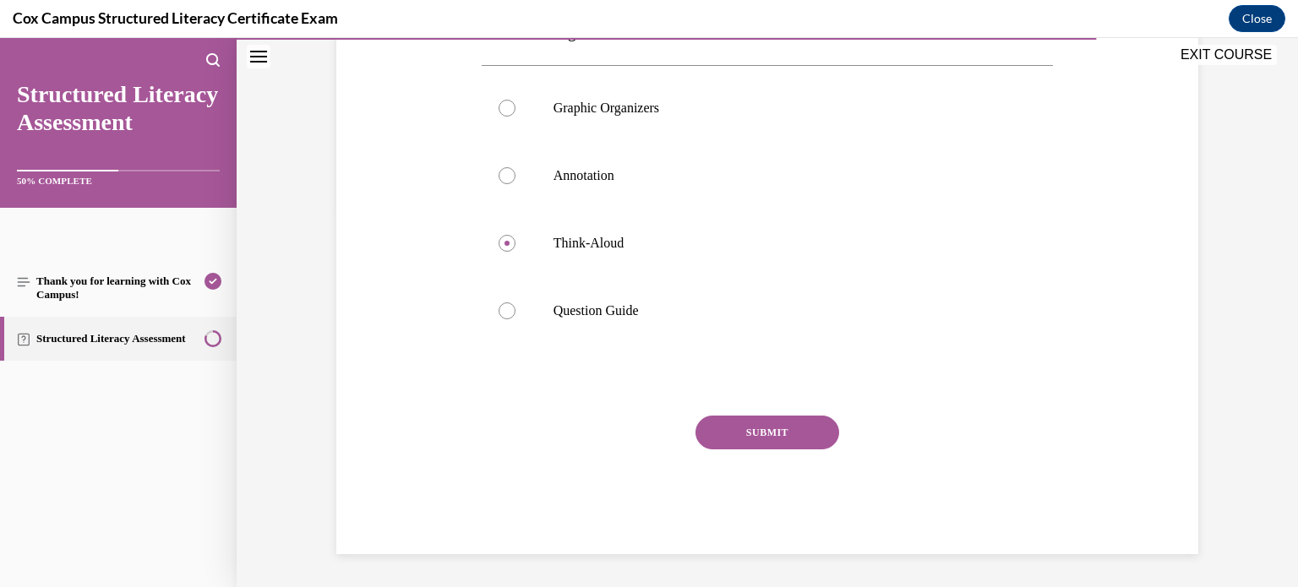
click at [757, 440] on button "SUBMIT" at bounding box center [768, 433] width 144 height 34
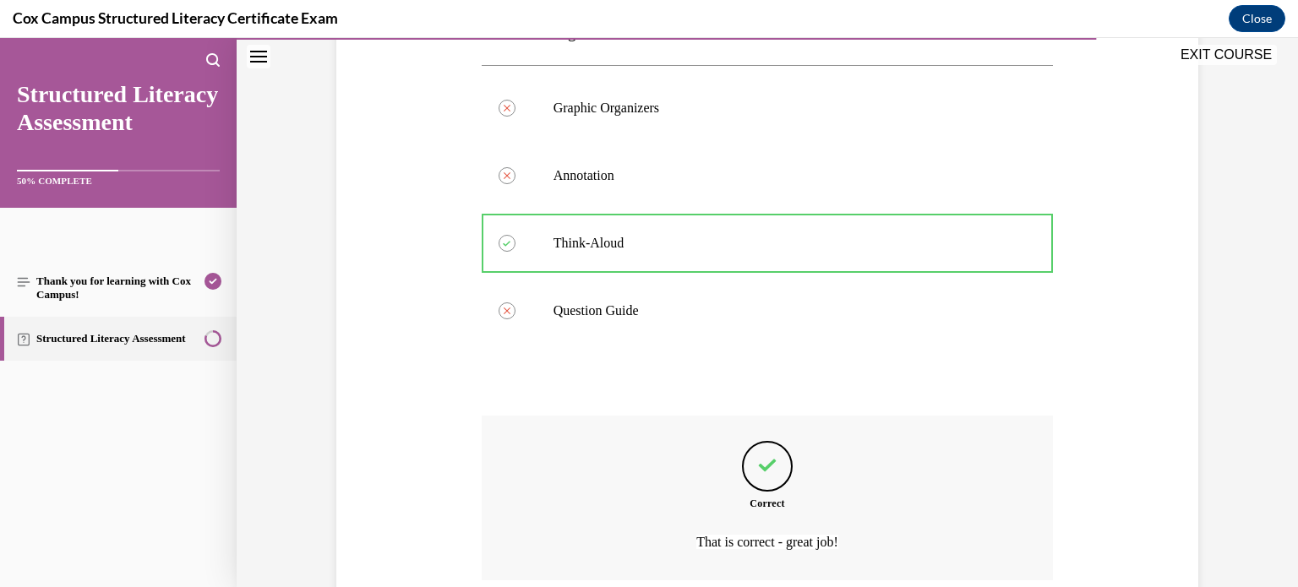
scroll to position [515, 0]
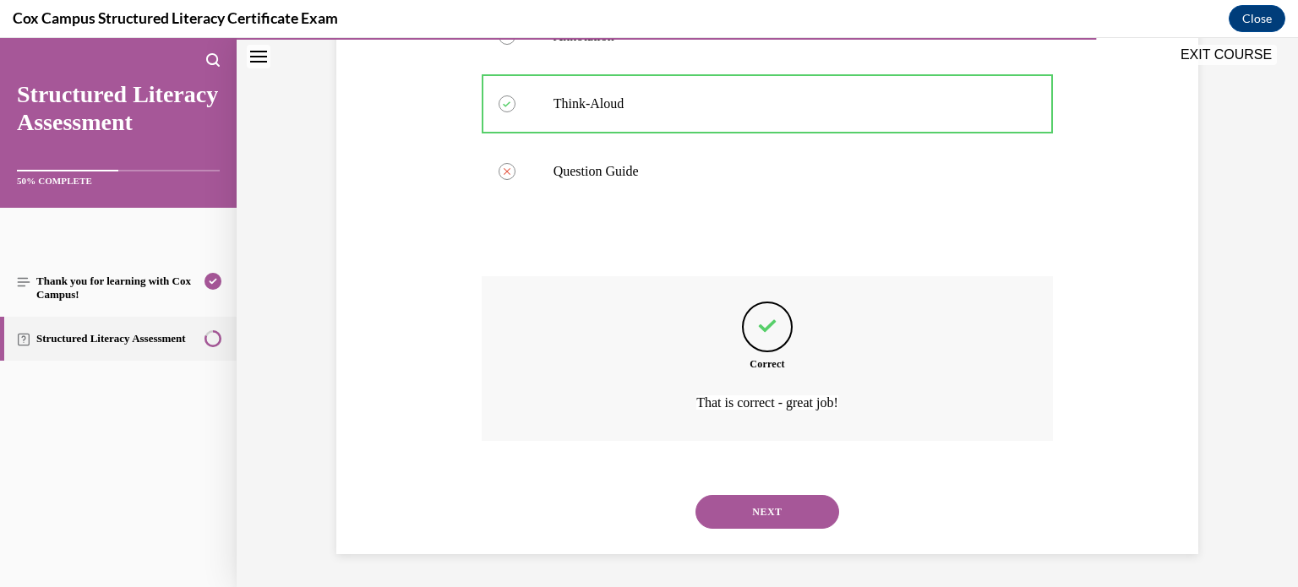
click at [756, 517] on button "NEXT" at bounding box center [768, 512] width 144 height 34
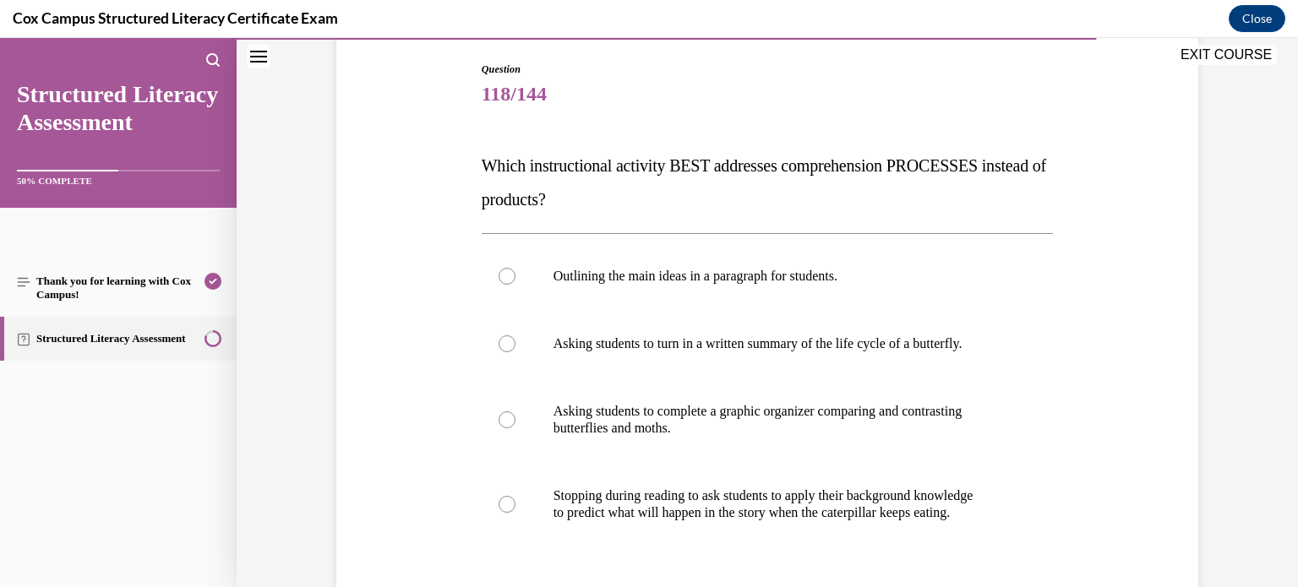
scroll to position [189, 0]
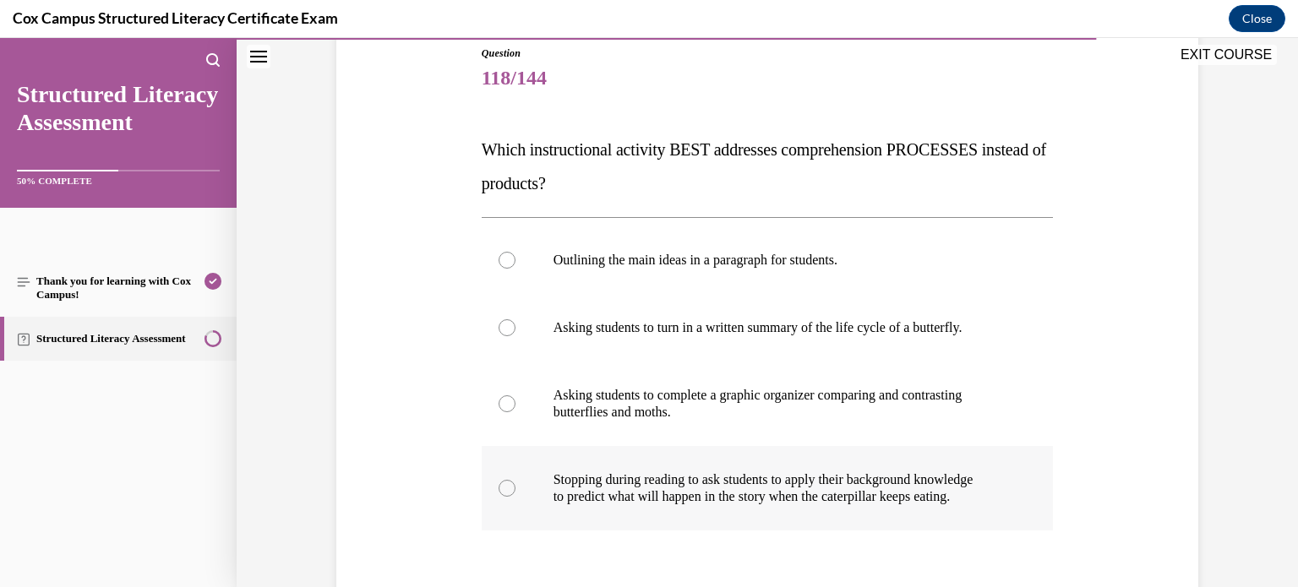
click at [697, 492] on p "to predict what will happen in the story when the caterpillar keeps eating." at bounding box center [783, 497] width 458 height 17
click at [516, 492] on input "Stopping during reading to ask students to apply their background knowledge to …" at bounding box center [507, 488] width 17 height 17
radio input "true"
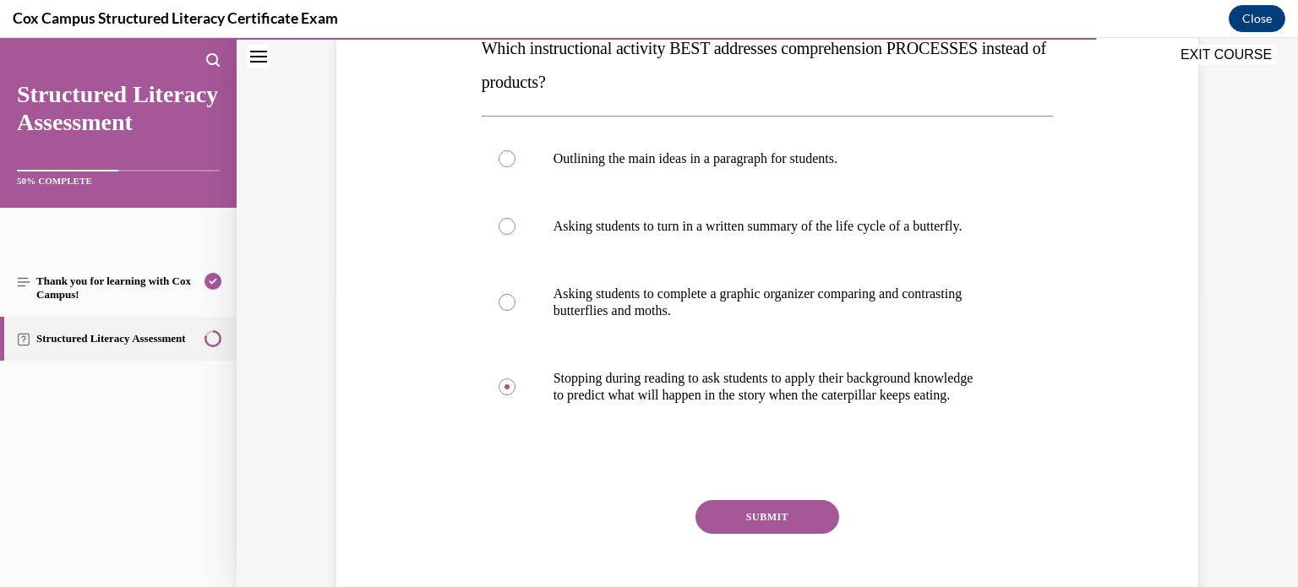
click at [738, 511] on button "SUBMIT" at bounding box center [768, 517] width 144 height 34
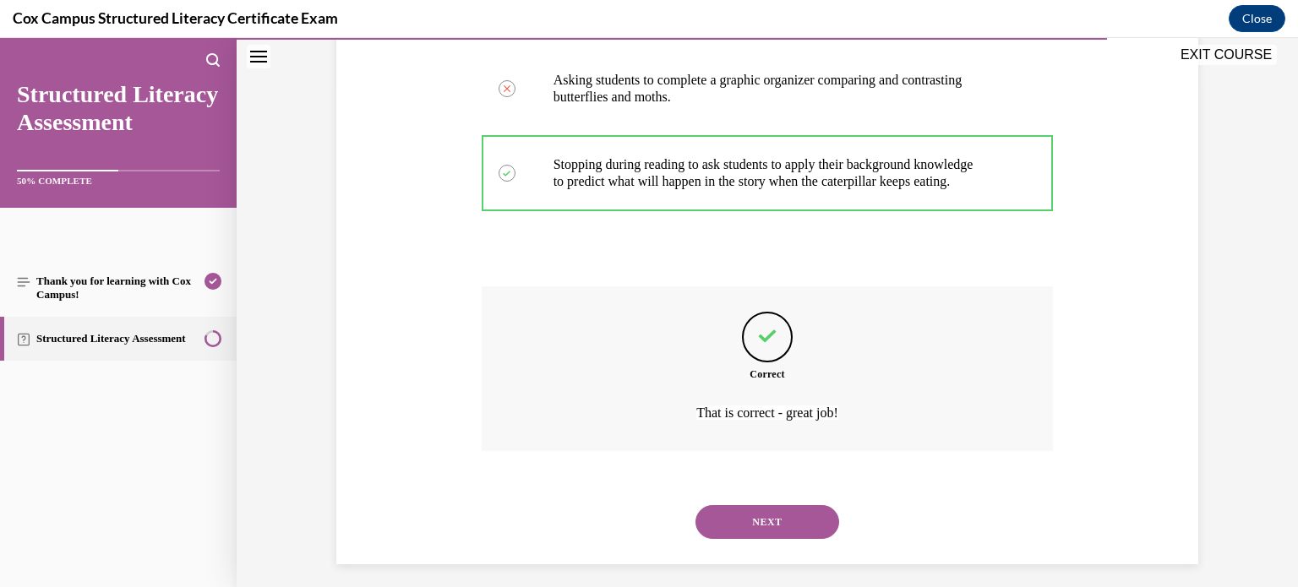
scroll to position [515, 0]
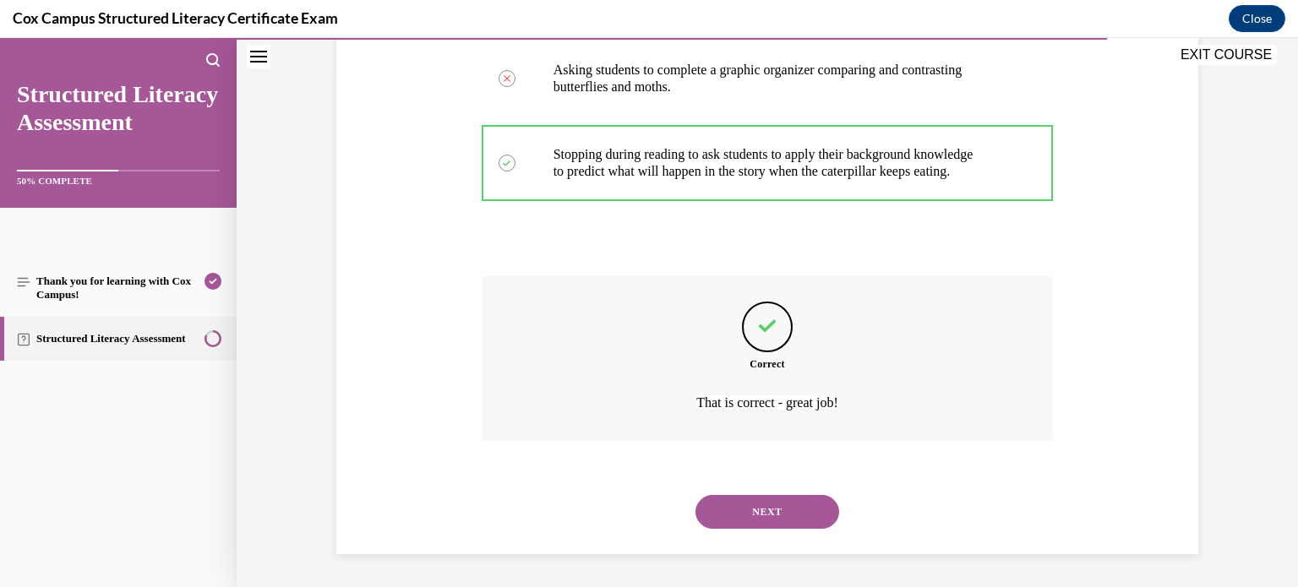
click at [769, 515] on button "NEXT" at bounding box center [768, 512] width 144 height 34
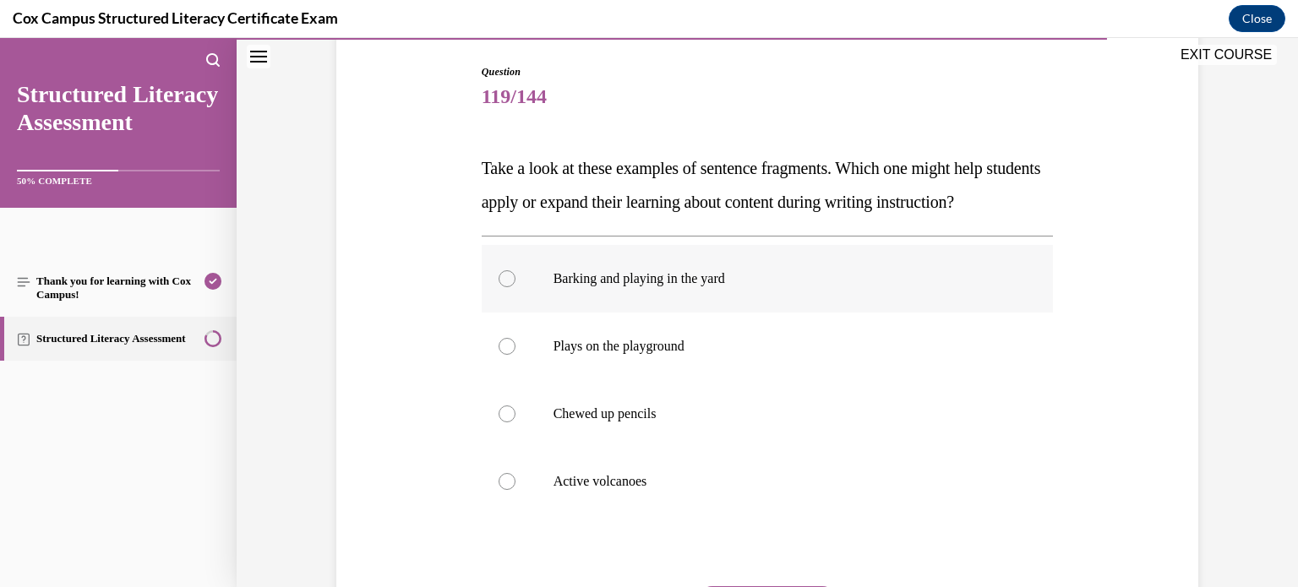
scroll to position [169, 0]
click at [772, 492] on label "Active volcanoes" at bounding box center [768, 484] width 572 height 68
click at [516, 492] on input "Active volcanoes" at bounding box center [507, 483] width 17 height 17
radio input "true"
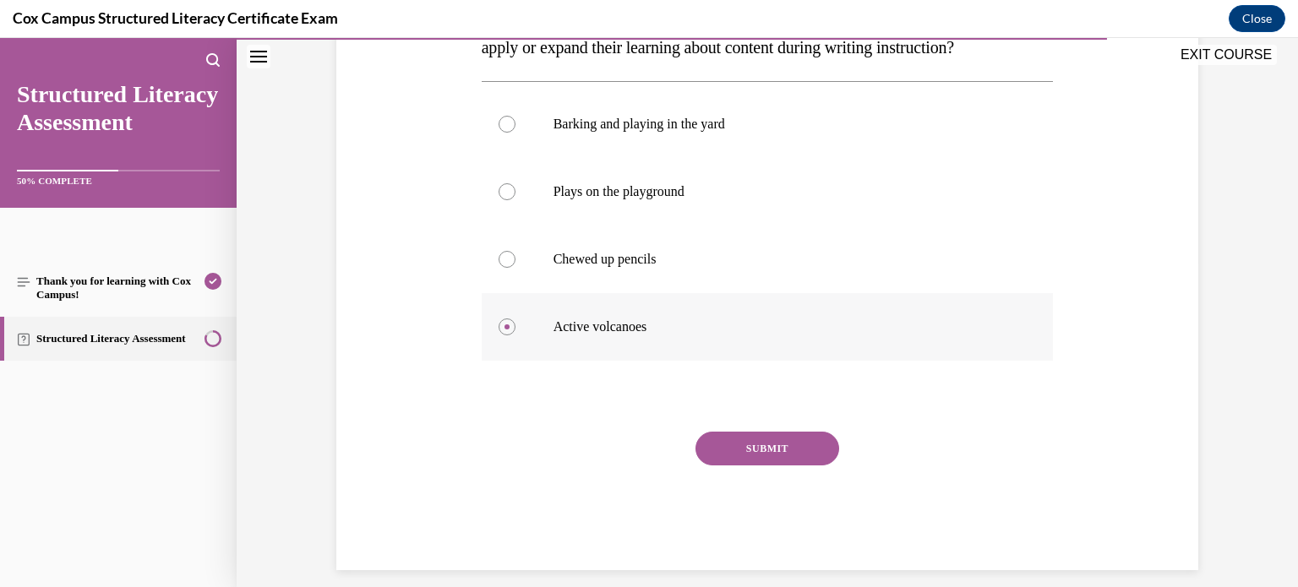
click at [772, 466] on button "SUBMIT" at bounding box center [768, 449] width 144 height 34
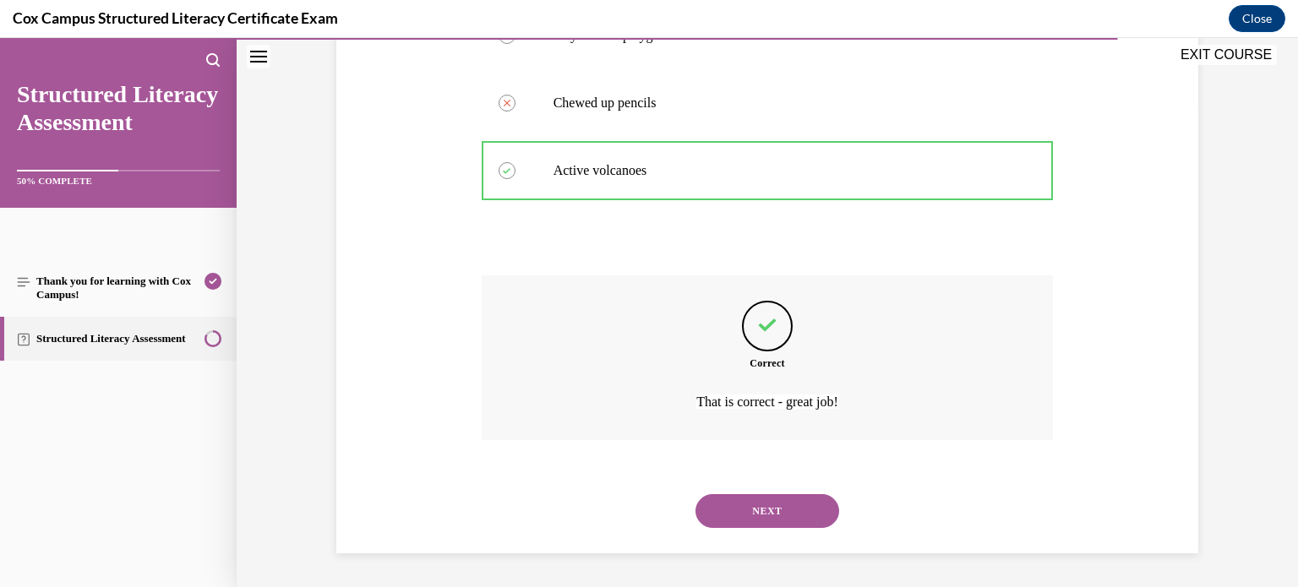
scroll to position [515, 0]
click at [783, 514] on button "NEXT" at bounding box center [768, 512] width 144 height 34
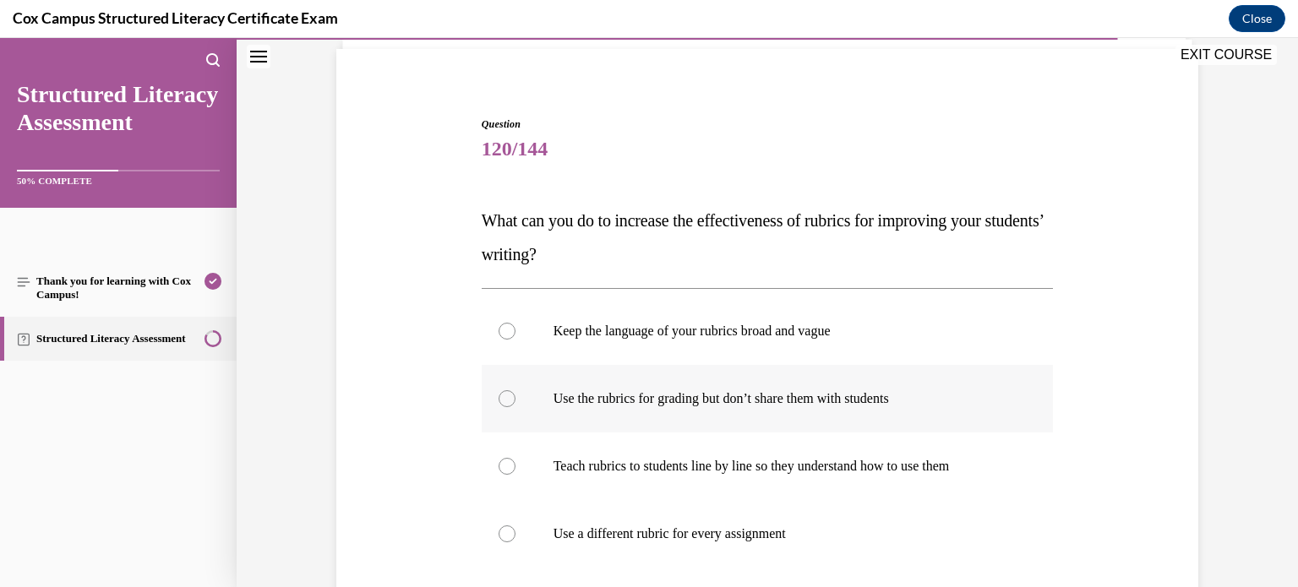
scroll to position [143, 0]
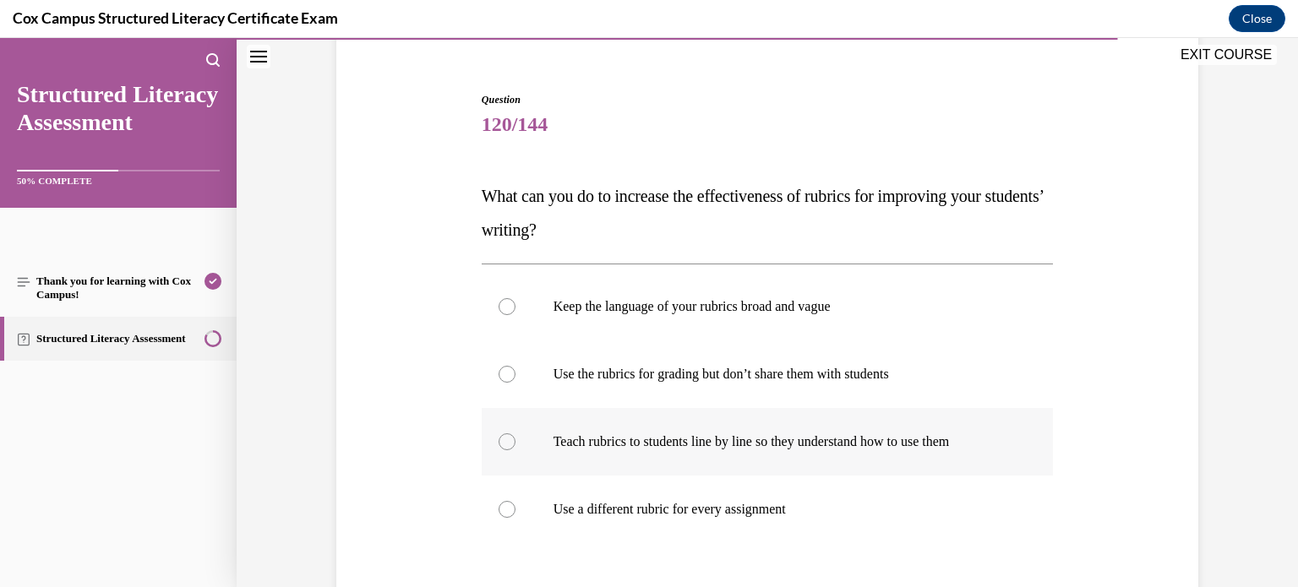
click at [779, 444] on p "Teach rubrics to students line by line so they understand how to use them" at bounding box center [783, 442] width 458 height 17
click at [516, 444] on input "Teach rubrics to students line by line so they understand how to use them" at bounding box center [507, 442] width 17 height 17
radio input "true"
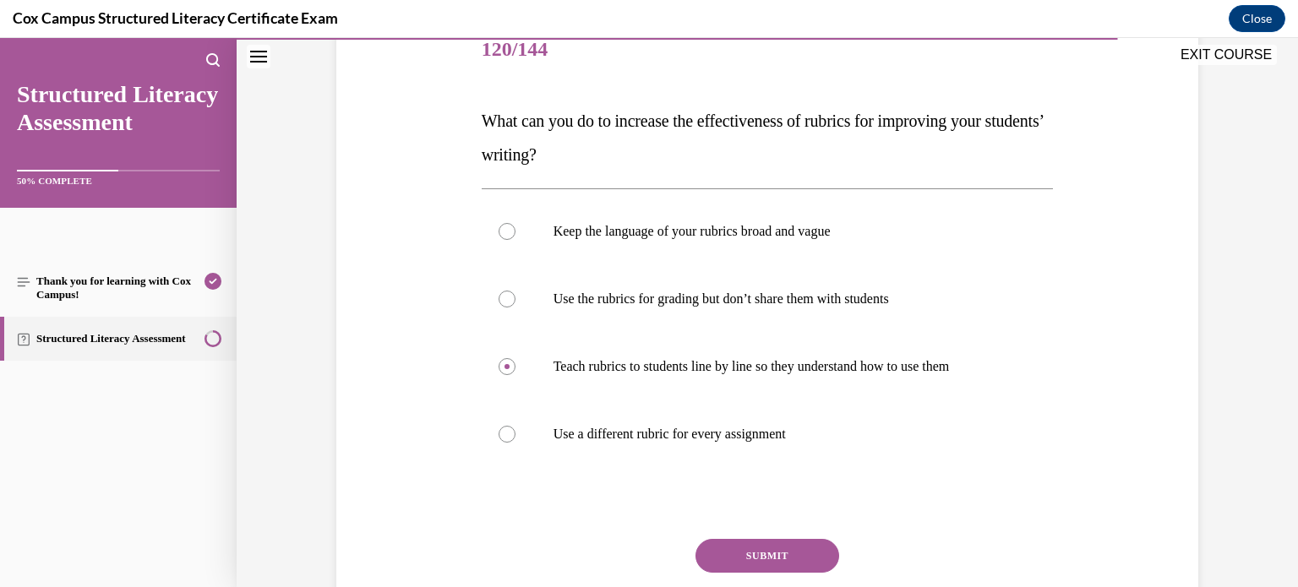
click at [766, 549] on button "SUBMIT" at bounding box center [768, 556] width 144 height 34
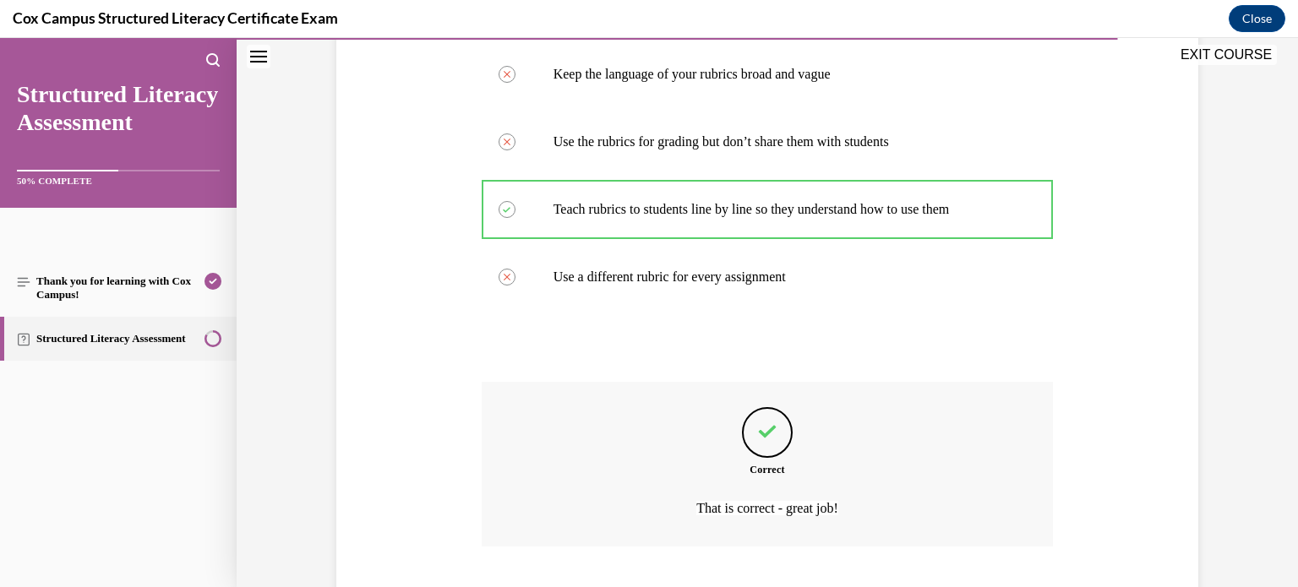
scroll to position [481, 0]
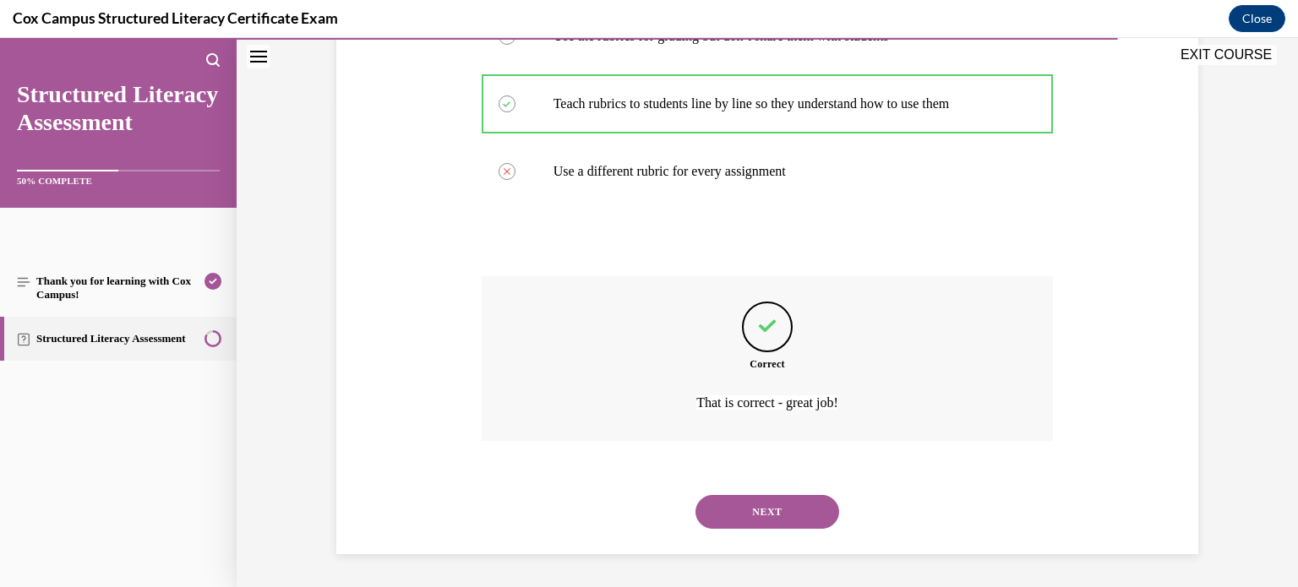
click at [784, 521] on button "NEXT" at bounding box center [768, 512] width 144 height 34
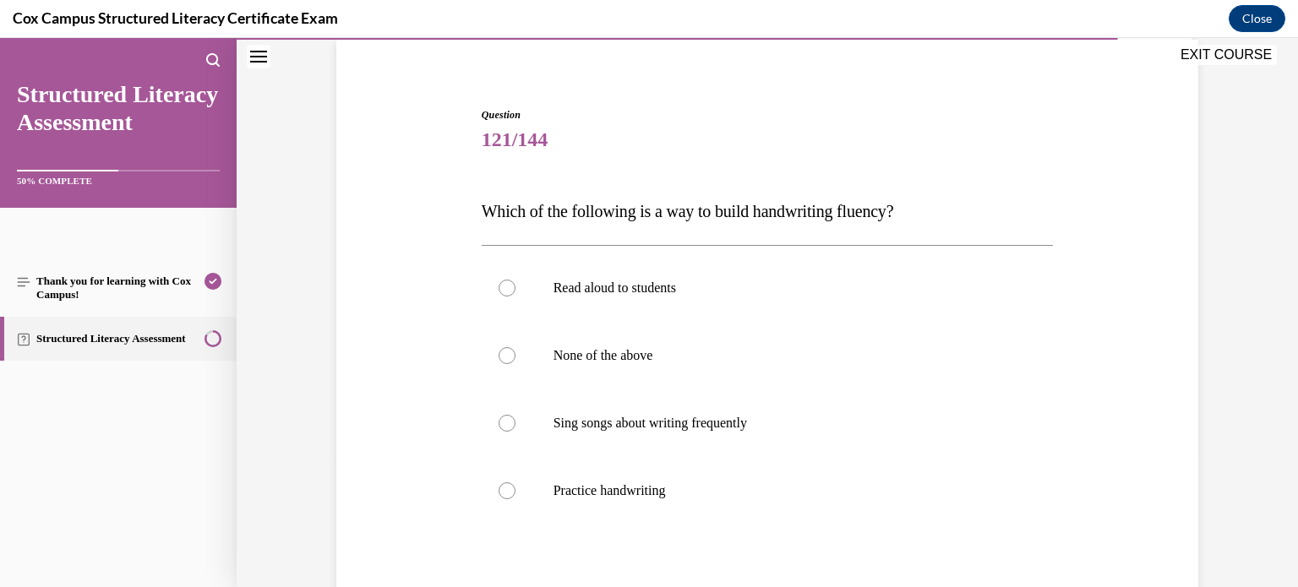
scroll to position [129, 0]
click at [795, 479] on label "Practice handwriting" at bounding box center [768, 490] width 572 height 68
click at [516, 481] on input "Practice handwriting" at bounding box center [507, 489] width 17 height 17
radio input "true"
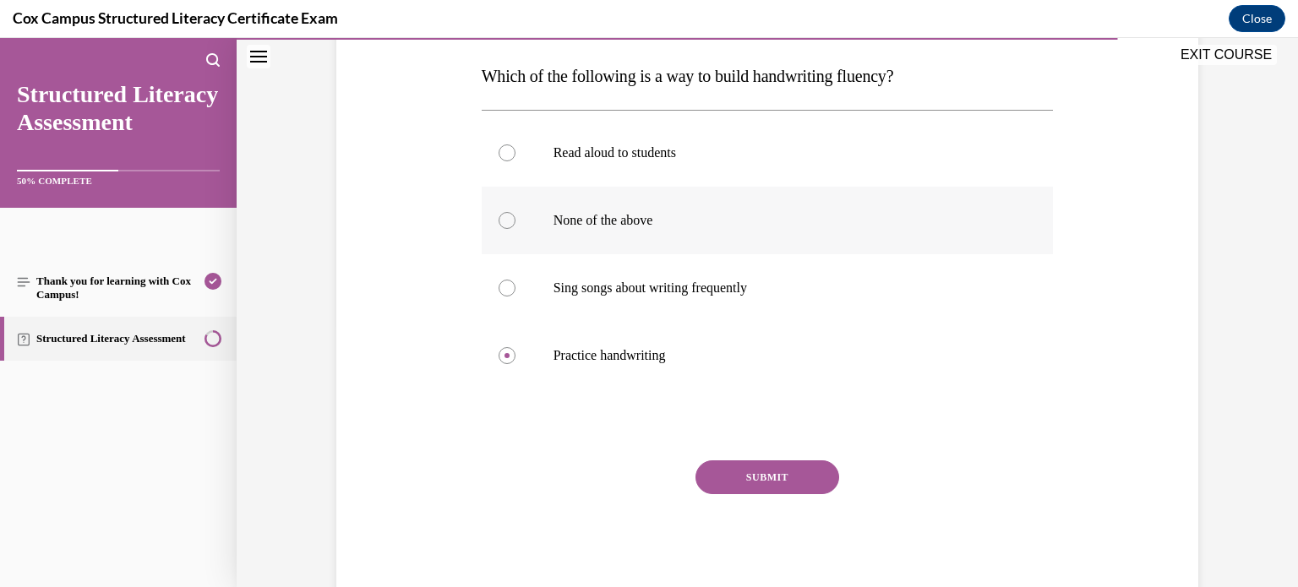
scroll to position [280, 0]
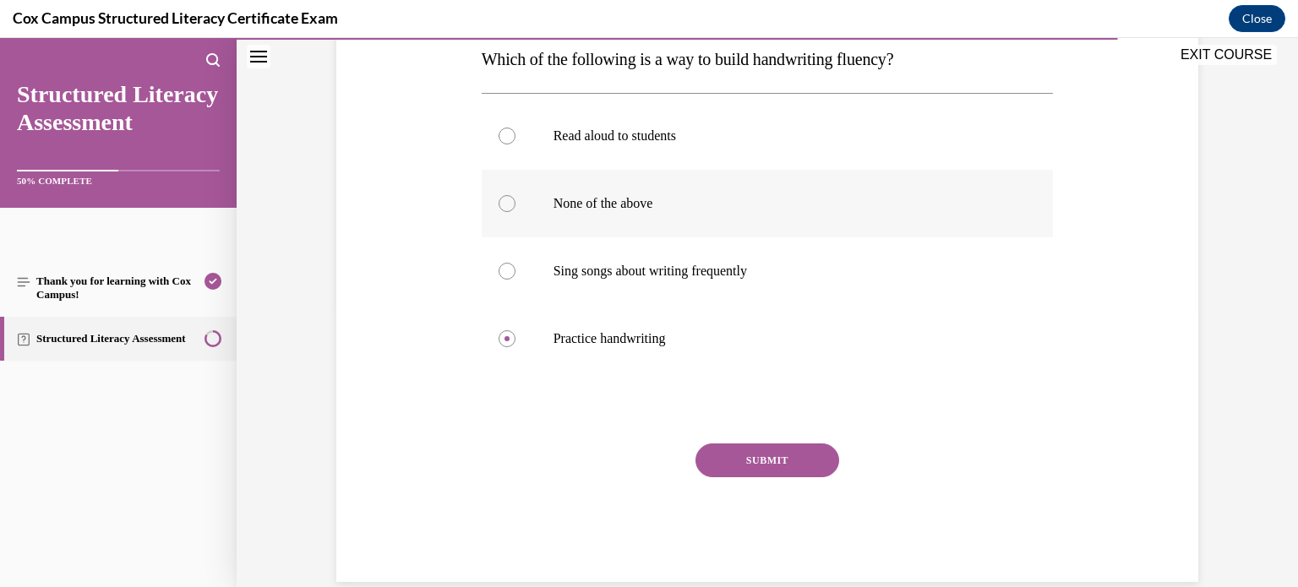
click at [830, 212] on label "None of the above" at bounding box center [768, 204] width 572 height 68
click at [516, 212] on input "None of the above" at bounding box center [507, 203] width 17 height 17
radio input "true"
click at [806, 454] on button "SUBMIT" at bounding box center [768, 461] width 144 height 34
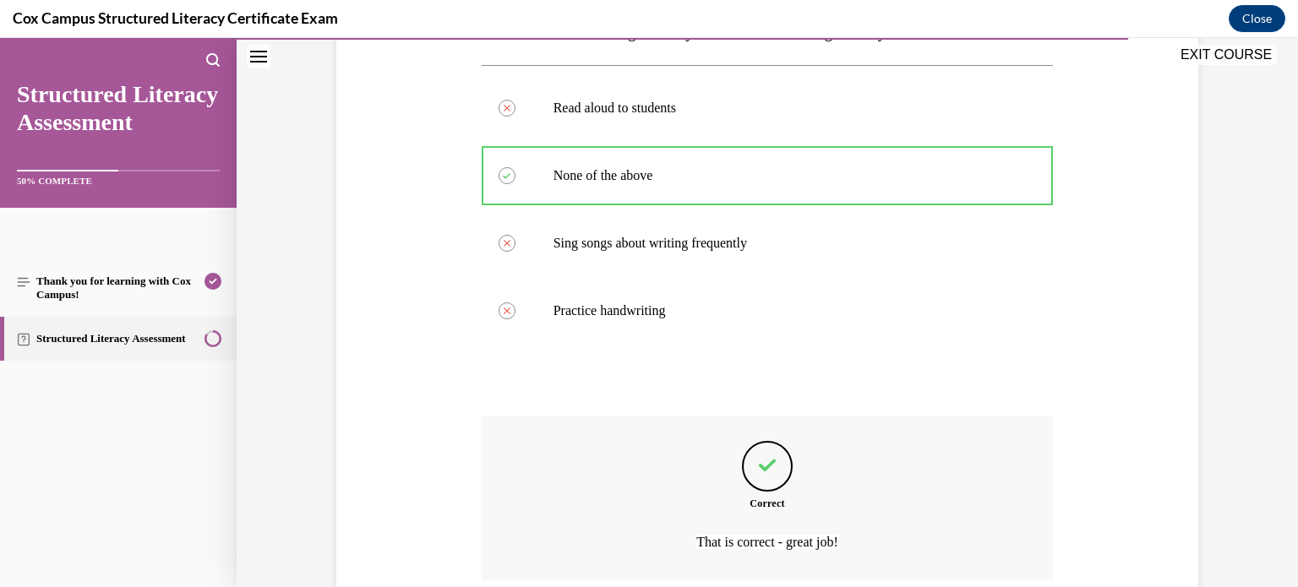
scroll to position [447, 0]
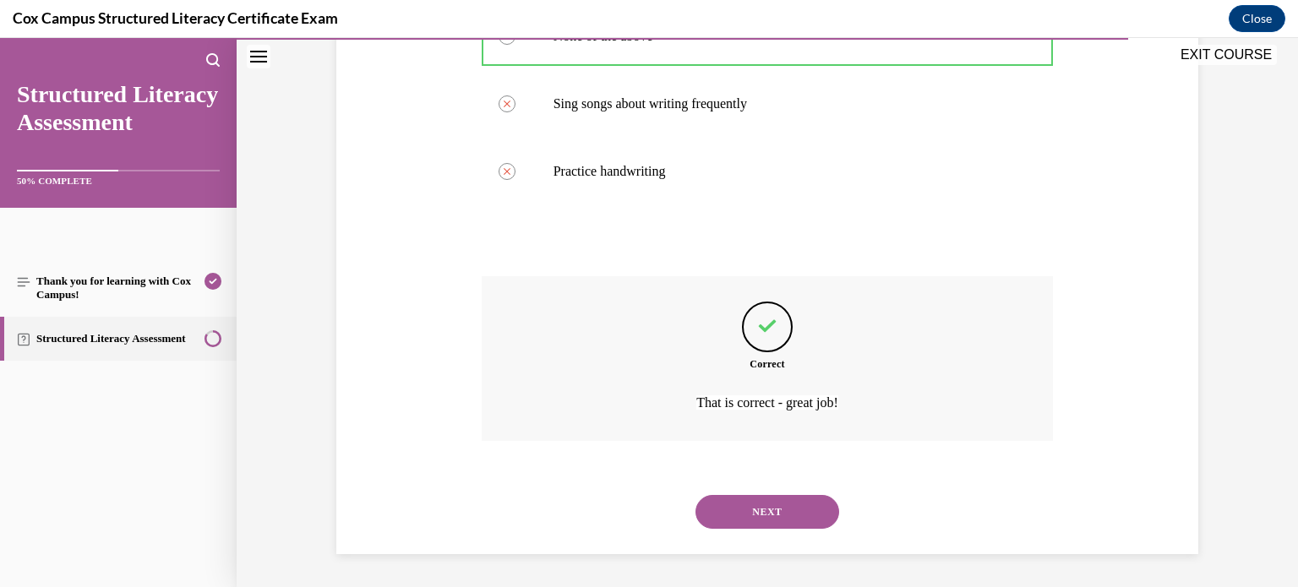
click at [790, 509] on button "NEXT" at bounding box center [768, 512] width 144 height 34
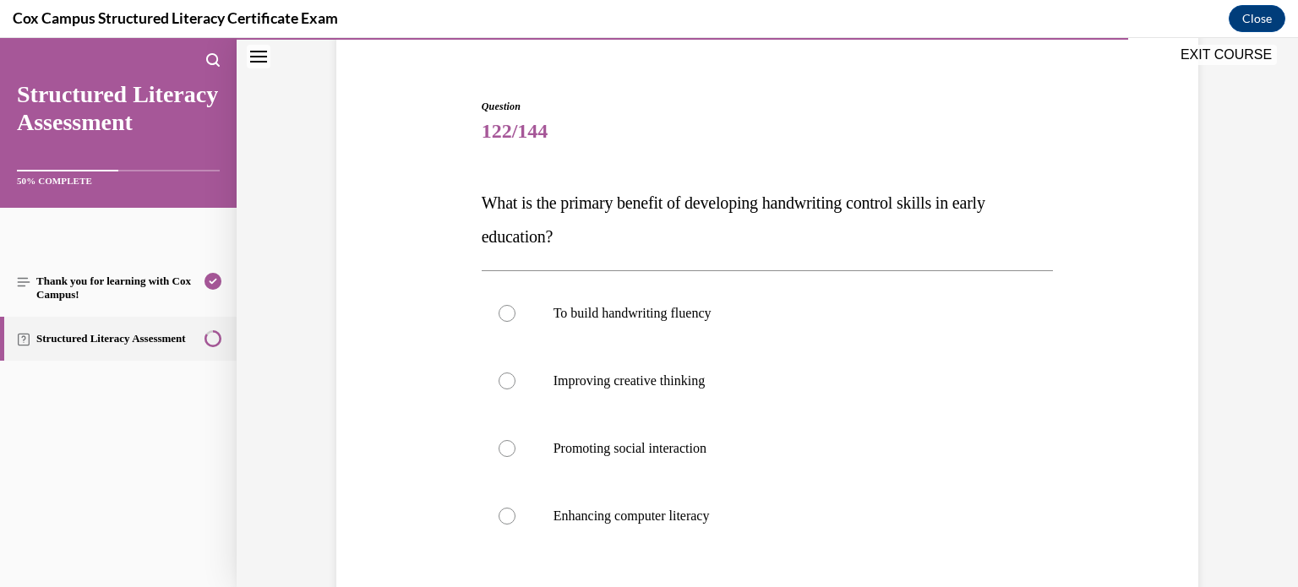
scroll to position [132, 0]
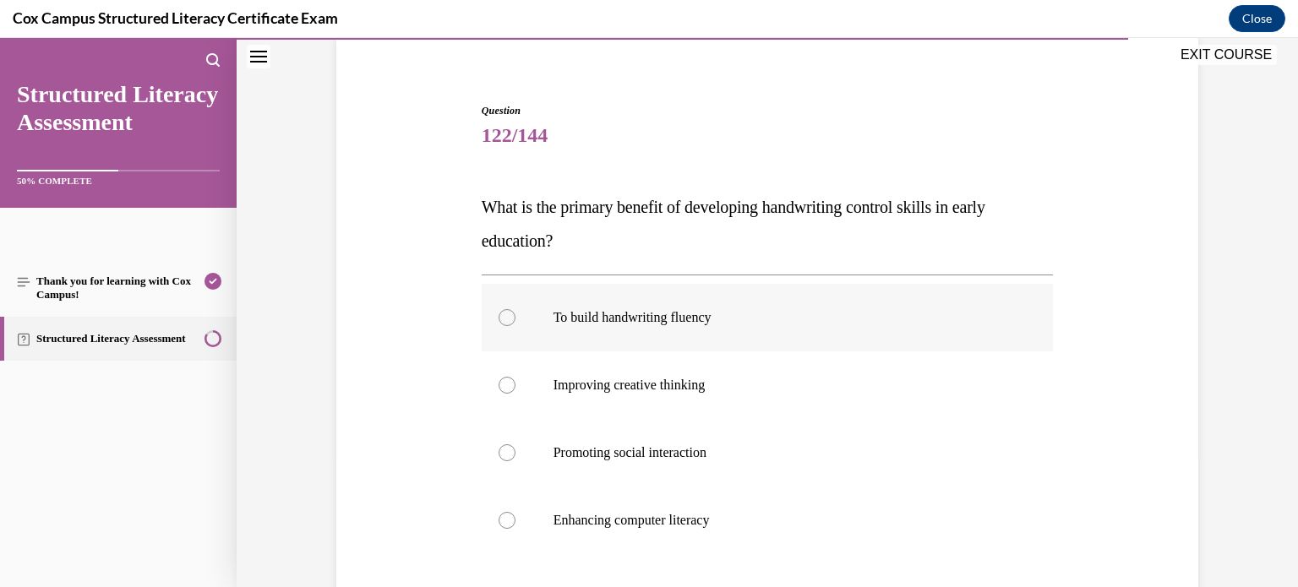
click at [789, 326] on label "To build handwriting fluency" at bounding box center [768, 318] width 572 height 68
click at [516, 326] on input "To build handwriting fluency" at bounding box center [507, 317] width 17 height 17
radio input "true"
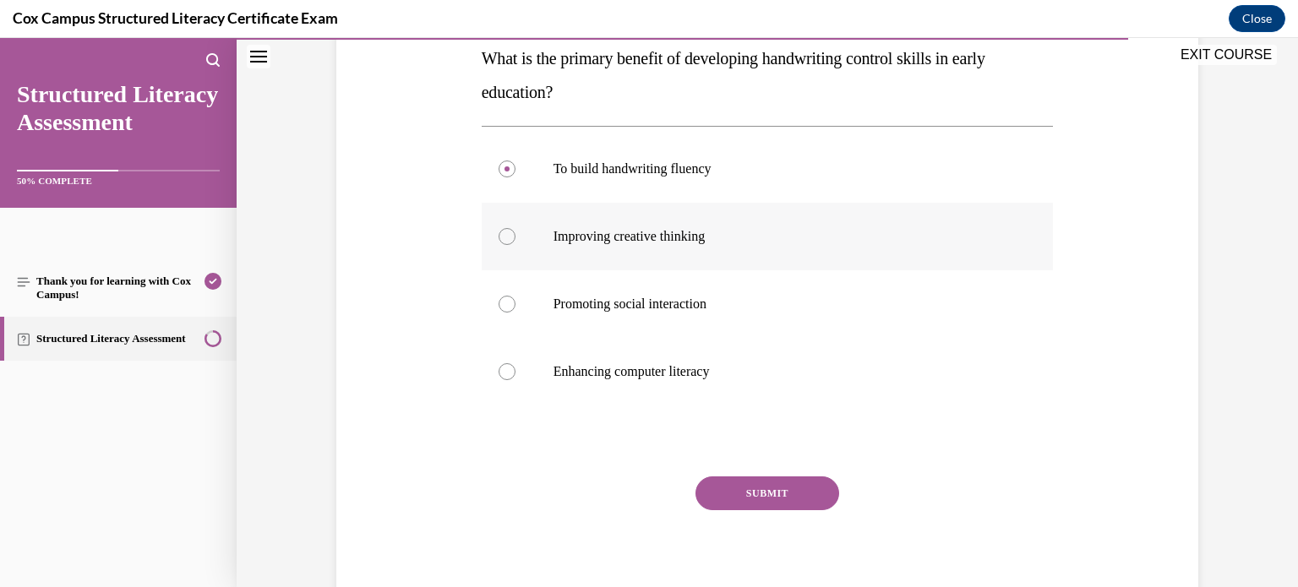
scroll to position [283, 0]
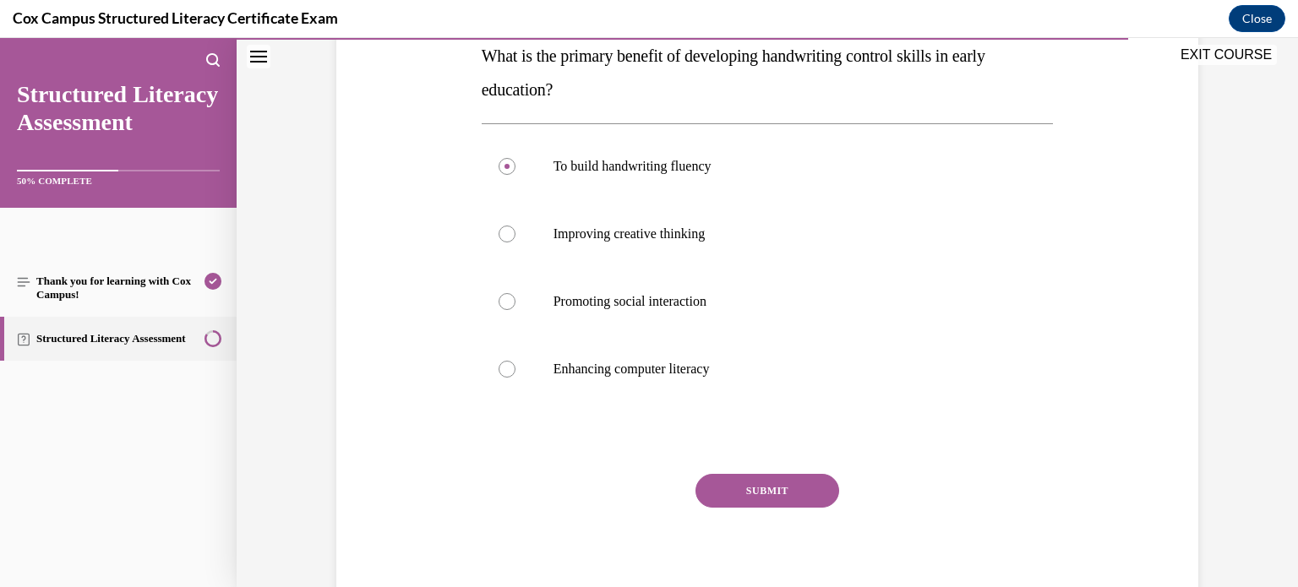
click at [791, 496] on button "SUBMIT" at bounding box center [768, 491] width 144 height 34
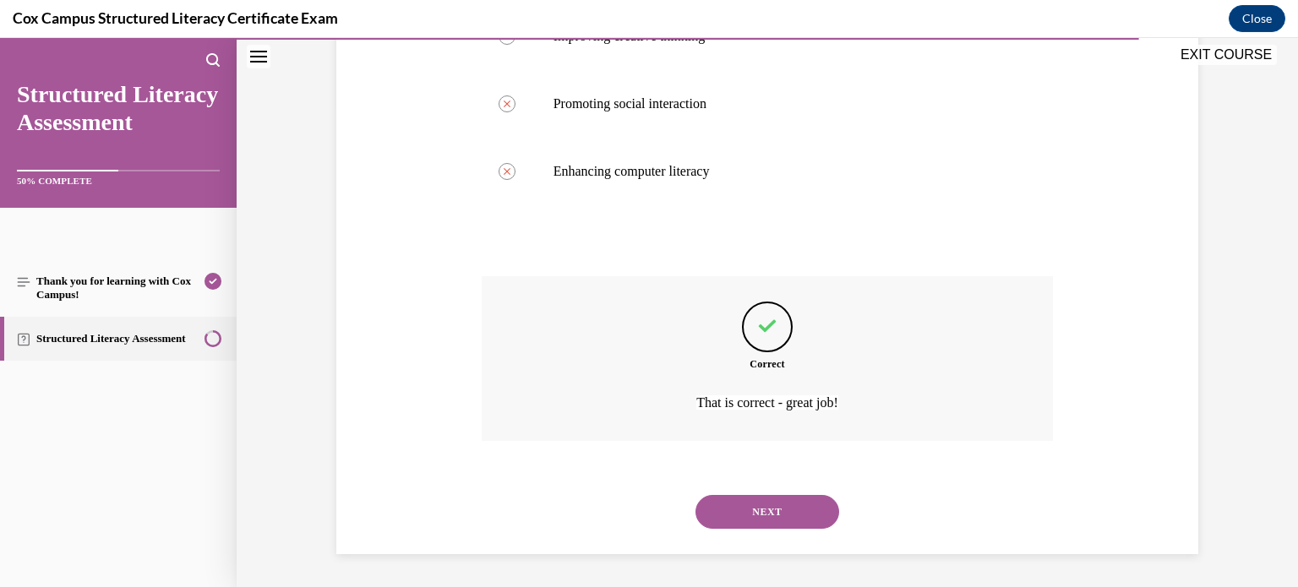
click at [790, 505] on button "NEXT" at bounding box center [768, 512] width 144 height 34
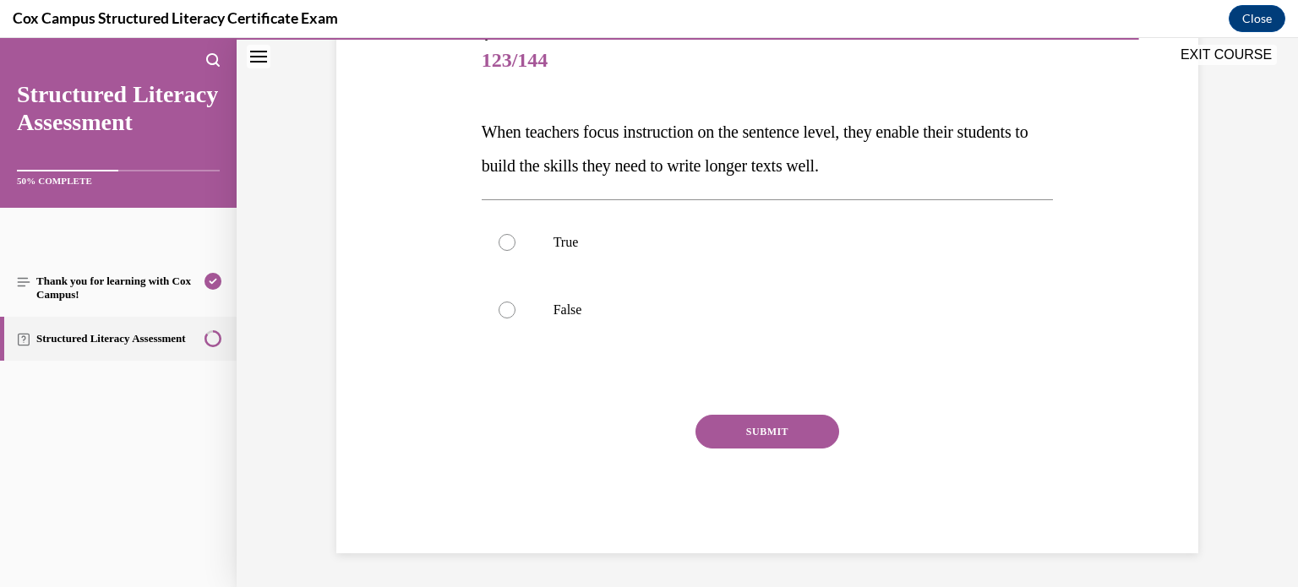
scroll to position [187, 0]
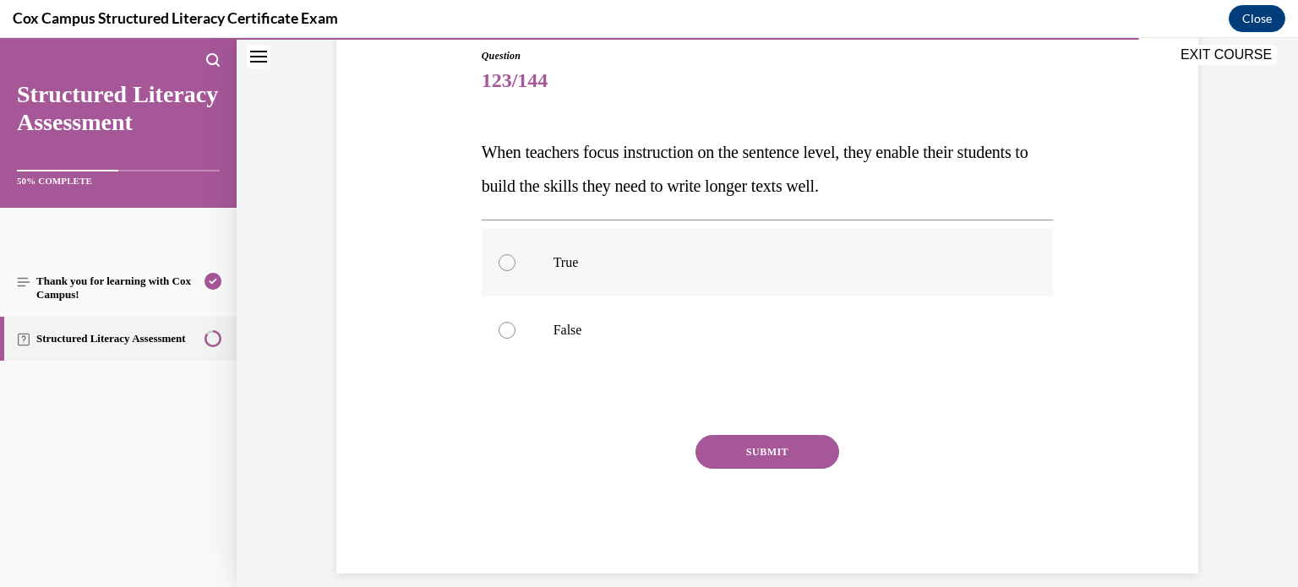
click at [670, 261] on p "True" at bounding box center [783, 262] width 458 height 17
click at [516, 261] on input "True" at bounding box center [507, 262] width 17 height 17
radio input "true"
click at [790, 463] on button "SUBMIT" at bounding box center [768, 452] width 144 height 34
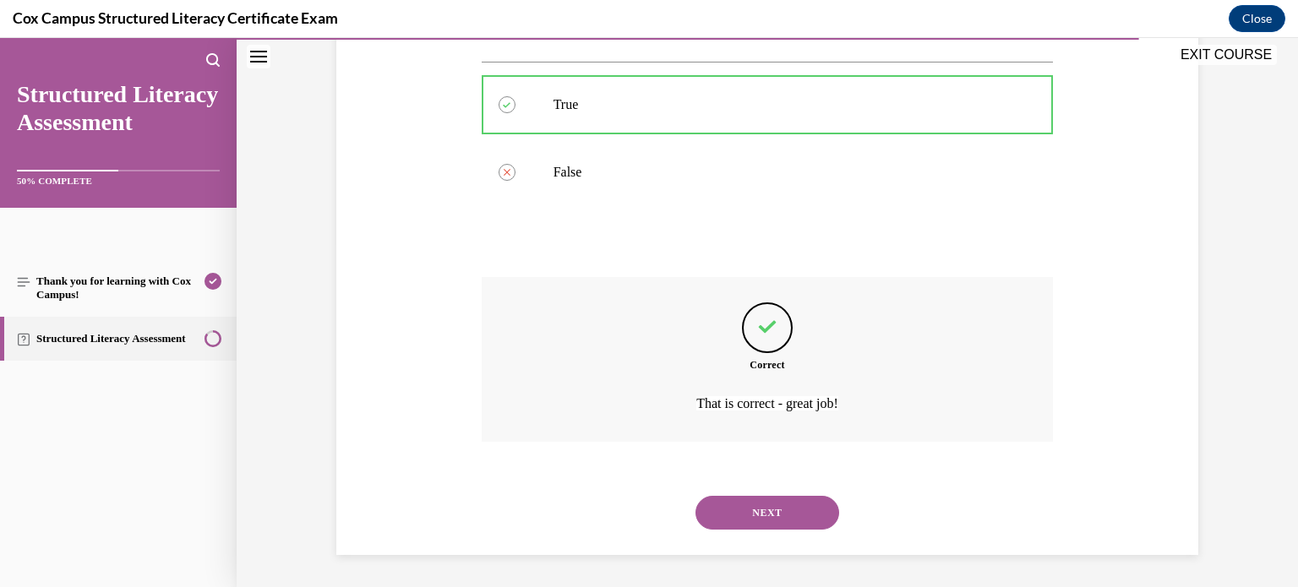
scroll to position [346, 0]
click at [779, 515] on button "NEXT" at bounding box center [768, 512] width 144 height 34
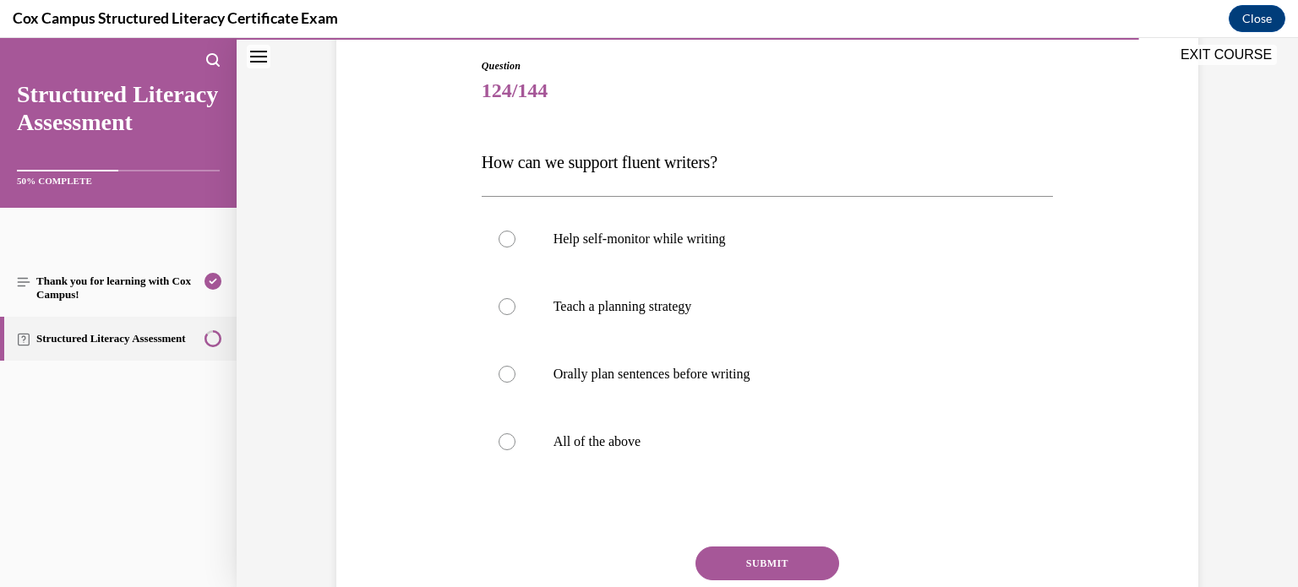
scroll to position [173, 0]
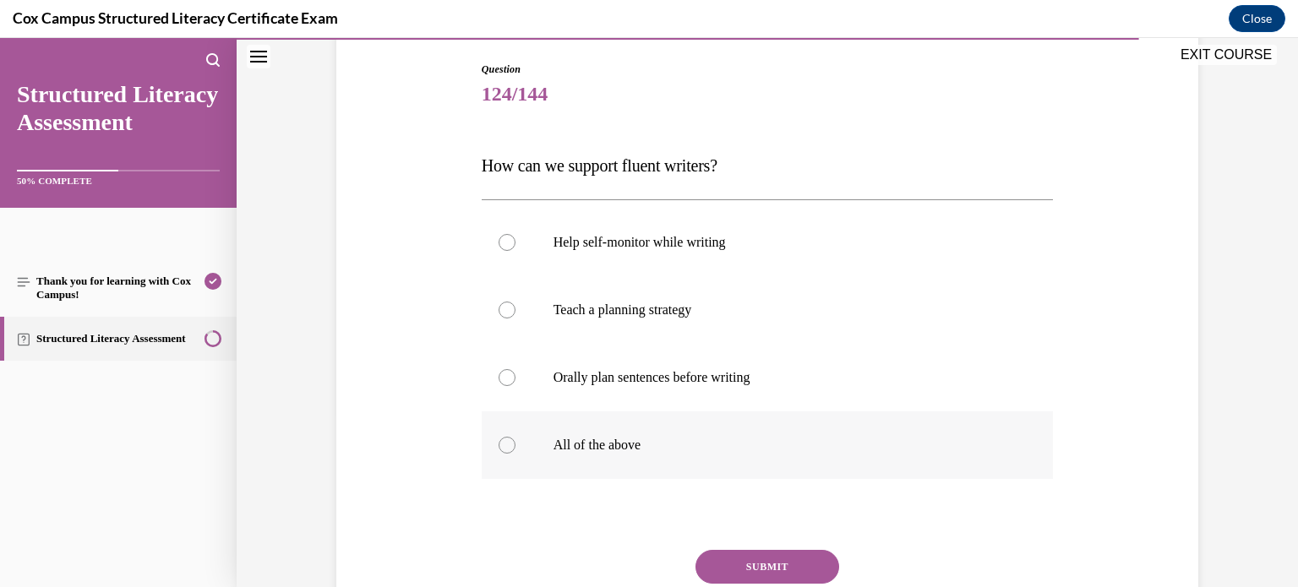
click at [730, 434] on label "All of the above" at bounding box center [768, 446] width 572 height 68
click at [516, 437] on input "All of the above" at bounding box center [507, 445] width 17 height 17
radio input "true"
click at [761, 551] on button "SUBMIT" at bounding box center [768, 567] width 144 height 34
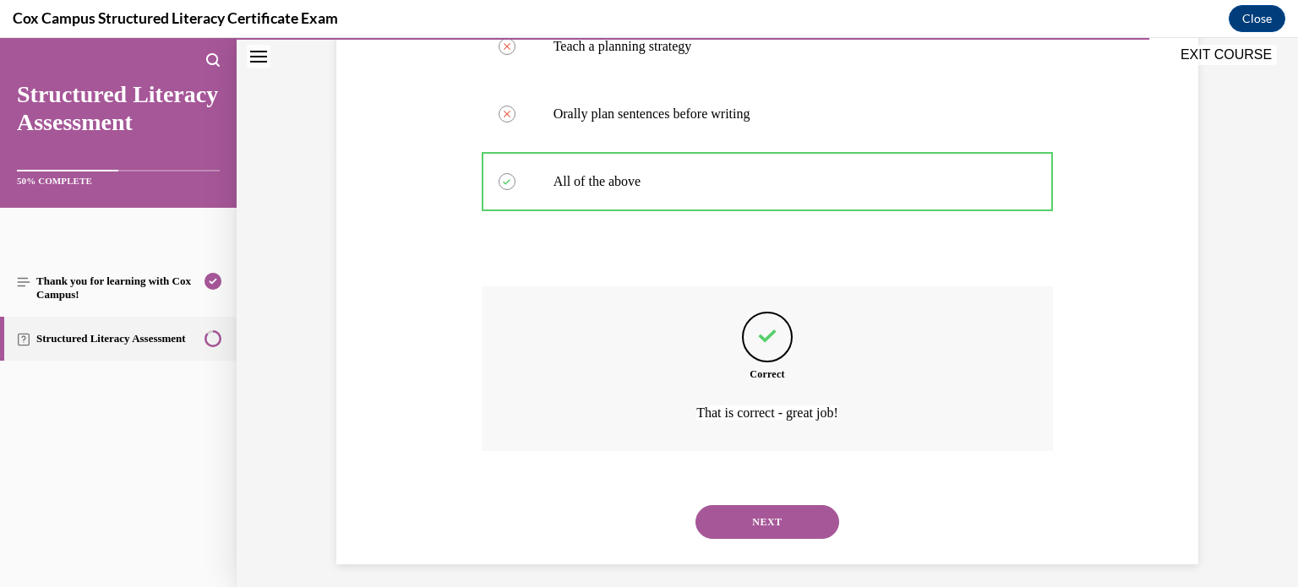
scroll to position [447, 0]
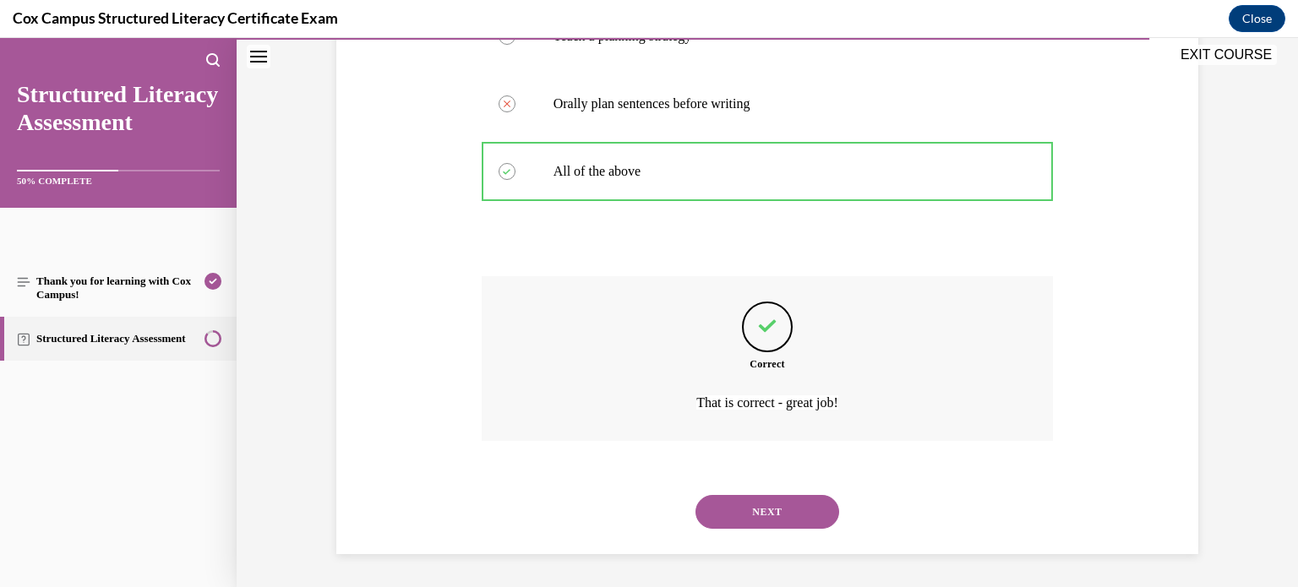
click at [779, 528] on div "NEXT" at bounding box center [768, 512] width 572 height 68
click at [800, 506] on button "NEXT" at bounding box center [768, 512] width 144 height 34
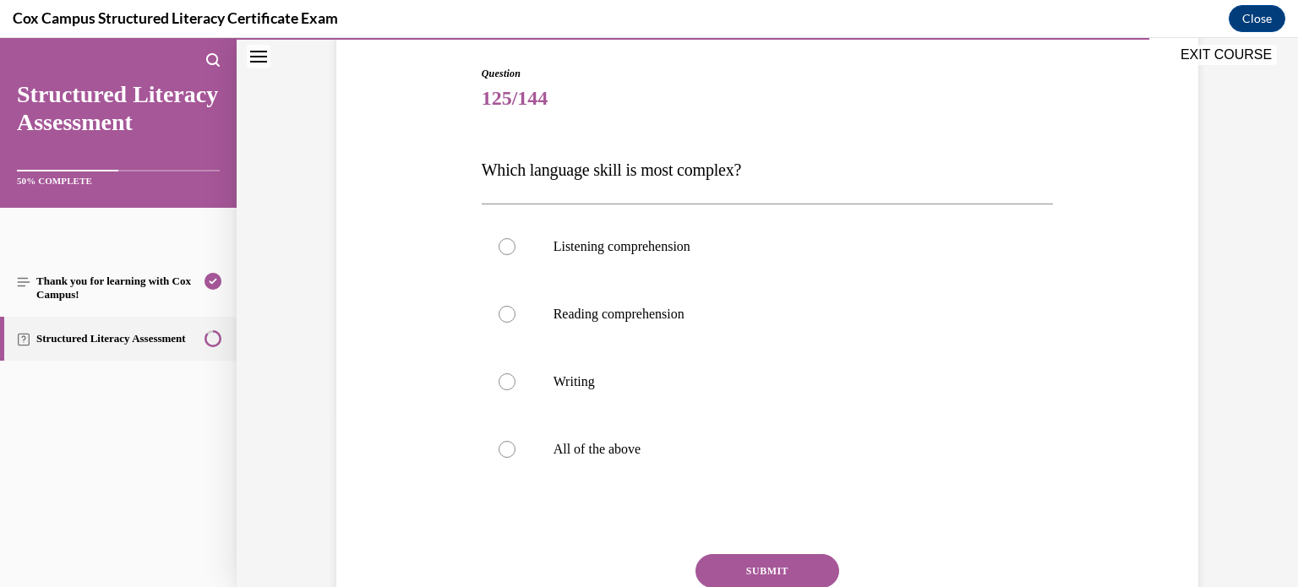
scroll to position [162, 0]
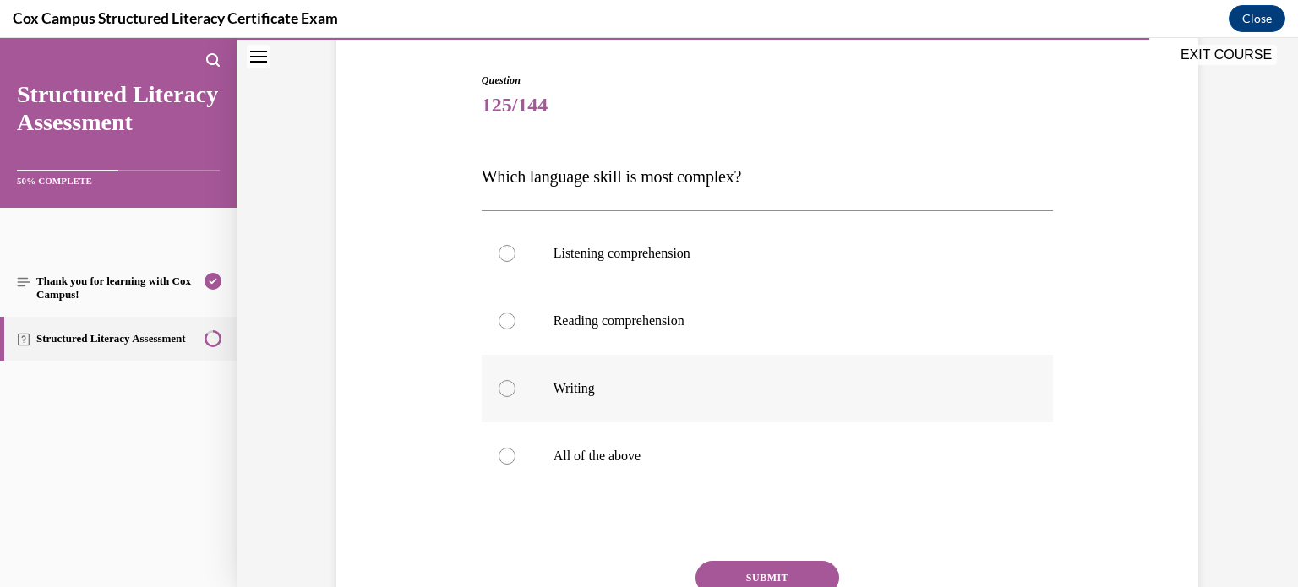
click at [748, 405] on label "Writing" at bounding box center [768, 389] width 572 height 68
click at [516, 397] on input "Writing" at bounding box center [507, 388] width 17 height 17
radio input "true"
click at [770, 566] on button "SUBMIT" at bounding box center [768, 578] width 144 height 34
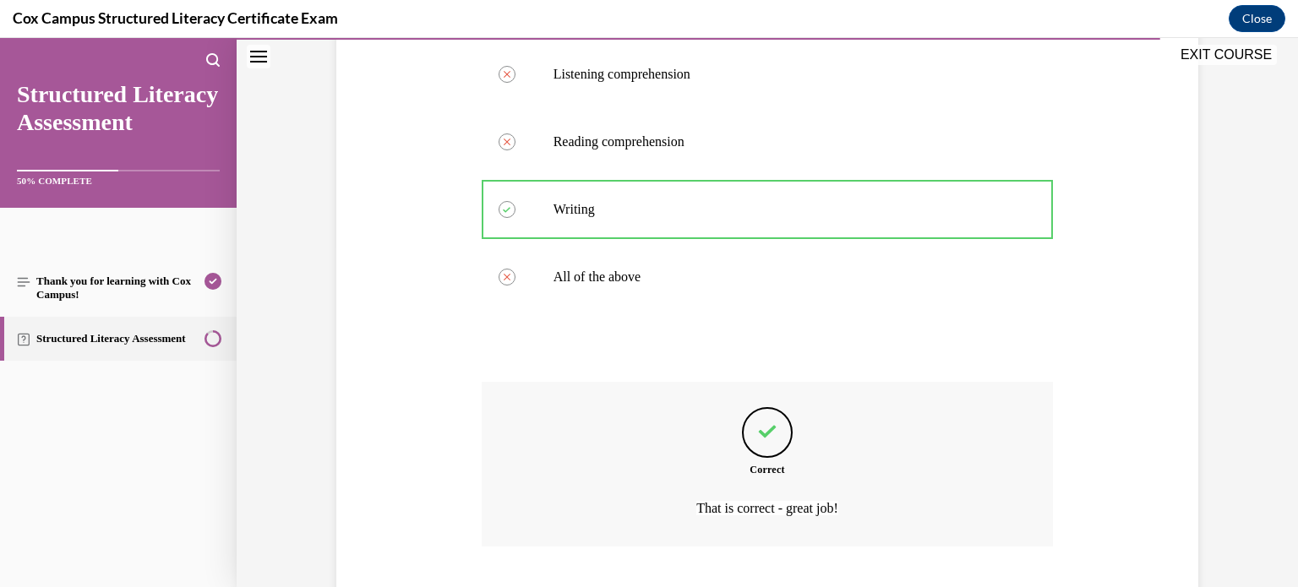
scroll to position [447, 0]
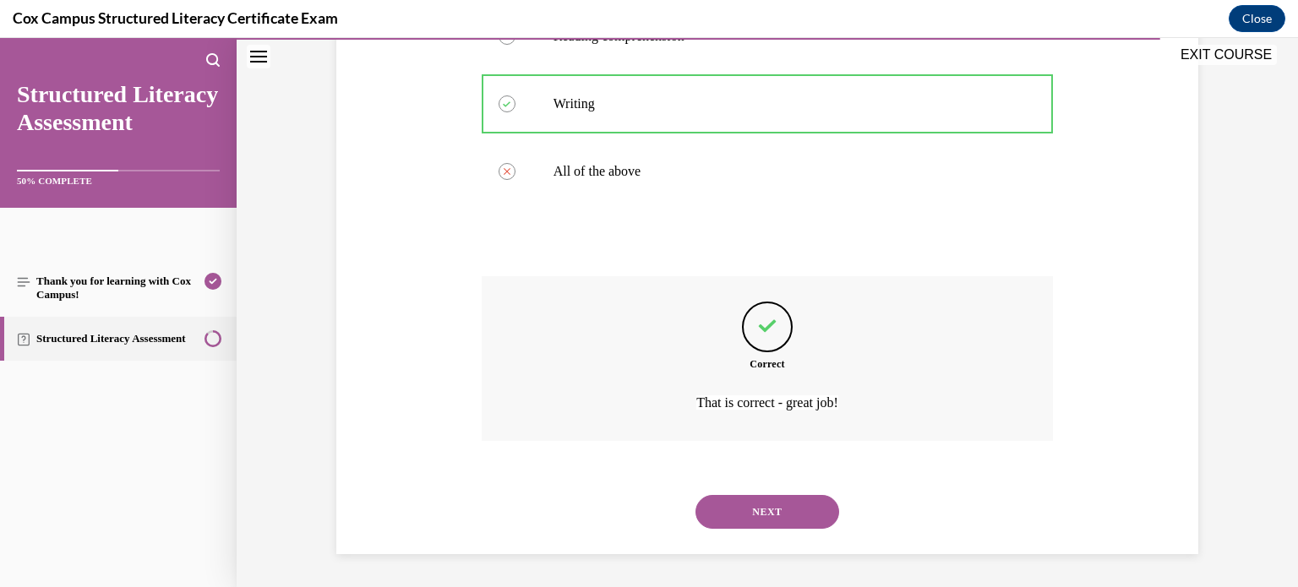
click at [794, 515] on button "NEXT" at bounding box center [768, 512] width 144 height 34
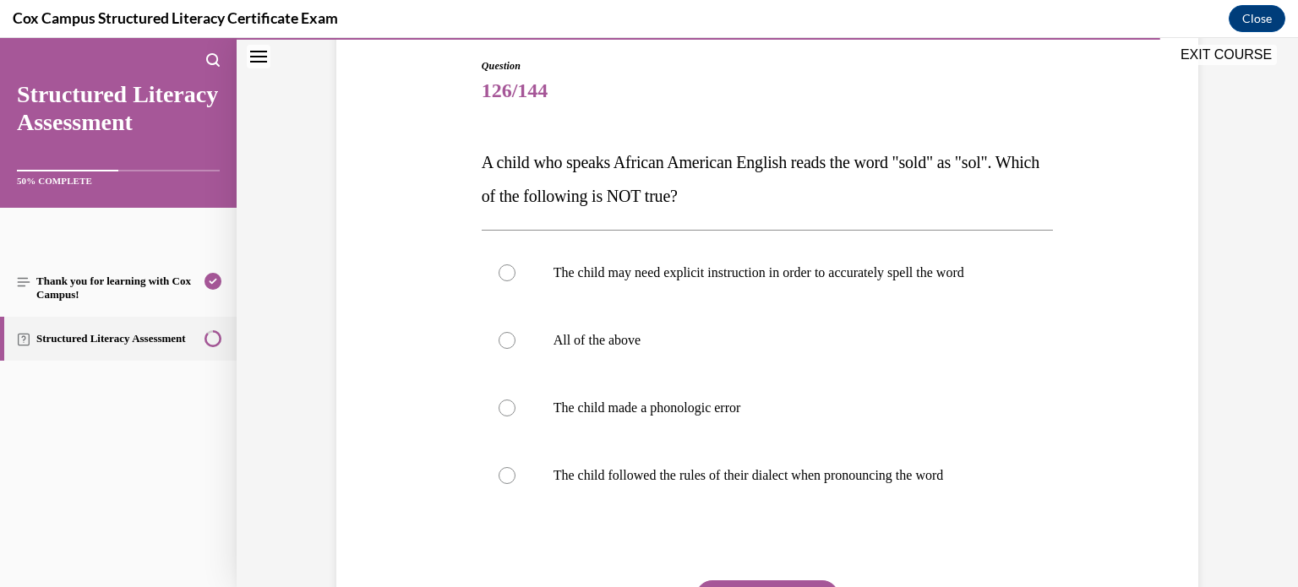
scroll to position [179, 0]
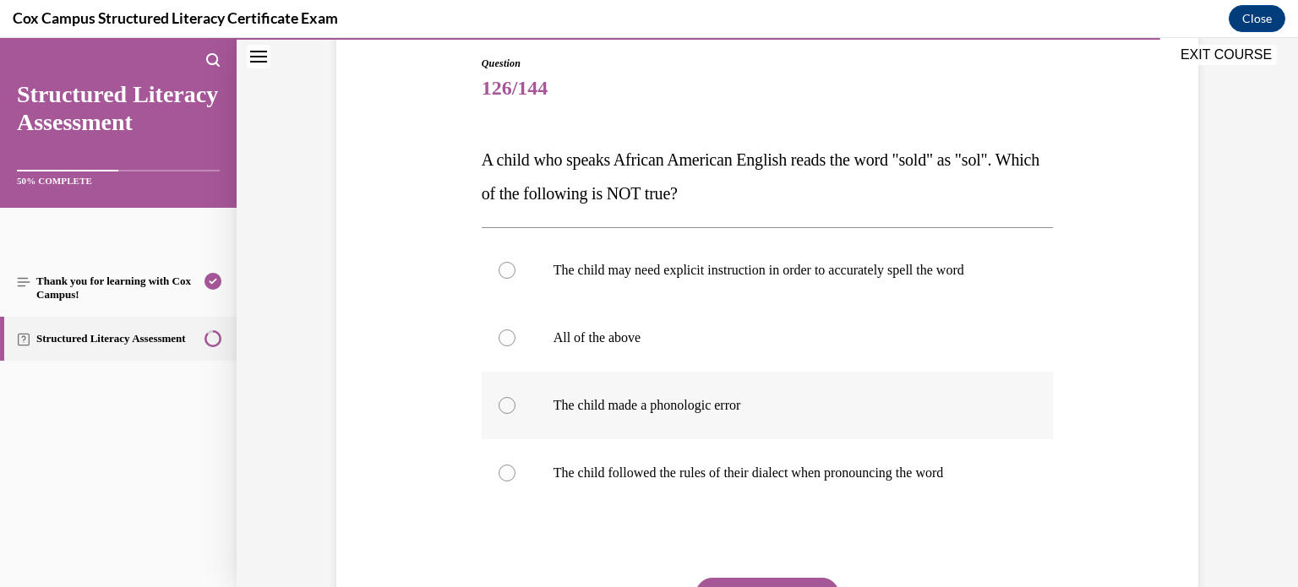
click at [855, 390] on label "The child made a phonologic error" at bounding box center [768, 406] width 572 height 68
click at [516, 397] on input "The child made a phonologic error" at bounding box center [507, 405] width 17 height 17
radio input "true"
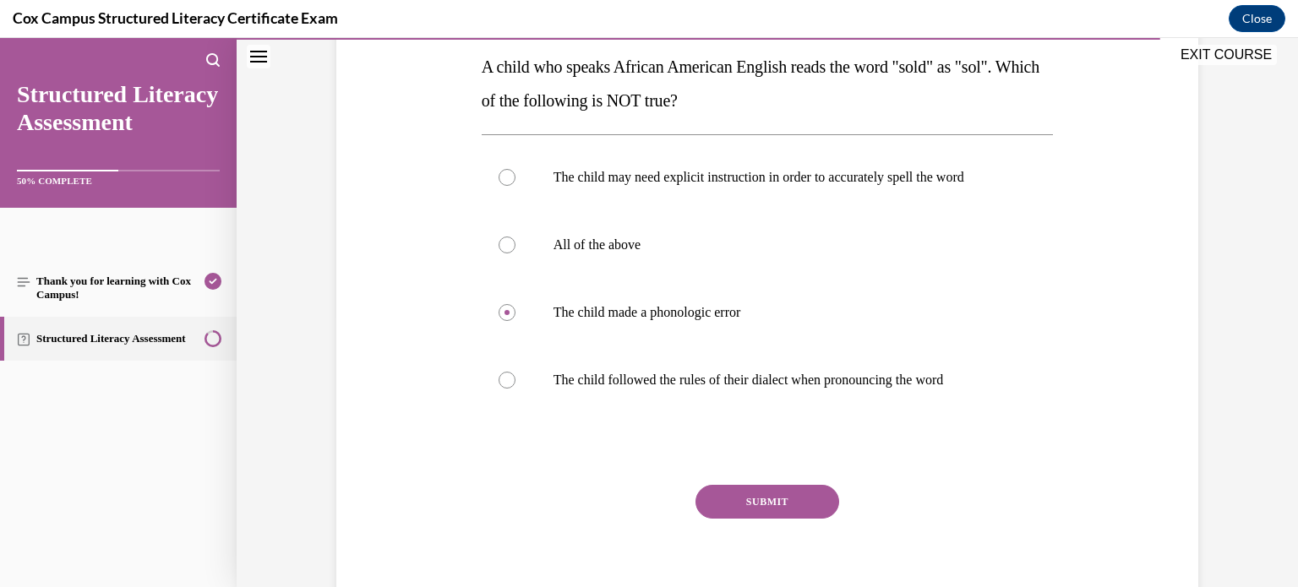
scroll to position [274, 0]
click at [812, 490] on button "SUBMIT" at bounding box center [768, 501] width 144 height 34
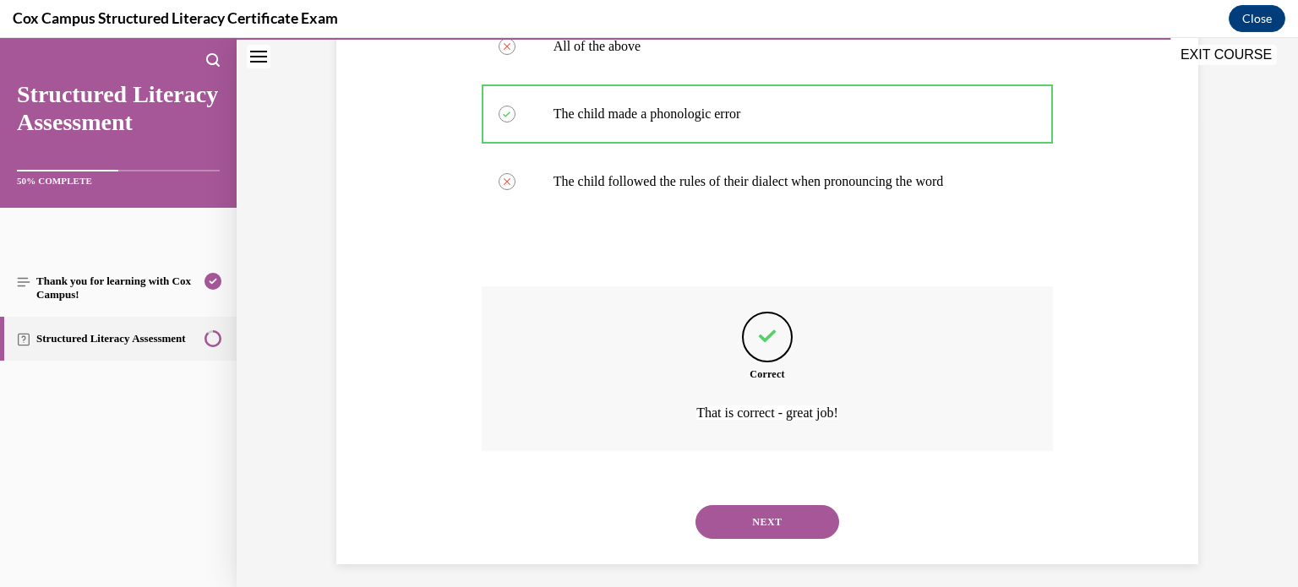
scroll to position [481, 0]
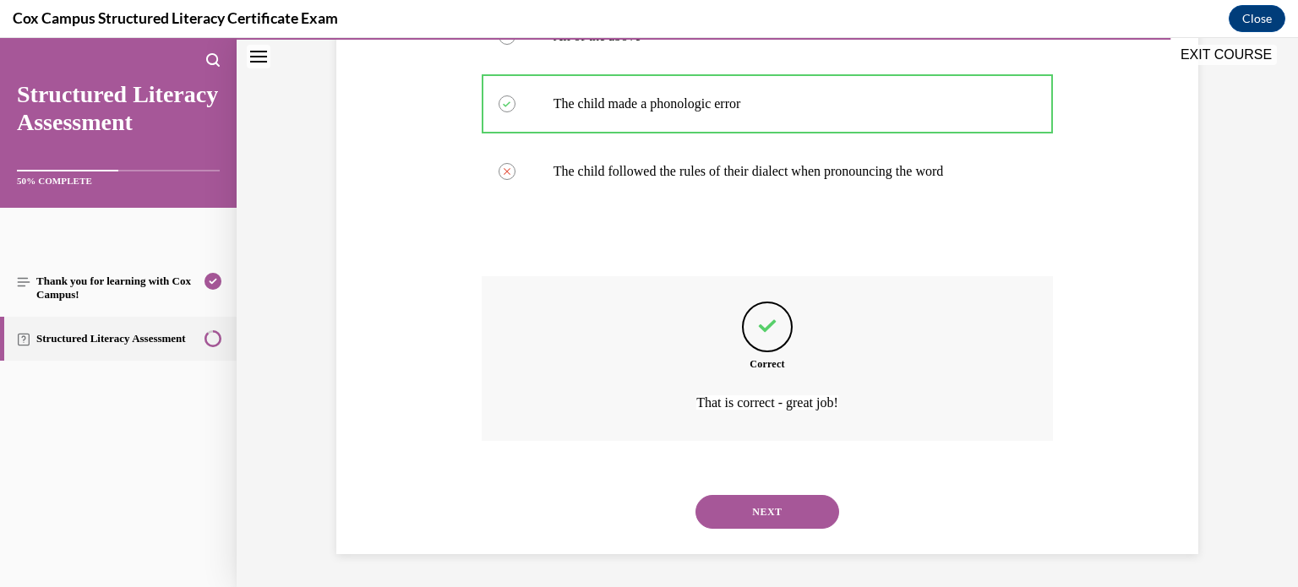
click at [809, 511] on button "NEXT" at bounding box center [768, 512] width 144 height 34
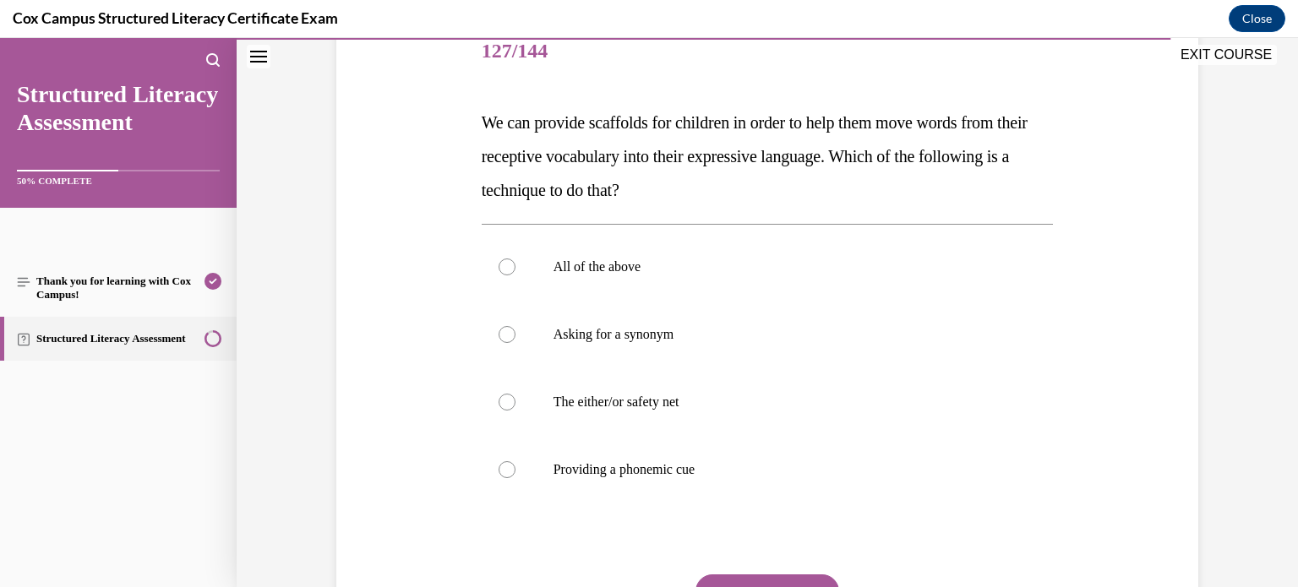
scroll to position [214, 0]
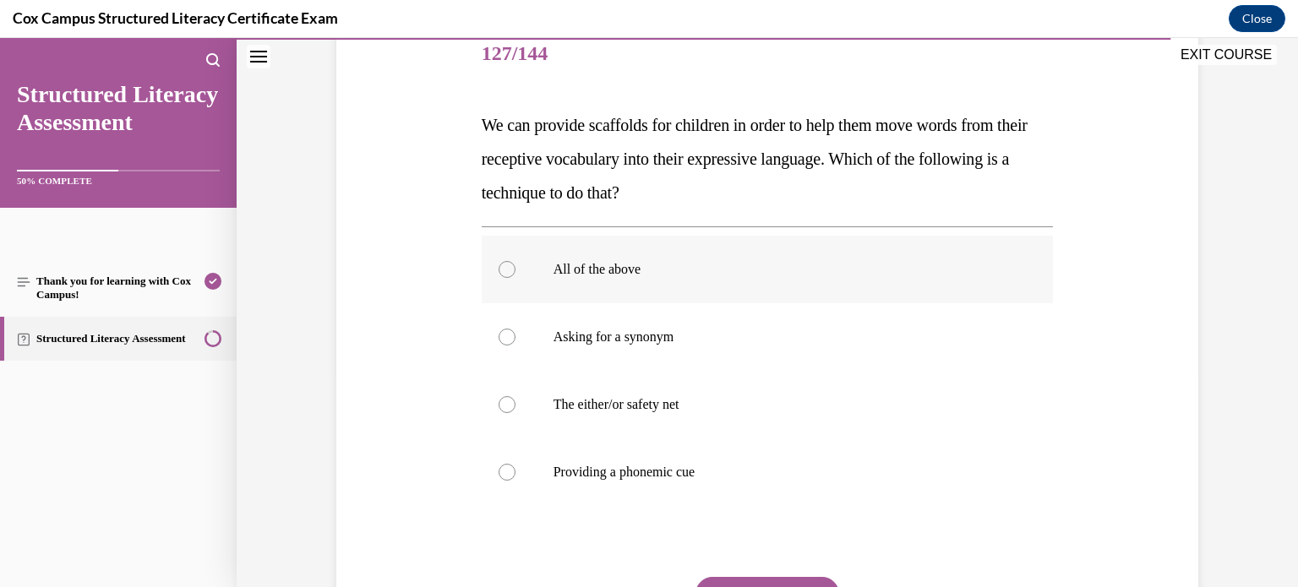
click at [768, 259] on label "All of the above" at bounding box center [768, 270] width 572 height 68
click at [516, 261] on input "All of the above" at bounding box center [507, 269] width 17 height 17
radio input "true"
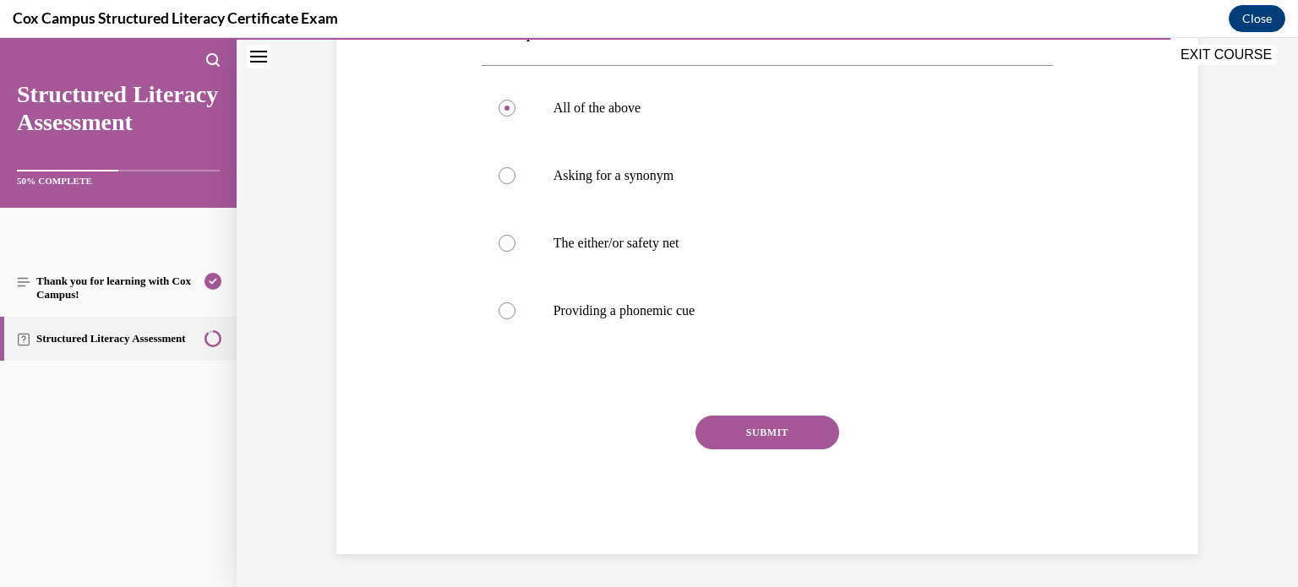
click at [776, 423] on button "SUBMIT" at bounding box center [768, 433] width 144 height 34
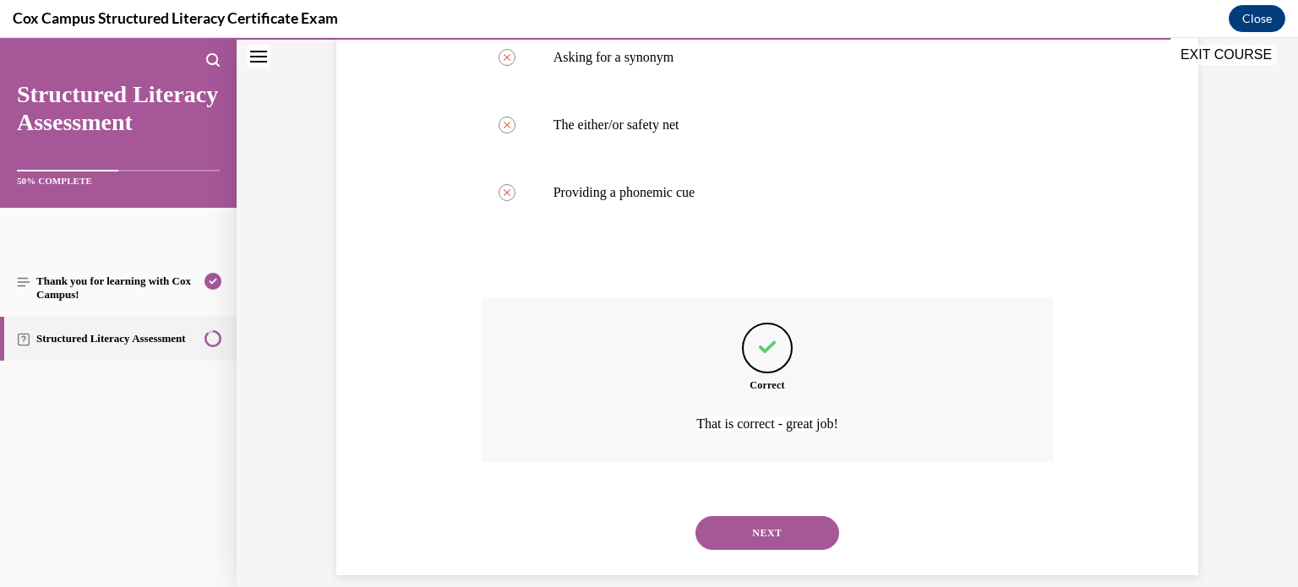
scroll to position [515, 0]
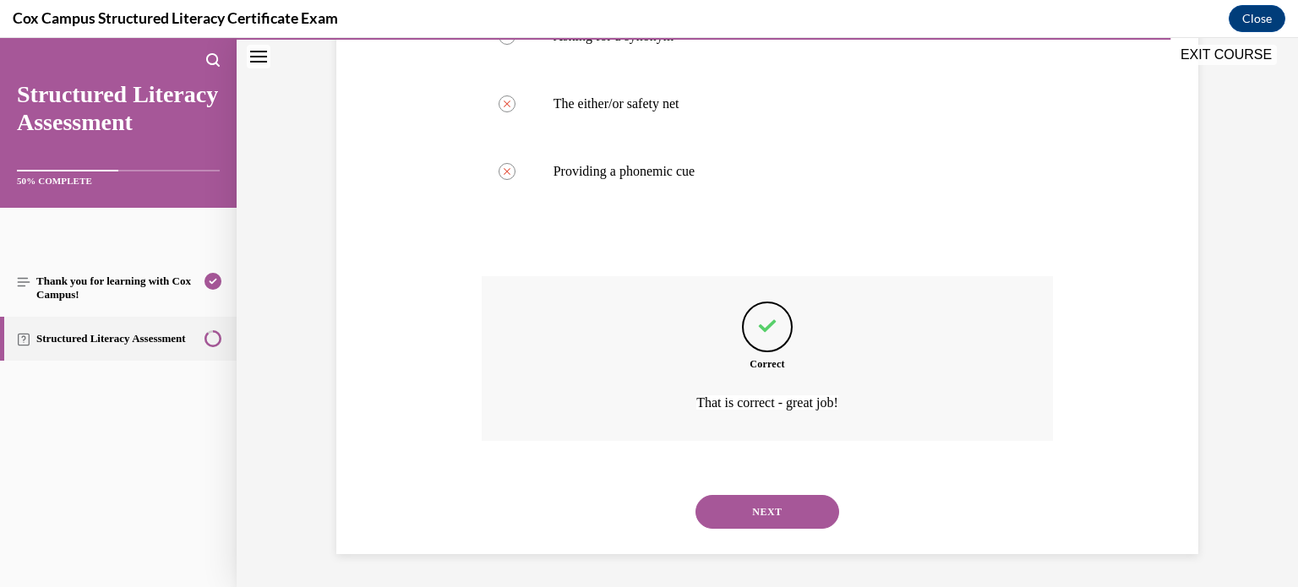
click at [777, 508] on button "NEXT" at bounding box center [768, 512] width 144 height 34
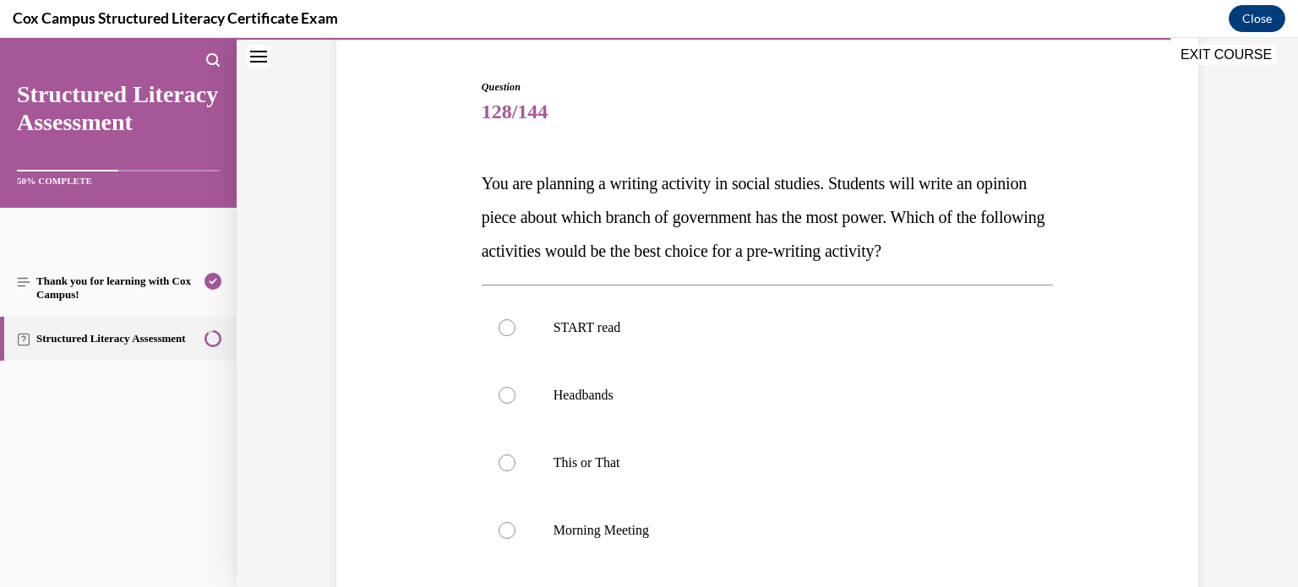
scroll to position [148, 0]
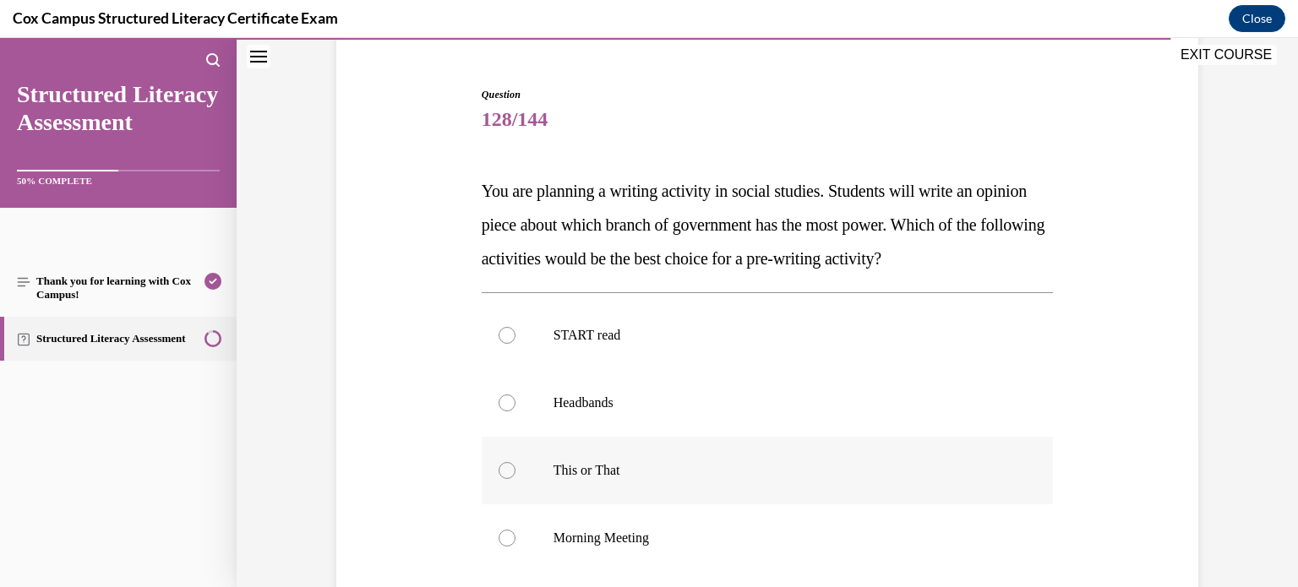
click at [769, 480] on label "This or That" at bounding box center [768, 471] width 572 height 68
click at [516, 479] on input "This or That" at bounding box center [507, 470] width 17 height 17
radio input "true"
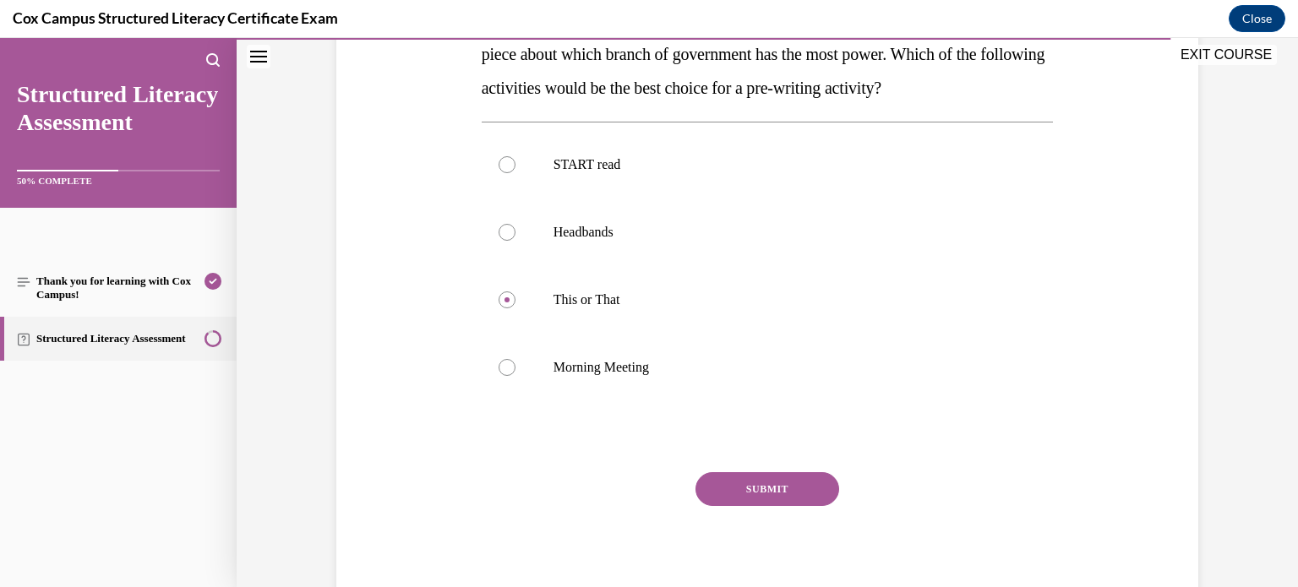
click at [796, 483] on button "SUBMIT" at bounding box center [768, 490] width 144 height 34
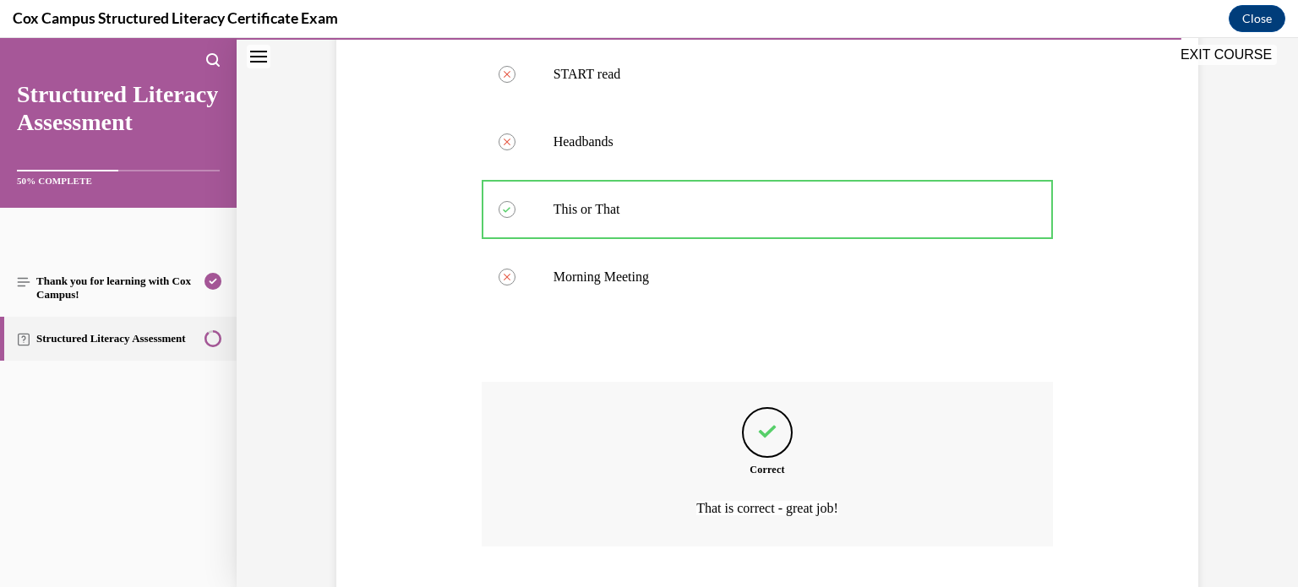
scroll to position [515, 0]
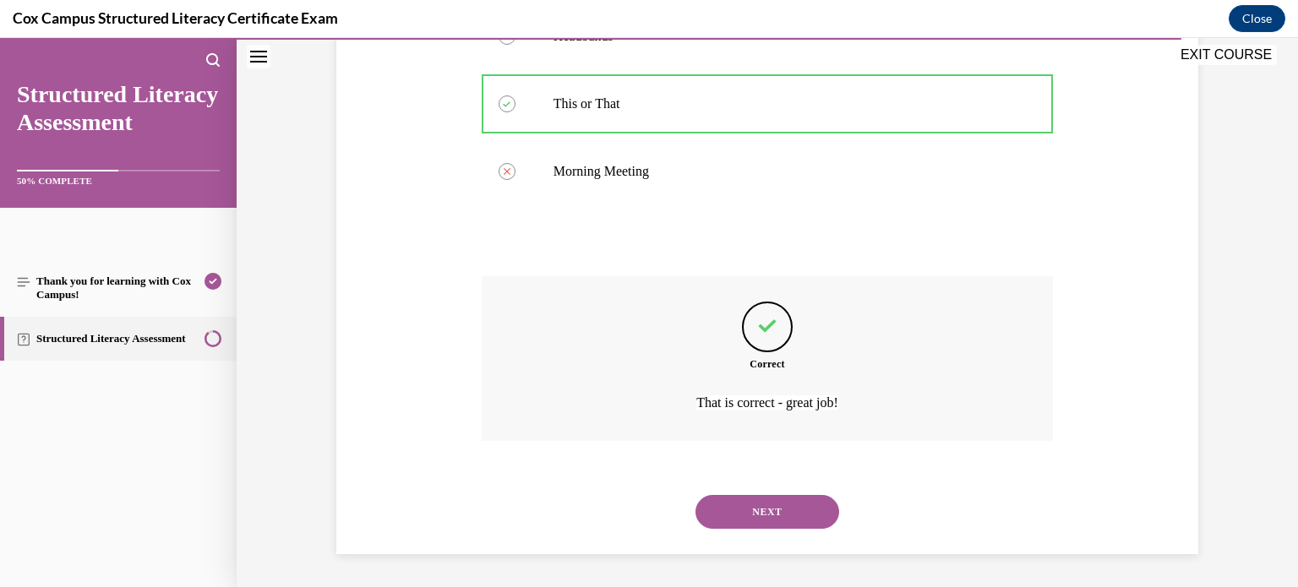
click at [751, 517] on button "NEXT" at bounding box center [768, 512] width 144 height 34
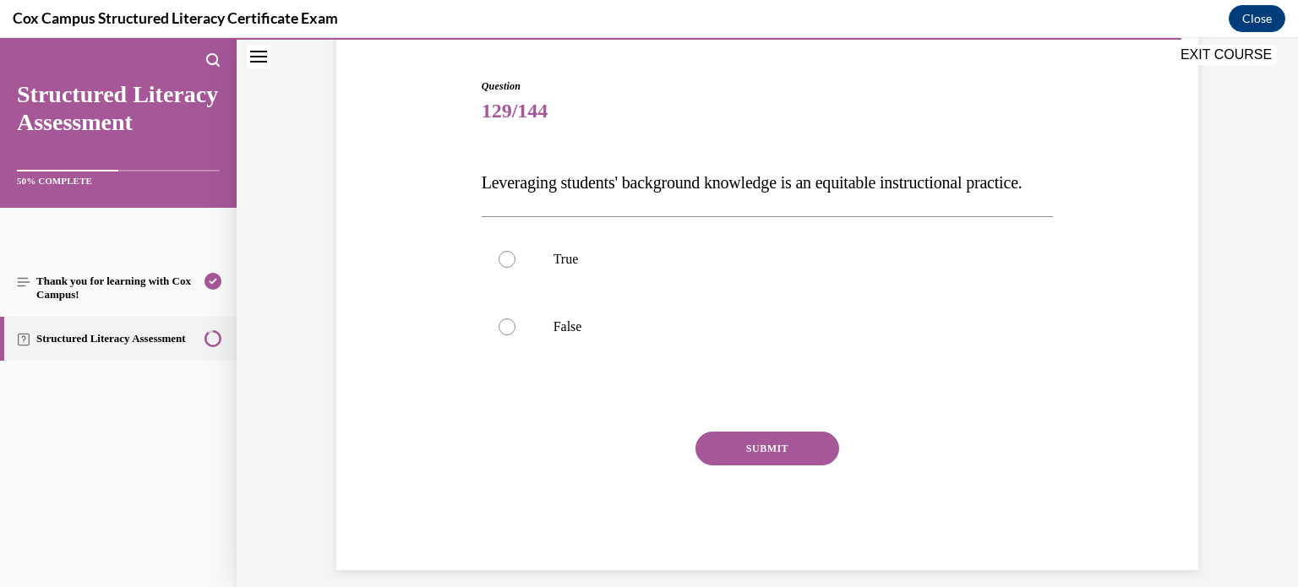
scroll to position [156, 0]
click at [561, 294] on label "True" at bounding box center [768, 261] width 572 height 68
click at [516, 269] on input "True" at bounding box center [507, 260] width 17 height 17
radio input "true"
click at [768, 467] on button "SUBMIT" at bounding box center [768, 450] width 144 height 34
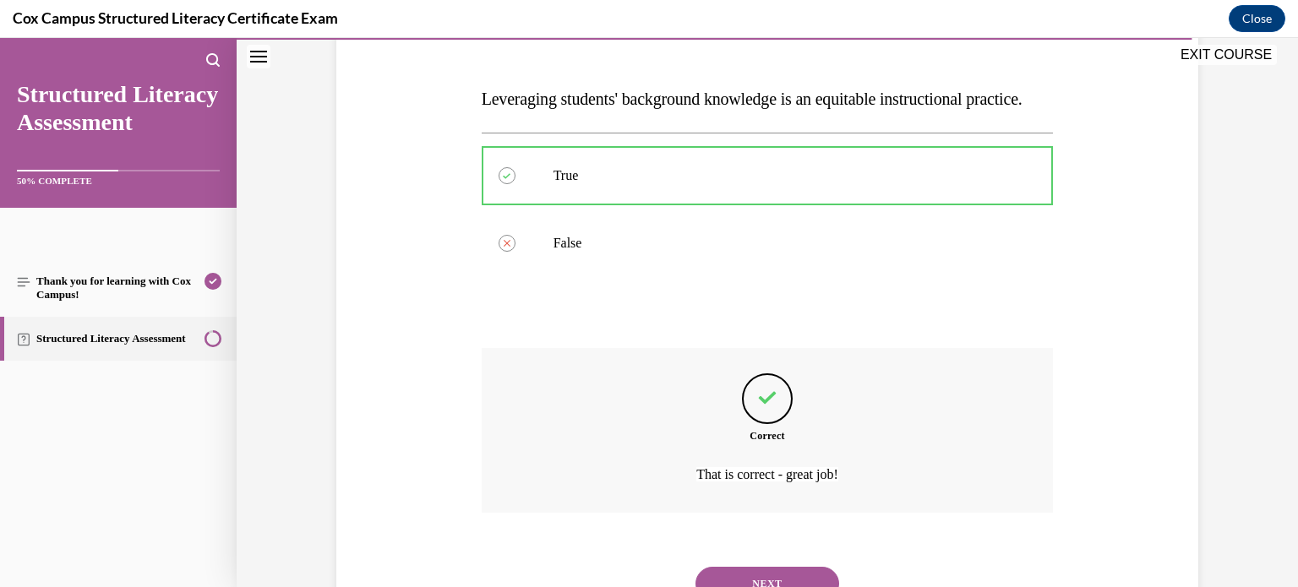
scroll to position [346, 0]
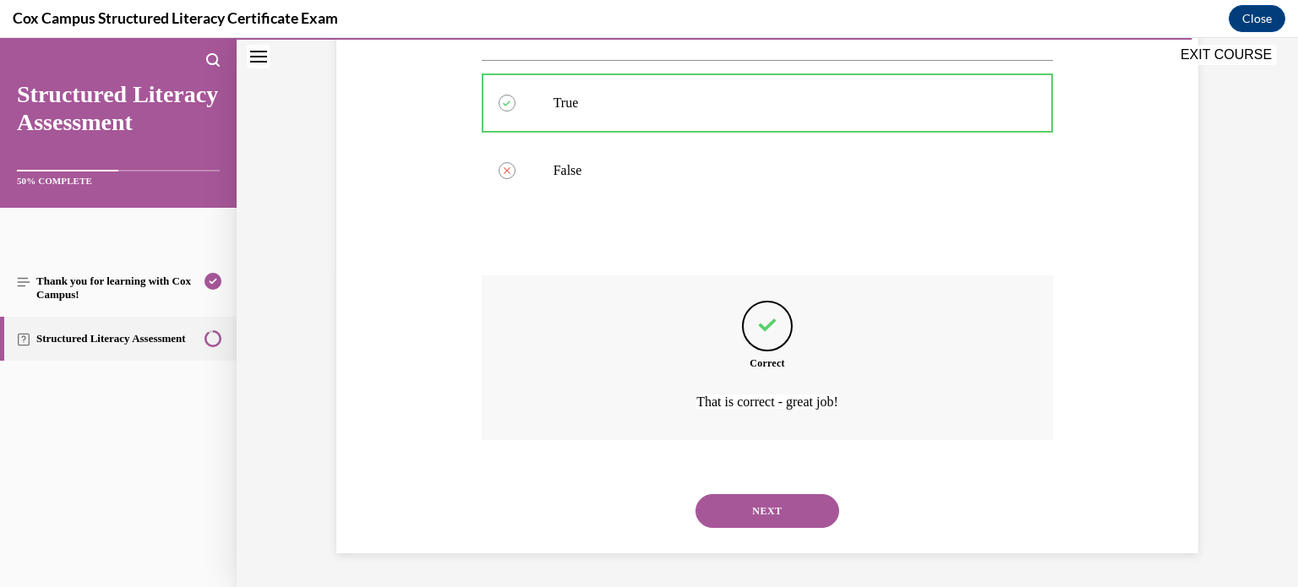
click at [772, 511] on button "NEXT" at bounding box center [768, 512] width 144 height 34
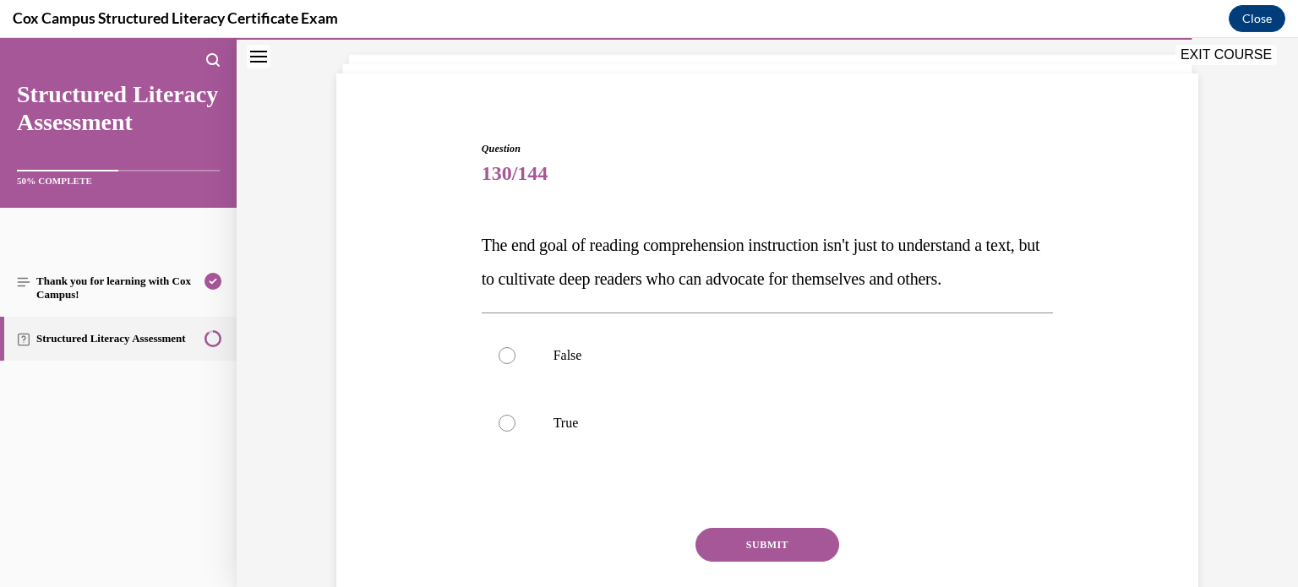
scroll to position [92, 0]
click at [688, 436] on label "True" at bounding box center [768, 425] width 572 height 68
click at [516, 434] on input "True" at bounding box center [507, 425] width 17 height 17
radio input "true"
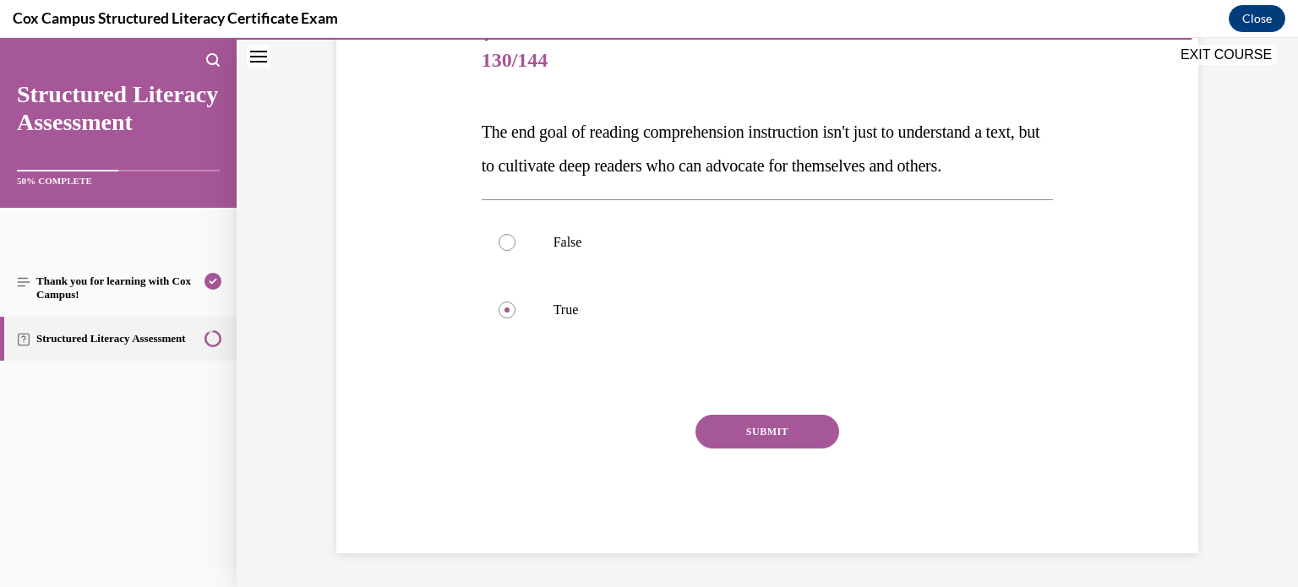
scroll to position [230, 0]
click at [792, 437] on button "SUBMIT" at bounding box center [768, 432] width 144 height 34
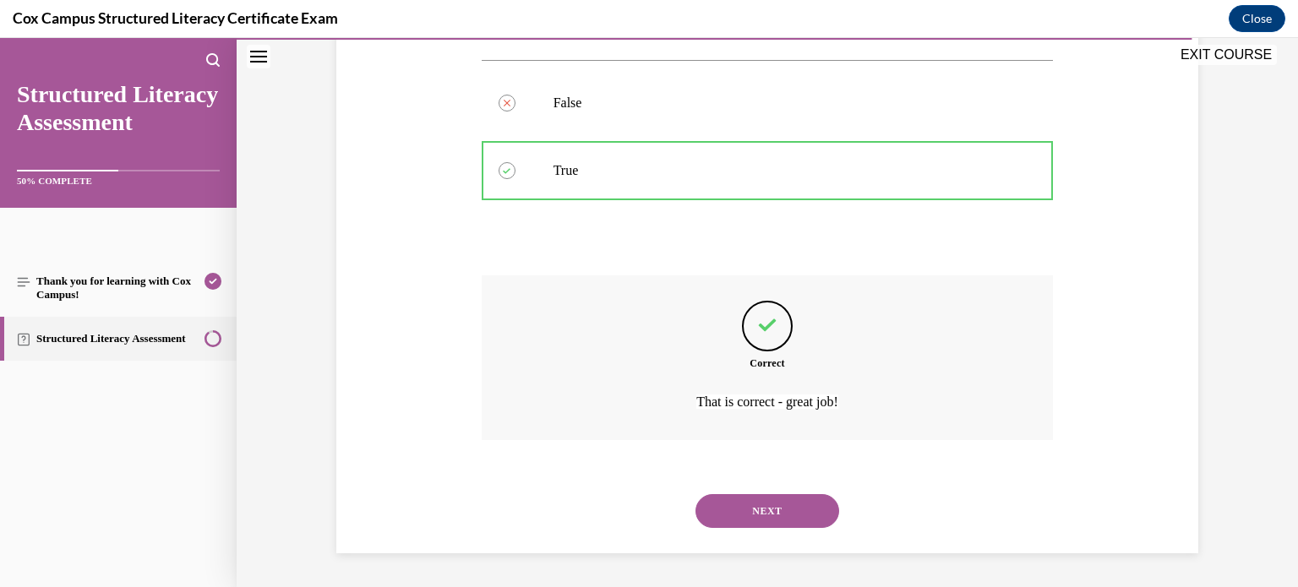
click at [773, 507] on button "NEXT" at bounding box center [768, 512] width 144 height 34
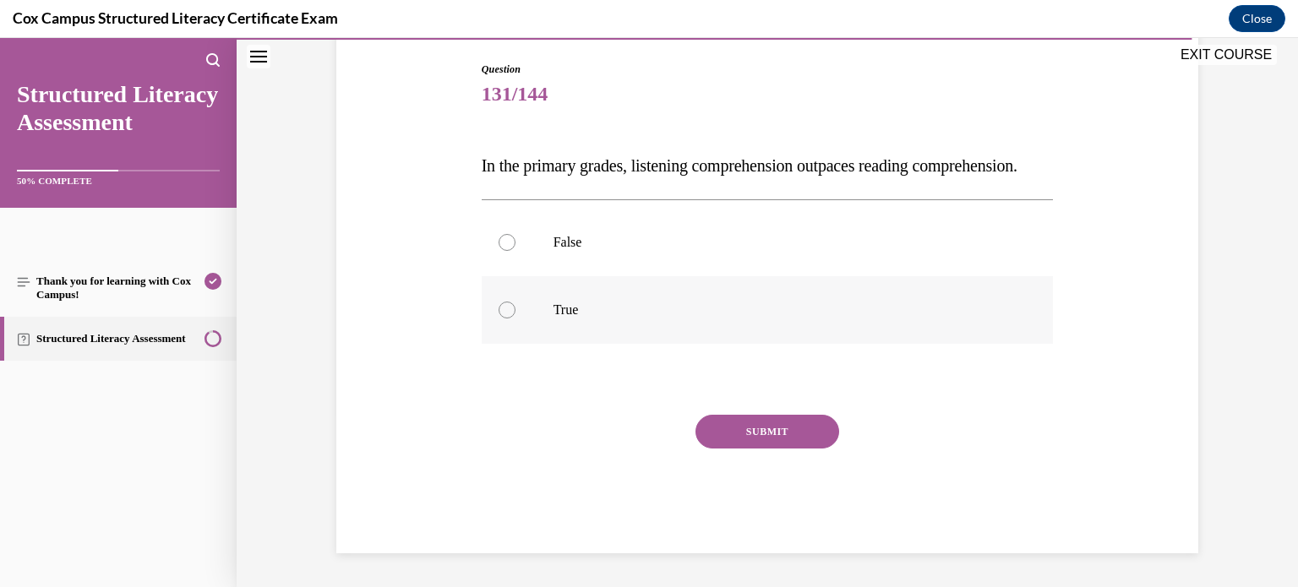
click at [785, 319] on p "True" at bounding box center [783, 310] width 458 height 17
click at [516, 319] on input "True" at bounding box center [507, 310] width 17 height 17
radio input "true"
click at [780, 449] on button "SUBMIT" at bounding box center [768, 432] width 144 height 34
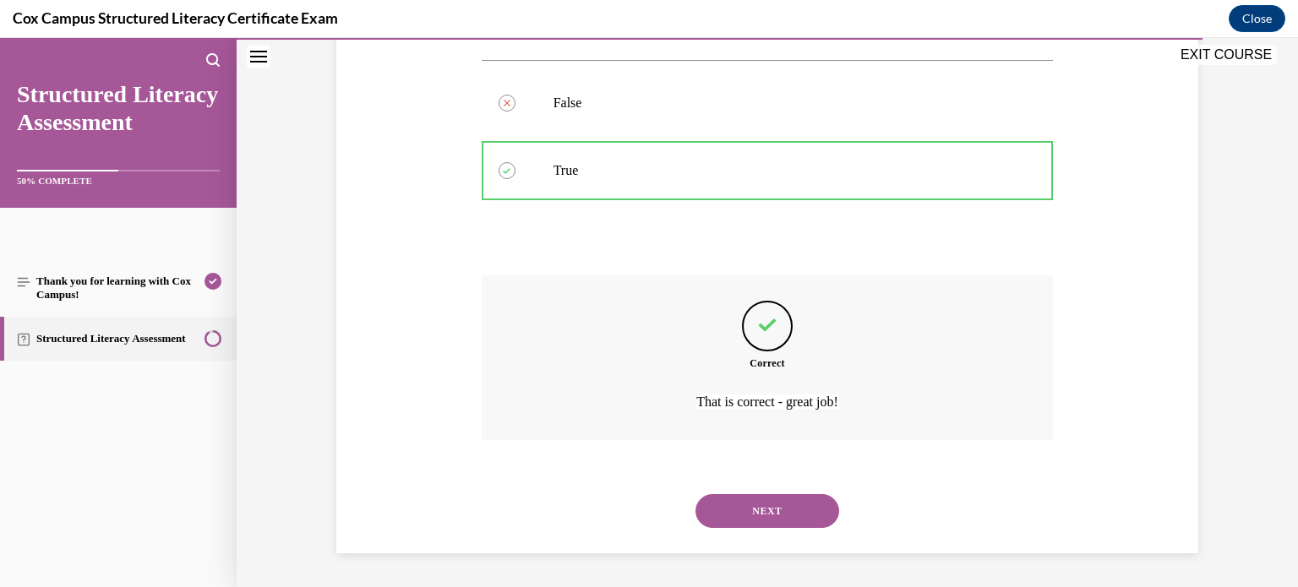
scroll to position [346, 0]
click at [788, 497] on button "NEXT" at bounding box center [768, 512] width 144 height 34
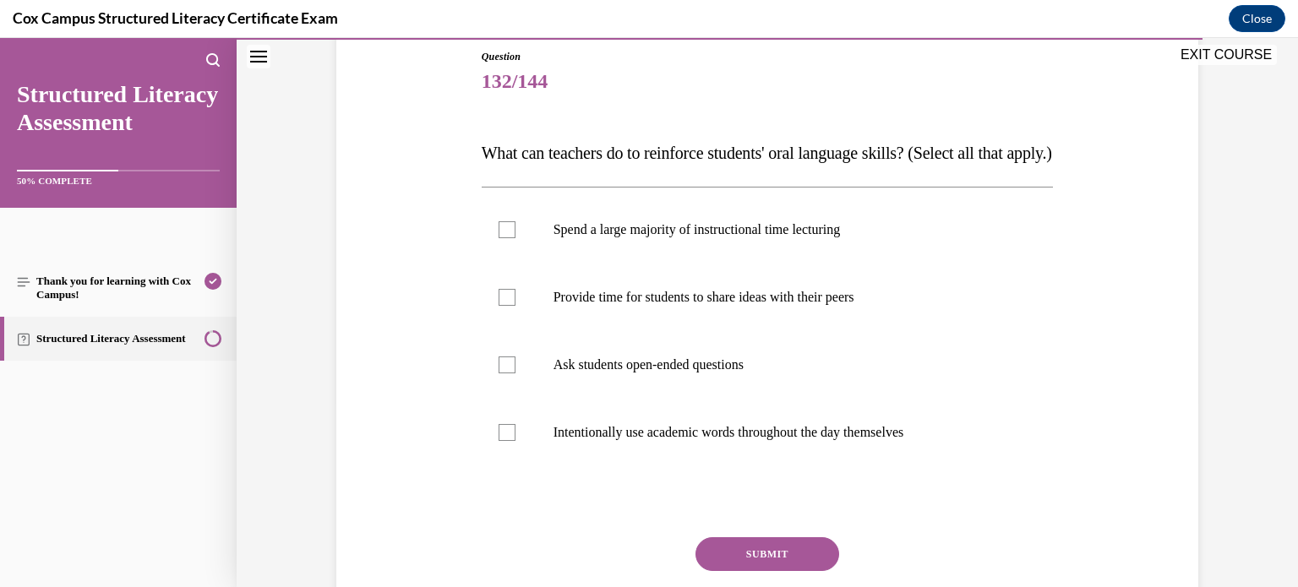
scroll to position [173, 0]
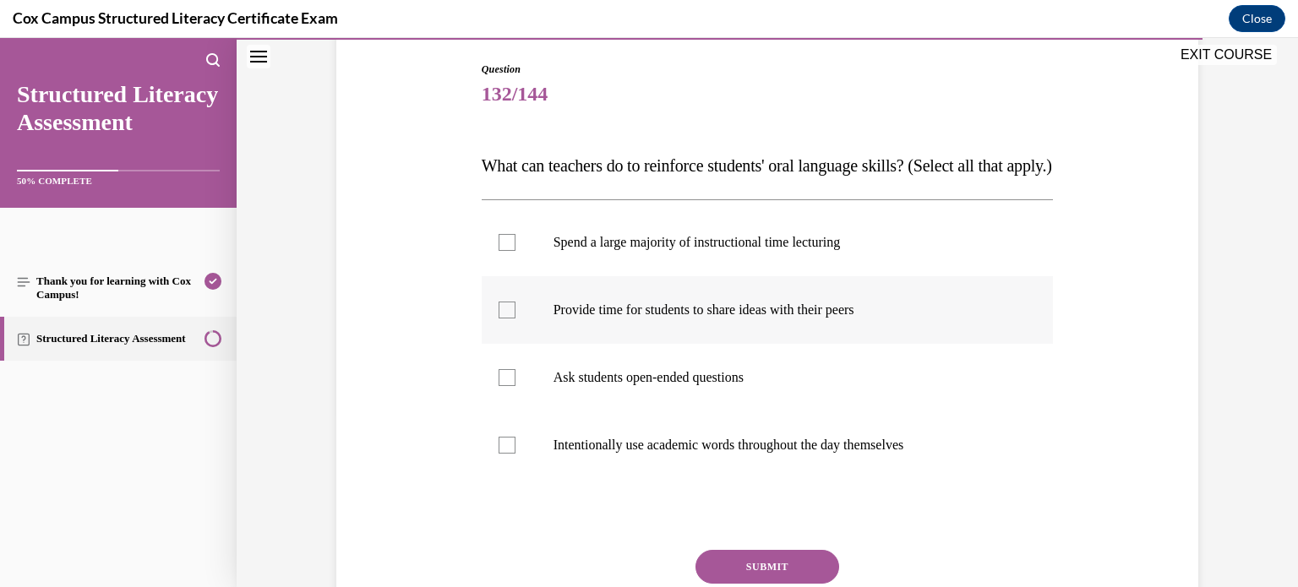
click at [803, 344] on label "Provide time for students to share ideas with their peers" at bounding box center [768, 310] width 572 height 68
click at [516, 319] on input "Provide time for students to share ideas with their peers" at bounding box center [507, 310] width 17 height 17
checkbox input "true"
click at [776, 386] on p "Ask students open-ended questions" at bounding box center [783, 377] width 458 height 17
click at [516, 386] on input "Ask students open-ended questions" at bounding box center [507, 377] width 17 height 17
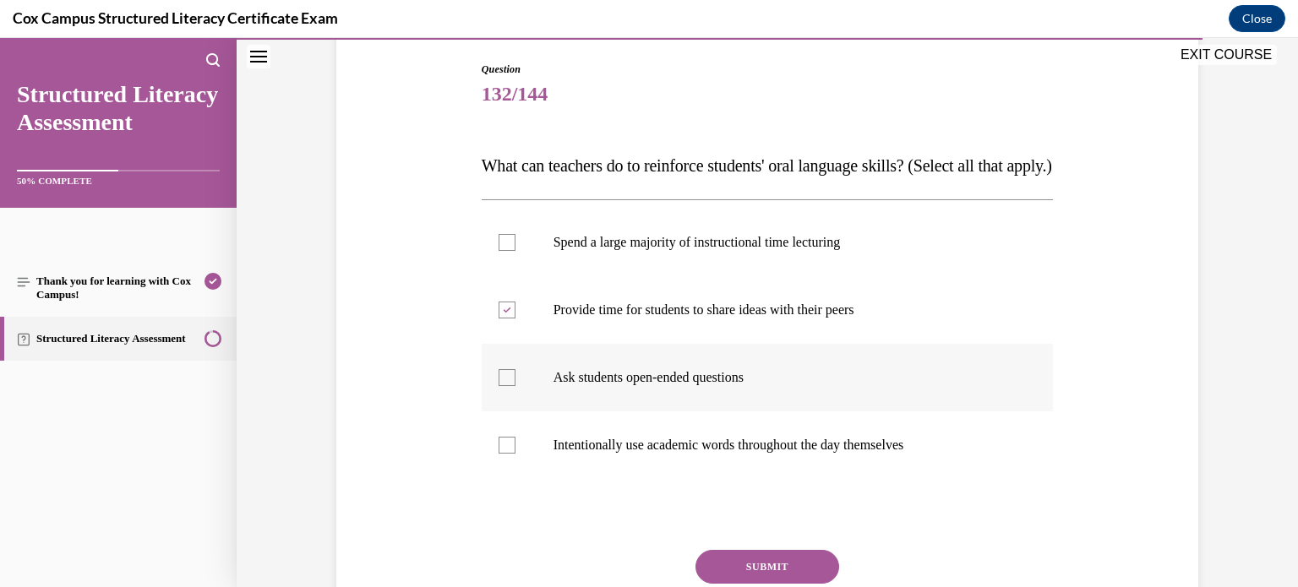
checkbox input "true"
click at [757, 468] on label "Intentionally use academic words throughout the day themselves" at bounding box center [768, 446] width 572 height 68
click at [516, 454] on input "Intentionally use academic words throughout the day themselves" at bounding box center [507, 445] width 17 height 17
checkbox input "true"
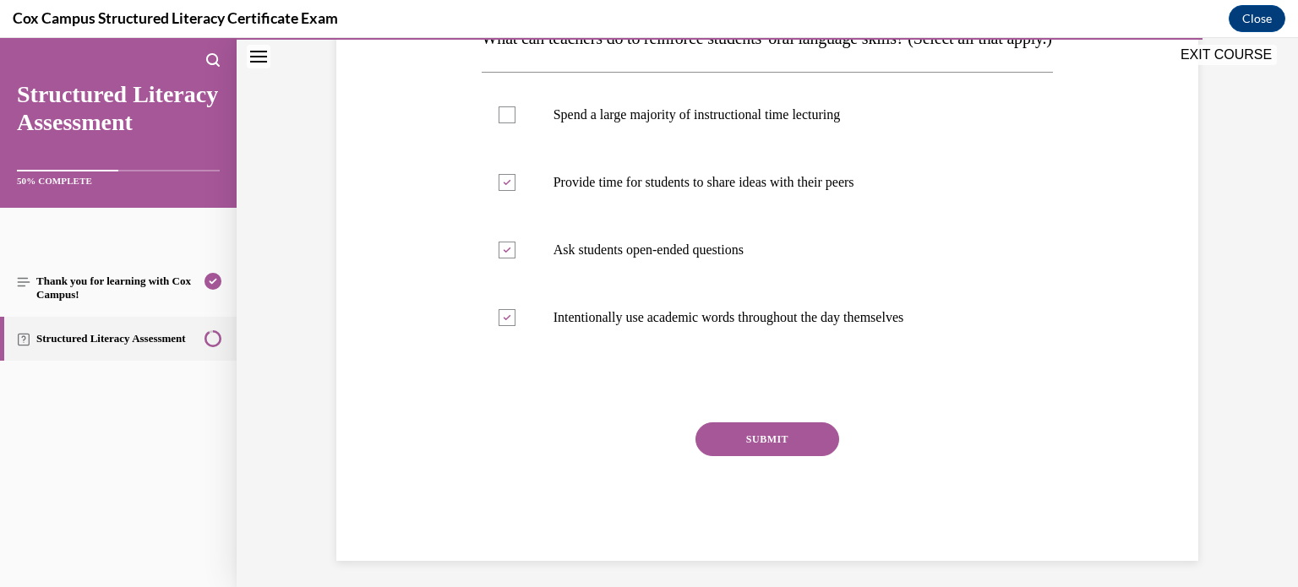
click at [768, 456] on button "SUBMIT" at bounding box center [768, 440] width 144 height 34
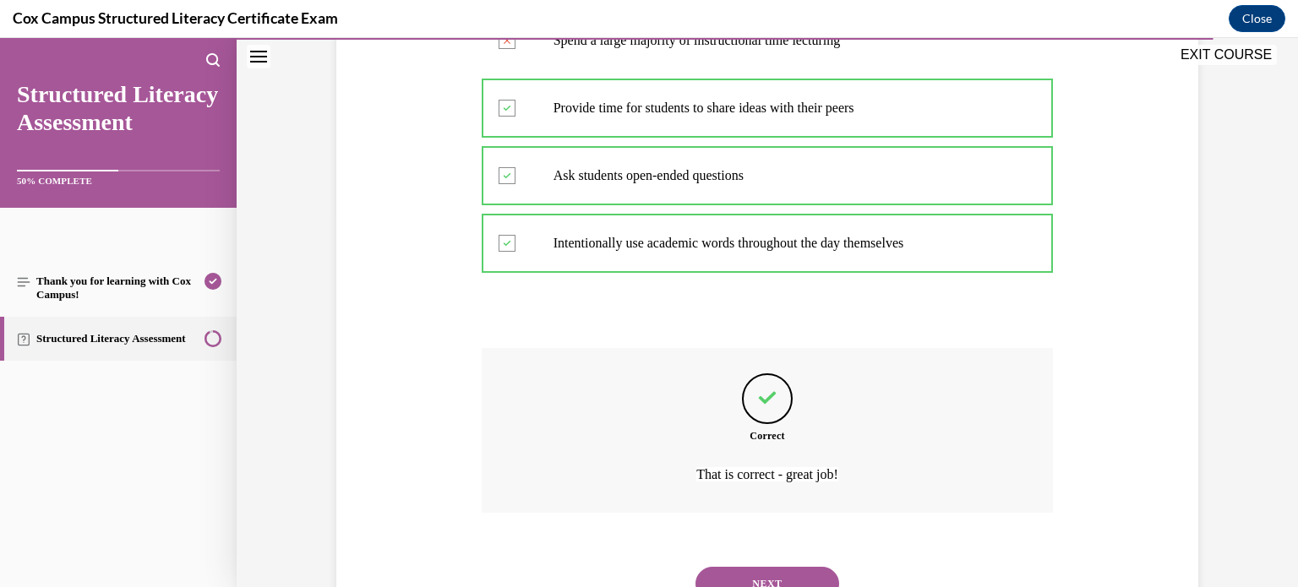
scroll to position [481, 0]
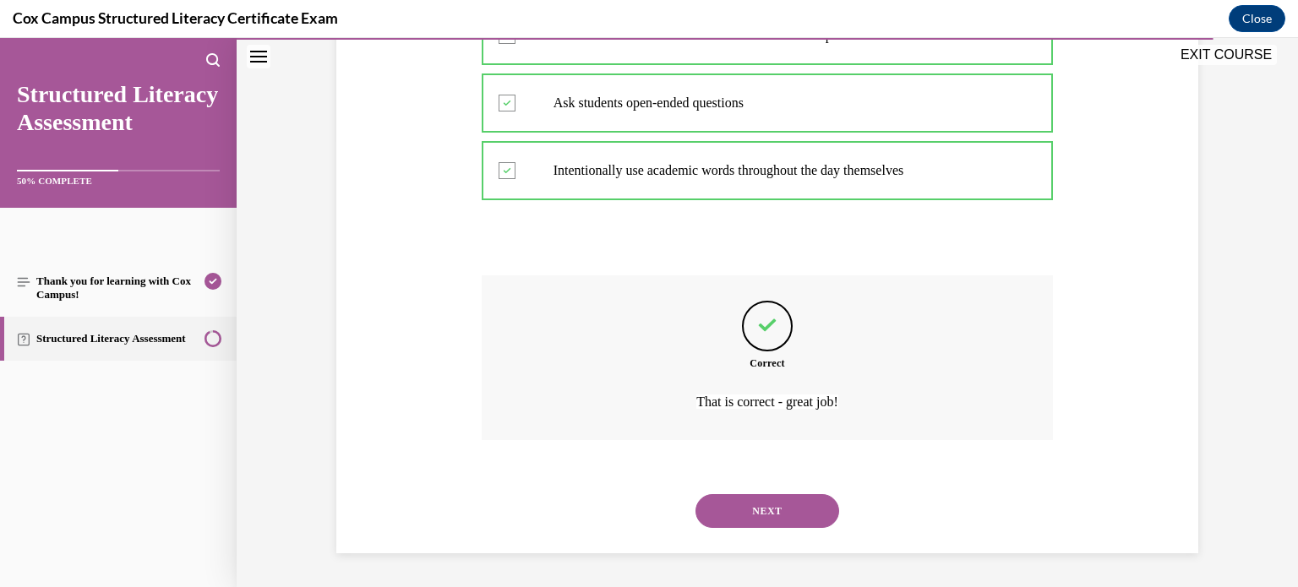
click at [760, 507] on button "NEXT" at bounding box center [768, 512] width 144 height 34
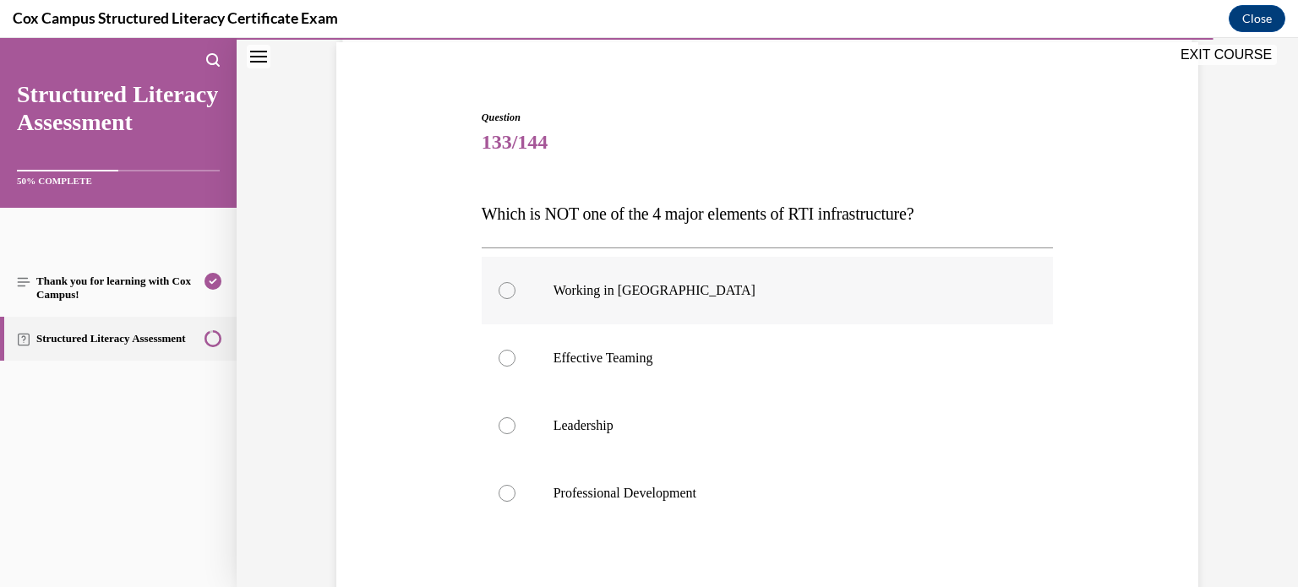
scroll to position [125, 0]
click at [814, 306] on label "Working in Silos" at bounding box center [768, 291] width 572 height 68
click at [516, 299] on input "Working in Silos" at bounding box center [507, 290] width 17 height 17
radio input "true"
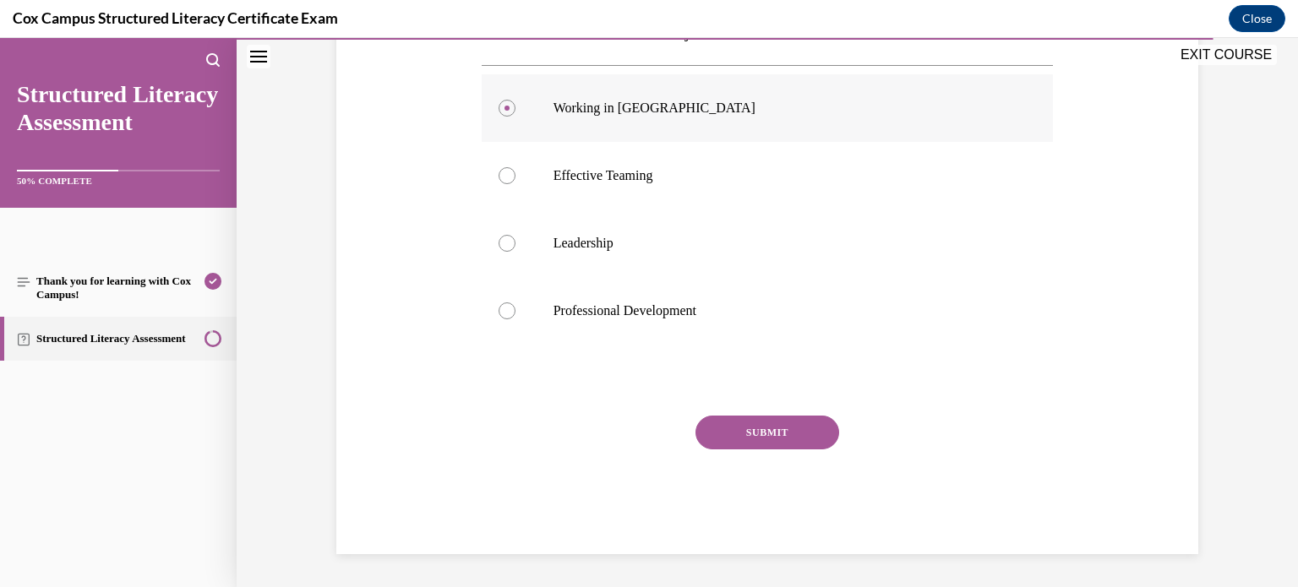
scroll to position [308, 0]
click at [808, 427] on button "SUBMIT" at bounding box center [768, 433] width 144 height 34
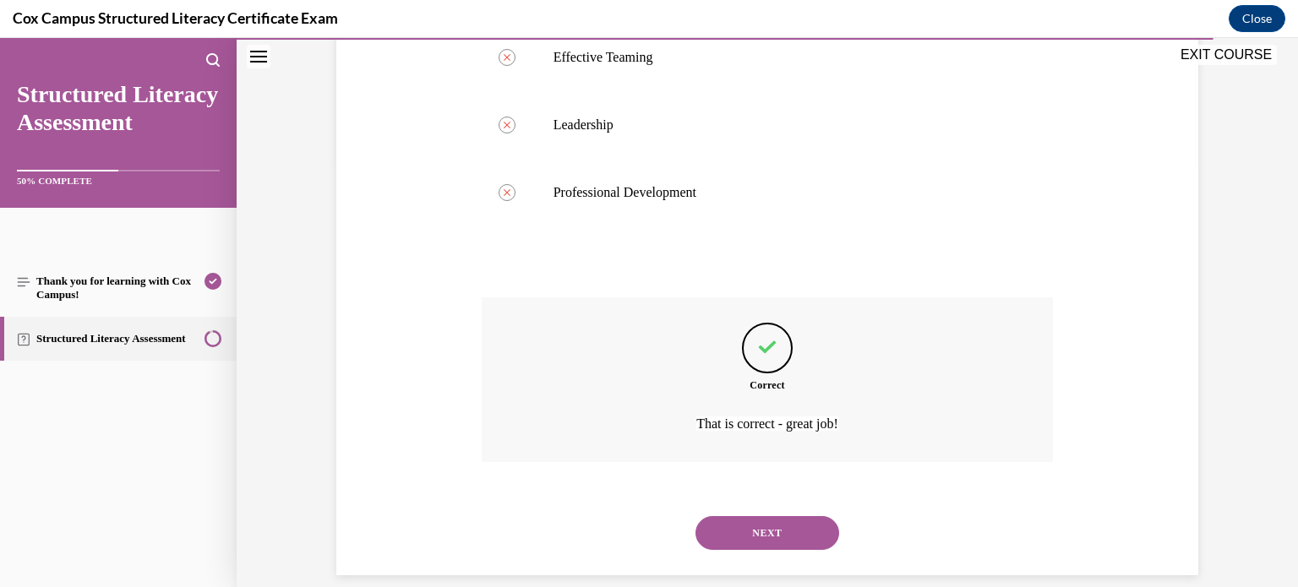
scroll to position [447, 0]
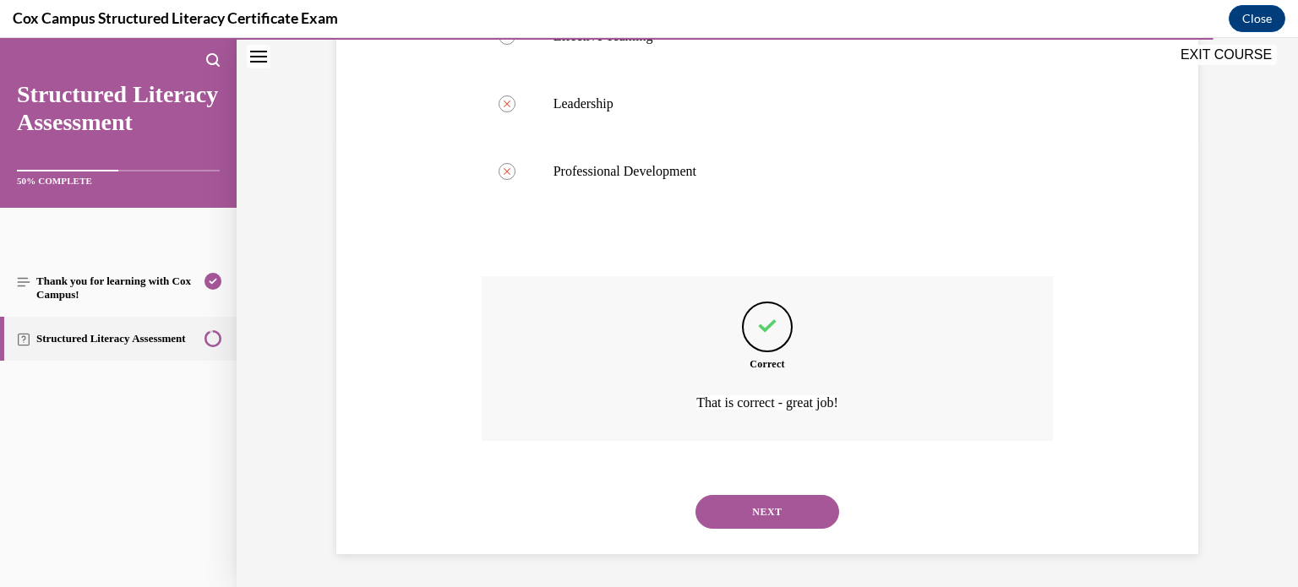
click at [778, 508] on button "NEXT" at bounding box center [768, 512] width 144 height 34
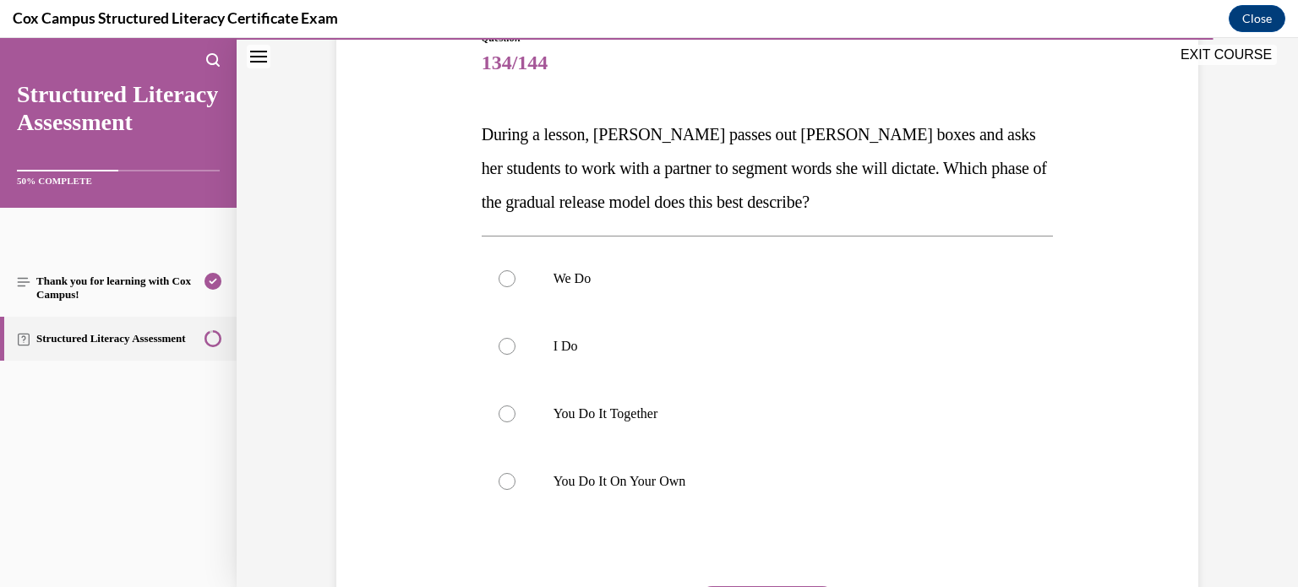
scroll to position [202, 0]
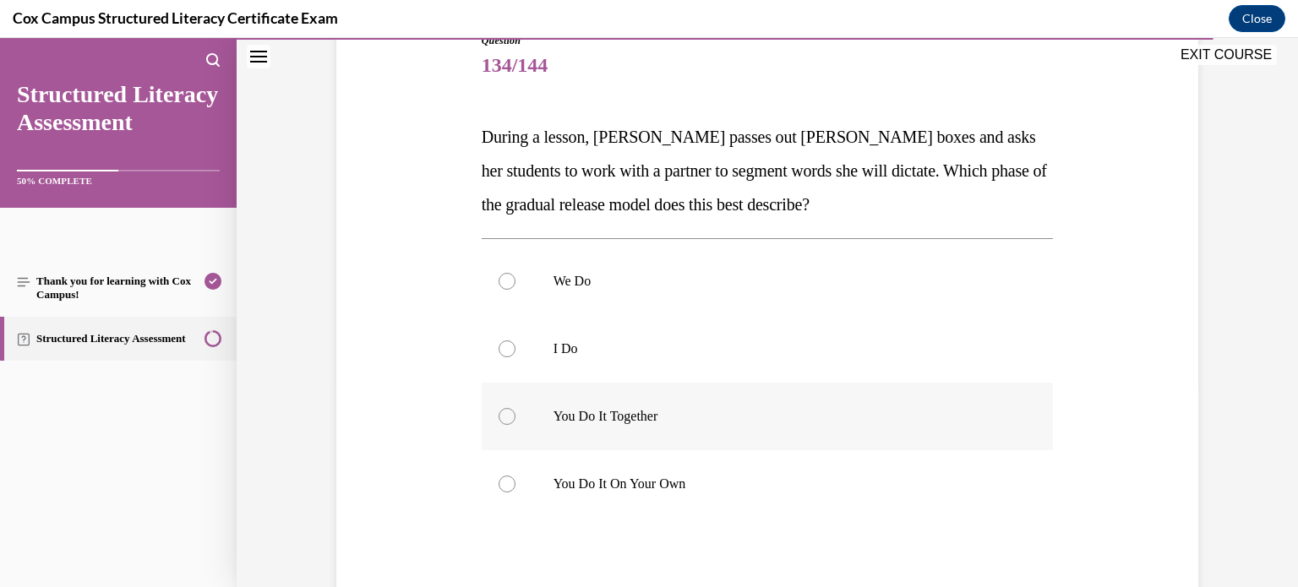
click at [654, 401] on label "You Do It Together" at bounding box center [768, 417] width 572 height 68
click at [516, 408] on input "You Do It Together" at bounding box center [507, 416] width 17 height 17
radio input "true"
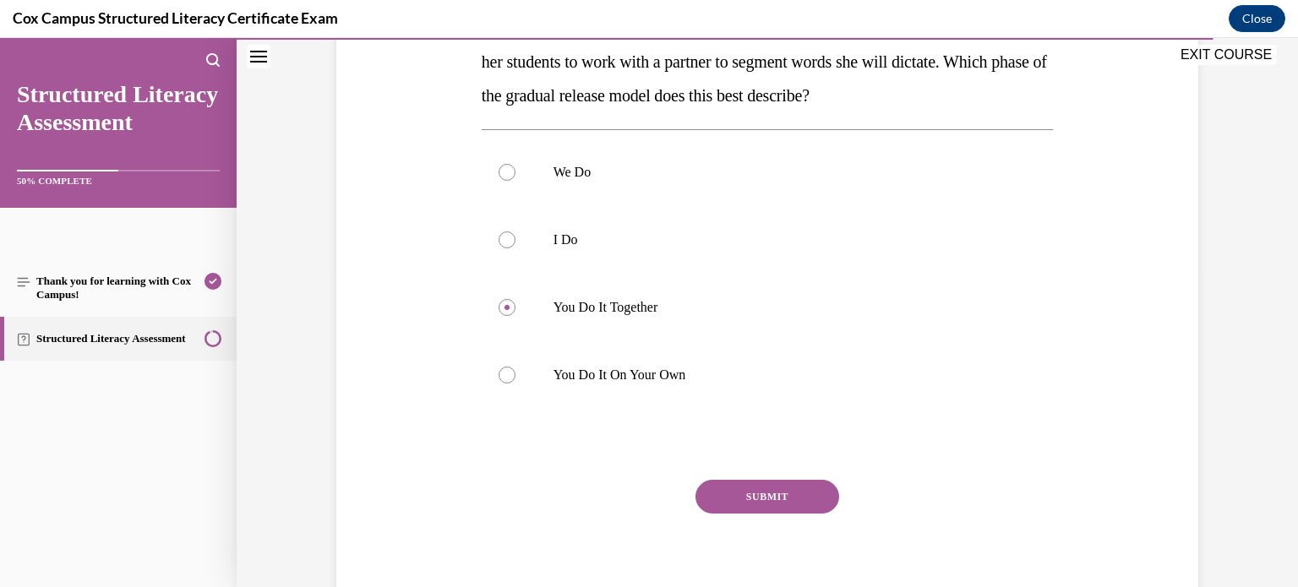
click at [762, 500] on button "SUBMIT" at bounding box center [768, 497] width 144 height 34
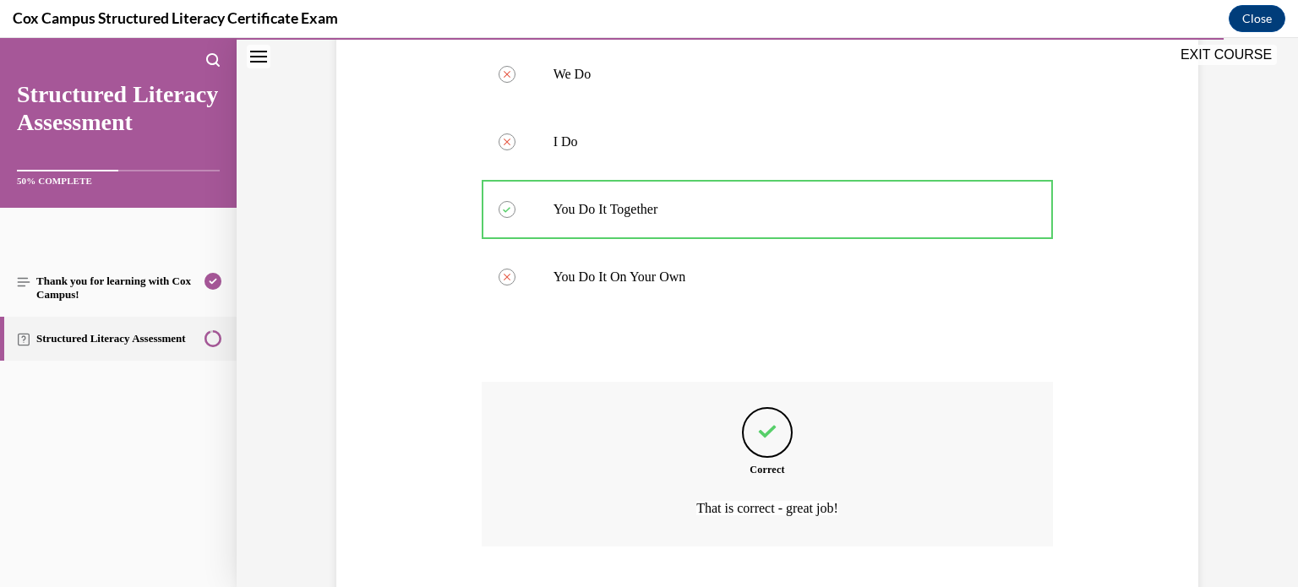
scroll to position [515, 0]
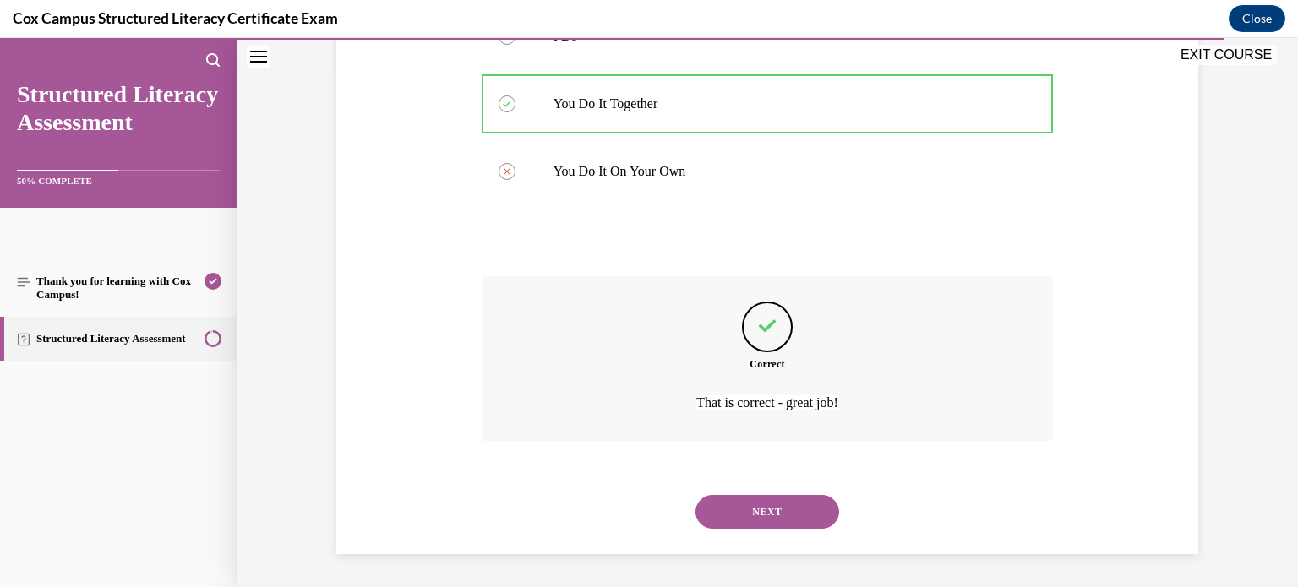
click at [762, 512] on button "NEXT" at bounding box center [768, 512] width 144 height 34
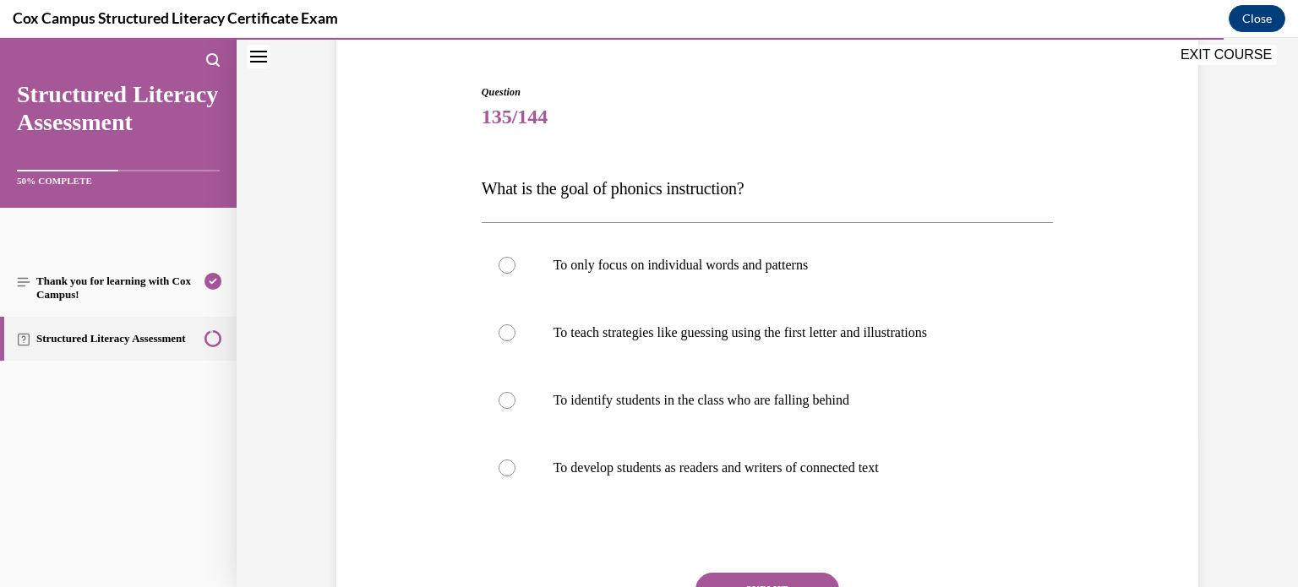
scroll to position [145, 0]
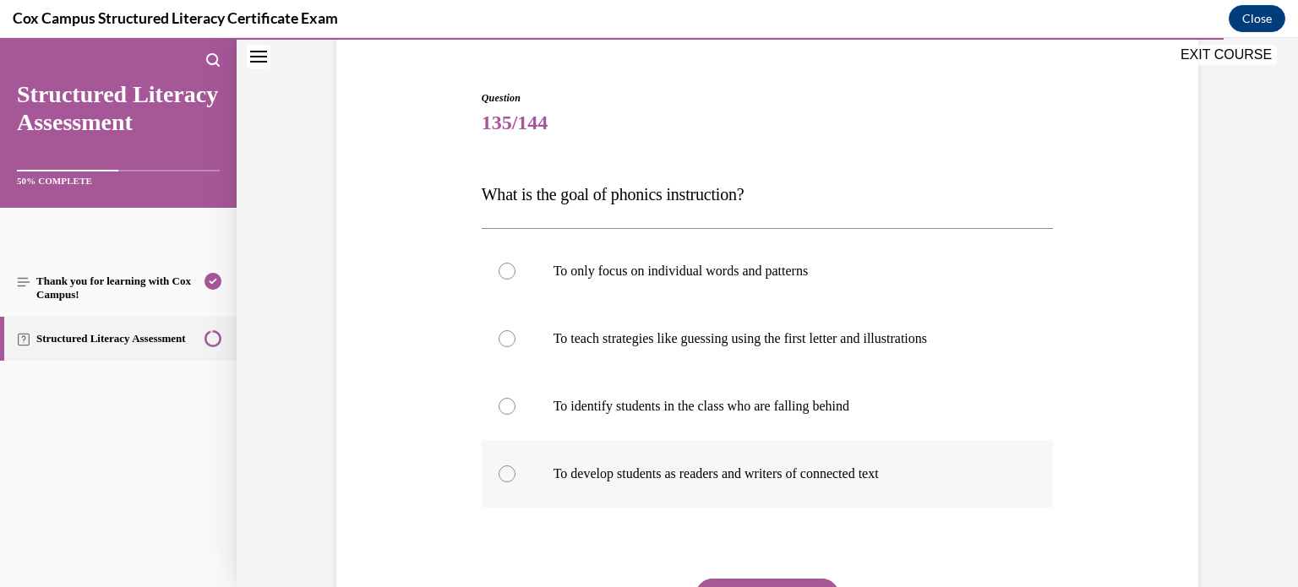
click at [765, 471] on p "To develop students as readers and writers of connected text" at bounding box center [783, 474] width 458 height 17
click at [516, 471] on input "To develop students as readers and writers of connected text" at bounding box center [507, 474] width 17 height 17
radio input "true"
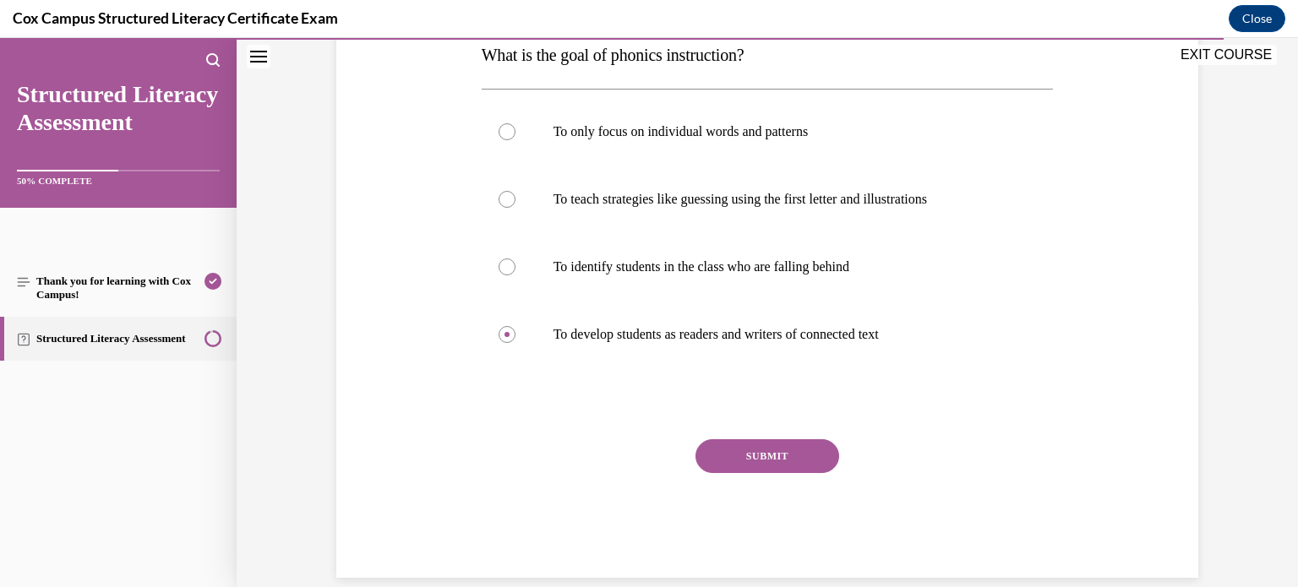
click at [790, 442] on button "SUBMIT" at bounding box center [768, 457] width 144 height 34
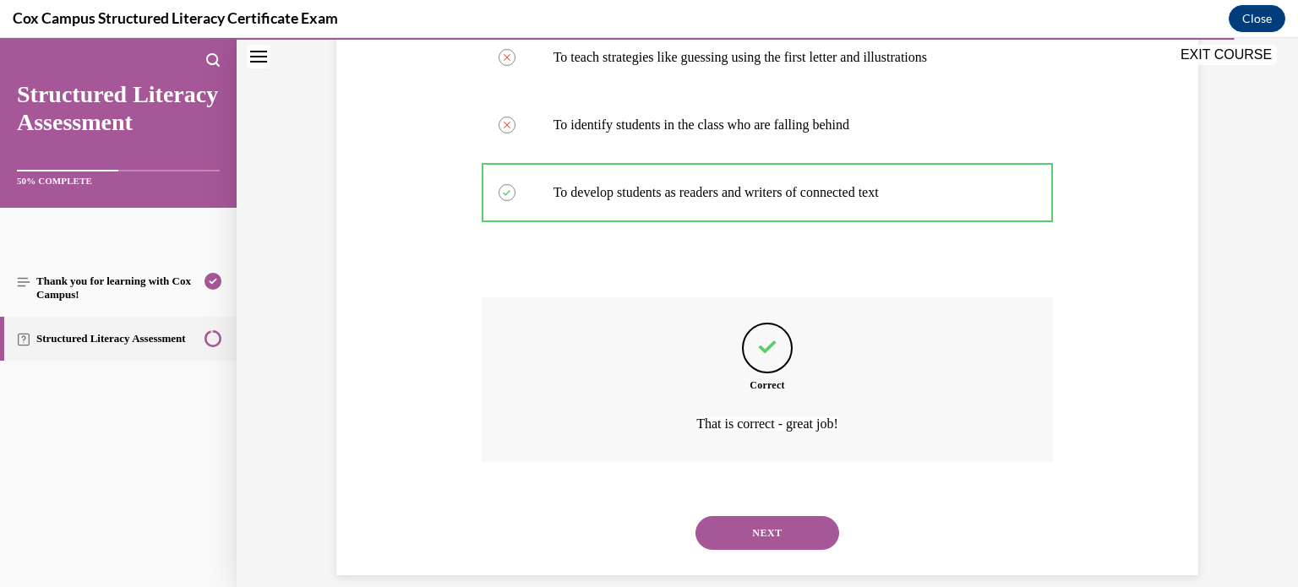
scroll to position [447, 0]
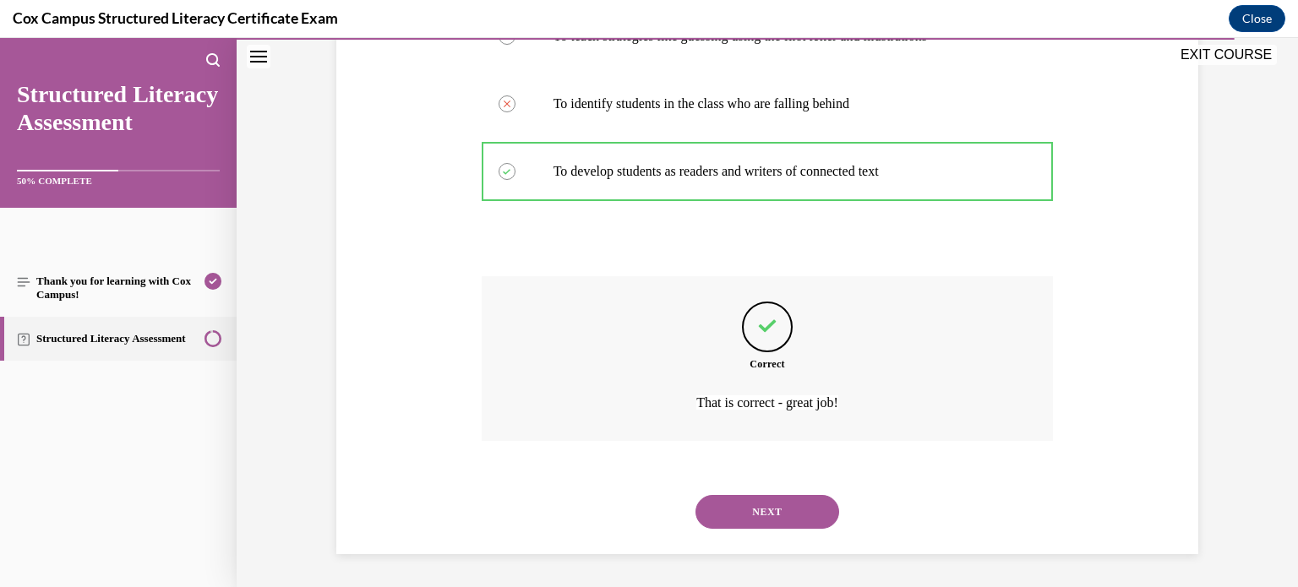
click at [771, 526] on button "NEXT" at bounding box center [768, 512] width 144 height 34
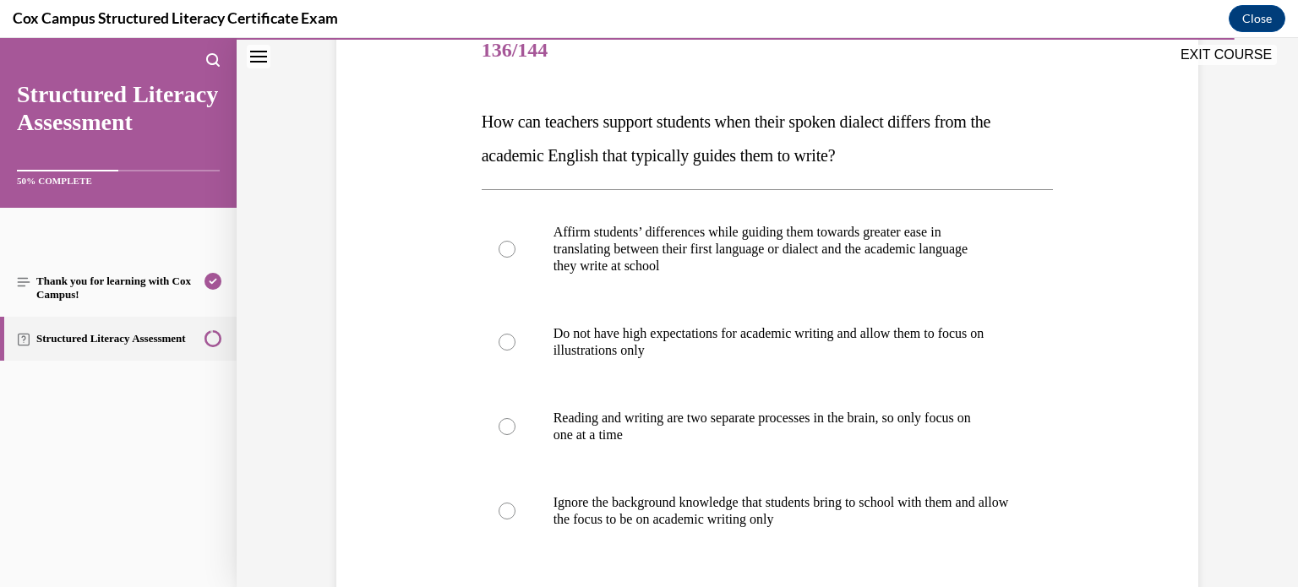
scroll to position [203, 0]
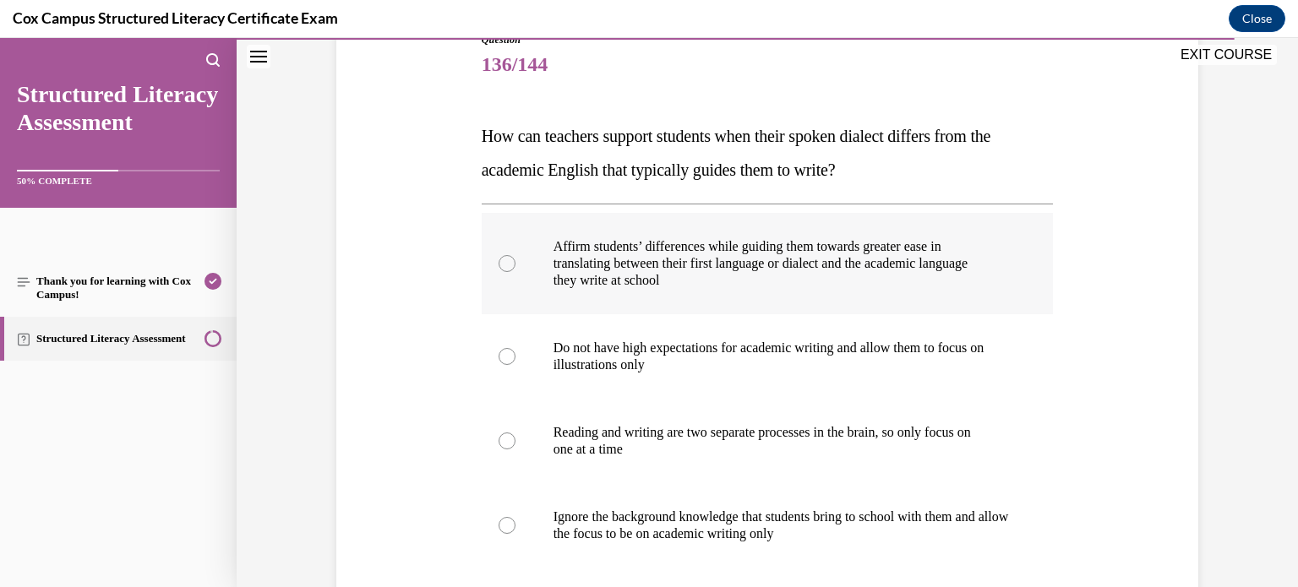
click at [664, 252] on p "Affirm students’ differences while guiding them towards greater ease in" at bounding box center [783, 246] width 458 height 17
click at [516, 255] on input "Affirm students’ differences while guiding them towards greater ease in transla…" at bounding box center [507, 263] width 17 height 17
radio input "true"
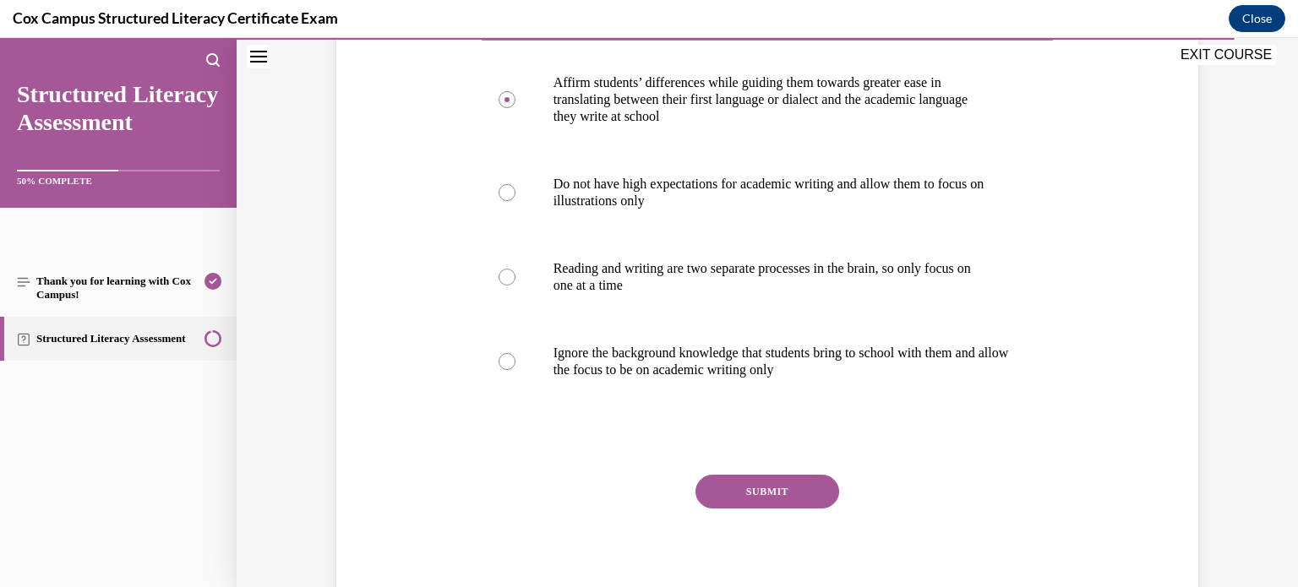
click at [754, 496] on button "SUBMIT" at bounding box center [768, 492] width 144 height 34
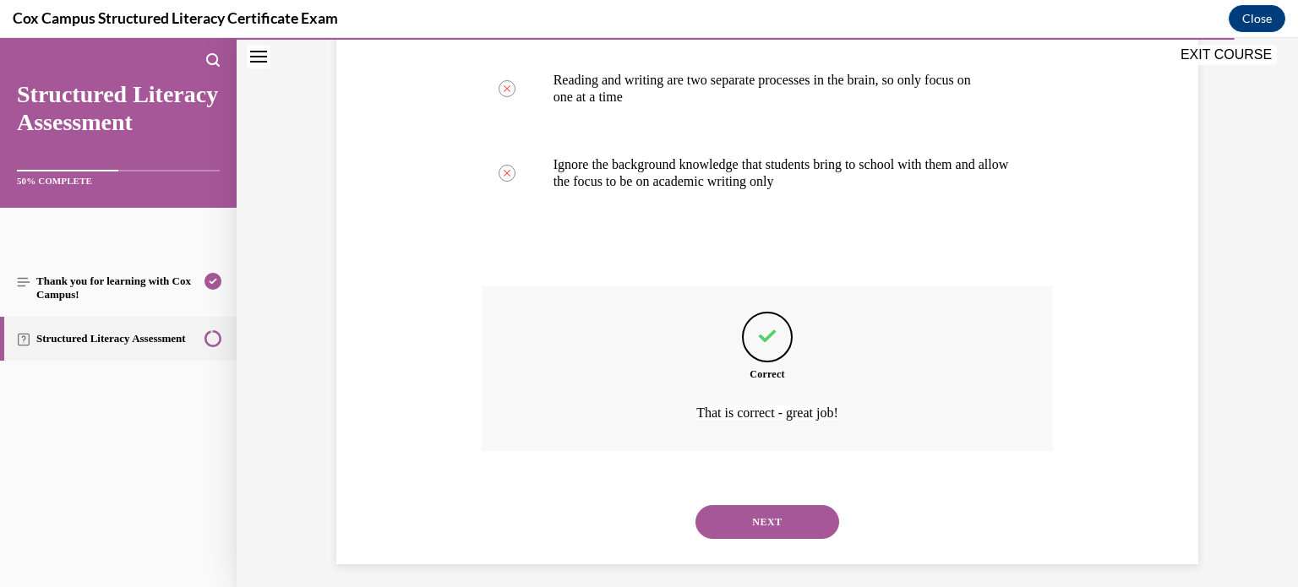
scroll to position [566, 0]
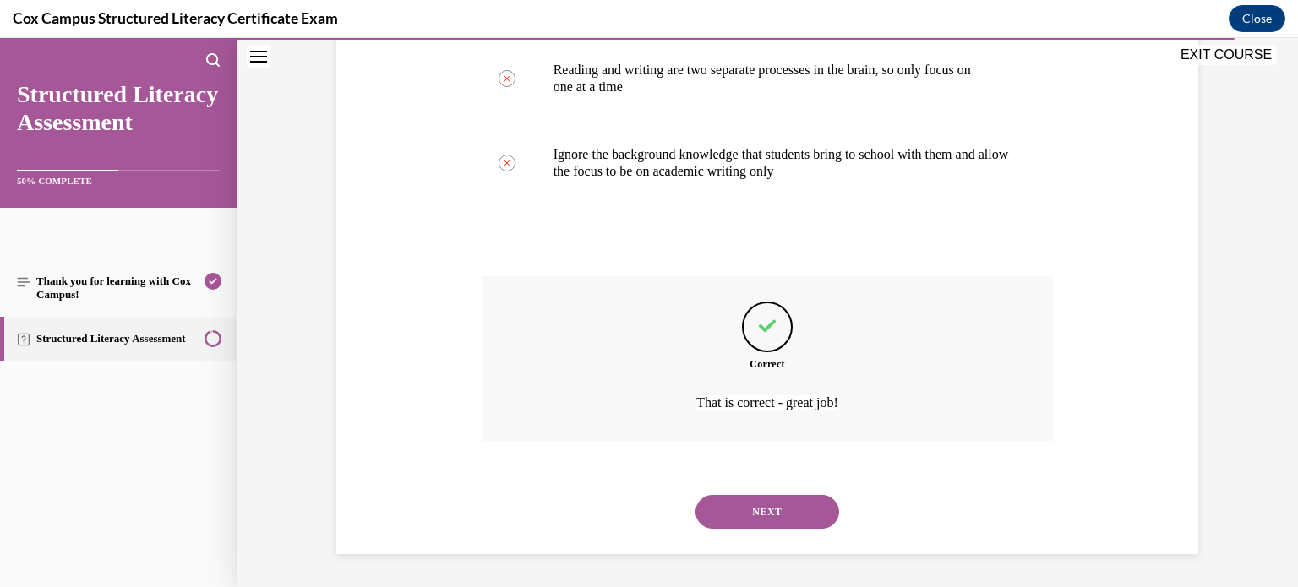
click at [766, 519] on button "NEXT" at bounding box center [768, 512] width 144 height 34
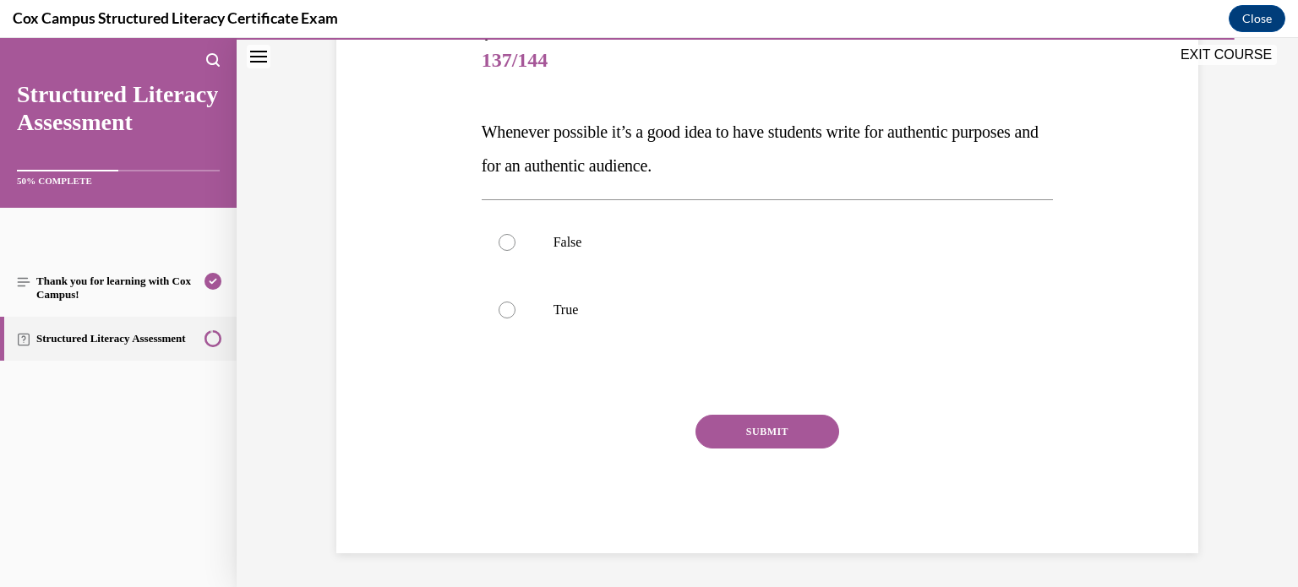
scroll to position [187, 0]
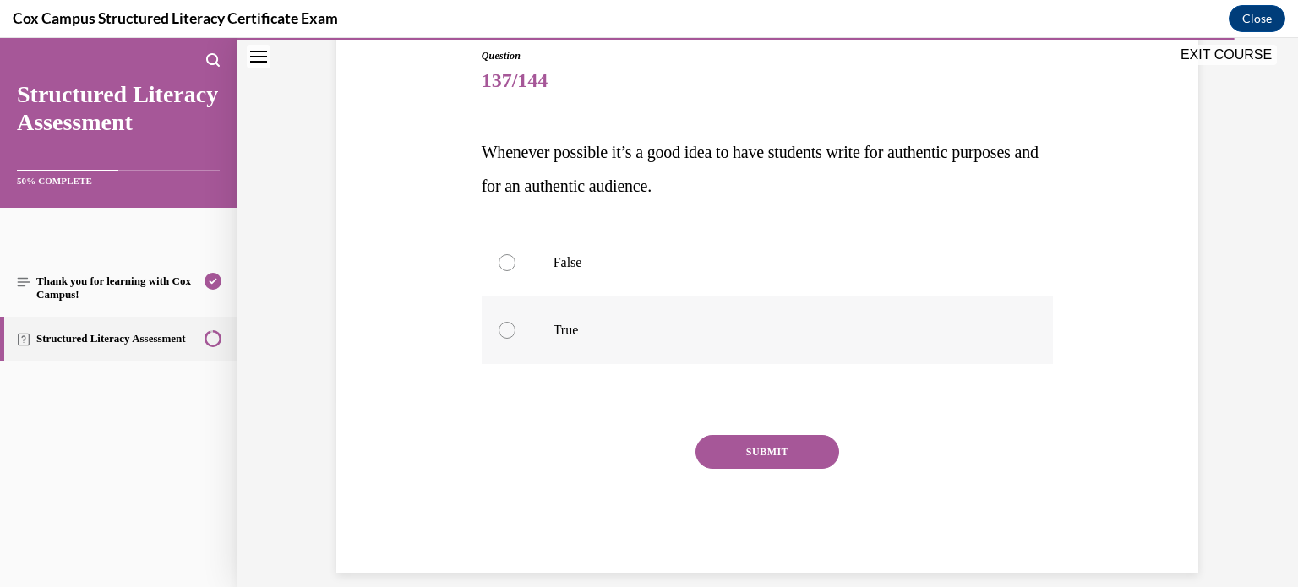
click at [740, 311] on label "True" at bounding box center [768, 331] width 572 height 68
click at [516, 322] on input "True" at bounding box center [507, 330] width 17 height 17
radio input "true"
click at [758, 444] on button "SUBMIT" at bounding box center [768, 452] width 144 height 34
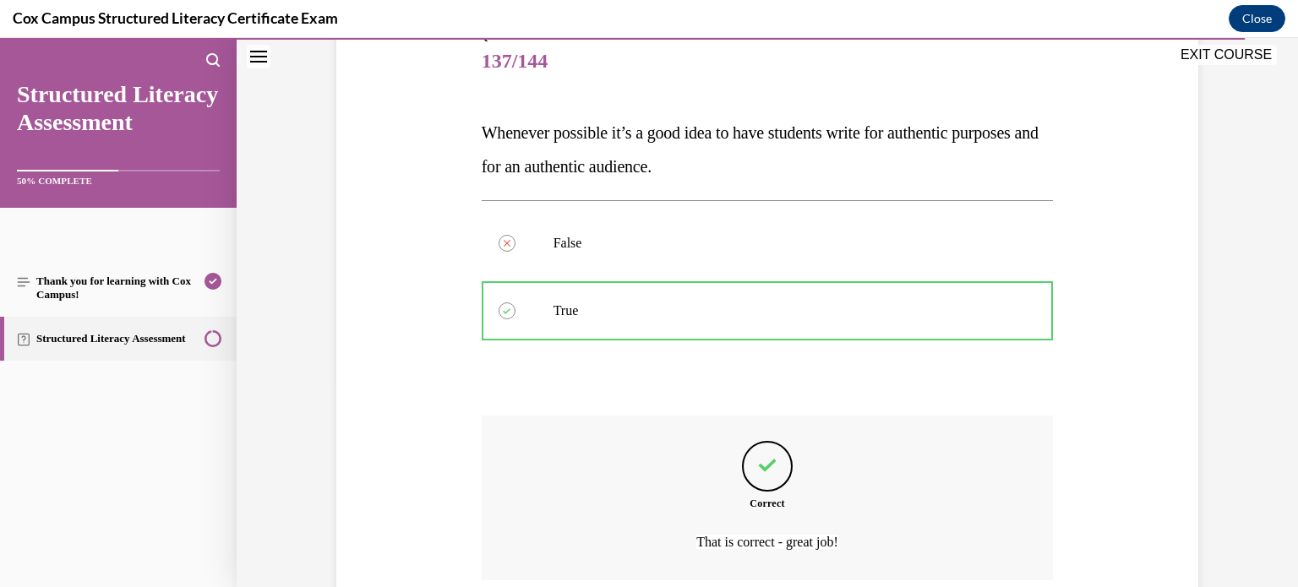
scroll to position [346, 0]
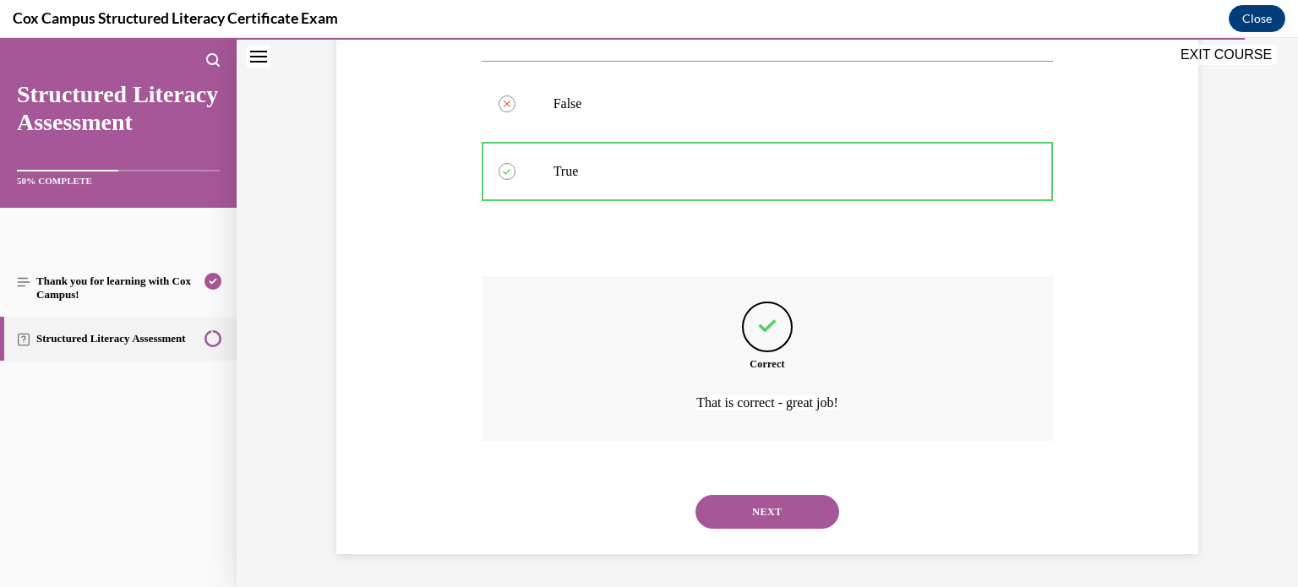
click at [736, 527] on button "NEXT" at bounding box center [768, 512] width 144 height 34
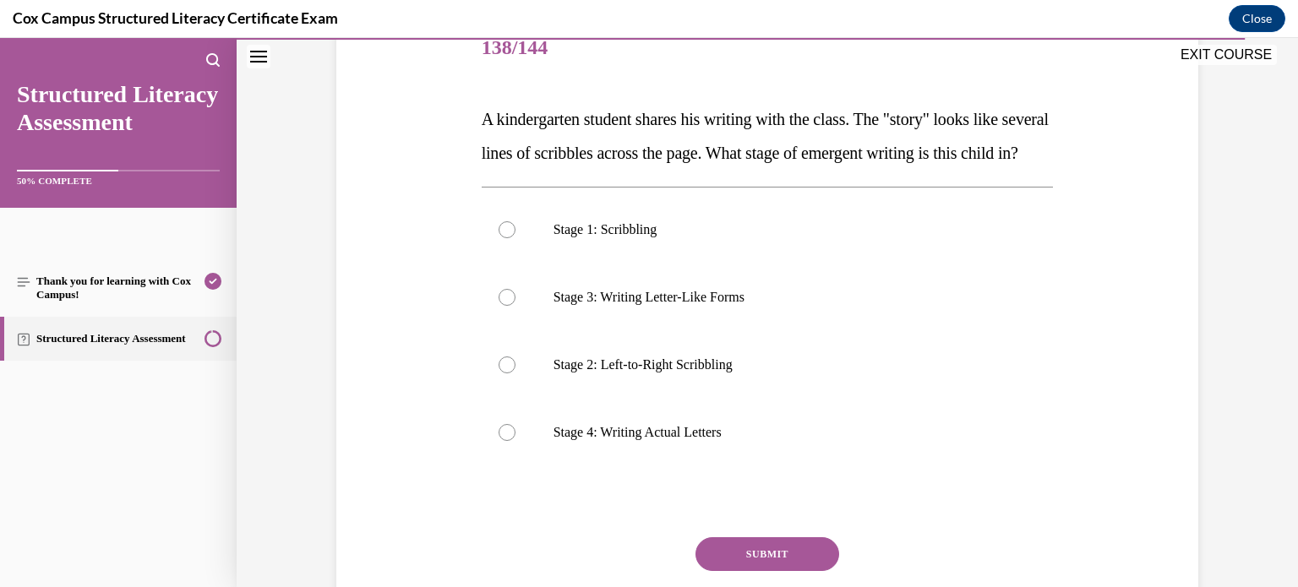
scroll to position [220, 0]
click at [757, 238] on p "Stage 1: Scribbling" at bounding box center [783, 229] width 458 height 17
click at [516, 238] on input "Stage 1: Scribbling" at bounding box center [507, 229] width 17 height 17
radio input "true"
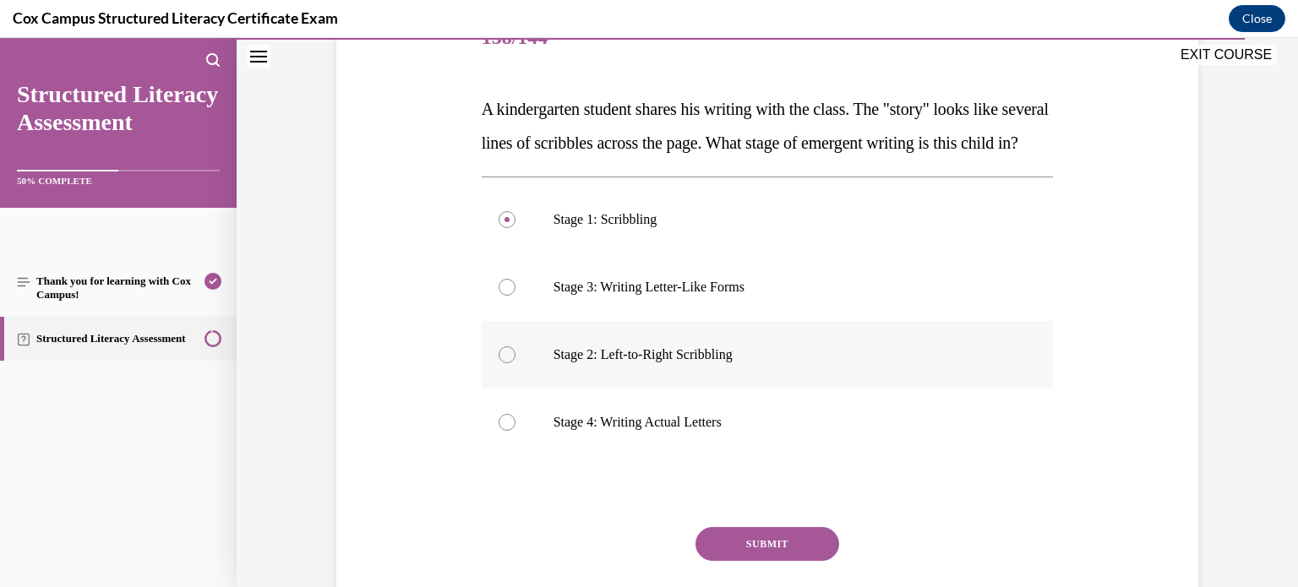
scroll to position [226, 0]
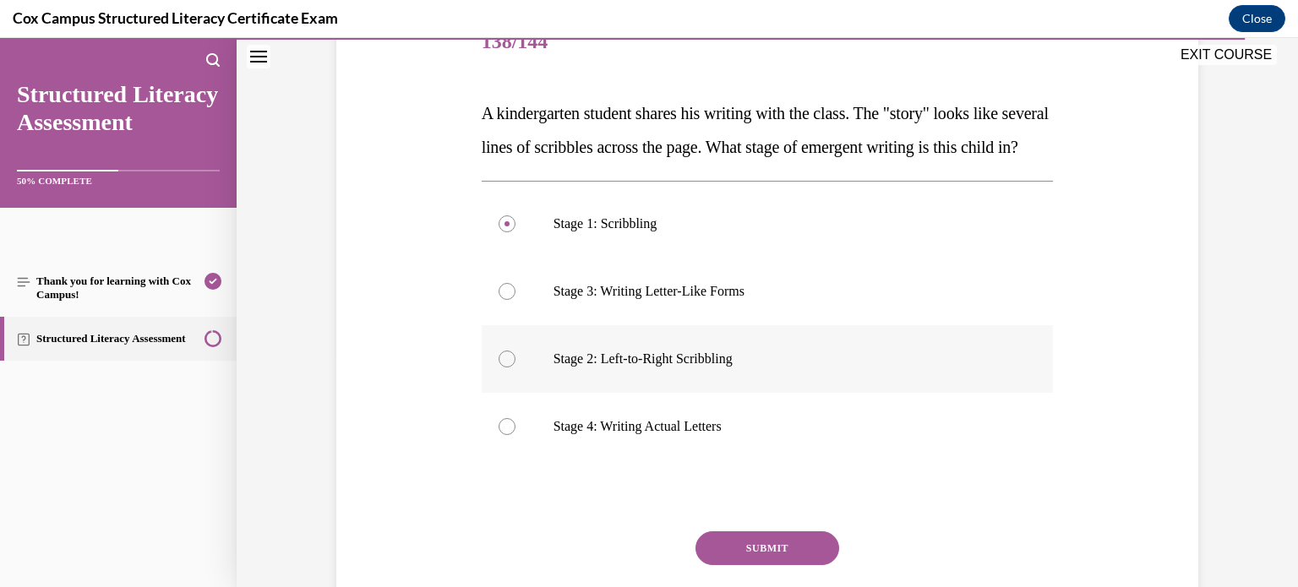
click at [833, 393] on label "Stage 2: Left-to-Right Scribbling" at bounding box center [768, 359] width 572 height 68
click at [516, 368] on input "Stage 2: Left-to-Right Scribbling" at bounding box center [507, 359] width 17 height 17
radio input "true"
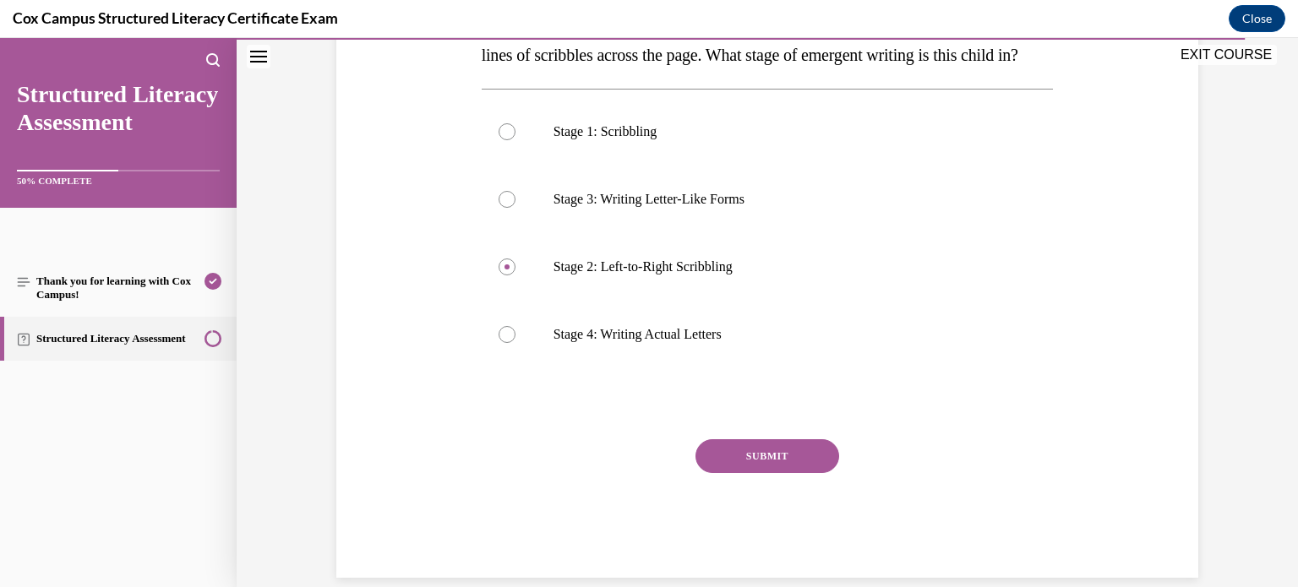
click at [806, 473] on button "SUBMIT" at bounding box center [768, 457] width 144 height 34
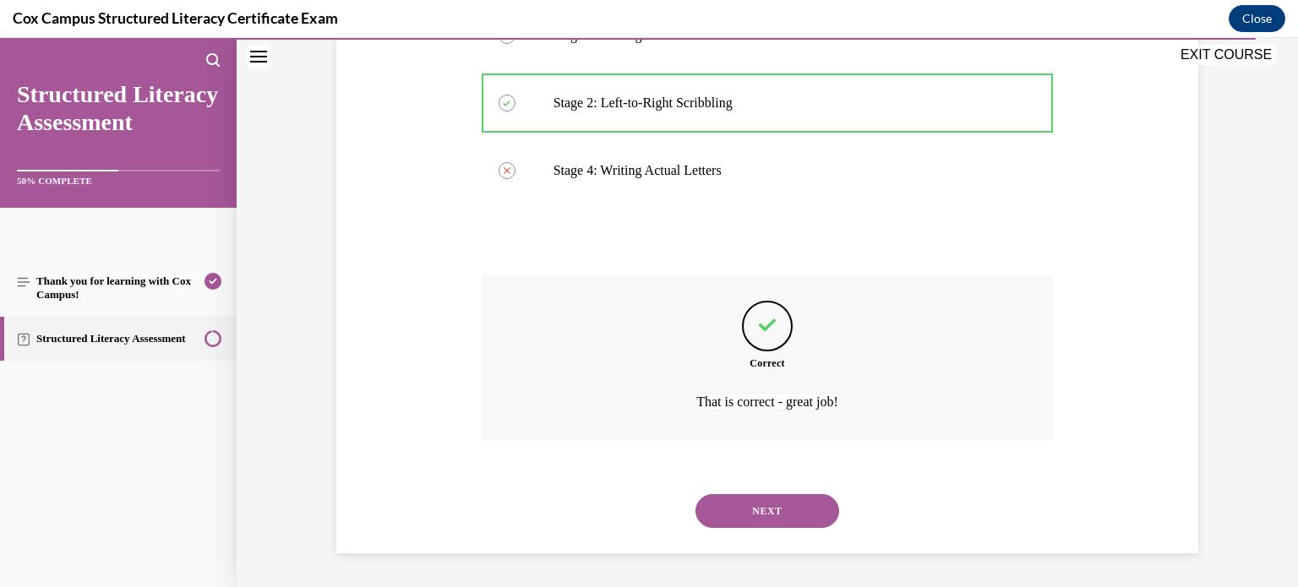
scroll to position [515, 0]
click at [793, 512] on button "NEXT" at bounding box center [768, 512] width 144 height 34
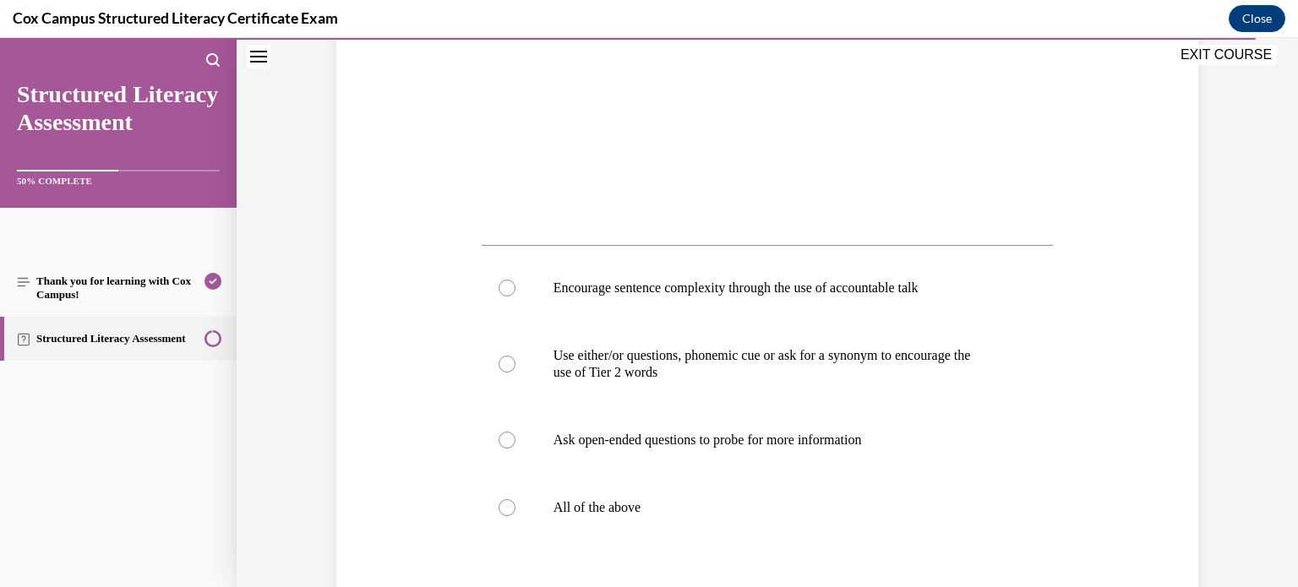
scroll to position [593, 0]
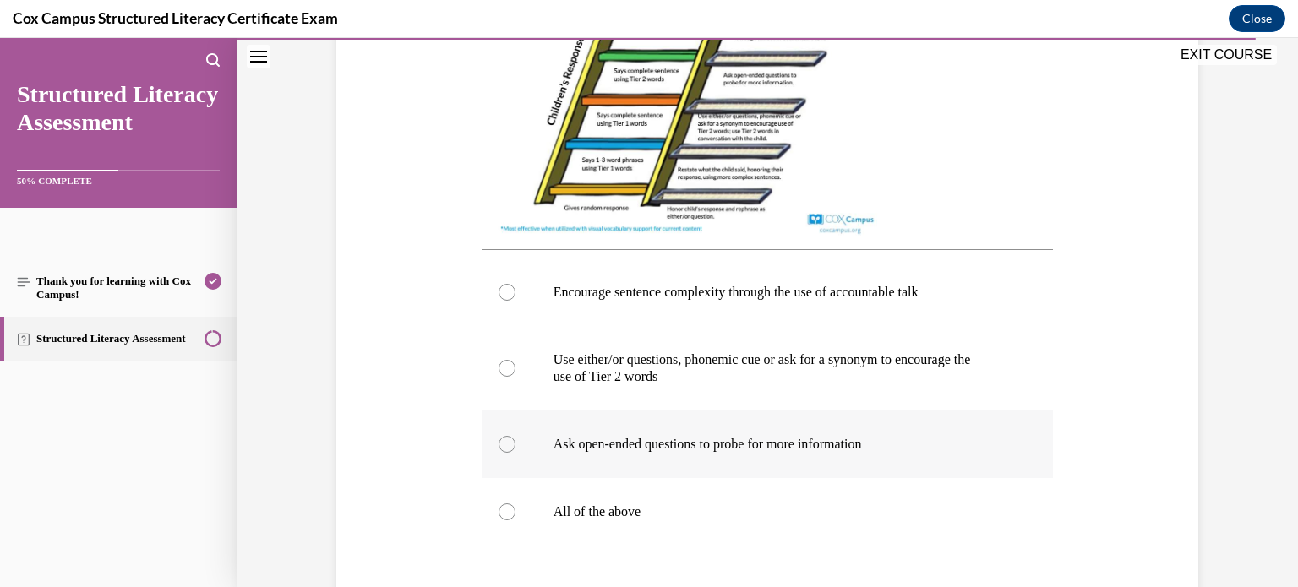
click at [604, 445] on label "Ask open-ended questions to probe for more information" at bounding box center [768, 445] width 572 height 68
click at [516, 445] on input "Ask open-ended questions to probe for more information" at bounding box center [507, 444] width 17 height 17
radio input "true"
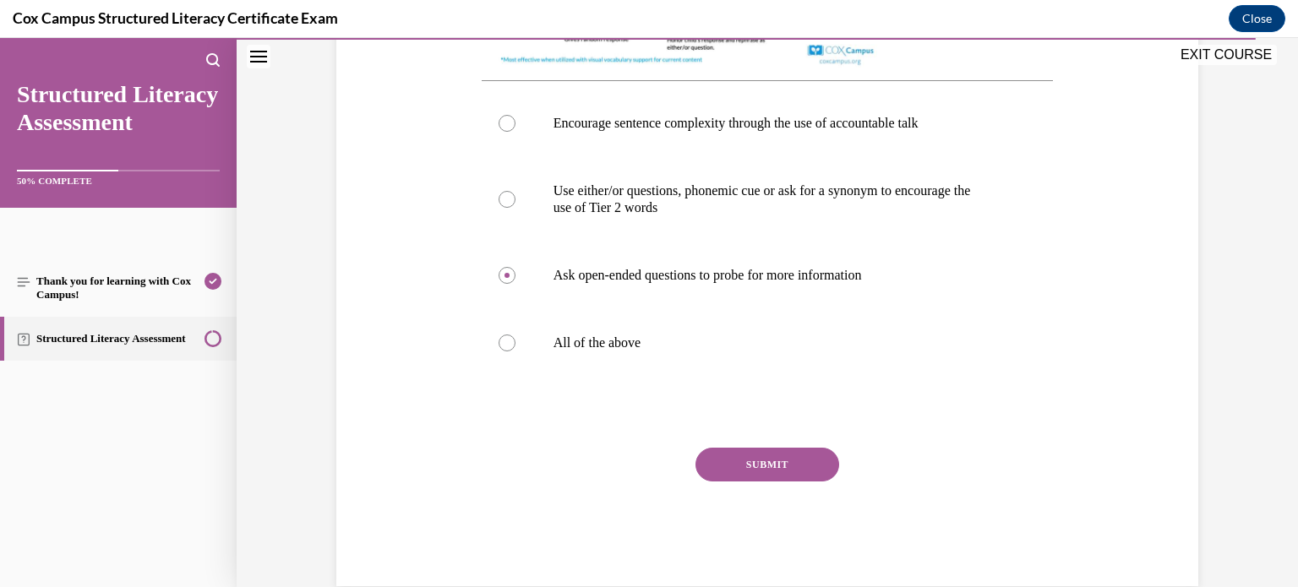
click at [763, 482] on button "SUBMIT" at bounding box center [768, 465] width 144 height 34
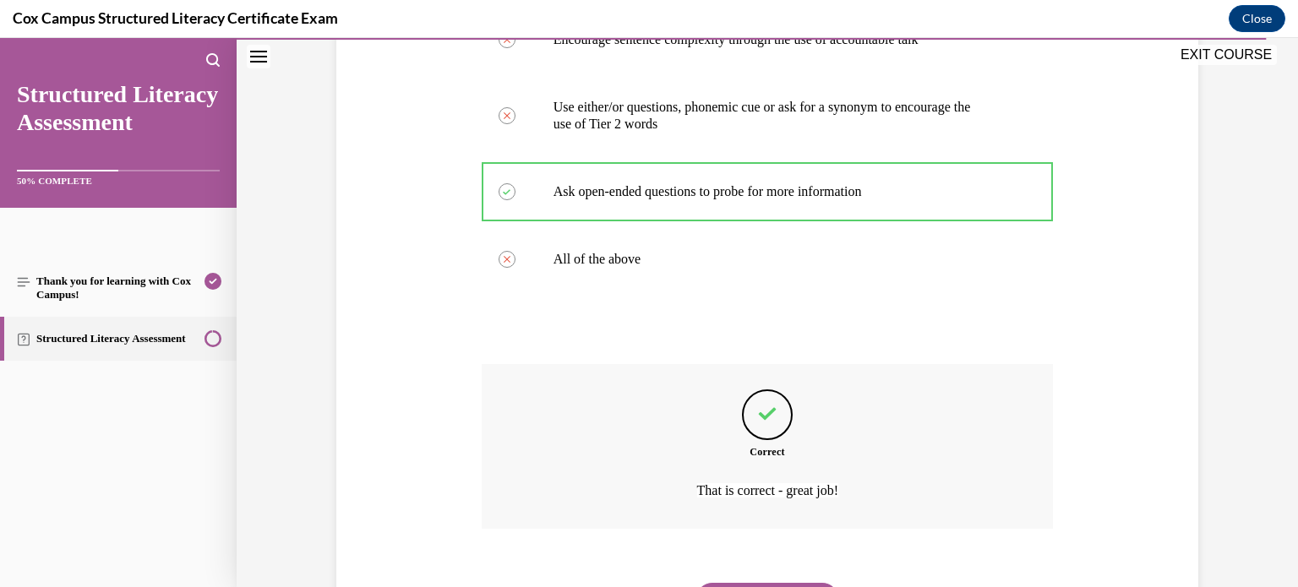
scroll to position [950, 0]
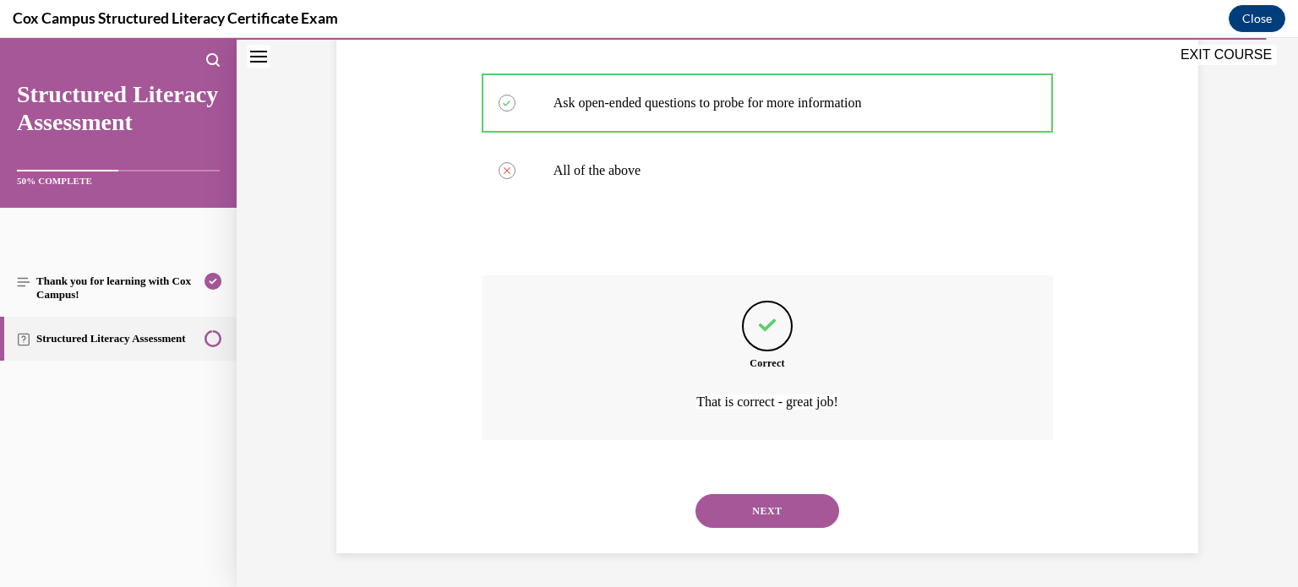
click at [773, 502] on button "NEXT" at bounding box center [768, 512] width 144 height 34
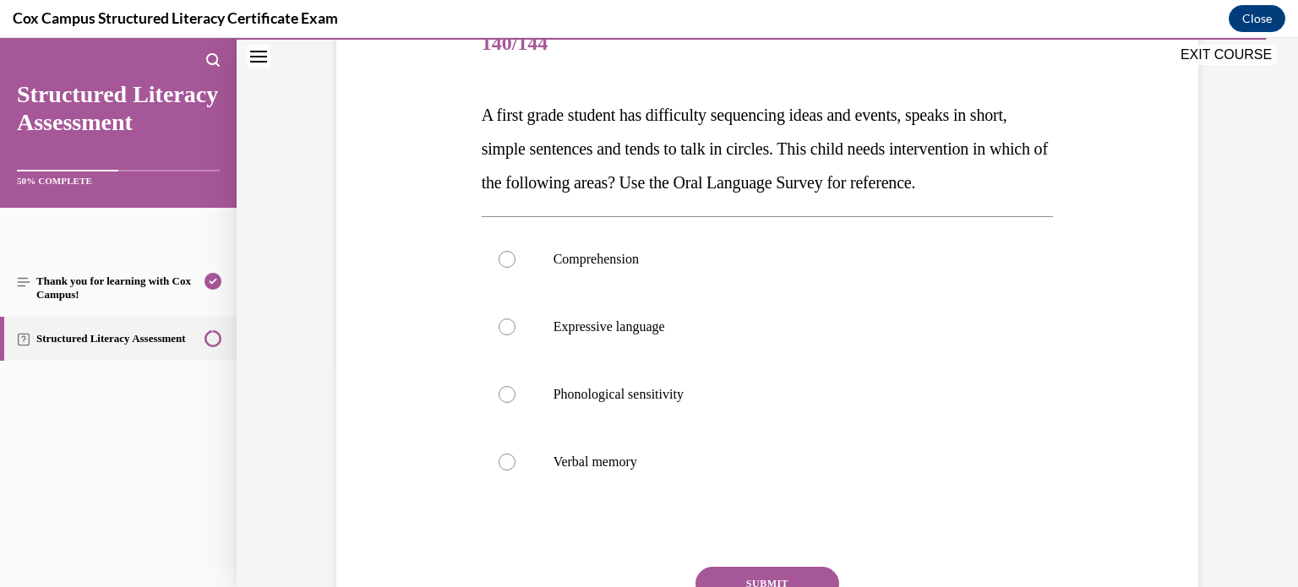
scroll to position [220, 0]
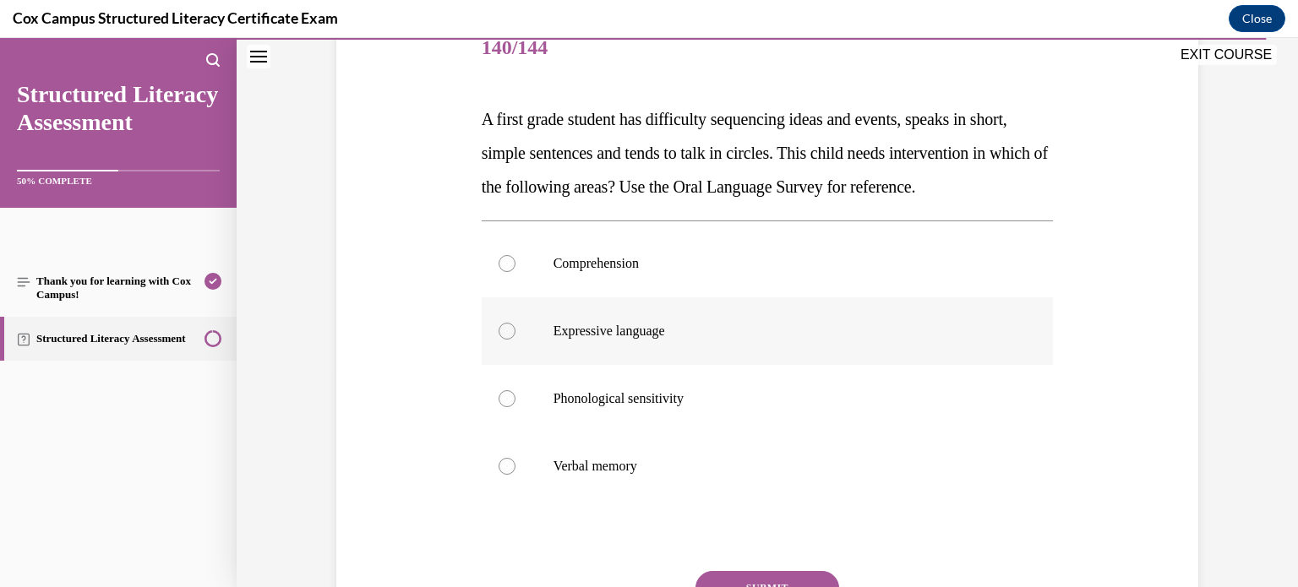
click at [746, 365] on label "Expressive language" at bounding box center [768, 332] width 572 height 68
click at [516, 340] on input "Expressive language" at bounding box center [507, 331] width 17 height 17
radio input "true"
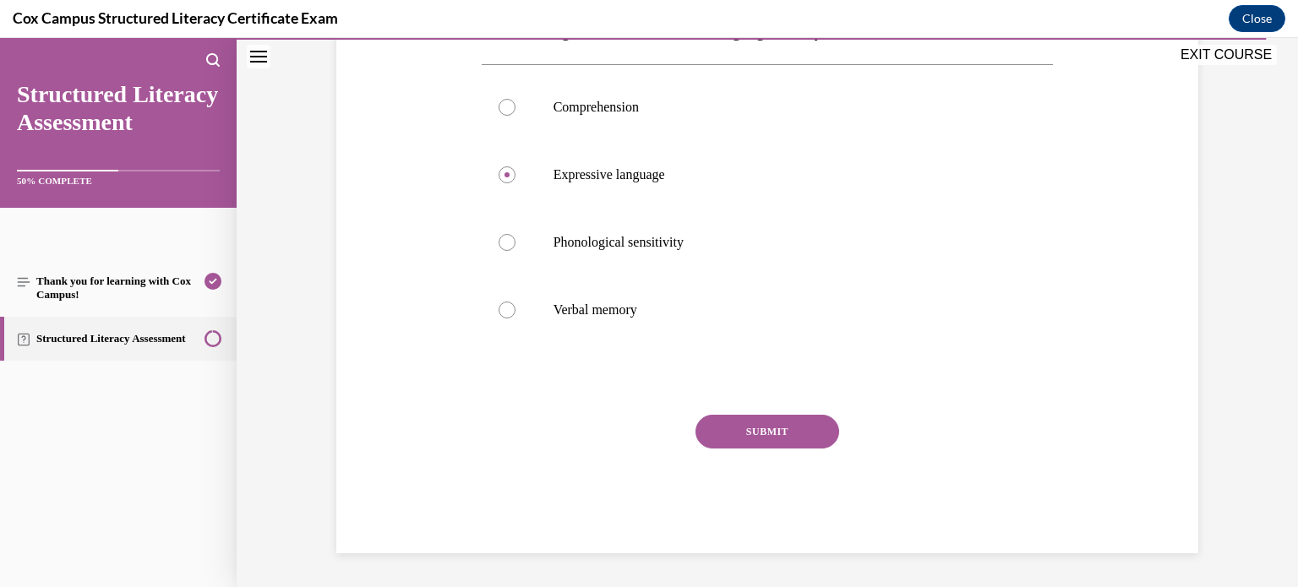
click at [751, 426] on button "SUBMIT" at bounding box center [768, 432] width 144 height 34
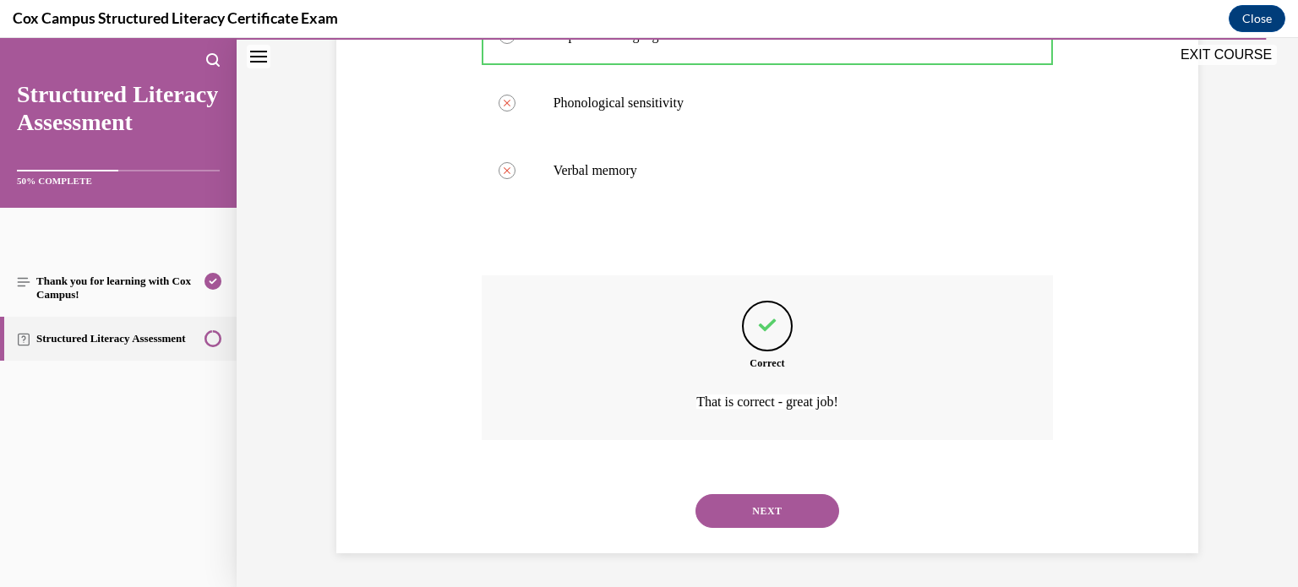
scroll to position [549, 0]
click at [749, 512] on button "NEXT" at bounding box center [768, 512] width 144 height 34
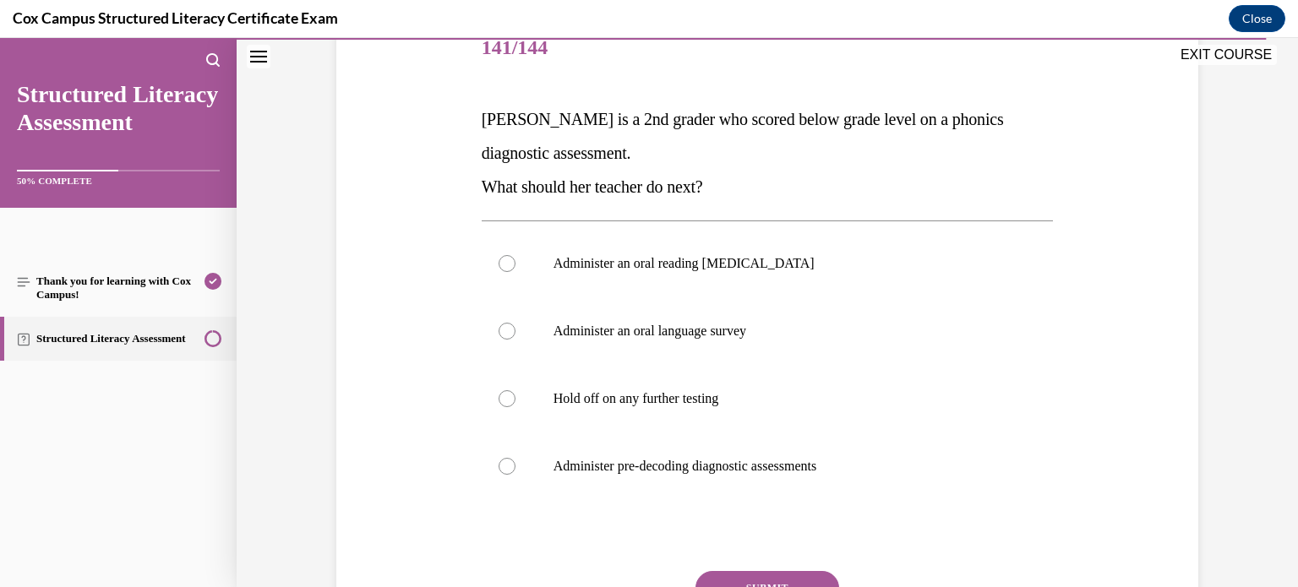
scroll to position [221, 0]
click at [809, 473] on label "Administer pre-decoding diagnostic assessments" at bounding box center [768, 466] width 572 height 68
click at [516, 473] on input "Administer pre-decoding diagnostic assessments" at bounding box center [507, 465] width 17 height 17
radio input "true"
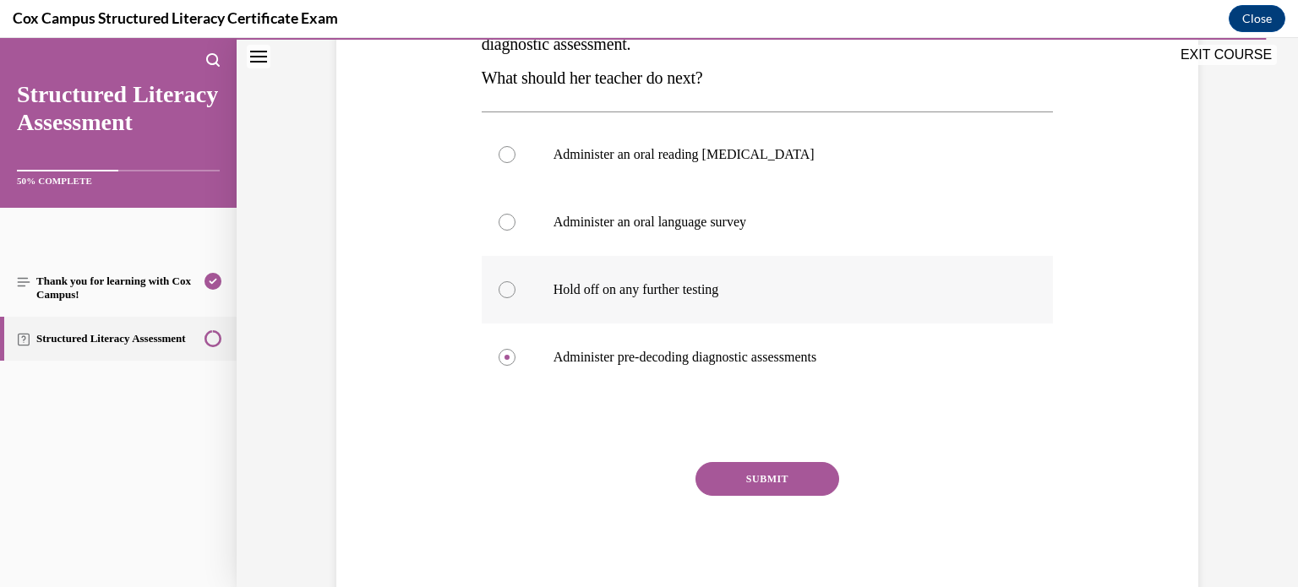
scroll to position [331, 0]
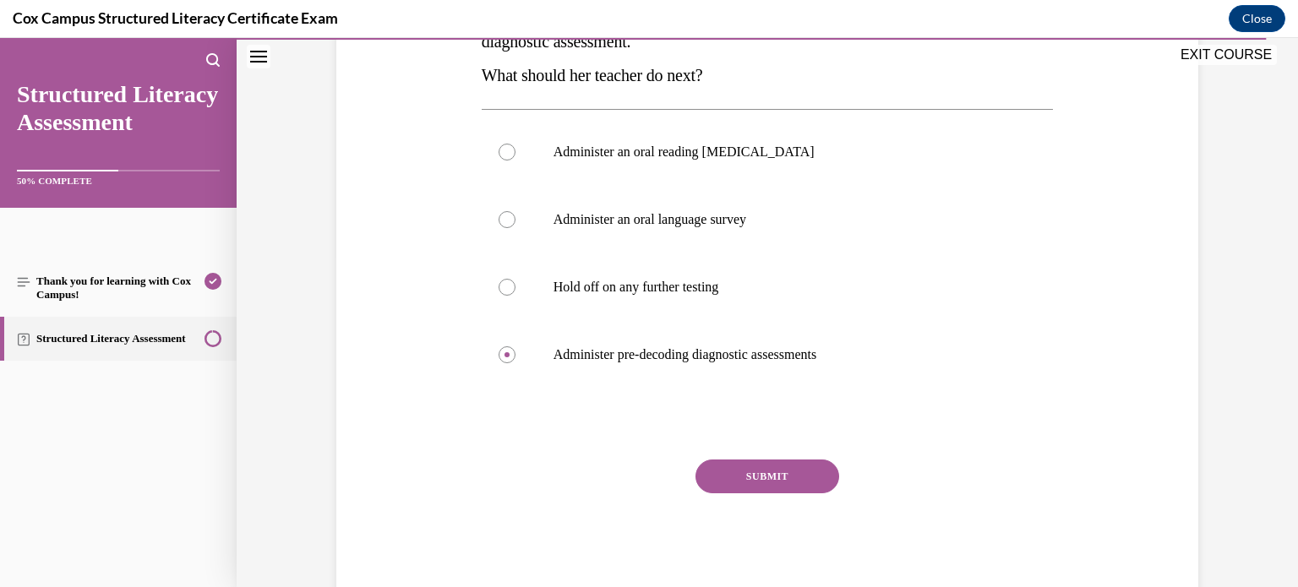
click at [817, 478] on button "SUBMIT" at bounding box center [768, 477] width 144 height 34
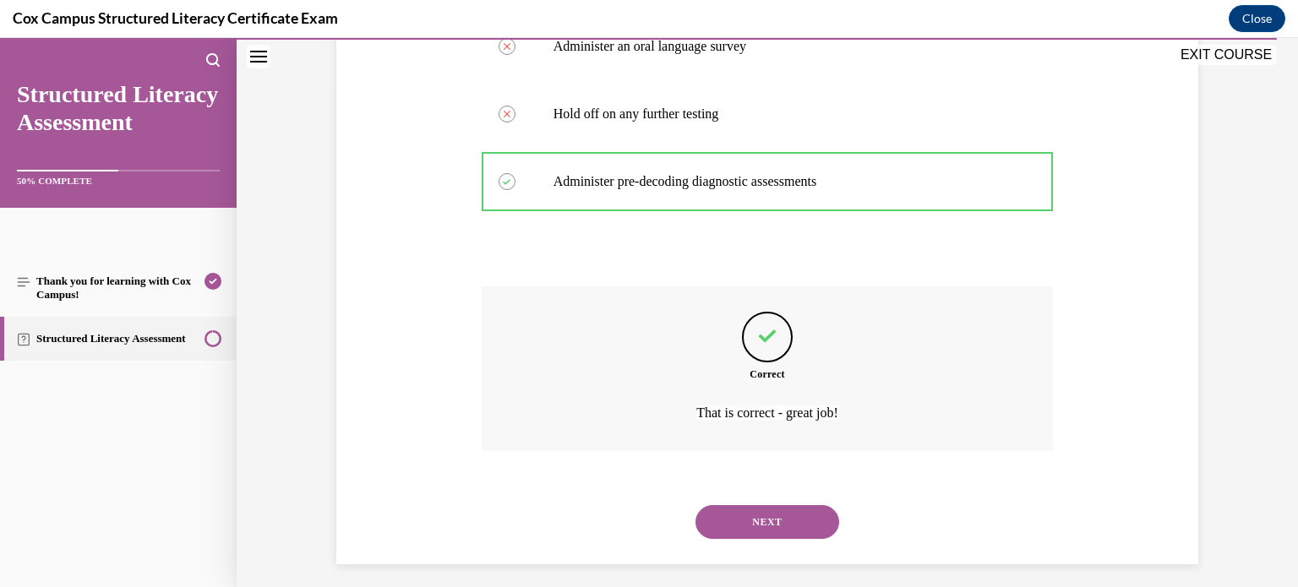
scroll to position [515, 0]
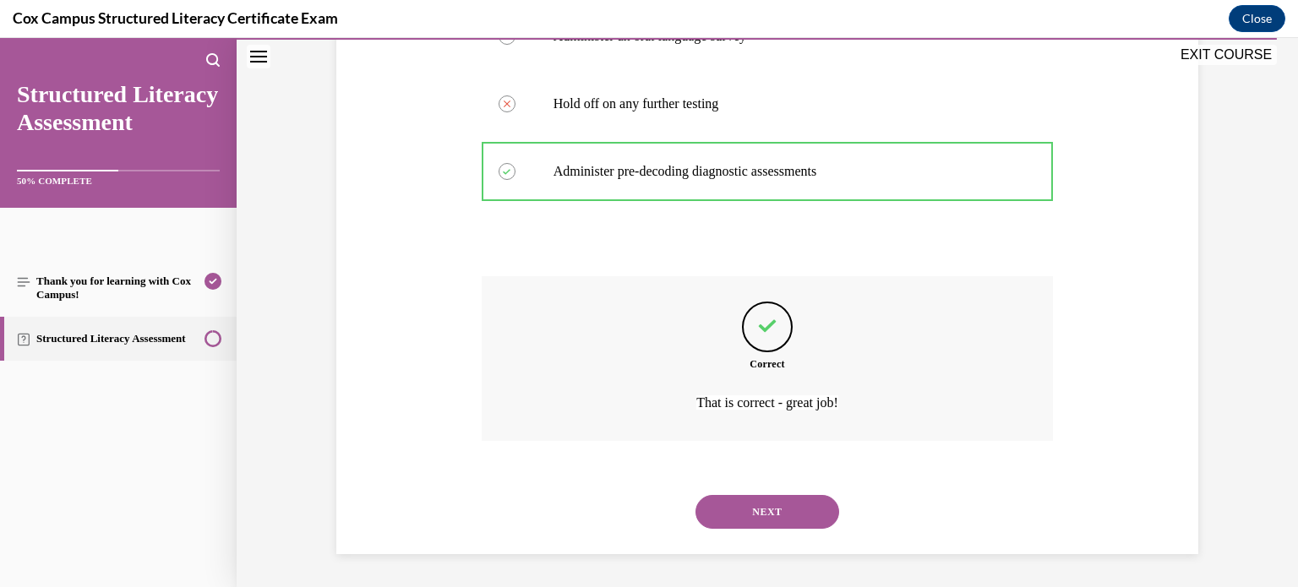
click at [800, 505] on button "NEXT" at bounding box center [768, 512] width 144 height 34
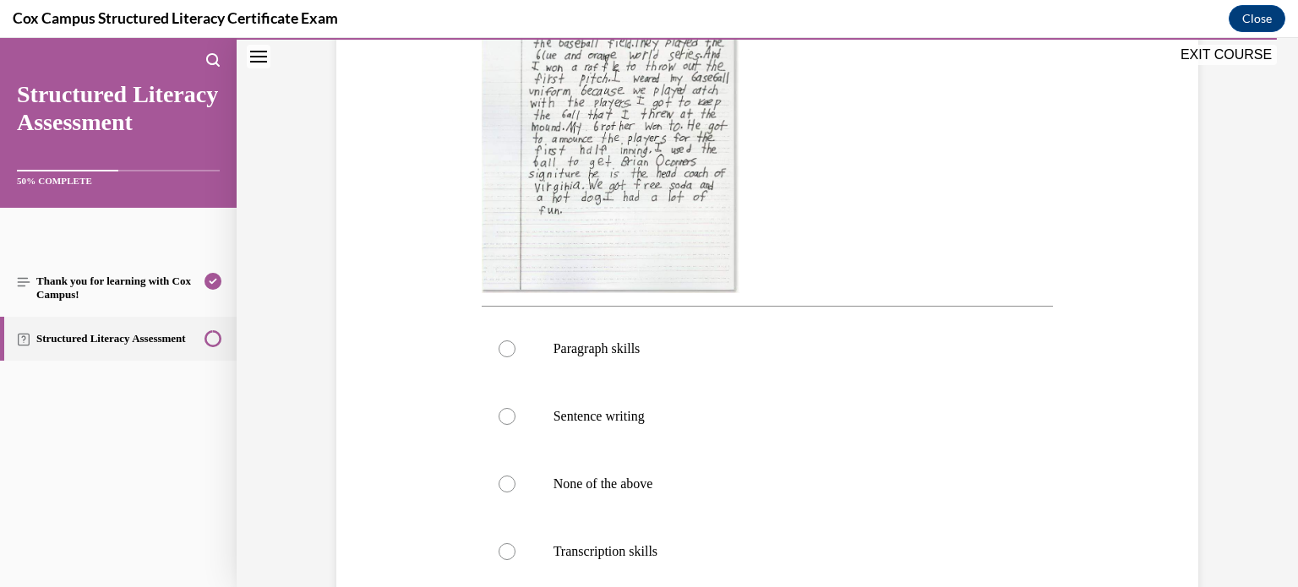
scroll to position [467, 0]
click at [669, 368] on label "Paragraph skills" at bounding box center [768, 351] width 572 height 68
click at [516, 359] on input "Paragraph skills" at bounding box center [507, 350] width 17 height 17
radio input "true"
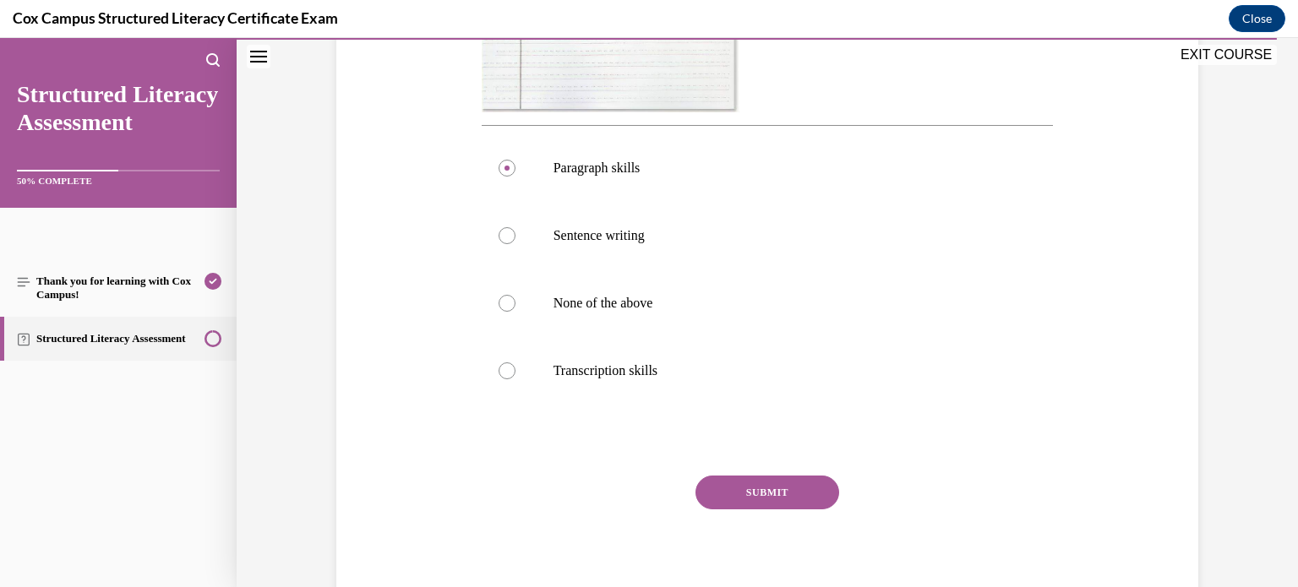
click at [750, 484] on button "SUBMIT" at bounding box center [768, 493] width 144 height 34
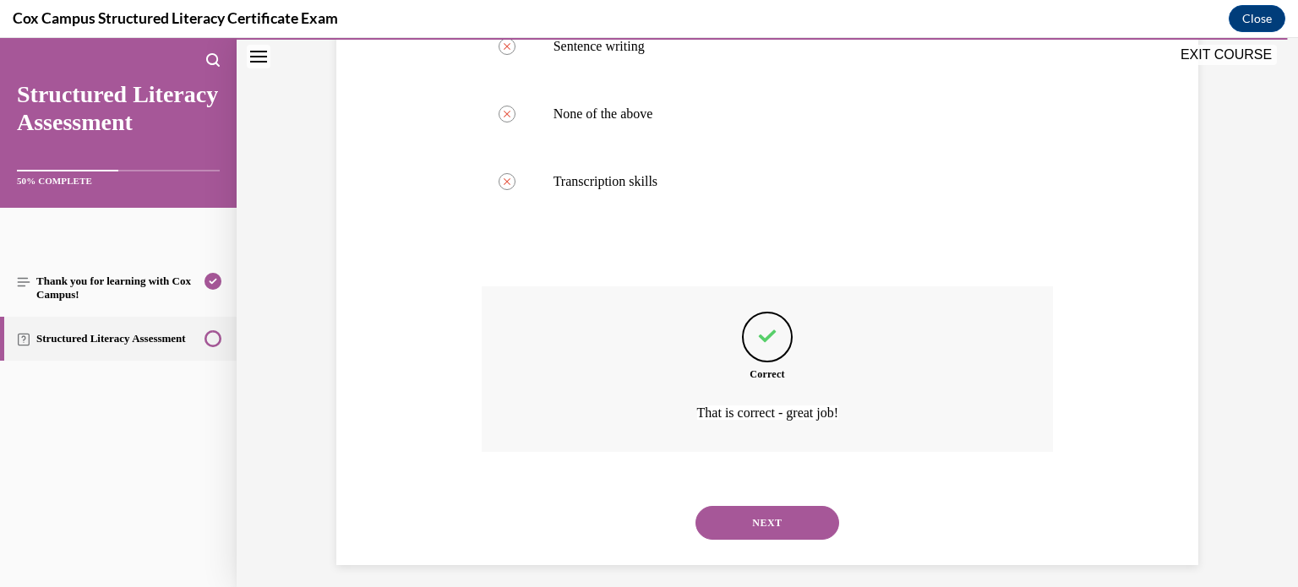
scroll to position [849, 0]
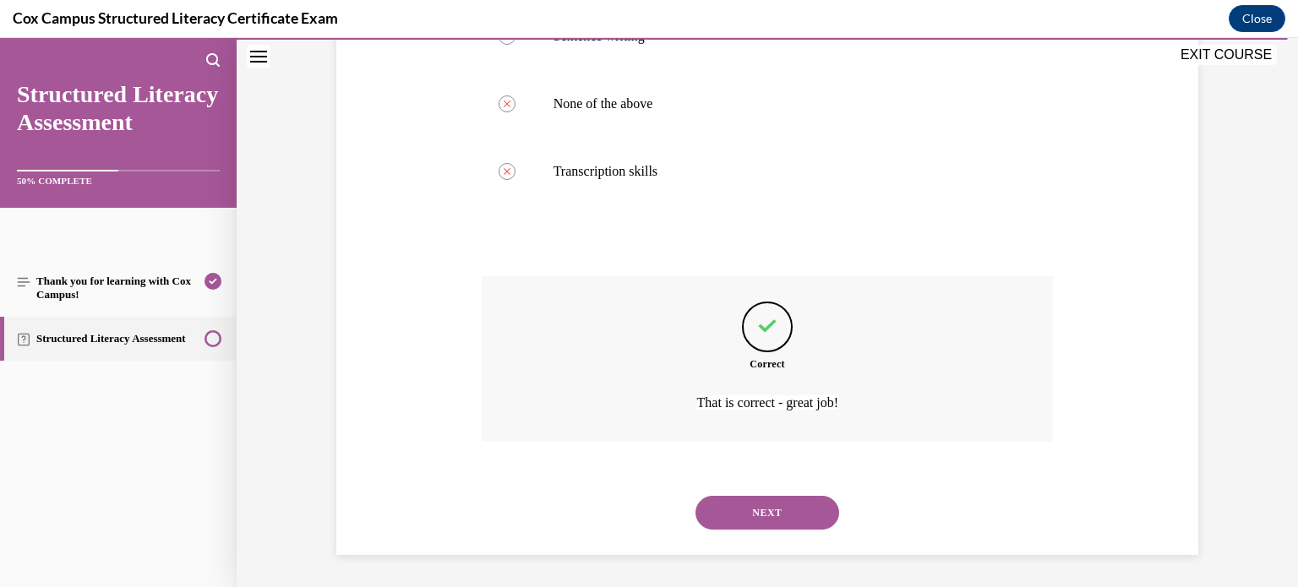
click at [753, 501] on button "NEXT" at bounding box center [768, 513] width 144 height 34
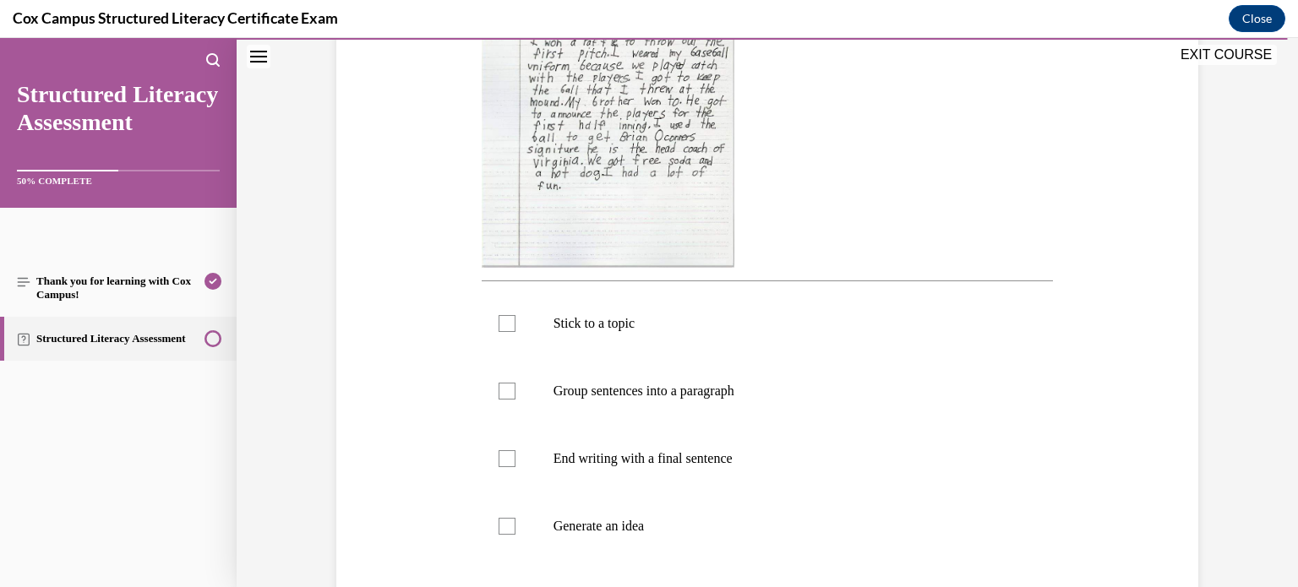
scroll to position [458, 0]
click at [644, 332] on p "Stick to a topic" at bounding box center [783, 325] width 458 height 17
click at [516, 332] on input "Stick to a topic" at bounding box center [507, 325] width 17 height 17
checkbox input "true"
click at [608, 522] on p "Generate an idea" at bounding box center [783, 528] width 458 height 17
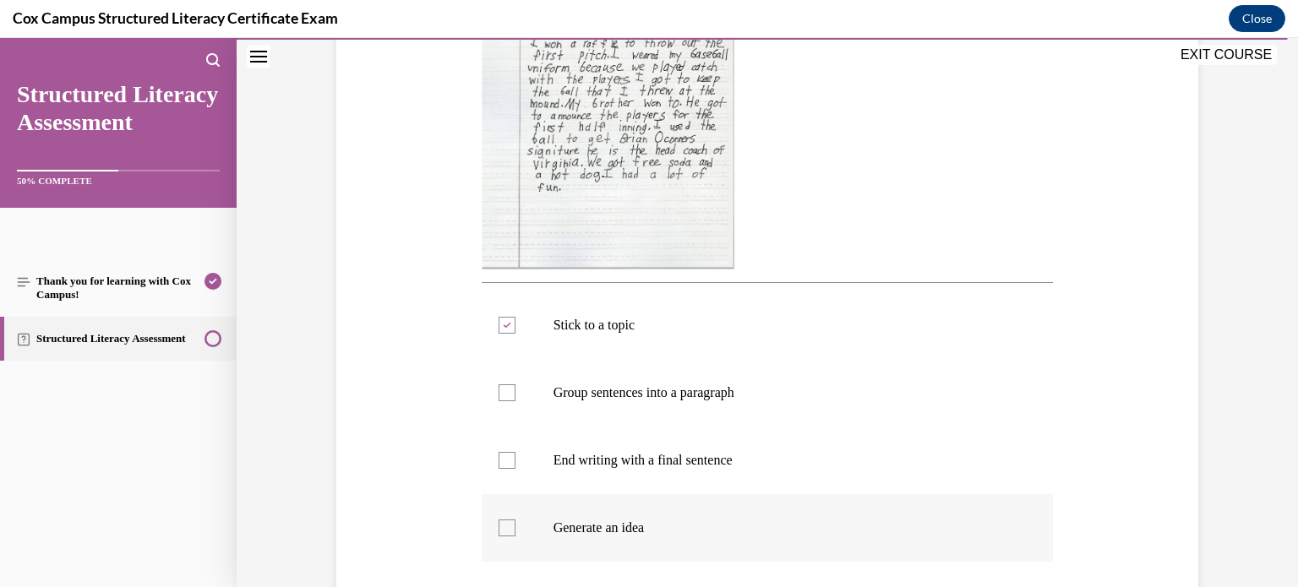
click at [516, 522] on input "Generate an idea" at bounding box center [507, 528] width 17 height 17
checkbox input "true"
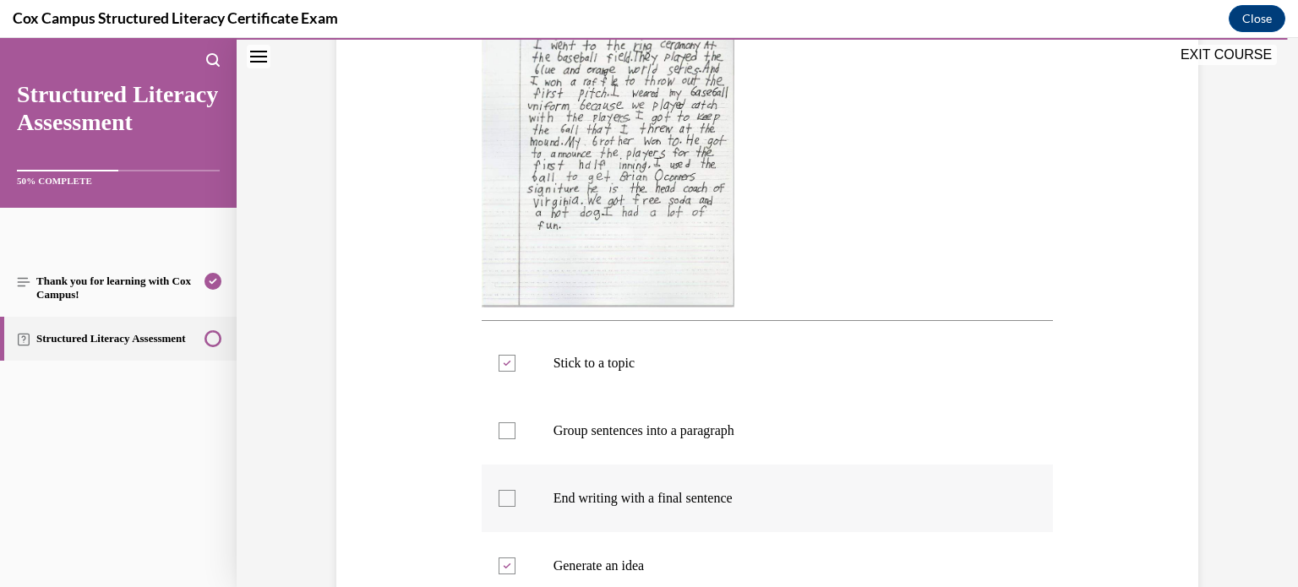
scroll to position [419, 0]
click at [713, 480] on label "End writing with a final sentence" at bounding box center [768, 500] width 572 height 68
click at [516, 491] on input "End writing with a final sentence" at bounding box center [507, 499] width 17 height 17
checkbox input "true"
click at [729, 437] on p "Group sentences into a paragraph" at bounding box center [783, 431] width 458 height 17
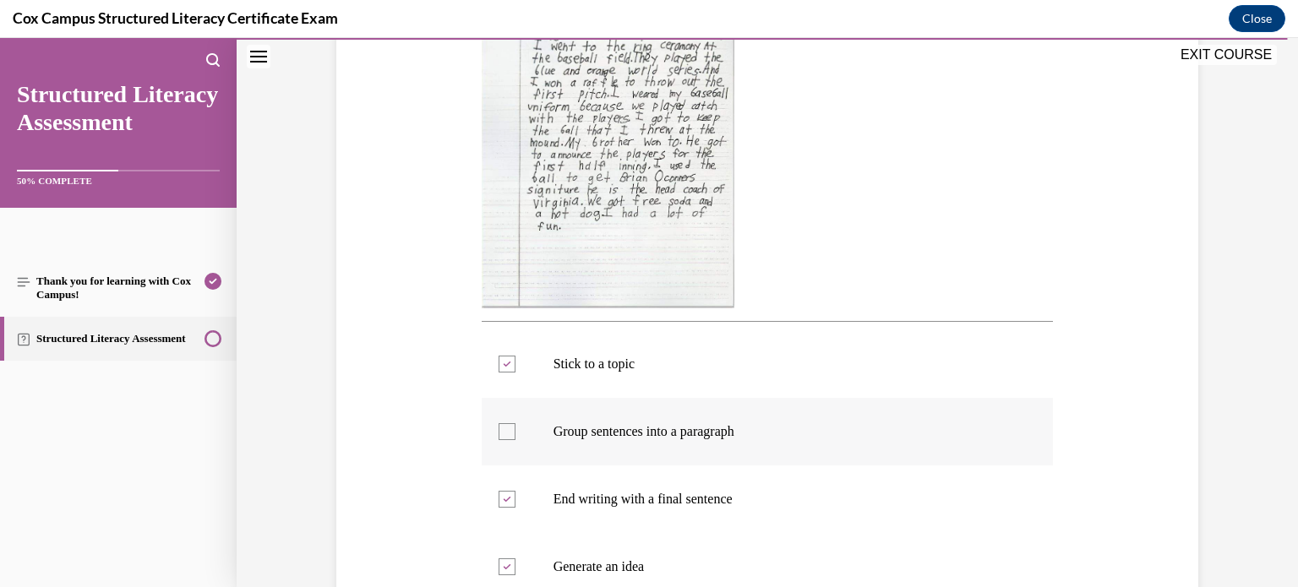
click at [516, 437] on input "Group sentences into a paragraph" at bounding box center [507, 431] width 17 height 17
checkbox input "true"
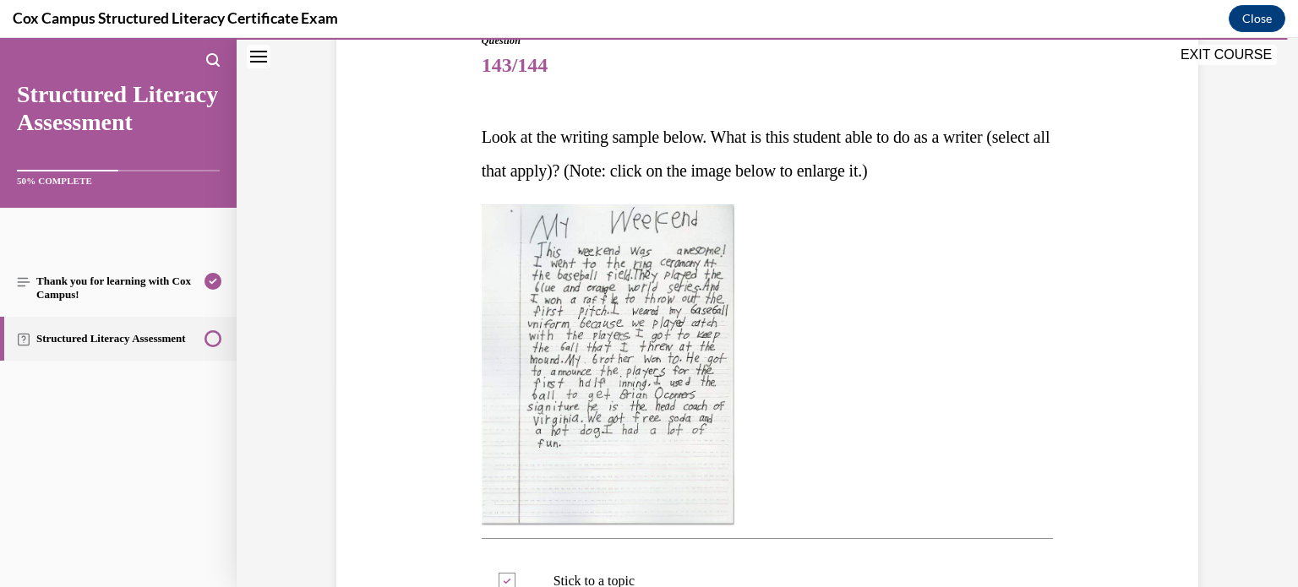
scroll to position [675, 0]
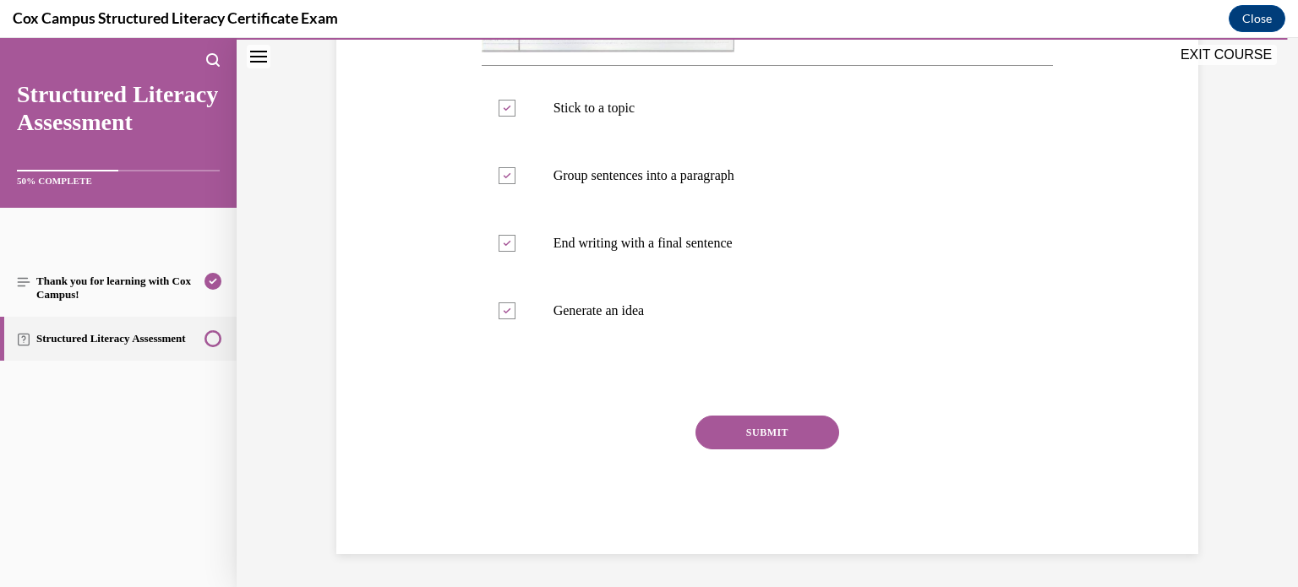
click at [771, 437] on button "SUBMIT" at bounding box center [768, 433] width 144 height 34
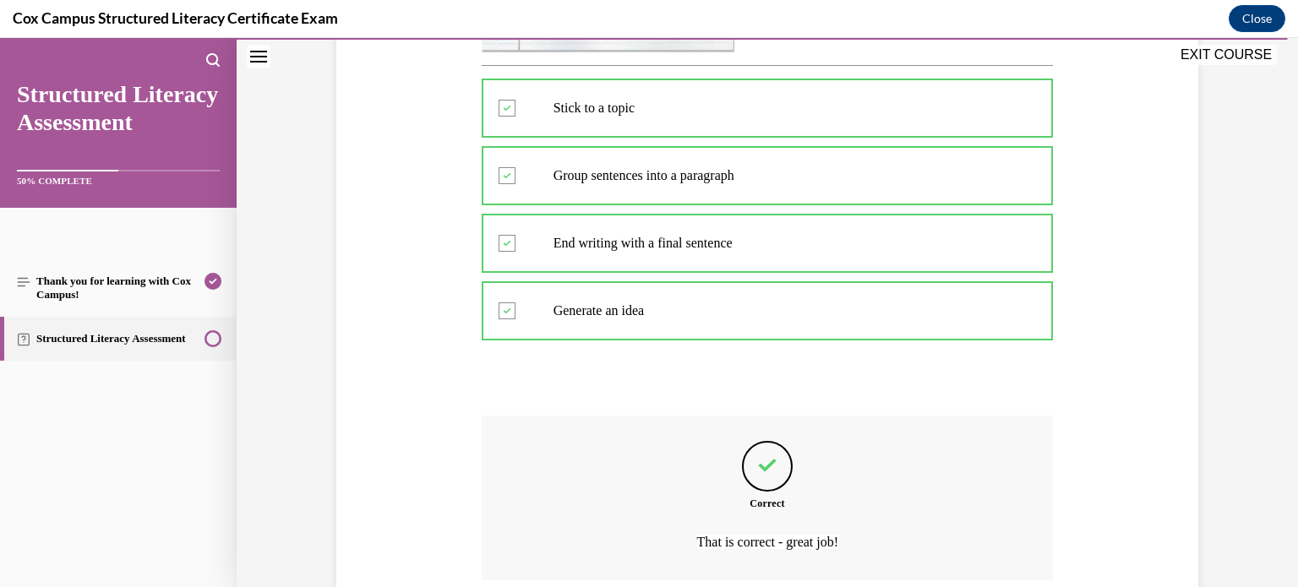
scroll to position [815, 0]
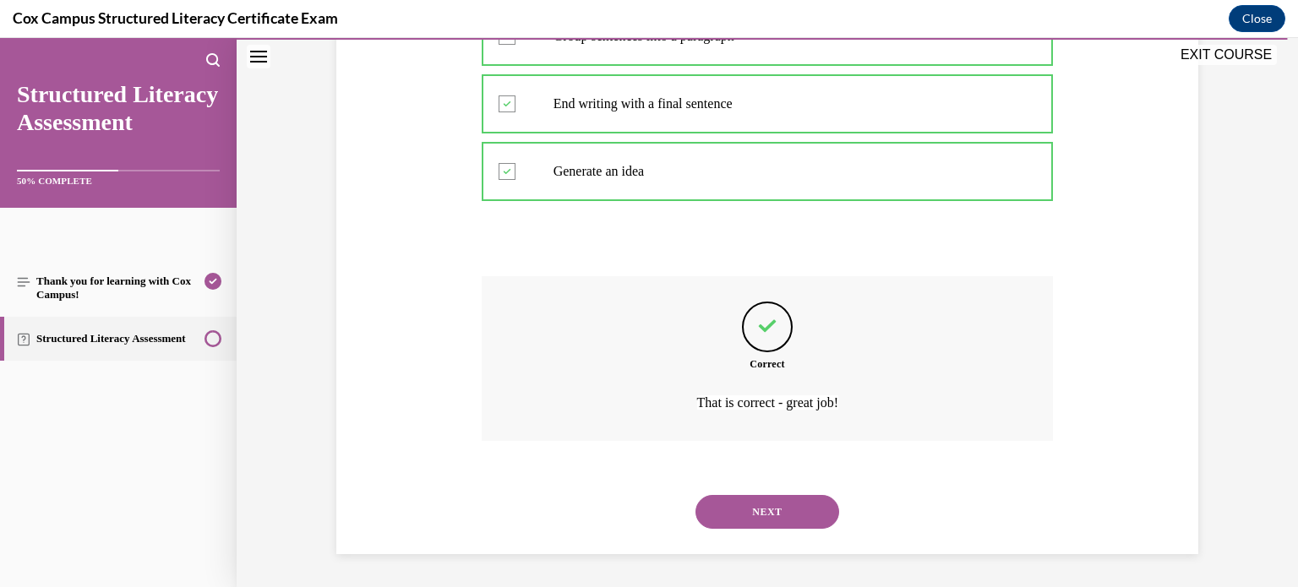
click at [779, 516] on button "NEXT" at bounding box center [768, 512] width 144 height 34
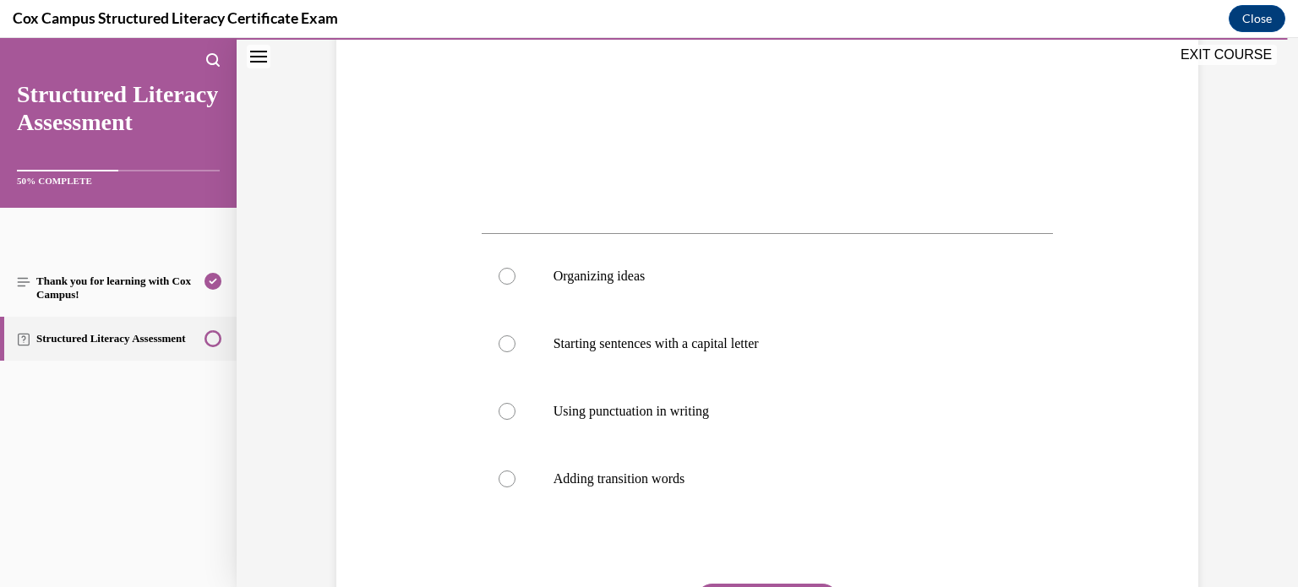
scroll to position [508, 0]
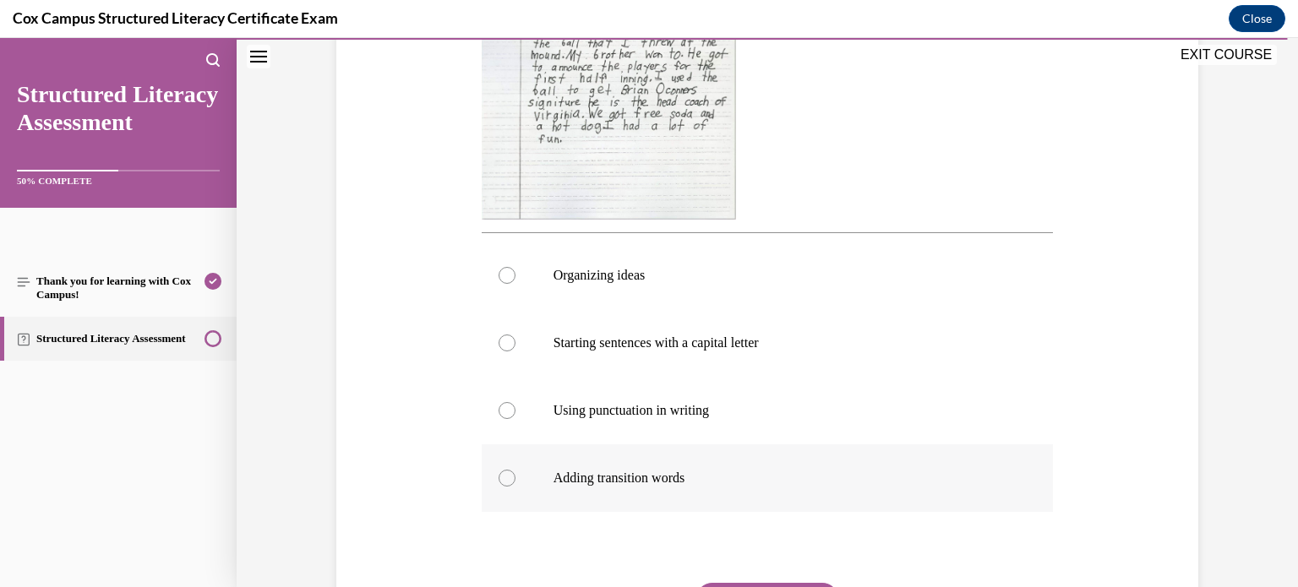
click at [666, 499] on label "Adding transition words" at bounding box center [768, 479] width 572 height 68
click at [516, 487] on input "Adding transition words" at bounding box center [507, 478] width 17 height 17
radio input "true"
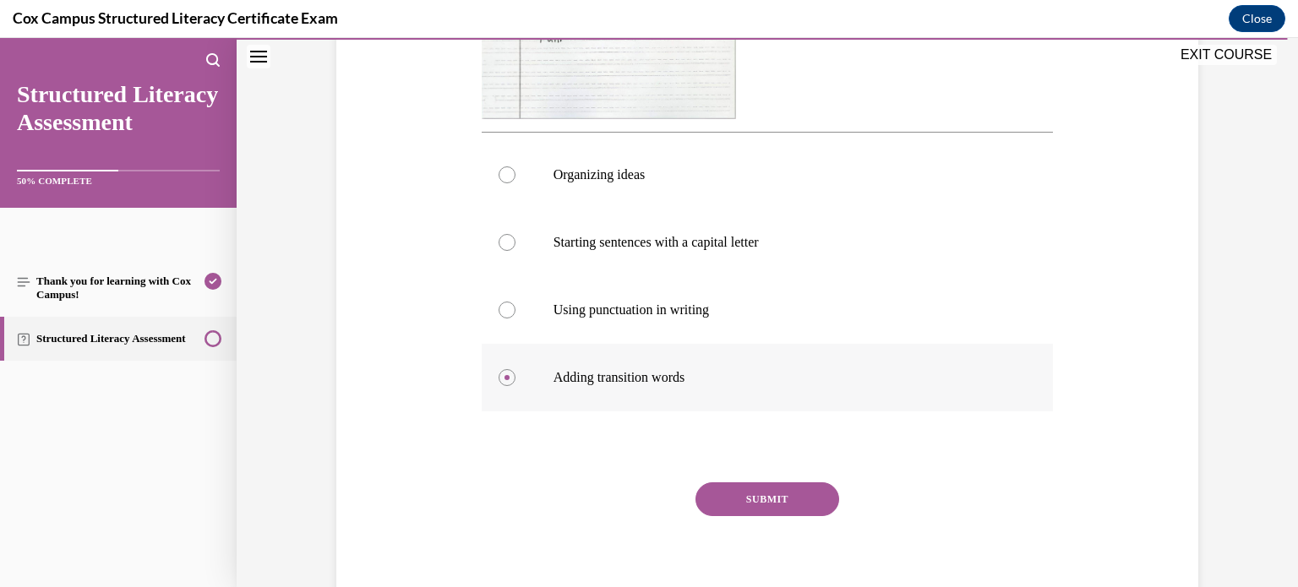
scroll to position [606, 0]
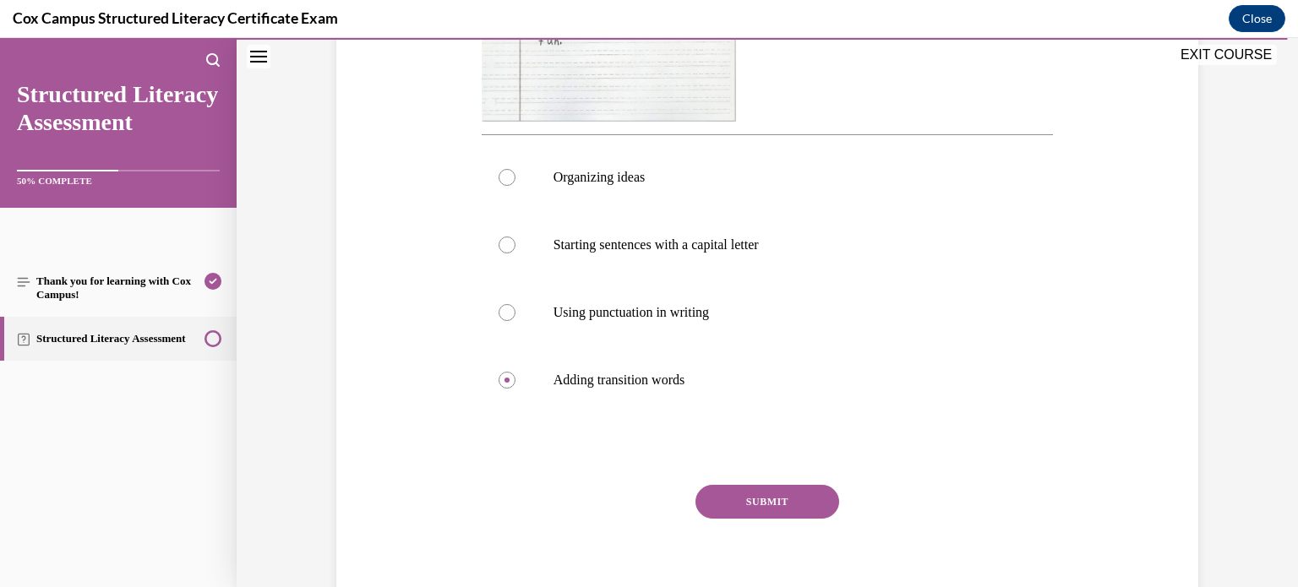
click at [731, 484] on div "Question 144/144 Look at the writing sample below. What does this student need …" at bounding box center [768, 126] width 572 height 995
click at [740, 500] on button "SUBMIT" at bounding box center [768, 502] width 144 height 34
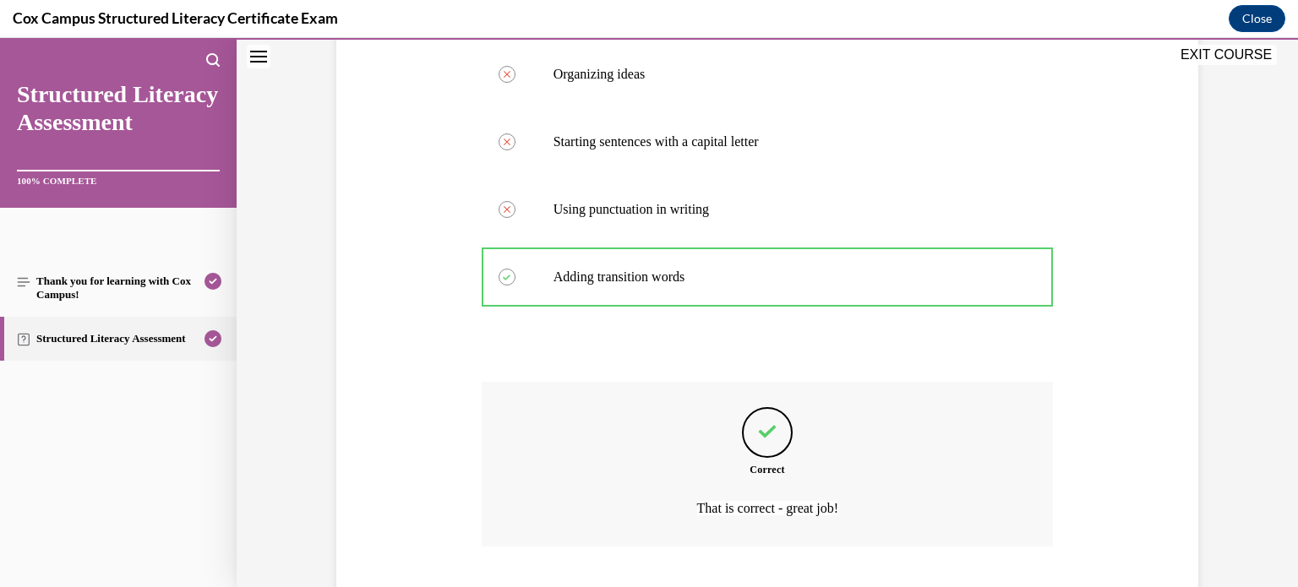
scroll to position [815, 0]
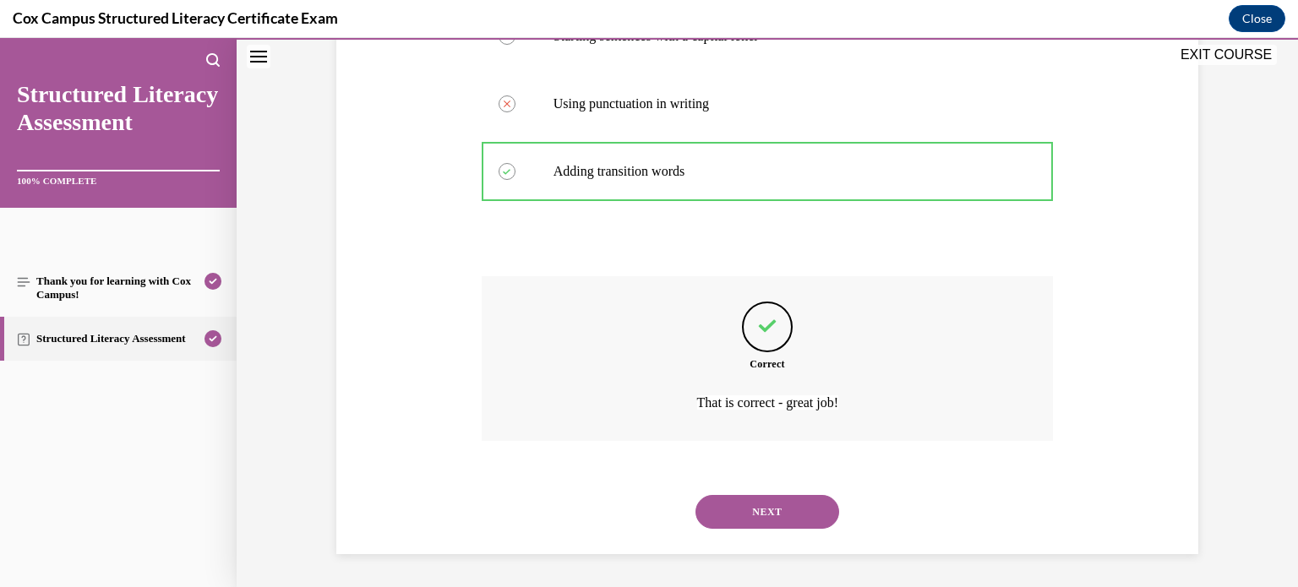
click at [762, 495] on button "NEXT" at bounding box center [768, 512] width 144 height 34
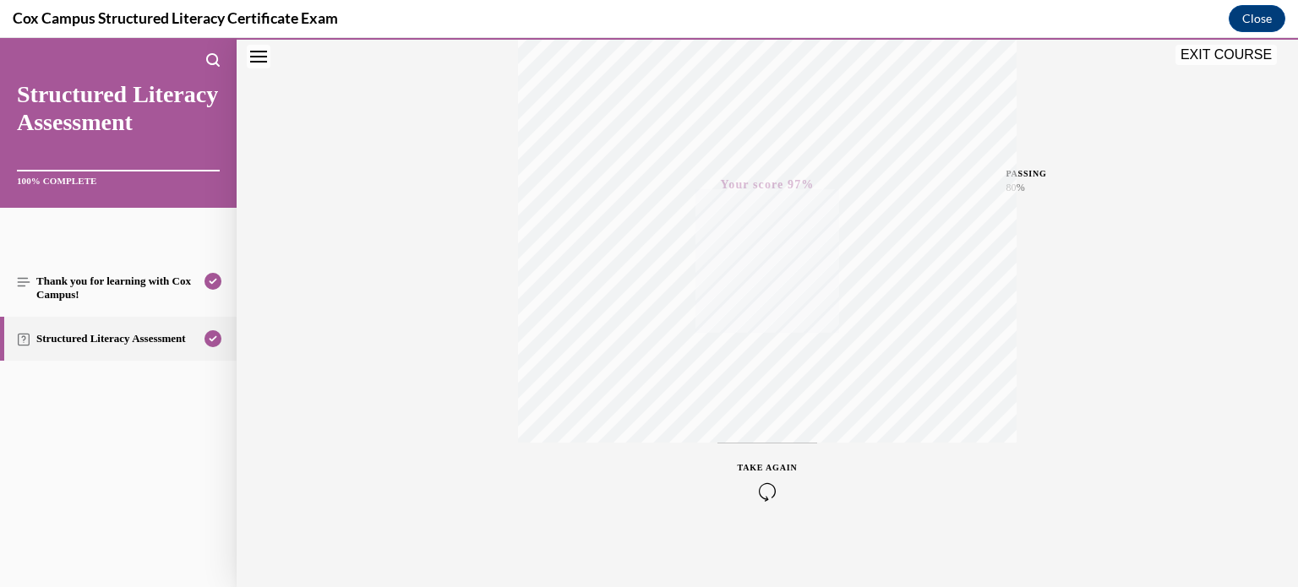
scroll to position [316, 0]
click at [1221, 46] on button "EXIT COURSE" at bounding box center [1226, 55] width 101 height 20
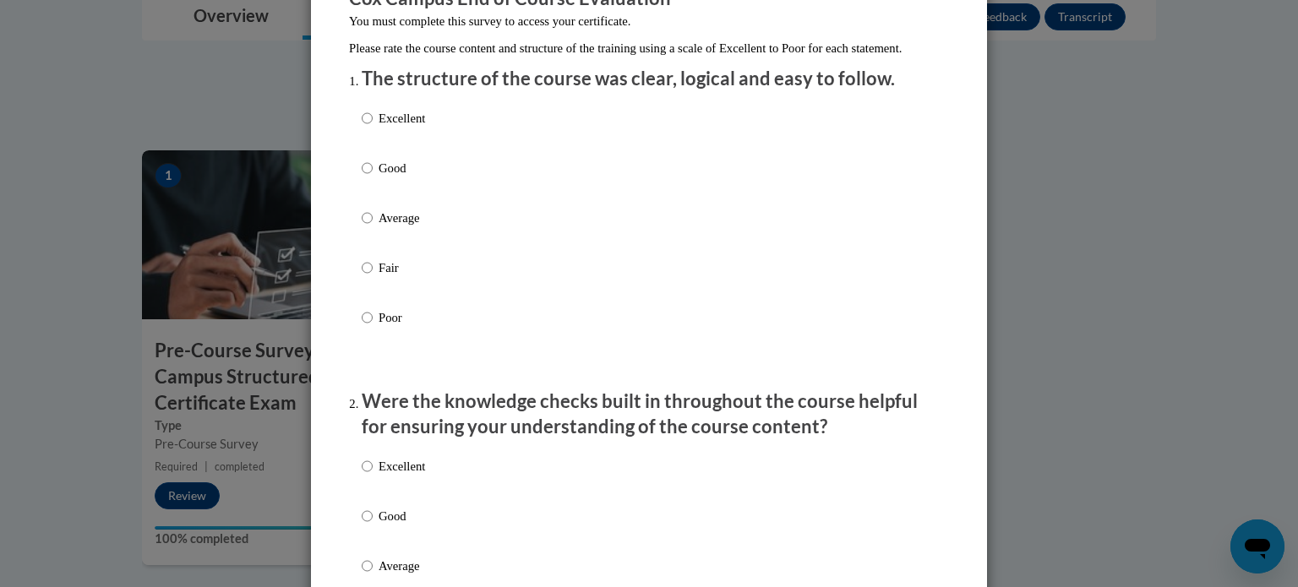
scroll to position [165, 0]
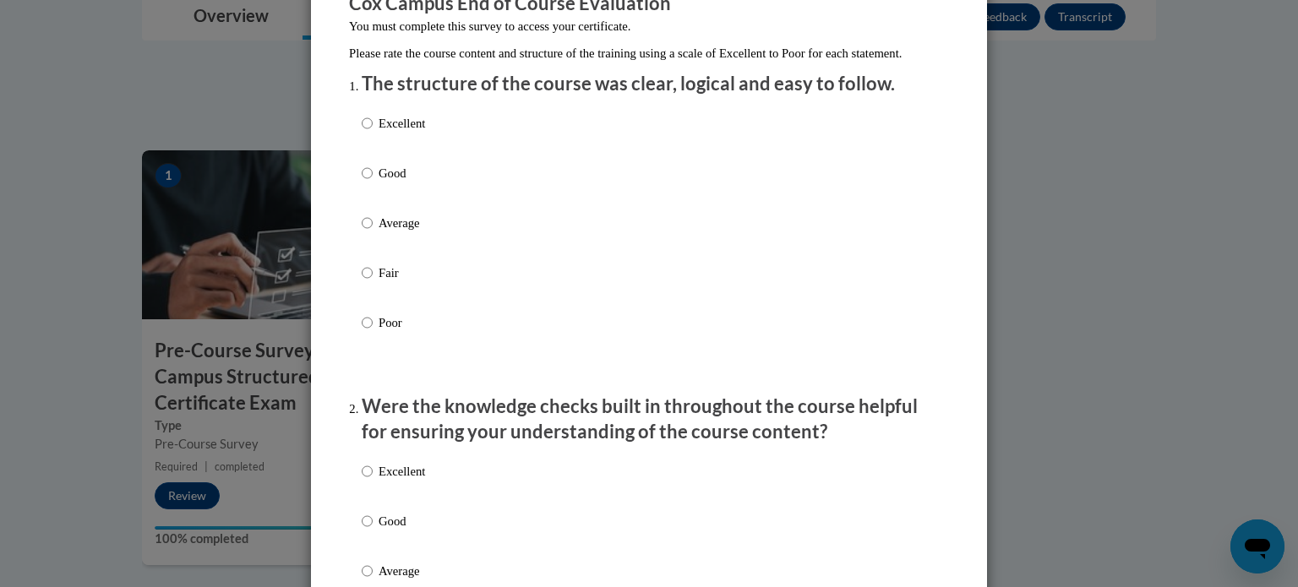
click at [392, 203] on label "Good" at bounding box center [393, 187] width 63 height 46
click at [373, 183] on input "Good" at bounding box center [367, 173] width 11 height 19
radio input "true"
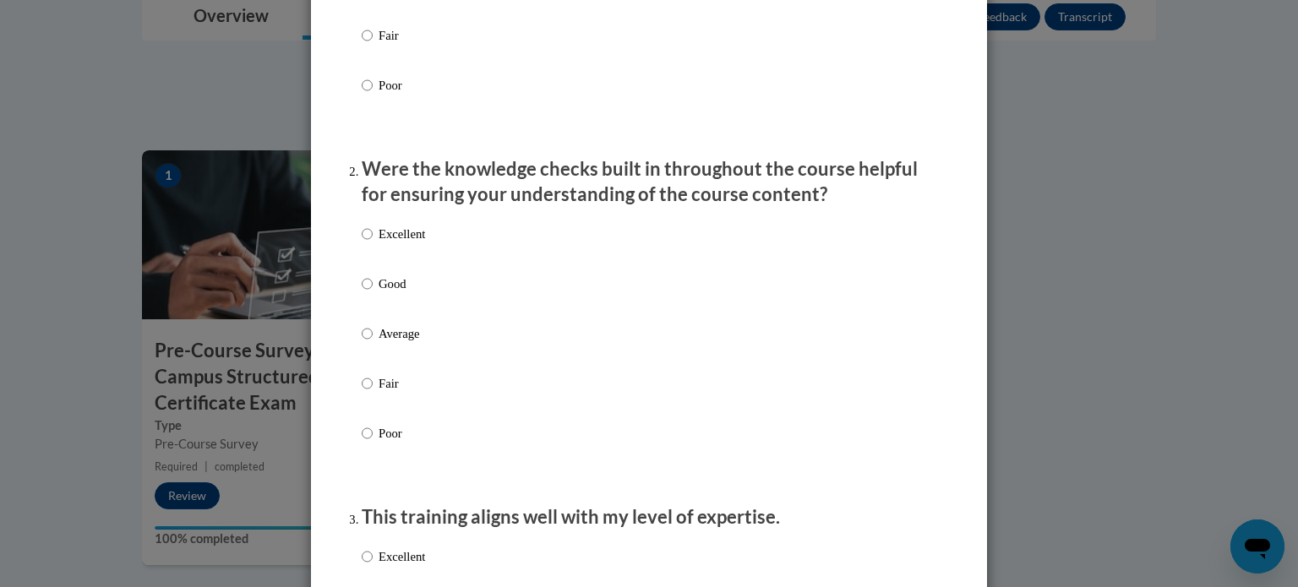
scroll to position [402, 0]
click at [391, 343] on p "Average" at bounding box center [402, 334] width 46 height 19
click at [373, 343] on input "Average" at bounding box center [367, 334] width 11 height 19
radio input "true"
click at [382, 313] on label "Good" at bounding box center [393, 298] width 63 height 46
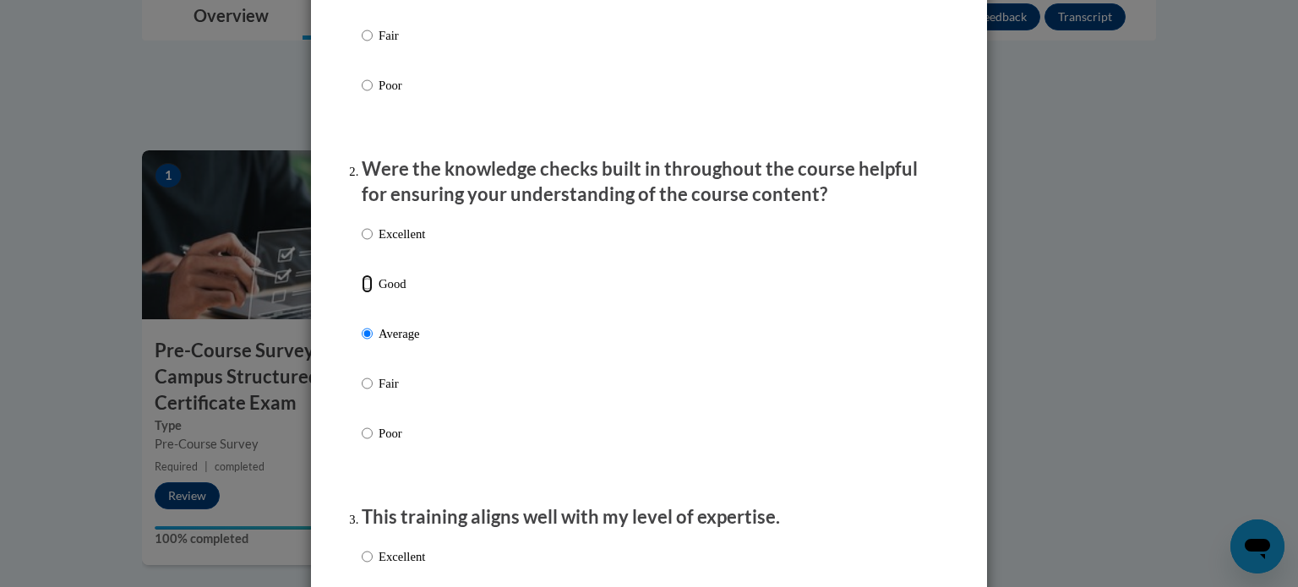
click at [373, 293] on input "Good" at bounding box center [367, 284] width 11 height 19
radio input "true"
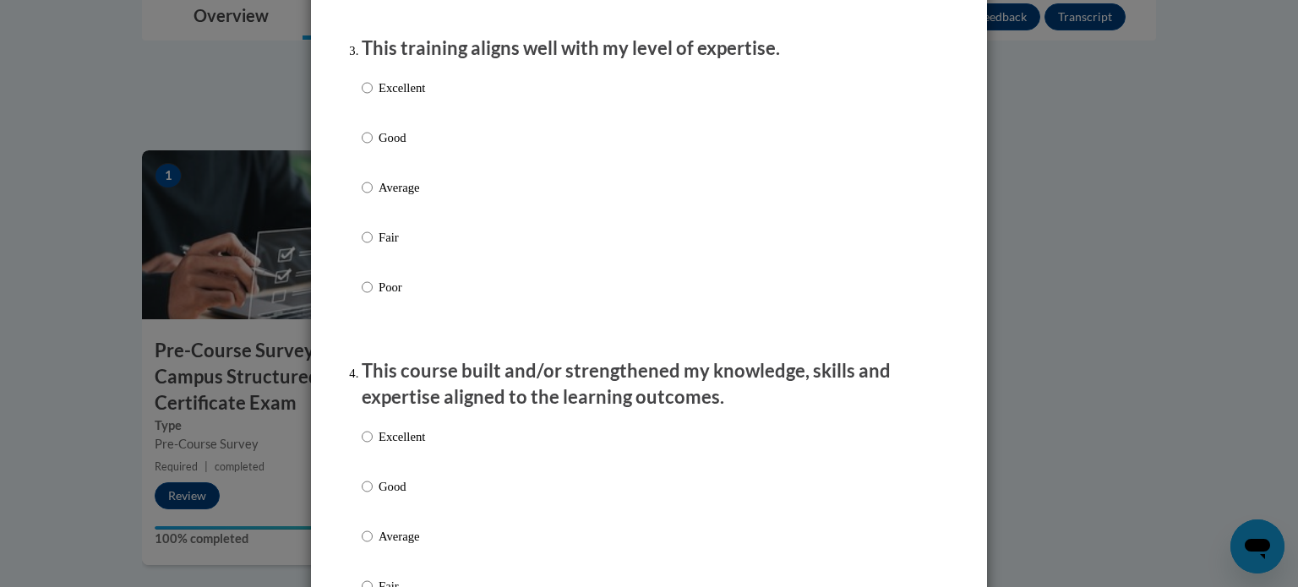
scroll to position [882, 0]
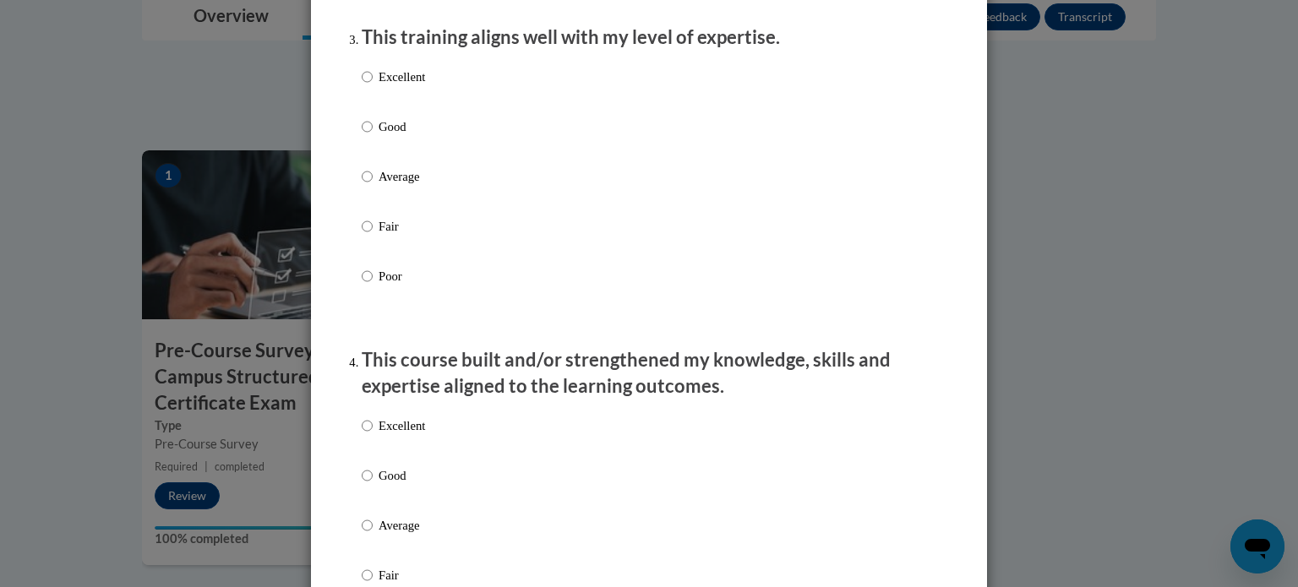
click at [393, 136] on p "Good" at bounding box center [402, 126] width 46 height 19
click at [373, 136] on input "Good" at bounding box center [367, 126] width 11 height 19
radio input "true"
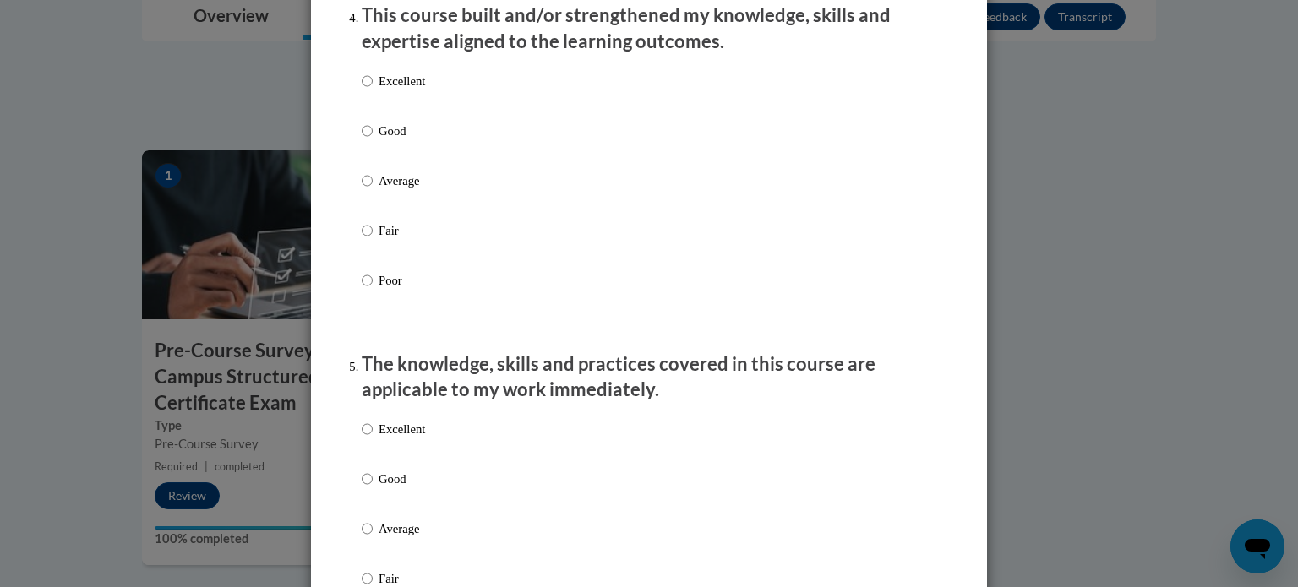
scroll to position [1244, 0]
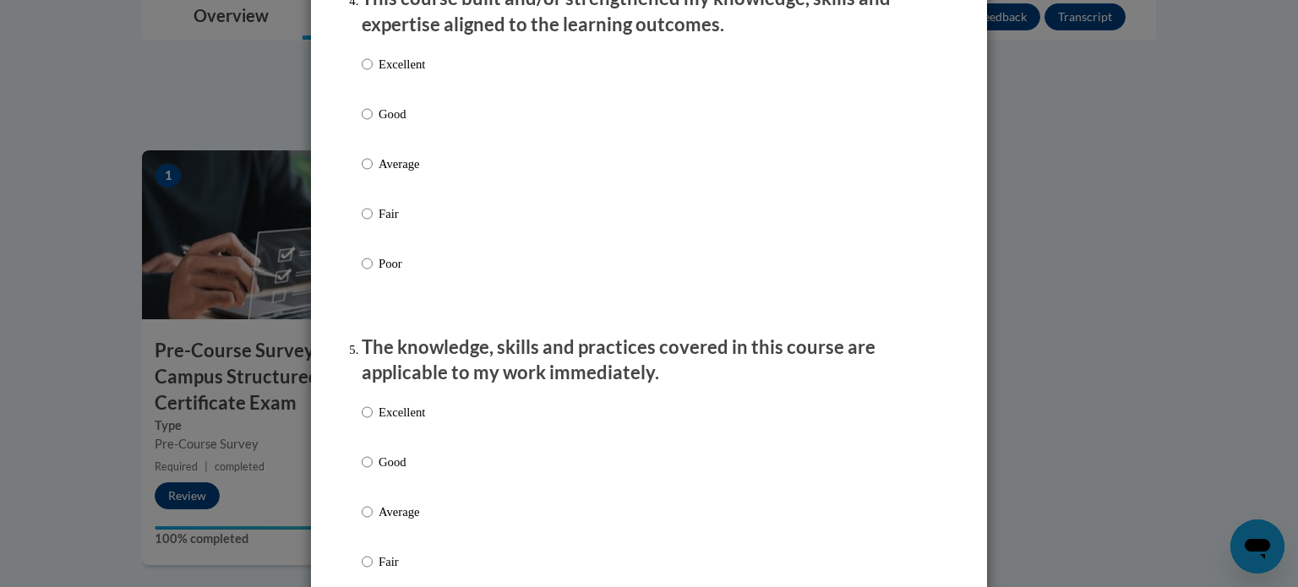
click at [397, 123] on p "Good" at bounding box center [402, 114] width 46 height 19
click at [373, 123] on input "Good" at bounding box center [367, 114] width 11 height 19
radio input "true"
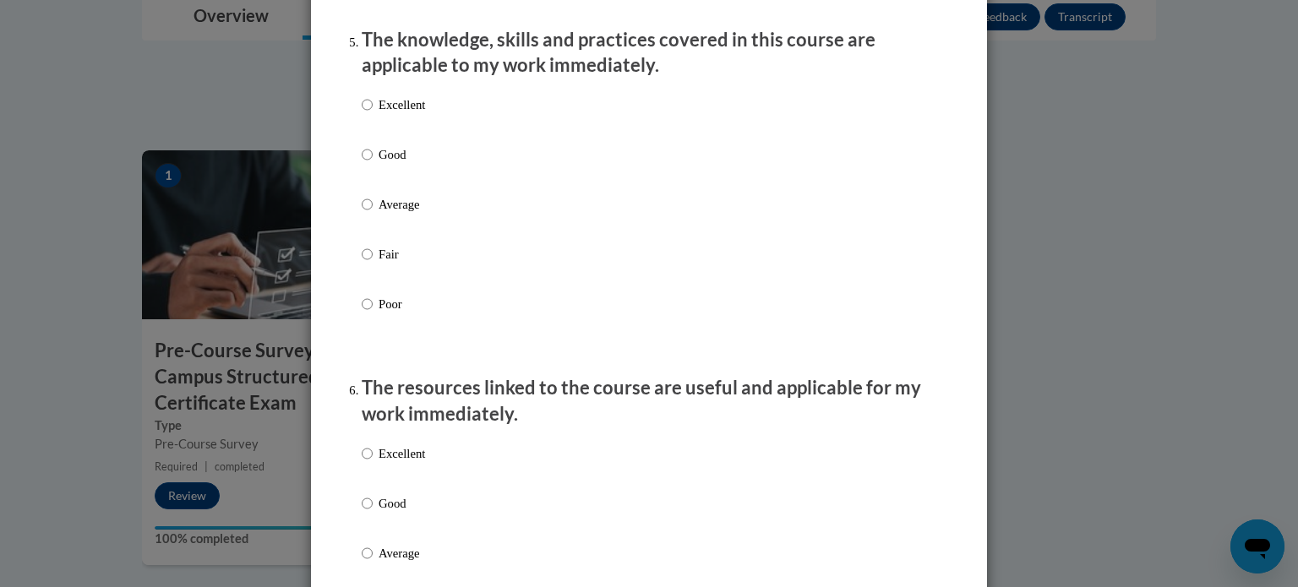
scroll to position [1557, 0]
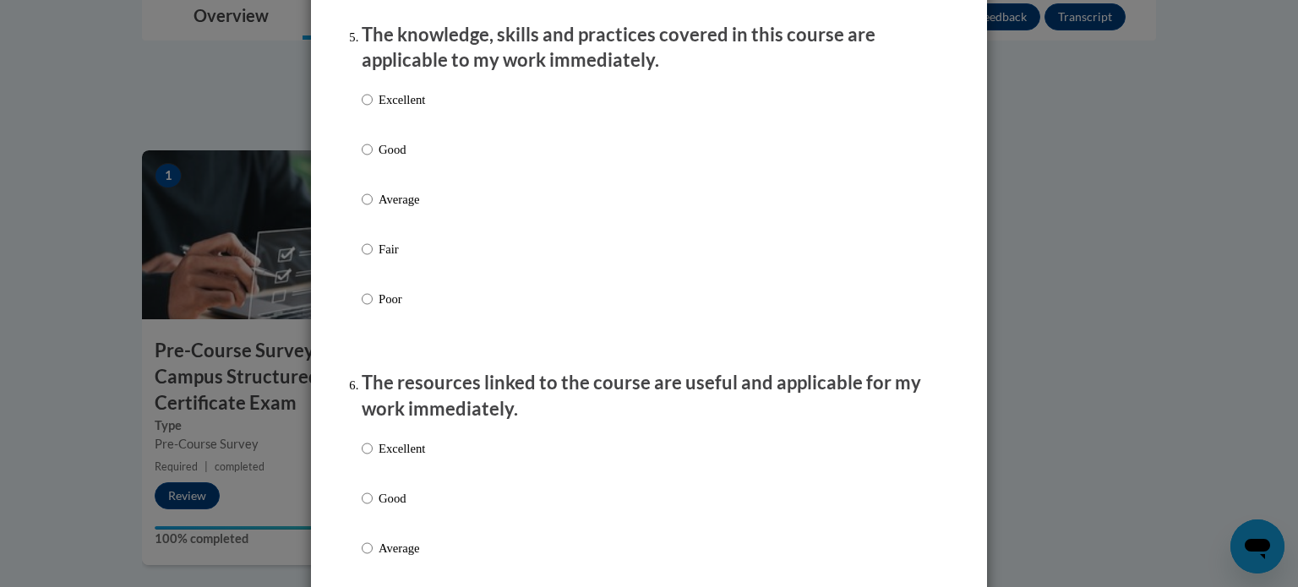
click at [401, 159] on p "Good" at bounding box center [402, 149] width 46 height 19
click at [373, 159] on input "Good" at bounding box center [367, 149] width 11 height 19
radio input "true"
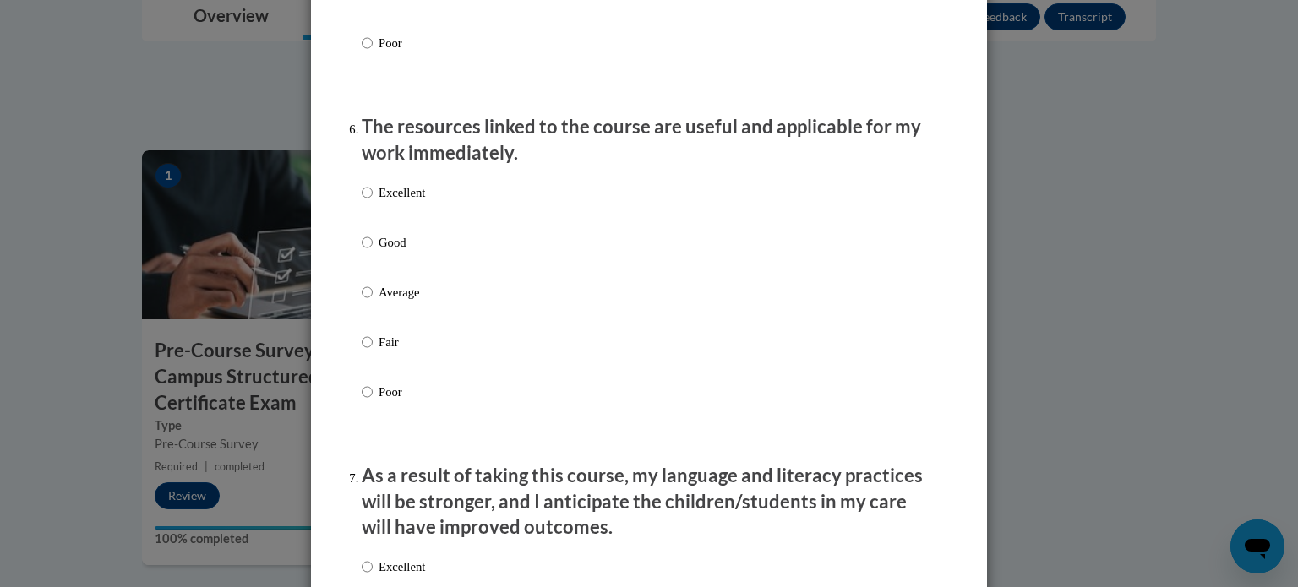
scroll to position [1879, 0]
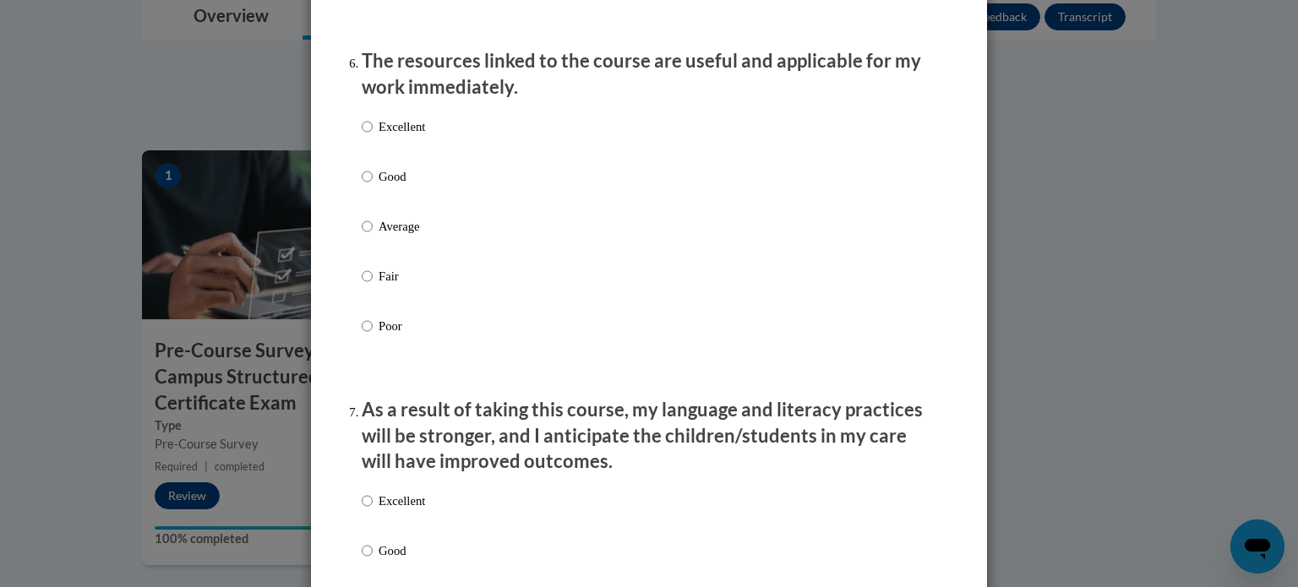
click at [401, 186] on p "Good" at bounding box center [402, 176] width 46 height 19
click at [373, 186] on input "Good" at bounding box center [367, 176] width 11 height 19
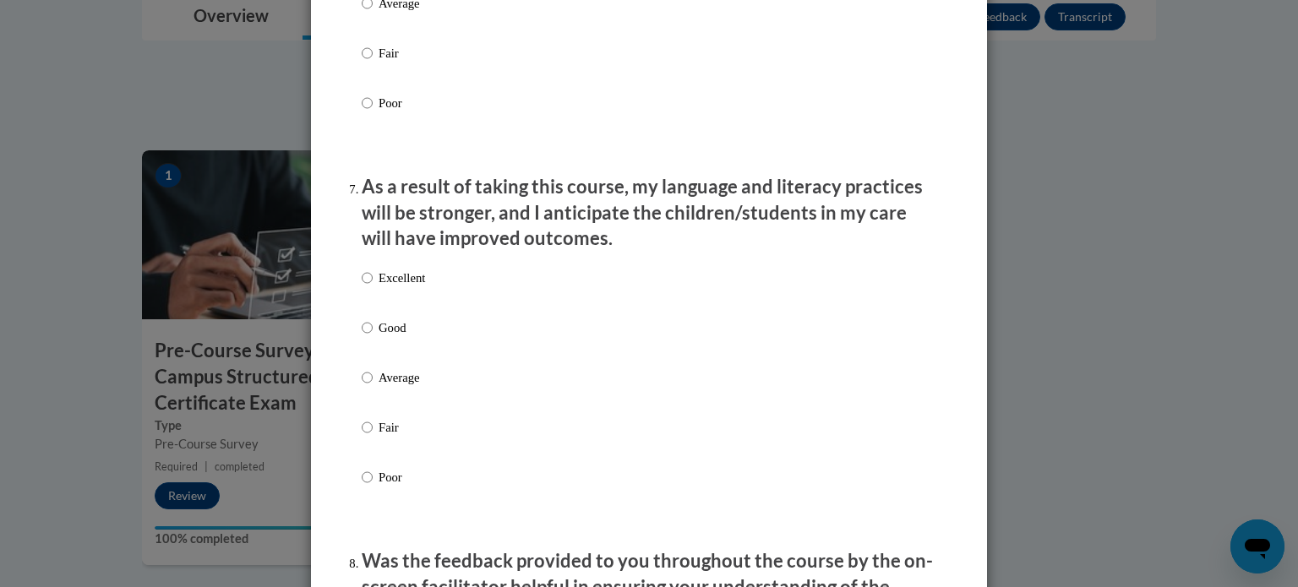
scroll to position [2120, 0]
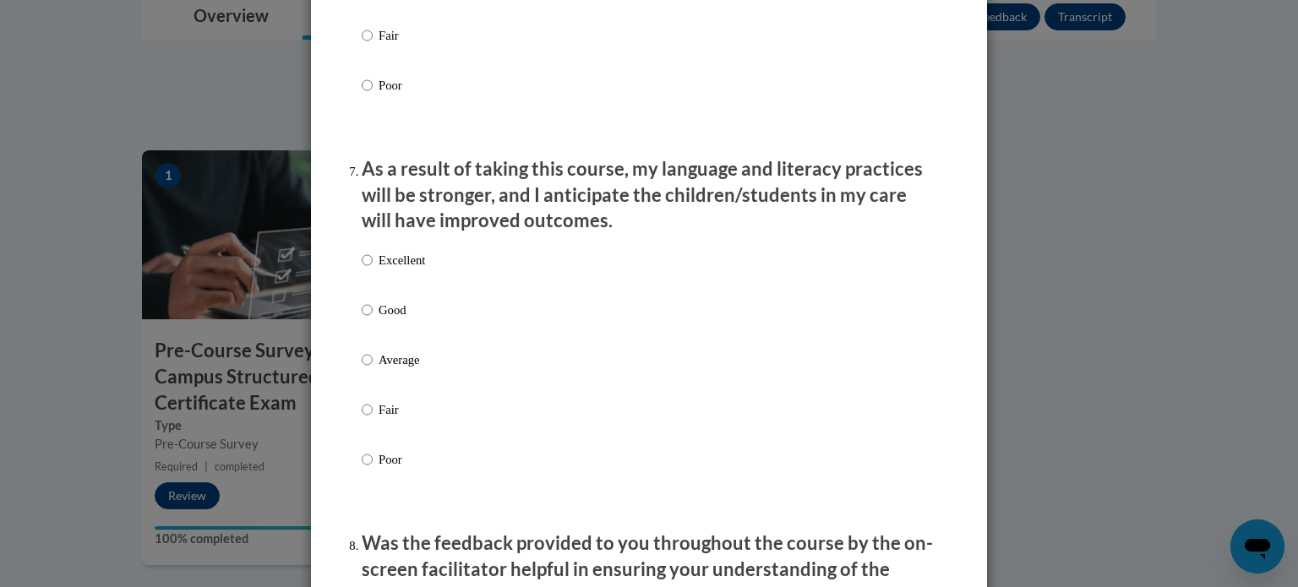
click at [402, 320] on p "Good" at bounding box center [402, 310] width 46 height 19
click at [373, 320] on input "Good" at bounding box center [367, 310] width 11 height 19
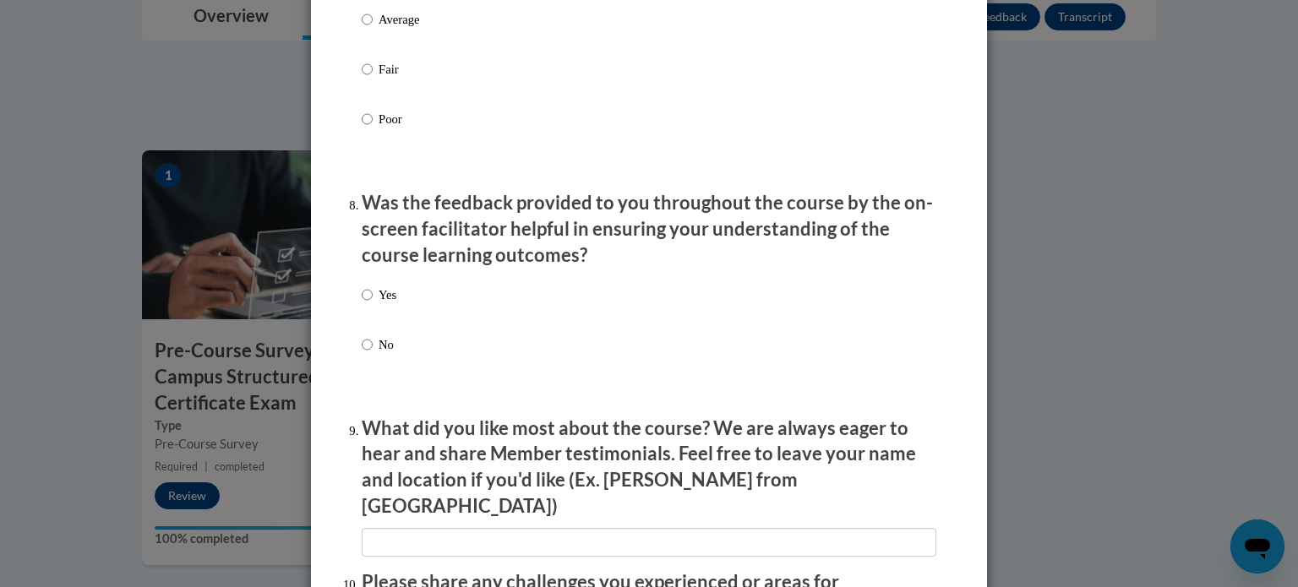
scroll to position [2464, 0]
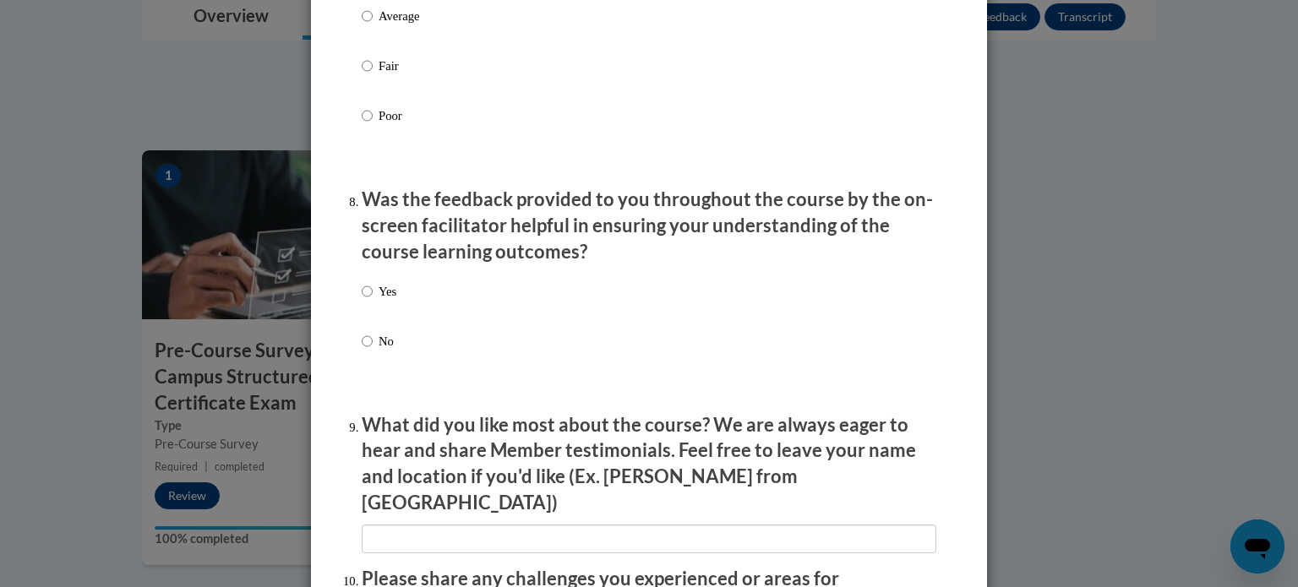
click at [385, 301] on p "Yes" at bounding box center [388, 291] width 18 height 19
click at [373, 301] on input "Yes" at bounding box center [367, 291] width 11 height 19
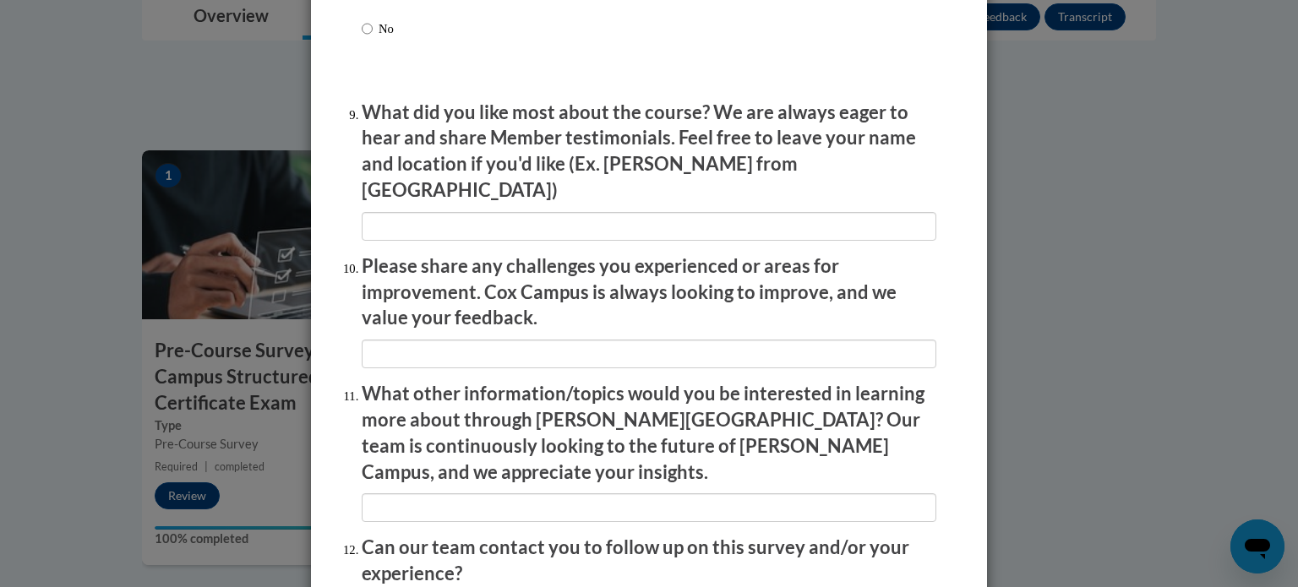
scroll to position [2932, 0]
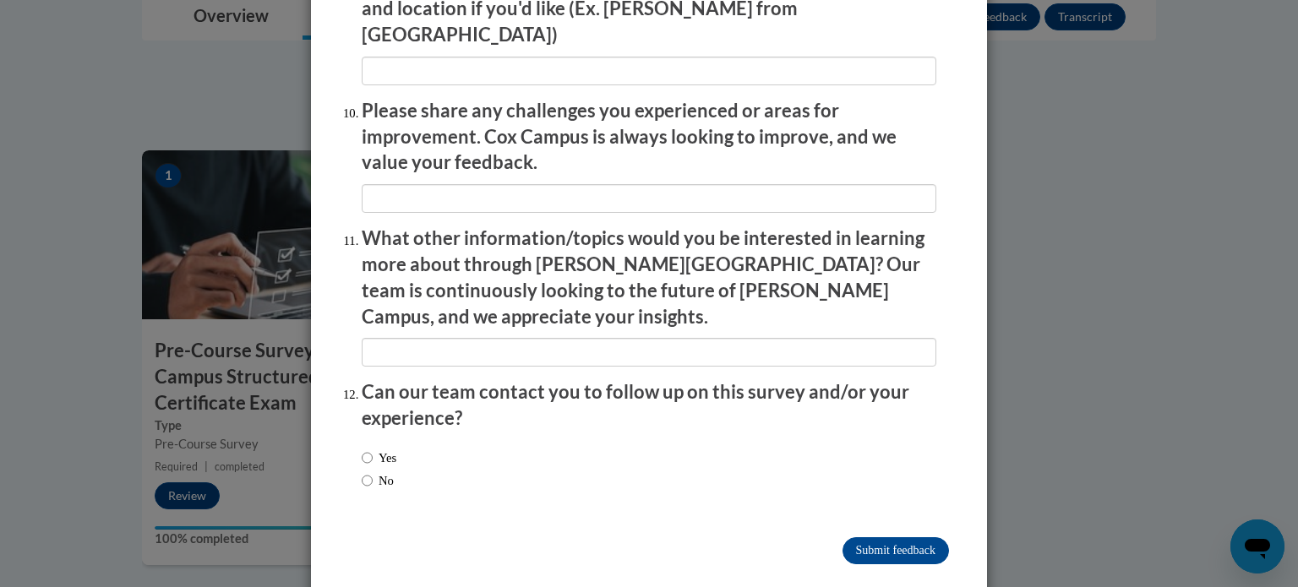
click at [396, 440] on div "Yes No" at bounding box center [379, 469] width 35 height 58
click at [376, 472] on label "No" at bounding box center [378, 481] width 32 height 19
click at [373, 472] on input "No" at bounding box center [367, 481] width 11 height 19
click at [938, 538] on input "Submit feedback" at bounding box center [896, 551] width 107 height 27
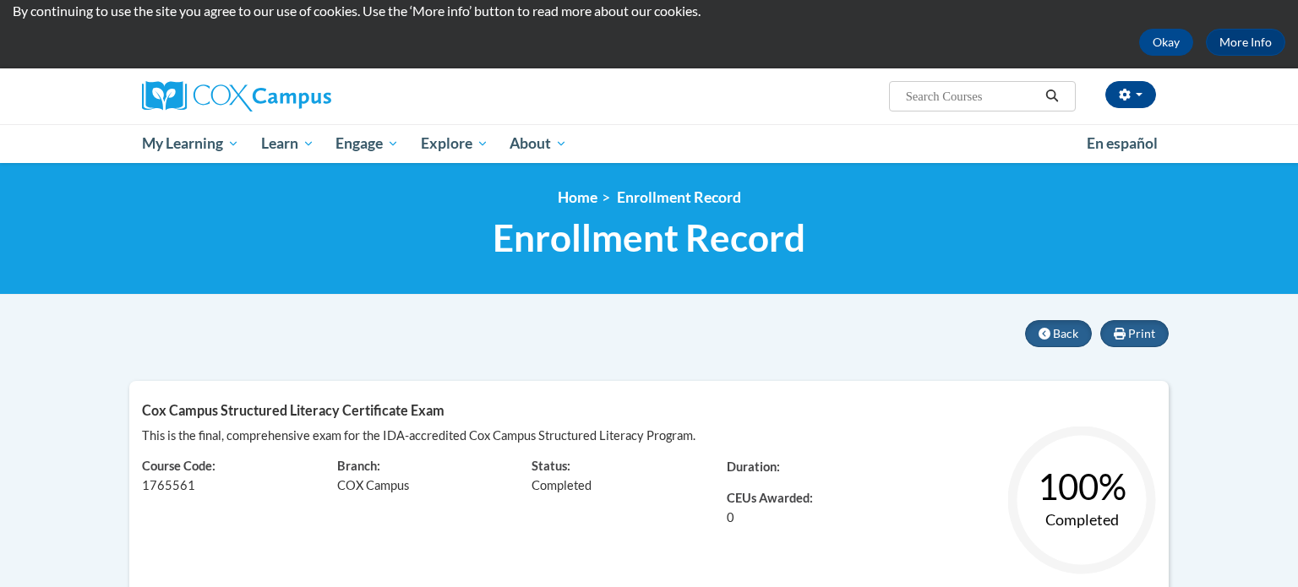
scroll to position [49, 0]
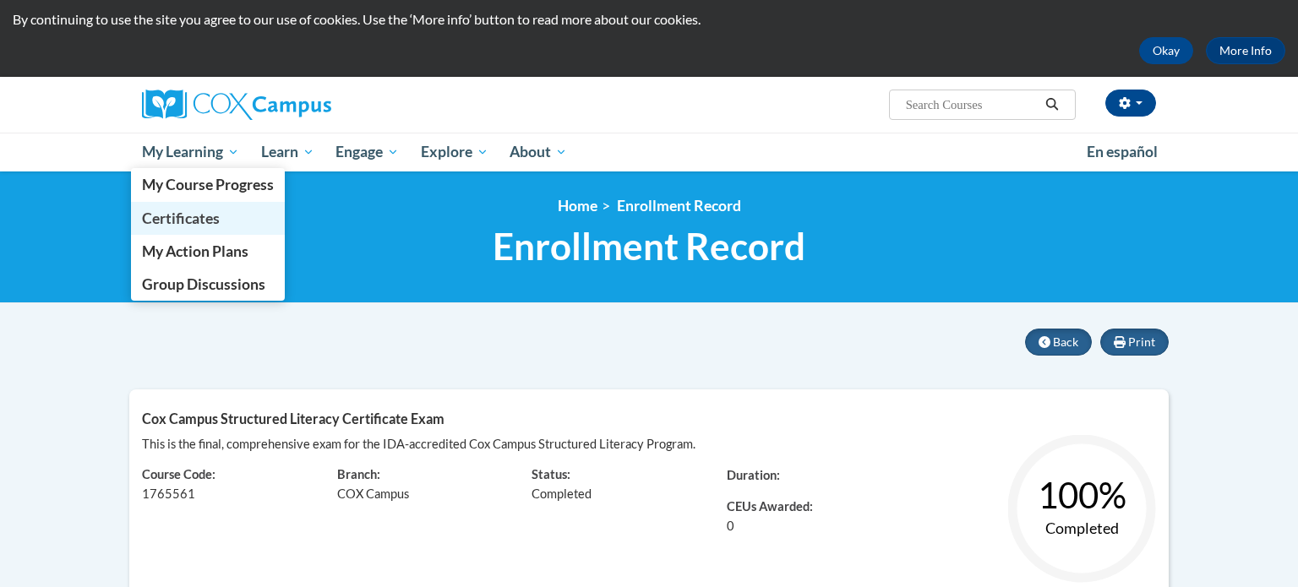
click at [235, 210] on link "Certificates" at bounding box center [208, 218] width 154 height 33
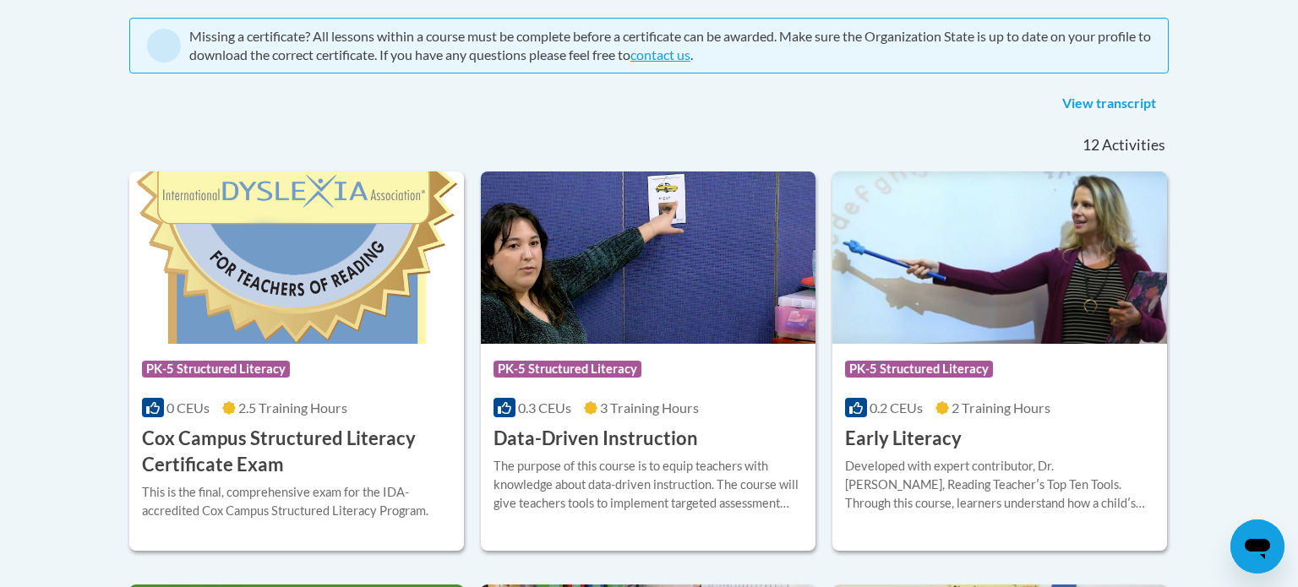
scroll to position [362, 0]
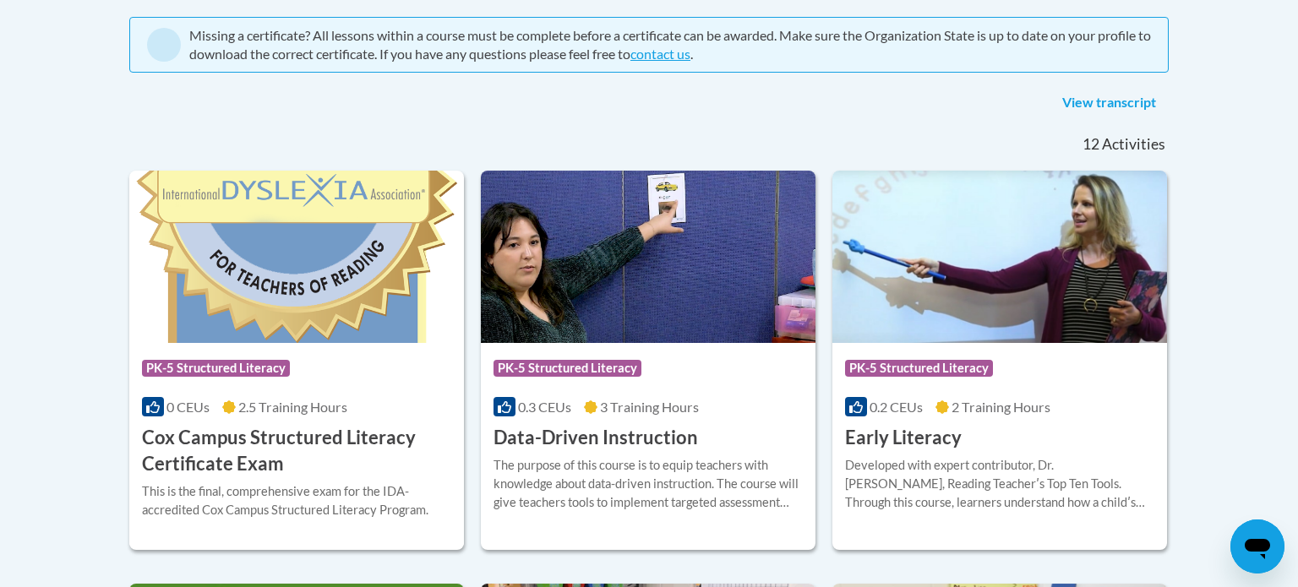
click at [399, 278] on img at bounding box center [296, 257] width 335 height 172
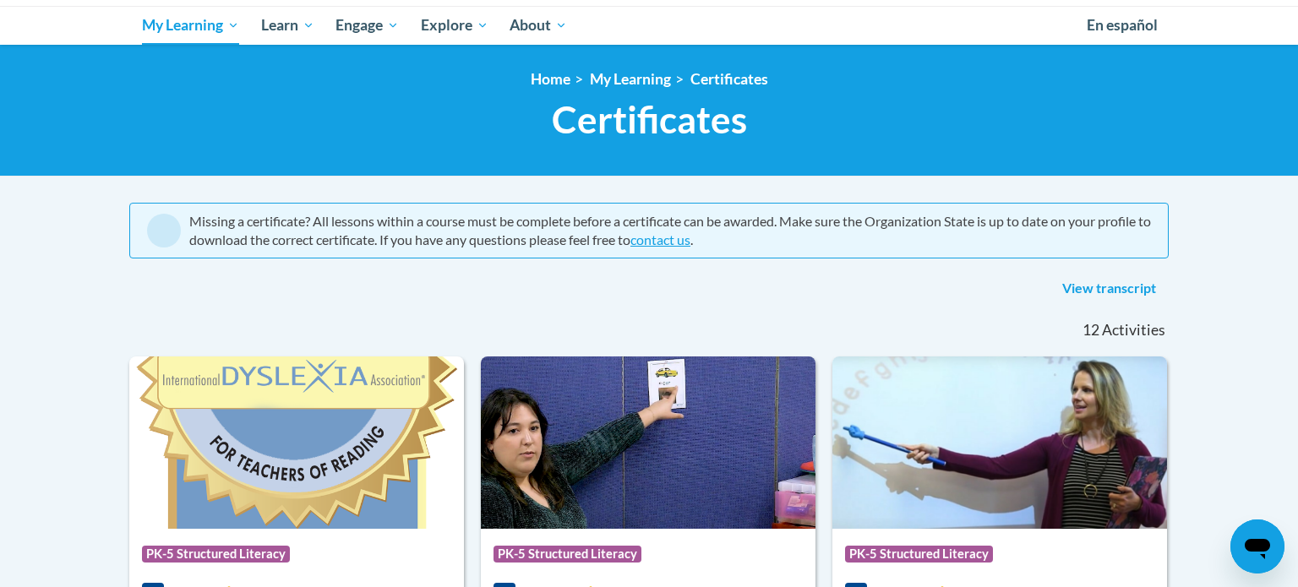
scroll to position [178, 0]
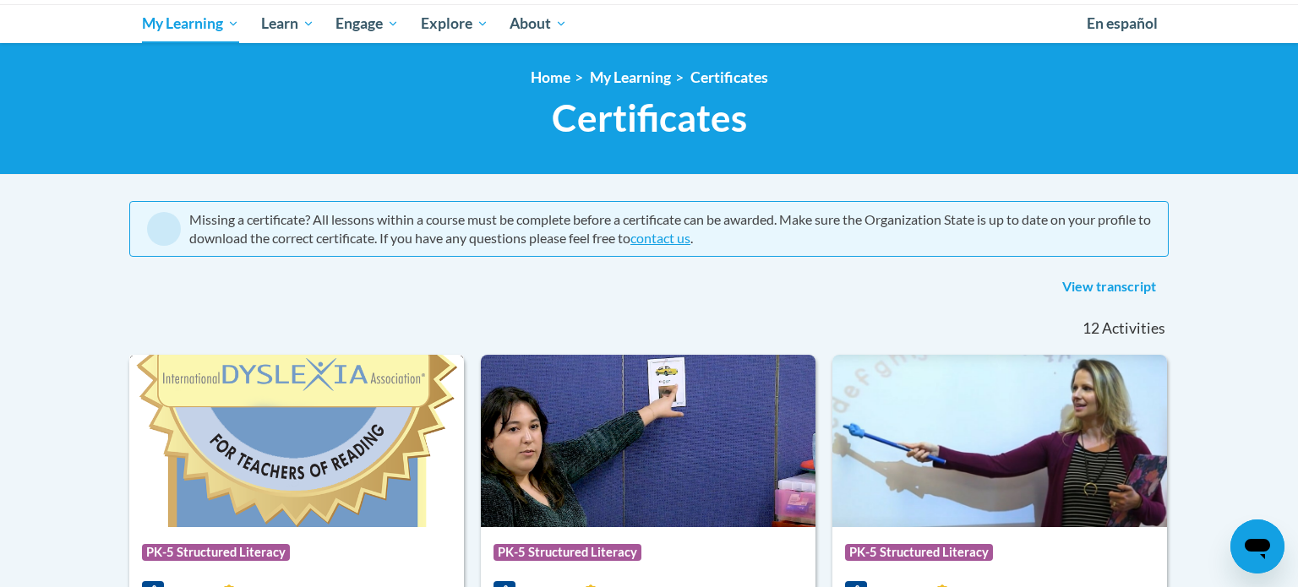
click at [403, 396] on img at bounding box center [296, 441] width 335 height 172
